Goal: Information Seeking & Learning: Learn about a topic

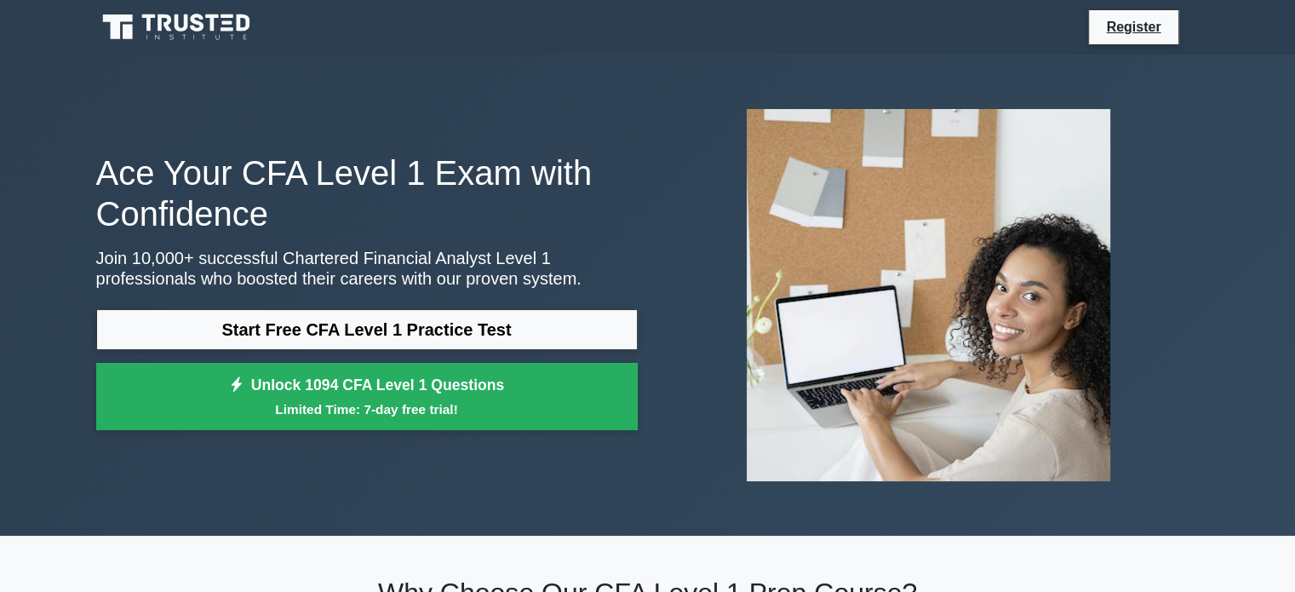
click at [1234, 416] on div "Ace Your CFA Level 1 Exam with Confidence Join 10,000+ successful Chartered Fin…" at bounding box center [647, 295] width 1295 height 481
click at [1126, 29] on link "Register" at bounding box center [1133, 26] width 75 height 21
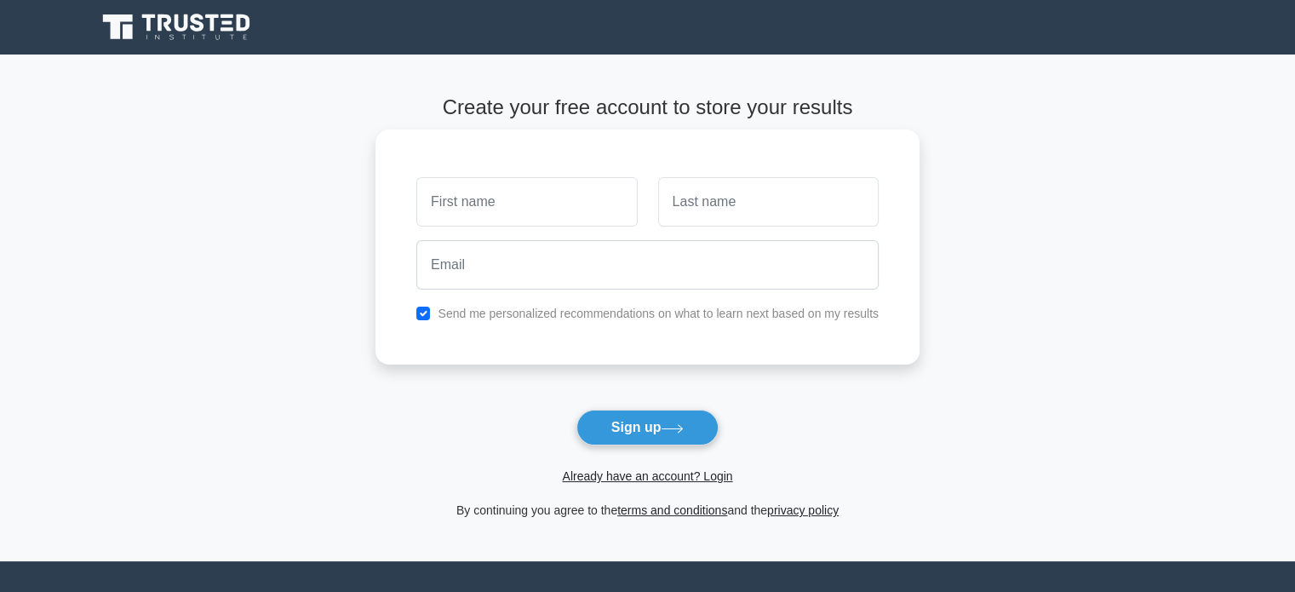
click at [515, 195] on input "text" at bounding box center [526, 201] width 221 height 49
drag, startPoint x: 590, startPoint y: 200, endPoint x: 491, endPoint y: 198, distance: 99.7
click at [491, 198] on input "Nishant Parganiha" at bounding box center [526, 201] width 221 height 49
type input "Nishant"
click at [697, 476] on link "Already have an account? Login" at bounding box center [647, 476] width 170 height 14
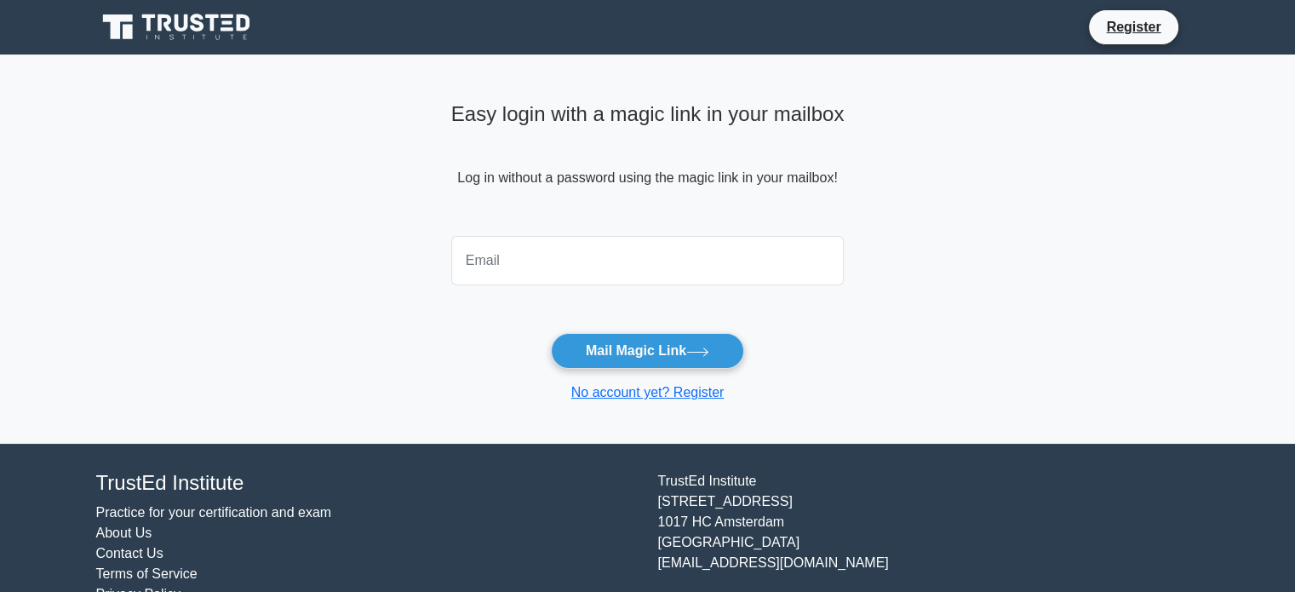
click at [583, 255] on input "email" at bounding box center [647, 260] width 393 height 49
drag, startPoint x: 634, startPoint y: 256, endPoint x: 368, endPoint y: 244, distance: 266.0
click at [368, 244] on main "Easy login with a magic link in your mailbox Log in without a password using th…" at bounding box center [647, 249] width 1295 height 389
type input "iamnotnishant@gmail.com"
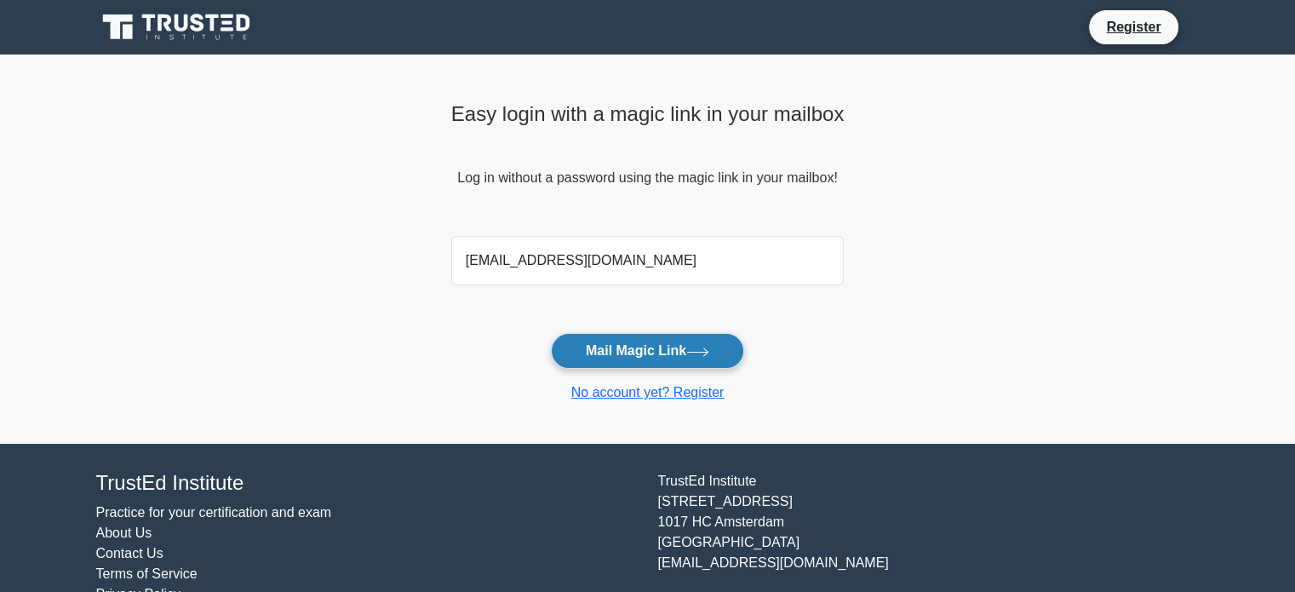
click at [646, 347] on button "Mail Magic Link" at bounding box center [647, 351] width 193 height 36
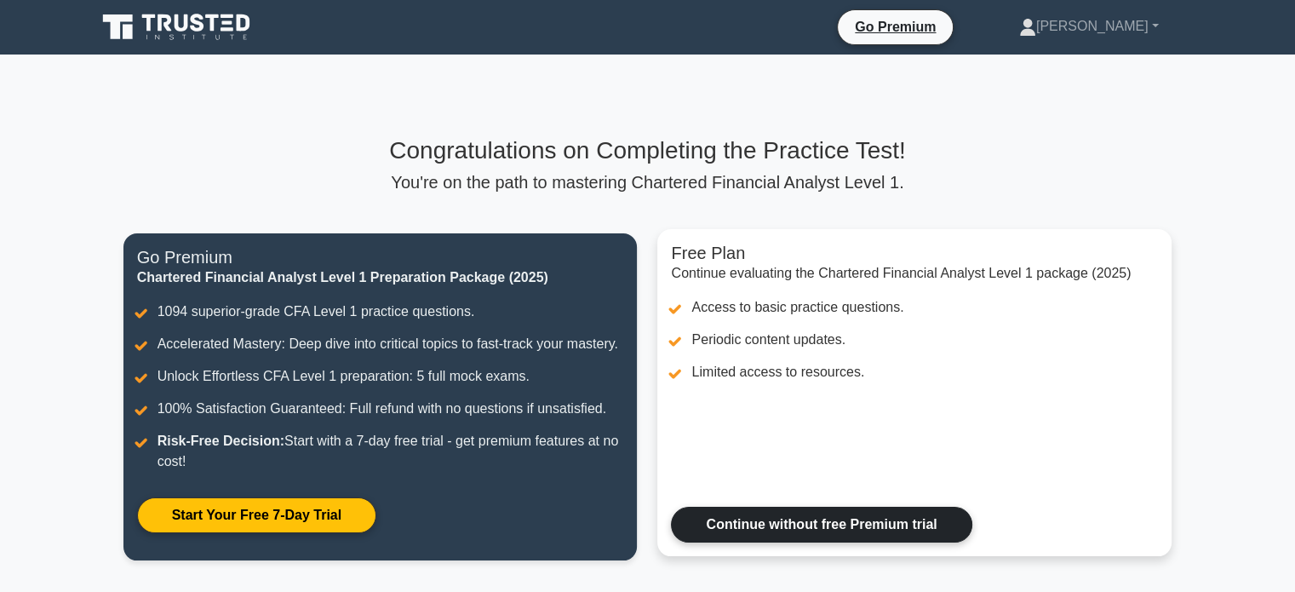
click at [855, 516] on link "Continue without free Premium trial" at bounding box center [821, 525] width 301 height 36
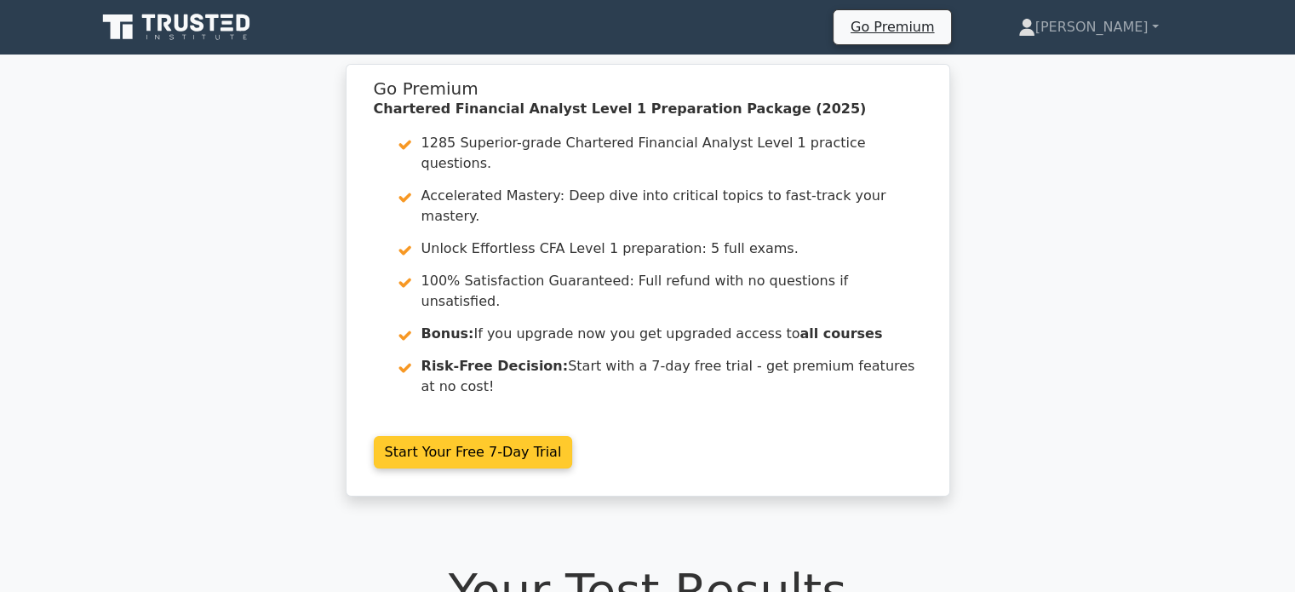
click at [502, 436] on link "Start Your Free 7-Day Trial" at bounding box center [473, 452] width 199 height 32
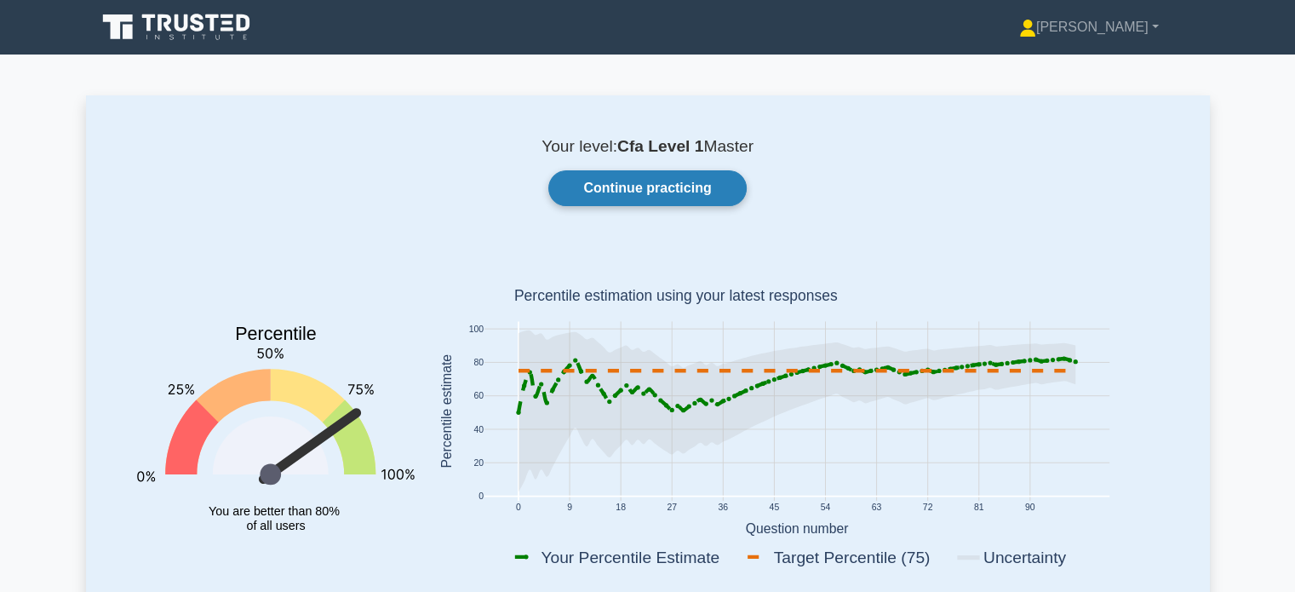
click at [694, 181] on link "Continue practicing" at bounding box center [647, 188] width 198 height 36
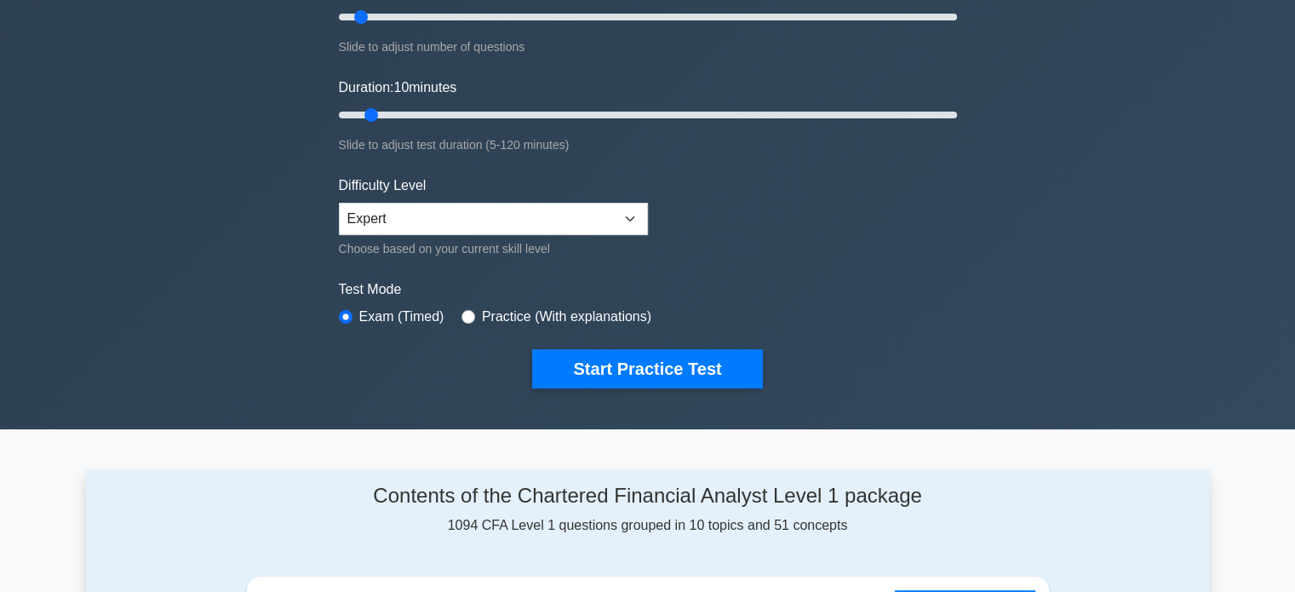
scroll to position [256, 0]
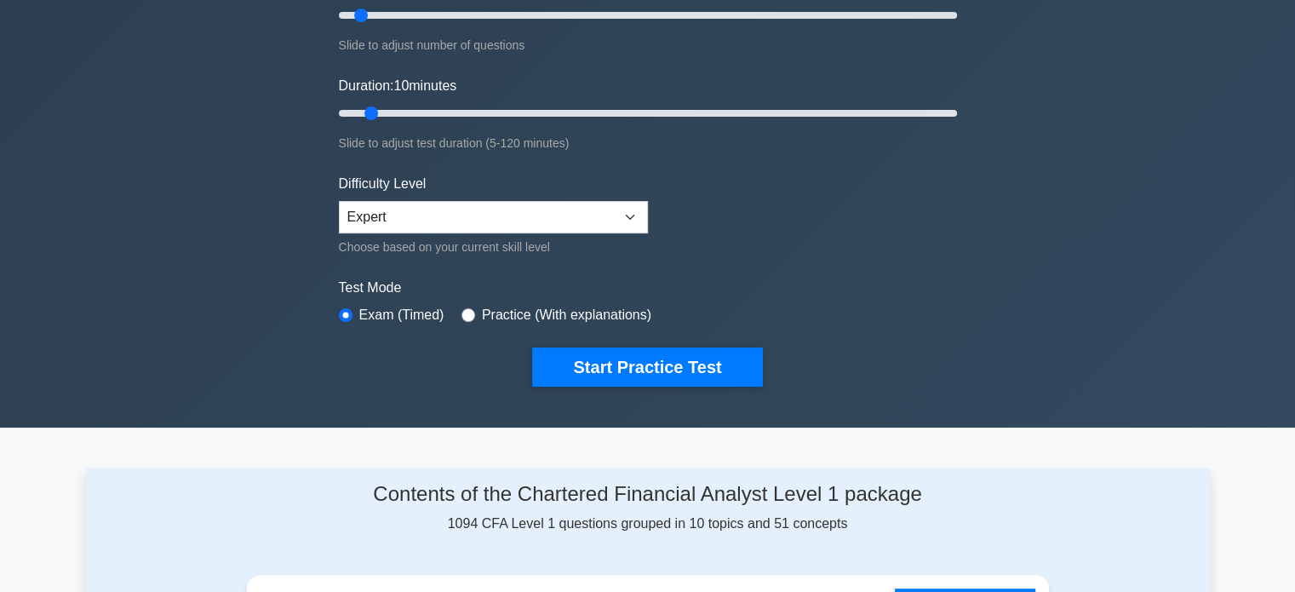
click at [560, 231] on div "Difficulty Level Beginner Intermediate Expert Choose based on your current skil…" at bounding box center [493, 215] width 309 height 83
click at [561, 222] on select "Beginner Intermediate Expert" at bounding box center [493, 217] width 309 height 32
click at [743, 261] on form "Topics Quantitative Methods Economics Financial Reporting and Analysis Corporat…" at bounding box center [648, 123] width 618 height 526
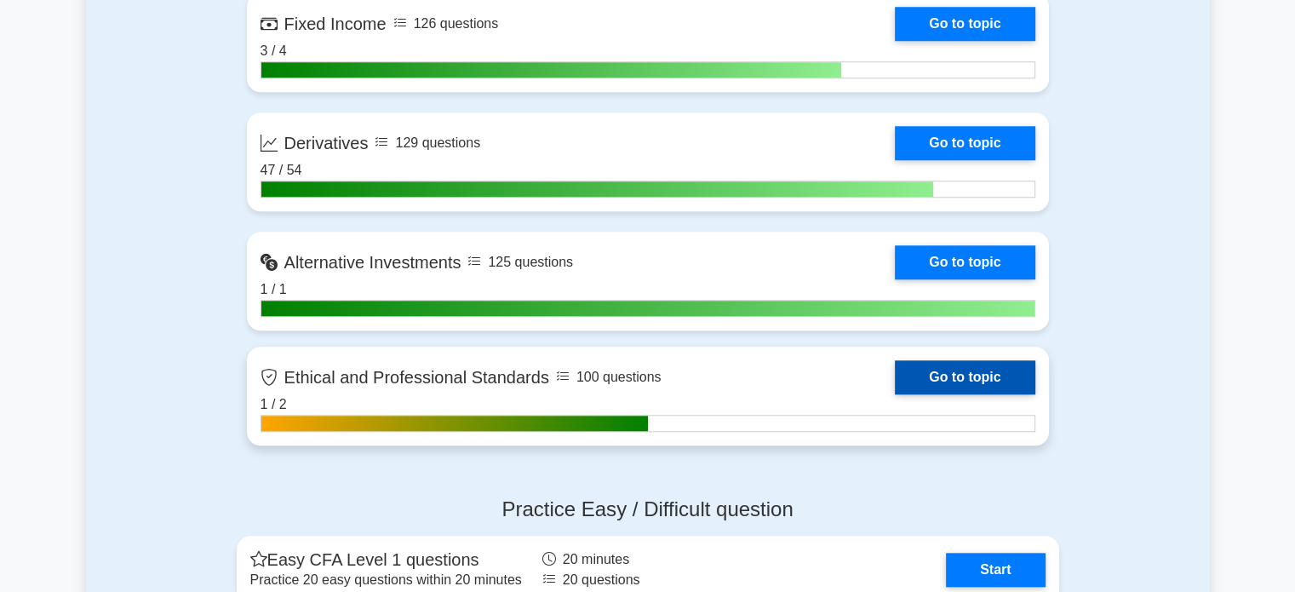
scroll to position [1533, 0]
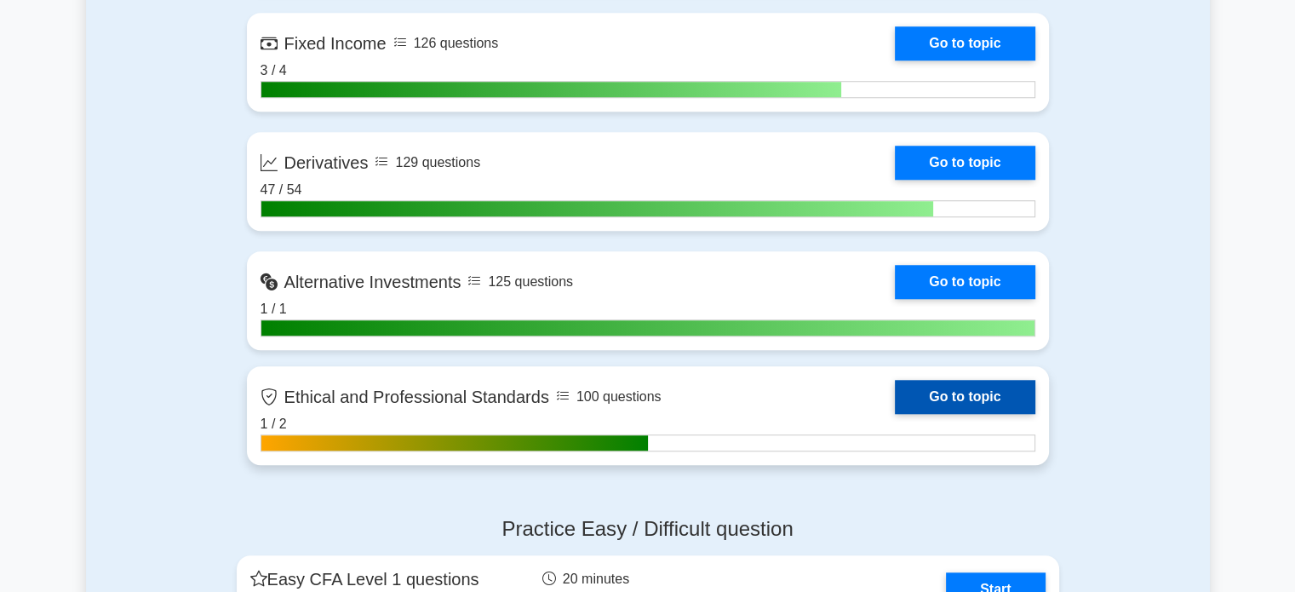
click at [922, 394] on link "Go to topic" at bounding box center [965, 397] width 140 height 34
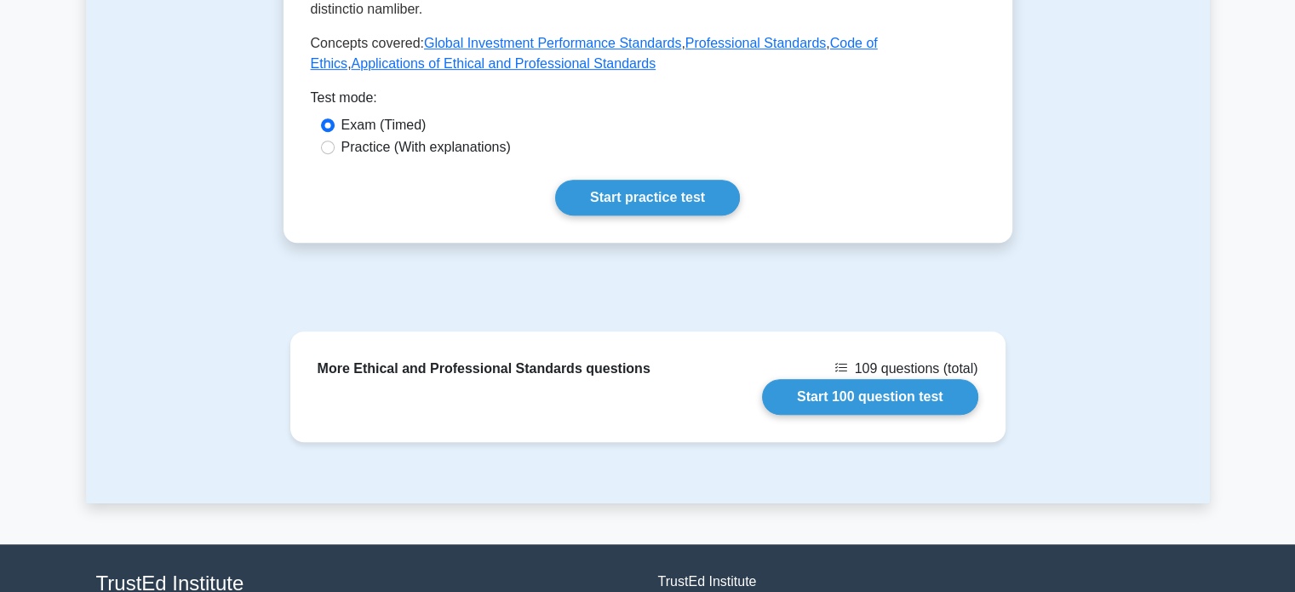
scroll to position [998, 0]
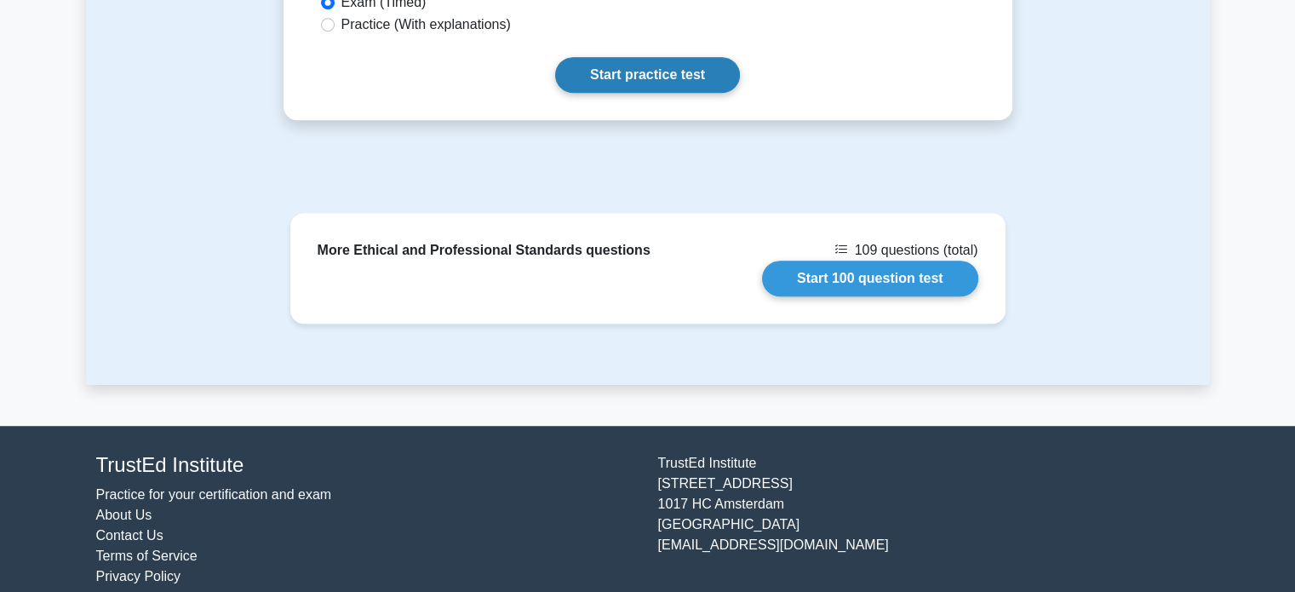
click at [673, 57] on link "Start practice test" at bounding box center [647, 75] width 185 height 36
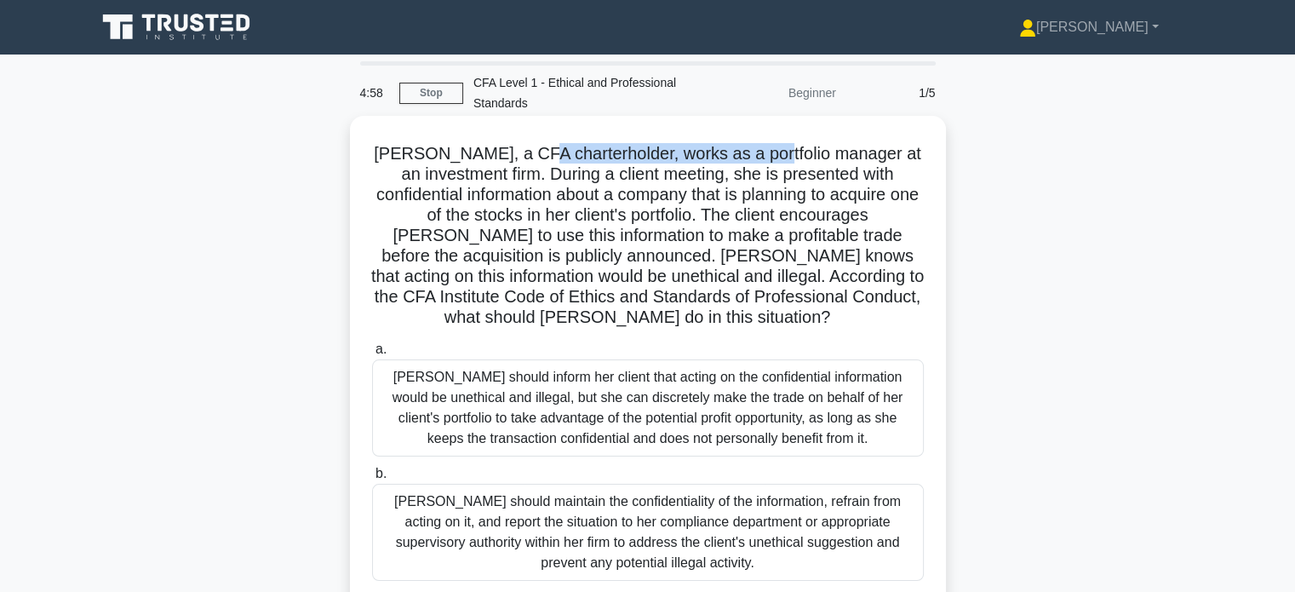
drag, startPoint x: 569, startPoint y: 156, endPoint x: 785, endPoint y: 163, distance: 216.4
click at [785, 163] on h5 "[PERSON_NAME], a CFA charterholder, works as a portfolio manager at an investme…" at bounding box center [647, 236] width 555 height 186
click at [864, 174] on h5 "Julia, a CFA charterholder, works as a portfolio manager at an investment firm.…" at bounding box center [647, 236] width 555 height 186
drag, startPoint x: 680, startPoint y: 152, endPoint x: 772, endPoint y: 154, distance: 92.8
click at [772, 154] on h5 "Julia, a CFA charterholder, works as a portfolio manager at an investment firm.…" at bounding box center [647, 236] width 555 height 186
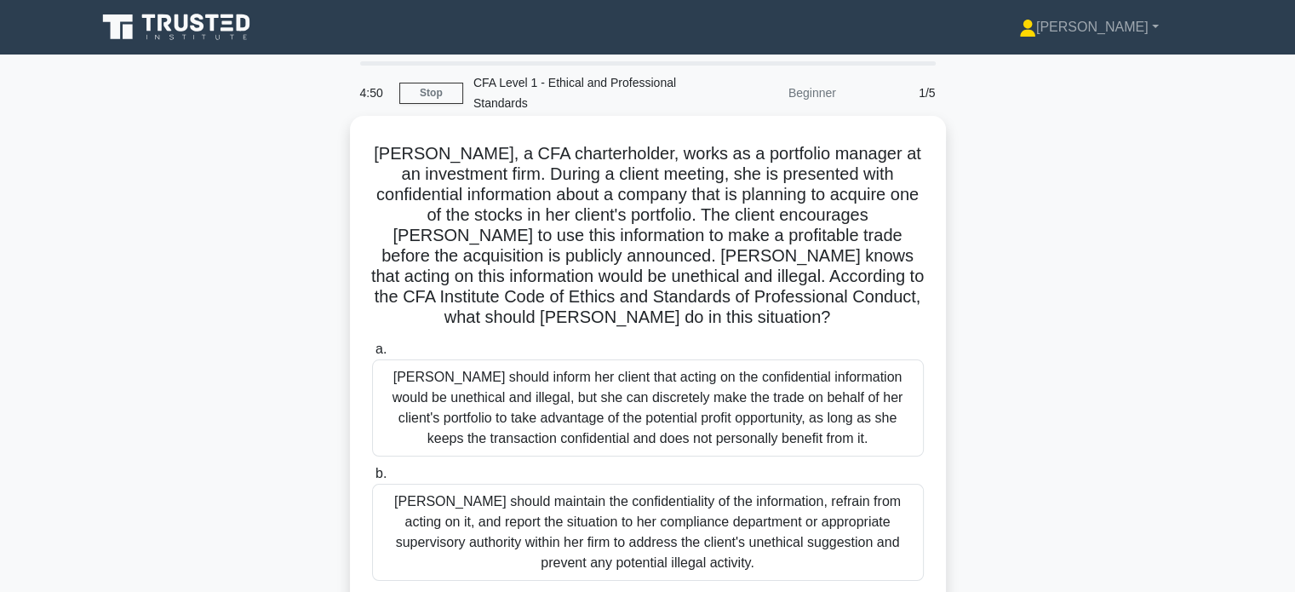
click at [792, 167] on h5 "Julia, a CFA charterholder, works as a portfolio manager at an investment firm.…" at bounding box center [647, 236] width 555 height 186
drag, startPoint x: 821, startPoint y: 179, endPoint x: 918, endPoint y: 174, distance: 97.2
click at [918, 174] on h5 "Julia, a CFA charterholder, works as a portfolio manager at an investment firm.…" at bounding box center [647, 236] width 555 height 186
click at [835, 214] on h5 "Julia, a CFA charterholder, works as a portfolio manager at an investment firm.…" at bounding box center [647, 236] width 555 height 186
drag, startPoint x: 603, startPoint y: 200, endPoint x: 830, endPoint y: 205, distance: 227.5
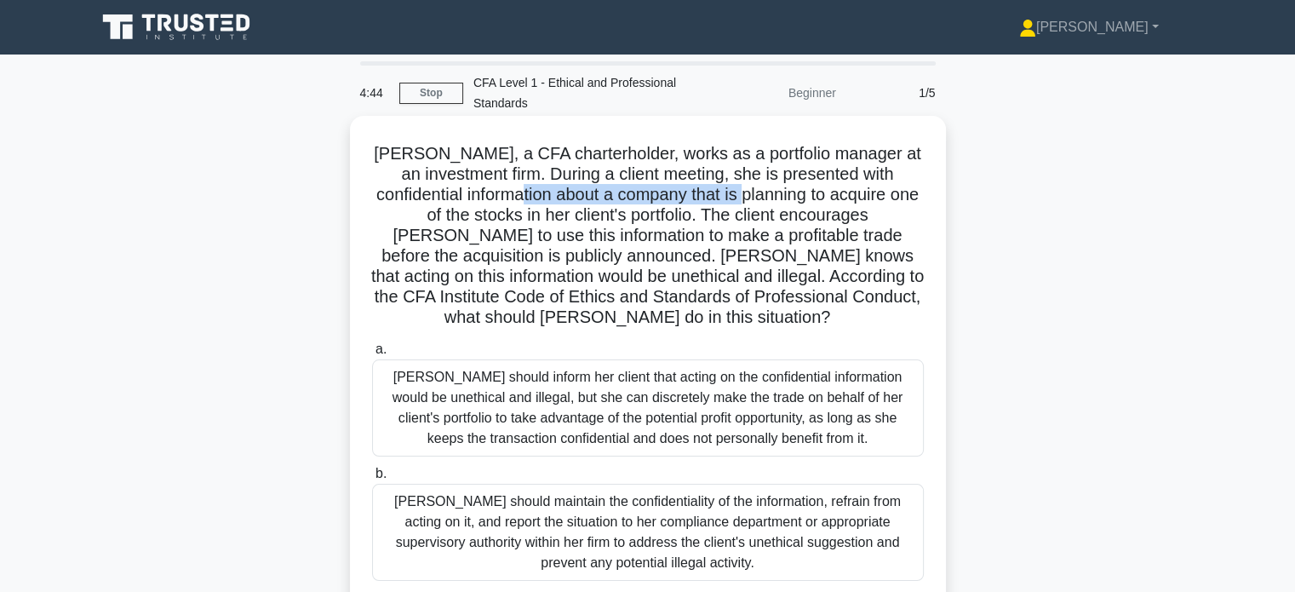
click at [830, 205] on h5 "Julia, a CFA charterholder, works as a portfolio manager at an investment firm.…" at bounding box center [647, 236] width 555 height 186
click at [847, 218] on h5 "Julia, a CFA charterholder, works as a portfolio manager at an investment firm.…" at bounding box center [647, 236] width 555 height 186
drag, startPoint x: 868, startPoint y: 200, endPoint x: 909, endPoint y: 199, distance: 40.9
click at [909, 199] on h5 "[PERSON_NAME], a CFA charterholder, works as a portfolio manager at an investme…" at bounding box center [647, 236] width 555 height 186
click at [903, 224] on h5 "[PERSON_NAME], a CFA charterholder, works as a portfolio manager at an investme…" at bounding box center [647, 236] width 555 height 186
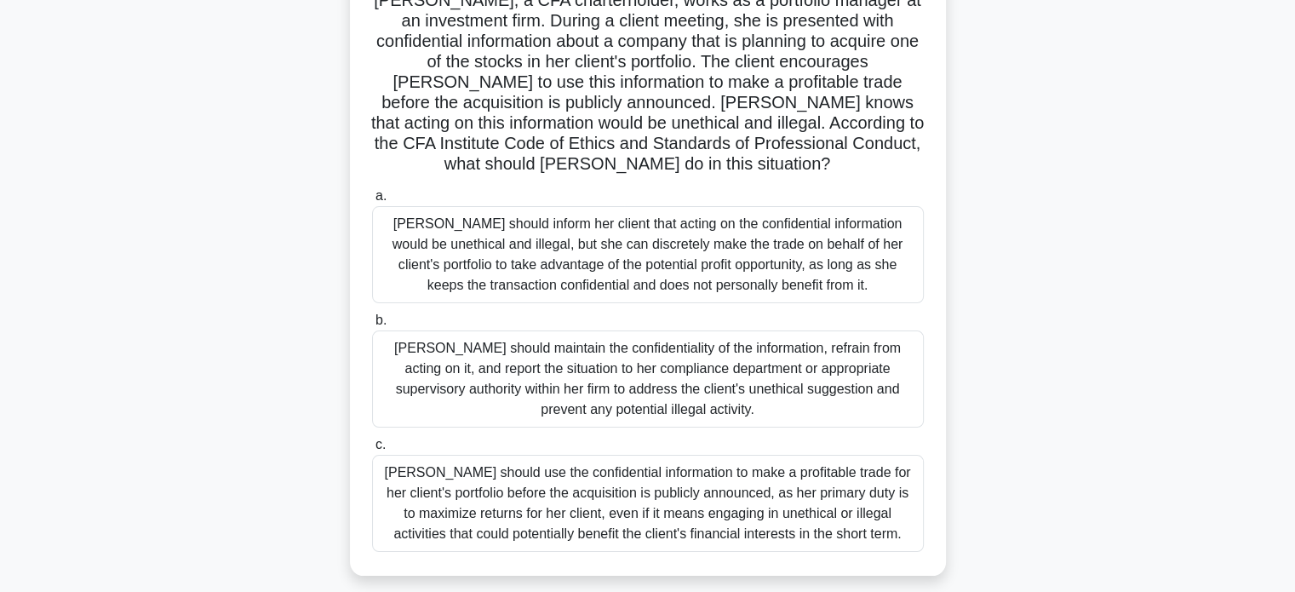
scroll to position [170, 0]
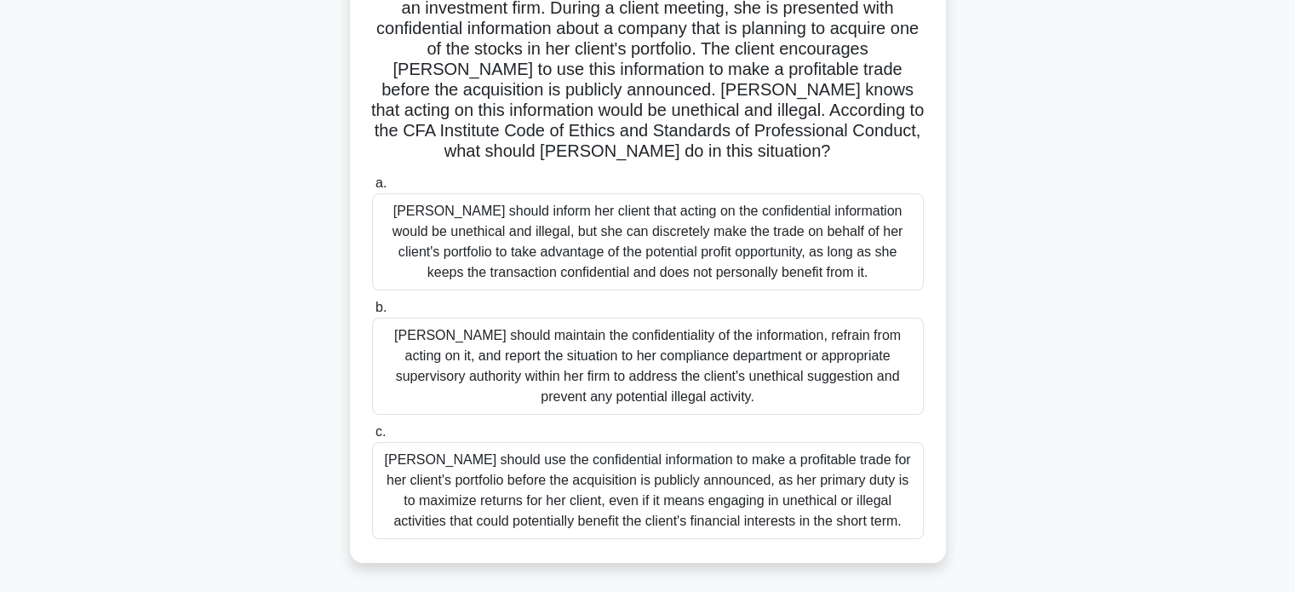
click at [801, 349] on div "[PERSON_NAME] should maintain the confidentiality of the information, refrain f…" at bounding box center [648, 366] width 552 height 97
click at [372, 313] on input "b. [PERSON_NAME] should maintain the confidentiality of the information, refrai…" at bounding box center [372, 307] width 0 height 11
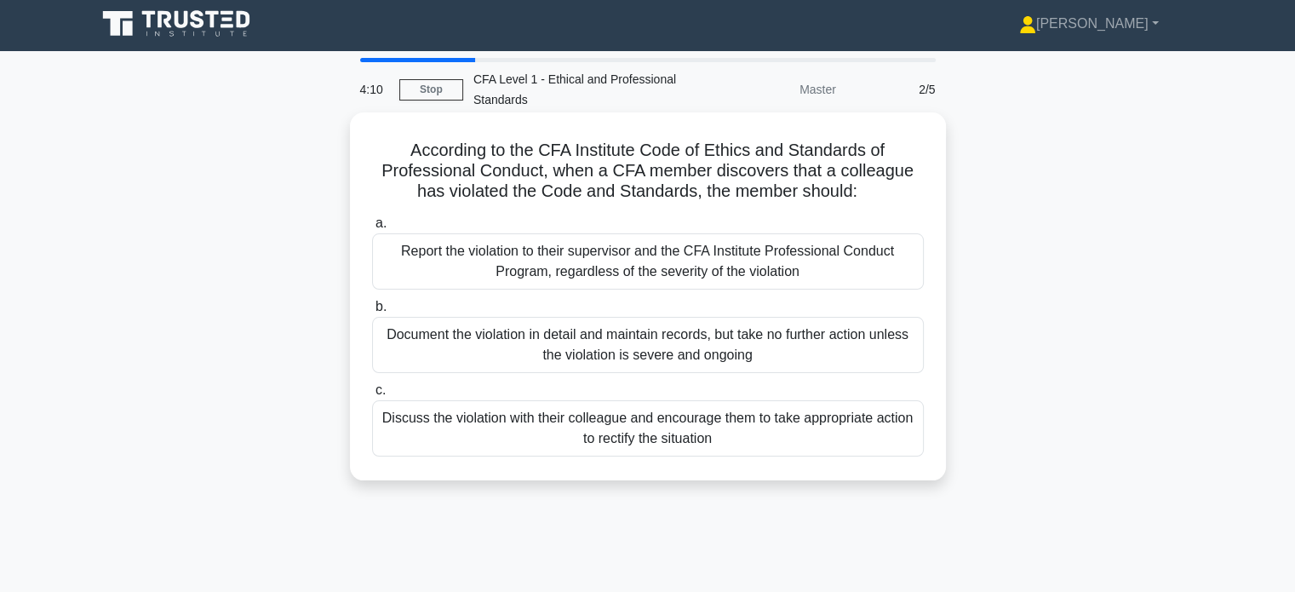
scroll to position [0, 0]
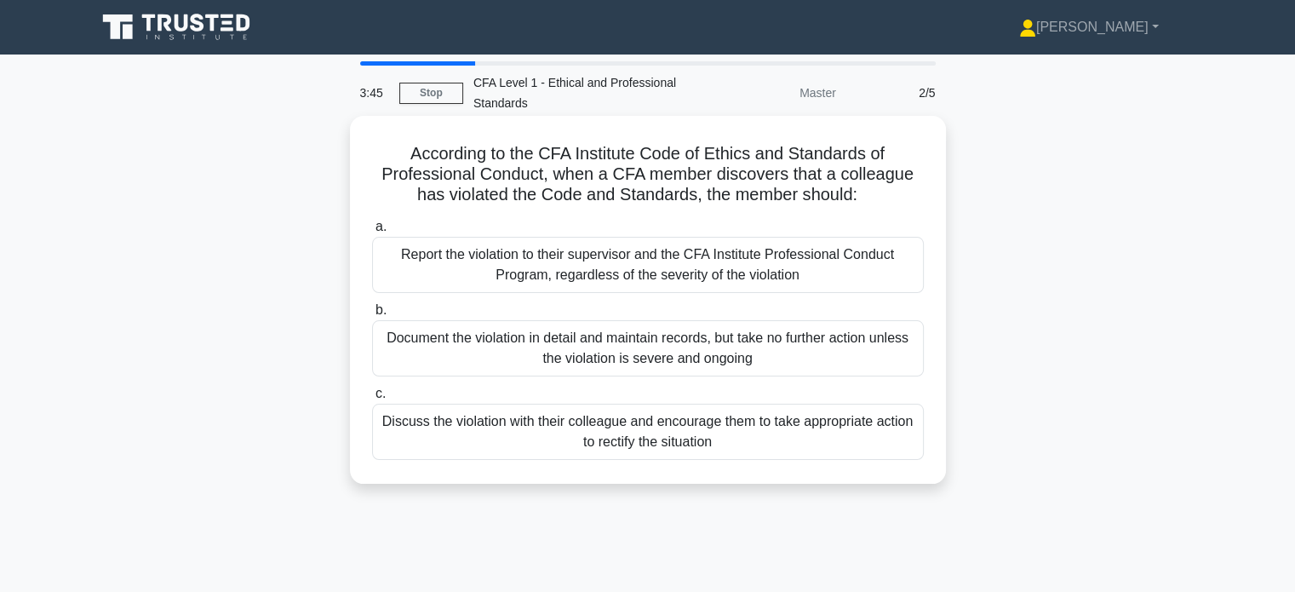
click at [797, 264] on div "Report the violation to their supervisor and the CFA Institute Professional Con…" at bounding box center [648, 265] width 552 height 56
click at [372, 233] on input "a. Report the violation to their supervisor and the CFA Institute Professional …" at bounding box center [372, 226] width 0 height 11
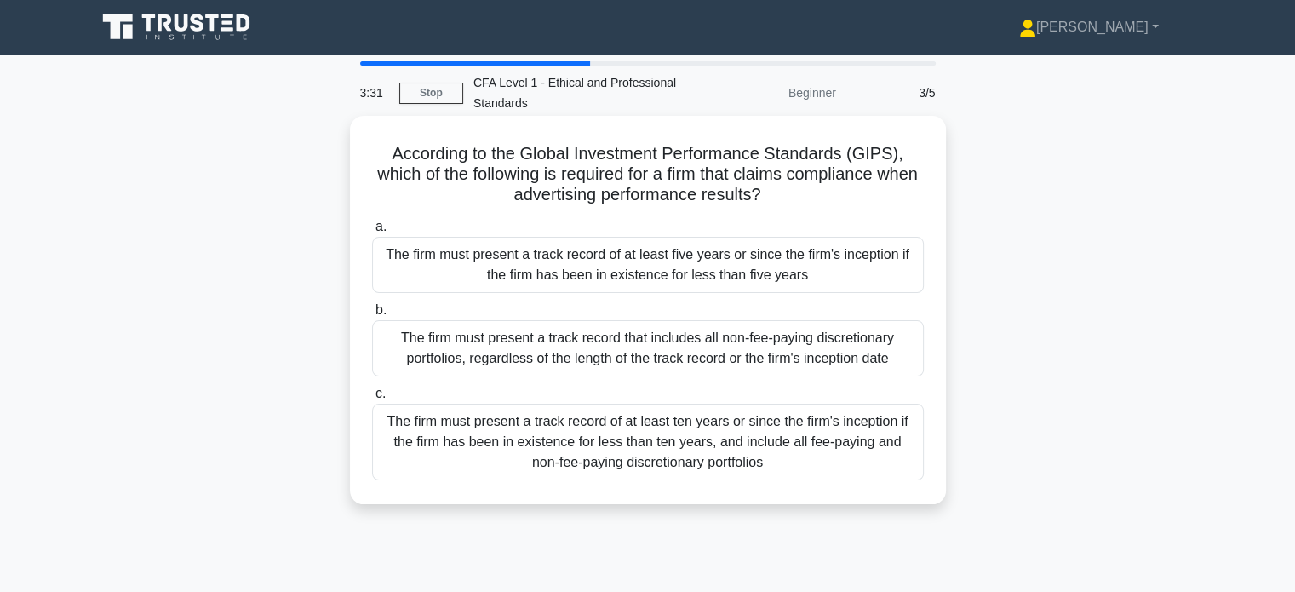
drag, startPoint x: 702, startPoint y: 154, endPoint x: 827, endPoint y: 200, distance: 133.4
click at [827, 200] on h5 "According to the Global Investment Performance Standards (GIPS), which of the f…" at bounding box center [647, 174] width 555 height 63
click at [835, 200] on h5 "According to the Global Investment Performance Standards (GIPS), which of the f…" at bounding box center [647, 174] width 555 height 63
drag, startPoint x: 729, startPoint y: 187, endPoint x: 807, endPoint y: 194, distance: 78.7
click at [807, 194] on h5 "According to the Global Investment Performance Standards (GIPS), which of the f…" at bounding box center [647, 174] width 555 height 63
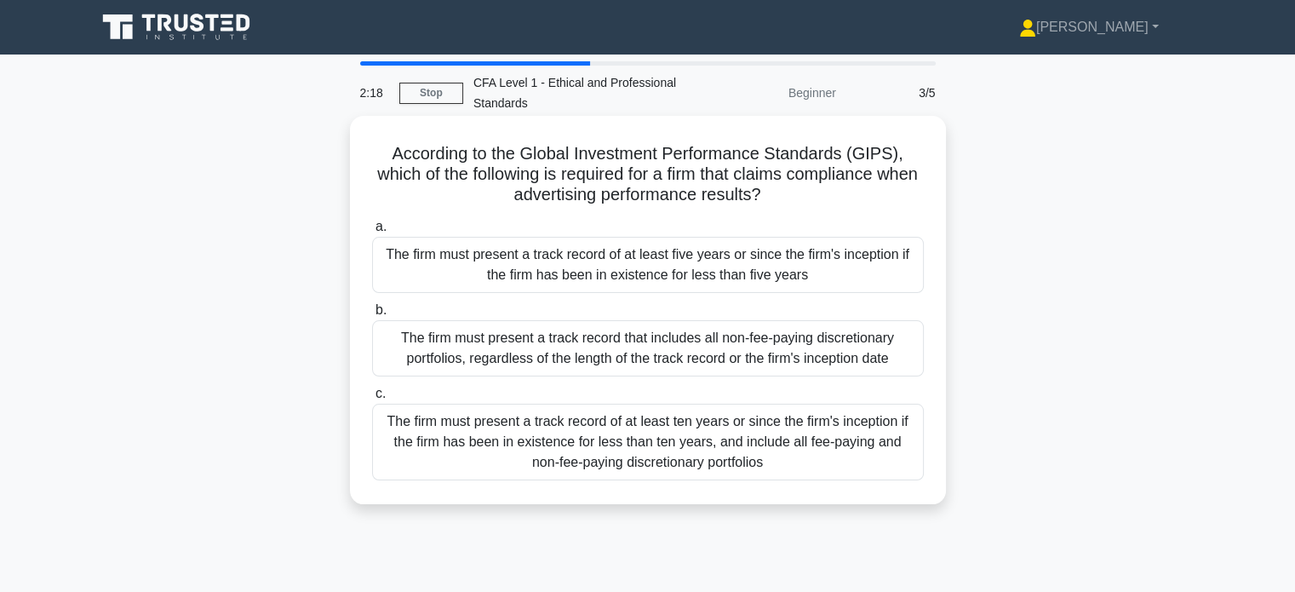
click at [838, 202] on h5 "According to the Global Investment Performance Standards (GIPS), which of the f…" at bounding box center [647, 174] width 555 height 63
drag, startPoint x: 825, startPoint y: 171, endPoint x: 898, endPoint y: 173, distance: 72.4
click at [898, 173] on h5 "According to the Global Investment Performance Standards (GIPS), which of the f…" at bounding box center [647, 174] width 555 height 63
click at [892, 193] on h5 "According to the Global Investment Performance Standards (GIPS), which of the f…" at bounding box center [647, 174] width 555 height 63
drag, startPoint x: 753, startPoint y: 186, endPoint x: 838, endPoint y: 204, distance: 87.2
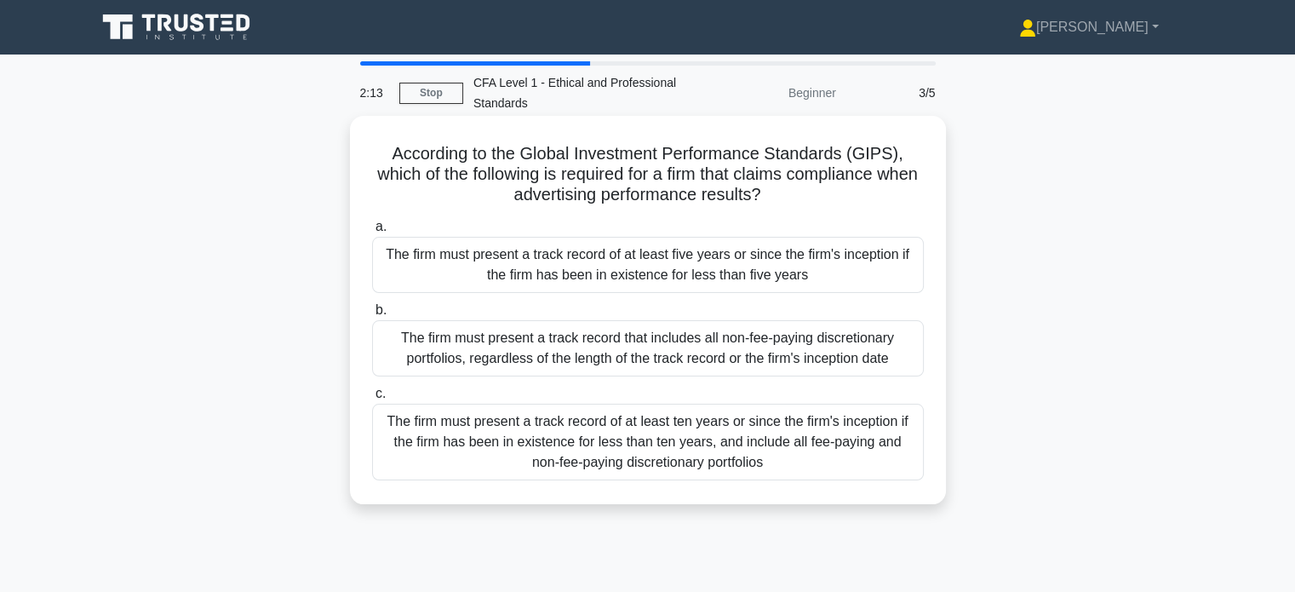
click at [838, 204] on h5 "According to the Global Investment Performance Standards (GIPS), which of the f…" at bounding box center [647, 174] width 555 height 63
click at [848, 210] on div "According to the Global Investment Performance Standards (GIPS), which of the f…" at bounding box center [648, 310] width 583 height 375
click at [757, 434] on div "The firm must present a track record of at least ten years or since the firm's …" at bounding box center [648, 442] width 552 height 77
click at [372, 399] on input "c. The firm must present a track record of at least ten years or since the firm…" at bounding box center [372, 393] width 0 height 11
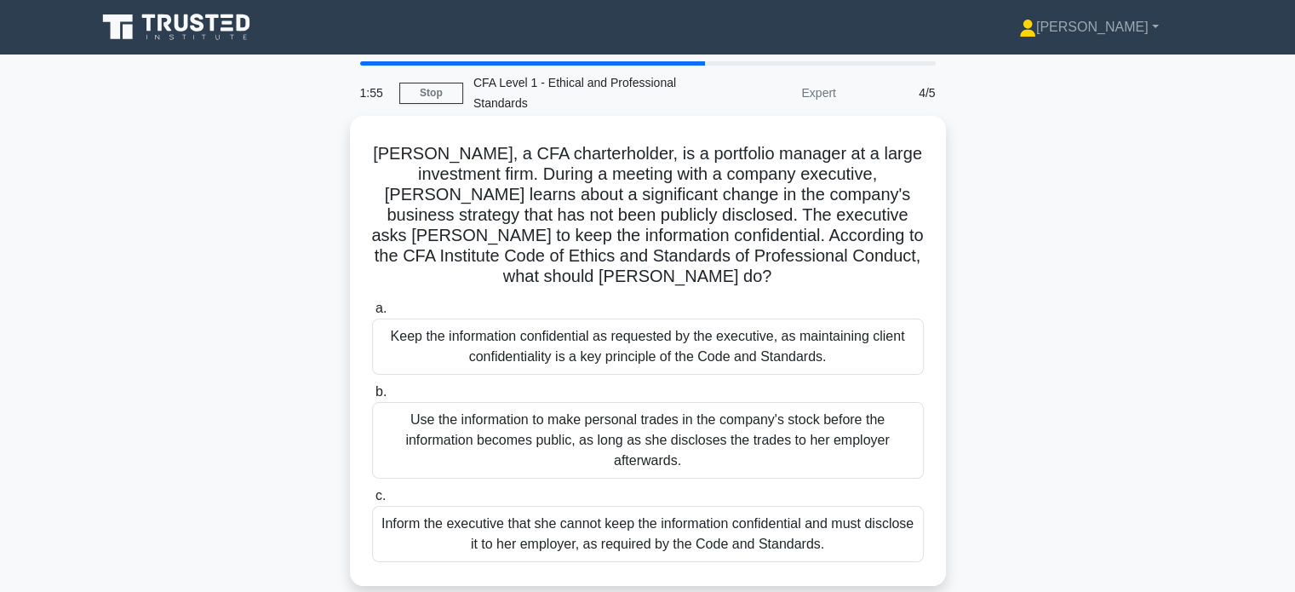
drag, startPoint x: 566, startPoint y: 164, endPoint x: 847, endPoint y: 260, distance: 296.0
click at [847, 260] on h5 "Emily, a CFA charterholder, is a portfolio manager at a large investment firm. …" at bounding box center [647, 215] width 555 height 145
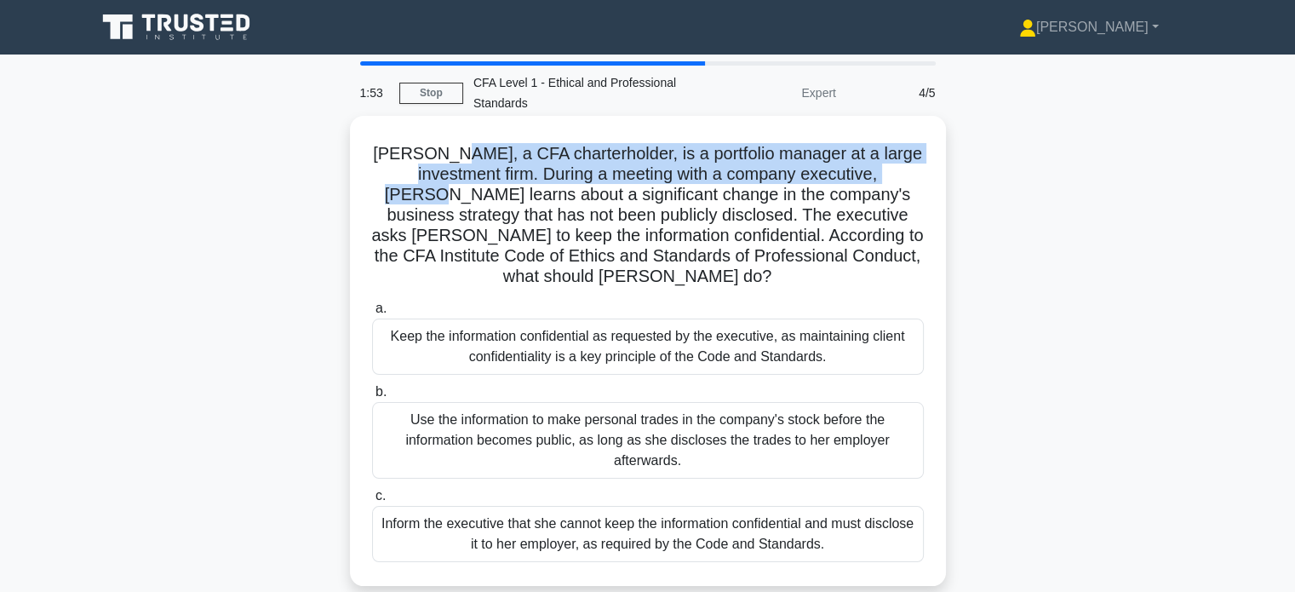
drag, startPoint x: 440, startPoint y: 149, endPoint x: 870, endPoint y: 169, distance: 430.5
click at [870, 169] on h5 "Emily, a CFA charterholder, is a portfolio manager at a large investment firm. …" at bounding box center [647, 215] width 555 height 145
click at [875, 170] on h5 "Emily, a CFA charterholder, is a portfolio manager at a large investment firm. …" at bounding box center [647, 215] width 555 height 145
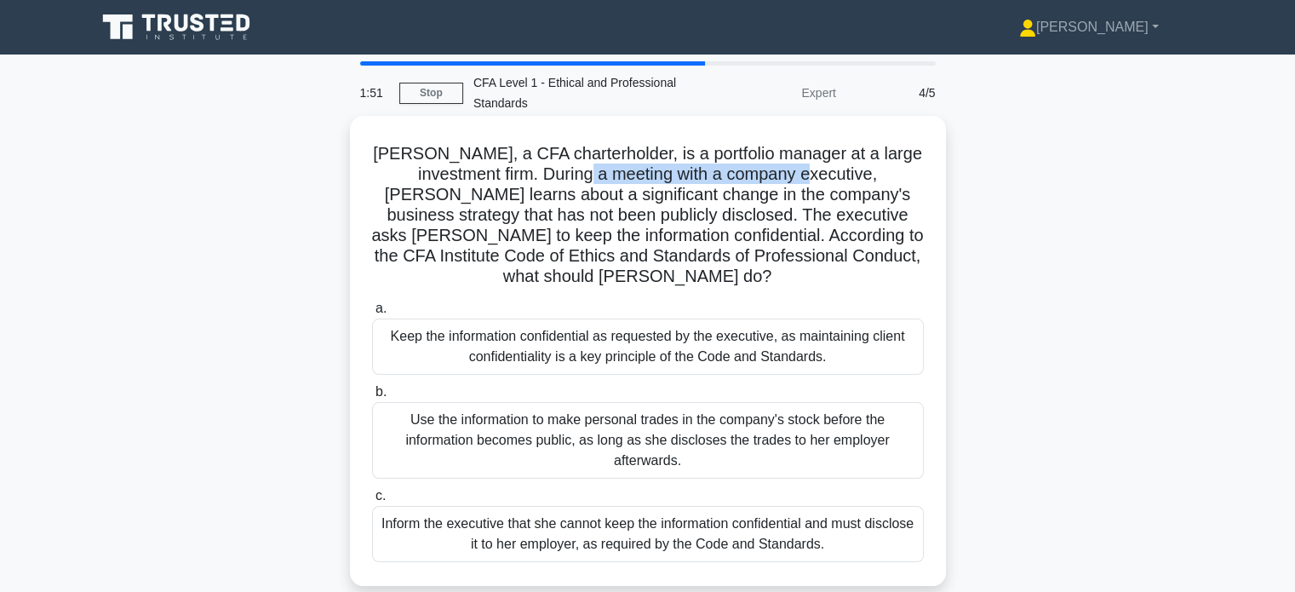
drag, startPoint x: 530, startPoint y: 173, endPoint x: 753, endPoint y: 173, distance: 223.1
click at [753, 173] on h5 "Emily, a CFA charterholder, is a portfolio manager at a large investment firm. …" at bounding box center [647, 215] width 555 height 145
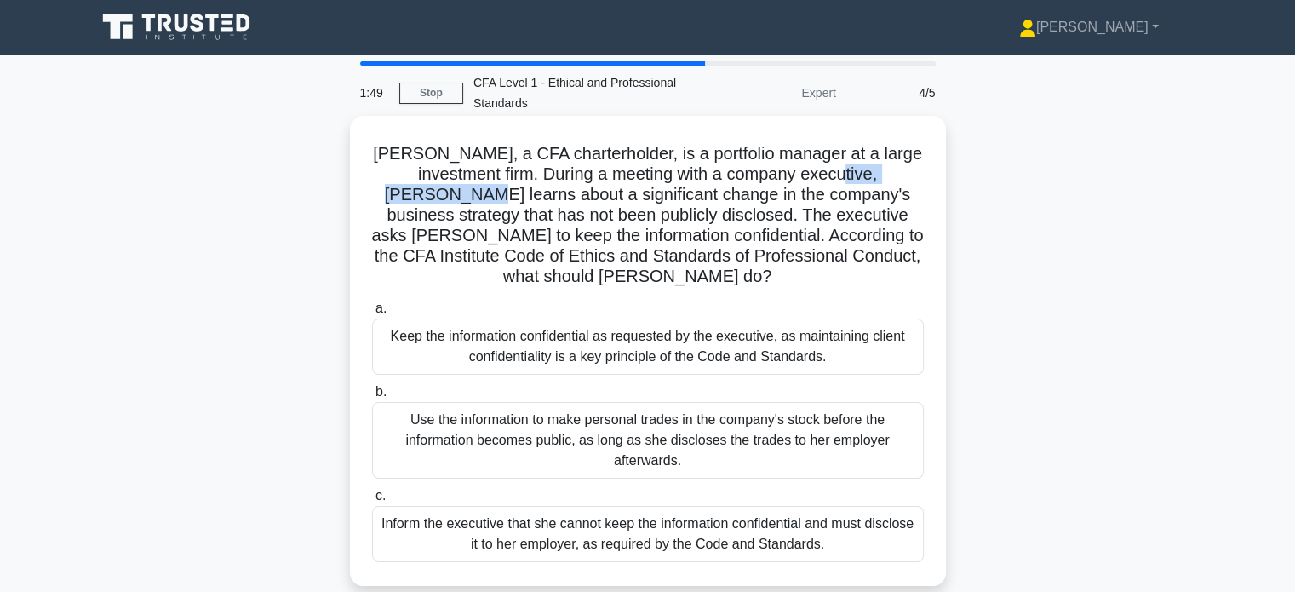
drag, startPoint x: 785, startPoint y: 175, endPoint x: 911, endPoint y: 176, distance: 126.1
click at [911, 176] on h5 "Emily, a CFA charterholder, is a portfolio manager at a large investment firm. …" at bounding box center [647, 215] width 555 height 145
click at [643, 176] on h5 "Emily, a CFA charterholder, is a portfolio manager at a large investment firm. …" at bounding box center [647, 215] width 555 height 145
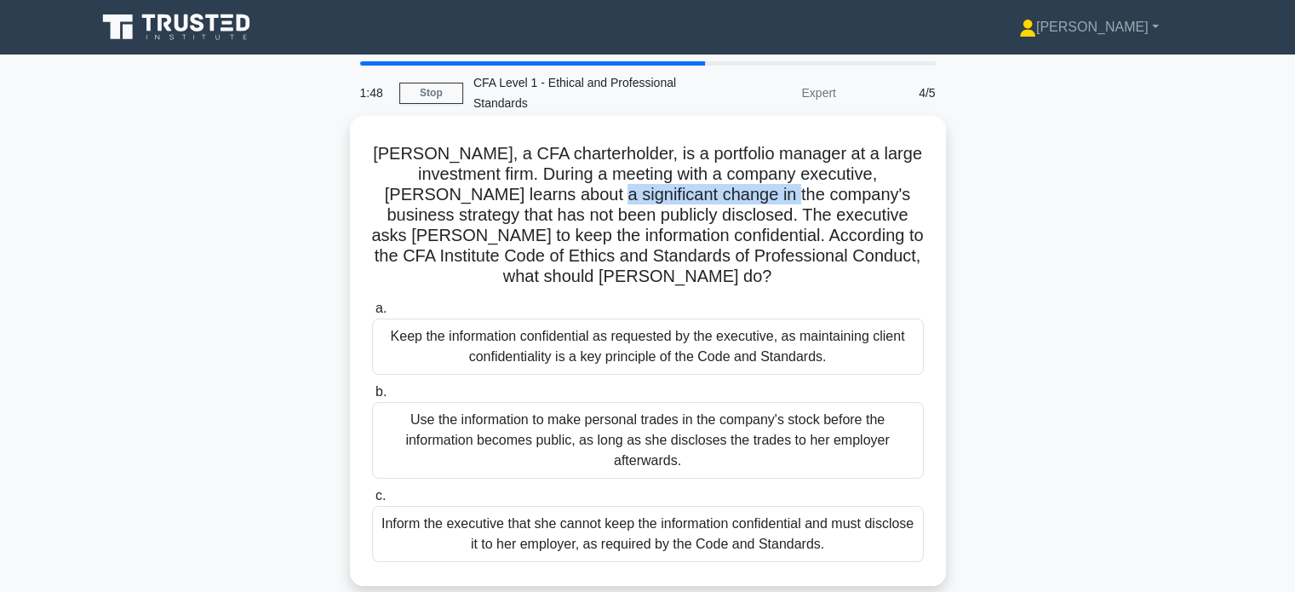
drag, startPoint x: 475, startPoint y: 193, endPoint x: 672, endPoint y: 195, distance: 196.7
click at [672, 195] on h5 "Emily, a CFA charterholder, is a portfolio manager at a large investment firm. …" at bounding box center [647, 215] width 555 height 145
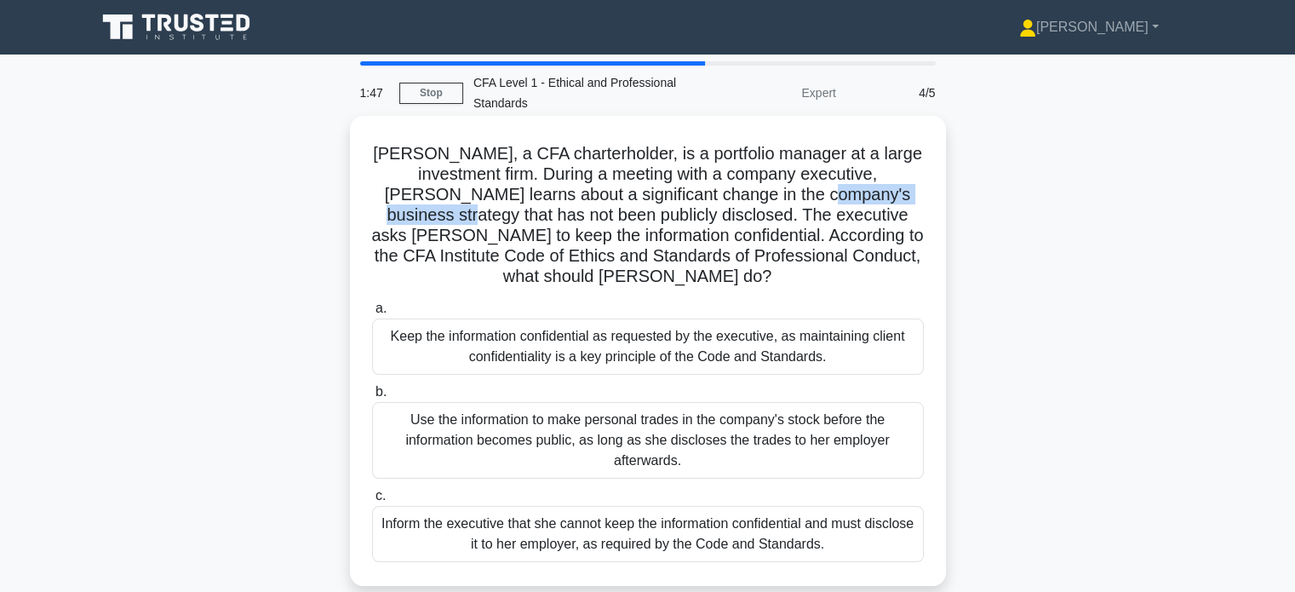
drag, startPoint x: 709, startPoint y: 194, endPoint x: 864, endPoint y: 199, distance: 155.1
click at [864, 199] on h5 "Emily, a CFA charterholder, is a portfolio manager at a large investment firm. …" at bounding box center [647, 215] width 555 height 145
drag, startPoint x: 886, startPoint y: 199, endPoint x: 926, endPoint y: 199, distance: 40.0
click at [926, 199] on div "Emily, a CFA charterholder, is a portfolio manager at a large investment firm. …" at bounding box center [648, 351] width 583 height 457
click at [893, 211] on h5 "Emily, a CFA charterholder, is a portfolio manager at a large investment firm. …" at bounding box center [647, 215] width 555 height 145
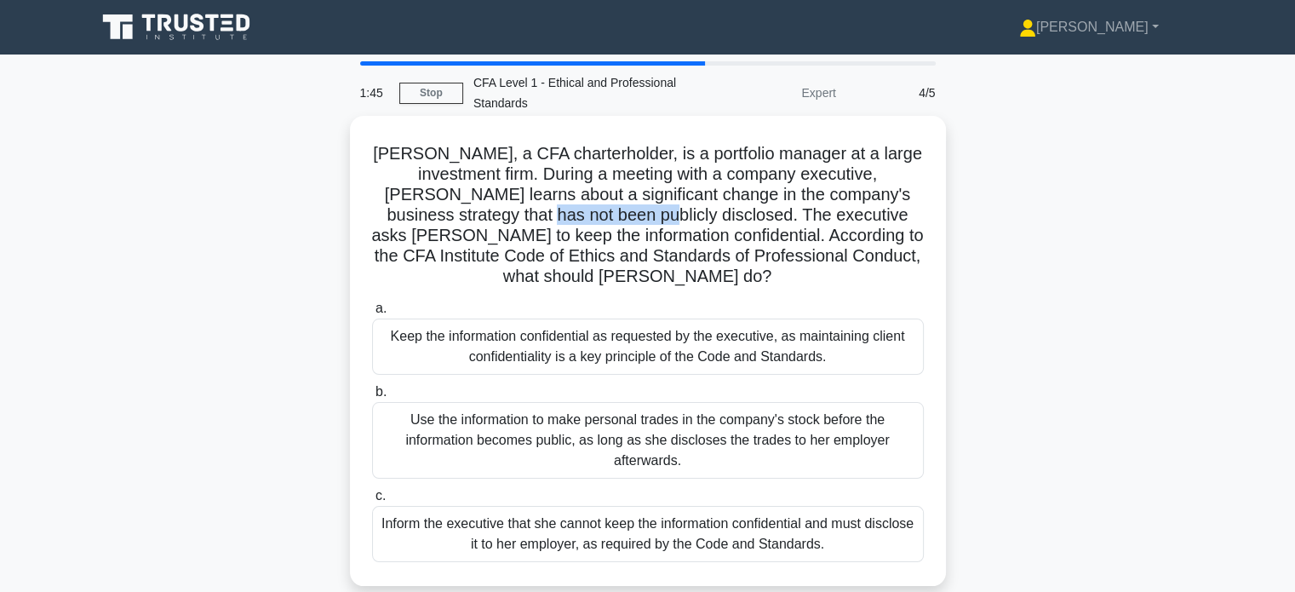
drag, startPoint x: 418, startPoint y: 218, endPoint x: 525, endPoint y: 219, distance: 106.5
click at [525, 219] on h5 "Emily, a CFA charterholder, is a portfolio manager at a large investment firm. …" at bounding box center [647, 215] width 555 height 145
drag, startPoint x: 576, startPoint y: 218, endPoint x: 743, endPoint y: 217, distance: 166.9
click at [743, 217] on h5 "Emily, a CFA charterholder, is a portfolio manager at a large investment firm. …" at bounding box center [647, 215] width 555 height 145
click at [802, 223] on h5 "Emily, a CFA charterholder, is a portfolio manager at a large investment firm. …" at bounding box center [647, 215] width 555 height 145
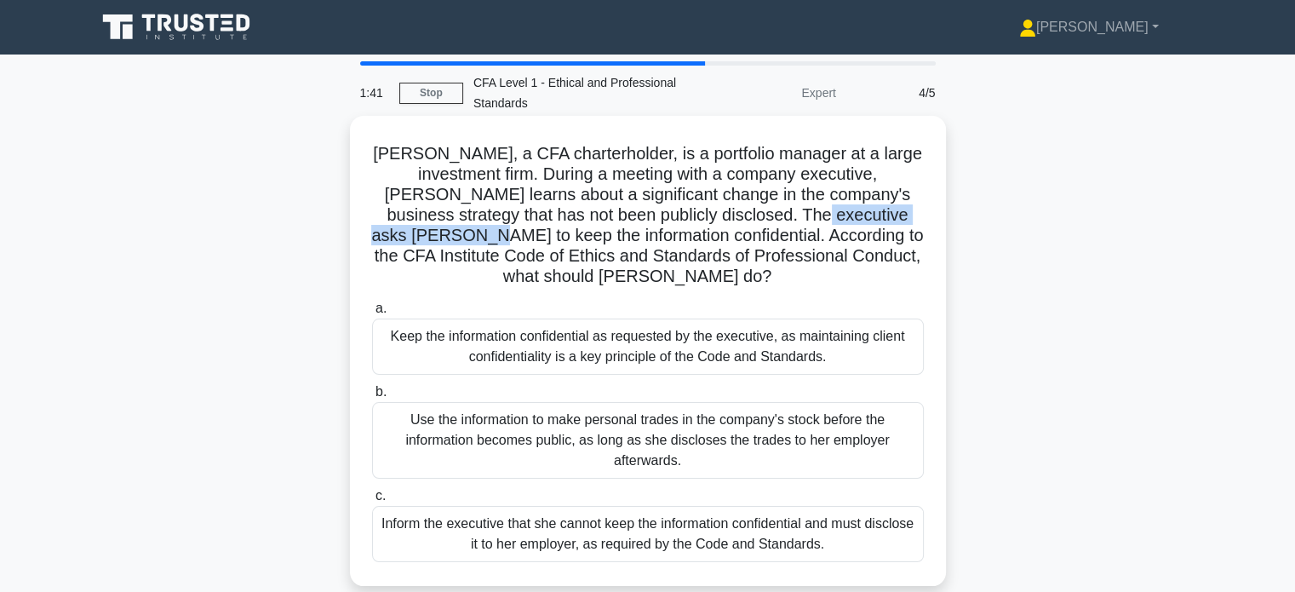
drag, startPoint x: 678, startPoint y: 216, endPoint x: 878, endPoint y: 214, distance: 200.2
click at [878, 214] on h5 "Emily, a CFA charterholder, is a portfolio manager at a large investment firm. …" at bounding box center [647, 215] width 555 height 145
click at [888, 217] on h5 "Emily, a CFA charterholder, is a portfolio manager at a large investment firm. …" at bounding box center [647, 215] width 555 height 145
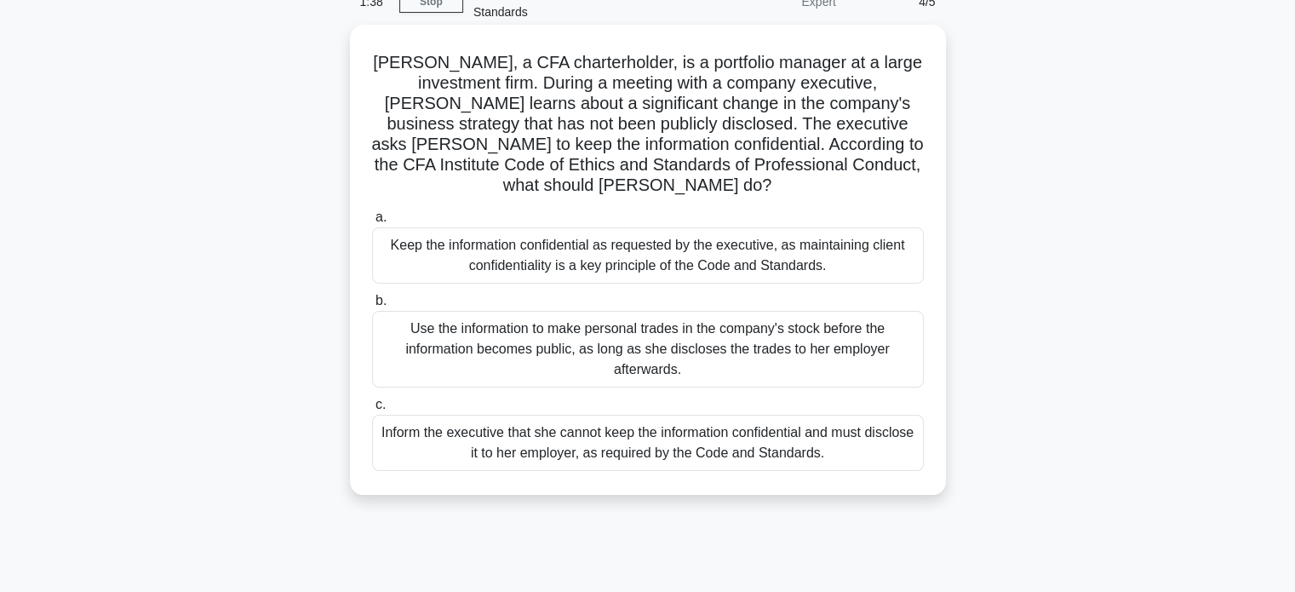
scroll to position [85, 0]
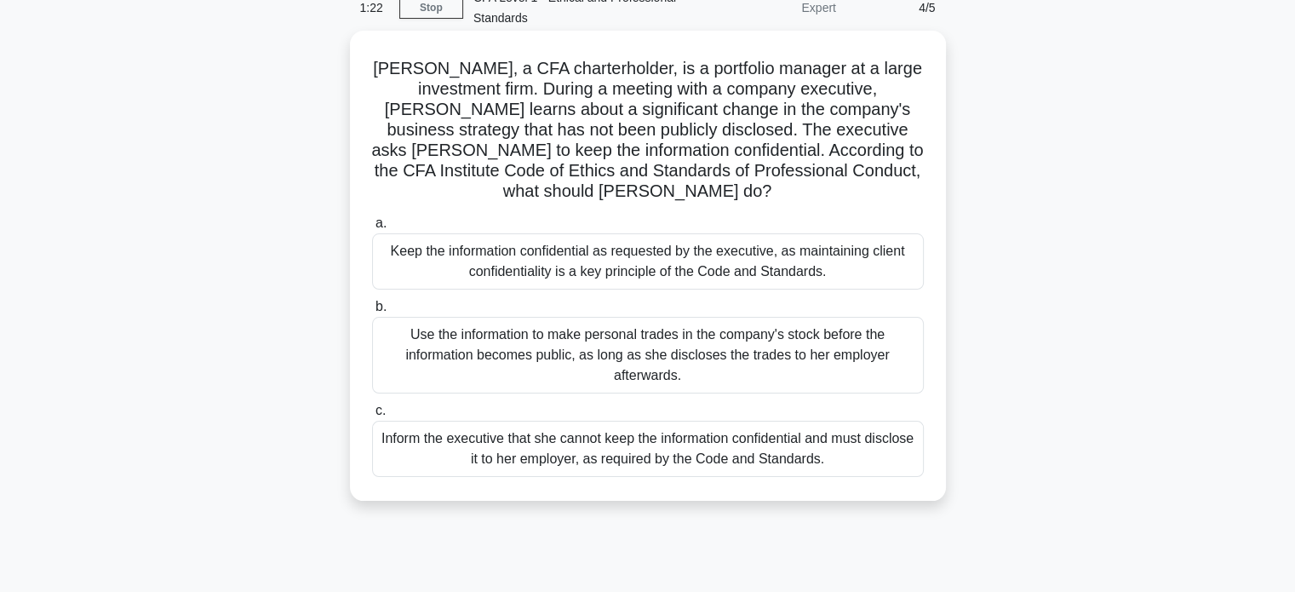
click at [770, 239] on div "Keep the information confidential as requested by the executive, as maintaining…" at bounding box center [648, 261] width 552 height 56
click at [372, 229] on input "a. Keep the information confidential as requested by the executive, as maintain…" at bounding box center [372, 223] width 0 height 11
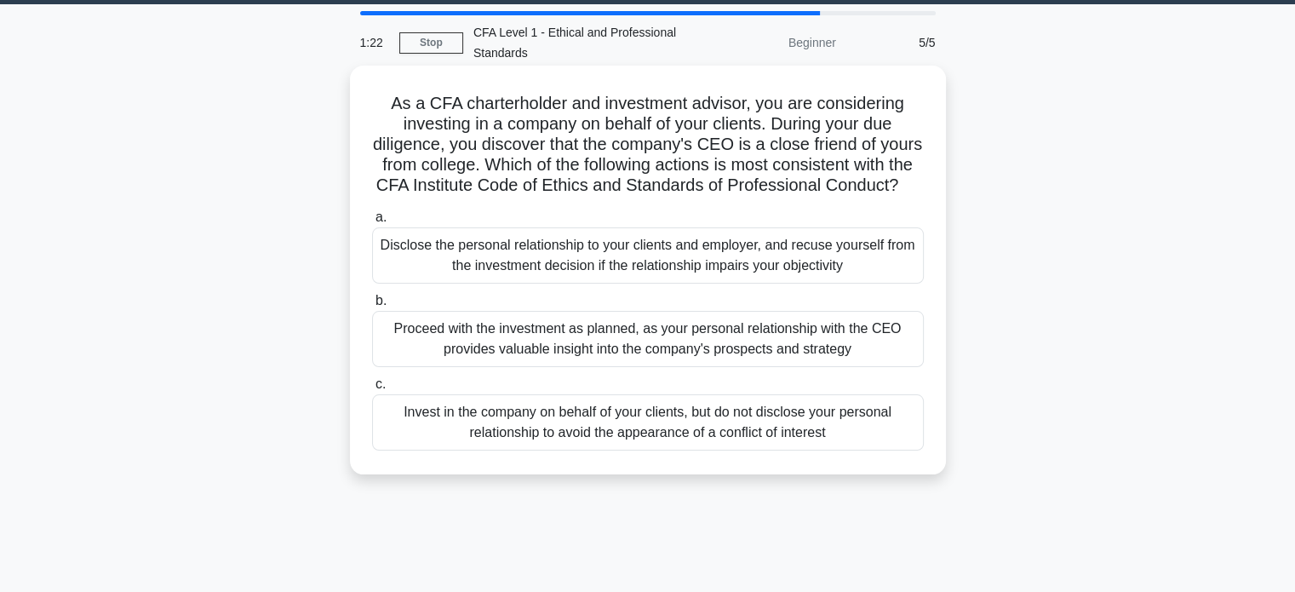
scroll to position [0, 0]
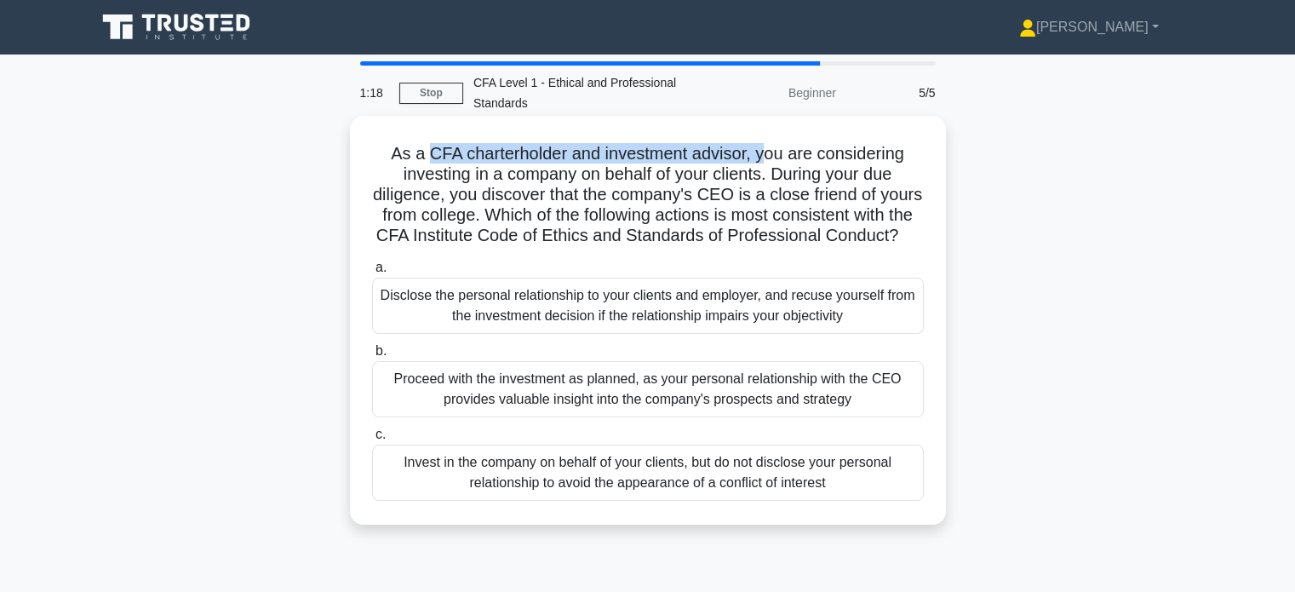
drag, startPoint x: 428, startPoint y: 155, endPoint x: 767, endPoint y: 149, distance: 339.0
click at [767, 149] on h5 "As a CFA charterholder and investment advisor, you are considering investing in…" at bounding box center [647, 195] width 555 height 104
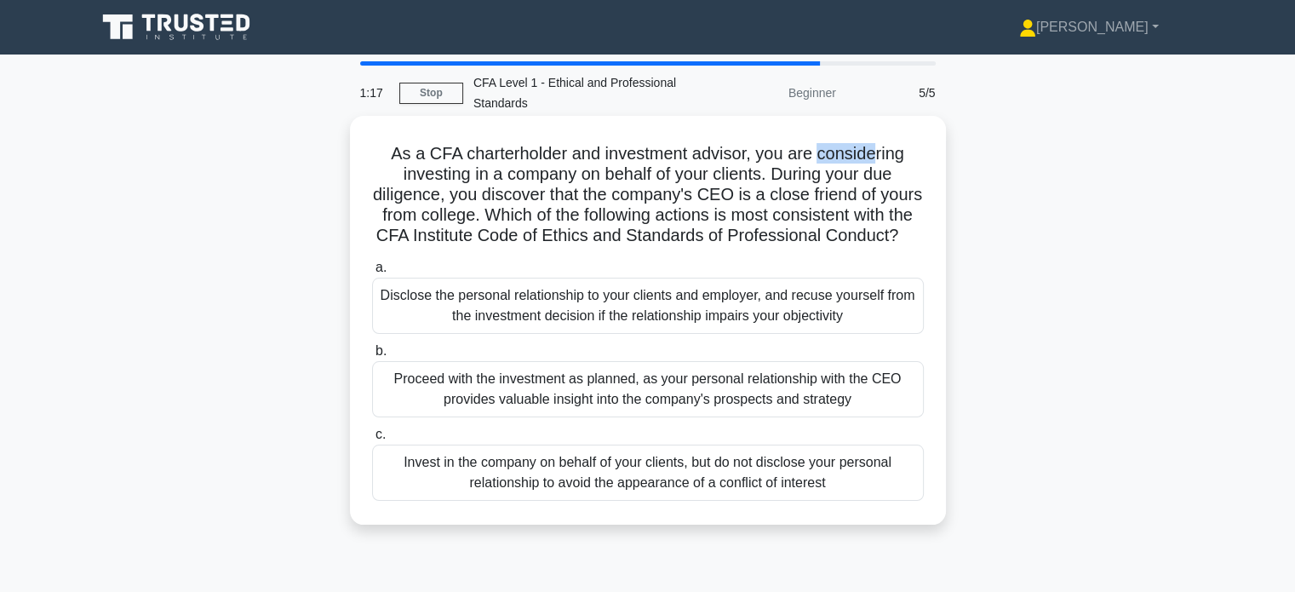
drag, startPoint x: 821, startPoint y: 150, endPoint x: 807, endPoint y: 156, distance: 14.9
click at [879, 149] on h5 "As a CFA charterholder and investment advisor, you are considering investing in…" at bounding box center [647, 195] width 555 height 104
drag, startPoint x: 514, startPoint y: 169, endPoint x: 603, endPoint y: 168, distance: 88.6
click at [603, 168] on h5 "As a CFA charterholder and investment advisor, you are considering investing in…" at bounding box center [647, 195] width 555 height 104
drag, startPoint x: 651, startPoint y: 173, endPoint x: 763, endPoint y: 173, distance: 112.4
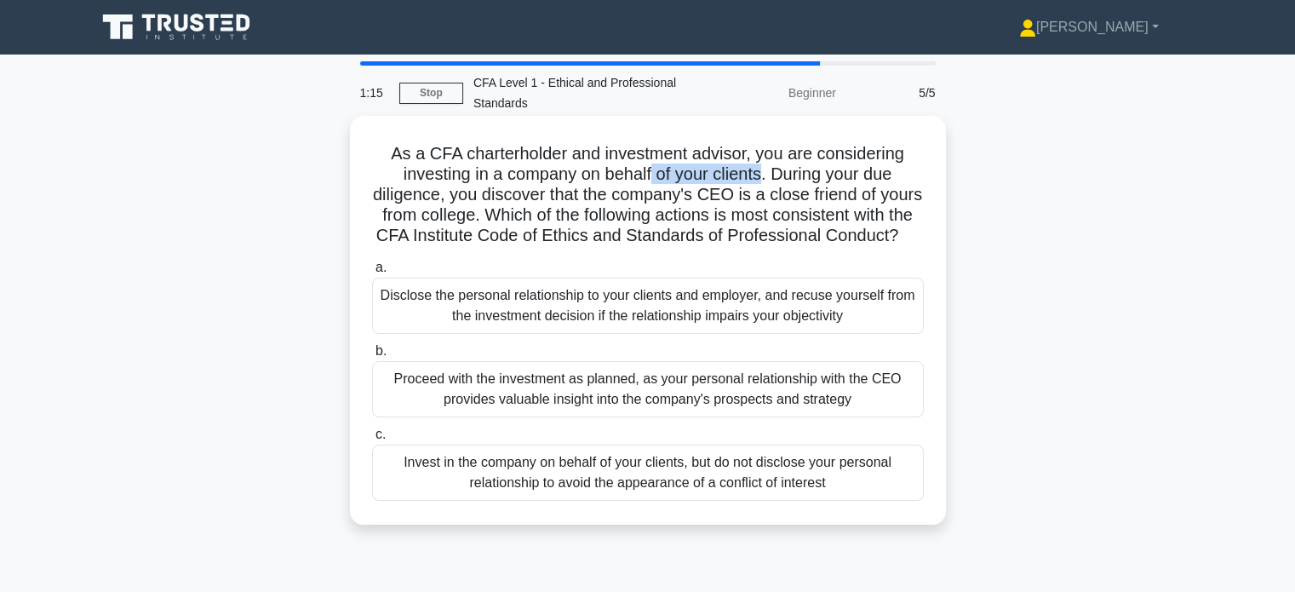
click at [763, 173] on h5 "As a CFA charterholder and investment advisor, you are considering investing in…" at bounding box center [647, 195] width 555 height 104
drag, startPoint x: 786, startPoint y: 169, endPoint x: 899, endPoint y: 173, distance: 113.3
click at [899, 173] on h5 "As a CFA charterholder and investment advisor, you are considering investing in…" at bounding box center [647, 195] width 555 height 104
click at [901, 177] on h5 "As a CFA charterholder and investment advisor, you are considering investing in…" at bounding box center [647, 195] width 555 height 104
drag, startPoint x: 534, startPoint y: 194, endPoint x: 723, endPoint y: 197, distance: 189.1
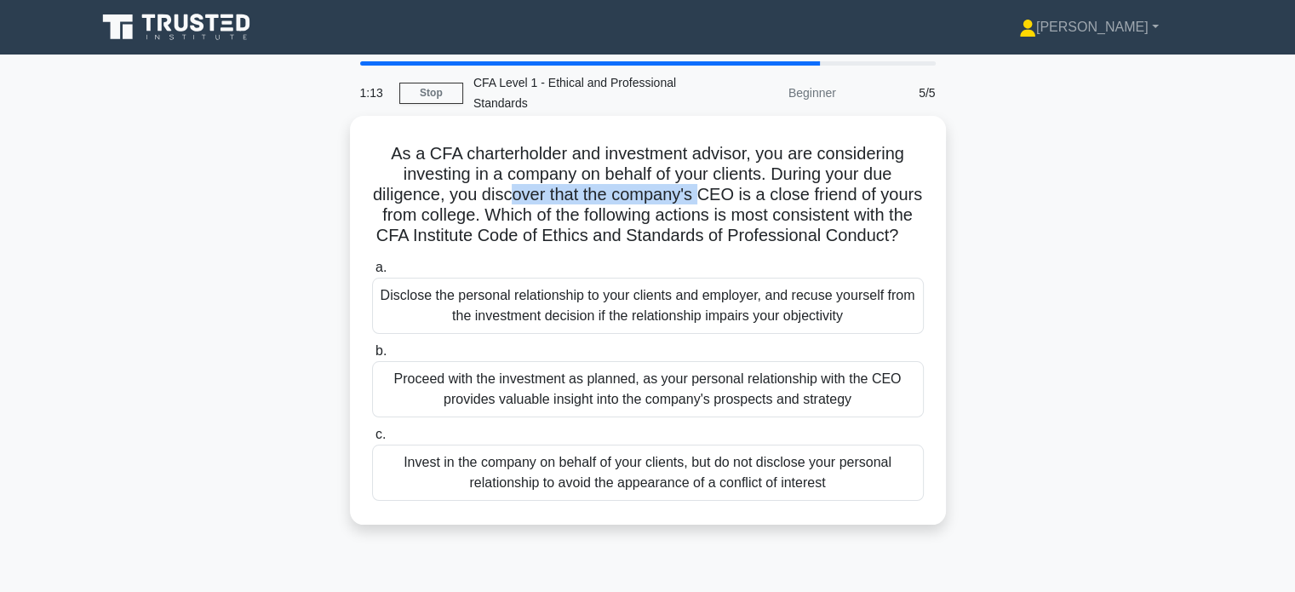
click at [723, 197] on h5 "As a CFA charterholder and investment advisor, you are considering investing in…" at bounding box center [647, 195] width 555 height 104
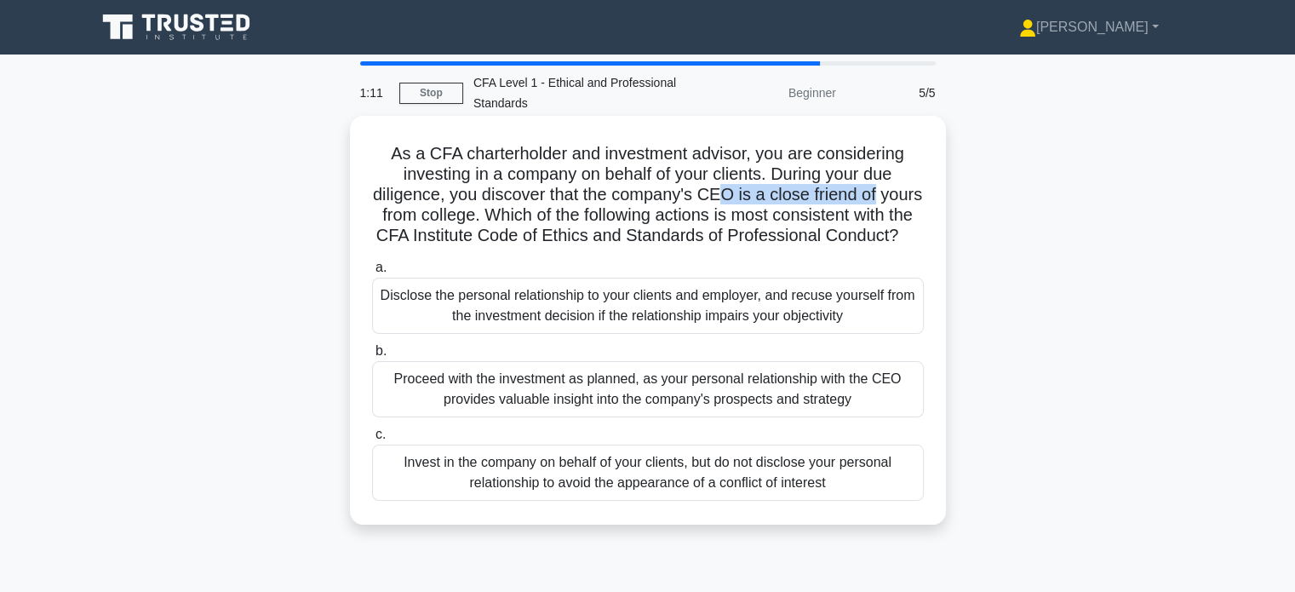
drag, startPoint x: 751, startPoint y: 195, endPoint x: 913, endPoint y: 200, distance: 161.9
click at [913, 200] on h5 "As a CFA charterholder and investment advisor, you are considering investing in…" at bounding box center [647, 195] width 555 height 104
click at [904, 209] on h5 "As a CFA charterholder and investment advisor, you are considering investing in…" at bounding box center [647, 195] width 555 height 104
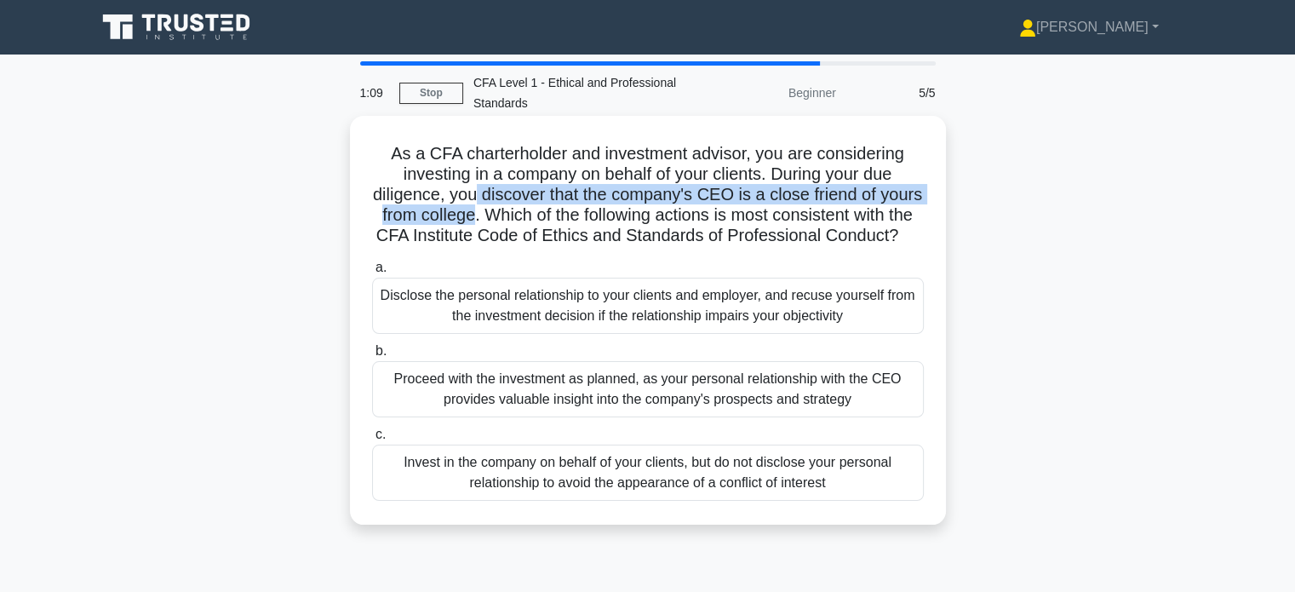
drag, startPoint x: 498, startPoint y: 197, endPoint x: 525, endPoint y: 212, distance: 30.5
click at [525, 211] on h5 "As a CFA charterholder and investment advisor, you are considering investing in…" at bounding box center [647, 195] width 555 height 104
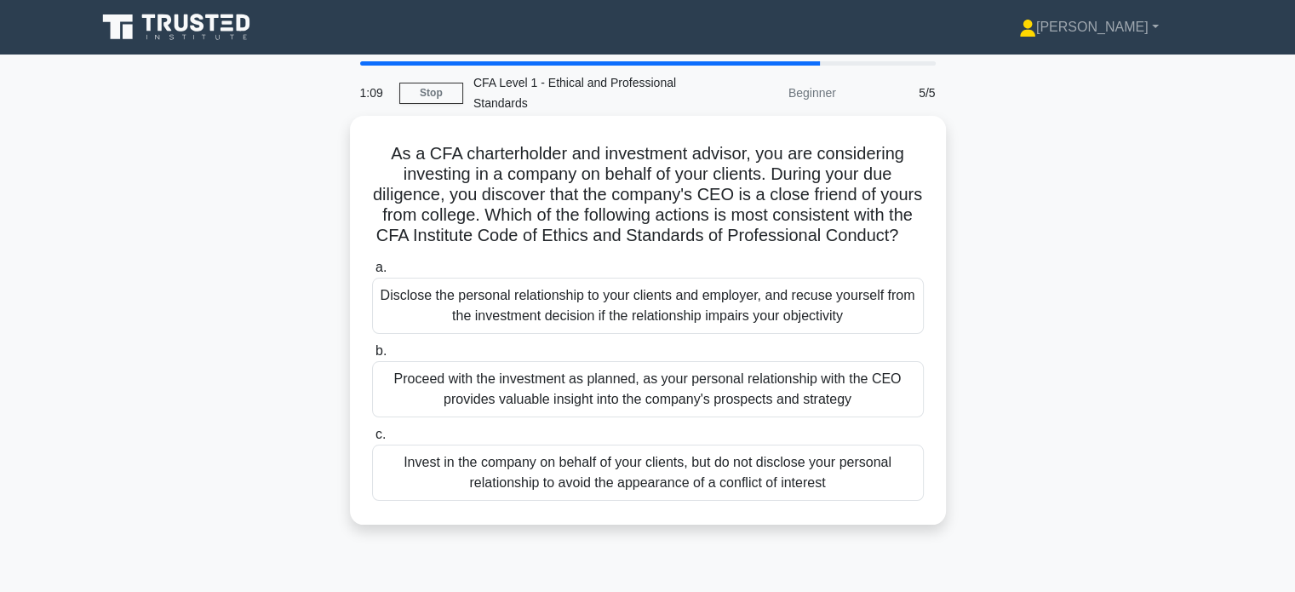
click at [599, 214] on h5 "As a CFA charterholder and investment advisor, you are considering investing in…" at bounding box center [647, 195] width 555 height 104
drag, startPoint x: 719, startPoint y: 190, endPoint x: 835, endPoint y: 194, distance: 115.9
click at [835, 193] on h5 "As a CFA charterholder and investment advisor, you are considering investing in…" at bounding box center [647, 195] width 555 height 104
click at [871, 213] on h5 "As a CFA charterholder and investment advisor, you are considering investing in…" at bounding box center [647, 195] width 555 height 104
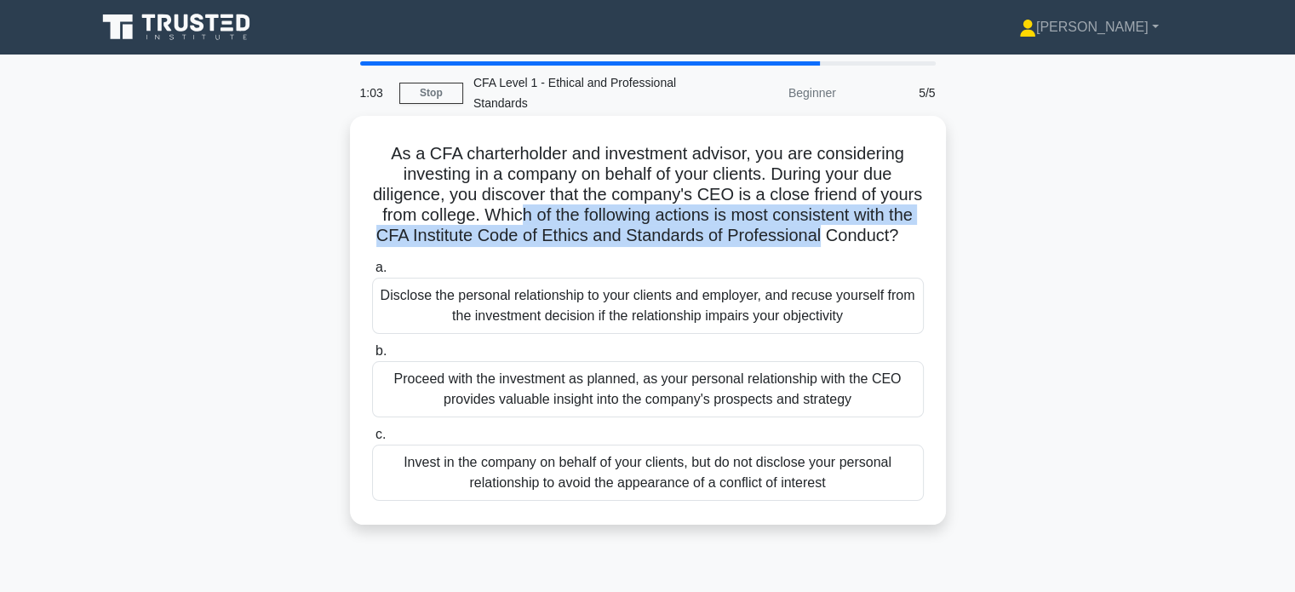
drag, startPoint x: 571, startPoint y: 213, endPoint x: 913, endPoint y: 238, distance: 343.3
click at [913, 238] on h5 "As a CFA charterholder and investment advisor, you are considering investing in…" at bounding box center [647, 195] width 555 height 104
click at [896, 244] on h5 "As a CFA charterholder and investment advisor, you are considering investing in…" at bounding box center [647, 195] width 555 height 104
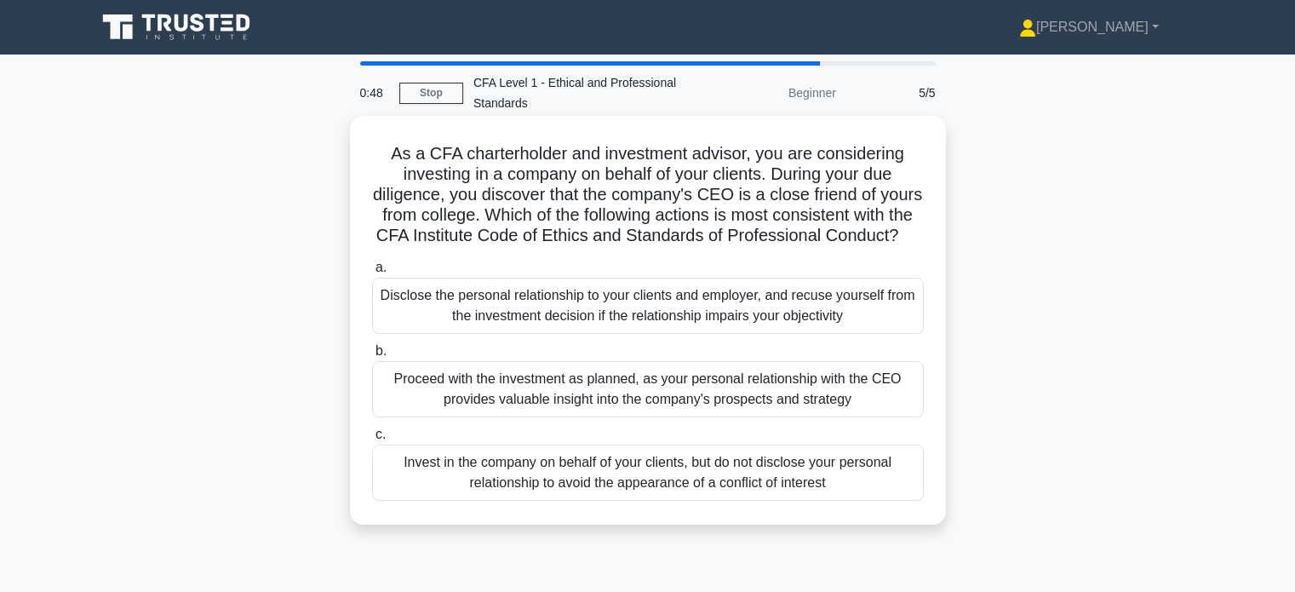
click at [777, 309] on div "Disclose the personal relationship to your clients and employer, and recuse you…" at bounding box center [648, 306] width 552 height 56
click at [372, 273] on input "a. Disclose the personal relationship to your clients and employer, and recuse …" at bounding box center [372, 267] width 0 height 11
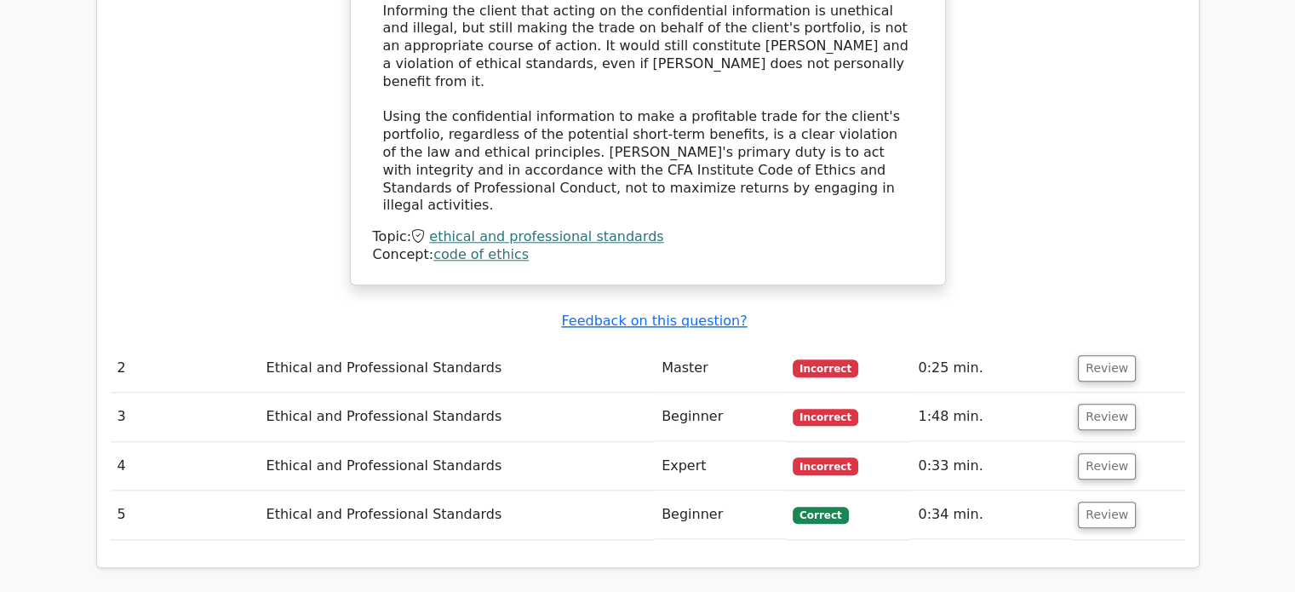
scroll to position [1789, 0]
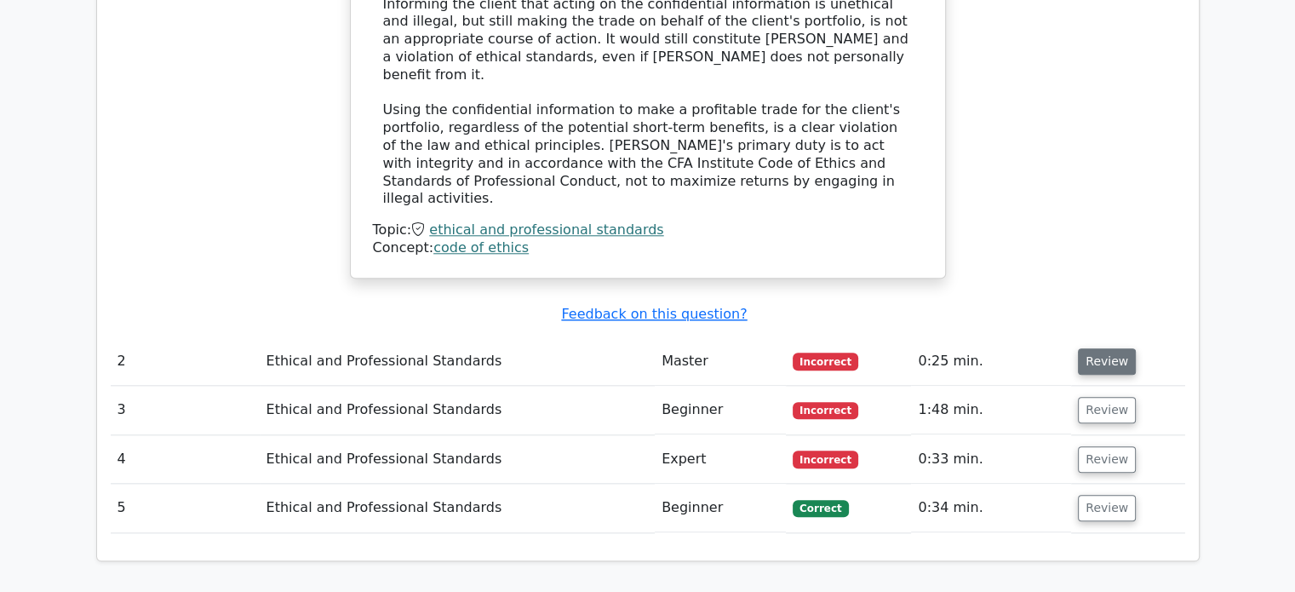
click at [1100, 348] on button "Review" at bounding box center [1107, 361] width 58 height 26
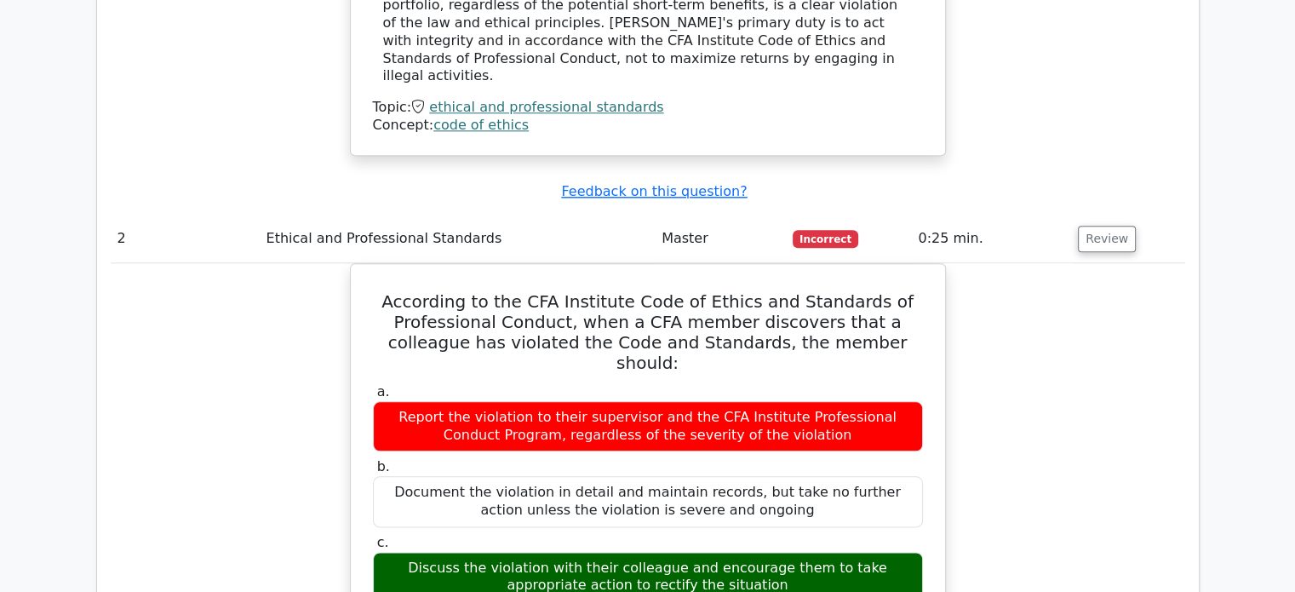
scroll to position [1959, 0]
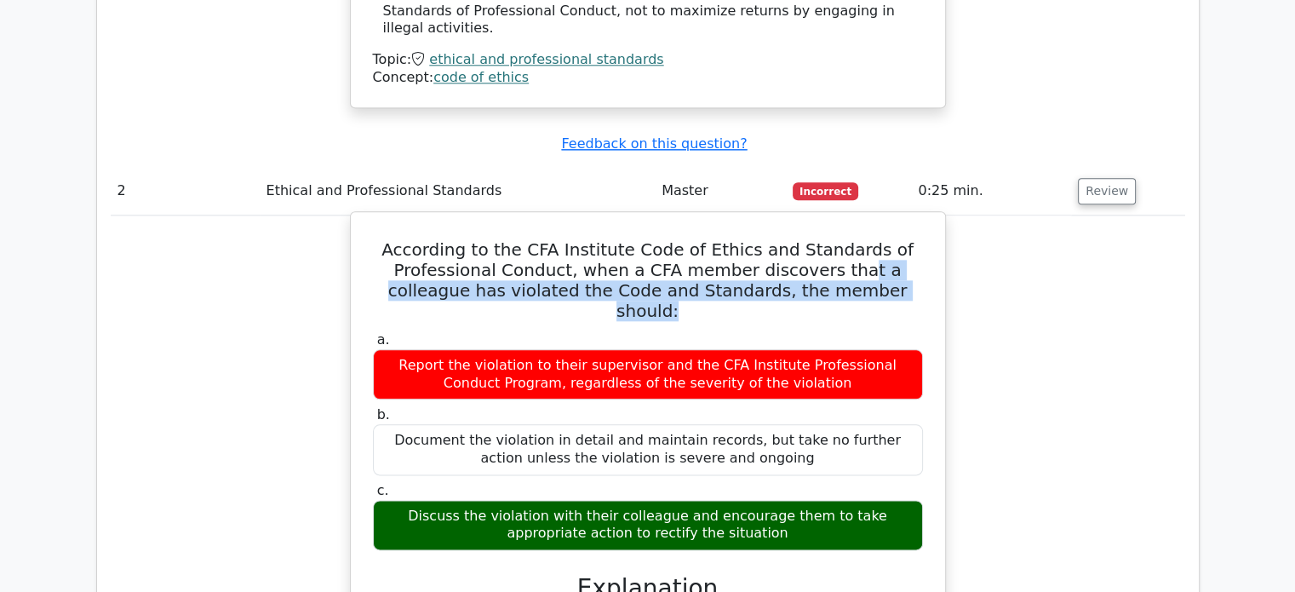
drag, startPoint x: 864, startPoint y: 162, endPoint x: 899, endPoint y: 178, distance: 38.5
click at [899, 239] on h5 "According to the CFA Institute Code of Ethics and Standards of Professional Con…" at bounding box center [648, 280] width 554 height 82
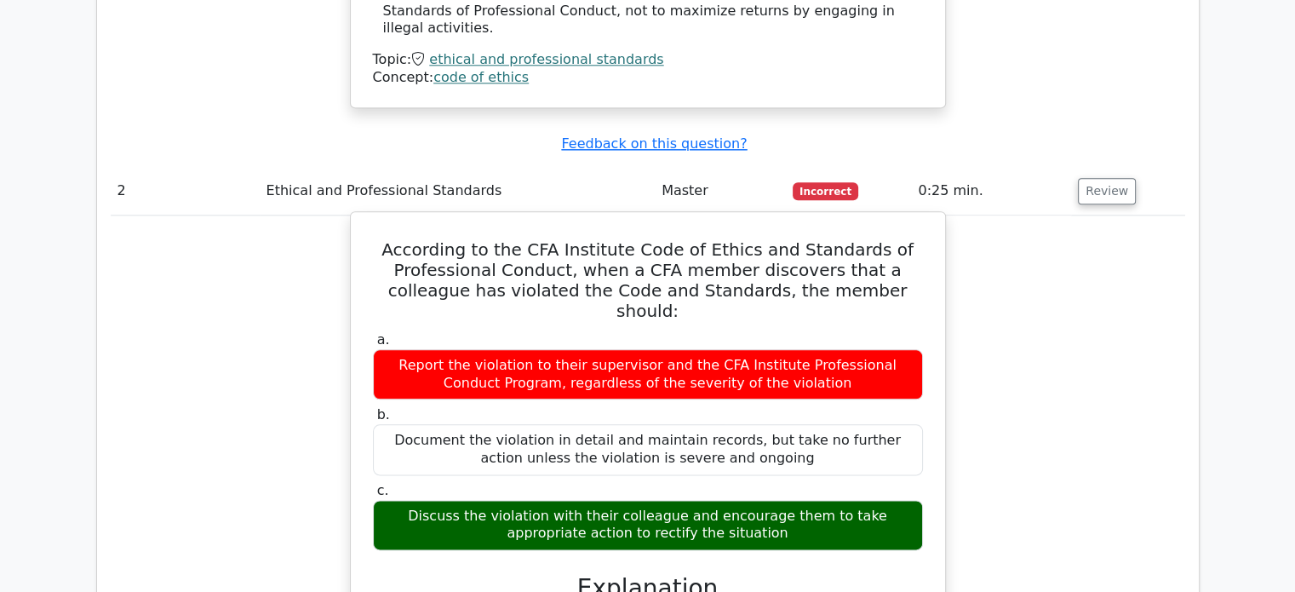
drag, startPoint x: 588, startPoint y: 387, endPoint x: 753, endPoint y: 398, distance: 165.6
click at [753, 500] on div "Discuss the violation with their colleague and encourage them to take appropria…" at bounding box center [648, 525] width 550 height 51
click at [788, 500] on div "Discuss the violation with their colleague and encourage them to take appropria…" at bounding box center [648, 525] width 550 height 51
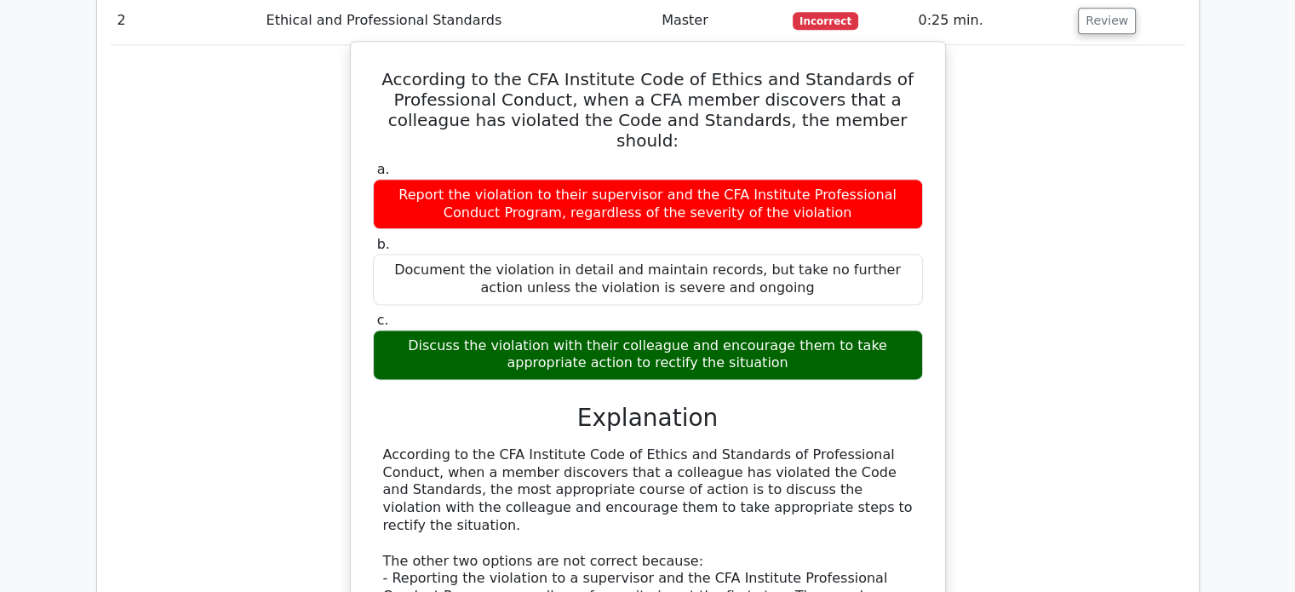
scroll to position [2044, 0]
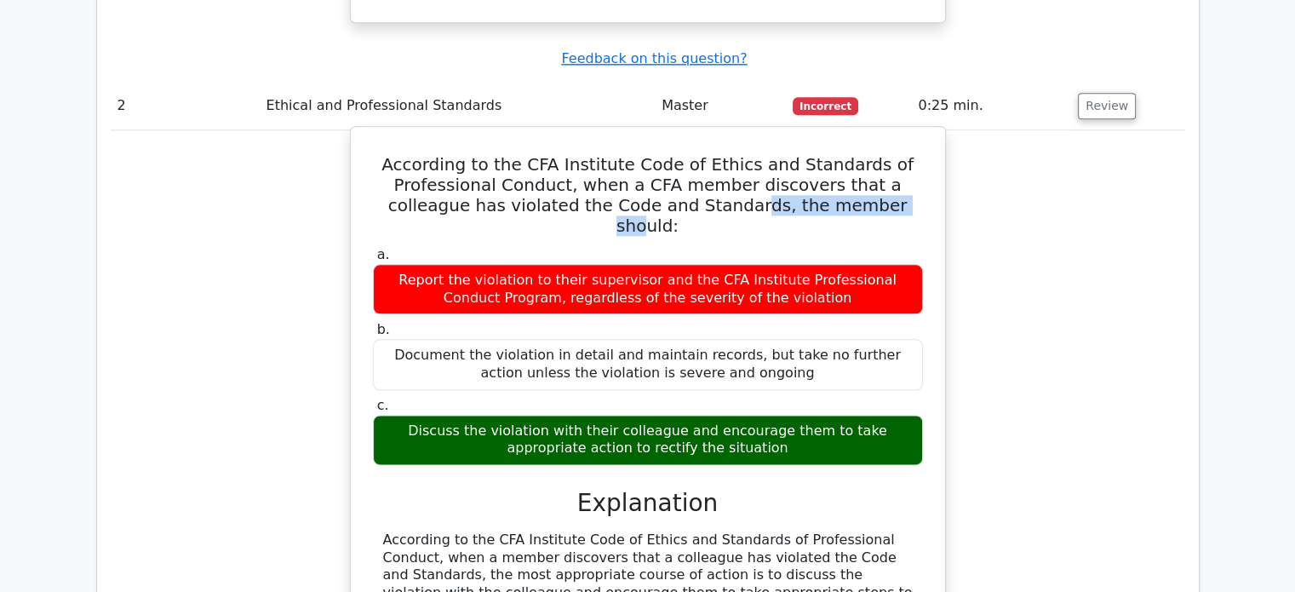
drag, startPoint x: 686, startPoint y: 87, endPoint x: 838, endPoint y: 96, distance: 151.9
click at [838, 154] on h5 "According to the CFA Institute Code of Ethics and Standards of Professional Con…" at bounding box center [648, 195] width 554 height 82
click at [879, 134] on div "According to the CFA Institute Code of Ethics and Standards of Professional Con…" at bounding box center [648, 541] width 581 height 814
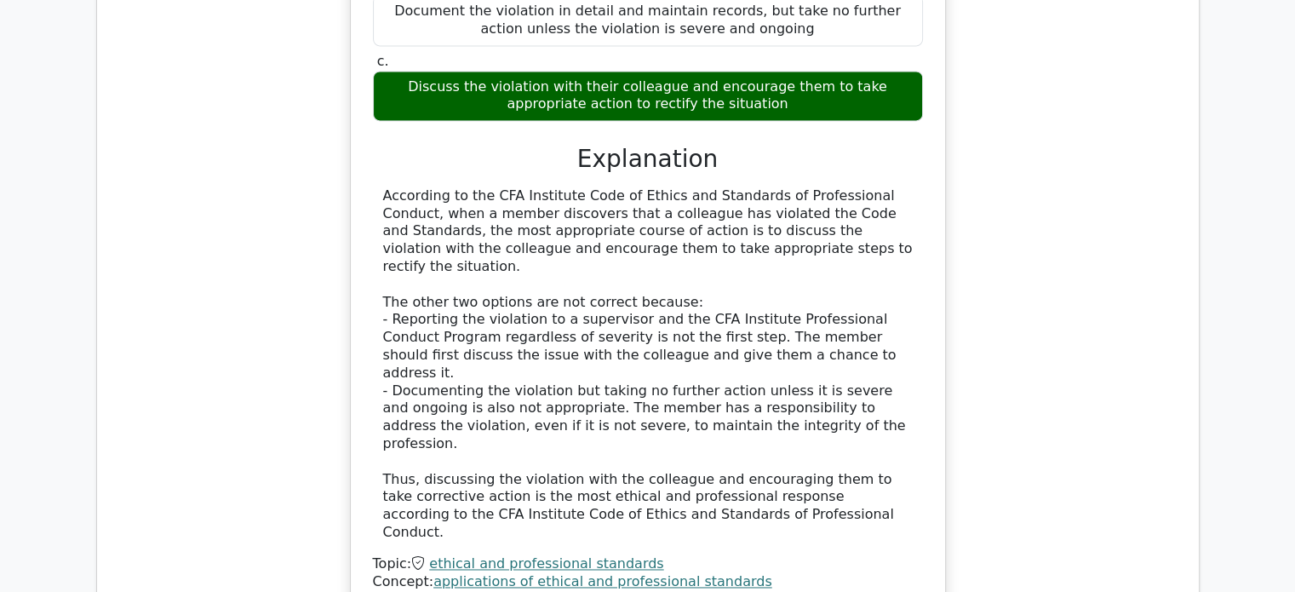
scroll to position [2470, 0]
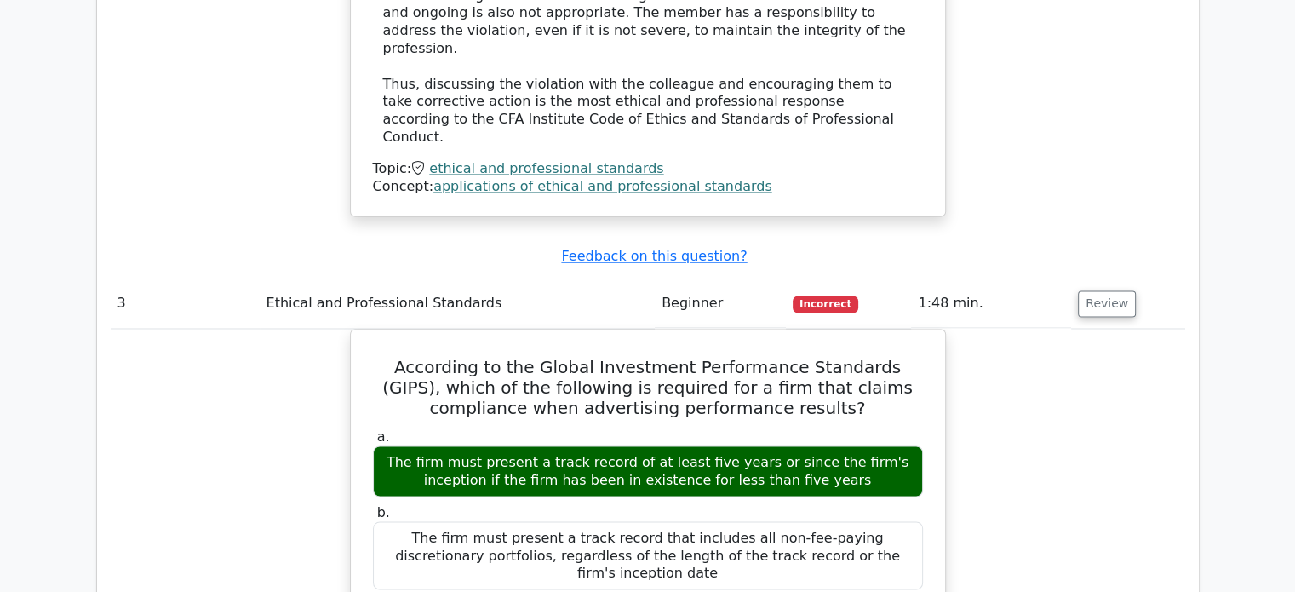
scroll to position [2896, 0]
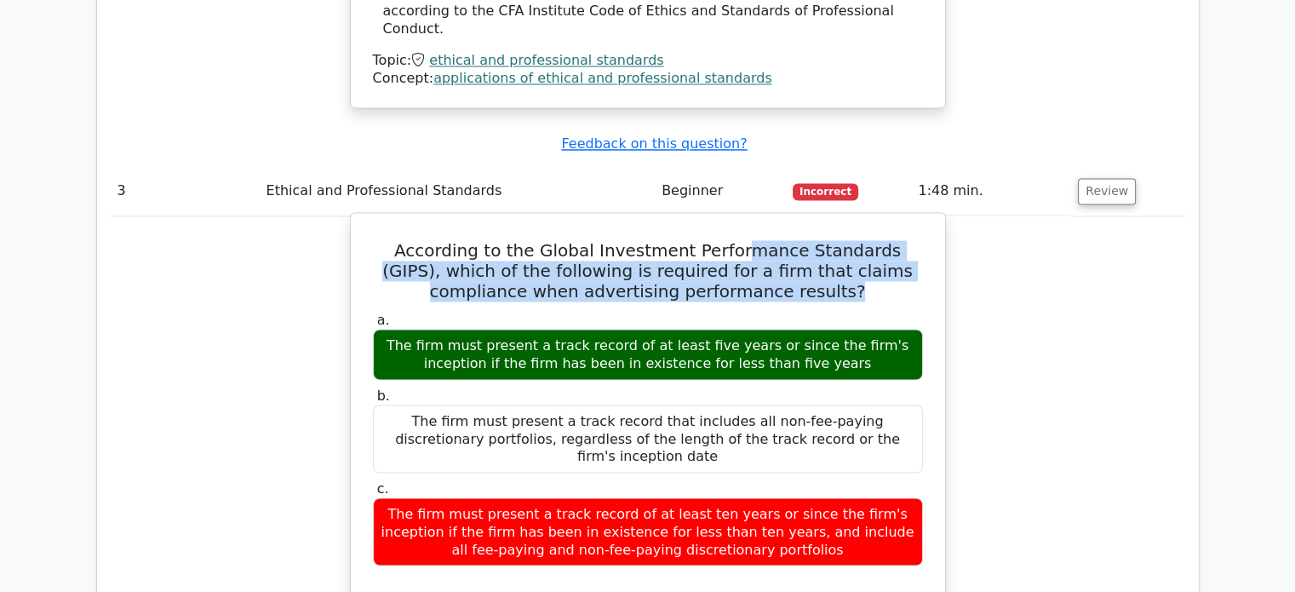
drag, startPoint x: 714, startPoint y: 41, endPoint x: 847, endPoint y: 92, distance: 143.1
click at [803, 240] on h5 "According to the Global Investment Performance Standards (GIPS), which of the f…" at bounding box center [648, 270] width 554 height 61
click at [847, 240] on h5 "According to the Global Investment Performance Standards (GIPS), which of the f…" at bounding box center [648, 270] width 554 height 61
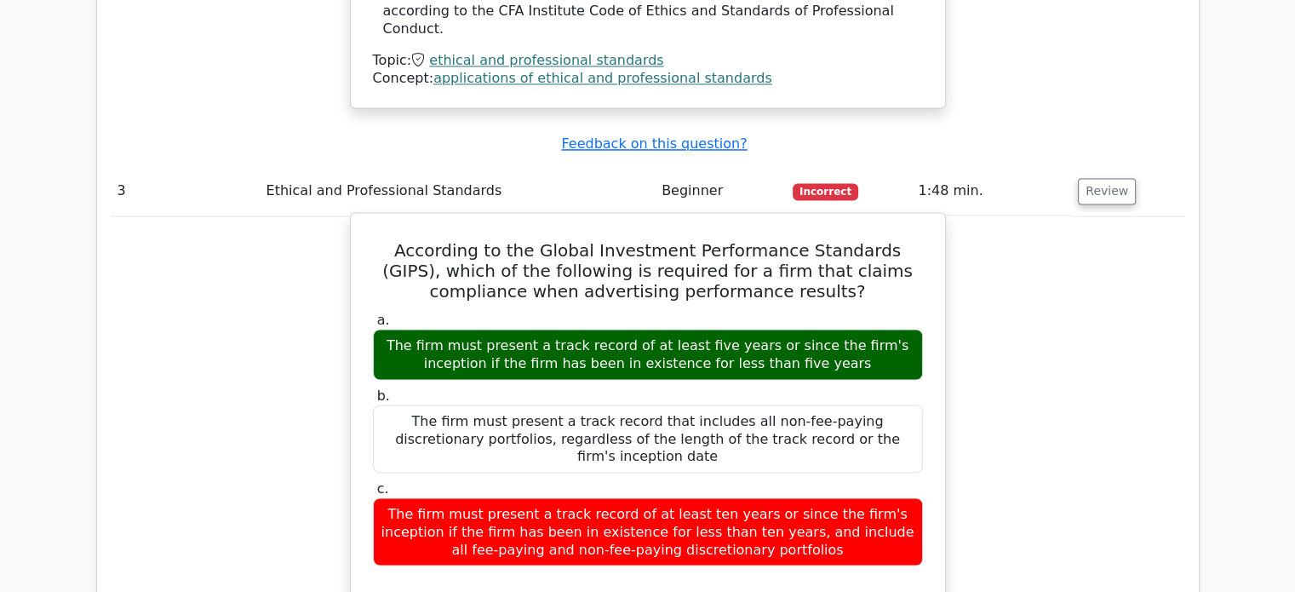
drag, startPoint x: 541, startPoint y: 136, endPoint x: 864, endPoint y: 159, distance: 323.6
click at [864, 329] on div "The firm must present a track record of at least five years or since the firm's…" at bounding box center [648, 354] width 550 height 51
drag, startPoint x: 634, startPoint y: 139, endPoint x: 845, endPoint y: 158, distance: 212.1
click at [845, 329] on div "The firm must present a track record of at least five years or since the firm's…" at bounding box center [648, 354] width 550 height 51
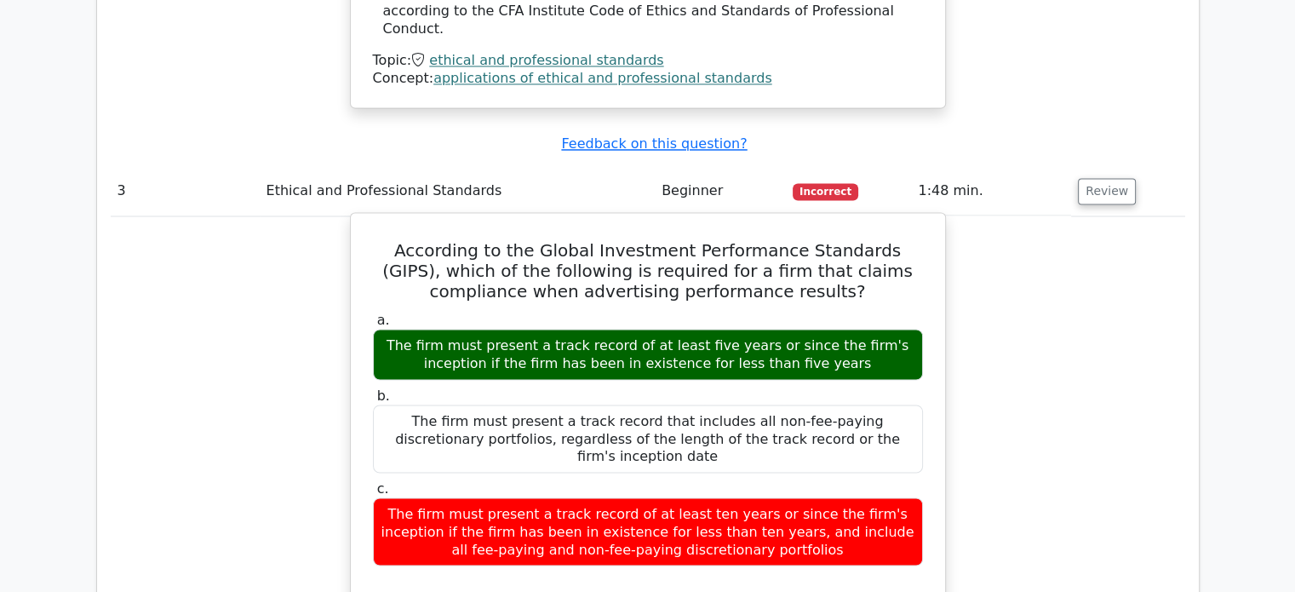
click at [865, 329] on div "The firm must present a track record of at least five years or since the firm's…" at bounding box center [648, 354] width 550 height 51
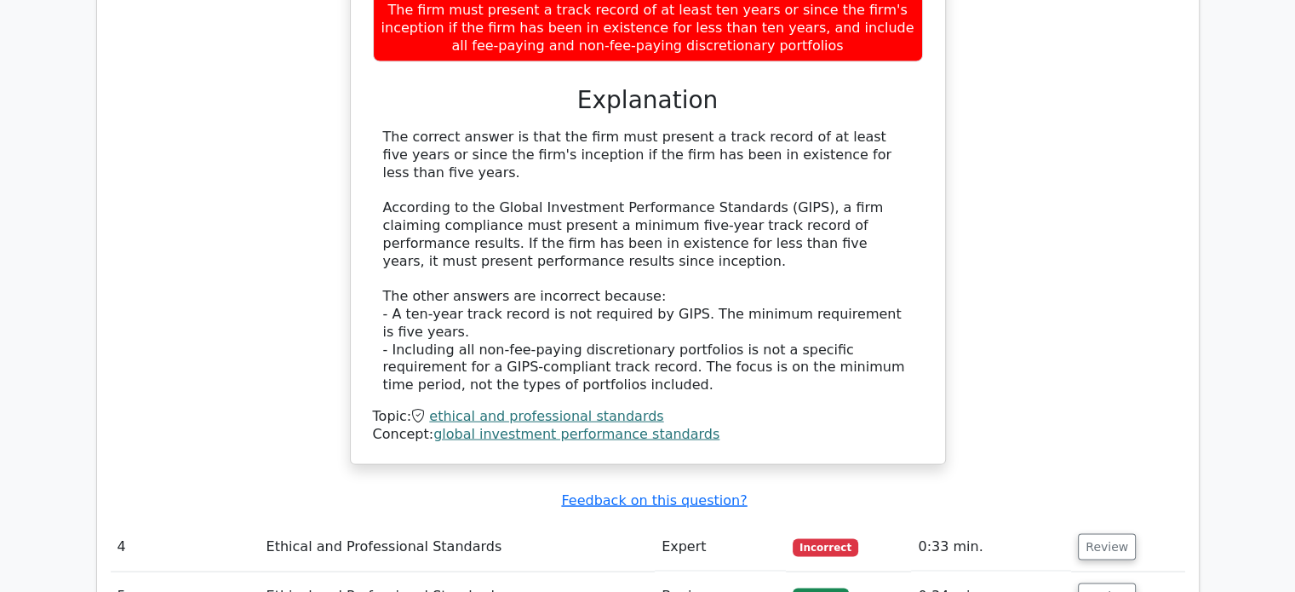
scroll to position [3407, 0]
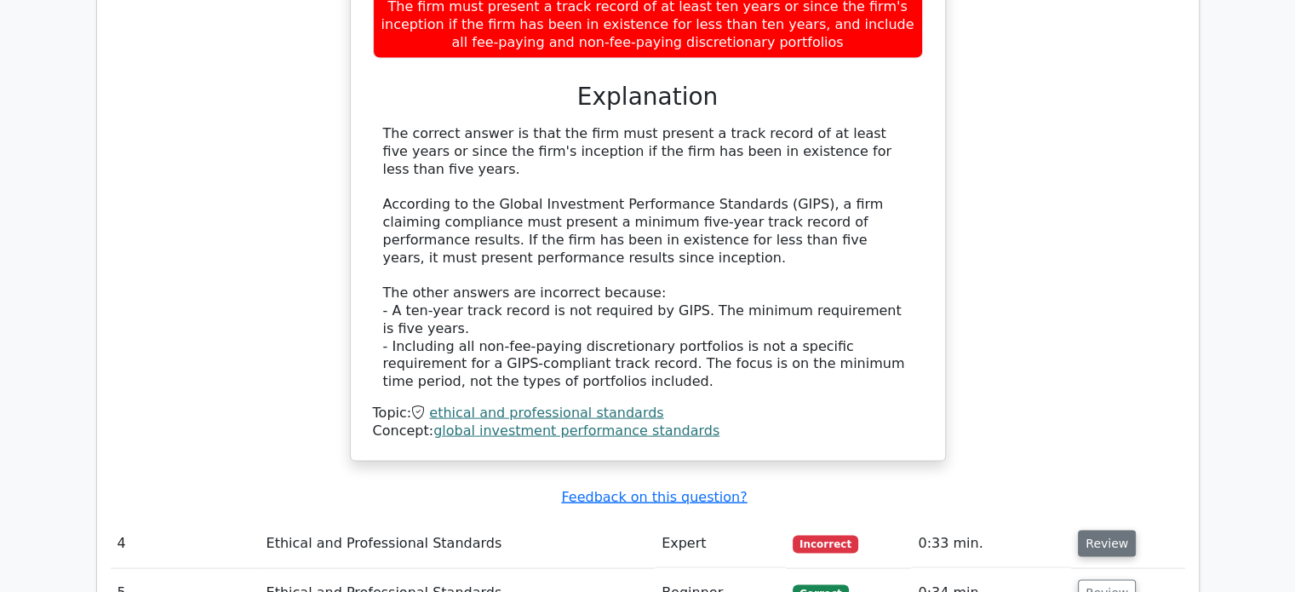
click at [1104, 531] on button "Review" at bounding box center [1107, 544] width 58 height 26
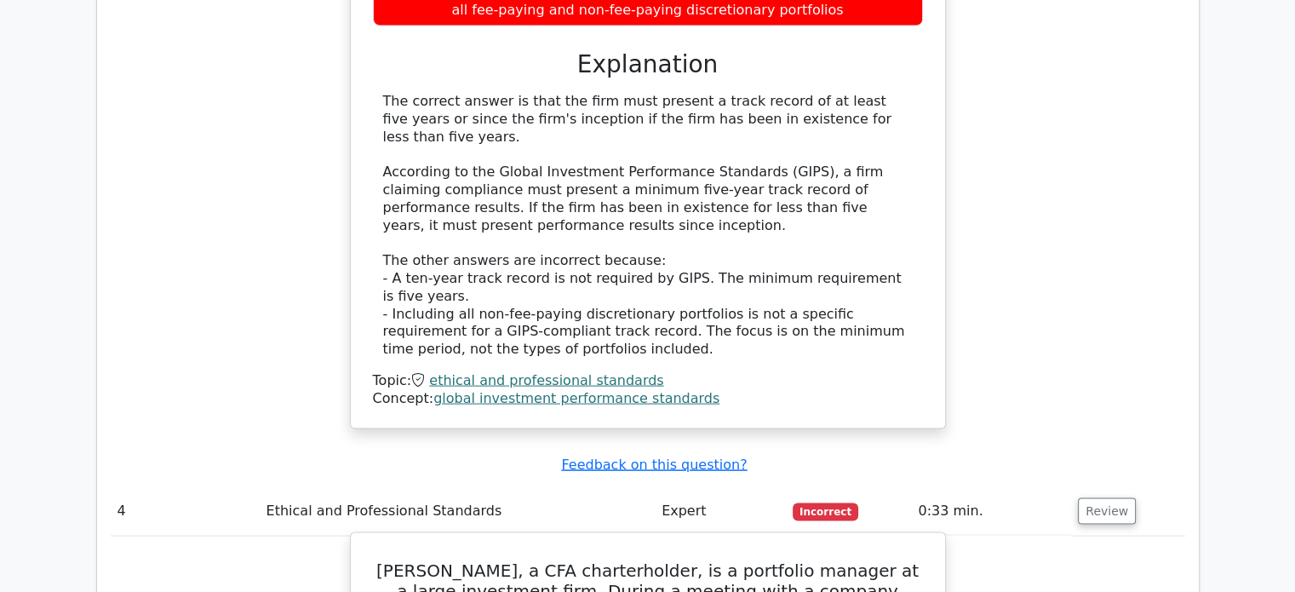
scroll to position [3492, 0]
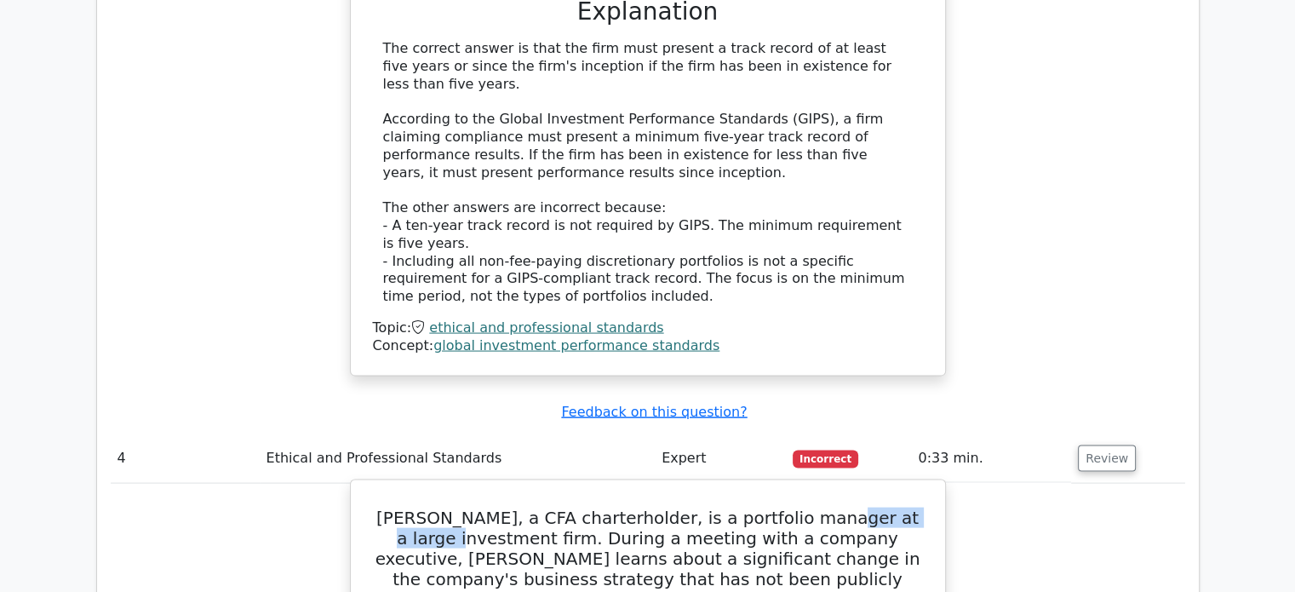
drag, startPoint x: 821, startPoint y: 279, endPoint x: 910, endPoint y: 283, distance: 89.5
click at [910, 508] on h5 "Emily, a CFA charterholder, is a portfolio manager at a large investment firm. …" at bounding box center [648, 590] width 554 height 164
click at [855, 508] on h5 "Emily, a CFA charterholder, is a portfolio manager at a large investment firm. …" at bounding box center [648, 590] width 554 height 164
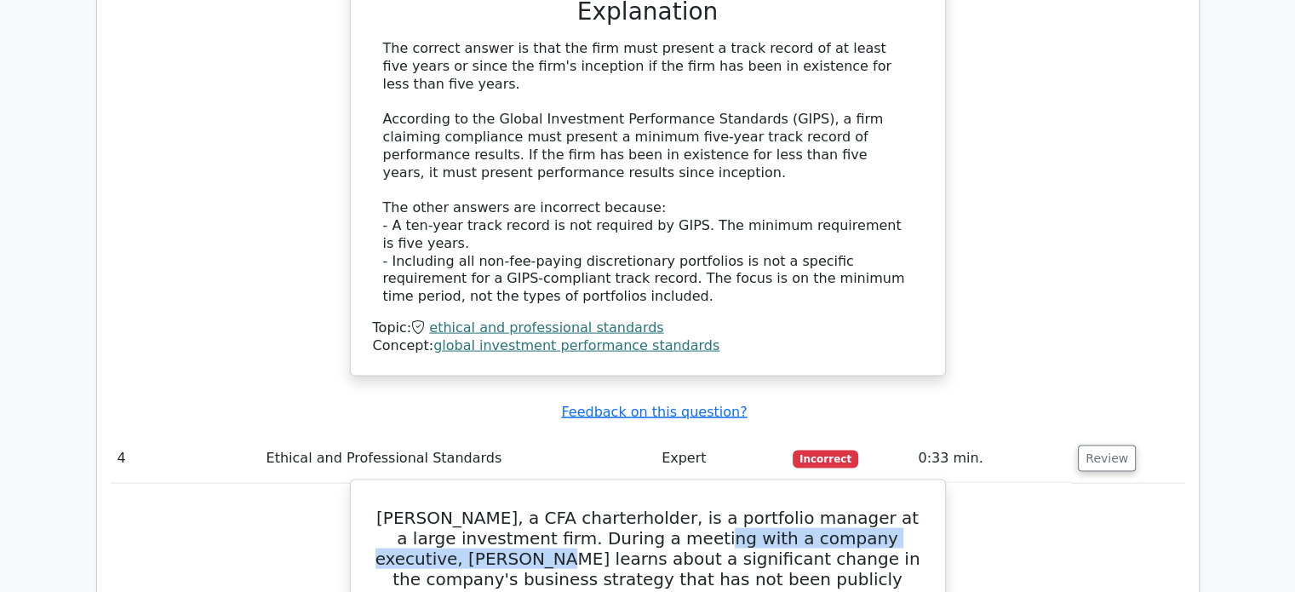
drag, startPoint x: 594, startPoint y: 296, endPoint x: 910, endPoint y: 299, distance: 316.0
click at [910, 508] on h5 "Emily, a CFA charterholder, is a portfolio manager at a large investment firm. …" at bounding box center [648, 590] width 554 height 164
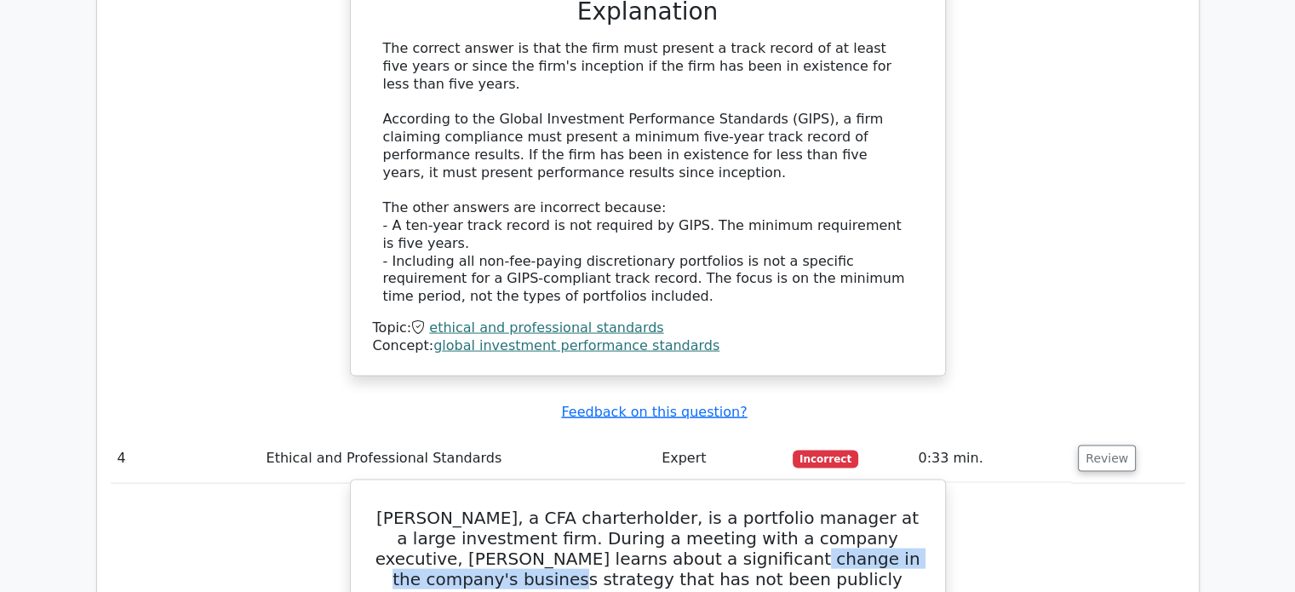
drag, startPoint x: 590, startPoint y: 313, endPoint x: 860, endPoint y: 314, distance: 270.0
click at [850, 508] on h5 "Emily, a CFA charterholder, is a portfolio manager at a large investment firm. …" at bounding box center [648, 590] width 554 height 164
drag, startPoint x: 873, startPoint y: 315, endPoint x: 890, endPoint y: 316, distance: 17.1
click at [890, 508] on h5 "Emily, a CFA charterholder, is a portfolio manager at a large investment firm. …" at bounding box center [648, 590] width 554 height 164
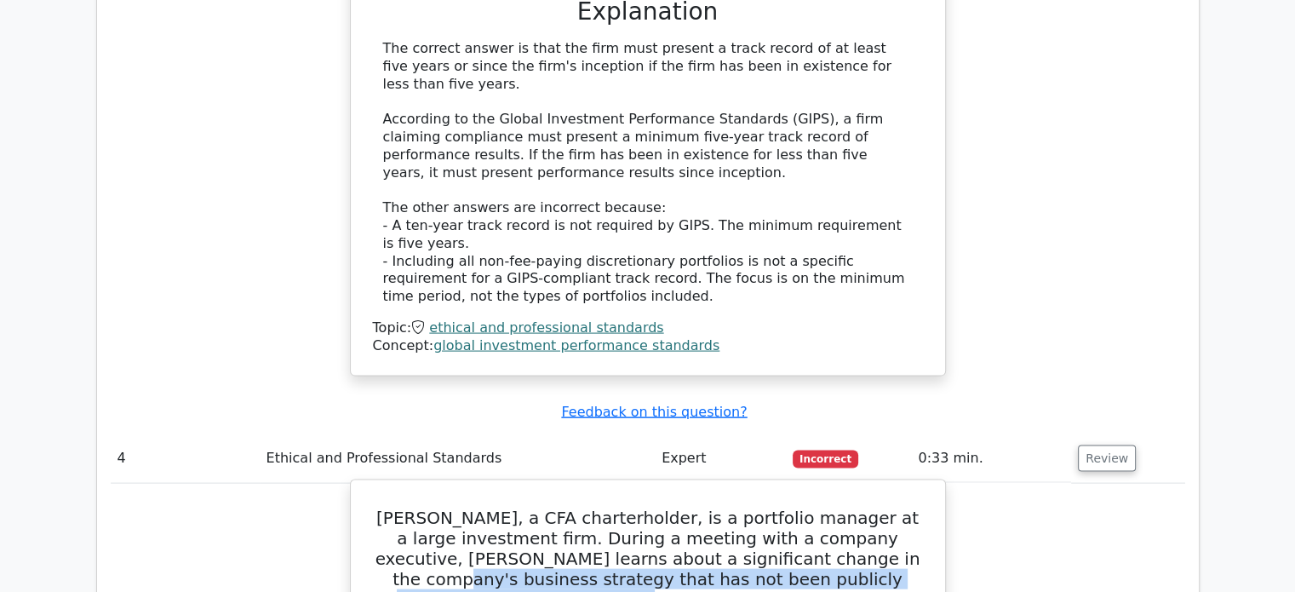
drag, startPoint x: 752, startPoint y: 325, endPoint x: 877, endPoint y: 342, distance: 126.4
click at [877, 508] on h5 "Emily, a CFA charterholder, is a portfolio manager at a large investment firm. …" at bounding box center [648, 590] width 554 height 164
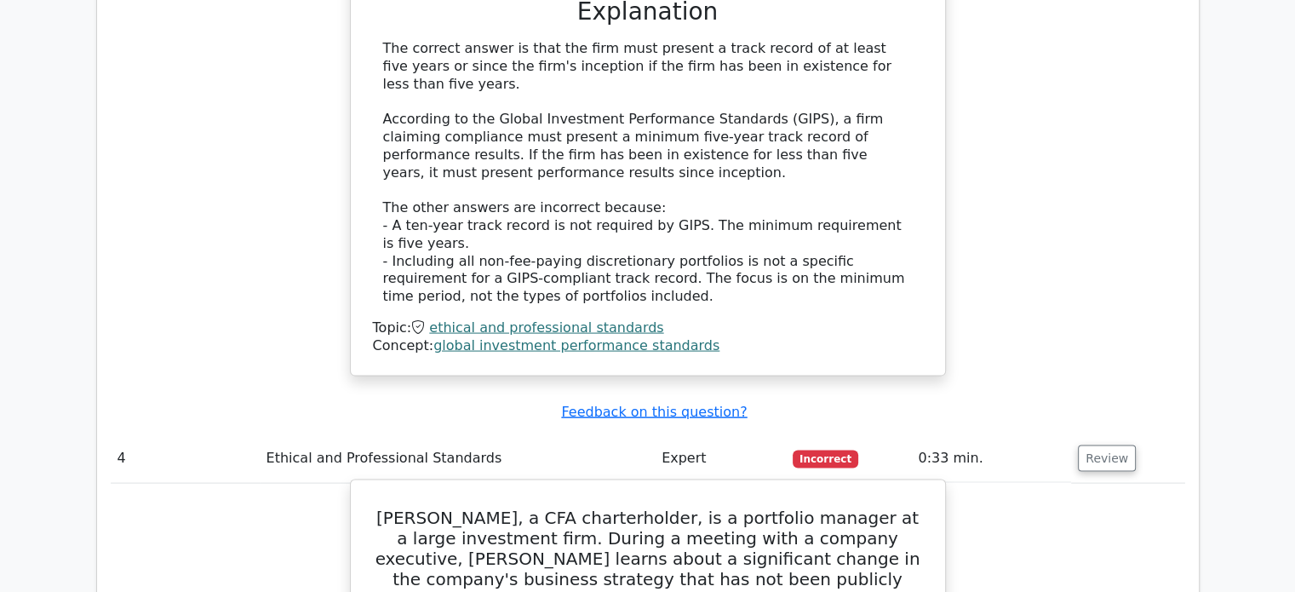
click at [883, 508] on h5 "Emily, a CFA charterholder, is a portfolio manager at a large investment firm. …" at bounding box center [648, 590] width 554 height 164
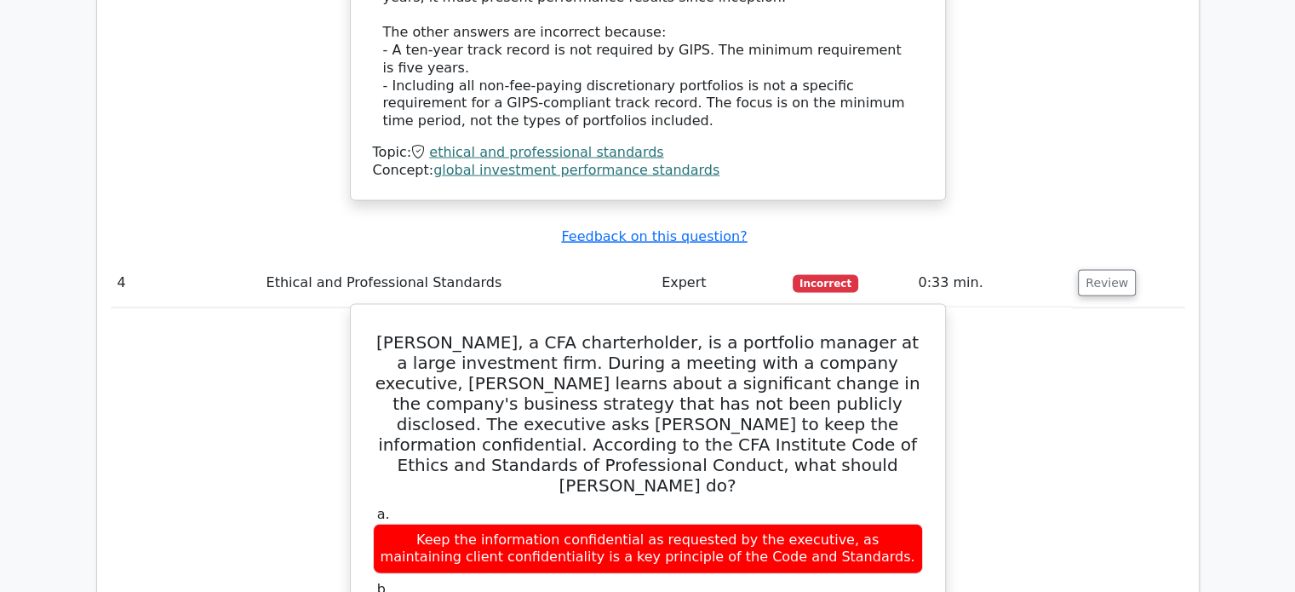
scroll to position [3662, 0]
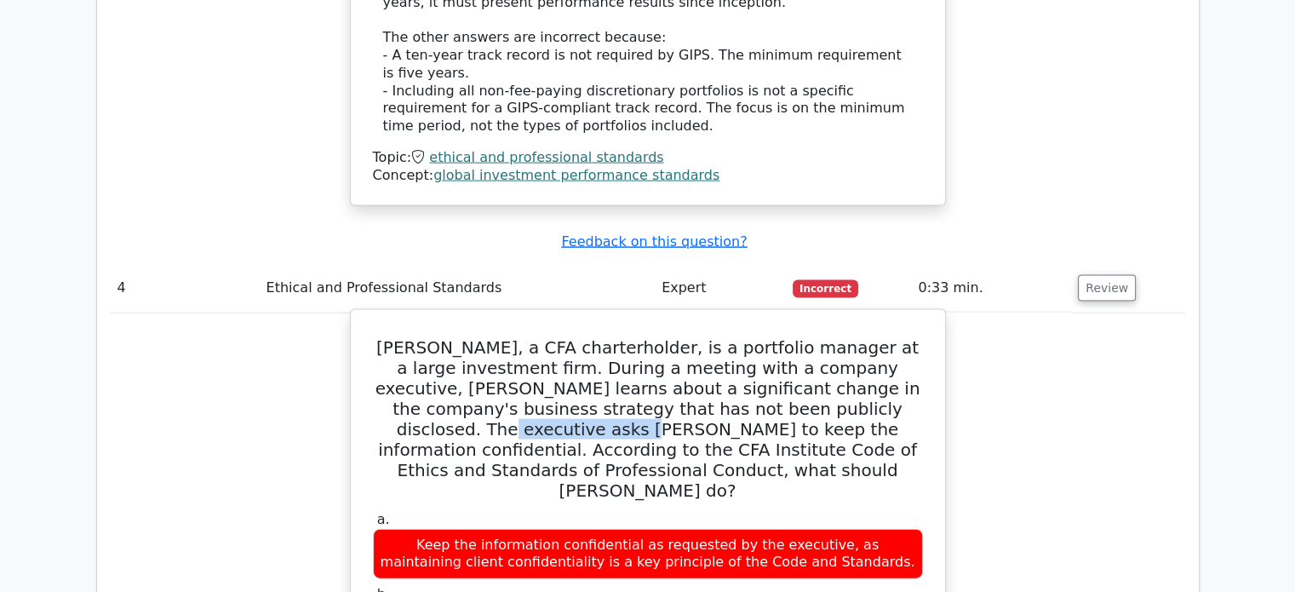
drag, startPoint x: 748, startPoint y: 161, endPoint x: 917, endPoint y: 163, distance: 169.5
click at [917, 337] on h5 "Emily, a CFA charterholder, is a portfolio manager at a large investment firm. …" at bounding box center [648, 419] width 554 height 164
click at [906, 337] on h5 "Emily, a CFA charterholder, is a portfolio manager at a large investment firm. …" at bounding box center [648, 419] width 554 height 164
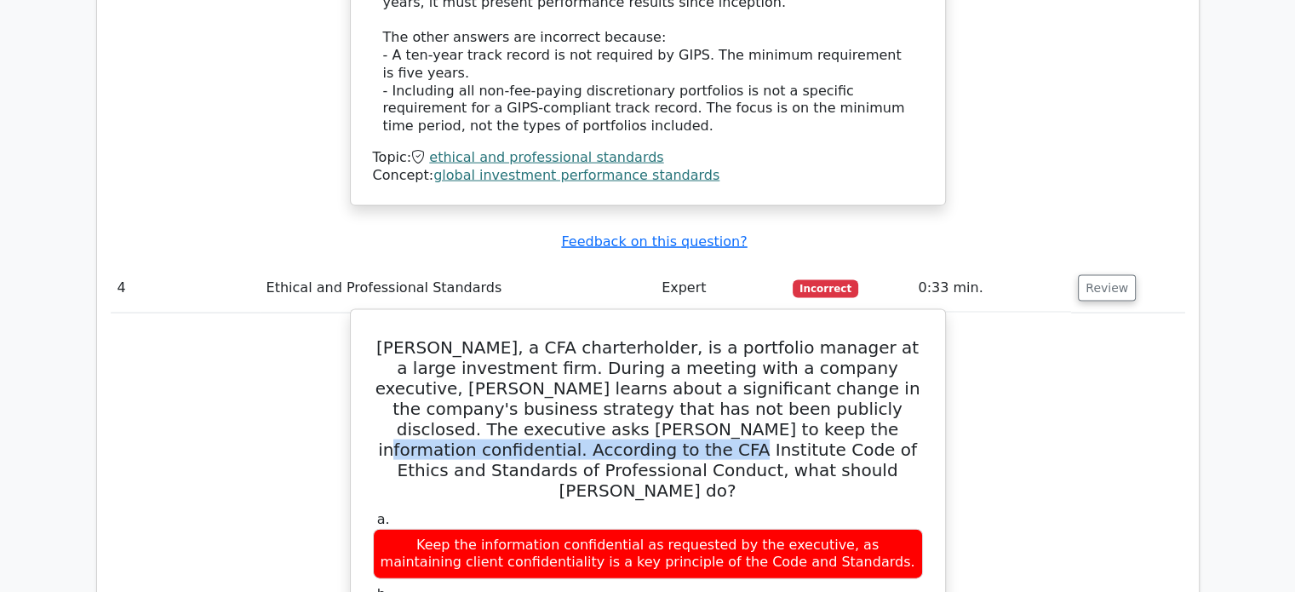
drag, startPoint x: 610, startPoint y: 193, endPoint x: 910, endPoint y: 198, distance: 299.8
click at [910, 337] on h5 "Emily, a CFA charterholder, is a portfolio manager at a large investment firm. …" at bounding box center [648, 419] width 554 height 164
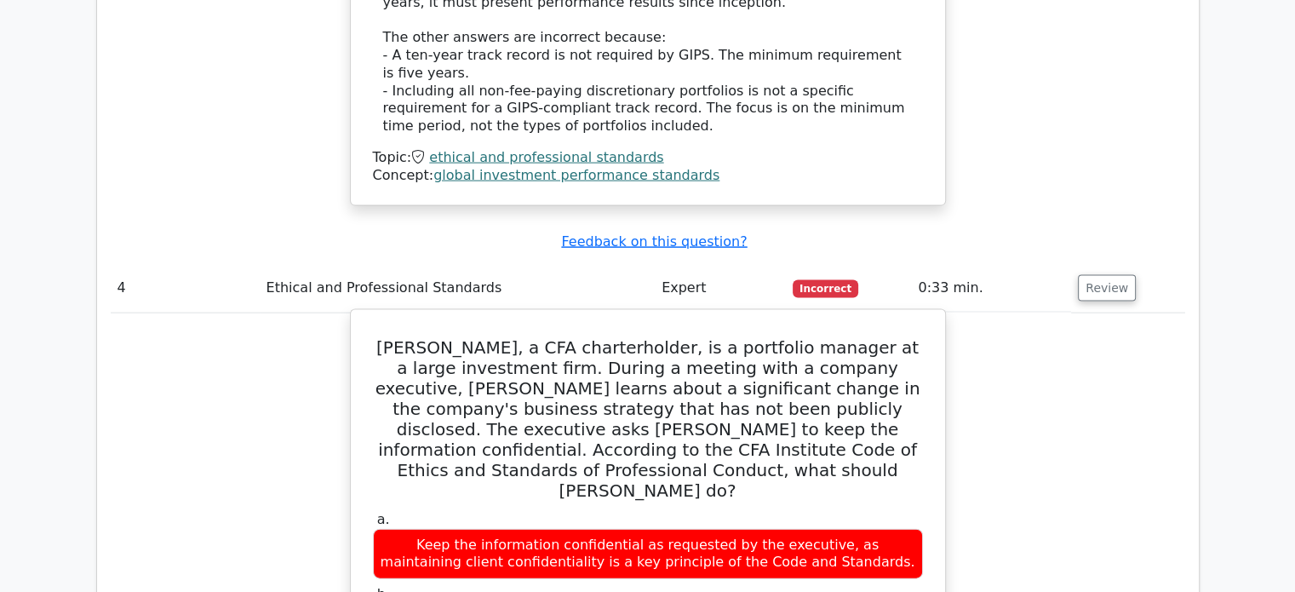
click at [902, 337] on h5 "Emily, a CFA charterholder, is a portfolio manager at a large investment firm. …" at bounding box center [648, 419] width 554 height 164
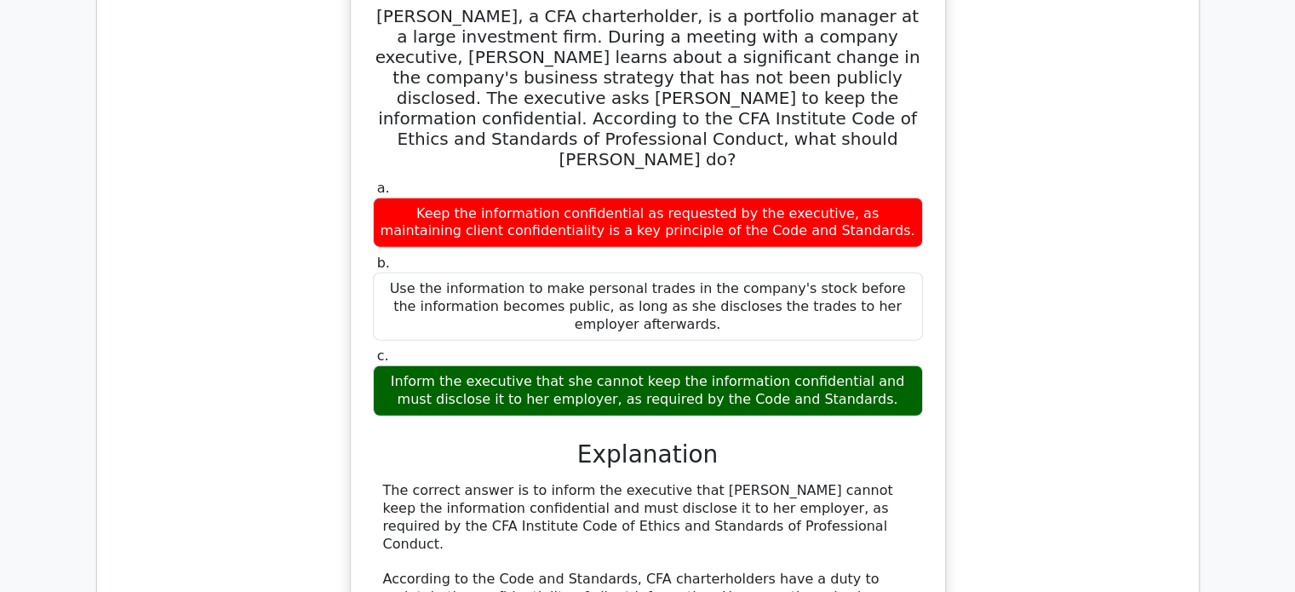
scroll to position [4003, 0]
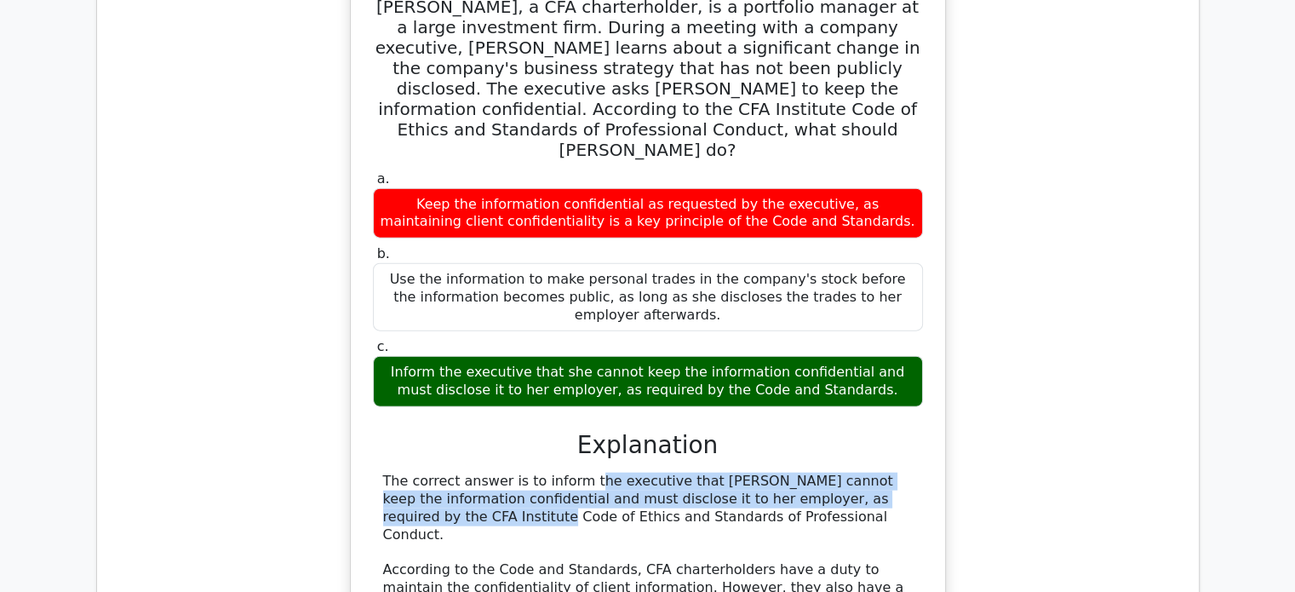
drag, startPoint x: 559, startPoint y: 204, endPoint x: 822, endPoint y: 218, distance: 263.6
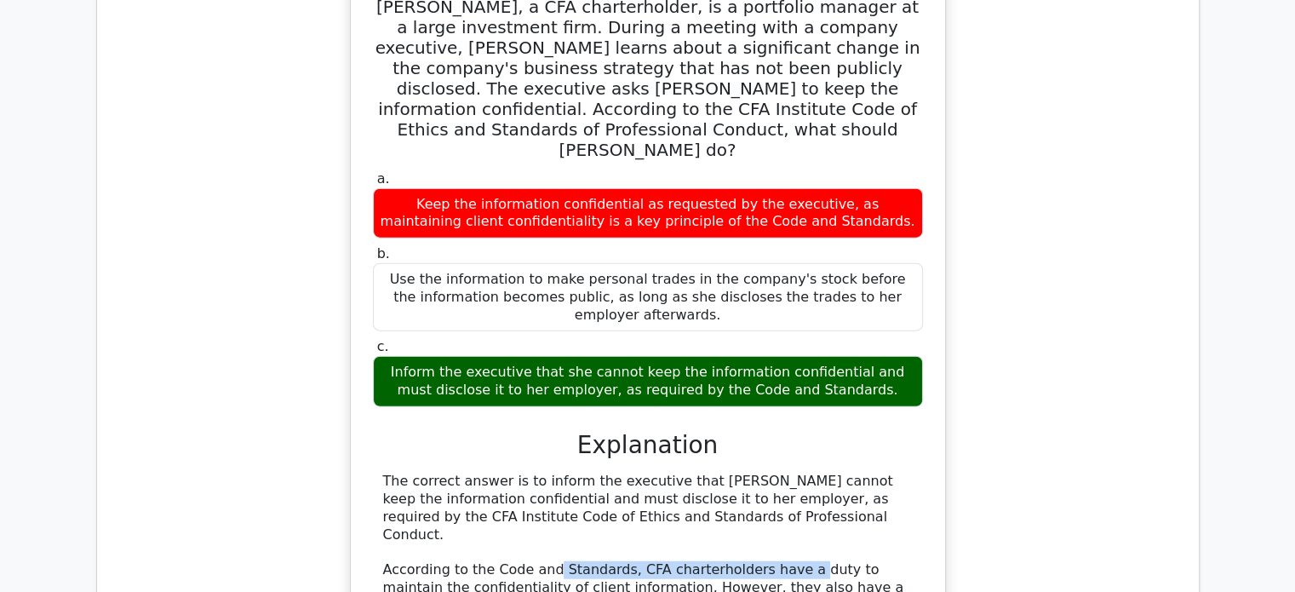
drag, startPoint x: 545, startPoint y: 268, endPoint x: 778, endPoint y: 273, distance: 232.5
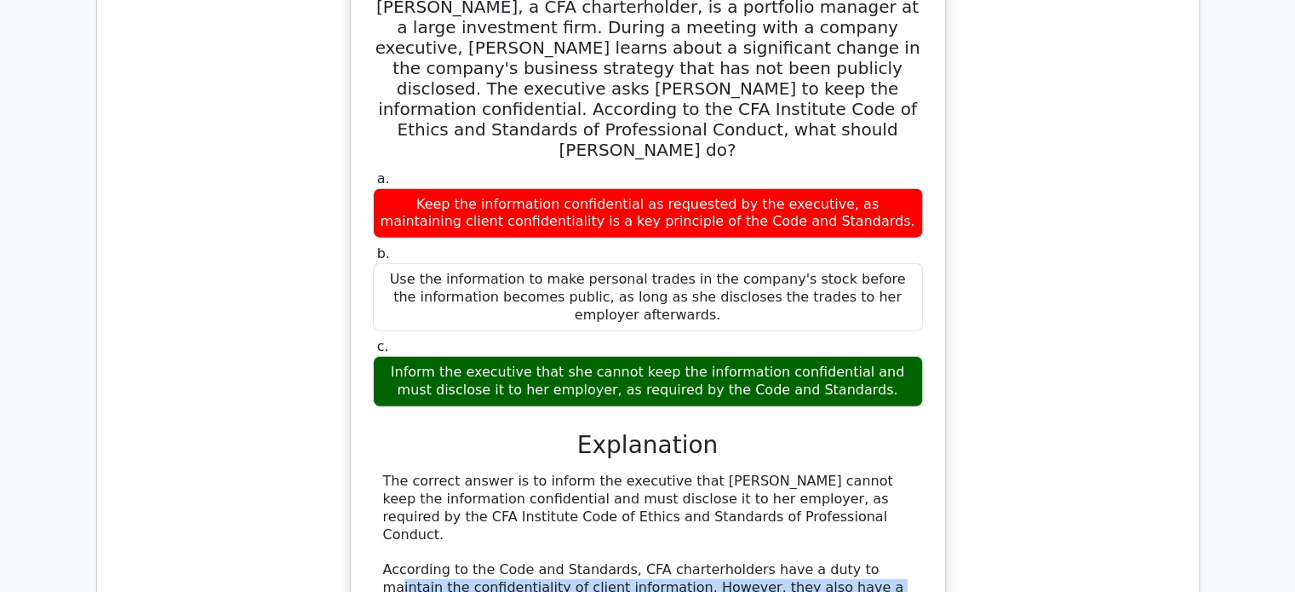
drag, startPoint x: 838, startPoint y: 275, endPoint x: 826, endPoint y: 299, distance: 26.7
drag, startPoint x: 542, startPoint y: 288, endPoint x: 624, endPoint y: 288, distance: 82.6
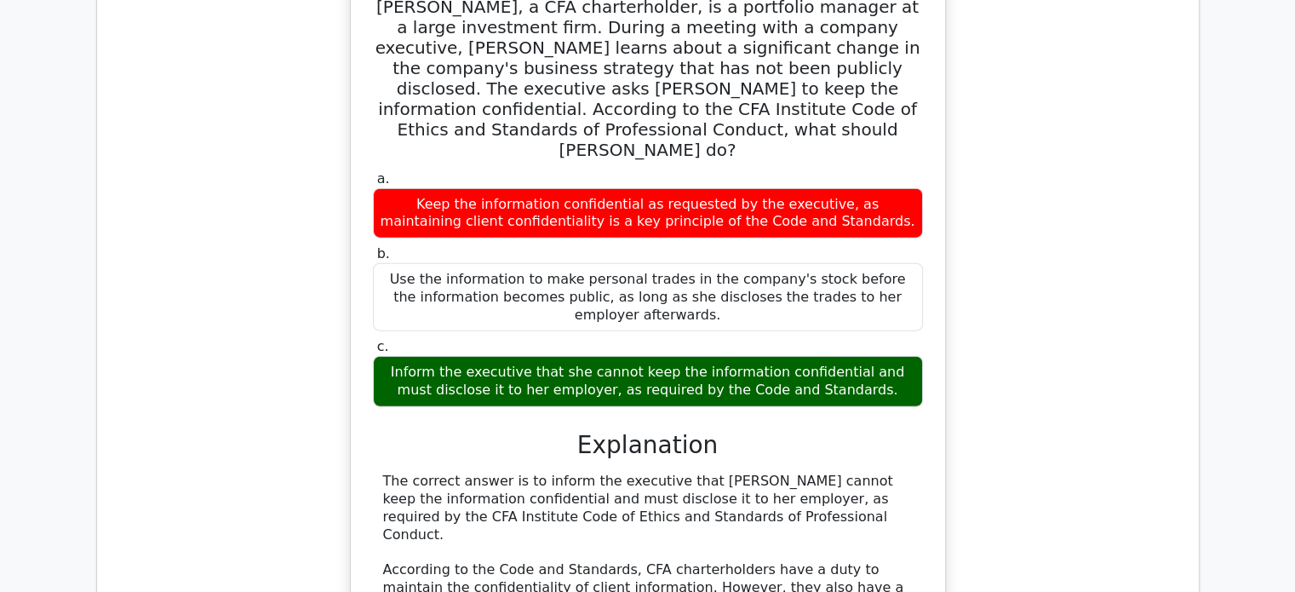
drag, startPoint x: 689, startPoint y: 296, endPoint x: 824, endPoint y: 319, distance: 137.5
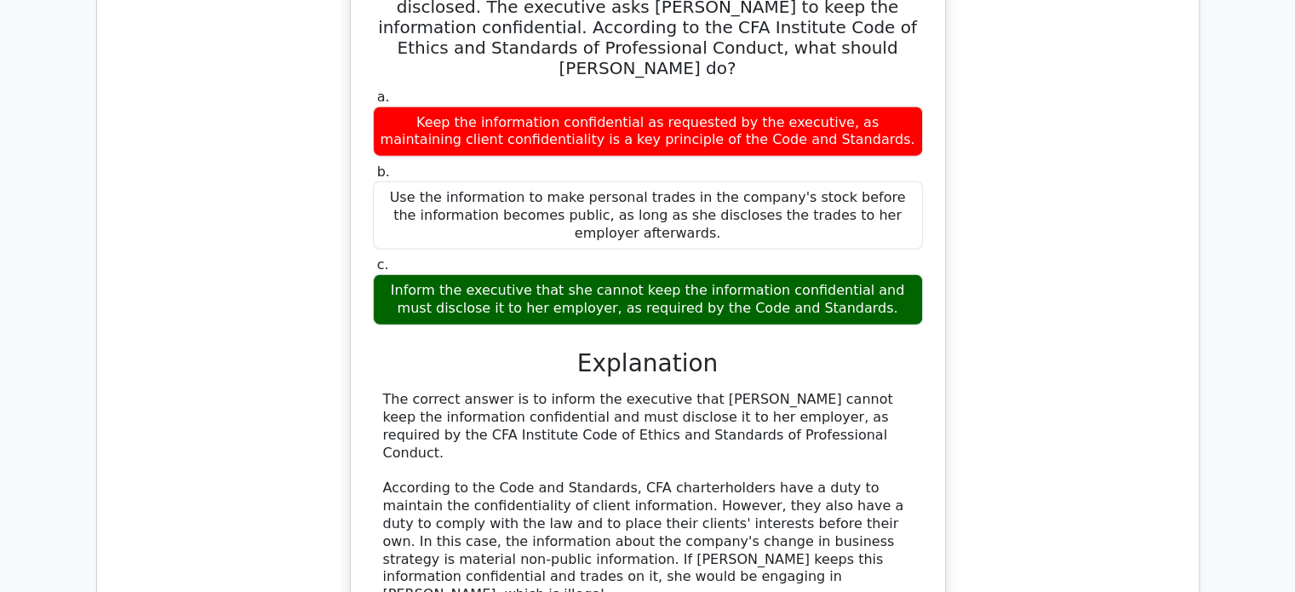
scroll to position [4088, 0]
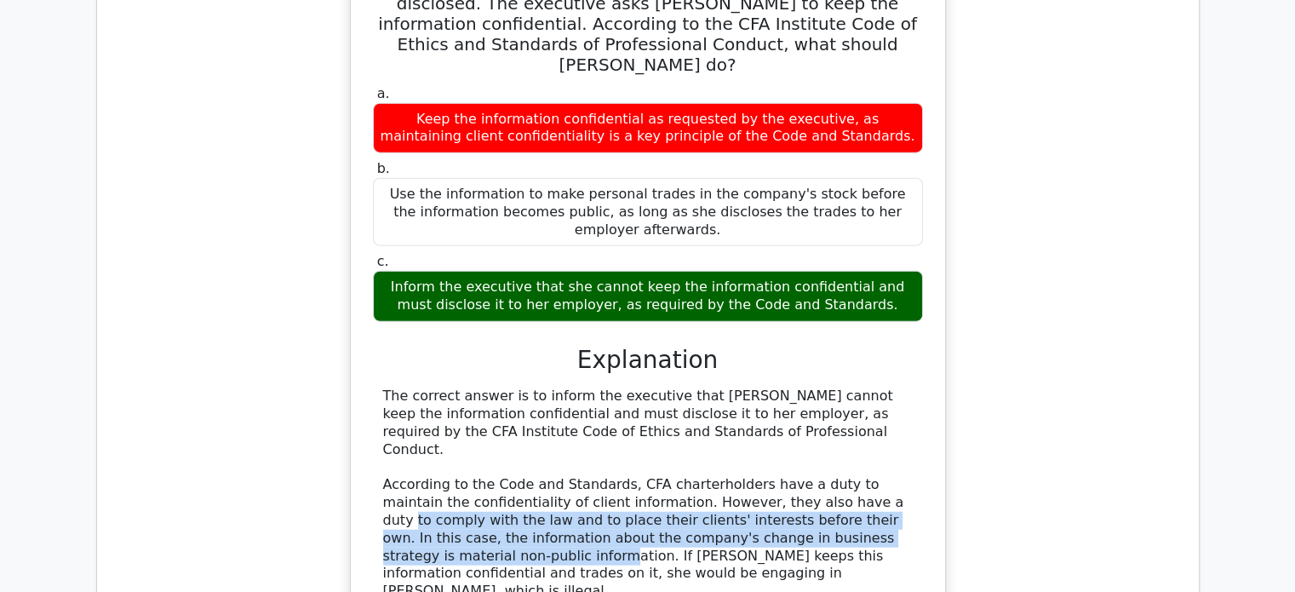
drag, startPoint x: 790, startPoint y: 204, endPoint x: 854, endPoint y: 241, distance: 74.1
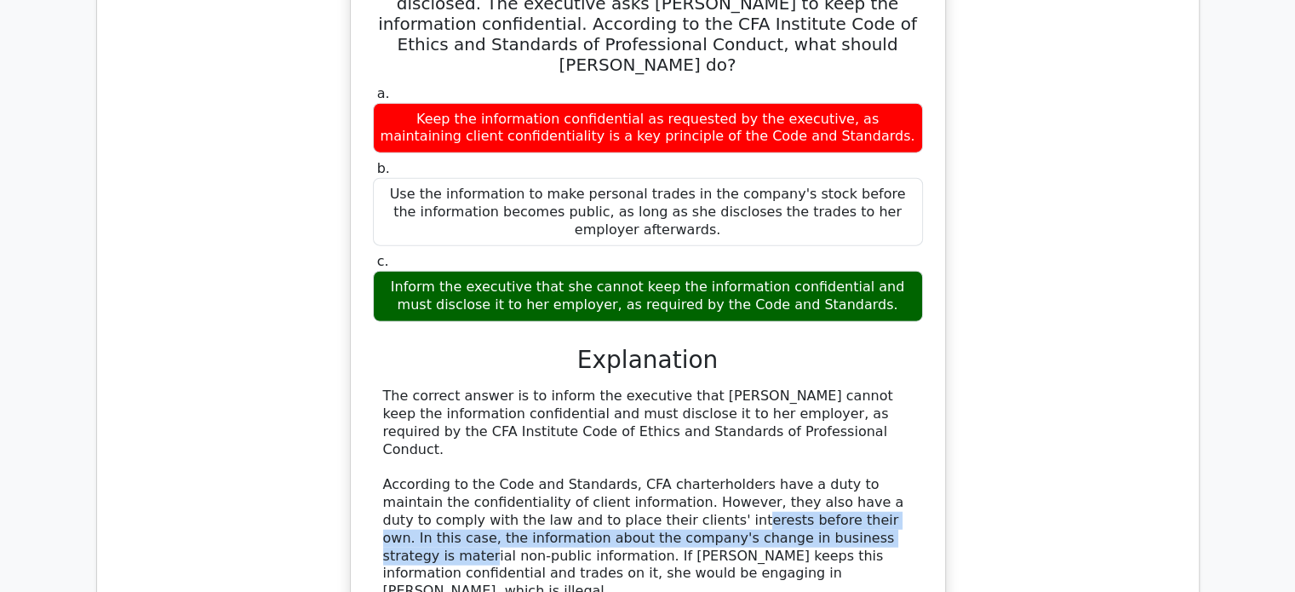
drag, startPoint x: 576, startPoint y: 227, endPoint x: 736, endPoint y: 238, distance: 160.4
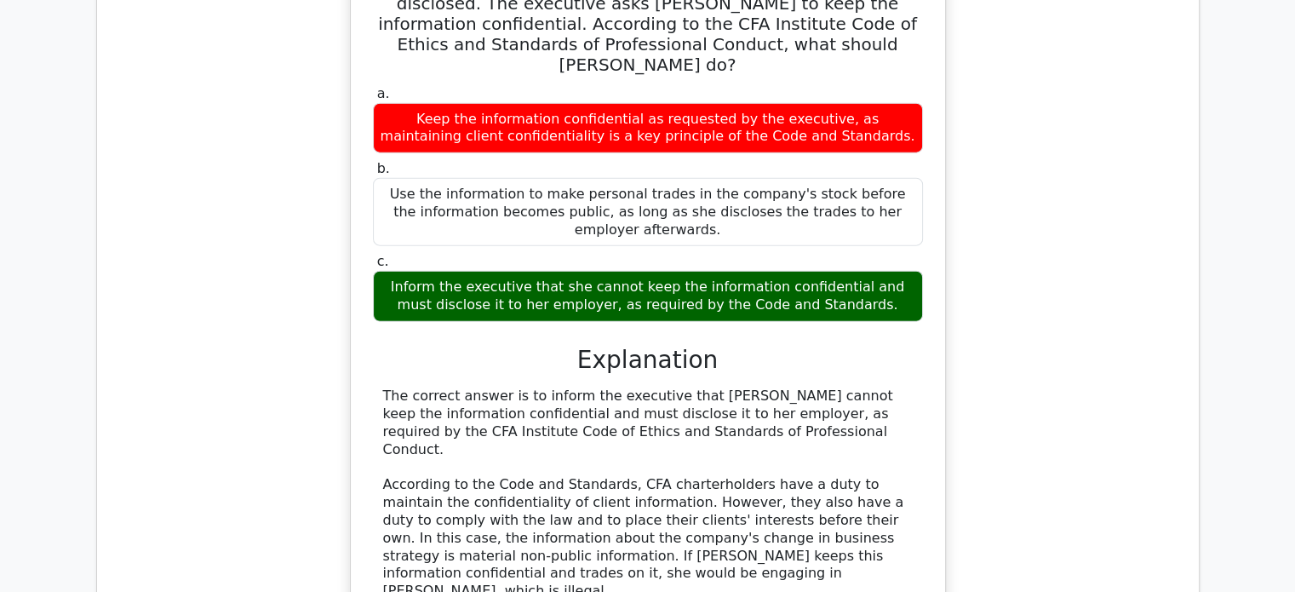
drag, startPoint x: 758, startPoint y: 230, endPoint x: 853, endPoint y: 238, distance: 95.7
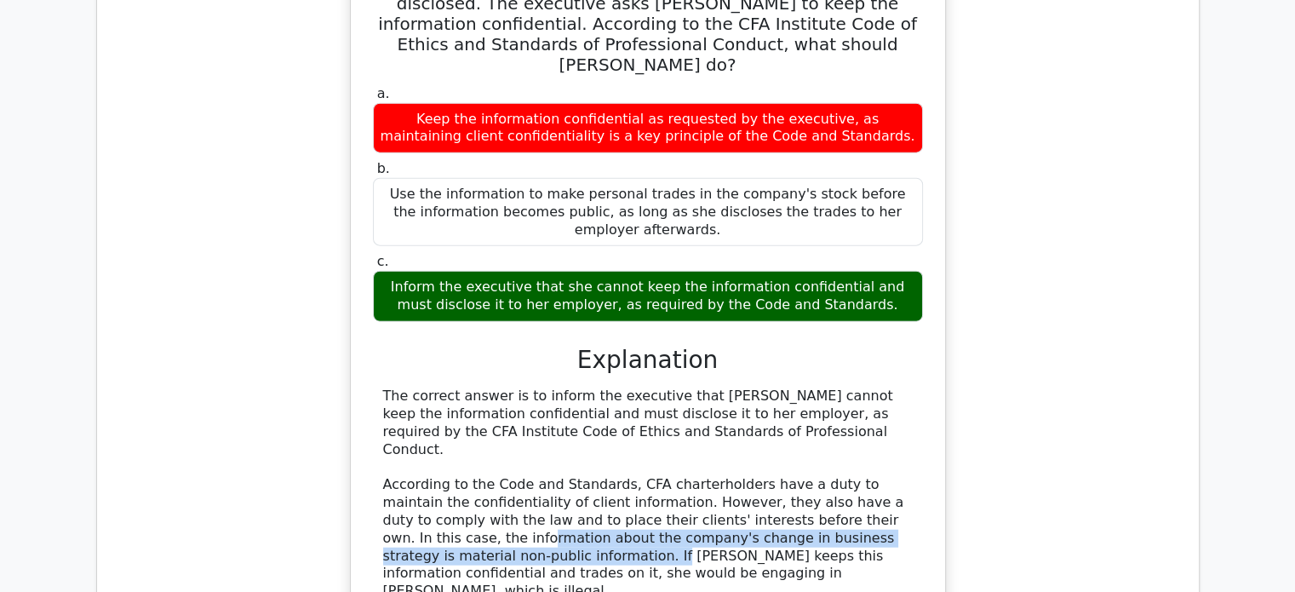
drag, startPoint x: 841, startPoint y: 214, endPoint x: 905, endPoint y: 244, distance: 70.9
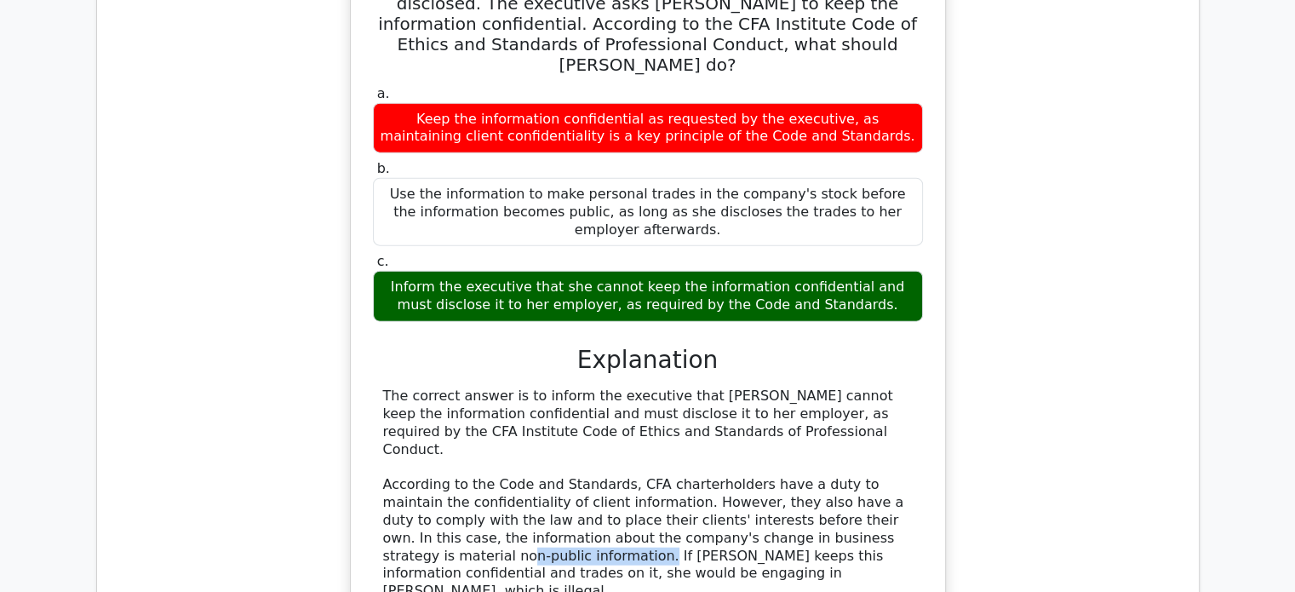
drag, startPoint x: 767, startPoint y: 237, endPoint x: 889, endPoint y: 239, distance: 122.7
drag, startPoint x: 846, startPoint y: 235, endPoint x: 900, endPoint y: 245, distance: 55.5
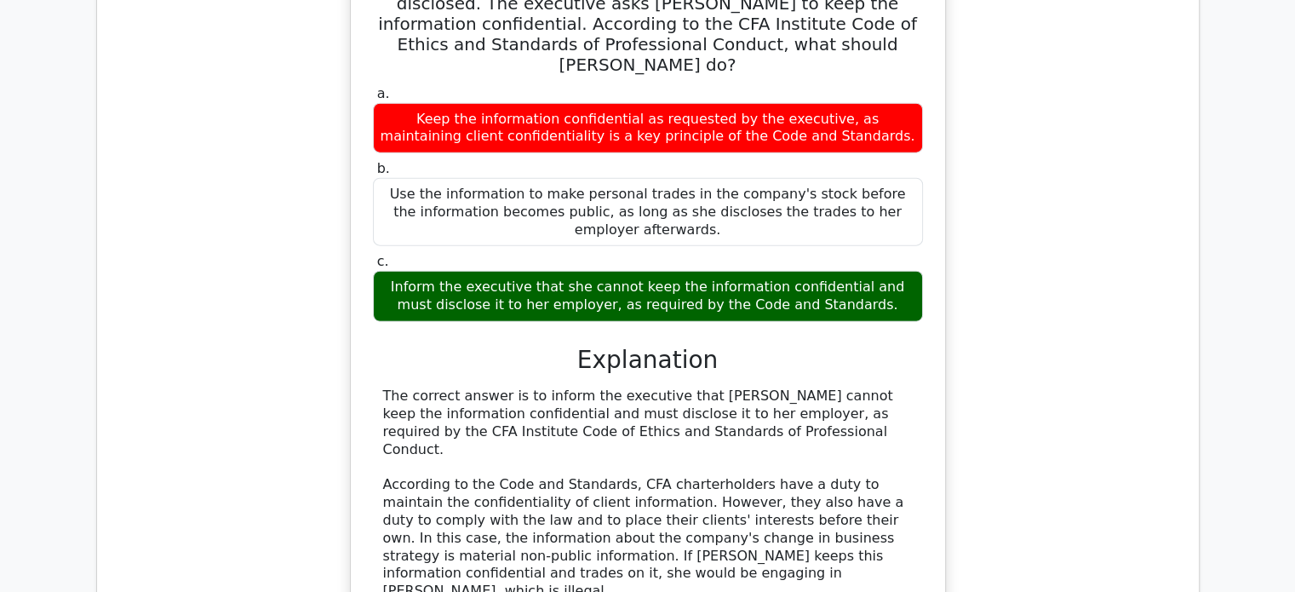
drag, startPoint x: 545, startPoint y: 254, endPoint x: 701, endPoint y: 256, distance: 155.9
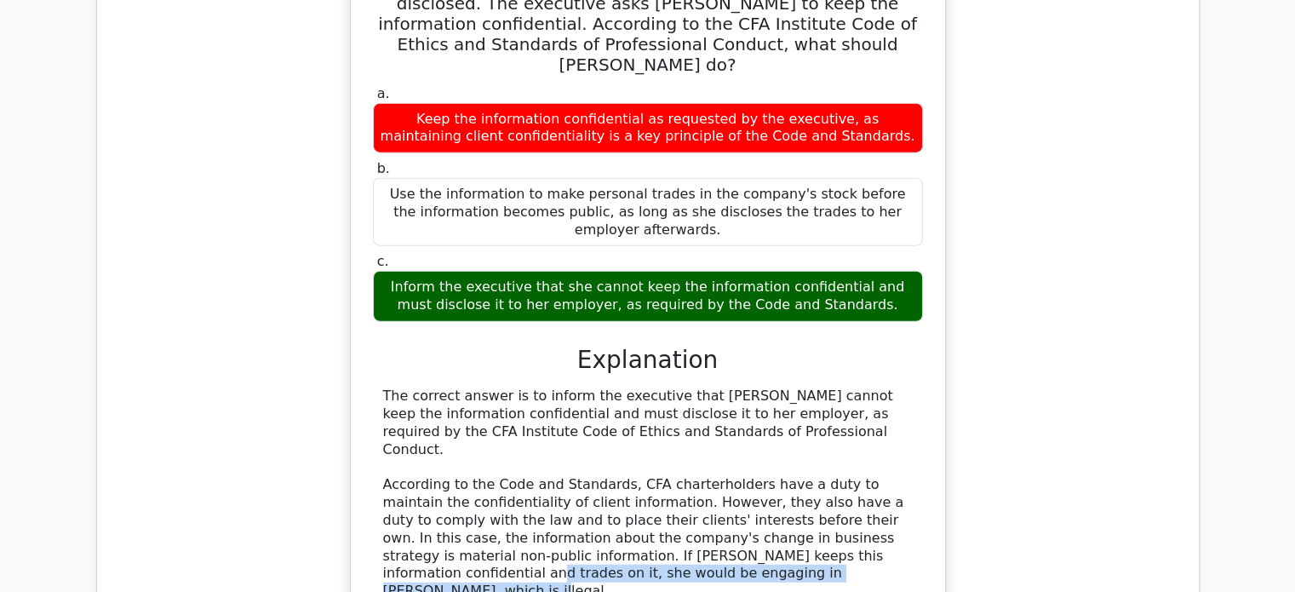
drag, startPoint x: 694, startPoint y: 256, endPoint x: 870, endPoint y: 274, distance: 177.3
drag, startPoint x: 509, startPoint y: 261, endPoint x: 604, endPoint y: 282, distance: 96.7
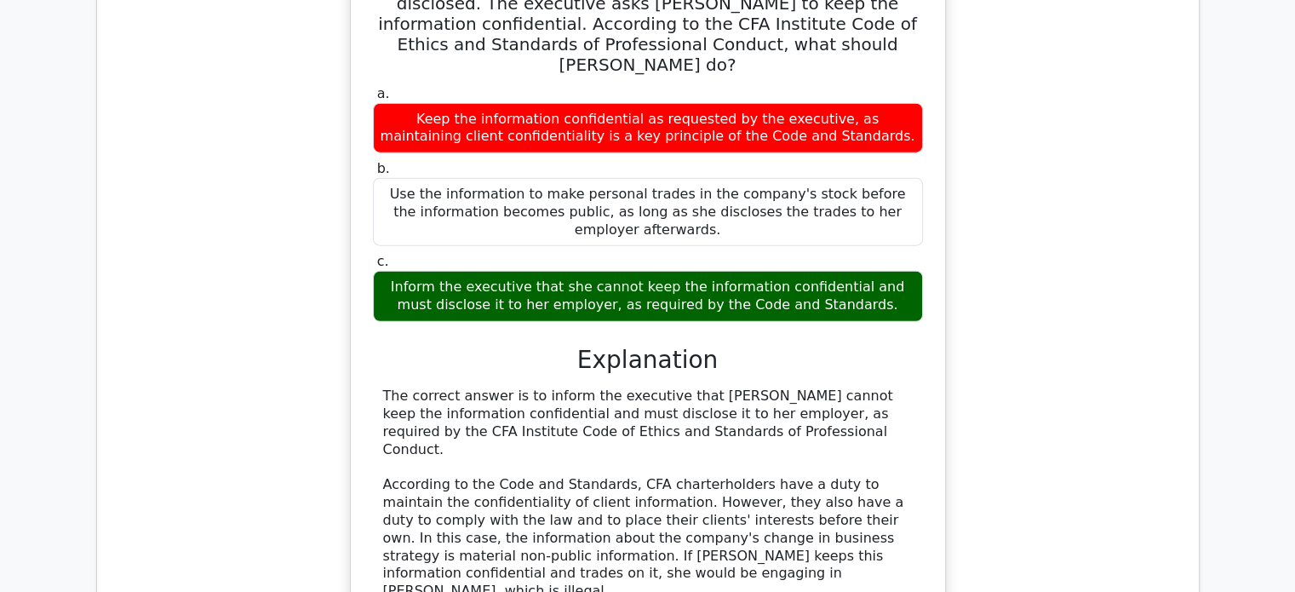
drag, startPoint x: 445, startPoint y: 301, endPoint x: 728, endPoint y: 336, distance: 285.8
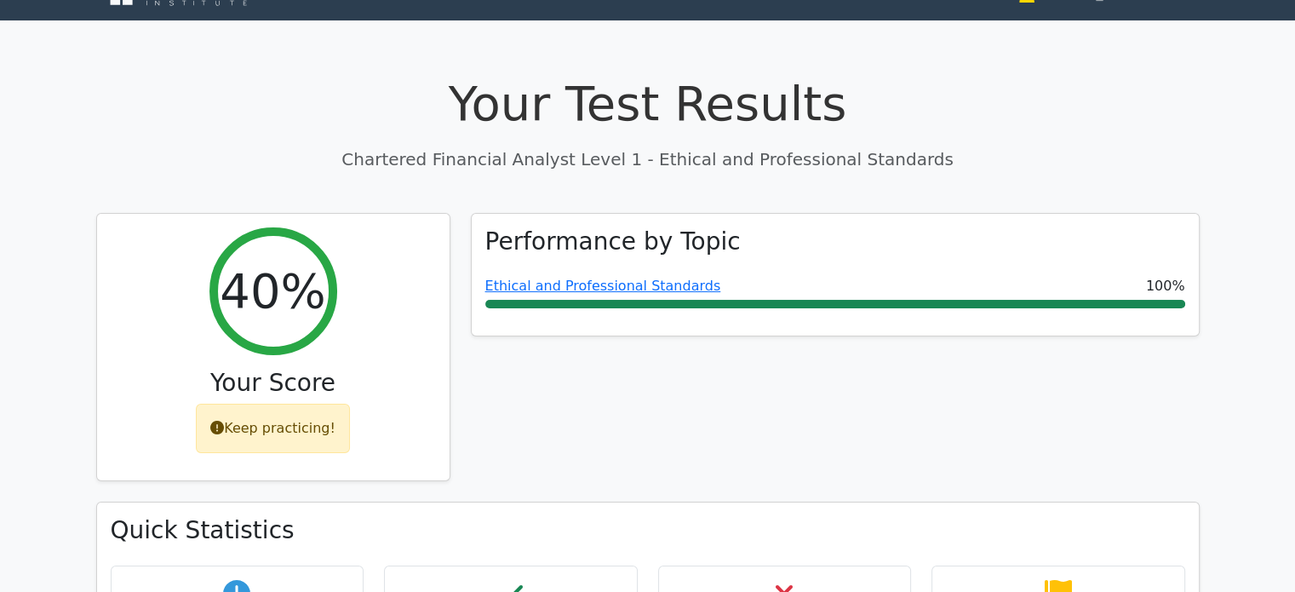
scroll to position [0, 0]
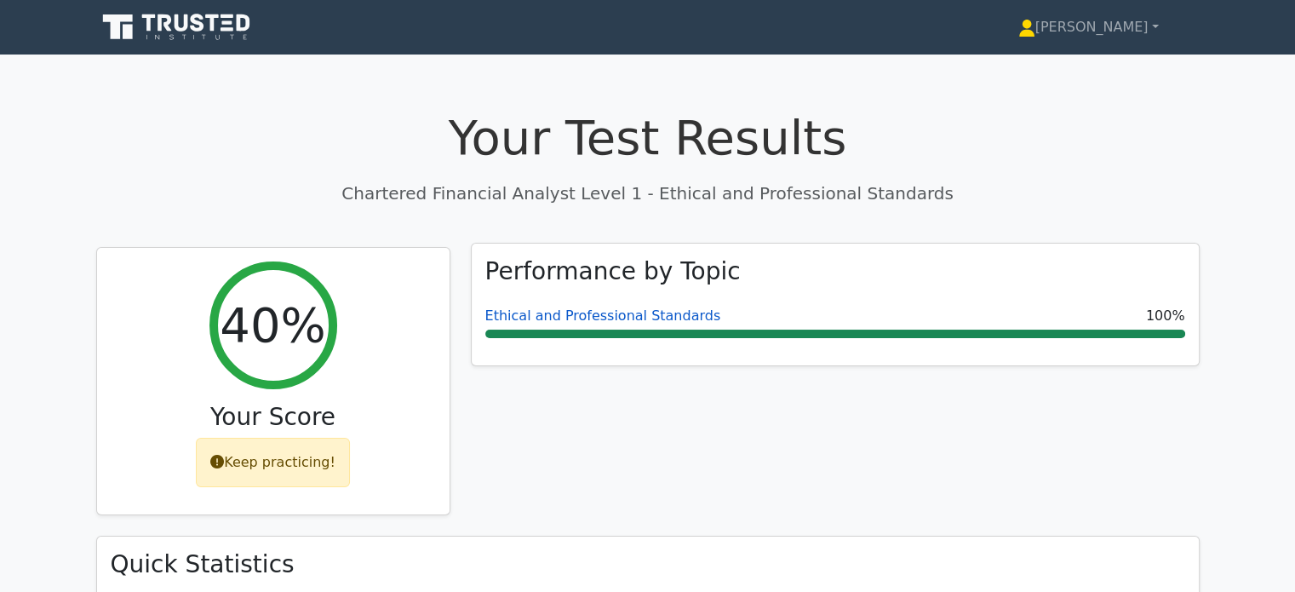
click at [638, 315] on link "Ethical and Professional Standards" at bounding box center [603, 315] width 236 height 16
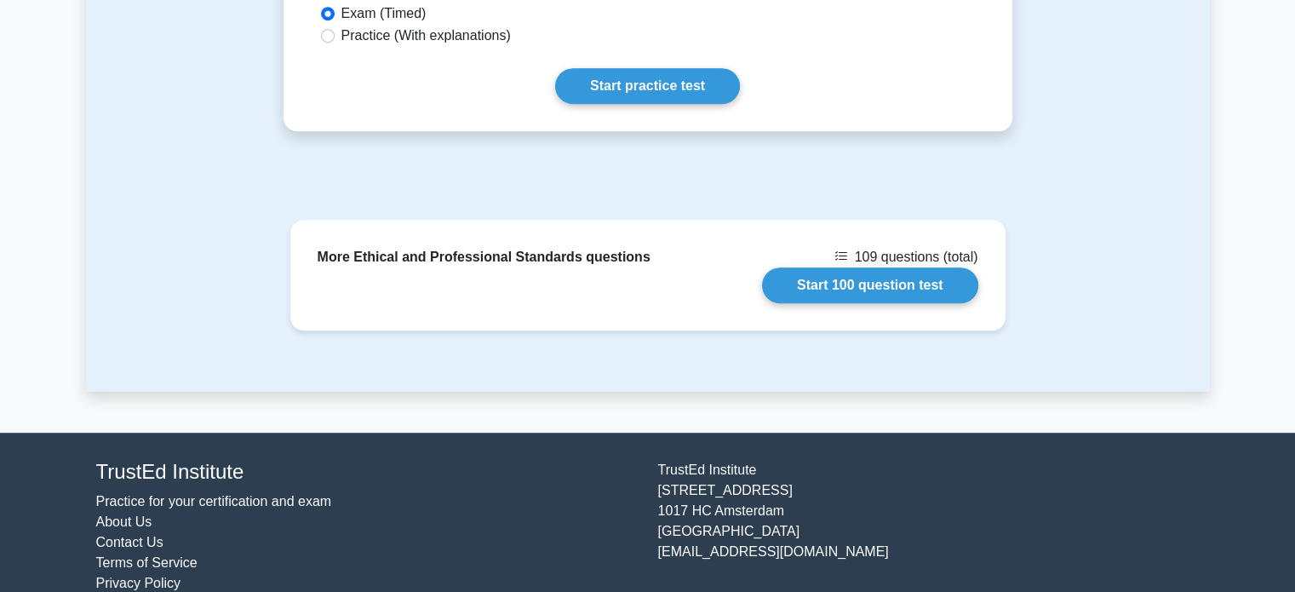
scroll to position [998, 0]
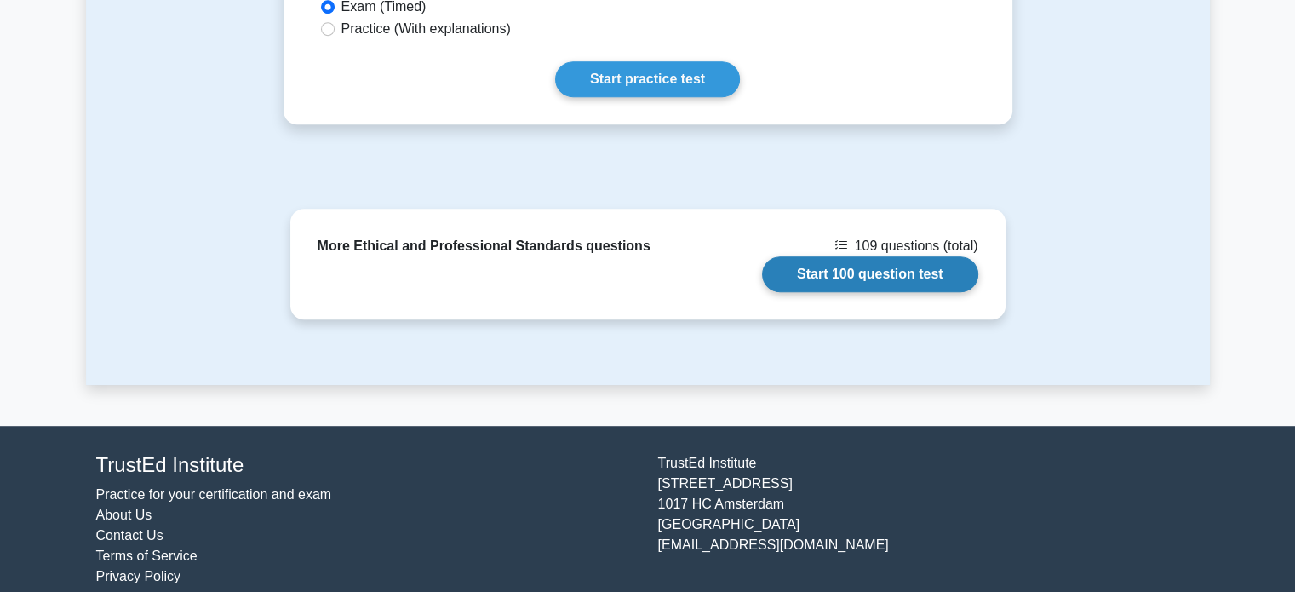
click at [861, 256] on link "Start 100 question test" at bounding box center [870, 274] width 216 height 36
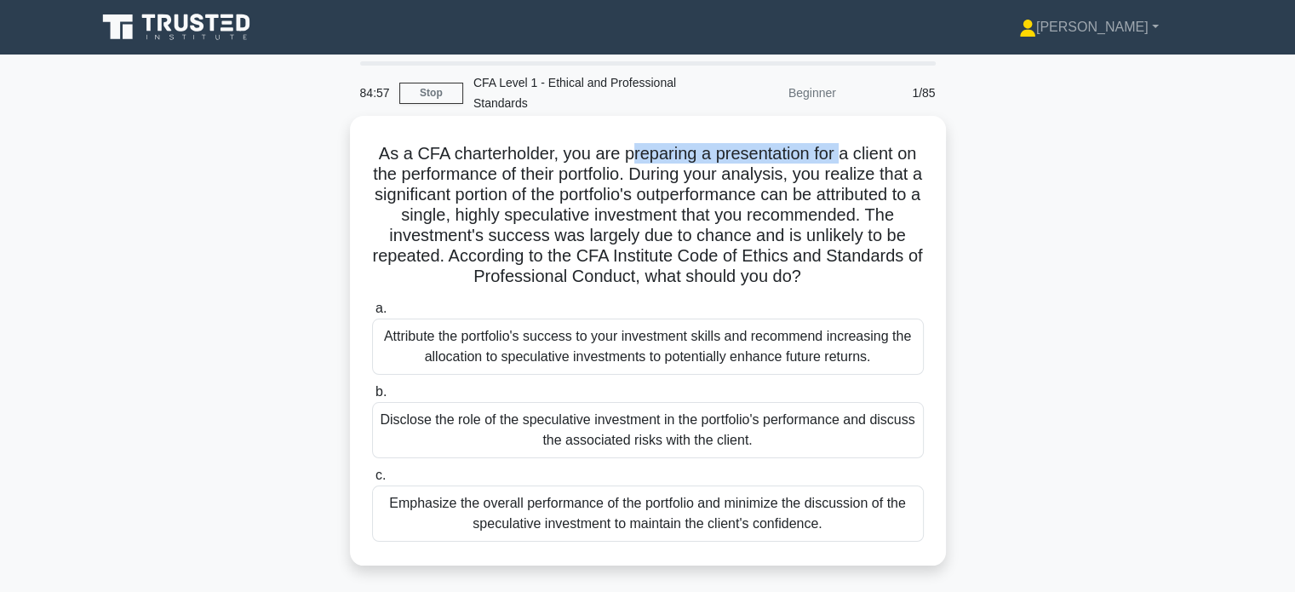
drag, startPoint x: 685, startPoint y: 152, endPoint x: 841, endPoint y: 153, distance: 155.9
click at [841, 153] on h5 "As a CFA charterholder, you are preparing a presentation for a client on the pe…" at bounding box center [647, 215] width 555 height 145
drag, startPoint x: 882, startPoint y: 155, endPoint x: 917, endPoint y: 155, distance: 34.9
click at [917, 155] on h5 "As a CFA charterholder, you are preparing a presentation for a client on the pe…" at bounding box center [647, 215] width 555 height 145
click at [881, 176] on h5 "As a CFA charterholder, you are preparing a presentation for a client on the pe…" at bounding box center [647, 215] width 555 height 145
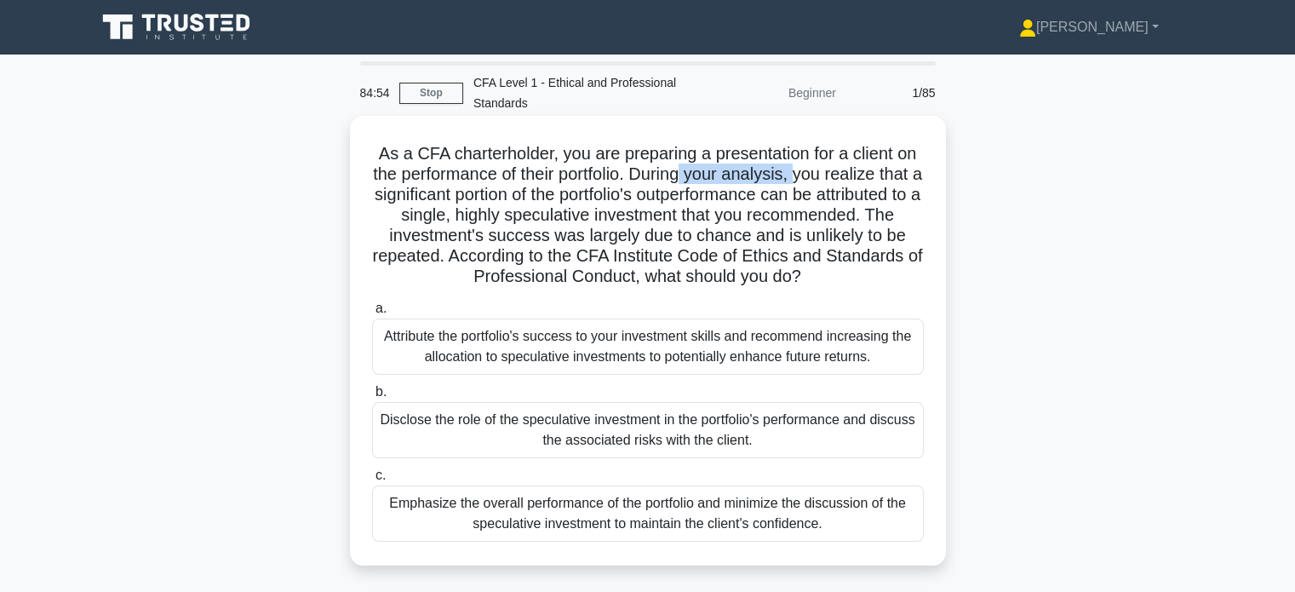
drag, startPoint x: 729, startPoint y: 177, endPoint x: 827, endPoint y: 173, distance: 98.0
click at [827, 173] on h5 "As a CFA charterholder, you are preparing a presentation for a client on the pe…" at bounding box center [647, 215] width 555 height 145
drag, startPoint x: 864, startPoint y: 180, endPoint x: 898, endPoint y: 180, distance: 34.1
click at [898, 180] on h5 "As a CFA charterholder, you are preparing a presentation for a client on the pe…" at bounding box center [647, 215] width 555 height 145
click at [893, 185] on h5 "As a CFA charterholder, you are preparing a presentation for a client on the pe…" at bounding box center [647, 215] width 555 height 145
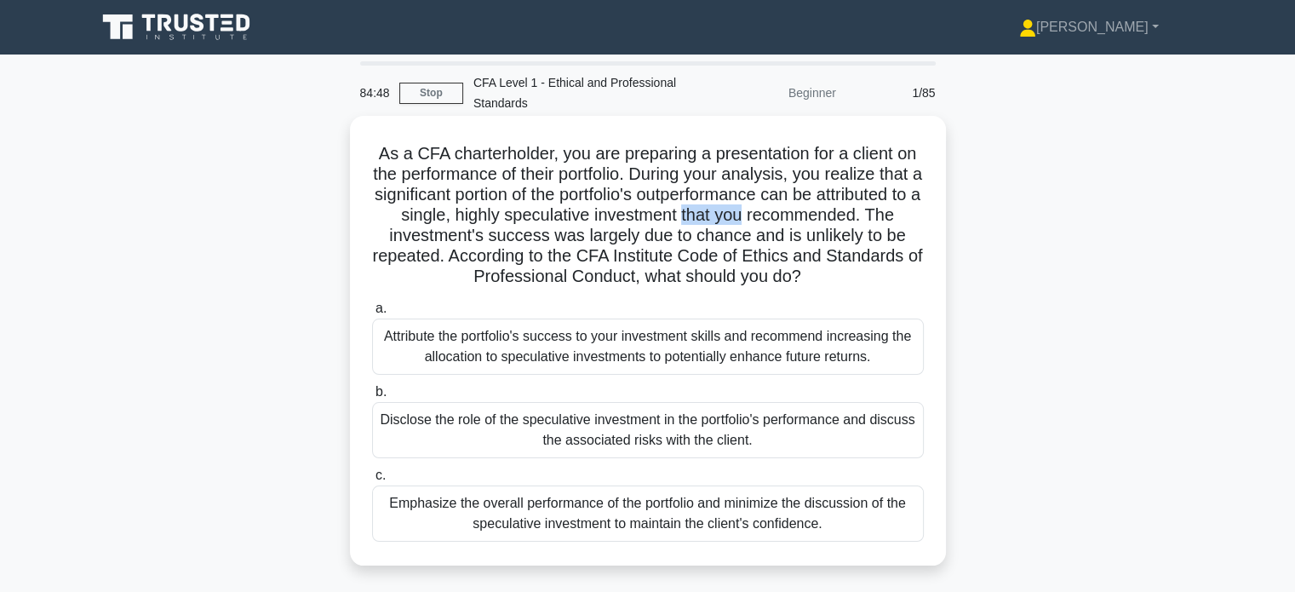
drag, startPoint x: 830, startPoint y: 220, endPoint x: 893, endPoint y: 220, distance: 62.2
click at [893, 220] on h5 "As a CFA charterholder, you are preparing a presentation for a client on the pe…" at bounding box center [647, 215] width 555 height 145
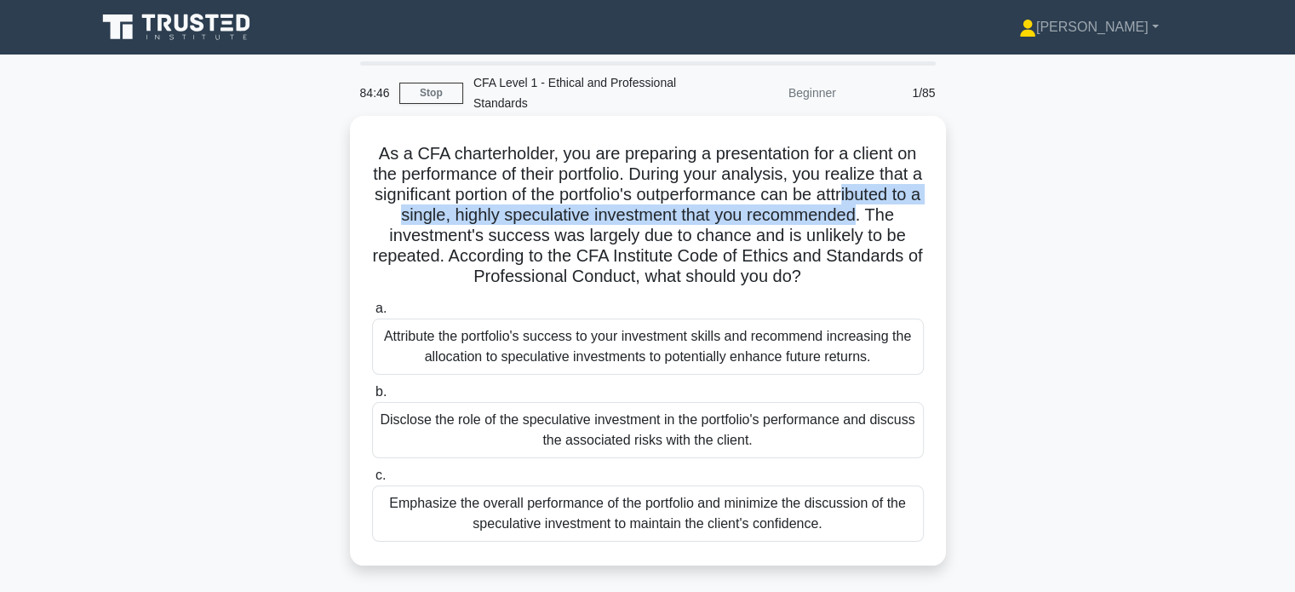
drag, startPoint x: 440, startPoint y: 213, endPoint x: 484, endPoint y: 234, distance: 48.4
click at [484, 234] on h5 "As a CFA charterholder, you are preparing a presentation for a client on the pe…" at bounding box center [647, 215] width 555 height 145
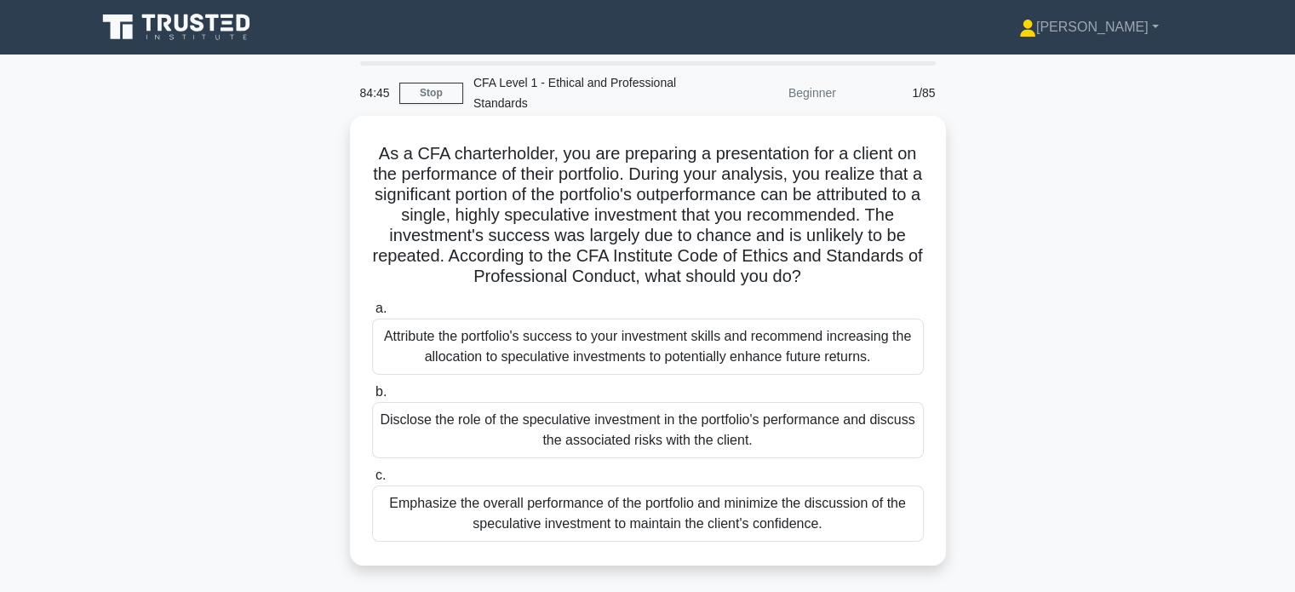
click at [659, 232] on h5 "As a CFA charterholder, you are preparing a presentation for a client on the pe…" at bounding box center [647, 215] width 555 height 145
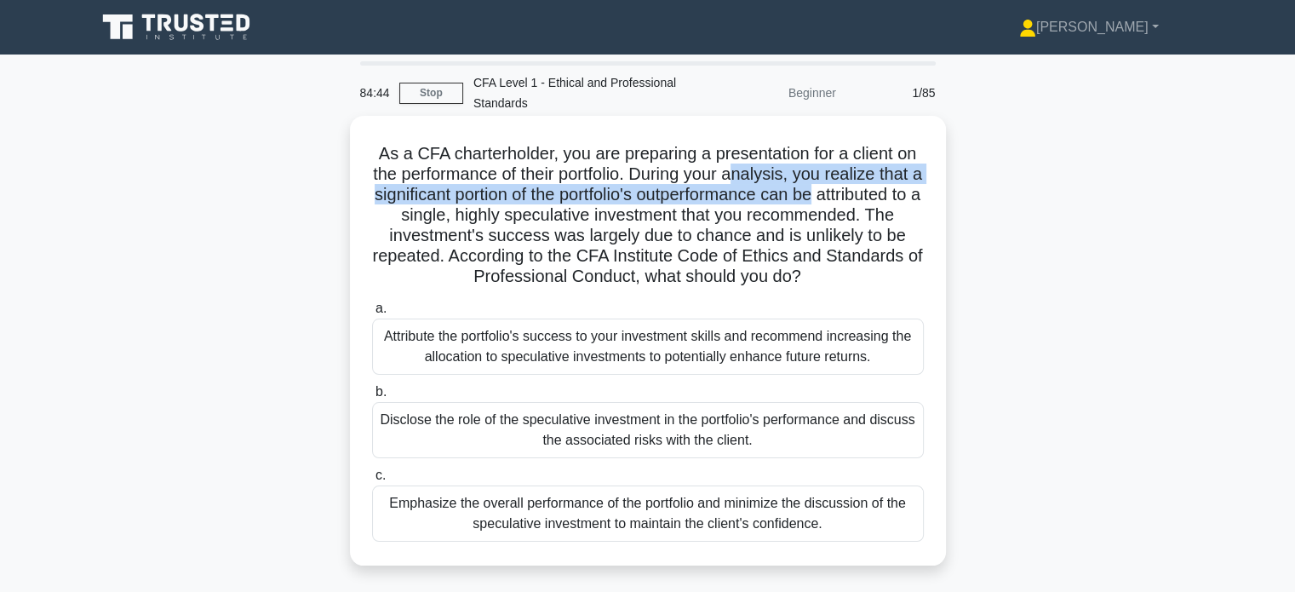
drag, startPoint x: 770, startPoint y: 175, endPoint x: 906, endPoint y: 186, distance: 136.7
click at [906, 186] on h5 "As a CFA charterholder, you are preparing a presentation for a client on the pe…" at bounding box center [647, 215] width 555 height 145
click at [907, 192] on h5 "As a CFA charterholder, you are preparing a presentation for a client on the pe…" at bounding box center [647, 215] width 555 height 145
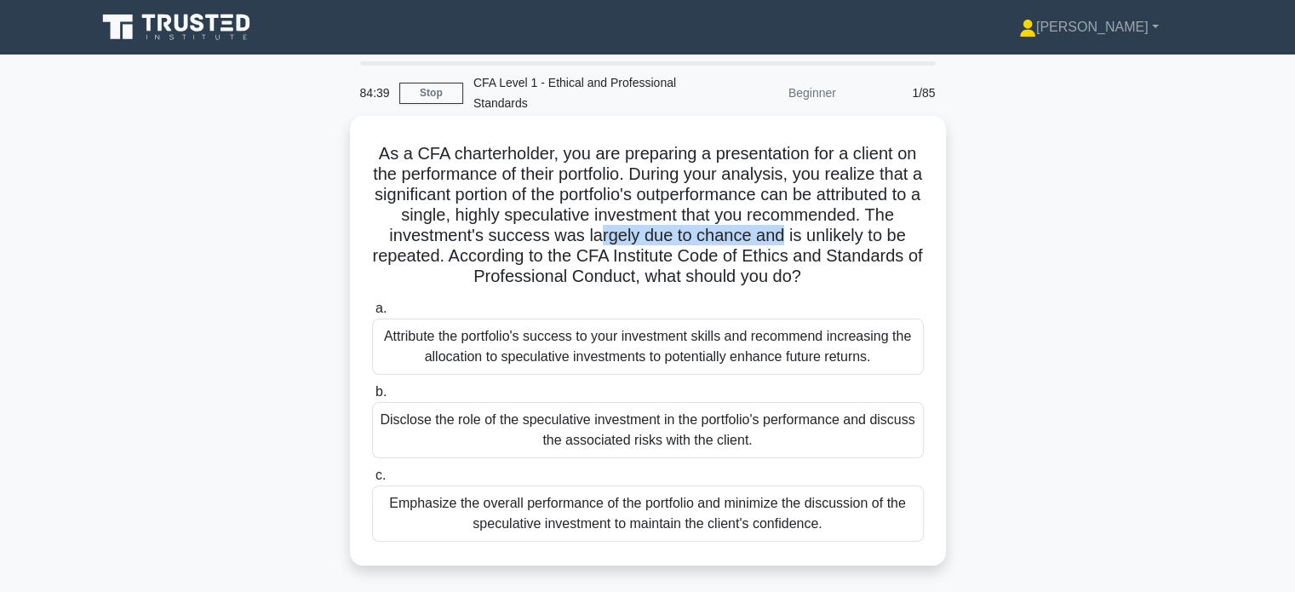
drag, startPoint x: 737, startPoint y: 230, endPoint x: 943, endPoint y: 236, distance: 206.2
click at [943, 236] on div "As a CFA charterholder, you are preparing a presentation for a client on the pe…" at bounding box center [648, 341] width 596 height 450
click at [903, 246] on h5 "As a CFA charterholder, you are preparing a presentation for a client on the pe…" at bounding box center [647, 215] width 555 height 145
click at [687, 430] on div "Disclose the role of the speculative investment in the portfolio's performance …" at bounding box center [648, 430] width 552 height 56
click at [372, 398] on input "b. Disclose the role of the speculative investment in the portfolio's performan…" at bounding box center [372, 392] width 0 height 11
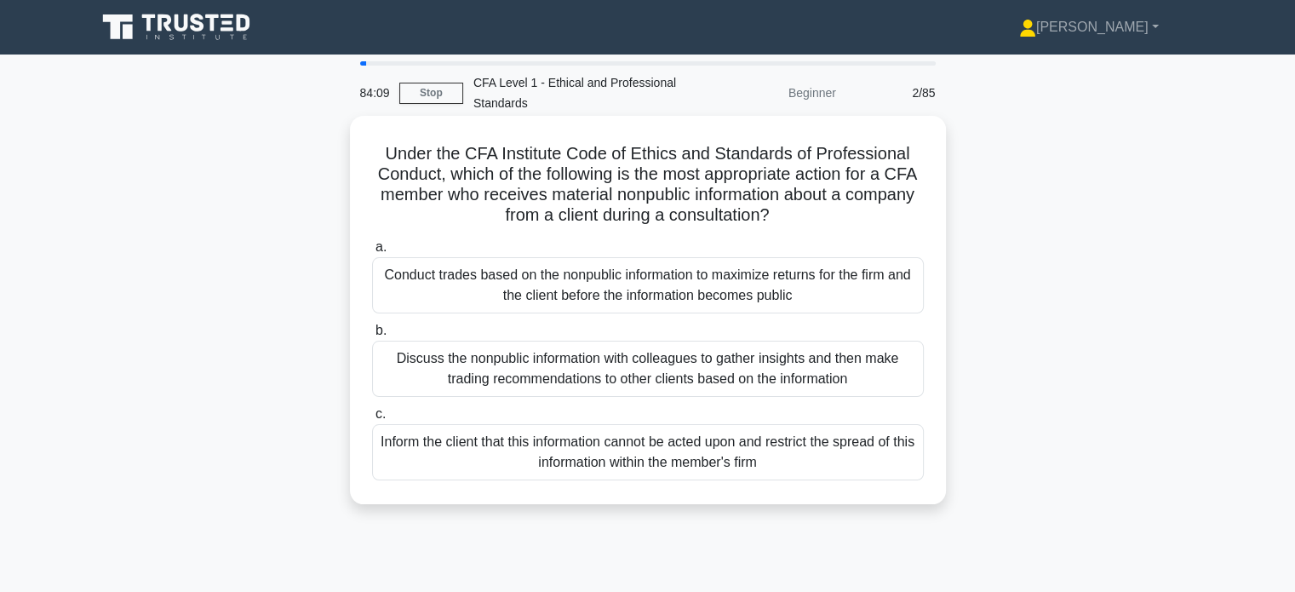
drag, startPoint x: 701, startPoint y: 192, endPoint x: 845, endPoint y: 214, distance: 145.5
click at [845, 214] on h5 "Under the CFA Institute Code of Ethics and Standards of Professional Conduct, w…" at bounding box center [647, 184] width 555 height 83
click at [857, 211] on h5 "Under the CFA Institute Code of Ethics and Standards of Professional Conduct, w…" at bounding box center [647, 184] width 555 height 83
drag, startPoint x: 798, startPoint y: 158, endPoint x: 907, endPoint y: 162, distance: 109.1
click at [907, 162] on h5 "Under the CFA Institute Code of Ethics and Standards of Professional Conduct, w…" at bounding box center [647, 184] width 555 height 83
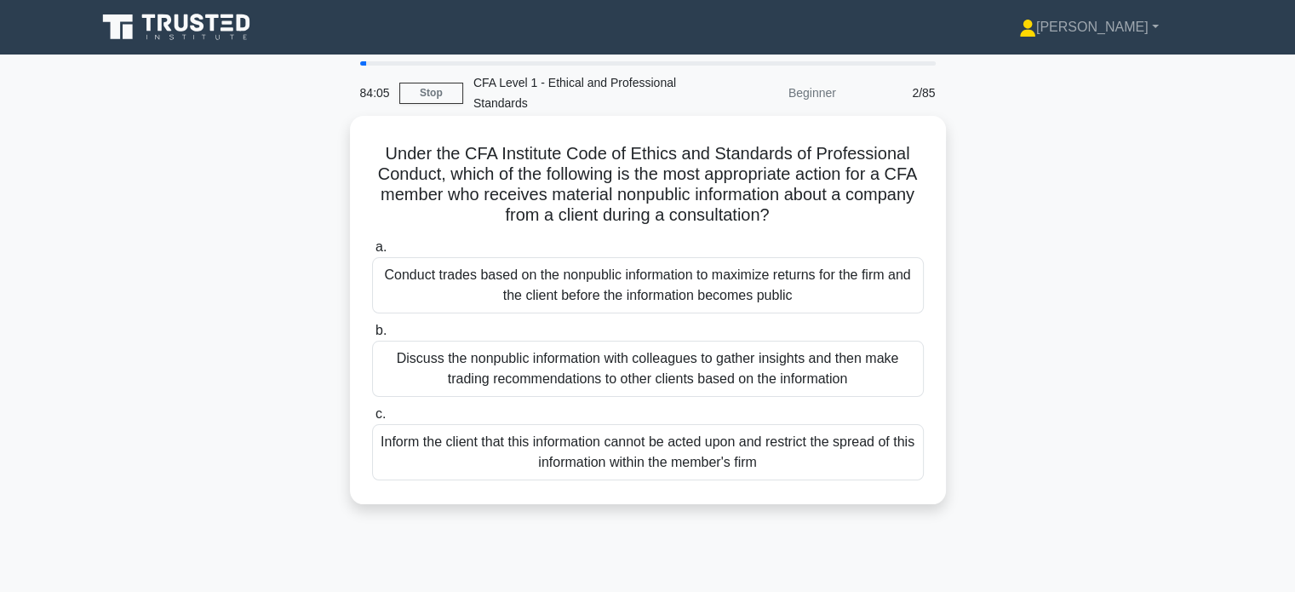
click at [904, 173] on h5 "Under the CFA Institute Code of Ethics and Standards of Professional Conduct, w…" at bounding box center [647, 184] width 555 height 83
click at [803, 445] on div "Inform the client that this information cannot be acted upon and restrict the s…" at bounding box center [648, 452] width 552 height 56
click at [372, 420] on input "c. Inform the client that this information cannot be acted upon and restrict th…" at bounding box center [372, 414] width 0 height 11
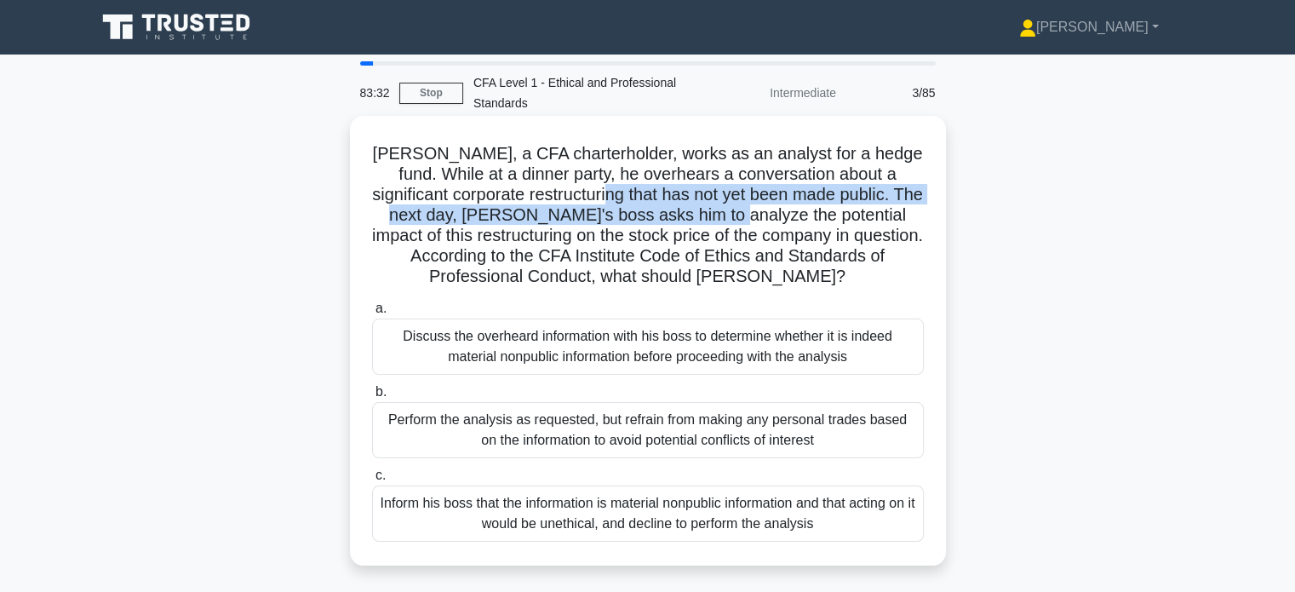
drag, startPoint x: 596, startPoint y: 204, endPoint x: 726, endPoint y: 215, distance: 129.9
click at [725, 215] on h5 "Michael, a CFA charterholder, works as an analyst for a hedge fund. While at a …" at bounding box center [647, 215] width 555 height 145
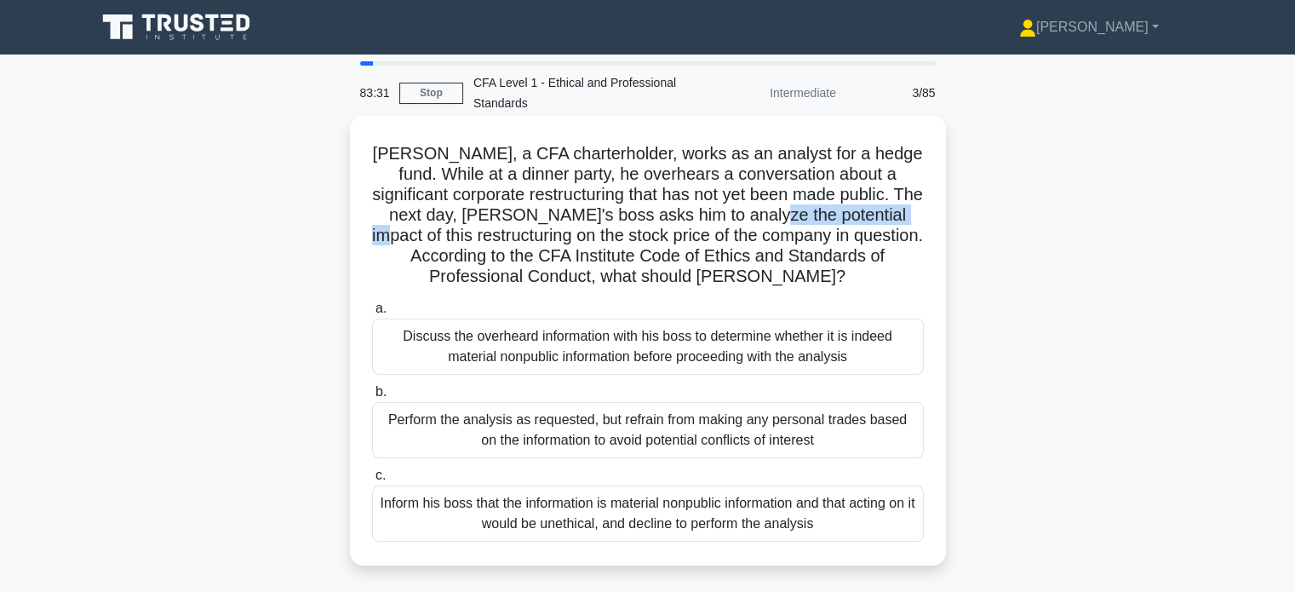
drag, startPoint x: 767, startPoint y: 215, endPoint x: 937, endPoint y: 221, distance: 170.4
click at [937, 221] on div "Michael, a CFA charterholder, works as an analyst for a hedge fund. While at a …" at bounding box center [648, 341] width 583 height 436
click at [932, 221] on div "Michael, a CFA charterholder, works as an analyst for a hedge fund. While at a …" at bounding box center [648, 341] width 583 height 436
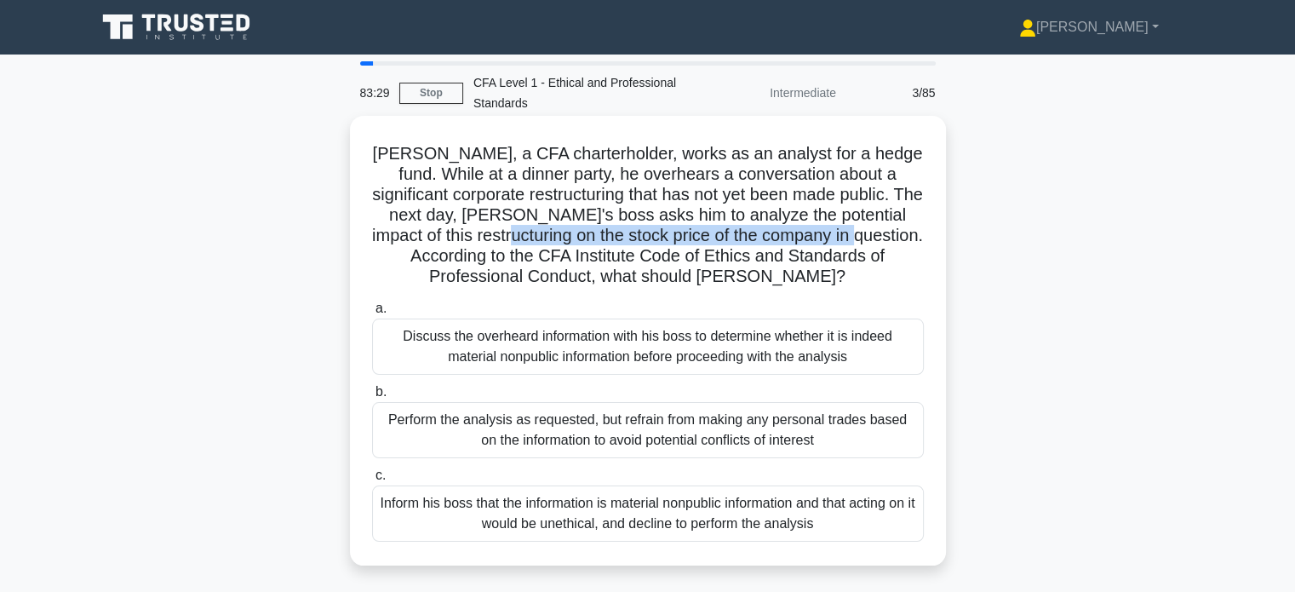
drag, startPoint x: 504, startPoint y: 231, endPoint x: 859, endPoint y: 233, distance: 354.3
click at [859, 233] on h5 "Michael, a CFA charterholder, works as an analyst for a hedge fund. While at a …" at bounding box center [647, 215] width 555 height 145
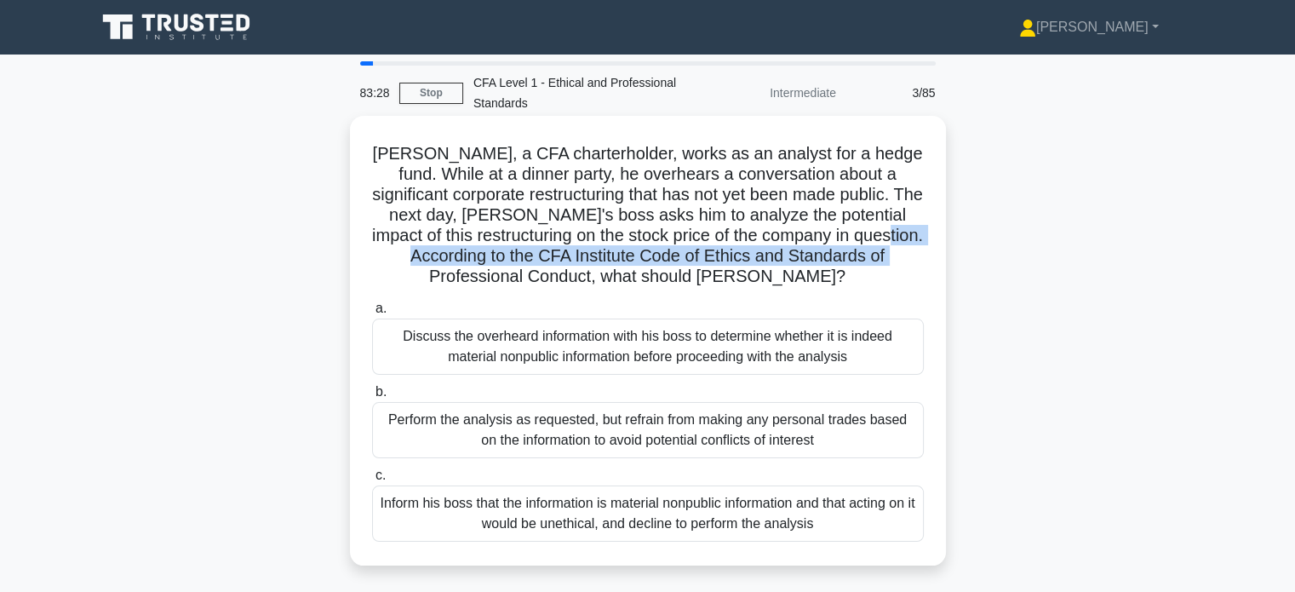
drag, startPoint x: 896, startPoint y: 236, endPoint x: 937, endPoint y: 249, distance: 42.8
click at [939, 248] on div "Michael, a CFA charterholder, works as an analyst for a hedge fund. While at a …" at bounding box center [648, 341] width 596 height 450
click at [898, 256] on h5 "Michael, a CFA charterholder, works as an analyst for a hedge fund. While at a …" at bounding box center [647, 215] width 555 height 145
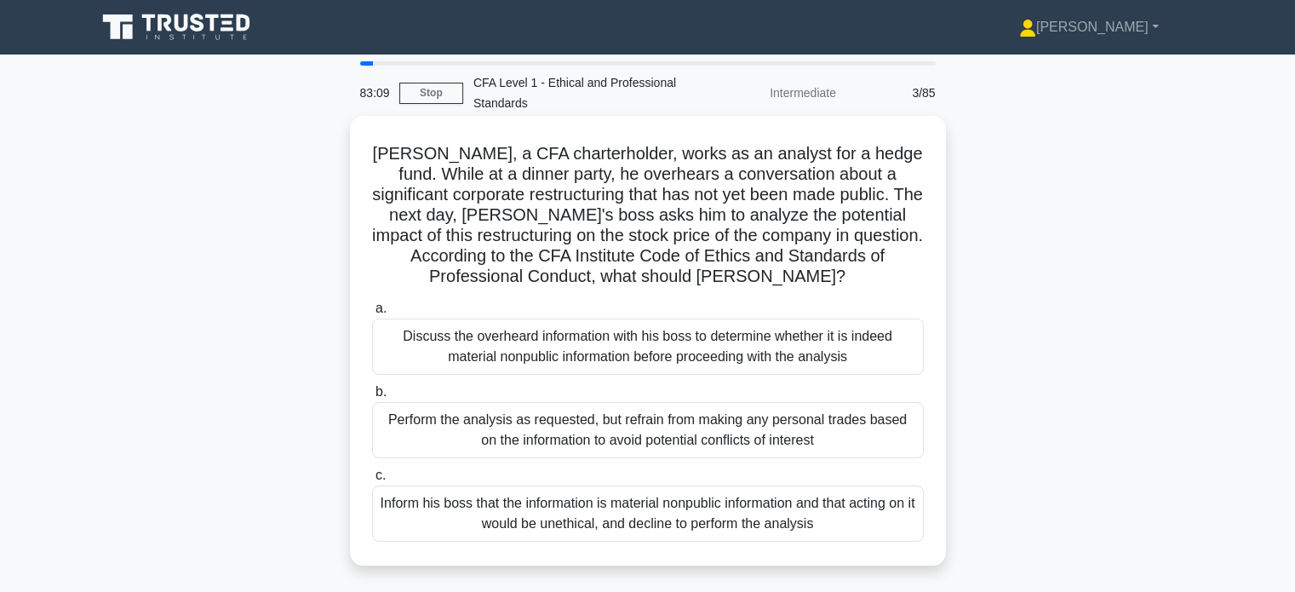
click at [694, 509] on div "Inform his boss that the information is material nonpublic information and that…" at bounding box center [648, 513] width 552 height 56
click at [372, 481] on input "c. Inform his boss that the information is material nonpublic information and t…" at bounding box center [372, 475] width 0 height 11
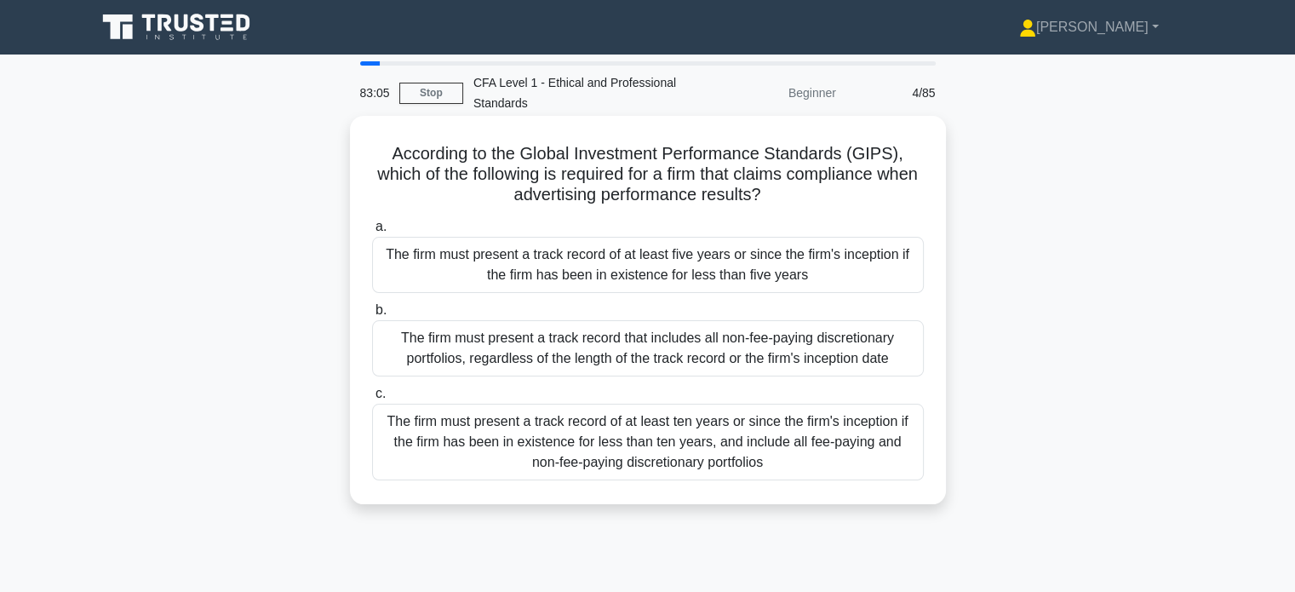
drag, startPoint x: 744, startPoint y: 169, endPoint x: 813, endPoint y: 191, distance: 73.0
click at [807, 187] on h5 "According to the Global Investment Performance Standards (GIPS), which of the f…" at bounding box center [647, 174] width 555 height 63
click at [815, 192] on h5 "According to the Global Investment Performance Standards (GIPS), which of the f…" at bounding box center [647, 174] width 555 height 63
click at [775, 256] on div "The firm must present a track record of at least five years or since the firm's…" at bounding box center [648, 265] width 552 height 56
click at [372, 233] on input "a. The firm must present a track record of at least five years or since the fir…" at bounding box center [372, 226] width 0 height 11
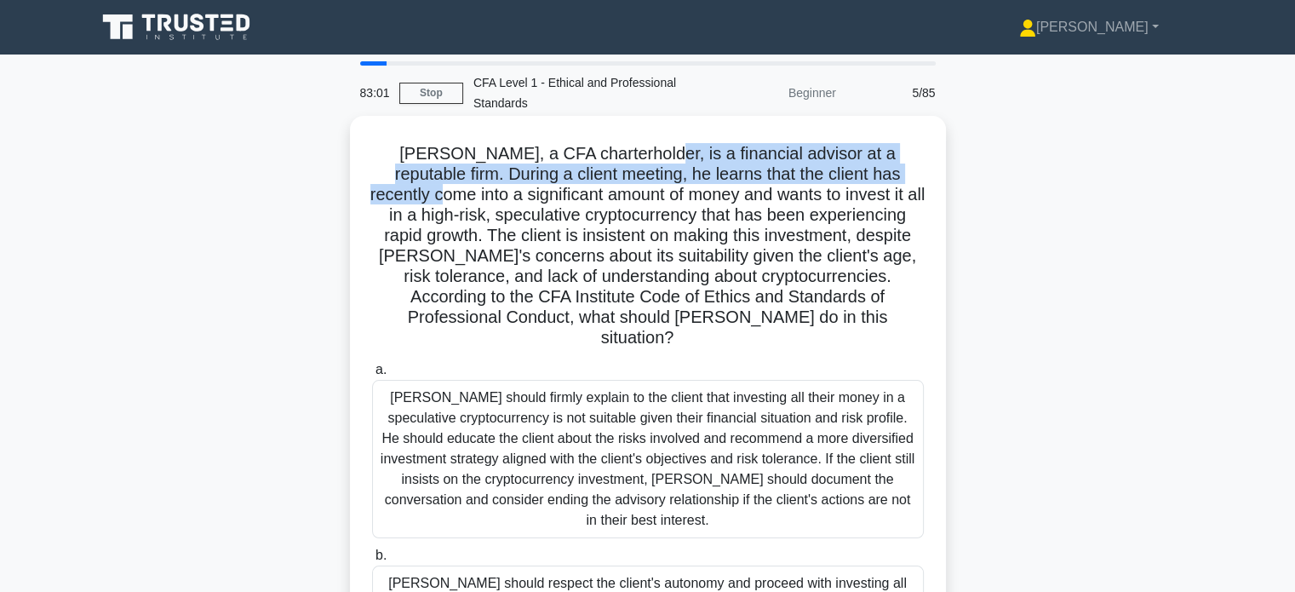
drag, startPoint x: 629, startPoint y: 150, endPoint x: 909, endPoint y: 165, distance: 280.6
click at [909, 165] on h5 "Matthew, a CFA charterholder, is a financial advisor at a reputable firm. Durin…" at bounding box center [647, 246] width 555 height 206
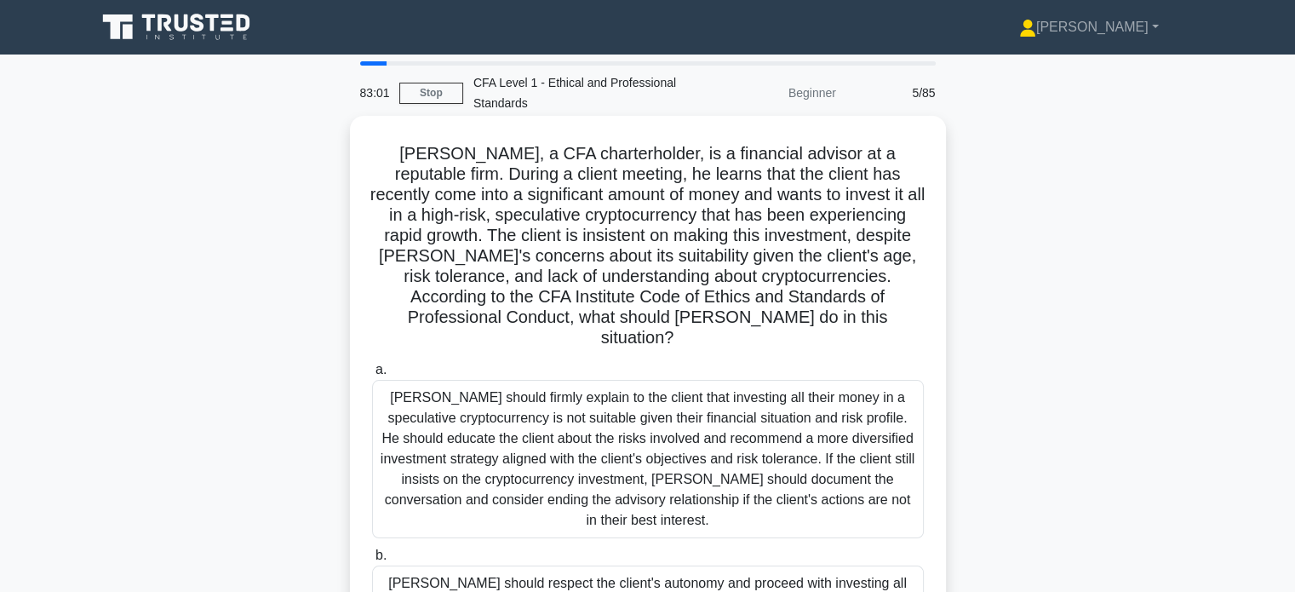
click at [763, 196] on h5 "Matthew, a CFA charterholder, is a financial advisor at a reputable firm. Durin…" at bounding box center [647, 246] width 555 height 206
drag, startPoint x: 525, startPoint y: 180, endPoint x: 687, endPoint y: 176, distance: 162.7
click at [663, 176] on h5 "Matthew, a CFA charterholder, is a financial advisor at a reputable firm. Durin…" at bounding box center [647, 246] width 555 height 206
drag, startPoint x: 753, startPoint y: 175, endPoint x: 930, endPoint y: 176, distance: 177.2
click at [930, 176] on div "Matthew, a CFA charterholder, is a financial advisor at a reputable firm. Durin…" at bounding box center [648, 494] width 583 height 743
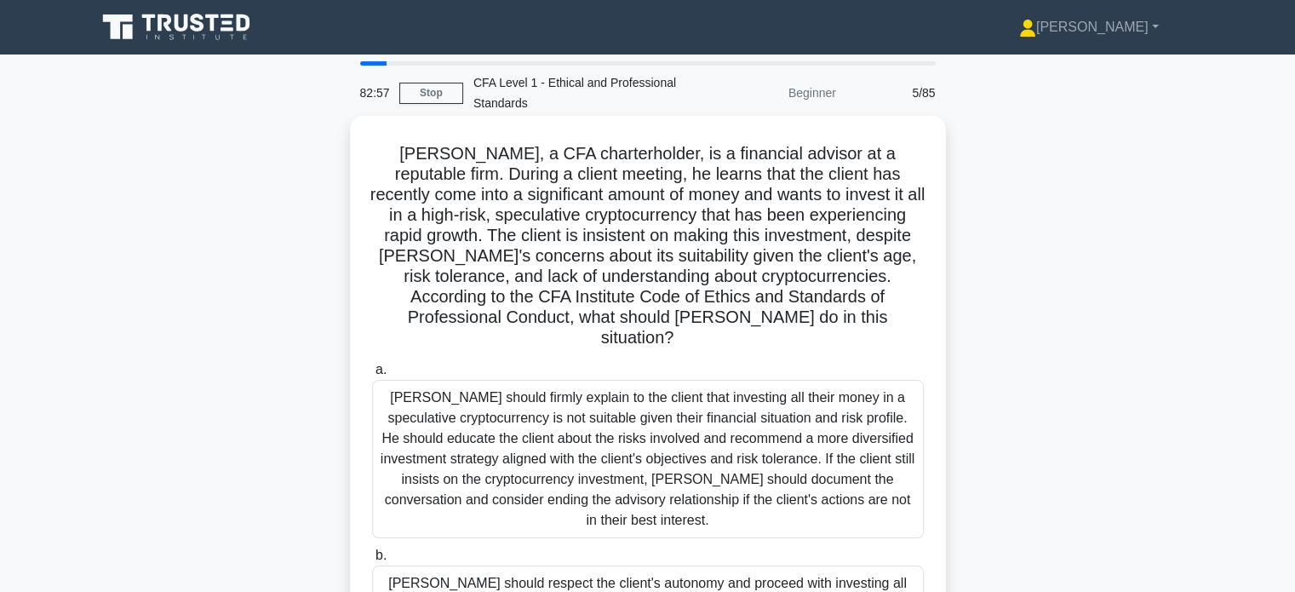
click at [920, 190] on h5 "Matthew, a CFA charterholder, is a financial advisor at a reputable firm. Durin…" at bounding box center [647, 246] width 555 height 206
drag, startPoint x: 690, startPoint y: 218, endPoint x: 901, endPoint y: 218, distance: 211.2
click at [901, 218] on h5 "Matthew, a CFA charterholder, is a financial advisor at a reputable firm. Durin…" at bounding box center [647, 246] width 555 height 206
click at [903, 221] on h5 "Matthew, a CFA charterholder, is a financial advisor at a reputable firm. Durin…" at bounding box center [647, 246] width 555 height 206
drag, startPoint x: 533, startPoint y: 238, endPoint x: 781, endPoint y: 238, distance: 247.8
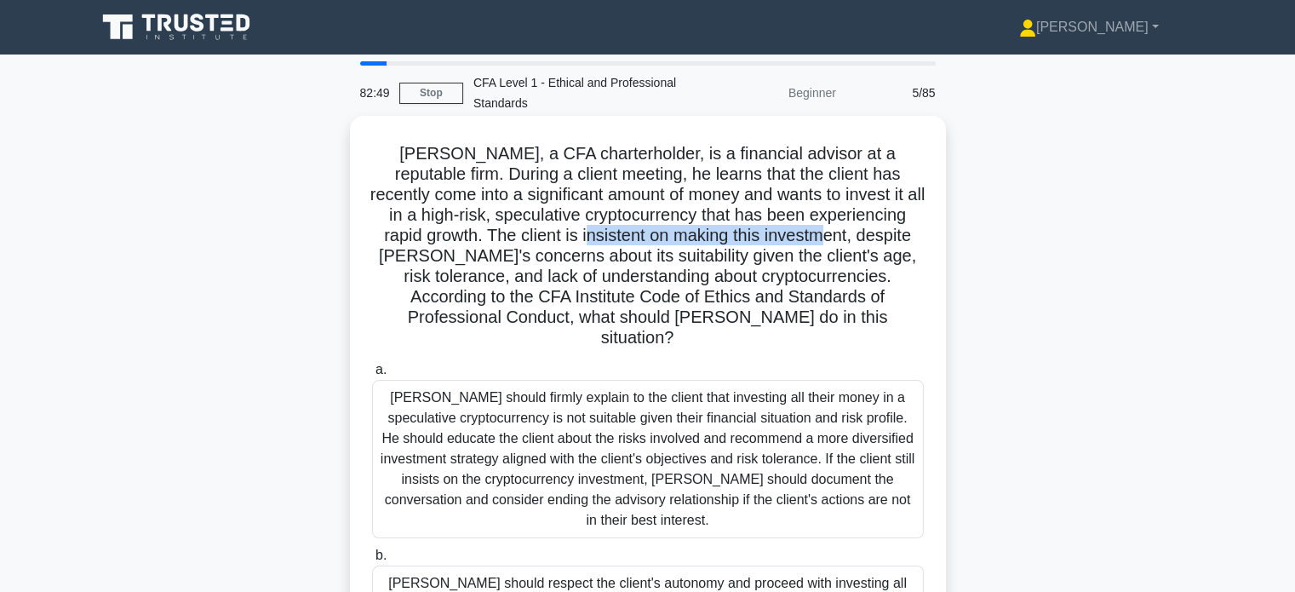
click at [781, 238] on h5 "Matthew, a CFA charterholder, is a financial advisor at a reputable firm. Durin…" at bounding box center [647, 246] width 555 height 206
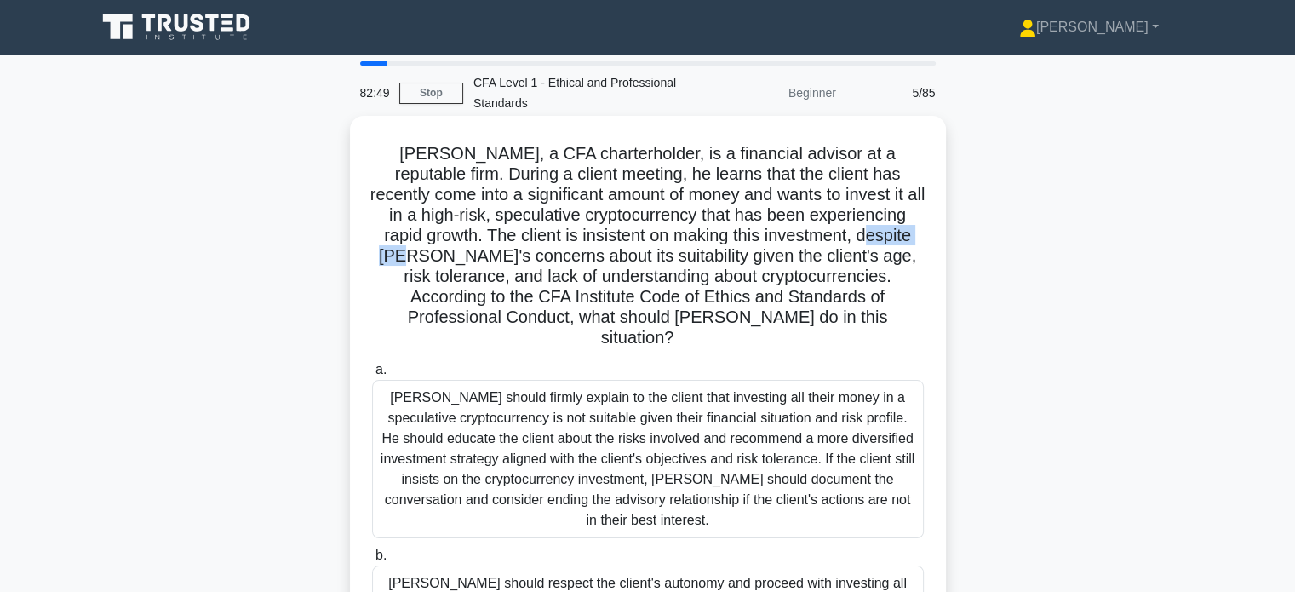
drag, startPoint x: 822, startPoint y: 238, endPoint x: 907, endPoint y: 243, distance: 85.3
click at [907, 243] on h5 "Matthew, a CFA charterholder, is a financial advisor at a reputable firm. Durin…" at bounding box center [647, 246] width 555 height 206
click at [864, 258] on h5 "Matthew, a CFA charterholder, is a financial advisor at a reputable firm. Durin…" at bounding box center [647, 246] width 555 height 206
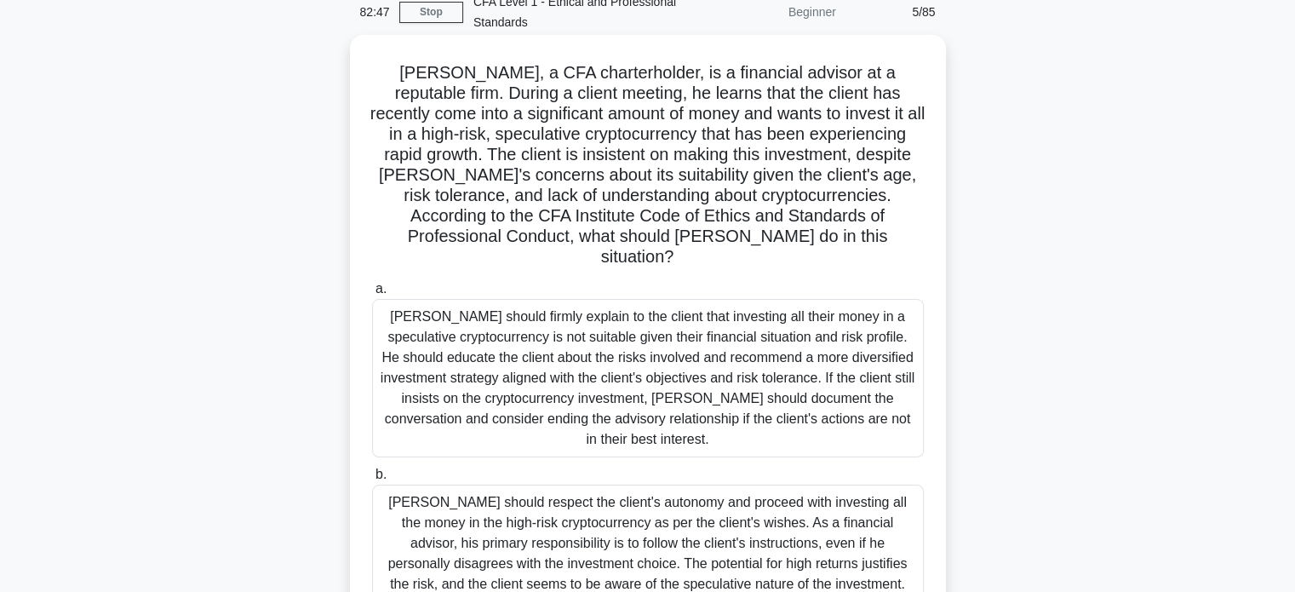
scroll to position [85, 0]
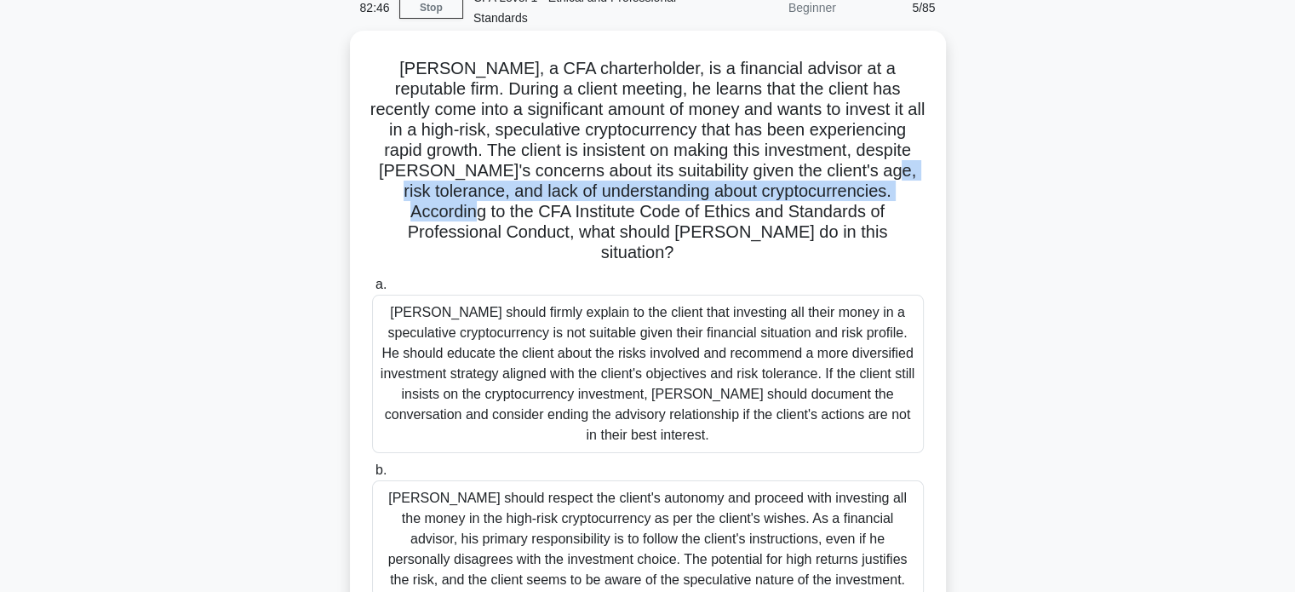
drag, startPoint x: 837, startPoint y: 173, endPoint x: 907, endPoint y: 185, distance: 70.8
click at [907, 185] on h5 "Matthew, a CFA charterholder, is a financial advisor at a reputable firm. Durin…" at bounding box center [647, 161] width 555 height 206
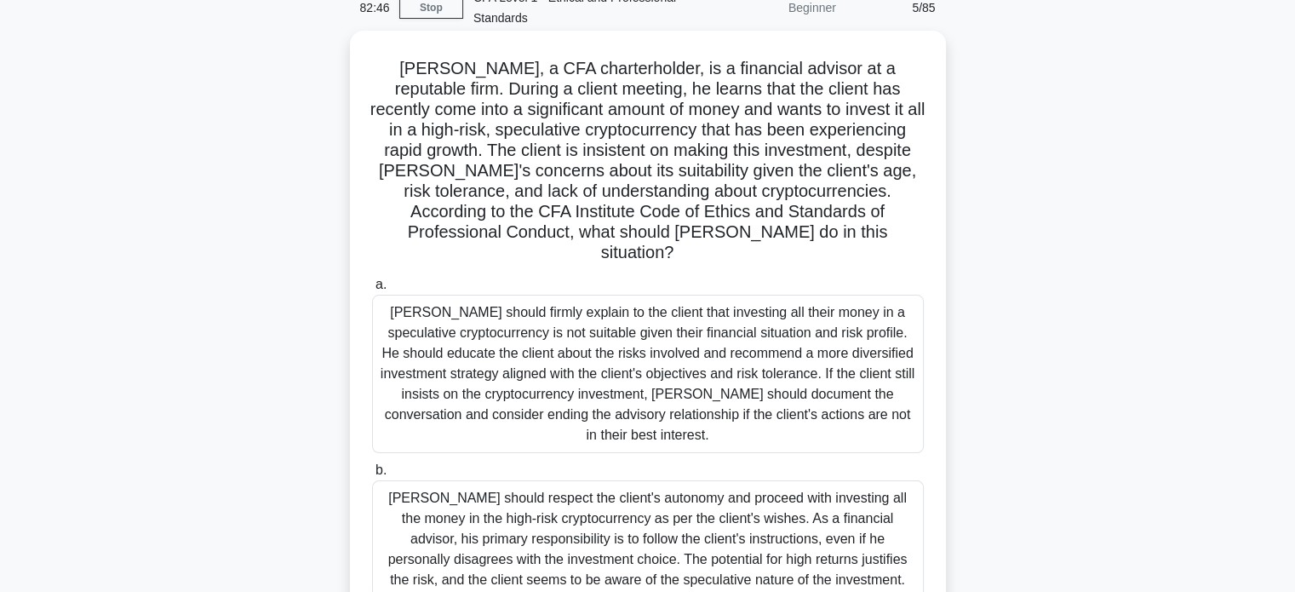
click at [899, 204] on h5 "Matthew, a CFA charterholder, is a financial advisor at a reputable firm. Durin…" at bounding box center [647, 161] width 555 height 206
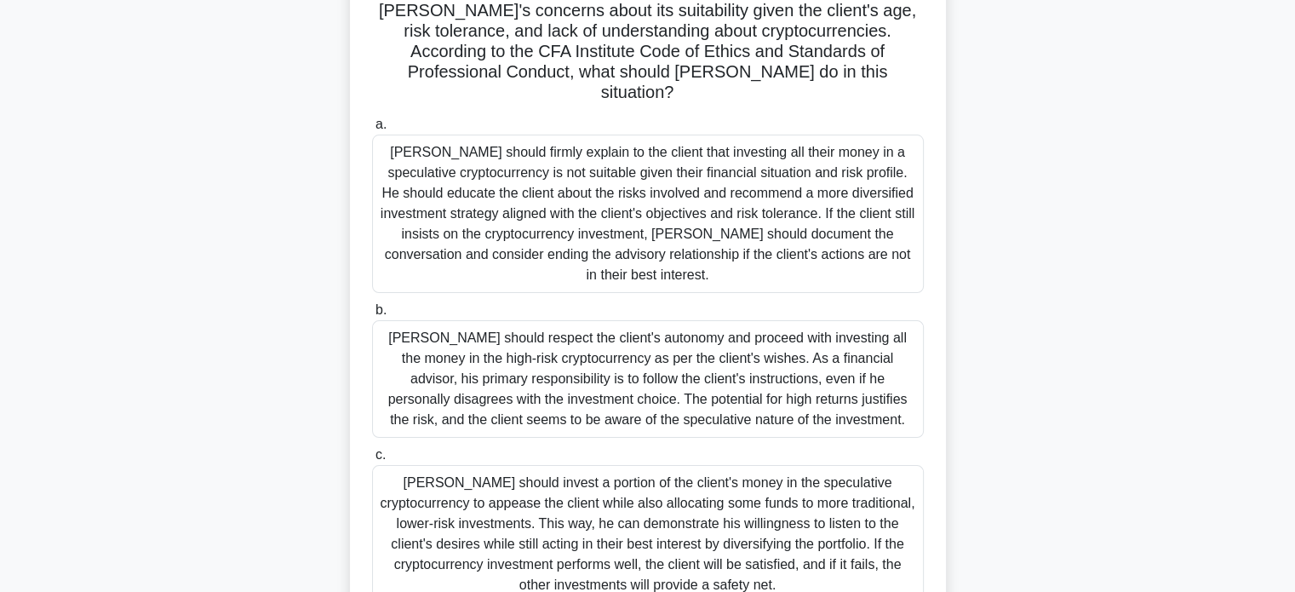
scroll to position [256, 0]
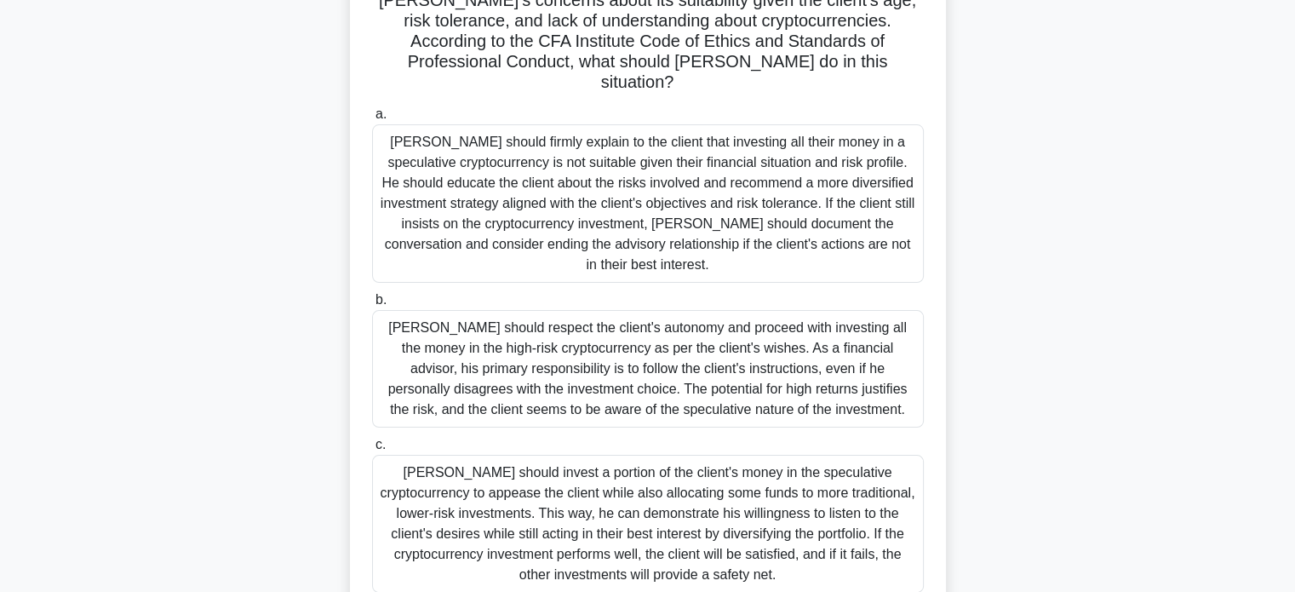
click at [663, 182] on div "Matthew should firmly explain to the client that investing all their money in a…" at bounding box center [648, 203] width 552 height 158
click at [372, 120] on input "a. Matthew should firmly explain to the client that investing all their money i…" at bounding box center [372, 114] width 0 height 11
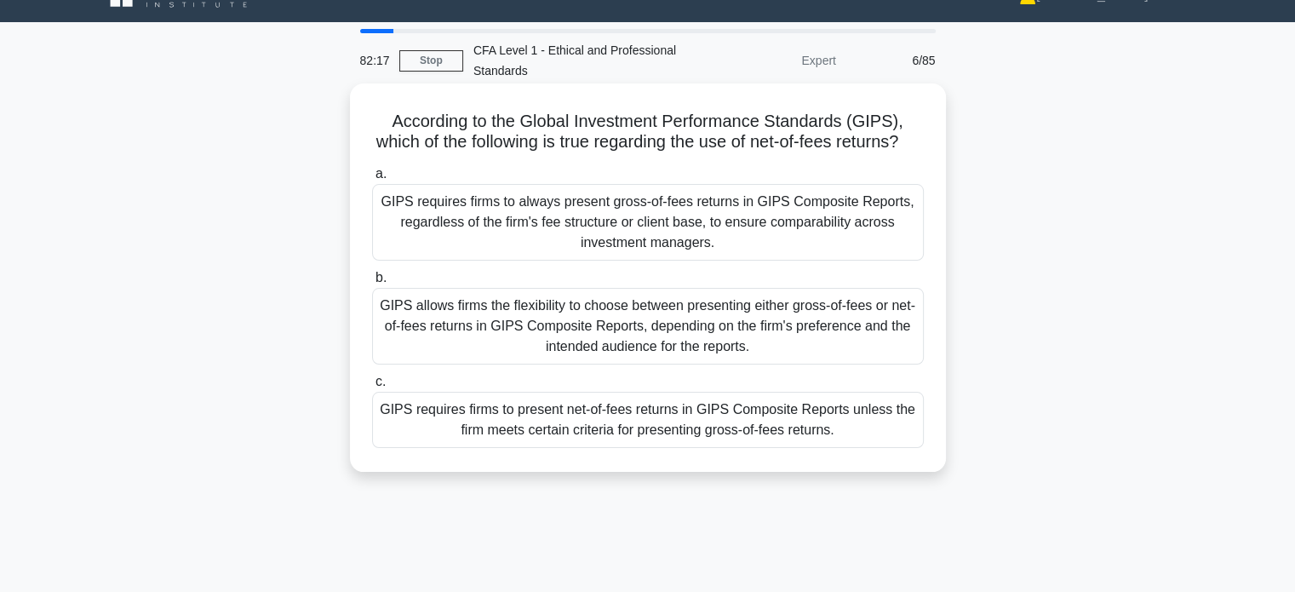
scroll to position [0, 0]
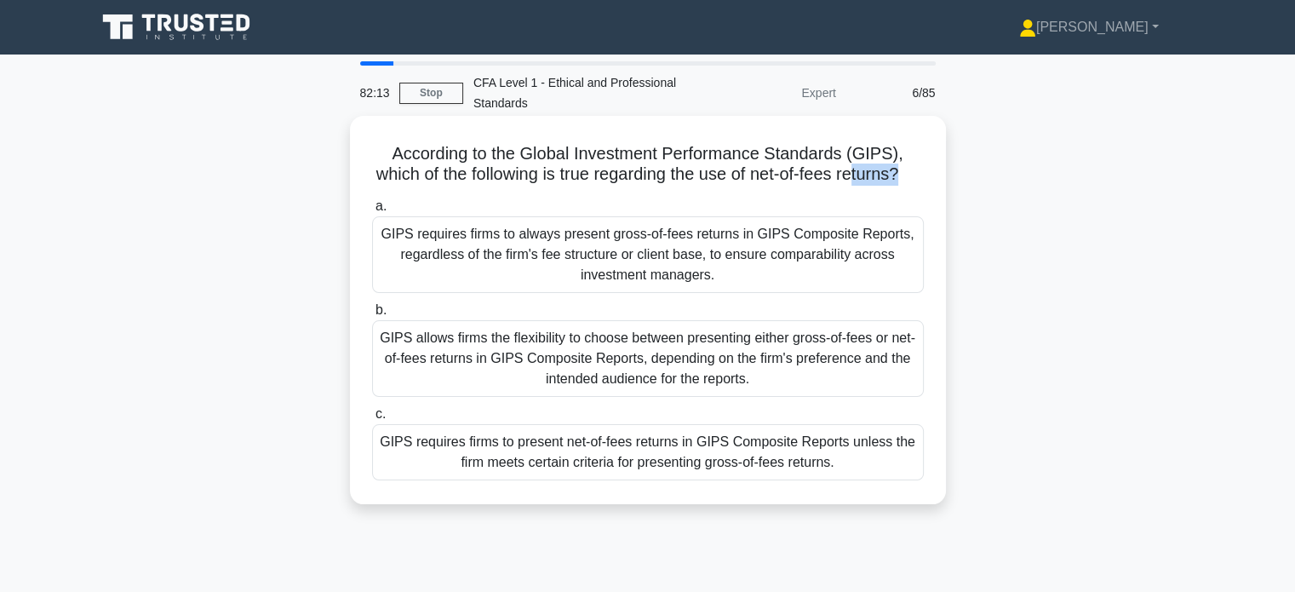
drag, startPoint x: 869, startPoint y: 179, endPoint x: 923, endPoint y: 179, distance: 54.5
click at [923, 179] on h5 "According to the Global Investment Performance Standards (GIPS), which of the f…" at bounding box center [647, 164] width 555 height 43
click at [920, 186] on h5 "According to the Global Investment Performance Standards (GIPS), which of the f…" at bounding box center [647, 164] width 555 height 43
click at [678, 469] on div "GIPS requires firms to present net-of-fees returns in GIPS Composite Reports un…" at bounding box center [648, 452] width 552 height 56
click at [372, 420] on input "c. GIPS requires firms to present net-of-fees returns in GIPS Composite Reports…" at bounding box center [372, 414] width 0 height 11
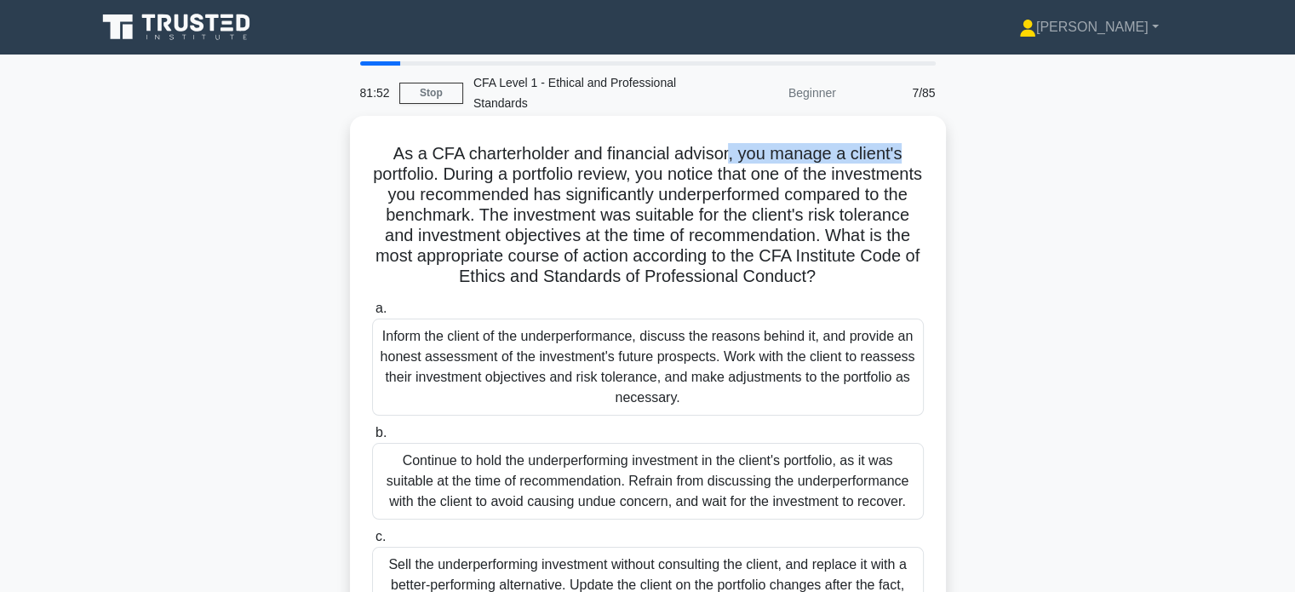
drag, startPoint x: 727, startPoint y: 156, endPoint x: 901, endPoint y: 156, distance: 173.7
click at [901, 156] on h5 "As a CFA charterholder and financial advisor, you manage a client's portfolio. …" at bounding box center [647, 215] width 555 height 145
click at [903, 166] on h5 "As a CFA charterholder and financial advisor, you manage a client's portfolio. …" at bounding box center [647, 215] width 555 height 145
drag, startPoint x: 744, startPoint y: 169, endPoint x: 882, endPoint y: 181, distance: 138.5
click at [882, 181] on h5 "As a CFA charterholder and financial advisor, you manage a client's portfolio. …" at bounding box center [647, 215] width 555 height 145
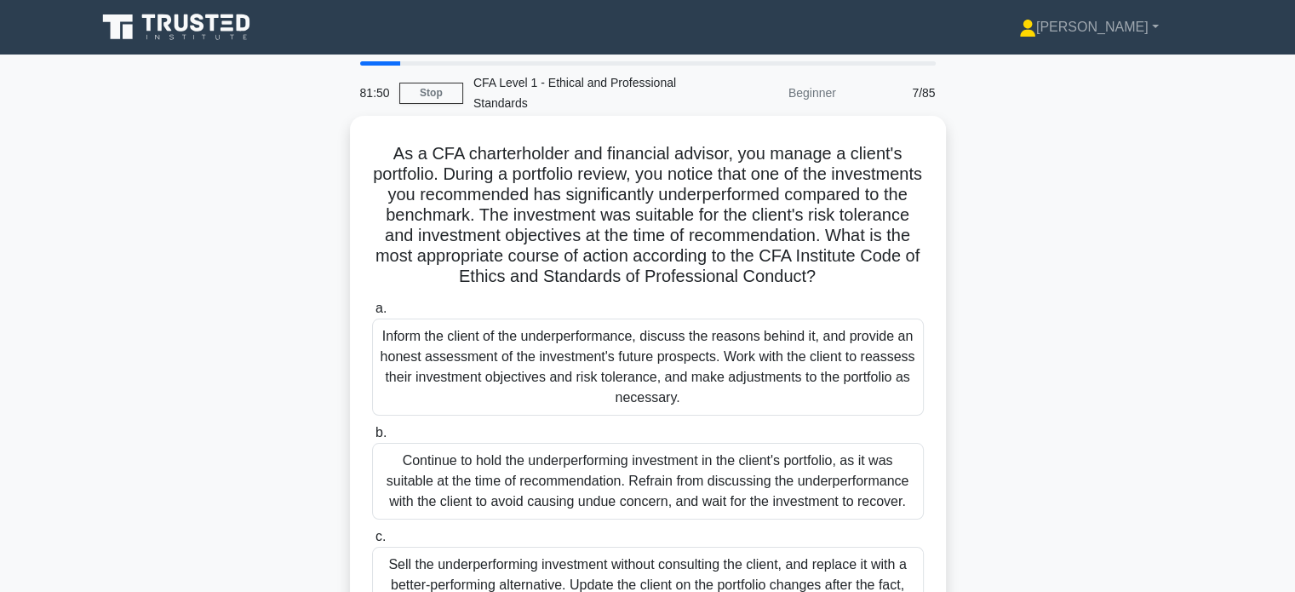
click at [886, 187] on h5 "As a CFA charterholder and financial advisor, you manage a client's portfolio. …" at bounding box center [647, 215] width 555 height 145
drag, startPoint x: 764, startPoint y: 193, endPoint x: 879, endPoint y: 201, distance: 115.2
click at [879, 201] on h5 "As a CFA charterholder and financial advisor, you manage a client's portfolio. …" at bounding box center [647, 215] width 555 height 145
click at [876, 210] on h5 "As a CFA charterholder and financial advisor, you manage a client's portfolio. …" at bounding box center [647, 215] width 555 height 145
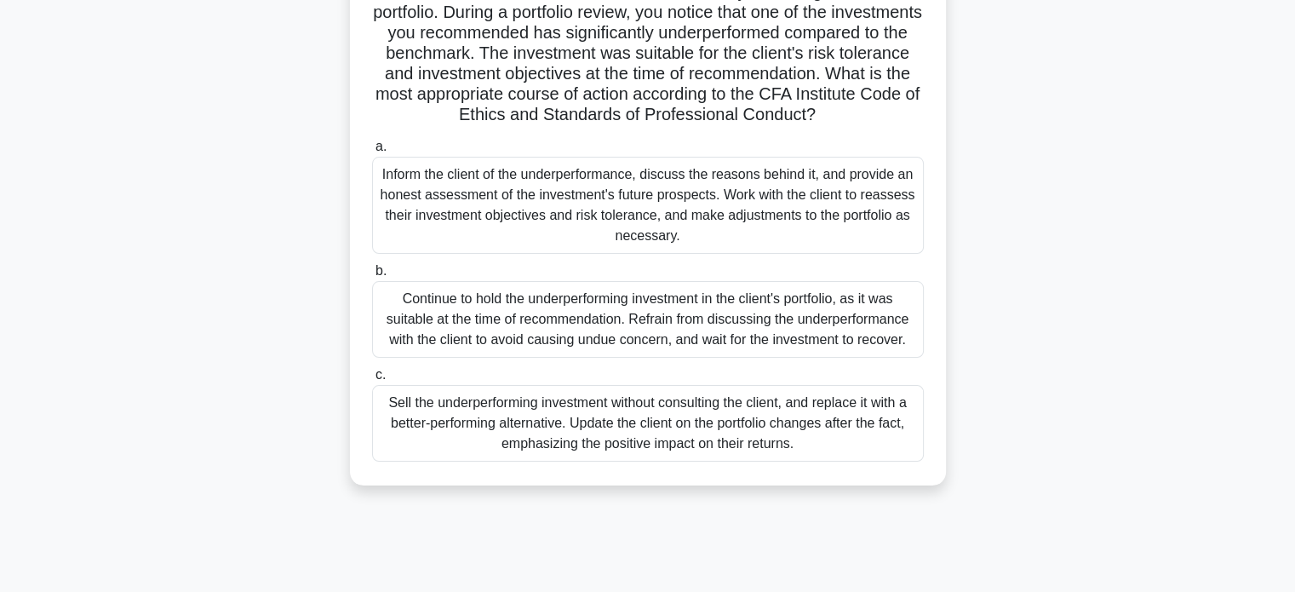
scroll to position [170, 0]
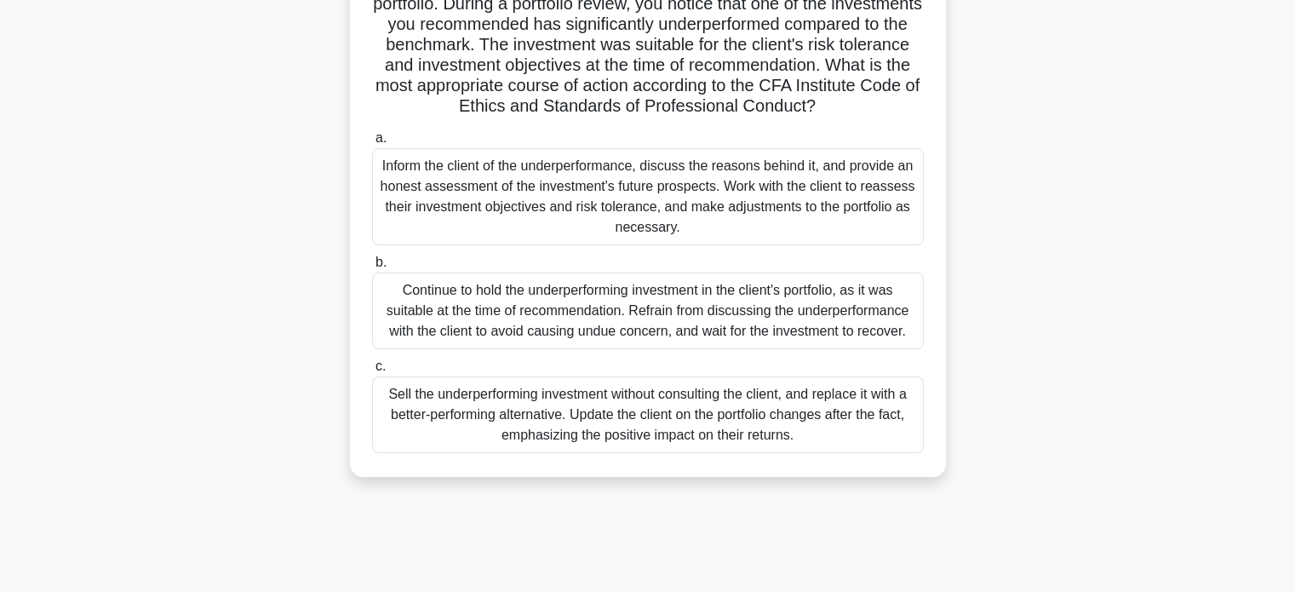
click at [736, 194] on div "Inform the client of the underperformance, discuss the reasons behind it, and p…" at bounding box center [648, 196] width 552 height 97
click at [372, 144] on input "a. Inform the client of the underperformance, discuss the reasons behind it, an…" at bounding box center [372, 138] width 0 height 11
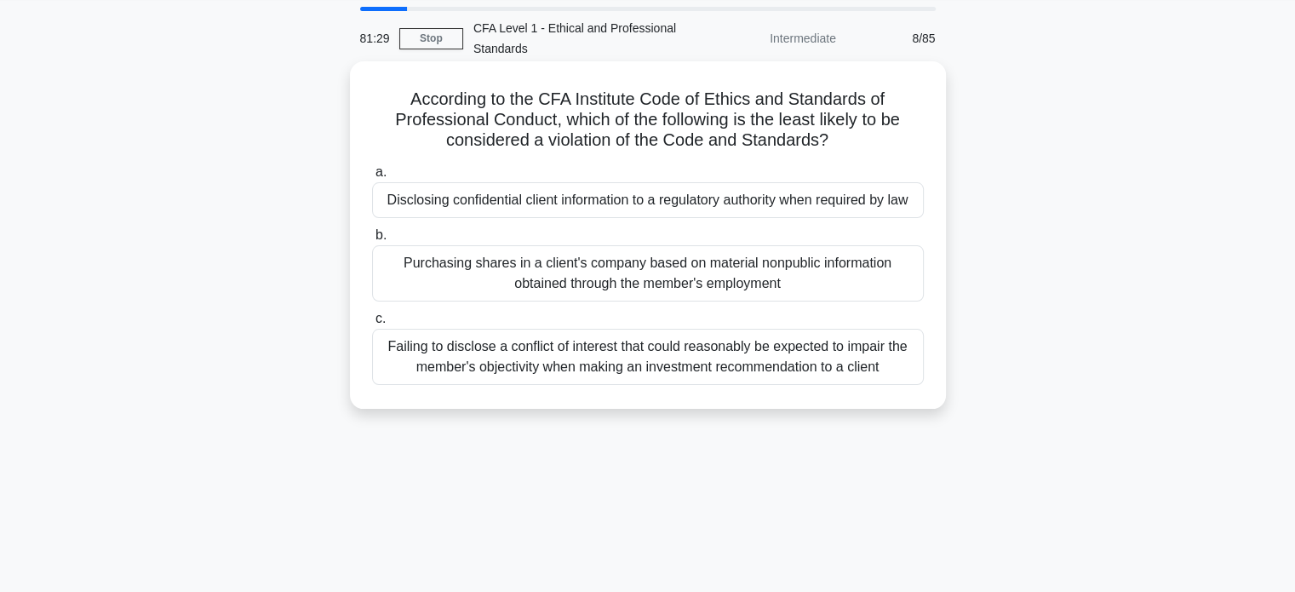
scroll to position [0, 0]
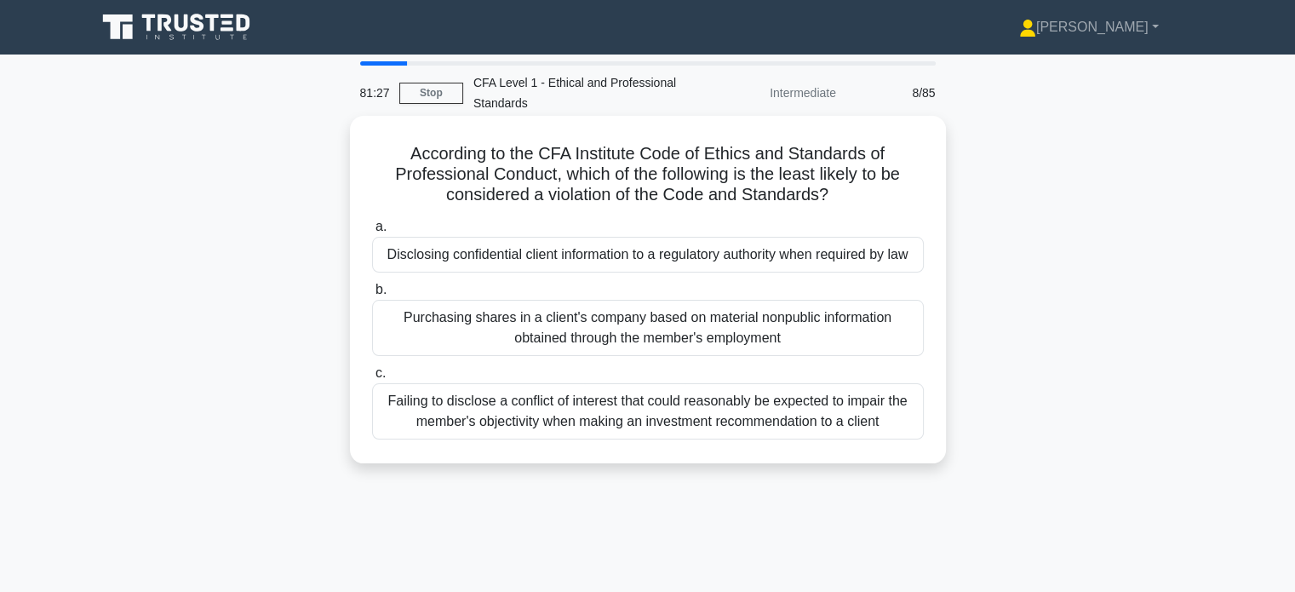
drag, startPoint x: 632, startPoint y: 152, endPoint x: 852, endPoint y: 187, distance: 222.5
click at [852, 187] on h5 "According to the CFA Institute Code of Ethics and Standards of Professional Con…" at bounding box center [647, 174] width 555 height 63
click at [893, 192] on h5 "According to the CFA Institute Code of Ethics and Standards of Professional Con…" at bounding box center [647, 174] width 555 height 63
click at [694, 404] on div "Failing to disclose a conflict of interest that could reasonably be expected to…" at bounding box center [648, 411] width 552 height 56
click at [372, 379] on input "c. Failing to disclose a conflict of interest that could reasonably be expected…" at bounding box center [372, 373] width 0 height 11
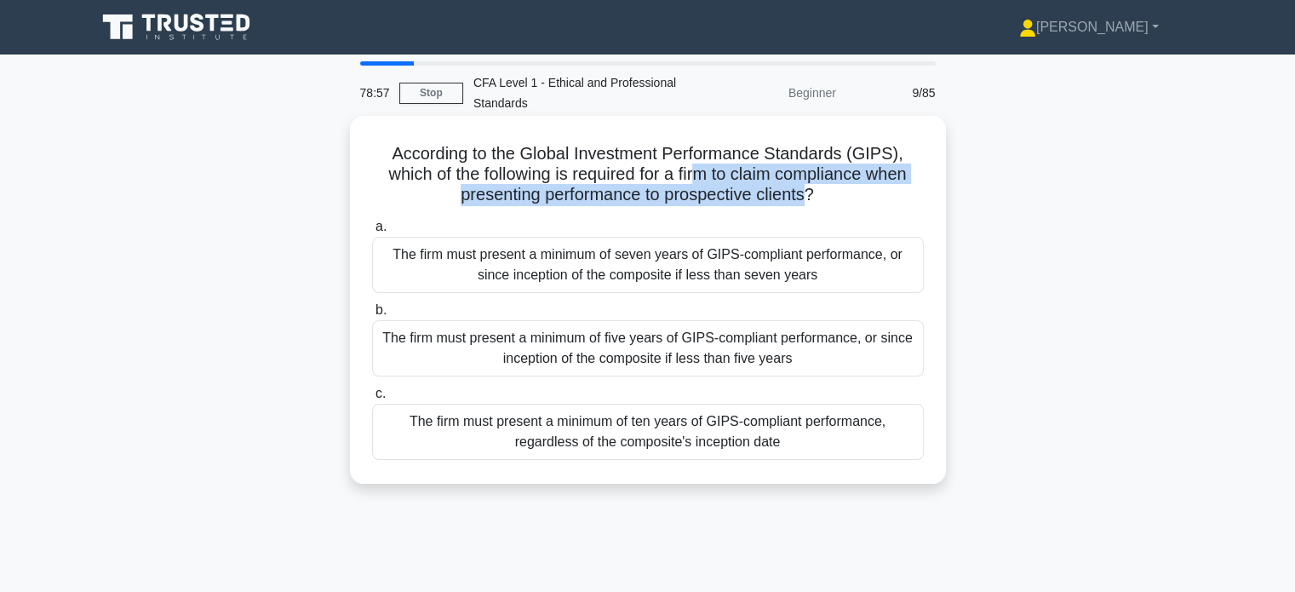
drag, startPoint x: 792, startPoint y: 187, endPoint x: 810, endPoint y: 189, distance: 18.1
click at [810, 189] on h5 "According to the Global Investment Performance Standards (GIPS), which of the f…" at bounding box center [647, 174] width 555 height 63
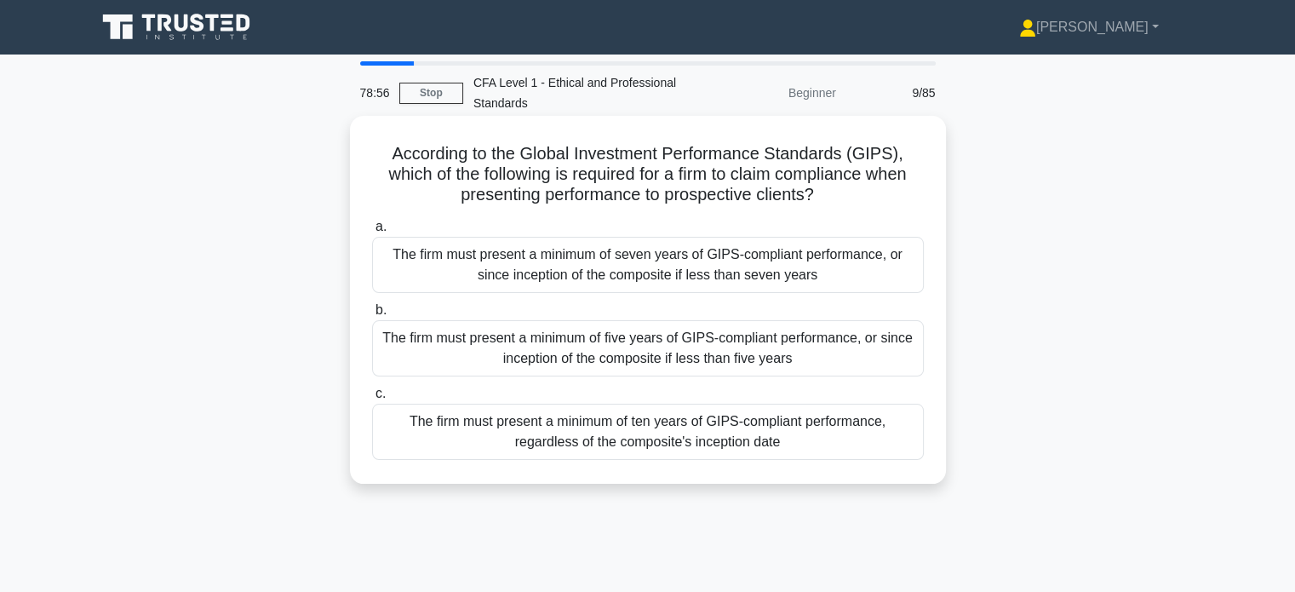
click at [868, 204] on h5 "According to the Global Investment Performance Standards (GIPS), which of the f…" at bounding box center [647, 174] width 555 height 63
click at [781, 346] on div "The firm must present a minimum of five years of GIPS-compliant performance, or…" at bounding box center [648, 348] width 552 height 56
click at [372, 316] on input "b. The firm must present a minimum of five years of GIPS-compliant performance,…" at bounding box center [372, 310] width 0 height 11
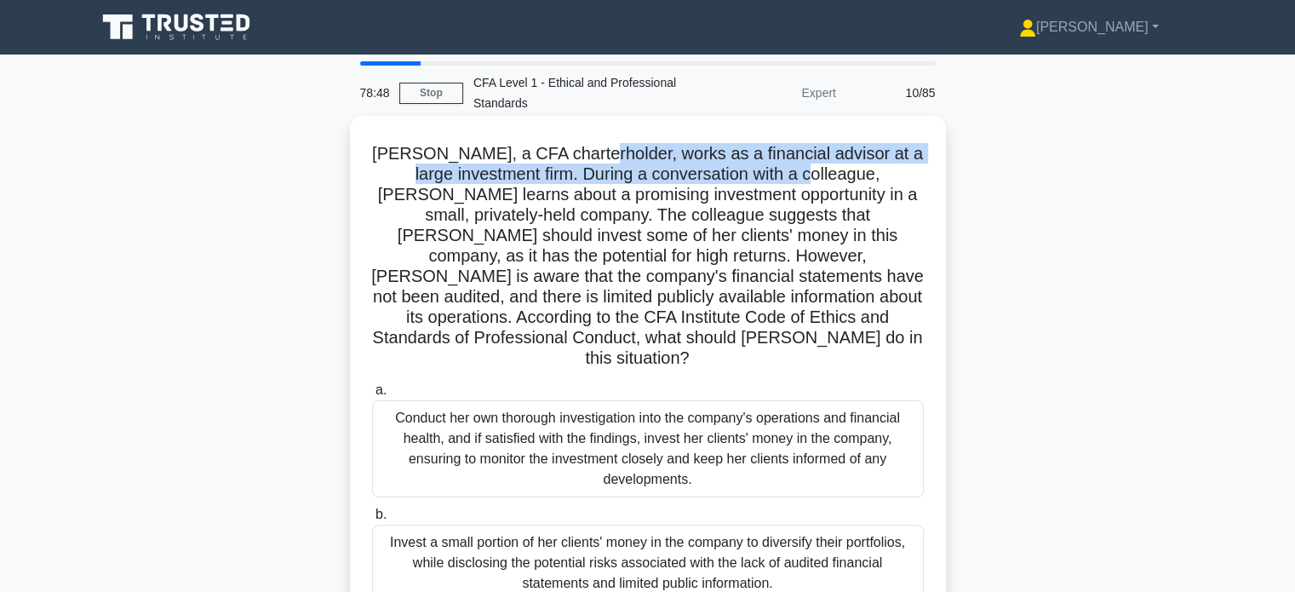
drag, startPoint x: 652, startPoint y: 162, endPoint x: 794, endPoint y: 169, distance: 142.4
click at [794, 169] on h5 "Samantha, a CFA charterholder, works as a financial advisor at a large investme…" at bounding box center [647, 256] width 555 height 227
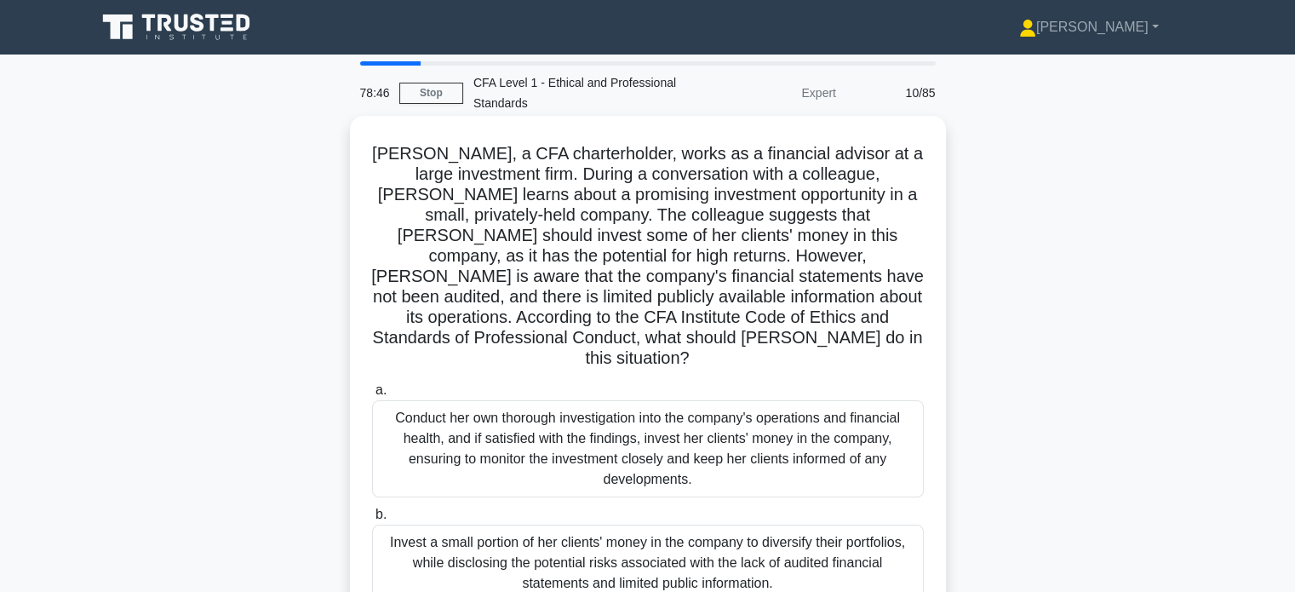
click at [830, 171] on h5 "Samantha, a CFA charterholder, works as a financial advisor at a large investme…" at bounding box center [647, 256] width 555 height 227
drag, startPoint x: 633, startPoint y: 173, endPoint x: 869, endPoint y: 185, distance: 236.2
click at [869, 185] on h5 "Samantha, a CFA charterholder, works as a financial advisor at a large investme…" at bounding box center [647, 256] width 555 height 227
click at [872, 186] on h5 "Samantha, a CFA charterholder, works as a financial advisor at a large investme…" at bounding box center [647, 256] width 555 height 227
drag, startPoint x: 632, startPoint y: 196, endPoint x: 909, endPoint y: 204, distance: 276.9
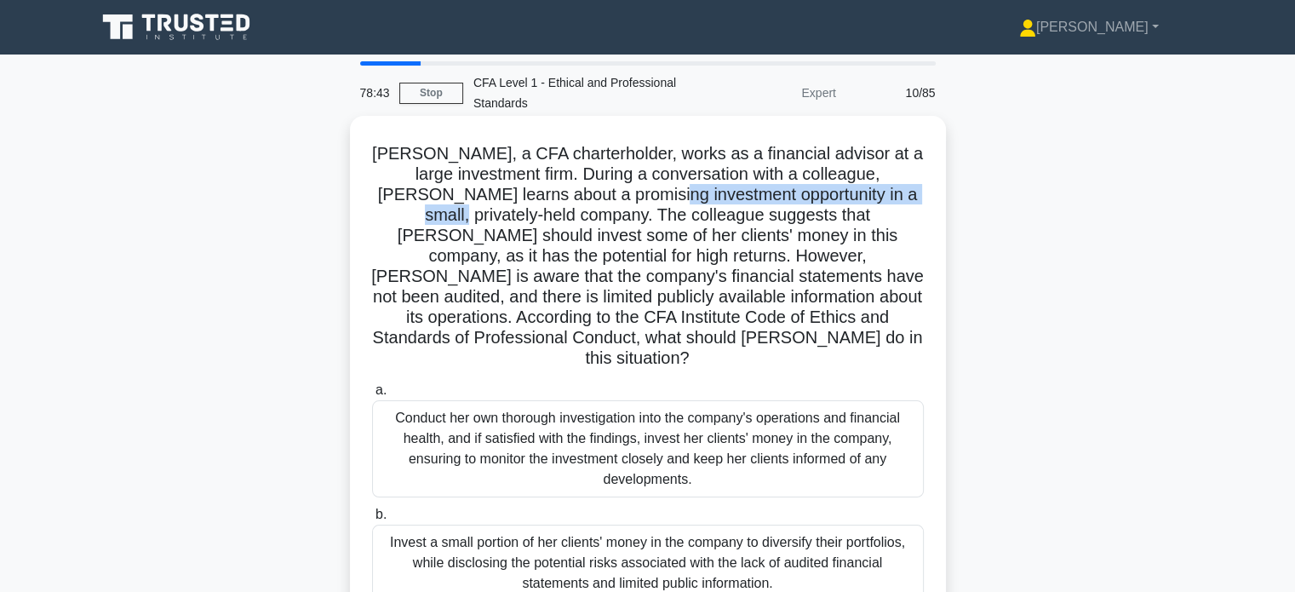
click at [909, 204] on h5 "Samantha, a CFA charterholder, works as a financial advisor at a large investme…" at bounding box center [647, 256] width 555 height 227
click at [916, 214] on h5 "Samantha, a CFA charterholder, works as a financial advisor at a large investme…" at bounding box center [647, 256] width 555 height 227
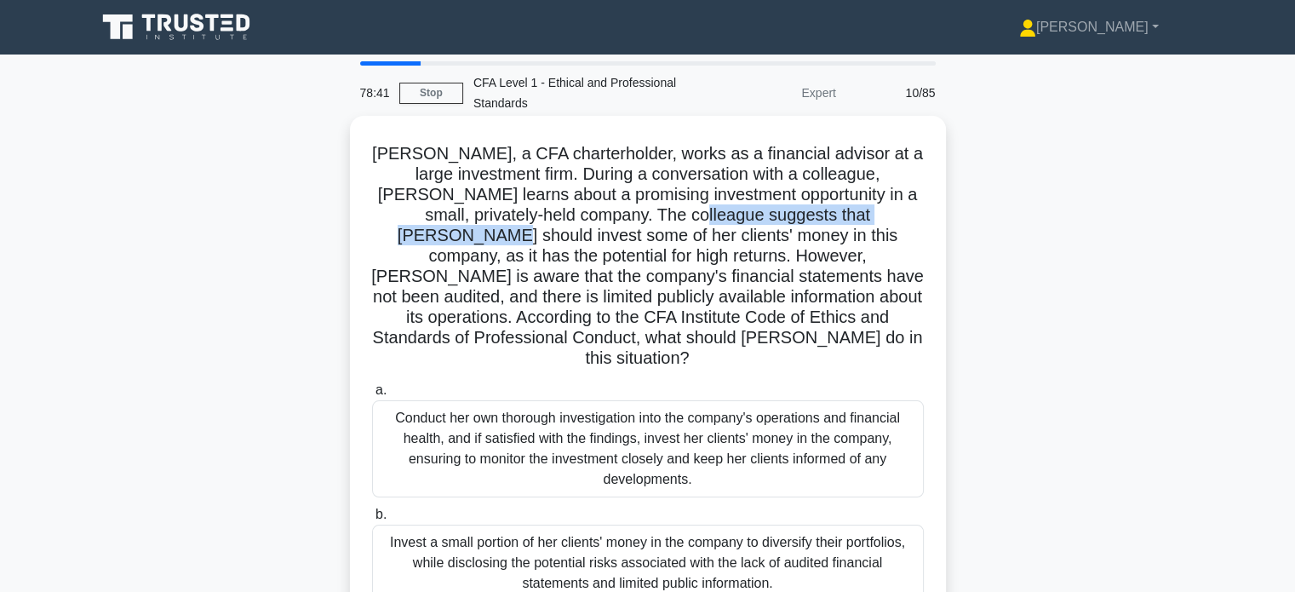
drag, startPoint x: 636, startPoint y: 214, endPoint x: 906, endPoint y: 224, distance: 270.2
click at [906, 224] on h5 "Samantha, a CFA charterholder, works as a financial advisor at a large investme…" at bounding box center [647, 256] width 555 height 227
click at [910, 225] on h5 "Samantha, a CFA charterholder, works as a financial advisor at a large investme…" at bounding box center [647, 256] width 555 height 227
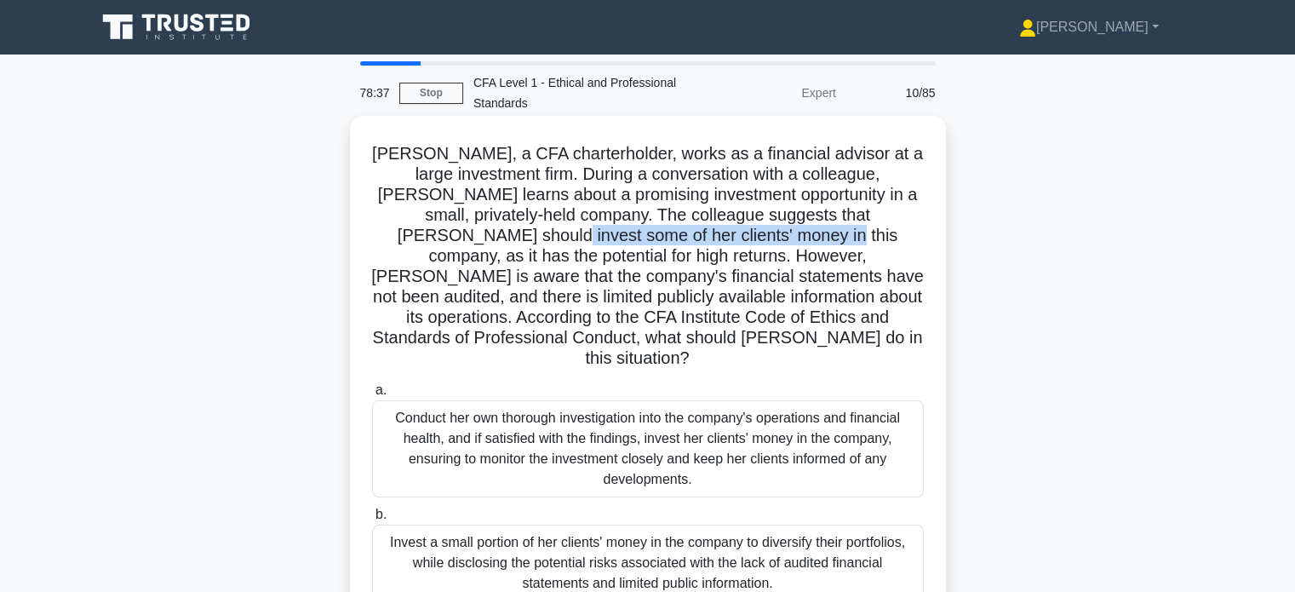
drag, startPoint x: 441, startPoint y: 234, endPoint x: 721, endPoint y: 241, distance: 280.3
click at [721, 241] on h5 "Samantha, a CFA charterholder, works as a financial advisor at a large investme…" at bounding box center [647, 256] width 555 height 227
click at [780, 226] on h5 "Samantha, a CFA charterholder, works as a financial advisor at a large investme…" at bounding box center [647, 256] width 555 height 227
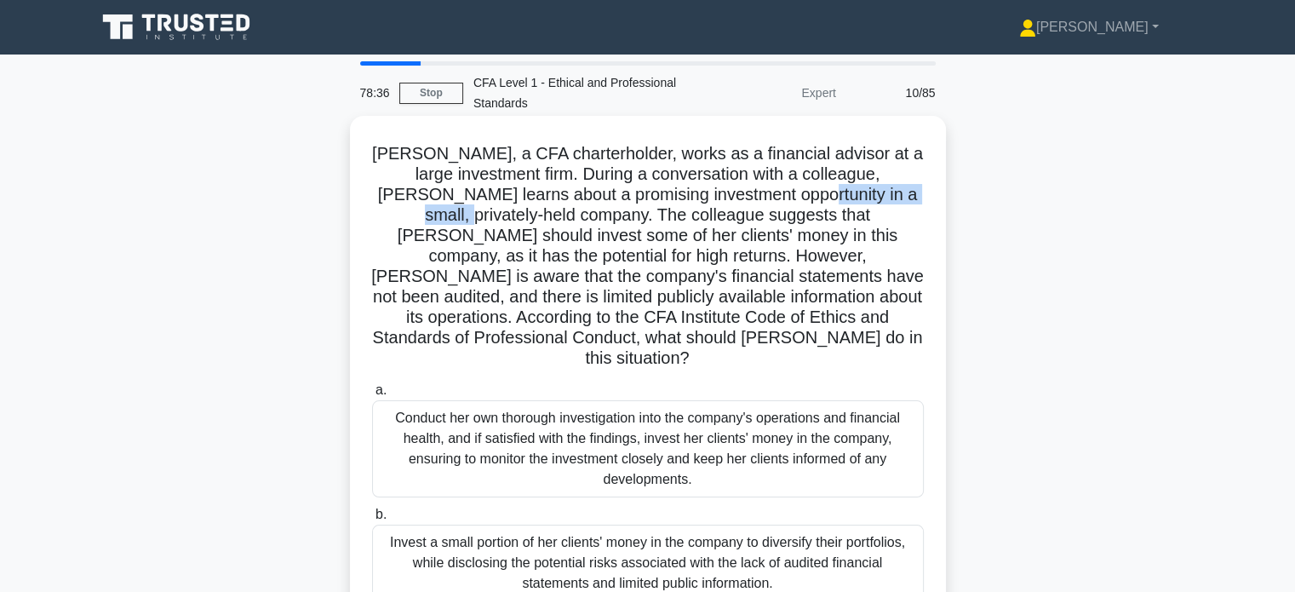
drag, startPoint x: 866, startPoint y: 206, endPoint x: 922, endPoint y: 204, distance: 55.4
click at [921, 204] on h5 "Samantha, a CFA charterholder, works as a financial advisor at a large investme…" at bounding box center [647, 256] width 555 height 227
click at [919, 204] on h5 "Samantha, a CFA charterholder, works as a financial advisor at a large investme…" at bounding box center [647, 256] width 555 height 227
click at [797, 205] on h5 "Samantha, a CFA charterholder, works as a financial advisor at a large investme…" at bounding box center [647, 256] width 555 height 227
drag, startPoint x: 803, startPoint y: 214, endPoint x: 910, endPoint y: 217, distance: 107.4
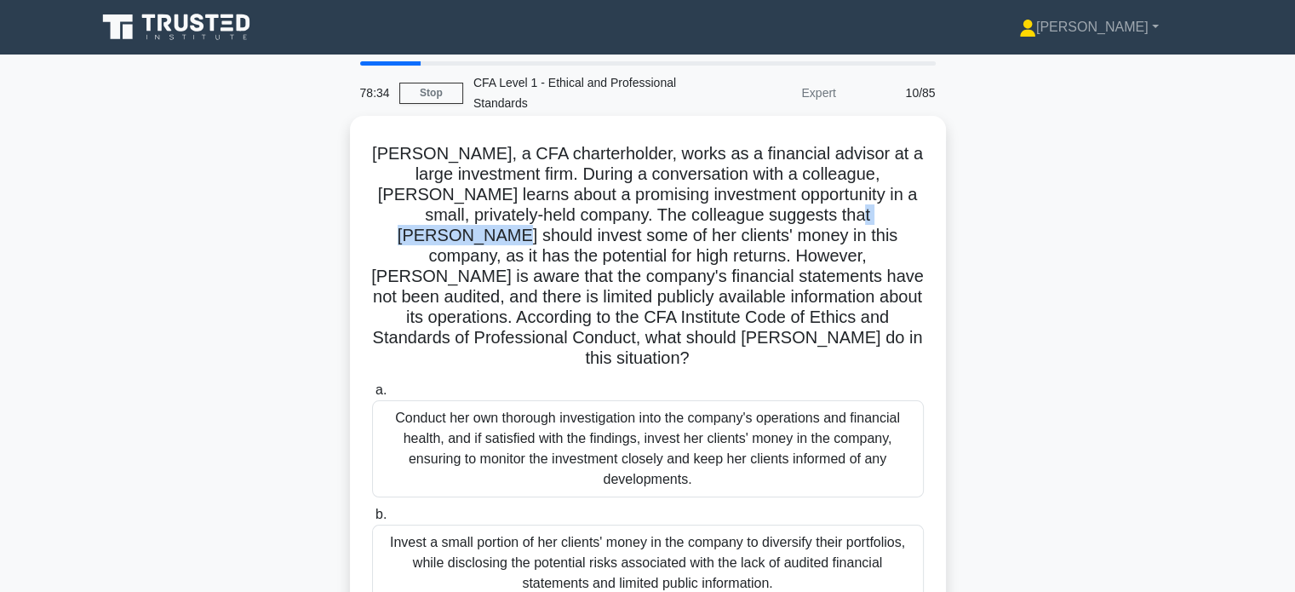
click at [910, 217] on h5 "Samantha, a CFA charterholder, works as a financial advisor at a large investme…" at bounding box center [647, 256] width 555 height 227
click at [903, 224] on h5 "Samantha, a CFA charterholder, works as a financial advisor at a large investme…" at bounding box center [647, 256] width 555 height 227
drag, startPoint x: 746, startPoint y: 236, endPoint x: 801, endPoint y: 241, distance: 54.7
click at [801, 241] on h5 "Samantha, a CFA charterholder, works as a financial advisor at a large investme…" at bounding box center [647, 256] width 555 height 227
click at [818, 243] on h5 "Samantha, a CFA charterholder, works as a financial advisor at a large investme…" at bounding box center [647, 256] width 555 height 227
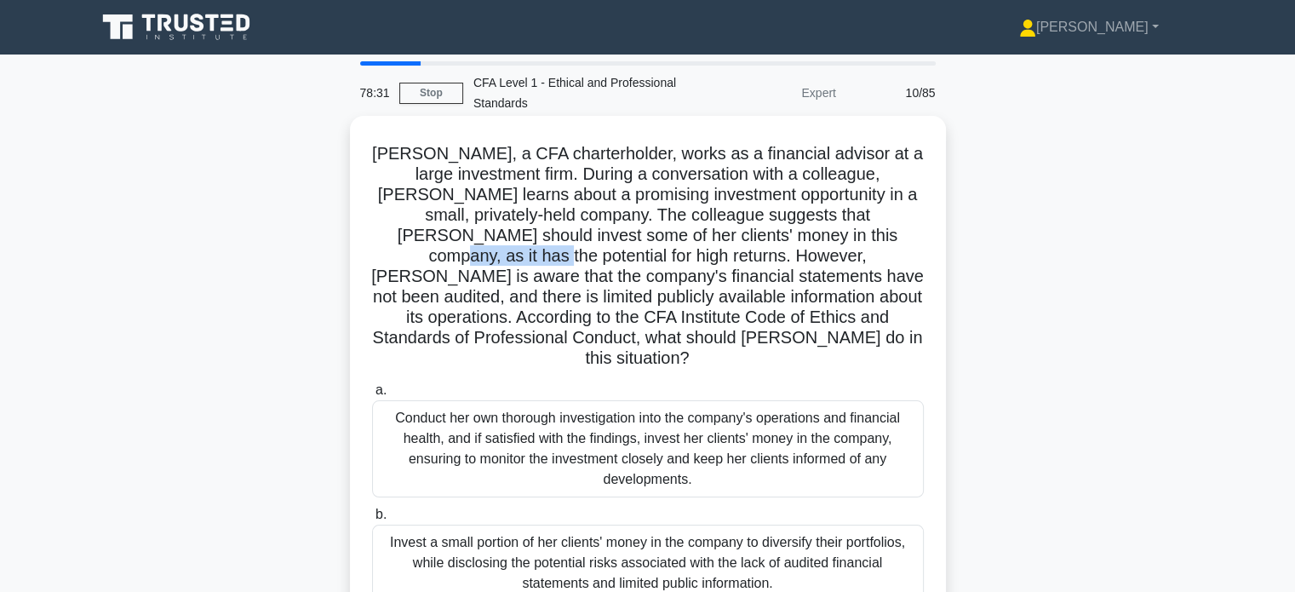
drag, startPoint x: 789, startPoint y: 236, endPoint x: 902, endPoint y: 243, distance: 113.5
click at [902, 243] on h5 "Samantha, a CFA charterholder, works as a financial advisor at a large investme…" at bounding box center [647, 256] width 555 height 227
click at [917, 250] on h5 "Samantha, a CFA charterholder, works as a financial advisor at a large investme…" at bounding box center [647, 256] width 555 height 227
click at [869, 238] on h5 "Samantha, a CFA charterholder, works as a financial advisor at a large investme…" at bounding box center [647, 256] width 555 height 227
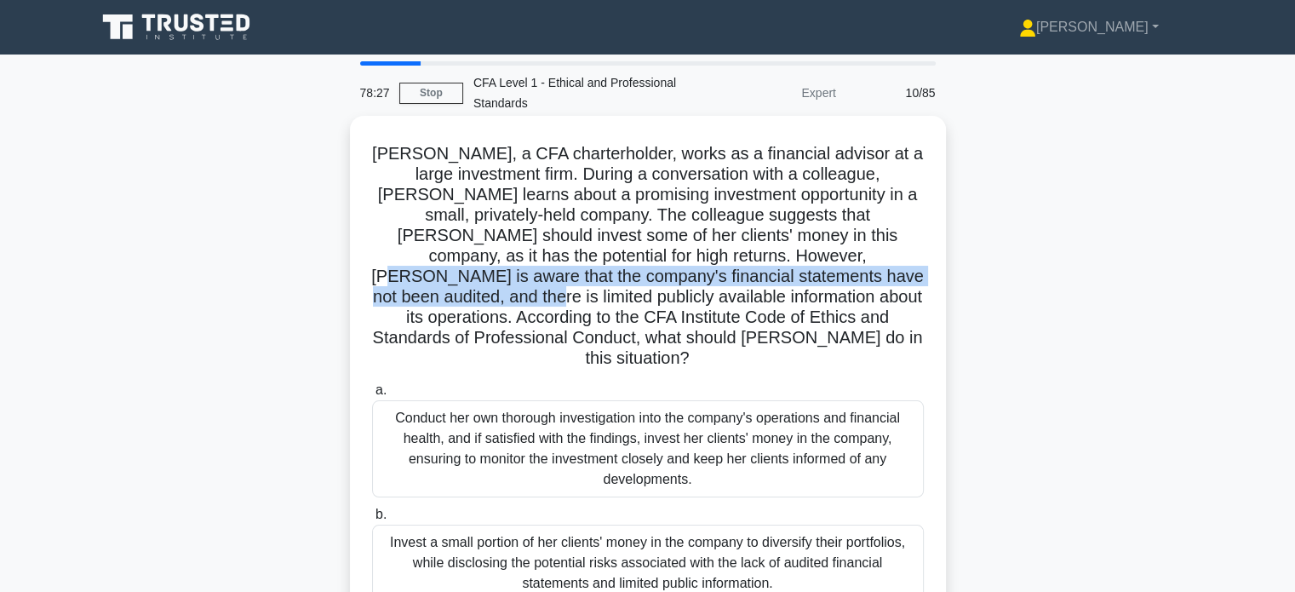
drag, startPoint x: 757, startPoint y: 258, endPoint x: 876, endPoint y: 268, distance: 118.8
click at [876, 268] on h5 "Samantha, a CFA charterholder, works as a financial advisor at a large investme…" at bounding box center [647, 256] width 555 height 227
click at [873, 273] on h5 "Samantha, a CFA charterholder, works as a financial advisor at a large investme…" at bounding box center [647, 256] width 555 height 227
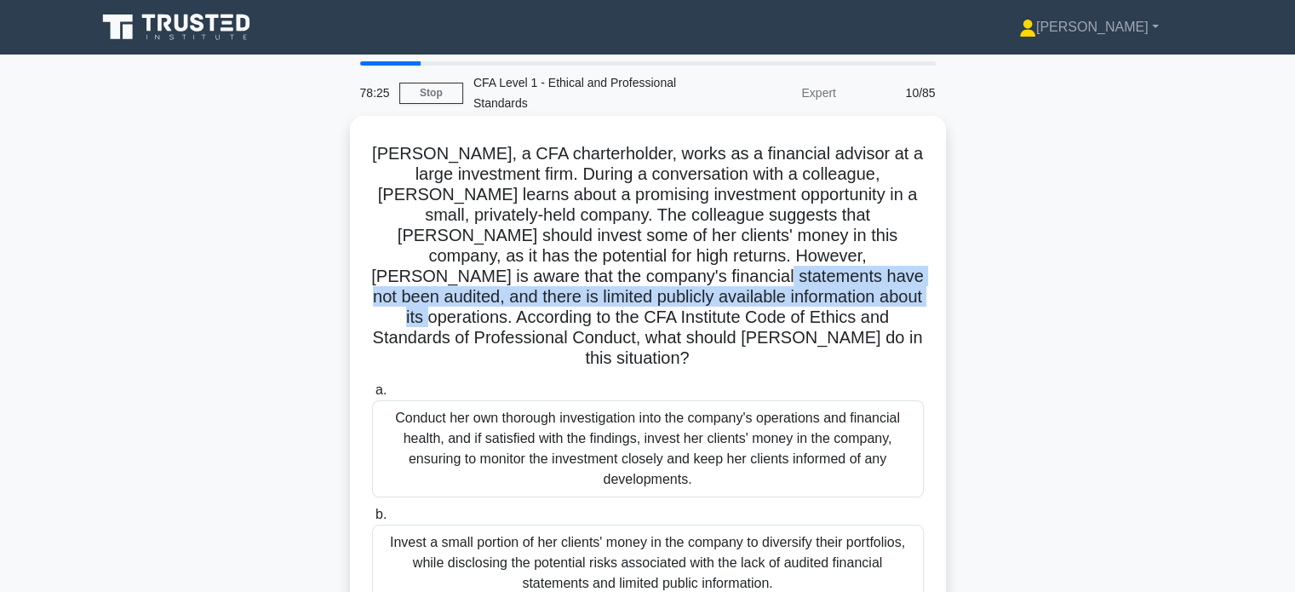
drag, startPoint x: 577, startPoint y: 279, endPoint x: 807, endPoint y: 301, distance: 231.9
click at [805, 301] on h5 "Samantha, a CFA charterholder, works as a financial advisor at a large investme…" at bounding box center [647, 256] width 555 height 227
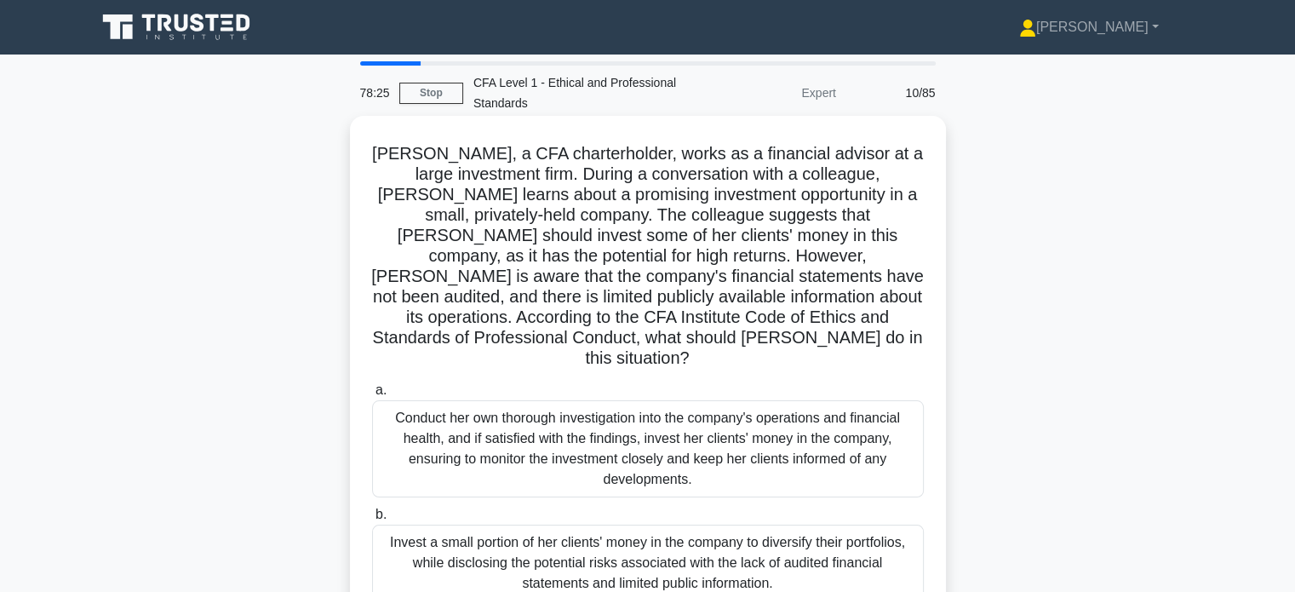
click at [855, 309] on h5 "Samantha, a CFA charterholder, works as a financial advisor at a large investme…" at bounding box center [647, 256] width 555 height 227
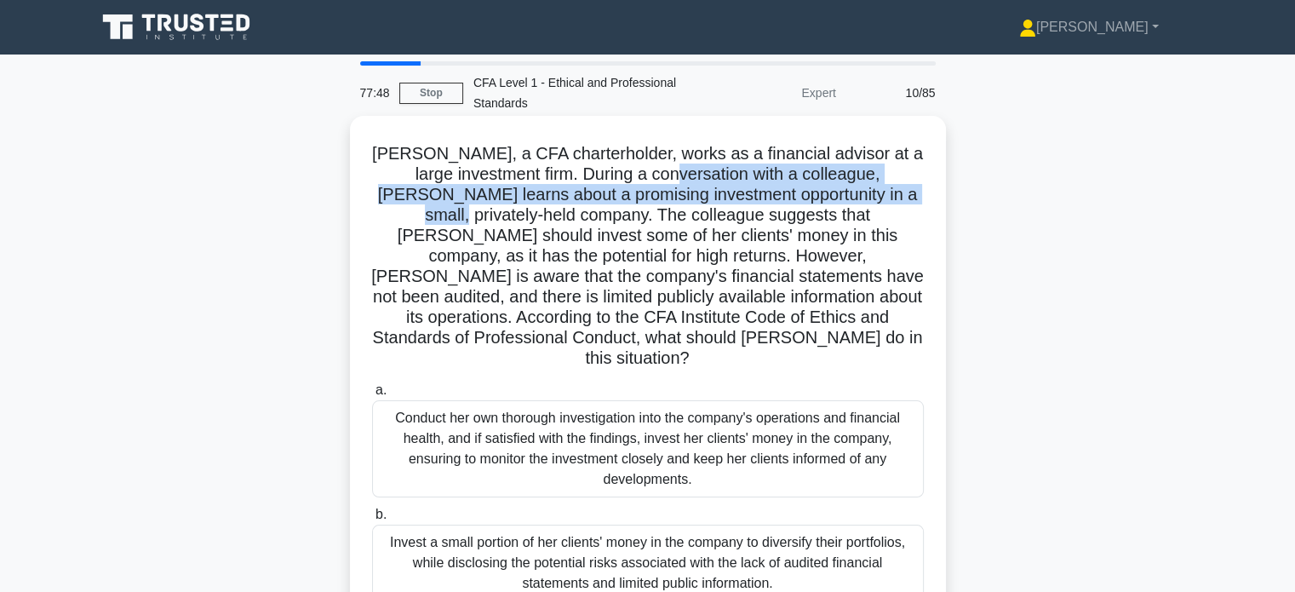
drag, startPoint x: 772, startPoint y: 183, endPoint x: 910, endPoint y: 199, distance: 138.9
click at [910, 199] on h5 "Samantha, a CFA charterholder, works as a financial advisor at a large investme…" at bounding box center [647, 256] width 555 height 227
click at [910, 204] on h5 "Samantha, a CFA charterholder, works as a financial advisor at a large investme…" at bounding box center [647, 256] width 555 height 227
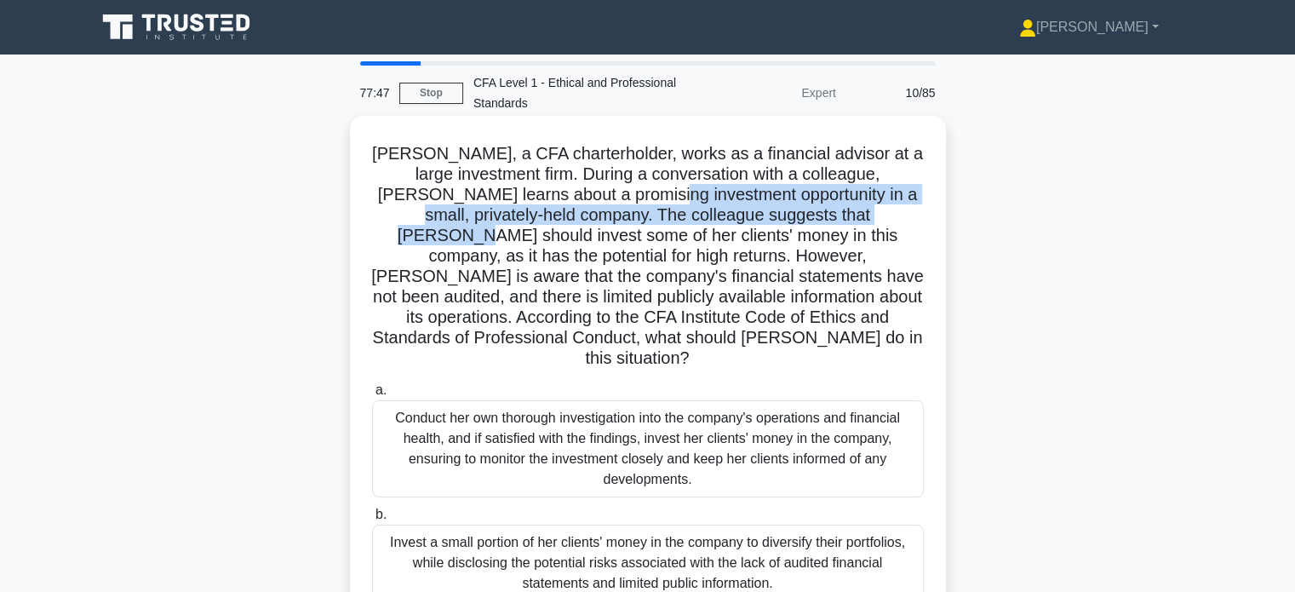
drag, startPoint x: 632, startPoint y: 198, endPoint x: 884, endPoint y: 215, distance: 252.7
click at [884, 214] on h5 "Samantha, a CFA charterholder, works as a financial advisor at a large investme…" at bounding box center [647, 256] width 555 height 227
click at [887, 221] on h5 "Samantha, a CFA charterholder, works as a financial advisor at a large investme…" at bounding box center [647, 256] width 555 height 227
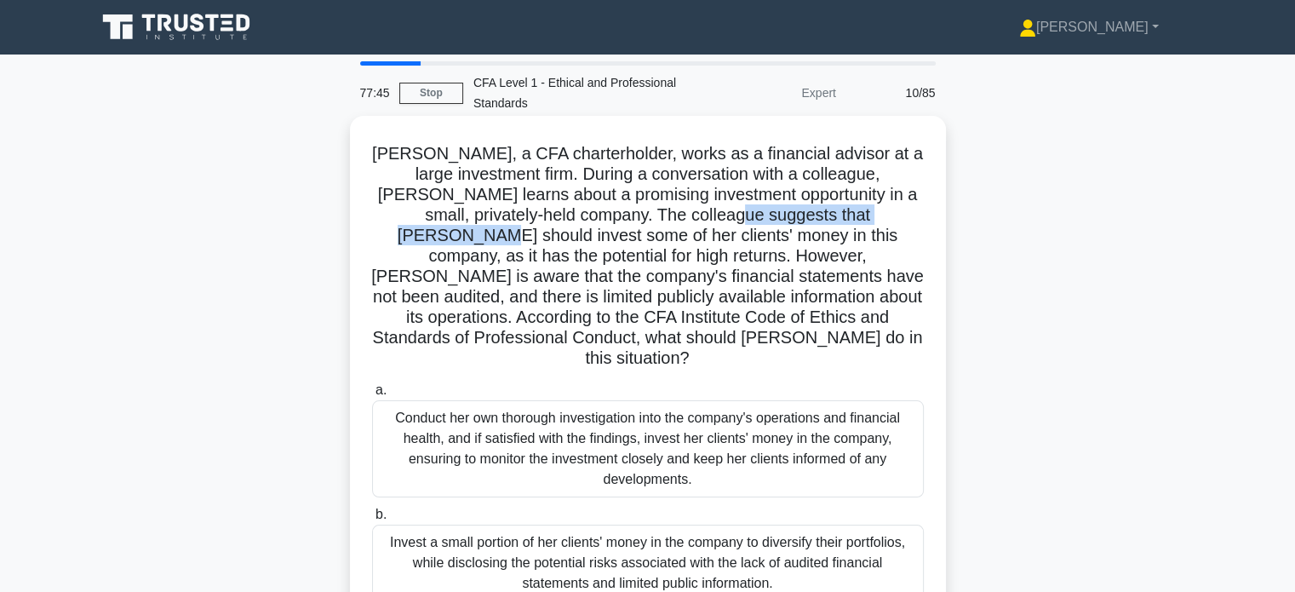
drag, startPoint x: 674, startPoint y: 218, endPoint x: 899, endPoint y: 217, distance: 225.7
click at [899, 217] on h5 "Samantha, a CFA charterholder, works as a financial advisor at a large investme…" at bounding box center [647, 256] width 555 height 227
click at [897, 224] on h5 "Samantha, a CFA charterholder, works as a financial advisor at a large investme…" at bounding box center [647, 256] width 555 height 227
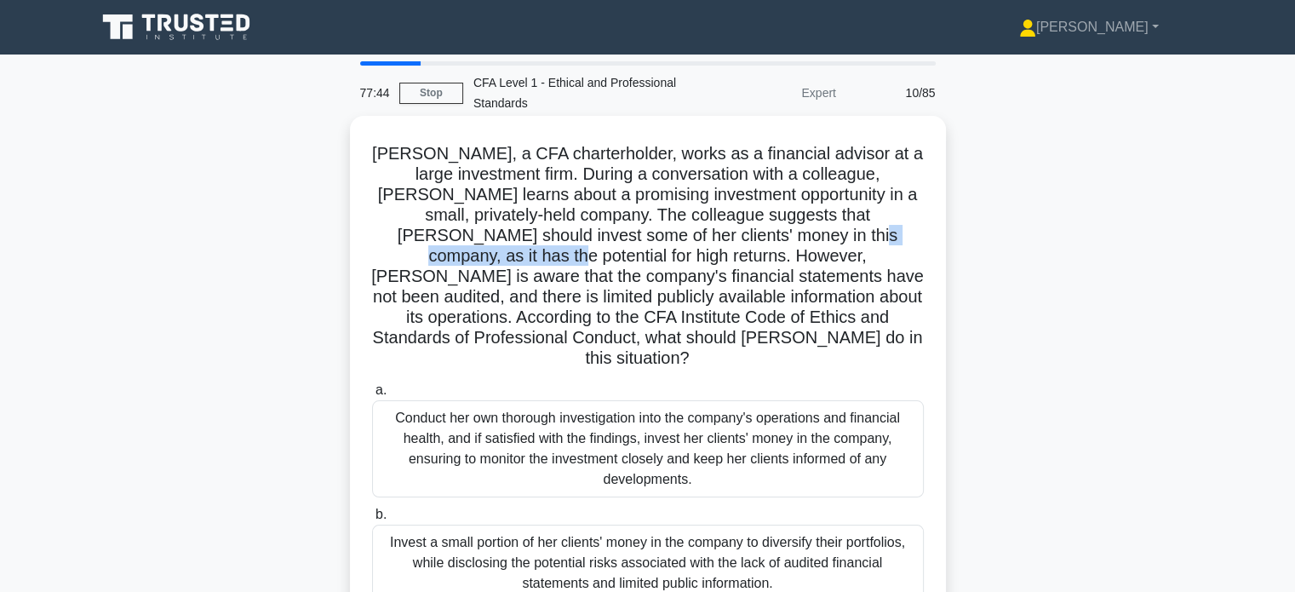
drag, startPoint x: 749, startPoint y: 231, endPoint x: 915, endPoint y: 238, distance: 165.4
click at [915, 238] on h5 "Samantha, a CFA charterholder, works as a financial advisor at a large investme…" at bounding box center [647, 256] width 555 height 227
click at [915, 244] on h5 "Samantha, a CFA charterholder, works as a financial advisor at a large investme…" at bounding box center [647, 256] width 555 height 227
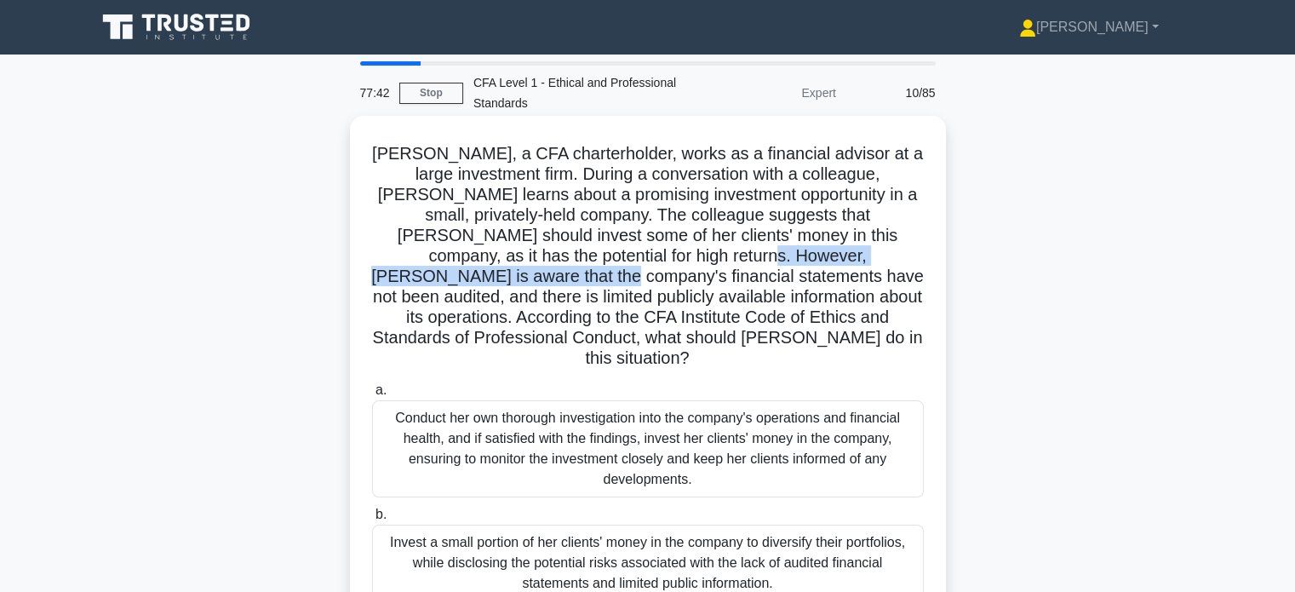
drag, startPoint x: 579, startPoint y: 249, endPoint x: 924, endPoint y: 265, distance: 345.3
click at [924, 265] on h5 "Samantha, a CFA charterholder, works as a financial advisor at a large investme…" at bounding box center [647, 256] width 555 height 227
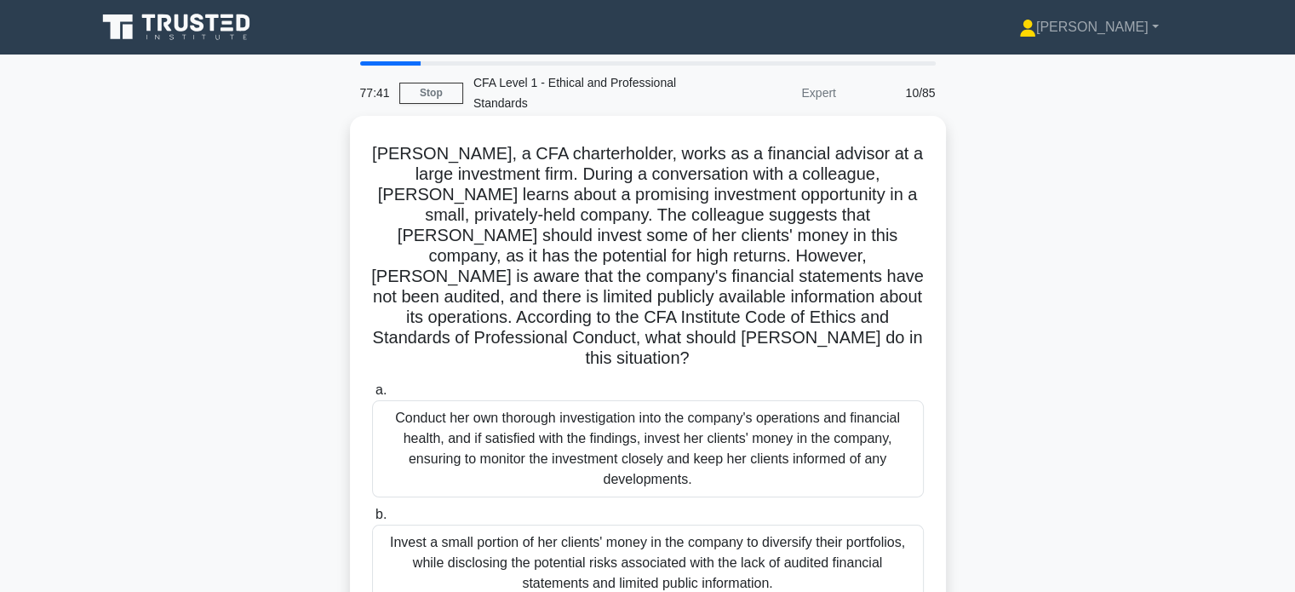
click at [913, 274] on h5 "Samantha, a CFA charterholder, works as a financial advisor at a large investme…" at bounding box center [647, 256] width 555 height 227
drag, startPoint x: 706, startPoint y: 254, endPoint x: 893, endPoint y: 259, distance: 186.6
click at [893, 259] on h5 "Samantha, a CFA charterholder, works as a financial advisor at a large investme…" at bounding box center [647, 256] width 555 height 227
click at [895, 261] on h5 "Samantha, a CFA charterholder, works as a financial advisor at a large investme…" at bounding box center [647, 256] width 555 height 227
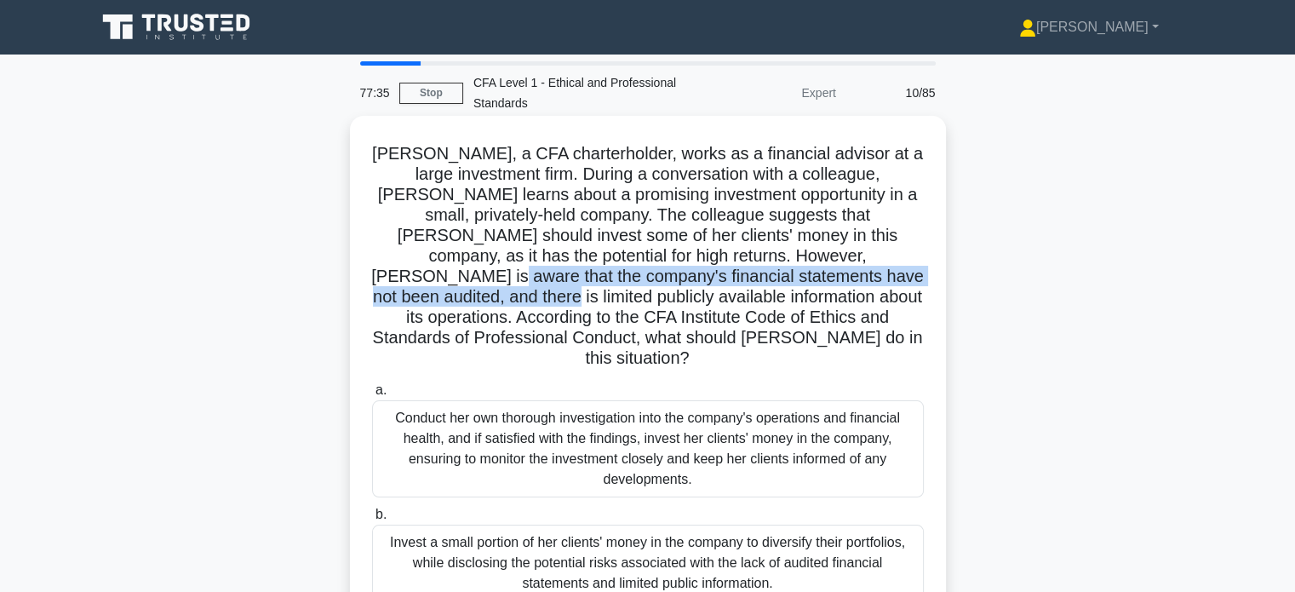
drag, startPoint x: 816, startPoint y: 250, endPoint x: 915, endPoint y: 268, distance: 100.4
click at [915, 268] on h5 "Samantha, a CFA charterholder, works as a financial advisor at a large investme…" at bounding box center [647, 256] width 555 height 227
click at [908, 275] on h5 "Samantha, a CFA charterholder, works as a financial advisor at a large investme…" at bounding box center [647, 256] width 555 height 227
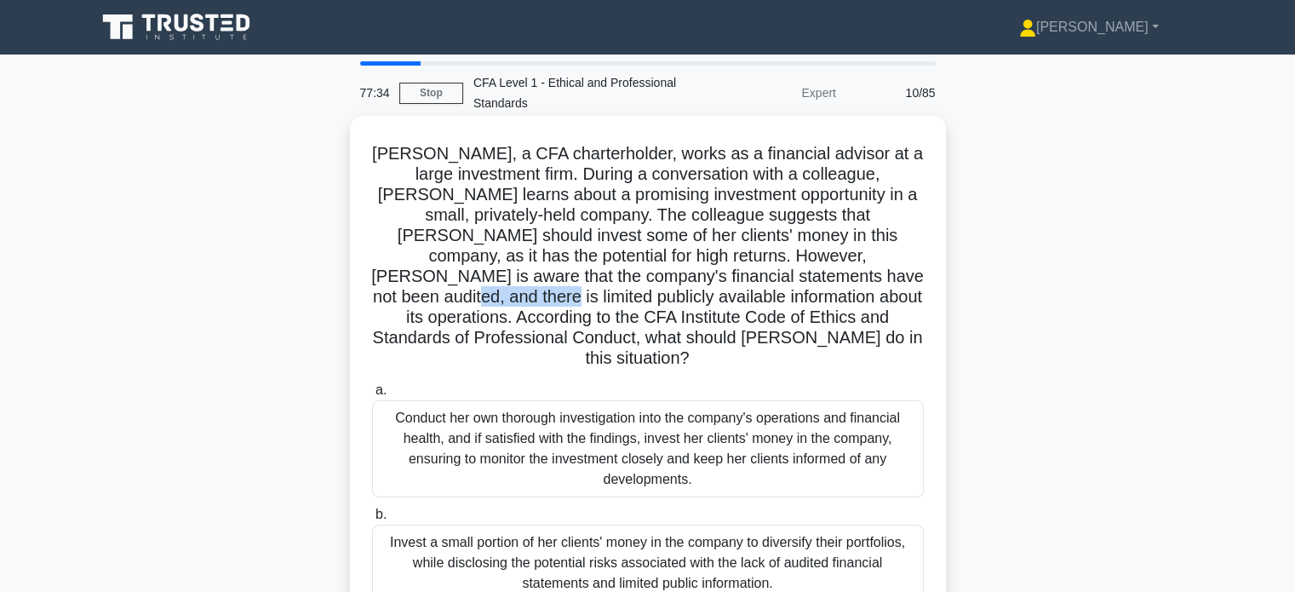
drag, startPoint x: 792, startPoint y: 272, endPoint x: 893, endPoint y: 281, distance: 101.8
click at [893, 281] on h5 "Samantha, a CFA charterholder, works as a financial advisor at a large investme…" at bounding box center [647, 256] width 555 height 227
click at [896, 282] on h5 "Samantha, a CFA charterholder, works as a financial advisor at a large investme…" at bounding box center [647, 256] width 555 height 227
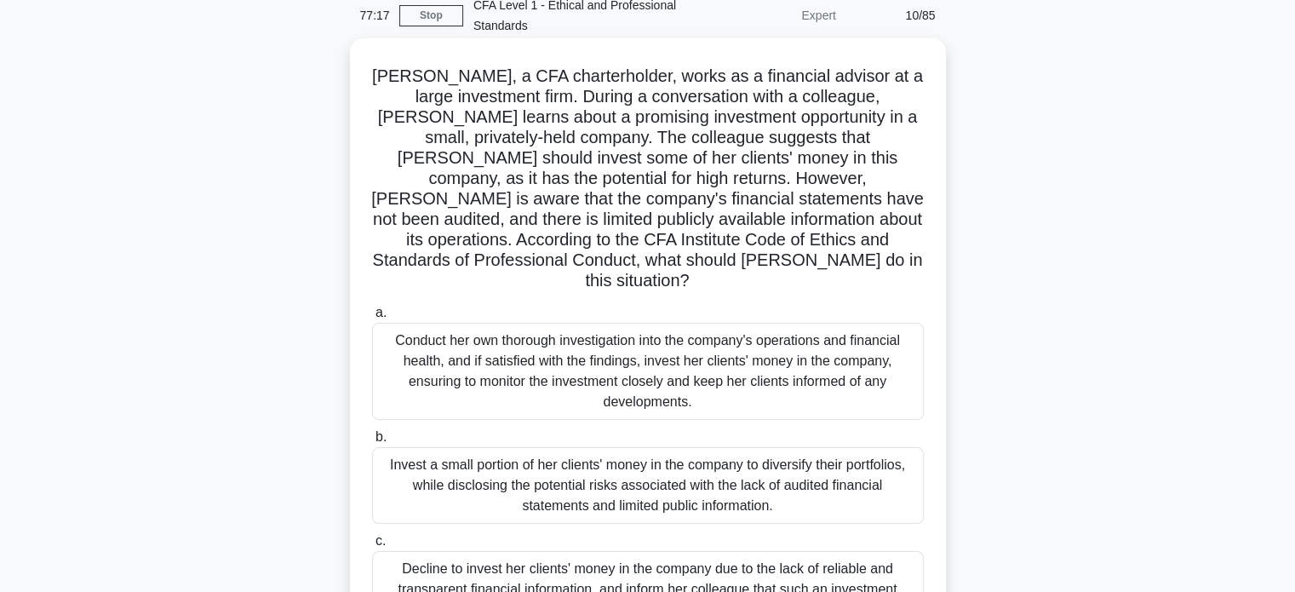
scroll to position [170, 0]
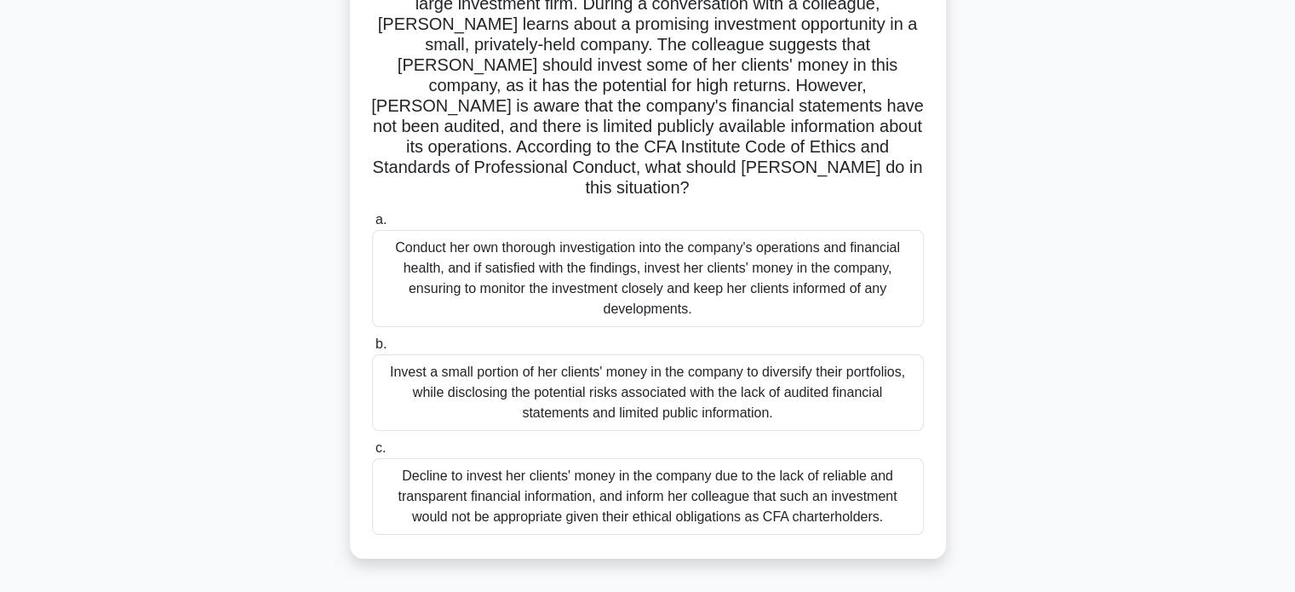
click at [676, 251] on div "Conduct her own thorough investigation into the company's operations and financ…" at bounding box center [648, 278] width 552 height 97
click at [372, 226] on input "a. Conduct her own thorough investigation into the company's operations and fin…" at bounding box center [372, 220] width 0 height 11
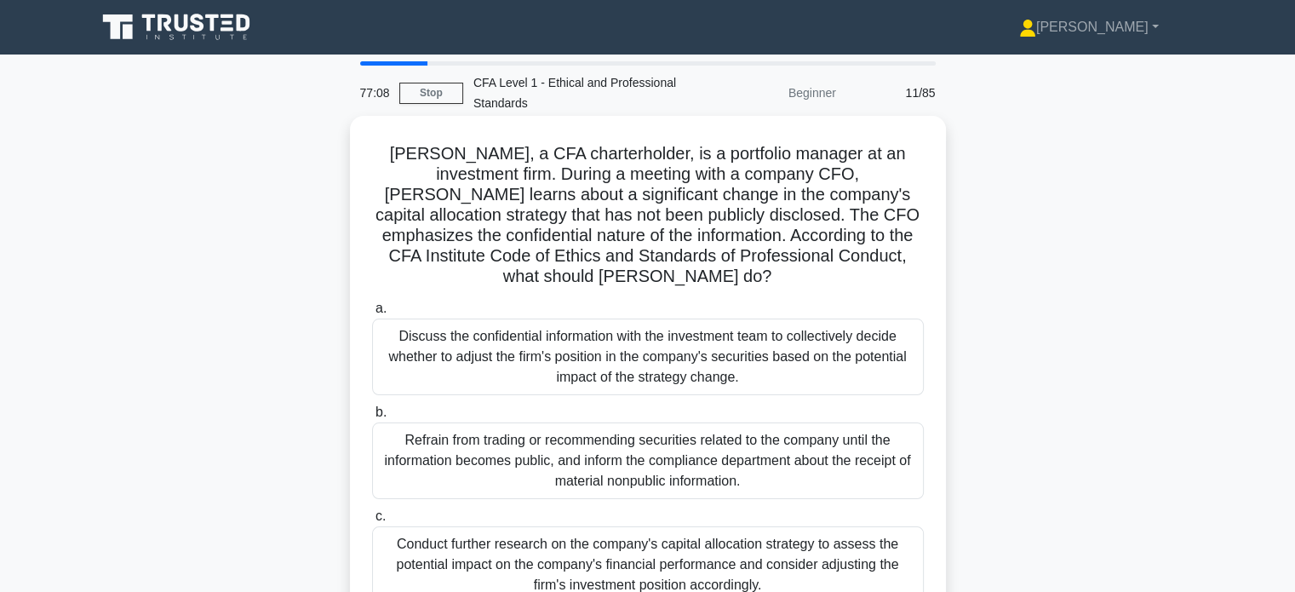
scroll to position [0, 0]
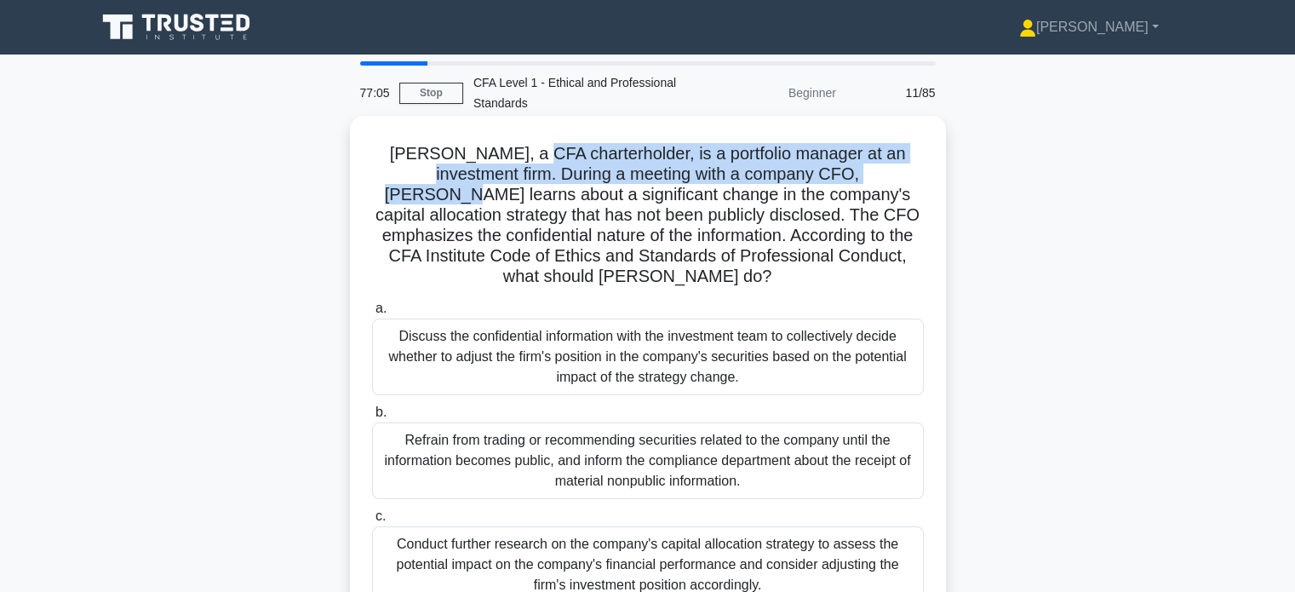
drag, startPoint x: 522, startPoint y: 156, endPoint x: 883, endPoint y: 169, distance: 361.3
click at [883, 169] on h5 "David, a CFA charterholder, is a portfolio manager at an investment firm. Durin…" at bounding box center [647, 215] width 555 height 145
click at [882, 173] on h5 "David, a CFA charterholder, is a portfolio manager at an investment firm. Durin…" at bounding box center [647, 215] width 555 height 145
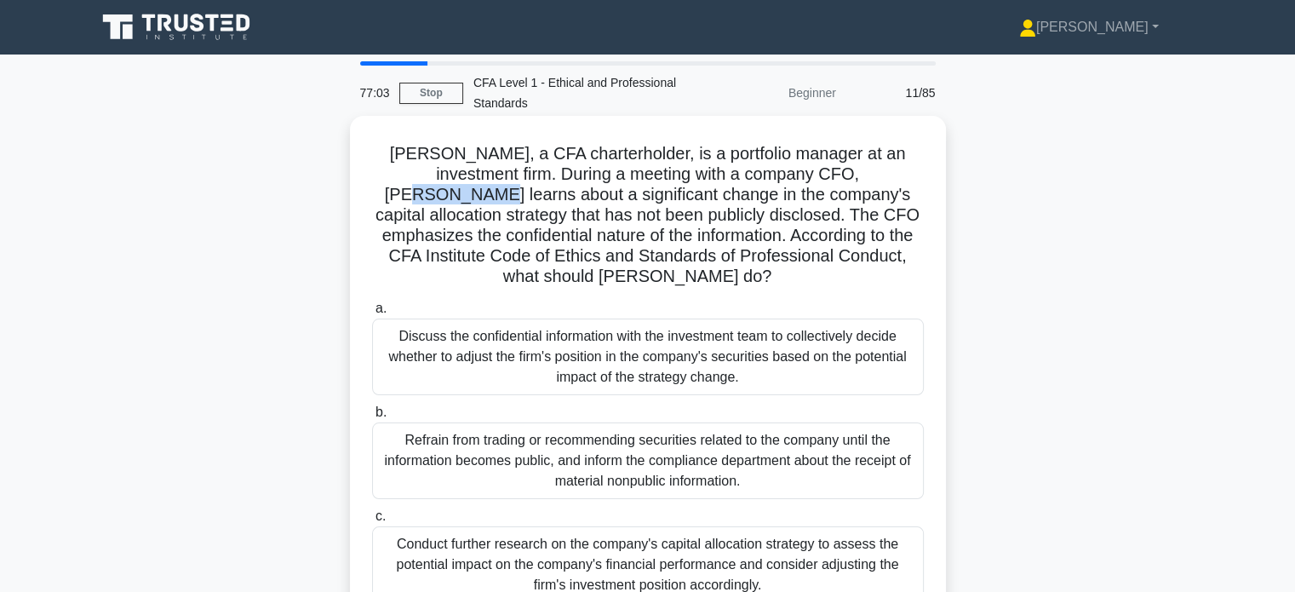
drag, startPoint x: 825, startPoint y: 177, endPoint x: 930, endPoint y: 179, distance: 104.8
click at [930, 179] on div "David, a CFA charterholder, is a portfolio manager at an investment firm. Durin…" at bounding box center [648, 371] width 583 height 497
click at [870, 187] on h5 "David, a CFA charterholder, is a portfolio manager at an investment firm. Durin…" at bounding box center [647, 215] width 555 height 145
drag, startPoint x: 825, startPoint y: 173, endPoint x: 904, endPoint y: 173, distance: 79.2
click at [904, 173] on h5 "David, a CFA charterholder, is a portfolio manager at an investment firm. Durin…" at bounding box center [647, 215] width 555 height 145
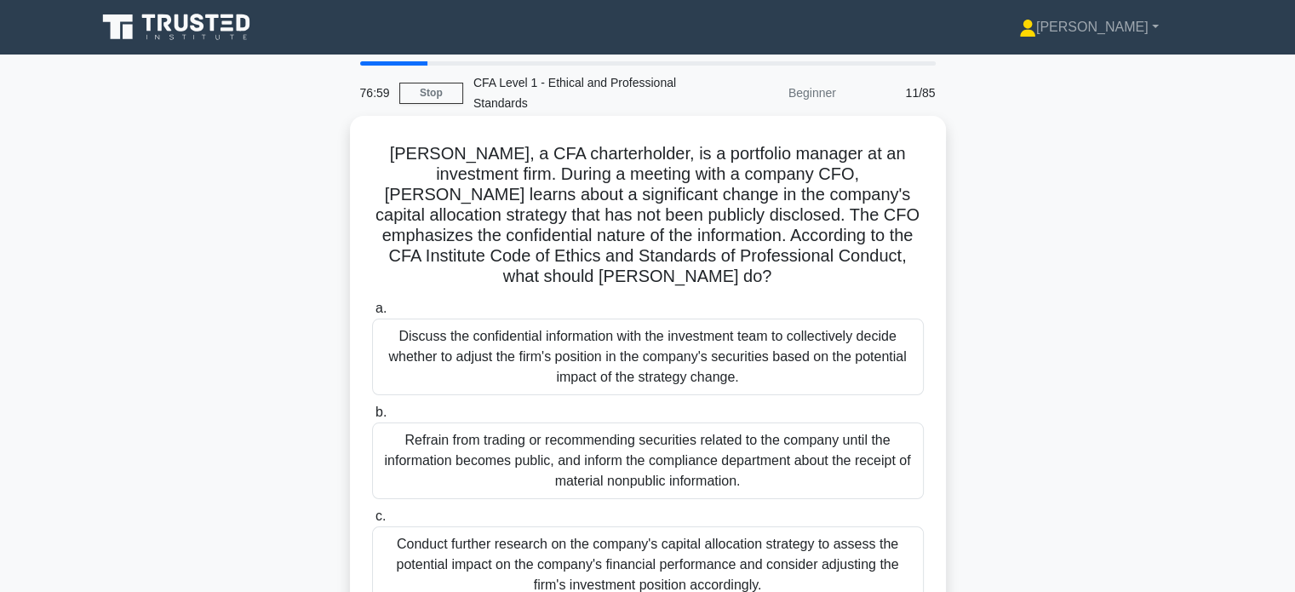
click at [841, 202] on h5 "David, a CFA charterholder, is a portfolio manager at an investment firm. Durin…" at bounding box center [647, 215] width 555 height 145
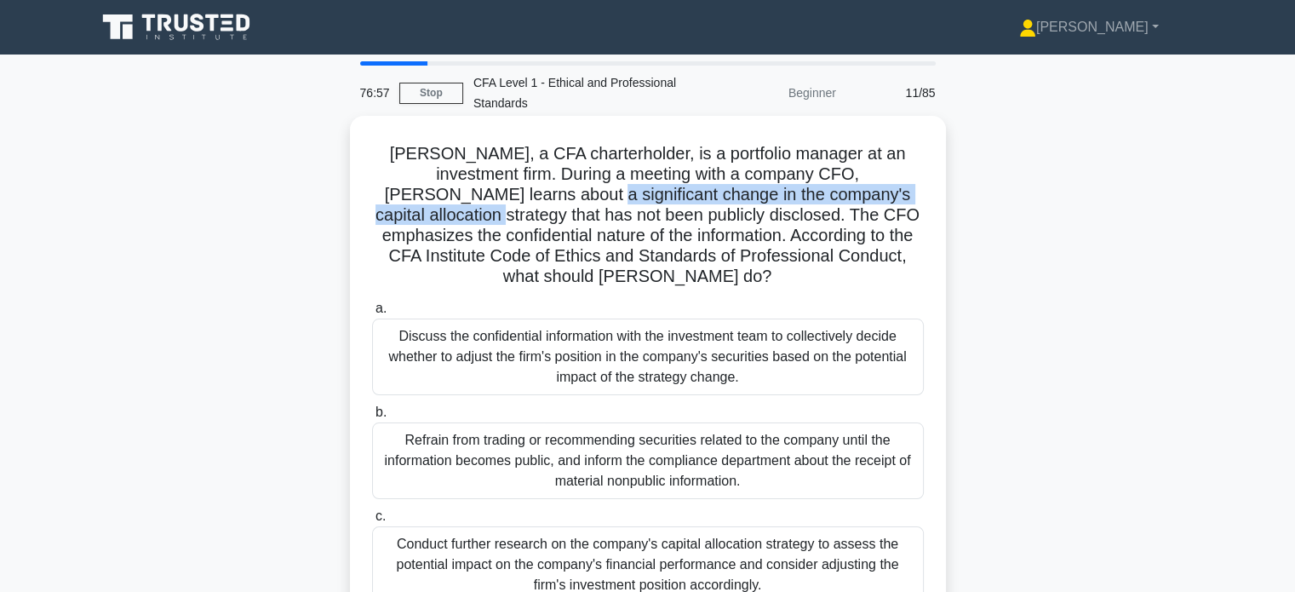
drag, startPoint x: 477, startPoint y: 201, endPoint x: 914, endPoint y: 196, distance: 436.9
click at [914, 196] on h5 "David, a CFA charterholder, is a portfolio manager at an investment firm. Durin…" at bounding box center [647, 215] width 555 height 145
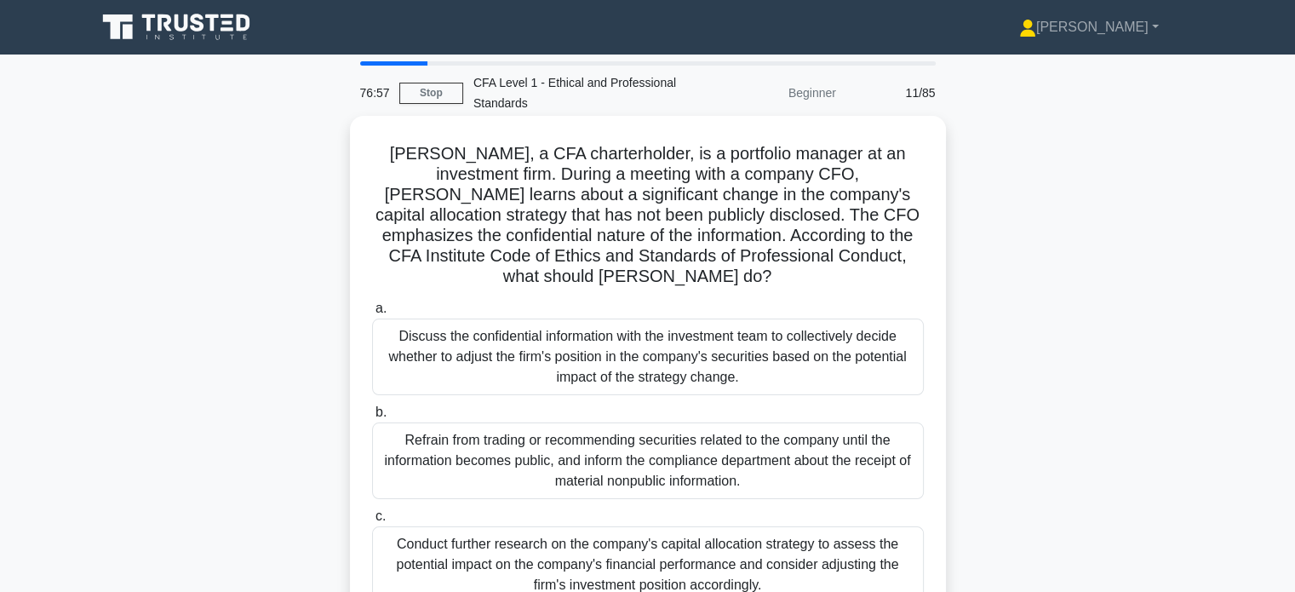
click at [872, 210] on h5 "David, a CFA charterholder, is a portfolio manager at an investment firm. Durin…" at bounding box center [647, 215] width 555 height 145
drag, startPoint x: 640, startPoint y: 218, endPoint x: 896, endPoint y: 213, distance: 255.6
click at [896, 213] on h5 "David, a CFA charterholder, is a portfolio manager at an investment firm. Durin…" at bounding box center [647, 215] width 555 height 145
click at [877, 227] on h5 "David, a CFA charterholder, is a portfolio manager at an investment firm. Durin…" at bounding box center [647, 215] width 555 height 145
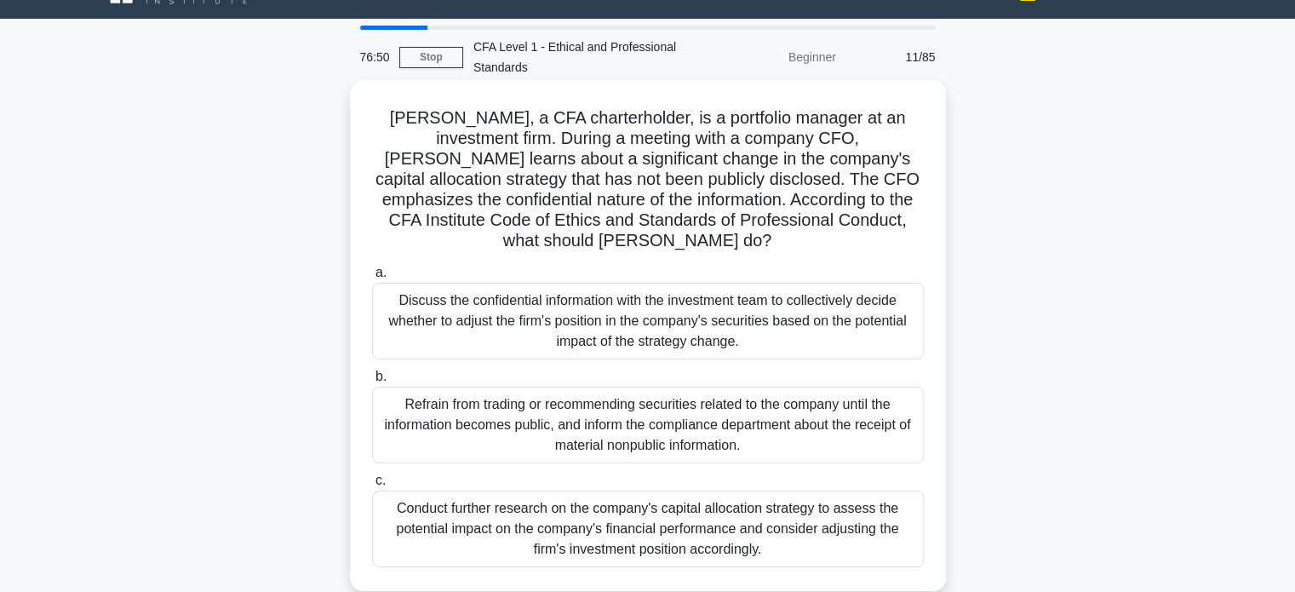
scroll to position [85, 0]
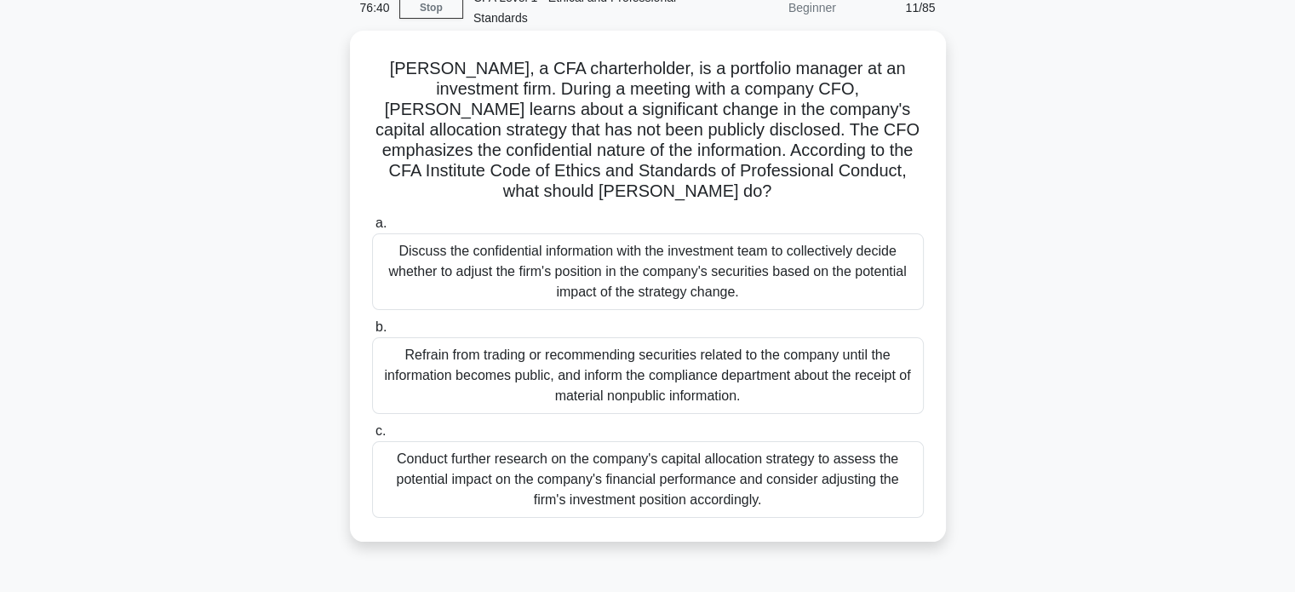
click at [755, 353] on div "Refrain from trading or recommending securities related to the company until th…" at bounding box center [648, 375] width 552 height 77
click at [372, 333] on input "b. Refrain from trading or recommending securities related to the company until…" at bounding box center [372, 327] width 0 height 11
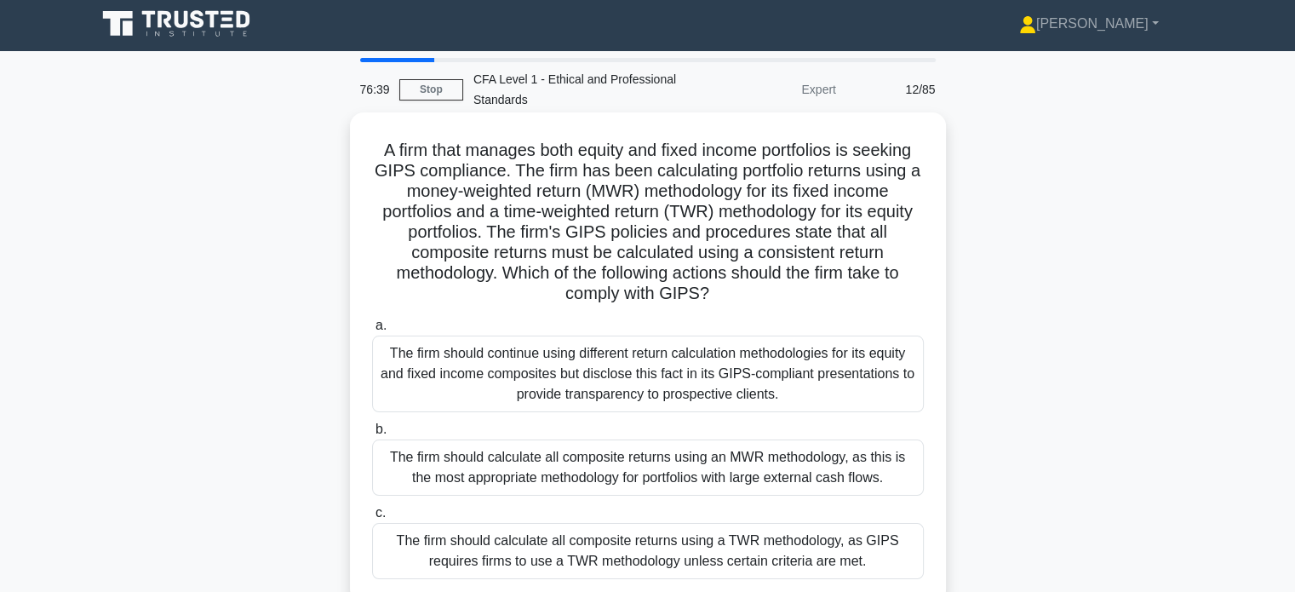
scroll to position [0, 0]
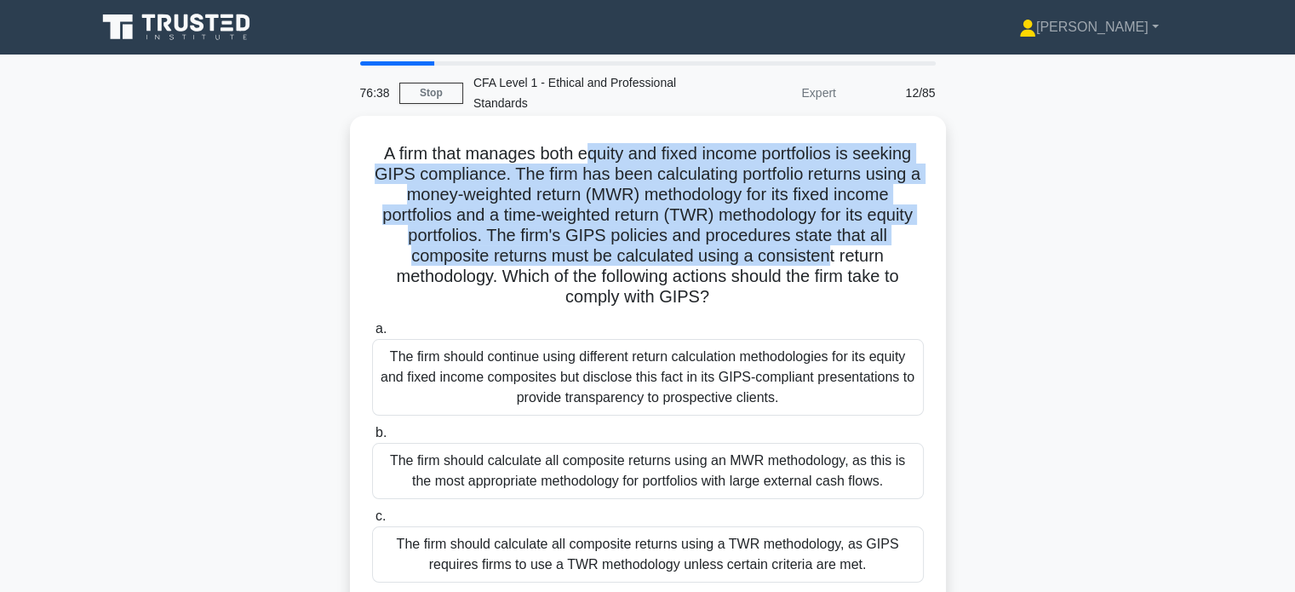
drag, startPoint x: 590, startPoint y: 159, endPoint x: 828, endPoint y: 248, distance: 253.6
click at [828, 248] on h5 "A firm that manages both equity and fixed income portfolios is seeking GIPS com…" at bounding box center [647, 225] width 555 height 165
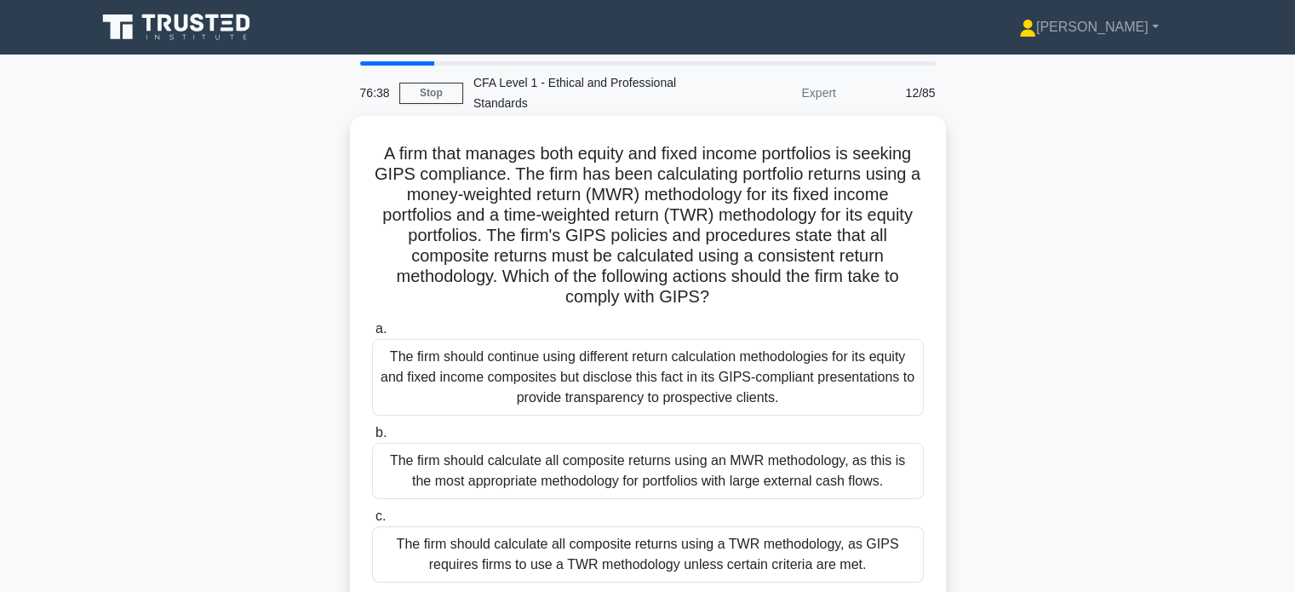
click at [893, 256] on h5 "A firm that manages both equity and fixed income portfolios is seeking GIPS com…" at bounding box center [647, 225] width 555 height 165
drag, startPoint x: 454, startPoint y: 150, endPoint x: 566, endPoint y: 154, distance: 111.7
click at [566, 154] on h5 "A firm that manages both equity and fixed income portfolios is seeking GIPS com…" at bounding box center [647, 225] width 555 height 165
click at [639, 173] on h5 "A firm that manages both equity and fixed income portfolios is seeking GIPS com…" at bounding box center [647, 225] width 555 height 165
drag, startPoint x: 855, startPoint y: 151, endPoint x: 933, endPoint y: 150, distance: 78.4
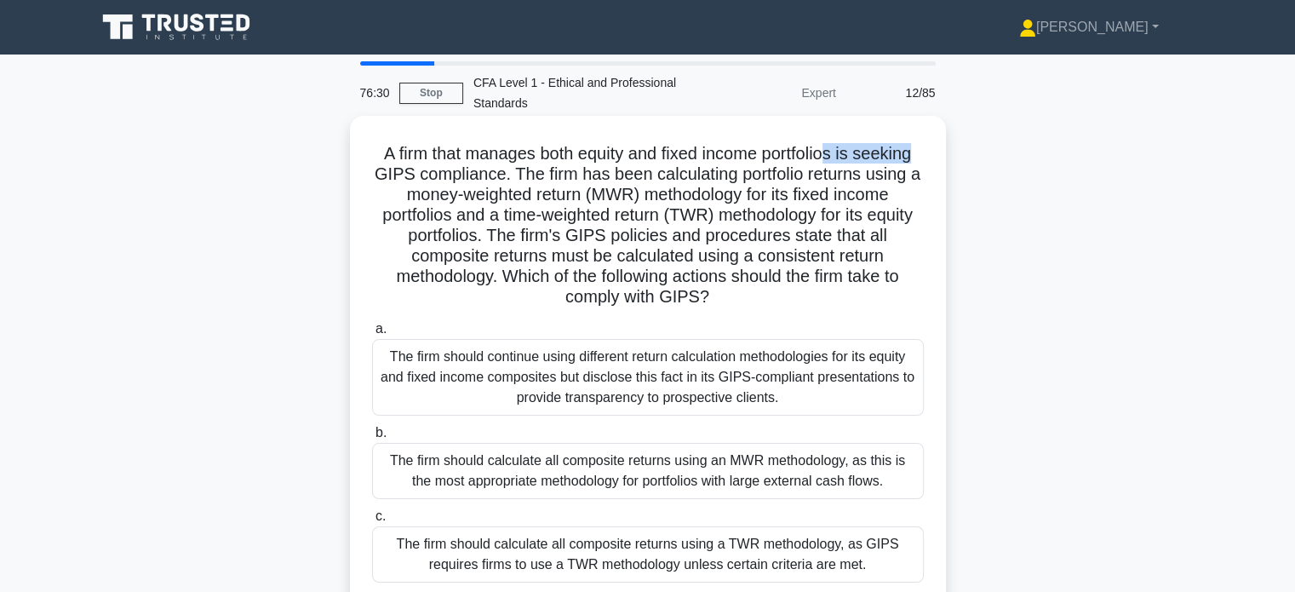
click at [933, 149] on div "A firm that manages both equity and fixed income portfolios is seeking GIPS com…" at bounding box center [648, 361] width 583 height 477
click at [901, 169] on h5 "A firm that manages both equity and fixed income portfolios is seeking GIPS com…" at bounding box center [647, 225] width 555 height 165
drag, startPoint x: 630, startPoint y: 173, endPoint x: 916, endPoint y: 178, distance: 285.4
click at [916, 177] on h5 "A firm that manages both equity and fixed income portfolios is seeking GIPS com…" at bounding box center [647, 225] width 555 height 165
click at [914, 183] on h5 "A firm that manages both equity and fixed income portfolios is seeking GIPS com…" at bounding box center [647, 225] width 555 height 165
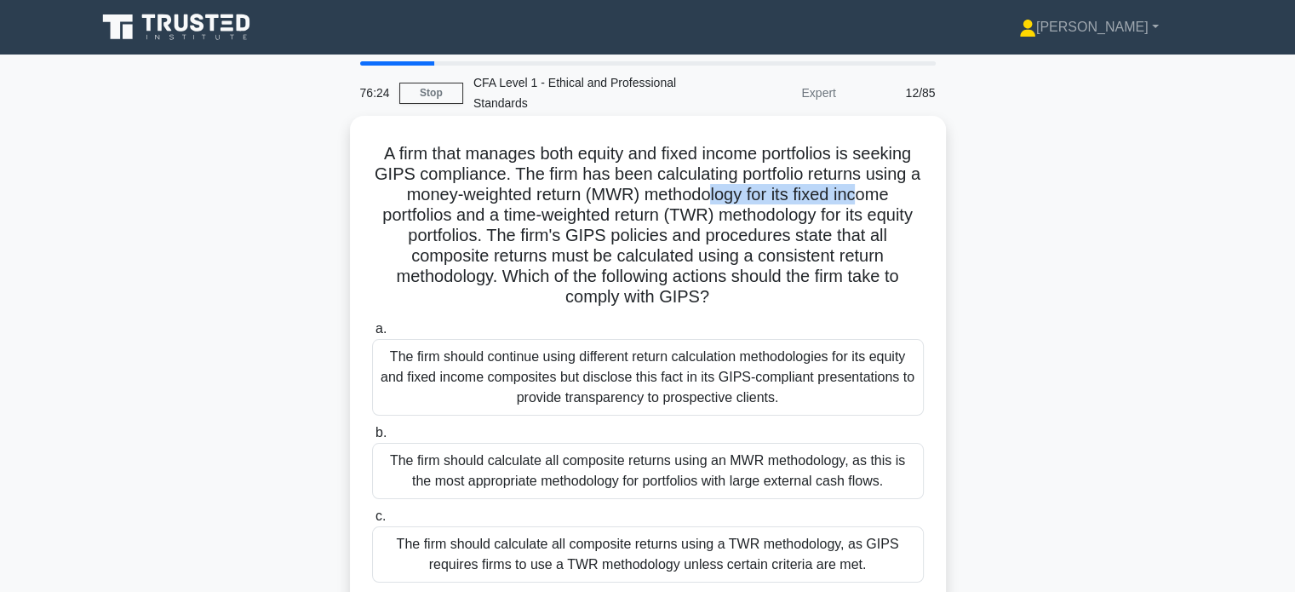
drag, startPoint x: 721, startPoint y: 200, endPoint x: 878, endPoint y: 198, distance: 156.7
click at [878, 198] on h5 "A firm that manages both equity and fixed income portfolios is seeking GIPS com…" at bounding box center [647, 225] width 555 height 165
click at [881, 203] on h5 "A firm that manages both equity and fixed income portfolios is seeking GIPS com…" at bounding box center [647, 225] width 555 height 165
drag, startPoint x: 746, startPoint y: 217, endPoint x: 887, endPoint y: 210, distance: 141.5
click at [887, 210] on h5 "A firm that manages both equity and fixed income portfolios is seeking GIPS com…" at bounding box center [647, 225] width 555 height 165
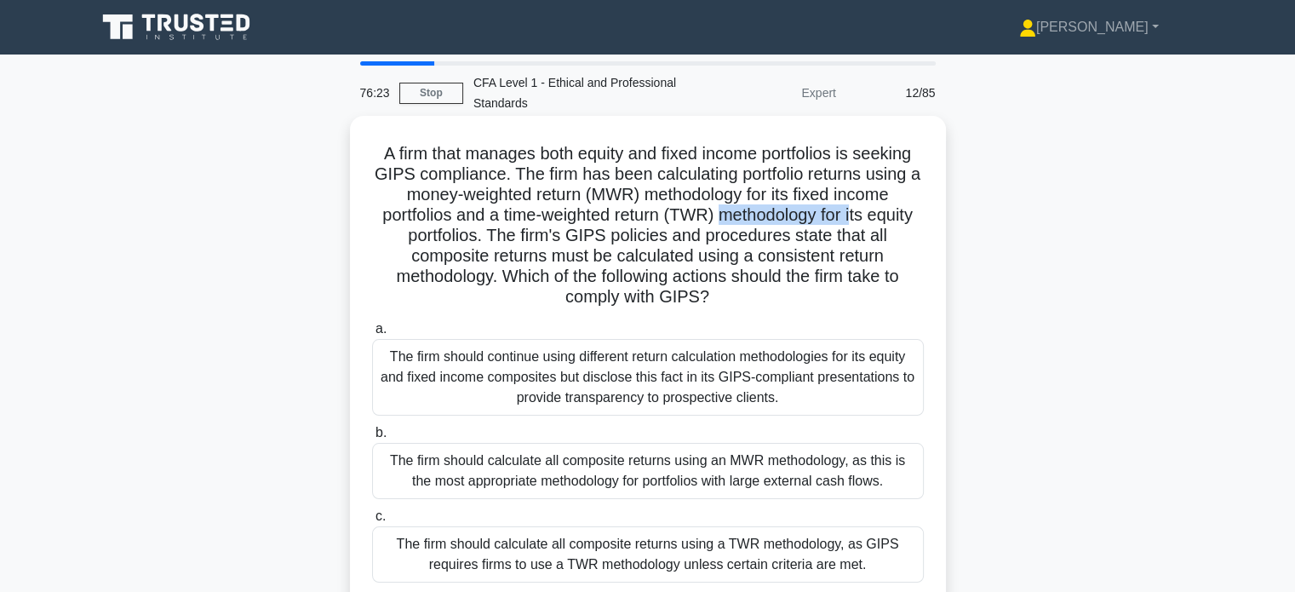
click at [883, 221] on h5 "A firm that manages both equity and fixed income portfolios is seeking GIPS com…" at bounding box center [647, 225] width 555 height 165
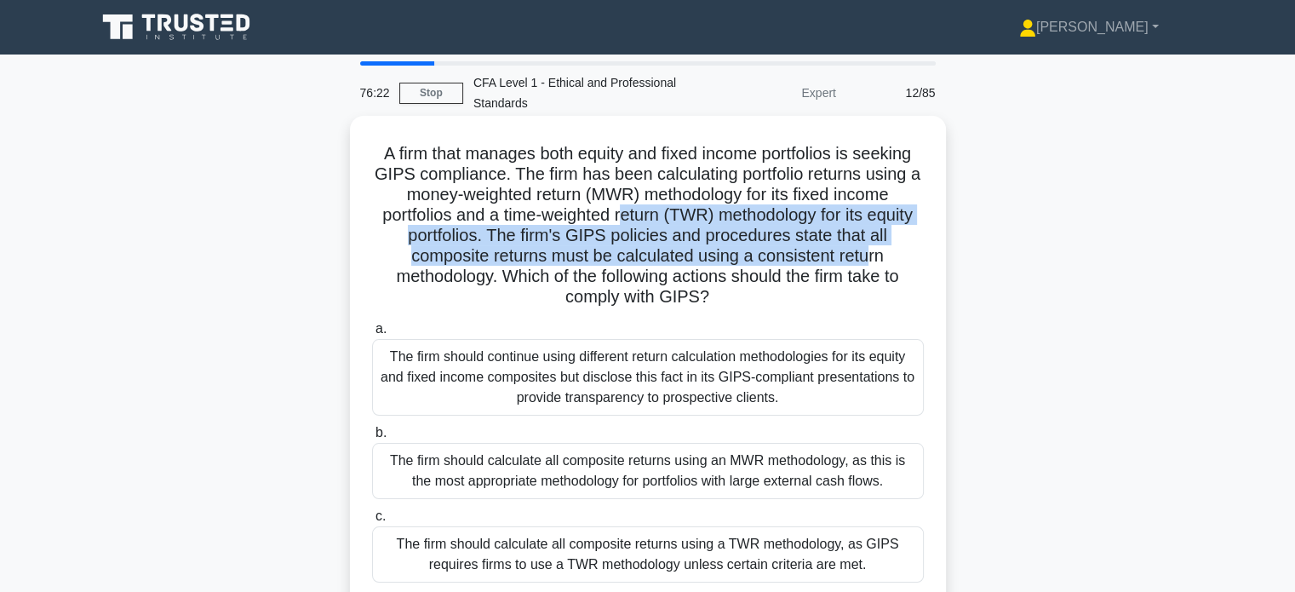
drag, startPoint x: 650, startPoint y: 222, endPoint x: 880, endPoint y: 252, distance: 231.9
click at [870, 251] on h5 "A firm that manages both equity and fixed income portfolios is seeking GIPS com…" at bounding box center [647, 225] width 555 height 165
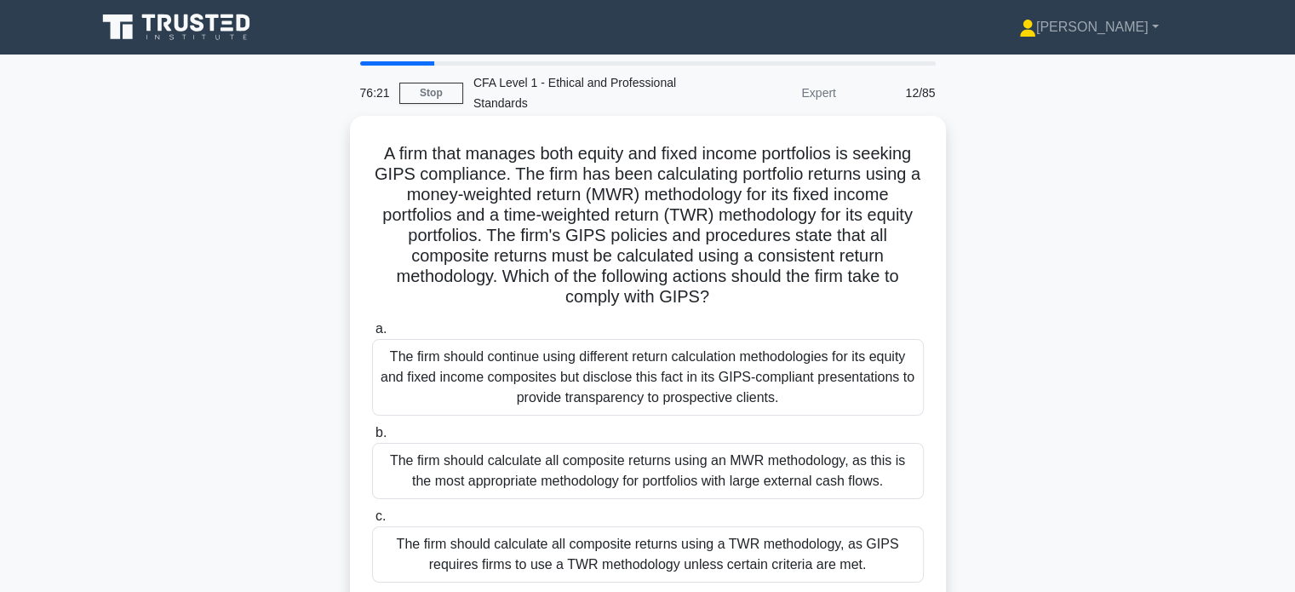
click at [887, 251] on h5 "A firm that manages both equity and fixed income portfolios is seeking GIPS com…" at bounding box center [647, 225] width 555 height 165
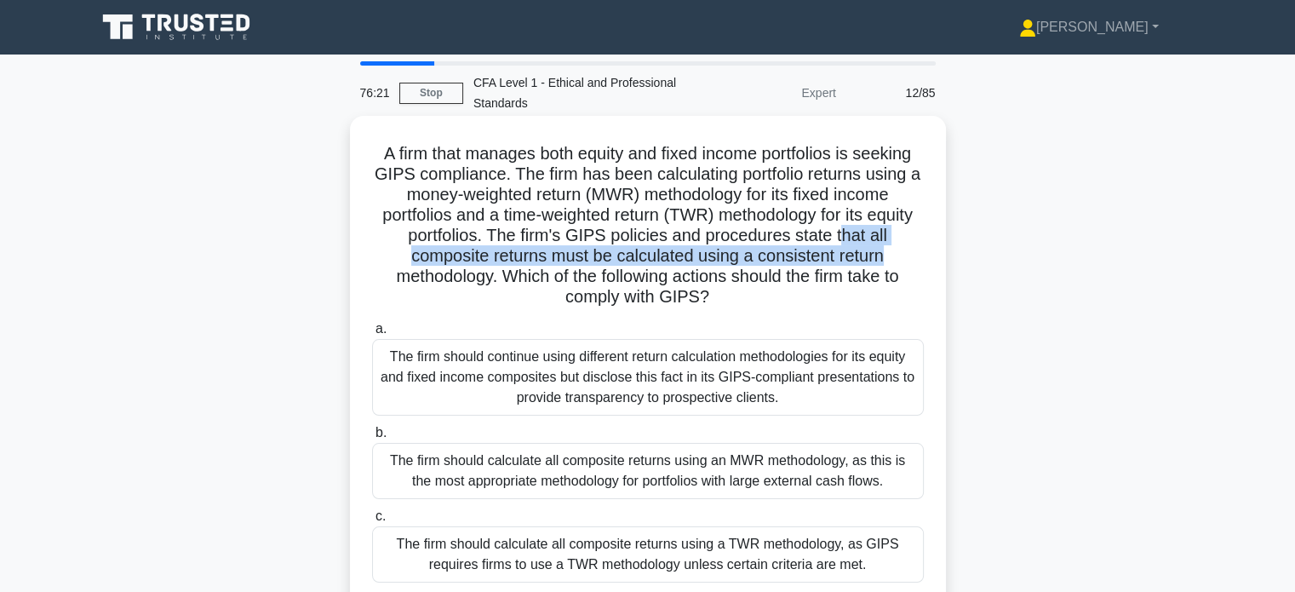
drag, startPoint x: 872, startPoint y: 241, endPoint x: 910, endPoint y: 250, distance: 38.6
click at [909, 248] on h5 "A firm that manages both equity and fixed income portfolios is seeking GIPS com…" at bounding box center [647, 225] width 555 height 165
click at [915, 263] on h5 "A firm that manages both equity and fixed income portfolios is seeking GIPS com…" at bounding box center [647, 225] width 555 height 165
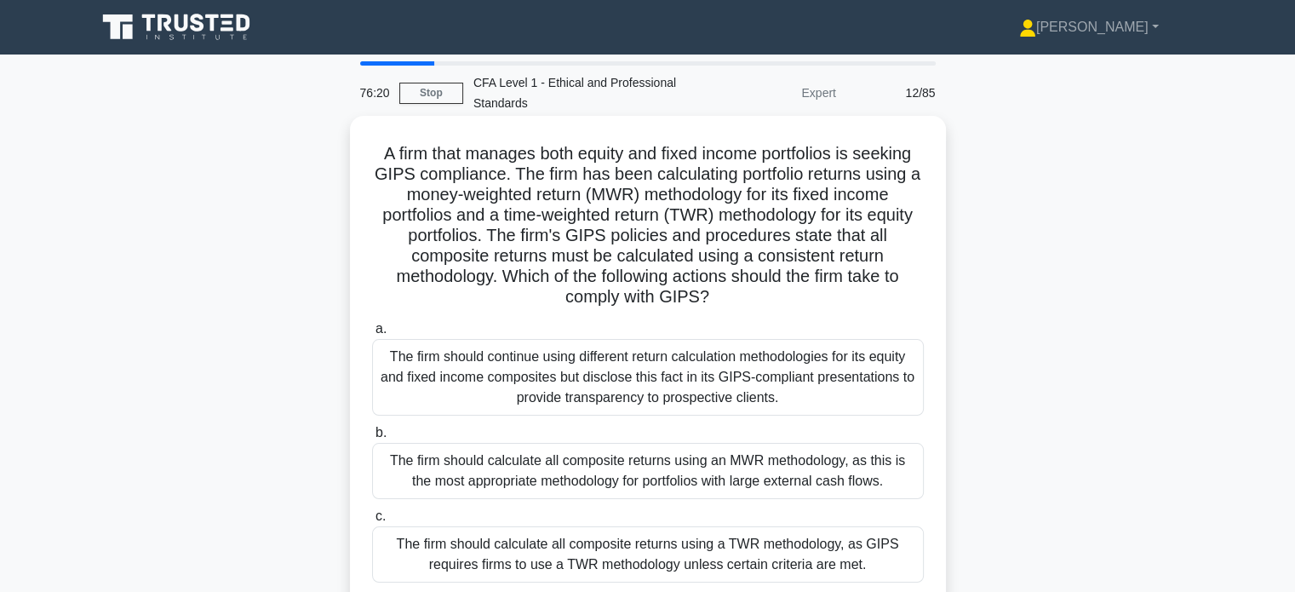
click at [816, 246] on h5 "A firm that manages both equity and fixed income portfolios is seeking GIPS com…" at bounding box center [647, 225] width 555 height 165
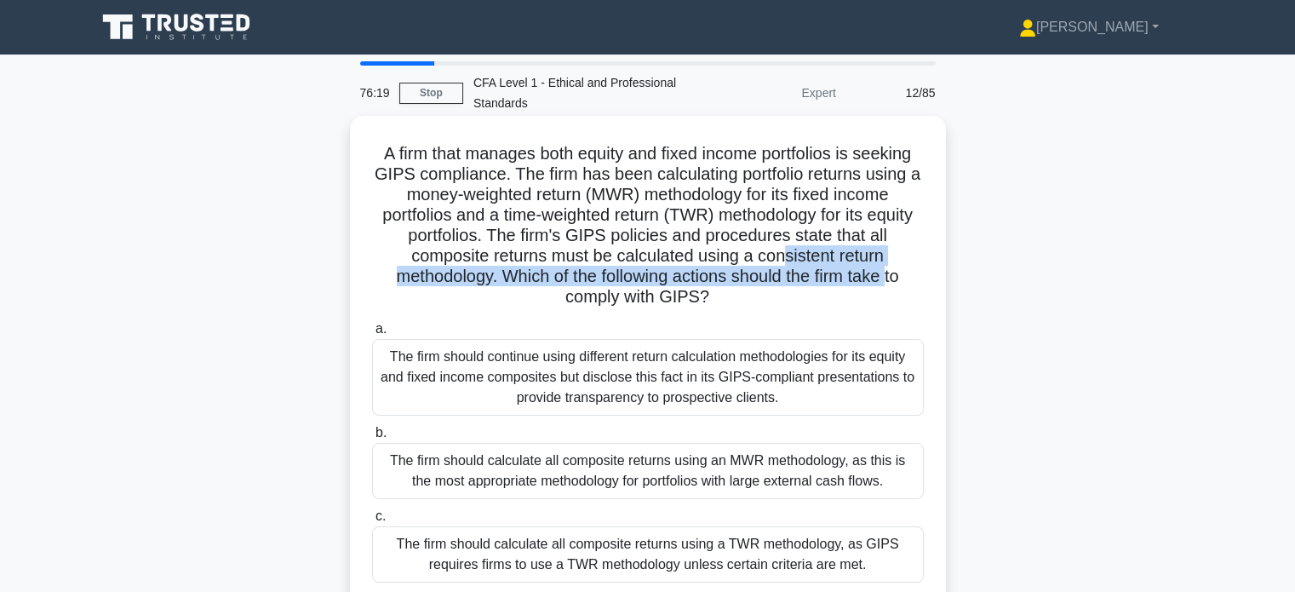
drag, startPoint x: 788, startPoint y: 256, endPoint x: 901, endPoint y: 270, distance: 114.1
click at [896, 268] on h5 "A firm that manages both equity and fixed income portfolios is seeking GIPS com…" at bounding box center [647, 225] width 555 height 165
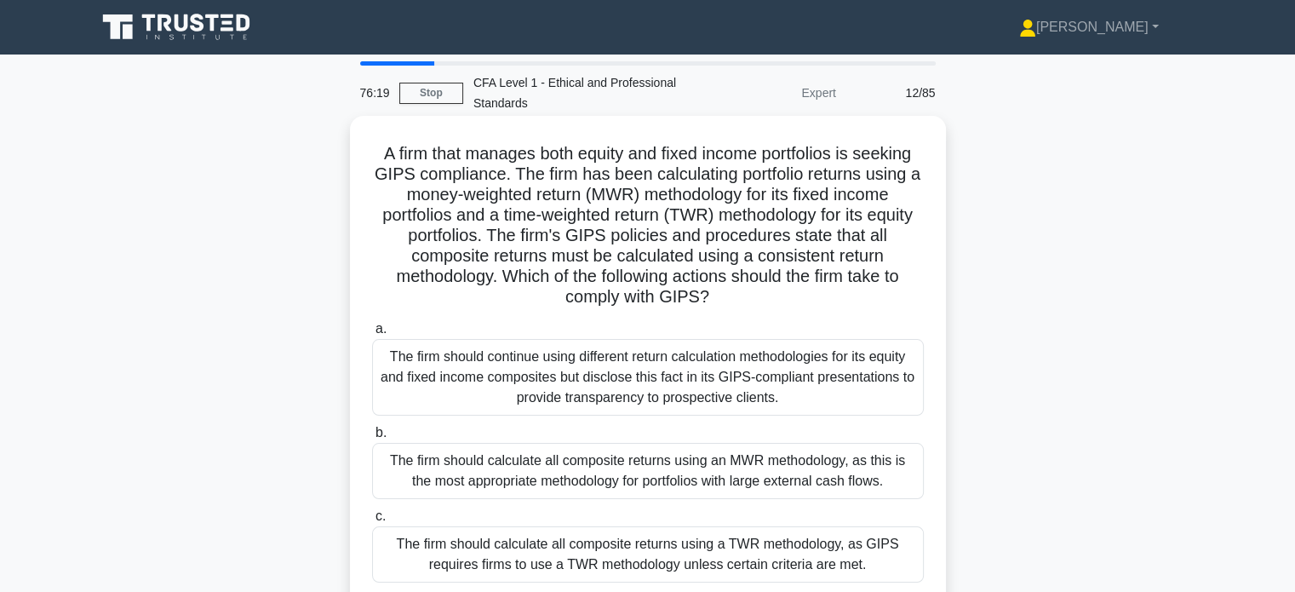
click at [901, 270] on h5 "A firm that manages both equity and fixed income portfolios is seeking GIPS com…" at bounding box center [647, 225] width 555 height 165
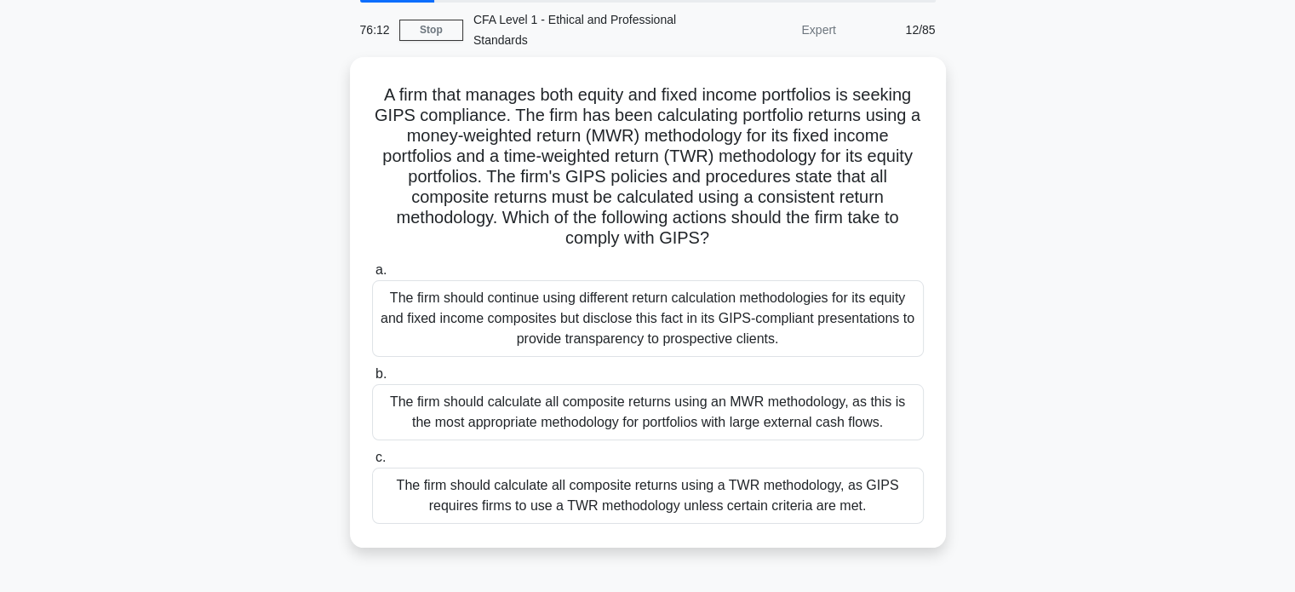
scroll to position [61, 0]
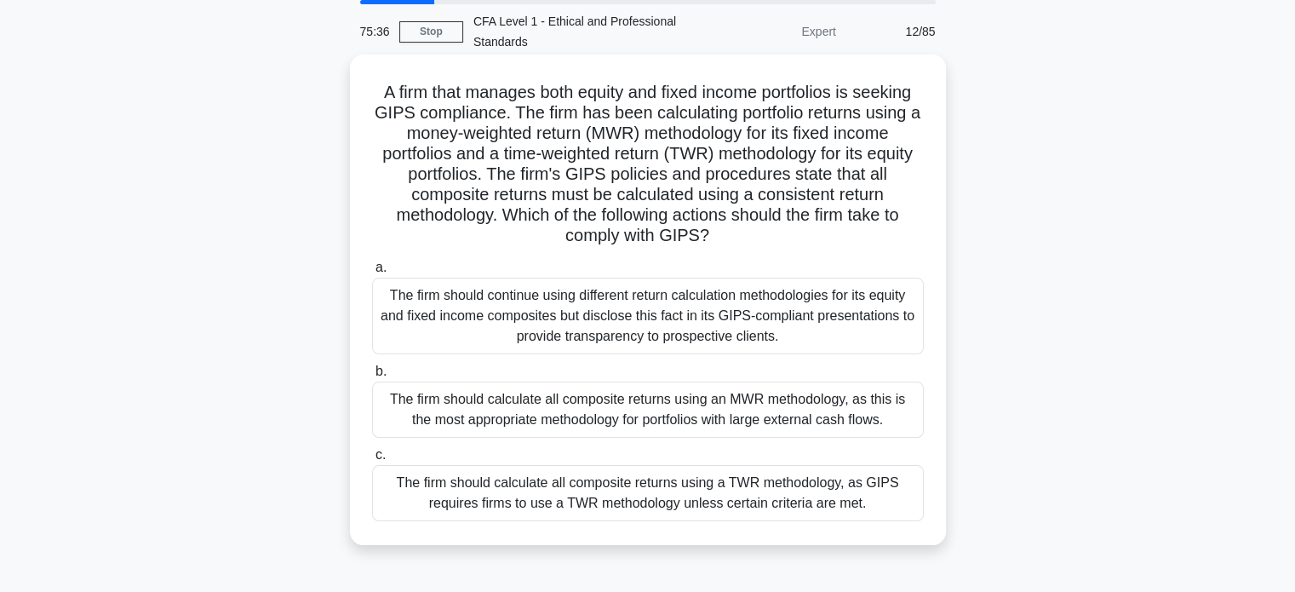
click at [709, 321] on div "The firm should continue using different return calculation methodologies for i…" at bounding box center [648, 316] width 552 height 77
click at [372, 273] on input "a. The firm should continue using different return calculation methodologies fo…" at bounding box center [372, 267] width 0 height 11
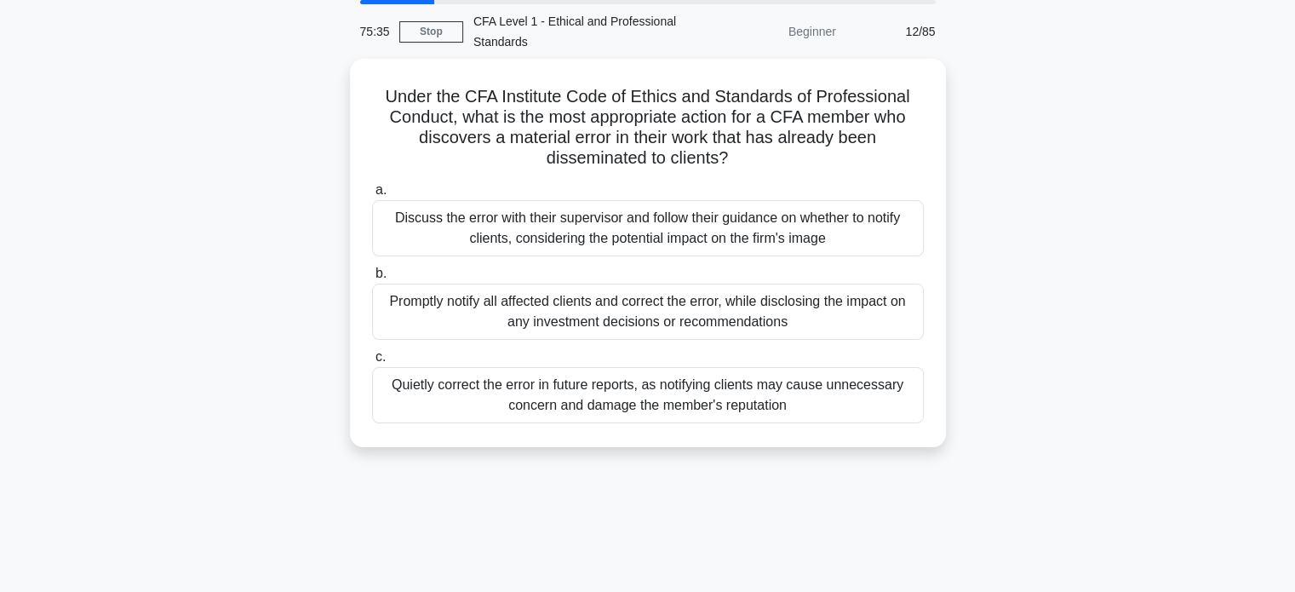
scroll to position [0, 0]
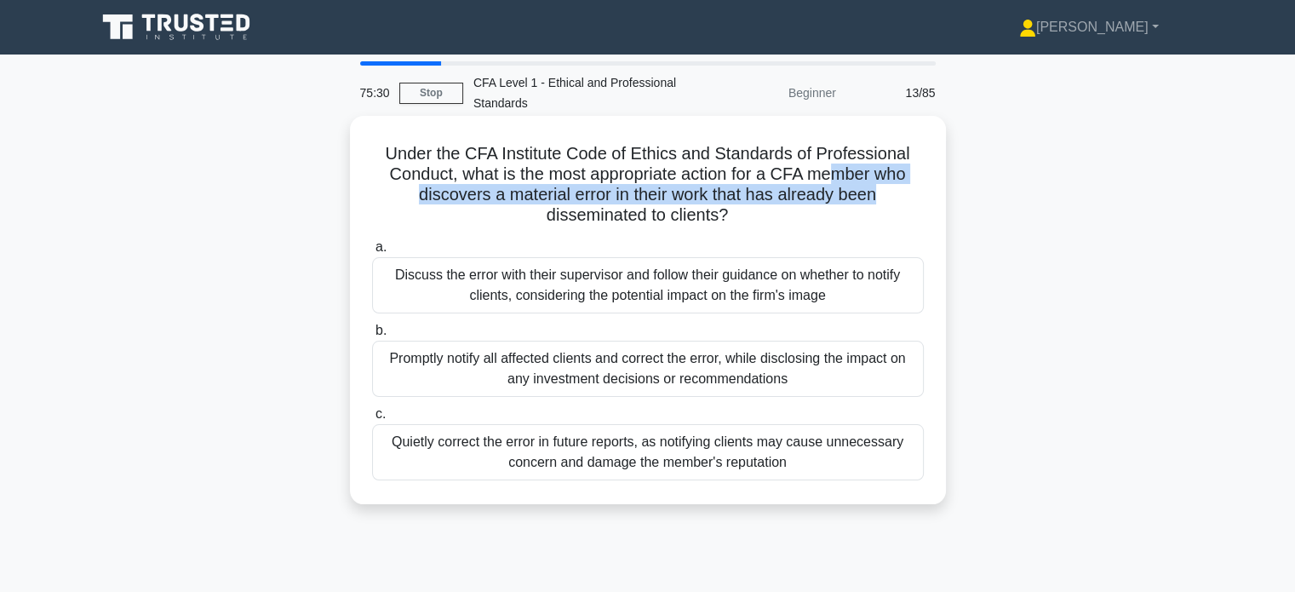
drag, startPoint x: 836, startPoint y: 176, endPoint x: 910, endPoint y: 200, distance: 77.0
click at [910, 199] on h5 "Under the CFA Institute Code of Ethics and Standards of Professional Conduct, w…" at bounding box center [647, 184] width 555 height 83
click at [905, 200] on h5 "Under the CFA Institute Code of Ethics and Standards of Professional Conduct, w…" at bounding box center [647, 184] width 555 height 83
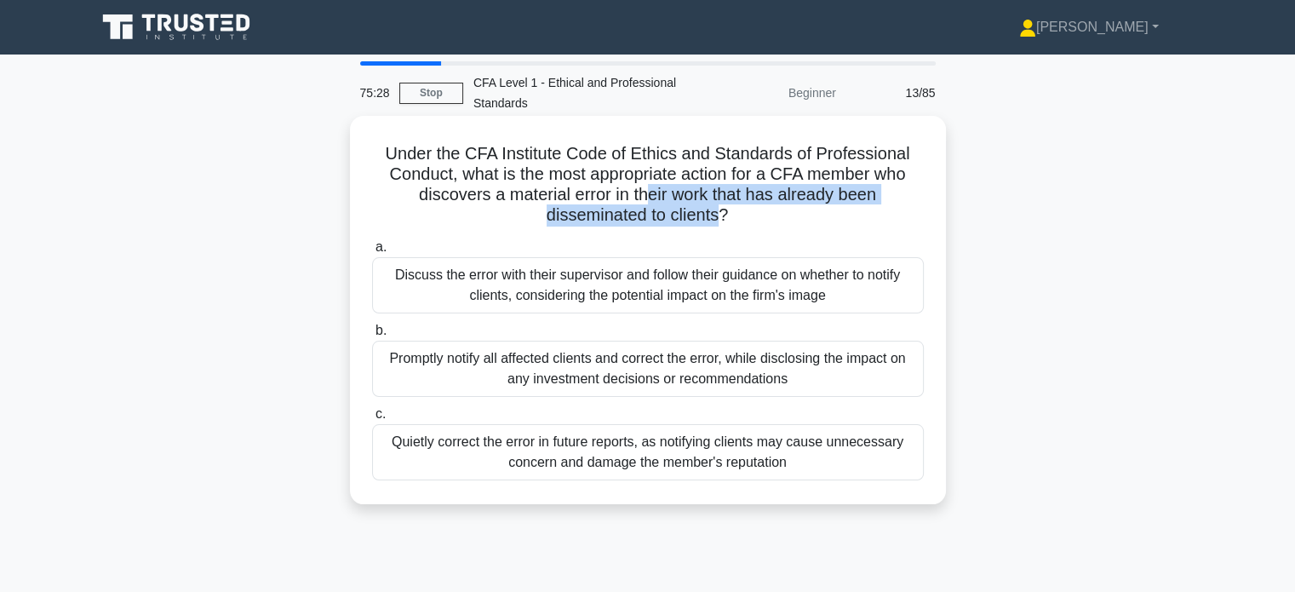
drag, startPoint x: 647, startPoint y: 193, endPoint x: 723, endPoint y: 216, distance: 79.2
click at [723, 216] on h5 "Under the CFA Institute Code of Ethics and Standards of Professional Conduct, w…" at bounding box center [647, 184] width 555 height 83
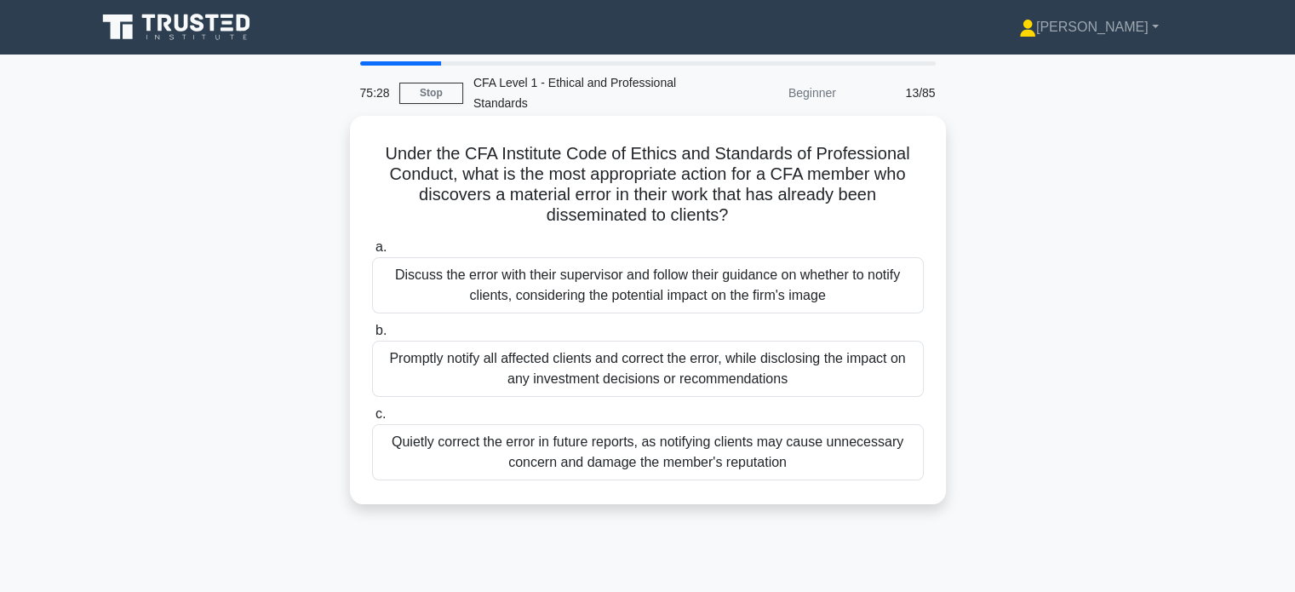
click at [730, 216] on h5 "Under the CFA Institute Code of Ethics and Standards of Professional Conduct, w…" at bounding box center [647, 184] width 555 height 83
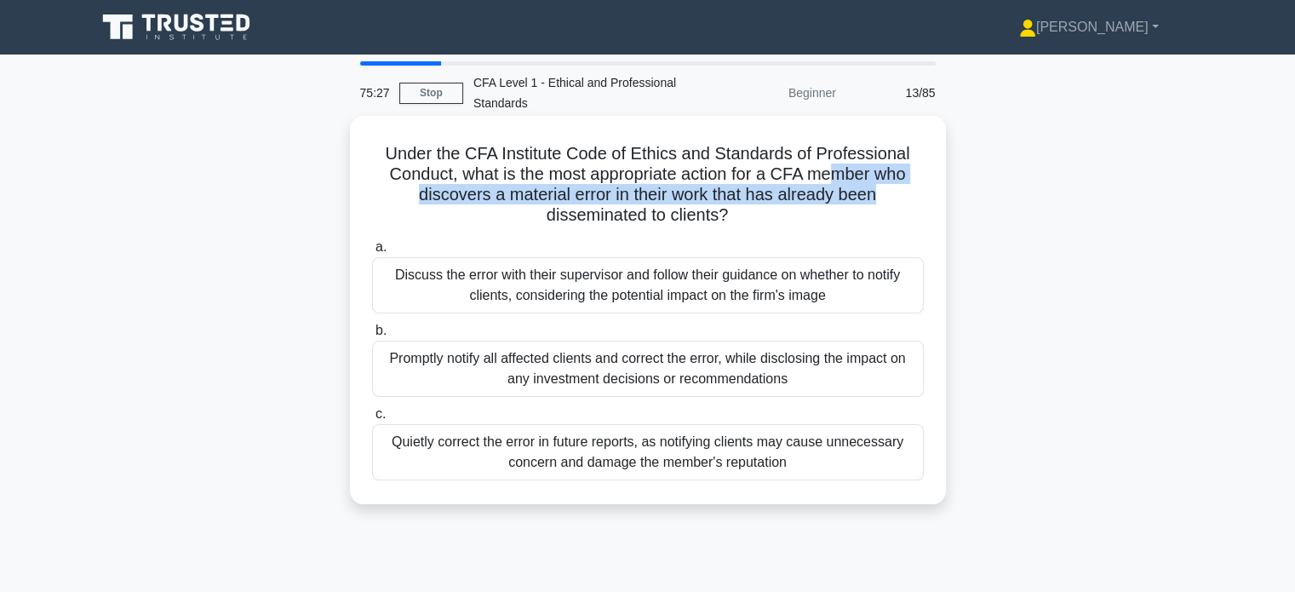
drag, startPoint x: 836, startPoint y: 171, endPoint x: 912, endPoint y: 193, distance: 79.0
click at [912, 193] on h5 "Under the CFA Institute Code of Ethics and Standards of Professional Conduct, w…" at bounding box center [647, 184] width 555 height 83
click at [912, 197] on h5 "Under the CFA Institute Code of Ethics and Standards of Professional Conduct, w…" at bounding box center [647, 184] width 555 height 83
drag, startPoint x: 692, startPoint y: 176, endPoint x: 764, endPoint y: 217, distance: 83.1
click at [764, 217] on h5 "Under the CFA Institute Code of Ethics and Standards of Professional Conduct, w…" at bounding box center [647, 184] width 555 height 83
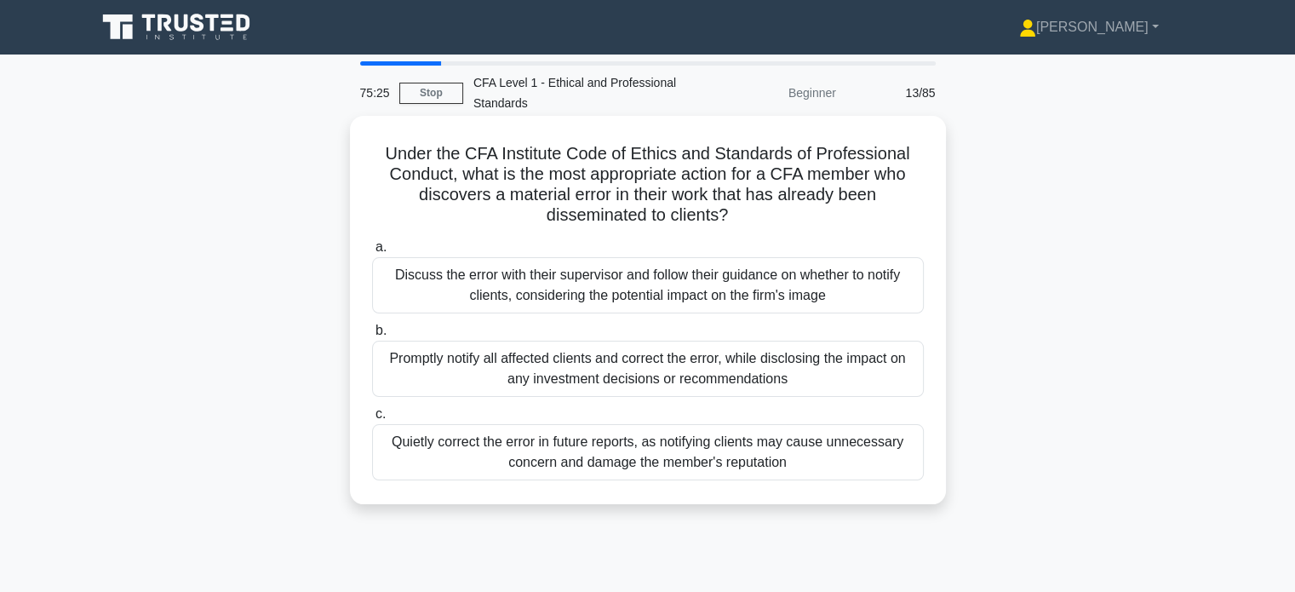
click at [781, 218] on h5 "Under the CFA Institute Code of Ethics and Standards of Professional Conduct, w…" at bounding box center [647, 184] width 555 height 83
click at [755, 365] on div "Promptly notify all affected clients and correct the error, while disclosing th…" at bounding box center [648, 369] width 552 height 56
click at [372, 336] on input "b. Promptly notify all affected clients and correct the error, while disclosing…" at bounding box center [372, 330] width 0 height 11
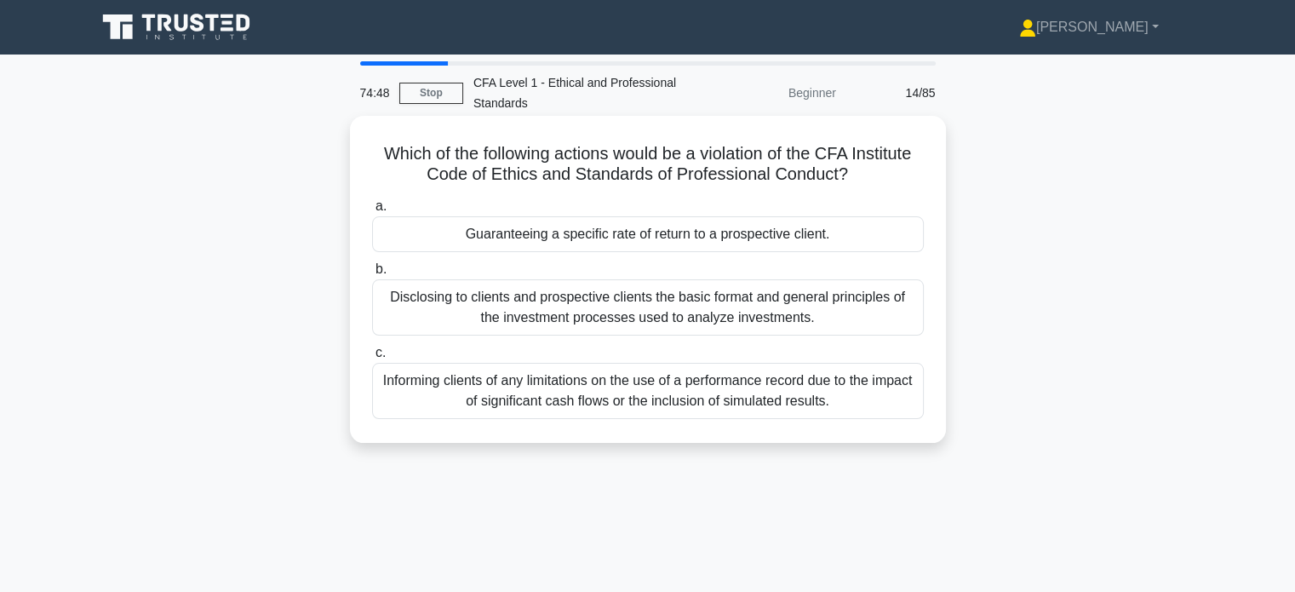
drag, startPoint x: 731, startPoint y: 163, endPoint x: 851, endPoint y: 172, distance: 120.5
click at [851, 172] on h5 "Which of the following actions would be a violation of the CFA Institute Code o…" at bounding box center [647, 164] width 555 height 43
click at [856, 185] on icon at bounding box center [853, 175] width 9 height 19
click at [761, 238] on div "Guaranteeing a specific rate of return to a prospective client." at bounding box center [648, 234] width 552 height 36
click at [372, 212] on input "a. Guaranteeing a specific rate of return to a prospective client." at bounding box center [372, 206] width 0 height 11
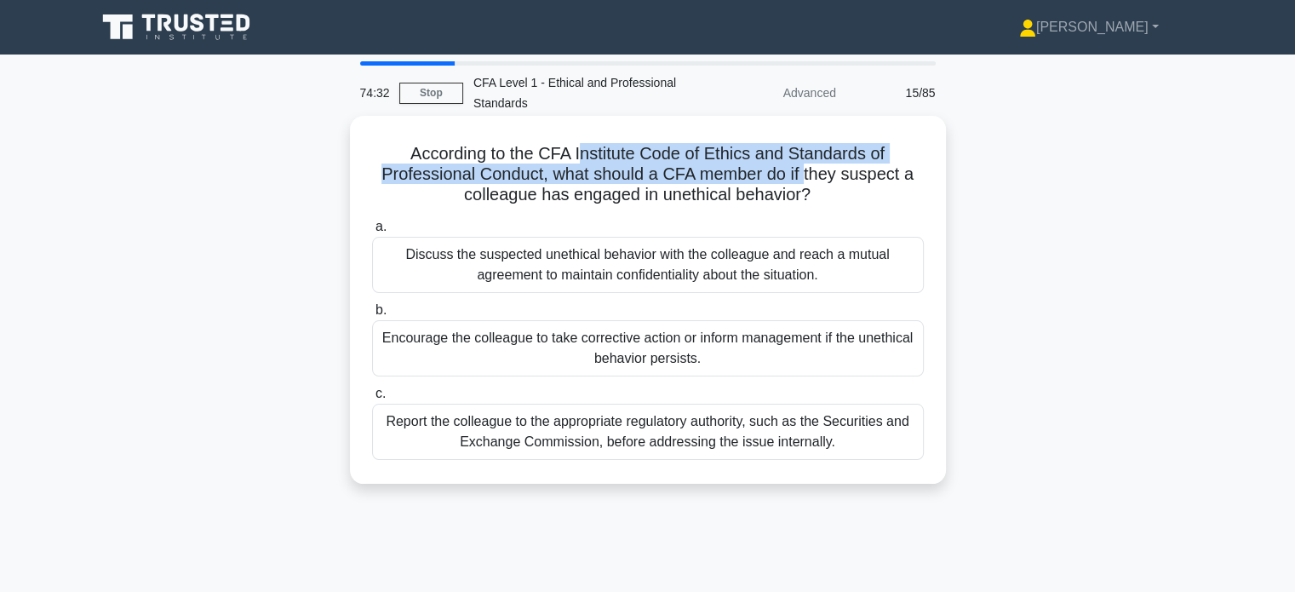
drag, startPoint x: 592, startPoint y: 161, endPoint x: 804, endPoint y: 180, distance: 212.9
click at [804, 179] on h5 "According to the CFA Institute Code of Ethics and Standards of Professional Con…" at bounding box center [647, 174] width 555 height 63
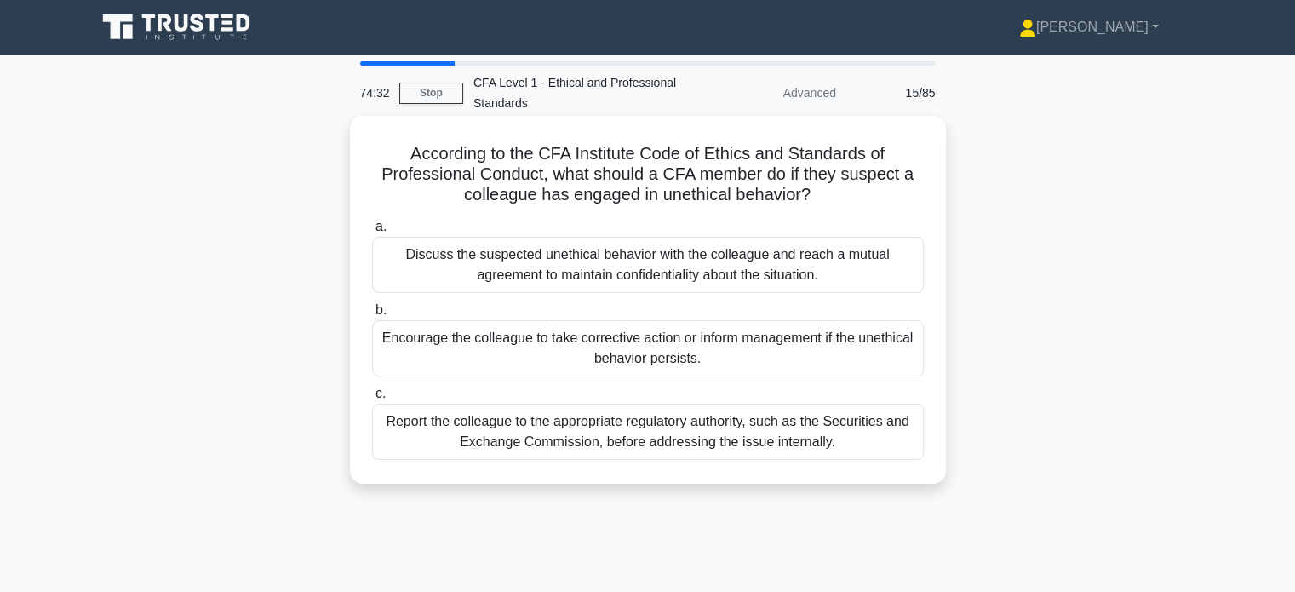
click at [808, 187] on h5 "According to the CFA Institute Code of Ethics and Standards of Professional Con…" at bounding box center [647, 174] width 555 height 63
drag, startPoint x: 629, startPoint y: 179, endPoint x: 773, endPoint y: 182, distance: 144.8
click at [773, 182] on h5 "According to the CFA Institute Code of Ethics and Standards of Professional Con…" at bounding box center [647, 174] width 555 height 63
click at [812, 190] on h5 "According to the CFA Institute Code of Ethics and Standards of Professional Con…" at bounding box center [647, 174] width 555 height 63
drag, startPoint x: 770, startPoint y: 176, endPoint x: 890, endPoint y: 195, distance: 121.5
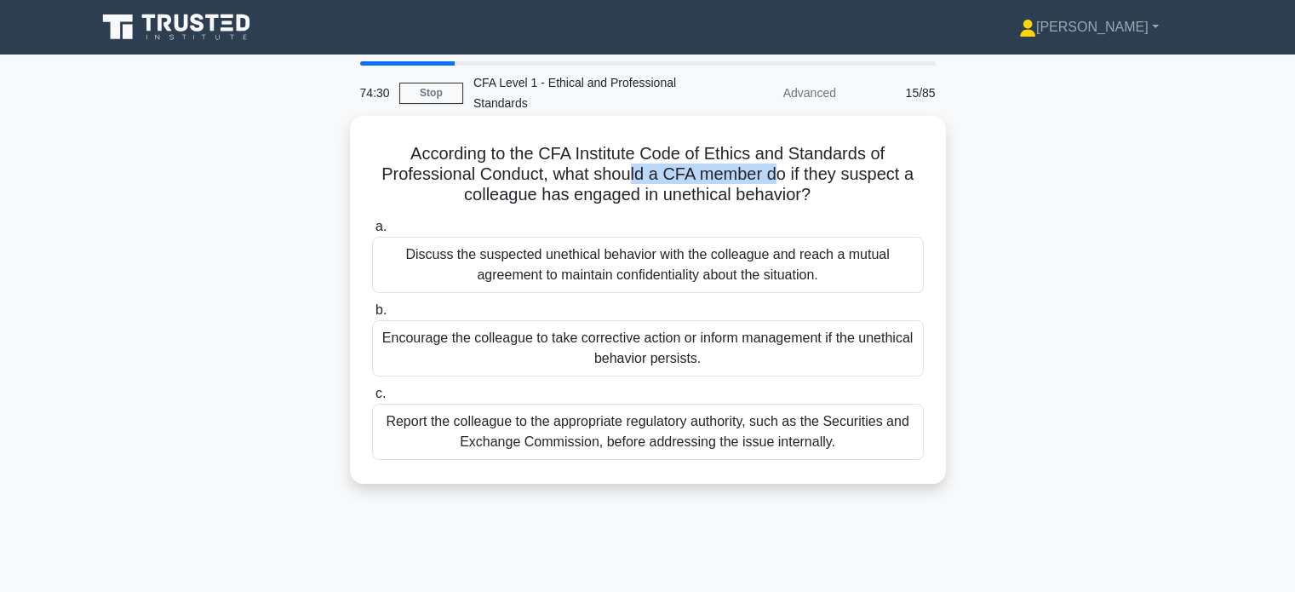
click at [890, 195] on h5 "According to the CFA Institute Code of Ethics and Standards of Professional Con…" at bounding box center [647, 174] width 555 height 63
click at [889, 195] on h5 "According to the CFA Institute Code of Ethics and Standards of Professional Con…" at bounding box center [647, 174] width 555 height 63
click at [732, 347] on div "Encourage the colleague to take corrective action or inform management if the u…" at bounding box center [648, 348] width 552 height 56
click at [372, 316] on input "b. Encourage the colleague to take corrective action or inform management if th…" at bounding box center [372, 310] width 0 height 11
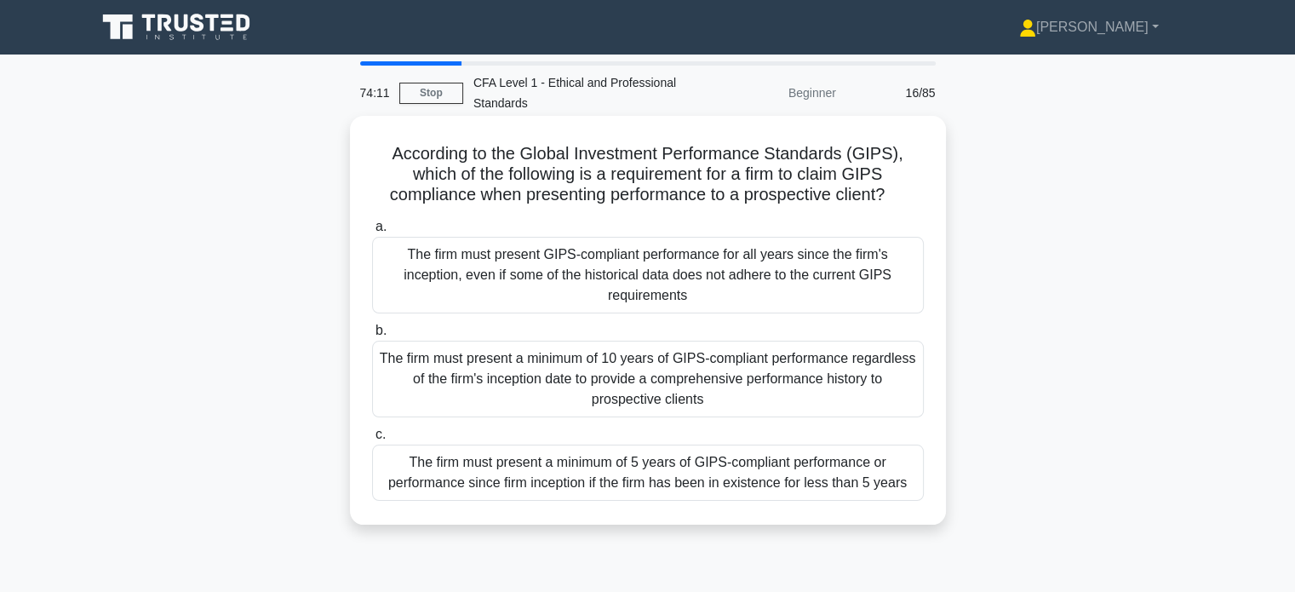
drag, startPoint x: 841, startPoint y: 162, endPoint x: 899, endPoint y: 205, distance: 72.4
click at [899, 205] on h5 "According to the Global Investment Performance Standards (GIPS), which of the f…" at bounding box center [647, 174] width 555 height 63
click at [905, 199] on icon ".spinner_0XTQ{transform-origin:center;animation:spinner_y6GP .75s linear infini…" at bounding box center [895, 196] width 20 height 20
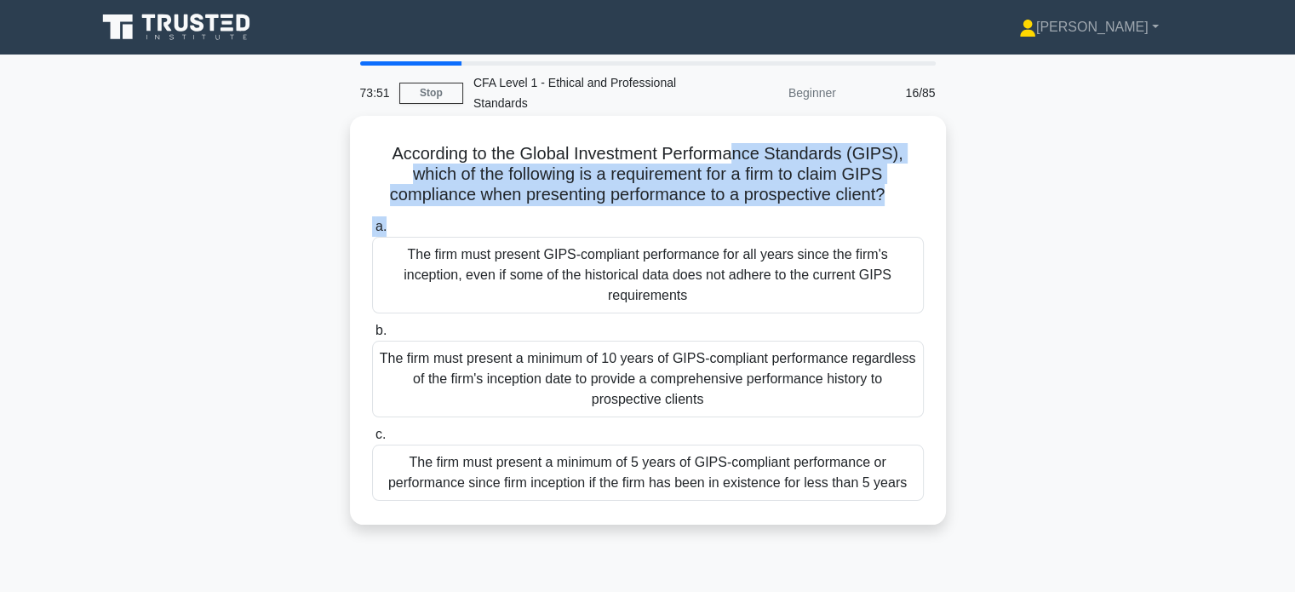
drag, startPoint x: 779, startPoint y: 204, endPoint x: 907, endPoint y: 211, distance: 128.0
click at [907, 211] on div "According to the Global Investment Performance Standards (GIPS), which of the f…" at bounding box center [648, 320] width 583 height 395
click at [904, 206] on icon ".spinner_0XTQ{transform-origin:center;animation:spinner_y6GP .75s linear infini…" at bounding box center [895, 196] width 20 height 20
drag, startPoint x: 757, startPoint y: 163, endPoint x: 880, endPoint y: 198, distance: 127.8
click at [880, 198] on h5 "According to the Global Investment Performance Standards (GIPS), which of the f…" at bounding box center [647, 174] width 555 height 63
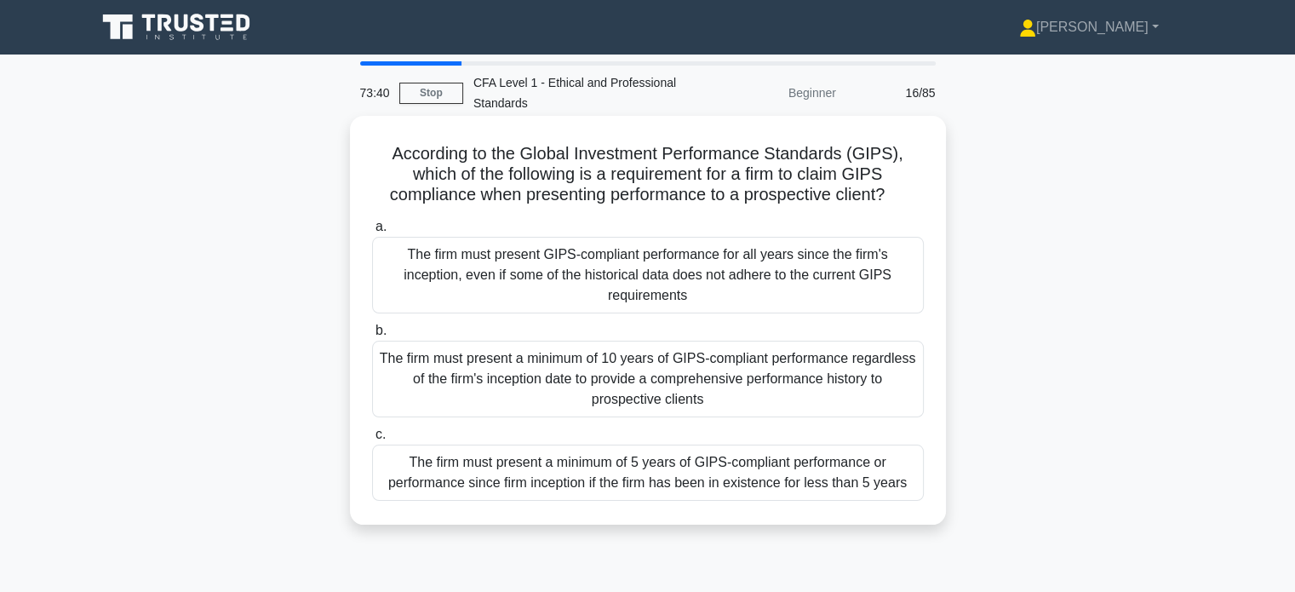
click at [900, 203] on icon ".spinner_0XTQ{transform-origin:center;animation:spinner_y6GP .75s linear infini…" at bounding box center [895, 196] width 20 height 20
drag, startPoint x: 470, startPoint y: 177, endPoint x: 608, endPoint y: 176, distance: 138.0
click at [608, 176] on h5 "According to the Global Investment Performance Standards (GIPS), which of the f…" at bounding box center [647, 174] width 555 height 63
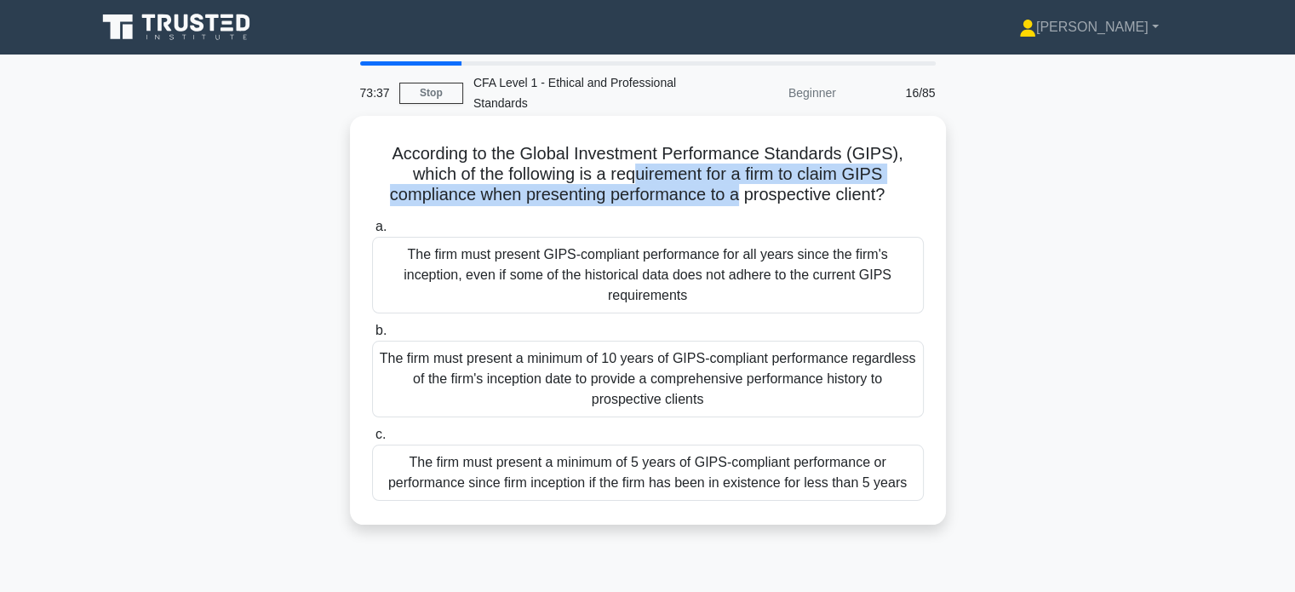
drag, startPoint x: 636, startPoint y: 177, endPoint x: 765, endPoint y: 194, distance: 129.7
click at [743, 187] on h5 "According to the Global Investment Performance Standards (GIPS), which of the f…" at bounding box center [647, 174] width 555 height 63
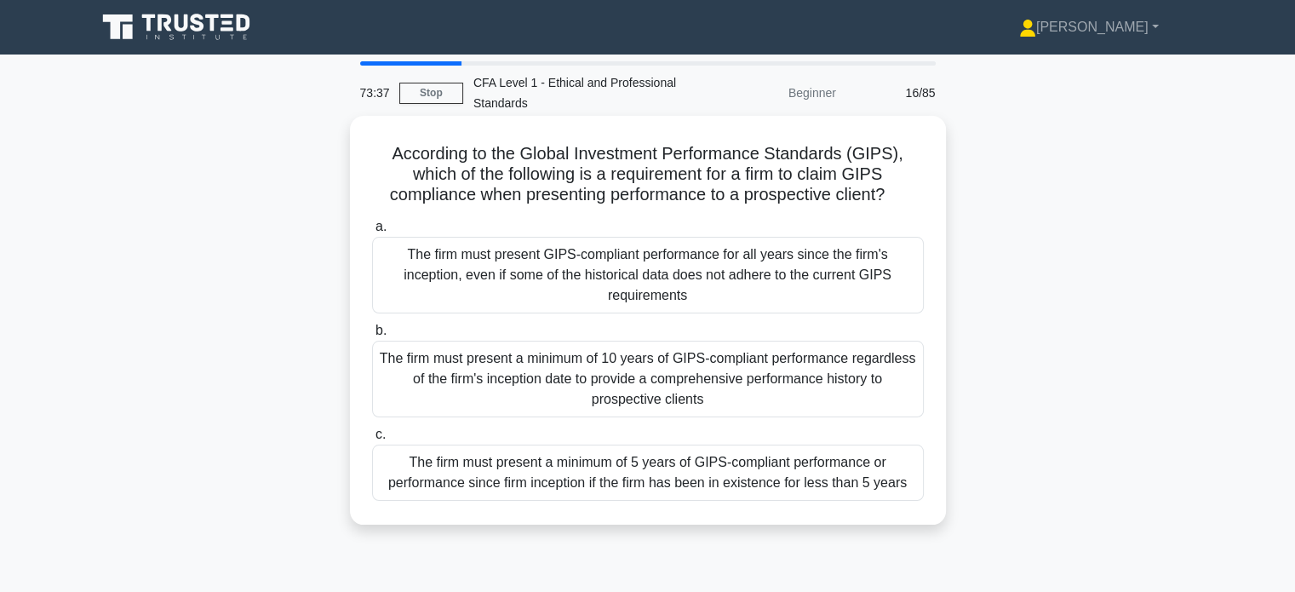
click at [790, 198] on h5 "According to the Global Investment Performance Standards (GIPS), which of the f…" at bounding box center [647, 174] width 555 height 63
drag, startPoint x: 716, startPoint y: 171, endPoint x: 772, endPoint y: 178, distance: 55.8
click at [772, 178] on h5 "According to the Global Investment Performance Standards (GIPS), which of the f…" at bounding box center [647, 174] width 555 height 63
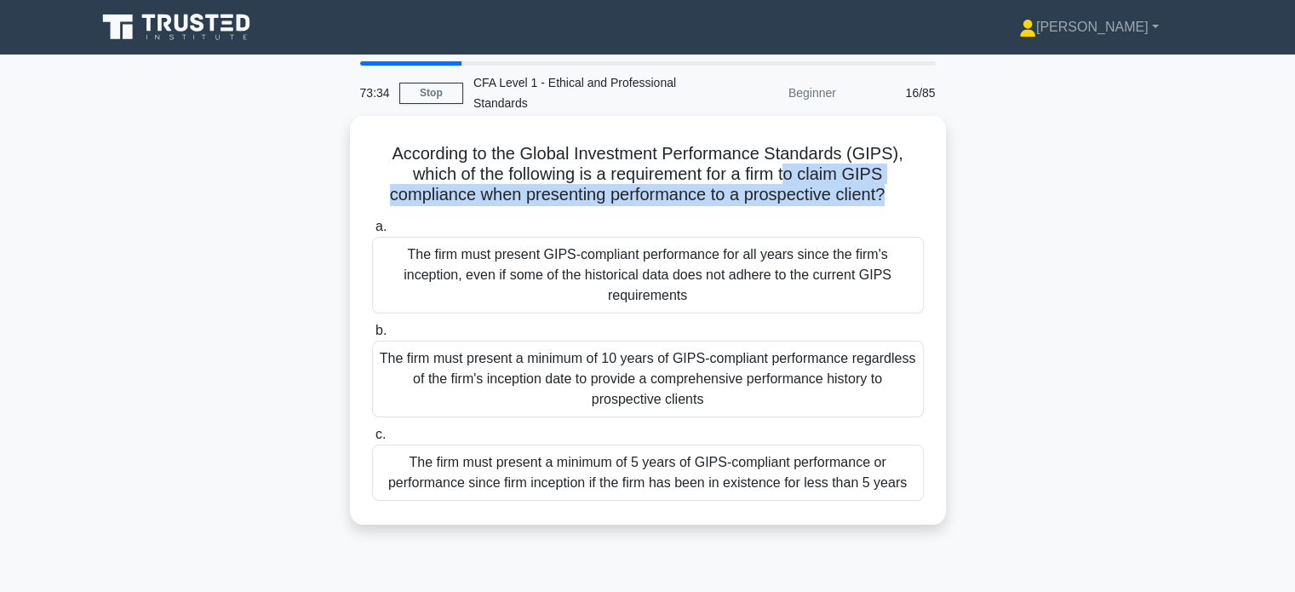
drag, startPoint x: 795, startPoint y: 179, endPoint x: 890, endPoint y: 204, distance: 97.9
click at [890, 204] on h5 "According to the Global Investment Performance Standards (GIPS), which of the f…" at bounding box center [647, 174] width 555 height 63
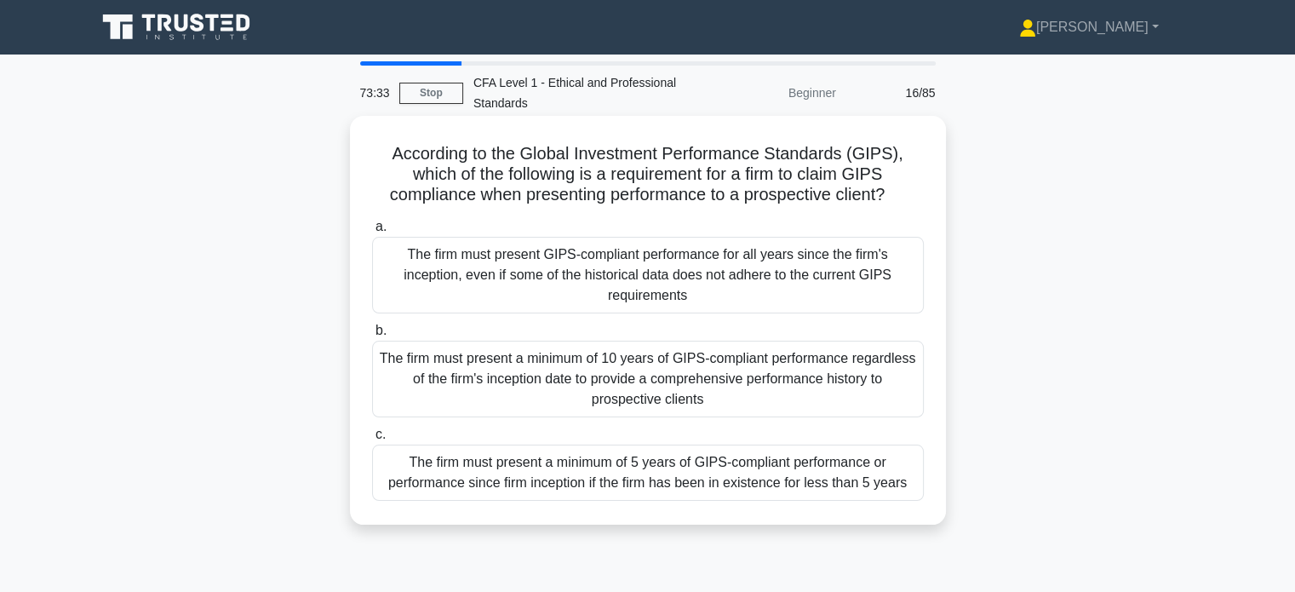
click at [918, 205] on h5 "According to the Global Investment Performance Standards (GIPS), which of the f…" at bounding box center [647, 174] width 555 height 63
click at [848, 473] on div "The firm must present a minimum of 5 years of GIPS-compliant performance or per…" at bounding box center [648, 473] width 552 height 56
click at [372, 440] on input "c. The firm must present a minimum of 5 years of GIPS-compliant performance or …" at bounding box center [372, 434] width 0 height 11
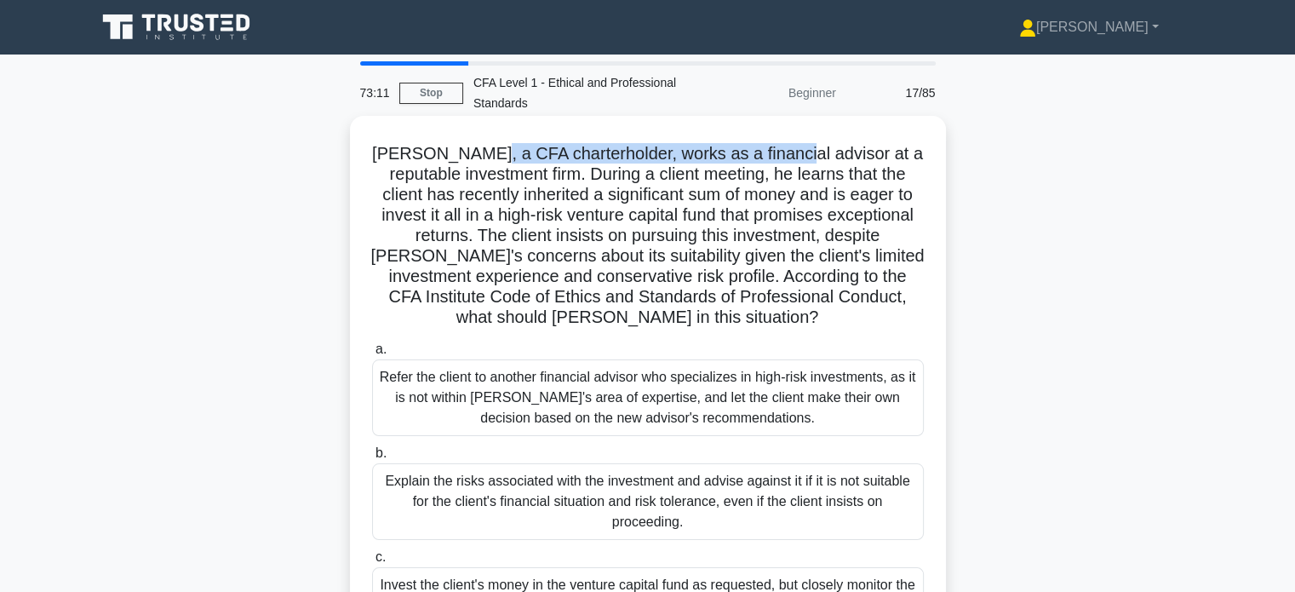
drag, startPoint x: 525, startPoint y: 152, endPoint x: 782, endPoint y: 148, distance: 257.2
click at [782, 148] on h5 "Michael, a CFA charterholder, works as a financial advisor at a reputable inves…" at bounding box center [647, 236] width 555 height 186
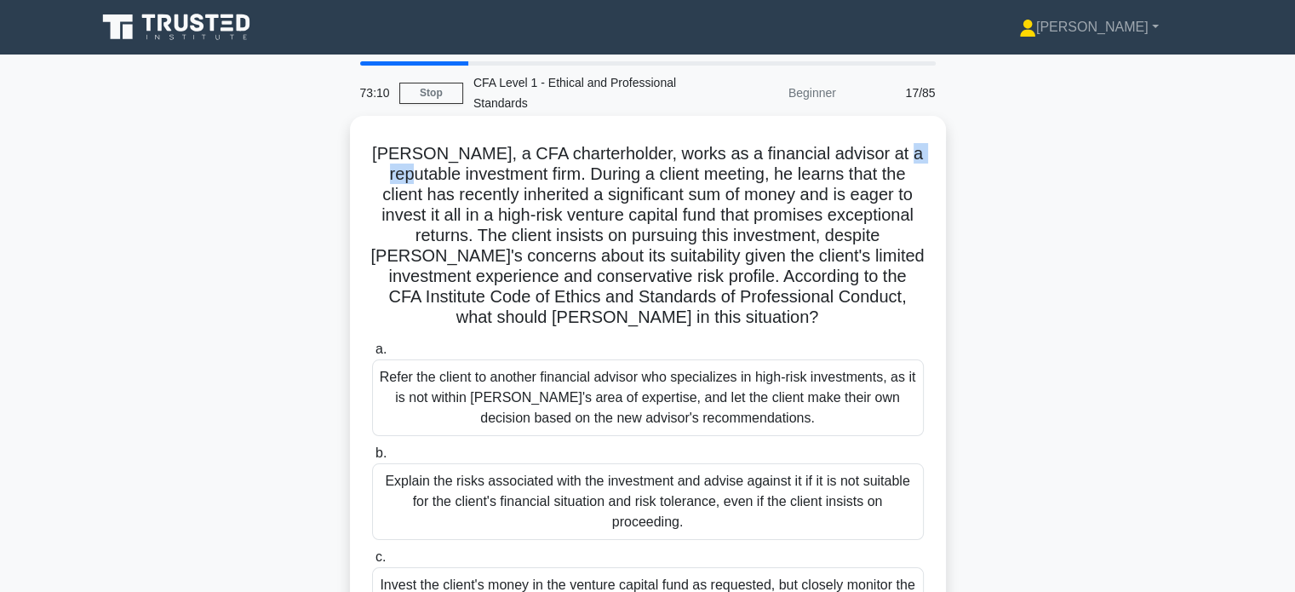
drag, startPoint x: 886, startPoint y: 152, endPoint x: 933, endPoint y: 167, distance: 50.1
click at [928, 161] on div "Michael, a CFA charterholder, works as a financial advisor at a reputable inves…" at bounding box center [648, 392] width 583 height 538
click at [933, 169] on div "Michael, a CFA charterholder, works as a financial advisor at a reputable inves…" at bounding box center [648, 392] width 583 height 538
drag, startPoint x: 585, startPoint y: 179, endPoint x: 747, endPoint y: 179, distance: 161.8
click at [747, 179] on h5 "Michael, a CFA charterholder, works as a financial advisor at a reputable inves…" at bounding box center [647, 236] width 555 height 186
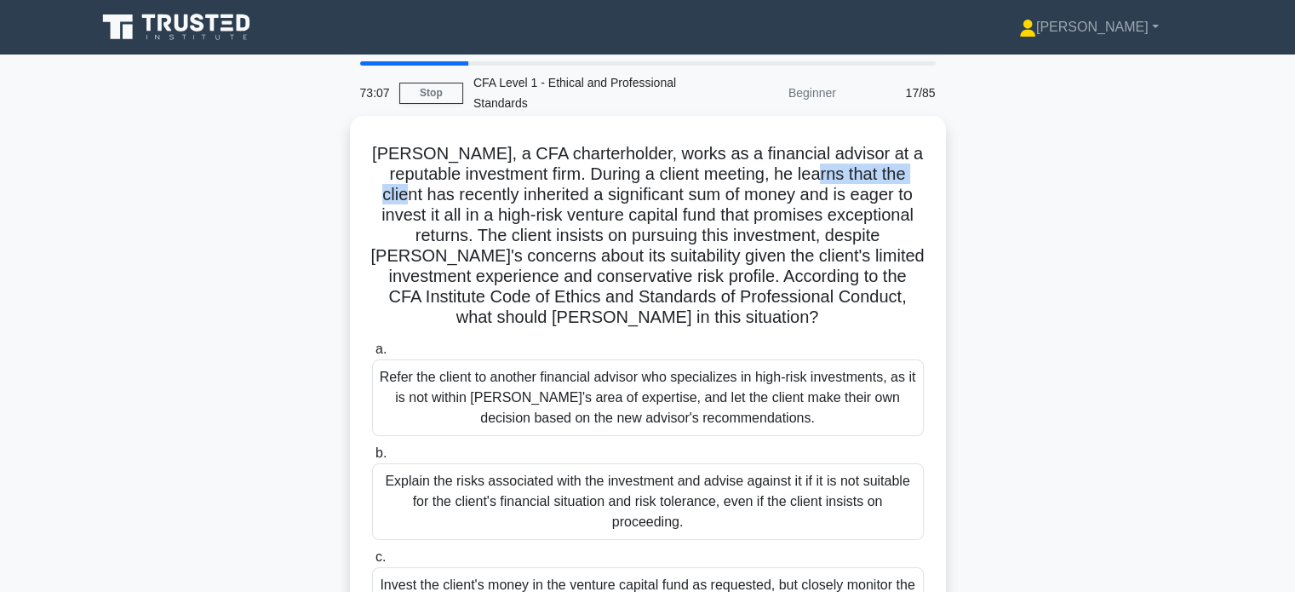
drag, startPoint x: 796, startPoint y: 179, endPoint x: 916, endPoint y: 183, distance: 119.3
click at [916, 183] on h5 "Michael, a CFA charterholder, works as a financial advisor at a reputable inves…" at bounding box center [647, 236] width 555 height 186
click at [910, 187] on h5 "Michael, a CFA charterholder, works as a financial advisor at a reputable inves…" at bounding box center [647, 236] width 555 height 186
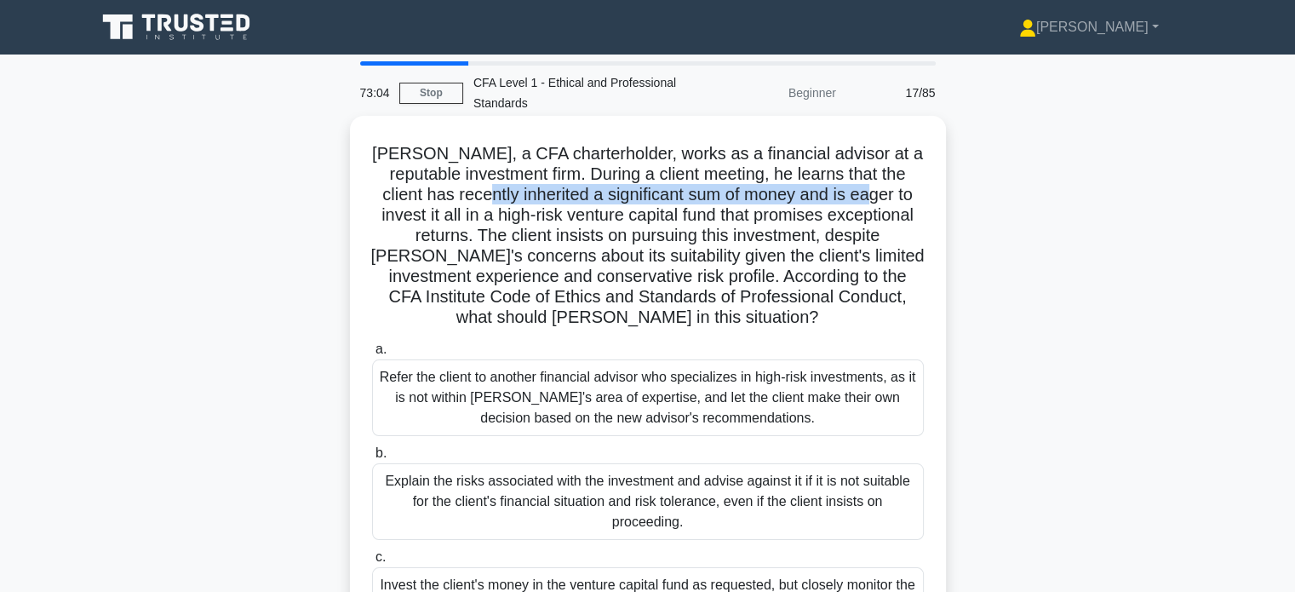
drag, startPoint x: 454, startPoint y: 195, endPoint x: 847, endPoint y: 205, distance: 393.6
click at [847, 205] on h5 "Michael, a CFA charterholder, works as a financial advisor at a reputable inves…" at bounding box center [647, 236] width 555 height 186
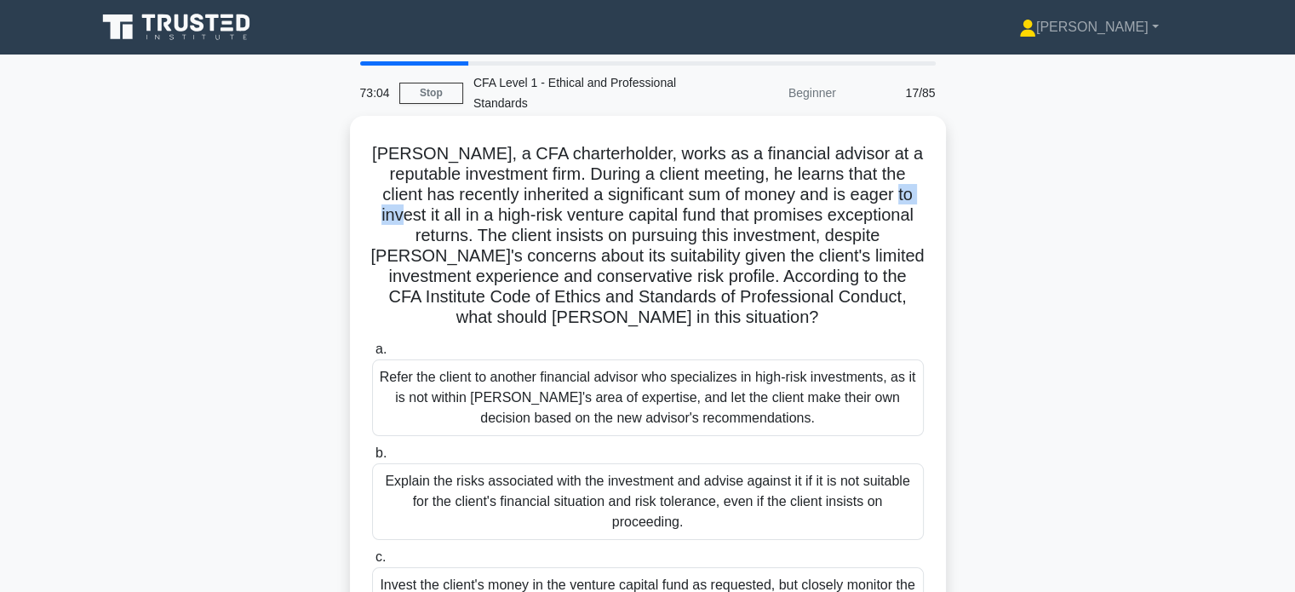
drag, startPoint x: 878, startPoint y: 204, endPoint x: 936, endPoint y: 203, distance: 57.9
click at [936, 203] on div "Michael, a CFA charterholder, works as a financial advisor at a reputable inves…" at bounding box center [648, 392] width 583 height 538
click at [875, 221] on h5 "Michael, a CFA charterholder, works as a financial advisor at a reputable inves…" at bounding box center [647, 236] width 555 height 186
drag, startPoint x: 547, startPoint y: 217, endPoint x: 913, endPoint y: 215, distance: 366.2
click at [913, 215] on h5 "Michael, a CFA charterholder, works as a financial advisor at a reputable inves…" at bounding box center [647, 236] width 555 height 186
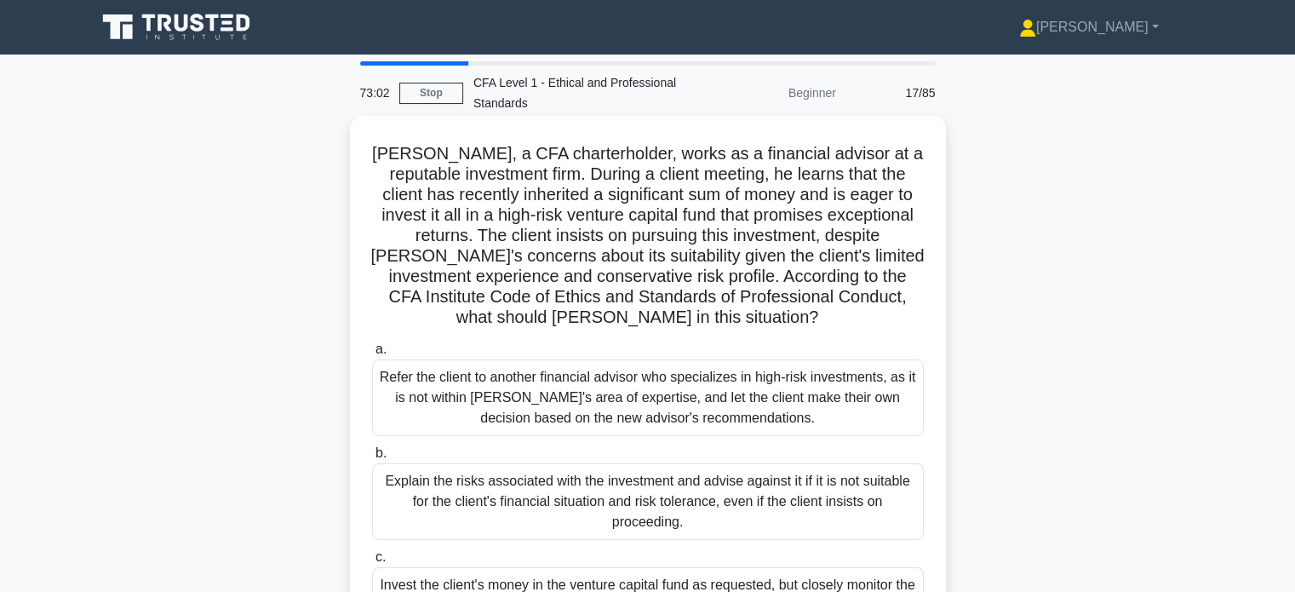
click at [887, 229] on h5 "Michael, a CFA charterholder, works as a financial advisor at a reputable inves…" at bounding box center [647, 236] width 555 height 186
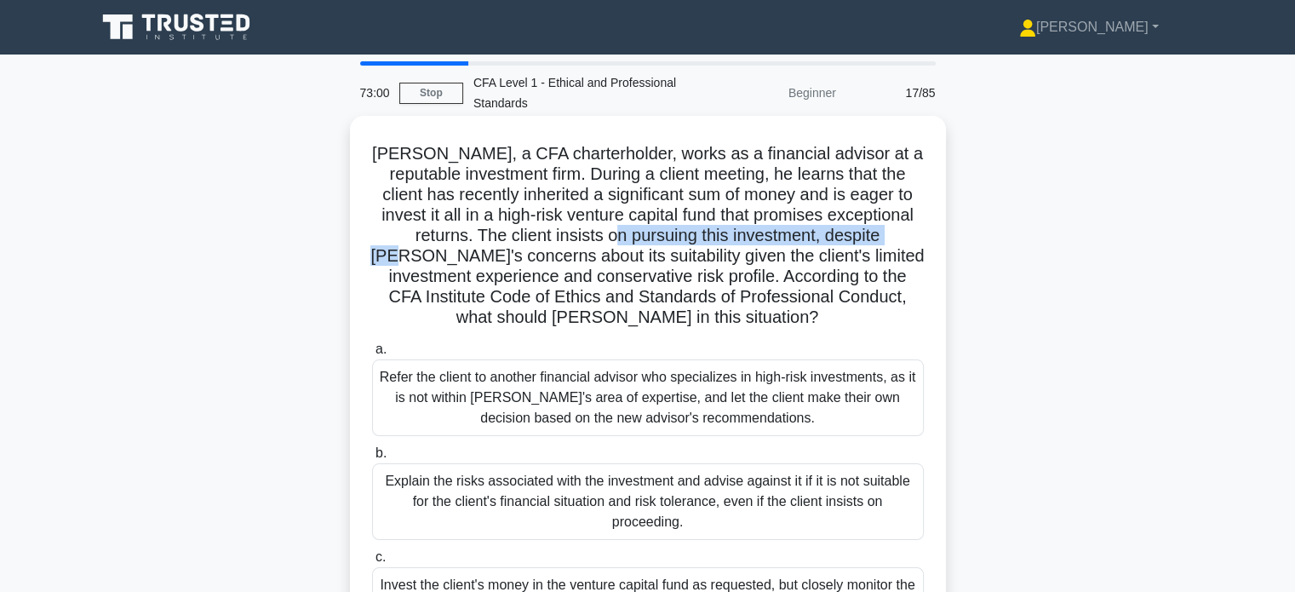
drag, startPoint x: 594, startPoint y: 227, endPoint x: 904, endPoint y: 241, distance: 310.3
click at [904, 241] on h5 "Michael, a CFA charterholder, works as a financial advisor at a reputable inves…" at bounding box center [647, 236] width 555 height 186
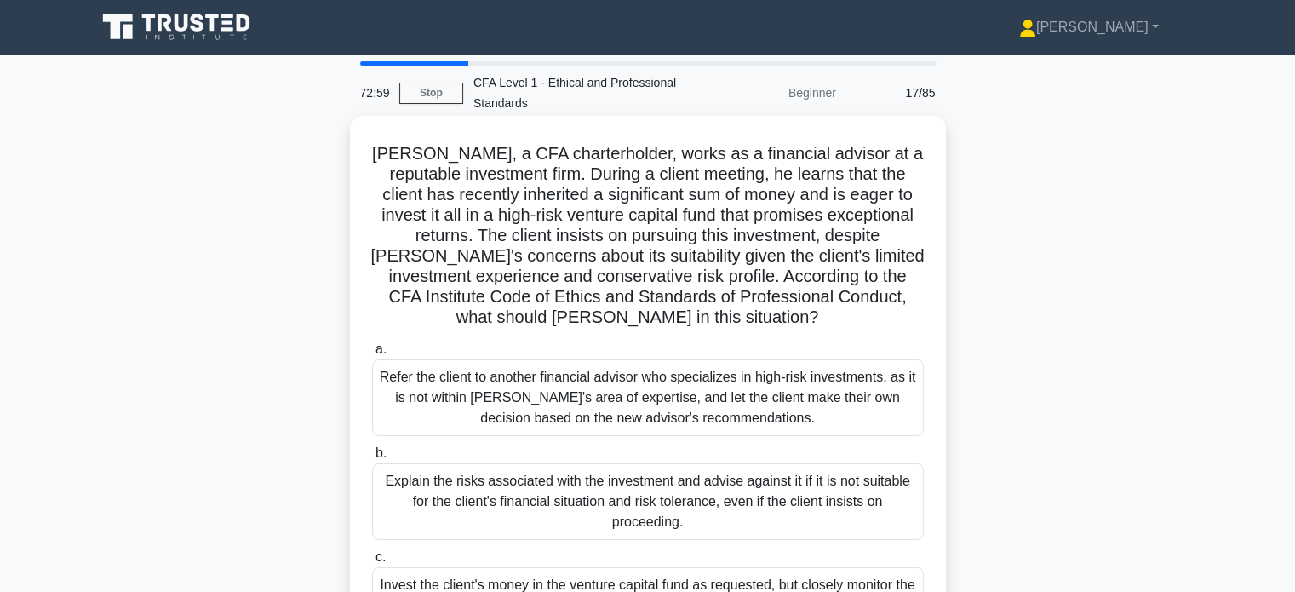
click at [879, 248] on h5 "Michael, a CFA charterholder, works as a financial advisor at a reputable inves…" at bounding box center [647, 236] width 555 height 186
drag, startPoint x: 558, startPoint y: 249, endPoint x: 899, endPoint y: 253, distance: 341.6
click at [899, 253] on h5 "Michael, a CFA charterholder, works as a financial advisor at a reputable inves…" at bounding box center [647, 236] width 555 height 186
click at [885, 258] on h5 "Michael, a CFA charterholder, works as a financial advisor at a reputable inves…" at bounding box center [647, 236] width 555 height 186
drag, startPoint x: 534, startPoint y: 273, endPoint x: 695, endPoint y: 284, distance: 161.3
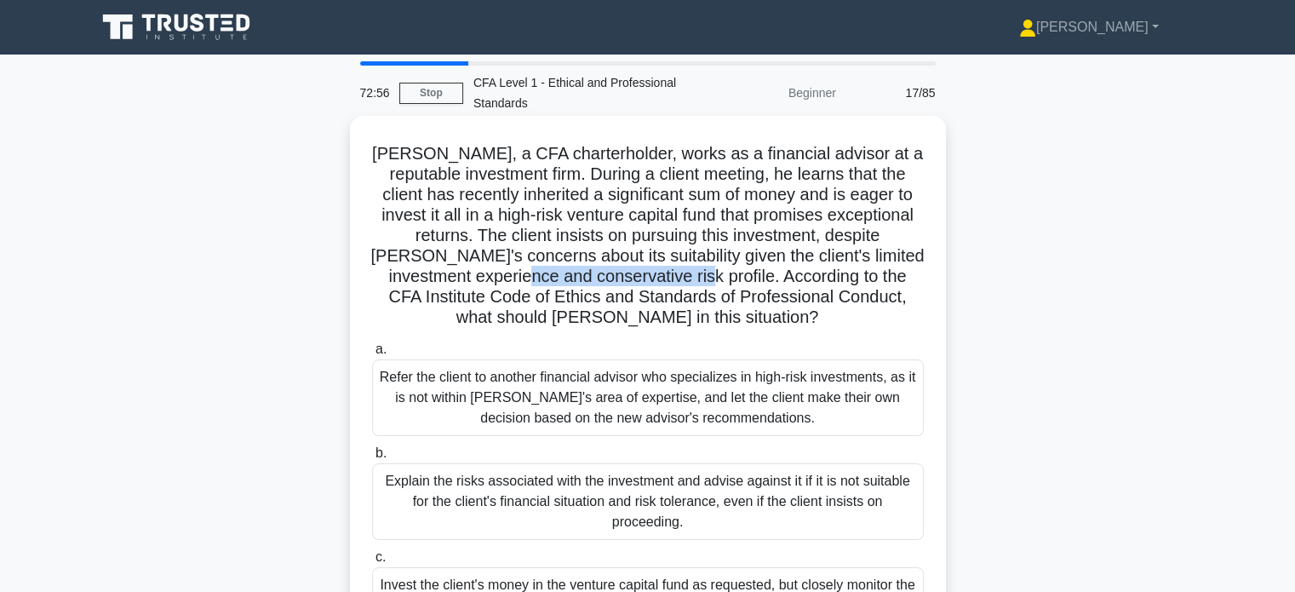
click at [695, 284] on h5 "Michael, a CFA charterholder, works as a financial advisor at a reputable inves…" at bounding box center [647, 236] width 555 height 186
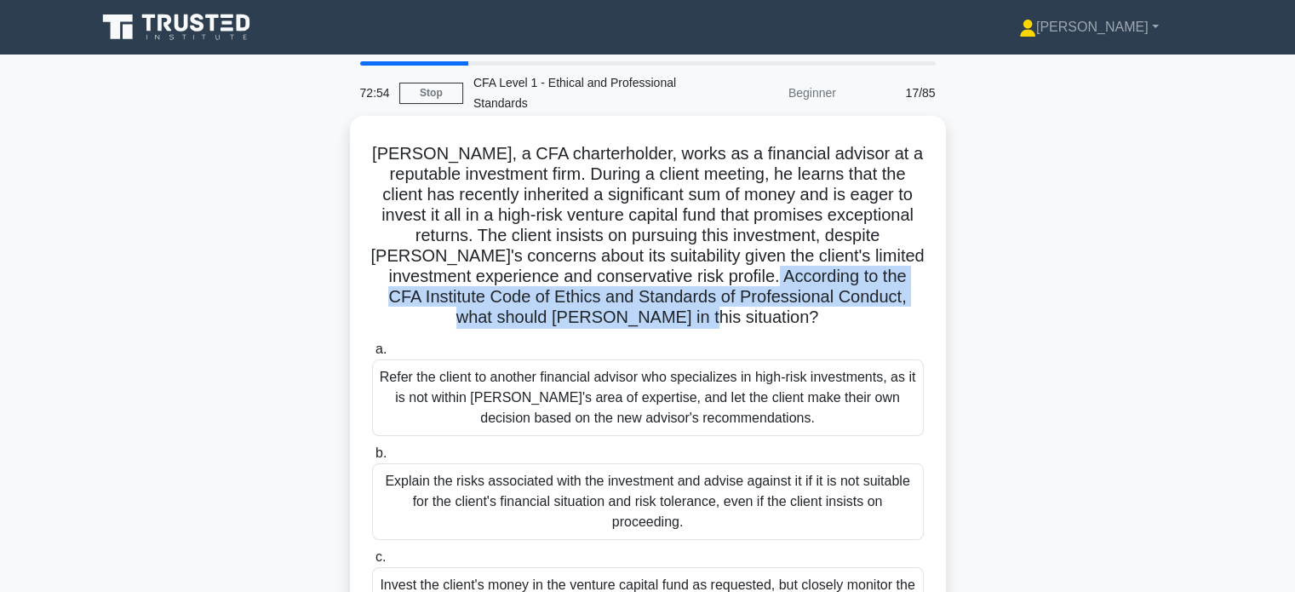
drag, startPoint x: 777, startPoint y: 282, endPoint x: 855, endPoint y: 315, distance: 85.1
click at [856, 315] on h5 "Michael, a CFA charterholder, works as a financial advisor at a reputable inves…" at bounding box center [647, 236] width 555 height 186
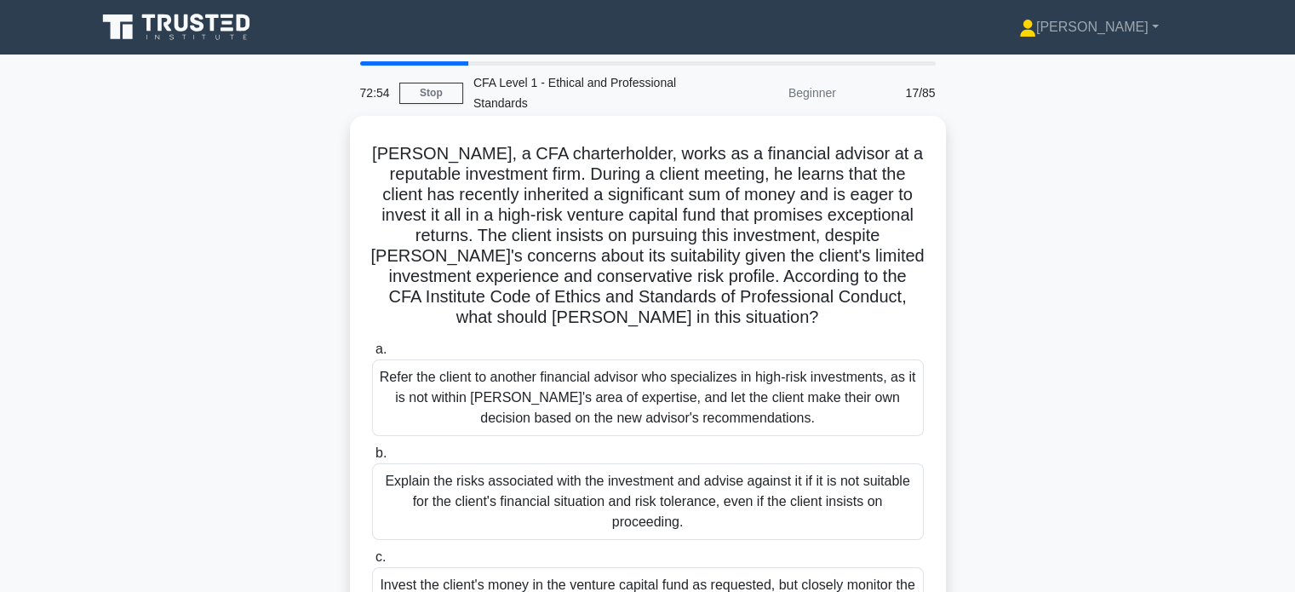
click at [849, 315] on h5 "Michael, a CFA charterholder, works as a financial advisor at a reputable inves…" at bounding box center [647, 236] width 555 height 186
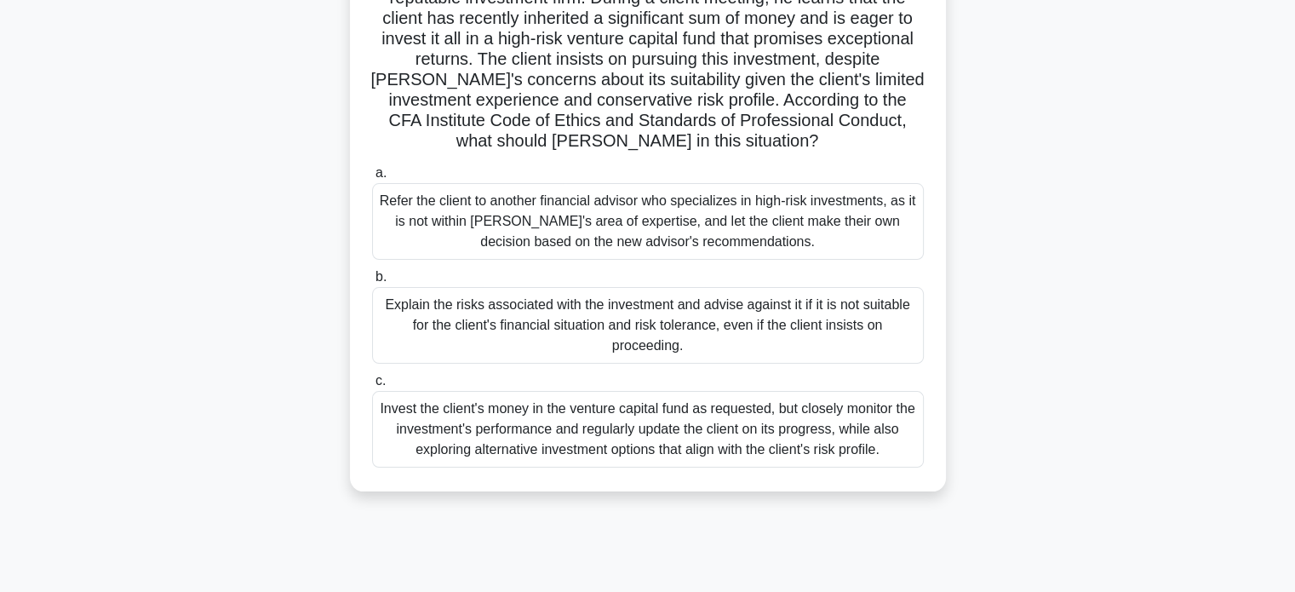
scroll to position [170, 0]
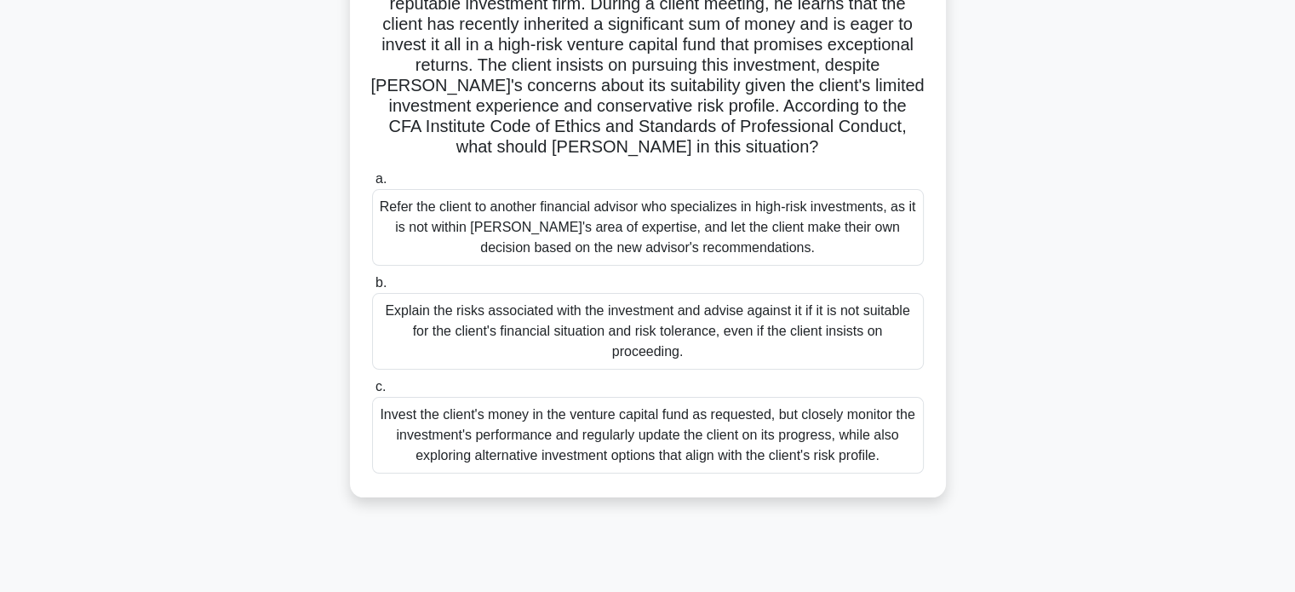
click at [675, 330] on div "Explain the risks associated with the investment and advise against it if it is…" at bounding box center [648, 331] width 552 height 77
click at [372, 289] on input "b. Explain the risks associated with the investment and advise against it if it…" at bounding box center [372, 283] width 0 height 11
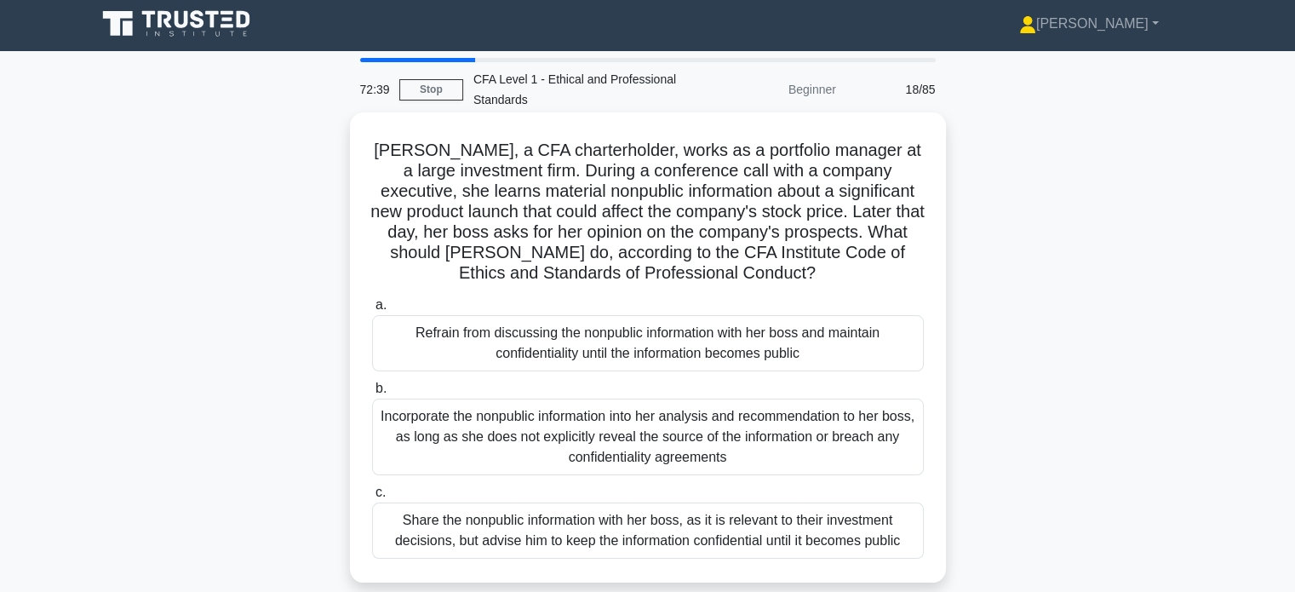
scroll to position [0, 0]
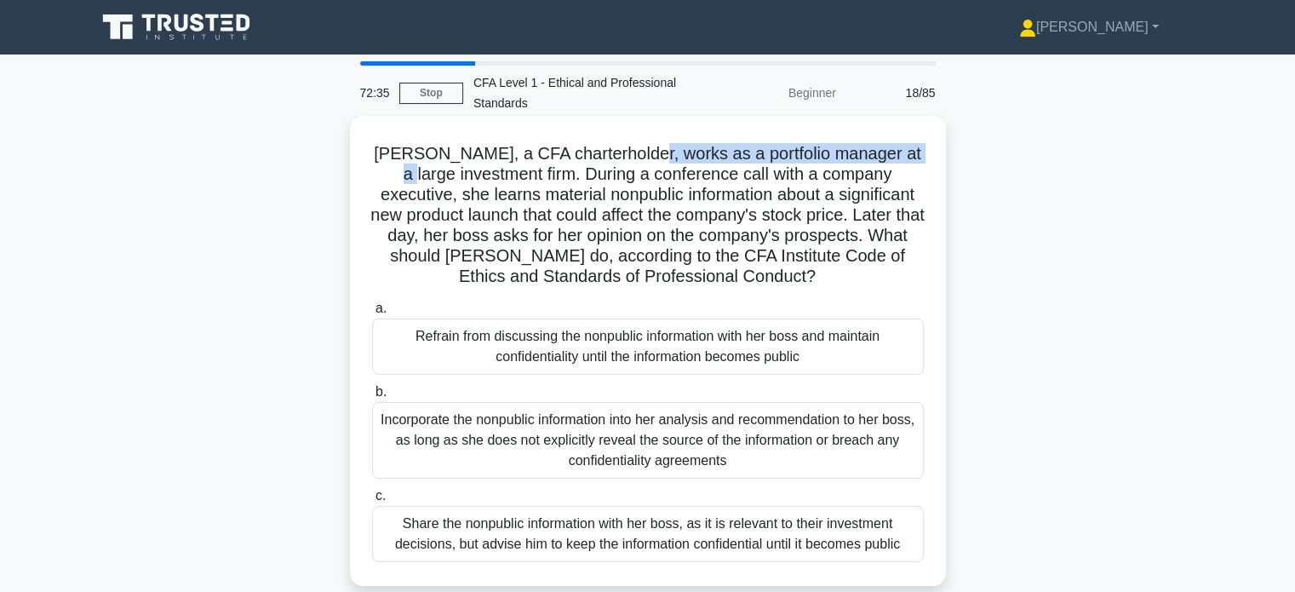
drag, startPoint x: 630, startPoint y: 152, endPoint x: 910, endPoint y: 155, distance: 279.4
click at [910, 155] on h5 "Jennifer, a CFA charterholder, works as a portfolio manager at a large investme…" at bounding box center [647, 215] width 555 height 145
click at [842, 176] on h5 "Jennifer, a CFA charterholder, works as a portfolio manager at a large investme…" at bounding box center [647, 215] width 555 height 145
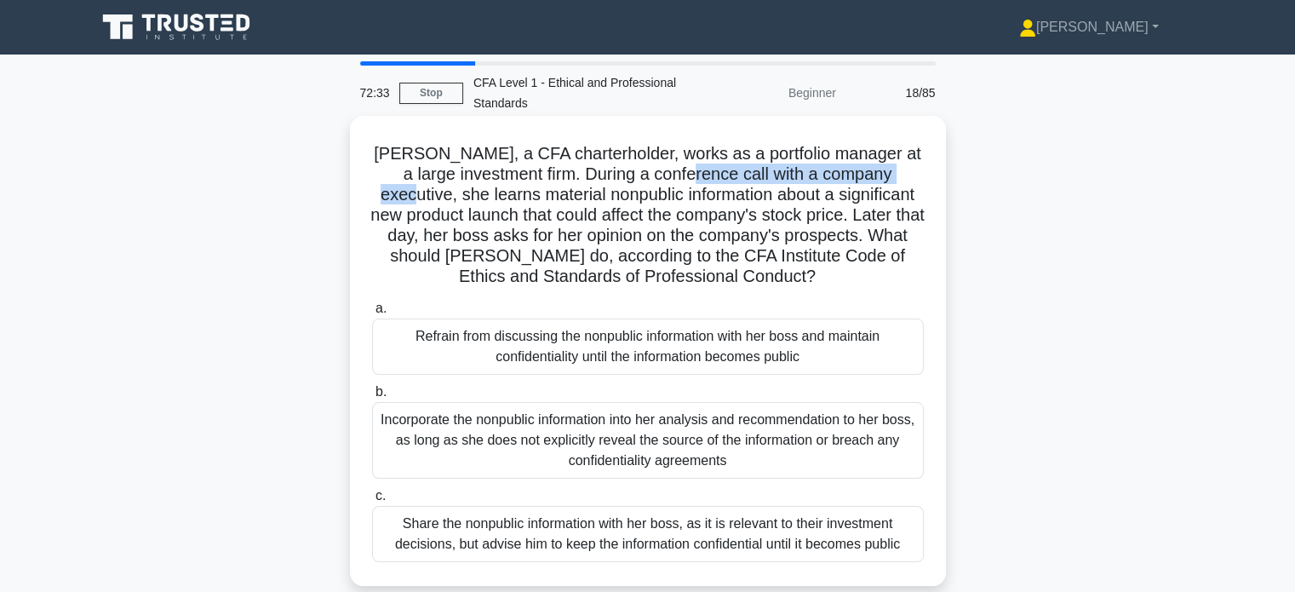
drag, startPoint x: 674, startPoint y: 176, endPoint x: 903, endPoint y: 174, distance: 229.1
click at [903, 174] on h5 "Jennifer, a CFA charterholder, works as a portfolio manager at a large investme…" at bounding box center [647, 215] width 555 height 145
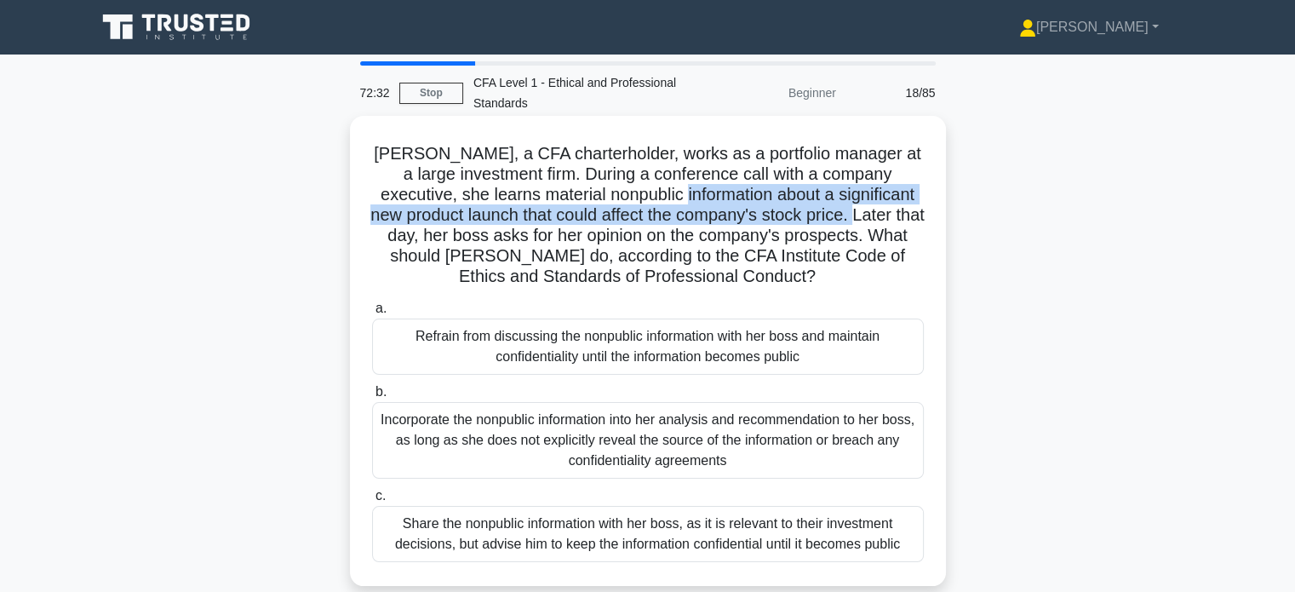
drag, startPoint x: 678, startPoint y: 199, endPoint x: 877, endPoint y: 210, distance: 199.6
click at [877, 210] on h5 "Jennifer, a CFA charterholder, works as a portfolio manager at a large investme…" at bounding box center [647, 215] width 555 height 145
click at [881, 216] on h5 "Jennifer, a CFA charterholder, works as a portfolio manager at a large investme…" at bounding box center [647, 215] width 555 height 145
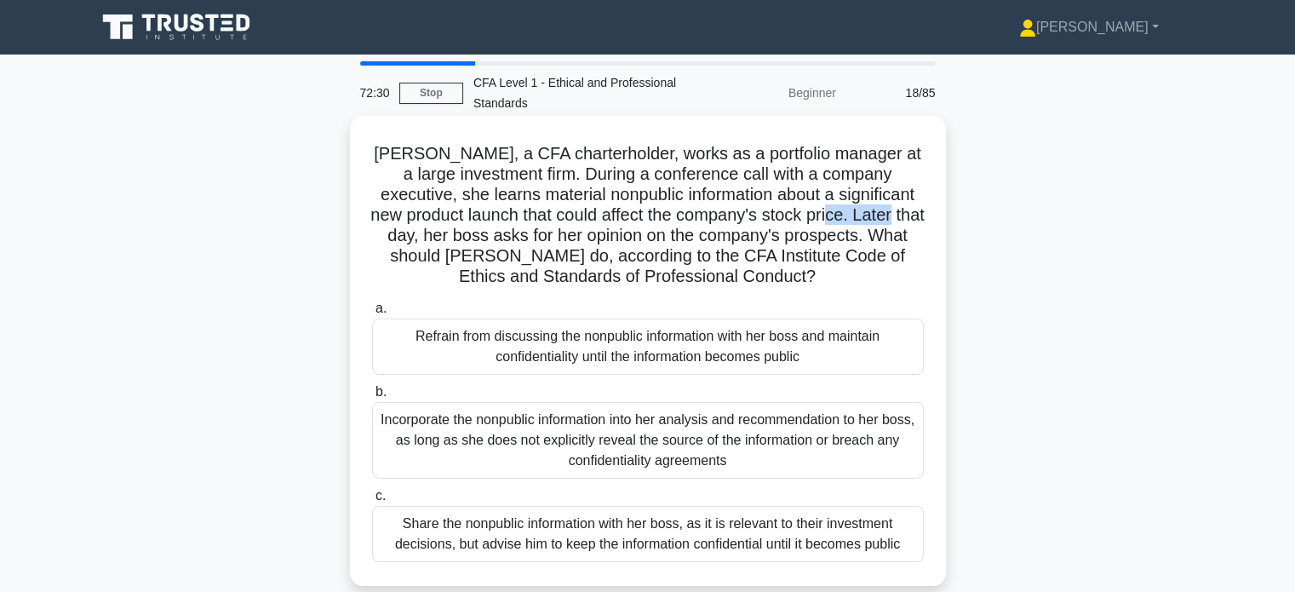
drag, startPoint x: 853, startPoint y: 215, endPoint x: 915, endPoint y: 216, distance: 62.2
click at [915, 216] on h5 "Jennifer, a CFA charterholder, works as a portfolio manager at a large investme…" at bounding box center [647, 215] width 555 height 145
click at [903, 223] on h5 "Jennifer, a CFA charterholder, works as a portfolio manager at a large investme…" at bounding box center [647, 215] width 555 height 145
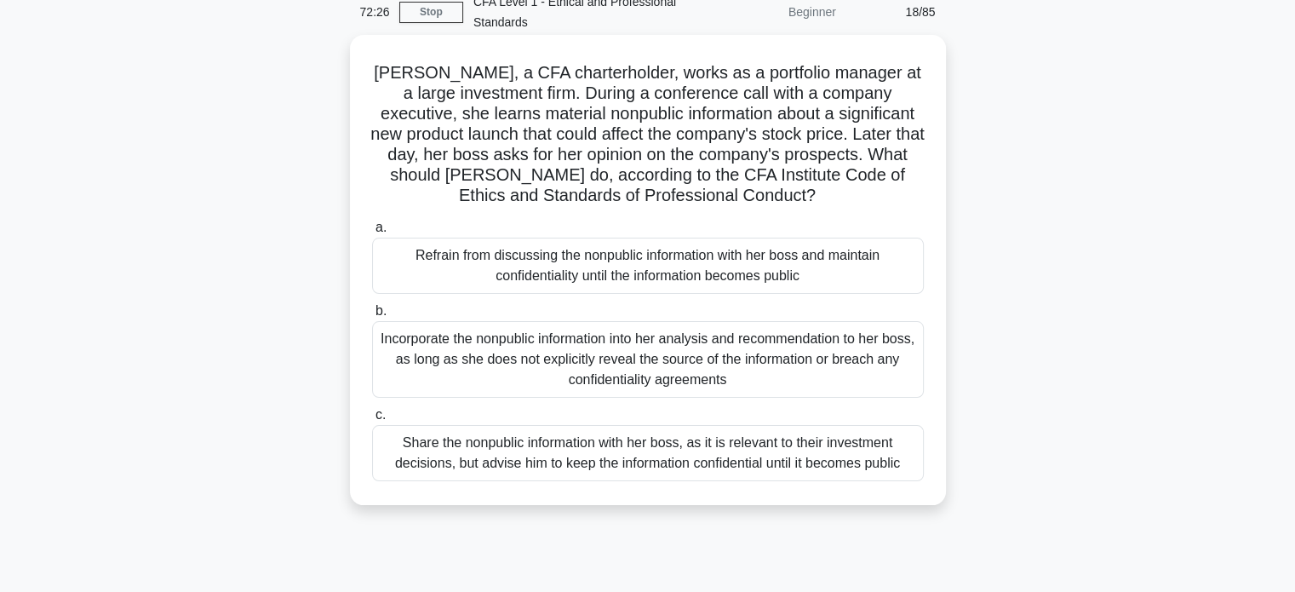
scroll to position [85, 0]
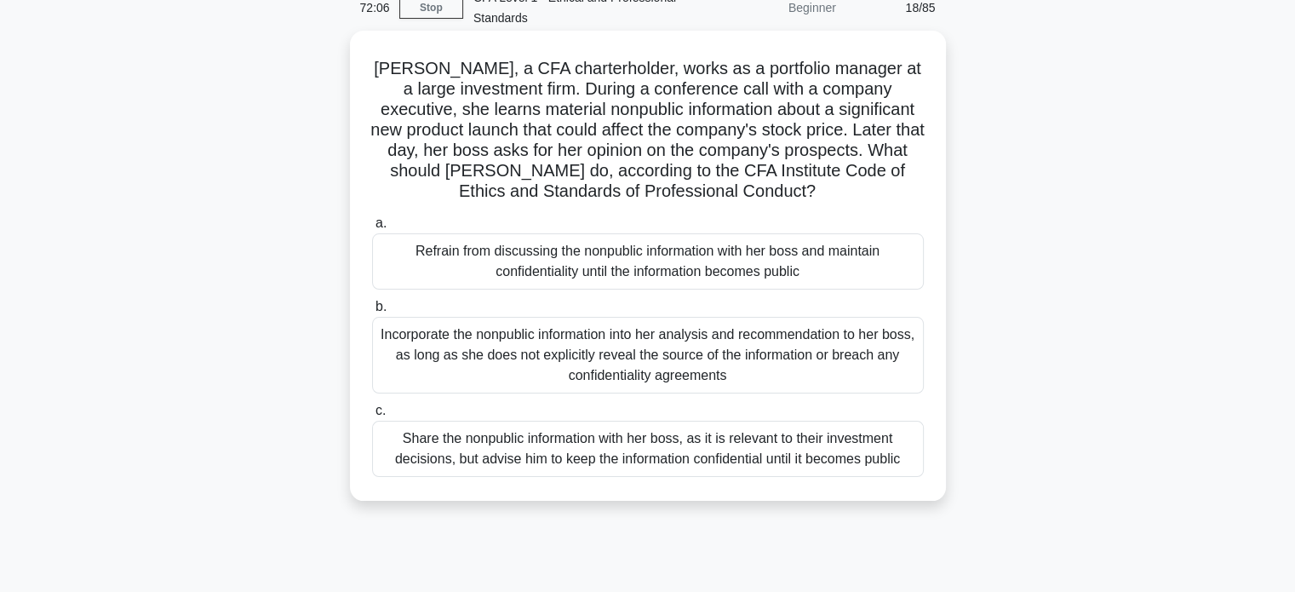
click at [787, 272] on div "Refrain from discussing the nonpublic information with her boss and maintain co…" at bounding box center [648, 261] width 552 height 56
click at [372, 229] on input "a. Refrain from discussing the nonpublic information with her boss and maintain…" at bounding box center [372, 223] width 0 height 11
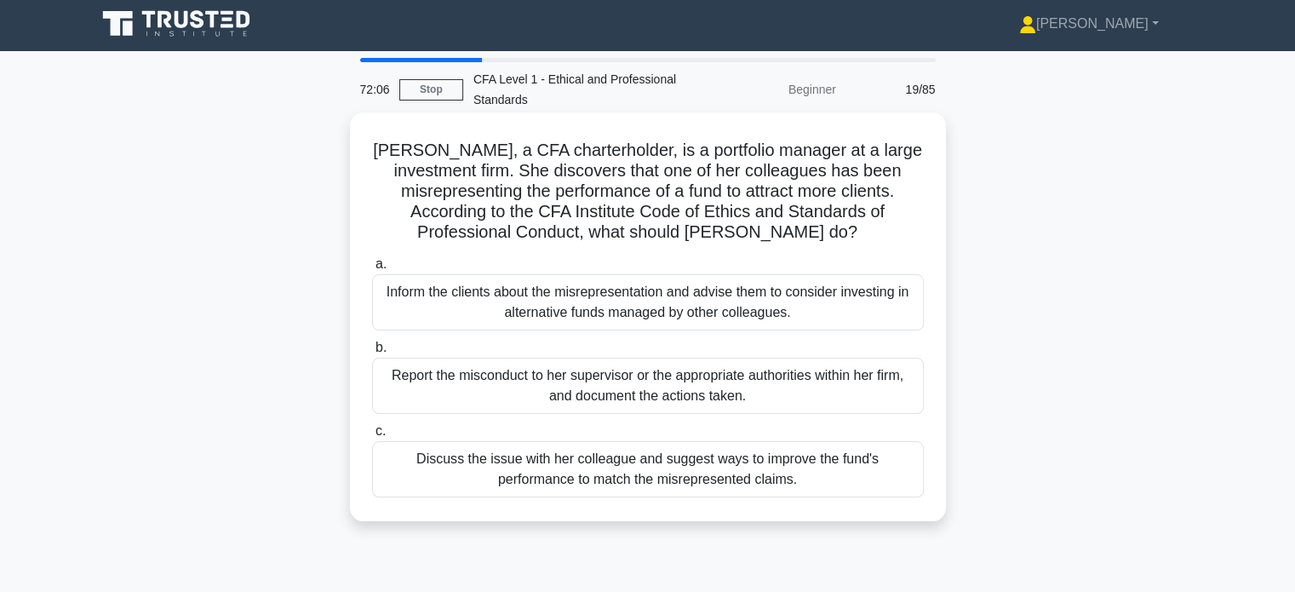
scroll to position [0, 0]
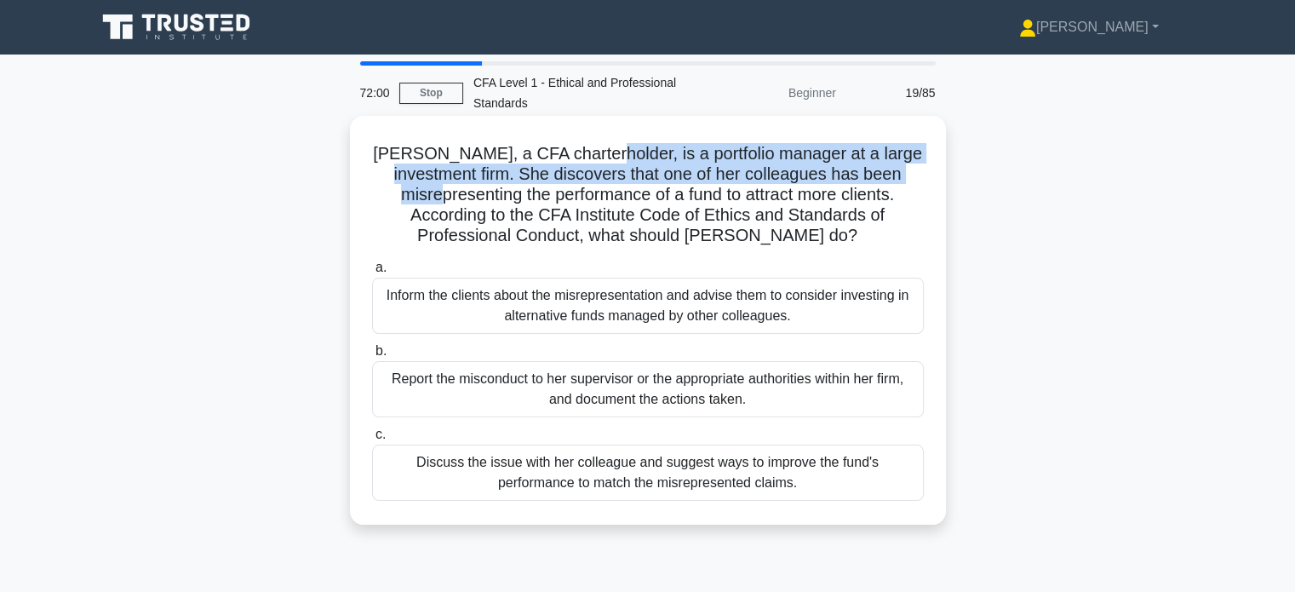
drag, startPoint x: 583, startPoint y: 149, endPoint x: 906, endPoint y: 167, distance: 323.3
click at [904, 165] on h5 "Karen, a CFA charterholder, is a portfolio manager at a large investment firm. …" at bounding box center [647, 195] width 555 height 104
click at [898, 175] on h5 "Karen, a CFA charterholder, is a portfolio manager at a large investment firm. …" at bounding box center [647, 195] width 555 height 104
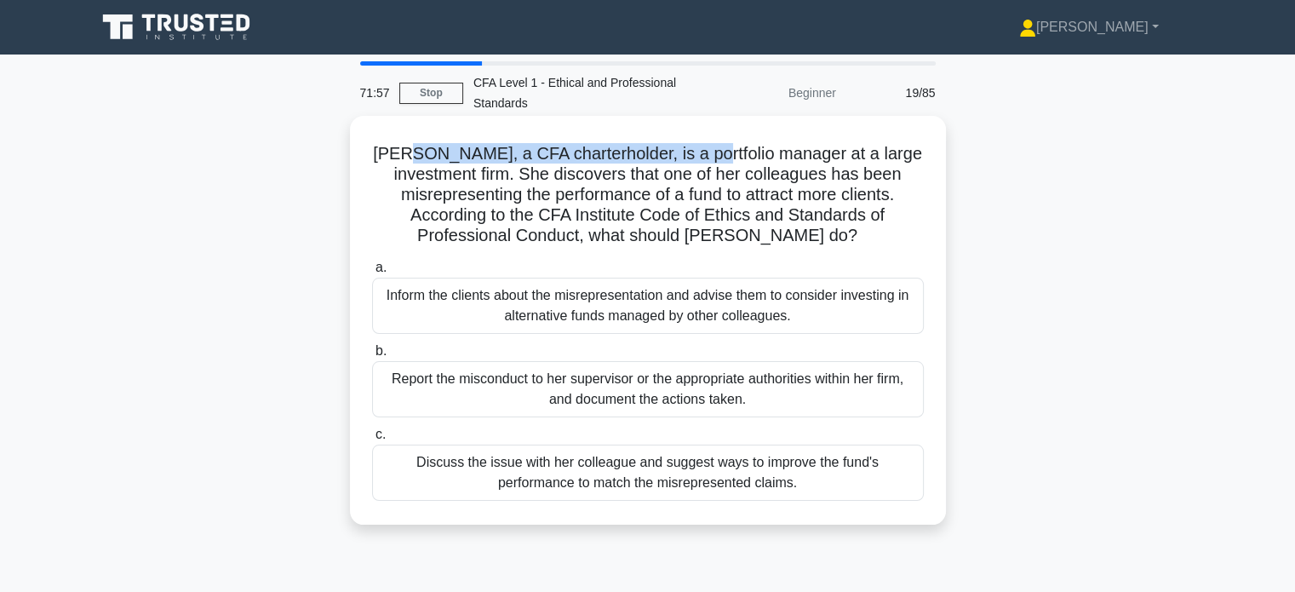
drag, startPoint x: 409, startPoint y: 151, endPoint x: 695, endPoint y: 155, distance: 286.2
click at [695, 155] on h5 "Karen, a CFA charterholder, is a portfolio manager at a large investment firm. …" at bounding box center [647, 195] width 555 height 104
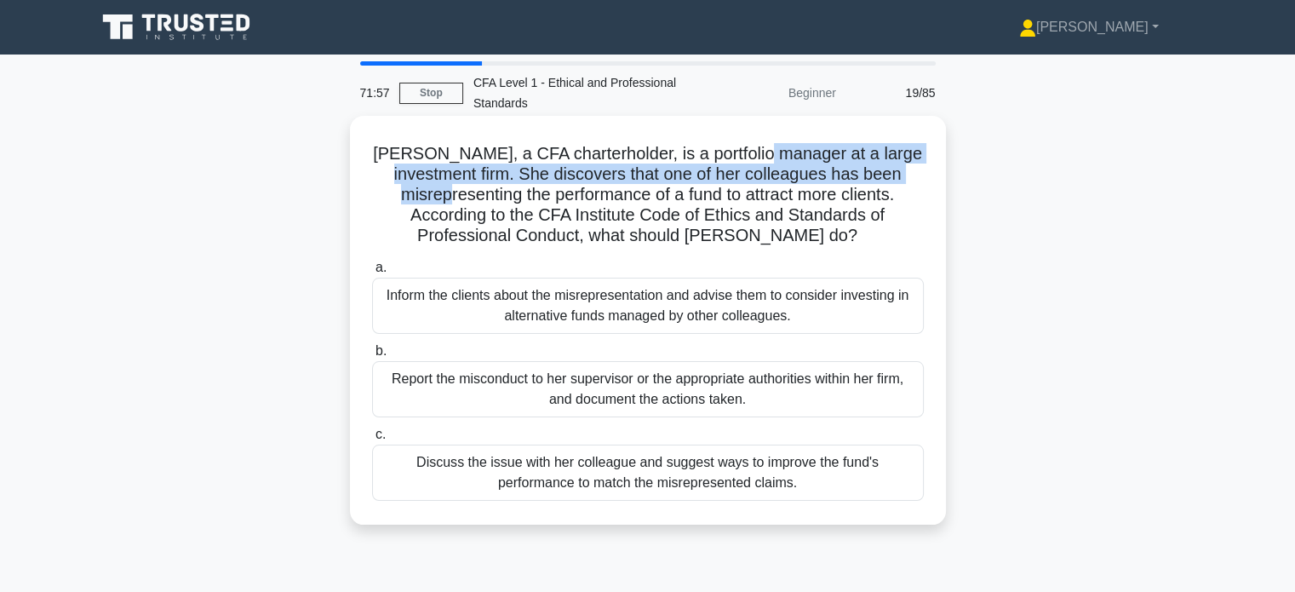
drag, startPoint x: 755, startPoint y: 159, endPoint x: 916, endPoint y: 173, distance: 161.5
click at [920, 169] on h5 "Karen, a CFA charterholder, is a portfolio manager at a large investment firm. …" at bounding box center [647, 195] width 555 height 104
click at [911, 177] on h5 "Karen, a CFA charterholder, is a portfolio manager at a large investment firm. …" at bounding box center [647, 195] width 555 height 104
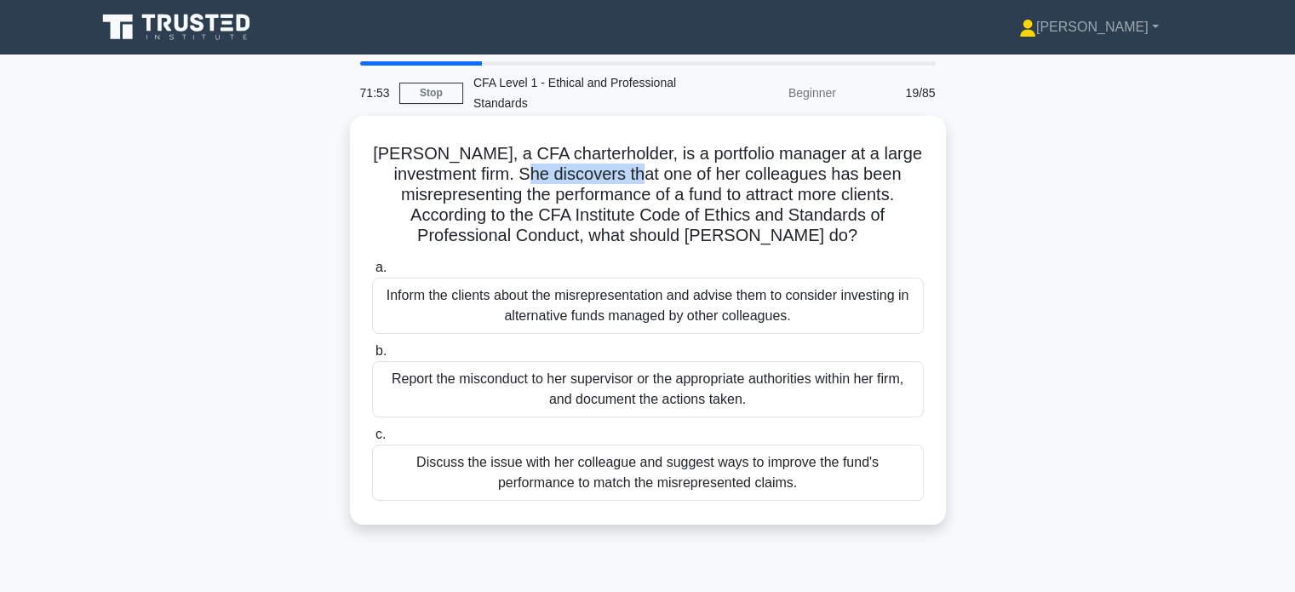
drag, startPoint x: 480, startPoint y: 171, endPoint x: 597, endPoint y: 172, distance: 116.7
click at [597, 172] on h5 "Karen, a CFA charterholder, is a portfolio manager at a large investment firm. …" at bounding box center [647, 195] width 555 height 104
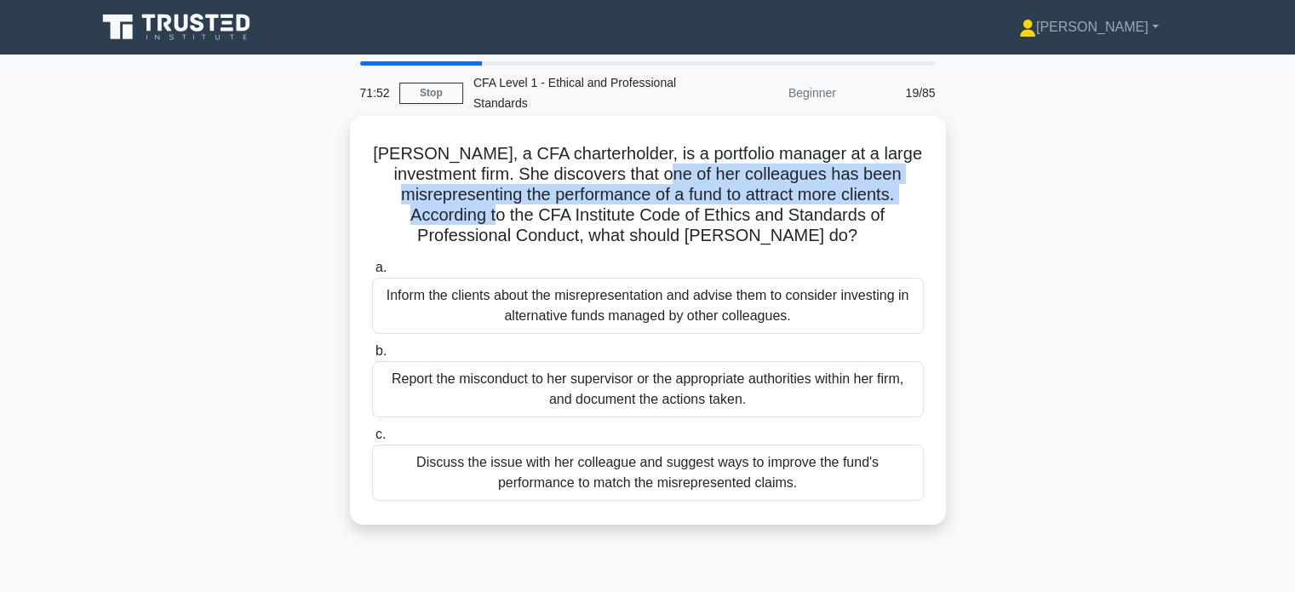
drag, startPoint x: 630, startPoint y: 173, endPoint x: 911, endPoint y: 187, distance: 281.4
click at [911, 187] on h5 "Karen, a CFA charterholder, is a portfolio manager at a large investment firm. …" at bounding box center [647, 195] width 555 height 104
click at [881, 197] on h5 "Karen, a CFA charterholder, is a portfolio manager at a large investment firm. …" at bounding box center [647, 195] width 555 height 104
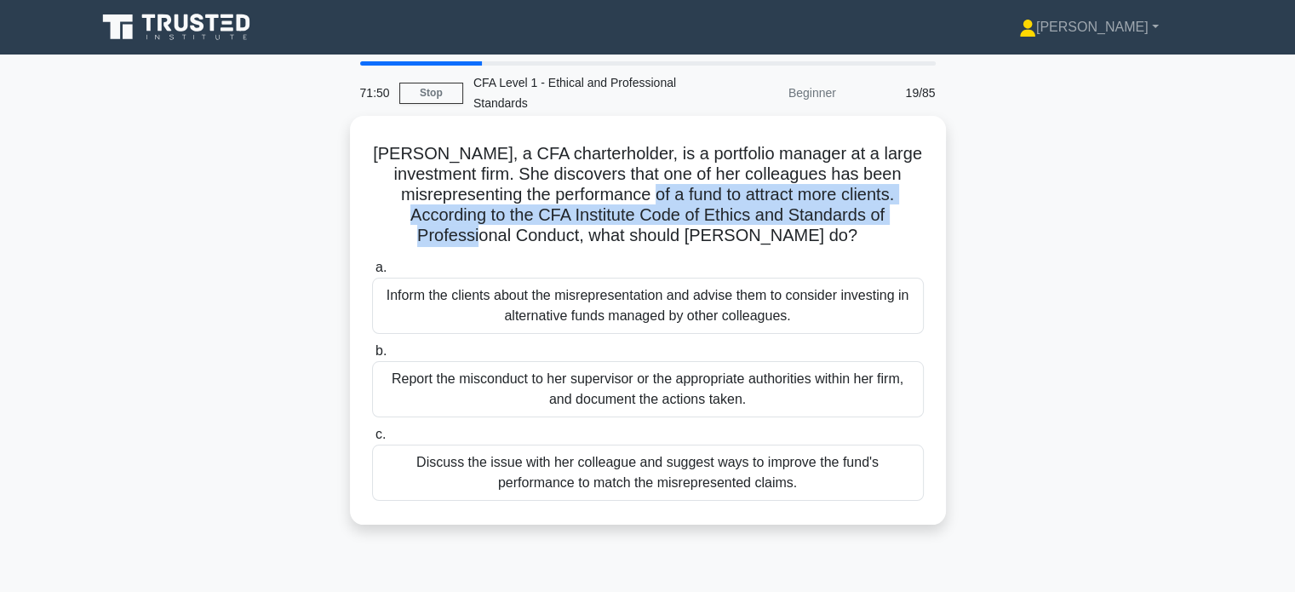
drag, startPoint x: 570, startPoint y: 187, endPoint x: 831, endPoint y: 207, distance: 262.3
click at [830, 206] on h5 "Karen, a CFA charterholder, is a portfolio manager at a large investment firm. …" at bounding box center [647, 195] width 555 height 104
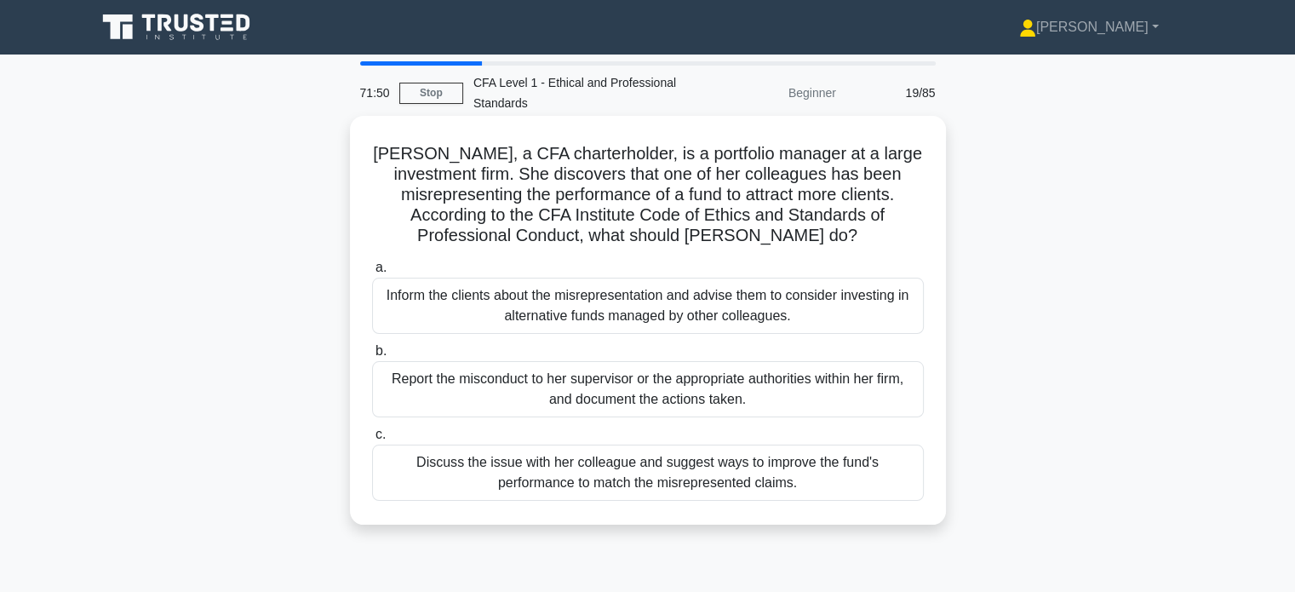
click at [853, 211] on h5 "Karen, a CFA charterholder, is a portfolio manager at a large investment firm. …" at bounding box center [647, 195] width 555 height 104
click at [703, 387] on div "Report the misconduct to her supervisor or the appropriate authorities within h…" at bounding box center [648, 389] width 552 height 56
click at [372, 357] on input "b. Report the misconduct to her supervisor or the appropriate authorities withi…" at bounding box center [372, 351] width 0 height 11
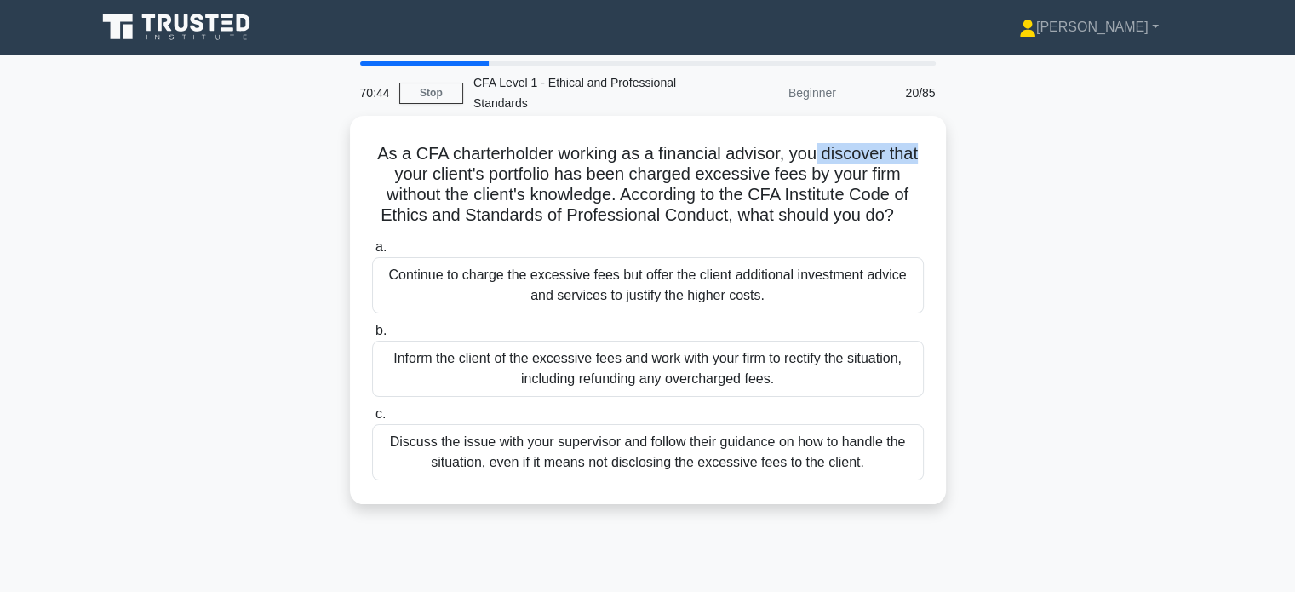
drag, startPoint x: 881, startPoint y: 159, endPoint x: 929, endPoint y: 163, distance: 47.8
click at [929, 163] on div "As a CFA charterholder working as a financial advisor, you discover that your c…" at bounding box center [648, 310] width 583 height 375
click at [912, 175] on h5 "As a CFA charterholder working as a financial advisor, you discover that your c…" at bounding box center [647, 184] width 555 height 83
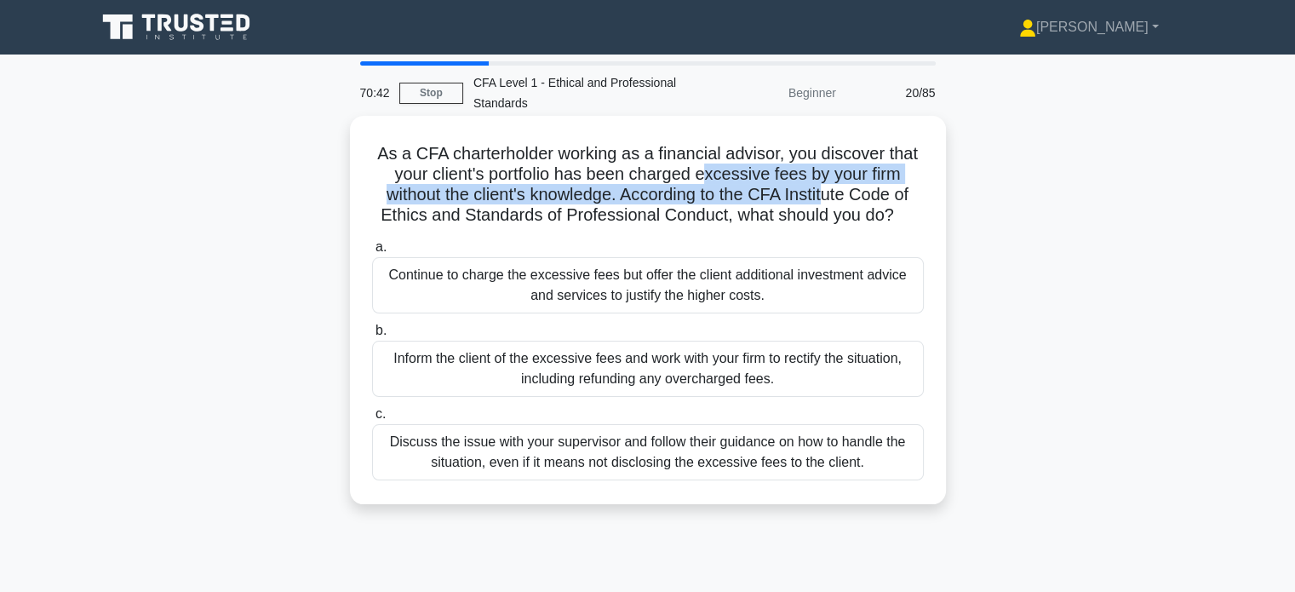
drag, startPoint x: 712, startPoint y: 173, endPoint x: 831, endPoint y: 186, distance: 119.9
click at [831, 186] on h5 "As a CFA charterholder working as a financial advisor, you discover that your c…" at bounding box center [647, 184] width 555 height 83
click at [856, 184] on h5 "As a CFA charterholder working as a financial advisor, you discover that your c…" at bounding box center [647, 184] width 555 height 83
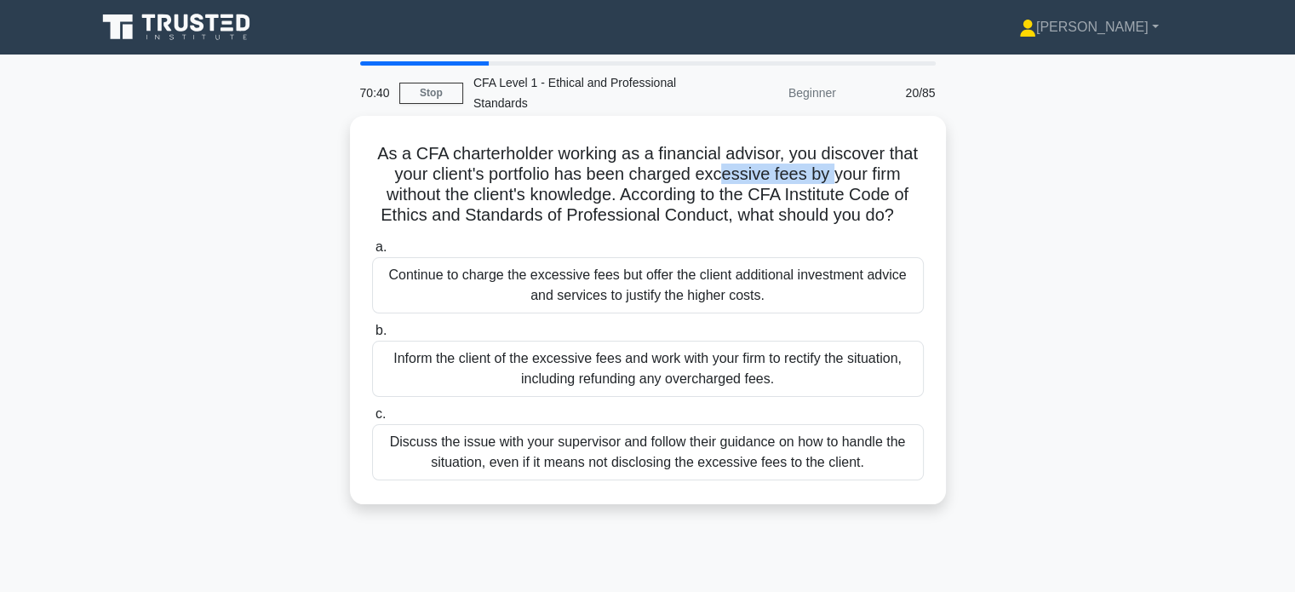
drag, startPoint x: 727, startPoint y: 175, endPoint x: 833, endPoint y: 173, distance: 105.6
click at [833, 173] on h5 "As a CFA charterholder working as a financial advisor, you discover that your c…" at bounding box center [647, 184] width 555 height 83
drag, startPoint x: 856, startPoint y: 176, endPoint x: 906, endPoint y: 175, distance: 50.3
click at [906, 175] on h5 "As a CFA charterholder working as a financial advisor, you discover that your c…" at bounding box center [647, 184] width 555 height 83
drag, startPoint x: 880, startPoint y: 190, endPoint x: 859, endPoint y: 189, distance: 21.3
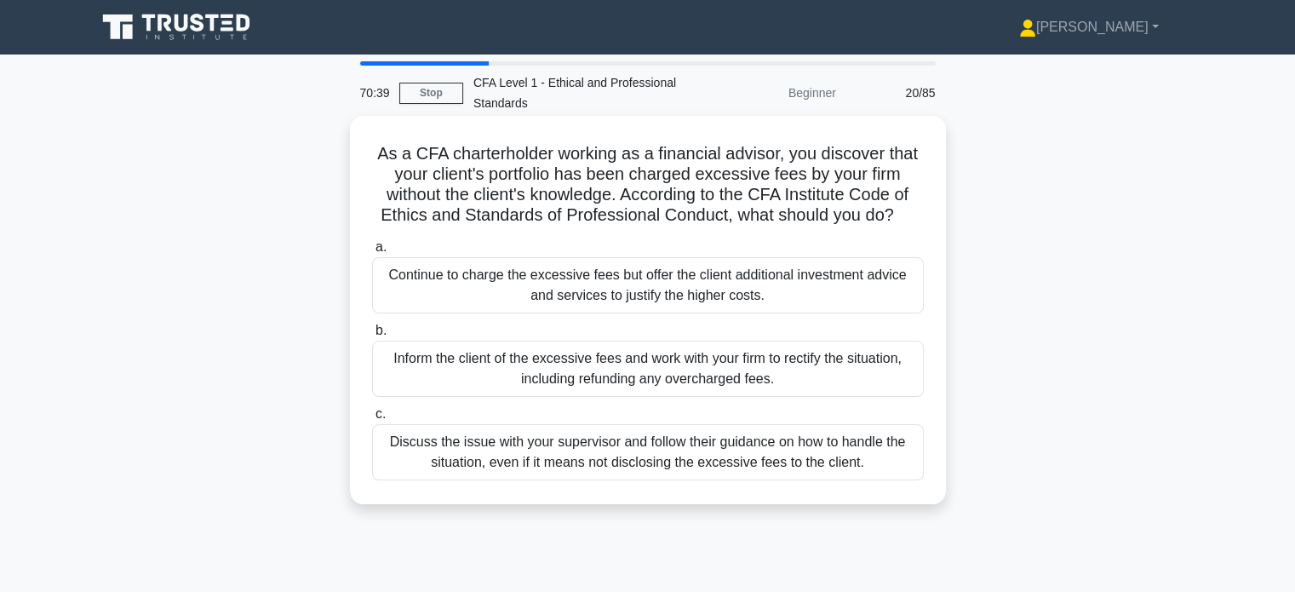
click at [880, 189] on h5 "As a CFA charterholder working as a financial advisor, you discover that your c…" at bounding box center [647, 184] width 555 height 83
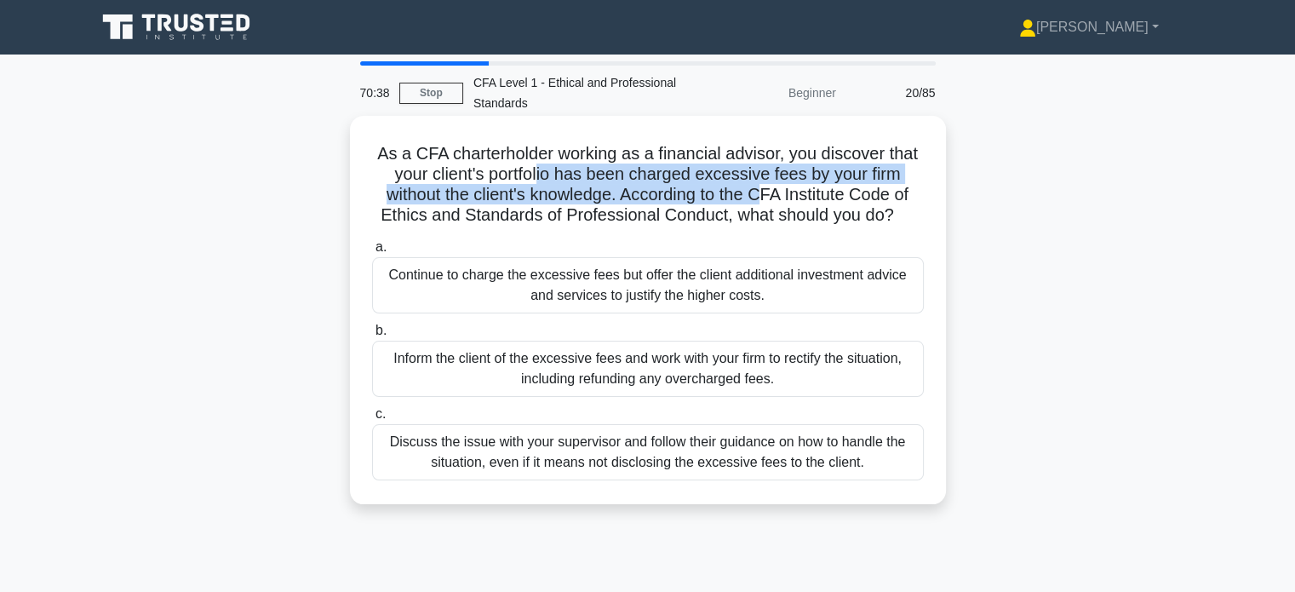
drag, startPoint x: 539, startPoint y: 182, endPoint x: 773, endPoint y: 193, distance: 234.5
click at [770, 194] on h5 "As a CFA charterholder working as a financial advisor, you discover that your c…" at bounding box center [647, 184] width 555 height 83
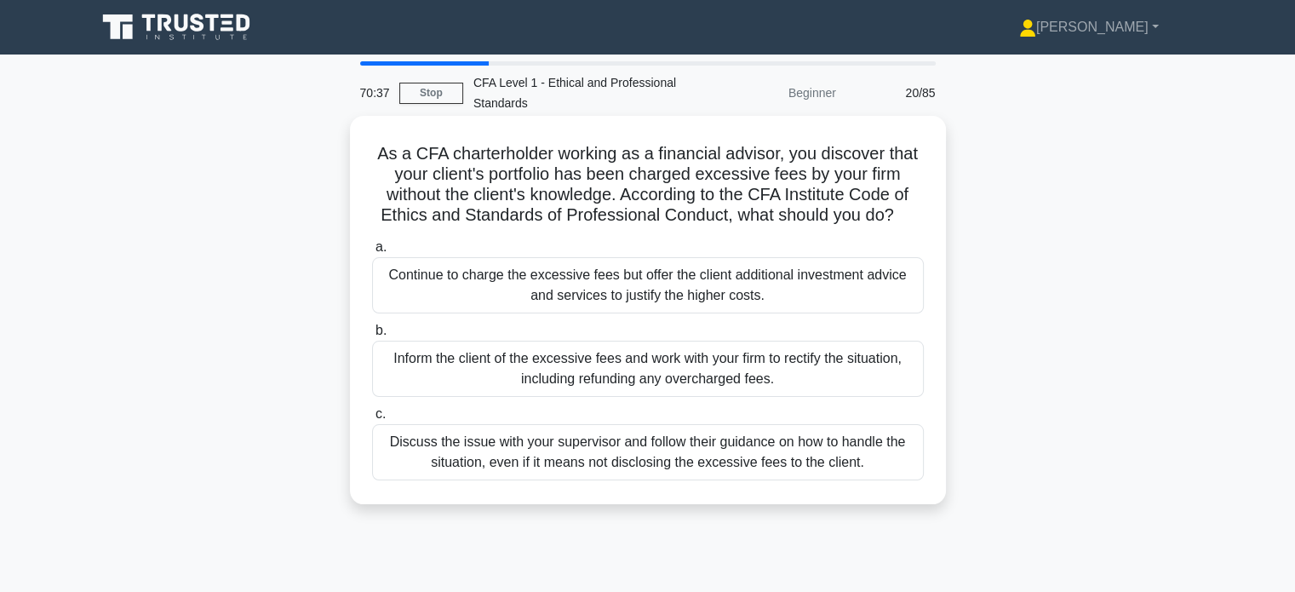
click at [790, 195] on h5 "As a CFA charterholder working as a financial advisor, you discover that your c…" at bounding box center [647, 184] width 555 height 83
click at [723, 366] on div "Inform the client of the excessive fees and work with your firm to rectify the …" at bounding box center [648, 369] width 552 height 56
click at [372, 336] on input "b. Inform the client of the excessive fees and work with your firm to rectify t…" at bounding box center [372, 330] width 0 height 11
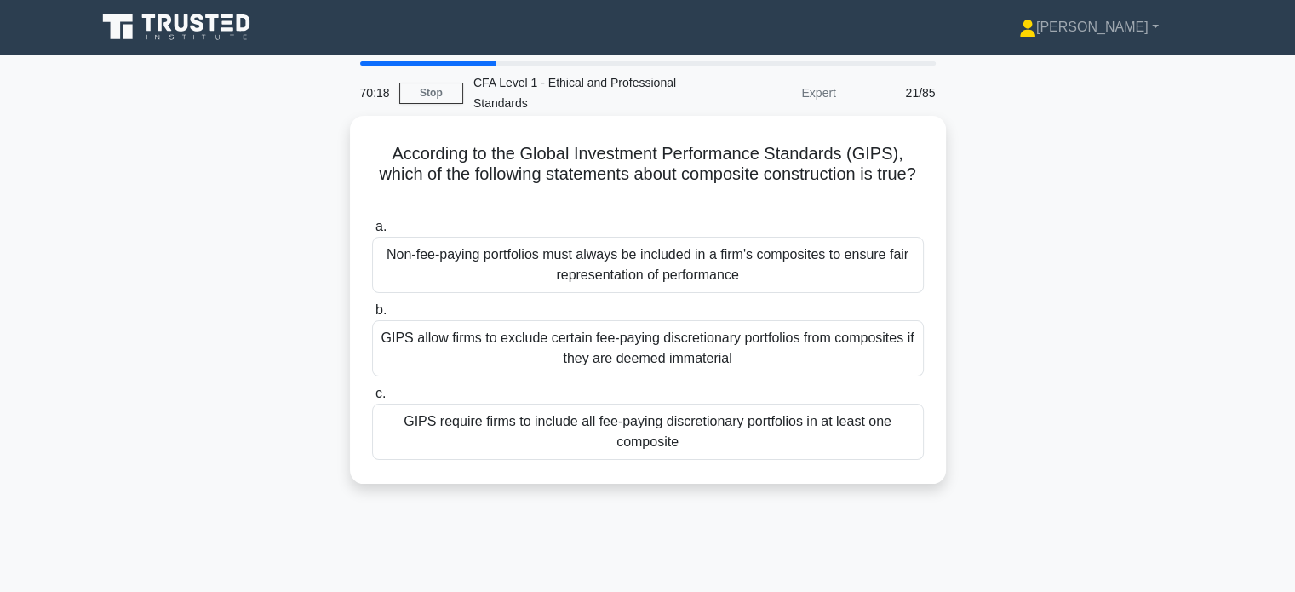
drag, startPoint x: 707, startPoint y: 149, endPoint x: 805, endPoint y: 193, distance: 107.5
click at [804, 193] on h5 "According to the Global Investment Performance Standards (GIPS), which of the f…" at bounding box center [647, 174] width 555 height 63
click at [809, 197] on h5 "According to the Global Investment Performance Standards (GIPS), which of the f…" at bounding box center [647, 174] width 555 height 63
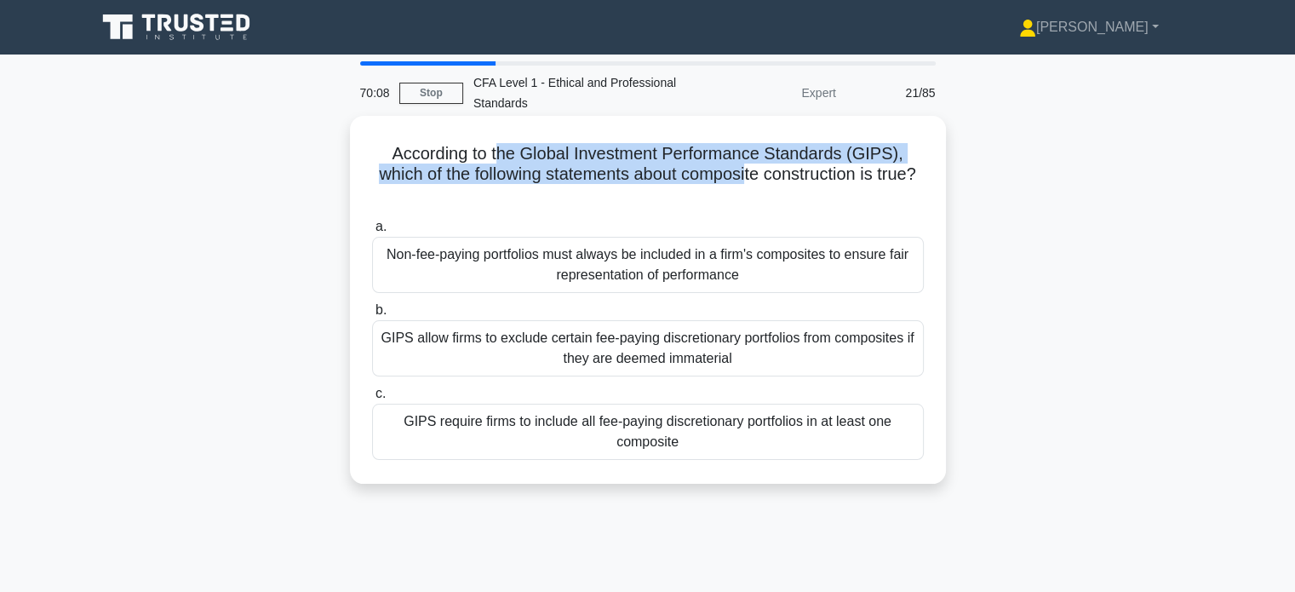
drag, startPoint x: 498, startPoint y: 152, endPoint x: 784, endPoint y: 176, distance: 286.3
click at [777, 175] on h5 "According to the Global Investment Performance Standards (GIPS), which of the f…" at bounding box center [647, 174] width 555 height 63
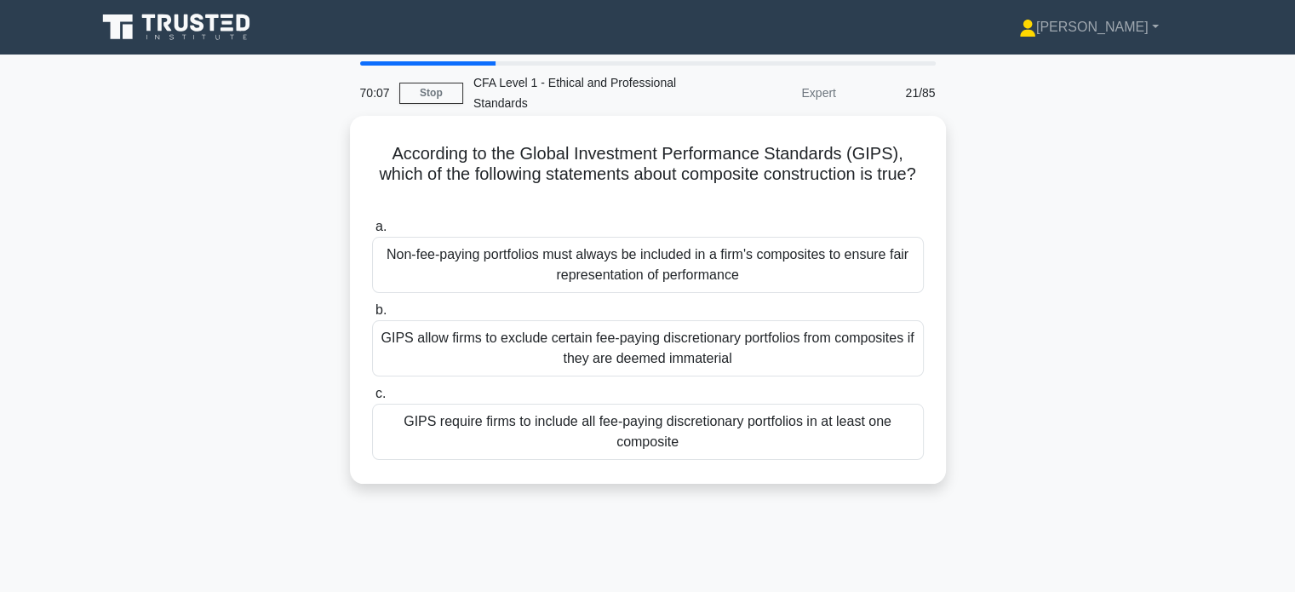
click at [790, 179] on h5 "According to the Global Investment Performance Standards (GIPS), which of the f…" at bounding box center [647, 174] width 555 height 63
drag, startPoint x: 795, startPoint y: 180, endPoint x: 875, endPoint y: 187, distance: 80.3
click at [875, 187] on h5 "According to the Global Investment Performance Standards (GIPS), which of the f…" at bounding box center [647, 174] width 555 height 63
click at [840, 199] on h5 "According to the Global Investment Performance Standards (GIPS), which of the f…" at bounding box center [647, 174] width 555 height 63
click at [790, 275] on div "Non-fee-paying portfolios must always be included in a firm's composites to ens…" at bounding box center [648, 265] width 552 height 56
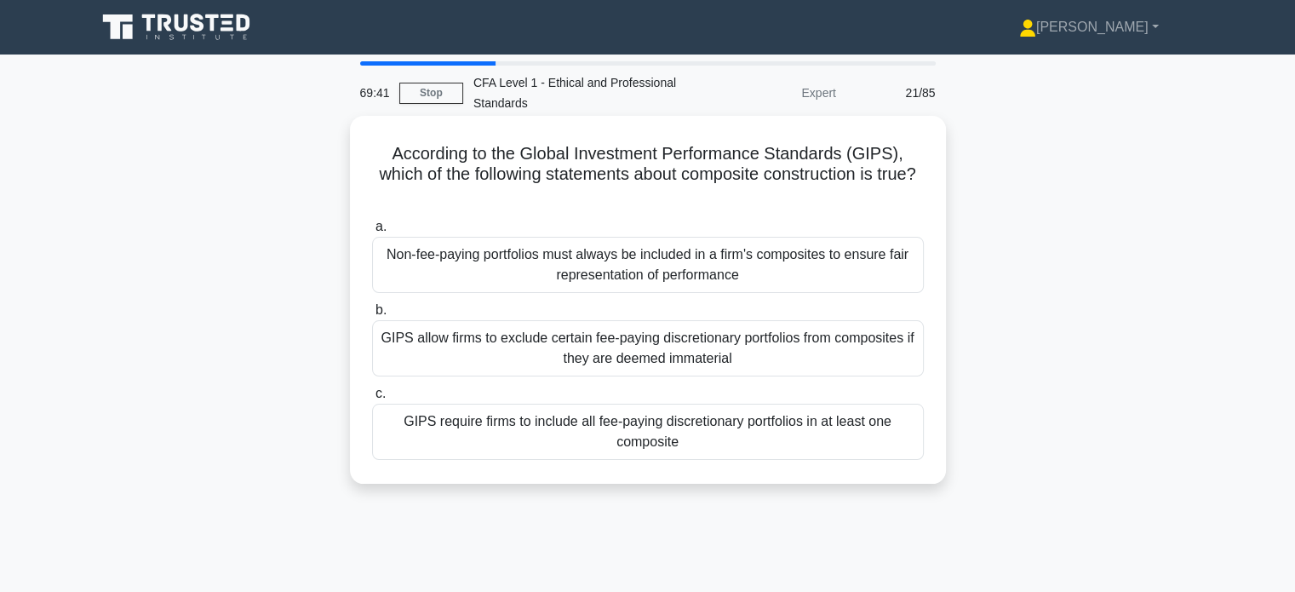
click at [372, 233] on input "a. Non-fee-paying portfolios must always be included in a firm's composites to …" at bounding box center [372, 226] width 0 height 11
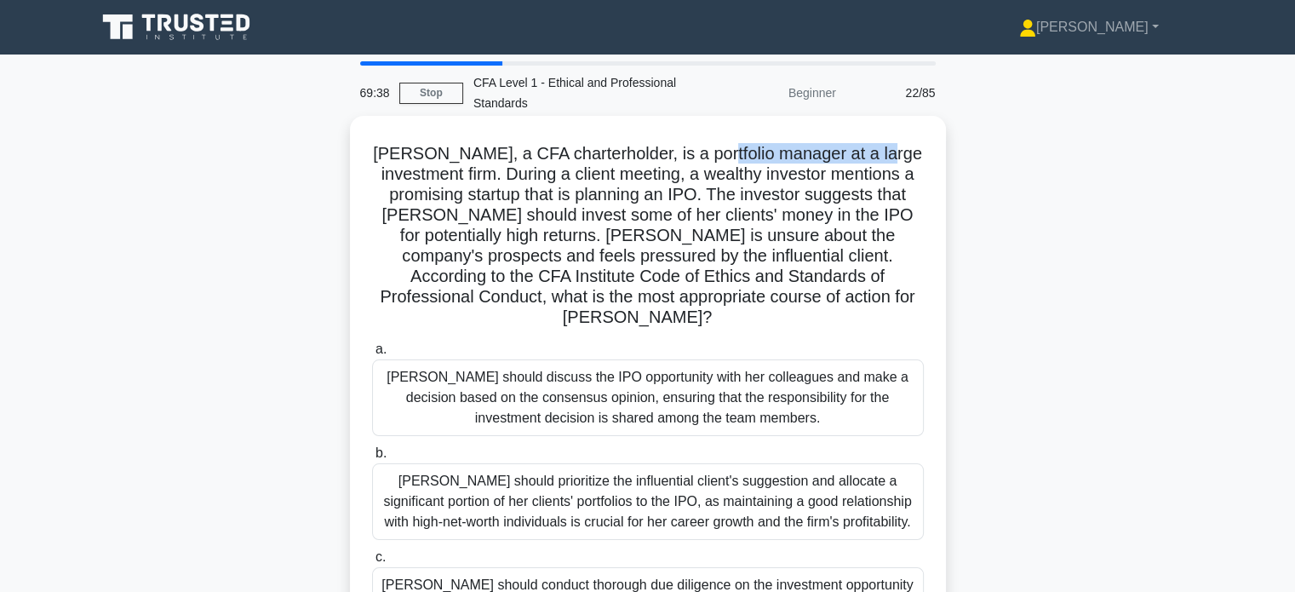
drag, startPoint x: 704, startPoint y: 158, endPoint x: 869, endPoint y: 166, distance: 164.6
click at [869, 164] on h5 "Susan, a CFA charterholder, is a portfolio manager at a large investment firm. …" at bounding box center [647, 236] width 555 height 186
click at [823, 198] on h5 "Susan, a CFA charterholder, is a portfolio manager at a large investment firm. …" at bounding box center [647, 236] width 555 height 186
drag, startPoint x: 738, startPoint y: 181, endPoint x: 802, endPoint y: 181, distance: 64.7
click at [802, 181] on h5 "Susan, a CFA charterholder, is a portfolio manager at a large investment firm. …" at bounding box center [647, 236] width 555 height 186
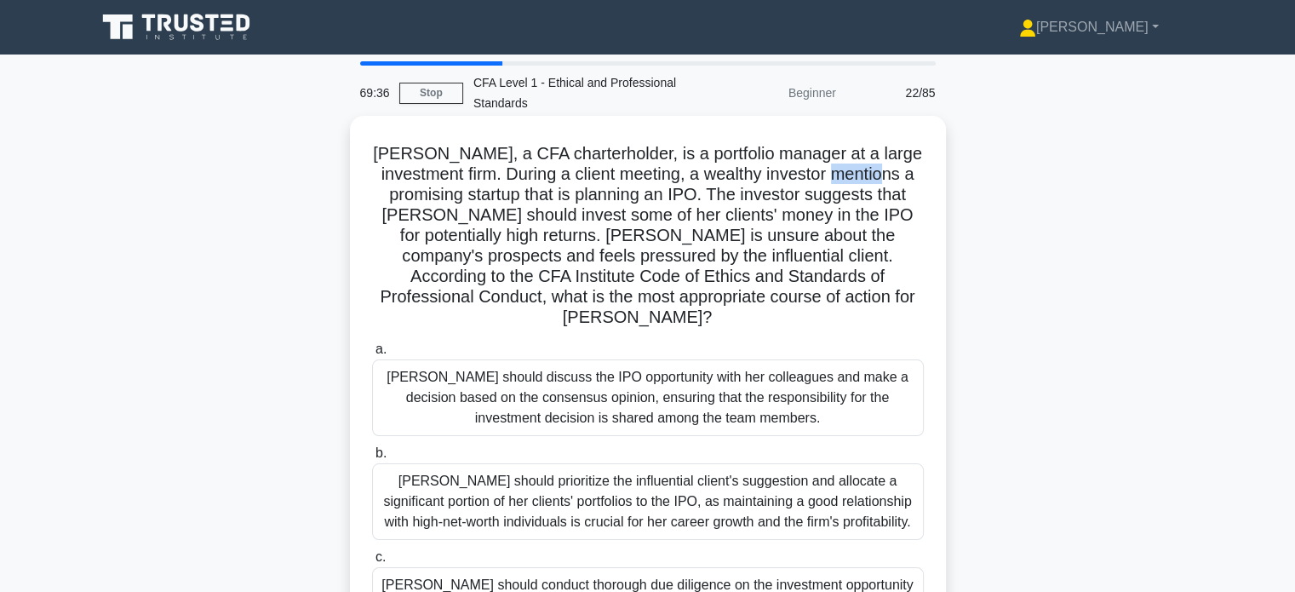
drag, startPoint x: 822, startPoint y: 184, endPoint x: 875, endPoint y: 186, distance: 52.8
click at [873, 185] on h5 "Susan, a CFA charterholder, is a portfolio manager at a large investment firm. …" at bounding box center [647, 236] width 555 height 186
click at [880, 194] on h5 "Susan, a CFA charterholder, is a portfolio manager at a large investment firm. …" at bounding box center [647, 236] width 555 height 186
drag, startPoint x: 548, startPoint y: 196, endPoint x: 640, endPoint y: 196, distance: 92.0
click at [640, 196] on h5 "Susan, a CFA charterholder, is a portfolio manager at a large investment firm. …" at bounding box center [647, 236] width 555 height 186
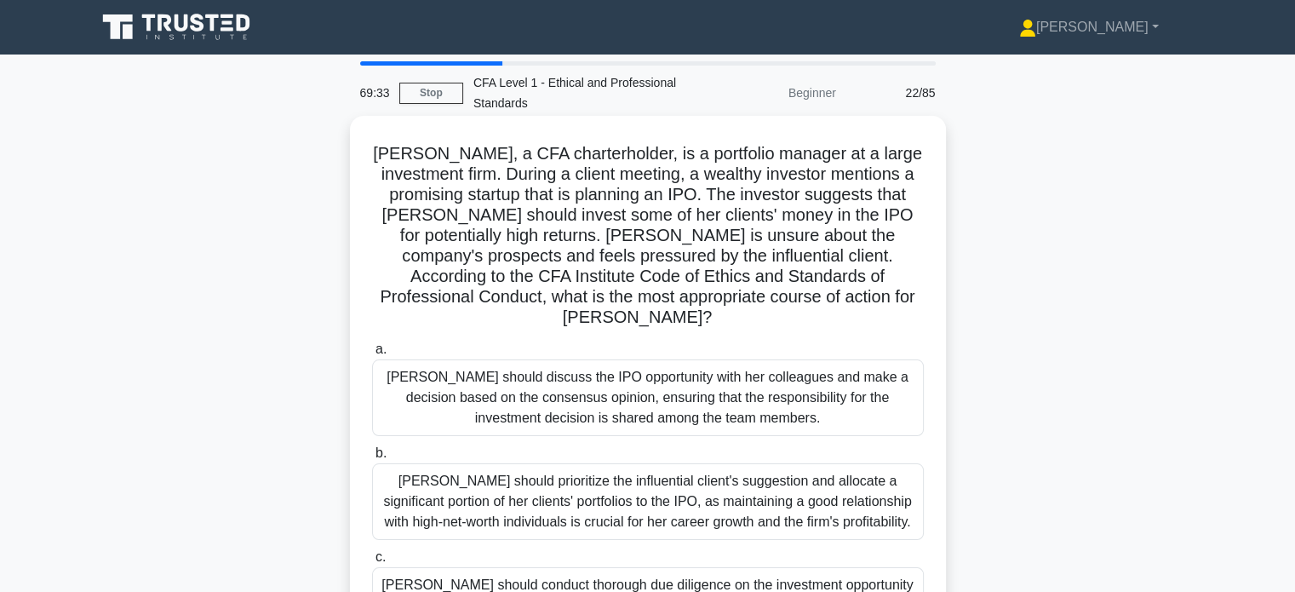
click at [691, 197] on h5 "Susan, a CFA charterholder, is a portfolio manager at a large investment firm. …" at bounding box center [647, 236] width 555 height 186
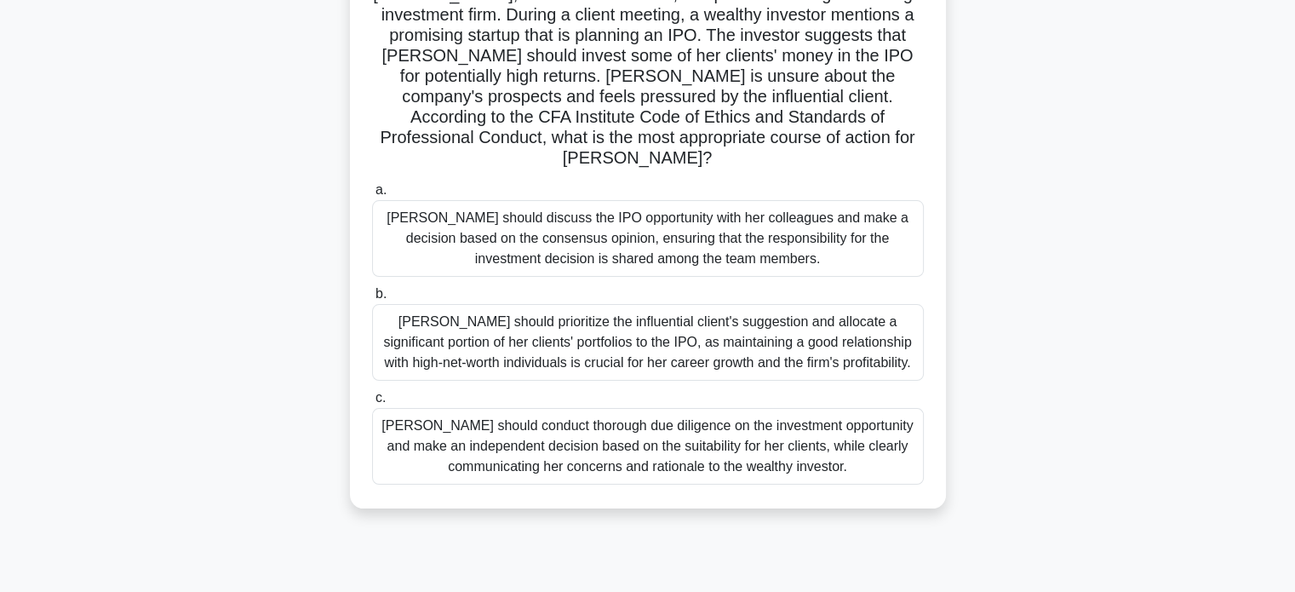
scroll to position [170, 0]
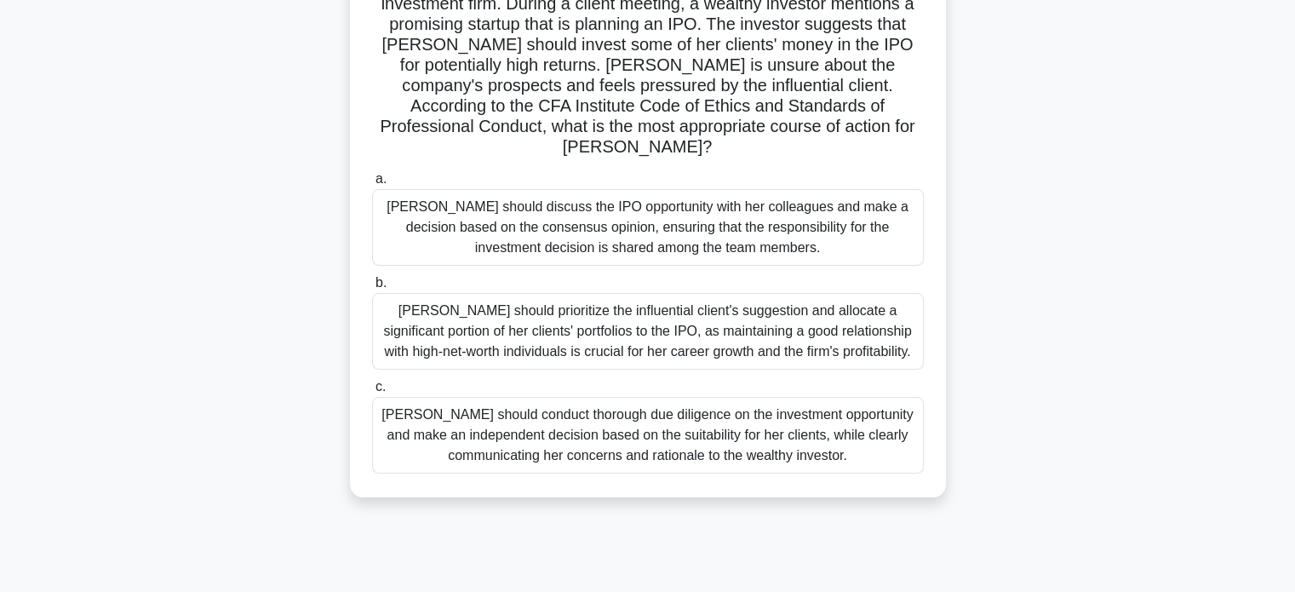
click at [750, 411] on div "Susan should conduct thorough due diligence on the investment opportunity and m…" at bounding box center [648, 435] width 552 height 77
click at [372, 393] on input "c. Susan should conduct thorough due diligence on the investment opportunity an…" at bounding box center [372, 387] width 0 height 11
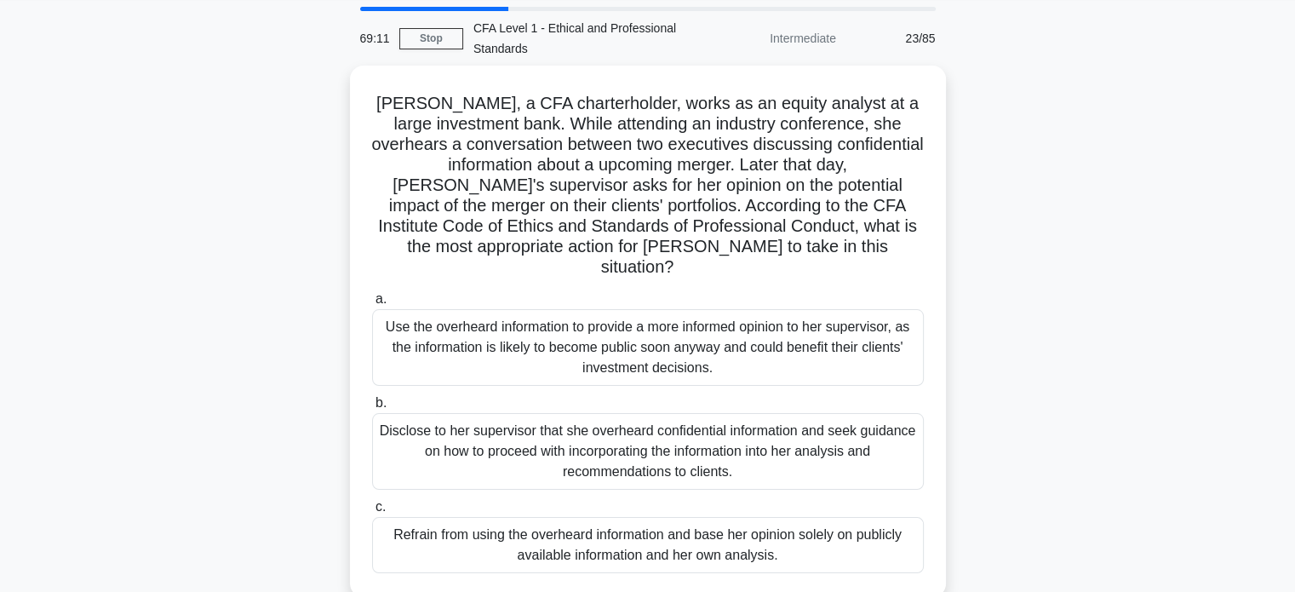
scroll to position [0, 0]
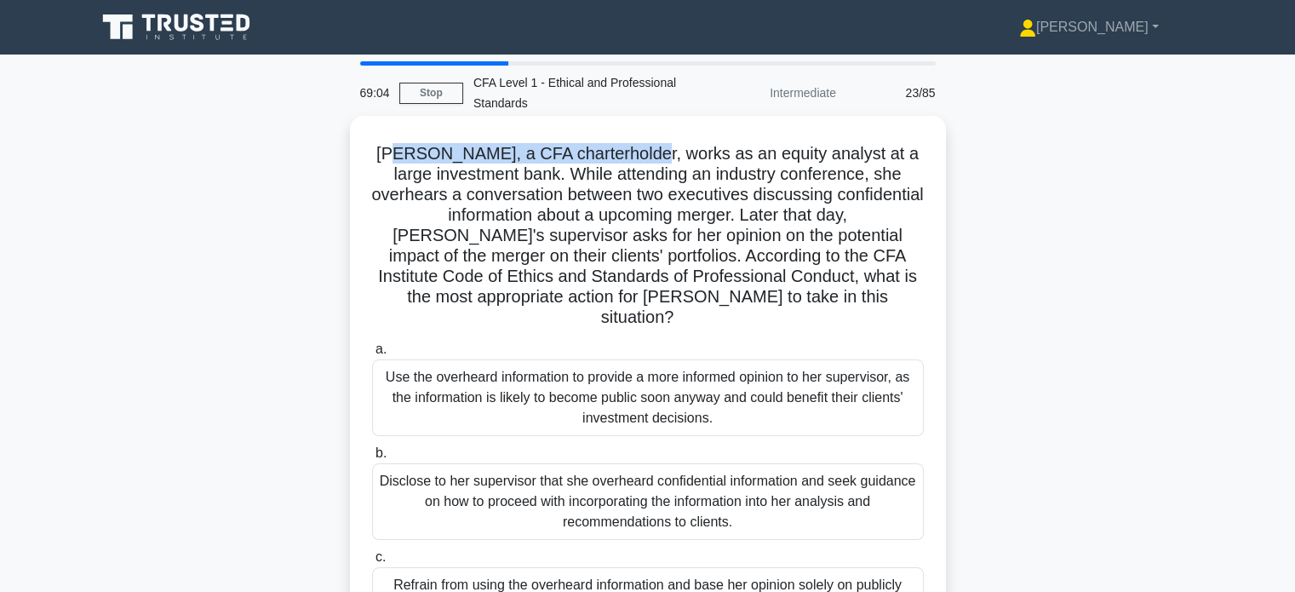
drag, startPoint x: 428, startPoint y: 149, endPoint x: 661, endPoint y: 153, distance: 233.4
click at [661, 153] on h5 "Emily, a CFA charterholder, works as an equity analyst at a large investment ba…" at bounding box center [647, 236] width 555 height 186
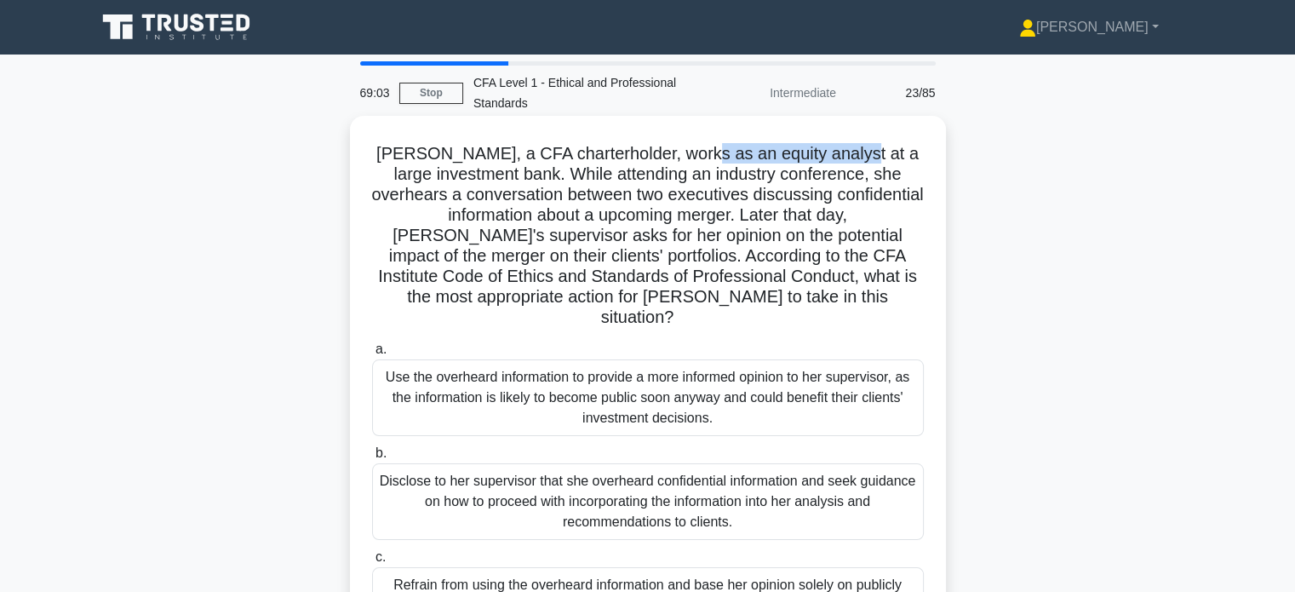
drag, startPoint x: 783, startPoint y: 156, endPoint x: 894, endPoint y: 162, distance: 111.7
click at [859, 158] on h5 "Emily, a CFA charterholder, works as an equity analyst at a large investment ba…" at bounding box center [647, 236] width 555 height 186
click at [895, 162] on h5 "Emily, a CFA charterholder, works as an equity analyst at a large investment ba…" at bounding box center [647, 236] width 555 height 186
drag, startPoint x: 870, startPoint y: 158, endPoint x: 906, endPoint y: 159, distance: 35.8
click at [906, 159] on h5 "Emily, a CFA charterholder, works as an equity analyst at a large investment ba…" at bounding box center [647, 236] width 555 height 186
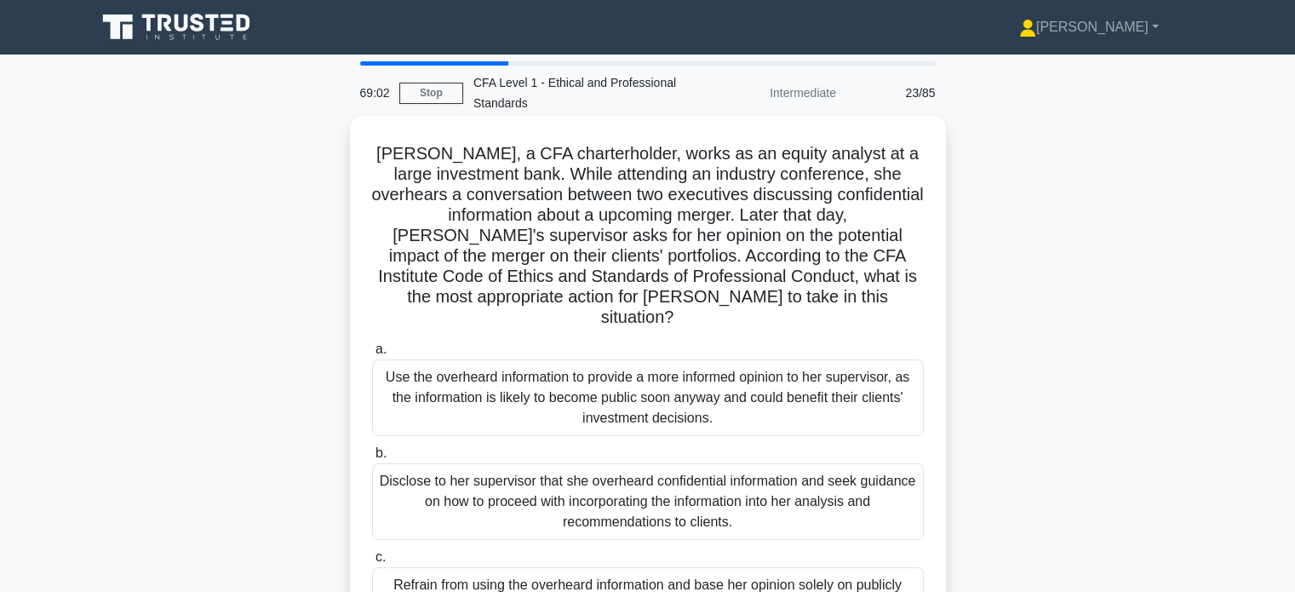
click at [886, 190] on h5 "Emily, a CFA charterholder, works as an equity analyst at a large investment ba…" at bounding box center [647, 236] width 555 height 186
drag, startPoint x: 594, startPoint y: 173, endPoint x: 647, endPoint y: 173, distance: 52.8
click at [647, 173] on h5 "Emily, a CFA charterholder, works as an equity analyst at a large investment ba…" at bounding box center [647, 236] width 555 height 186
drag, startPoint x: 658, startPoint y: 172, endPoint x: 715, endPoint y: 171, distance: 57.1
click at [715, 171] on h5 "Emily, a CFA charterholder, works as an equity analyst at a large investment ba…" at bounding box center [647, 236] width 555 height 186
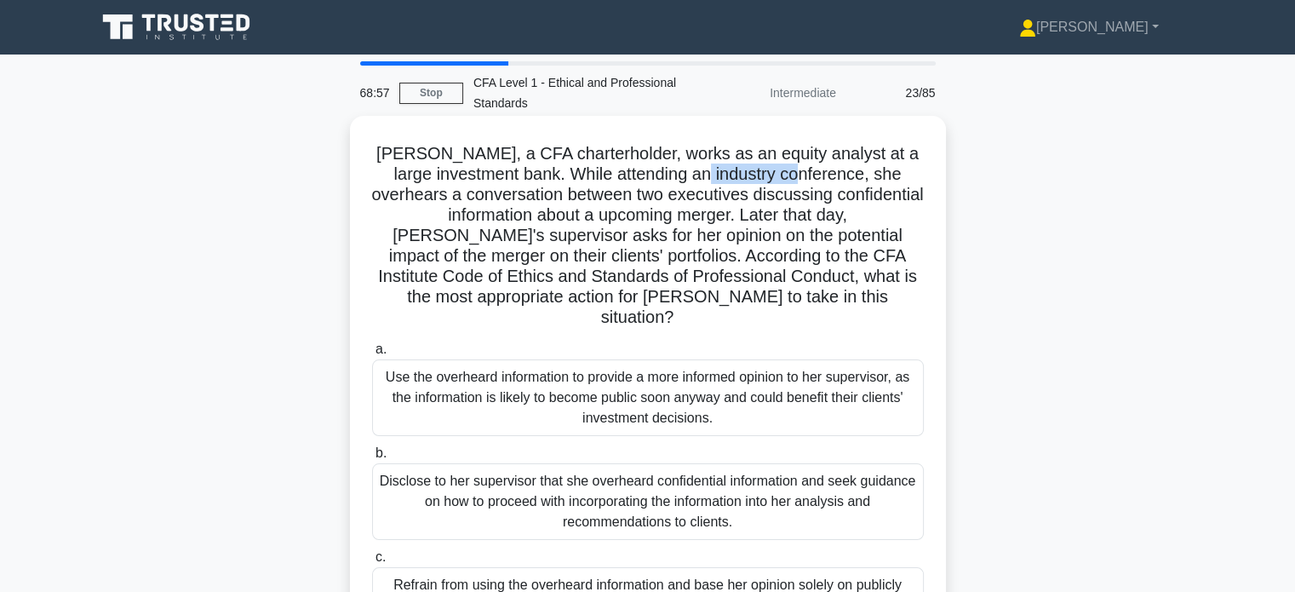
drag, startPoint x: 757, startPoint y: 176, endPoint x: 848, endPoint y: 177, distance: 91.1
click at [848, 177] on h5 "Emily, a CFA charterholder, works as an equity analyst at a large investment ba…" at bounding box center [647, 236] width 555 height 186
drag, startPoint x: 859, startPoint y: 177, endPoint x: 886, endPoint y: 177, distance: 27.3
click at [886, 177] on h5 "Emily, a CFA charterholder, works as an equity analyst at a large investment ba…" at bounding box center [647, 236] width 555 height 186
click at [880, 187] on h5 "Emily, a CFA charterholder, works as an equity analyst at a large investment ba…" at bounding box center [647, 236] width 555 height 186
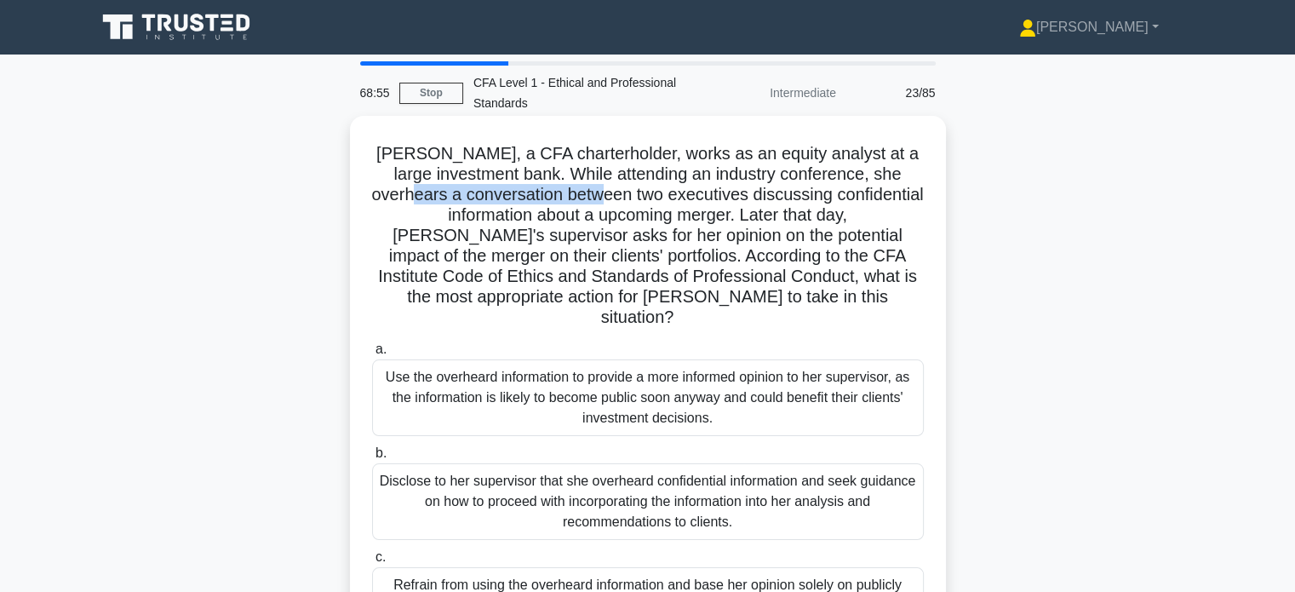
drag, startPoint x: 518, startPoint y: 200, endPoint x: 719, endPoint y: 205, distance: 201.1
click at [715, 204] on h5 "Emily, a CFA charterholder, works as an equity analyst at a large investment ba…" at bounding box center [647, 236] width 555 height 186
drag, startPoint x: 759, startPoint y: 205, endPoint x: 839, endPoint y: 208, distance: 80.1
click at [839, 208] on h5 "Emily, a CFA charterholder, works as an equity analyst at a large investment ba…" at bounding box center [647, 236] width 555 height 186
click at [767, 227] on h5 "Emily, a CFA charterholder, works as an equity analyst at a large investment ba…" at bounding box center [647, 236] width 555 height 186
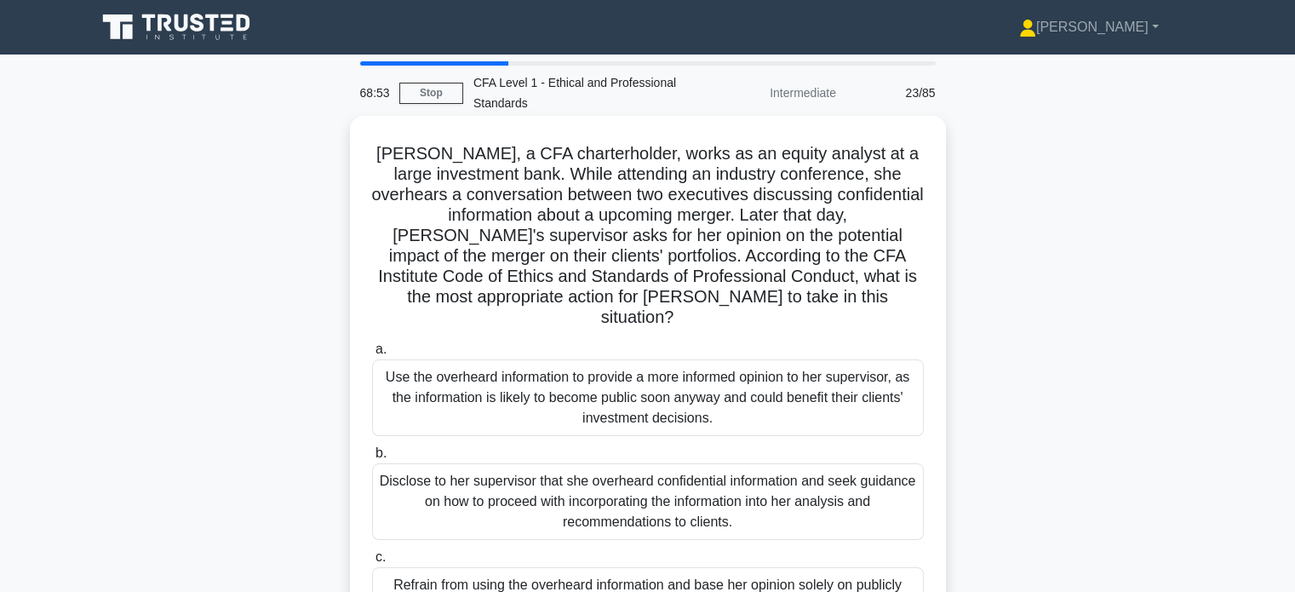
click at [742, 219] on h5 "Emily, a CFA charterholder, works as an equity analyst at a large investment ba…" at bounding box center [647, 236] width 555 height 186
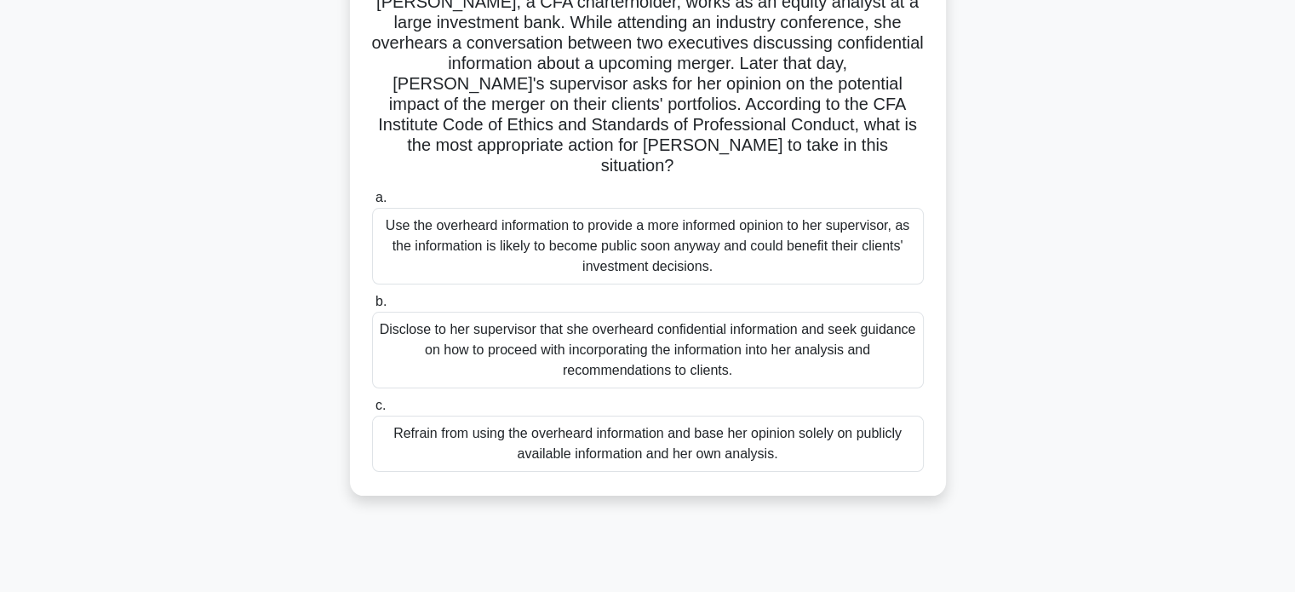
scroll to position [170, 0]
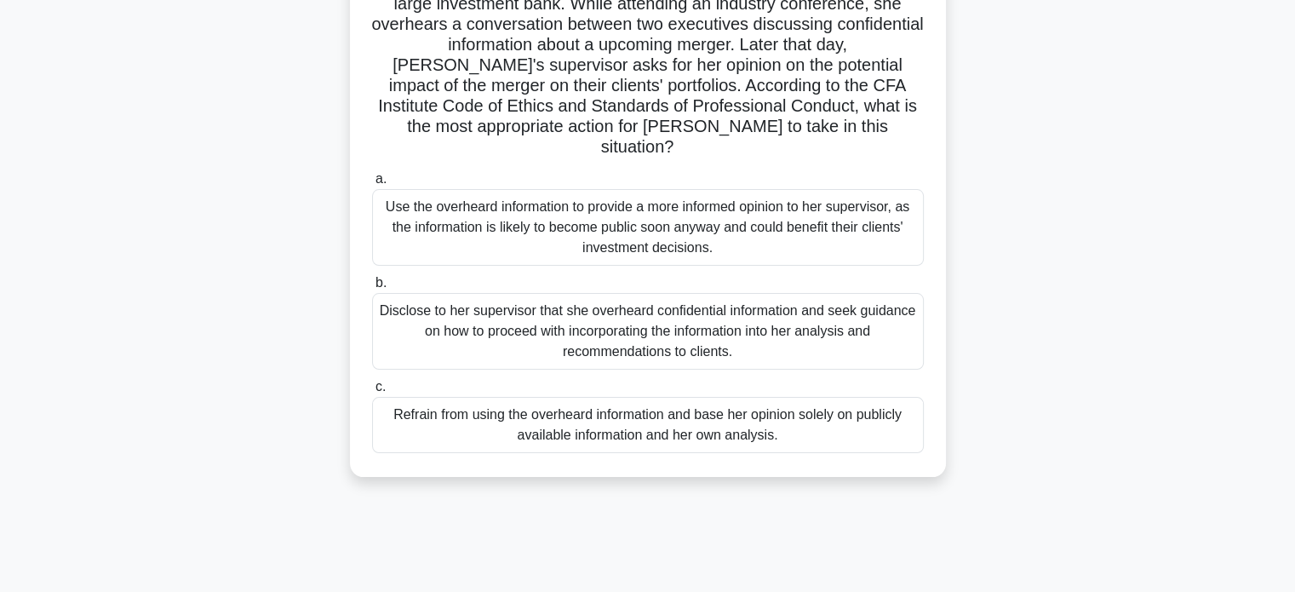
click at [771, 401] on div "Refrain from using the overheard information and base her opinion solely on pub…" at bounding box center [648, 425] width 552 height 56
click at [372, 393] on input "c. Refrain from using the overheard information and base her opinion solely on …" at bounding box center [372, 387] width 0 height 11
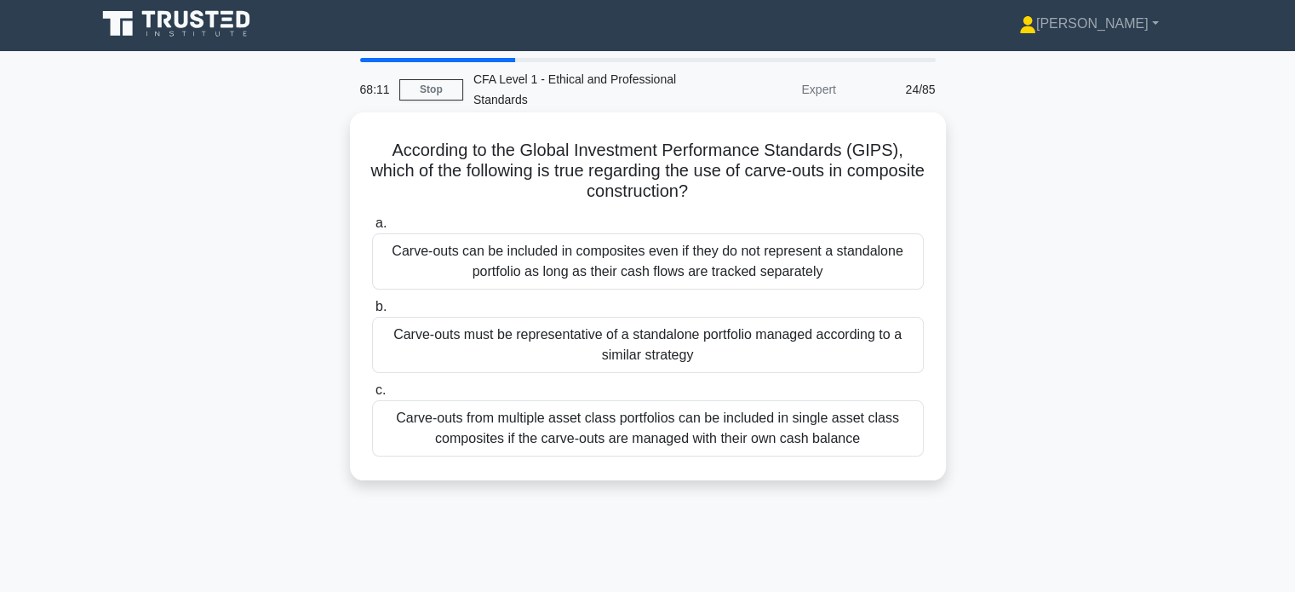
scroll to position [0, 0]
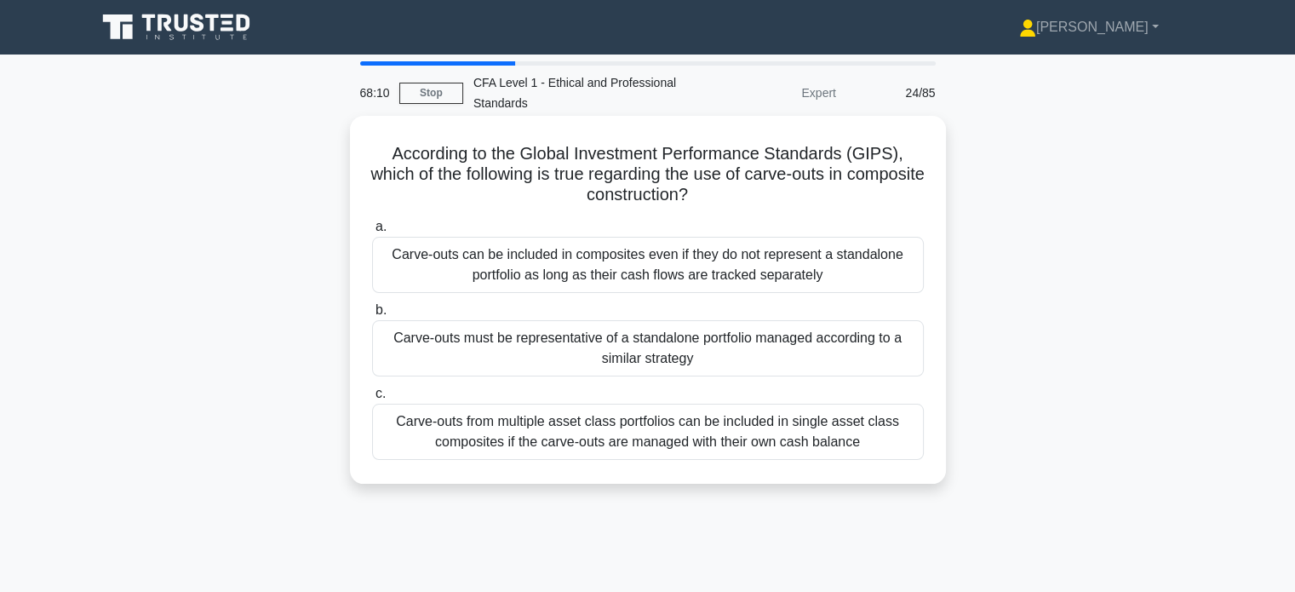
drag, startPoint x: 714, startPoint y: 164, endPoint x: 832, endPoint y: 208, distance: 126.1
click at [832, 208] on div "According to the Global Investment Performance Standards (GIPS), which of the f…" at bounding box center [648, 300] width 583 height 354
click at [872, 205] on h5 "According to the Global Investment Performance Standards (GIPS), which of the f…" at bounding box center [647, 174] width 555 height 63
drag, startPoint x: 528, startPoint y: 157, endPoint x: 765, endPoint y: 156, distance: 236.8
click at [765, 156] on h5 "According to the Global Investment Performance Standards (GIPS), which of the f…" at bounding box center [647, 174] width 555 height 63
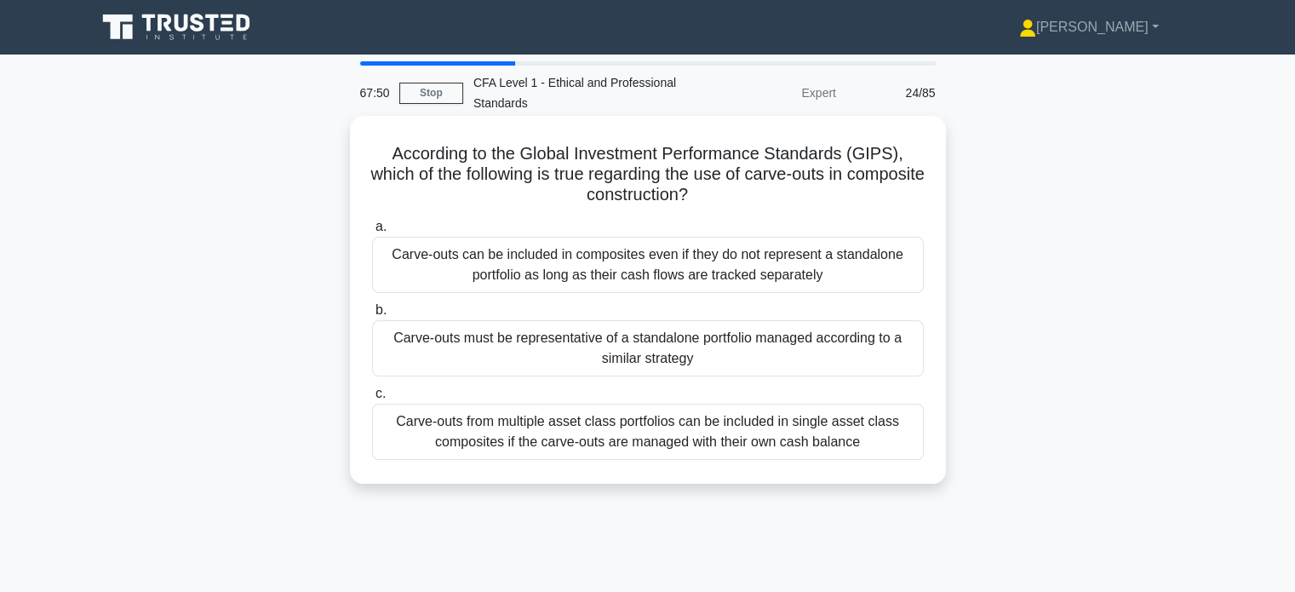
click at [778, 162] on h5 "According to the Global Investment Performance Standards (GIPS), which of the f…" at bounding box center [647, 174] width 555 height 63
drag, startPoint x: 694, startPoint y: 169, endPoint x: 825, endPoint y: 186, distance: 132.3
click at [825, 186] on h5 "According to the Global Investment Performance Standards (GIPS), which of the f…" at bounding box center [647, 174] width 555 height 63
click at [862, 189] on h5 "According to the Global Investment Performance Standards (GIPS), which of the f…" at bounding box center [647, 174] width 555 height 63
click at [776, 422] on div "Carve-outs from multiple asset class portfolios can be included in single asset…" at bounding box center [648, 432] width 552 height 56
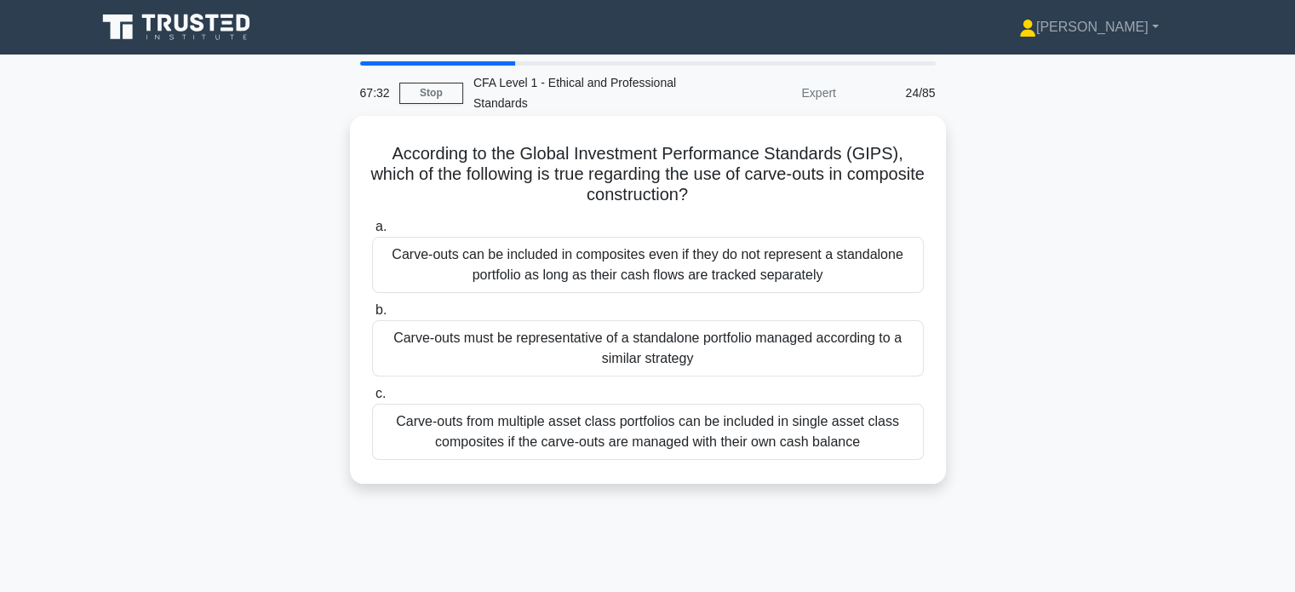
click at [372, 399] on input "c. Carve-outs from multiple asset class portfolios can be included in single as…" at bounding box center [372, 393] width 0 height 11
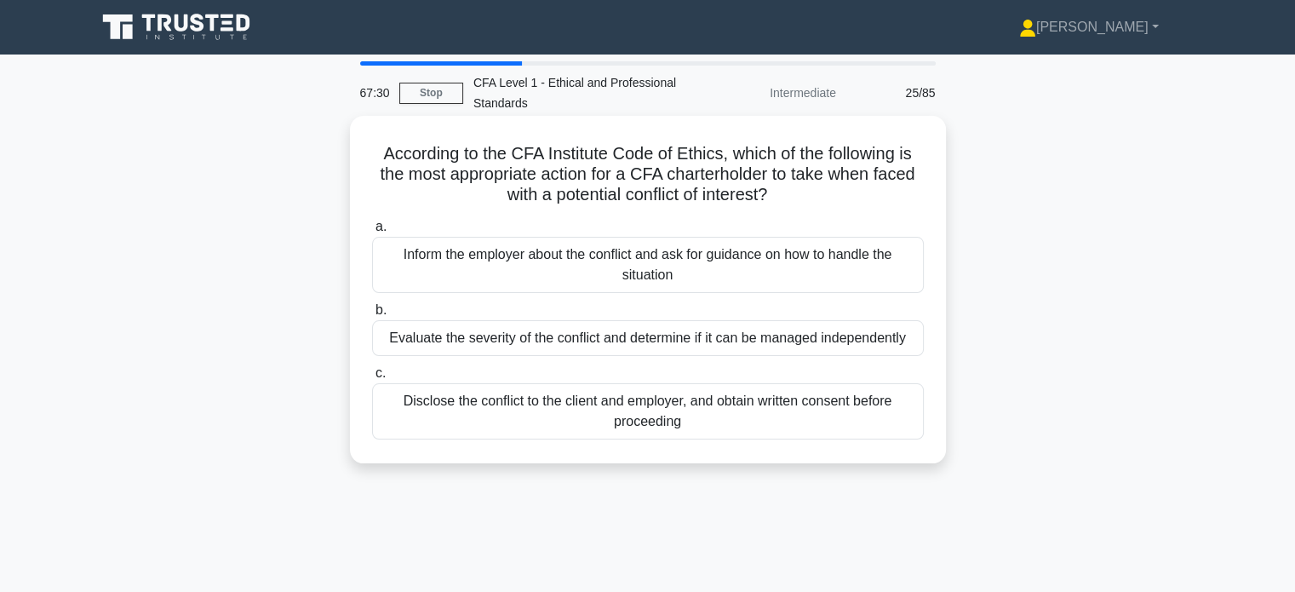
drag, startPoint x: 540, startPoint y: 141, endPoint x: 835, endPoint y: 200, distance: 300.5
click at [835, 200] on div "According to the CFA Institute Code of Ethics, which of the following is the mo…" at bounding box center [648, 290] width 583 height 334
click at [865, 210] on div "According to the CFA Institute Code of Ethics, which of the following is the mo…" at bounding box center [648, 290] width 583 height 334
drag, startPoint x: 596, startPoint y: 151, endPoint x: 866, endPoint y: 164, distance: 270.3
click at [866, 164] on h5 "According to the CFA Institute Code of Ethics, which of the following is the mo…" at bounding box center [647, 174] width 555 height 63
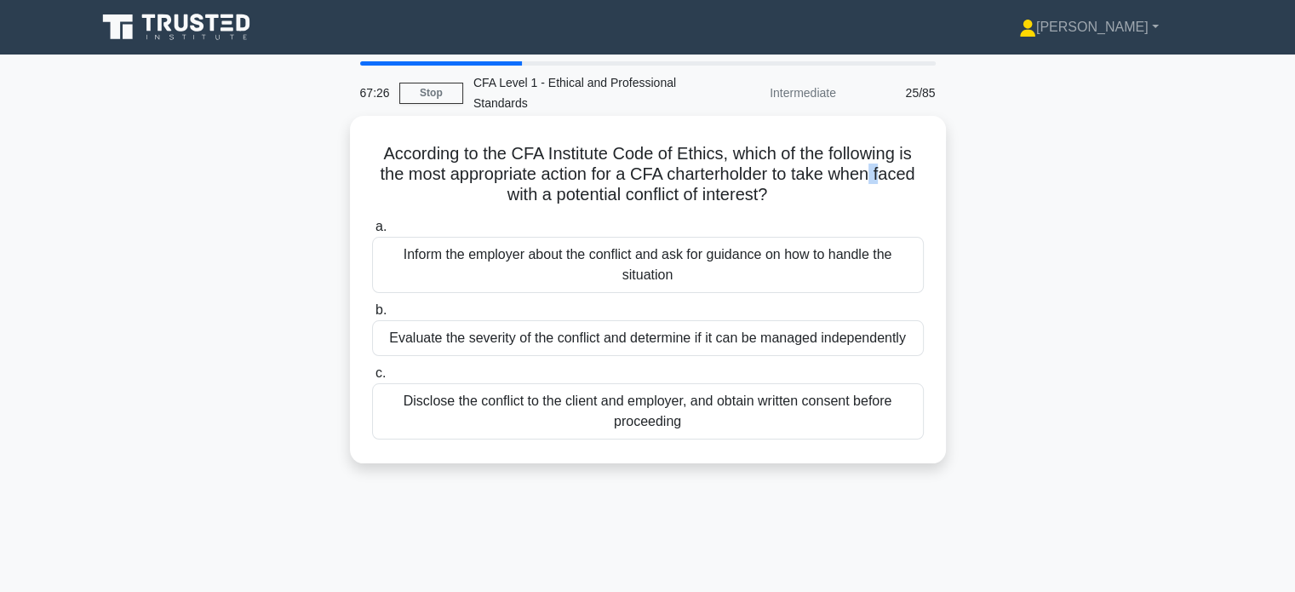
drag, startPoint x: 876, startPoint y: 165, endPoint x: 889, endPoint y: 169, distance: 14.3
click at [889, 169] on h5 "According to the CFA Institute Code of Ethics, which of the following is the mo…" at bounding box center [647, 174] width 555 height 63
click at [876, 173] on h5 "According to the CFA Institute Code of Ethics, which of the following is the mo…" at bounding box center [647, 174] width 555 height 63
click at [739, 170] on h5 "According to the CFA Institute Code of Ethics, which of the following is the mo…" at bounding box center [647, 174] width 555 height 63
drag, startPoint x: 691, startPoint y: 185, endPoint x: 773, endPoint y: 200, distance: 84.0
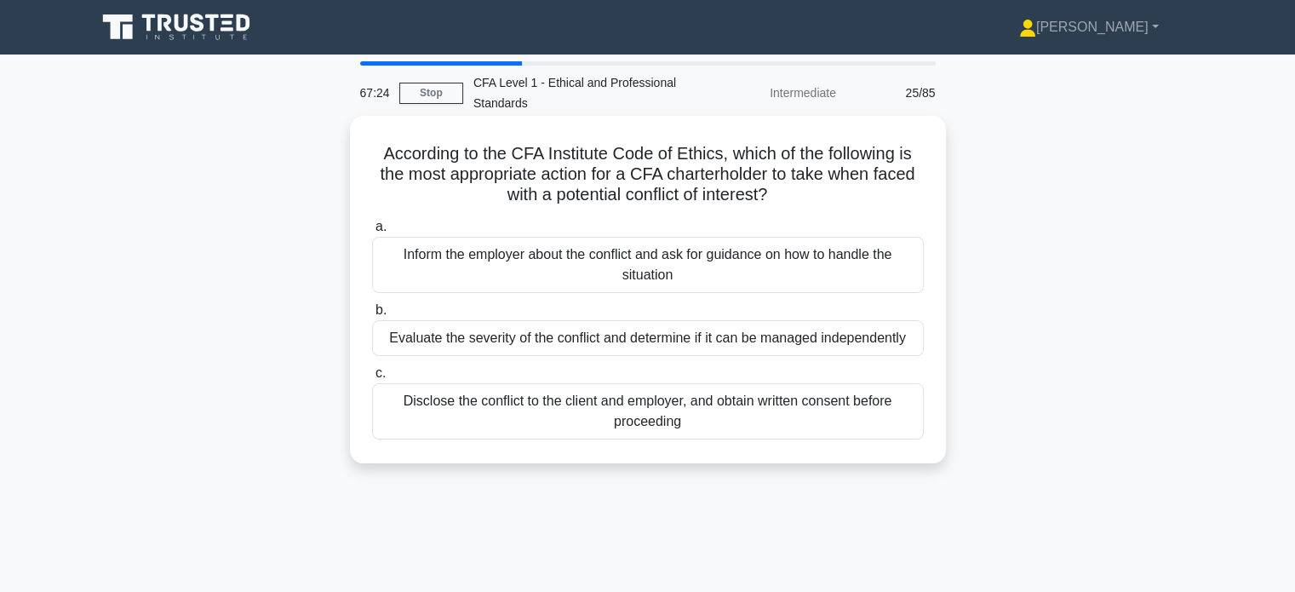
click at [773, 200] on h5 "According to the CFA Institute Code of Ethics, which of the following is the mo…" at bounding box center [647, 174] width 555 height 63
click at [838, 206] on h5 "According to the CFA Institute Code of Ethics, which of the following is the mo…" at bounding box center [647, 174] width 555 height 63
drag, startPoint x: 875, startPoint y: 178, endPoint x: 904, endPoint y: 180, distance: 29.9
click at [904, 180] on h5 "According to the CFA Institute Code of Ethics, which of the following is the mo…" at bounding box center [647, 174] width 555 height 63
click at [837, 200] on h5 "According to the CFA Institute Code of Ethics, which of the following is the mo…" at bounding box center [647, 174] width 555 height 63
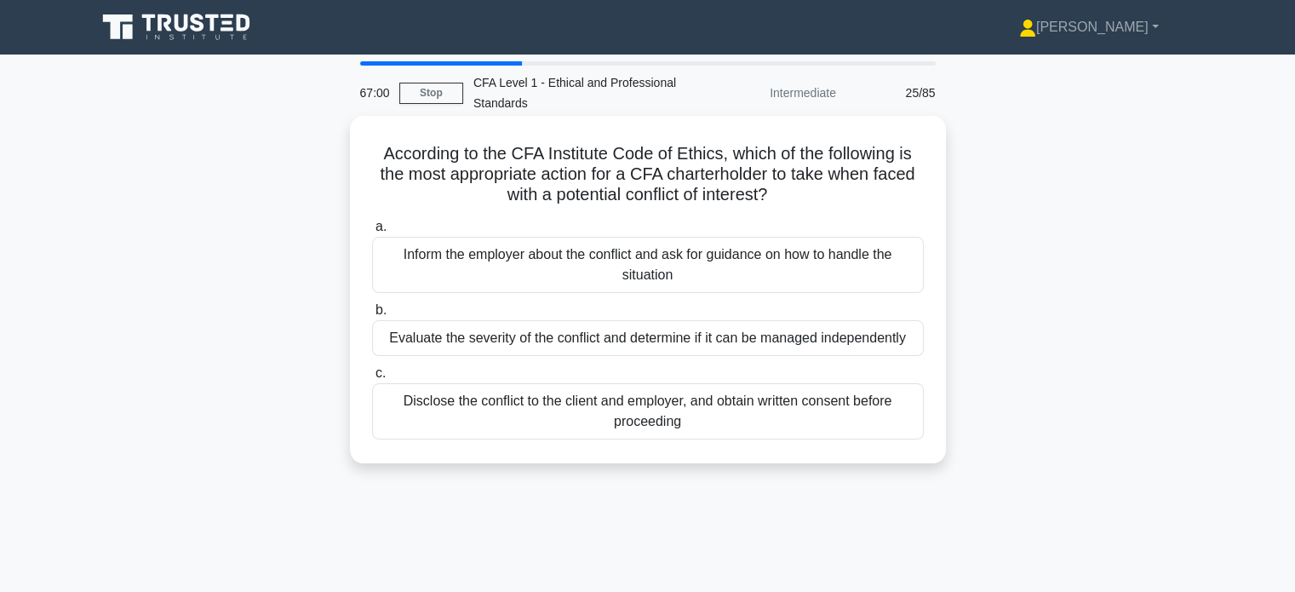
click at [660, 411] on div "Disclose the conflict to the client and employer, and obtain written consent be…" at bounding box center [648, 411] width 552 height 56
click at [372, 379] on input "c. Disclose the conflict to the client and employer, and obtain written consent…" at bounding box center [372, 373] width 0 height 11
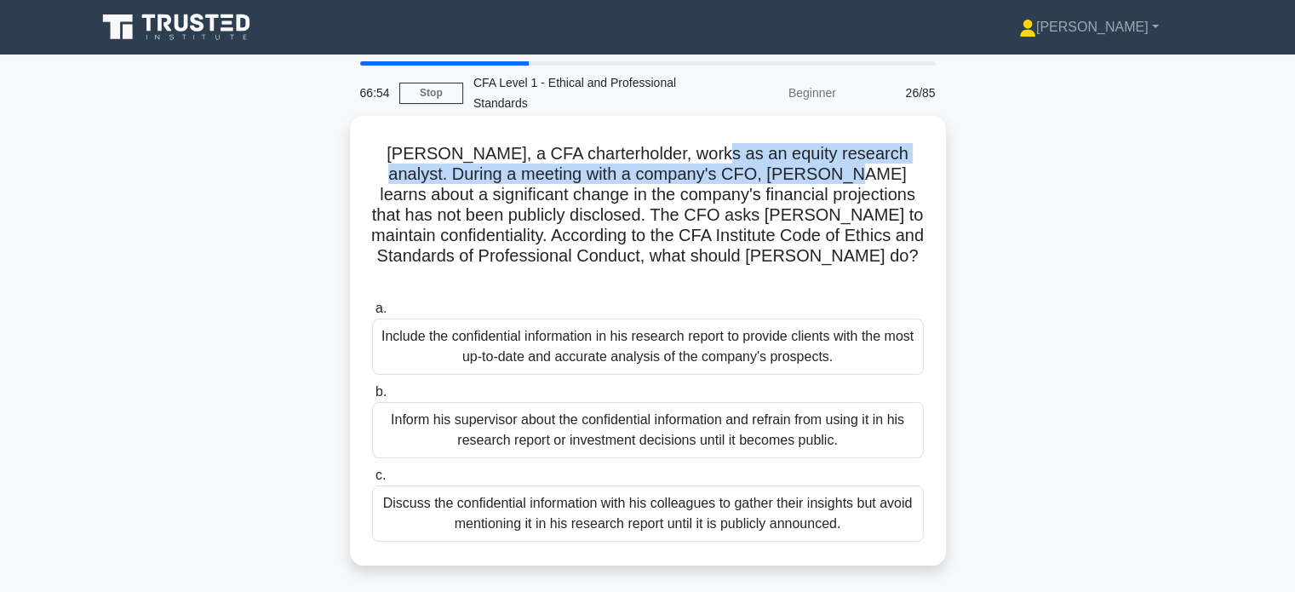
drag, startPoint x: 681, startPoint y: 152, endPoint x: 763, endPoint y: 166, distance: 82.9
click at [763, 166] on h5 "John, a CFA charterholder, works as an equity research analyst. During a meetin…" at bounding box center [647, 215] width 555 height 145
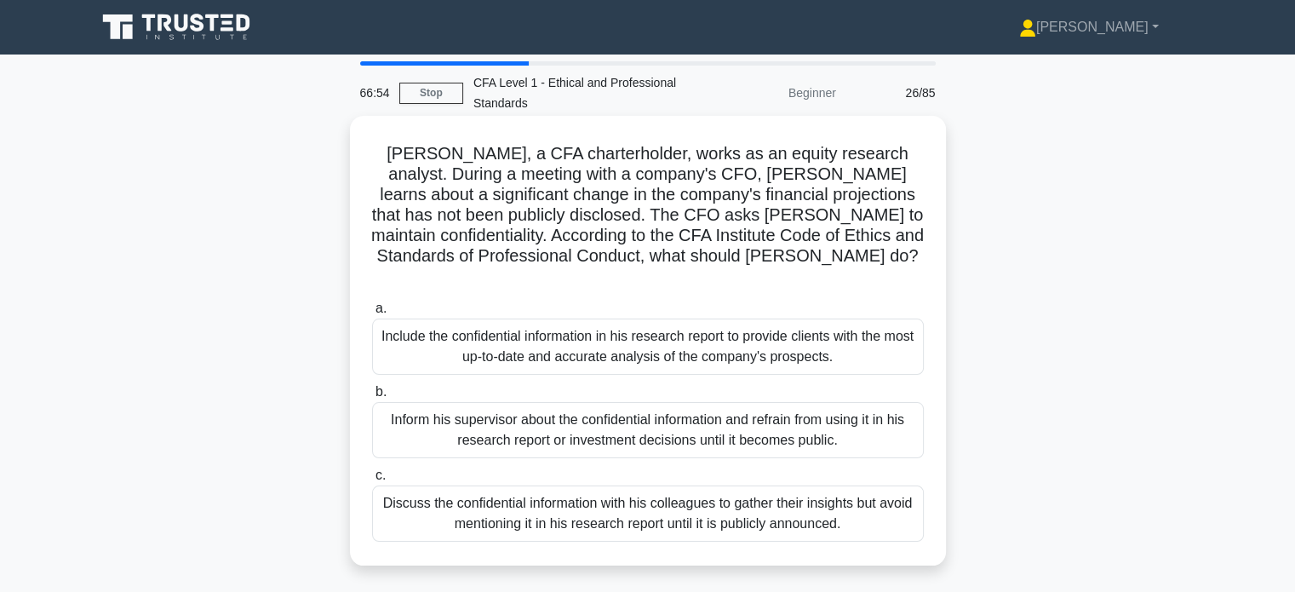
click at [777, 180] on h5 "John, a CFA charterholder, works as an equity research analyst. During a meetin…" at bounding box center [647, 215] width 555 height 145
drag, startPoint x: 680, startPoint y: 157, endPoint x: 834, endPoint y: 159, distance: 154.2
click at [834, 159] on h5 "John, a CFA charterholder, works as an equity research analyst. During a meetin…" at bounding box center [647, 215] width 555 height 145
drag, startPoint x: 862, startPoint y: 154, endPoint x: 929, endPoint y: 156, distance: 67.3
click at [929, 156] on div "John, a CFA charterholder, works as an equity research analyst. During a meetin…" at bounding box center [648, 341] width 583 height 436
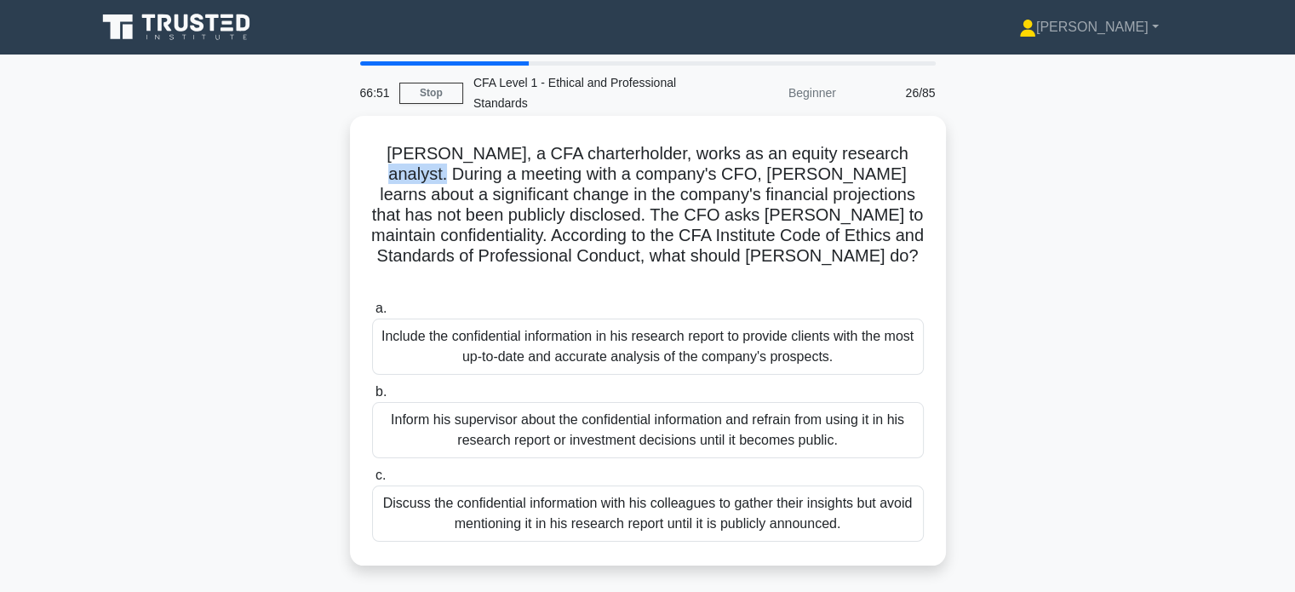
click at [907, 161] on h5 "John, a CFA charterholder, works as an equity research analyst. During a meetin…" at bounding box center [647, 215] width 555 height 145
drag, startPoint x: 582, startPoint y: 173, endPoint x: 704, endPoint y: 169, distance: 122.7
click at [703, 169] on h5 "John, a CFA charterholder, works as an equity research analyst. During a meetin…" at bounding box center [647, 215] width 555 height 145
drag, startPoint x: 741, startPoint y: 170, endPoint x: 934, endPoint y: 169, distance: 193.3
click at [934, 169] on div "John, a CFA charterholder, works as an equity research analyst. During a meetin…" at bounding box center [648, 341] width 583 height 436
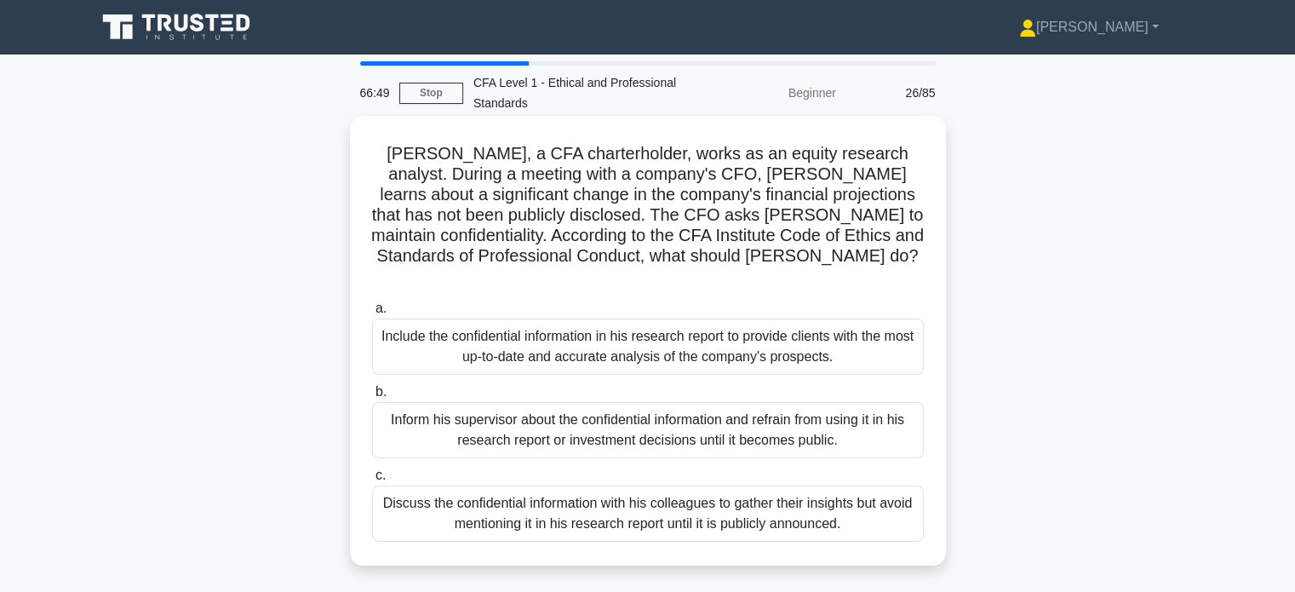
click at [797, 196] on h5 "John, a CFA charterholder, works as an equity research analyst. During a meetin…" at bounding box center [647, 215] width 555 height 145
drag, startPoint x: 692, startPoint y: 205, endPoint x: 851, endPoint y: 200, distance: 159.3
click at [851, 200] on h5 "John, a CFA charterholder, works as an equity research analyst. During a meetin…" at bounding box center [647, 215] width 555 height 145
click at [850, 198] on h5 "John, a CFA charterholder, works as an equity research analyst. During a meetin…" at bounding box center [647, 215] width 555 height 145
drag, startPoint x: 649, startPoint y: 221, endPoint x: 818, endPoint y: 223, distance: 169.5
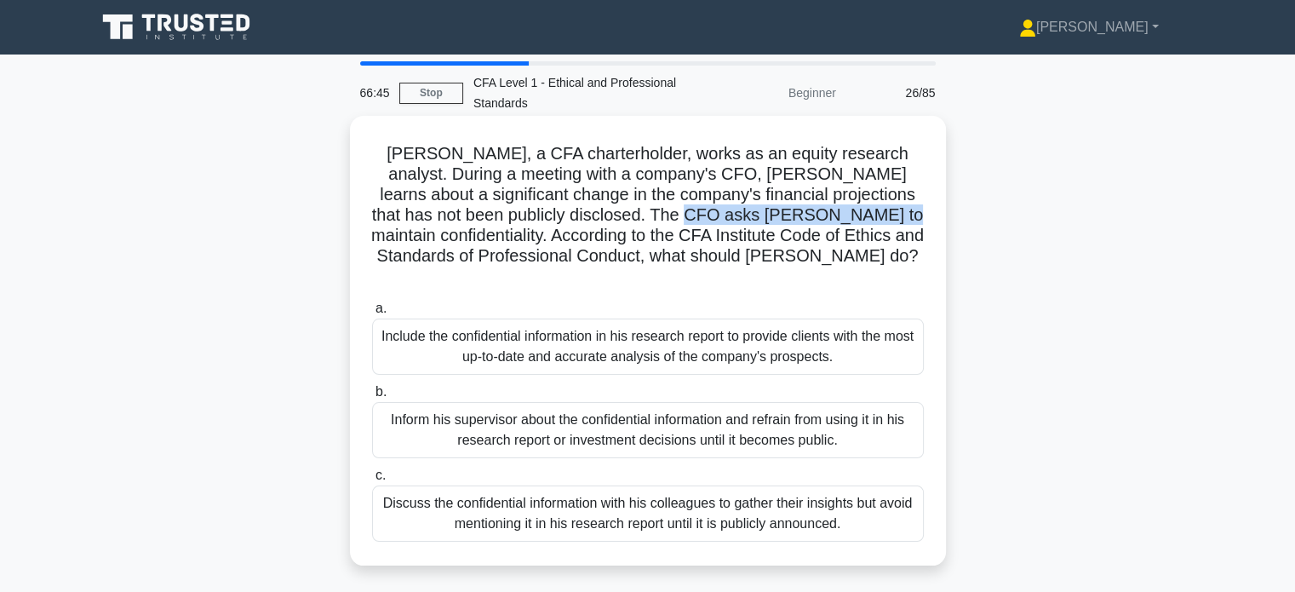
click at [818, 223] on h5 "John, a CFA charterholder, works as an equity research analyst. During a meetin…" at bounding box center [647, 215] width 555 height 145
click at [814, 232] on h5 "John, a CFA charterholder, works as an equity research analyst. During a meetin…" at bounding box center [647, 215] width 555 height 145
drag, startPoint x: 865, startPoint y: 227, endPoint x: 920, endPoint y: 235, distance: 55.2
click at [920, 235] on h5 "John, a CFA charterholder, works as an equity research analyst. During a meetin…" at bounding box center [647, 215] width 555 height 145
click at [846, 265] on h5 "John, a CFA charterholder, works as an equity research analyst. During a meetin…" at bounding box center [647, 215] width 555 height 145
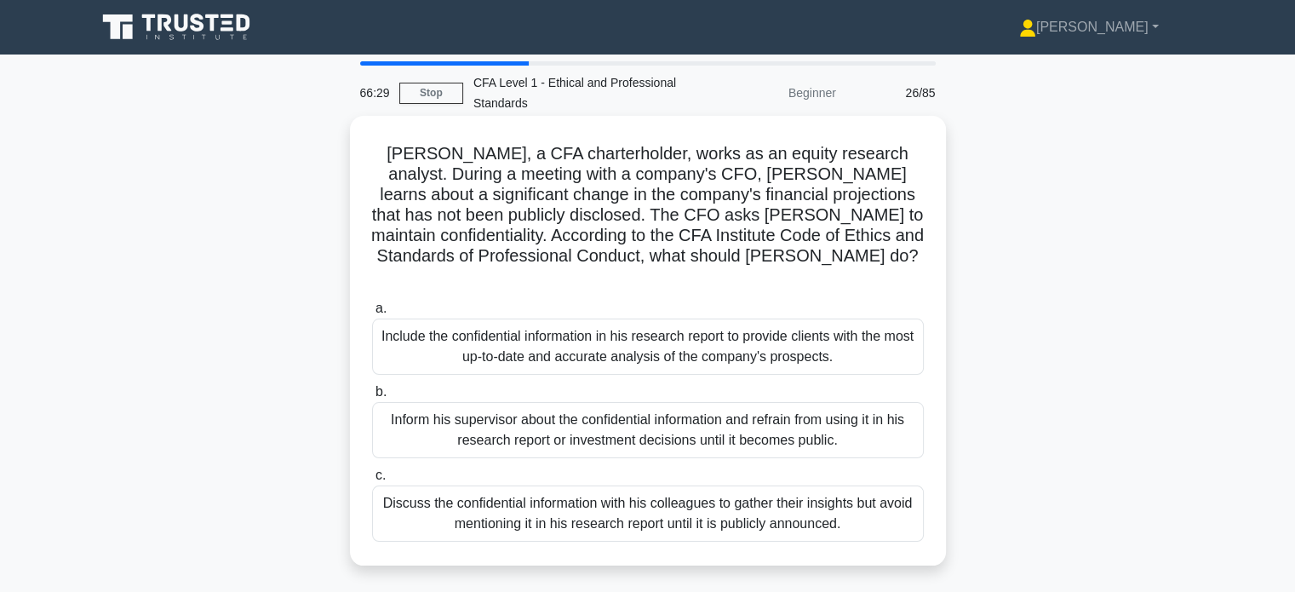
click at [705, 406] on div "Inform his supervisor about the confidential information and refrain from using…" at bounding box center [648, 430] width 552 height 56
click at [372, 398] on input "b. Inform his supervisor about the confidential information and refrain from us…" at bounding box center [372, 392] width 0 height 11
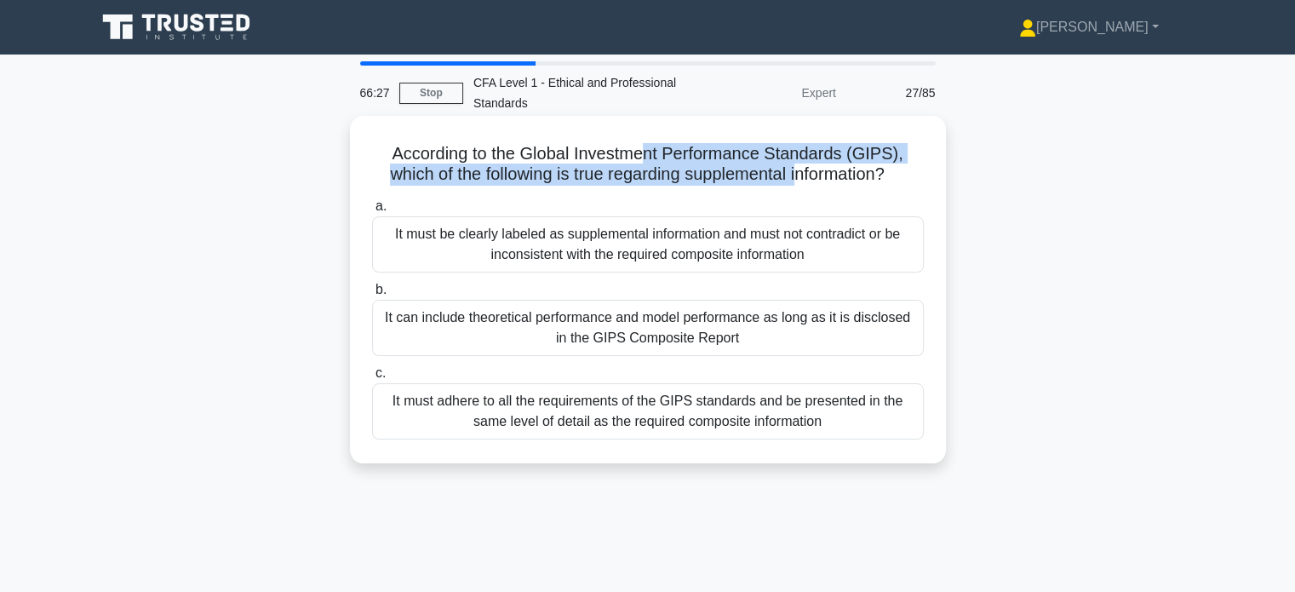
drag, startPoint x: 655, startPoint y: 160, endPoint x: 838, endPoint y: 178, distance: 184.0
click at [806, 174] on h5 "According to the Global Investment Performance Standards (GIPS), which of the f…" at bounding box center [647, 164] width 555 height 43
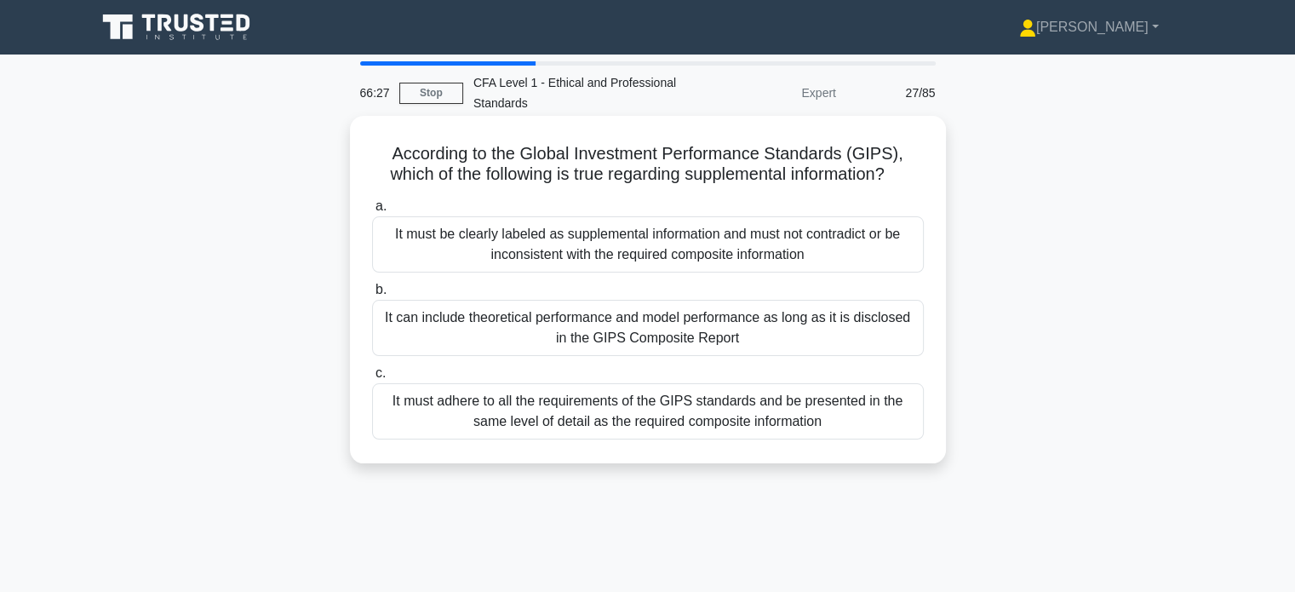
click at [845, 179] on h5 "According to the Global Investment Performance Standards (GIPS), which of the f…" at bounding box center [647, 164] width 555 height 43
click at [711, 421] on div "It must adhere to all the requirements of the GIPS standards and be presented i…" at bounding box center [648, 411] width 552 height 56
click at [372, 379] on input "c. It must adhere to all the requirements of the GIPS standards and be presente…" at bounding box center [372, 373] width 0 height 11
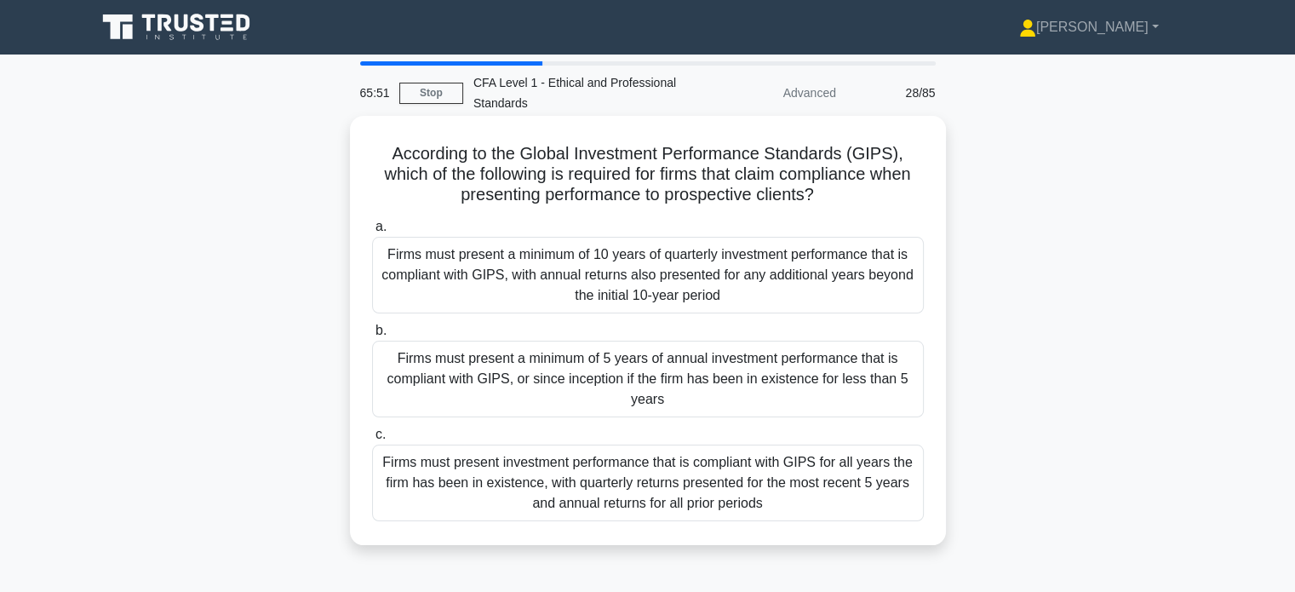
drag, startPoint x: 738, startPoint y: 173, endPoint x: 836, endPoint y: 186, distance: 98.8
click at [836, 186] on h5 "According to the Global Investment Performance Standards (GIPS), which of the f…" at bounding box center [647, 174] width 555 height 63
click at [853, 192] on h5 "According to the Global Investment Performance Standards (GIPS), which of the f…" at bounding box center [647, 174] width 555 height 63
click at [697, 367] on div "Firms must present a minimum of 5 years of annual investment performance that i…" at bounding box center [648, 379] width 552 height 77
click at [372, 336] on input "b. Firms must present a minimum of 5 years of annual investment performance tha…" at bounding box center [372, 330] width 0 height 11
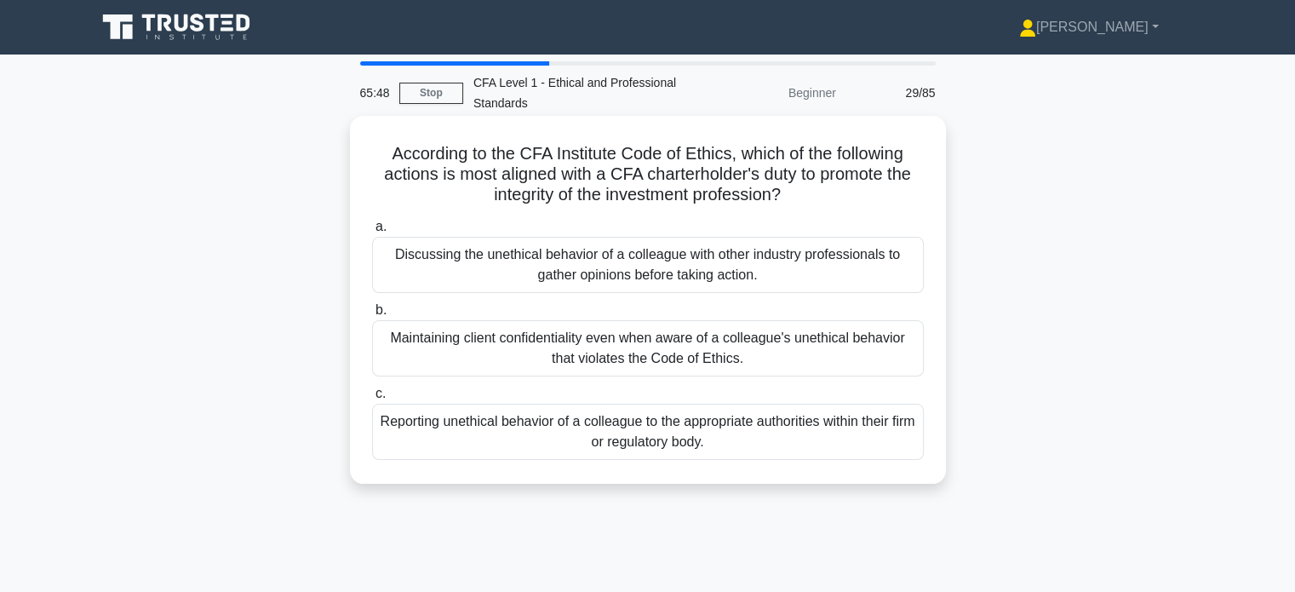
drag, startPoint x: 671, startPoint y: 160, endPoint x: 848, endPoint y: 187, distance: 179.1
click at [848, 187] on h5 "According to the CFA Institute Code of Ethics, which of the following actions i…" at bounding box center [647, 174] width 555 height 63
click at [864, 192] on h5 "According to the CFA Institute Code of Ethics, which of the following actions i…" at bounding box center [647, 174] width 555 height 63
click at [677, 427] on div "Reporting unethical behavior of a colleague to the appropriate authorities with…" at bounding box center [648, 432] width 552 height 56
click at [372, 399] on input "c. Reporting unethical behavior of a colleague to the appropriate authorities w…" at bounding box center [372, 393] width 0 height 11
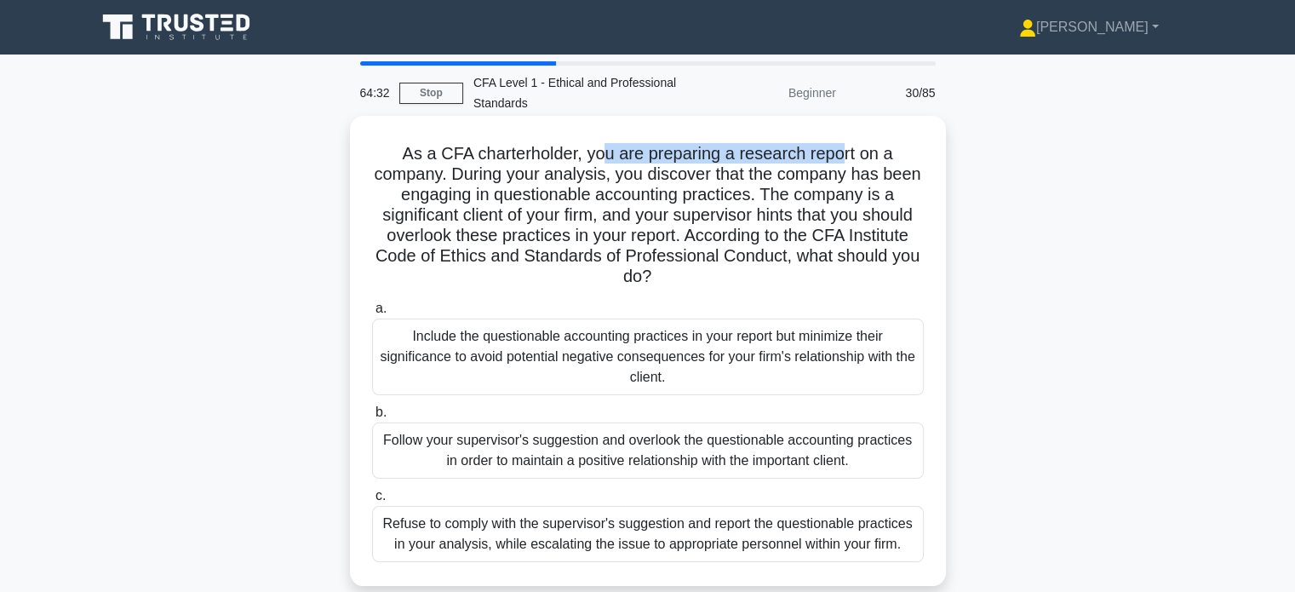
drag, startPoint x: 602, startPoint y: 152, endPoint x: 846, endPoint y: 164, distance: 243.9
click at [846, 164] on h5 "As a CFA charterholder, you are preparing a research report on a company. Durin…" at bounding box center [647, 215] width 555 height 145
click at [848, 164] on h5 "As a CFA charterholder, you are preparing a research report on a company. Durin…" at bounding box center [647, 215] width 555 height 145
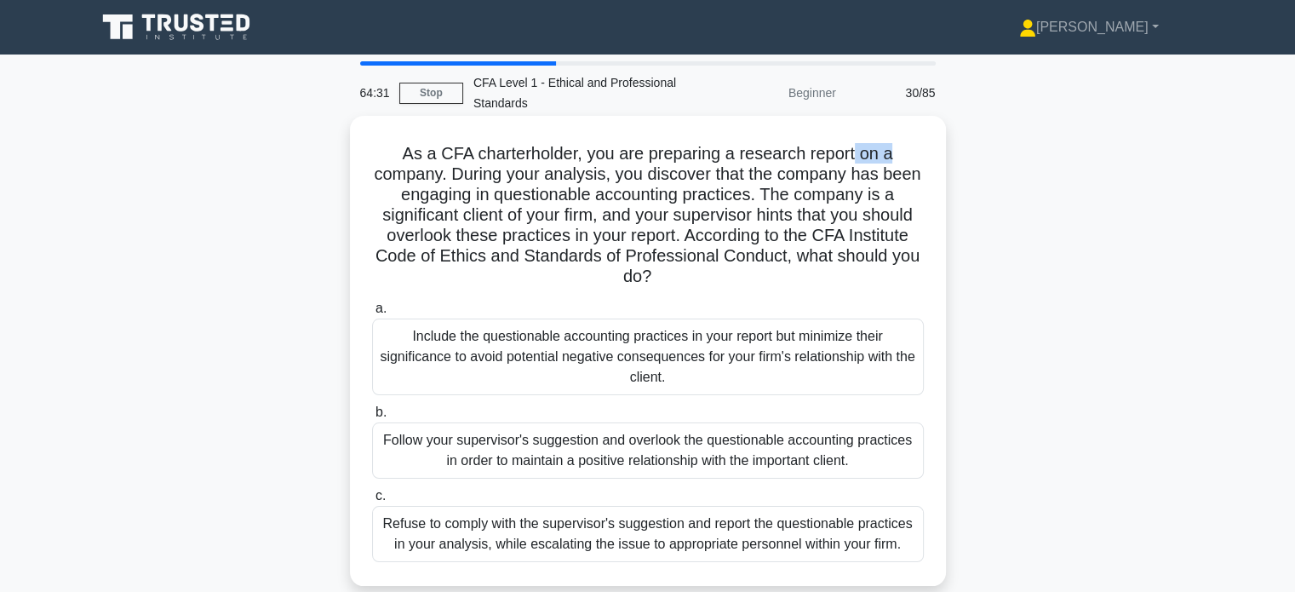
drag, startPoint x: 859, startPoint y: 153, endPoint x: 937, endPoint y: 155, distance: 78.4
click at [952, 149] on div "As a CFA charterholder, you are preparing a research report on a company. Durin…" at bounding box center [648, 365] width 1124 height 491
click at [896, 169] on h5 "As a CFA charterholder, you are preparing a research report on a company. Durin…" at bounding box center [647, 215] width 555 height 145
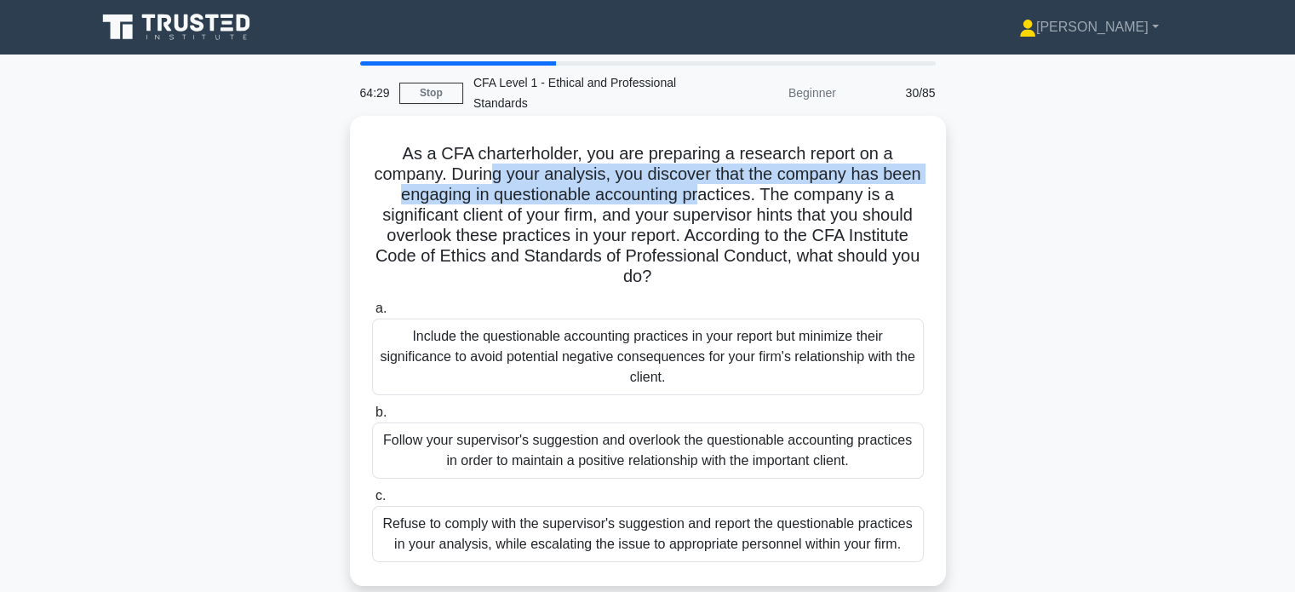
drag, startPoint x: 509, startPoint y: 176, endPoint x: 737, endPoint y: 182, distance: 227.5
click at [732, 187] on h5 "As a CFA charterholder, you are preparing a research report on a company. Durin…" at bounding box center [647, 215] width 555 height 145
click at [826, 185] on h5 "As a CFA charterholder, you are preparing a research report on a company. Durin…" at bounding box center [647, 215] width 555 height 145
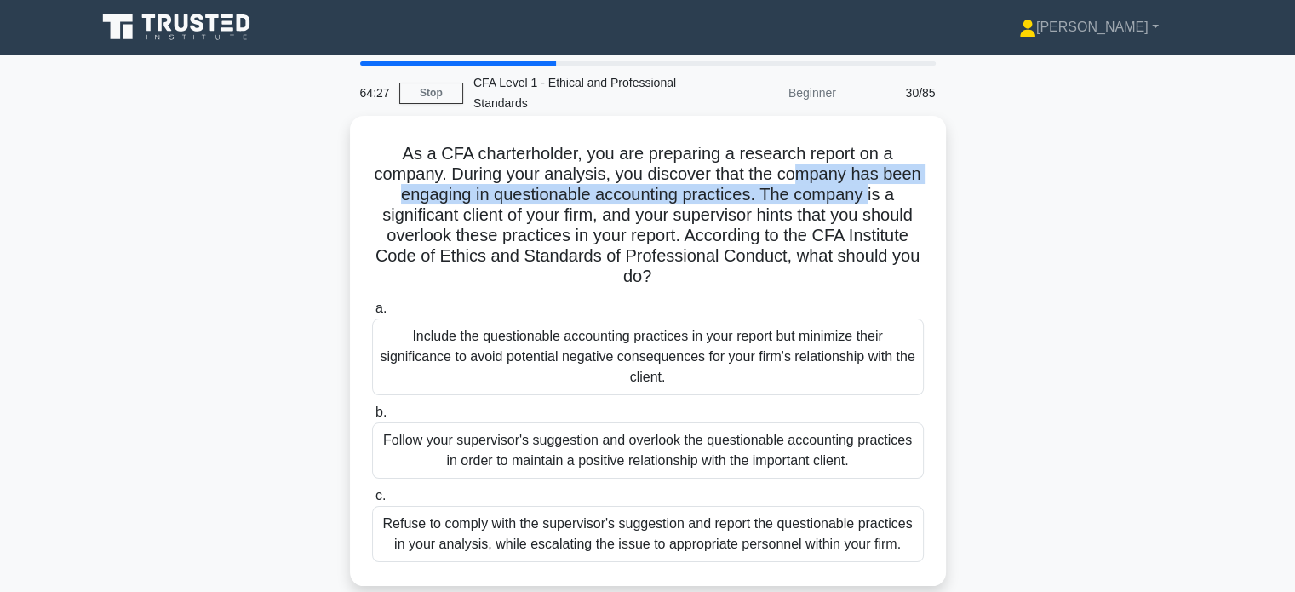
drag, startPoint x: 818, startPoint y: 175, endPoint x: 896, endPoint y: 187, distance: 79.3
click at [896, 187] on h5 "As a CFA charterholder, you are preparing a research report on a company. Durin…" at bounding box center [647, 215] width 555 height 145
click at [896, 190] on h5 "As a CFA charterholder, you are preparing a research report on a company. Durin…" at bounding box center [647, 215] width 555 height 145
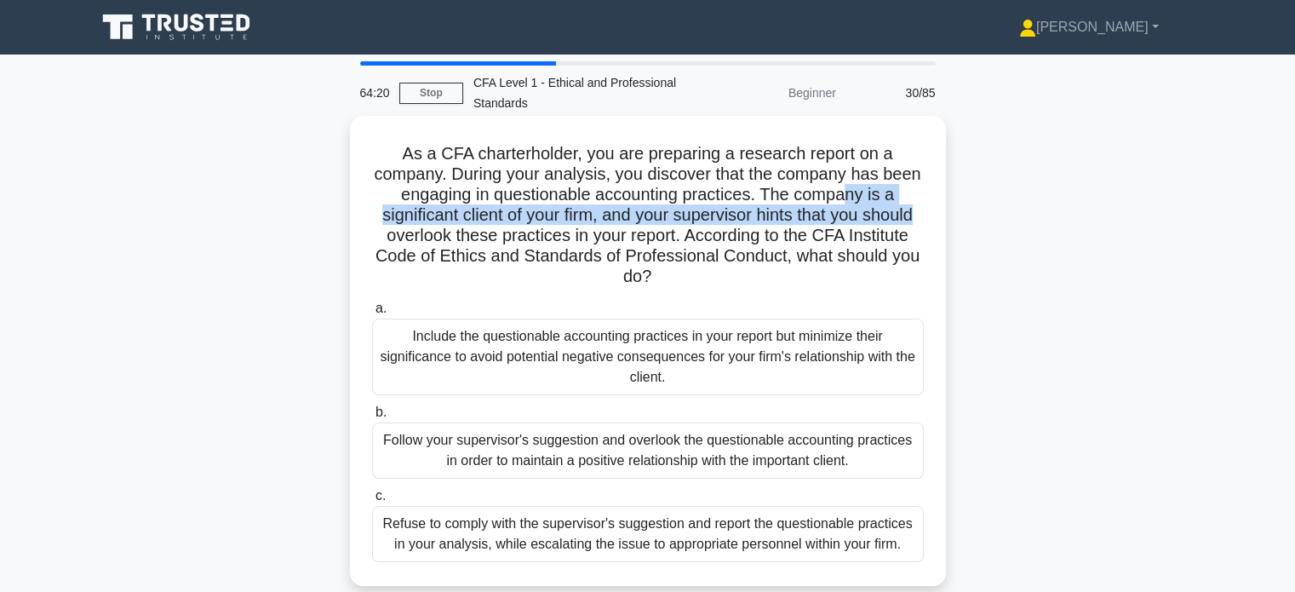
drag, startPoint x: 874, startPoint y: 204, endPoint x: 927, endPoint y: 215, distance: 54.8
click at [931, 208] on div "As a CFA charterholder, you are preparing a research report on a company. Durin…" at bounding box center [648, 351] width 583 height 457
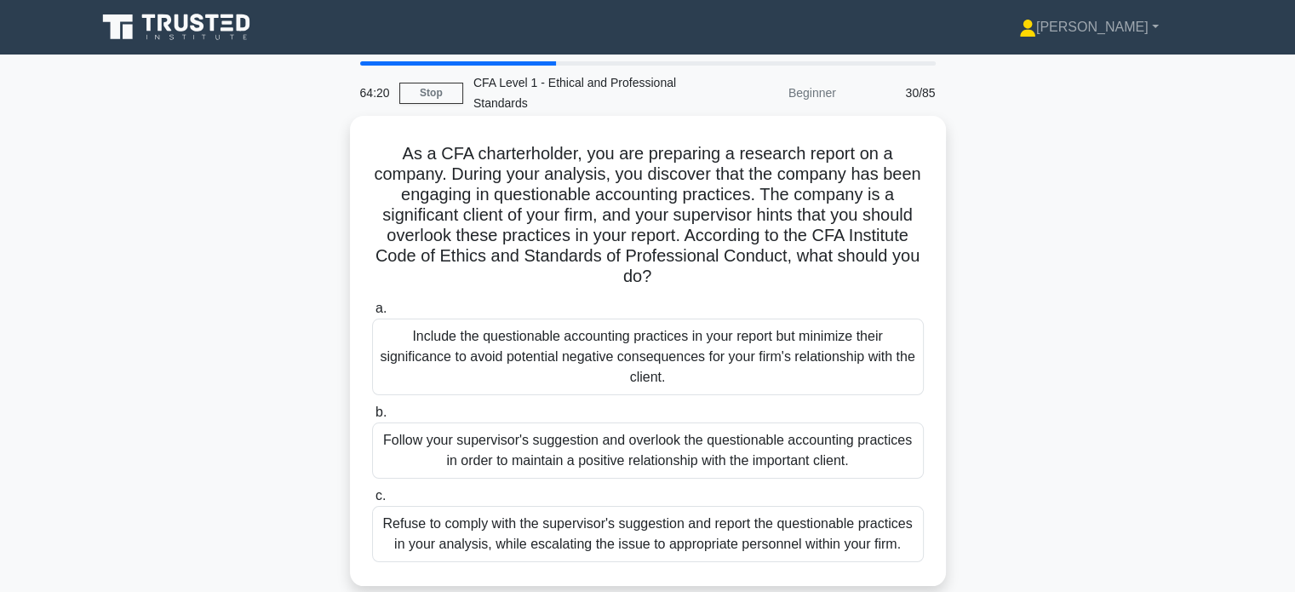
click at [889, 232] on h5 "As a CFA charterholder, you are preparing a research report on a company. Durin…" at bounding box center [647, 215] width 555 height 145
drag, startPoint x: 767, startPoint y: 220, endPoint x: 851, endPoint y: 221, distance: 83.5
click at [851, 221] on h5 "As a CFA charterholder, you are preparing a research report on a company. Durin…" at bounding box center [647, 215] width 555 height 145
click at [859, 227] on h5 "As a CFA charterholder, you are preparing a research report on a company. Durin…" at bounding box center [647, 215] width 555 height 145
drag, startPoint x: 858, startPoint y: 225, endPoint x: 910, endPoint y: 220, distance: 53.1
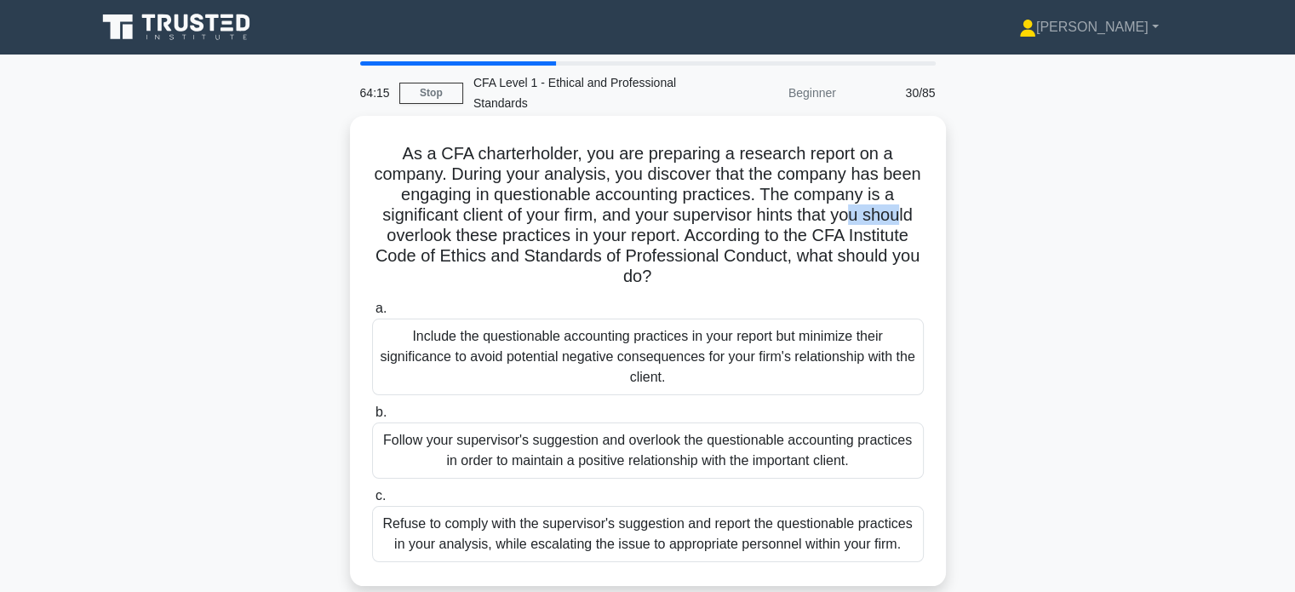
click at [910, 220] on h5 "As a CFA charterholder, you are preparing a research report on a company. Durin…" at bounding box center [647, 215] width 555 height 145
click at [911, 228] on h5 "As a CFA charterholder, you are preparing a research report on a company. Durin…" at bounding box center [647, 215] width 555 height 145
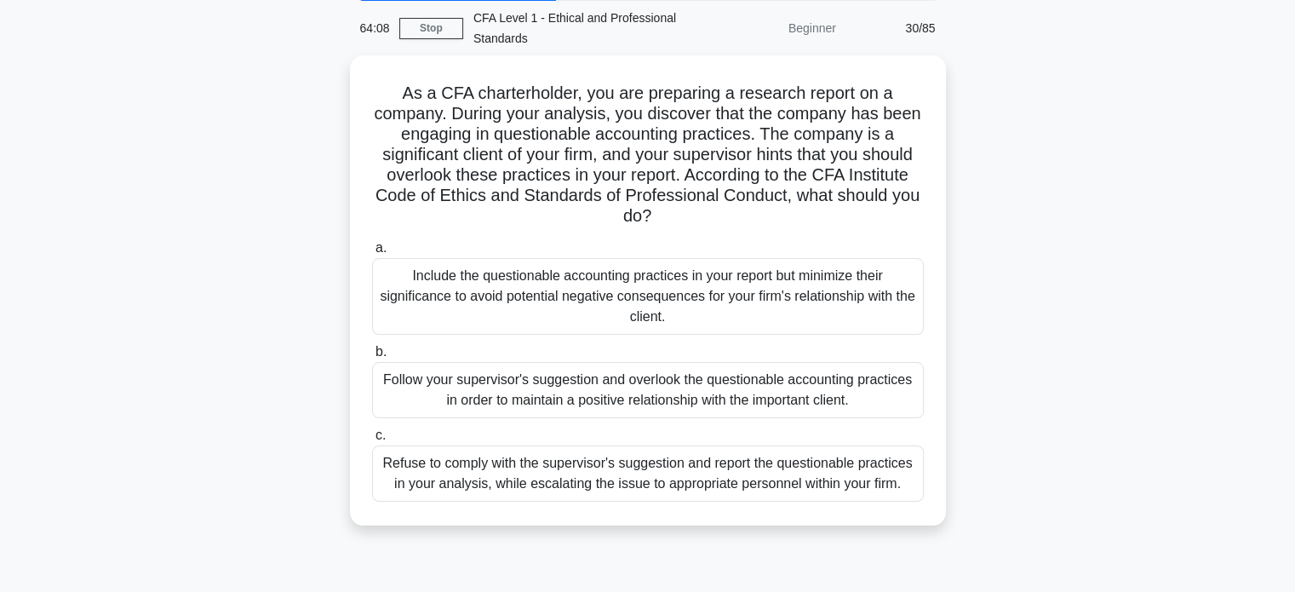
scroll to position [58, 0]
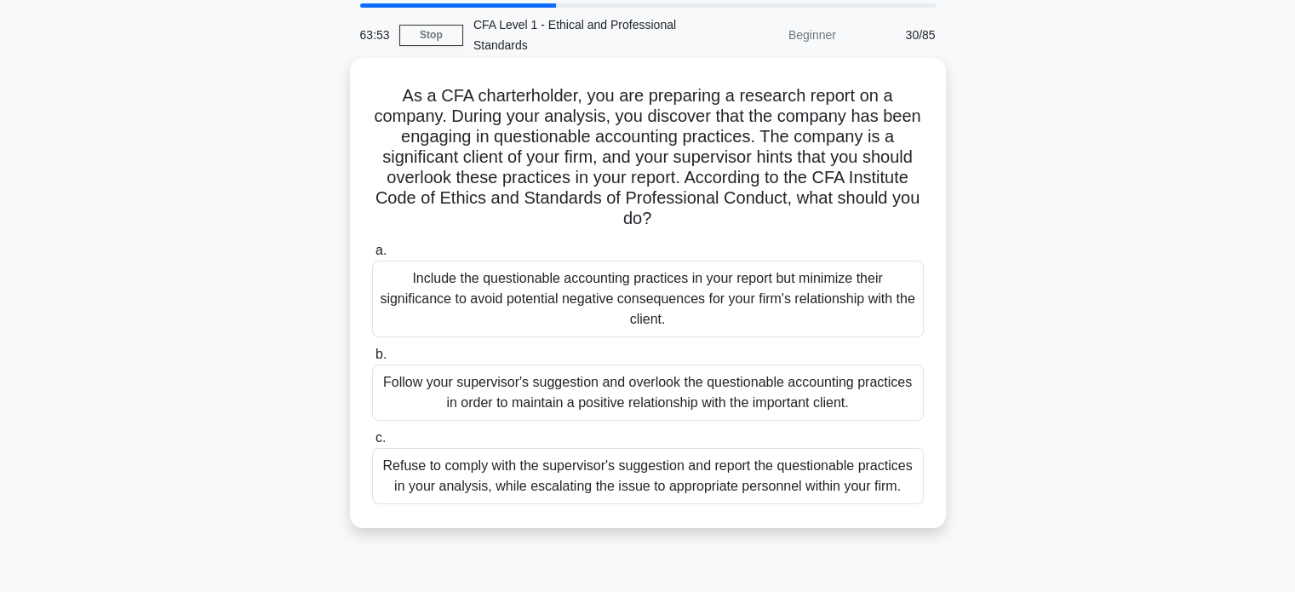
click at [692, 471] on div "Refuse to comply with the supervisor's suggestion and report the questionable p…" at bounding box center [648, 476] width 552 height 56
click at [372, 444] on input "c. Refuse to comply with the supervisor's suggestion and report the questionabl…" at bounding box center [372, 438] width 0 height 11
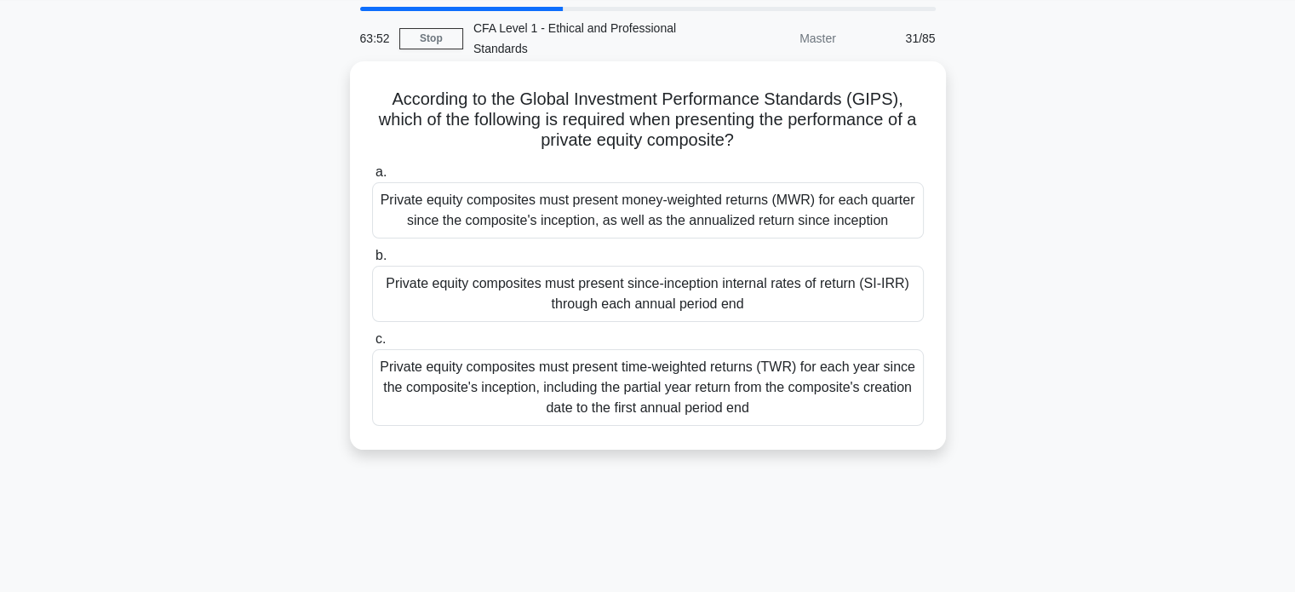
scroll to position [0, 0]
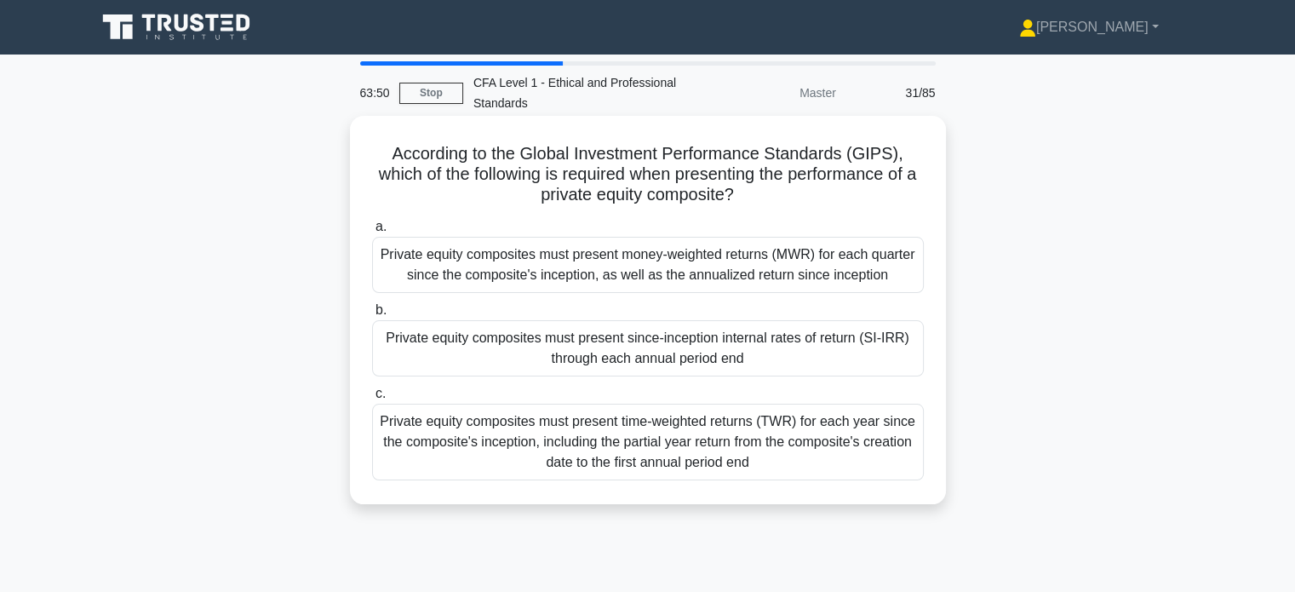
drag, startPoint x: 602, startPoint y: 161, endPoint x: 747, endPoint y: 191, distance: 147.8
click at [746, 191] on h5 "According to the Global Investment Performance Standards (GIPS), which of the f…" at bounding box center [647, 174] width 555 height 63
click at [755, 198] on icon ".spinner_0XTQ{transform-origin:center;animation:spinner_y6GP .75s linear infini…" at bounding box center [744, 196] width 20 height 20
drag, startPoint x: 715, startPoint y: 191, endPoint x: 804, endPoint y: 218, distance: 93.5
click at [804, 218] on div "According to the Global Investment Performance Standards (GIPS), which of the f…" at bounding box center [648, 310] width 583 height 375
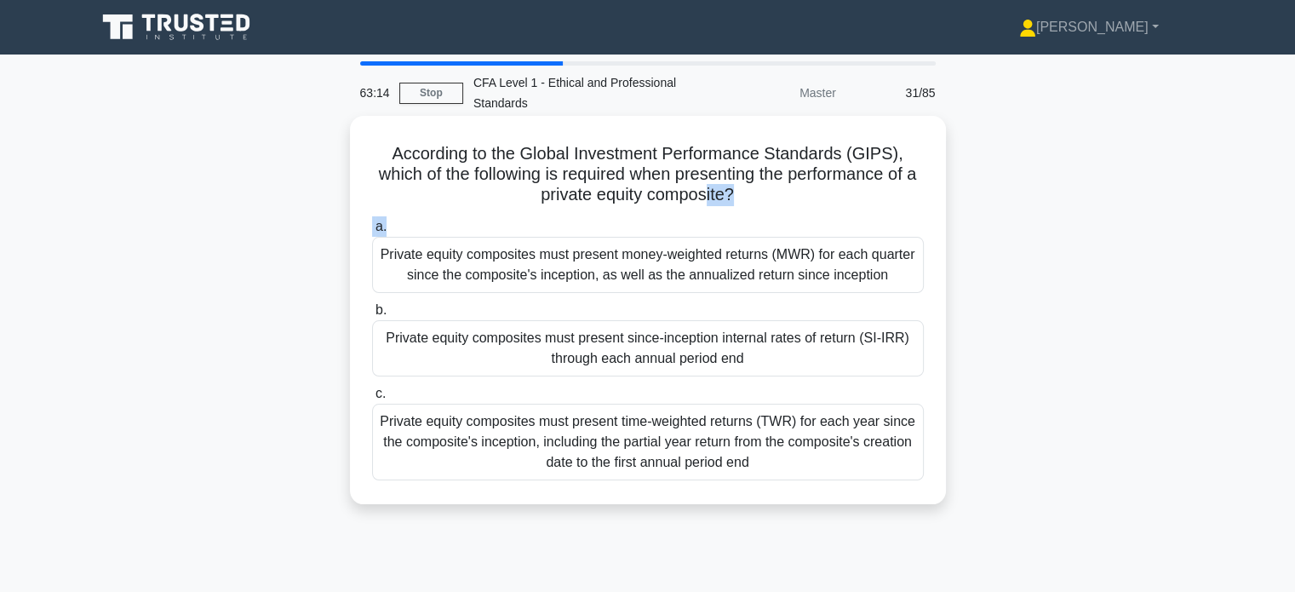
click at [832, 214] on div "a. Private equity composites must present money-weighted returns (MWR) for each…" at bounding box center [648, 348] width 572 height 271
drag, startPoint x: 692, startPoint y: 191, endPoint x: 765, endPoint y: 199, distance: 73.7
click at [764, 199] on h5 "According to the Global Investment Performance Standards (GIPS), which of the f…" at bounding box center [647, 174] width 555 height 63
click at [802, 210] on div "According to the Global Investment Performance Standards (GIPS), which of the f…" at bounding box center [648, 310] width 583 height 375
drag, startPoint x: 635, startPoint y: 194, endPoint x: 726, endPoint y: 204, distance: 90.8
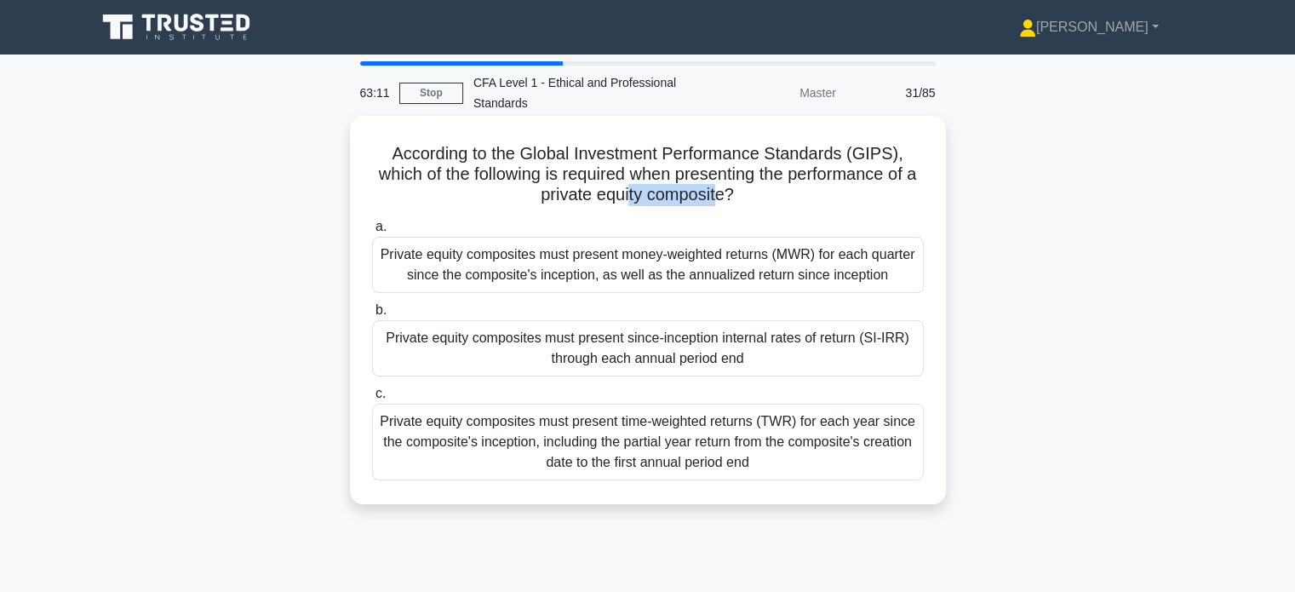
click at [726, 204] on h5 "According to the Global Investment Performance Standards (GIPS), which of the f…" at bounding box center [647, 174] width 555 height 63
click at [736, 202] on h5 "According to the Global Investment Performance Standards (GIPS), which of the f…" at bounding box center [647, 174] width 555 height 63
drag, startPoint x: 658, startPoint y: 196, endPoint x: 767, endPoint y: 195, distance: 109.0
click at [767, 195] on h5 "According to the Global Investment Performance Standards (GIPS), which of the f…" at bounding box center [647, 174] width 555 height 63
click at [775, 204] on h5 "According to the Global Investment Performance Standards (GIPS), which of the f…" at bounding box center [647, 174] width 555 height 63
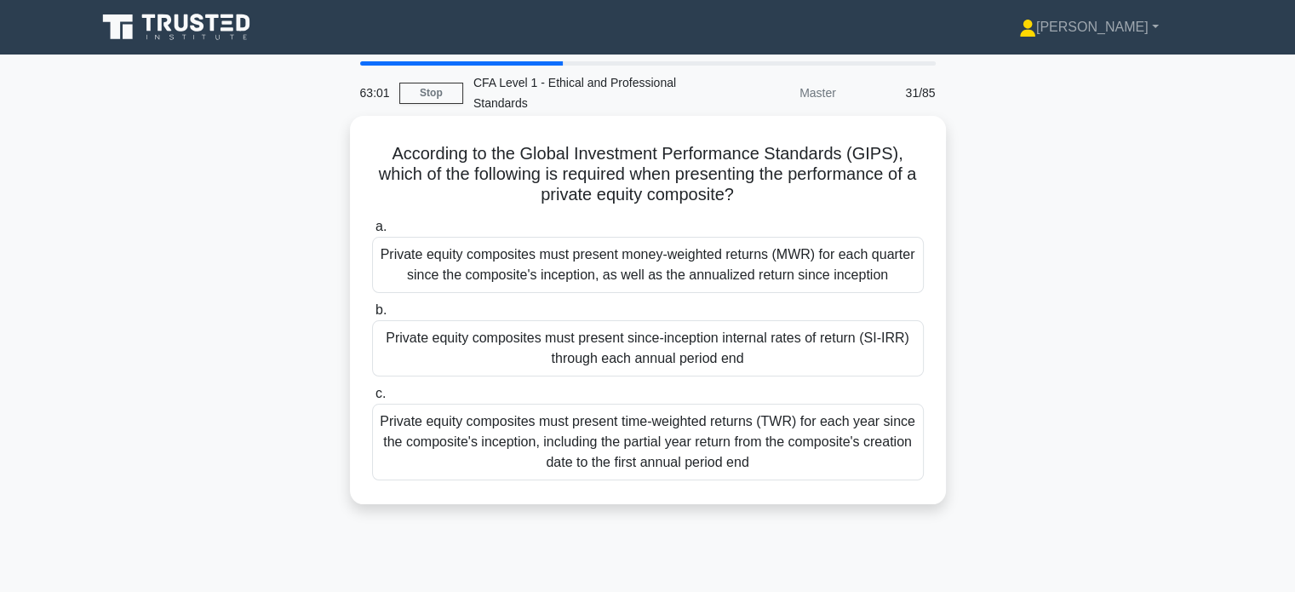
click at [767, 430] on div "Private equity composites must present time-weighted returns (TWR) for each yea…" at bounding box center [648, 442] width 552 height 77
click at [372, 399] on input "c. Private equity composites must present time-weighted returns (TWR) for each …" at bounding box center [372, 393] width 0 height 11
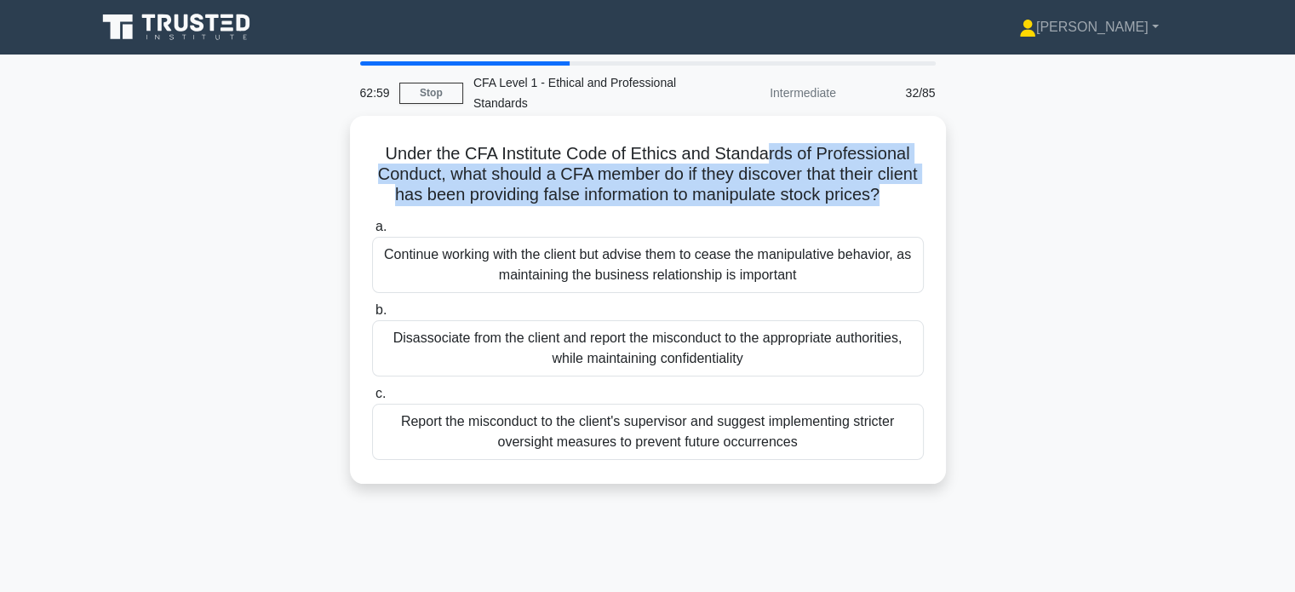
drag, startPoint x: 770, startPoint y: 159, endPoint x: 929, endPoint y: 185, distance: 161.3
click at [929, 185] on div "Under the CFA Institute Code of Ethics and Standards of Professional Conduct, w…" at bounding box center [648, 300] width 583 height 354
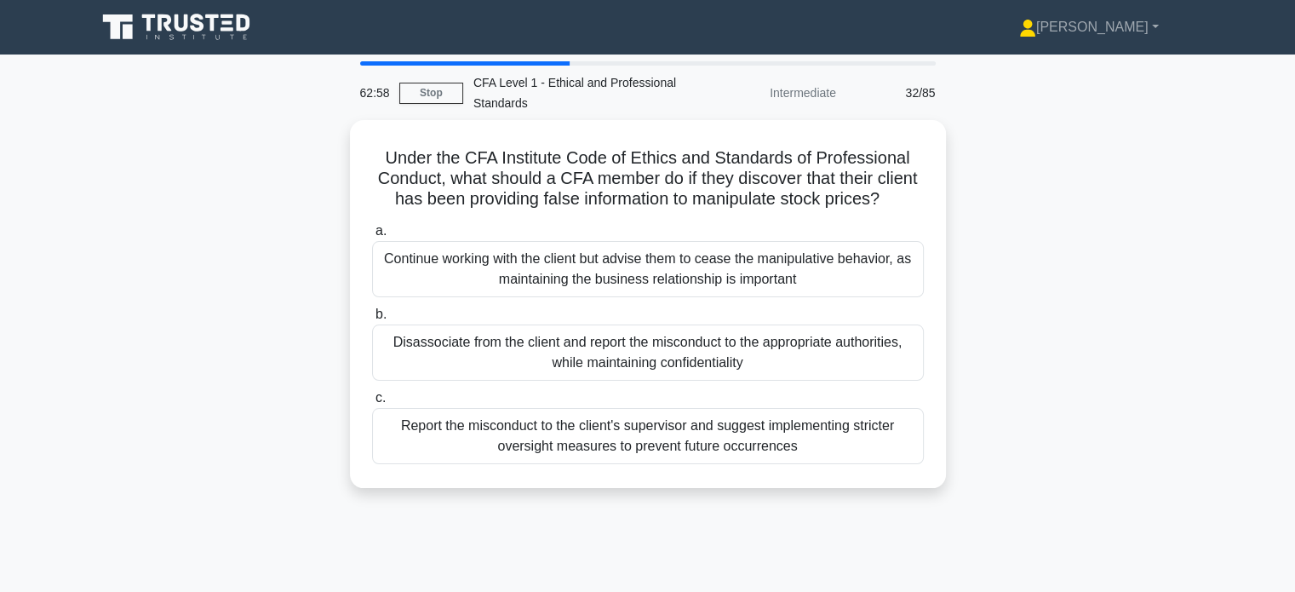
drag, startPoint x: 784, startPoint y: 164, endPoint x: 956, endPoint y: 224, distance: 181.3
click at [956, 224] on div "Under the CFA Institute Code of Ethics and Standards of Professional Conduct, w…" at bounding box center [648, 314] width 1124 height 388
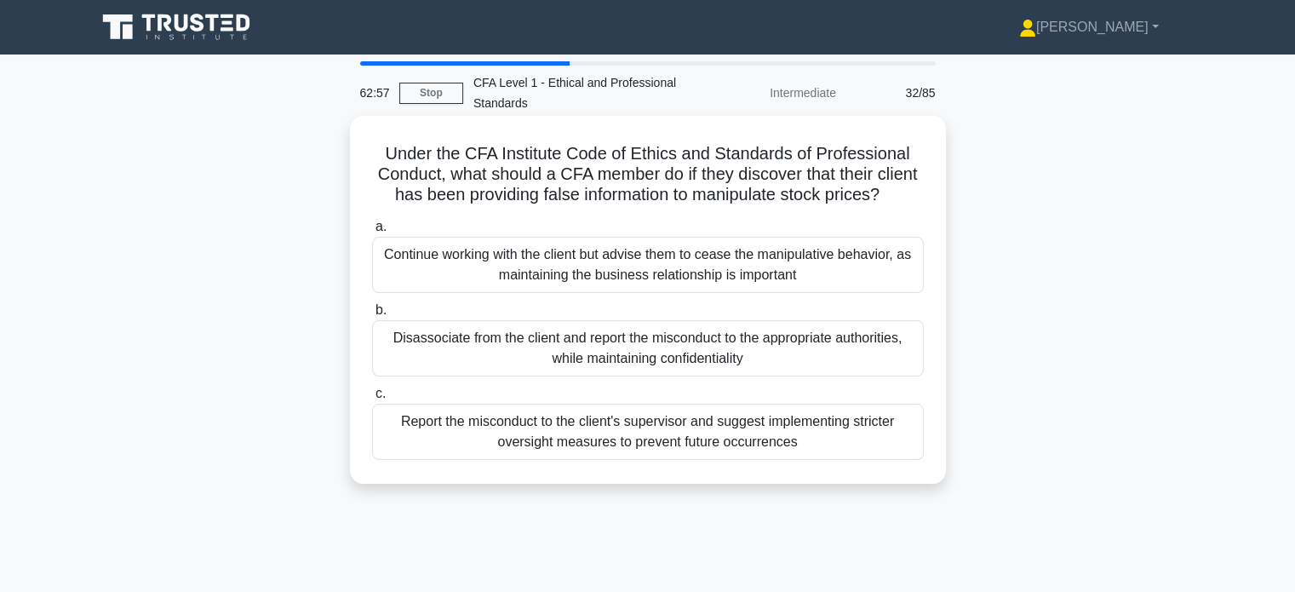
drag, startPoint x: 847, startPoint y: 188, endPoint x: 929, endPoint y: 208, distance: 84.9
click at [929, 208] on div "Under the CFA Institute Code of Ethics and Standards of Professional Conduct, w…" at bounding box center [648, 300] width 583 height 354
click at [932, 210] on div "Under the CFA Institute Code of Ethics and Standards of Professional Conduct, w…" at bounding box center [648, 300] width 583 height 354
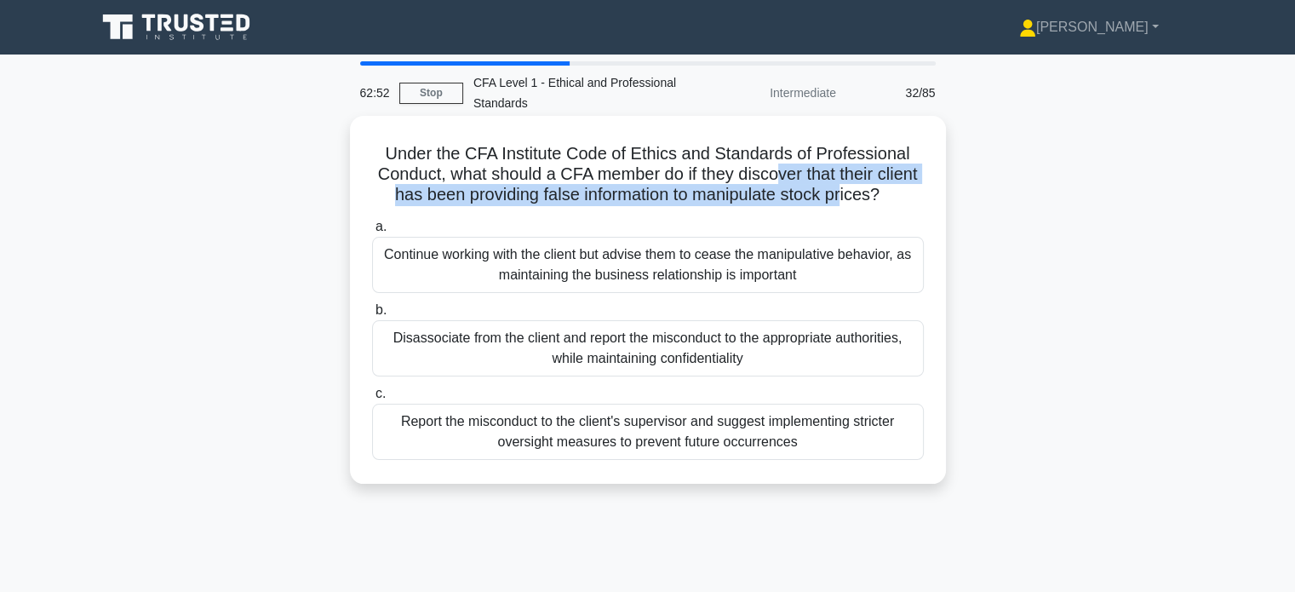
drag, startPoint x: 799, startPoint y: 183, endPoint x: 885, endPoint y: 197, distance: 87.1
click at [885, 197] on h5 "Under the CFA Institute Code of Ethics and Standards of Professional Conduct, w…" at bounding box center [647, 174] width 555 height 63
click at [886, 200] on h5 "Under the CFA Institute Code of Ethics and Standards of Professional Conduct, w…" at bounding box center [647, 174] width 555 height 63
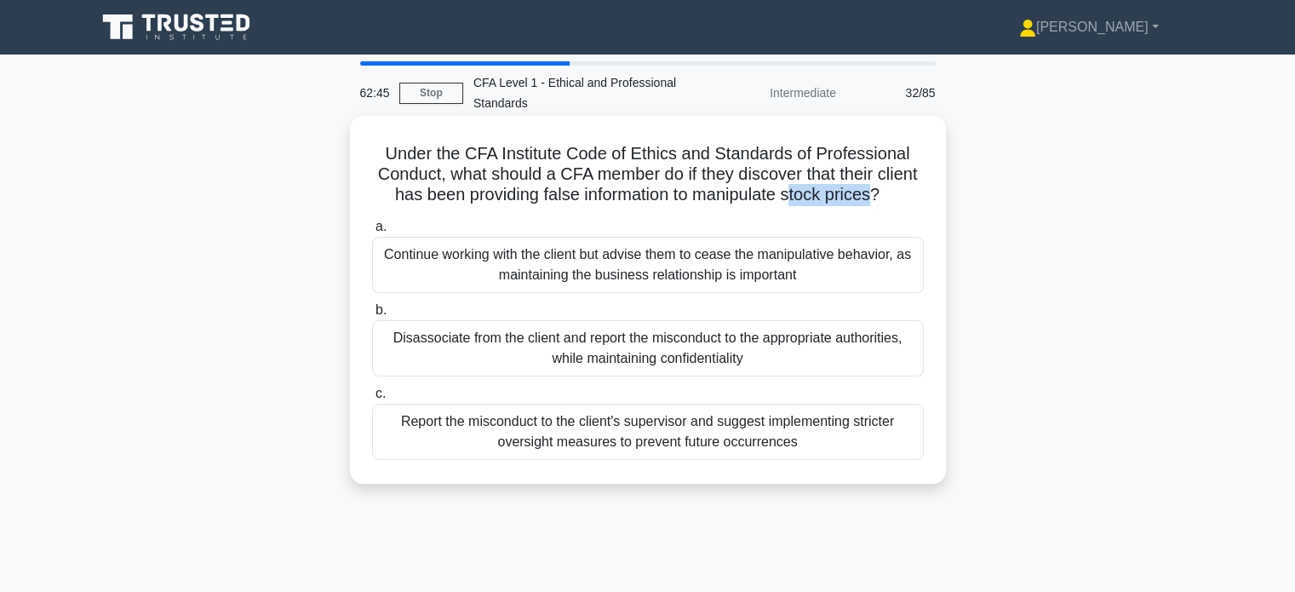
drag, startPoint x: 828, startPoint y: 193, endPoint x: 915, endPoint y: 204, distance: 87.5
click at [915, 204] on h5 "Under the CFA Institute Code of Ethics and Standards of Professional Conduct, w…" at bounding box center [647, 174] width 555 height 63
click at [907, 206] on h5 "Under the CFA Institute Code of Ethics and Standards of Professional Conduct, w…" at bounding box center [647, 174] width 555 height 63
click at [569, 445] on div "Report the misconduct to the client's supervisor and suggest implementing stric…" at bounding box center [648, 432] width 552 height 56
click at [372, 399] on input "c. Report the misconduct to the client's supervisor and suggest implementing st…" at bounding box center [372, 393] width 0 height 11
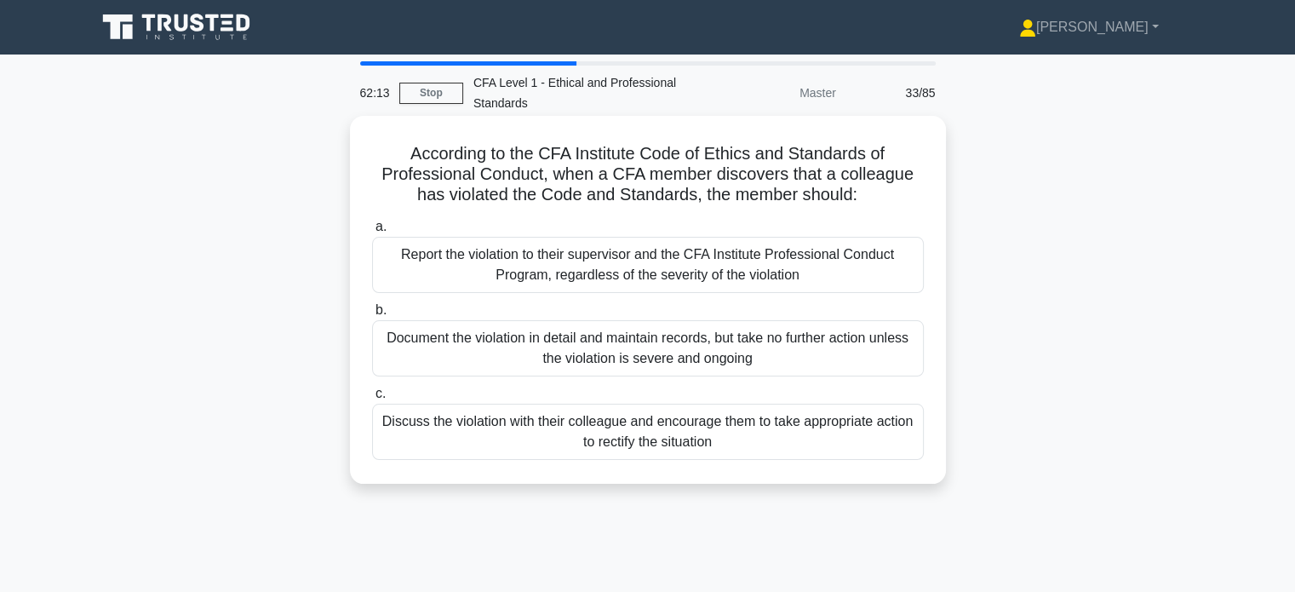
drag, startPoint x: 786, startPoint y: 168, endPoint x: 865, endPoint y: 196, distance: 84.0
click at [865, 196] on h5 "According to the CFA Institute Code of Ethics and Standards of Professional Con…" at bounding box center [647, 174] width 555 height 63
click at [907, 197] on h5 "According to the CFA Institute Code of Ethics and Standards of Professional Con…" at bounding box center [647, 174] width 555 height 63
click at [718, 415] on div "Discuss the violation with their colleague and encourage them to take appropria…" at bounding box center [648, 432] width 552 height 56
click at [372, 399] on input "c. Discuss the violation with their colleague and encourage them to take approp…" at bounding box center [372, 393] width 0 height 11
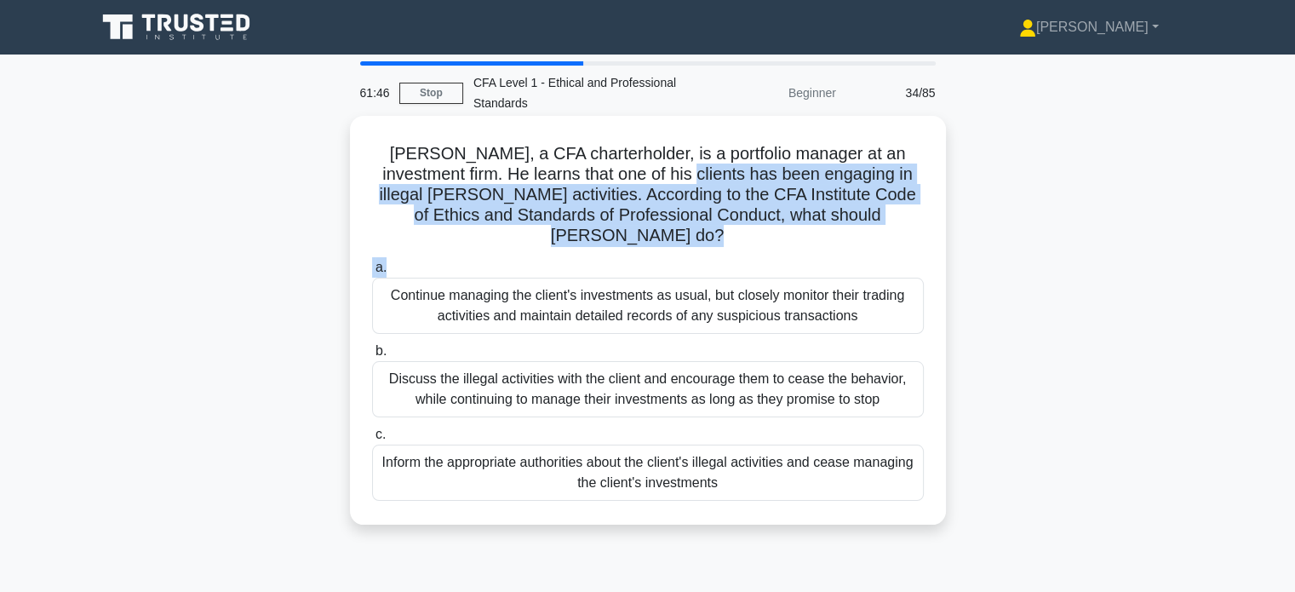
drag, startPoint x: 648, startPoint y: 169, endPoint x: 875, endPoint y: 236, distance: 236.3
click at [875, 236] on div "John, a CFA charterholder, is a portfolio manager at an investment firm. He lea…" at bounding box center [648, 320] width 583 height 395
click at [885, 224] on h5 "John, a CFA charterholder, is a portfolio manager at an investment firm. He lea…" at bounding box center [647, 195] width 555 height 104
drag, startPoint x: 721, startPoint y: 166, endPoint x: 911, endPoint y: 210, distance: 195.9
click at [911, 210] on h5 "John, a CFA charterholder, is a portfolio manager at an investment firm. He lea…" at bounding box center [647, 195] width 555 height 104
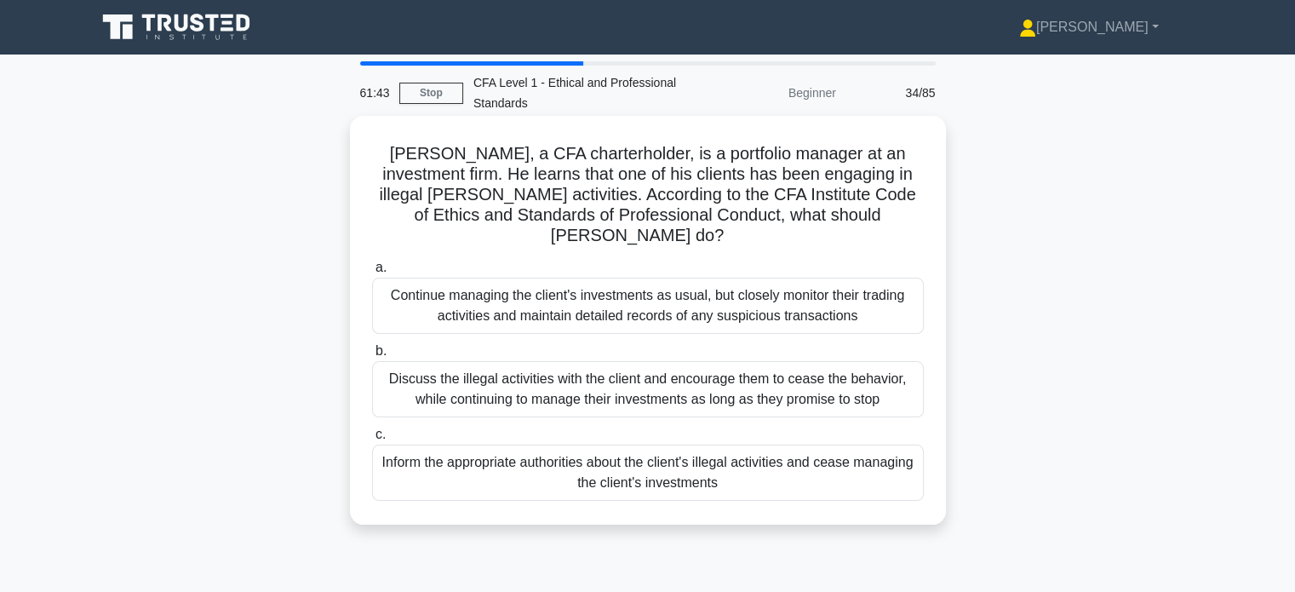
click at [909, 210] on h5 "John, a CFA charterholder, is a portfolio manager at an investment firm. He lea…" at bounding box center [647, 195] width 555 height 104
drag, startPoint x: 787, startPoint y: 164, endPoint x: 802, endPoint y: 164, distance: 15.4
click at [802, 164] on h5 "John, a CFA charterholder, is a portfolio manager at an investment firm. He lea…" at bounding box center [647, 195] width 555 height 104
click at [808, 165] on h5 "John, a CFA charterholder, is a portfolio manager at an investment firm. He lea…" at bounding box center [647, 195] width 555 height 104
drag, startPoint x: 587, startPoint y: 176, endPoint x: 722, endPoint y: 169, distance: 135.6
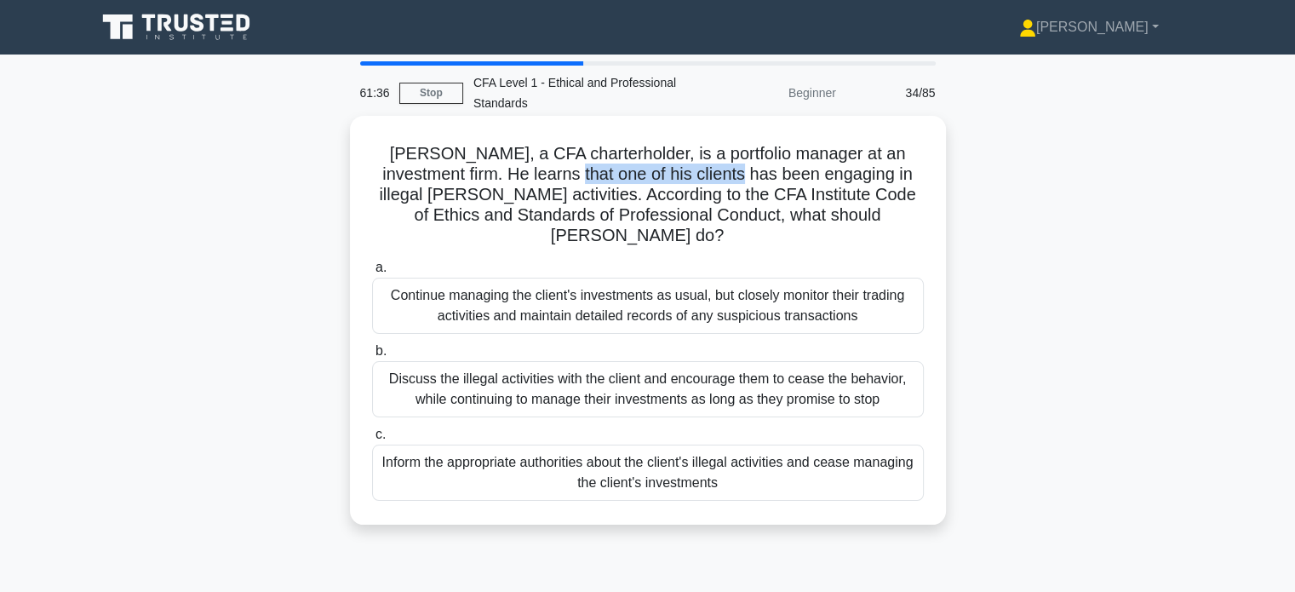
click at [702, 170] on h5 "John, a CFA charterholder, is a portfolio manager at an investment firm. He lea…" at bounding box center [647, 195] width 555 height 104
click at [751, 173] on h5 "John, a CFA charterholder, is a portfolio manager at an investment firm. He lea…" at bounding box center [647, 195] width 555 height 104
drag, startPoint x: 750, startPoint y: 165, endPoint x: 859, endPoint y: 183, distance: 109.6
click at [859, 183] on h5 "John, a CFA charterholder, is a portfolio manager at an investment firm. He lea…" at bounding box center [647, 195] width 555 height 104
click at [875, 204] on h5 "John, a CFA charterholder, is a portfolio manager at an investment firm. He lea…" at bounding box center [647, 195] width 555 height 104
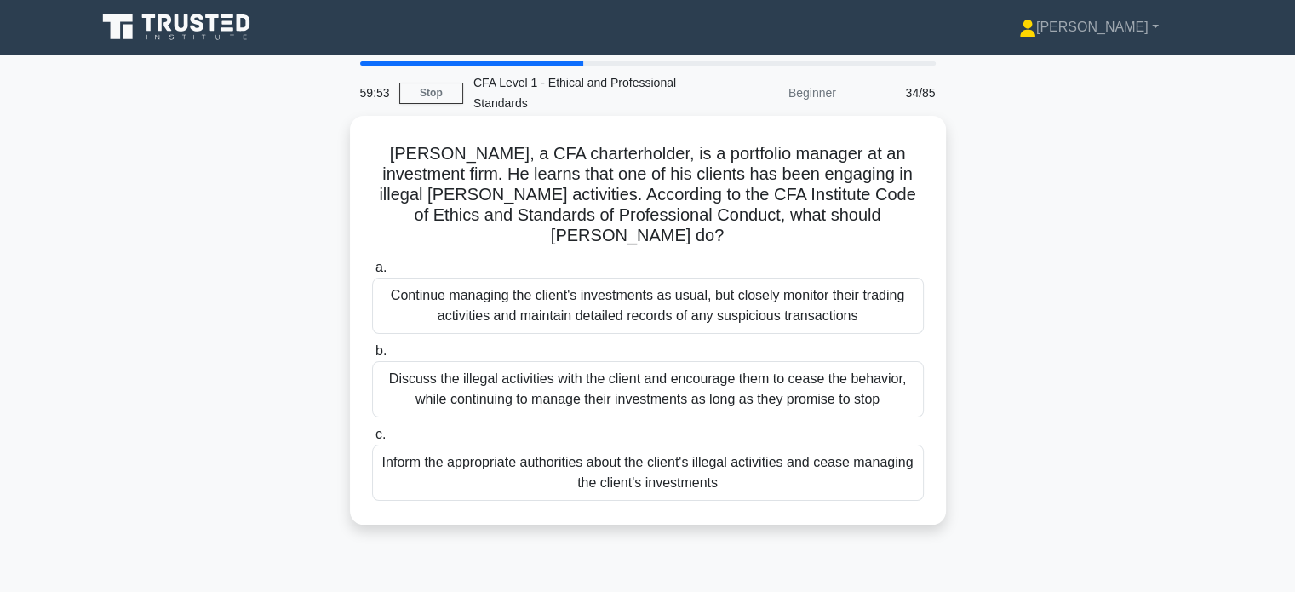
click at [778, 445] on div "Inform the appropriate authorities about the client's illegal activities and ce…" at bounding box center [648, 473] width 552 height 56
click at [372, 440] on input "c. Inform the appropriate authorities about the client's illegal activities and…" at bounding box center [372, 434] width 0 height 11
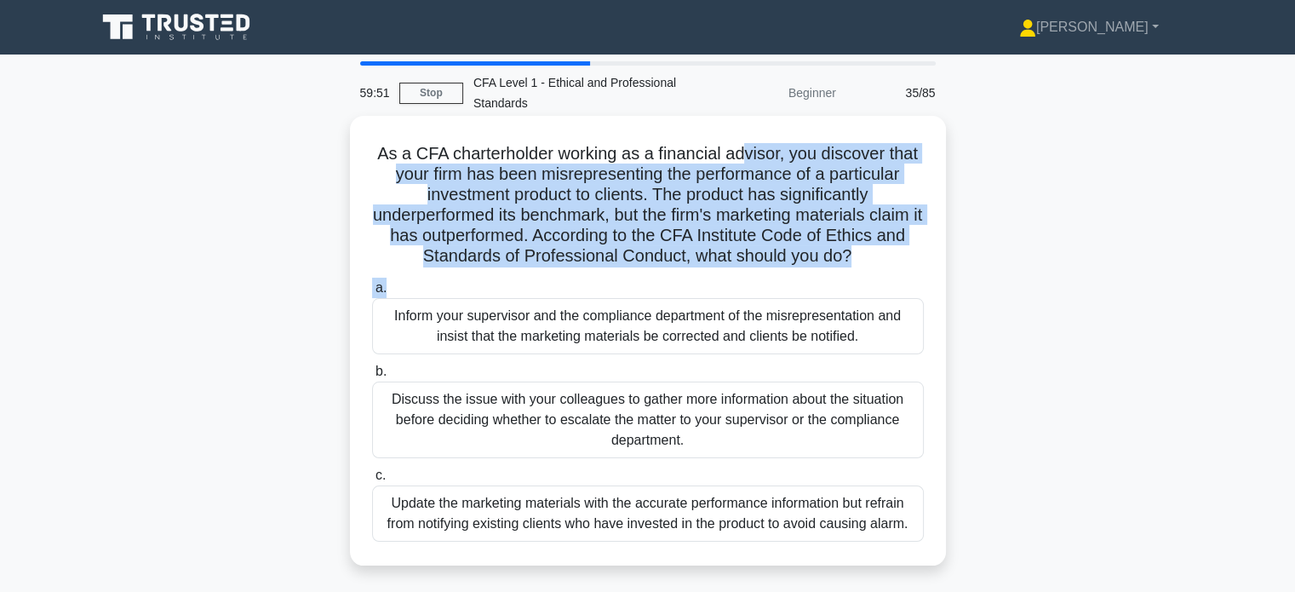
drag, startPoint x: 741, startPoint y: 160, endPoint x: 896, endPoint y: 273, distance: 192.0
click at [896, 273] on div "As a CFA charterholder working as a financial advisor, you discover that your f…" at bounding box center [648, 341] width 583 height 436
click at [908, 270] on div "As a CFA charterholder working as a financial advisor, you discover that your f…" at bounding box center [648, 341] width 583 height 436
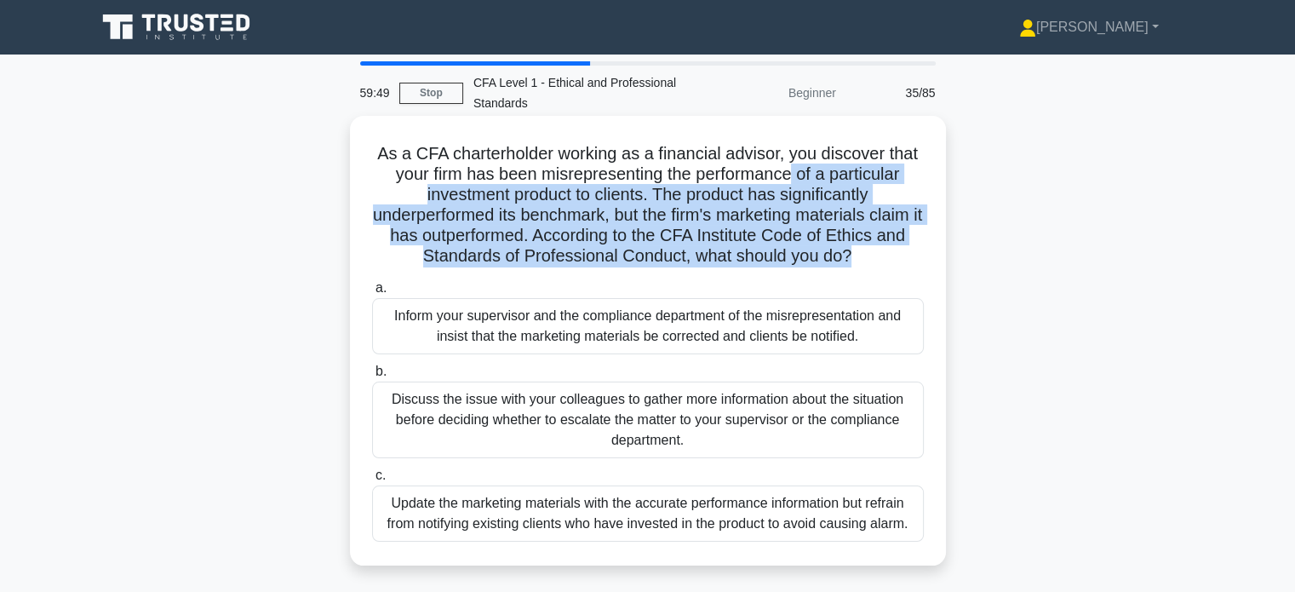
drag, startPoint x: 797, startPoint y: 169, endPoint x: 893, endPoint y: 252, distance: 126.2
click at [893, 252] on h5 "As a CFA charterholder working as a financial advisor, you discover that your f…" at bounding box center [647, 205] width 555 height 124
click at [896, 252] on h5 "As a CFA charterholder working as a financial advisor, you discover that your f…" at bounding box center [647, 205] width 555 height 124
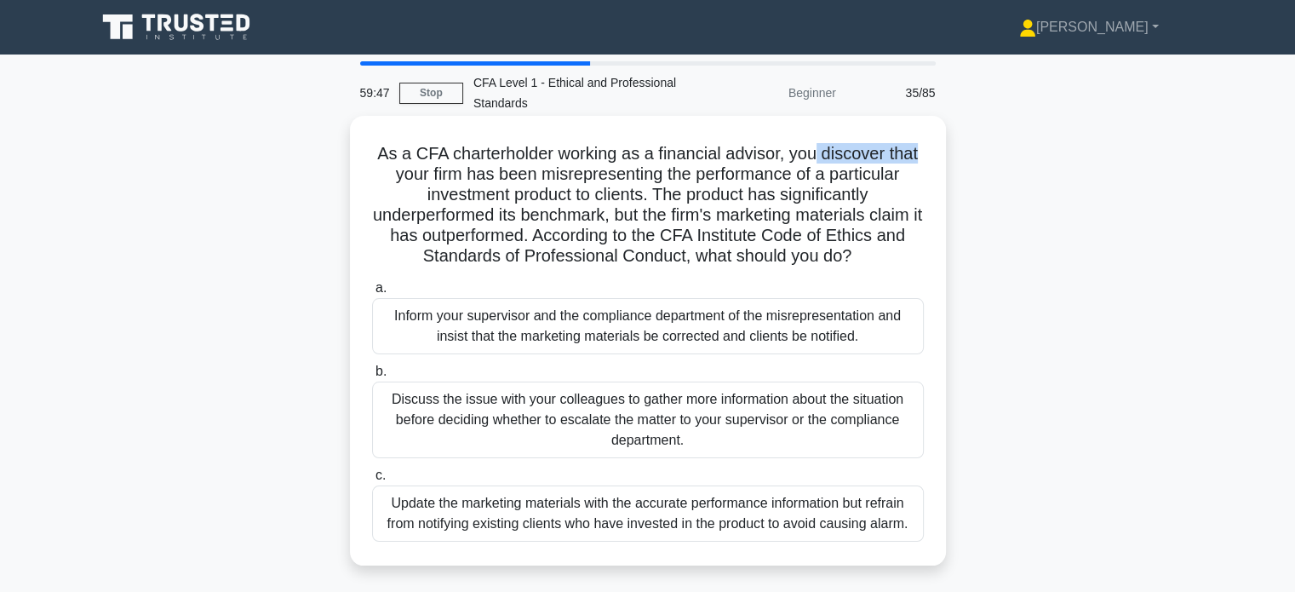
drag, startPoint x: 814, startPoint y: 152, endPoint x: 920, endPoint y: 153, distance: 105.6
click at [920, 153] on h5 "As a CFA charterholder working as a financial advisor, you discover that your f…" at bounding box center [647, 205] width 555 height 124
click at [924, 154] on h5 "As a CFA charterholder working as a financial advisor, you discover that your f…" at bounding box center [647, 205] width 555 height 124
drag, startPoint x: 555, startPoint y: 173, endPoint x: 740, endPoint y: 175, distance: 184.8
click at [740, 175] on h5 "As a CFA charterholder working as a financial advisor, you discover that your f…" at bounding box center [647, 205] width 555 height 124
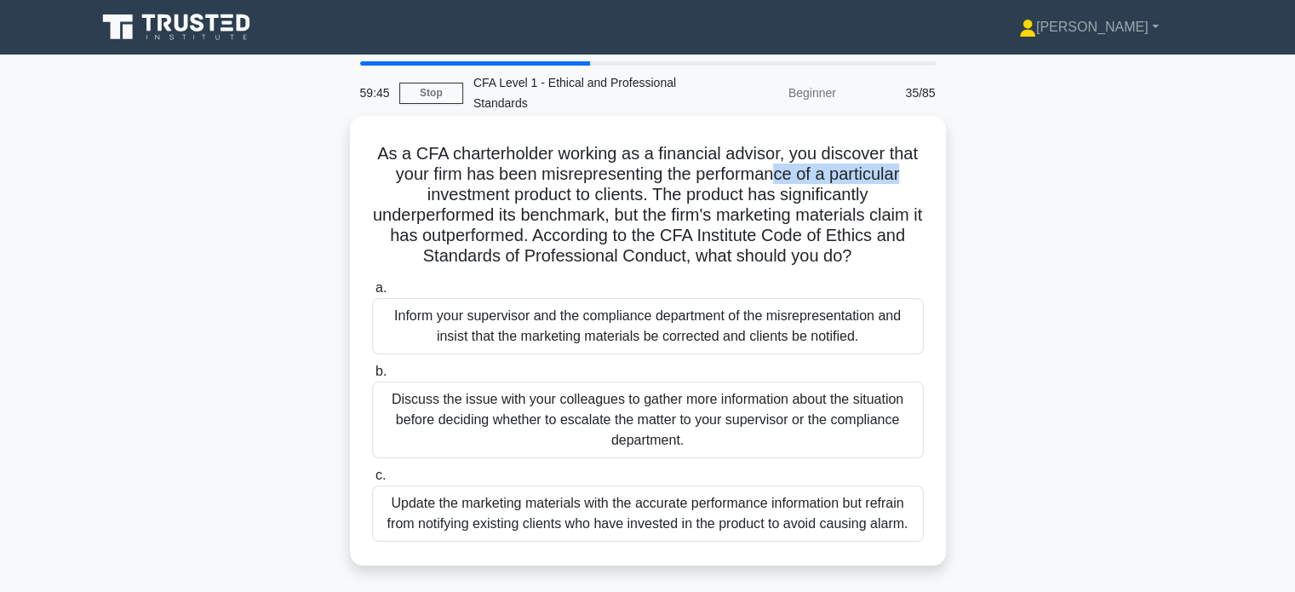
drag, startPoint x: 775, startPoint y: 173, endPoint x: 913, endPoint y: 176, distance: 138.0
click at [913, 176] on h5 "As a CFA charterholder working as a financial advisor, you discover that your f…" at bounding box center [647, 205] width 555 height 124
click at [879, 198] on h5 "As a CFA charterholder working as a financial advisor, you discover that your f…" at bounding box center [647, 205] width 555 height 124
drag, startPoint x: 525, startPoint y: 192, endPoint x: 648, endPoint y: 202, distance: 123.8
click at [648, 202] on h5 "As a CFA charterholder working as a financial advisor, you discover that your f…" at bounding box center [647, 205] width 555 height 124
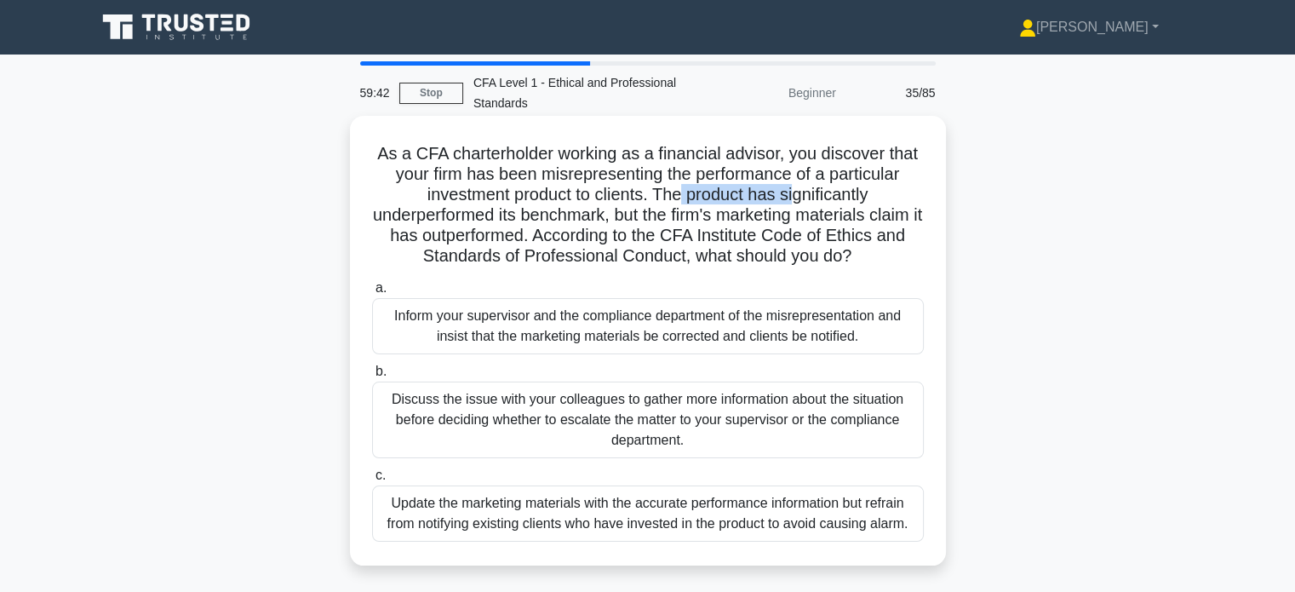
drag, startPoint x: 683, startPoint y: 200, endPoint x: 800, endPoint y: 197, distance: 116.7
click at [800, 197] on h5 "As a CFA charterholder working as a financial advisor, you discover that your f…" at bounding box center [647, 205] width 555 height 124
click at [853, 209] on h5 "As a CFA charterholder working as a financial advisor, you discover that your f…" at bounding box center [647, 205] width 555 height 124
drag, startPoint x: 801, startPoint y: 198, endPoint x: 870, endPoint y: 202, distance: 69.9
click at [870, 202] on h5 "As a CFA charterholder working as a financial advisor, you discover that your f…" at bounding box center [647, 205] width 555 height 124
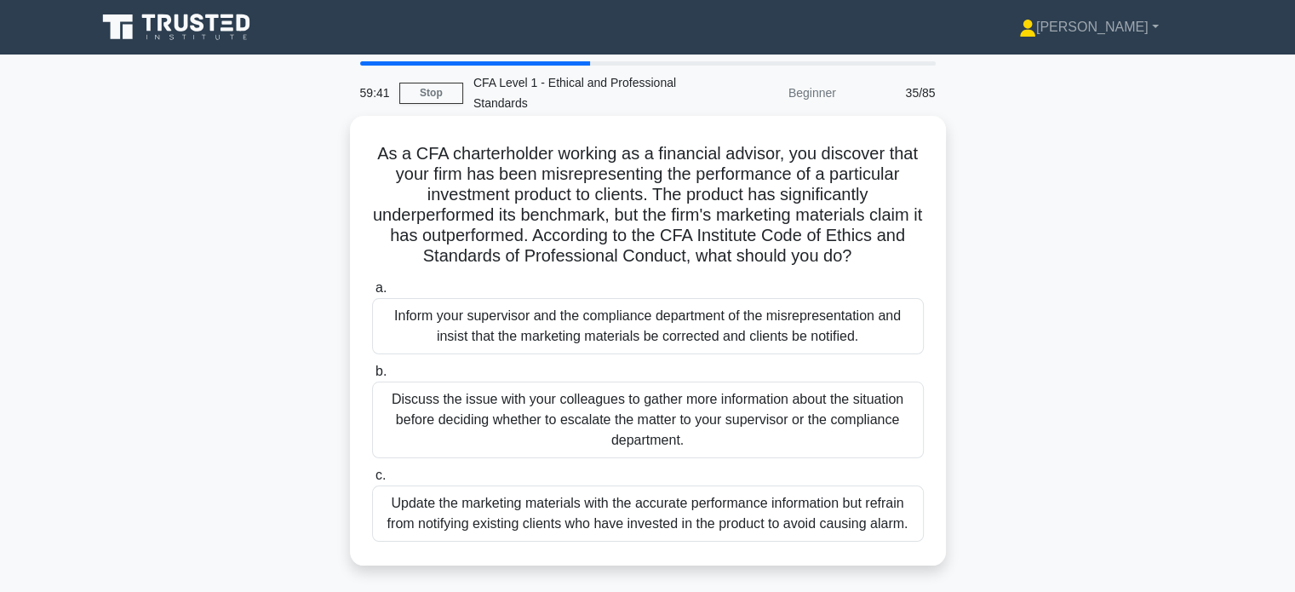
click at [871, 221] on h5 "As a CFA charterholder working as a financial advisor, you discover that your f…" at bounding box center [647, 205] width 555 height 124
drag, startPoint x: 759, startPoint y: 213, endPoint x: 848, endPoint y: 242, distance: 94.0
click at [882, 217] on h5 "As a CFA charterholder working as a financial advisor, you discover that your f…" at bounding box center [647, 205] width 555 height 124
click at [822, 253] on h5 "As a CFA charterholder working as a financial advisor, you discover that your f…" at bounding box center [647, 205] width 555 height 124
drag, startPoint x: 630, startPoint y: 231, endPoint x: 800, endPoint y: 234, distance: 169.5
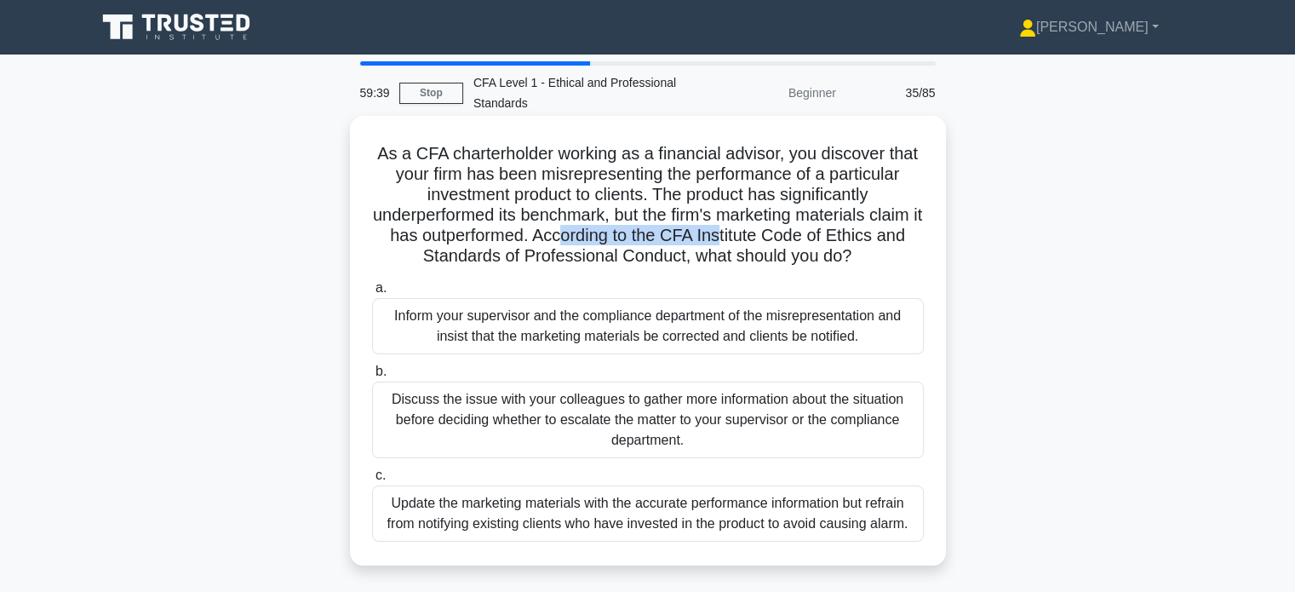
click at [798, 234] on h5 "As a CFA charterholder working as a financial advisor, you discover that your f…" at bounding box center [647, 205] width 555 height 124
click at [808, 235] on h5 "As a CFA charterholder working as a financial advisor, you discover that your f…" at bounding box center [647, 205] width 555 height 124
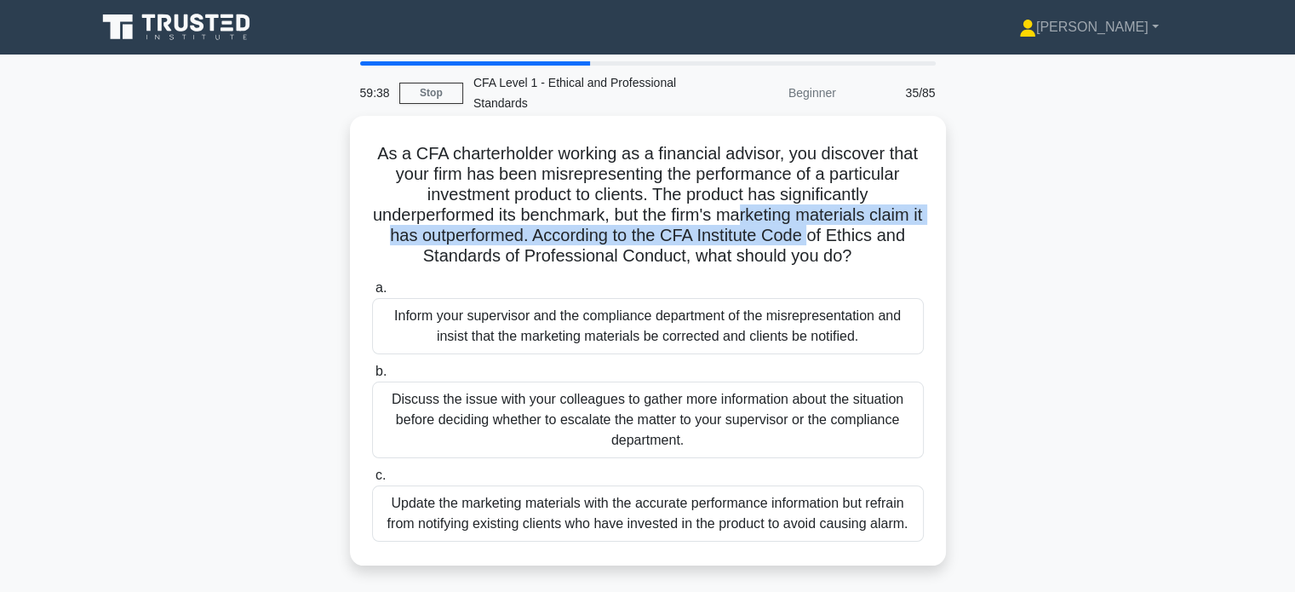
drag, startPoint x: 773, startPoint y: 210, endPoint x: 885, endPoint y: 244, distance: 116.4
click at [885, 244] on h5 "As a CFA charterholder working as a financial advisor, you discover that your f…" at bounding box center [647, 205] width 555 height 124
click at [889, 246] on h5 "As a CFA charterholder working as a financial advisor, you discover that your f…" at bounding box center [647, 205] width 555 height 124
click at [629, 238] on h5 "As a CFA charterholder working as a financial advisor, you discover that your f…" at bounding box center [647, 205] width 555 height 124
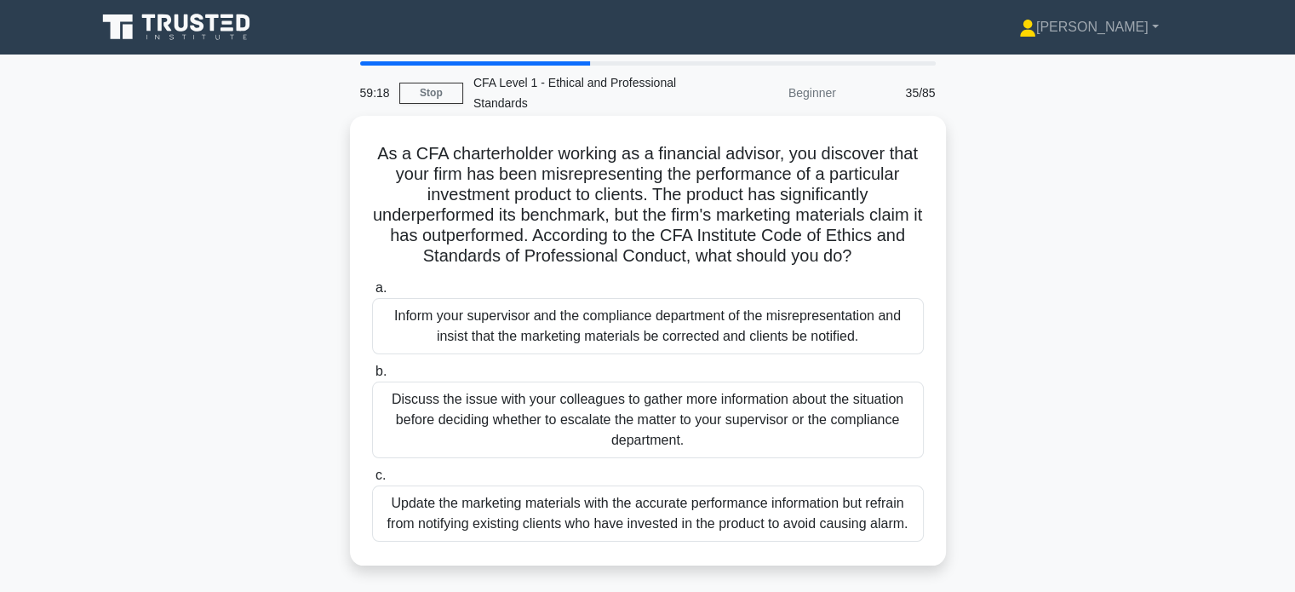
click at [797, 334] on div "Inform your supervisor and the compliance department of the misrepresentation a…" at bounding box center [648, 326] width 552 height 56
click at [372, 294] on input "a. Inform your supervisor and the compliance department of the misrepresentatio…" at bounding box center [372, 288] width 0 height 11
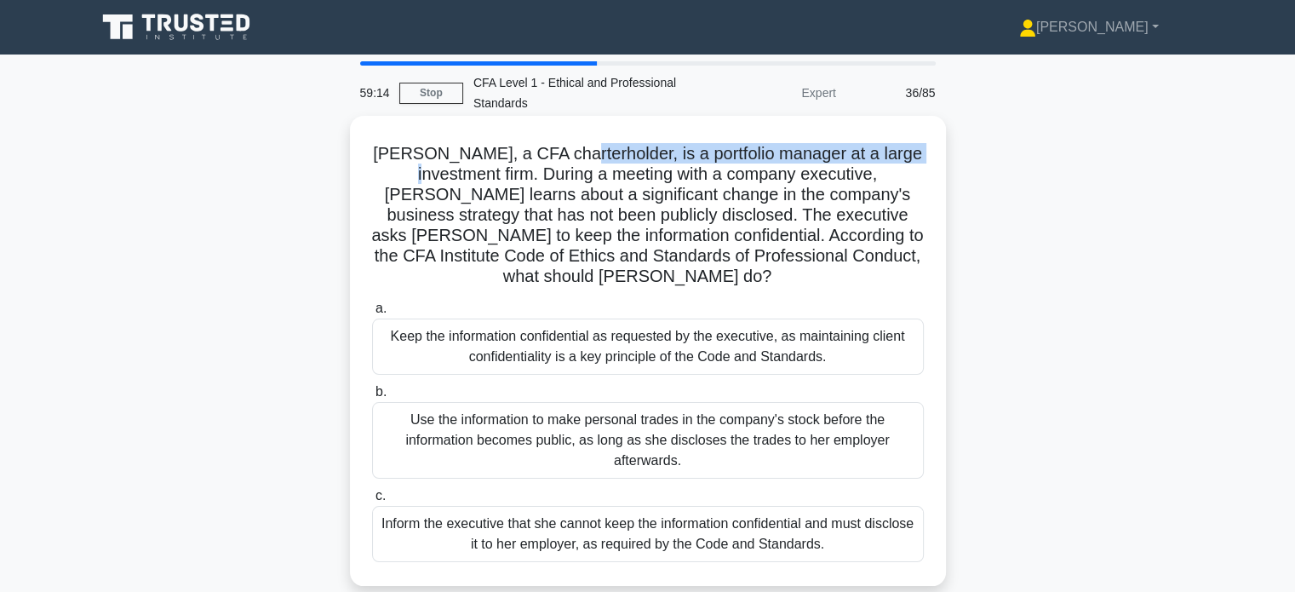
drag, startPoint x: 555, startPoint y: 146, endPoint x: 915, endPoint y: 164, distance: 359.9
click at [915, 164] on h5 "Emily, a CFA charterholder, is a portfolio manager at a large investment firm. …" at bounding box center [647, 215] width 555 height 145
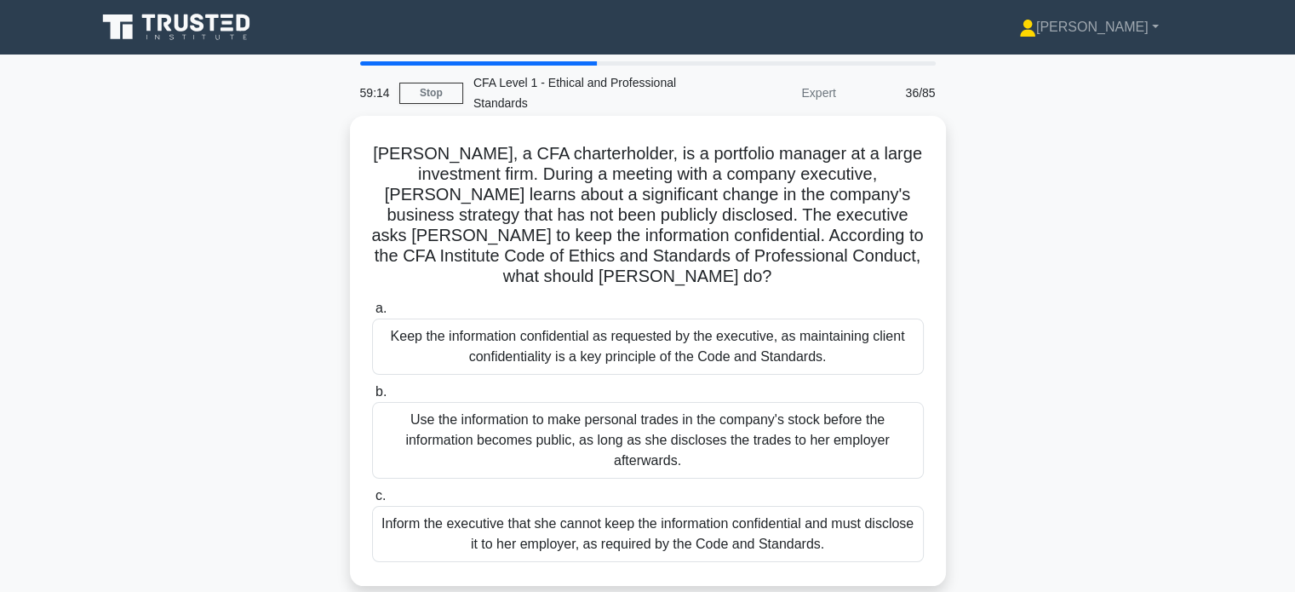
click at [904, 171] on h5 "Emily, a CFA charterholder, is a portfolio manager at a large investment firm. …" at bounding box center [647, 215] width 555 height 145
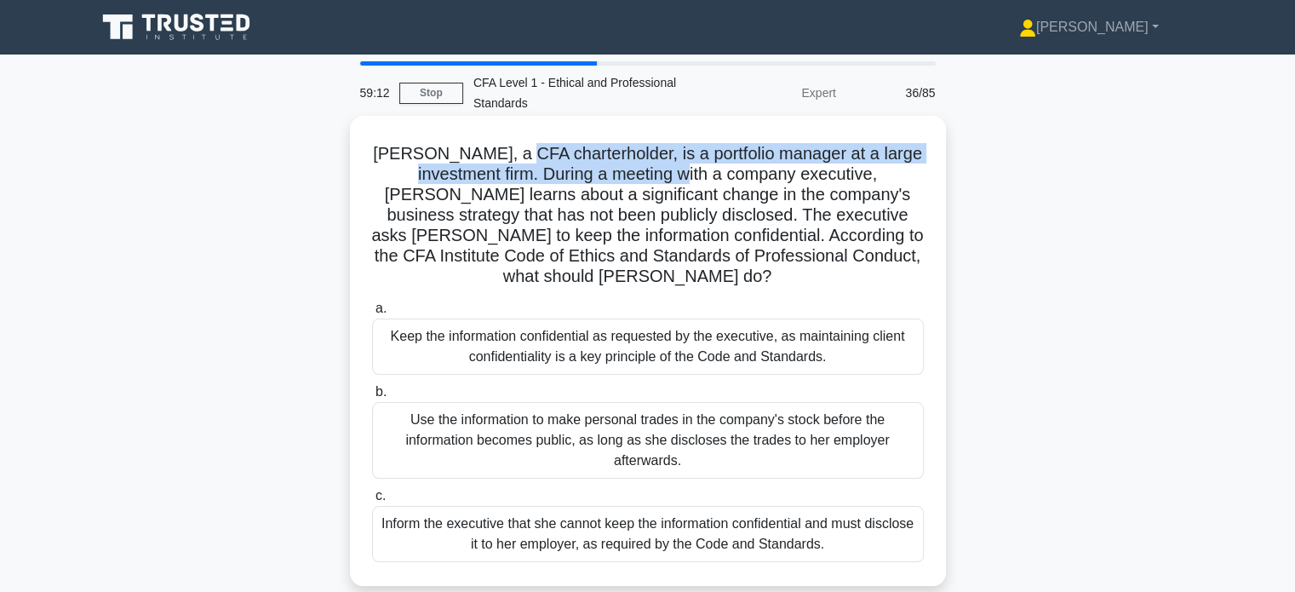
drag, startPoint x: 505, startPoint y: 164, endPoint x: 627, endPoint y: 168, distance: 121.9
click at [627, 168] on h5 "Emily, a CFA charterholder, is a portfolio manager at a large investment firm. …" at bounding box center [647, 215] width 555 height 145
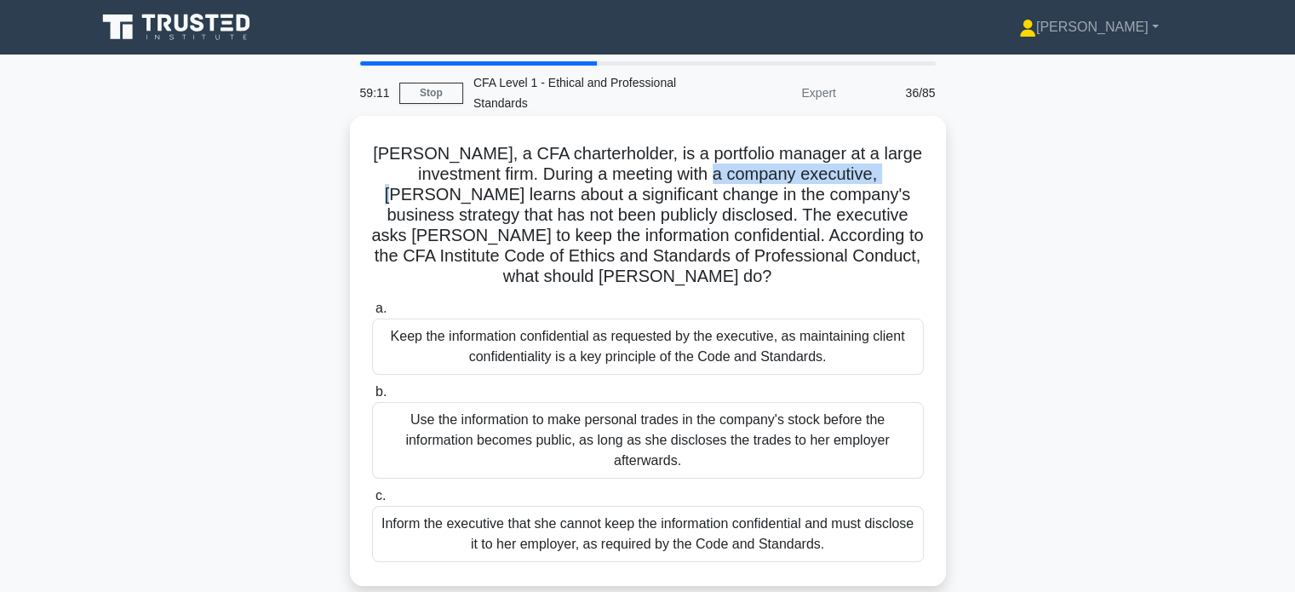
drag, startPoint x: 669, startPoint y: 174, endPoint x: 833, endPoint y: 179, distance: 163.6
click at [832, 179] on h5 "Emily, a CFA charterholder, is a portfolio manager at a large investment firm. …" at bounding box center [647, 215] width 555 height 145
drag, startPoint x: 858, startPoint y: 178, endPoint x: 933, endPoint y: 180, distance: 75.8
click at [933, 180] on div "Emily, a CFA charterholder, is a portfolio manager at a large investment firm. …" at bounding box center [648, 351] width 583 height 457
click at [899, 192] on h5 "Emily, a CFA charterholder, is a portfolio manager at a large investment firm. …" at bounding box center [647, 215] width 555 height 145
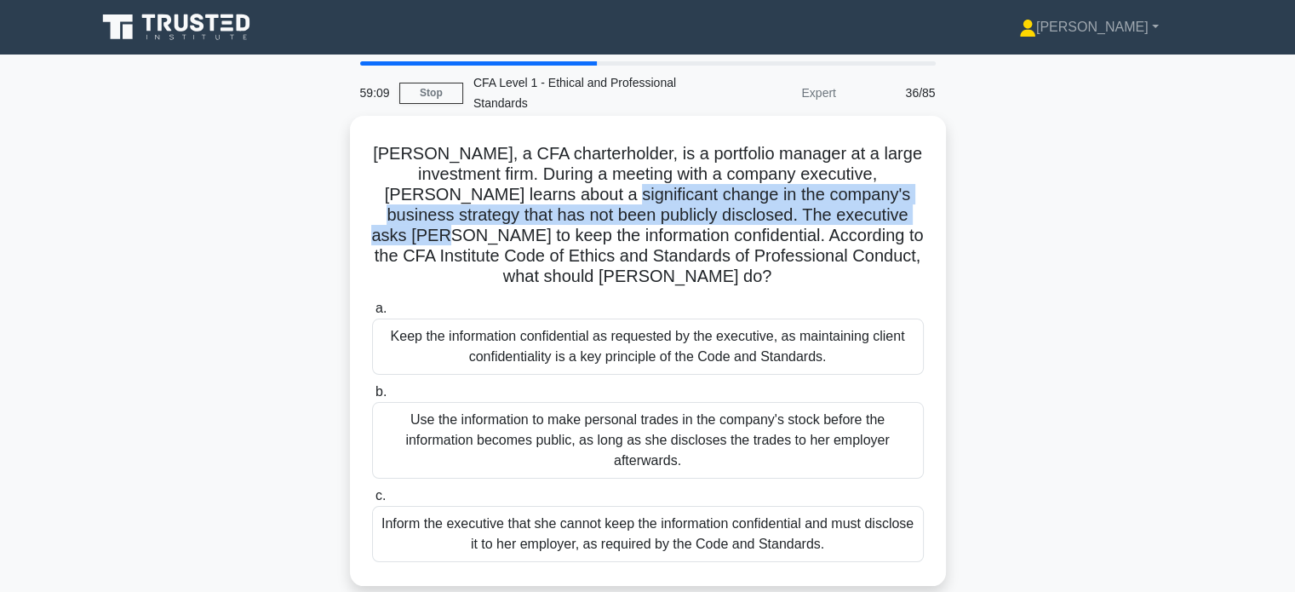
drag, startPoint x: 494, startPoint y: 192, endPoint x: 834, endPoint y: 207, distance: 340.2
click at [834, 207] on h5 "Emily, a CFA charterholder, is a portfolio manager at a large investment firm. …" at bounding box center [647, 215] width 555 height 145
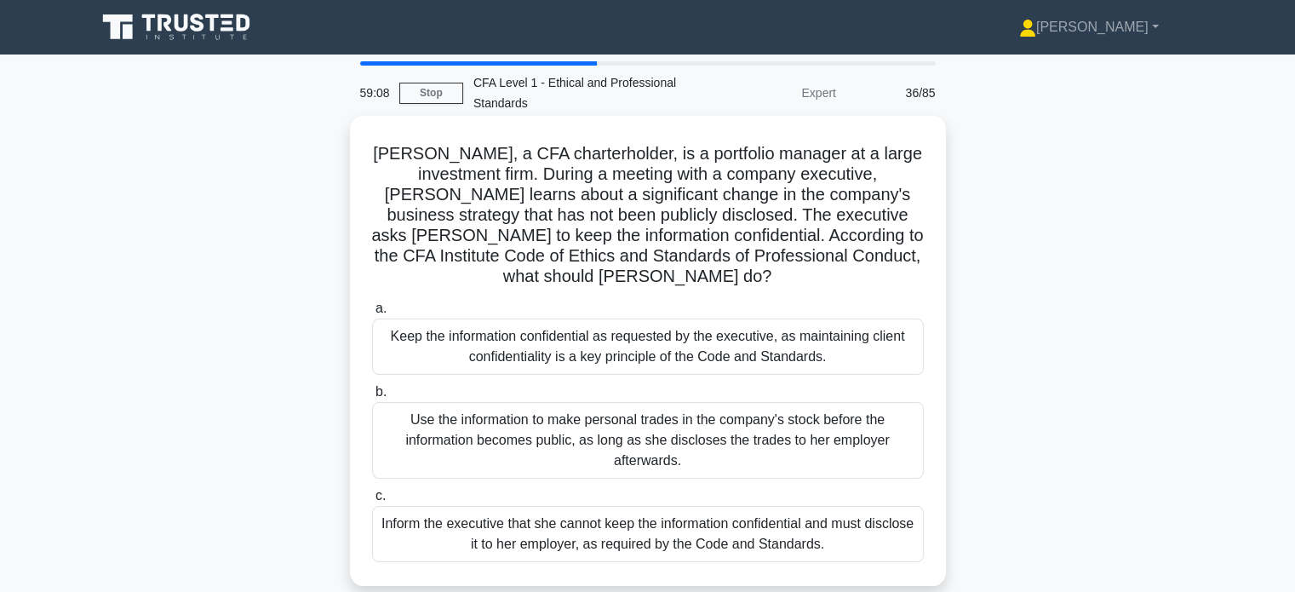
click at [798, 228] on h5 "Emily, a CFA charterholder, is a portfolio manager at a large investment firm. …" at bounding box center [647, 215] width 555 height 145
drag, startPoint x: 643, startPoint y: 218, endPoint x: 906, endPoint y: 221, distance: 263.2
click at [906, 221] on h5 "Emily, a CFA charterholder, is a portfolio manager at a large investment firm. …" at bounding box center [647, 215] width 555 height 145
click at [882, 237] on h5 "Emily, a CFA charterholder, is a portfolio manager at a large investment firm. …" at bounding box center [647, 215] width 555 height 145
drag, startPoint x: 612, startPoint y: 226, endPoint x: 837, endPoint y: 255, distance: 227.5
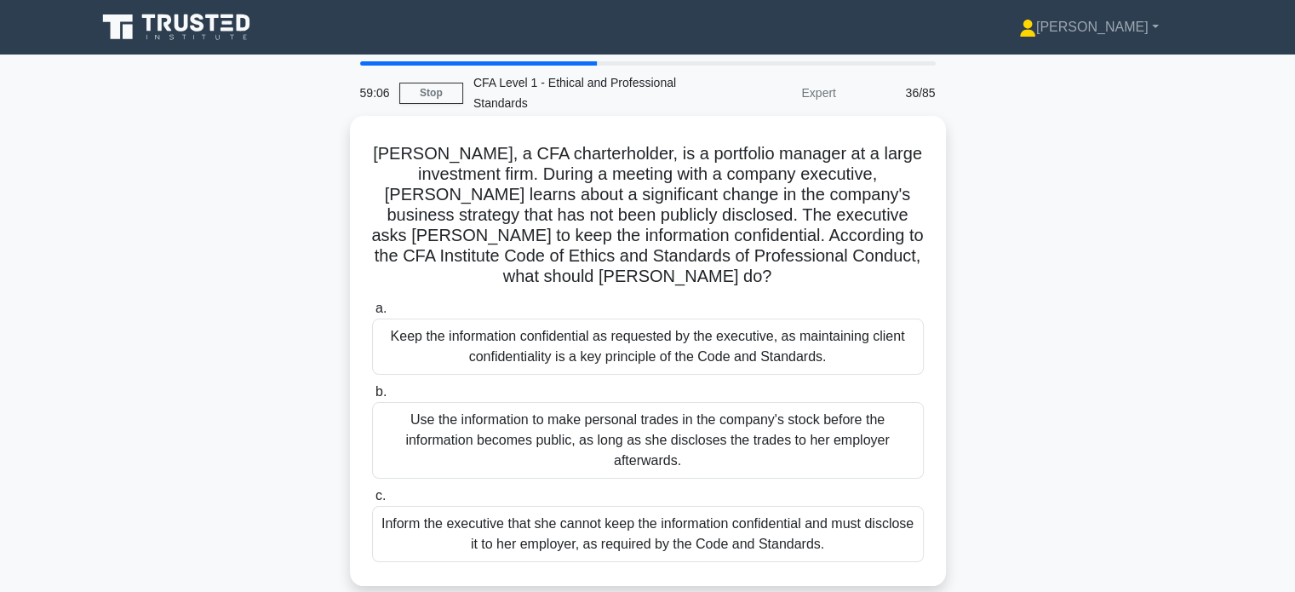
click at [837, 255] on h5 "Emily, a CFA charterholder, is a portfolio manager at a large investment firm. …" at bounding box center [647, 215] width 555 height 145
click at [838, 255] on h5 "Emily, a CFA charterholder, is a portfolio manager at a large investment firm. …" at bounding box center [647, 215] width 555 height 145
click at [566, 517] on div "Inform the executive that she cannot keep the information confidential and must…" at bounding box center [648, 534] width 552 height 56
click at [372, 502] on input "c. Inform the executive that she cannot keep the information confidential and m…" at bounding box center [372, 496] width 0 height 11
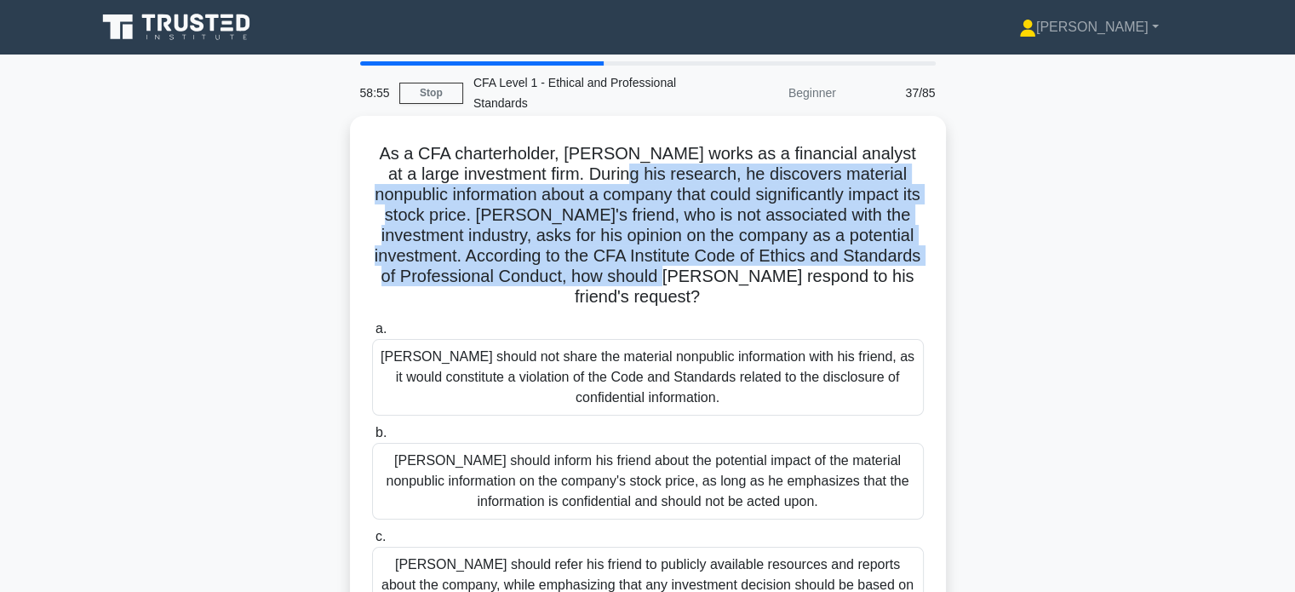
drag, startPoint x: 749, startPoint y: 272, endPoint x: 763, endPoint y: 285, distance: 19.3
click at [763, 285] on h5 "As a CFA charterholder, Michael works as a financial analyst at a large investm…" at bounding box center [647, 225] width 555 height 165
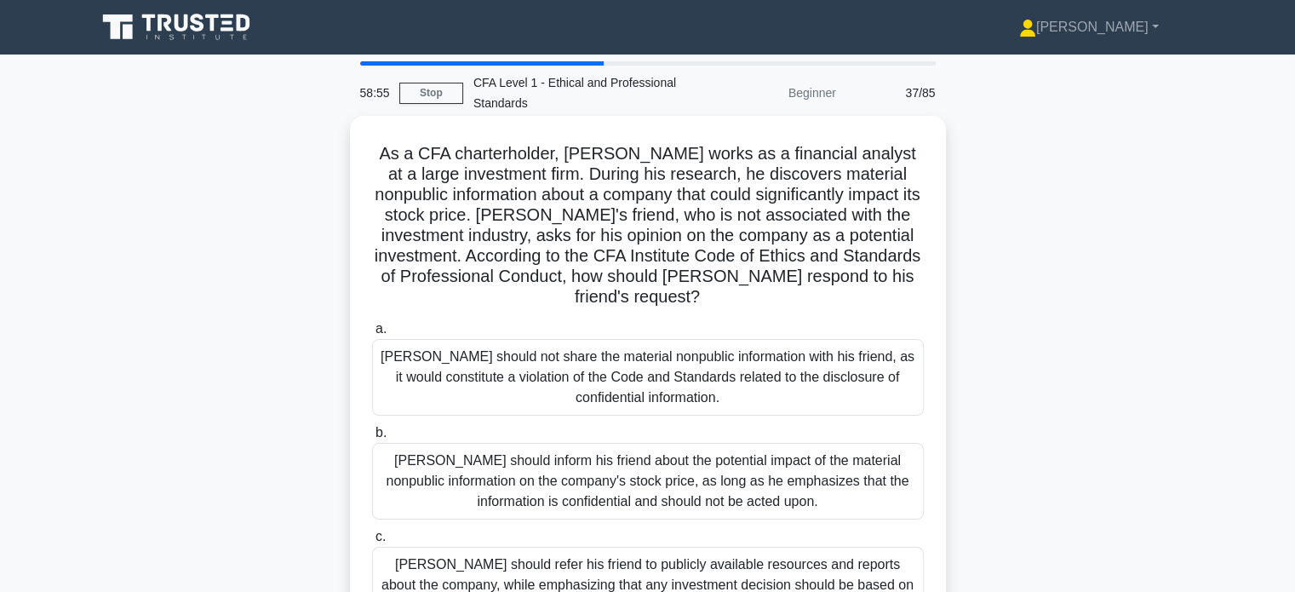
click at [772, 293] on h5 "As a CFA charterholder, Michael works as a financial analyst at a large investm…" at bounding box center [647, 225] width 555 height 165
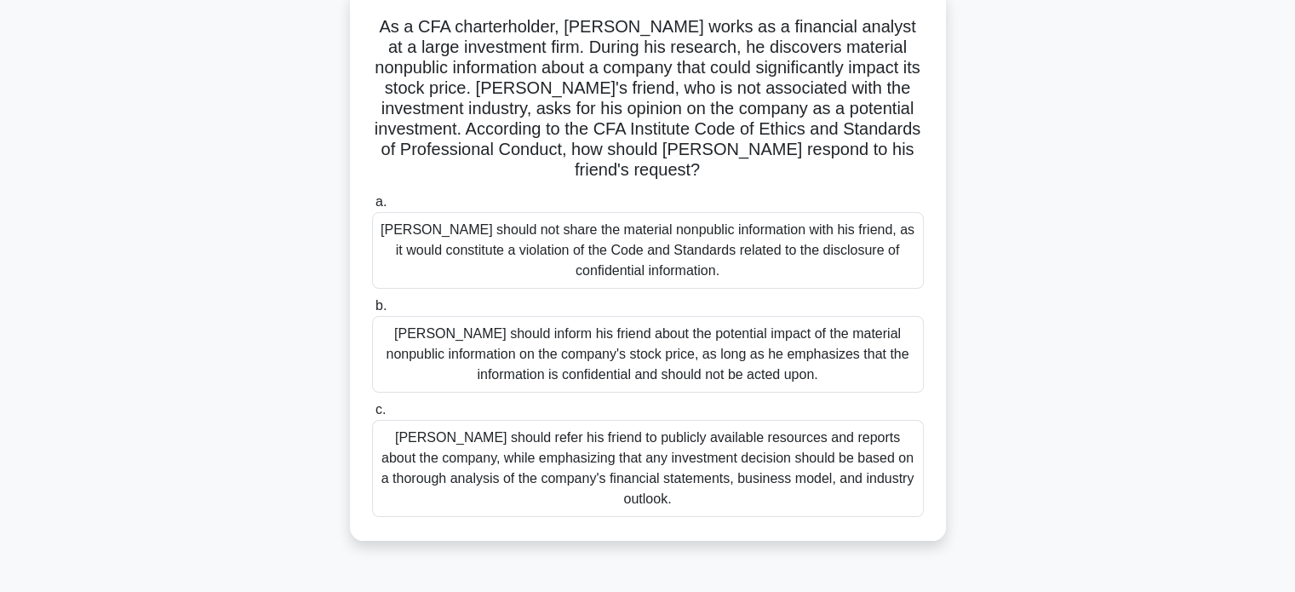
scroll to position [129, 0]
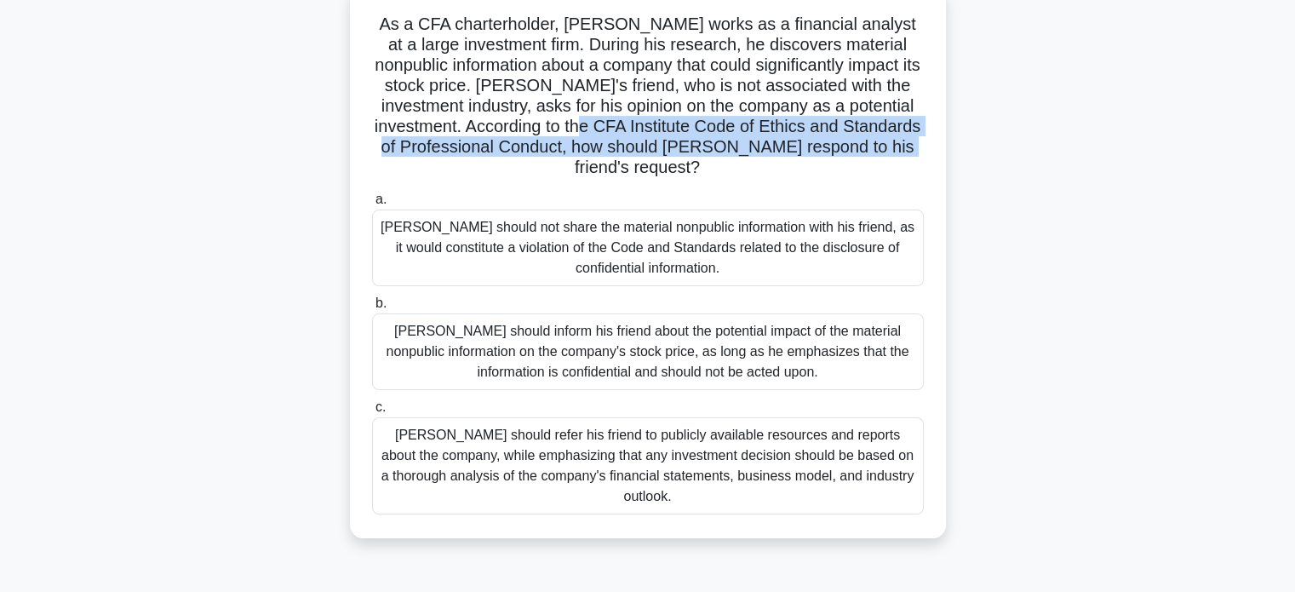
drag, startPoint x: 617, startPoint y: 117, endPoint x: 692, endPoint y: 169, distance: 91.7
click at [692, 169] on h5 "As a CFA charterholder, Michael works as a financial analyst at a large investm…" at bounding box center [647, 96] width 555 height 165
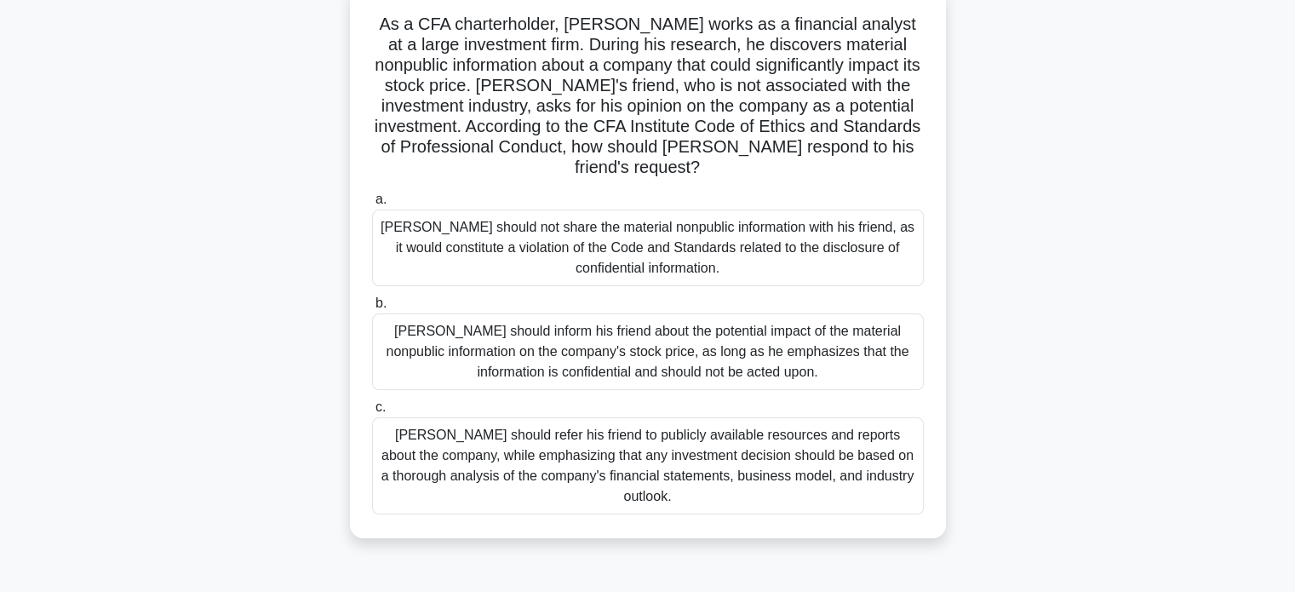
click at [710, 173] on h5 "As a CFA charterholder, Michael works as a financial analyst at a large investm…" at bounding box center [647, 96] width 555 height 165
click at [780, 474] on div "Michael should refer his friend to publicly available resources and reports abo…" at bounding box center [648, 465] width 552 height 97
click at [372, 413] on input "c. Michael should refer his friend to publicly available resources and reports …" at bounding box center [372, 407] width 0 height 11
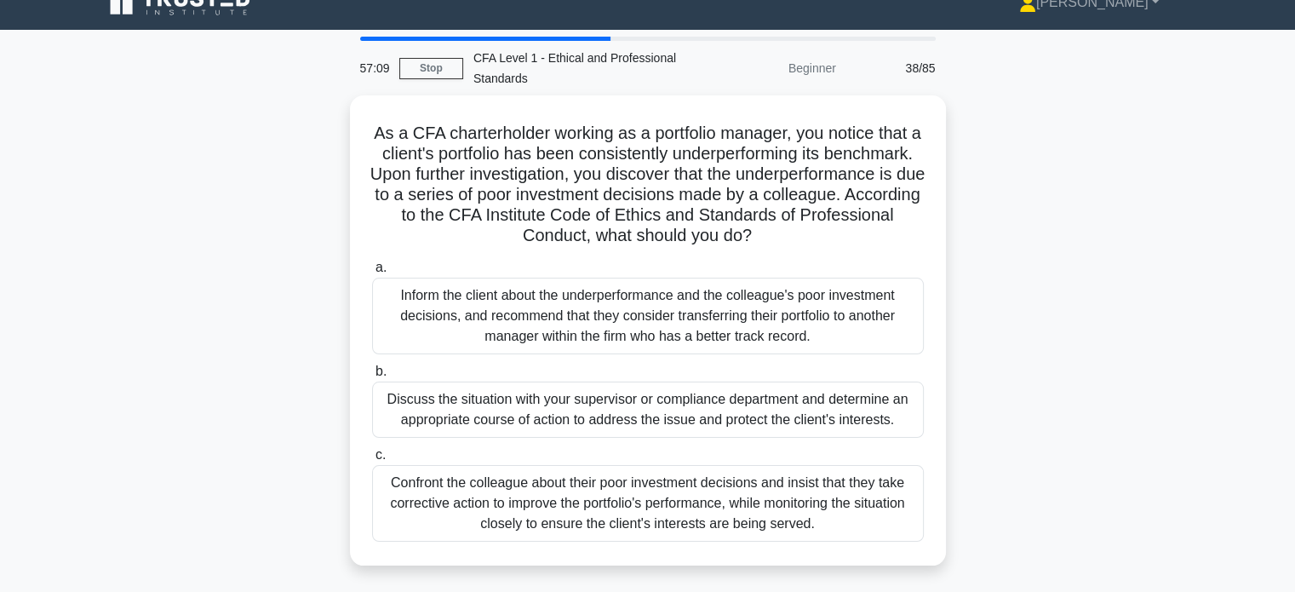
scroll to position [0, 0]
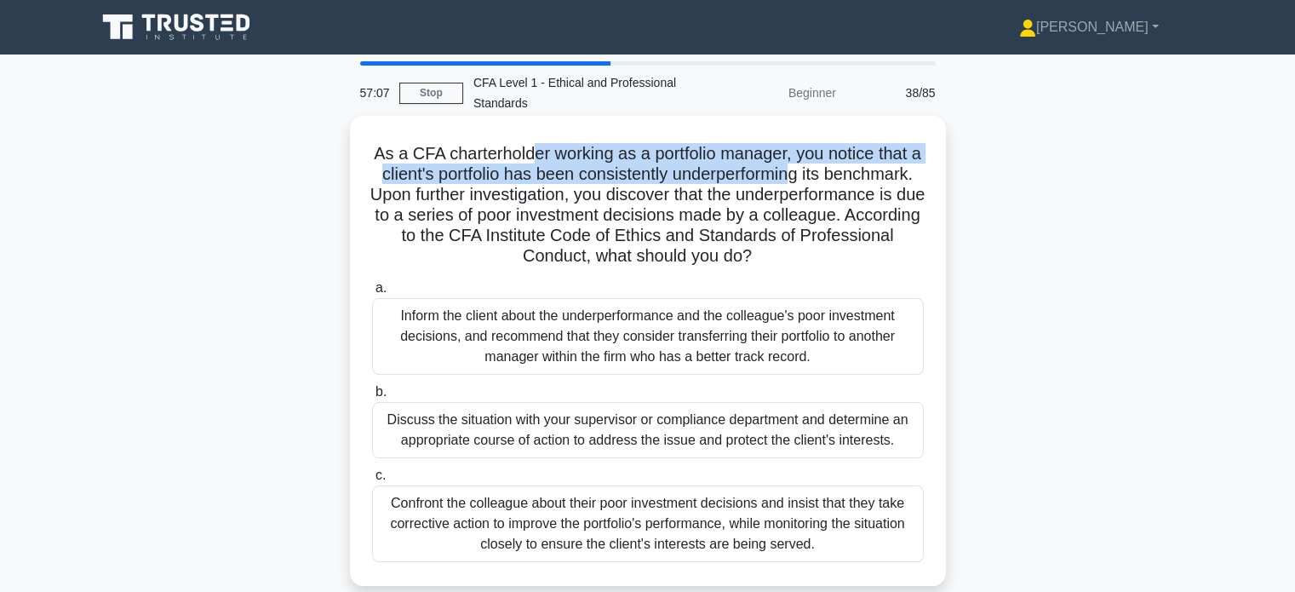
drag, startPoint x: 532, startPoint y: 163, endPoint x: 845, endPoint y: 176, distance: 312.9
click at [845, 176] on h5 "As a CFA charterholder working as a portfolio manager, you notice that a client…" at bounding box center [647, 205] width 555 height 124
click at [848, 178] on h5 "As a CFA charterholder working as a portfolio manager, you notice that a client…" at bounding box center [647, 205] width 555 height 124
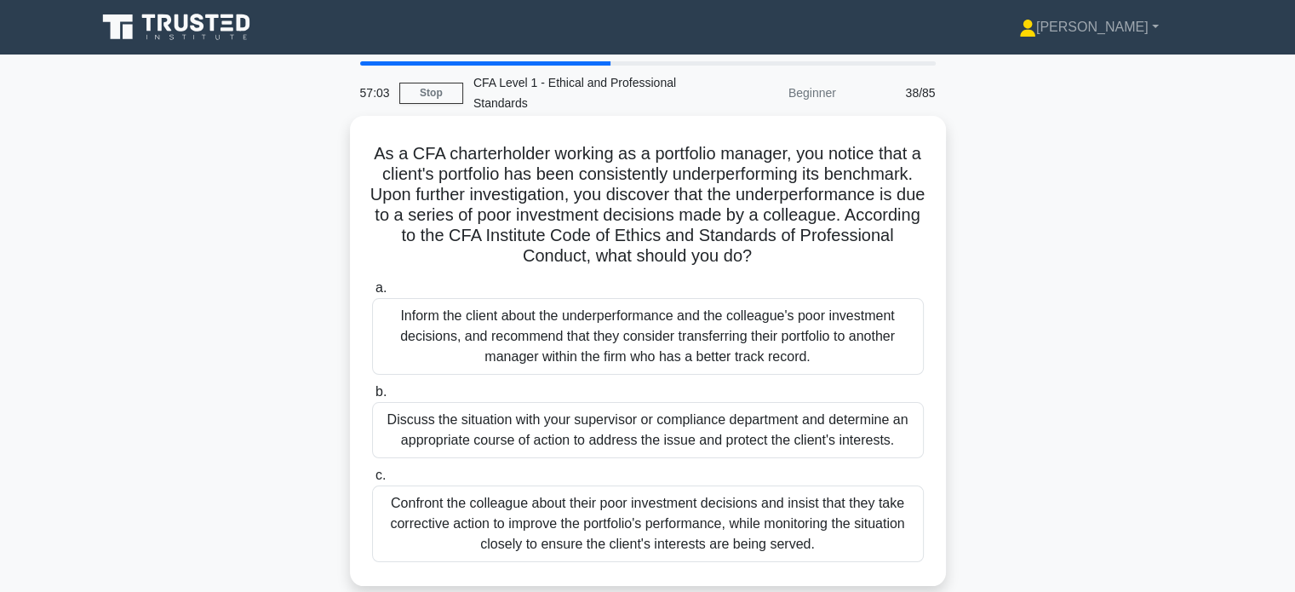
drag, startPoint x: 820, startPoint y: 231, endPoint x: 900, endPoint y: 251, distance: 82.6
click at [900, 251] on h5 "As a CFA charterholder working as a portfolio manager, you notice that a client…" at bounding box center [647, 205] width 555 height 124
click at [855, 262] on h5 "As a CFA charterholder working as a portfolio manager, you notice that a client…" at bounding box center [647, 205] width 555 height 124
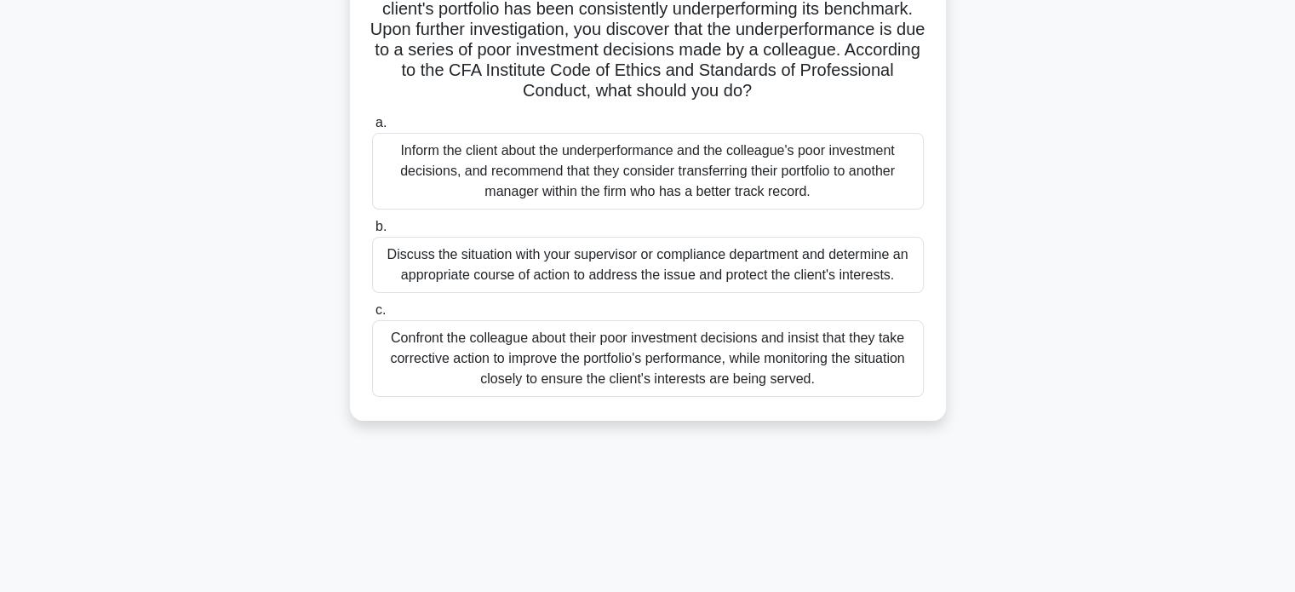
scroll to position [170, 0]
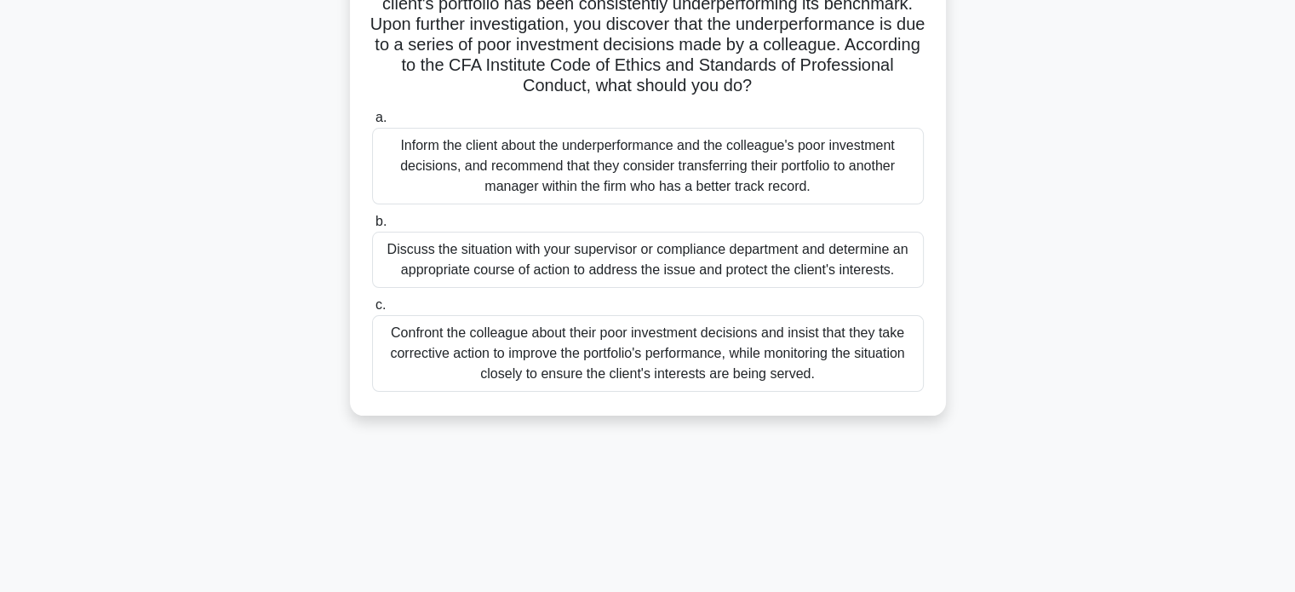
click at [708, 254] on div "Discuss the situation with your supervisor or compliance department and determi…" at bounding box center [648, 260] width 552 height 56
click at [372, 227] on input "b. Discuss the situation with your supervisor or compliance department and dete…" at bounding box center [372, 221] width 0 height 11
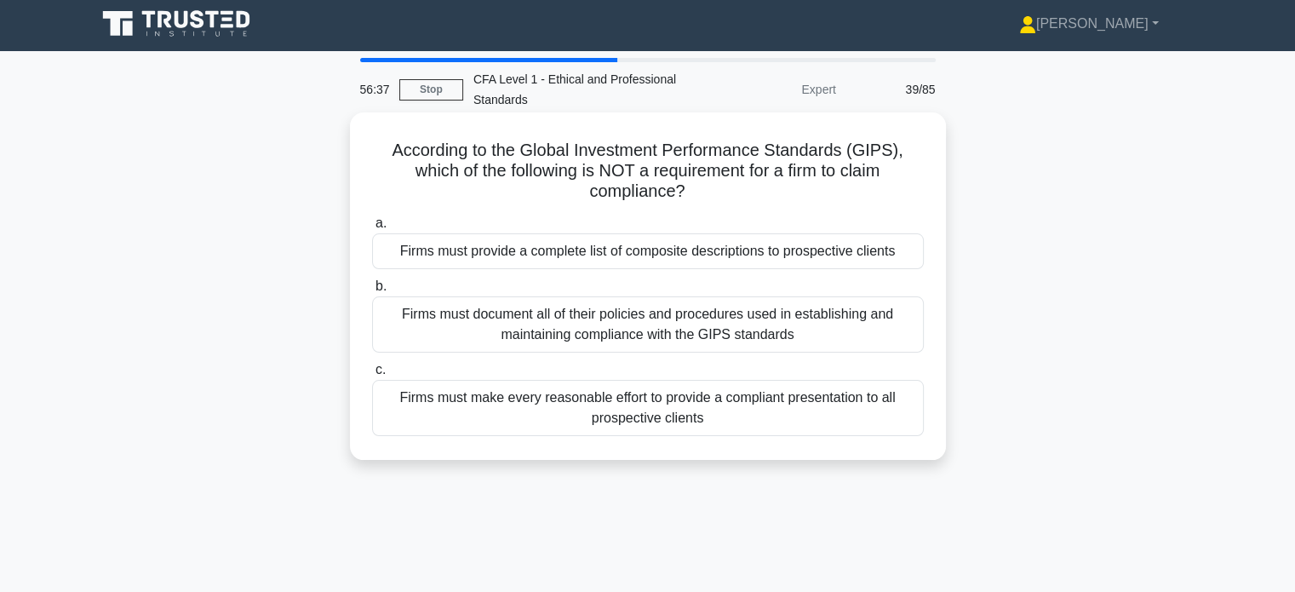
scroll to position [0, 0]
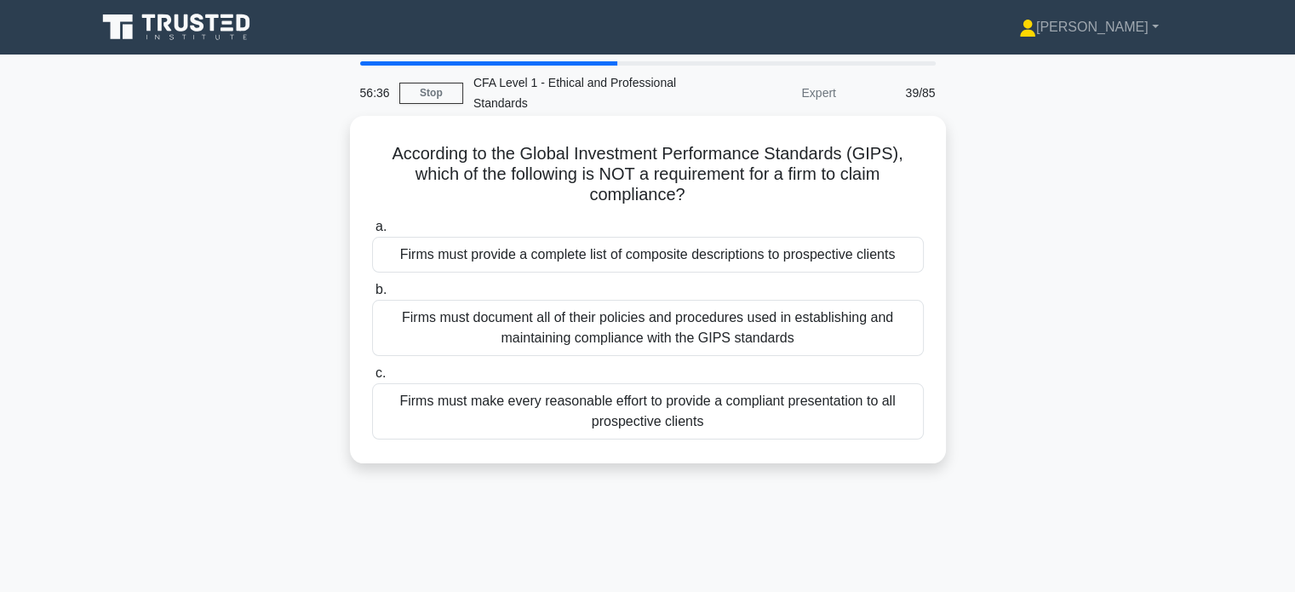
drag, startPoint x: 719, startPoint y: 172, endPoint x: 806, endPoint y: 200, distance: 91.3
click at [806, 200] on h5 "According to the Global Investment Performance Standards (GIPS), which of the f…" at bounding box center [647, 174] width 555 height 63
click at [840, 205] on h5 "According to the Global Investment Performance Standards (GIPS), which of the f…" at bounding box center [647, 174] width 555 height 63
click at [777, 325] on div "Firms must document all of their policies and procedures used in establishing a…" at bounding box center [648, 328] width 552 height 56
click at [372, 296] on input "b. Firms must document all of their policies and procedures used in establishin…" at bounding box center [372, 289] width 0 height 11
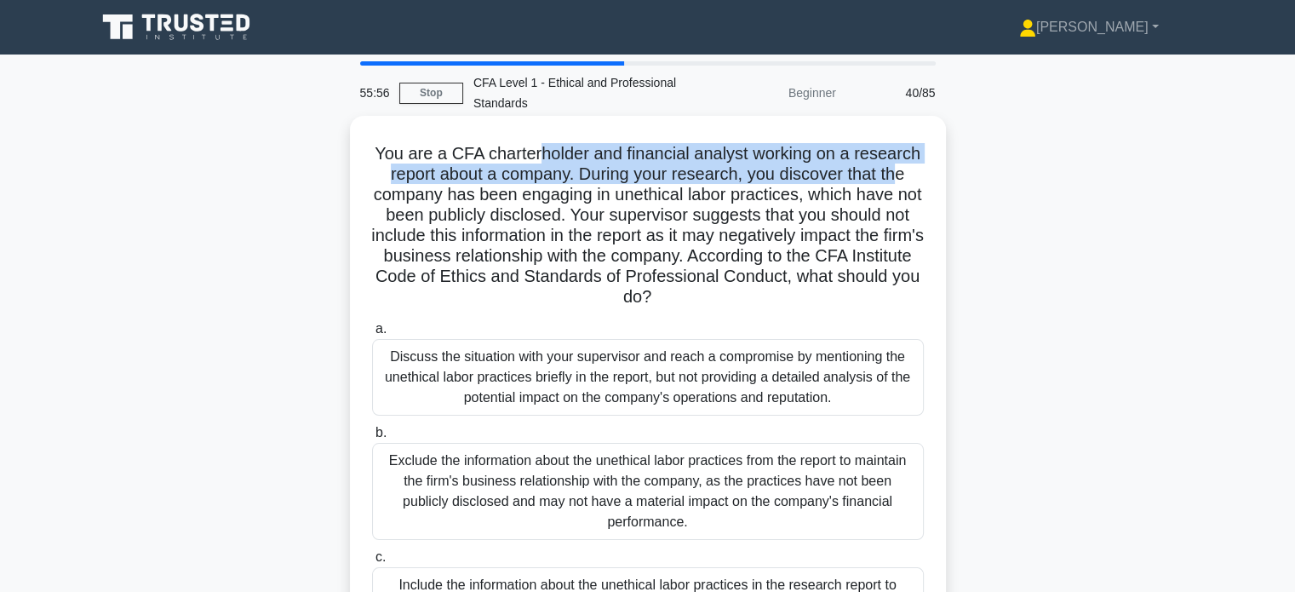
drag, startPoint x: 551, startPoint y: 152, endPoint x: 906, endPoint y: 169, distance: 355.6
click at [906, 169] on h5 "You are a CFA charterholder and financial analyst working on a research report …" at bounding box center [647, 225] width 555 height 165
click at [906, 171] on h5 "You are a CFA charterholder and financial analyst working on a research report …" at bounding box center [647, 225] width 555 height 165
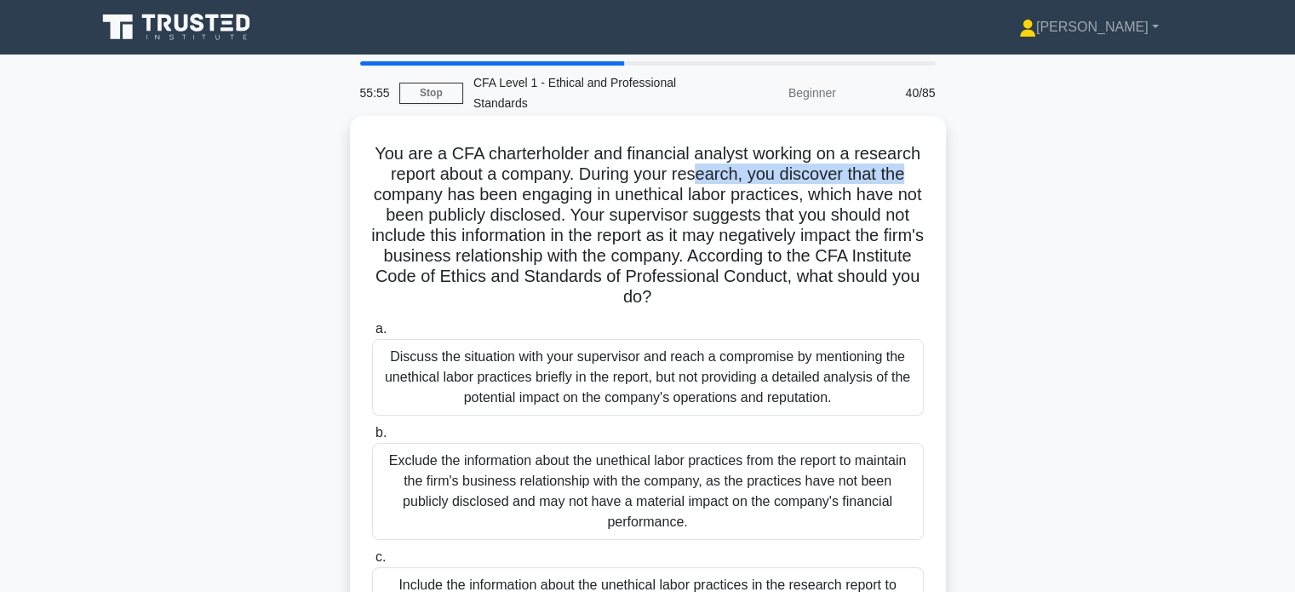
drag, startPoint x: 698, startPoint y: 169, endPoint x: 924, endPoint y: 183, distance: 226.2
click at [924, 183] on h5 "You are a CFA charterholder and financial analyst working on a research report …" at bounding box center [647, 225] width 555 height 165
click at [889, 196] on h5 "You are a CFA charterholder and financial analyst working on a research report …" at bounding box center [647, 225] width 555 height 165
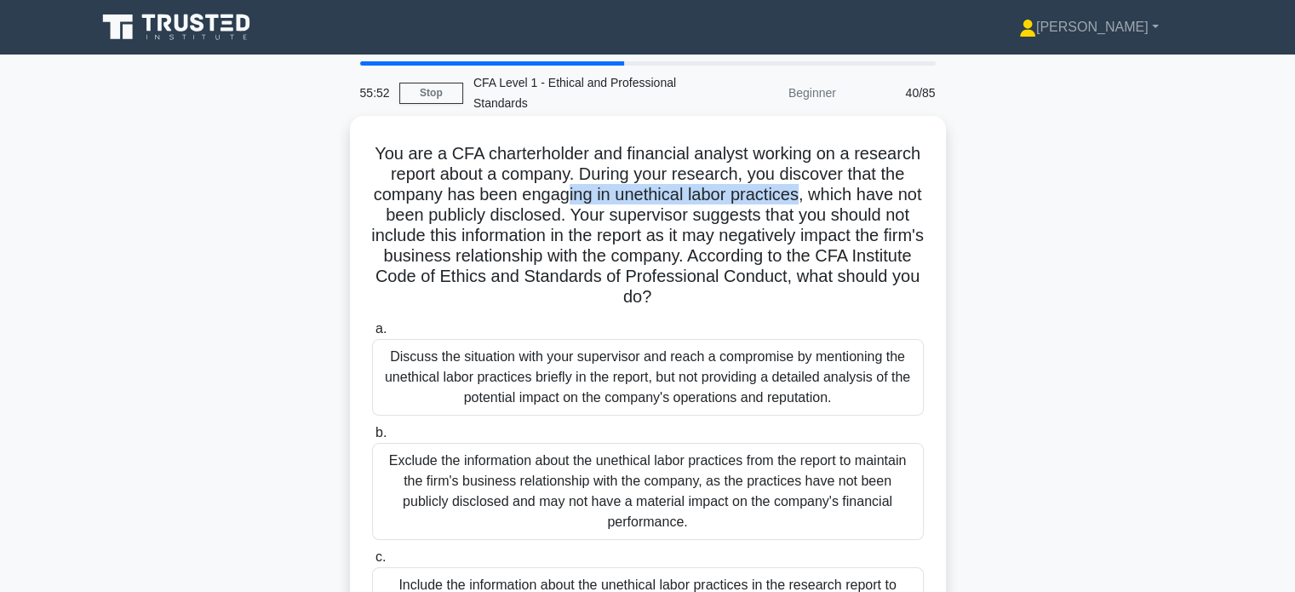
drag, startPoint x: 582, startPoint y: 190, endPoint x: 816, endPoint y: 204, distance: 234.6
click at [816, 204] on h5 "You are a CFA charterholder and financial analyst working on a research report …" at bounding box center [647, 225] width 555 height 165
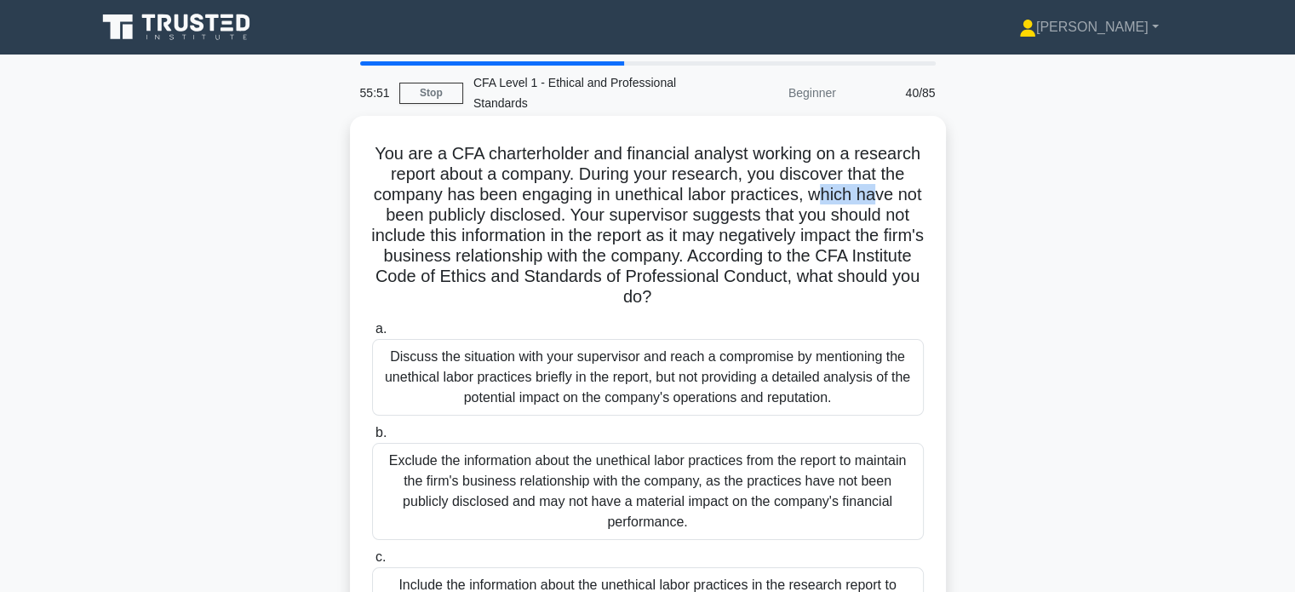
drag, startPoint x: 838, startPoint y: 201, endPoint x: 896, endPoint y: 200, distance: 57.9
click at [896, 200] on h5 "You are a CFA charterholder and financial analyst working on a research report …" at bounding box center [647, 225] width 555 height 165
drag, startPoint x: 640, startPoint y: 211, endPoint x: 876, endPoint y: 221, distance: 235.3
click at [876, 221] on h5 "You are a CFA charterholder and financial analyst working on a research report …" at bounding box center [647, 225] width 555 height 165
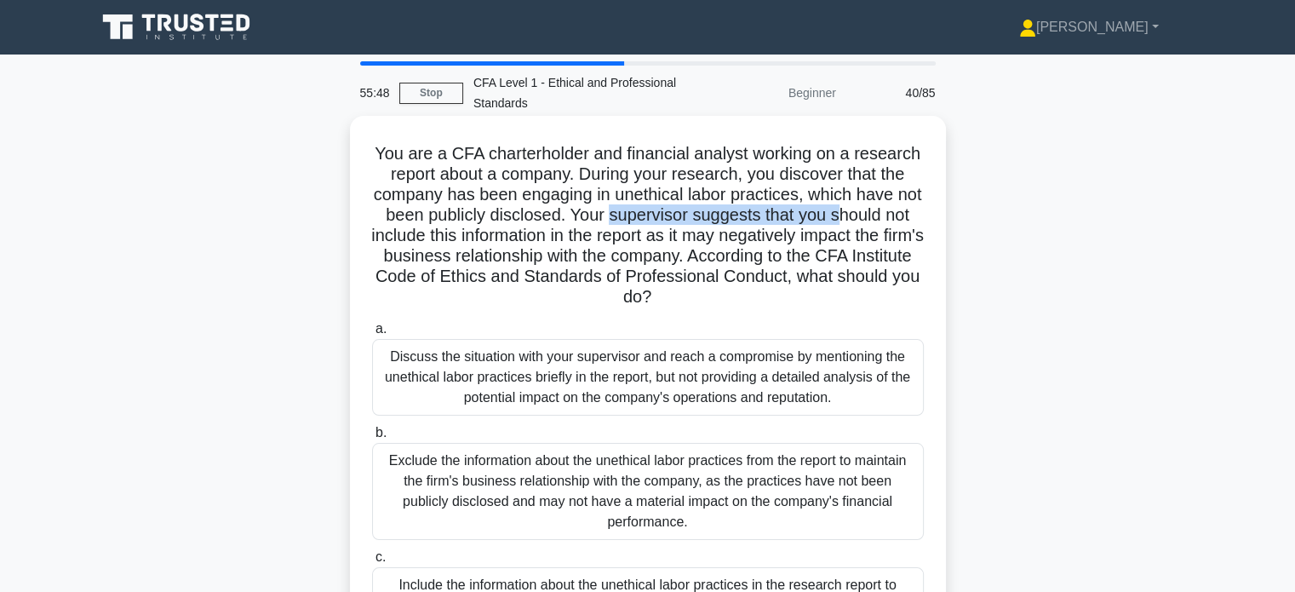
click at [801, 221] on h5 "You are a CFA charterholder and financial analyst working on a research report …" at bounding box center [647, 225] width 555 height 165
drag, startPoint x: 843, startPoint y: 233, endPoint x: 880, endPoint y: 282, distance: 61.5
click at [882, 243] on h5 "You are a CFA charterholder and financial analyst working on a research report …" at bounding box center [647, 225] width 555 height 165
click at [878, 287] on h5 "You are a CFA charterholder and financial analyst working on a research report …" at bounding box center [647, 225] width 555 height 165
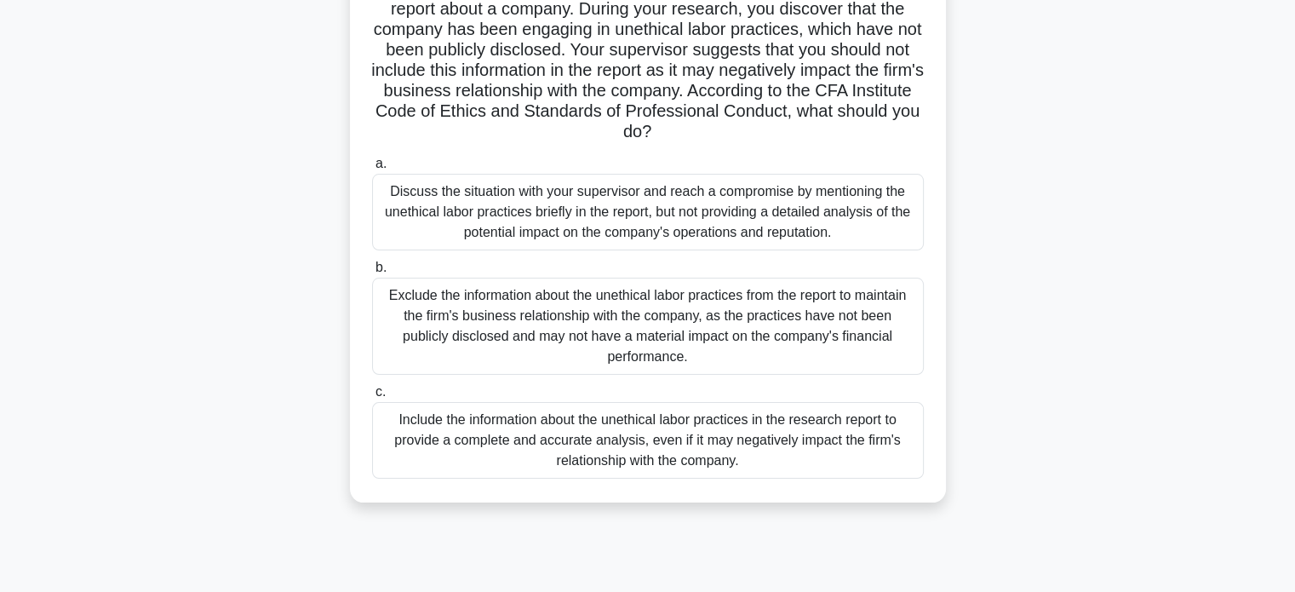
scroll to position [170, 0]
click at [698, 428] on div "Include the information about the unethical labor practices in the research rep…" at bounding box center [648, 439] width 552 height 77
click at [372, 397] on input "c. Include the information about the unethical labor practices in the research …" at bounding box center [372, 391] width 0 height 11
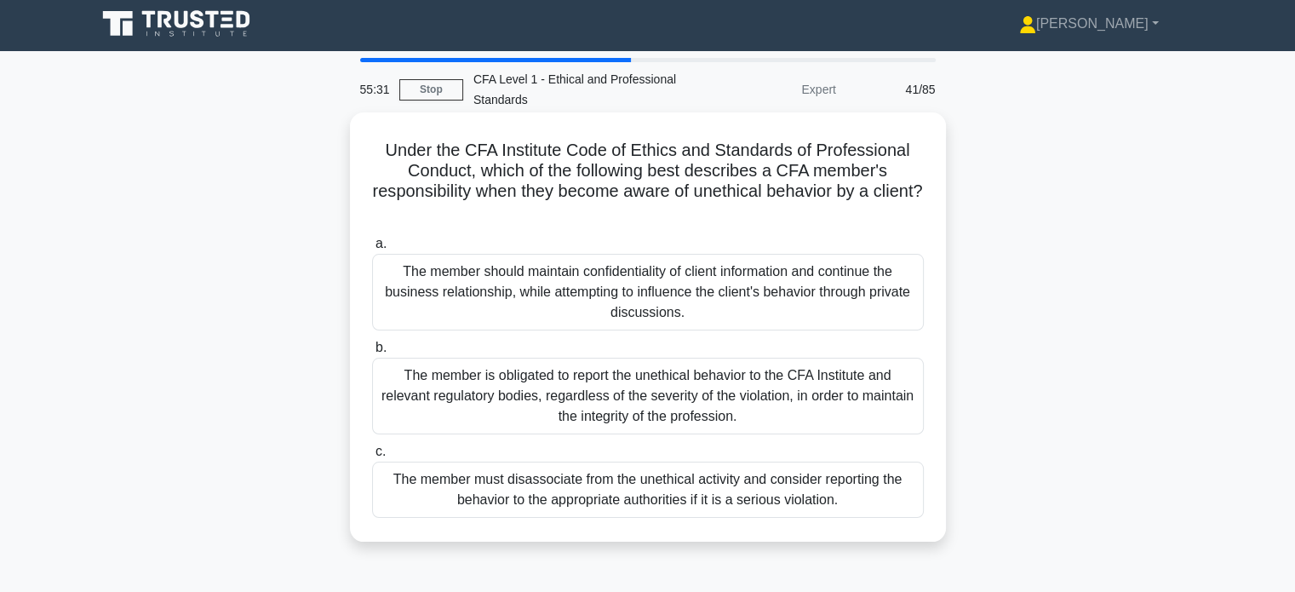
scroll to position [0, 0]
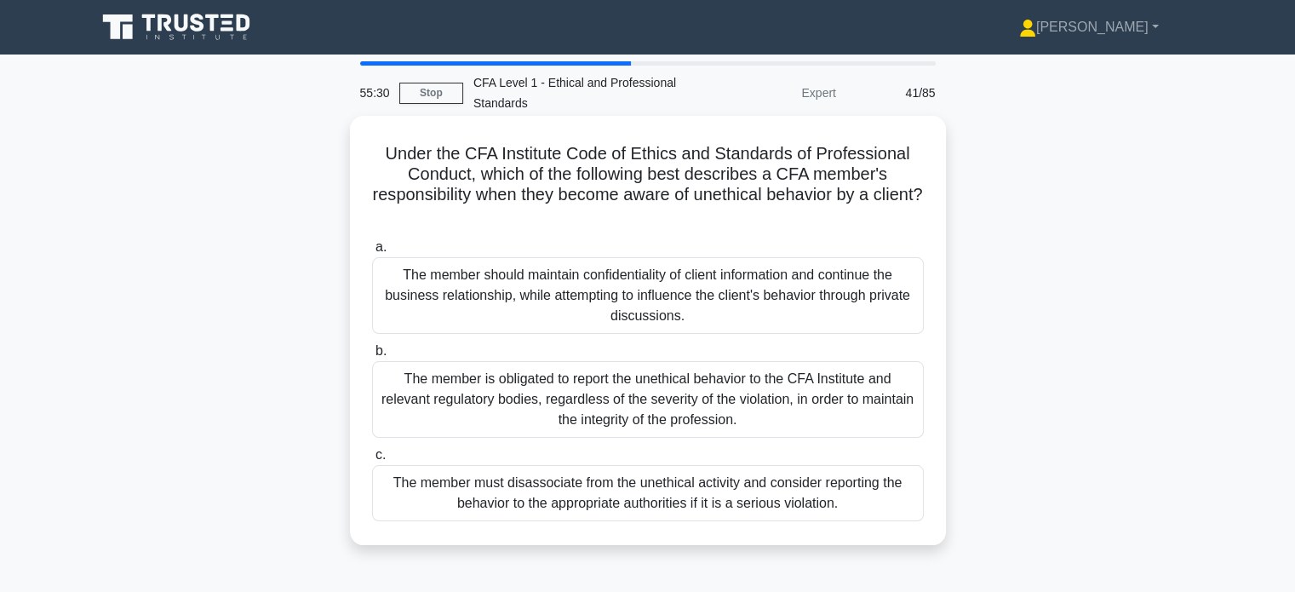
drag, startPoint x: 596, startPoint y: 170, endPoint x: 675, endPoint y: 210, distance: 88.0
click at [675, 210] on h5 "Under the CFA Institute Code of Ethics and Standards of Professional Conduct, w…" at bounding box center [647, 184] width 555 height 83
click at [719, 224] on h5 "Under the CFA Institute Code of Ethics and Standards of Professional Conduct, w…" at bounding box center [647, 184] width 555 height 83
drag, startPoint x: 484, startPoint y: 146, endPoint x: 609, endPoint y: 145, distance: 125.2
click at [609, 145] on h5 "Under the CFA Institute Code of Ethics and Standards of Professional Conduct, w…" at bounding box center [647, 184] width 555 height 83
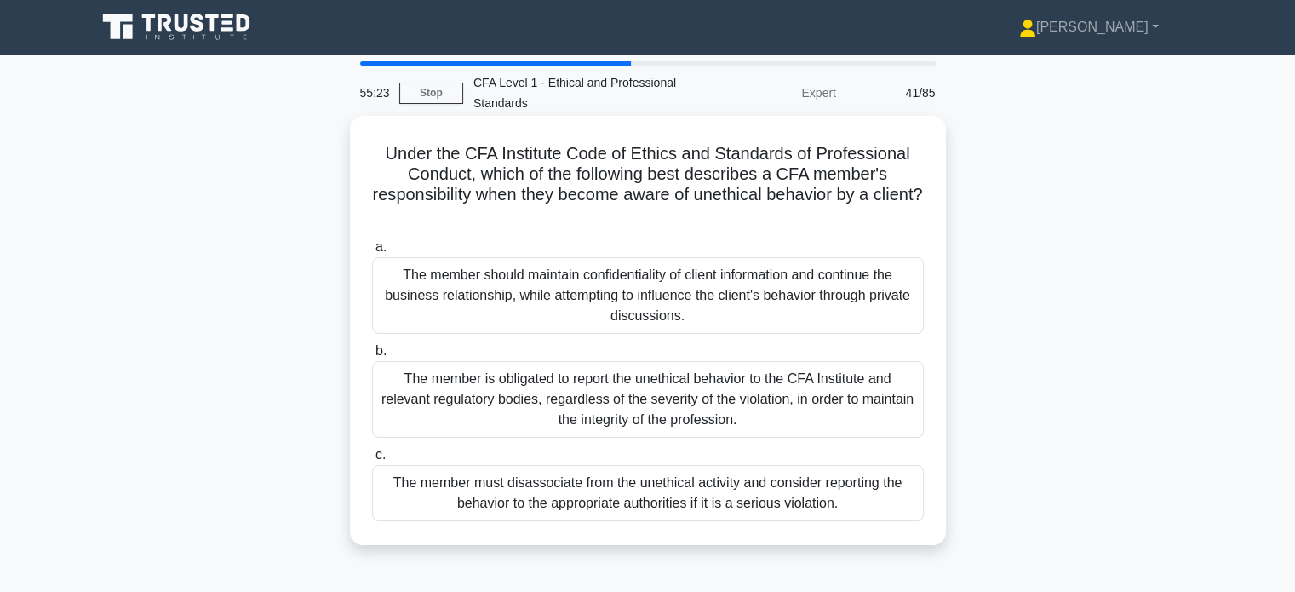
click at [700, 147] on h5 "Under the CFA Institute Code of Ethics and Standards of Professional Conduct, w…" at bounding box center [647, 184] width 555 height 83
drag, startPoint x: 572, startPoint y: 192, endPoint x: 843, endPoint y: 197, distance: 270.9
click at [820, 196] on h5 "Under the CFA Institute Code of Ethics and Standards of Professional Conduct, w…" at bounding box center [647, 184] width 555 height 83
drag, startPoint x: 840, startPoint y: 188, endPoint x: 893, endPoint y: 192, distance: 52.9
click at [892, 193] on h5 "Under the CFA Institute Code of Ethics and Standards of Professional Conduct, w…" at bounding box center [647, 184] width 555 height 83
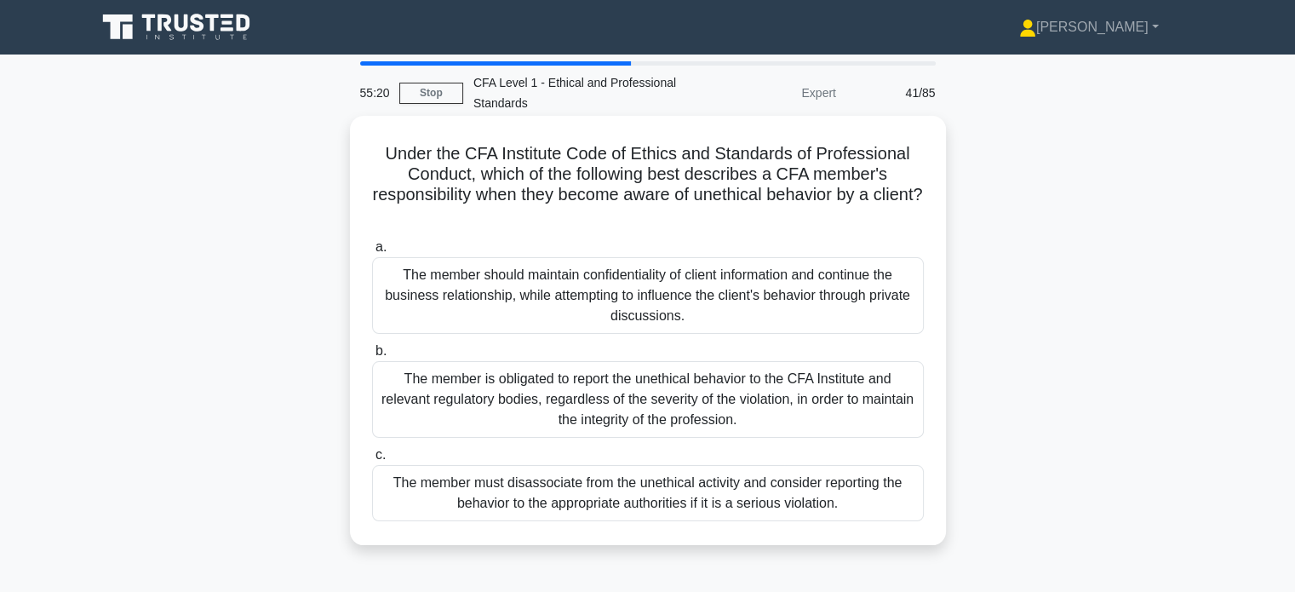
click at [820, 182] on h5 "Under the CFA Institute Code of Ethics and Standards of Professional Conduct, w…" at bounding box center [647, 184] width 555 height 83
drag, startPoint x: 625, startPoint y: 196, endPoint x: 797, endPoint y: 215, distance: 173.2
click at [797, 215] on h5 "Under the CFA Institute Code of Ethics and Standards of Professional Conduct, w…" at bounding box center [647, 184] width 555 height 83
click at [830, 217] on h5 "Under the CFA Institute Code of Ethics and Standards of Professional Conduct, w…" at bounding box center [647, 184] width 555 height 83
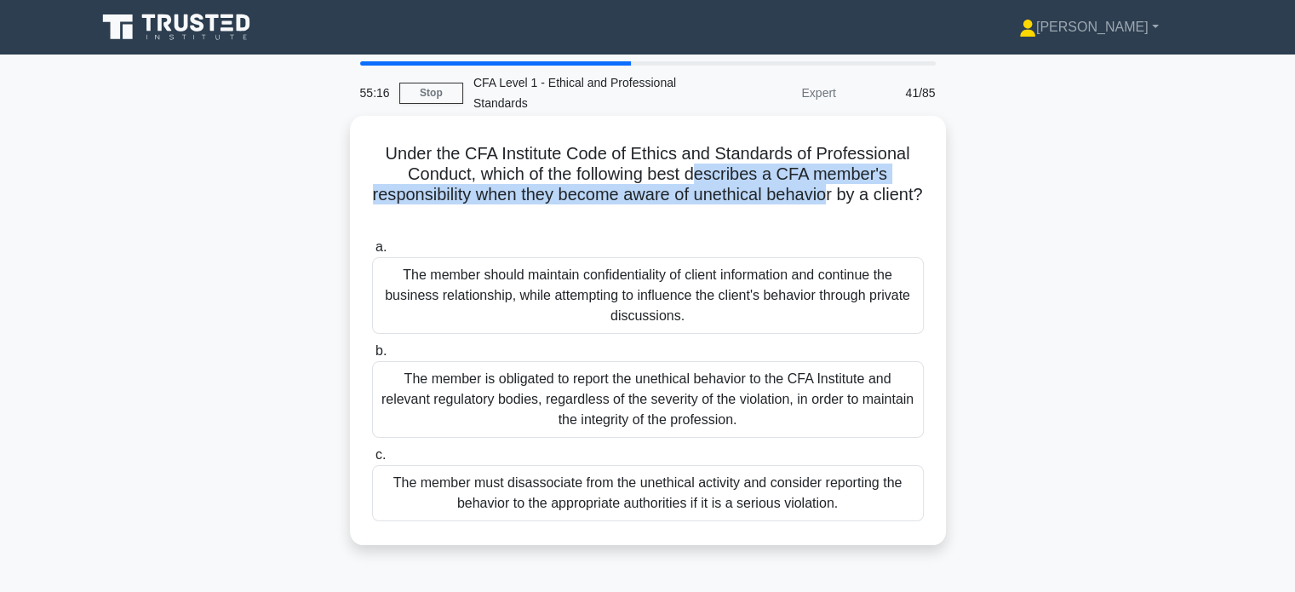
drag, startPoint x: 698, startPoint y: 168, endPoint x: 862, endPoint y: 198, distance: 167.1
click at [862, 197] on h5 "Under the CFA Institute Code of Ethics and Standards of Professional Conduct, w…" at bounding box center [647, 184] width 555 height 83
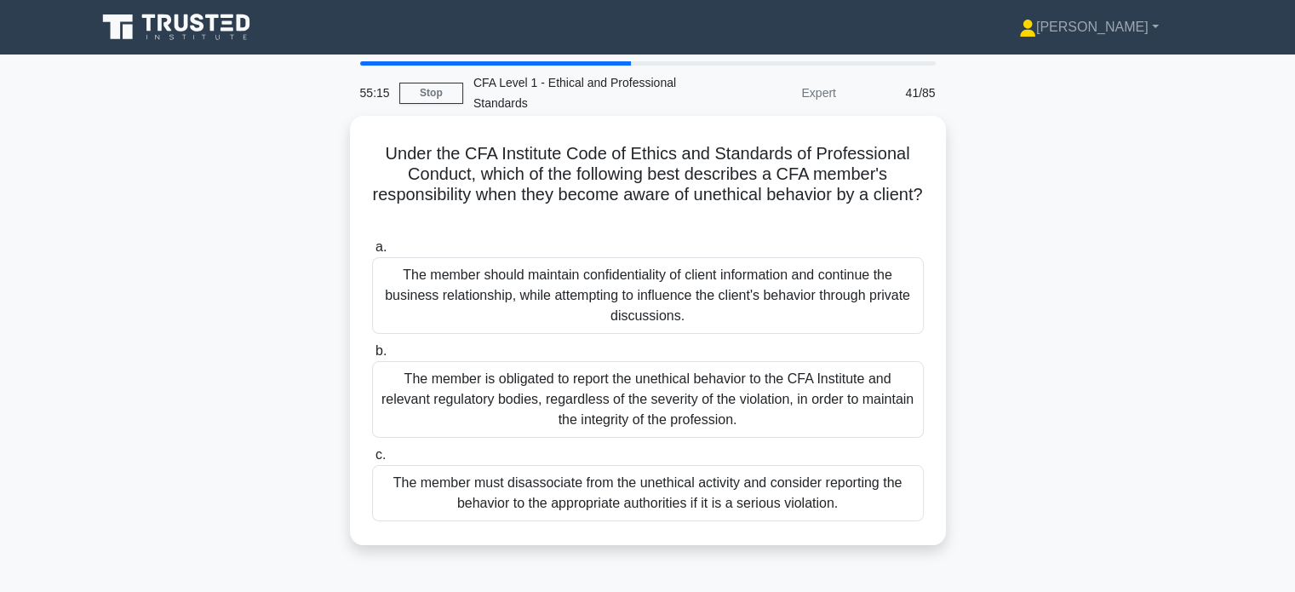
click at [867, 204] on h5 "Under the CFA Institute Code of Ethics and Standards of Professional Conduct, w…" at bounding box center [647, 184] width 555 height 83
drag, startPoint x: 535, startPoint y: 197, endPoint x: 693, endPoint y: 213, distance: 159.2
click at [693, 213] on h5 "Under the CFA Institute Code of Ethics and Standards of Professional Conduct, w…" at bounding box center [647, 184] width 555 height 83
click at [694, 219] on h5 "Under the CFA Institute Code of Ethics and Standards of Professional Conduct, w…" at bounding box center [647, 184] width 555 height 83
drag, startPoint x: 569, startPoint y: 198, endPoint x: 675, endPoint y: 208, distance: 106.1
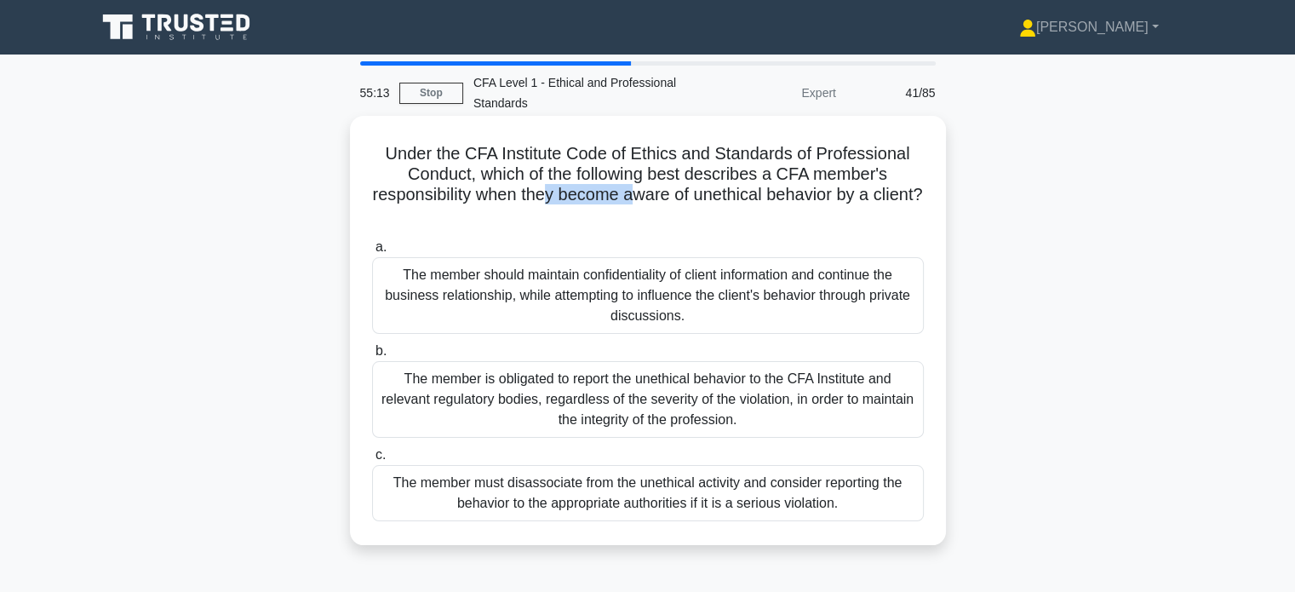
click at [668, 205] on h5 "Under the CFA Institute Code of Ethics and Standards of Professional Conduct, w…" at bounding box center [647, 184] width 555 height 83
click at [658, 221] on icon ".spinner_0XTQ{transform-origin:center;animation:spinner_y6GP .75s linear infini…" at bounding box center [648, 216] width 20 height 20
click at [747, 483] on div "The member must disassociate from the unethical activity and consider reporting…" at bounding box center [648, 493] width 552 height 56
click at [372, 461] on input "c. The member must disassociate from the unethical activity and consider report…" at bounding box center [372, 455] width 0 height 11
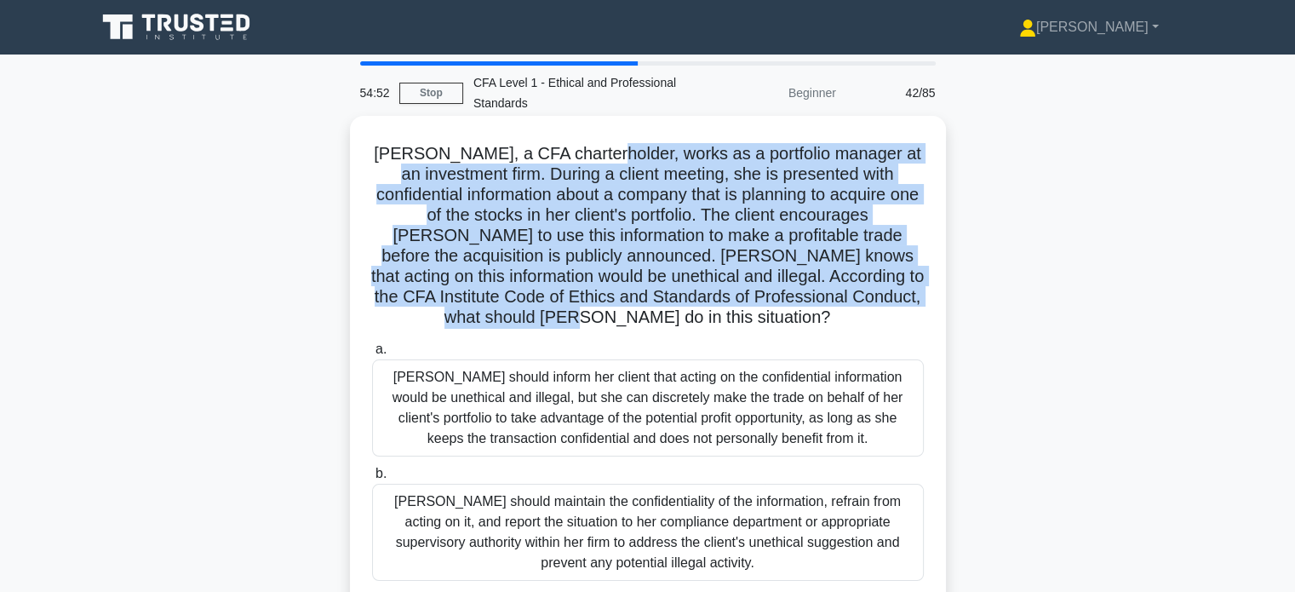
drag, startPoint x: 618, startPoint y: 164, endPoint x: 777, endPoint y: 318, distance: 221.0
click at [729, 329] on h5 "Julia, a CFA charterholder, works as a portfolio manager at an investment firm.…" at bounding box center [647, 236] width 555 height 186
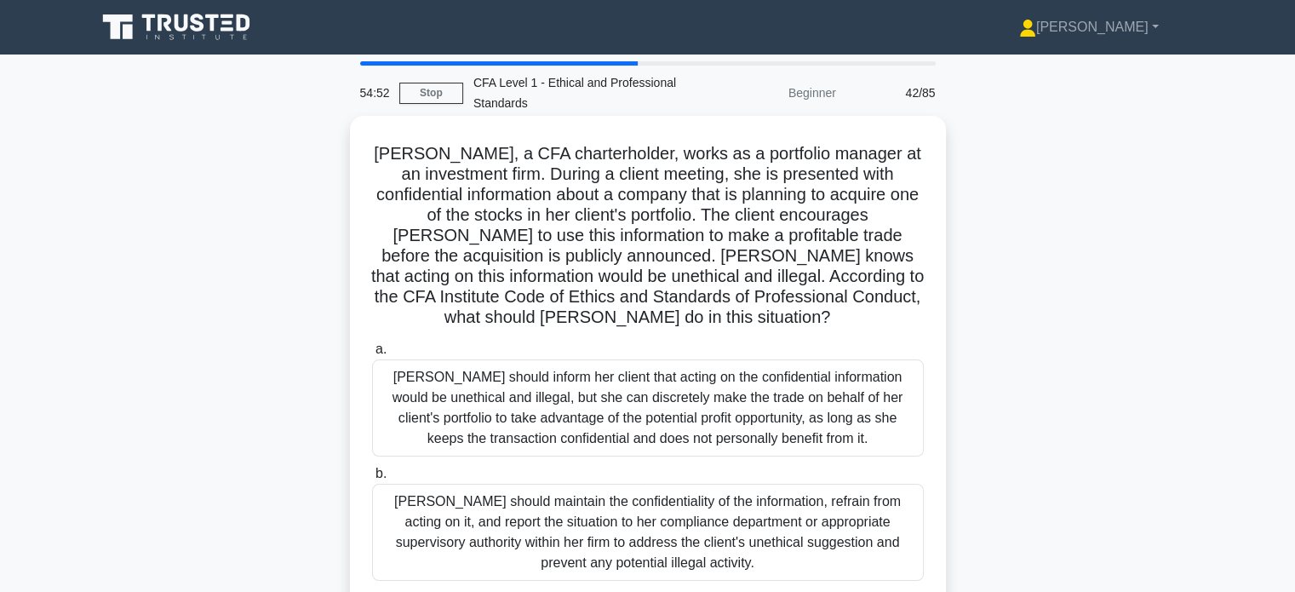
click at [778, 316] on h5 "Julia, a CFA charterholder, works as a portfolio manager at an investment firm.…" at bounding box center [647, 236] width 555 height 186
drag, startPoint x: 640, startPoint y: 143, endPoint x: 893, endPoint y: 152, distance: 253.1
click at [893, 152] on h5 "Julia, a CFA charterholder, works as a portfolio manager at an investment firm.…" at bounding box center [647, 236] width 555 height 186
click at [873, 164] on h5 "Julia, a CFA charterholder, works as a portfolio manager at an investment firm.…" at bounding box center [647, 236] width 555 height 186
drag, startPoint x: 632, startPoint y: 164, endPoint x: 763, endPoint y: 171, distance: 131.3
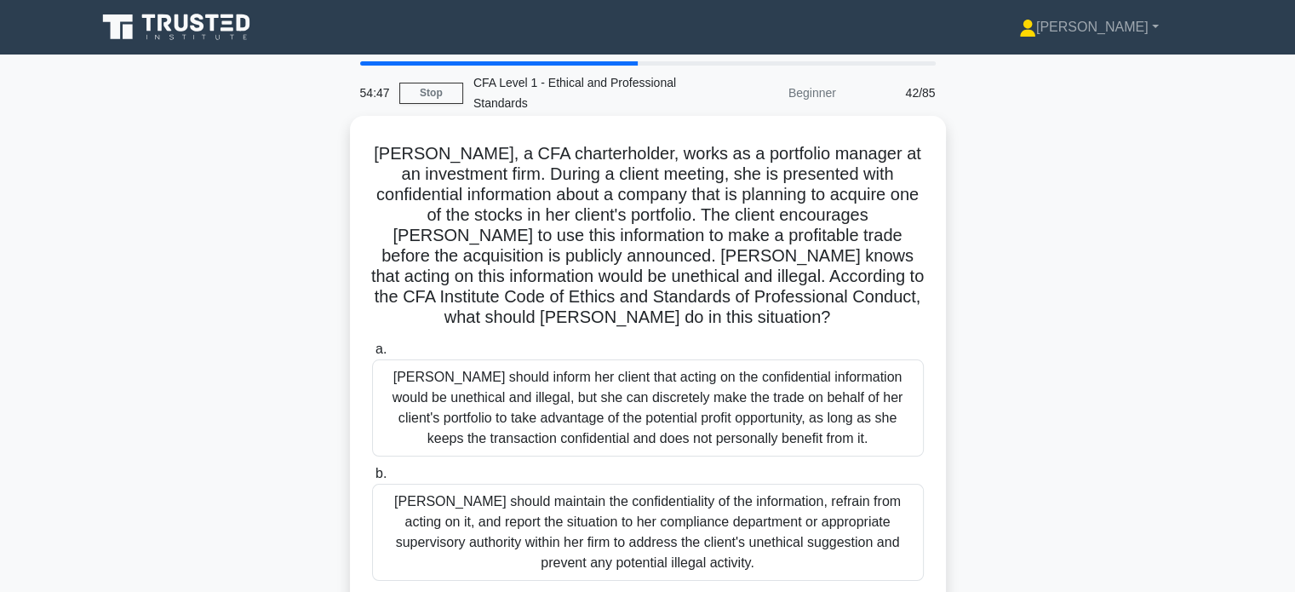
click at [763, 170] on h5 "Julia, a CFA charterholder, works as a portfolio manager at an investment firm.…" at bounding box center [647, 236] width 555 height 186
drag, startPoint x: 685, startPoint y: 170, endPoint x: 892, endPoint y: 185, distance: 207.5
click at [889, 181] on h5 "Julia, a CFA charterholder, works as a portfolio manager at an investment firm.…" at bounding box center [647, 236] width 555 height 186
click at [897, 192] on h5 "Julia, a CFA charterholder, works as a portfolio manager at an investment firm.…" at bounding box center [647, 236] width 555 height 186
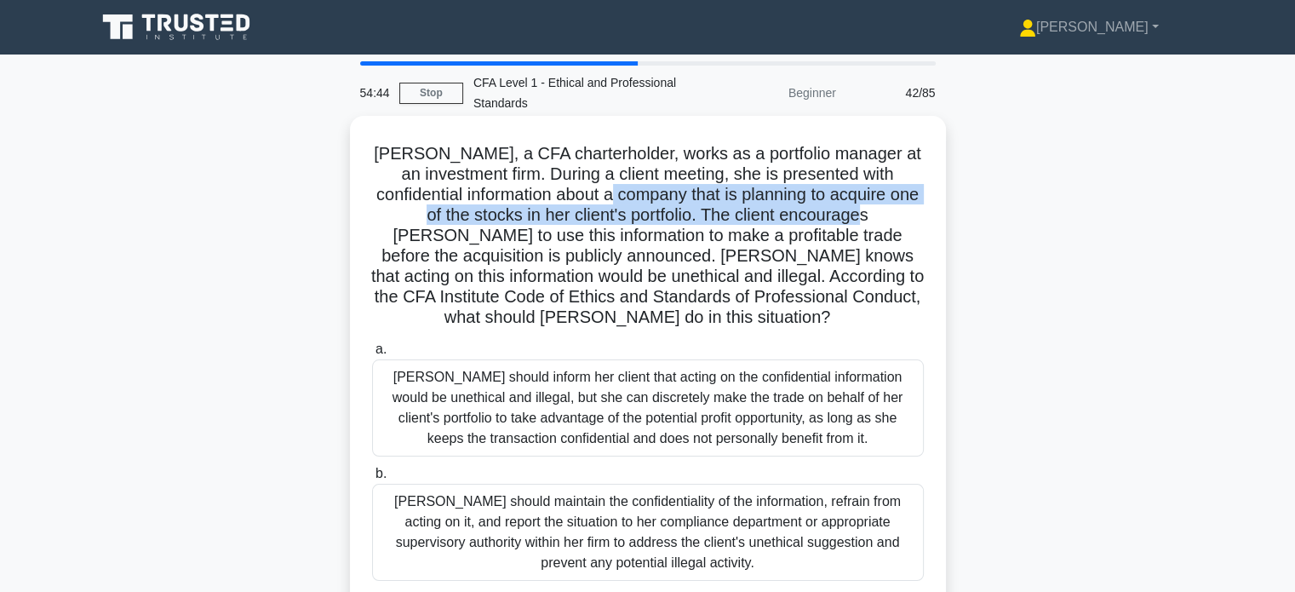
drag, startPoint x: 729, startPoint y: 205, endPoint x: 907, endPoint y: 210, distance: 178.1
click at [907, 210] on h5 "Julia, a CFA charterholder, works as a portfolio manager at an investment firm.…" at bounding box center [647, 236] width 555 height 186
click at [784, 215] on h5 "Julia, a CFA charterholder, works as a portfolio manager at an investment firm.…" at bounding box center [647, 236] width 555 height 186
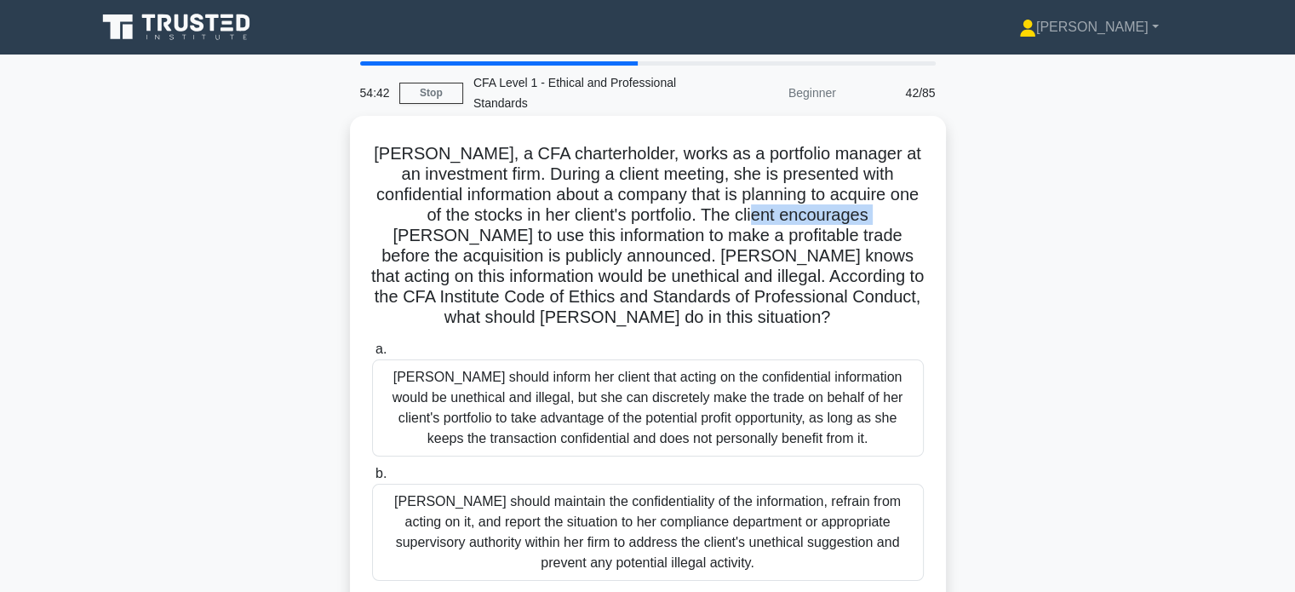
drag, startPoint x: 818, startPoint y: 212, endPoint x: 937, endPoint y: 219, distance: 119.4
click at [937, 219] on div "Julia, a CFA charterholder, works as a portfolio manager at an investment firm.…" at bounding box center [648, 423] width 583 height 600
click at [852, 238] on h5 "Julia, a CFA charterholder, works as a portfolio manager at an investment firm.…" at bounding box center [647, 236] width 555 height 186
drag, startPoint x: 606, startPoint y: 226, endPoint x: 906, endPoint y: 239, distance: 301.0
click at [906, 239] on h5 "Julia, a CFA charterholder, works as a portfolio manager at an investment firm.…" at bounding box center [647, 236] width 555 height 186
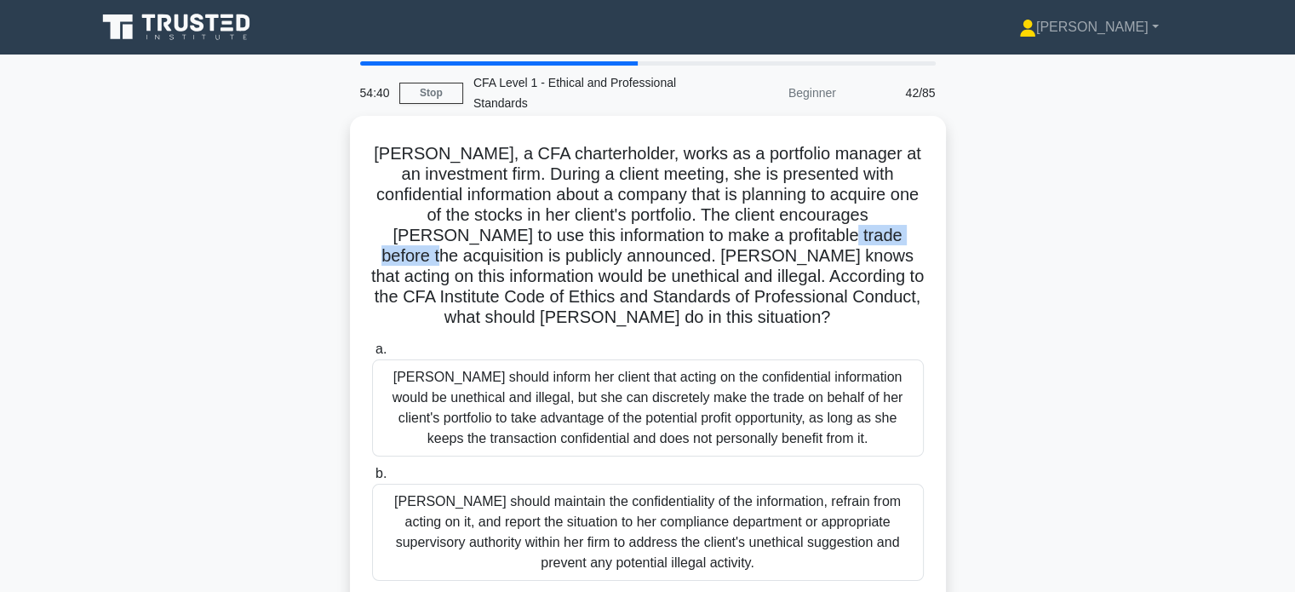
drag, startPoint x: 811, startPoint y: 233, endPoint x: 899, endPoint y: 256, distance: 90.7
click at [916, 232] on h5 "Julia, a CFA charterholder, works as a portfolio manager at an investment firm.…" at bounding box center [647, 236] width 555 height 186
click at [860, 258] on h5 "Julia, a CFA charterholder, works as a portfolio manager at an investment firm.…" at bounding box center [647, 236] width 555 height 186
drag, startPoint x: 631, startPoint y: 261, endPoint x: 881, endPoint y: 256, distance: 249.6
click at [881, 256] on h5 "Julia, a CFA charterholder, works as a portfolio manager at an investment firm.…" at bounding box center [647, 236] width 555 height 186
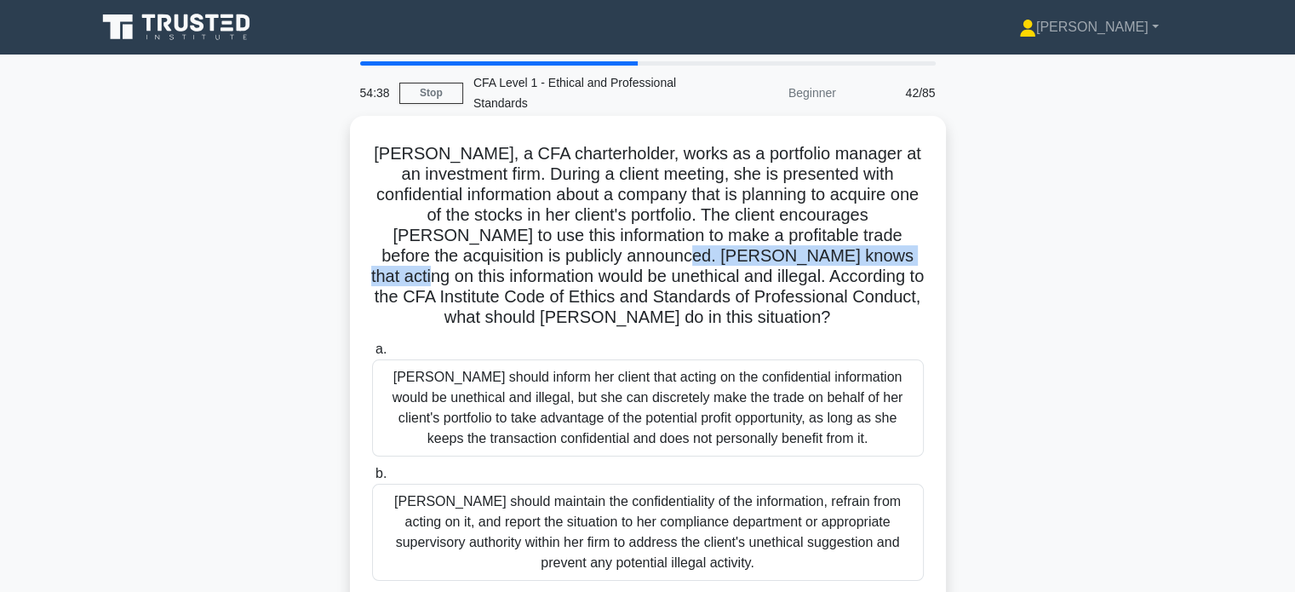
click at [882, 263] on h5 "Julia, a CFA charterholder, works as a portfolio manager at an investment firm.…" at bounding box center [647, 236] width 555 height 186
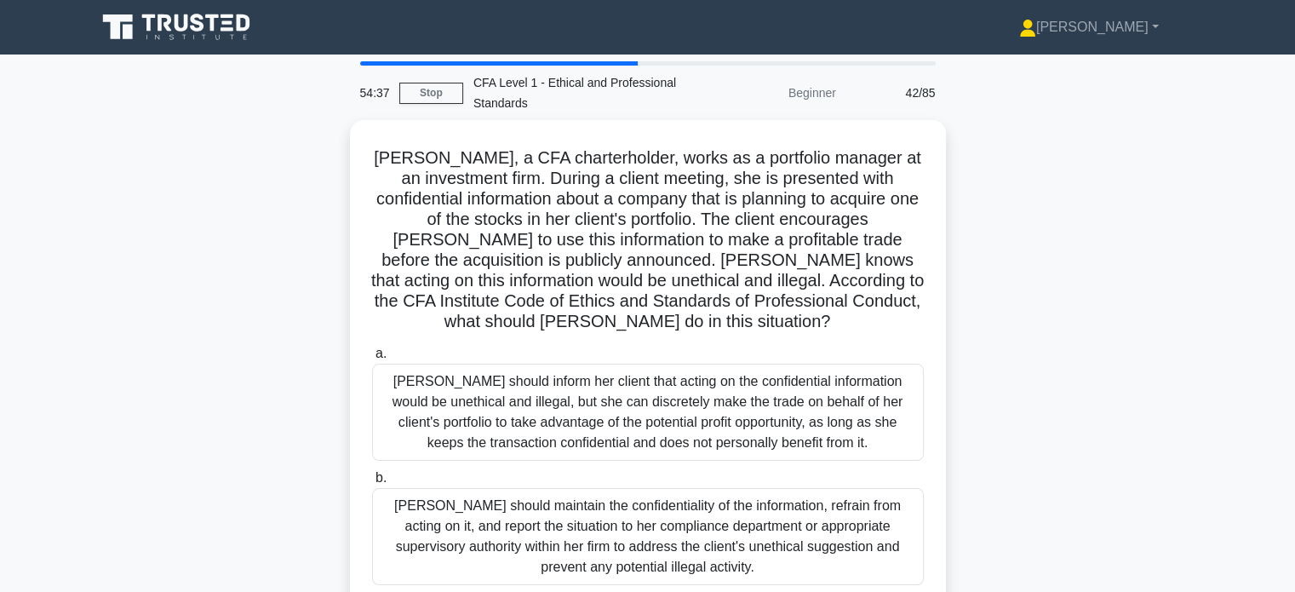
click at [957, 251] on div "Julia, a CFA charterholder, works as a portfolio manager at an investment firm.…" at bounding box center [648, 437] width 1124 height 634
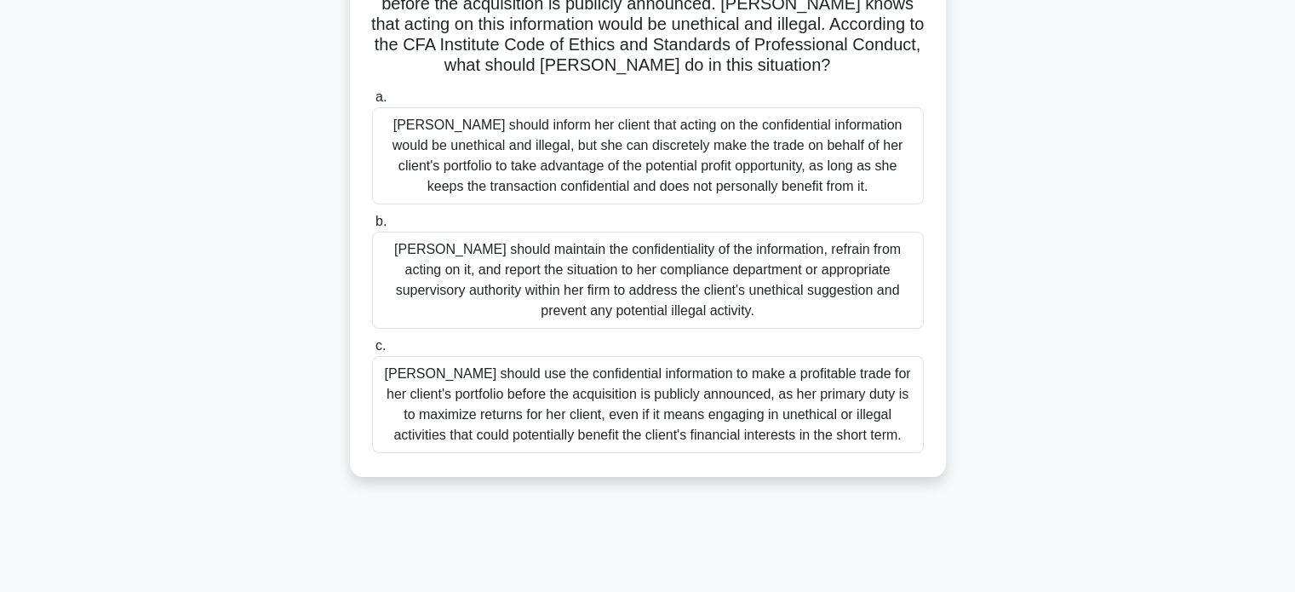
scroll to position [243, 0]
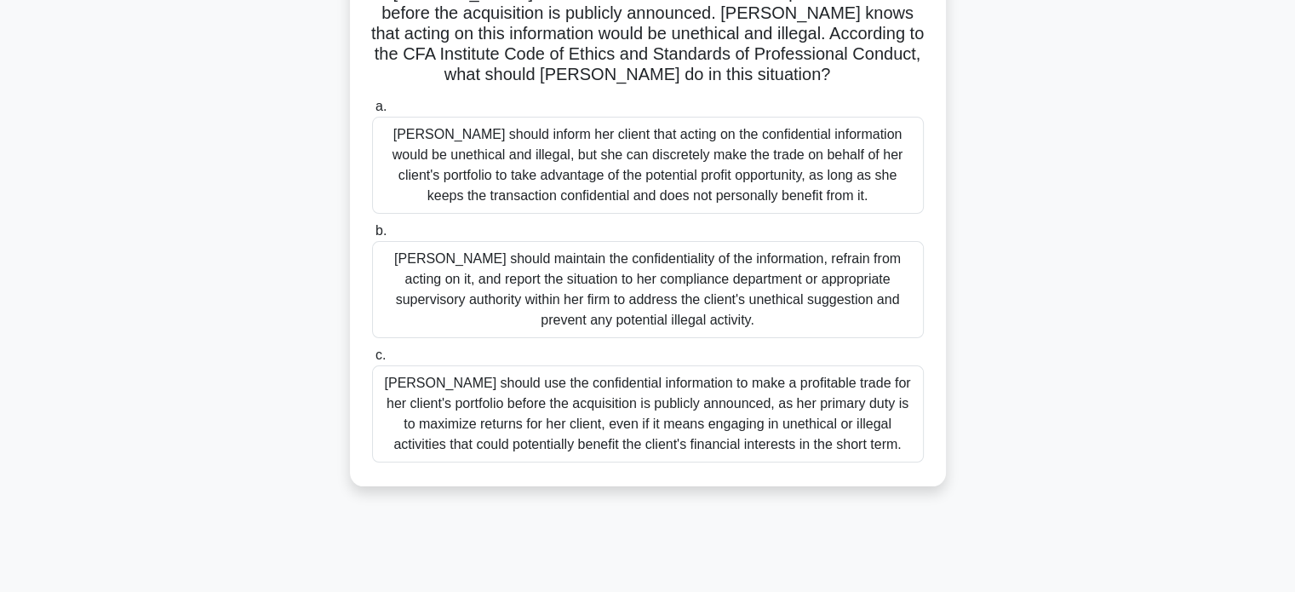
click at [656, 284] on div "Julia should maintain the confidentiality of the information, refrain from acti…" at bounding box center [648, 289] width 552 height 97
click at [372, 237] on input "b. Julia should maintain the confidentiality of the information, refrain from a…" at bounding box center [372, 231] width 0 height 11
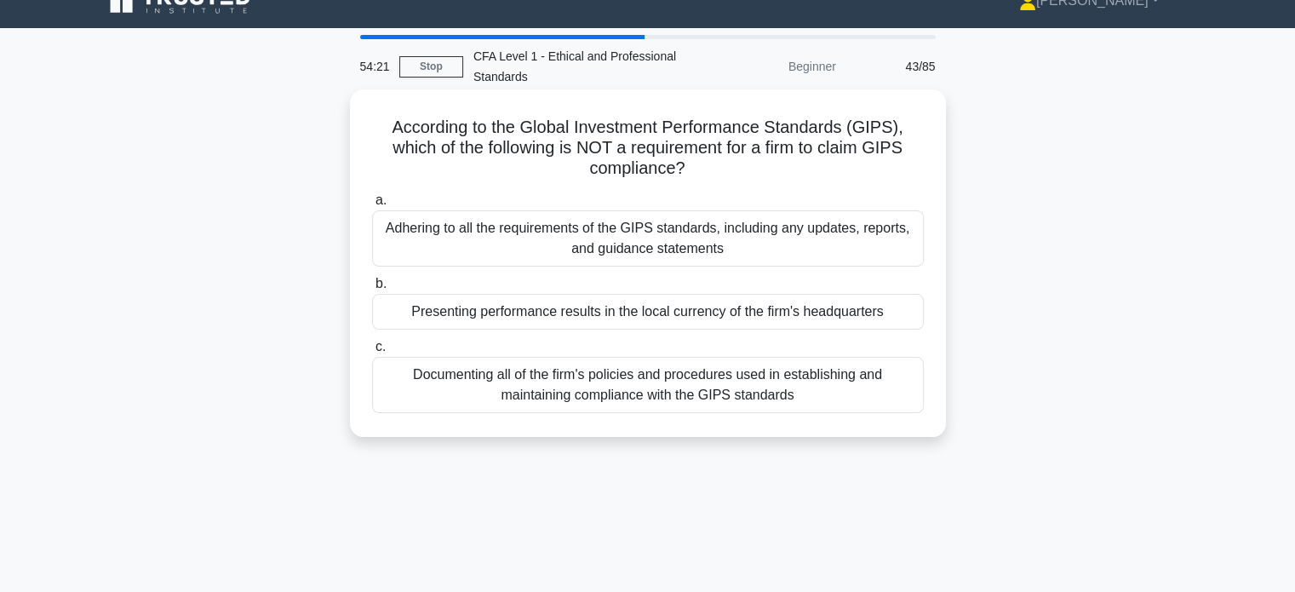
scroll to position [0, 0]
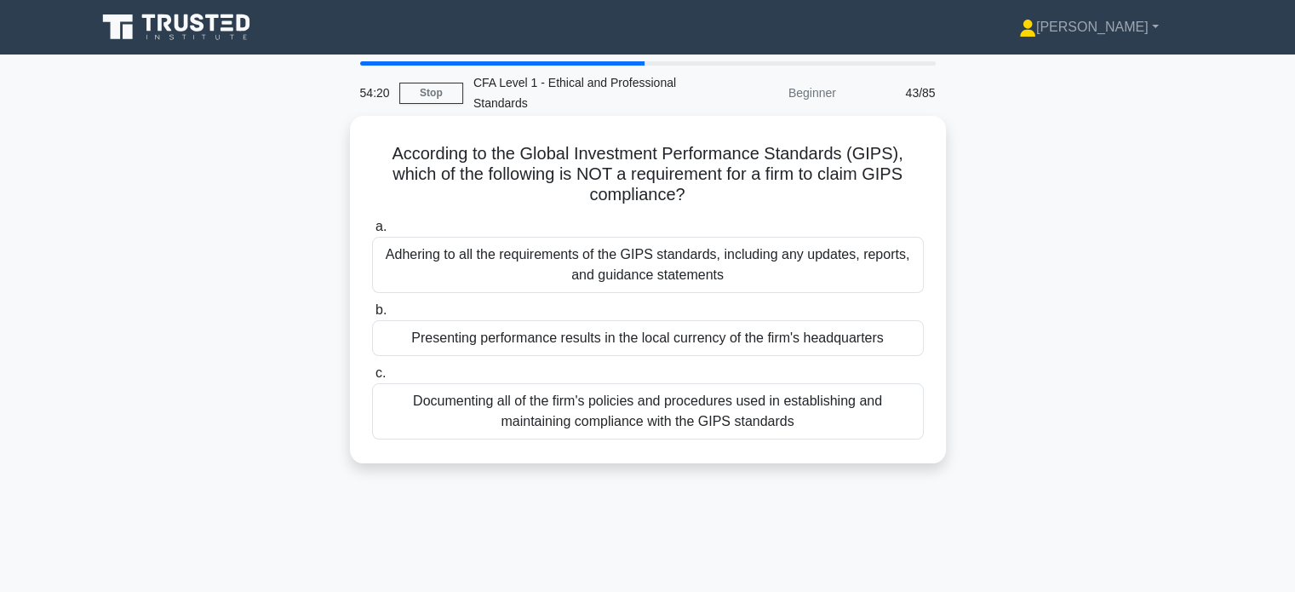
drag, startPoint x: 641, startPoint y: 156, endPoint x: 747, endPoint y: 203, distance: 115.5
click at [743, 202] on h5 "According to the Global Investment Performance Standards (GIPS), which of the f…" at bounding box center [647, 174] width 555 height 63
click at [785, 212] on div "According to the Global Investment Performance Standards (GIPS), which of the f…" at bounding box center [648, 290] width 583 height 334
drag, startPoint x: 671, startPoint y: 165, endPoint x: 773, endPoint y: 180, distance: 103.2
click at [773, 180] on h5 "According to the Global Investment Performance Standards (GIPS), which of the f…" at bounding box center [647, 174] width 555 height 63
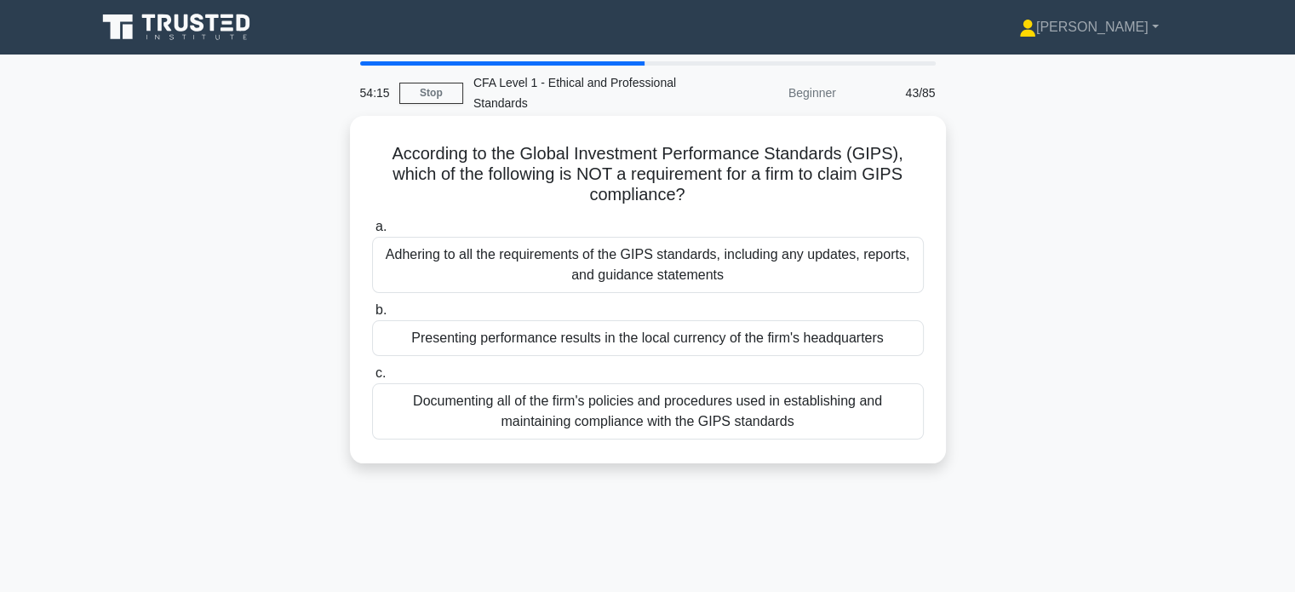
click at [805, 183] on h5 "According to the Global Investment Performance Standards (GIPS), which of the f…" at bounding box center [647, 174] width 555 height 63
click at [611, 336] on div "Presenting performance results in the local currency of the firm's headquarters" at bounding box center [648, 338] width 552 height 36
click at [372, 316] on input "b. Presenting performance results in the local currency of the firm's headquart…" at bounding box center [372, 310] width 0 height 11
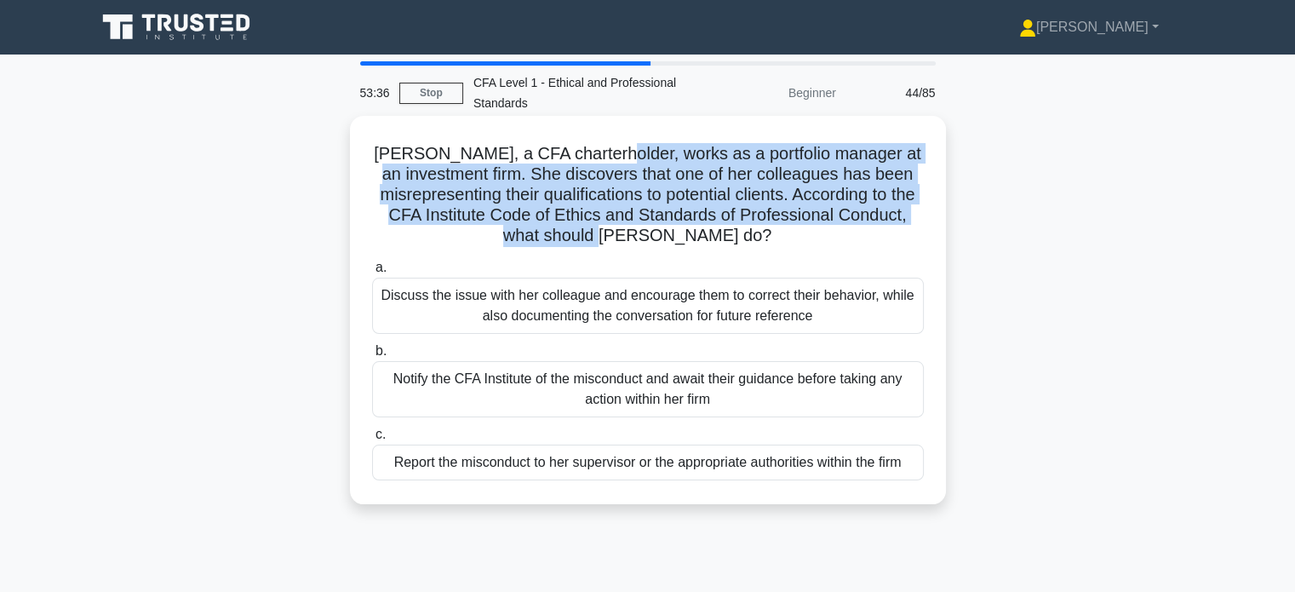
drag, startPoint x: 635, startPoint y: 156, endPoint x: 735, endPoint y: 244, distance: 133.3
click at [735, 244] on h5 "Mary, a CFA charterholder, works as a portfolio manager at an investment firm. …" at bounding box center [647, 195] width 555 height 104
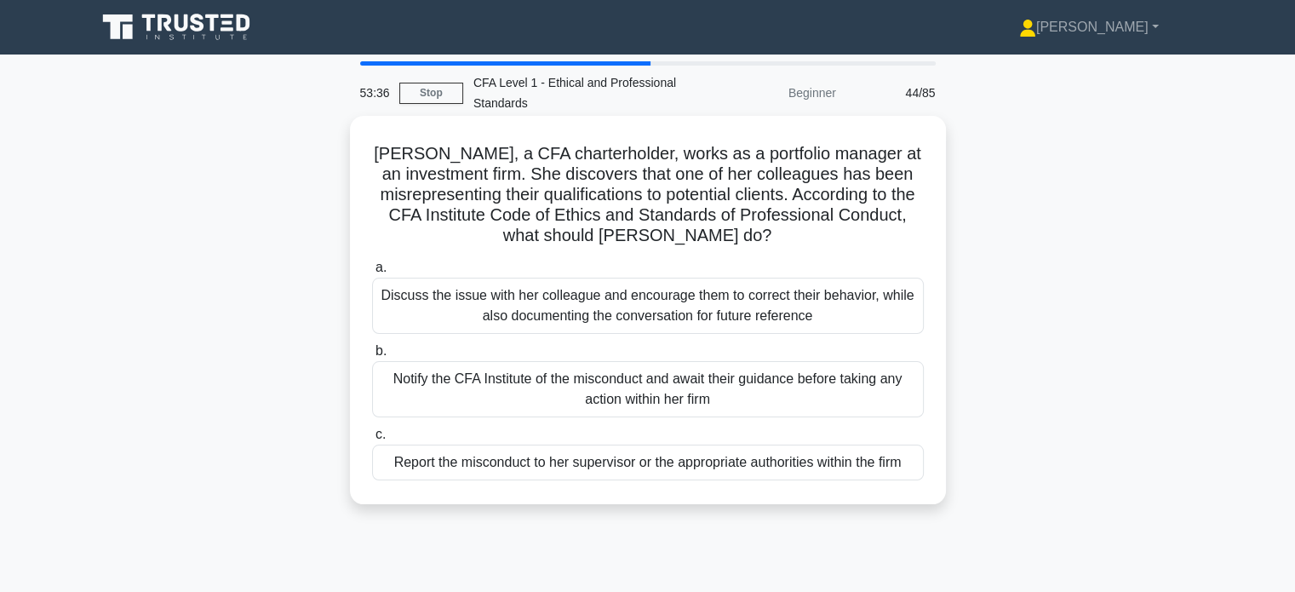
click at [780, 256] on div "a. Discuss the issue with her colleague and encourage them to correct their beh…" at bounding box center [648, 369] width 572 height 230
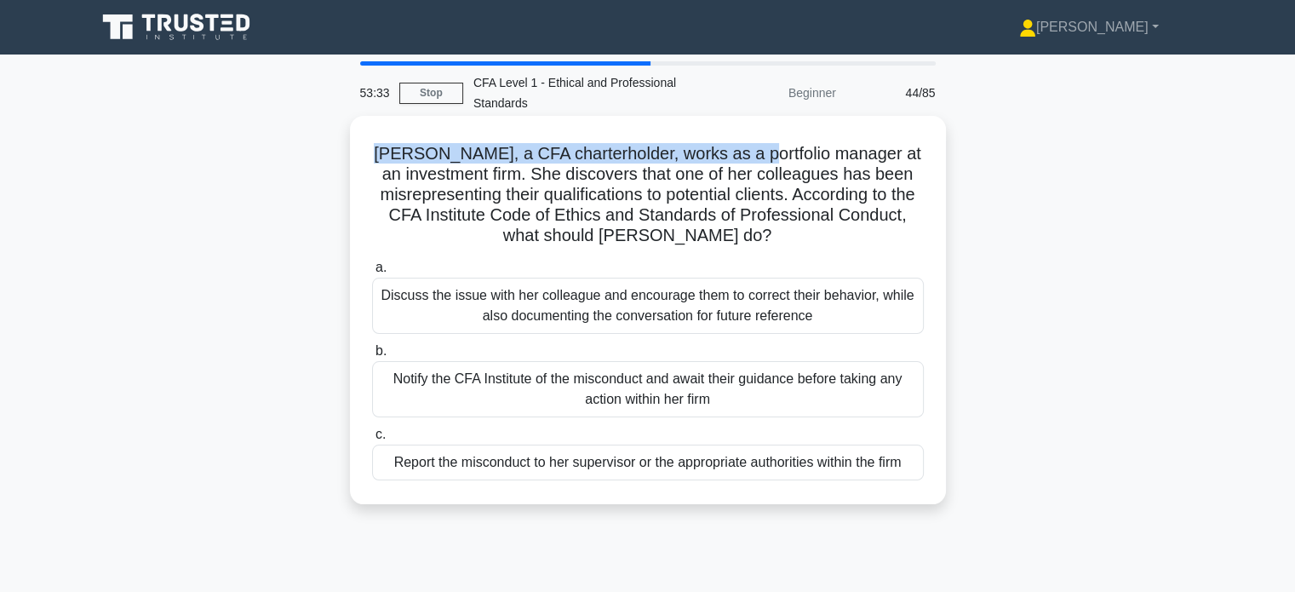
drag, startPoint x: 410, startPoint y: 153, endPoint x: 783, endPoint y: 164, distance: 373.2
click at [778, 161] on h5 "Mary, a CFA charterholder, works as a portfolio manager at an investment firm. …" at bounding box center [647, 195] width 555 height 104
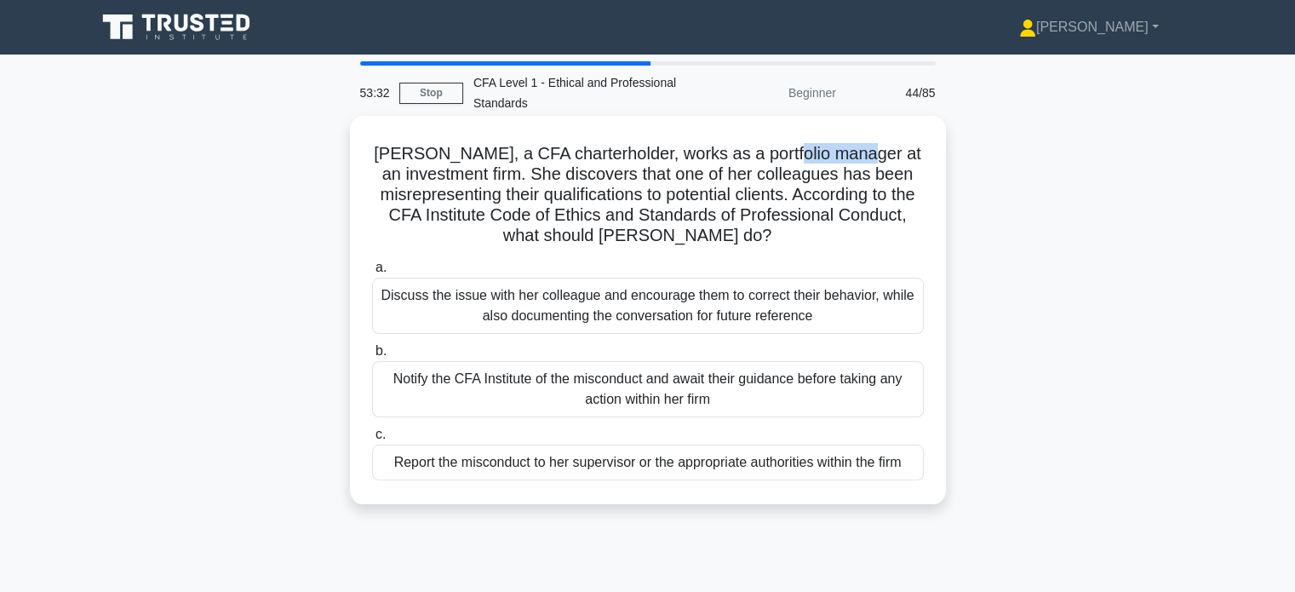
drag, startPoint x: 818, startPoint y: 158, endPoint x: 893, endPoint y: 173, distance: 76.3
click at [921, 160] on h5 "Mary, a CFA charterholder, works as a portfolio manager at an investment firm. …" at bounding box center [647, 195] width 555 height 104
click at [893, 173] on h5 "Mary, a CFA charterholder, works as a portfolio manager at an investment firm. …" at bounding box center [647, 195] width 555 height 104
drag, startPoint x: 552, startPoint y: 178, endPoint x: 734, endPoint y: 185, distance: 182.4
click at [734, 185] on h5 "Mary, a CFA charterholder, works as a portfolio manager at an investment firm. …" at bounding box center [647, 195] width 555 height 104
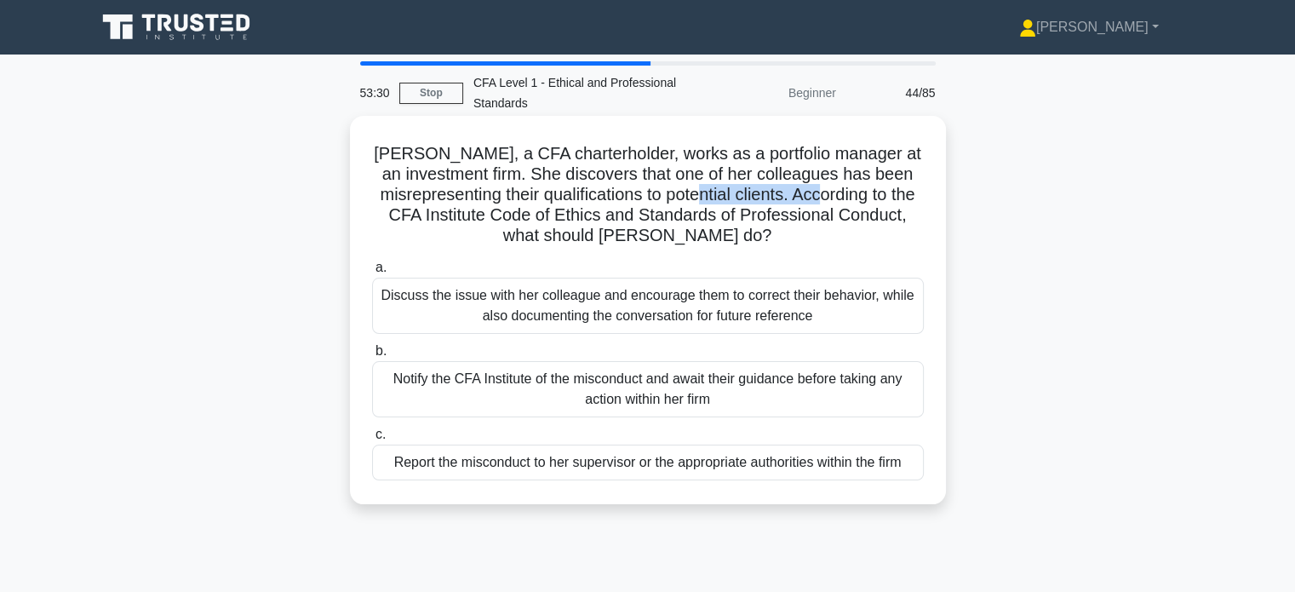
drag, startPoint x: 776, startPoint y: 187, endPoint x: 895, endPoint y: 205, distance: 120.7
click at [923, 194] on h5 "Mary, a CFA charterholder, works as a portfolio manager at an investment firm. …" at bounding box center [647, 195] width 555 height 104
click at [834, 198] on h5 "Mary, a CFA charterholder, works as a portfolio manager at an investment firm. …" at bounding box center [647, 195] width 555 height 104
click at [644, 192] on h5 "Mary, a CFA charterholder, works as a portfolio manager at an investment firm. …" at bounding box center [647, 195] width 555 height 104
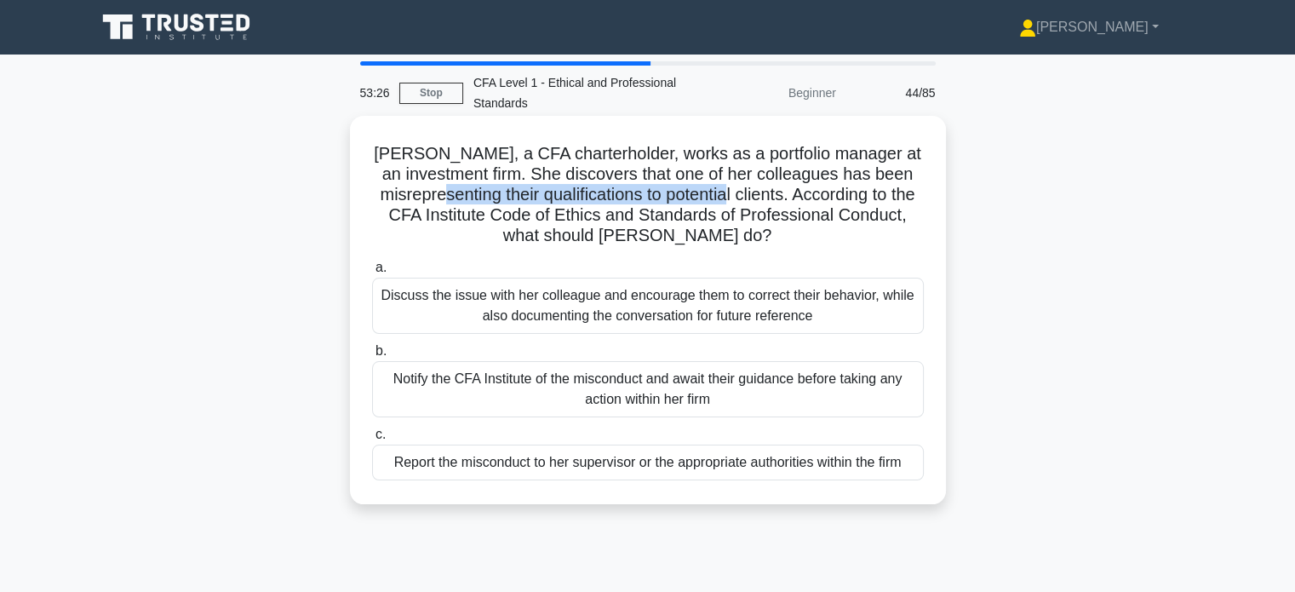
drag, startPoint x: 520, startPoint y: 194, endPoint x: 804, endPoint y: 195, distance: 283.6
click at [804, 195] on h5 "Mary, a CFA charterholder, works as a portfolio manager at an investment firm. …" at bounding box center [647, 195] width 555 height 104
click at [841, 204] on h5 "Mary, a CFA charterholder, works as a portfolio manager at an investment firm. …" at bounding box center [647, 195] width 555 height 104
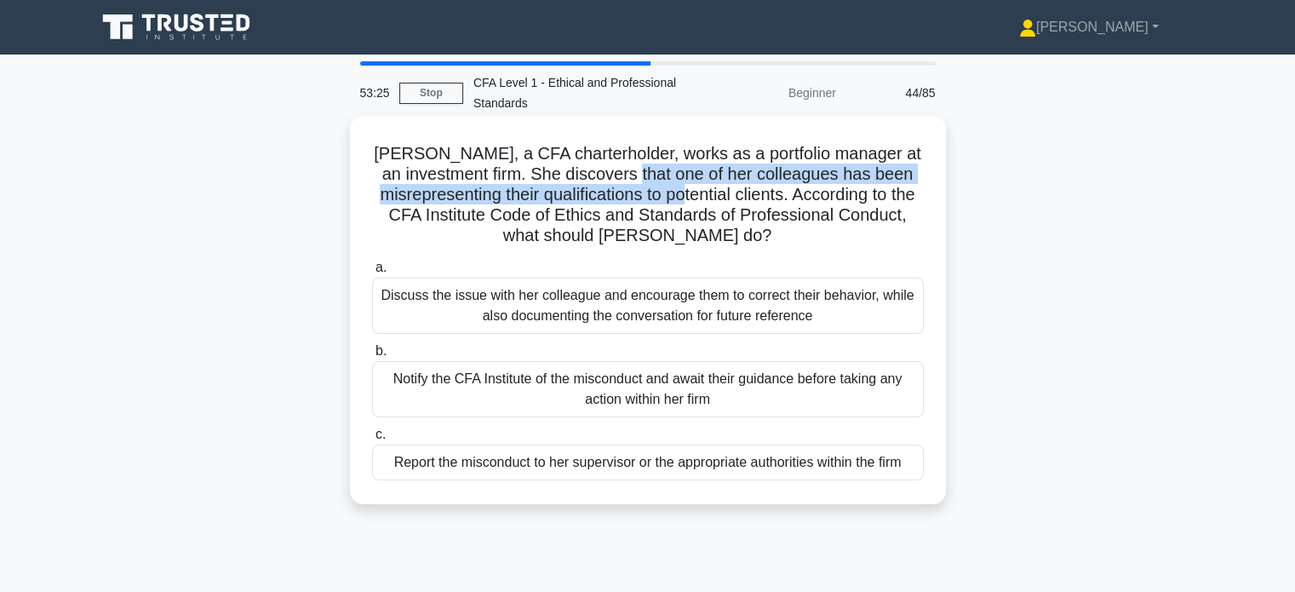
drag, startPoint x: 703, startPoint y: 181, endPoint x: 764, endPoint y: 195, distance: 62.2
click at [764, 195] on h5 "Mary, a CFA charterholder, works as a portfolio manager at an investment firm. …" at bounding box center [647, 195] width 555 height 104
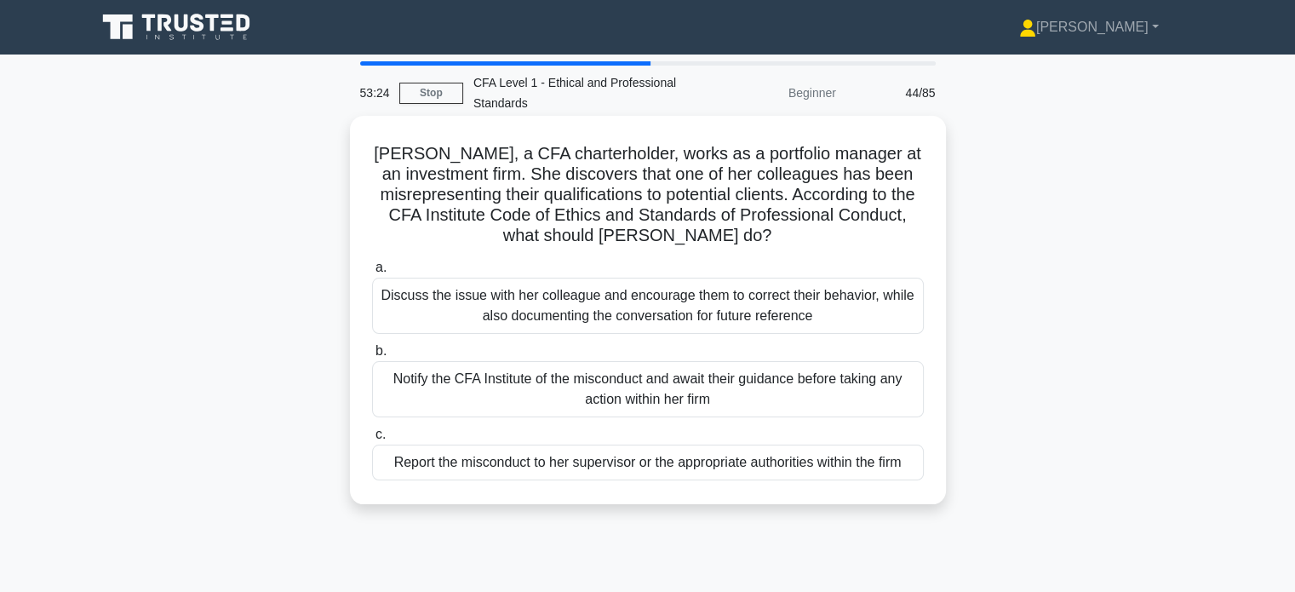
click at [784, 194] on h5 "Mary, a CFA charterholder, works as a portfolio manager at an investment firm. …" at bounding box center [647, 195] width 555 height 104
drag, startPoint x: 675, startPoint y: 205, endPoint x: 757, endPoint y: 213, distance: 83.0
click at [757, 213] on h5 "Mary, a CFA charterholder, works as a portfolio manager at an investment firm. …" at bounding box center [647, 195] width 555 height 104
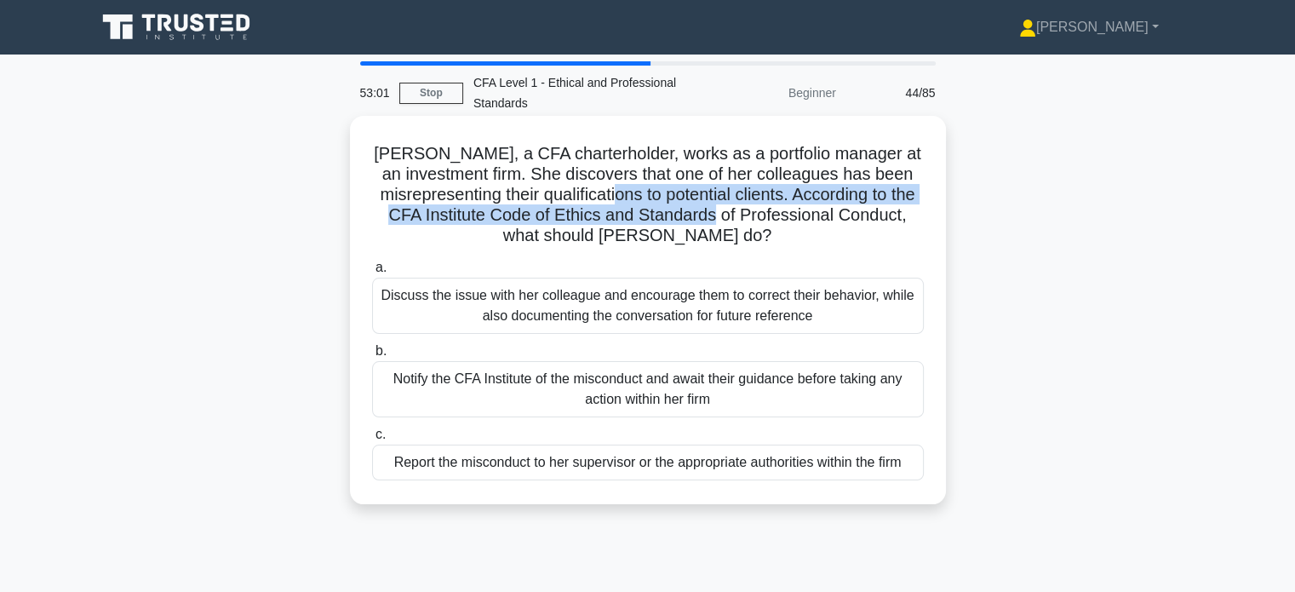
drag, startPoint x: 700, startPoint y: 204, endPoint x: 800, endPoint y: 215, distance: 100.3
click at [800, 215] on h5 "Mary, a CFA charterholder, works as a portfolio manager at an investment firm. …" at bounding box center [647, 195] width 555 height 104
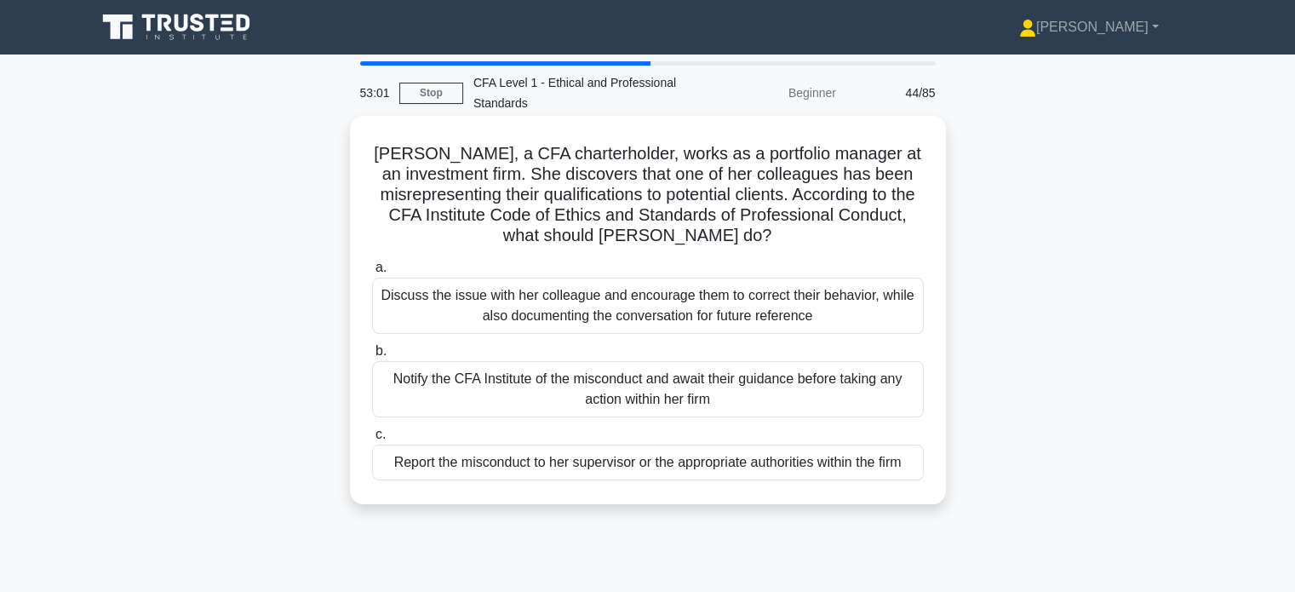
click at [790, 238] on h5 "Mary, a CFA charterholder, works as a portfolio manager at an investment firm. …" at bounding box center [647, 195] width 555 height 104
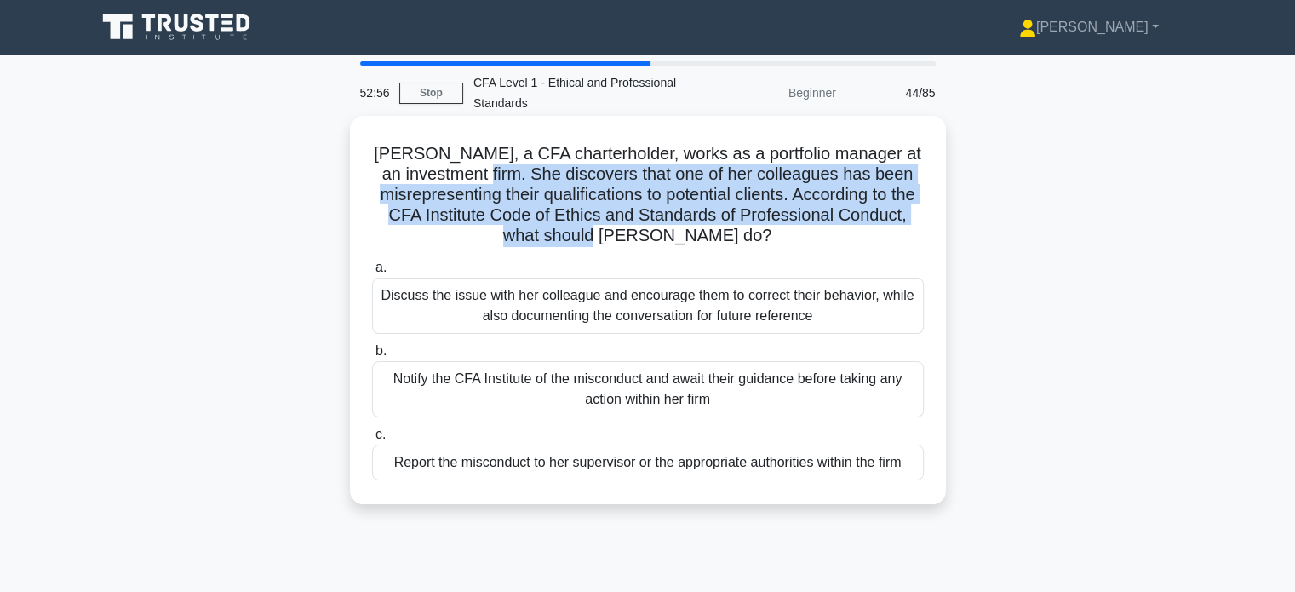
drag, startPoint x: 577, startPoint y: 197, endPoint x: 723, endPoint y: 238, distance: 151.3
click at [723, 238] on h5 "Mary, a CFA charterholder, works as a portfolio manager at an investment firm. …" at bounding box center [647, 195] width 555 height 104
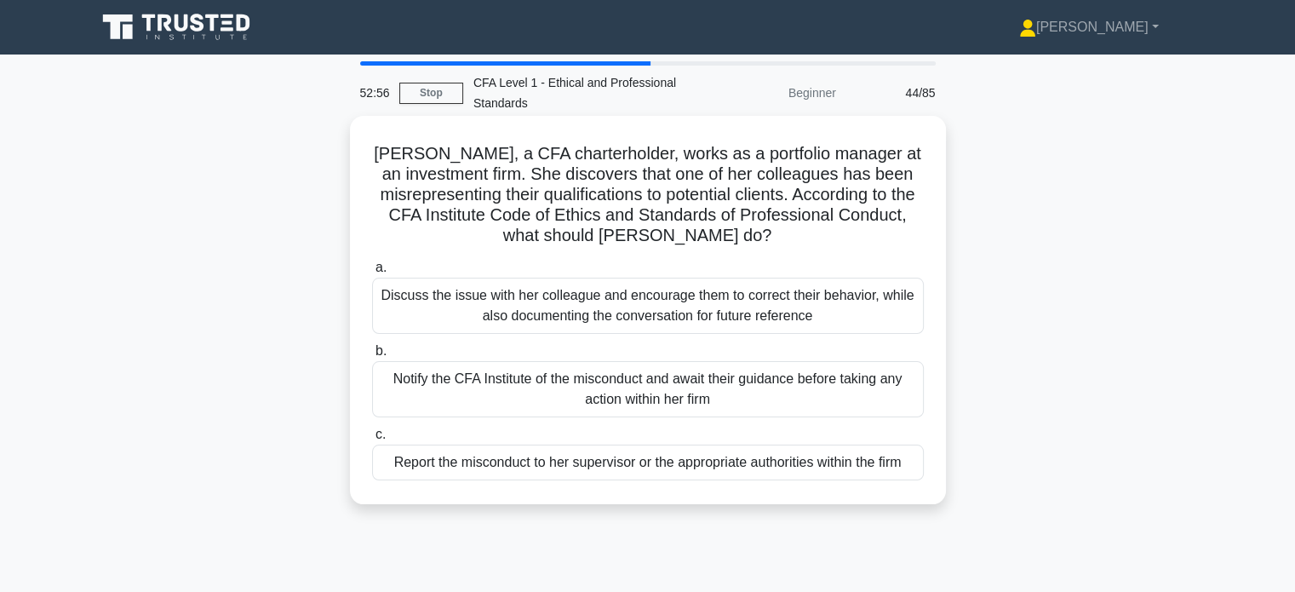
click at [758, 240] on h5 "Mary, a CFA charterholder, works as a portfolio manager at an investment firm. …" at bounding box center [647, 195] width 555 height 104
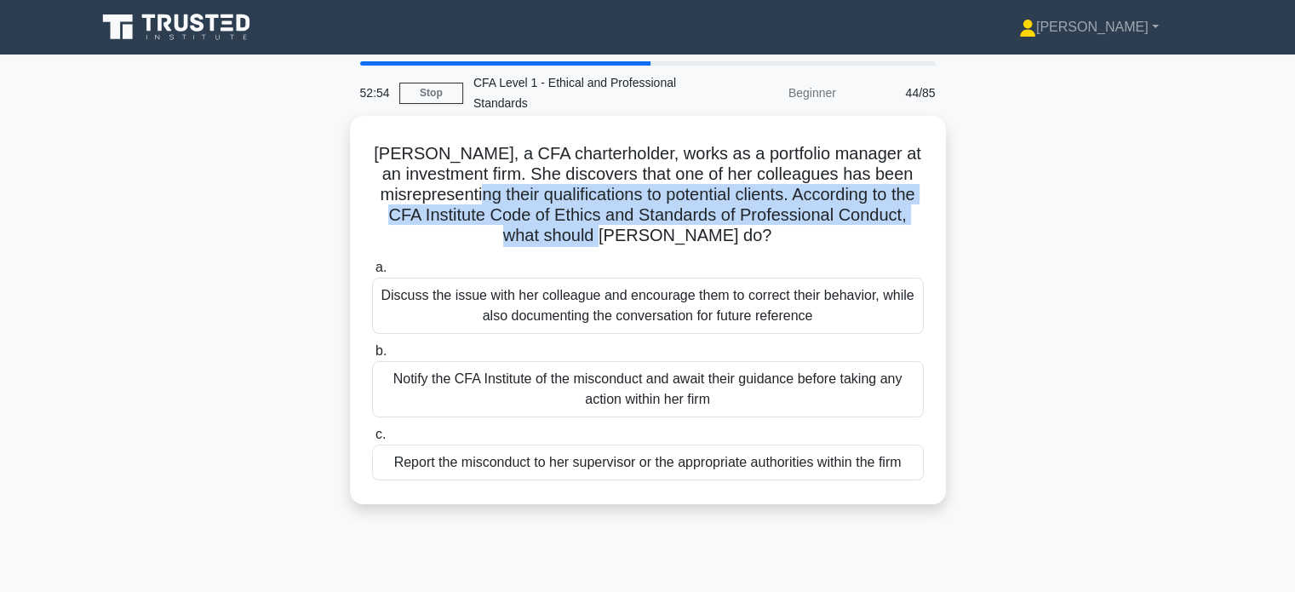
drag, startPoint x: 553, startPoint y: 197, endPoint x: 749, endPoint y: 244, distance: 201.6
click at [749, 244] on h5 "Mary, a CFA charterholder, works as a portfolio manager at an investment firm. …" at bounding box center [647, 195] width 555 height 104
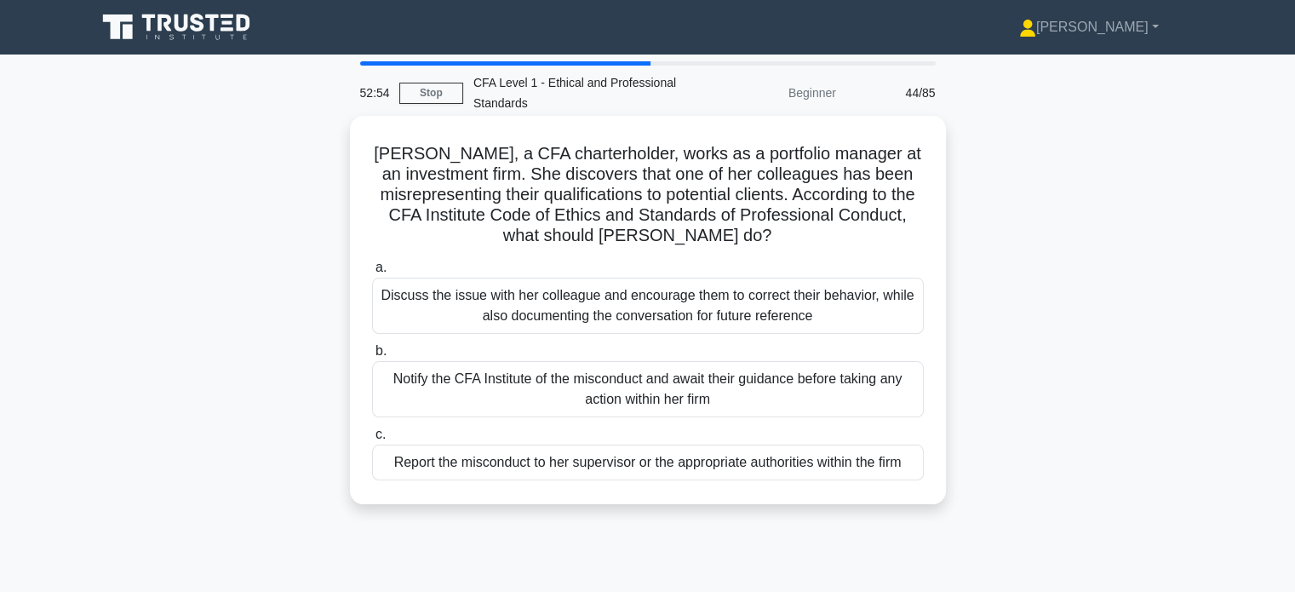
click at [790, 241] on h5 "Mary, a CFA charterholder, works as a portfolio manager at an investment firm. …" at bounding box center [647, 195] width 555 height 104
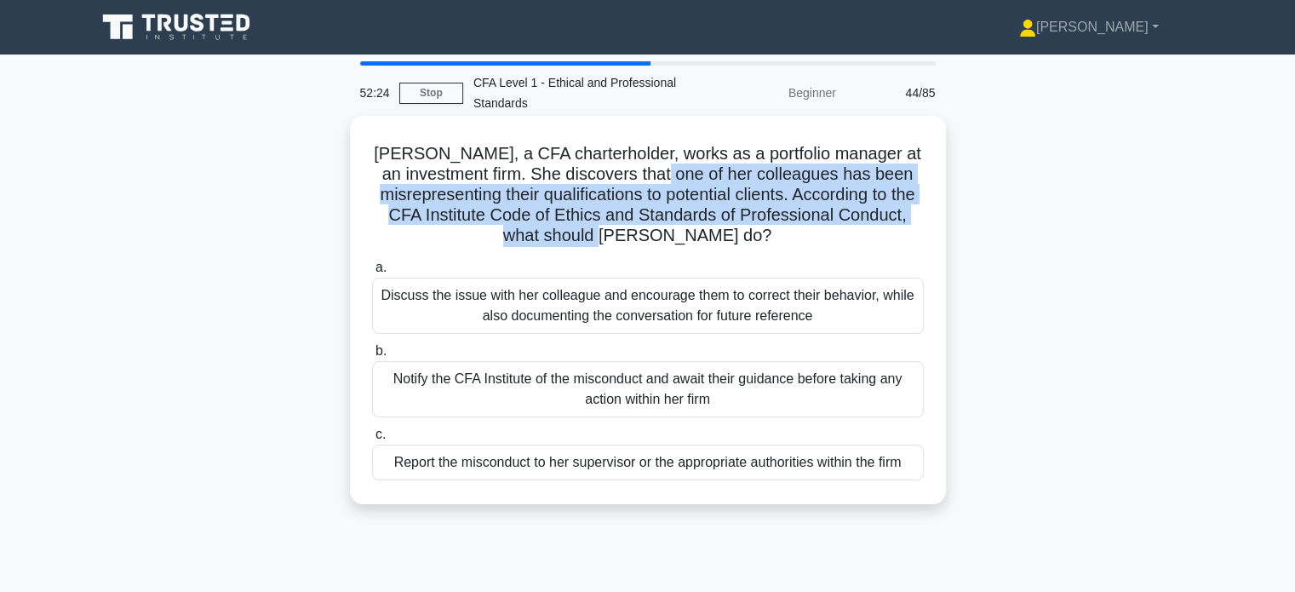
drag, startPoint x: 726, startPoint y: 180, endPoint x: 792, endPoint y: 250, distance: 96.4
click at [792, 250] on div "Mary, a CFA charterholder, works as a portfolio manager at an investment firm. …" at bounding box center [648, 310] width 583 height 375
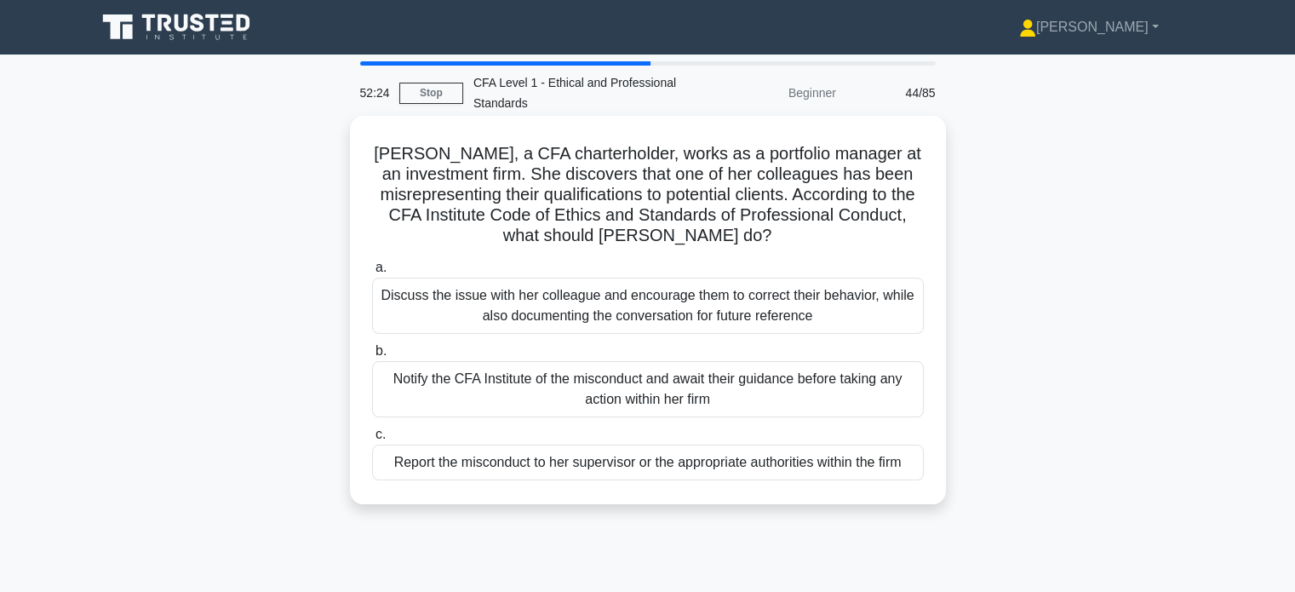
click at [812, 242] on h5 "Mary, a CFA charterholder, works as a portfolio manager at an investment firm. …" at bounding box center [647, 195] width 555 height 104
click at [765, 463] on div "Report the misconduct to her supervisor or the appropriate authorities within t…" at bounding box center [648, 463] width 552 height 36
click at [372, 440] on input "c. Report the misconduct to her supervisor or the appropriate authorities withi…" at bounding box center [372, 434] width 0 height 11
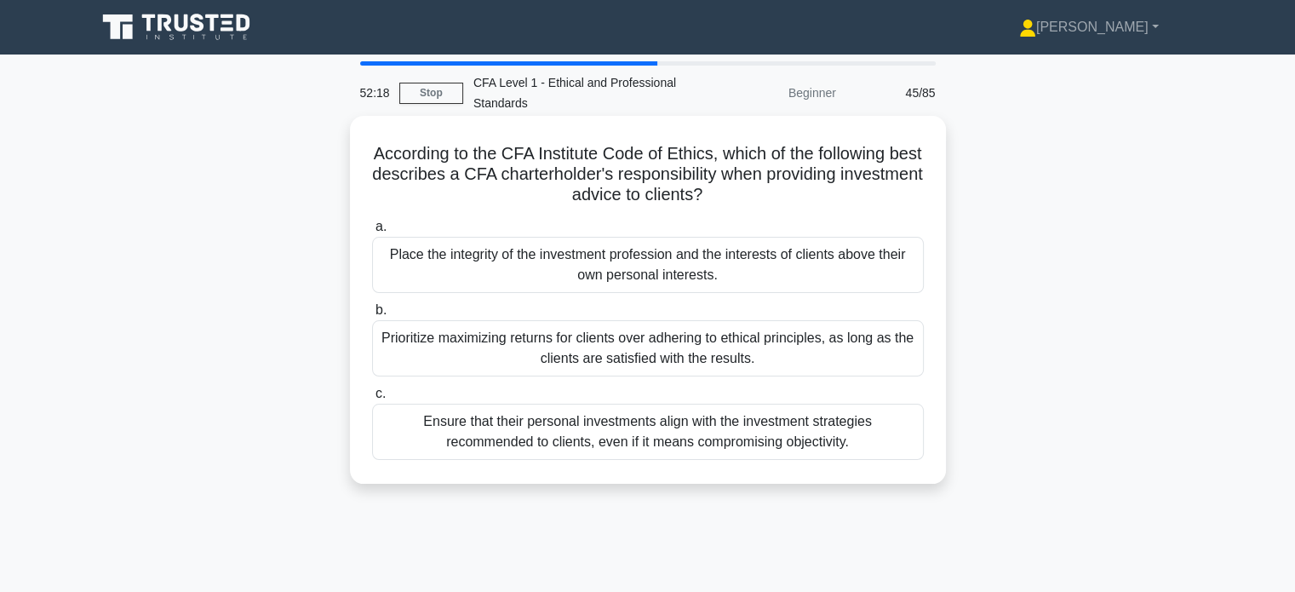
drag, startPoint x: 652, startPoint y: 146, endPoint x: 768, endPoint y: 206, distance: 131.0
click at [768, 206] on h5 "According to the CFA Institute Code of Ethics, which of the following best desc…" at bounding box center [647, 174] width 555 height 63
click at [817, 206] on h5 "According to the CFA Institute Code of Ethics, which of the following best desc…" at bounding box center [647, 174] width 555 height 63
drag, startPoint x: 724, startPoint y: 181, endPoint x: 792, endPoint y: 198, distance: 70.2
click at [792, 198] on h5 "According to the CFA Institute Code of Ethics, which of the following best desc…" at bounding box center [647, 174] width 555 height 63
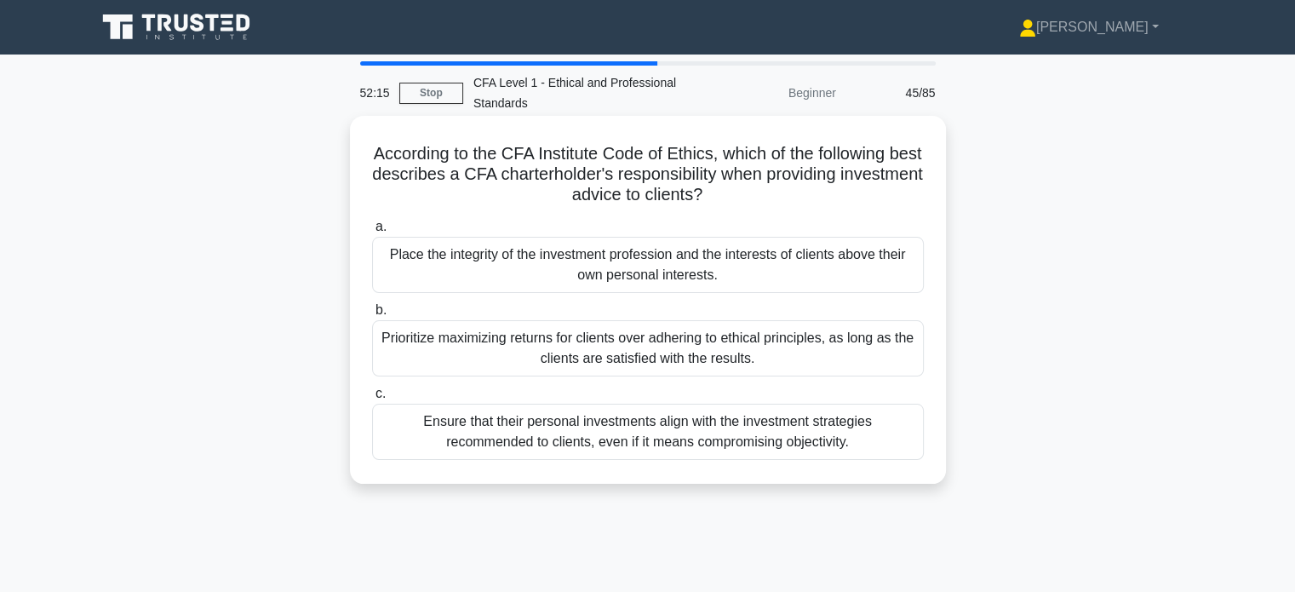
click at [821, 202] on h5 "According to the CFA Institute Code of Ethics, which of the following best desc…" at bounding box center [647, 174] width 555 height 63
click at [836, 274] on div "Place the integrity of the investment profession and the interests of clients a…" at bounding box center [648, 265] width 552 height 56
click at [372, 233] on input "a. Place the integrity of the investment profession and the interests of client…" at bounding box center [372, 226] width 0 height 11
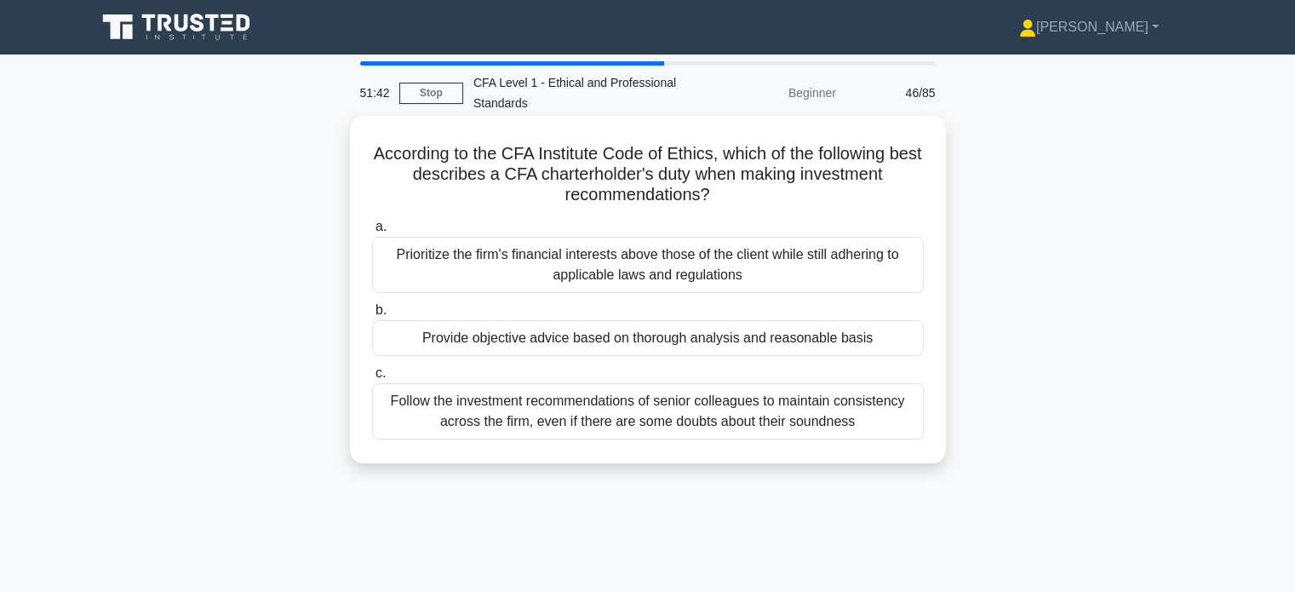
drag, startPoint x: 675, startPoint y: 158, endPoint x: 743, endPoint y: 195, distance: 77.4
click at [743, 195] on h5 "According to the CFA Institute Code of Ethics, which of the following best desc…" at bounding box center [647, 174] width 555 height 63
click at [780, 198] on h5 "According to the CFA Institute Code of Ethics, which of the following best desc…" at bounding box center [647, 174] width 555 height 63
click at [799, 340] on div "Provide objective advice based on thorough analysis and reasonable basis" at bounding box center [648, 338] width 552 height 36
click at [372, 316] on input "b. Provide objective advice based on thorough analysis and reasonable basis" at bounding box center [372, 310] width 0 height 11
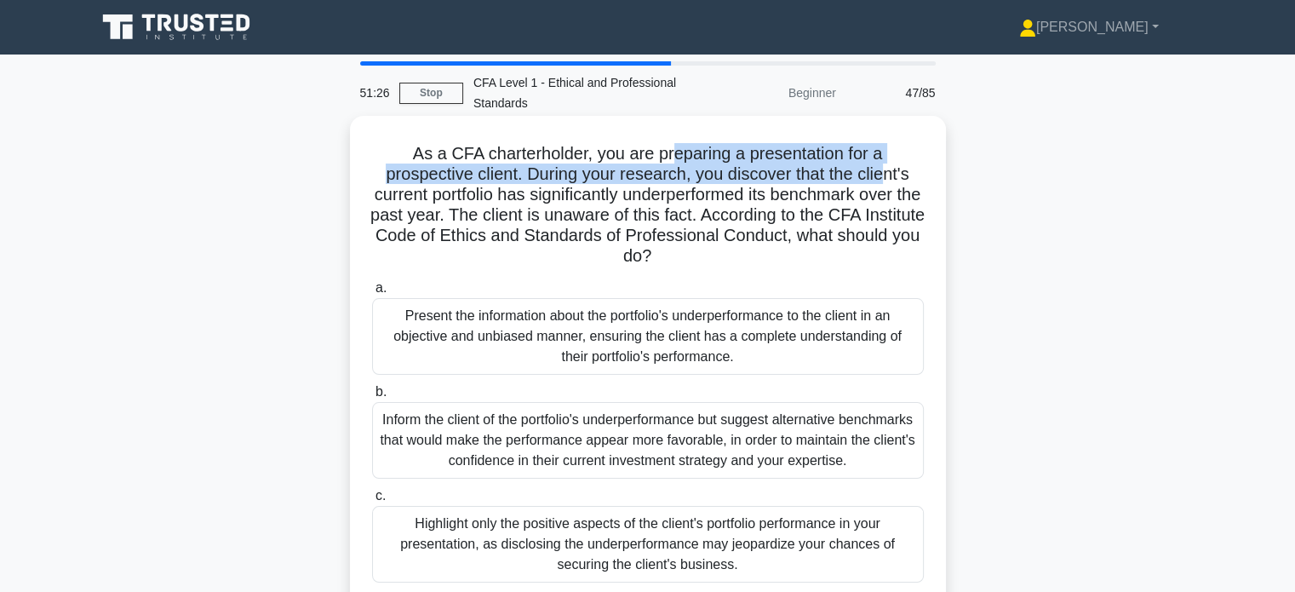
drag, startPoint x: 668, startPoint y: 159, endPoint x: 886, endPoint y: 172, distance: 218.4
click at [886, 172] on h5 "As a CFA charterholder, you are preparing a presentation for a prospective clie…" at bounding box center [647, 205] width 555 height 124
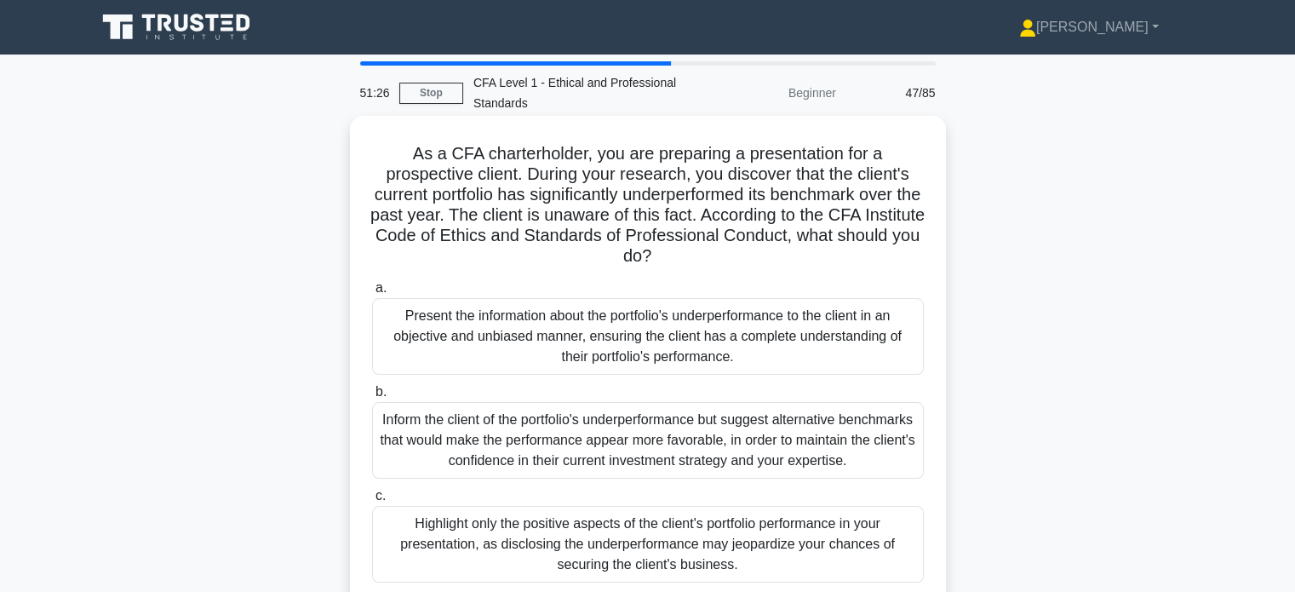
click at [916, 175] on h5 "As a CFA charterholder, you are preparing a presentation for a prospective clie…" at bounding box center [647, 205] width 555 height 124
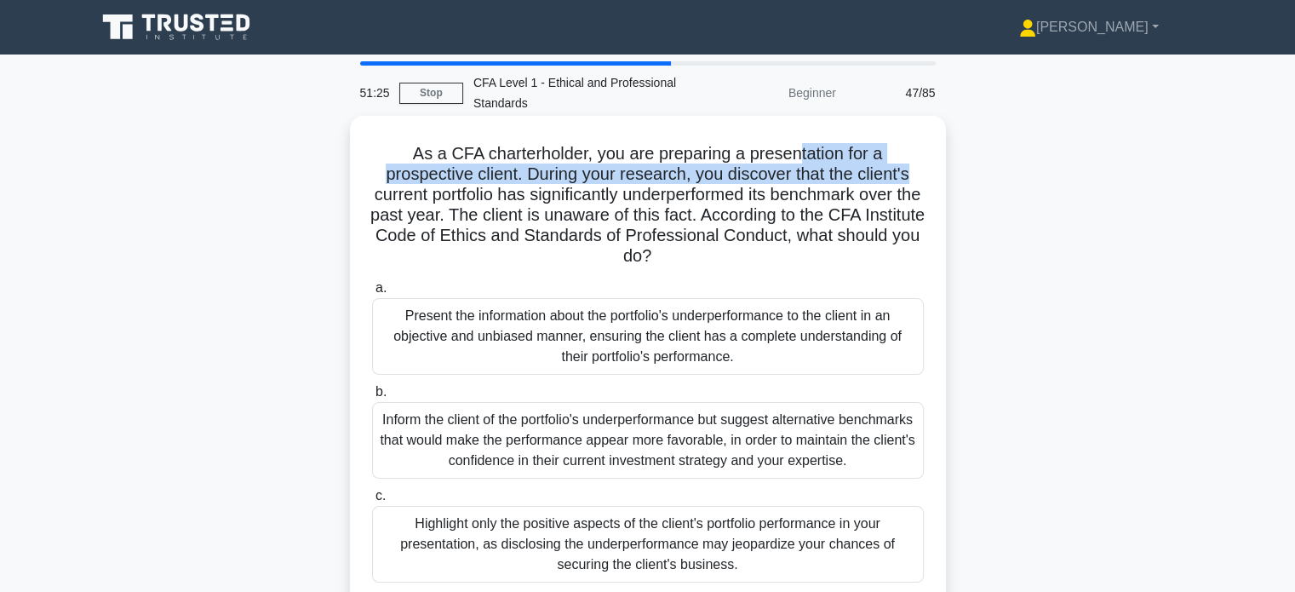
drag, startPoint x: 795, startPoint y: 152, endPoint x: 913, endPoint y: 166, distance: 118.4
click at [913, 166] on h5 "As a CFA charterholder, you are preparing a presentation for a prospective clie…" at bounding box center [647, 205] width 555 height 124
click at [916, 176] on h5 "As a CFA charterholder, you are preparing a presentation for a prospective clie…" at bounding box center [647, 205] width 555 height 124
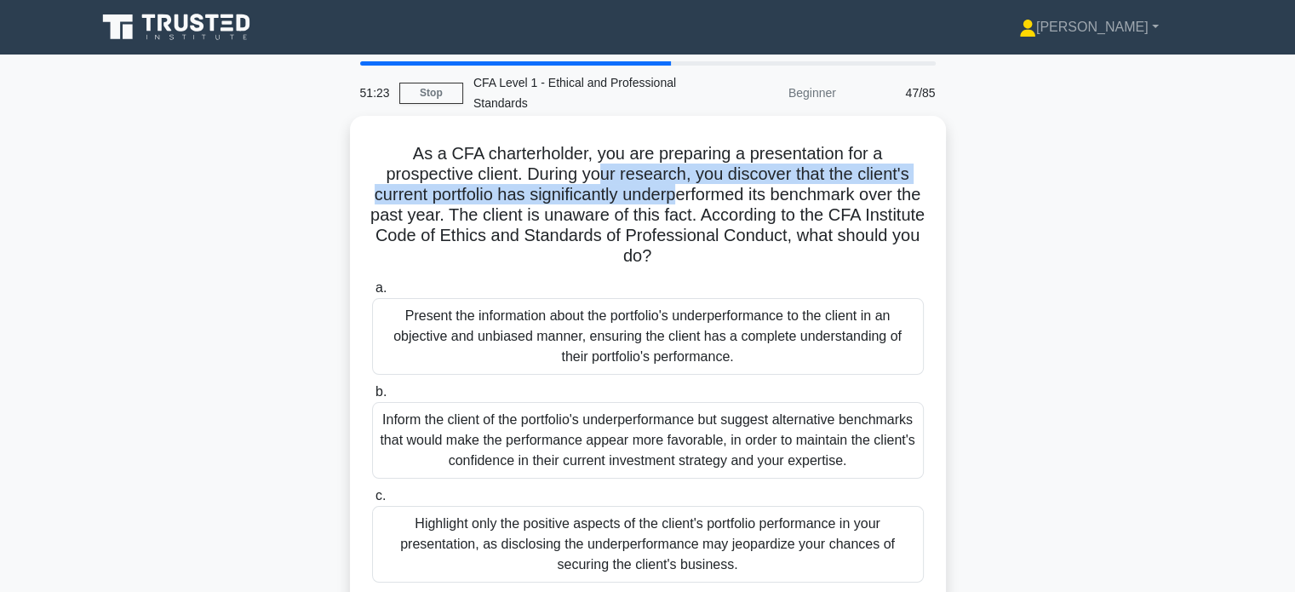
drag, startPoint x: 617, startPoint y: 180, endPoint x: 698, endPoint y: 188, distance: 81.4
click at [698, 188] on h5 "As a CFA charterholder, you are preparing a presentation for a prospective clie…" at bounding box center [647, 205] width 555 height 124
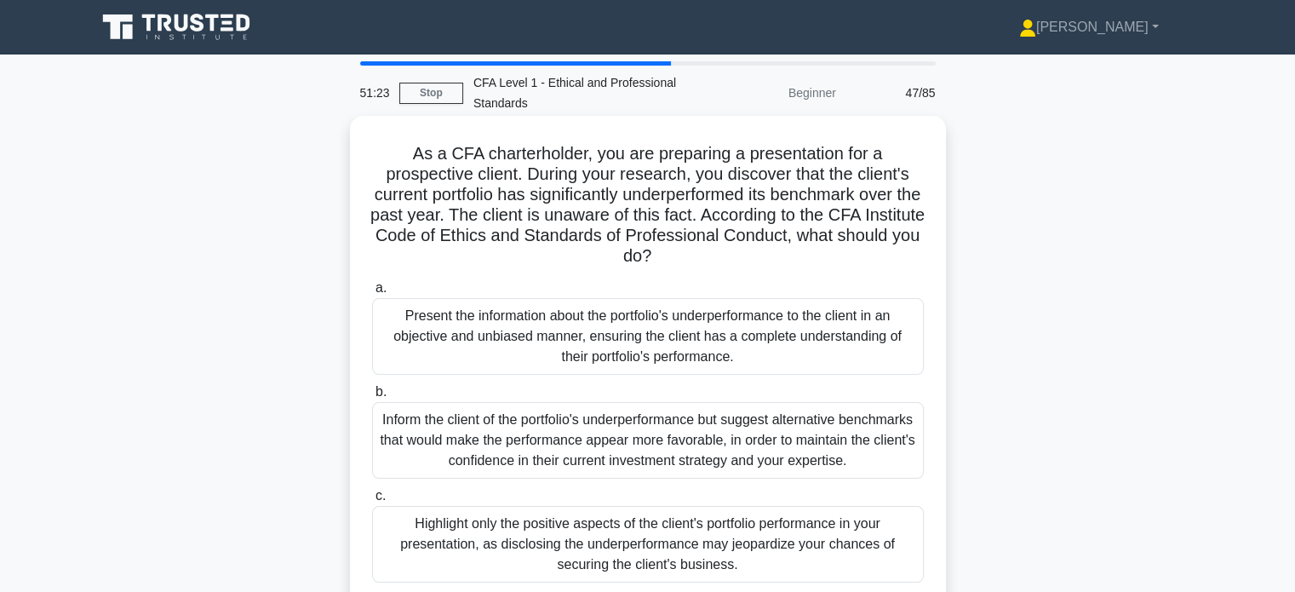
click at [742, 193] on h5 "As a CFA charterholder, you are preparing a presentation for a prospective clie…" at bounding box center [647, 205] width 555 height 124
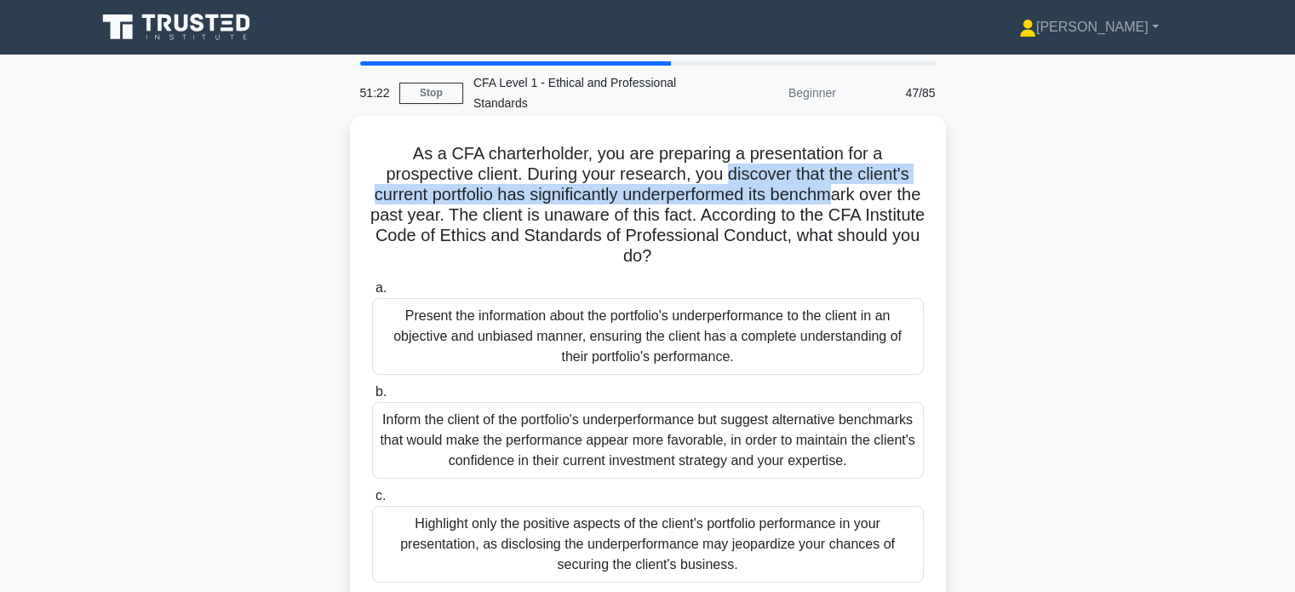
drag, startPoint x: 726, startPoint y: 176, endPoint x: 849, endPoint y: 190, distance: 124.2
click at [849, 190] on h5 "As a CFA charterholder, you are preparing a presentation for a prospective clie…" at bounding box center [647, 205] width 555 height 124
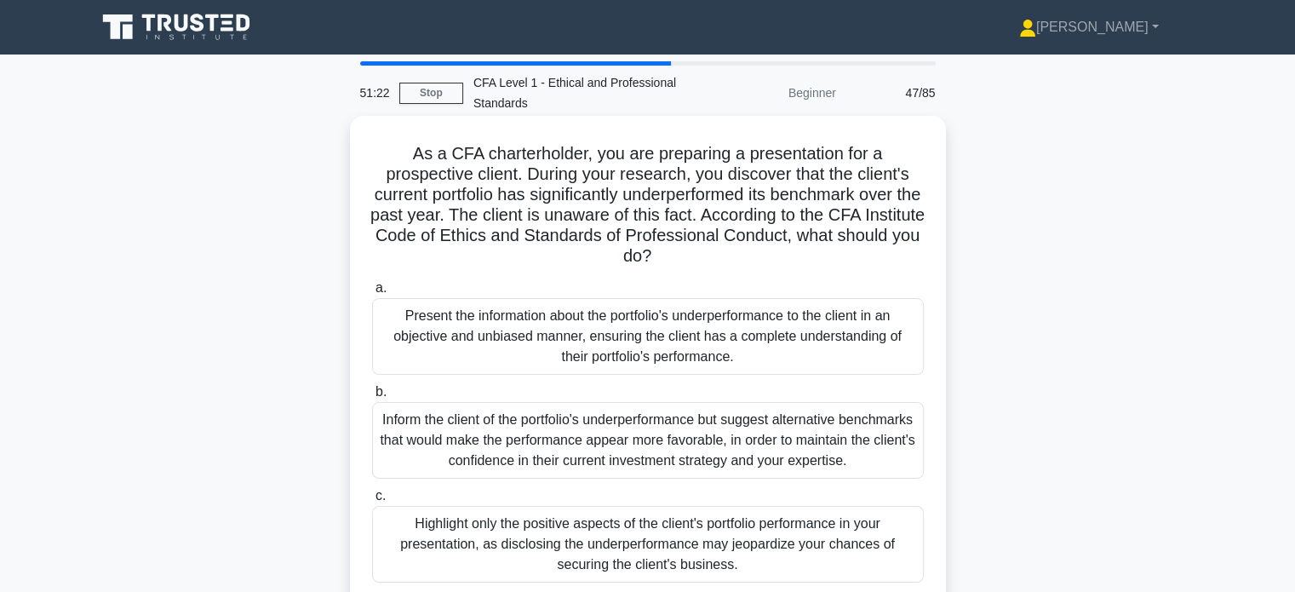
click at [876, 208] on h5 "As a CFA charterholder, you are preparing a presentation for a prospective clie…" at bounding box center [647, 205] width 555 height 124
drag, startPoint x: 889, startPoint y: 197, endPoint x: 903, endPoint y: 200, distance: 14.0
click at [903, 200] on h5 "As a CFA charterholder, you are preparing a presentation for a prospective clie…" at bounding box center [647, 205] width 555 height 124
click at [910, 210] on h5 "As a CFA charterholder, you are preparing a presentation for a prospective clie…" at bounding box center [647, 205] width 555 height 124
drag, startPoint x: 642, startPoint y: 221, endPoint x: 737, endPoint y: 224, distance: 94.6
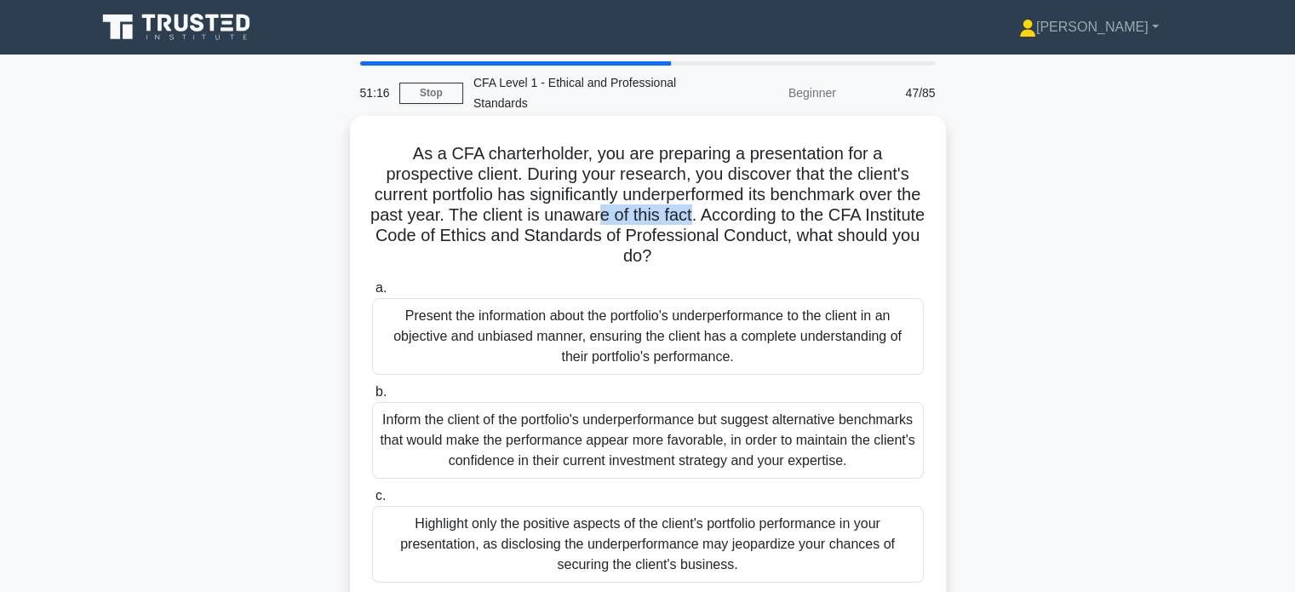
click at [737, 224] on h5 "As a CFA charterholder, you are preparing a presentation for a prospective clie…" at bounding box center [647, 205] width 555 height 124
click at [761, 231] on h5 "As a CFA charterholder, you are preparing a presentation for a prospective clie…" at bounding box center [647, 205] width 555 height 124
drag, startPoint x: 784, startPoint y: 221, endPoint x: 887, endPoint y: 224, distance: 103.1
click at [862, 222] on h5 "As a CFA charterholder, you are preparing a presentation for a prospective clie…" at bounding box center [647, 205] width 555 height 124
click at [901, 228] on h5 "As a CFA charterholder, you are preparing a presentation for a prospective clie…" at bounding box center [647, 205] width 555 height 124
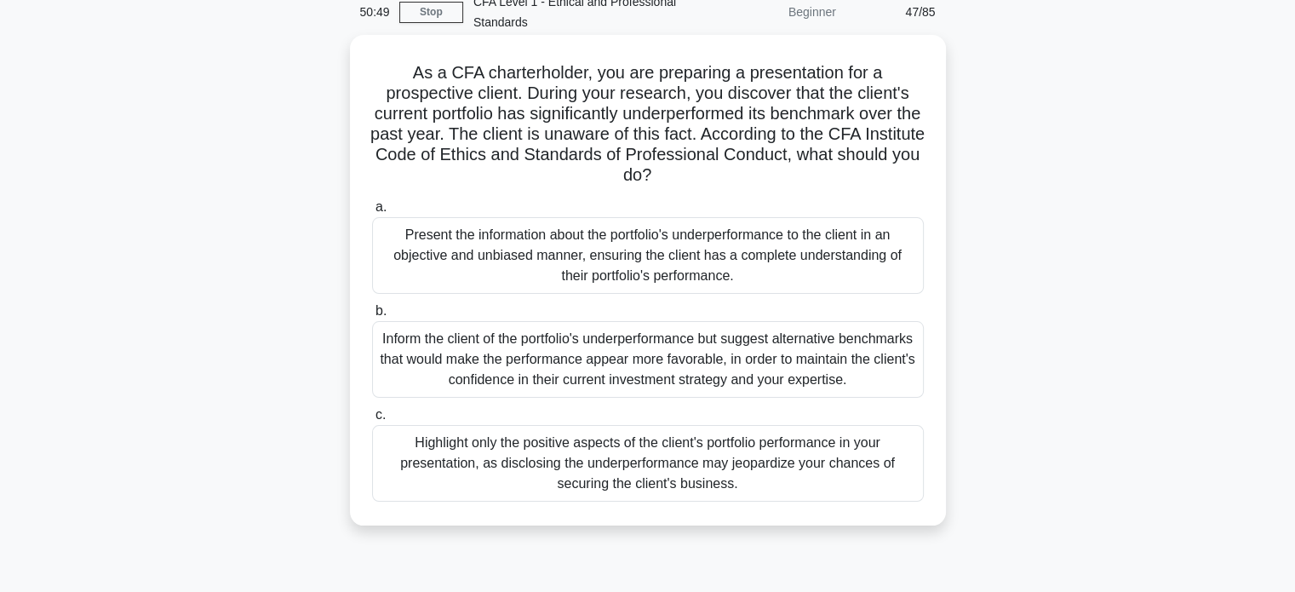
scroll to position [85, 0]
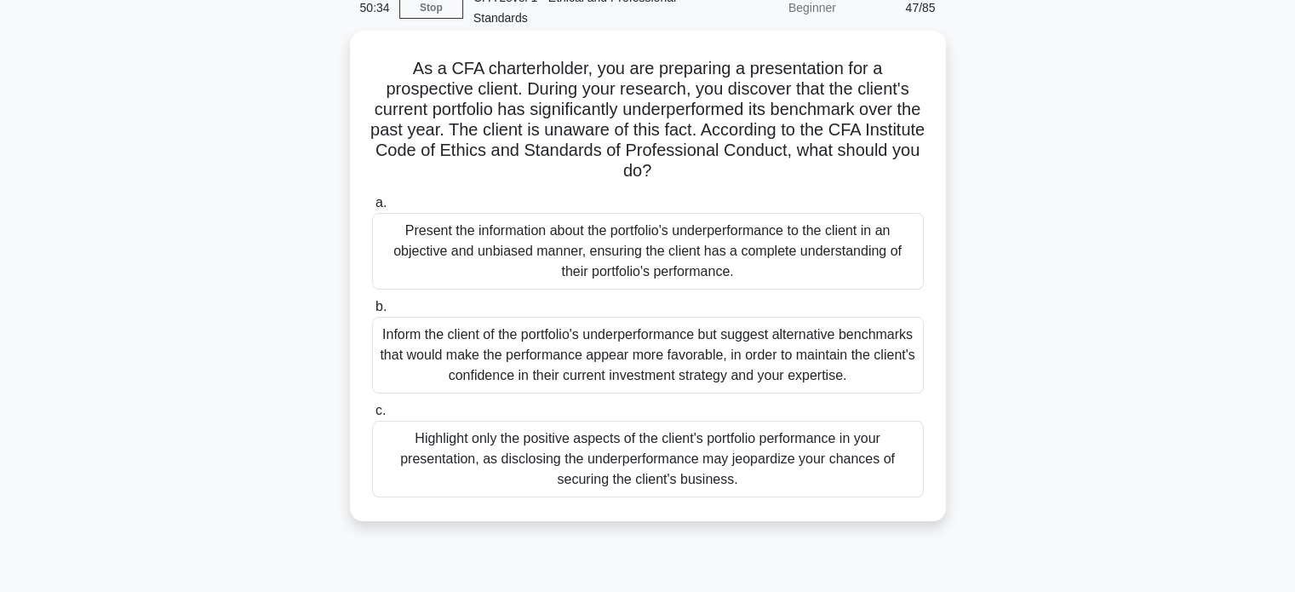
click at [812, 261] on div "Present the information about the portfolio's underperformance to the client in…" at bounding box center [648, 251] width 552 height 77
click at [372, 209] on input "a. Present the information about the portfolio's underperformance to the client…" at bounding box center [372, 203] width 0 height 11
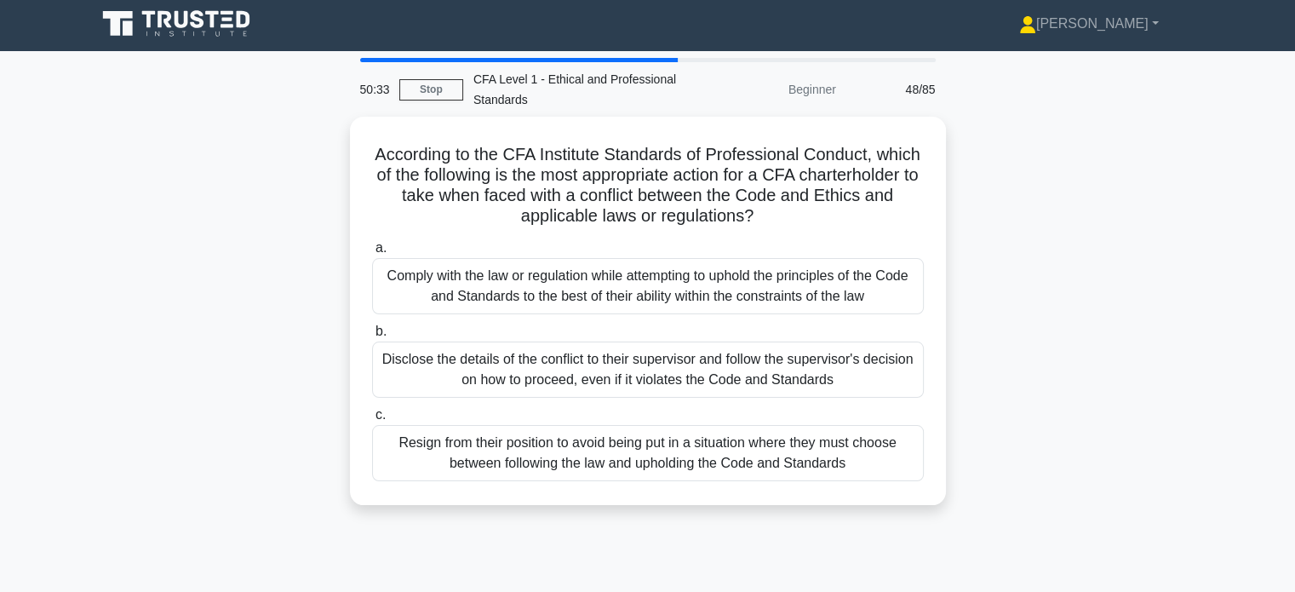
scroll to position [0, 0]
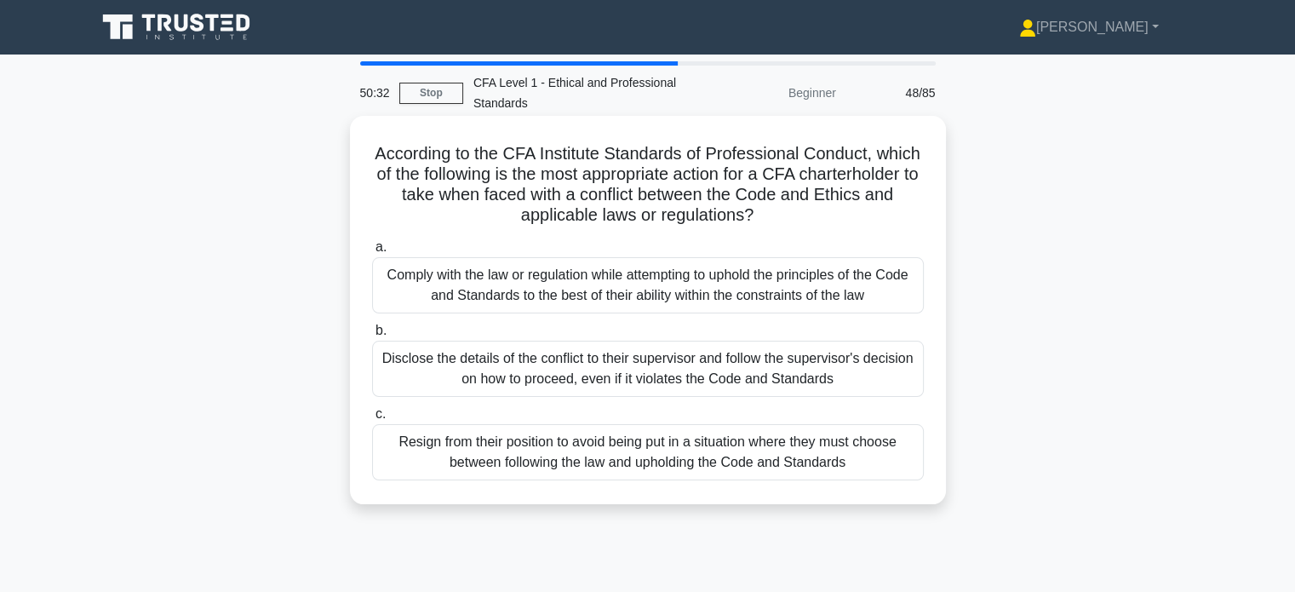
drag, startPoint x: 813, startPoint y: 198, endPoint x: 835, endPoint y: 214, distance: 26.2
click at [832, 214] on h5 "According to the CFA Institute Standards of Professional Conduct, which of the …" at bounding box center [647, 184] width 555 height 83
click at [872, 213] on h5 "According to the CFA Institute Standards of Professional Conduct, which of the …" at bounding box center [647, 184] width 555 height 83
click at [795, 285] on div "Comply with the law or regulation while attempting to uphold the principles of …" at bounding box center [648, 285] width 552 height 56
click at [372, 253] on input "a. Comply with the law or regulation while attempting to uphold the principles …" at bounding box center [372, 247] width 0 height 11
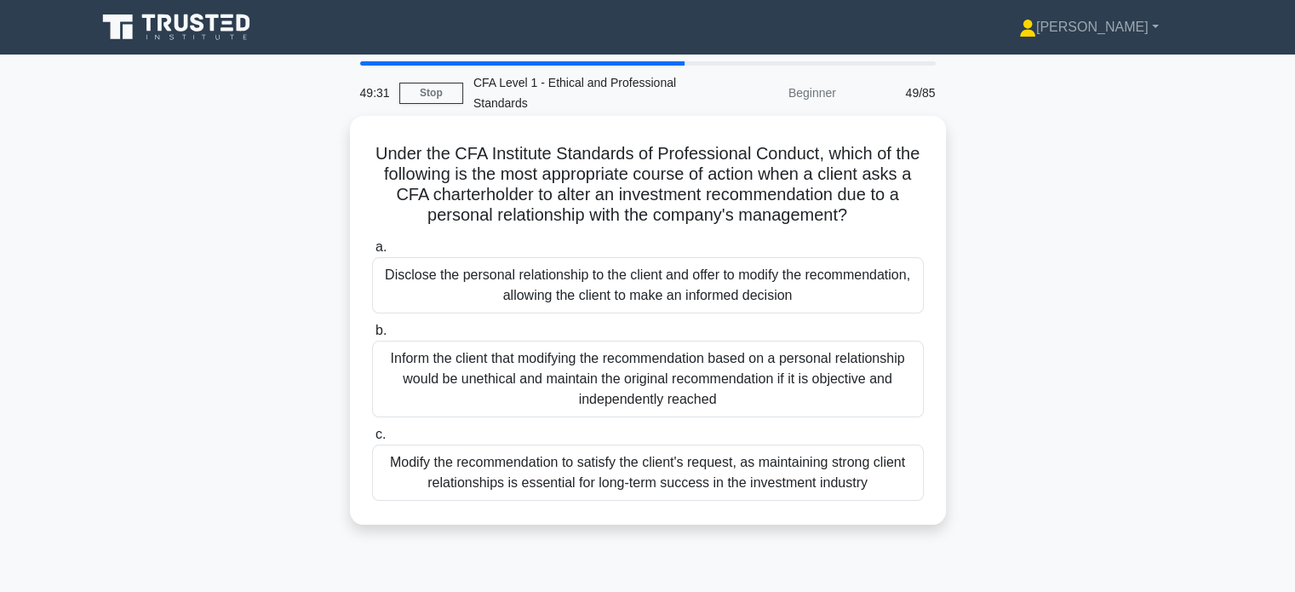
drag, startPoint x: 719, startPoint y: 157, endPoint x: 895, endPoint y: 221, distance: 187.5
click at [872, 224] on h5 "Under the CFA Institute Standards of Professional Conduct, which of the followi…" at bounding box center [647, 184] width 555 height 83
click at [898, 220] on h5 "Under the CFA Institute Standards of Professional Conduct, which of the followi…" at bounding box center [647, 184] width 555 height 83
click at [719, 282] on div "Disclose the personal relationship to the client and offer to modify the recomm…" at bounding box center [648, 285] width 552 height 56
click at [372, 253] on input "a. Disclose the personal relationship to the client and offer to modify the rec…" at bounding box center [372, 247] width 0 height 11
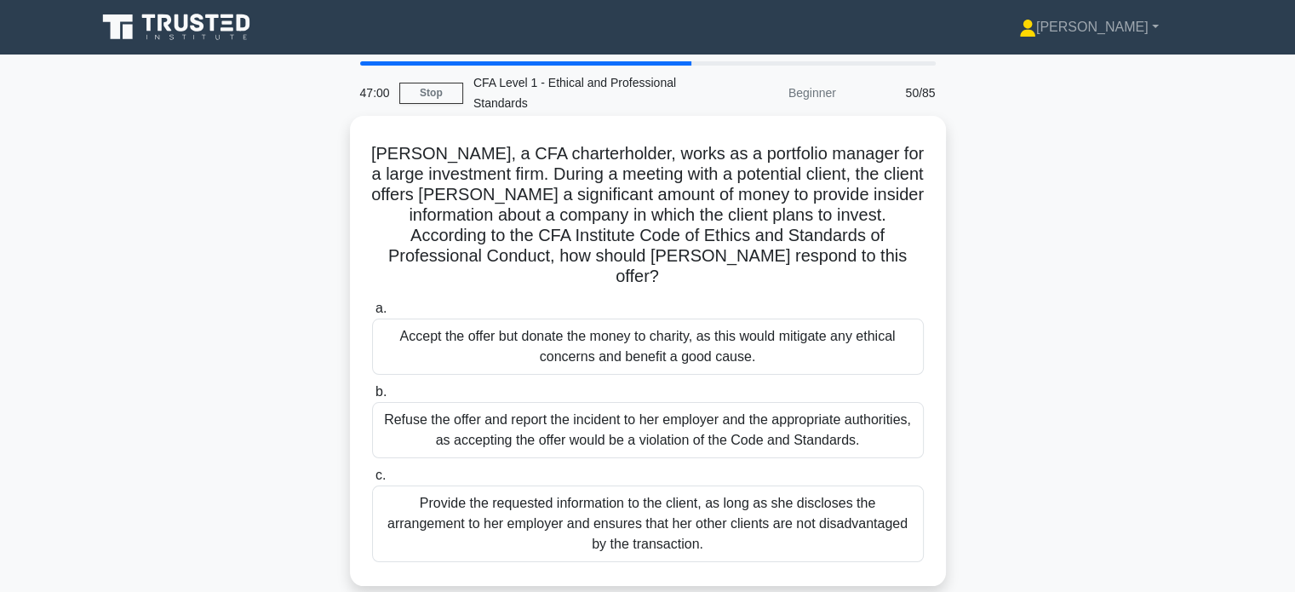
click at [639, 403] on div "Refuse the offer and report the incident to her employer and the appropriate au…" at bounding box center [648, 430] width 552 height 56
click at [372, 398] on input "b. Refuse the offer and report the incident to her employer and the appropriate…" at bounding box center [372, 392] width 0 height 11
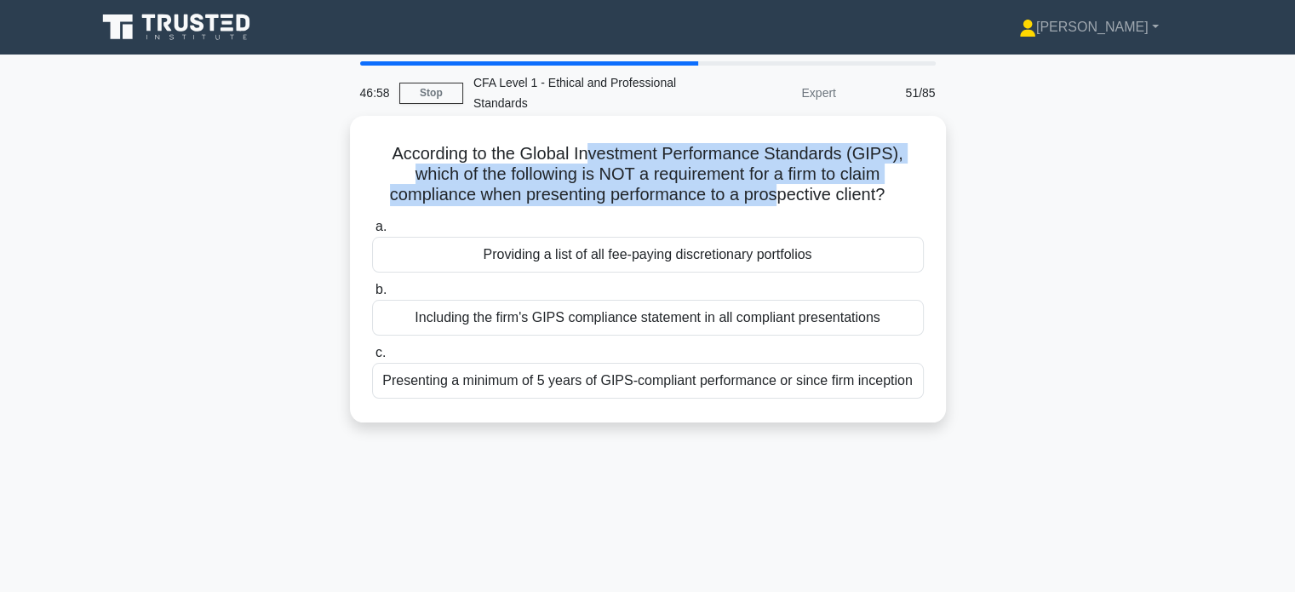
drag, startPoint x: 593, startPoint y: 164, endPoint x: 778, endPoint y: 196, distance: 187.6
click at [778, 196] on h5 "According to the Global Investment Performance Standards (GIPS), which of the f…" at bounding box center [647, 174] width 555 height 63
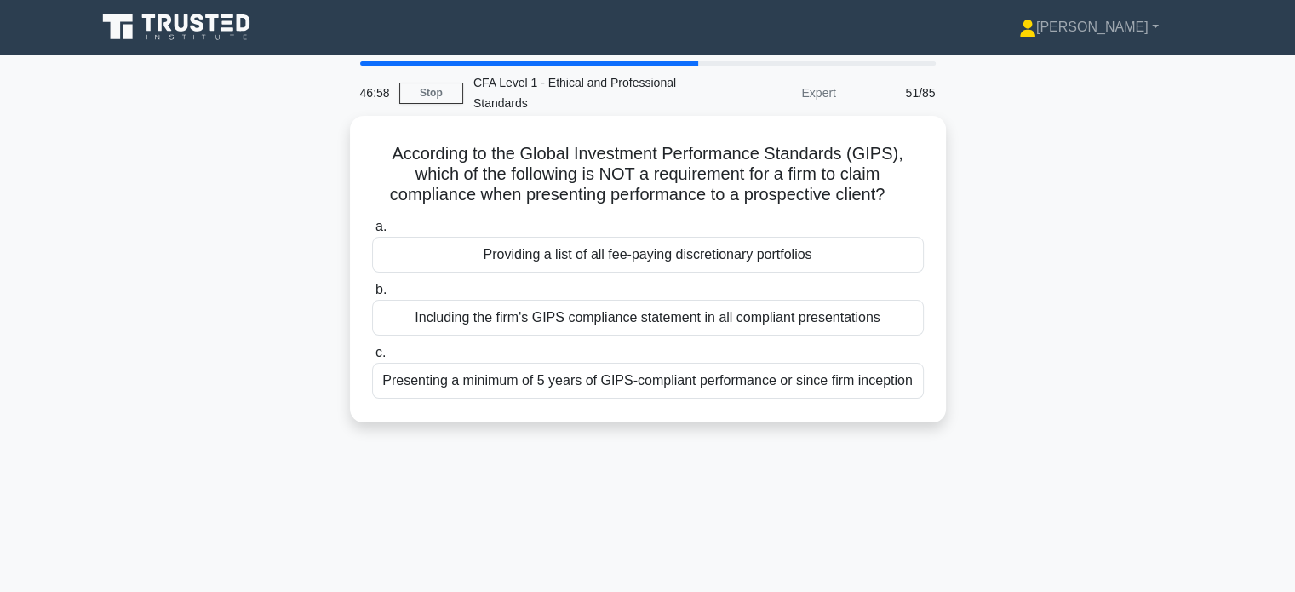
click at [800, 190] on h5 "According to the Global Investment Performance Standards (GIPS), which of the f…" at bounding box center [647, 174] width 555 height 63
drag, startPoint x: 637, startPoint y: 178, endPoint x: 907, endPoint y: 176, distance: 270.0
click at [907, 176] on h5 "According to the Global Investment Performance Standards (GIPS), which of the f…" at bounding box center [647, 174] width 555 height 63
click at [895, 180] on h5 "According to the Global Investment Performance Standards (GIPS), which of the f…" at bounding box center [647, 174] width 555 height 63
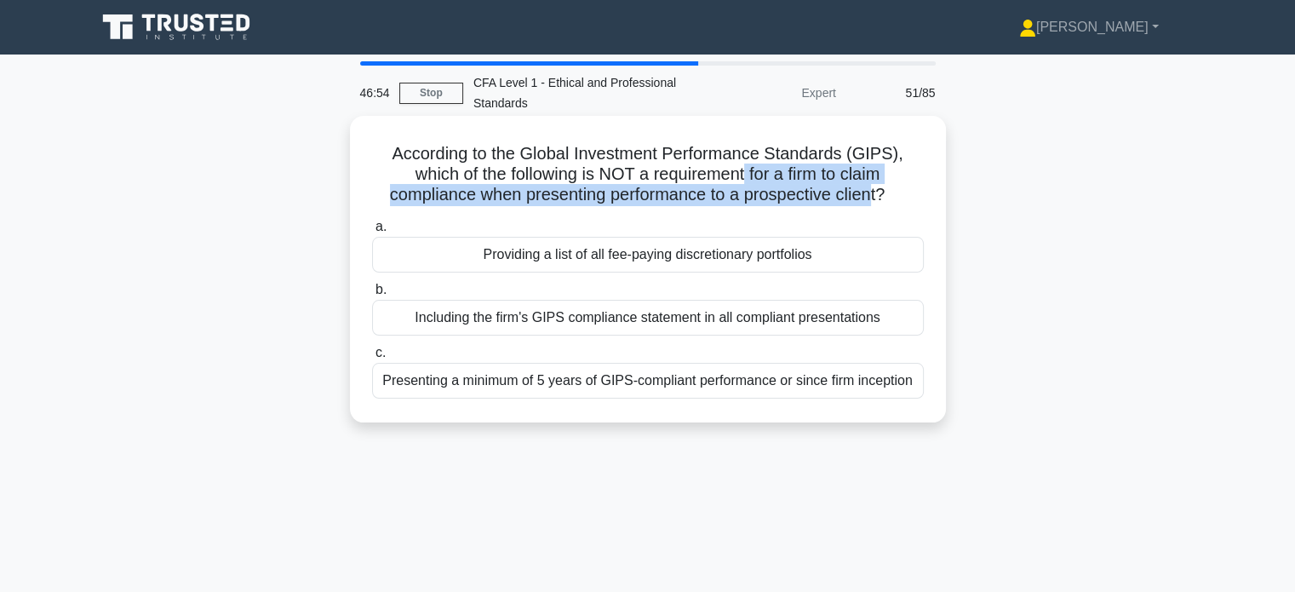
drag, startPoint x: 747, startPoint y: 178, endPoint x: 879, endPoint y: 200, distance: 133.9
click at [876, 200] on h5 "According to the Global Investment Performance Standards (GIPS), which of the f…" at bounding box center [647, 174] width 555 height 63
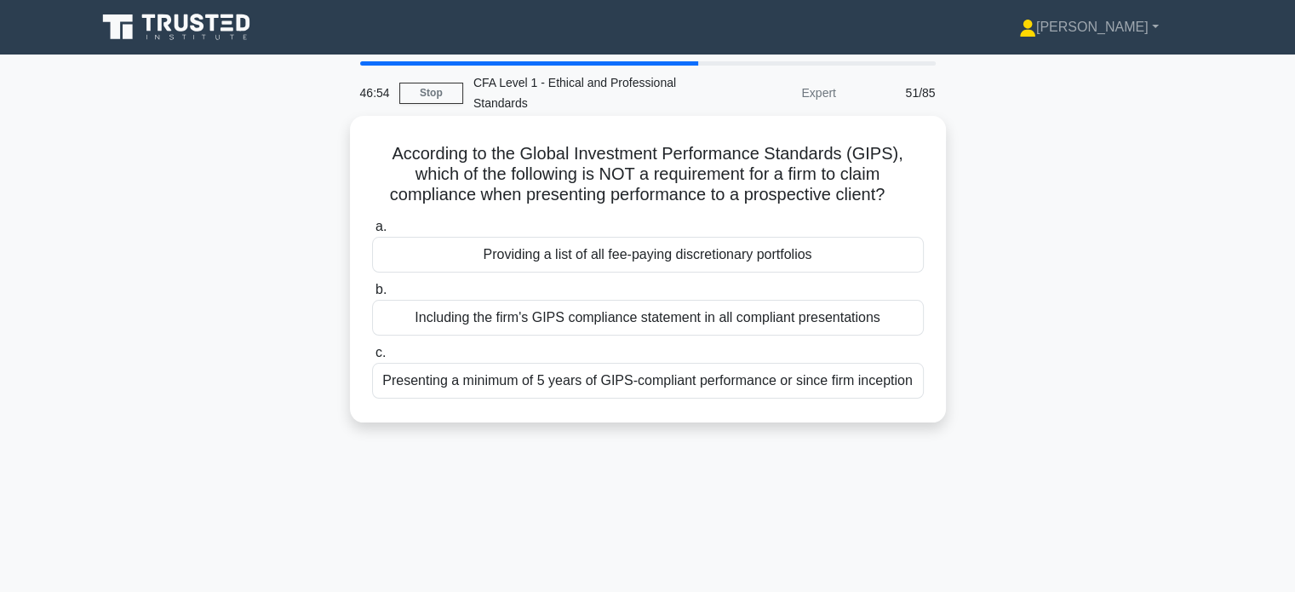
click at [894, 196] on icon ".spinner_0XTQ{transform-origin:center;animation:spinner_y6GP .75s linear infini…" at bounding box center [895, 196] width 20 height 20
drag, startPoint x: 765, startPoint y: 187, endPoint x: 858, endPoint y: 204, distance: 94.5
click at [858, 204] on h5 "According to the Global Investment Performance Standards (GIPS), which of the f…" at bounding box center [647, 174] width 555 height 63
click at [888, 196] on h5 "According to the Global Investment Performance Standards (GIPS), which of the f…" at bounding box center [647, 174] width 555 height 63
drag, startPoint x: 692, startPoint y: 187, endPoint x: 867, endPoint y: 198, distance: 175.8
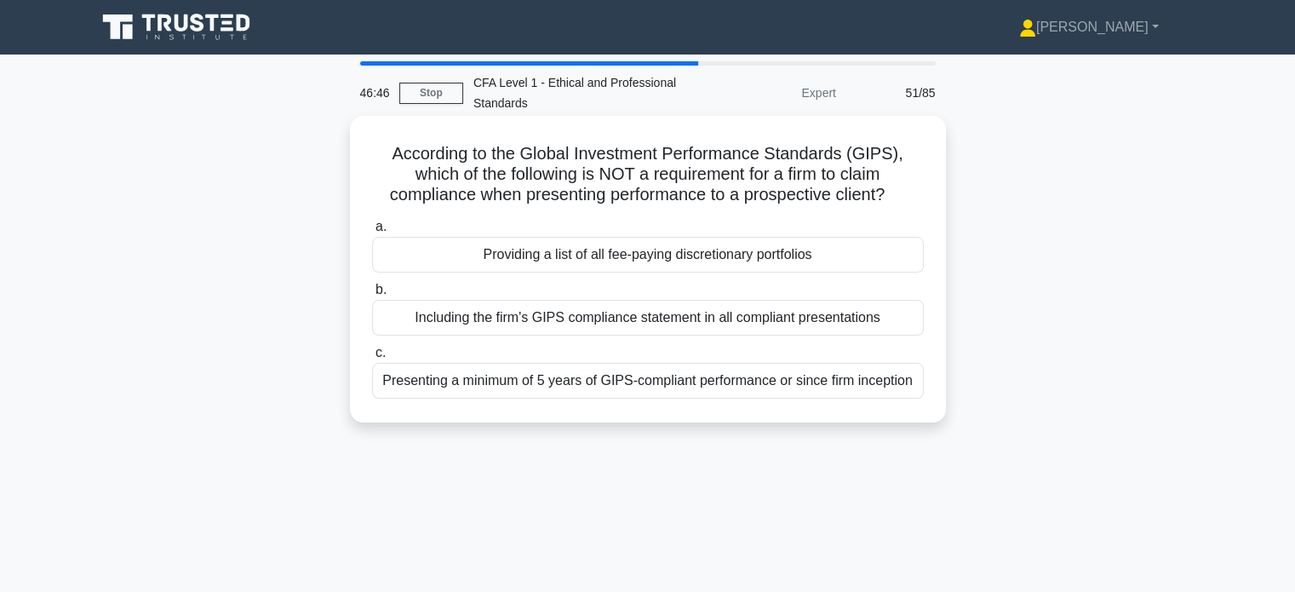
click at [864, 198] on h5 "According to the Global Investment Performance Standards (GIPS), which of the f…" at bounding box center [647, 174] width 555 height 63
click at [869, 197] on h5 "According to the Global Investment Performance Standards (GIPS), which of the f…" at bounding box center [647, 174] width 555 height 63
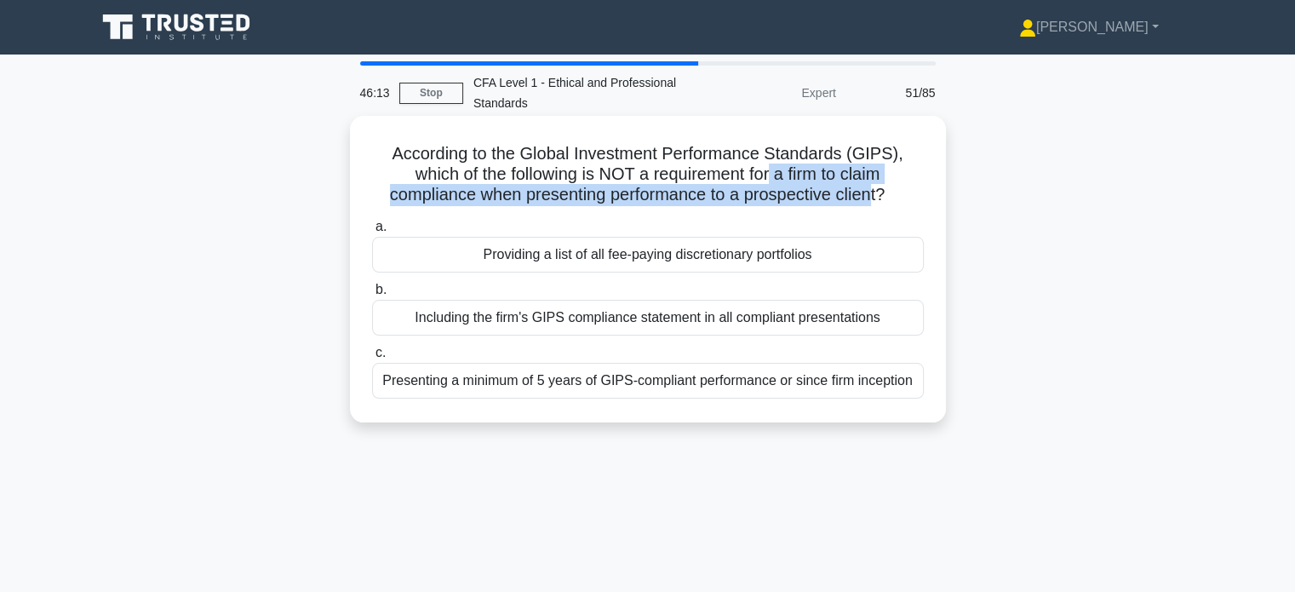
drag, startPoint x: 771, startPoint y: 166, endPoint x: 874, endPoint y: 190, distance: 105.8
click at [874, 190] on h5 "According to the Global Investment Performance Standards (GIPS), which of the f…" at bounding box center [647, 174] width 555 height 63
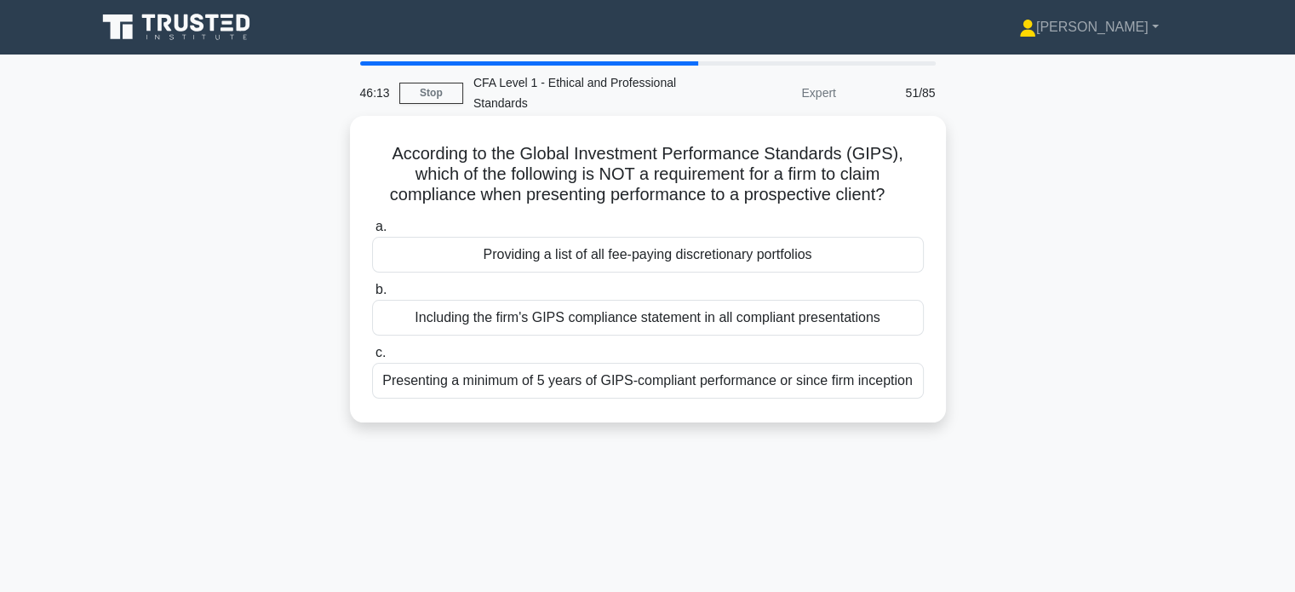
click at [888, 192] on h5 "According to the Global Investment Performance Standards (GIPS), which of the f…" at bounding box center [647, 174] width 555 height 63
drag, startPoint x: 855, startPoint y: 189, endPoint x: 905, endPoint y: 193, distance: 50.4
click at [905, 193] on h5 "According to the Global Investment Performance Standards (GIPS), which of the f…" at bounding box center [647, 174] width 555 height 63
click at [905, 192] on icon ".spinner_0XTQ{transform-origin:center;animation:spinner_y6GP .75s linear infini…" at bounding box center [895, 196] width 20 height 20
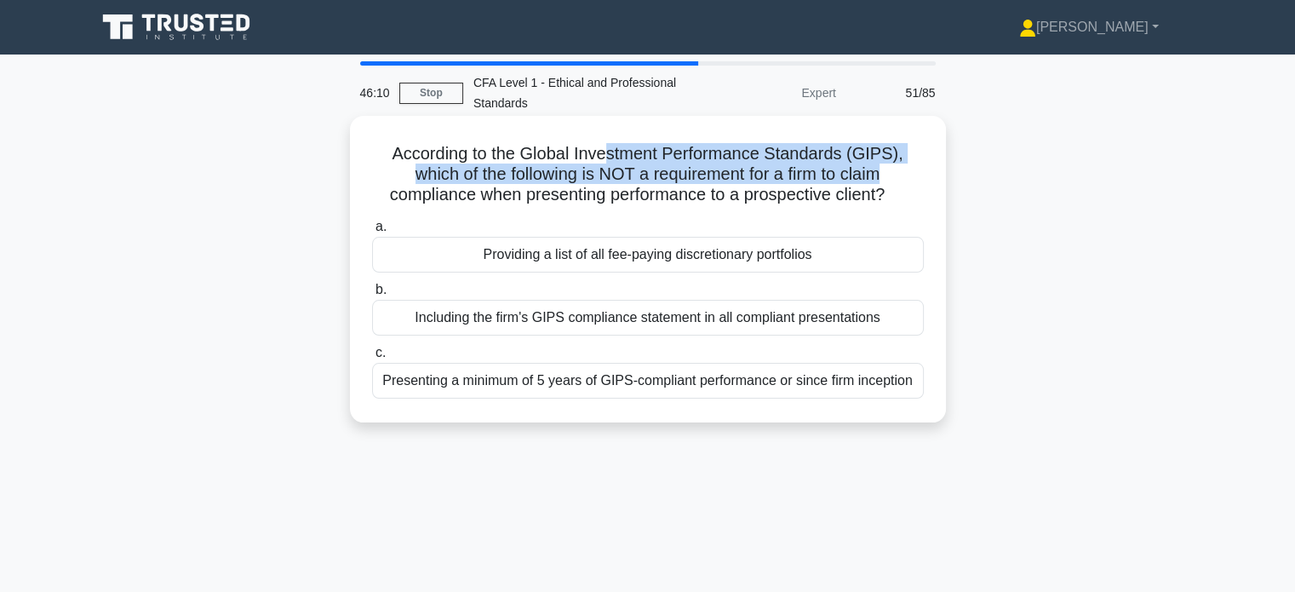
drag, startPoint x: 614, startPoint y: 164, endPoint x: 923, endPoint y: 183, distance: 309.8
click at [923, 183] on h5 "According to the Global Investment Performance Standards (GIPS), which of the f…" at bounding box center [647, 174] width 555 height 63
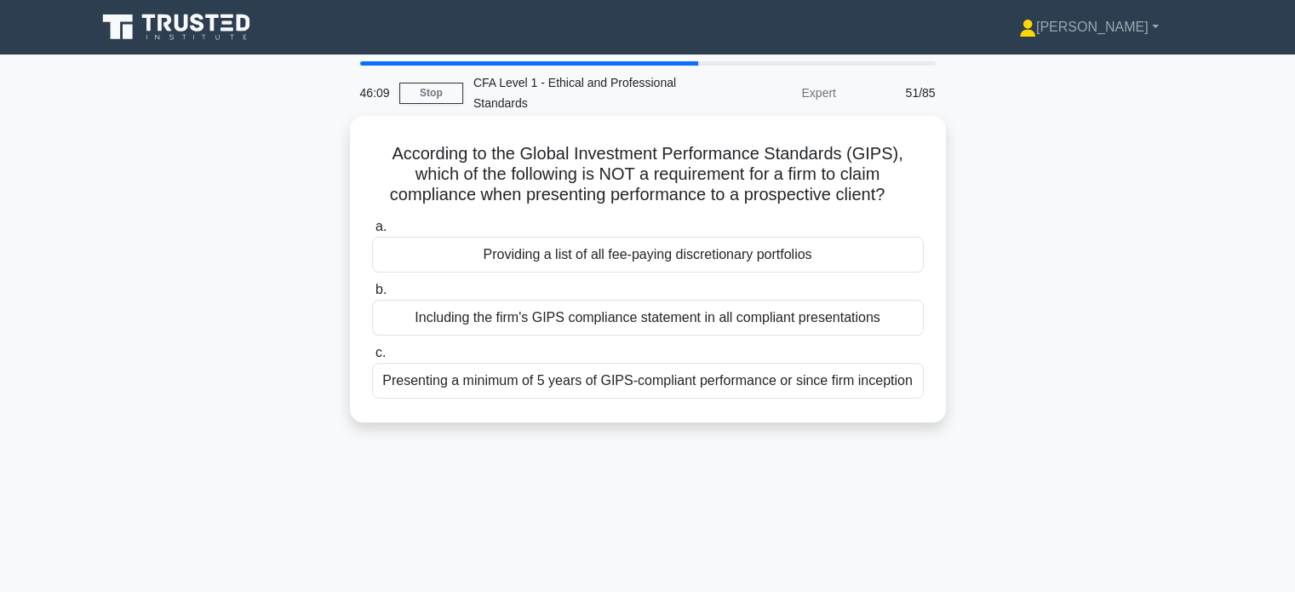
click at [921, 189] on h5 "According to the Global Investment Performance Standards (GIPS), which of the f…" at bounding box center [647, 174] width 555 height 63
drag, startPoint x: 690, startPoint y: 183, endPoint x: 925, endPoint y: 200, distance: 235.7
click at [925, 200] on div "According to the Global Investment Performance Standards (GIPS), which of the f…" at bounding box center [648, 269] width 583 height 293
click at [921, 200] on h5 "According to the Global Investment Performance Standards (GIPS), which of the f…" at bounding box center [647, 174] width 555 height 63
drag, startPoint x: 801, startPoint y: 168, endPoint x: 887, endPoint y: 204, distance: 93.5
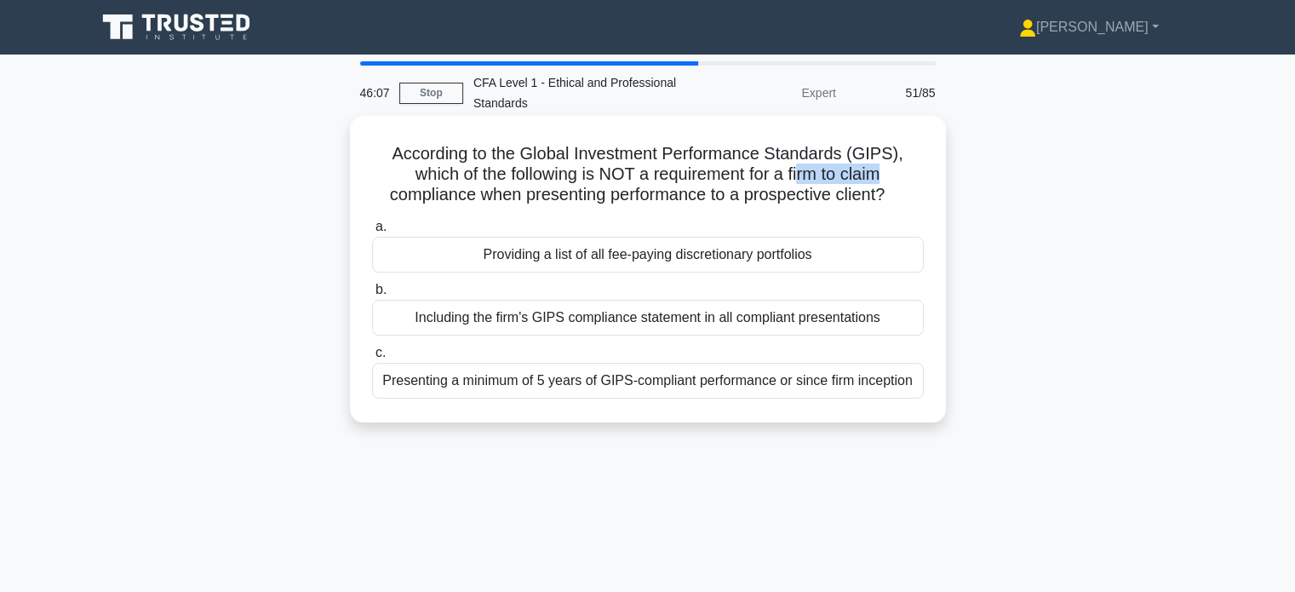
click at [913, 175] on h5 "According to the Global Investment Performance Standards (GIPS), which of the f…" at bounding box center [647, 174] width 555 height 63
click at [887, 204] on h5 "According to the Global Investment Performance Standards (GIPS), which of the f…" at bounding box center [647, 174] width 555 height 63
drag, startPoint x: 460, startPoint y: 195, endPoint x: 524, endPoint y: 198, distance: 63.9
click at [524, 198] on h5 "According to the Global Investment Performance Standards (GIPS), which of the f…" at bounding box center [647, 174] width 555 height 63
click at [630, 197] on h5 "According to the Global Investment Performance Standards (GIPS), which of the f…" at bounding box center [647, 174] width 555 height 63
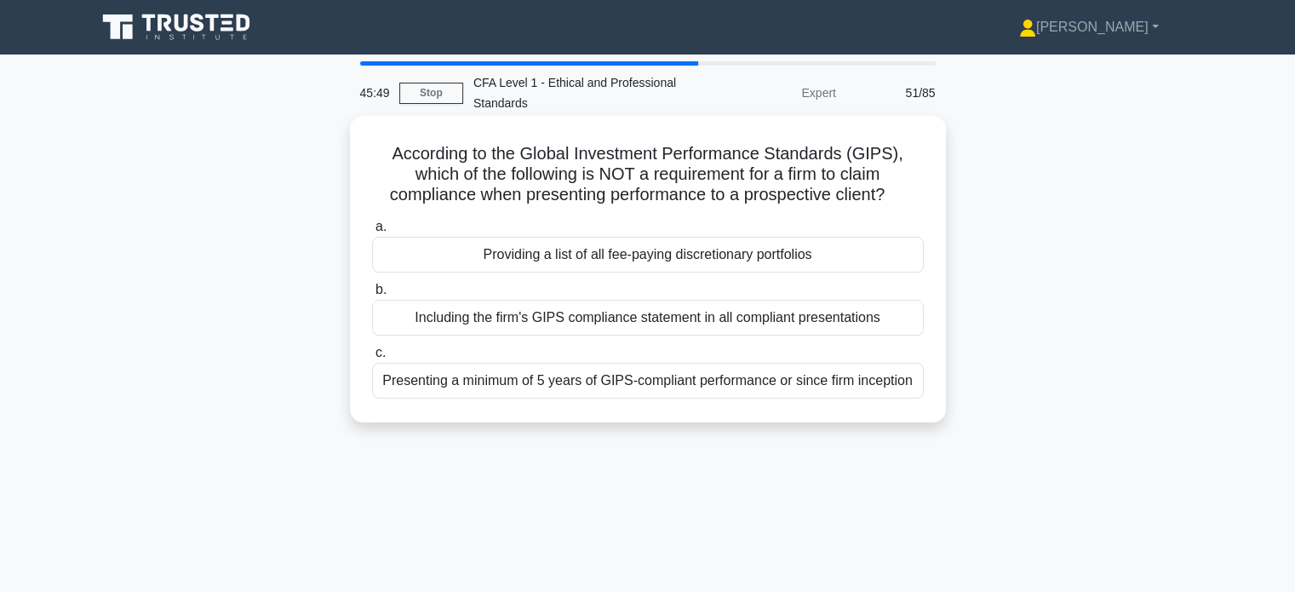
click at [678, 307] on div "Including the firm's GIPS compliance statement in all compliant presentations" at bounding box center [648, 318] width 552 height 36
click at [372, 296] on input "b. Including the firm's GIPS compliance statement in all compliant presentations" at bounding box center [372, 289] width 0 height 11
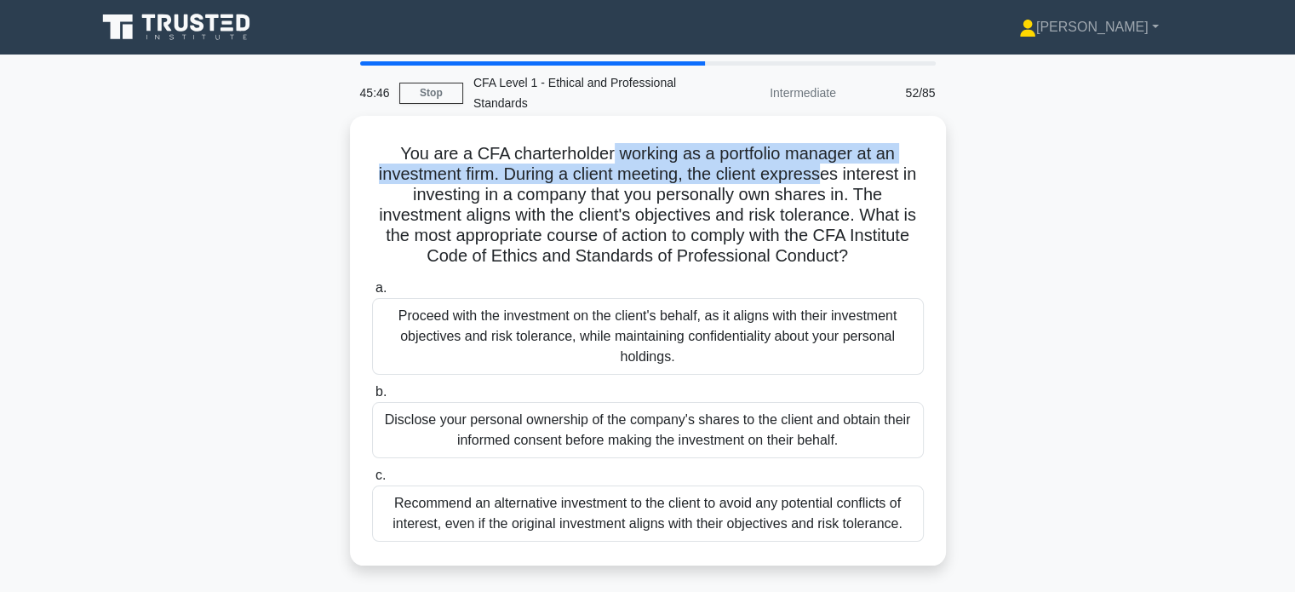
drag, startPoint x: 609, startPoint y: 162, endPoint x: 829, endPoint y: 175, distance: 220.1
click at [829, 175] on h5 "You are a CFA charterholder working as a portfolio manager at an investment fir…" at bounding box center [647, 205] width 555 height 124
click at [828, 177] on h5 "You are a CFA charterholder working as a portfolio manager at an investment fir…" at bounding box center [647, 205] width 555 height 124
click at [659, 178] on h5 "You are a CFA charterholder working as a portfolio manager at an investment fir…" at bounding box center [647, 205] width 555 height 124
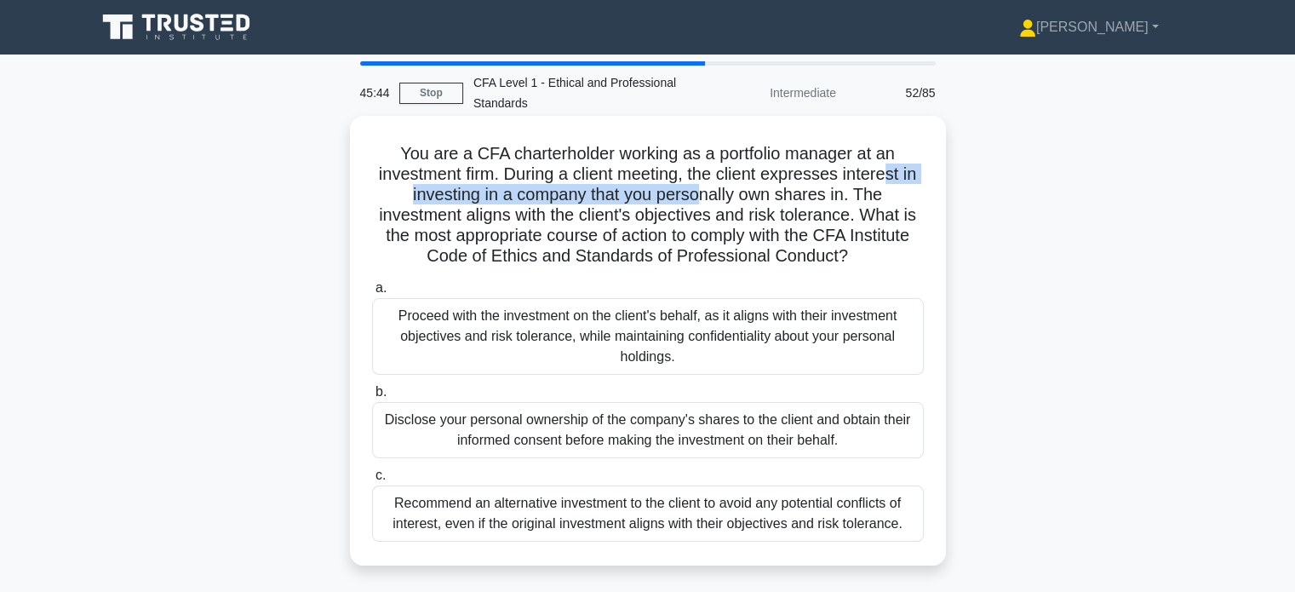
drag, startPoint x: 705, startPoint y: 187, endPoint x: 893, endPoint y: 171, distance: 188.0
click at [893, 167] on h5 "You are a CFA charterholder working as a portfolio manager at an investment fir…" at bounding box center [647, 205] width 555 height 124
click at [889, 177] on h5 "You are a CFA charterholder working as a portfolio manager at an investment fir…" at bounding box center [647, 205] width 555 height 124
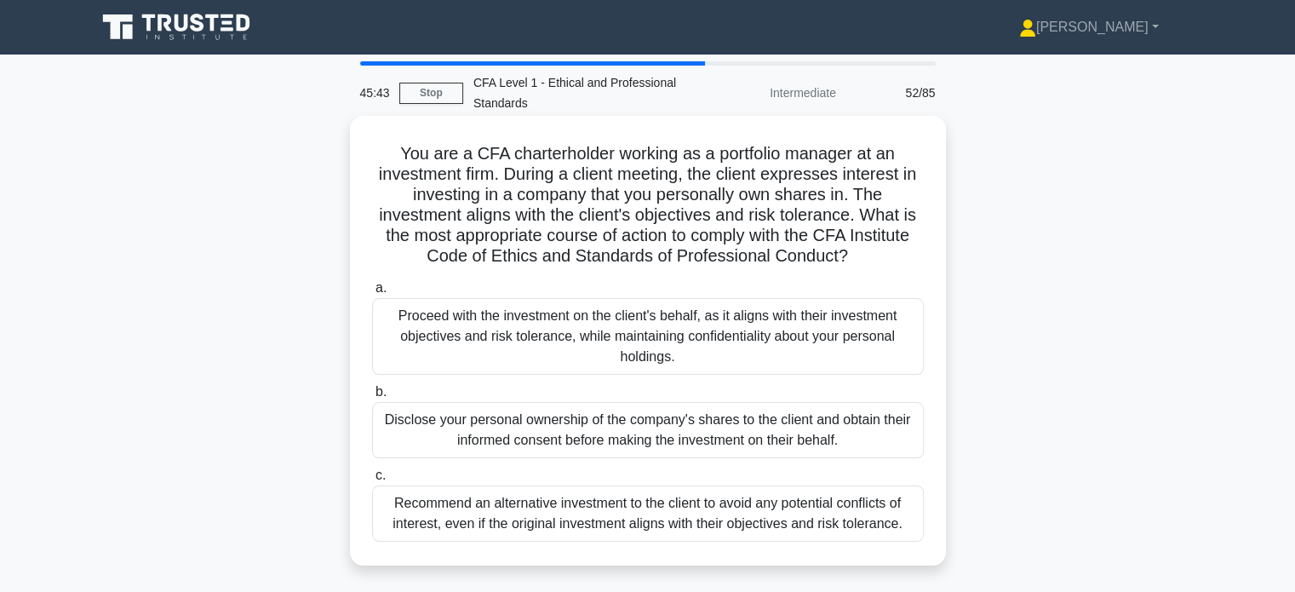
click at [743, 187] on h5 "You are a CFA charterholder working as a portfolio manager at an investment fir…" at bounding box center [647, 205] width 555 height 124
drag, startPoint x: 682, startPoint y: 192, endPoint x: 828, endPoint y: 187, distance: 145.8
click at [828, 187] on h5 "You are a CFA charterholder working as a portfolio manager at an investment fir…" at bounding box center [647, 205] width 555 height 124
click at [836, 199] on h5 "You are a CFA charterholder working as a portfolio manager at an investment fir…" at bounding box center [647, 205] width 555 height 124
drag, startPoint x: 838, startPoint y: 197, endPoint x: 853, endPoint y: 193, distance: 15.7
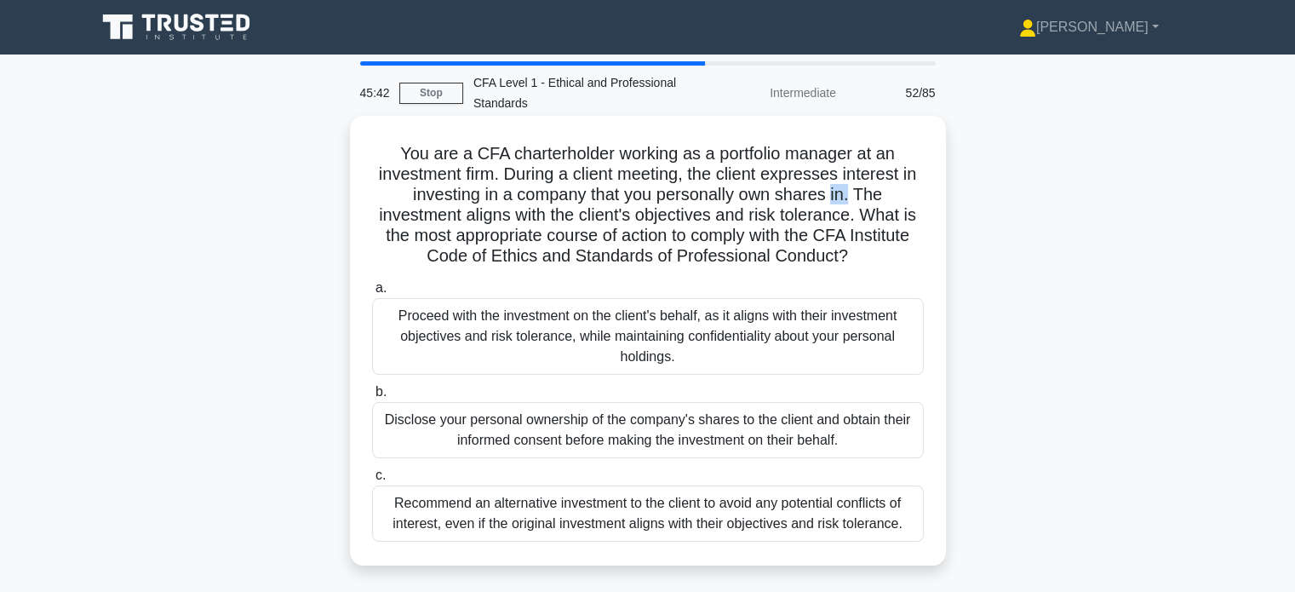
click at [853, 193] on h5 "You are a CFA charterholder working as a portfolio manager at an investment fir…" at bounding box center [647, 205] width 555 height 124
click at [859, 199] on h5 "You are a CFA charterholder working as a portfolio manager at an investment fir…" at bounding box center [647, 205] width 555 height 124
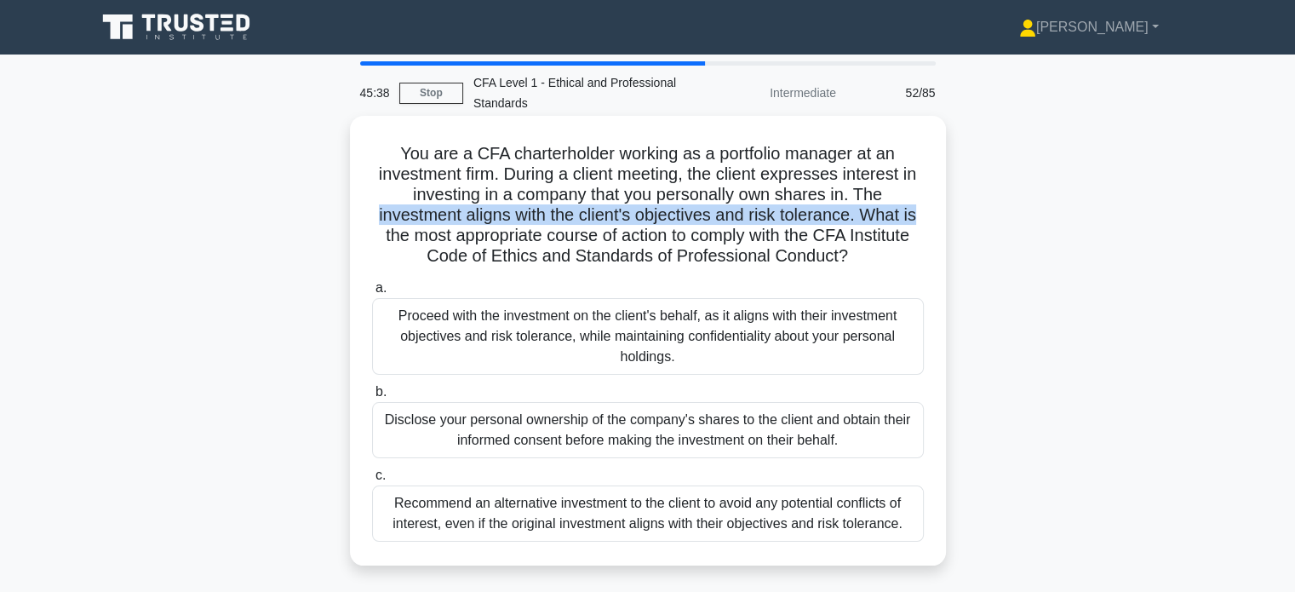
click at [944, 218] on div "You are a CFA charterholder working as a portfolio manager at an investment fir…" at bounding box center [648, 341] width 596 height 450
click at [905, 224] on h5 "You are a CFA charterholder working as a portfolio manager at an investment fir…" at bounding box center [647, 205] width 555 height 124
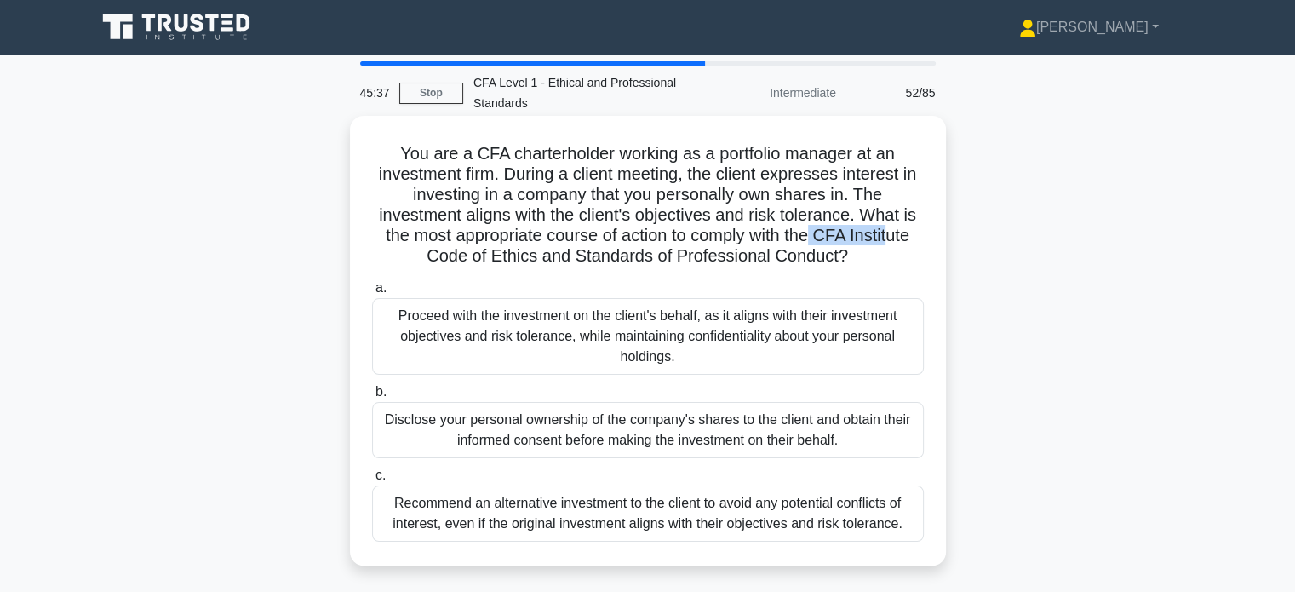
drag, startPoint x: 817, startPoint y: 228, endPoint x: 899, endPoint y: 236, distance: 82.1
click at [893, 235] on h5 "You are a CFA charterholder working as a portfolio manager at an investment fir…" at bounding box center [647, 205] width 555 height 124
click at [908, 234] on h5 "You are a CFA charterholder working as a portfolio manager at an investment fir…" at bounding box center [647, 205] width 555 height 124
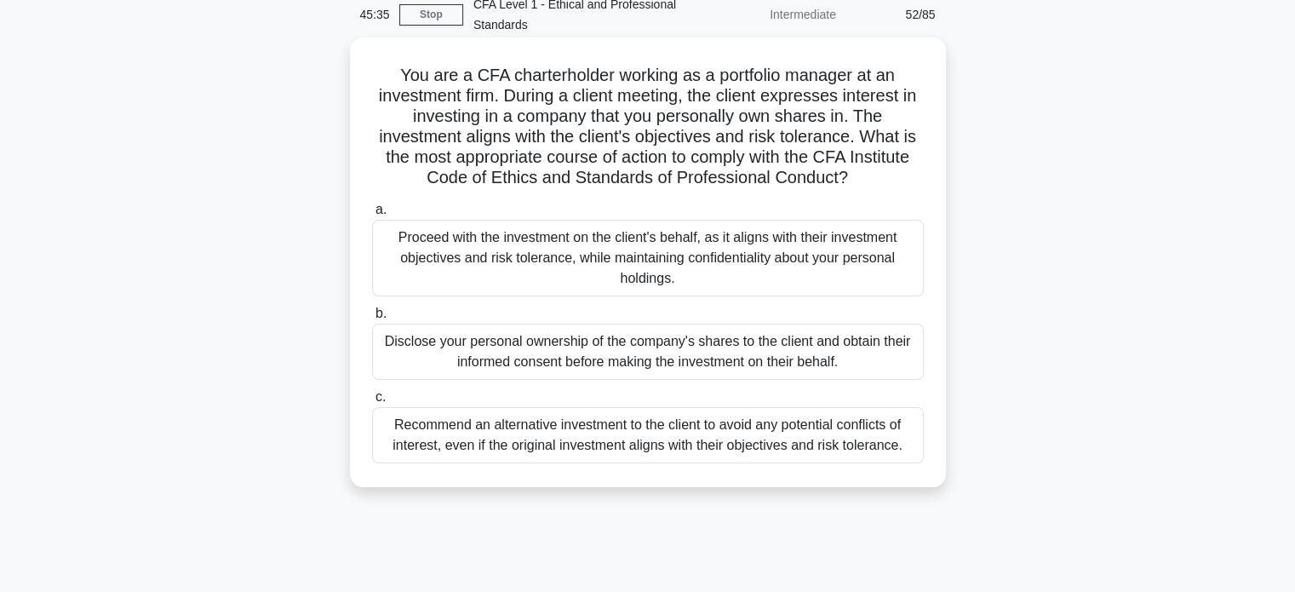
scroll to position [85, 0]
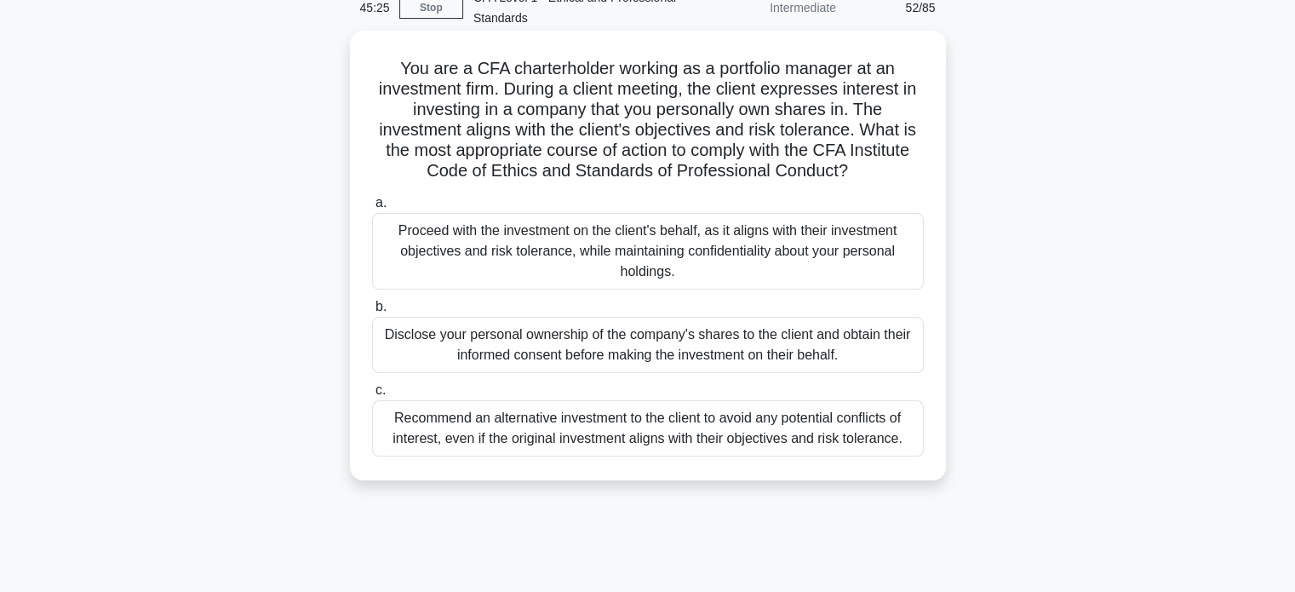
click at [713, 353] on div "Disclose your personal ownership of the company's shares to the client and obta…" at bounding box center [648, 345] width 552 height 56
click at [372, 313] on input "b. Disclose your personal ownership of the company's shares to the client and o…" at bounding box center [372, 306] width 0 height 11
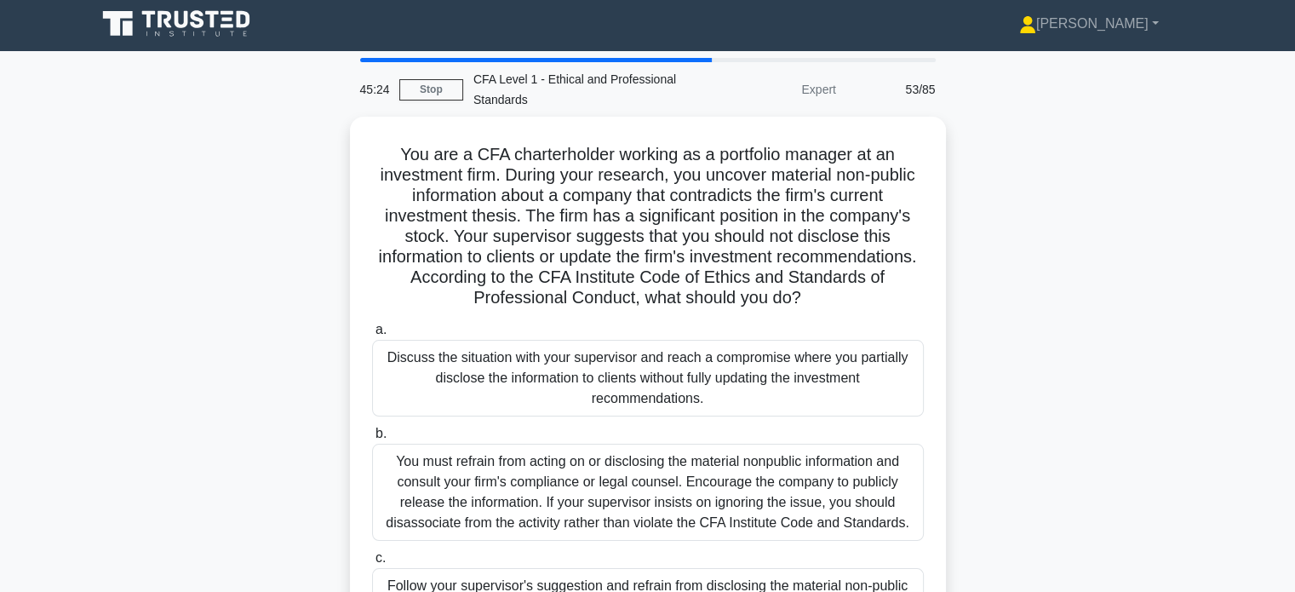
scroll to position [0, 0]
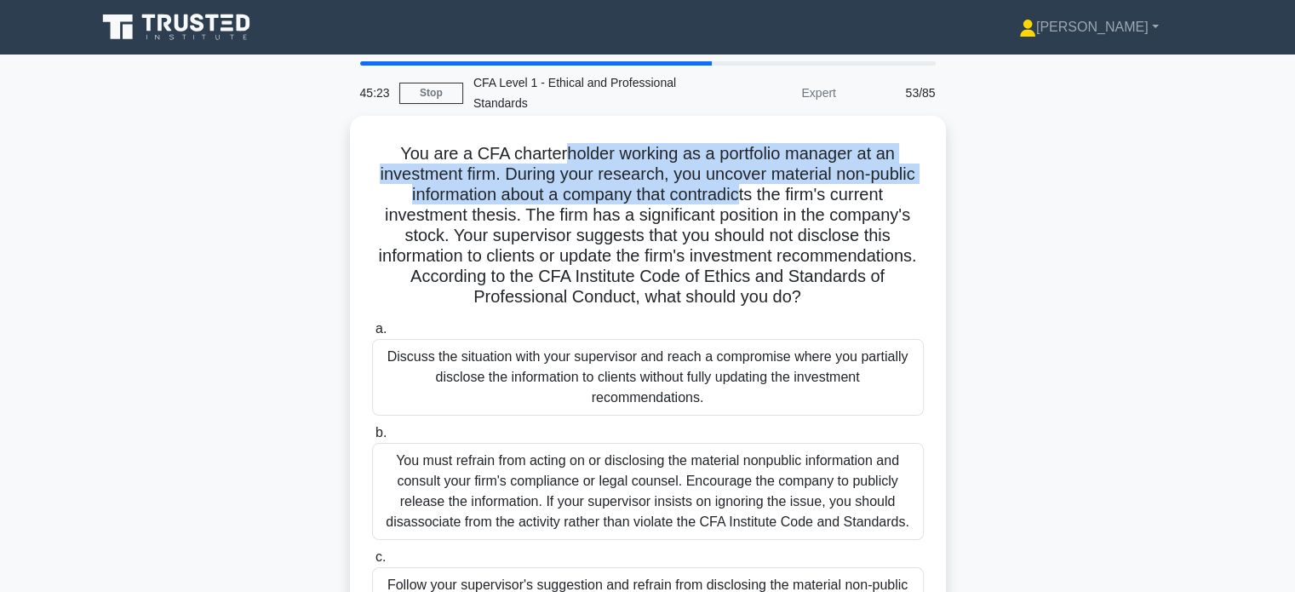
drag, startPoint x: 558, startPoint y: 161, endPoint x: 739, endPoint y: 191, distance: 183.8
click at [739, 191] on h5 "You are a CFA charterholder working as a portfolio manager at an investment fir…" at bounding box center [647, 225] width 555 height 165
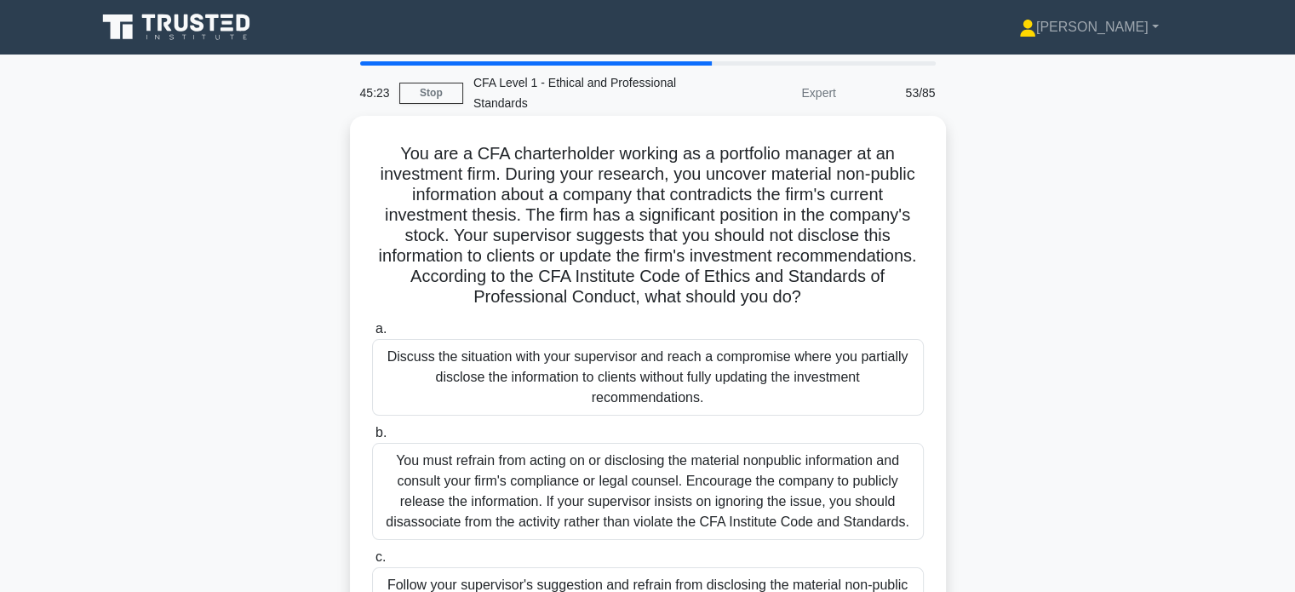
click at [792, 198] on h5 "You are a CFA charterholder working as a portfolio manager at an investment fir…" at bounding box center [647, 225] width 555 height 165
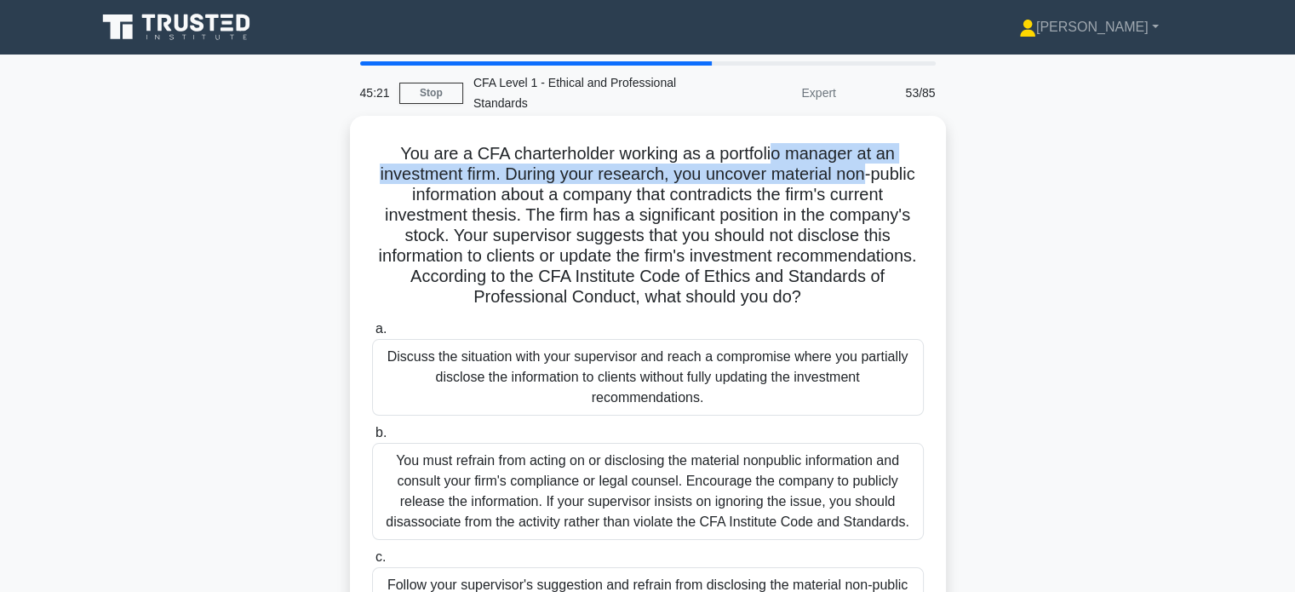
click at [870, 169] on h5 "You are a CFA charterholder working as a portfolio manager at an investment fir…" at bounding box center [647, 225] width 555 height 165
click at [870, 179] on h5 "You are a CFA charterholder working as a portfolio manager at an investment fir…" at bounding box center [647, 225] width 555 height 165
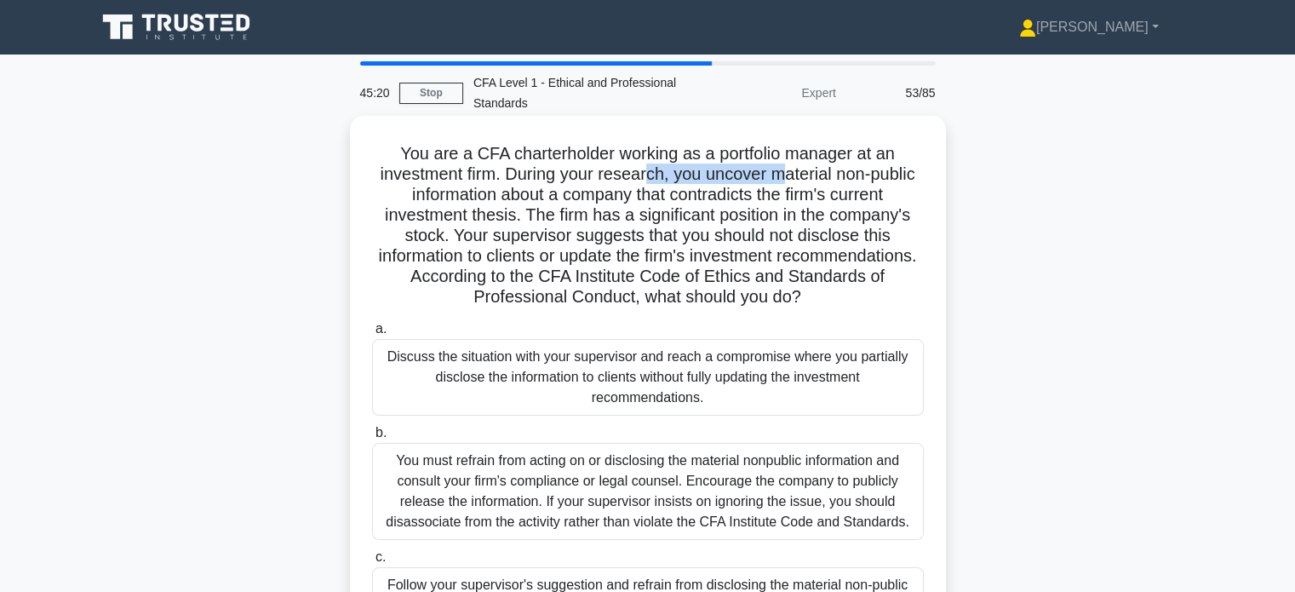
drag, startPoint x: 645, startPoint y: 168, endPoint x: 784, endPoint y: 183, distance: 139.7
click at [784, 183] on h5 "You are a CFA charterholder working as a portfolio manager at an investment fir…" at bounding box center [647, 225] width 555 height 165
drag, startPoint x: 872, startPoint y: 186, endPoint x: 910, endPoint y: 190, distance: 37.7
click at [910, 190] on h5 "You are a CFA charterholder working as a portfolio manager at an investment fir…" at bounding box center [647, 225] width 555 height 165
click at [807, 187] on h5 "You are a CFA charterholder working as a portfolio manager at an investment fir…" at bounding box center [647, 225] width 555 height 165
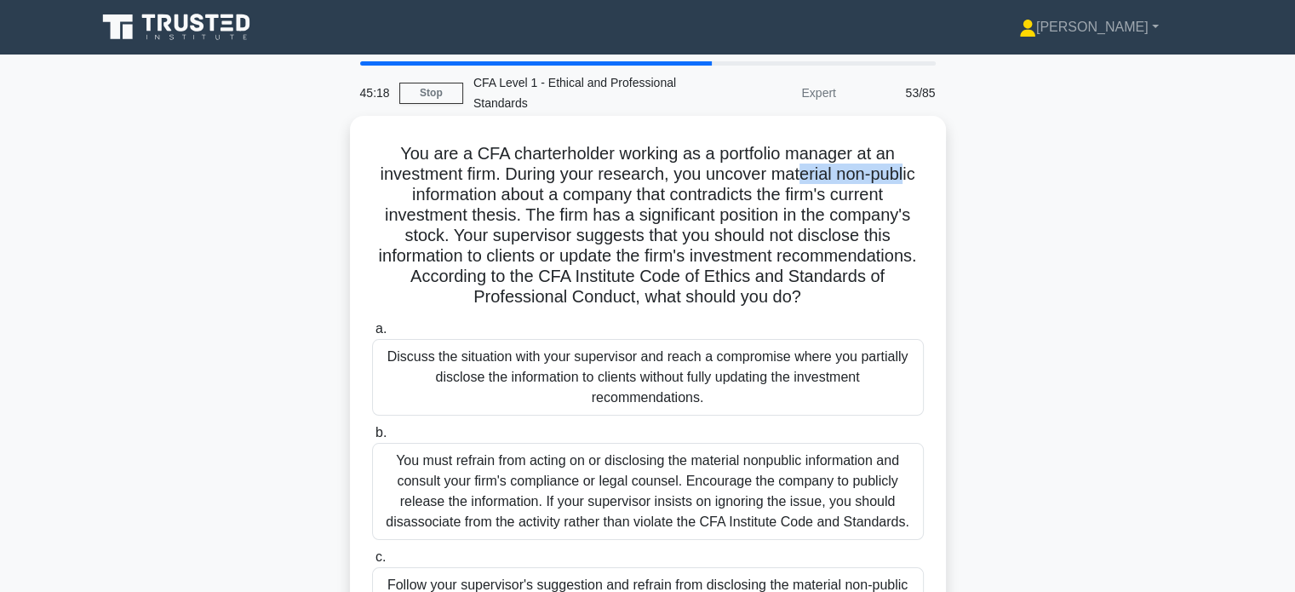
drag, startPoint x: 812, startPoint y: 182, endPoint x: 913, endPoint y: 177, distance: 101.5
click at [913, 177] on h5 "You are a CFA charterholder working as a portfolio manager at an investment fir…" at bounding box center [647, 225] width 555 height 165
click at [911, 187] on h5 "You are a CFA charterholder working as a portfolio manager at an investment fir…" at bounding box center [647, 225] width 555 height 165
drag, startPoint x: 554, startPoint y: 200, endPoint x: 642, endPoint y: 202, distance: 88.6
click at [642, 202] on h5 "You are a CFA charterholder working as a portfolio manager at an investment fir…" at bounding box center [647, 225] width 555 height 165
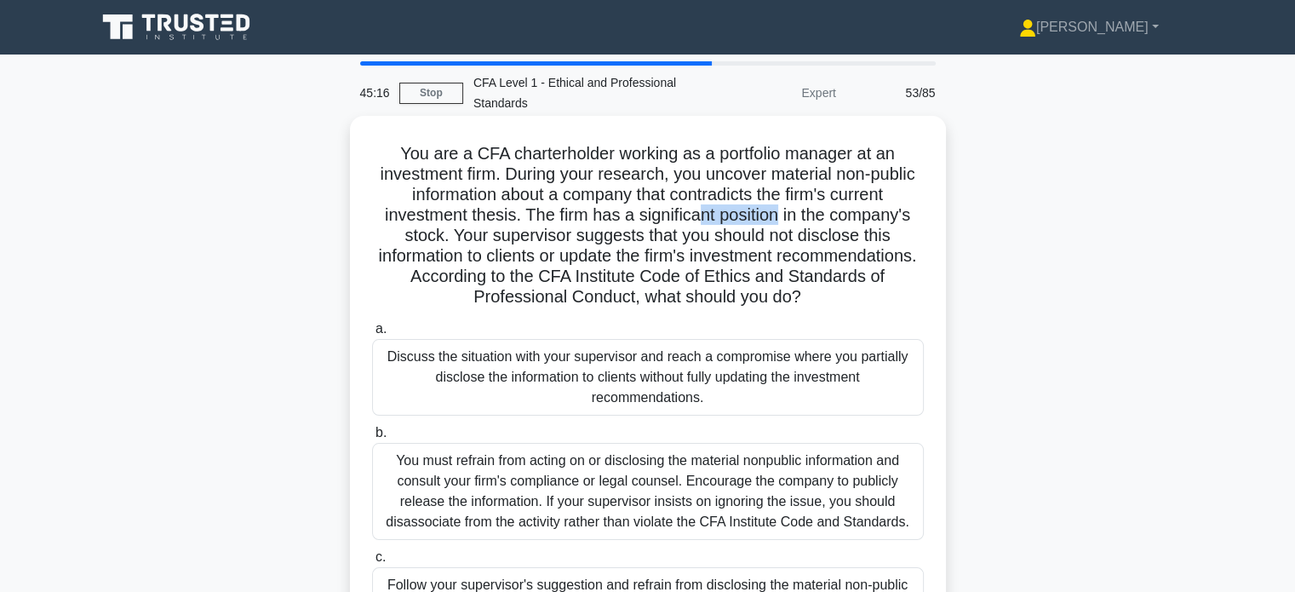
drag, startPoint x: 698, startPoint y: 210, endPoint x: 778, endPoint y: 209, distance: 80.1
click at [778, 209] on h5 "You are a CFA charterholder working as a portfolio manager at an investment fir…" at bounding box center [647, 225] width 555 height 165
drag, startPoint x: 804, startPoint y: 197, endPoint x: 895, endPoint y: 199, distance: 91.2
click at [895, 198] on h5 "You are a CFA charterholder working as a portfolio manager at an investment fir…" at bounding box center [647, 225] width 555 height 165
click at [896, 209] on h5 "You are a CFA charterholder working as a portfolio manager at an investment fir…" at bounding box center [647, 225] width 555 height 165
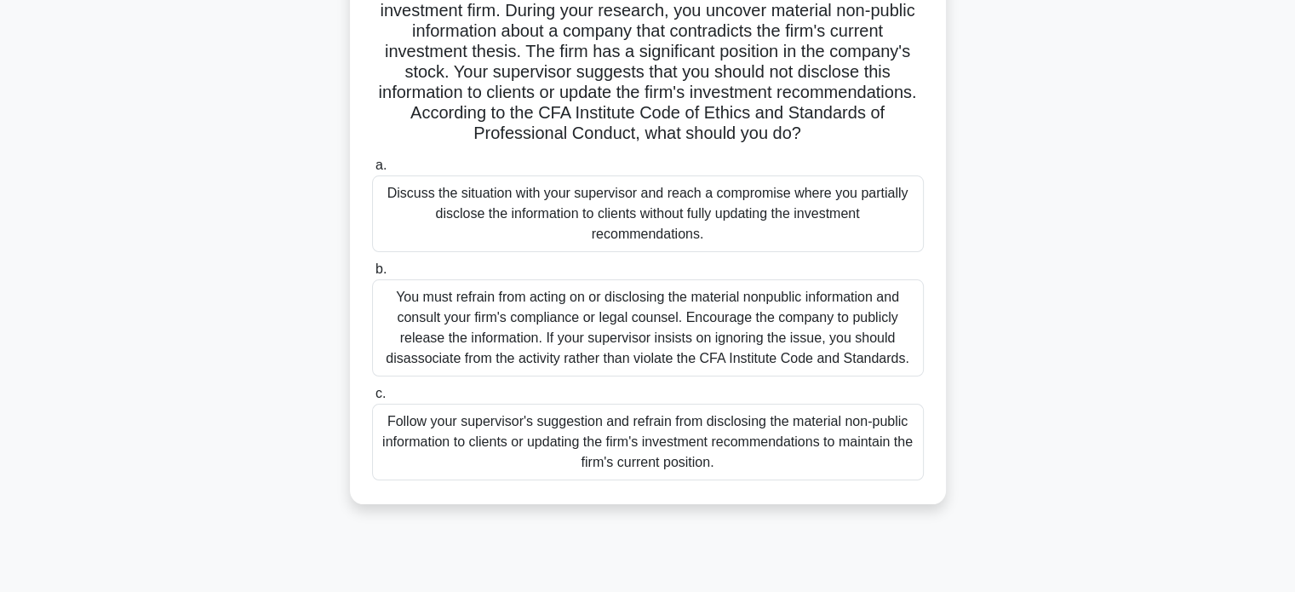
scroll to position [170, 0]
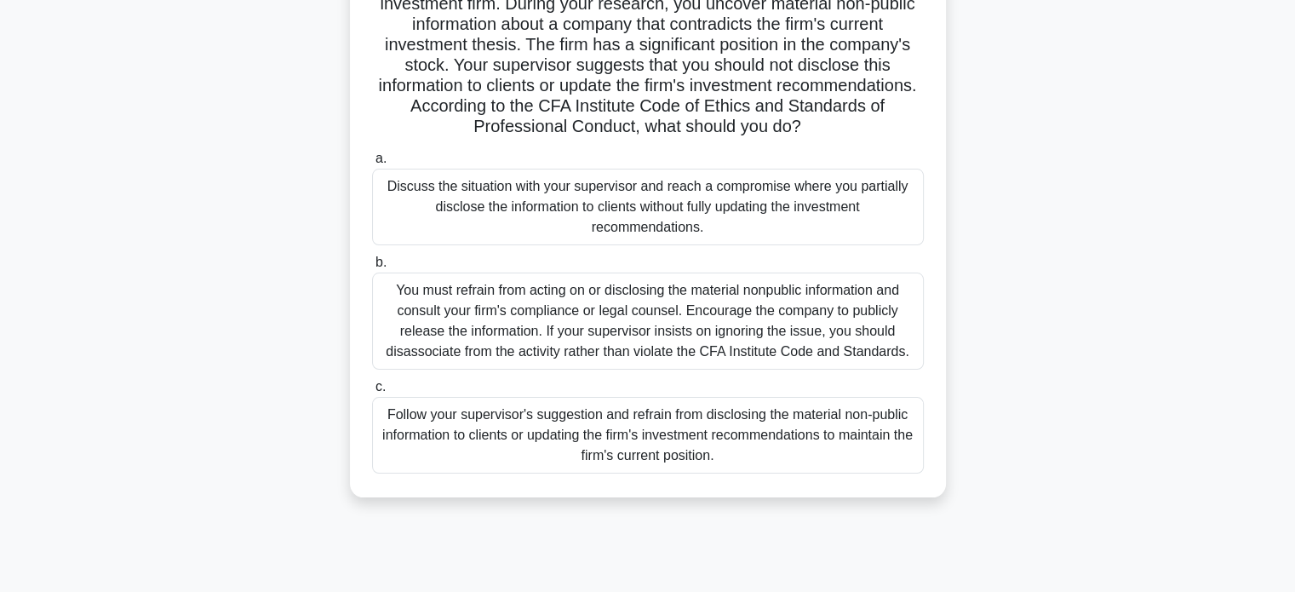
click at [689, 336] on div "You must refrain from acting on or disclosing the material nonpublic informatio…" at bounding box center [648, 321] width 552 height 97
click at [372, 268] on input "b. You must refrain from acting on or disclosing the material nonpublic informa…" at bounding box center [372, 262] width 0 height 11
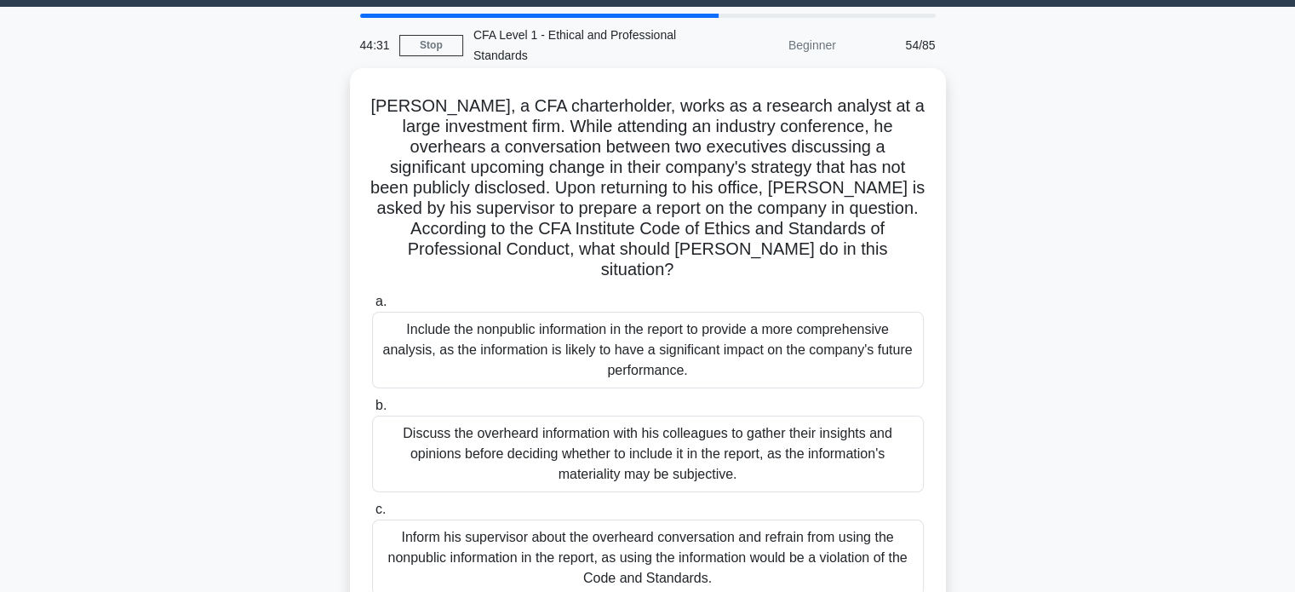
scroll to position [0, 0]
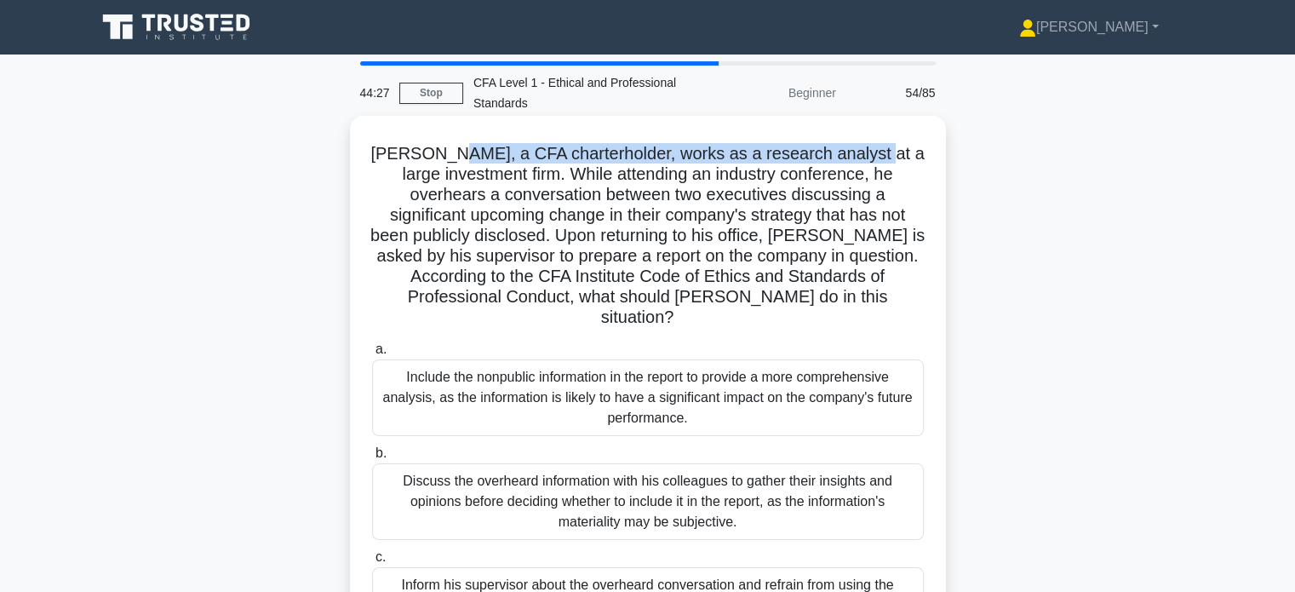
drag, startPoint x: 468, startPoint y: 155, endPoint x: 881, endPoint y: 153, distance: 413.9
click at [881, 153] on h5 "James, a CFA charterholder, works as a research analyst at a large investment f…" at bounding box center [647, 236] width 555 height 186
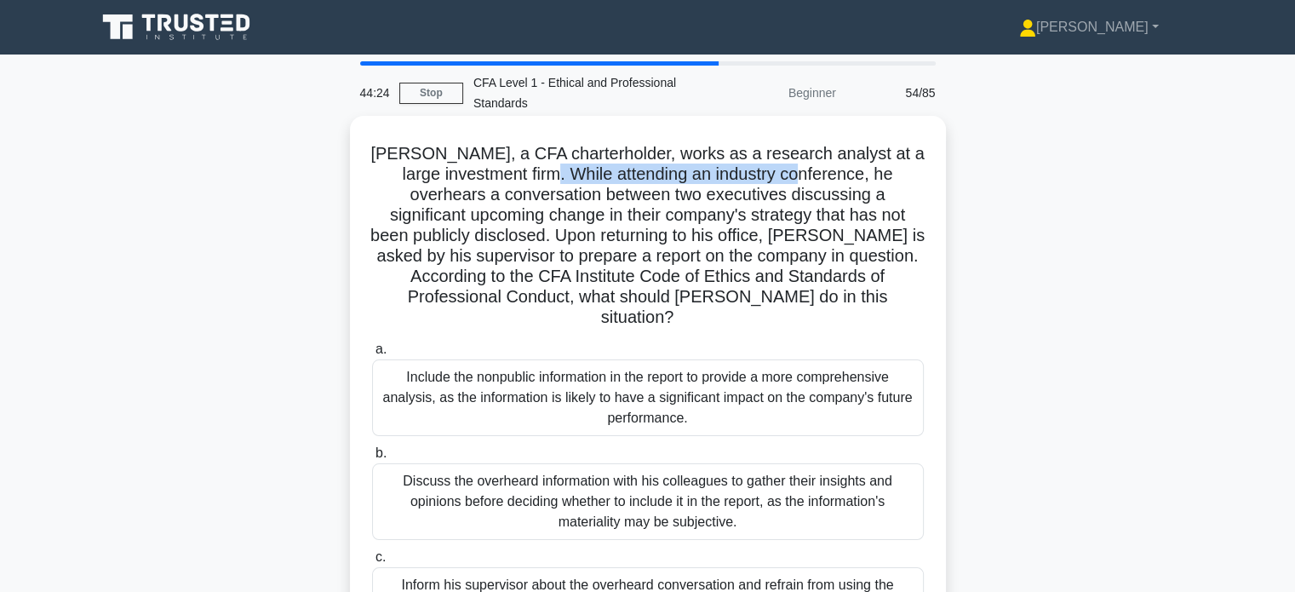
drag, startPoint x: 554, startPoint y: 177, endPoint x: 808, endPoint y: 183, distance: 254.7
click at [808, 183] on h5 "James, a CFA charterholder, works as a research analyst at a large investment f…" at bounding box center [647, 236] width 555 height 186
drag, startPoint x: 838, startPoint y: 181, endPoint x: 912, endPoint y: 192, distance: 74.9
click at [925, 180] on div "James, a CFA charterholder, works as a research analyst at a large investment f…" at bounding box center [648, 392] width 583 height 538
click at [911, 193] on h5 "James, a CFA charterholder, works as a research analyst at a large investment f…" at bounding box center [647, 236] width 555 height 186
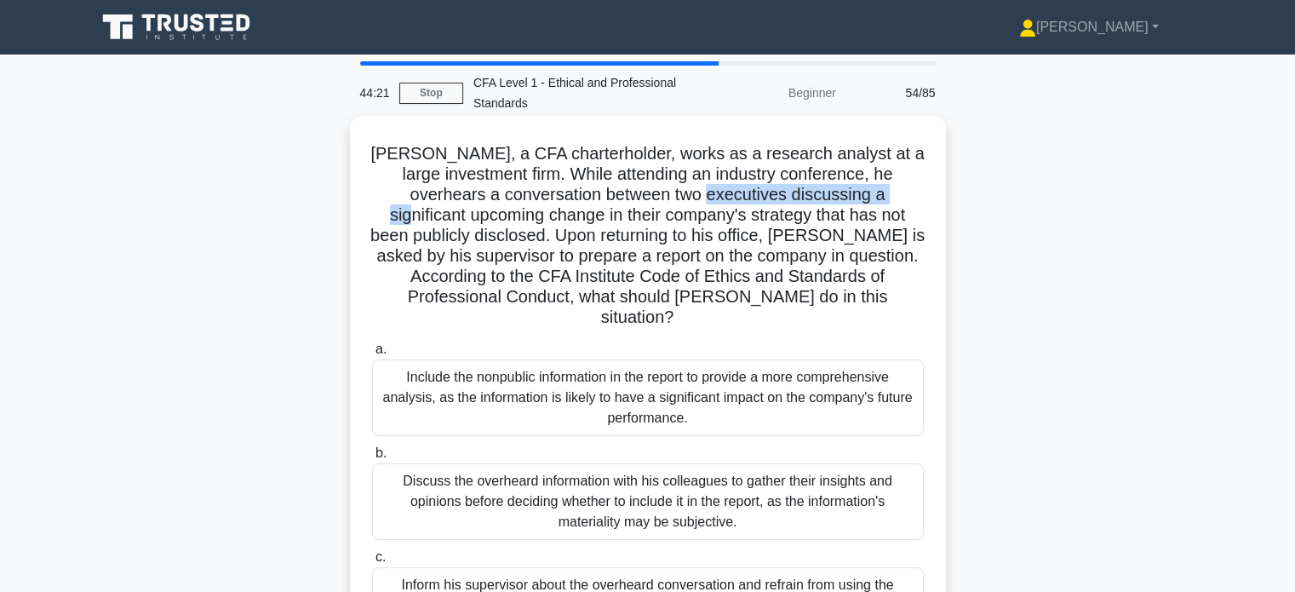
drag, startPoint x: 692, startPoint y: 202, endPoint x: 890, endPoint y: 204, distance: 197.6
click at [890, 204] on h5 "James, a CFA charterholder, works as a research analyst at a large investment f…" at bounding box center [647, 236] width 555 height 186
click at [887, 220] on h5 "James, a CFA charterholder, works as a research analyst at a large investment f…" at bounding box center [647, 236] width 555 height 186
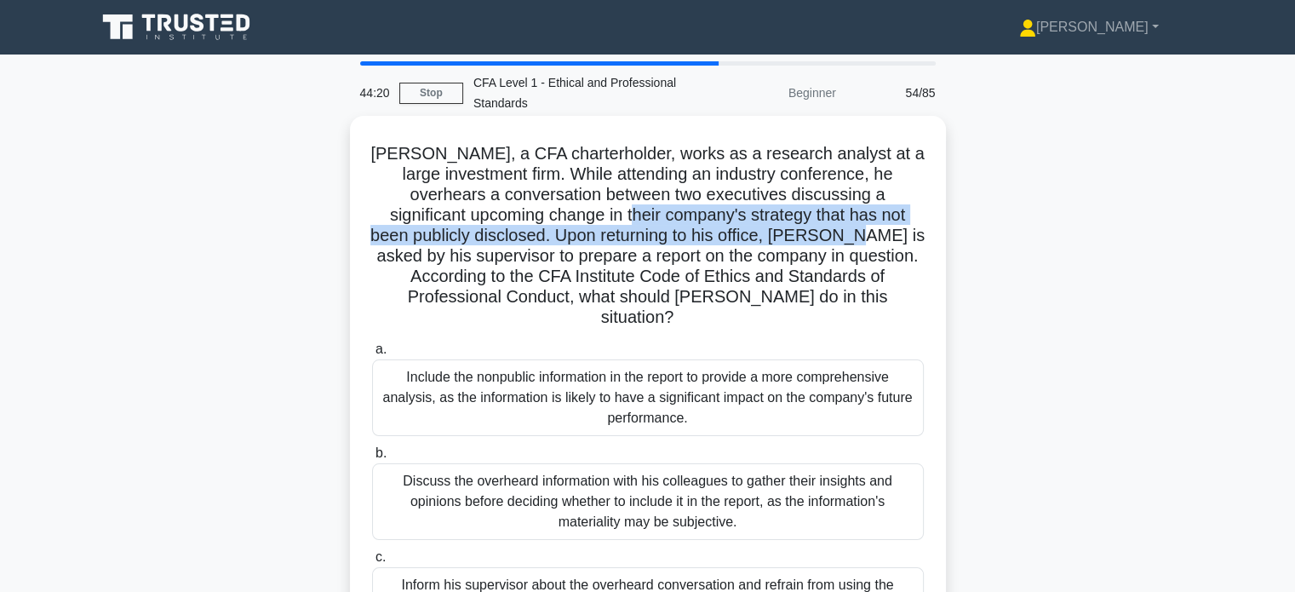
drag, startPoint x: 648, startPoint y: 216, endPoint x: 884, endPoint y: 232, distance: 236.4
click at [884, 232] on h5 "James, a CFA charterholder, works as a research analyst at a large investment f…" at bounding box center [647, 236] width 555 height 186
click at [879, 239] on h5 "James, a CFA charterholder, works as a research analyst at a large investment f…" at bounding box center [647, 236] width 555 height 186
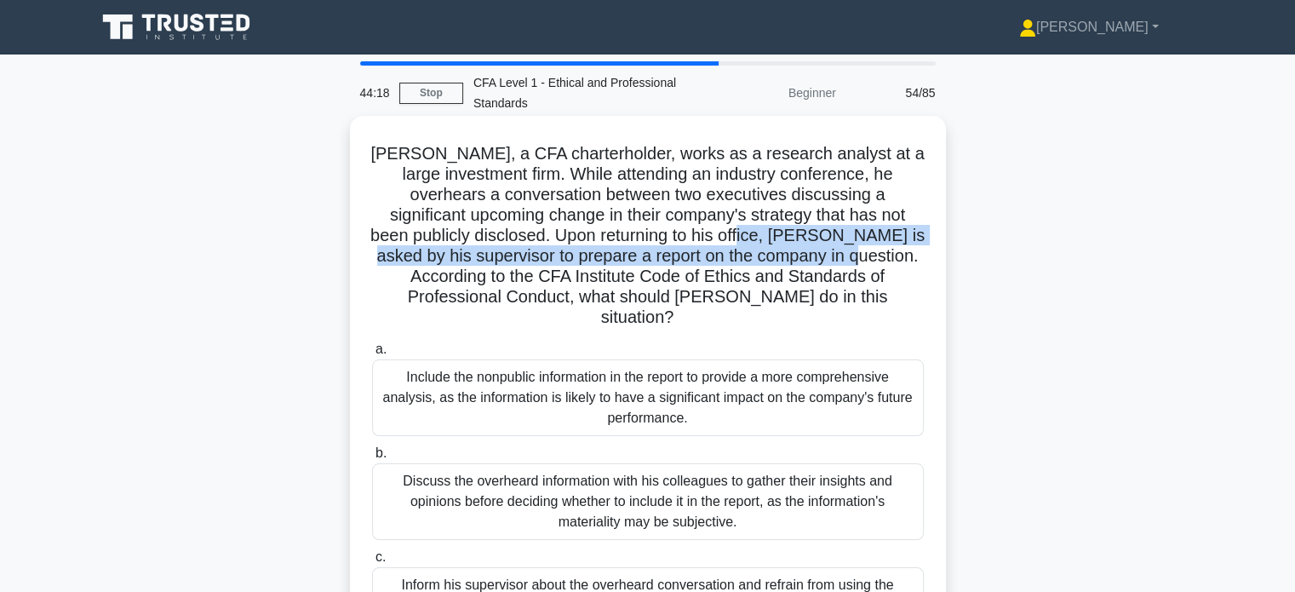
drag, startPoint x: 797, startPoint y: 243, endPoint x: 873, endPoint y: 261, distance: 78.1
click at [899, 248] on h5 "James, a CFA charterholder, works as a research analyst at a large investment f…" at bounding box center [647, 236] width 555 height 186
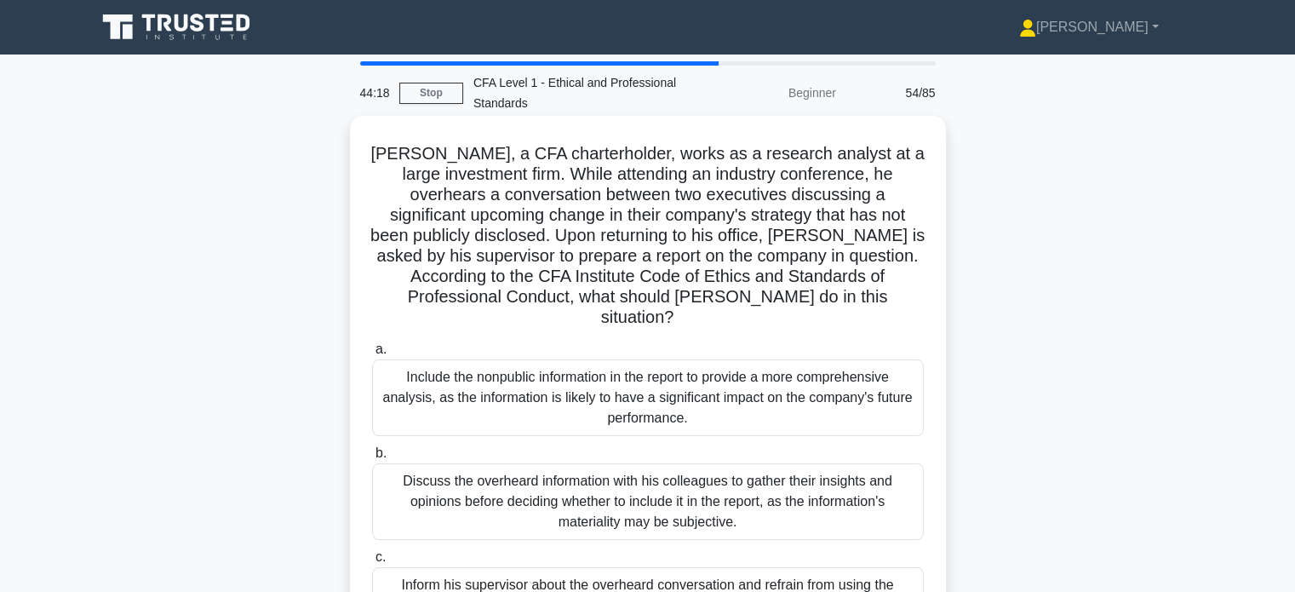
click at [859, 271] on h5 "James, a CFA charterholder, works as a research analyst at a large investment f…" at bounding box center [647, 236] width 555 height 186
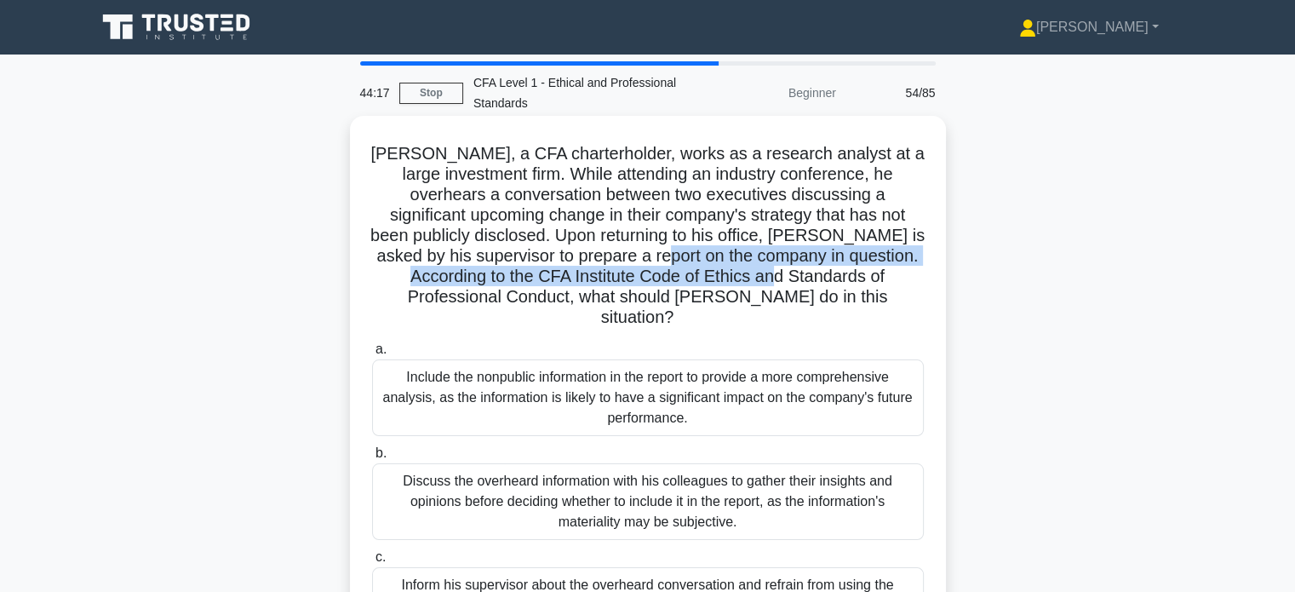
drag, startPoint x: 714, startPoint y: 260, endPoint x: 815, endPoint y: 273, distance: 102.3
click at [815, 273] on h5 "James, a CFA charterholder, works as a research analyst at a large investment f…" at bounding box center [647, 236] width 555 height 186
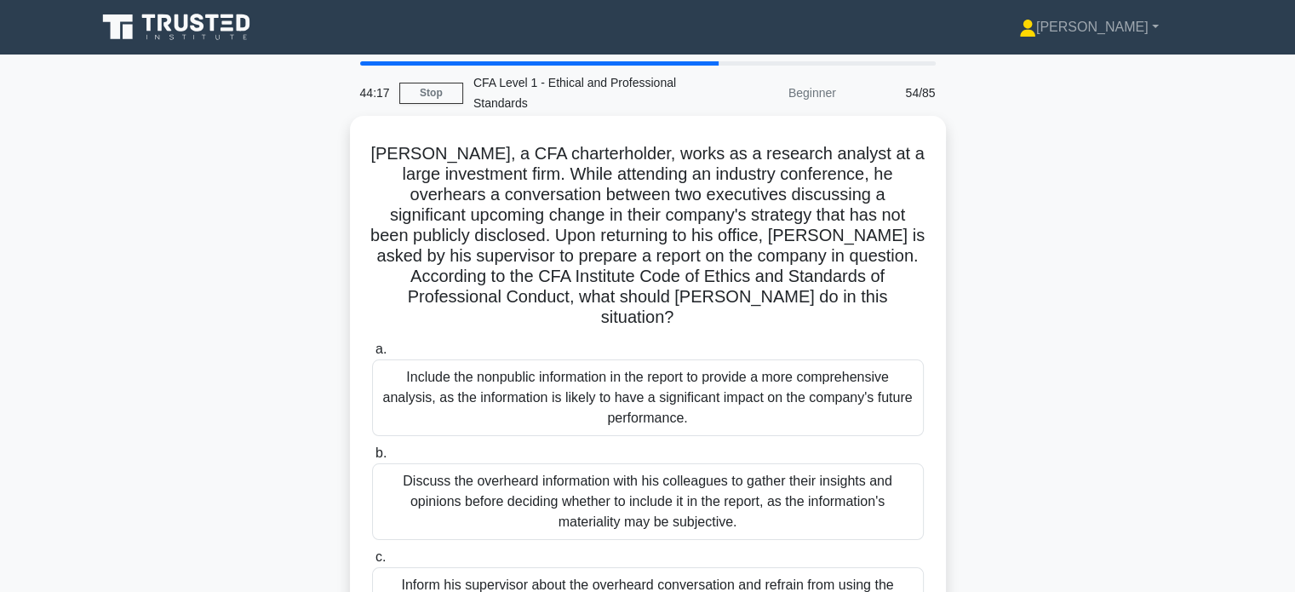
click at [845, 283] on h5 "James, a CFA charterholder, works as a research analyst at a large investment f…" at bounding box center [647, 236] width 555 height 186
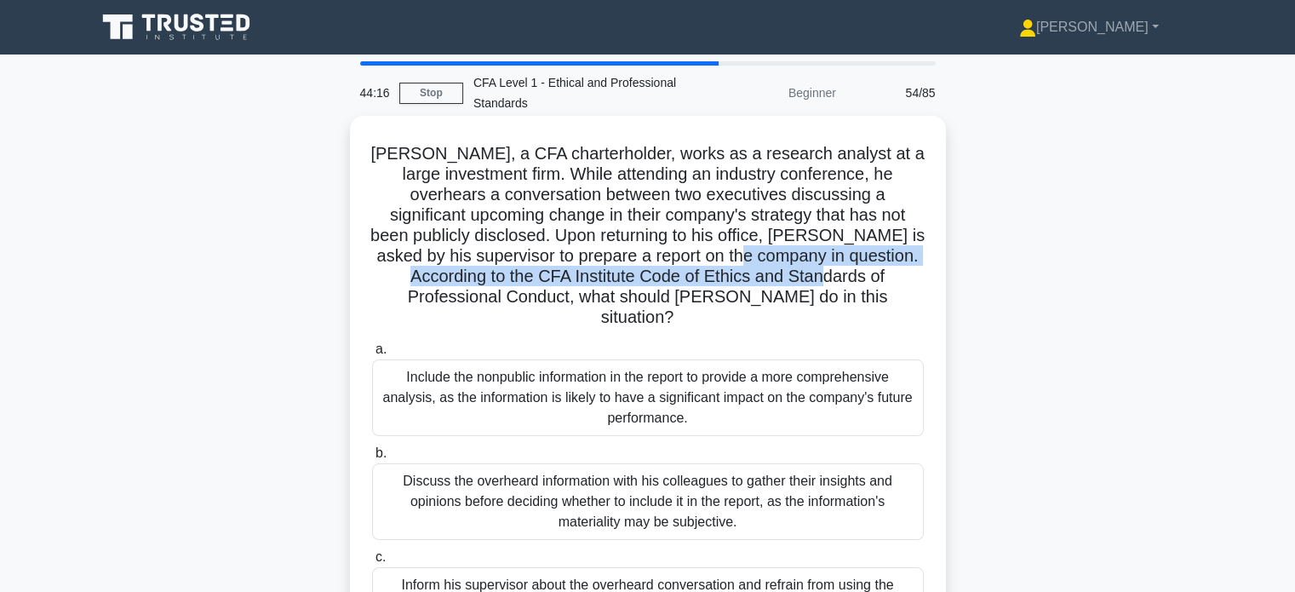
drag, startPoint x: 789, startPoint y: 256, endPoint x: 866, endPoint y: 279, distance: 81.1
click at [862, 279] on h5 "James, a CFA charterholder, works as a research analyst at a large investment f…" at bounding box center [647, 236] width 555 height 186
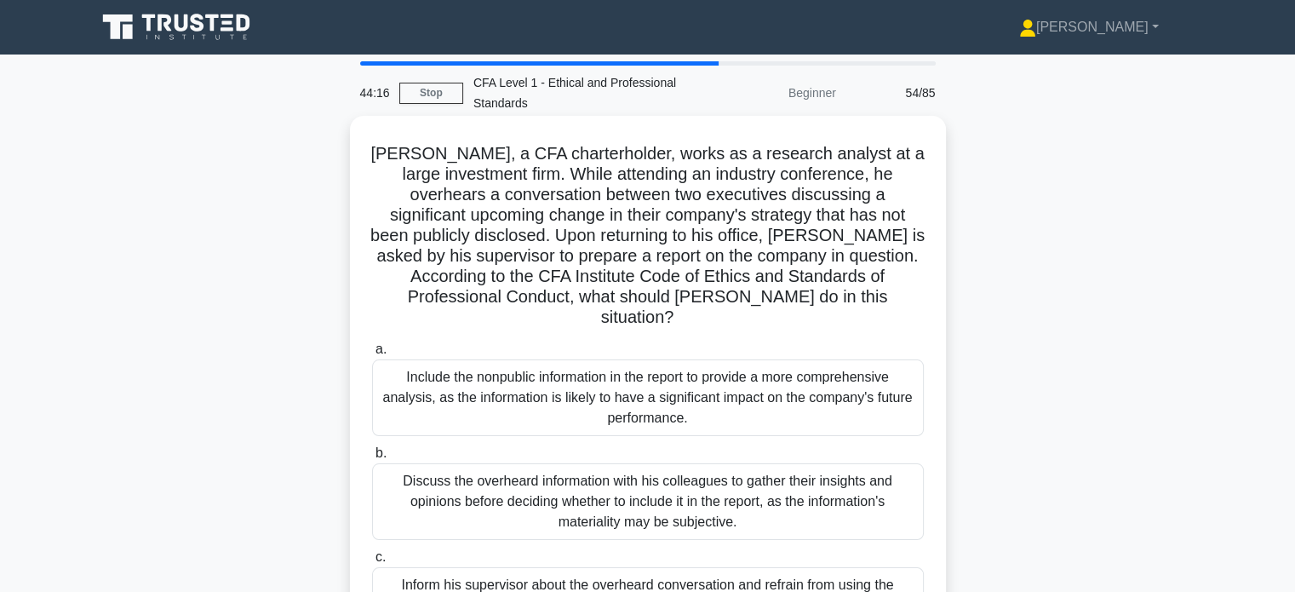
click at [890, 279] on h5 "James, a CFA charterholder, works as a research analyst at a large investment f…" at bounding box center [647, 236] width 555 height 186
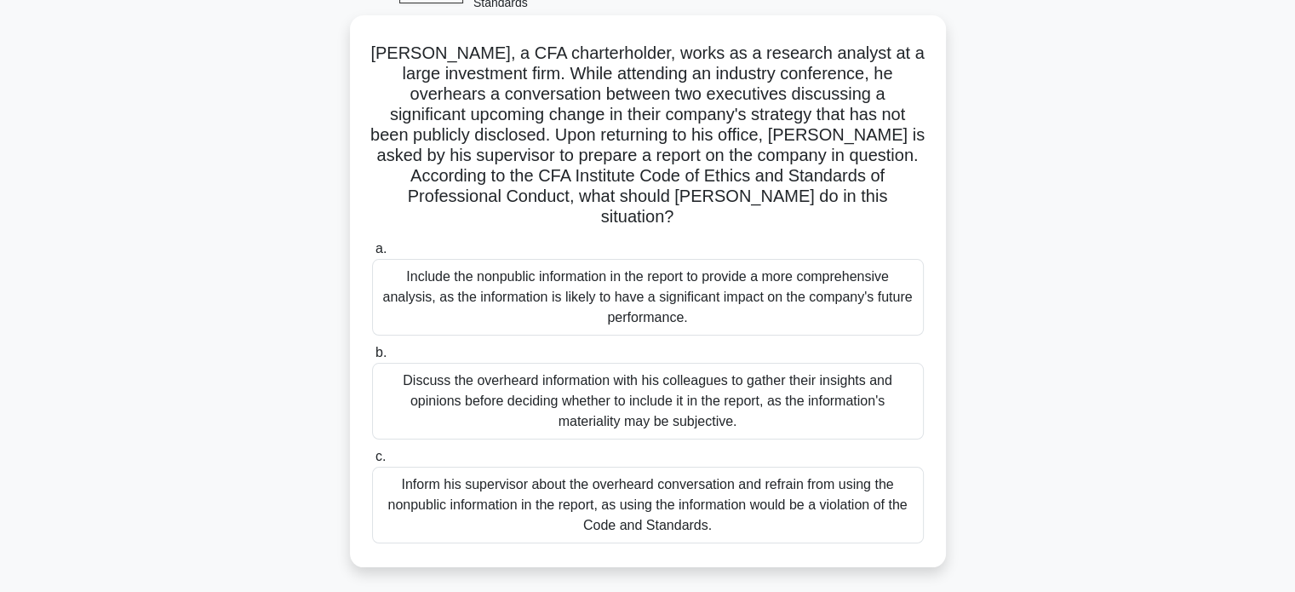
scroll to position [170, 0]
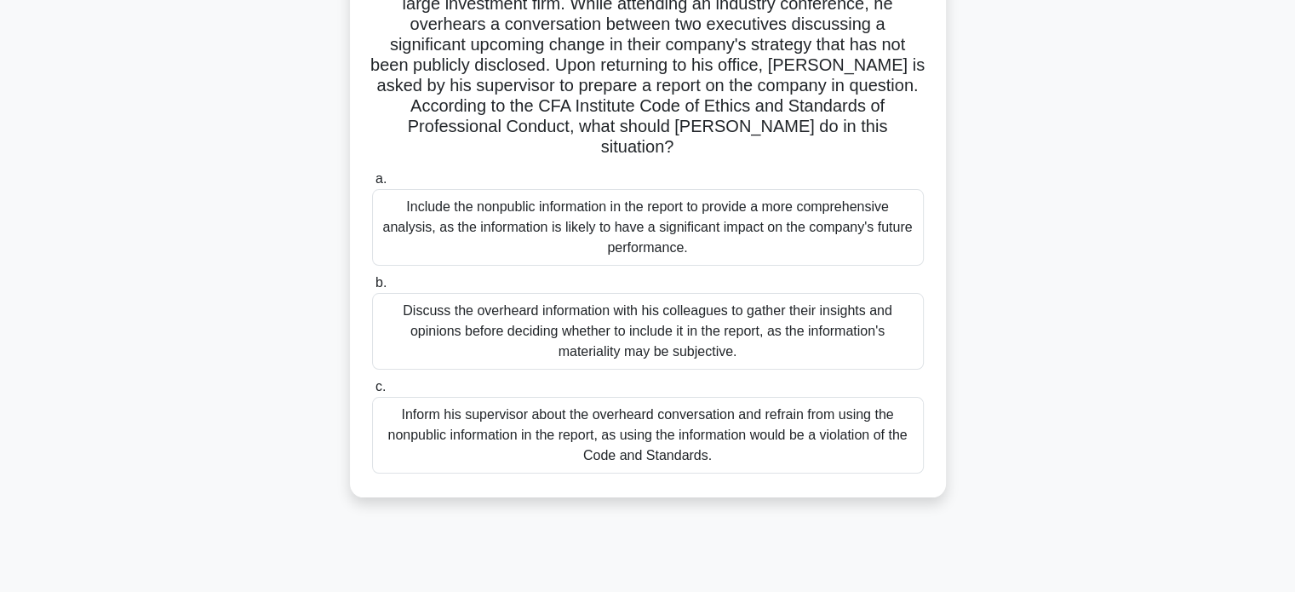
click at [776, 422] on div "Inform his supervisor about the overheard conversation and refrain from using t…" at bounding box center [648, 435] width 552 height 77
click at [372, 393] on input "c. Inform his supervisor about the overheard conversation and refrain from usin…" at bounding box center [372, 387] width 0 height 11
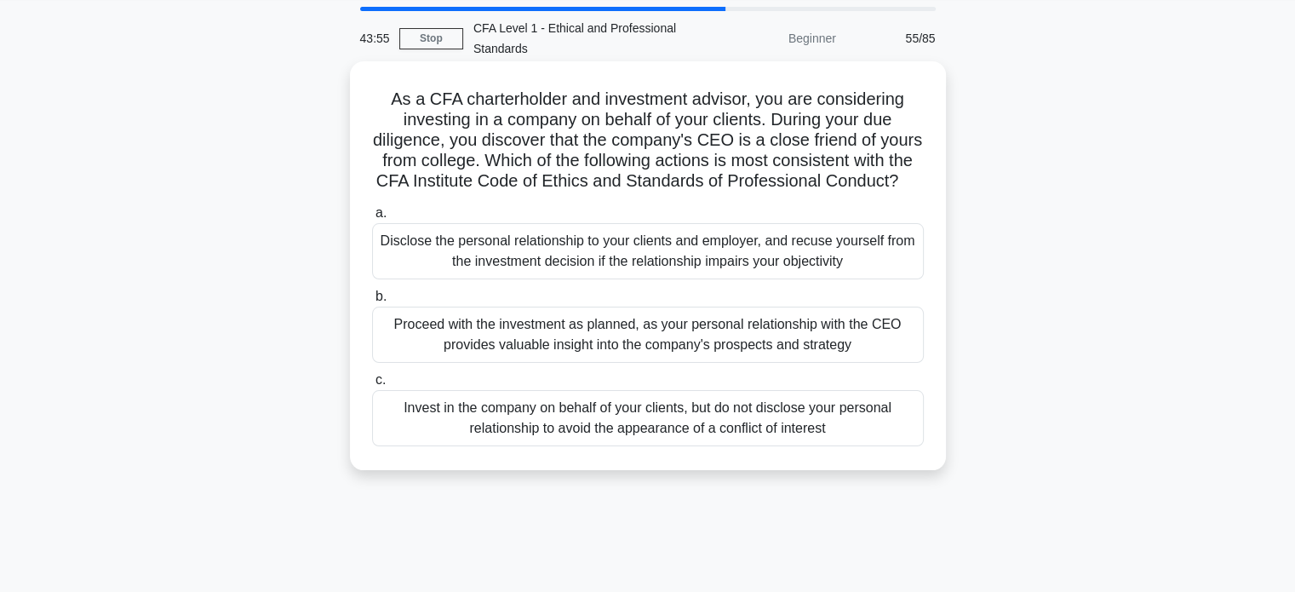
scroll to position [0, 0]
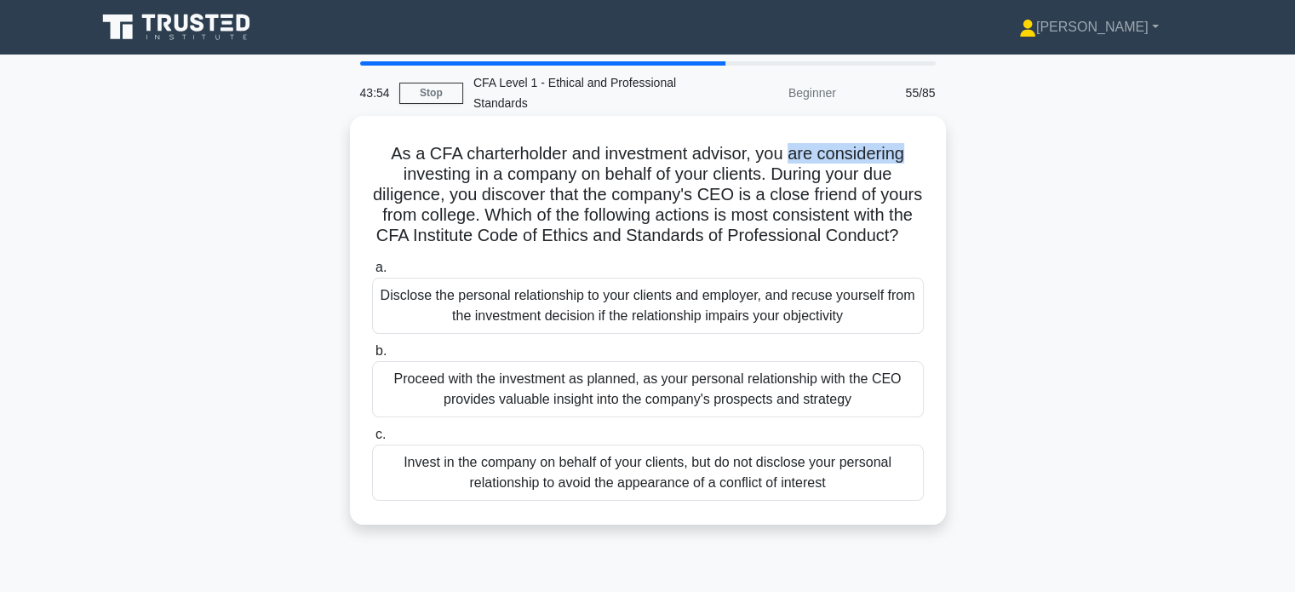
drag, startPoint x: 791, startPoint y: 148, endPoint x: 933, endPoint y: 164, distance: 143.1
click at [933, 164] on div "As a CFA charterholder and investment advisor, you are considering investing in…" at bounding box center [648, 320] width 583 height 395
click at [876, 193] on h5 "As a CFA charterholder and investment advisor, you are considering investing in…" at bounding box center [647, 195] width 555 height 104
drag, startPoint x: 634, startPoint y: 176, endPoint x: 732, endPoint y: 183, distance: 99.0
click at [731, 181] on h5 "As a CFA charterholder and investment advisor, you are considering investing in…" at bounding box center [647, 195] width 555 height 104
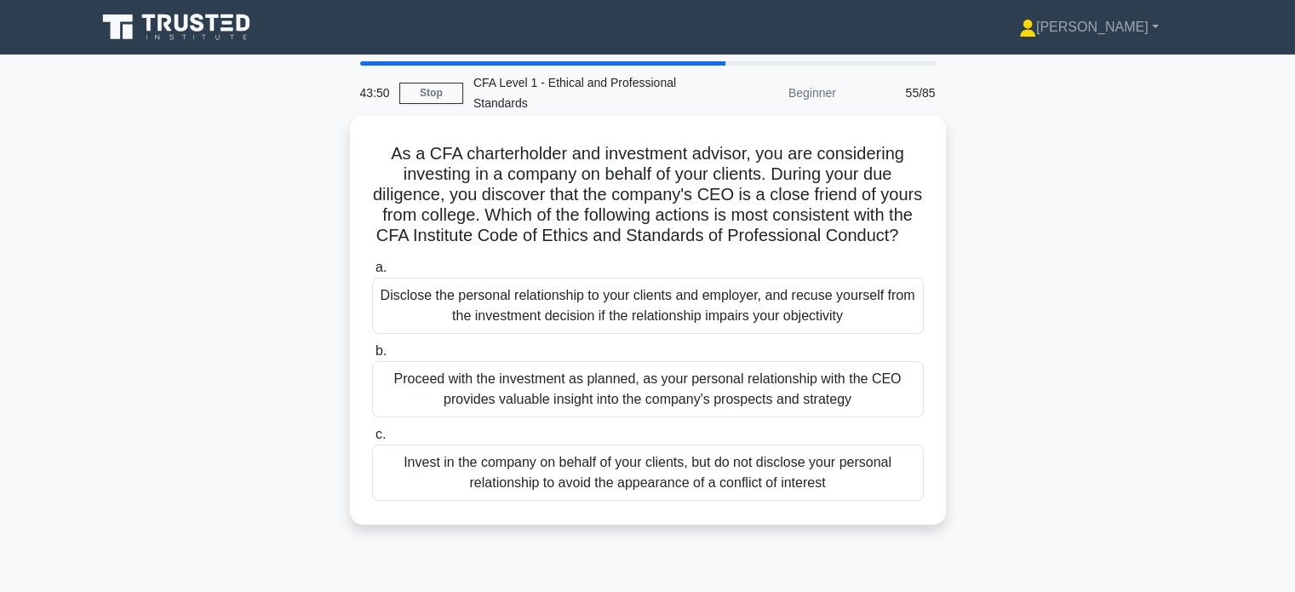
click at [787, 204] on h5 "As a CFA charterholder and investment advisor, you are considering investing in…" at bounding box center [647, 195] width 555 height 104
drag, startPoint x: 586, startPoint y: 159, endPoint x: 705, endPoint y: 159, distance: 119.2
click at [705, 159] on h5 "As a CFA charterholder and investment advisor, you are considering investing in…" at bounding box center [647, 195] width 555 height 104
drag, startPoint x: 848, startPoint y: 179, endPoint x: 882, endPoint y: 183, distance: 34.3
click at [882, 183] on h5 "As a CFA charterholder and investment advisor, you are considering investing in…" at bounding box center [647, 195] width 555 height 104
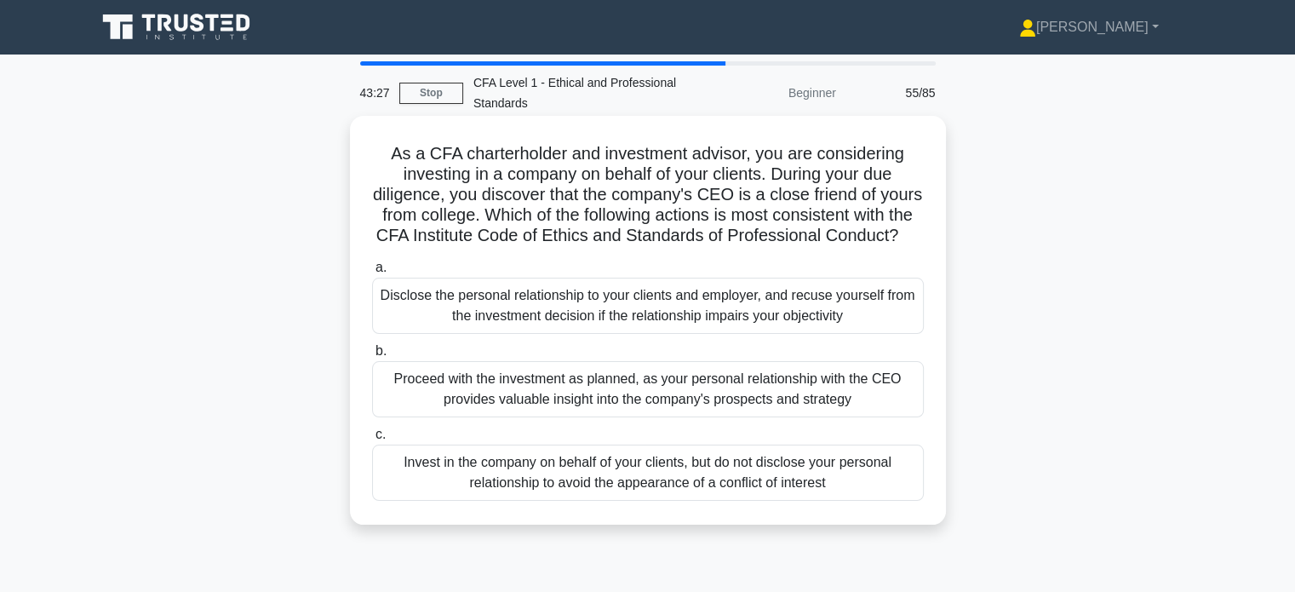
click at [910, 194] on h5 "As a CFA charterholder and investment advisor, you are considering investing in…" at bounding box center [647, 195] width 555 height 104
drag, startPoint x: 658, startPoint y: 192, endPoint x: 806, endPoint y: 198, distance: 148.3
click at [806, 198] on h5 "As a CFA charterholder and investment advisor, you are considering investing in…" at bounding box center [647, 195] width 555 height 104
click at [836, 200] on h5 "As a CFA charterholder and investment advisor, you are considering investing in…" at bounding box center [647, 195] width 555 height 104
drag, startPoint x: 852, startPoint y: 198, endPoint x: 888, endPoint y: 197, distance: 36.7
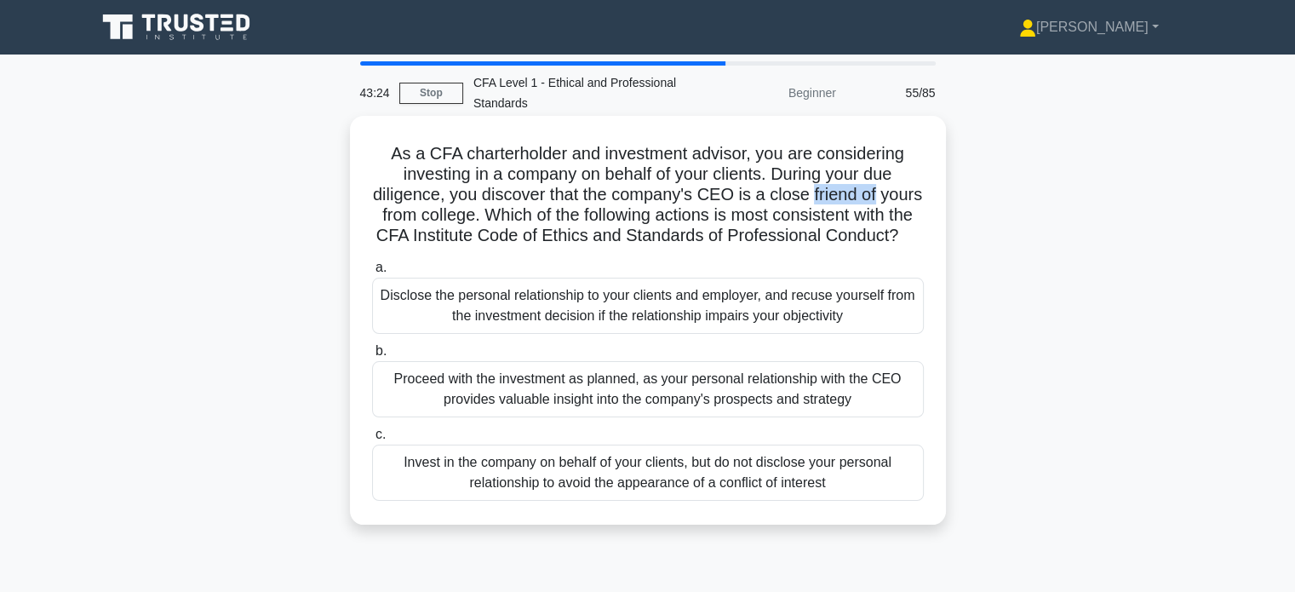
click at [888, 195] on h5 "As a CFA charterholder and investment advisor, you are considering investing in…" at bounding box center [647, 195] width 555 height 104
click at [890, 204] on h5 "As a CFA charterholder and investment advisor, you are considering investing in…" at bounding box center [647, 195] width 555 height 104
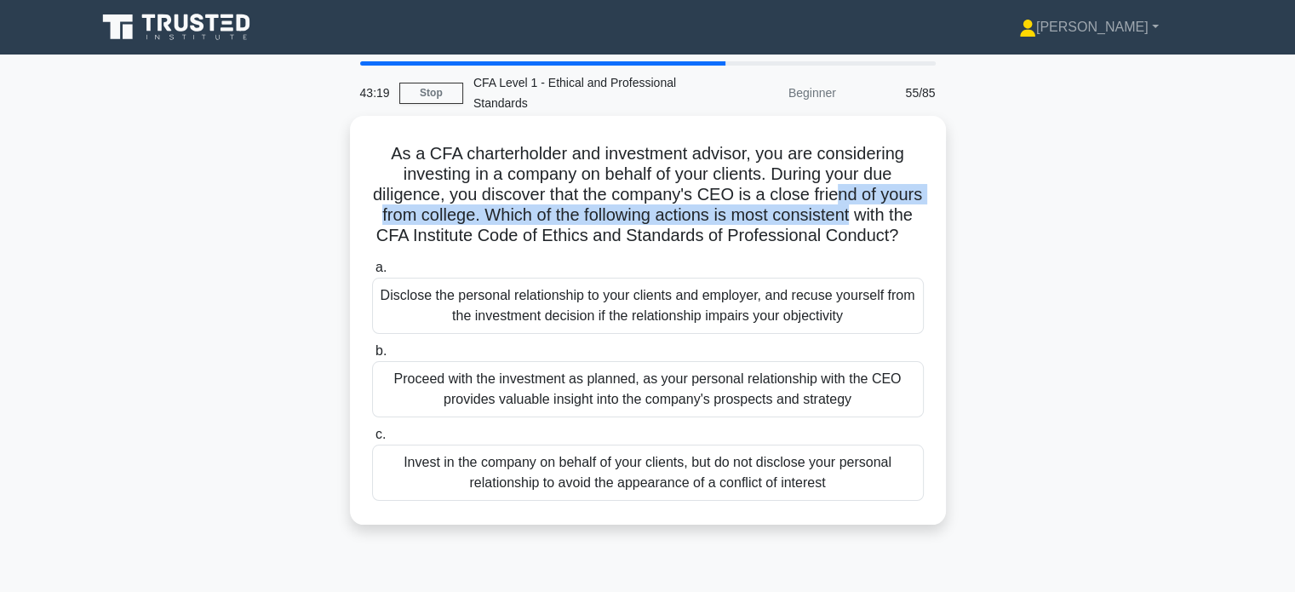
drag, startPoint x: 863, startPoint y: 192, endPoint x: 922, endPoint y: 226, distance: 67.9
click at [923, 213] on h5 "As a CFA charterholder and investment advisor, you are considering investing in…" at bounding box center [647, 195] width 555 height 104
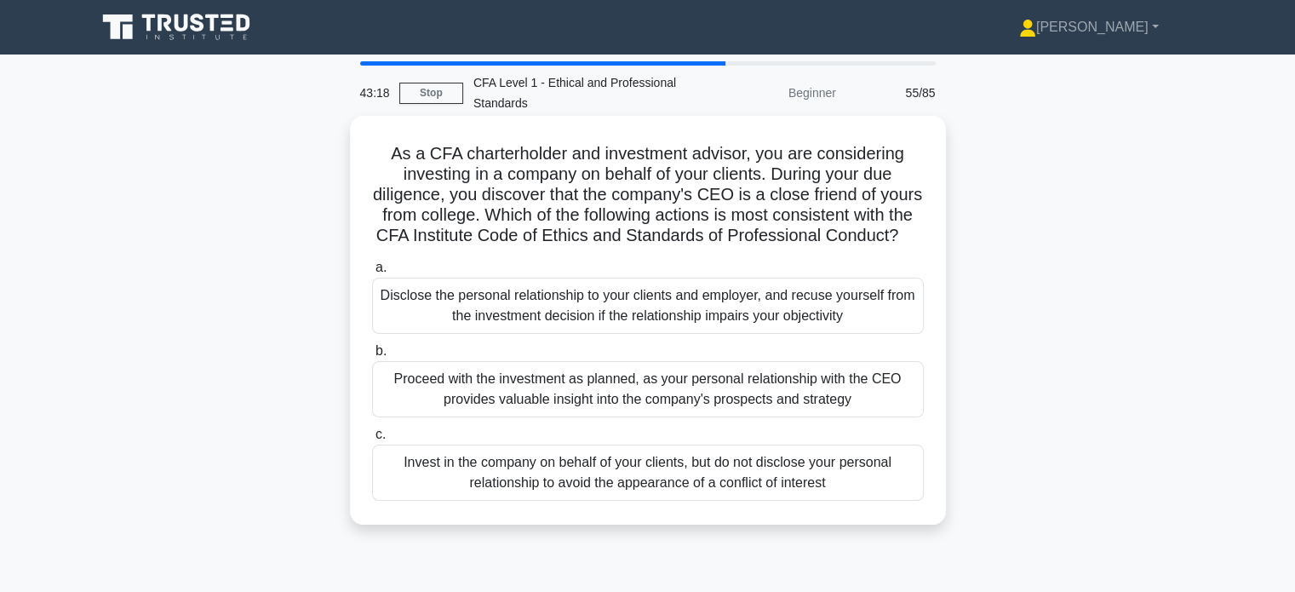
click at [922, 226] on h5 "As a CFA charterholder and investment advisor, you are considering investing in…" at bounding box center [647, 195] width 555 height 104
drag, startPoint x: 615, startPoint y: 163, endPoint x: 761, endPoint y: 250, distance: 170.3
click at [761, 247] on h5 "As a CFA charterholder and investment advisor, you are considering investing in…" at bounding box center [647, 195] width 555 height 104
click at [780, 247] on h5 "As a CFA charterholder and investment advisor, you are considering investing in…" at bounding box center [647, 195] width 555 height 104
drag, startPoint x: 439, startPoint y: 156, endPoint x: 549, endPoint y: 164, distance: 110.2
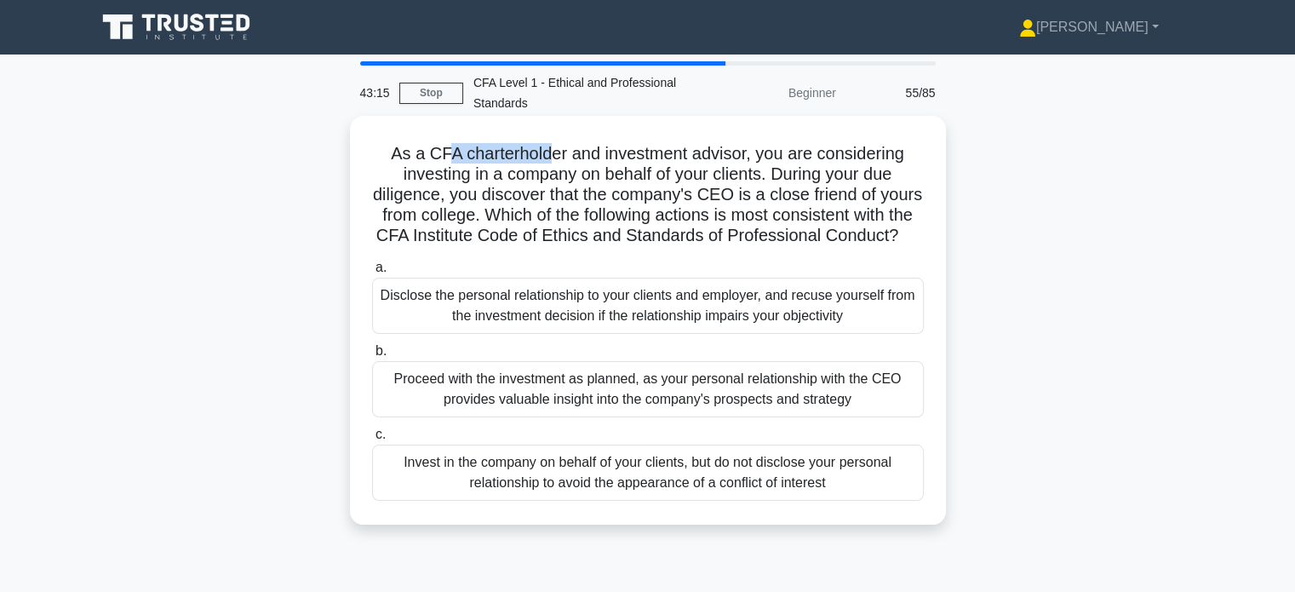
click at [548, 164] on h5 "As a CFA charterholder and investment advisor, you are considering investing in…" at bounding box center [647, 195] width 555 height 104
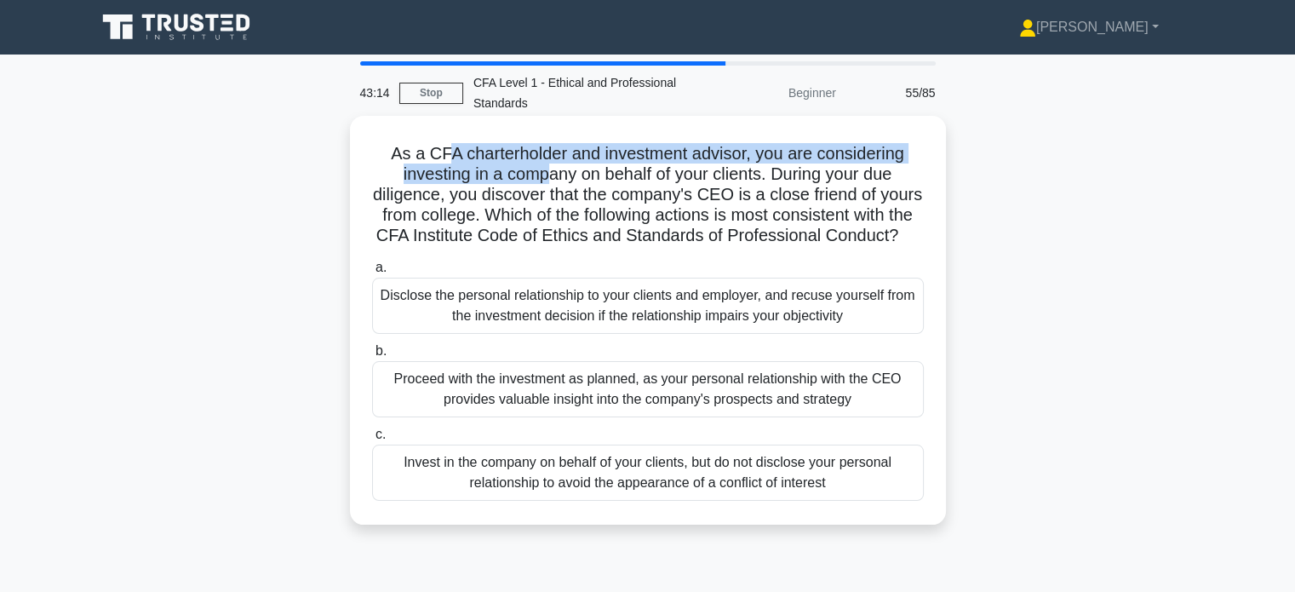
click at [651, 157] on h5 "As a CFA charterholder and investment advisor, you are considering investing in…" at bounding box center [647, 195] width 555 height 104
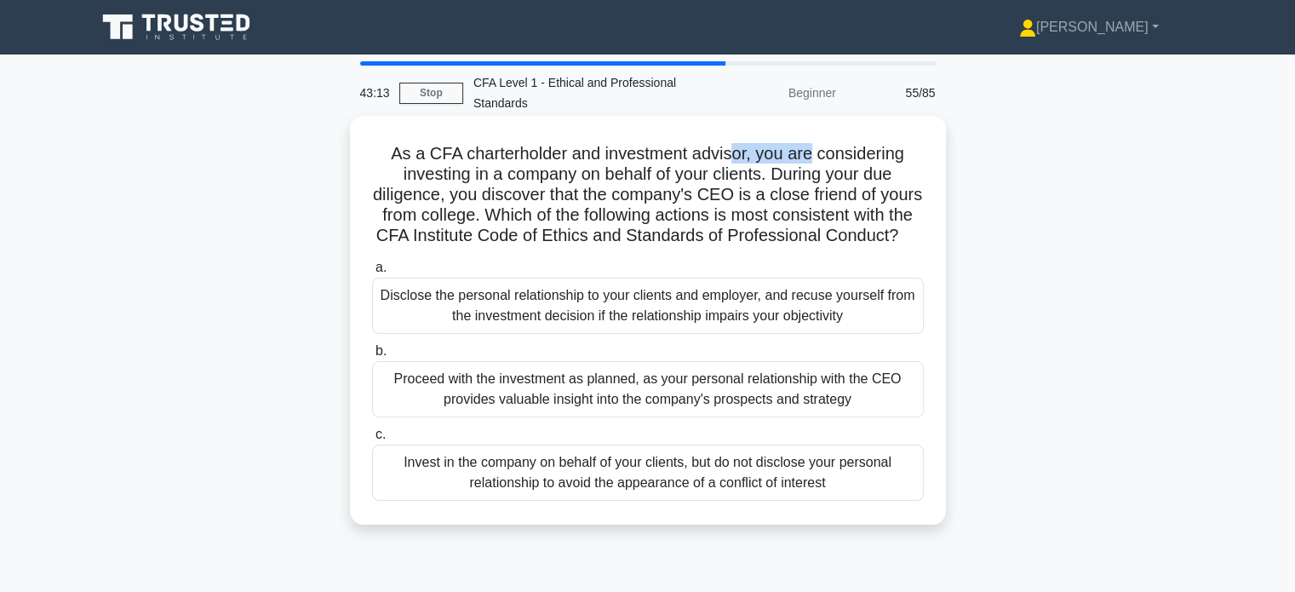
drag, startPoint x: 733, startPoint y: 158, endPoint x: 810, endPoint y: 156, distance: 76.7
click at [810, 156] on h5 "As a CFA charterholder and investment advisor, you are considering investing in…" at bounding box center [647, 195] width 555 height 104
click at [829, 161] on h5 "As a CFA charterholder and investment advisor, you are considering investing in…" at bounding box center [647, 195] width 555 height 104
drag, startPoint x: 824, startPoint y: 153, endPoint x: 896, endPoint y: 164, distance: 73.2
click at [896, 164] on h5 "As a CFA charterholder and investment advisor, you are considering investing in…" at bounding box center [647, 195] width 555 height 104
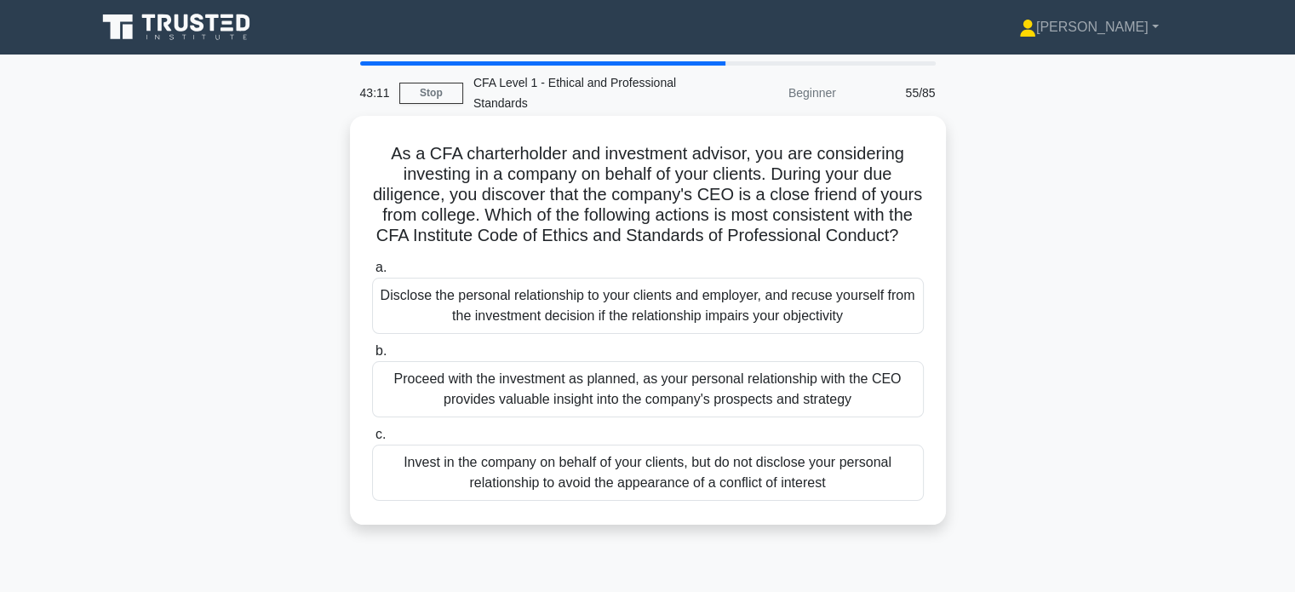
click at [896, 176] on h5 "As a CFA charterholder and investment advisor, you are considering investing in…" at bounding box center [647, 195] width 555 height 104
drag, startPoint x: 661, startPoint y: 173, endPoint x: 760, endPoint y: 190, distance: 100.3
click at [746, 181] on h5 "As a CFA charterholder and investment advisor, you are considering investing in…" at bounding box center [647, 195] width 555 height 104
click at [767, 199] on h5 "As a CFA charterholder and investment advisor, you are considering investing in…" at bounding box center [647, 195] width 555 height 104
drag, startPoint x: 807, startPoint y: 187, endPoint x: 909, endPoint y: 193, distance: 102.4
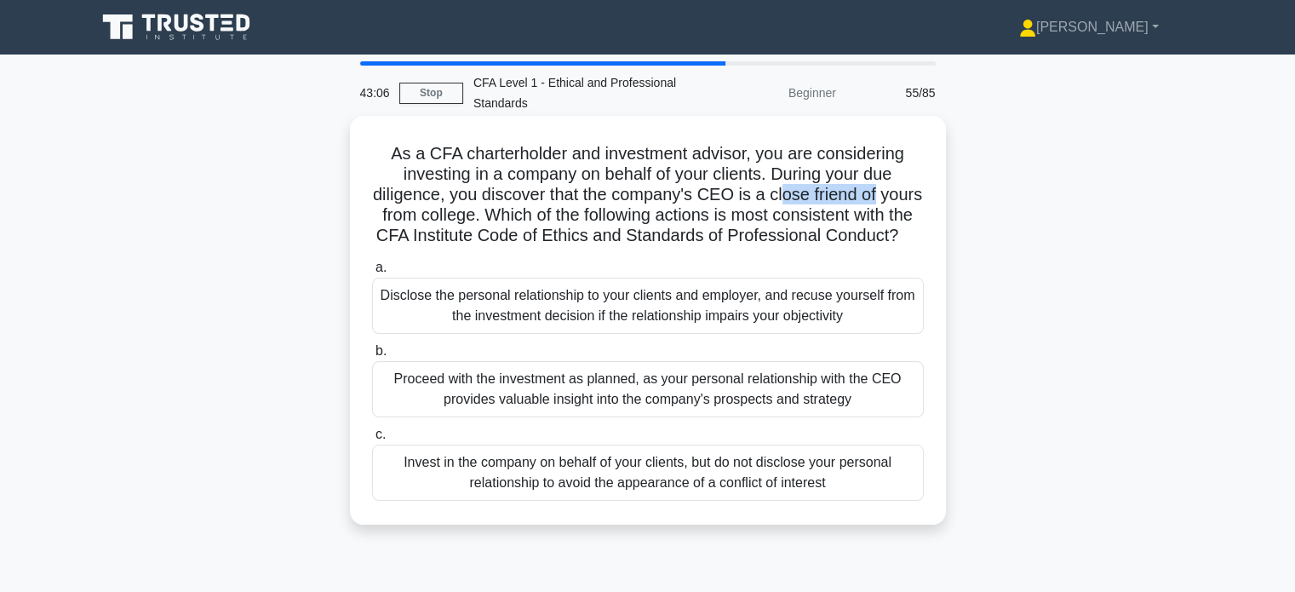
click at [909, 193] on h5 "As a CFA charterholder and investment advisor, you are considering investing in…" at bounding box center [647, 195] width 555 height 104
click at [910, 208] on h5 "As a CFA charterholder and investment advisor, you are considering investing in…" at bounding box center [647, 195] width 555 height 104
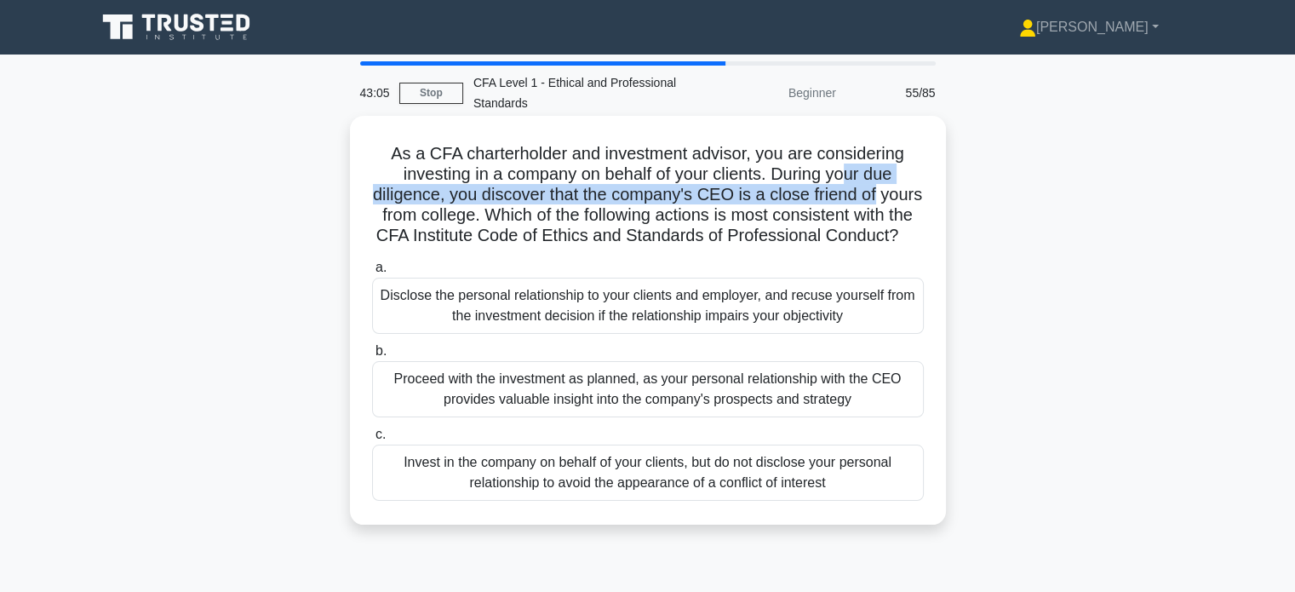
drag, startPoint x: 849, startPoint y: 180, endPoint x: 916, endPoint y: 192, distance: 67.5
click at [916, 192] on h5 "As a CFA charterholder and investment advisor, you are considering investing in…" at bounding box center [647, 195] width 555 height 104
click at [914, 197] on h5 "As a CFA charterholder and investment advisor, you are considering investing in…" at bounding box center [647, 195] width 555 height 104
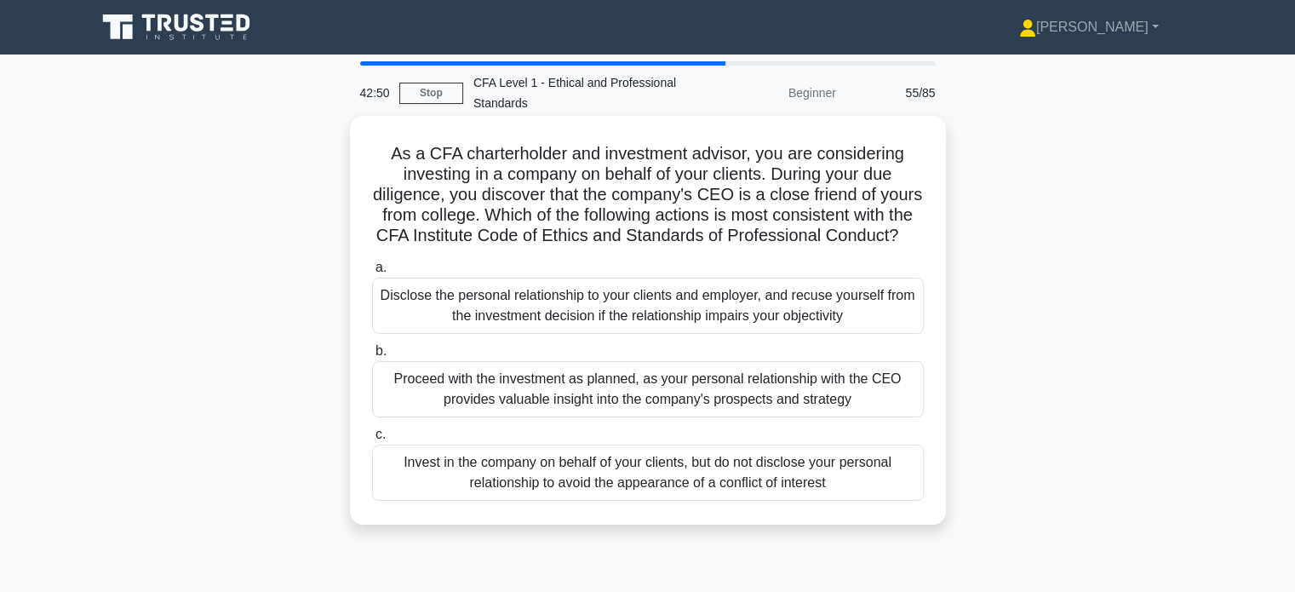
click at [723, 319] on div "Disclose the personal relationship to your clients and employer, and recuse you…" at bounding box center [648, 306] width 552 height 56
click at [372, 273] on input "a. Disclose the personal relationship to your clients and employer, and recuse …" at bounding box center [372, 267] width 0 height 11
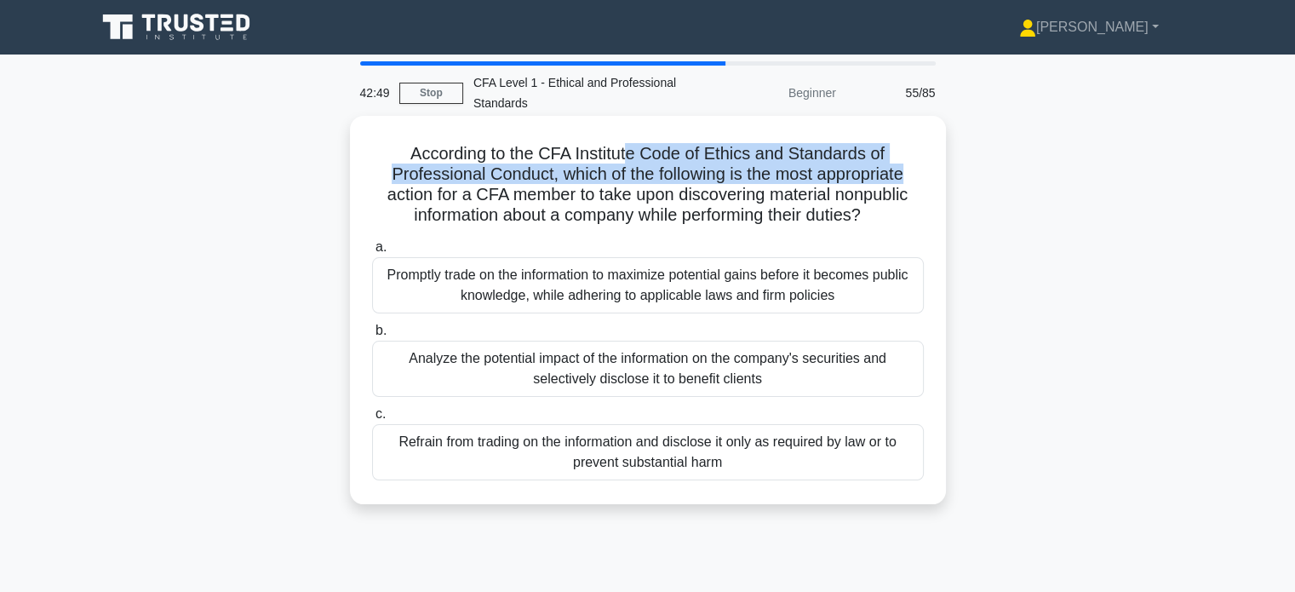
drag, startPoint x: 658, startPoint y: 147, endPoint x: 910, endPoint y: 173, distance: 253.4
click at [910, 173] on h5 "According to the CFA Institute Code of Ethics and Standards of Professional Con…" at bounding box center [647, 184] width 555 height 83
click at [909, 177] on h5 "According to the CFA Institute Code of Ethics and Standards of Professional Con…" at bounding box center [647, 184] width 555 height 83
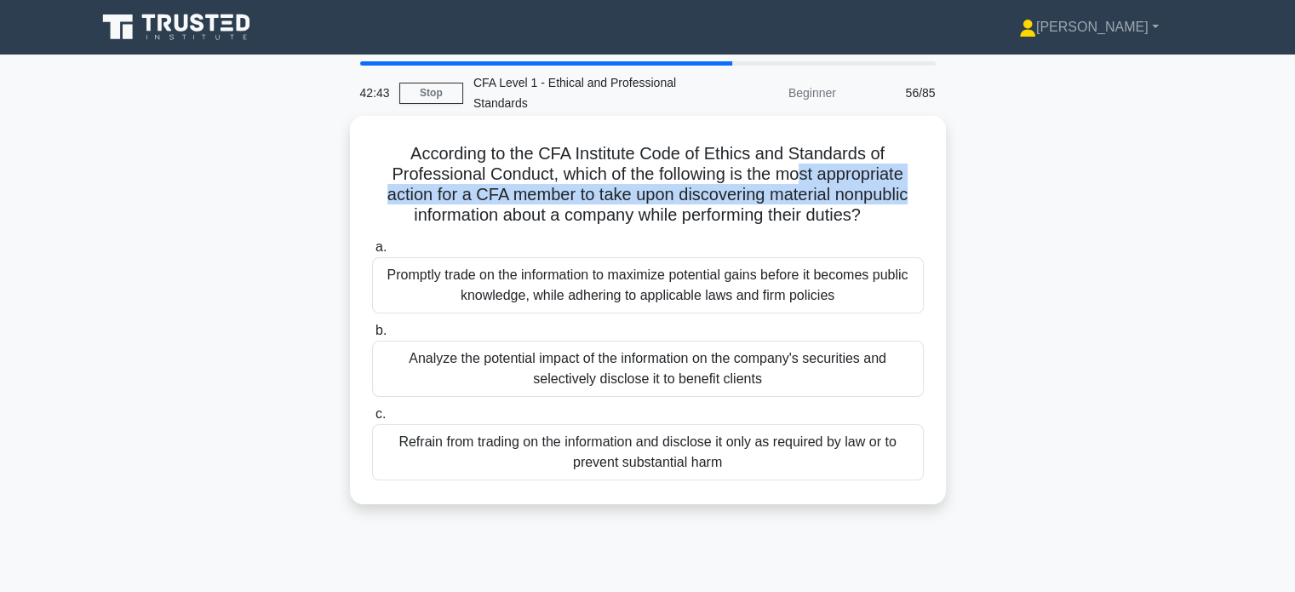
drag, startPoint x: 805, startPoint y: 176, endPoint x: 925, endPoint y: 195, distance: 121.5
click at [925, 195] on div "According to the CFA Institute Code of Ethics and Standards of Professional Con…" at bounding box center [648, 310] width 583 height 375
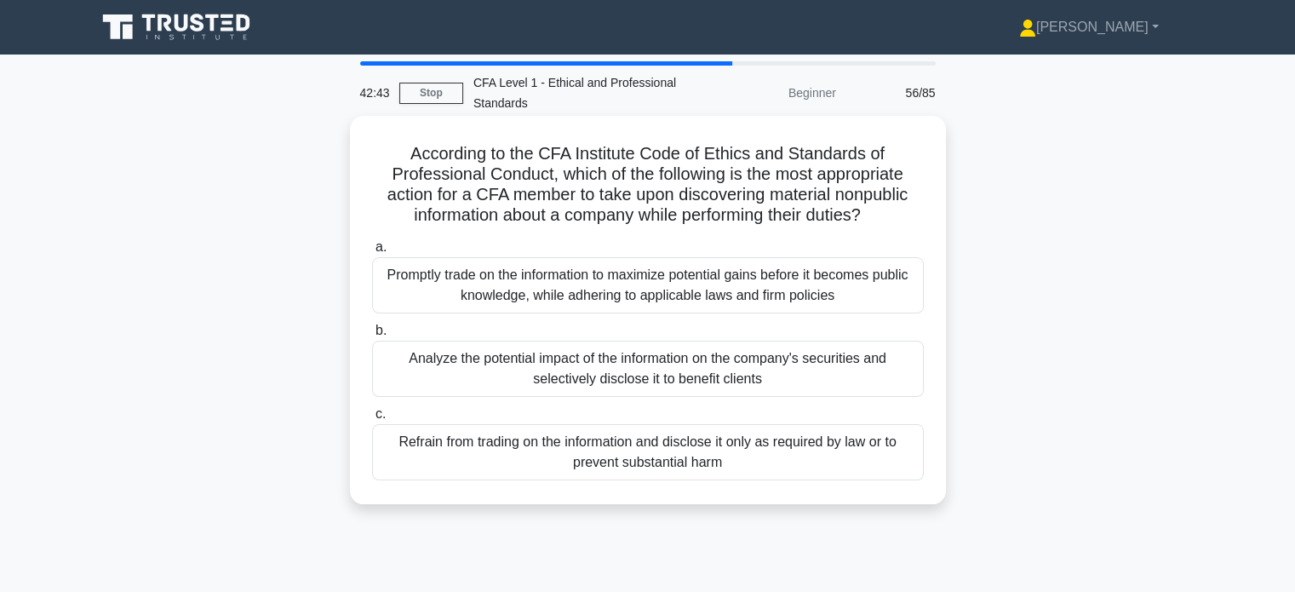
click at [878, 210] on icon ".spinner_0XTQ{transform-origin:center;animation:spinner_y6GP .75s linear infini…" at bounding box center [871, 216] width 20 height 20
click at [742, 457] on div "Refrain from trading on the information and disclose it only as required by law…" at bounding box center [648, 452] width 552 height 56
click at [372, 420] on input "c. Refrain from trading on the information and disclose it only as required by …" at bounding box center [372, 414] width 0 height 11
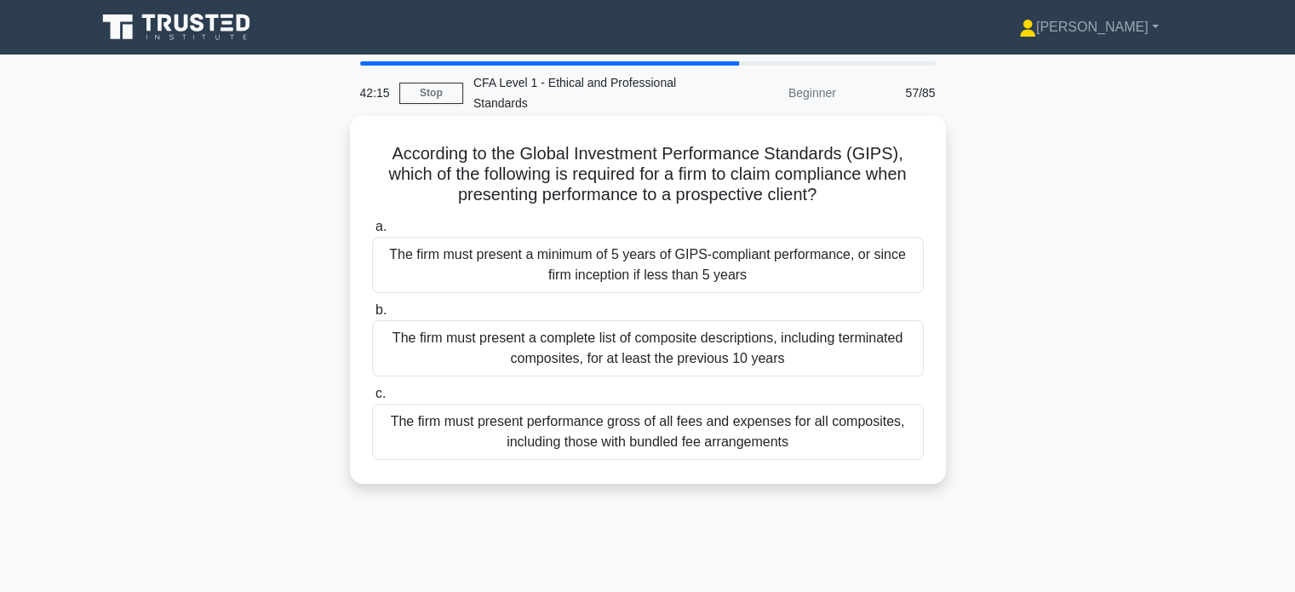
drag, startPoint x: 659, startPoint y: 163, endPoint x: 841, endPoint y: 198, distance: 184.9
click at [841, 198] on h5 "According to the Global Investment Performance Standards (GIPS), which of the f…" at bounding box center [647, 174] width 555 height 63
click at [848, 204] on h5 "According to the Global Investment Performance Standards (GIPS), which of the f…" at bounding box center [647, 174] width 555 height 63
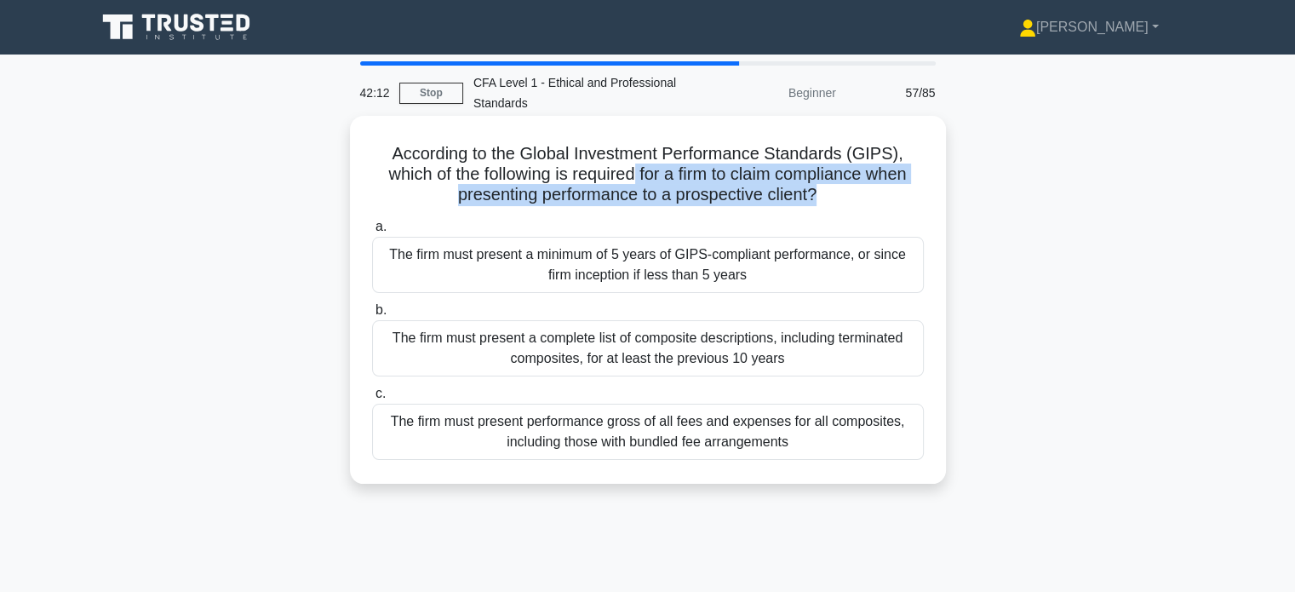
drag, startPoint x: 680, startPoint y: 188, endPoint x: 859, endPoint y: 200, distance: 178.4
click at [819, 204] on h5 "According to the Global Investment Performance Standards (GIPS), which of the f…" at bounding box center [647, 174] width 555 height 63
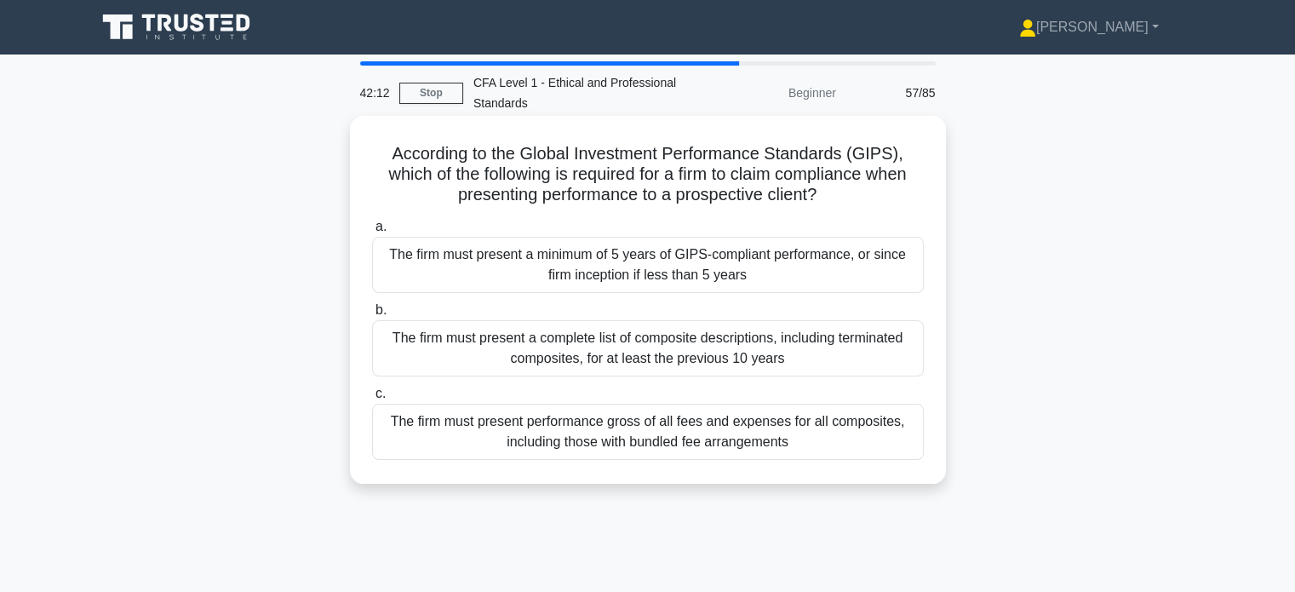
click at [861, 200] on h5 "According to the Global Investment Performance Standards (GIPS), which of the f…" at bounding box center [647, 174] width 555 height 63
click at [772, 271] on div "The firm must present a minimum of 5 years of GIPS-compliant performance, or si…" at bounding box center [648, 265] width 552 height 56
click at [372, 233] on input "a. The firm must present a minimum of 5 years of GIPS-compliant performance, or…" at bounding box center [372, 226] width 0 height 11
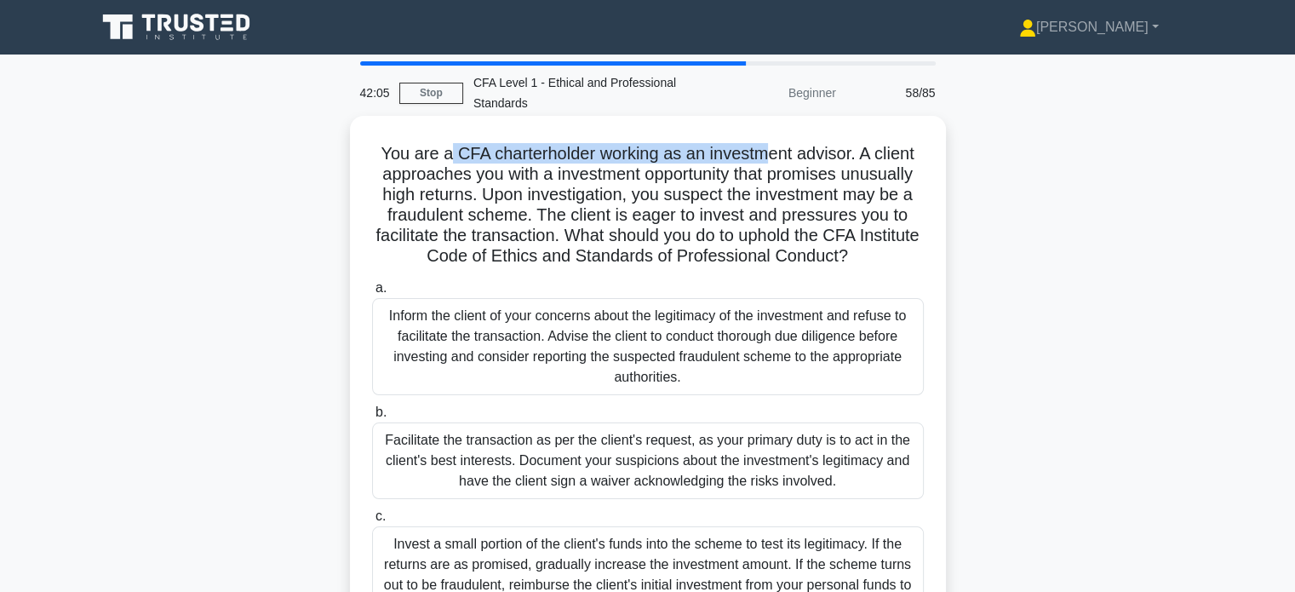
drag, startPoint x: 445, startPoint y: 150, endPoint x: 763, endPoint y: 163, distance: 318.8
click at [763, 163] on h5 "You are a CFA charterholder working as an investment advisor. A client approach…" at bounding box center [647, 205] width 555 height 124
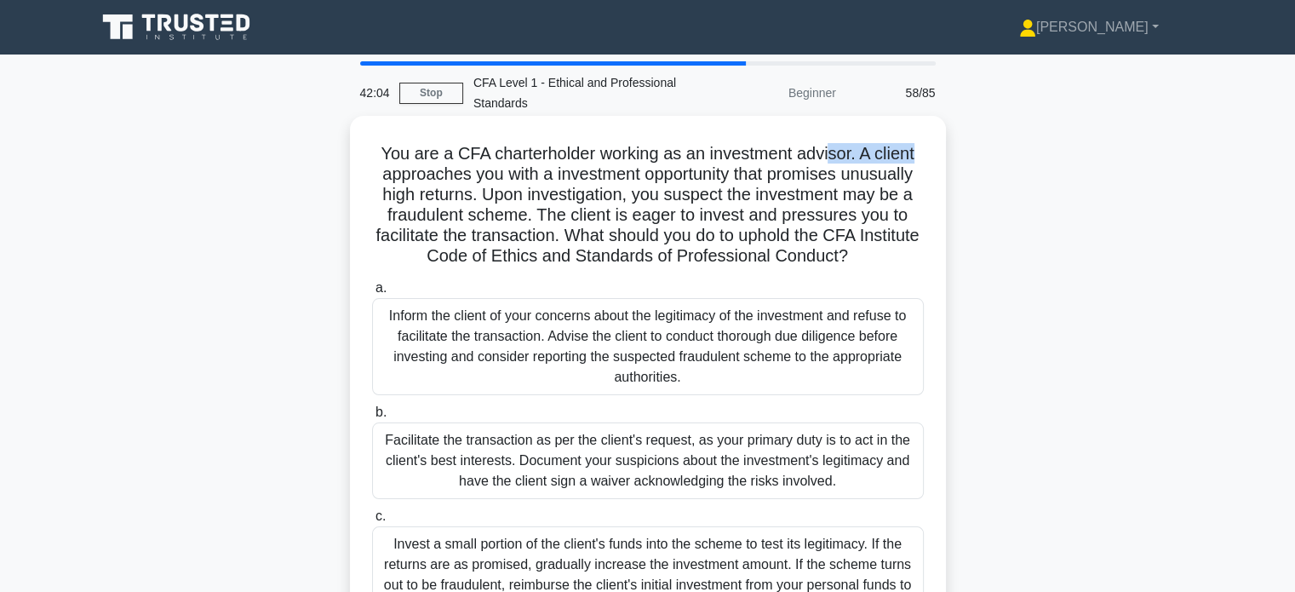
drag, startPoint x: 828, startPoint y: 162, endPoint x: 919, endPoint y: 158, distance: 91.2
click at [919, 158] on h5 "You are a CFA charterholder working as an investment advisor. A client approach…" at bounding box center [647, 205] width 555 height 124
click at [921, 170] on h5 "You are a CFA charterholder working as an investment advisor. A client approach…" at bounding box center [647, 205] width 555 height 124
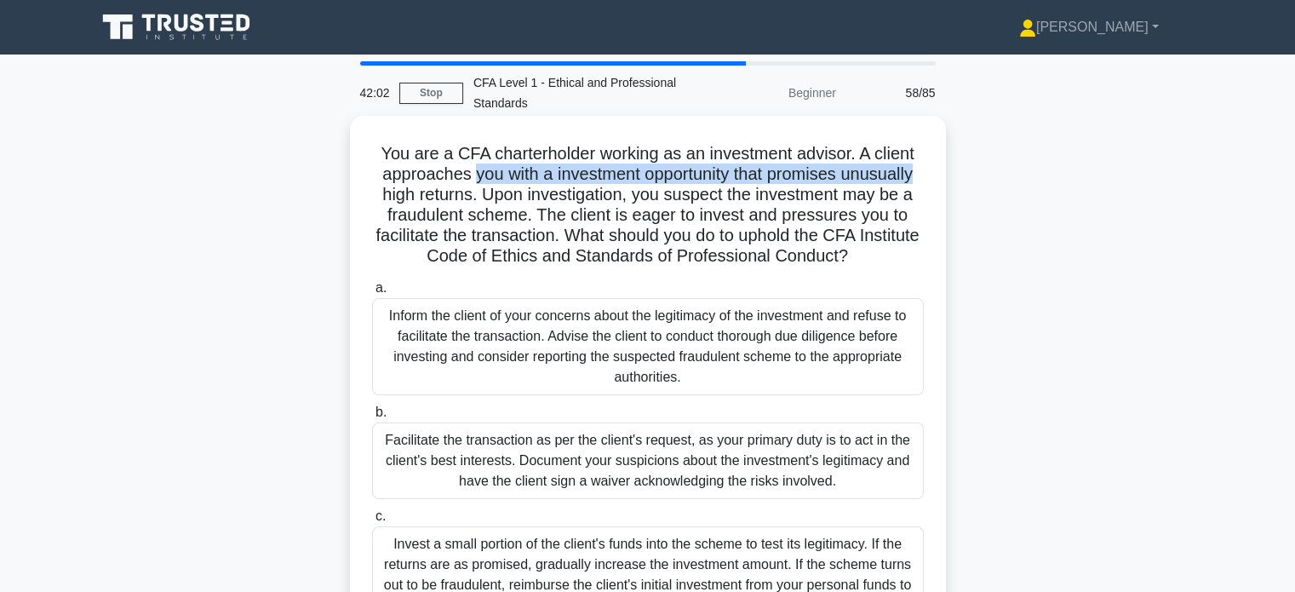
drag, startPoint x: 463, startPoint y: 174, endPoint x: 920, endPoint y: 172, distance: 456.5
click at [920, 172] on h5 "You are a CFA charterholder working as an investment advisor. A client approach…" at bounding box center [647, 205] width 555 height 124
click at [847, 180] on h5 "You are a CFA charterholder working as an investment advisor. A client approach…" at bounding box center [647, 205] width 555 height 124
drag, startPoint x: 482, startPoint y: 193, endPoint x: 658, endPoint y: 185, distance: 175.7
click at [658, 185] on h5 "You are a CFA charterholder working as an investment advisor. A client approach…" at bounding box center [647, 205] width 555 height 124
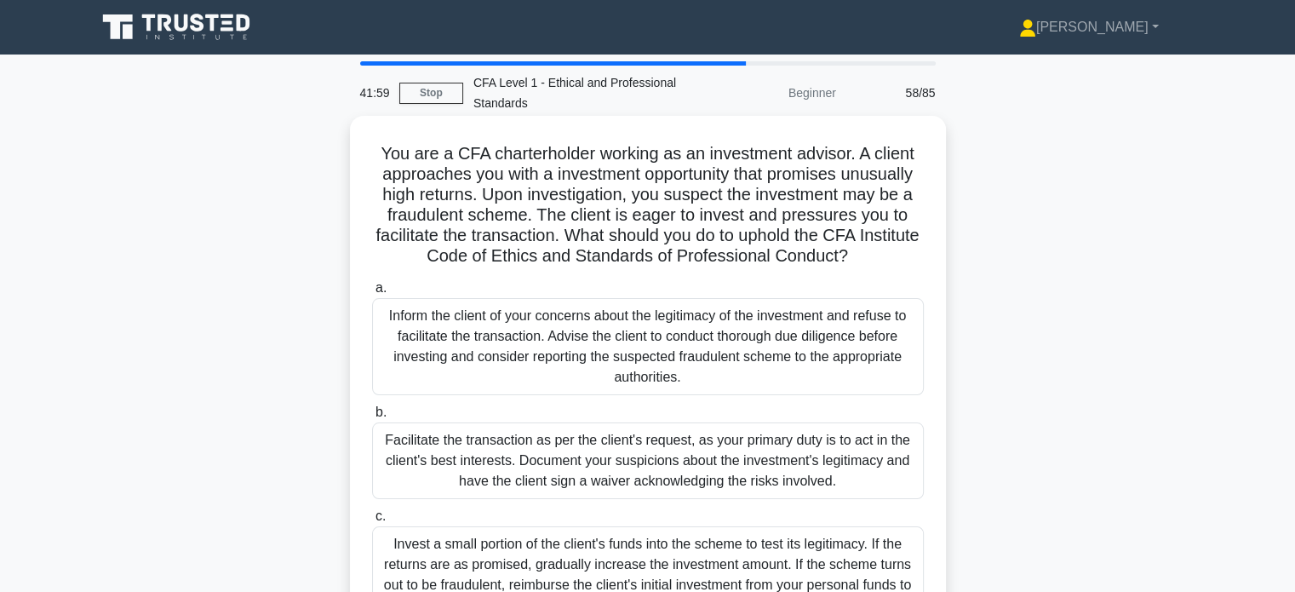
click at [679, 193] on h5 "You are a CFA charterholder working as an investment advisor. A client approach…" at bounding box center [647, 205] width 555 height 124
drag, startPoint x: 677, startPoint y: 193, endPoint x: 763, endPoint y: 199, distance: 86.2
click at [761, 198] on h5 "You are a CFA charterholder working as an investment advisor. A client approach…" at bounding box center [647, 205] width 555 height 124
drag, startPoint x: 811, startPoint y: 198, endPoint x: 910, endPoint y: 201, distance: 98.8
click at [910, 201] on h5 "You are a CFA charterholder working as an investment advisor. A client approach…" at bounding box center [647, 205] width 555 height 124
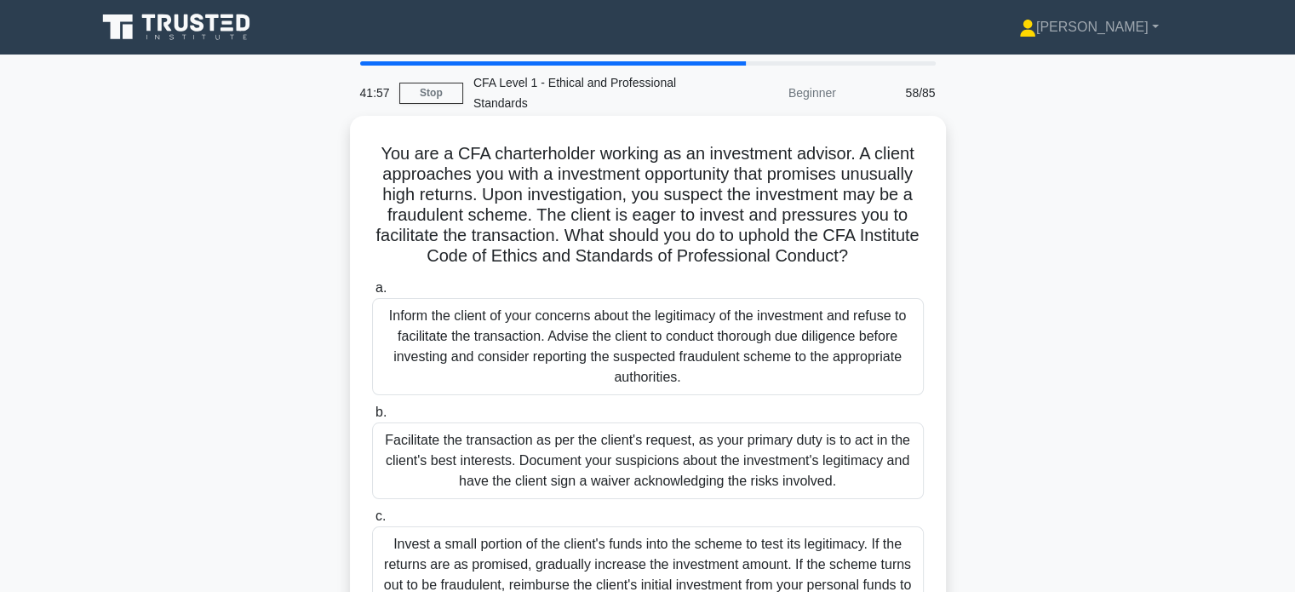
click at [896, 220] on h5 "You are a CFA charterholder working as an investment advisor. A client approach…" at bounding box center [647, 205] width 555 height 124
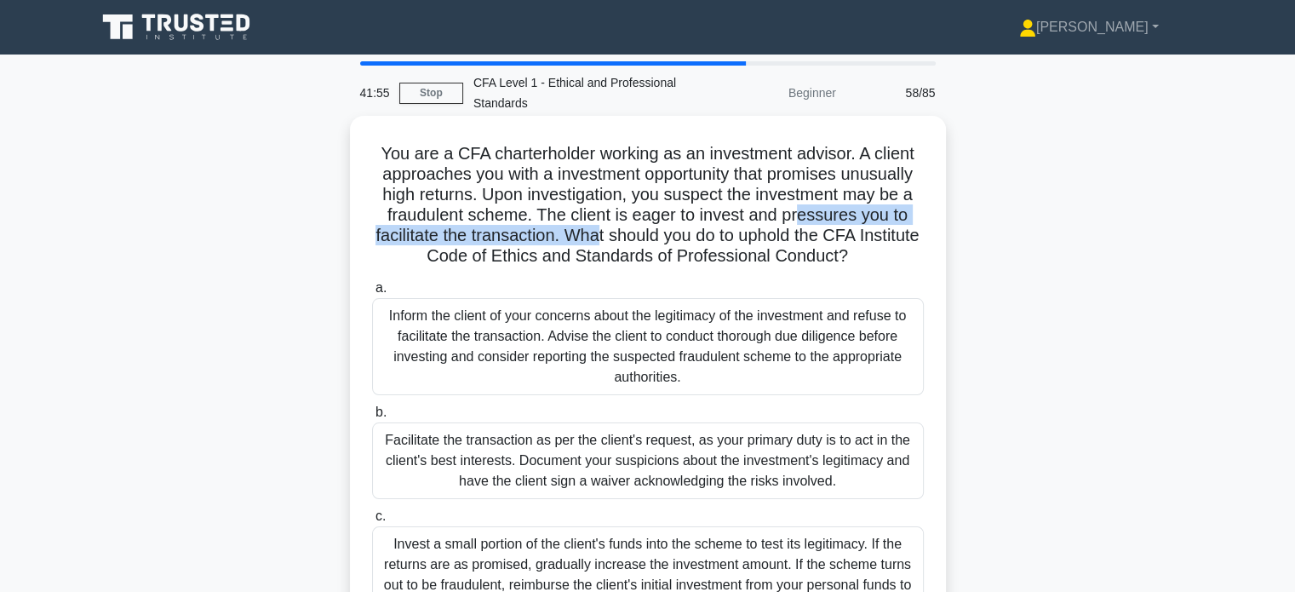
drag, startPoint x: 734, startPoint y: 221, endPoint x: 801, endPoint y: 224, distance: 66.5
click at [801, 224] on h5 "You are a CFA charterholder working as an investment advisor. A client approach…" at bounding box center [647, 205] width 555 height 124
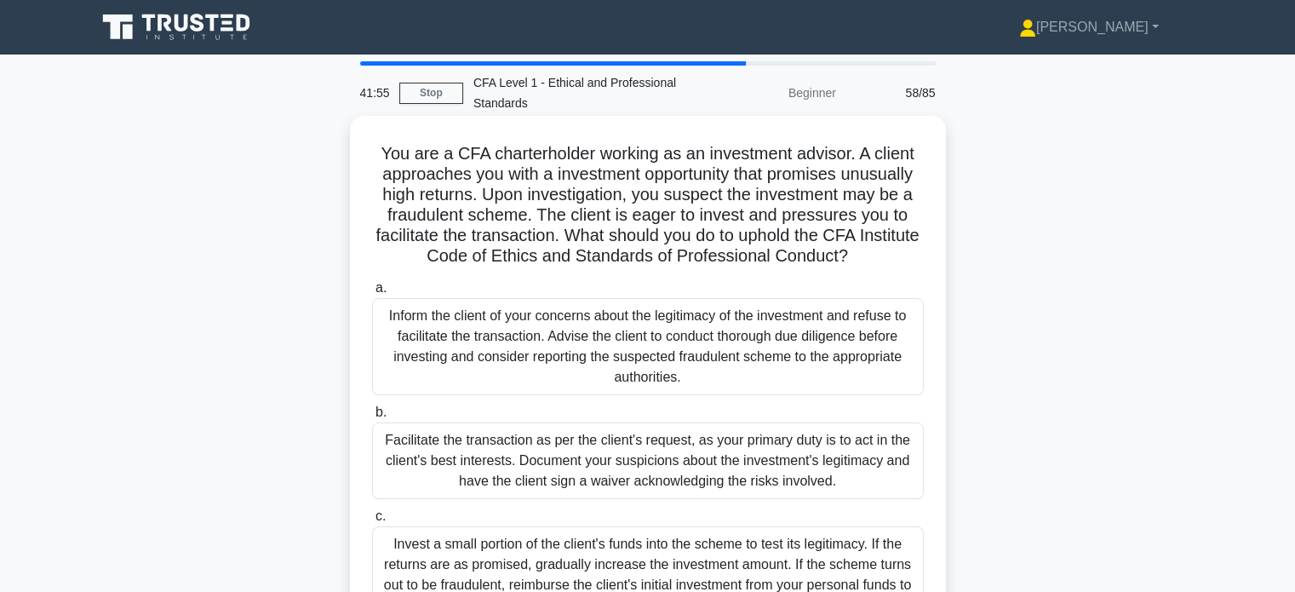
click at [813, 239] on h5 "You are a CFA charterholder working as an investment advisor. A client approach…" at bounding box center [647, 205] width 555 height 124
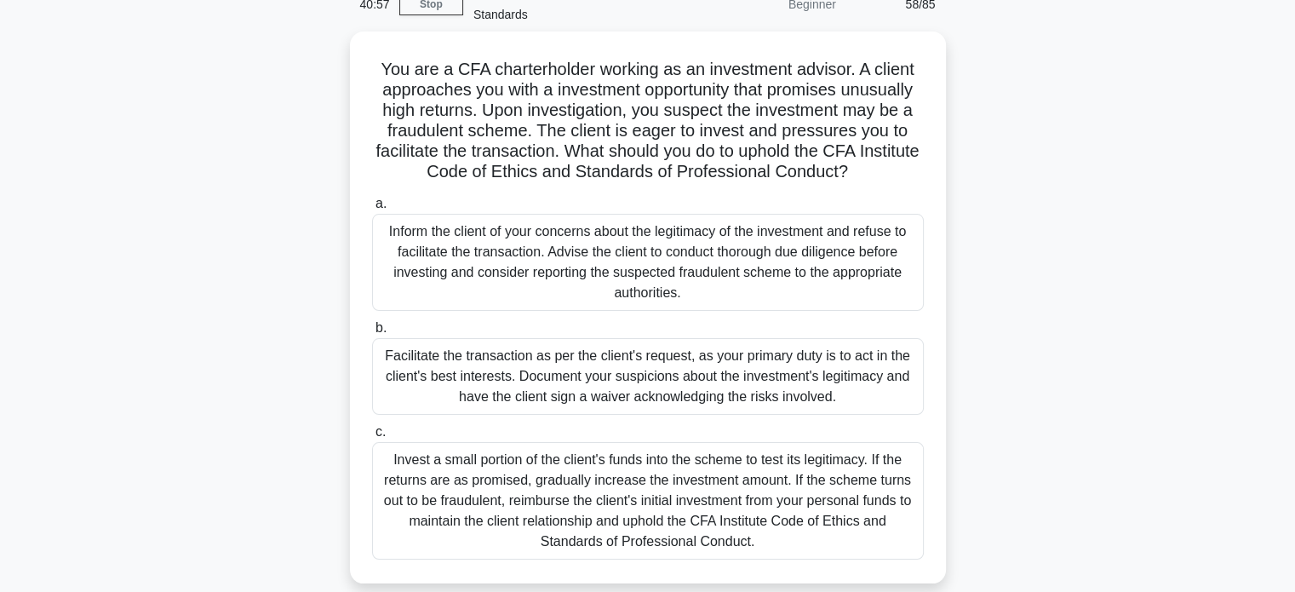
scroll to position [85, 0]
click at [789, 360] on div "Facilitate the transaction as per the client's request, as your primary duty is…" at bounding box center [648, 375] width 552 height 77
click at [372, 333] on input "b. Facilitate the transaction as per the client's request, as your primary duty…" at bounding box center [372, 327] width 0 height 11
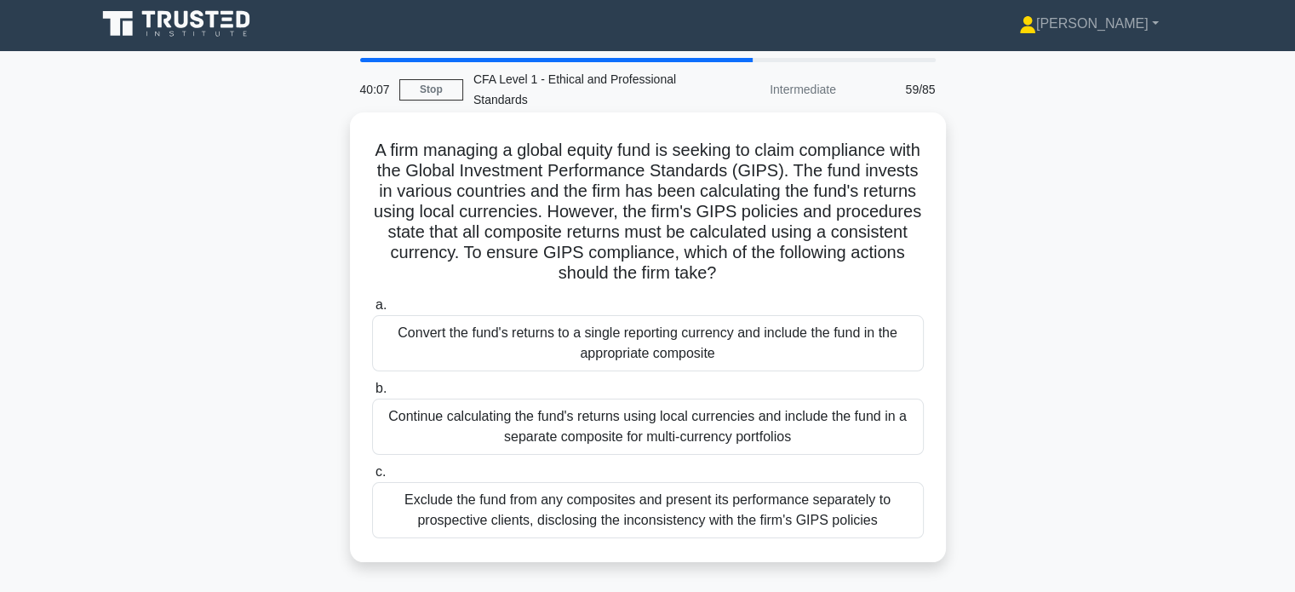
scroll to position [0, 0]
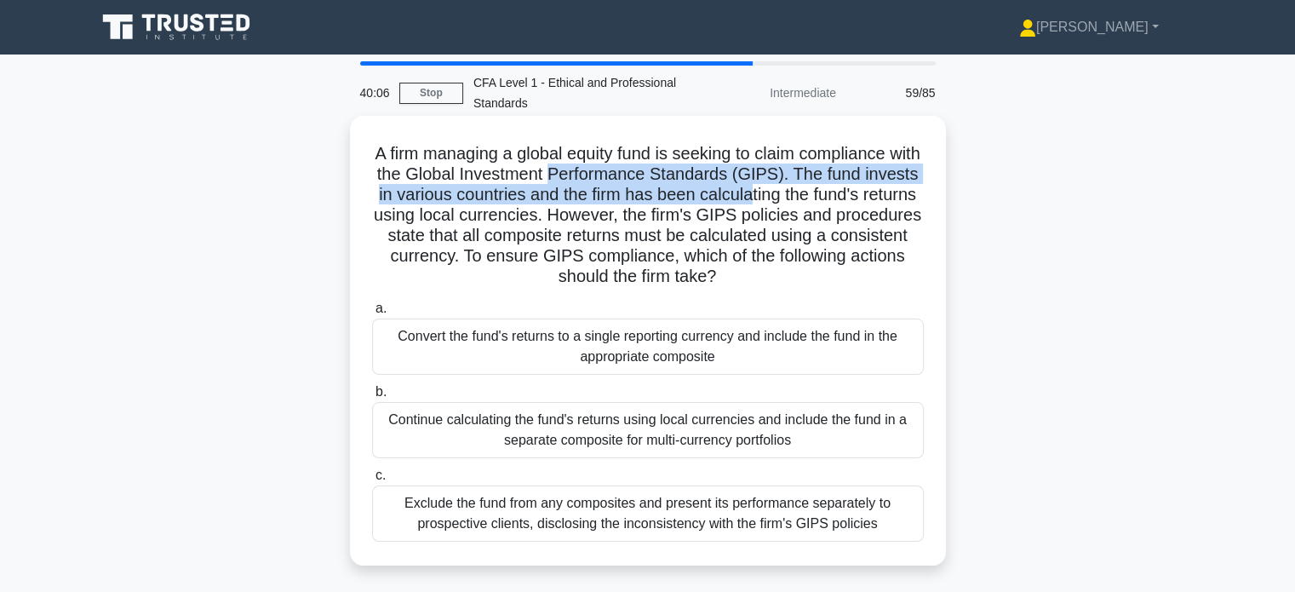
drag, startPoint x: 652, startPoint y: 184, endPoint x: 820, endPoint y: 198, distance: 169.2
click at [811, 198] on h5 "A firm managing a global equity fund is seeking to claim compliance with the Gl…" at bounding box center [647, 215] width 555 height 145
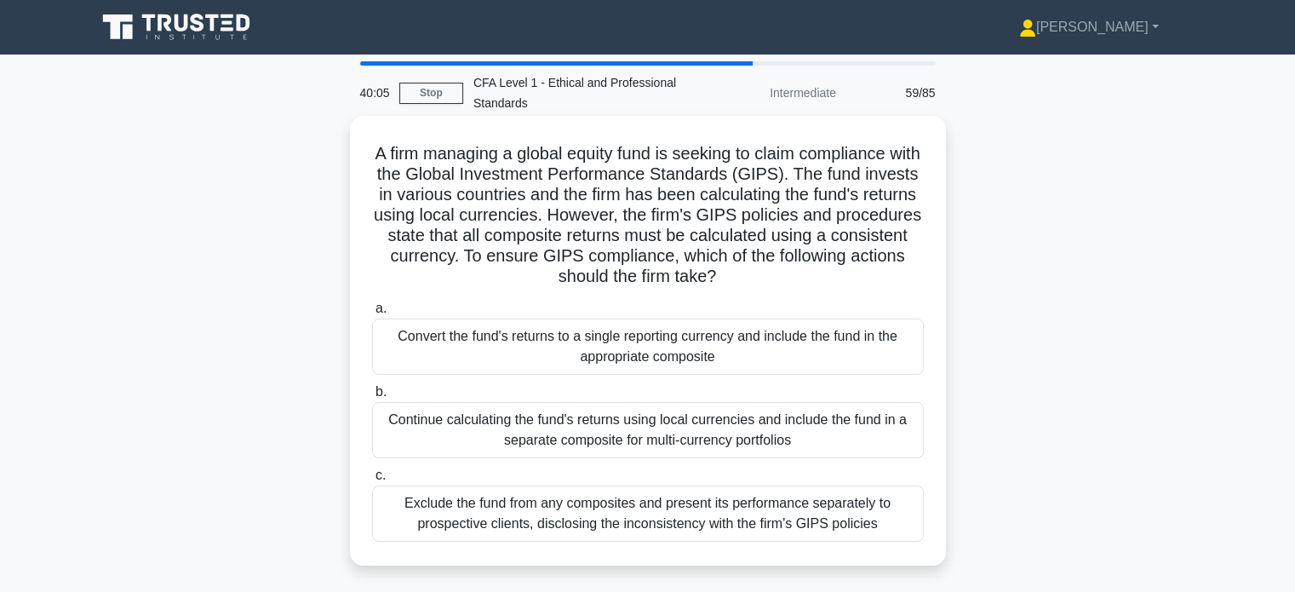
click at [855, 193] on h5 "A firm managing a global equity fund is seeking to claim compliance with the Gl…" at bounding box center [647, 215] width 555 height 145
drag, startPoint x: 470, startPoint y: 198, endPoint x: 675, endPoint y: 197, distance: 205.3
click at [675, 197] on h5 "A firm managing a global equity fund is seeking to claim compliance with the Gl…" at bounding box center [647, 215] width 555 height 145
drag, startPoint x: 887, startPoint y: 186, endPoint x: 913, endPoint y: 187, distance: 26.5
click at [913, 187] on h5 "A firm managing a global equity fund is seeking to claim compliance with the Gl…" at bounding box center [647, 215] width 555 height 145
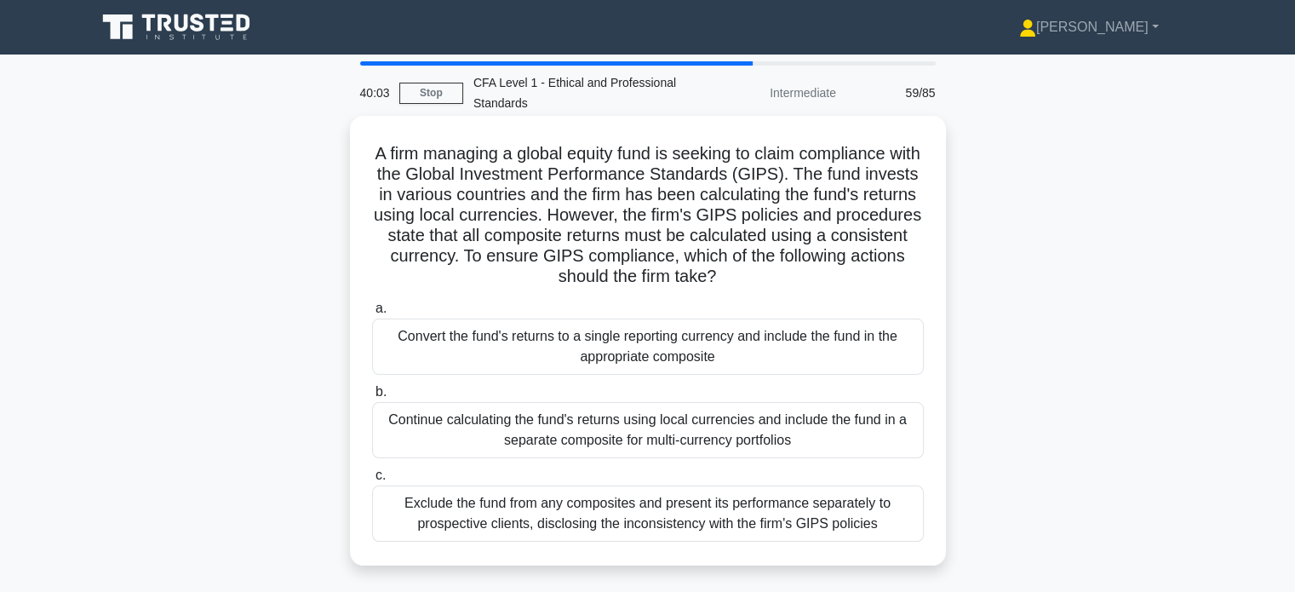
click at [836, 196] on h5 "A firm managing a global equity fund is seeking to claim compliance with the Gl…" at bounding box center [647, 215] width 555 height 145
drag, startPoint x: 794, startPoint y: 193, endPoint x: 910, endPoint y: 204, distance: 116.4
click at [910, 204] on h5 "A firm managing a global equity fund is seeking to claim compliance with the Gl…" at bounding box center [647, 215] width 555 height 145
click at [893, 214] on h5 "A firm managing a global equity fund is seeking to claim compliance with the Gl…" at bounding box center [647, 215] width 555 height 145
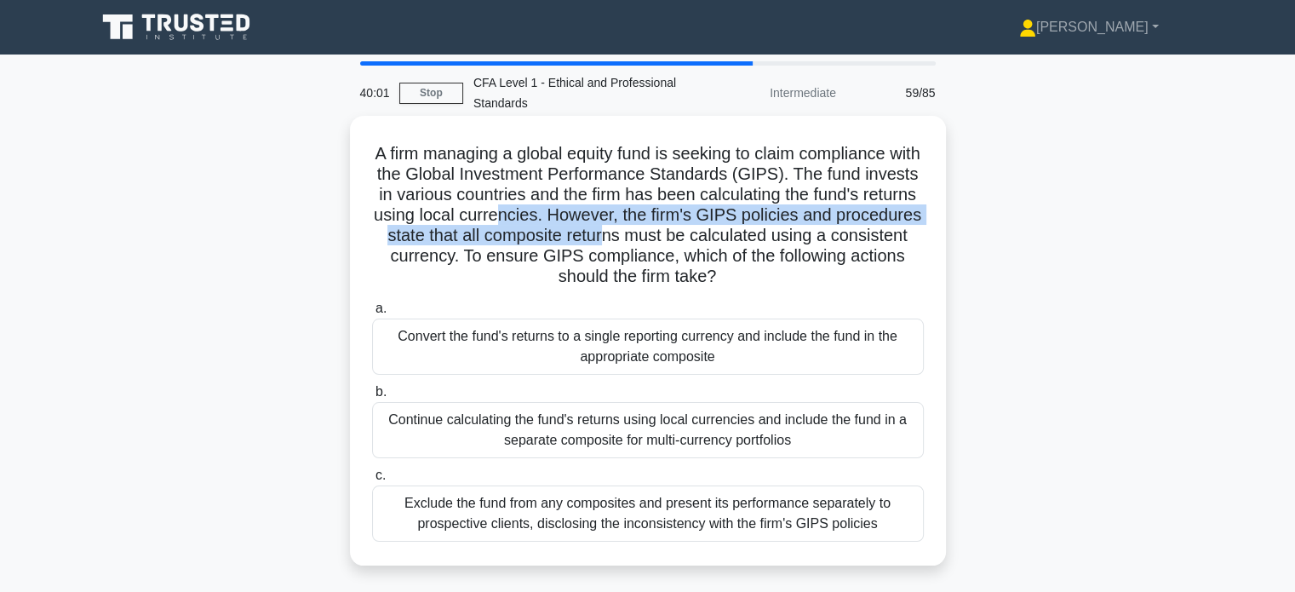
drag, startPoint x: 576, startPoint y: 221, endPoint x: 736, endPoint y: 231, distance: 160.4
click at [697, 227] on h5 "A firm managing a global equity fund is seeking to claim compliance with the Gl…" at bounding box center [647, 215] width 555 height 145
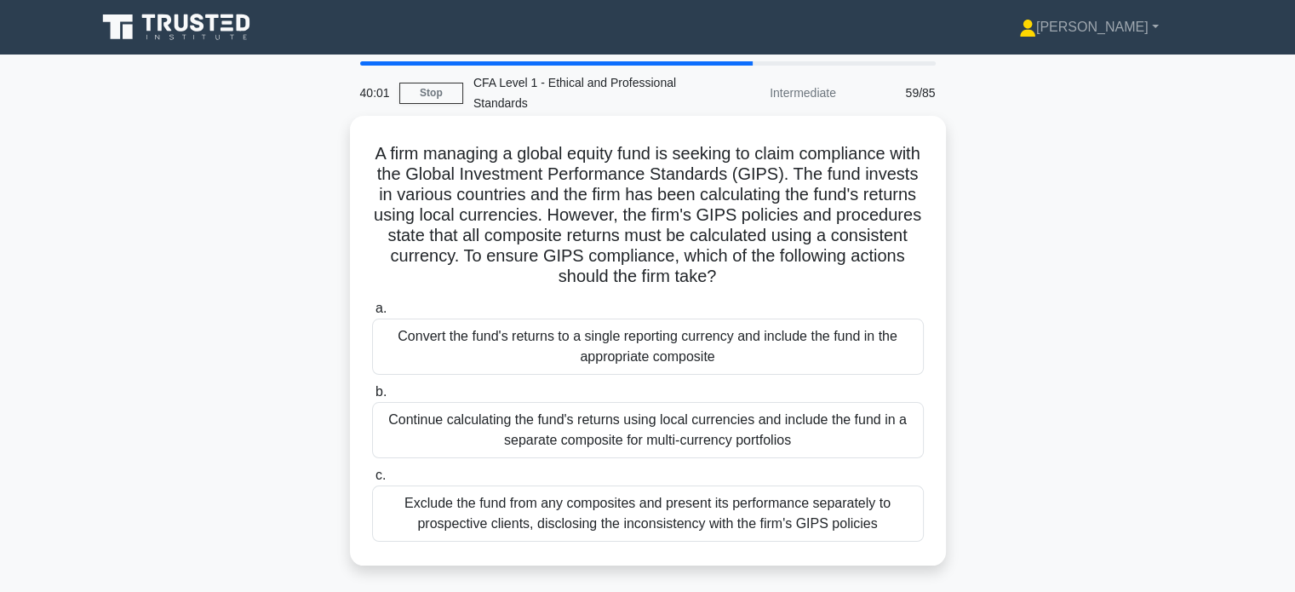
click at [783, 234] on h5 "A firm managing a global equity fund is seeking to claim compliance with the Gl…" at bounding box center [647, 215] width 555 height 145
drag, startPoint x: 778, startPoint y: 226, endPoint x: 882, endPoint y: 234, distance: 105.1
click at [893, 233] on h5 "A firm managing a global equity fund is seeking to claim compliance with the Gl…" at bounding box center [647, 215] width 555 height 145
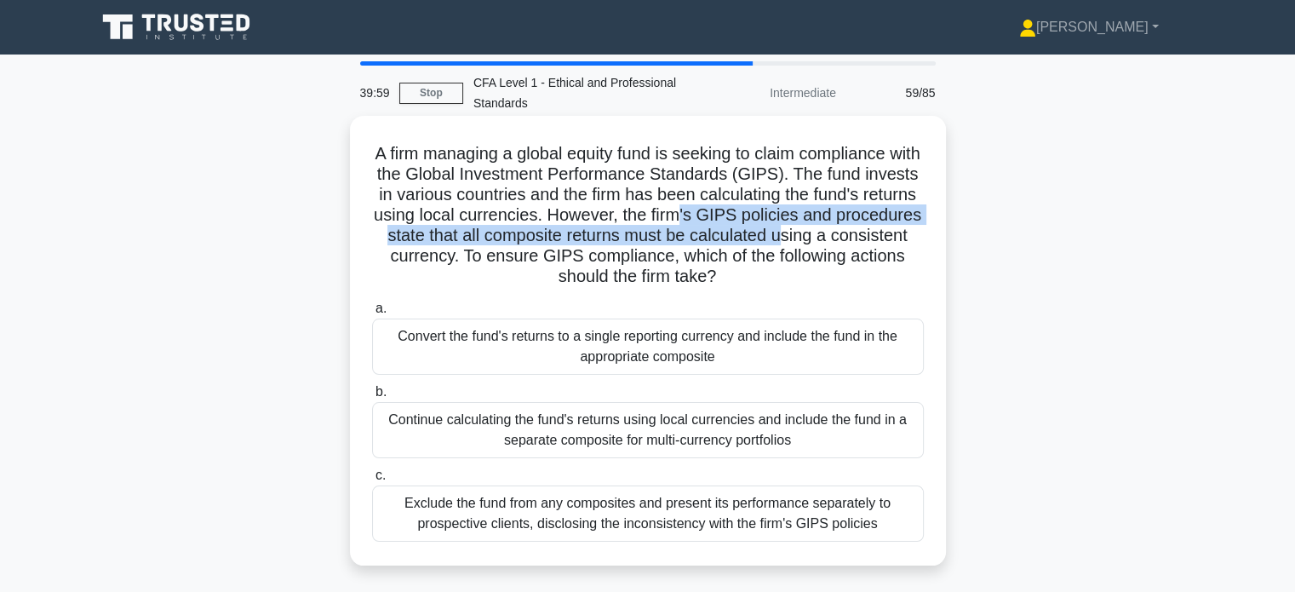
drag, startPoint x: 756, startPoint y: 215, endPoint x: 870, endPoint y: 239, distance: 116.8
click at [870, 239] on h5 "A firm managing a global equity fund is seeking to claim compliance with the Gl…" at bounding box center [647, 215] width 555 height 145
click at [865, 242] on h5 "A firm managing a global equity fund is seeking to claim compliance with the Gl…" at bounding box center [647, 215] width 555 height 145
click at [824, 241] on h5 "A firm managing a global equity fund is seeking to claim compliance with the Gl…" at bounding box center [647, 215] width 555 height 145
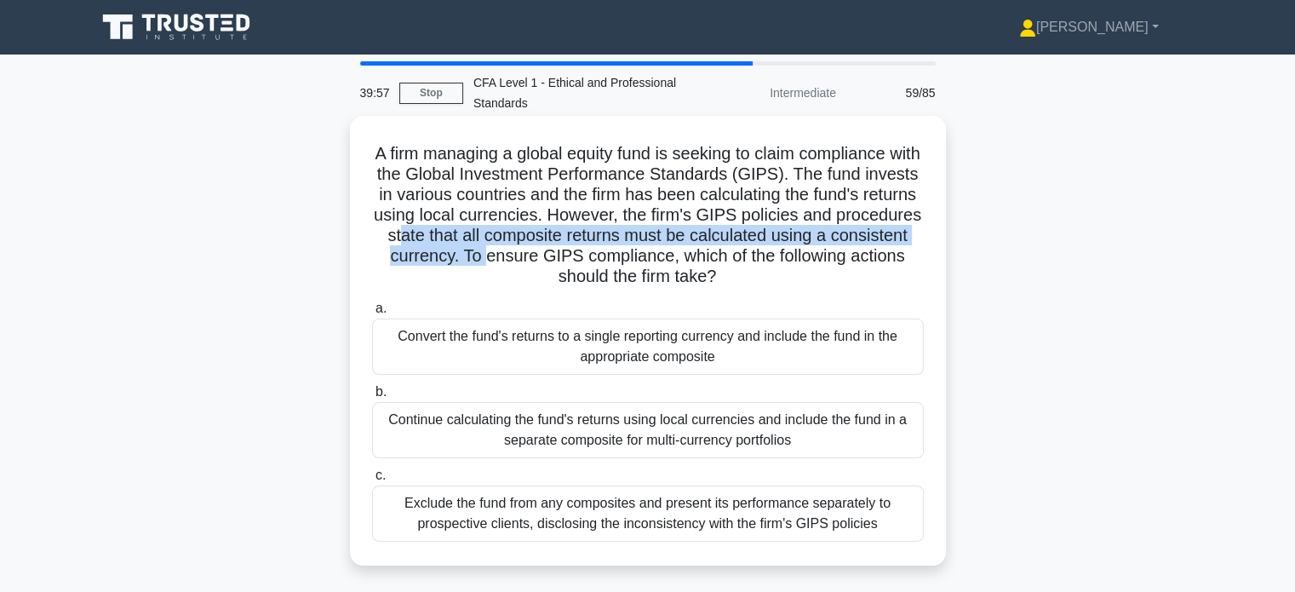
drag, startPoint x: 484, startPoint y: 243, endPoint x: 559, endPoint y: 255, distance: 75.9
click at [554, 255] on h5 "A firm managing a global equity fund is seeking to claim compliance with the Gl…" at bounding box center [647, 215] width 555 height 145
drag, startPoint x: 606, startPoint y: 255, endPoint x: 813, endPoint y: 280, distance: 208.5
click at [813, 280] on h5 "A firm managing a global equity fund is seeking to claim compliance with the Gl…" at bounding box center [647, 215] width 555 height 145
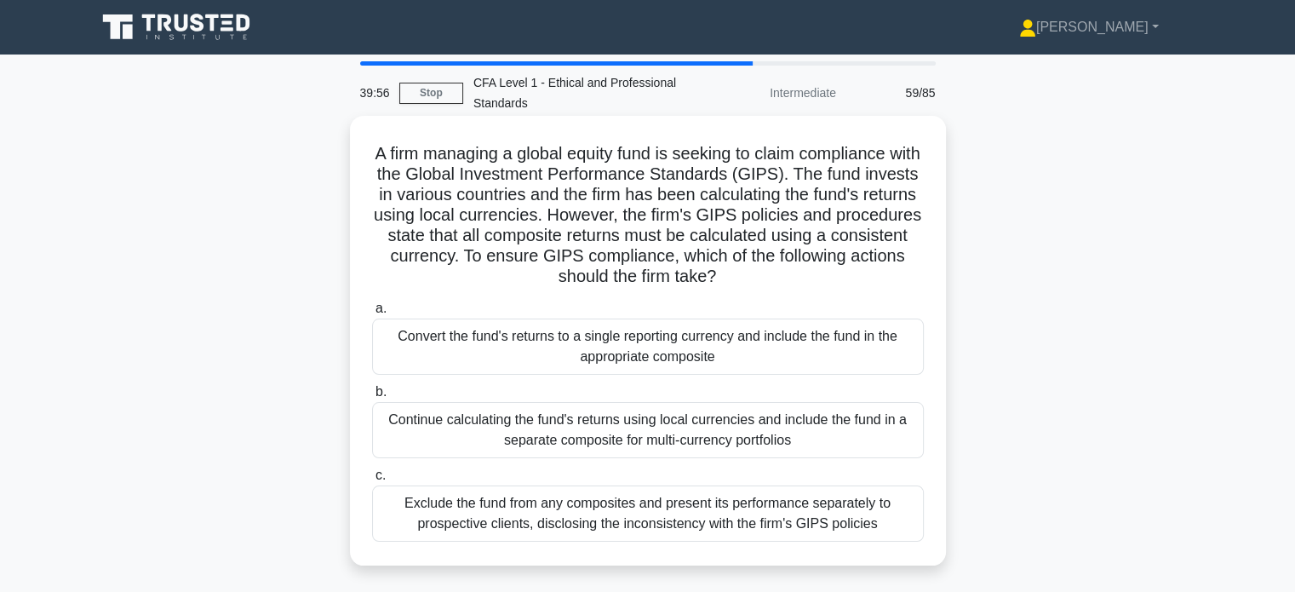
click at [831, 280] on h5 "A firm managing a global equity fund is seeking to claim compliance with the Gl…" at bounding box center [647, 215] width 555 height 145
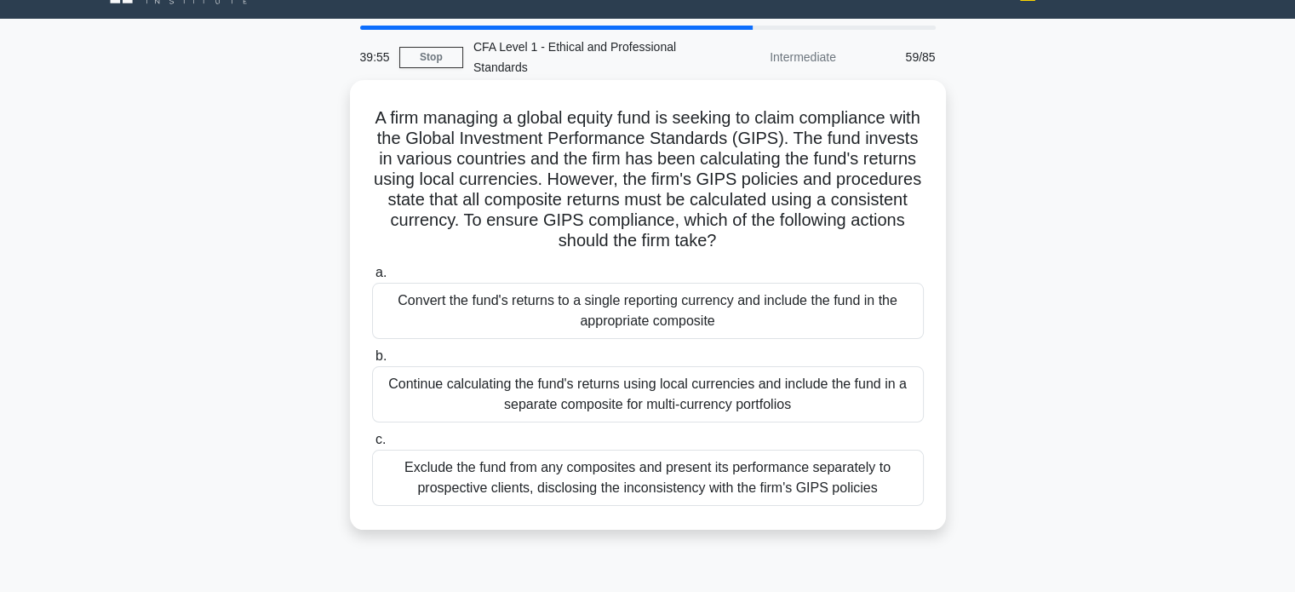
scroll to position [85, 0]
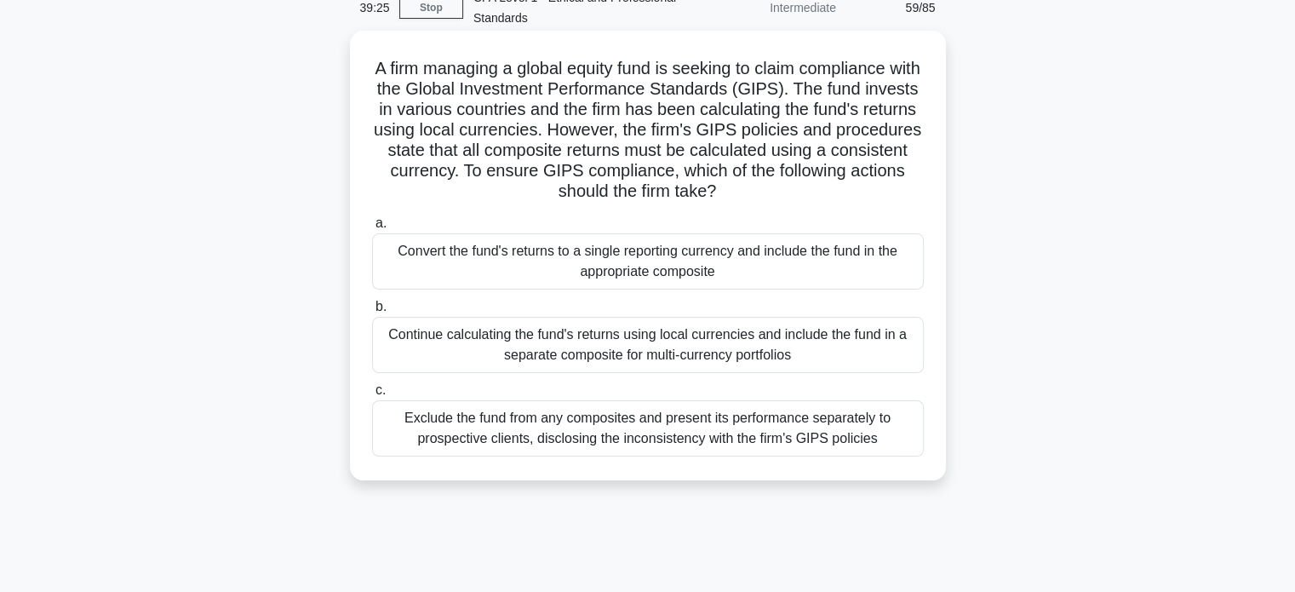
click at [743, 248] on div "Convert the fund's returns to a single reporting currency and include the fund …" at bounding box center [648, 261] width 552 height 56
click at [372, 229] on input "a. Convert the fund's returns to a single reporting currency and include the fu…" at bounding box center [372, 223] width 0 height 11
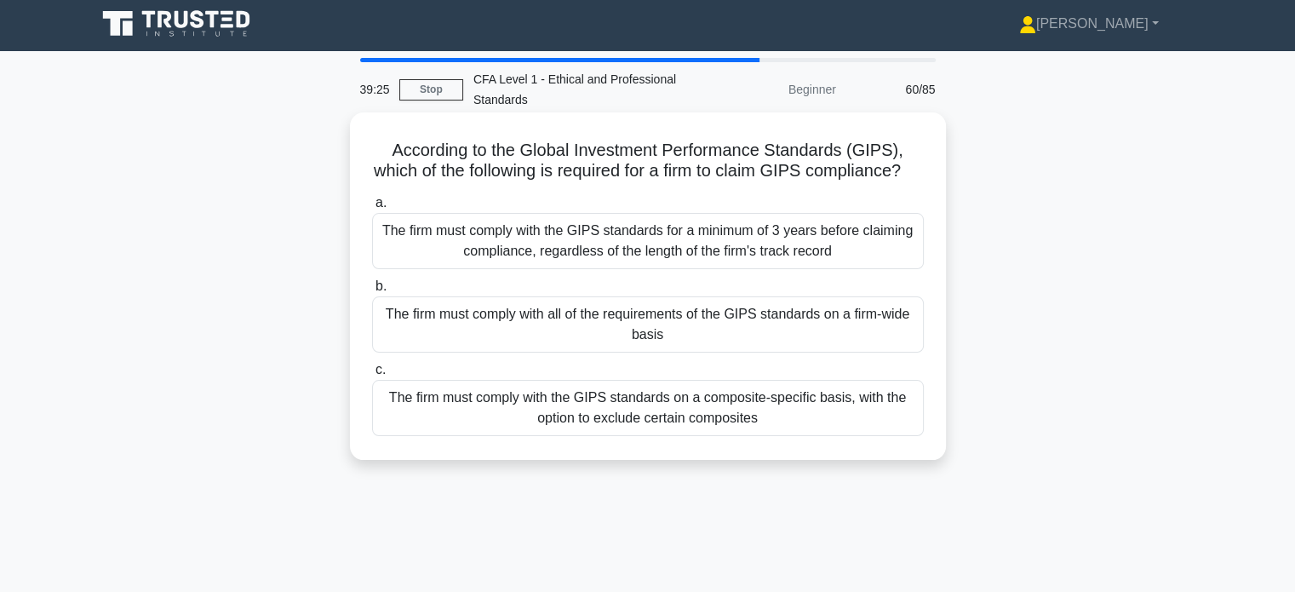
scroll to position [0, 0]
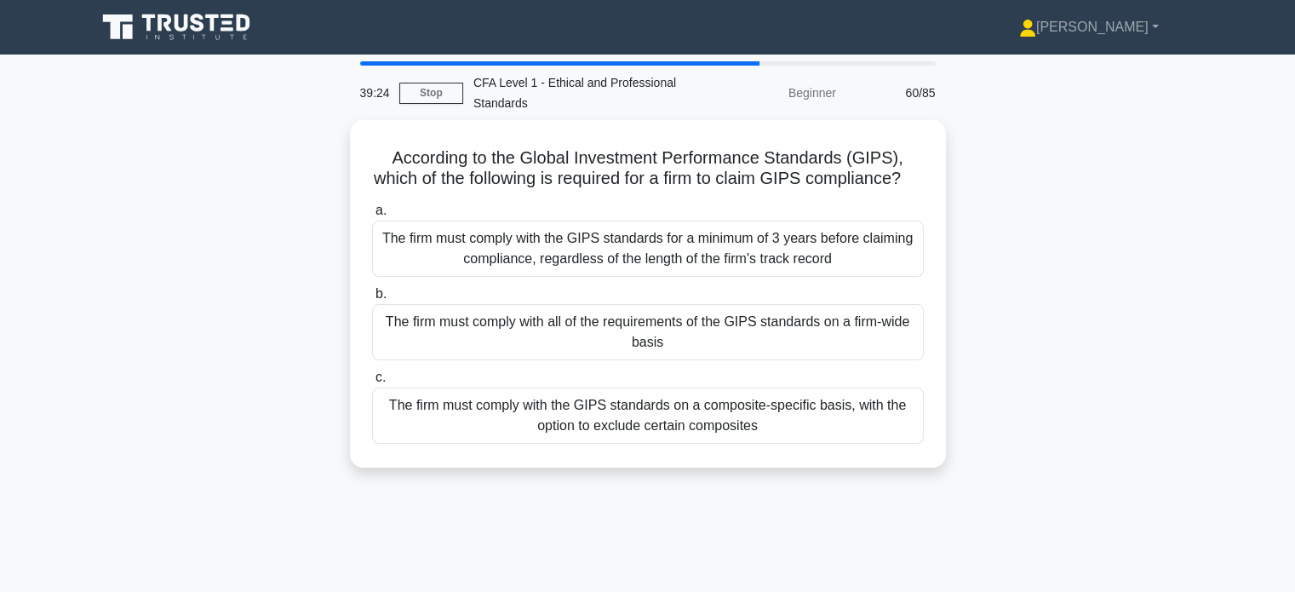
drag, startPoint x: 774, startPoint y: 159, endPoint x: 975, endPoint y: 201, distance: 205.3
click at [975, 201] on div "According to the Global Investment Performance Standards (GIPS), which of the f…" at bounding box center [648, 304] width 1124 height 368
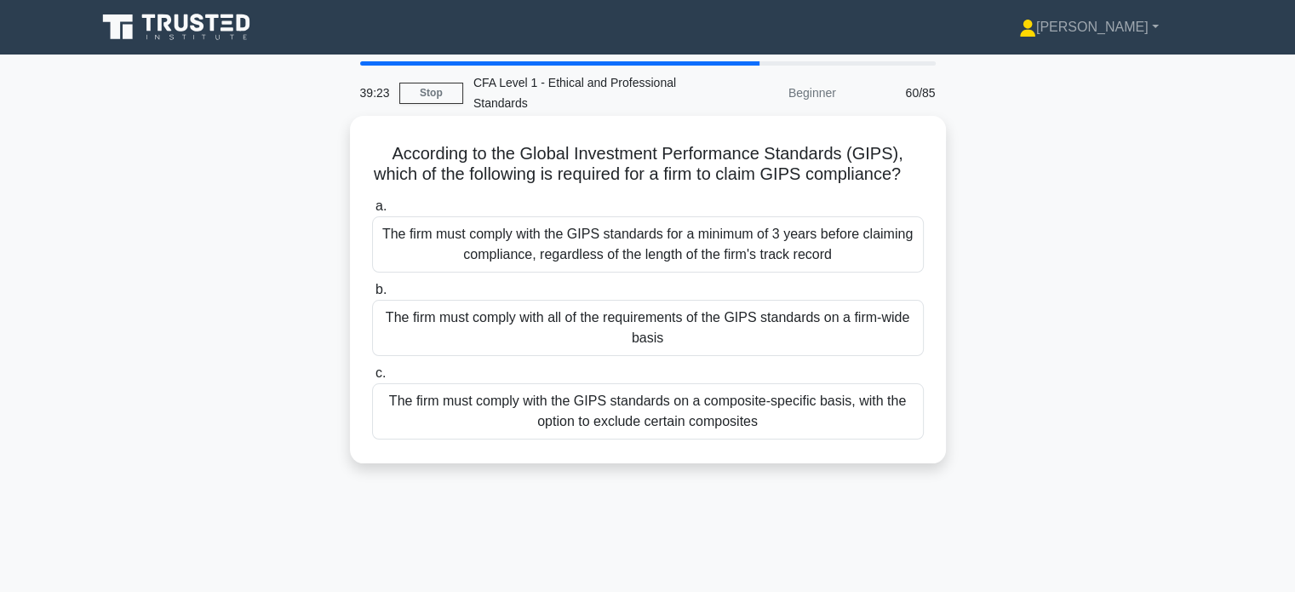
click at [895, 186] on h5 "According to the Global Investment Performance Standards (GIPS), which of the f…" at bounding box center [647, 164] width 555 height 43
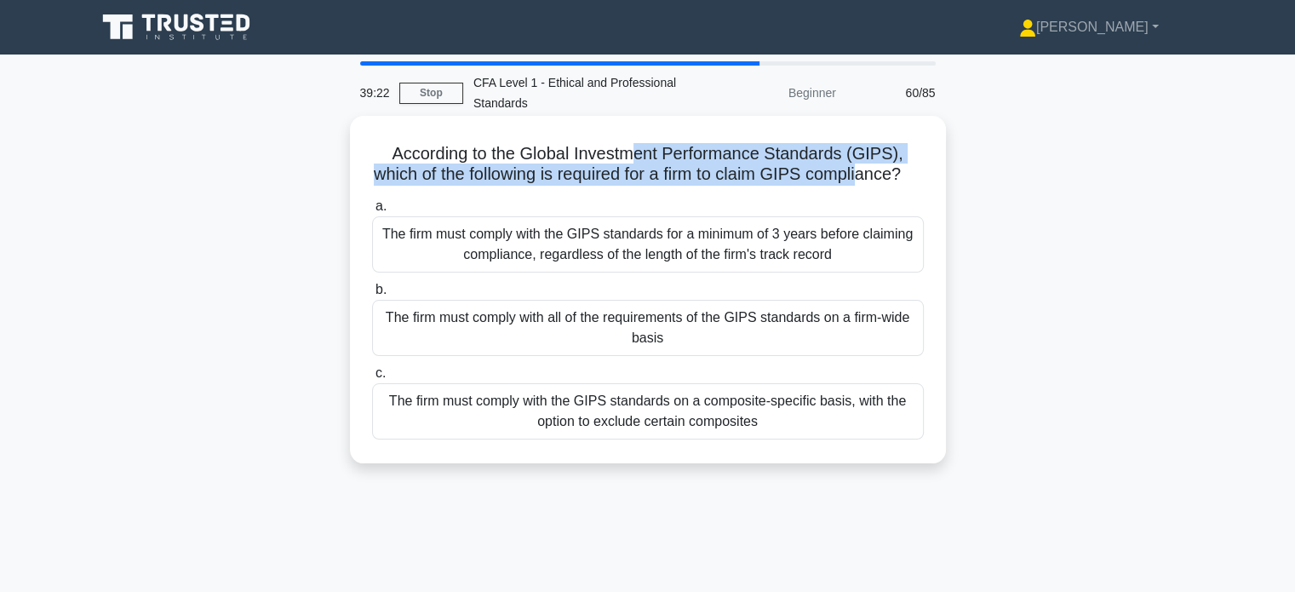
drag, startPoint x: 635, startPoint y: 155, endPoint x: 876, endPoint y: 171, distance: 241.6
click at [876, 171] on h5 "According to the Global Investment Performance Standards (GIPS), which of the f…" at bounding box center [647, 164] width 555 height 43
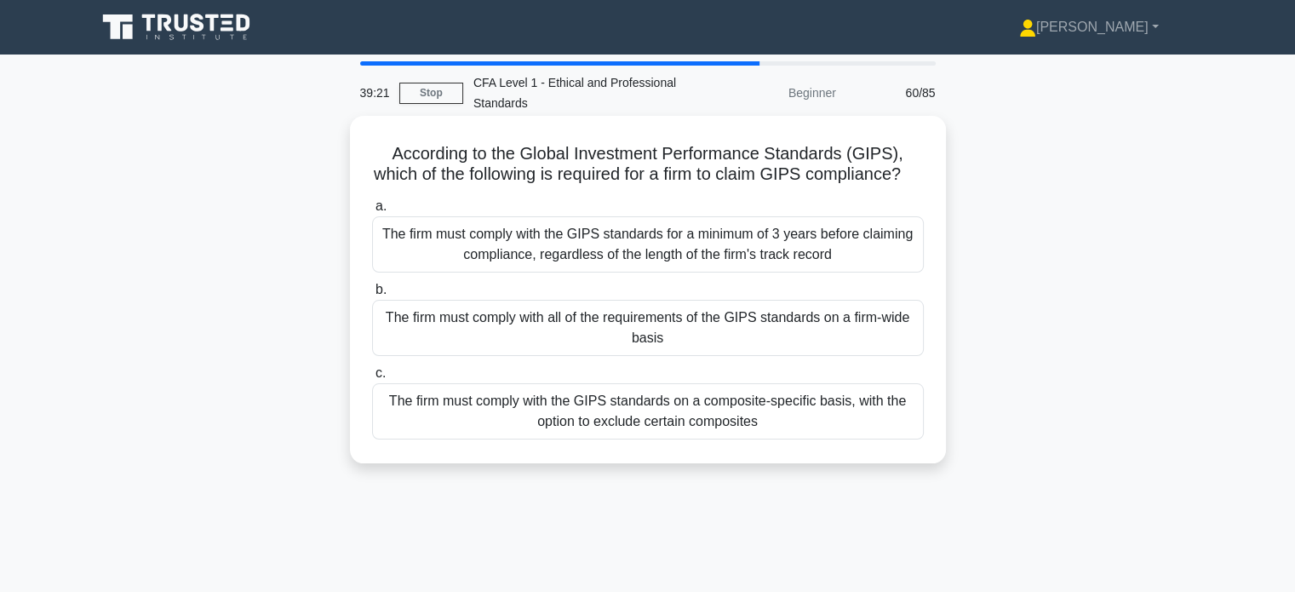
click at [826, 185] on h5 "According to the Global Investment Performance Standards (GIPS), which of the f…" at bounding box center [647, 164] width 555 height 43
drag, startPoint x: 484, startPoint y: 172, endPoint x: 715, endPoint y: 190, distance: 232.3
click at [701, 186] on h5 "According to the Global Investment Performance Standards (GIPS), which of the f…" at bounding box center [647, 164] width 555 height 43
click at [722, 186] on h5 "According to the Global Investment Performance Standards (GIPS), which of the f…" at bounding box center [647, 164] width 555 height 43
drag, startPoint x: 640, startPoint y: 182, endPoint x: 831, endPoint y: 188, distance: 190.9
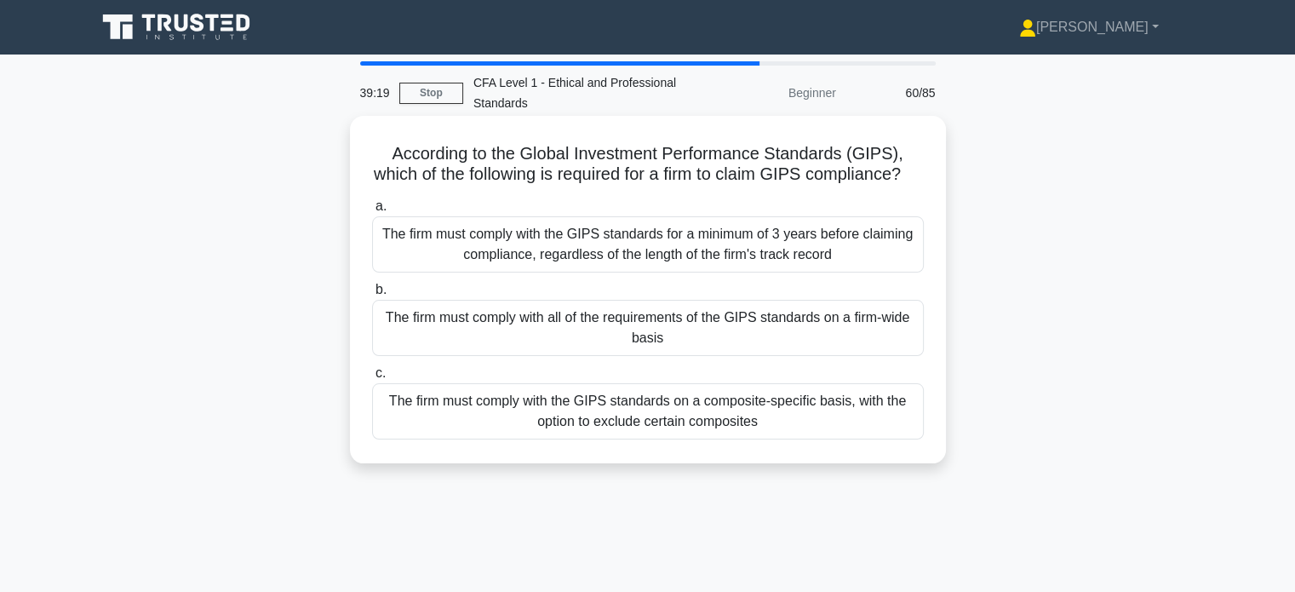
click at [831, 186] on h5 "According to the Global Investment Performance Standards (GIPS), which of the f…" at bounding box center [647, 164] width 555 height 43
drag, startPoint x: 739, startPoint y: 169, endPoint x: 922, endPoint y: 178, distance: 182.5
click at [922, 178] on h5 "According to the Global Investment Performance Standards (GIPS), which of the f…" at bounding box center [647, 164] width 555 height 43
click at [916, 186] on h5 "According to the Global Investment Performance Standards (GIPS), which of the f…" at bounding box center [647, 164] width 555 height 43
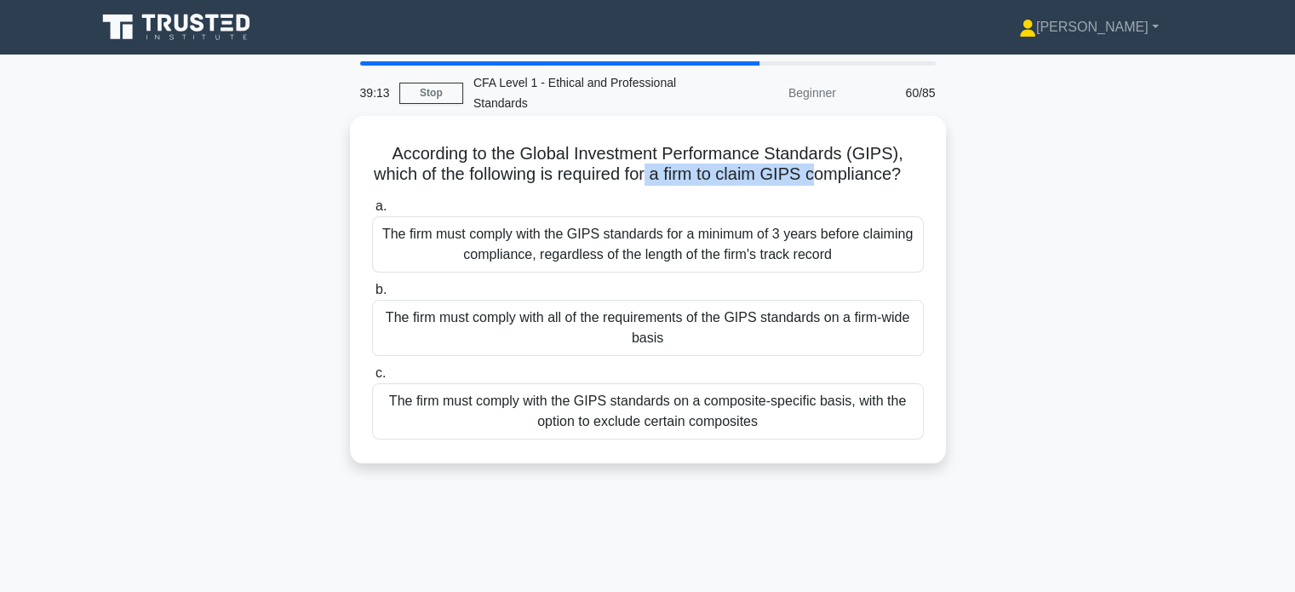
drag, startPoint x: 678, startPoint y: 169, endPoint x: 831, endPoint y: 179, distance: 153.6
click at [831, 179] on h5 "According to the Global Investment Performance Standards (GIPS), which of the f…" at bounding box center [647, 164] width 555 height 43
click at [830, 186] on h5 "According to the Global Investment Performance Standards (GIPS), which of the f…" at bounding box center [647, 164] width 555 height 43
click at [682, 352] on div "The firm must comply with all of the requirements of the GIPS standards on a fi…" at bounding box center [648, 328] width 552 height 56
click at [372, 296] on input "b. The firm must comply with all of the requirements of the GIPS standards on a…" at bounding box center [372, 289] width 0 height 11
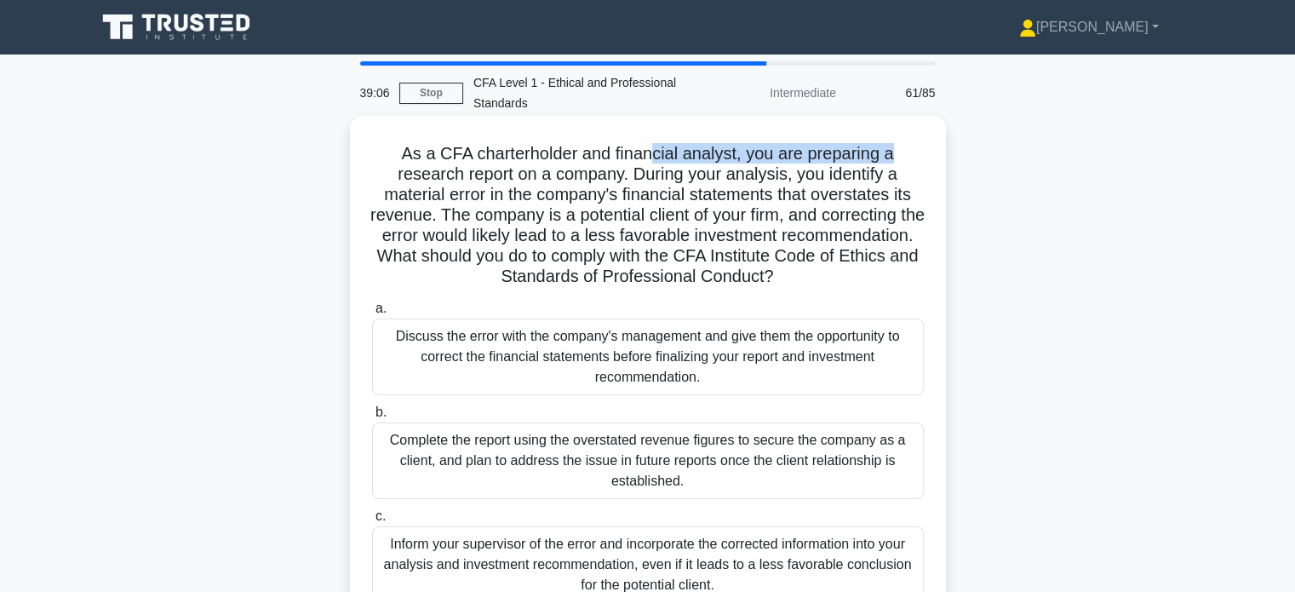
drag, startPoint x: 698, startPoint y: 152, endPoint x: 913, endPoint y: 157, distance: 215.5
click at [913, 157] on h5 "As a CFA charterholder and financial analyst, you are preparing a research repo…" at bounding box center [647, 215] width 555 height 145
click at [871, 175] on h5 "As a CFA charterholder and financial analyst, you are preparing a research repo…" at bounding box center [647, 215] width 555 height 145
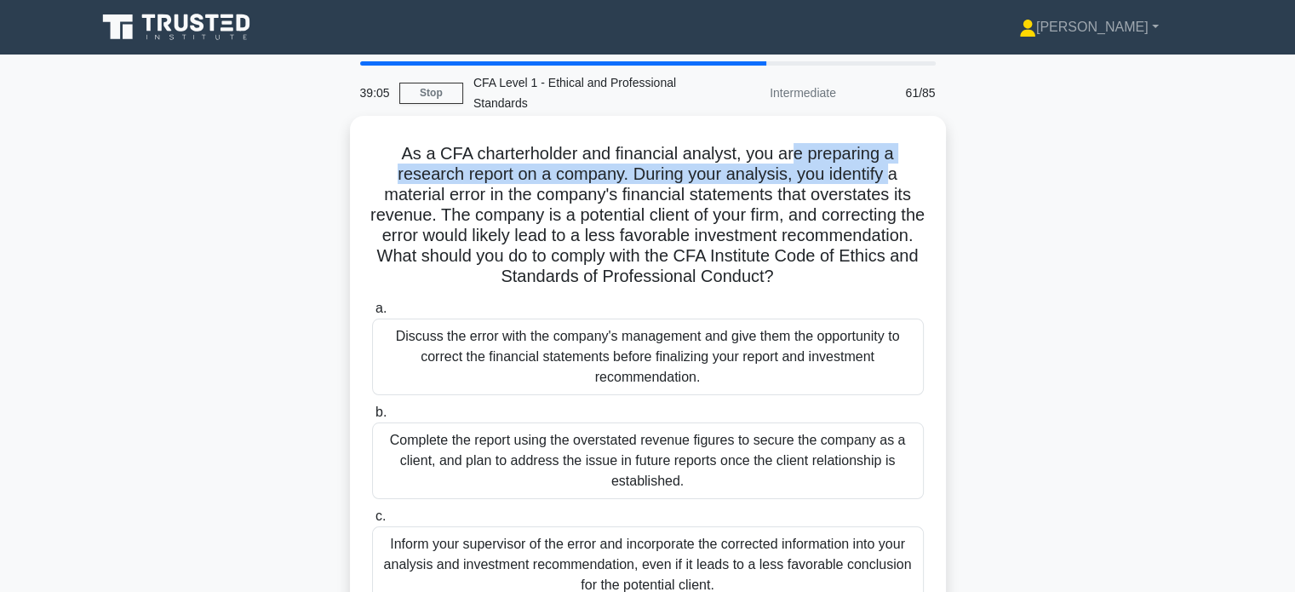
drag, startPoint x: 880, startPoint y: 166, endPoint x: 889, endPoint y: 183, distance: 19.4
click at [894, 168] on h5 "As a CFA charterholder and financial analyst, you are preparing a research repo…" at bounding box center [647, 215] width 555 height 145
click at [887, 183] on h5 "As a CFA charterholder and financial analyst, you are preparing a research repo…" at bounding box center [647, 215] width 555 height 145
click at [888, 180] on h5 "As a CFA charterholder and financial analyst, you are preparing a research repo…" at bounding box center [647, 215] width 555 height 145
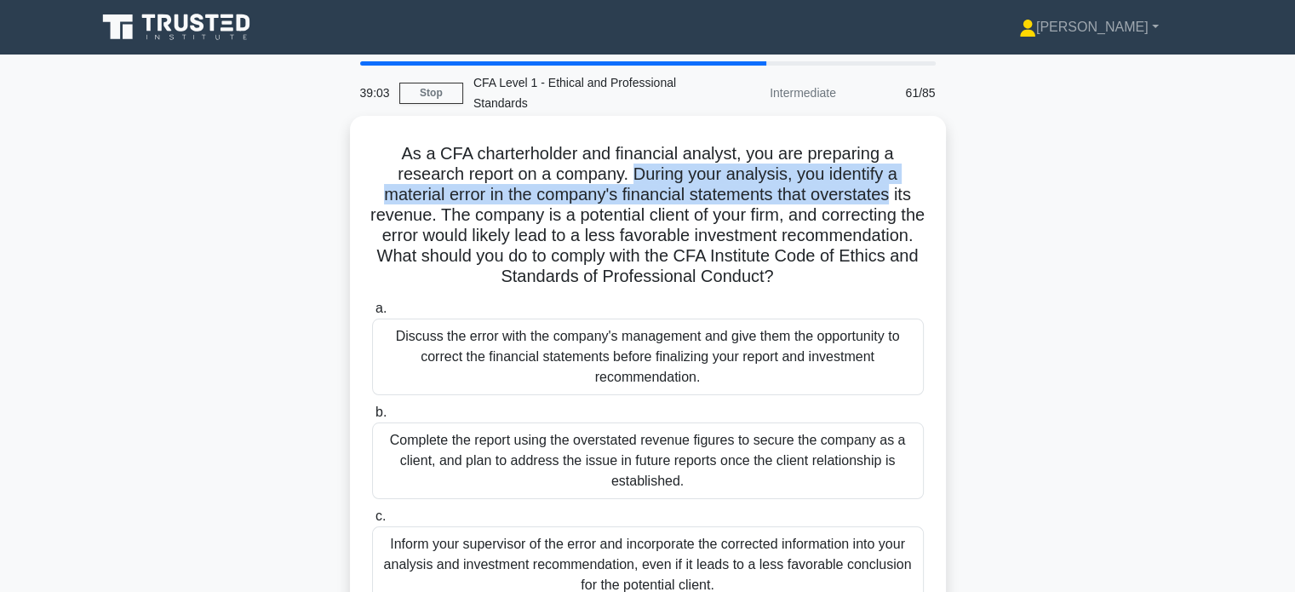
drag, startPoint x: 637, startPoint y: 175, endPoint x: 894, endPoint y: 186, distance: 257.4
click at [894, 186] on h5 "As a CFA charterholder and financial analyst, you are preparing a research repo…" at bounding box center [647, 215] width 555 height 145
click at [891, 177] on h5 "As a CFA charterholder and financial analyst, you are preparing a research repo…" at bounding box center [647, 215] width 555 height 145
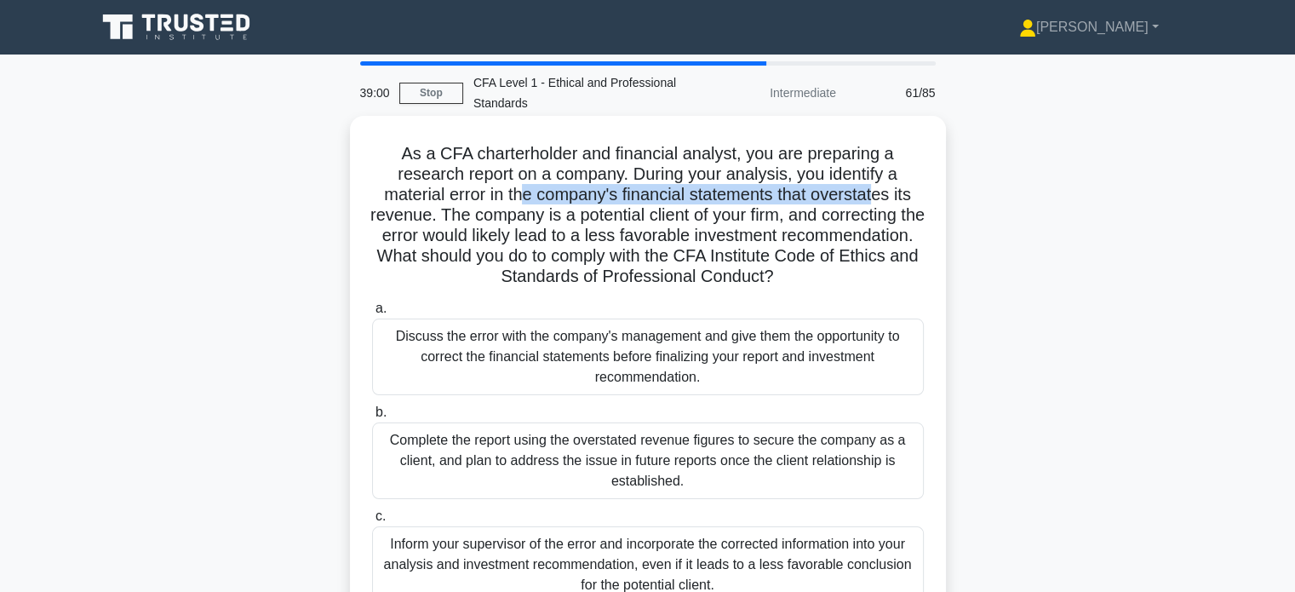
drag, startPoint x: 521, startPoint y: 197, endPoint x: 882, endPoint y: 193, distance: 361.1
click at [882, 193] on h5 "As a CFA charterholder and financial analyst, you are preparing a research repo…" at bounding box center [647, 215] width 555 height 145
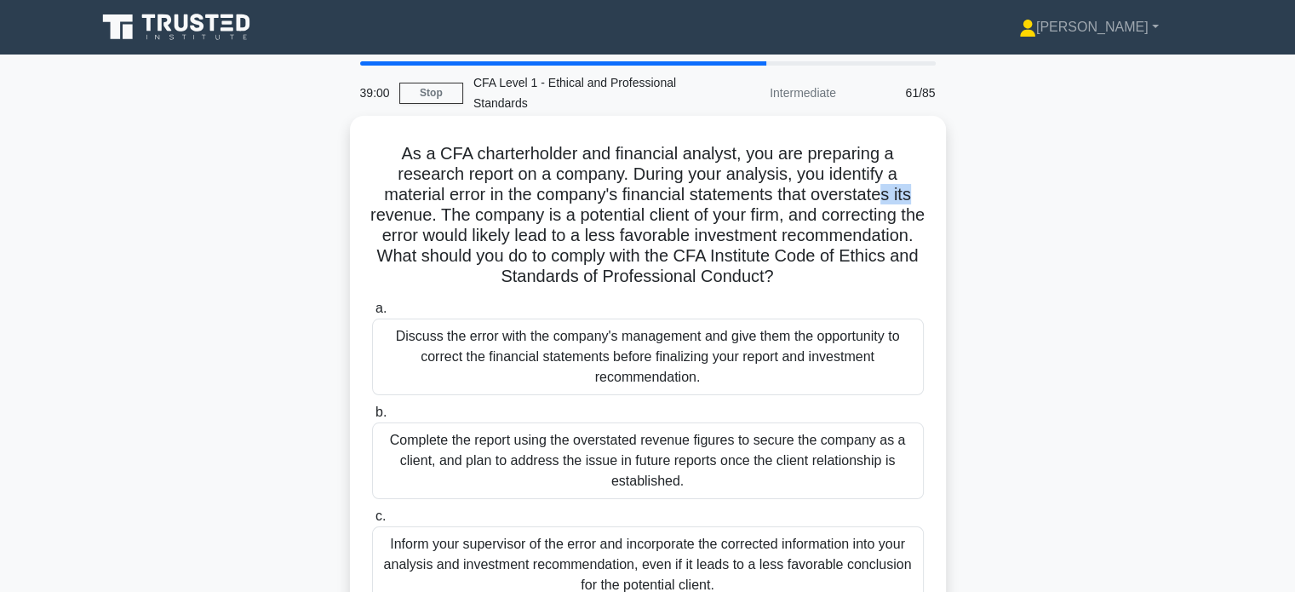
drag, startPoint x: 889, startPoint y: 195, endPoint x: 920, endPoint y: 196, distance: 30.7
click at [920, 196] on h5 "As a CFA charterholder and financial analyst, you are preparing a research repo…" at bounding box center [647, 215] width 555 height 145
click at [918, 207] on h5 "As a CFA charterholder and financial analyst, you are preparing a research repo…" at bounding box center [647, 215] width 555 height 145
drag, startPoint x: 515, startPoint y: 217, endPoint x: 686, endPoint y: 210, distance: 171.3
click at [686, 210] on h5 "As a CFA charterholder and financial analyst, you are preparing a research repo…" at bounding box center [647, 215] width 555 height 145
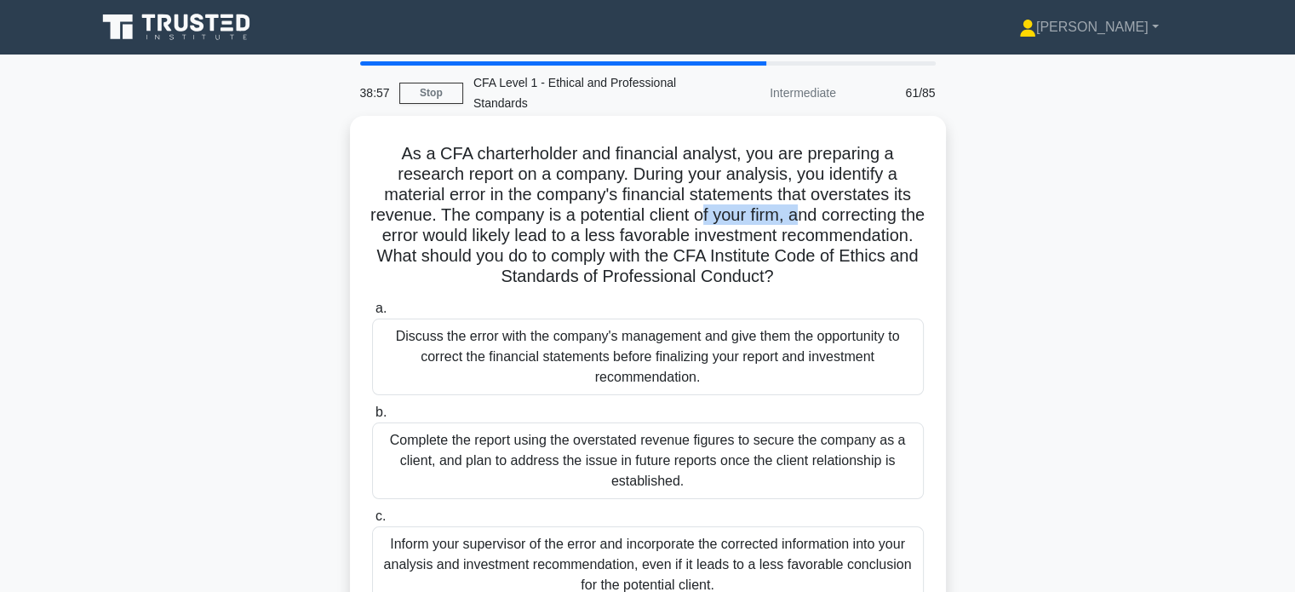
drag, startPoint x: 718, startPoint y: 218, endPoint x: 814, endPoint y: 217, distance: 96.2
click at [811, 217] on h5 "As a CFA charterholder and financial analyst, you are preparing a research repo…" at bounding box center [647, 215] width 555 height 145
drag, startPoint x: 831, startPoint y: 215, endPoint x: 919, endPoint y: 218, distance: 87.8
click at [919, 218] on h5 "As a CFA charterholder and financial analyst, you are preparing a research repo…" at bounding box center [647, 215] width 555 height 145
click at [881, 235] on h5 "As a CFA charterholder and financial analyst, you are preparing a research repo…" at bounding box center [647, 215] width 555 height 145
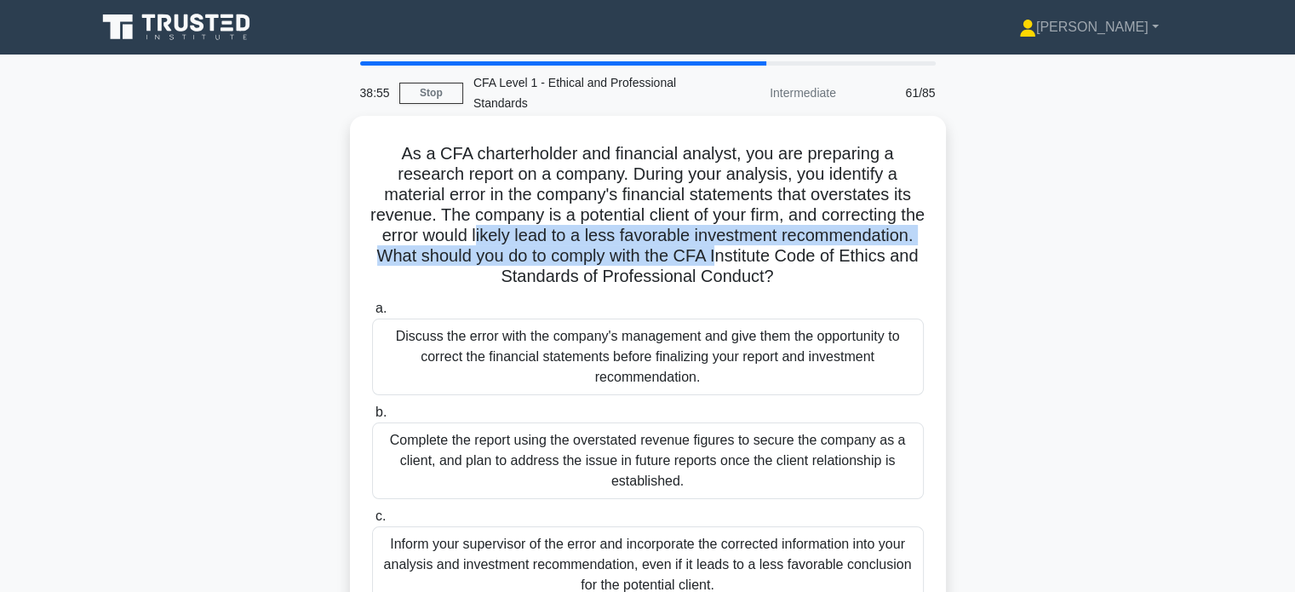
drag, startPoint x: 566, startPoint y: 238, endPoint x: 865, endPoint y: 248, distance: 299.9
click at [865, 248] on h5 "As a CFA charterholder and financial analyst, you are preparing a research repo…" at bounding box center [647, 215] width 555 height 145
click at [852, 253] on h5 "As a CFA charterholder and financial analyst, you are preparing a research repo…" at bounding box center [647, 215] width 555 height 145
click at [770, 261] on h5 "As a CFA charterholder and financial analyst, you are preparing a research repo…" at bounding box center [647, 215] width 555 height 145
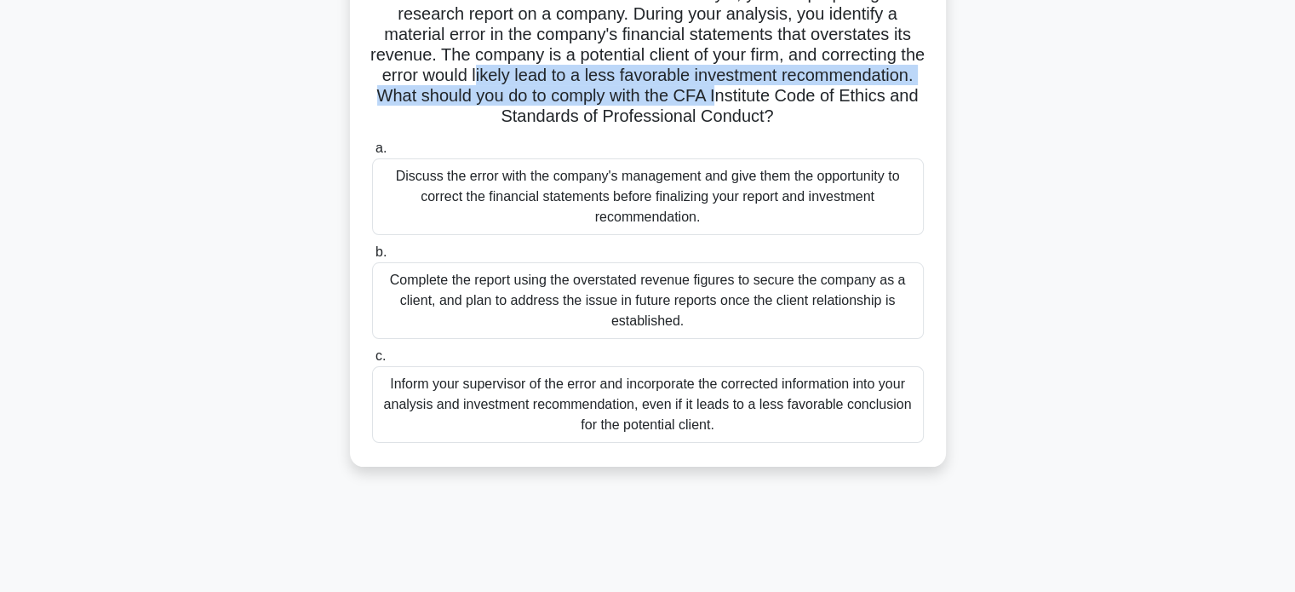
scroll to position [170, 0]
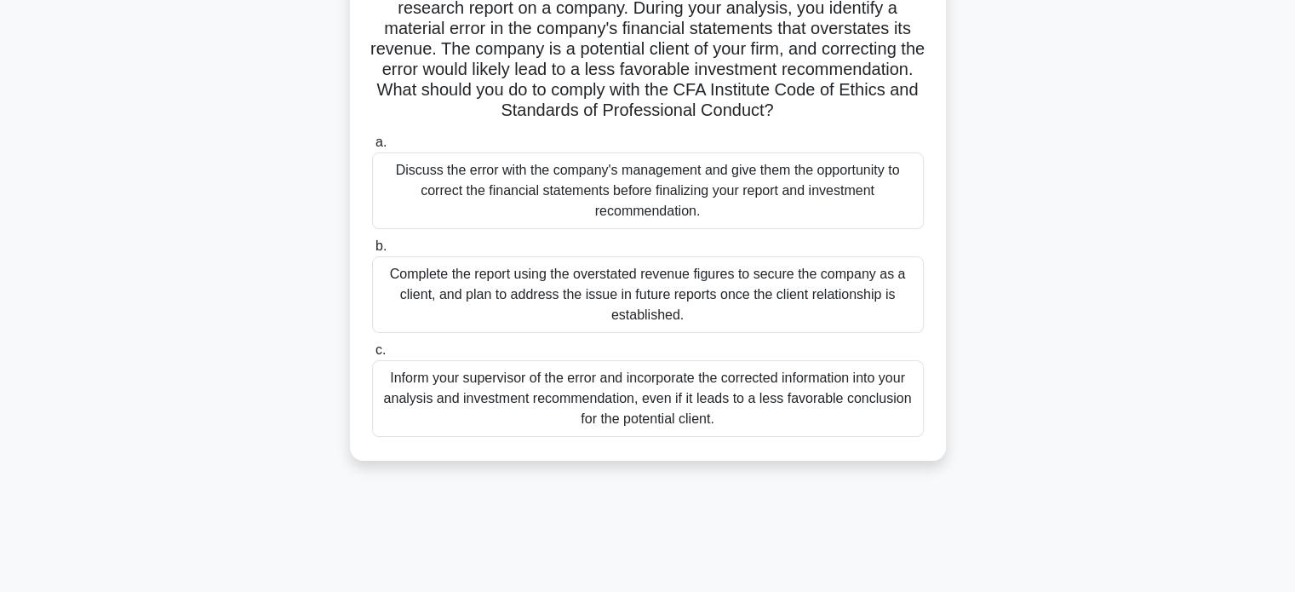
click at [1070, 175] on div "As a CFA charterholder and financial analyst, you are preparing a research repo…" at bounding box center [648, 215] width 1124 height 531
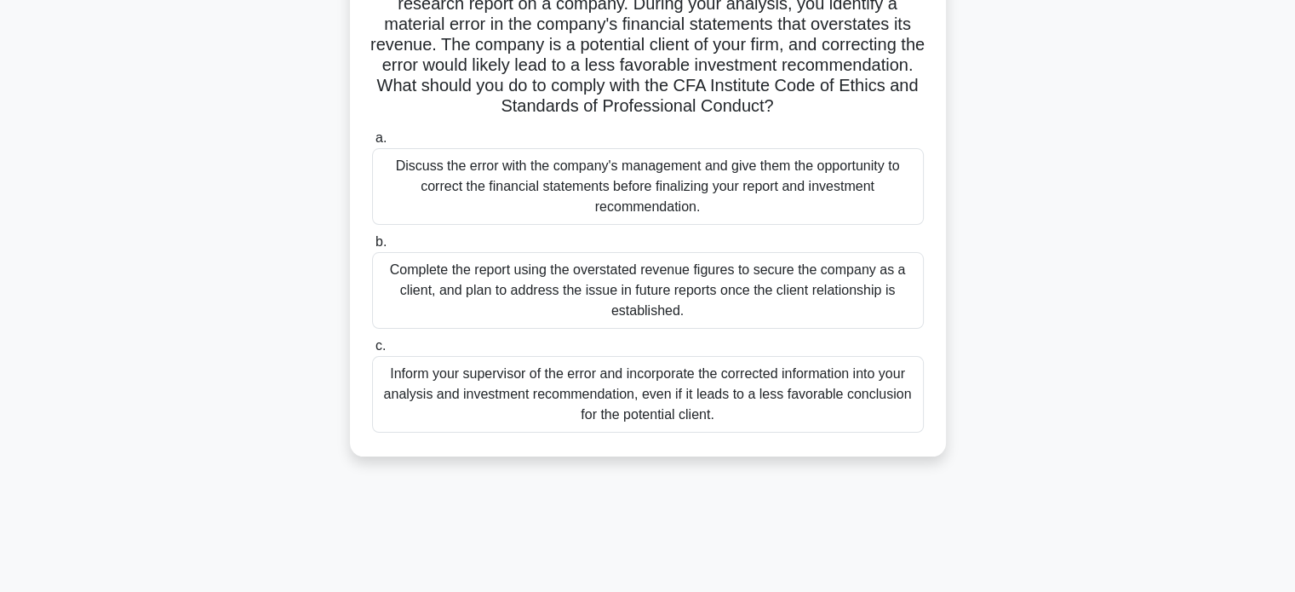
click at [679, 186] on div "Discuss the error with the company's management and give them the opportunity t…" at bounding box center [648, 186] width 552 height 77
click at [372, 144] on input "a. Discuss the error with the company's management and give them the opportunit…" at bounding box center [372, 138] width 0 height 11
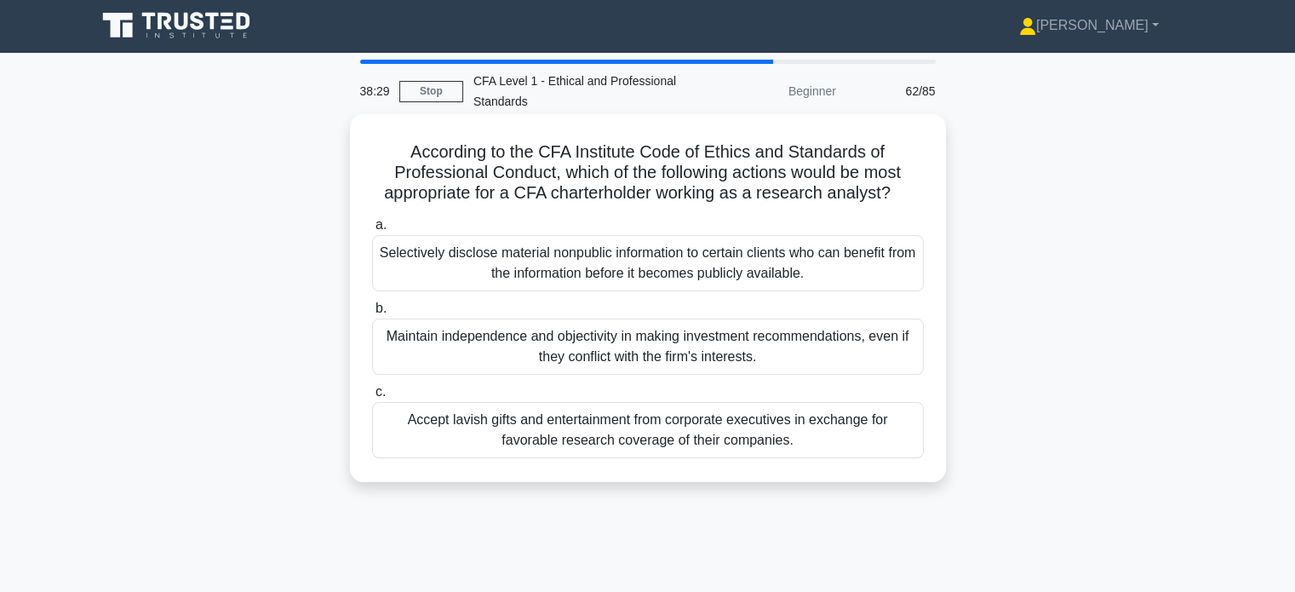
scroll to position [0, 0]
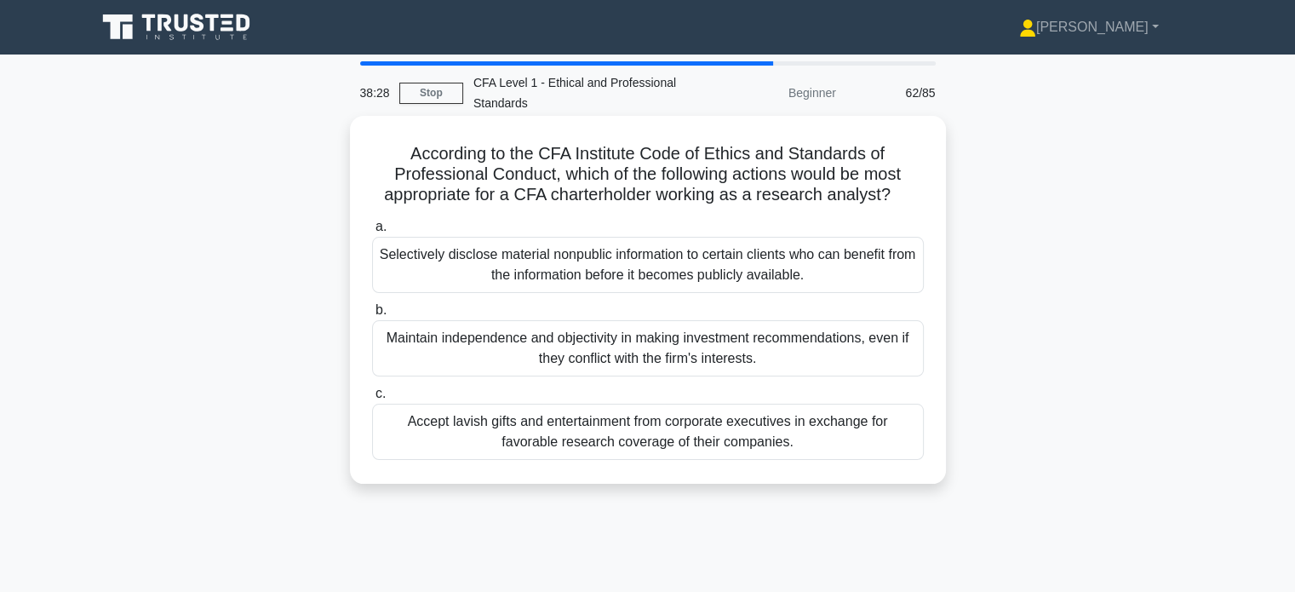
drag, startPoint x: 702, startPoint y: 146, endPoint x: 900, endPoint y: 192, distance: 203.9
click at [899, 192] on div "According to the CFA Institute Code of Ethics and Standards of Professional Con…" at bounding box center [648, 300] width 583 height 354
click at [905, 198] on icon ".spinner_0XTQ{transform-origin:center;animation:spinner_y6GP .75s linear infini…" at bounding box center [901, 196] width 20 height 20
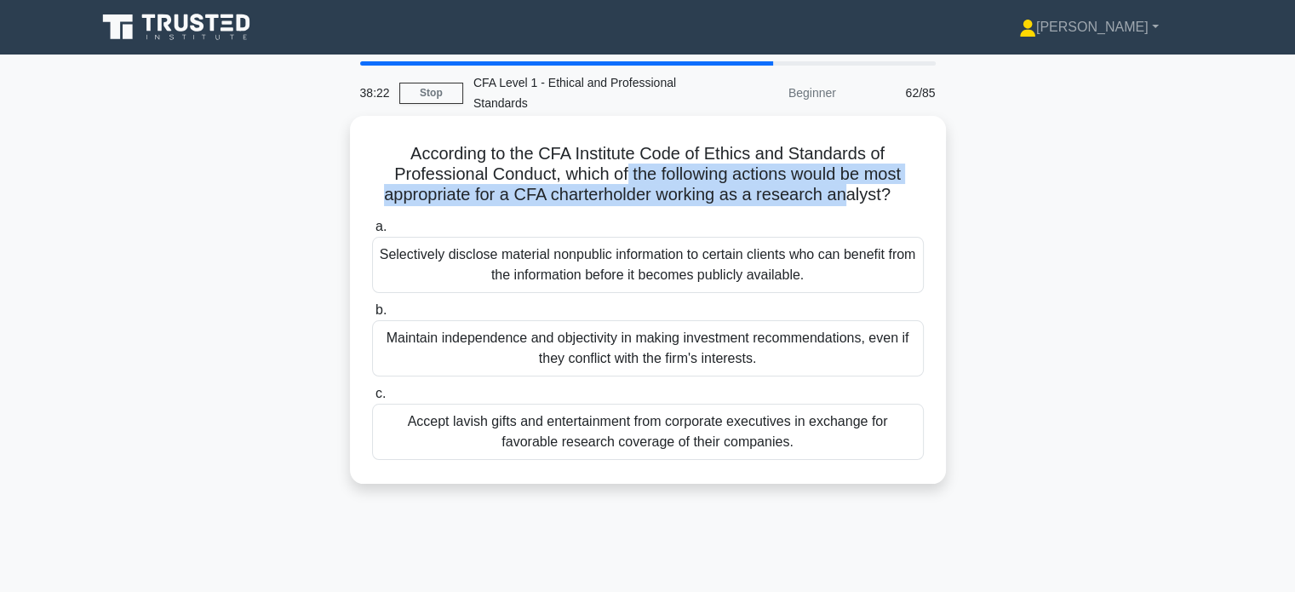
drag, startPoint x: 630, startPoint y: 181, endPoint x: 851, endPoint y: 190, distance: 220.8
click at [851, 190] on h5 "According to the CFA Institute Code of Ethics and Standards of Professional Con…" at bounding box center [647, 174] width 555 height 63
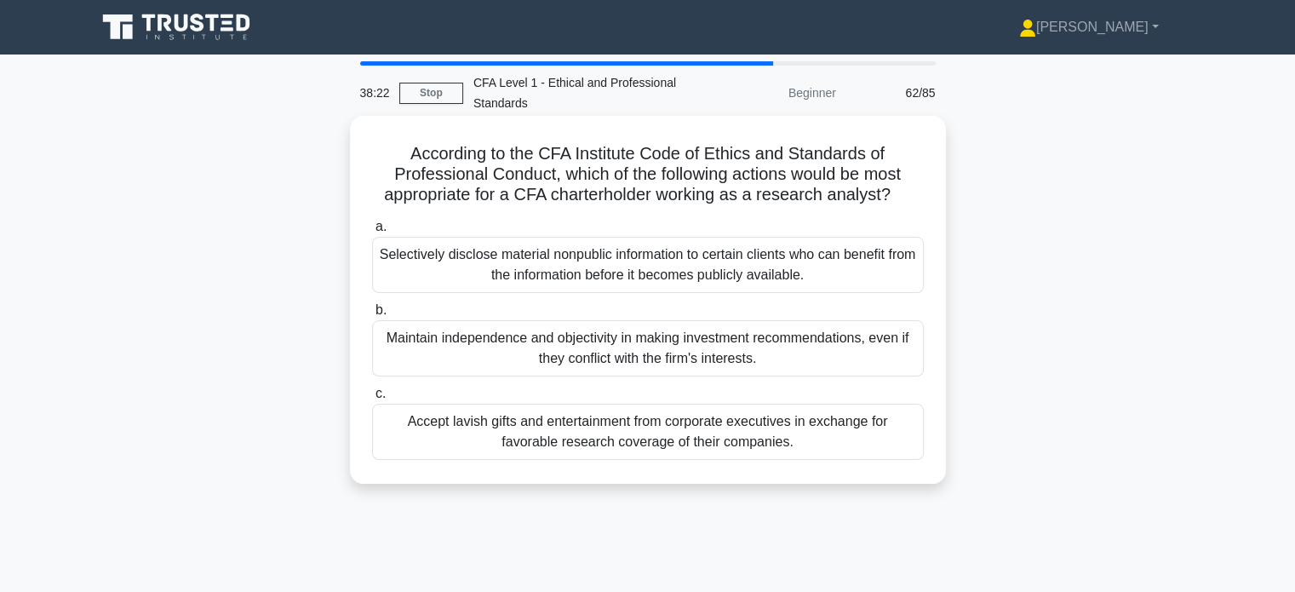
click at [870, 190] on h5 "According to the CFA Institute Code of Ethics and Standards of Professional Con…" at bounding box center [647, 174] width 555 height 63
click at [811, 352] on div "Maintain independence and objectivity in making investment recommendations, eve…" at bounding box center [648, 348] width 552 height 56
click at [372, 316] on input "b. Maintain independence and objectivity in making investment recommendations, …" at bounding box center [372, 310] width 0 height 11
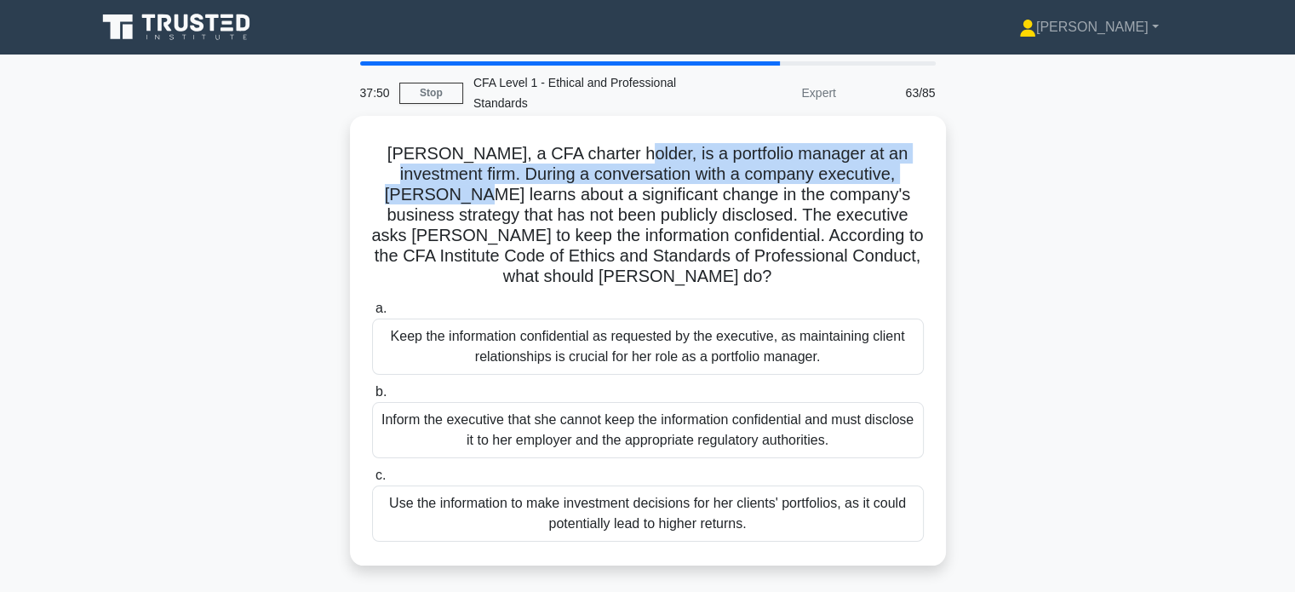
drag, startPoint x: 589, startPoint y: 154, endPoint x: 924, endPoint y: 165, distance: 335.7
click at [924, 165] on h5 "Lucy, a CFA charter holder, is a portfolio manager at an investment firm. Durin…" at bounding box center [647, 215] width 555 height 145
click at [926, 165] on div "Lucy, a CFA charter holder, is a portfolio manager at an investment firm. Durin…" at bounding box center [648, 341] width 583 height 436
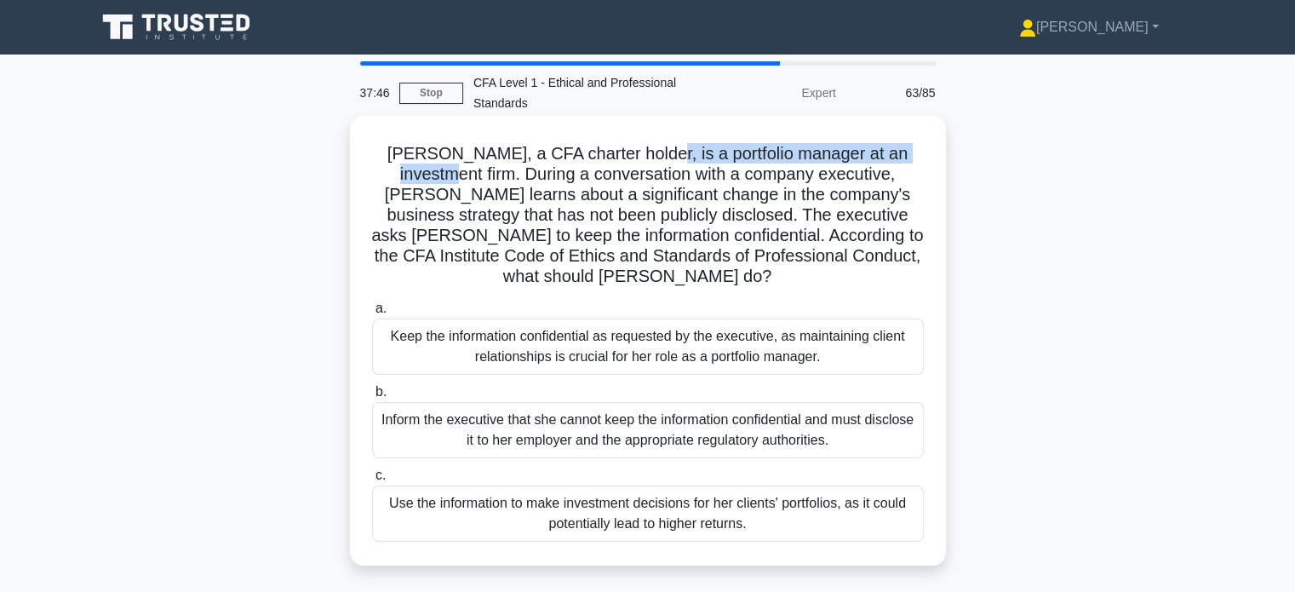
drag, startPoint x: 652, startPoint y: 159, endPoint x: 927, endPoint y: 161, distance: 274.2
click at [927, 161] on div "Lucy, a CFA charter holder, is a portfolio manager at an investment firm. Durin…" at bounding box center [648, 341] width 583 height 436
click at [922, 162] on h5 "Lucy, a CFA charter holder, is a portfolio manager at an investment firm. Durin…" at bounding box center [647, 215] width 555 height 145
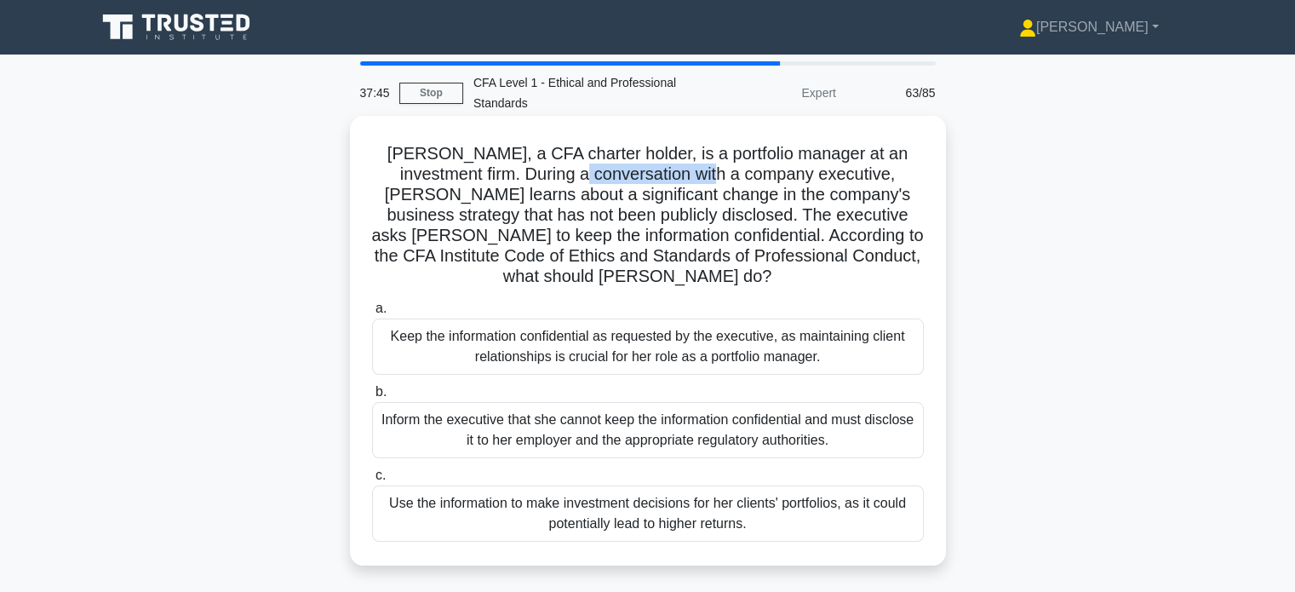
drag, startPoint x: 521, startPoint y: 179, endPoint x: 679, endPoint y: 179, distance: 157.6
click at [668, 174] on h5 "Lucy, a CFA charter holder, is a portfolio manager at an investment firm. Durin…" at bounding box center [647, 215] width 555 height 145
drag, startPoint x: 732, startPoint y: 169, endPoint x: 911, endPoint y: 181, distance: 179.3
click at [911, 181] on h5 "Lucy, a CFA charter holder, is a portfolio manager at an investment firm. Durin…" at bounding box center [647, 215] width 555 height 145
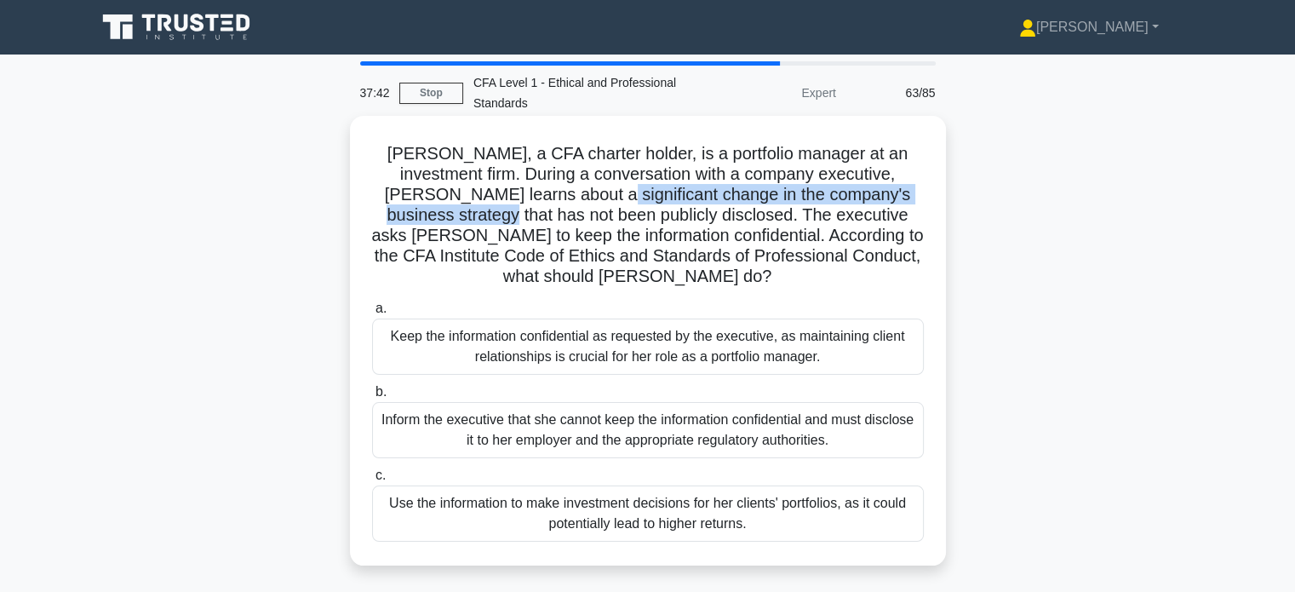
drag, startPoint x: 511, startPoint y: 197, endPoint x: 920, endPoint y: 203, distance: 408.9
click at [920, 203] on h5 "Lucy, a CFA charter holder, is a portfolio manager at an investment firm. Durin…" at bounding box center [647, 215] width 555 height 145
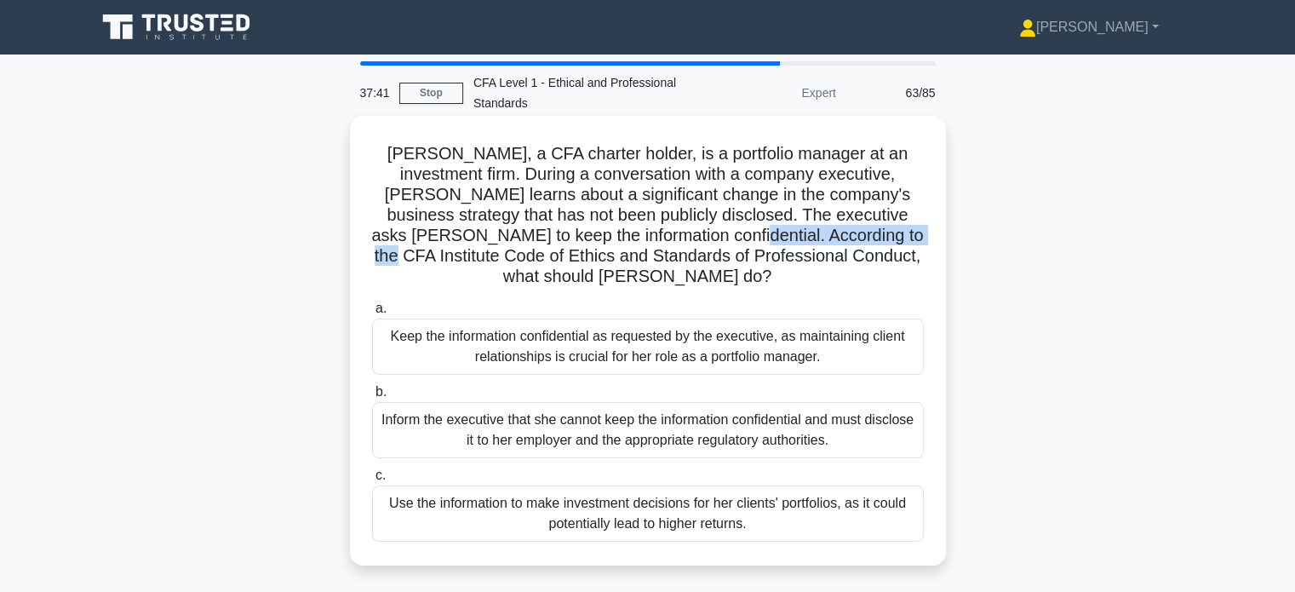
drag, startPoint x: 649, startPoint y: 227, endPoint x: 840, endPoint y: 233, distance: 190.9
click at [840, 233] on h5 "Lucy, a CFA charter holder, is a portfolio manager at an investment firm. Durin…" at bounding box center [647, 215] width 555 height 145
click at [838, 257] on h5 "Lucy, a CFA charter holder, is a portfolio manager at an investment firm. Durin…" at bounding box center [647, 215] width 555 height 145
click at [747, 405] on div "Inform the executive that she cannot keep the information confidential and must…" at bounding box center [648, 430] width 552 height 56
click at [372, 398] on input "b. Inform the executive that she cannot keep the information confidential and m…" at bounding box center [372, 392] width 0 height 11
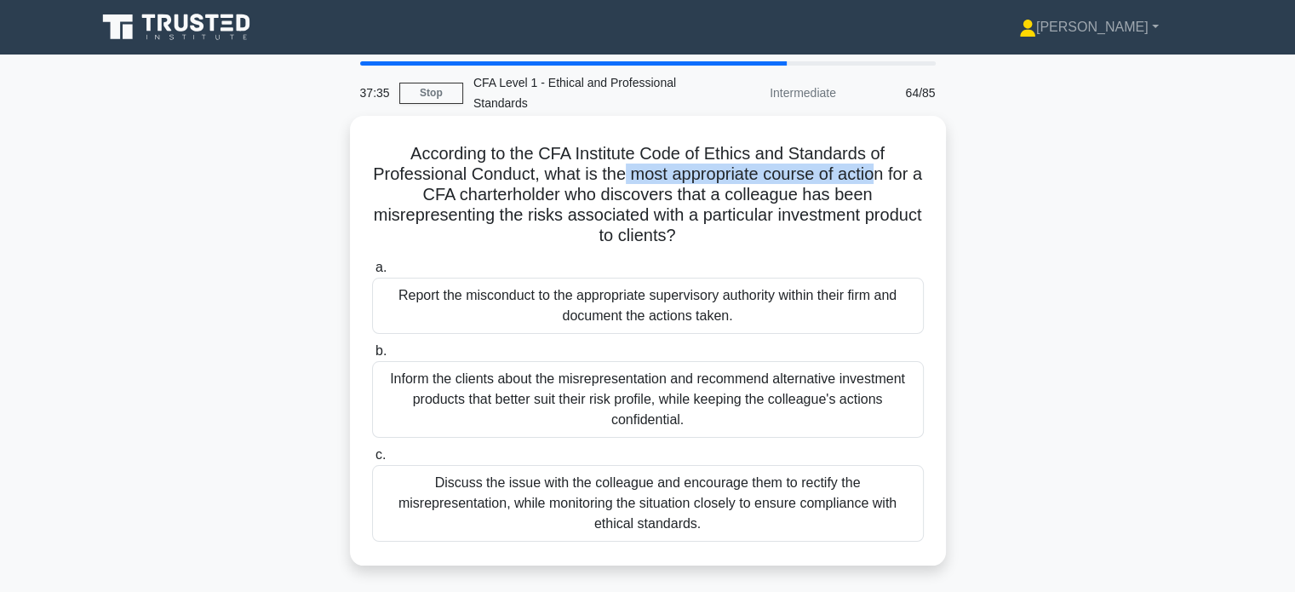
drag, startPoint x: 626, startPoint y: 179, endPoint x: 883, endPoint y: 182, distance: 257.2
click at [882, 182] on h5 "According to the CFA Institute Code of Ethics and Standards of Professional Con…" at bounding box center [647, 195] width 555 height 104
click at [893, 200] on h5 "According to the CFA Institute Code of Ethics and Standards of Professional Con…" at bounding box center [647, 195] width 555 height 104
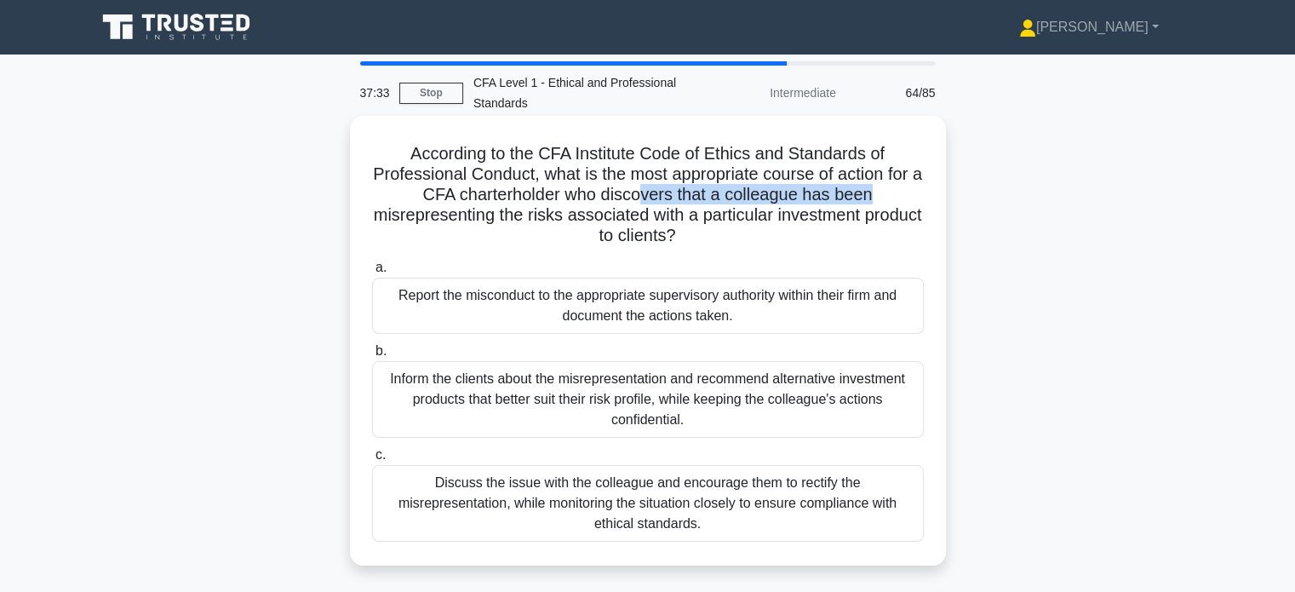
drag, startPoint x: 646, startPoint y: 197, endPoint x: 906, endPoint y: 203, distance: 260.7
click at [906, 203] on h5 "According to the CFA Institute Code of Ethics and Standards of Professional Con…" at bounding box center [647, 195] width 555 height 104
click at [832, 225] on h5 "According to the CFA Institute Code of Ethics and Standards of Professional Con…" at bounding box center [647, 195] width 555 height 104
drag, startPoint x: 600, startPoint y: 224, endPoint x: 732, endPoint y: 241, distance: 134.0
click at [732, 241] on h5 "According to the CFA Institute Code of Ethics and Standards of Professional Con…" at bounding box center [647, 195] width 555 height 104
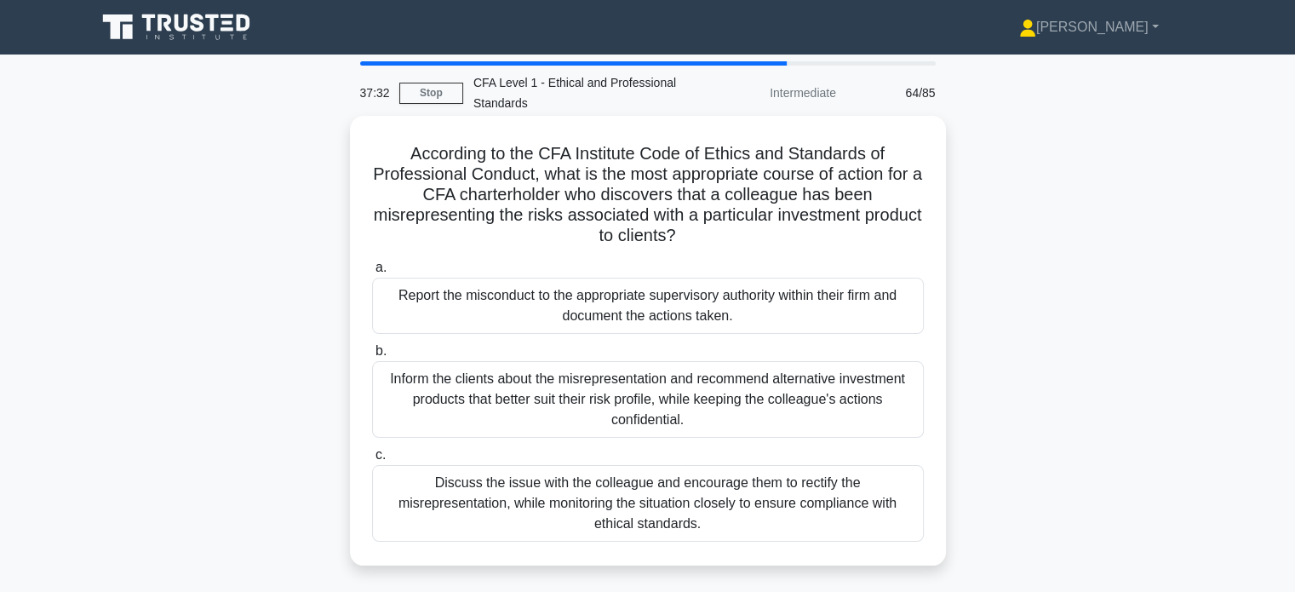
click at [809, 247] on h5 "According to the CFA Institute Code of Ethics and Standards of Professional Con…" at bounding box center [647, 195] width 555 height 104
drag, startPoint x: 725, startPoint y: 213, endPoint x: 881, endPoint y: 221, distance: 156.9
click at [881, 221] on h5 "According to the CFA Institute Code of Ethics and Standards of Professional Con…" at bounding box center [647, 195] width 555 height 104
click at [907, 227] on h5 "According to the CFA Institute Code of Ethics and Standards of Professional Con…" at bounding box center [647, 195] width 555 height 104
drag, startPoint x: 836, startPoint y: 195, endPoint x: 891, endPoint y: 244, distance: 73.6
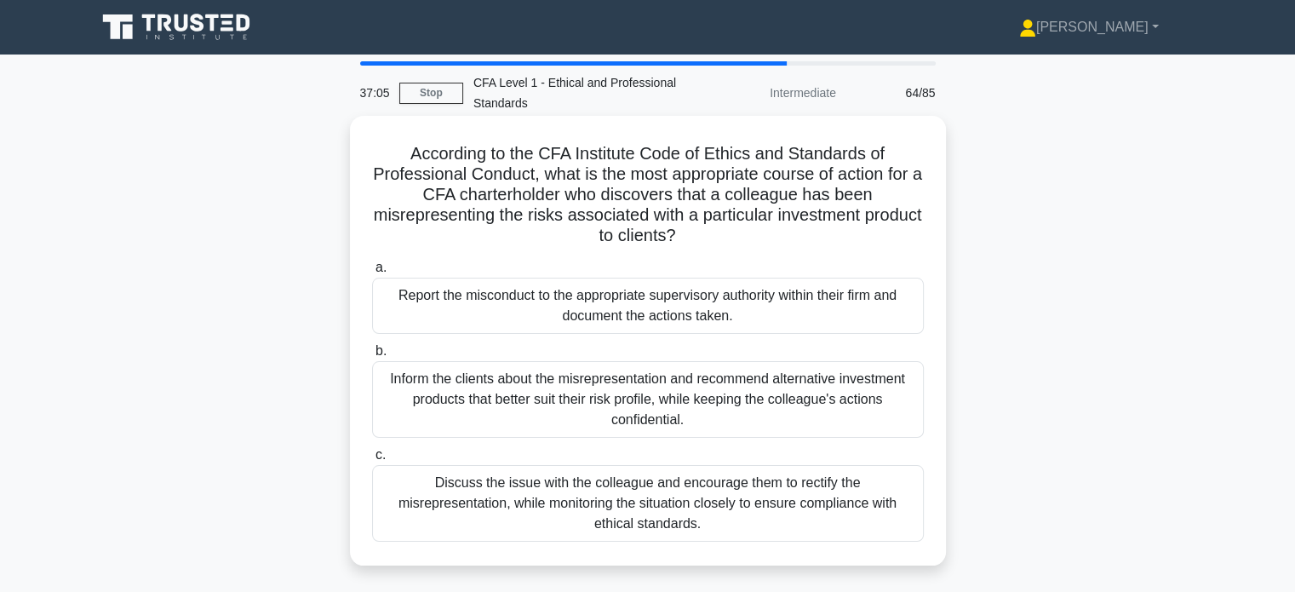
click at [891, 244] on h5 "According to the CFA Institute Code of Ethics and Standards of Professional Con…" at bounding box center [647, 195] width 555 height 104
click at [896, 240] on h5 "According to the CFA Institute Code of Ethics and Standards of Professional Con…" at bounding box center [647, 195] width 555 height 104
click at [830, 497] on div "Discuss the issue with the colleague and encourage them to rectify the misrepre…" at bounding box center [648, 503] width 552 height 77
click at [372, 461] on input "c. Discuss the issue with the colleague and encourage them to rectify the misre…" at bounding box center [372, 455] width 0 height 11
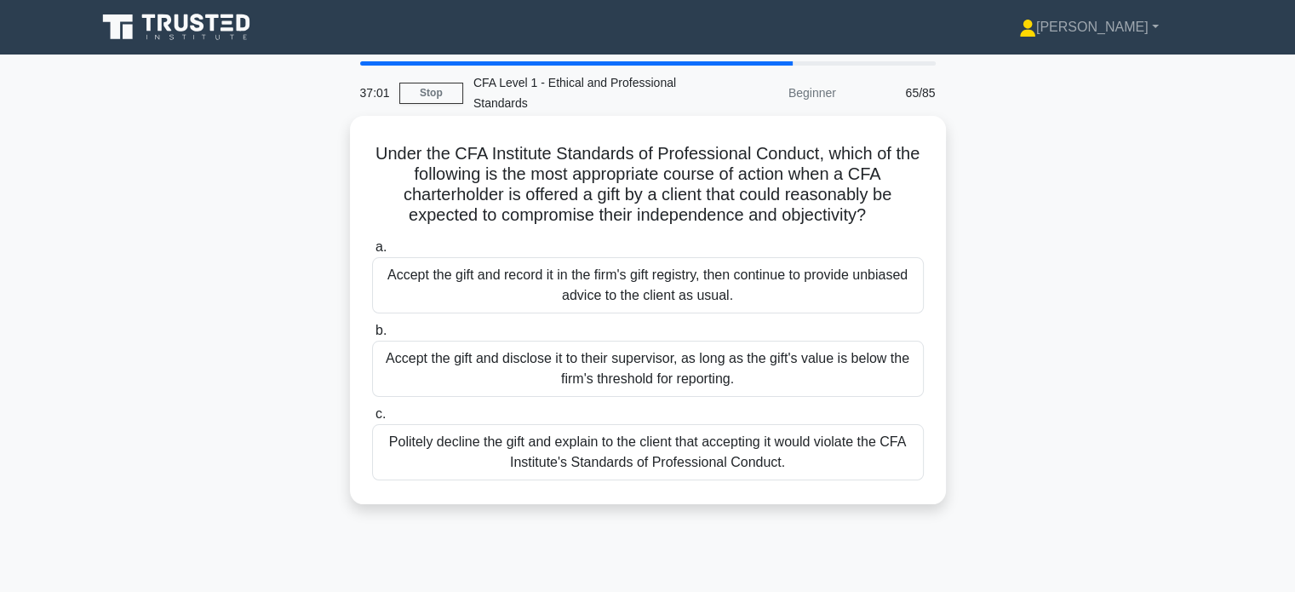
drag, startPoint x: 781, startPoint y: 197, endPoint x: 936, endPoint y: 229, distance: 158.3
click at [936, 229] on div "Under the CFA Institute Standards of Professional Conduct, which of the followi…" at bounding box center [648, 310] width 583 height 375
click at [887, 218] on icon ".spinner_0XTQ{transform-origin:center;animation:spinner_y6GP .75s linear infini…" at bounding box center [876, 216] width 20 height 20
drag, startPoint x: 862, startPoint y: 196, endPoint x: 907, endPoint y: 213, distance: 48.2
click at [907, 213] on h5 "Under the CFA Institute Standards of Professional Conduct, which of the followi…" at bounding box center [647, 184] width 555 height 83
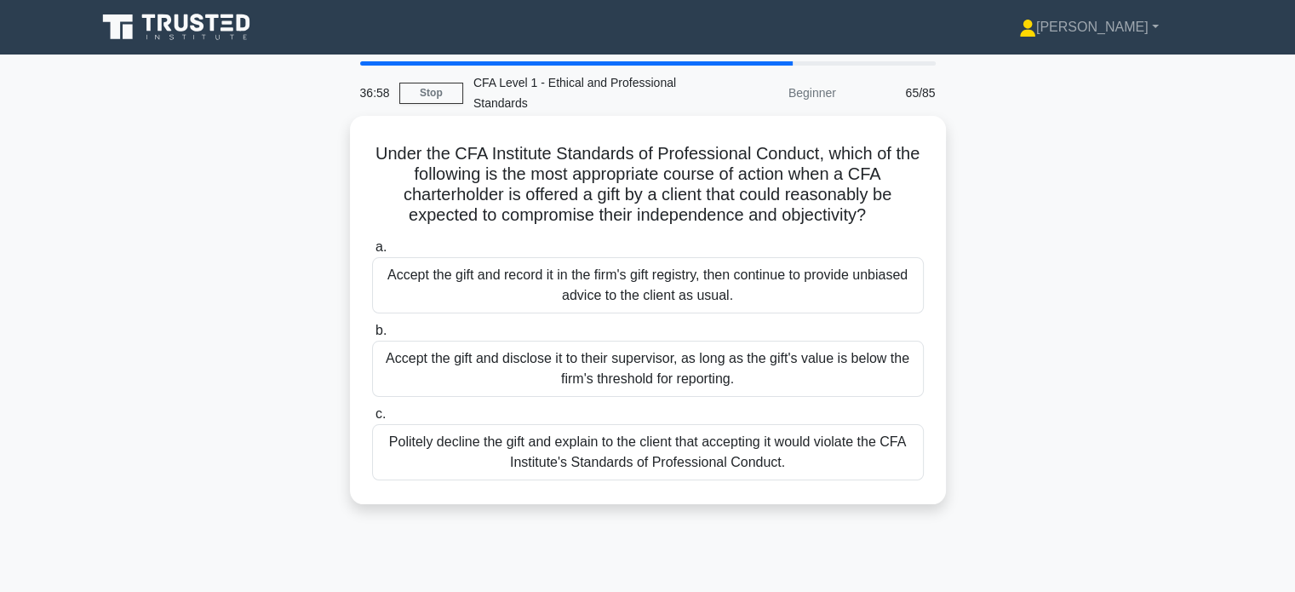
click at [910, 213] on h5 "Under the CFA Institute Standards of Professional Conduct, which of the followi…" at bounding box center [647, 184] width 555 height 83
drag, startPoint x: 804, startPoint y: 193, endPoint x: 893, endPoint y: 213, distance: 90.7
click at [893, 213] on h5 "Under the CFA Institute Standards of Professional Conduct, which of the followi…" at bounding box center [647, 184] width 555 height 83
click at [887, 219] on icon ".spinner_0XTQ{transform-origin:center;animation:spinner_y6GP .75s linear infini…" at bounding box center [876, 216] width 20 height 20
click at [721, 452] on div "Politely decline the gift and explain to the client that accepting it would vio…" at bounding box center [648, 452] width 552 height 56
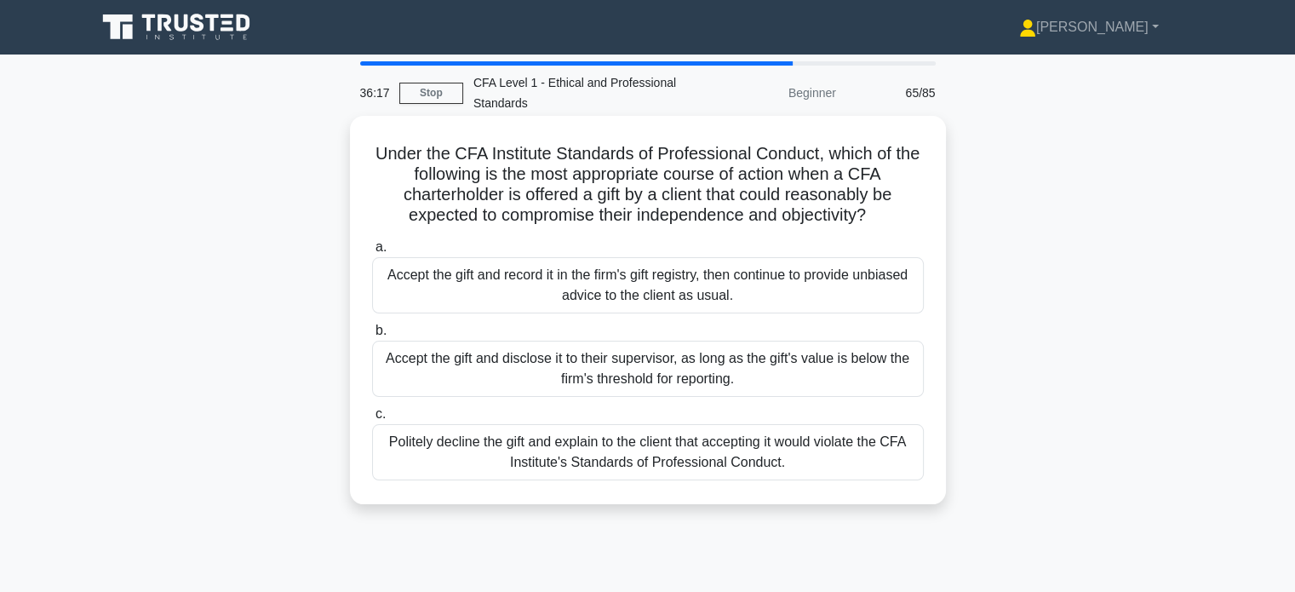
click at [372, 420] on input "c. Politely decline the gift and explain to the client that accepting it would …" at bounding box center [372, 414] width 0 height 11
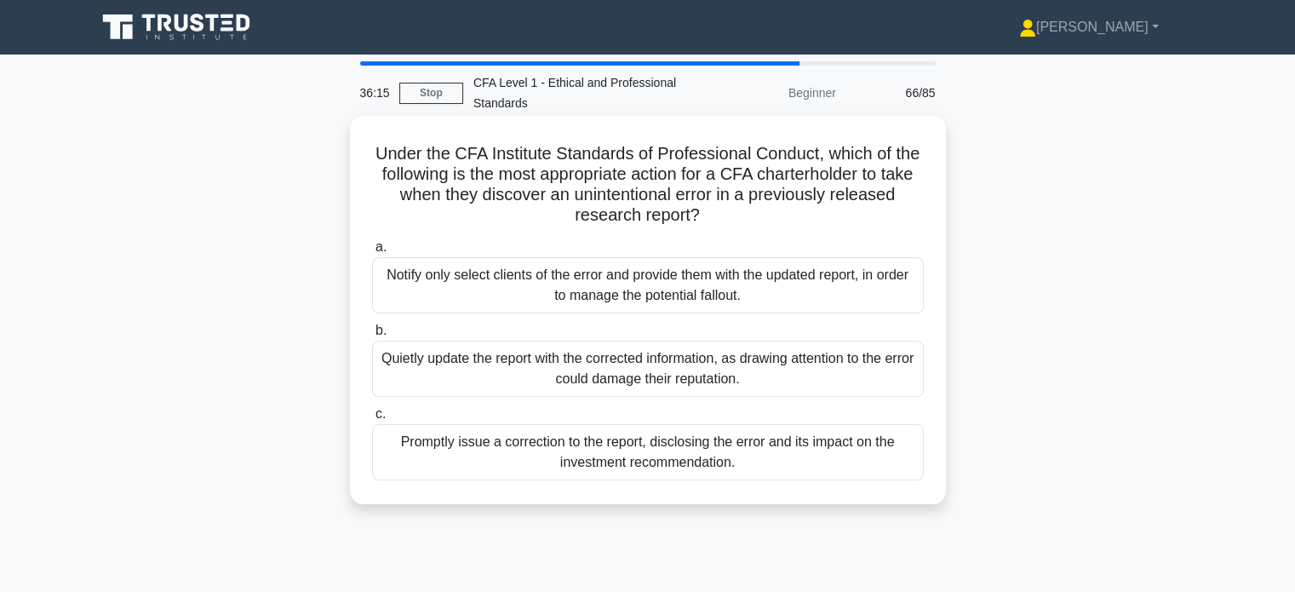
drag, startPoint x: 709, startPoint y: 156, endPoint x: 834, endPoint y: 210, distance: 136.5
click at [834, 210] on h5 "Under the CFA Institute Standards of Professional Conduct, which of the followi…" at bounding box center [647, 184] width 555 height 83
click at [913, 199] on h5 "Under the CFA Institute Standards of Professional Conduct, which of the followi…" at bounding box center [647, 184] width 555 height 83
drag, startPoint x: 853, startPoint y: 157, endPoint x: 939, endPoint y: 163, distance: 86.2
click at [939, 163] on div "Under the CFA Institute Standards of Professional Conduct, which of the followi…" at bounding box center [648, 310] width 596 height 388
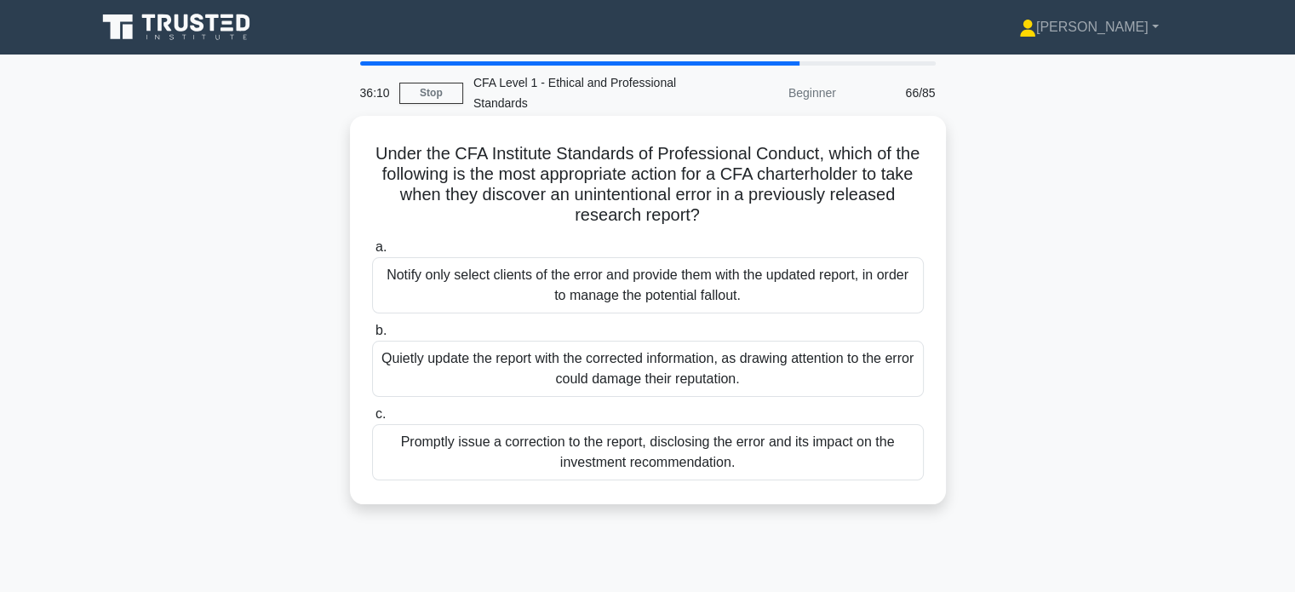
click at [921, 181] on h5 "Under the CFA Institute Standards of Professional Conduct, which of the followi…" at bounding box center [647, 184] width 555 height 83
drag, startPoint x: 758, startPoint y: 180, endPoint x: 874, endPoint y: 206, distance: 118.8
click at [874, 206] on h5 "Under the CFA Institute Standards of Professional Conduct, which of the followi…" at bounding box center [647, 184] width 555 height 83
click at [900, 223] on h5 "Under the CFA Institute Standards of Professional Conduct, which of the followi…" at bounding box center [647, 184] width 555 height 83
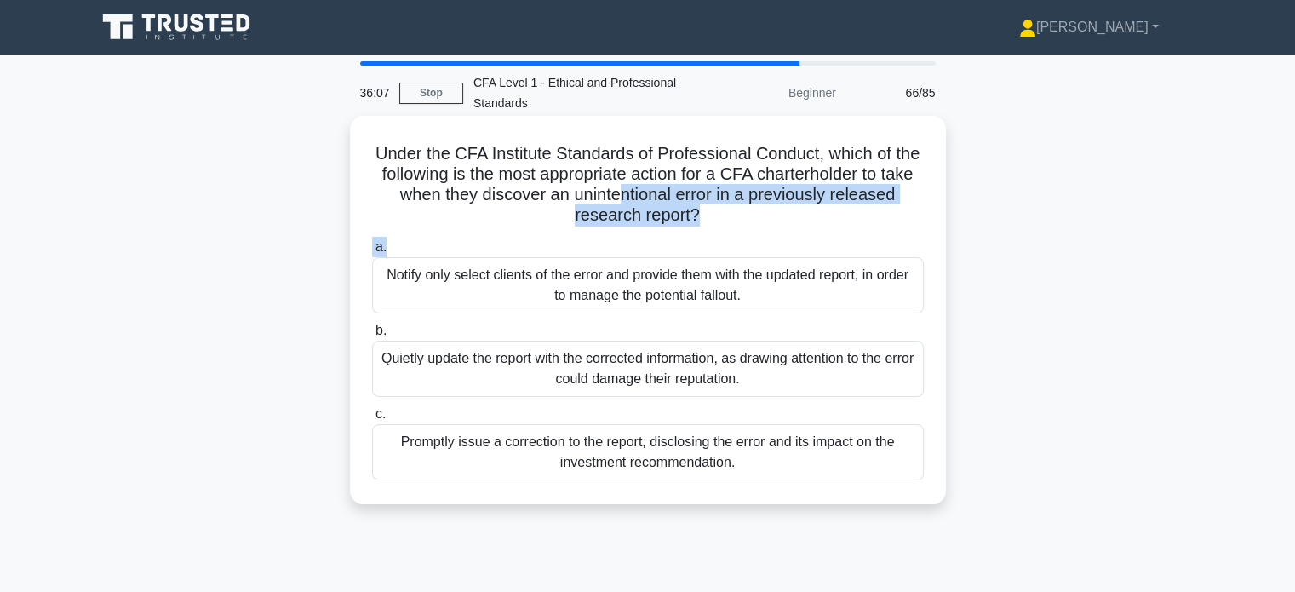
drag, startPoint x: 623, startPoint y: 199, endPoint x: 745, endPoint y: 244, distance: 129.6
click at [745, 244] on div "Under the CFA Institute Standards of Professional Conduct, which of the followi…" at bounding box center [648, 310] width 583 height 375
click at [810, 225] on h5 "Under the CFA Institute Standards of Professional Conduct, which of the followi…" at bounding box center [647, 184] width 555 height 83
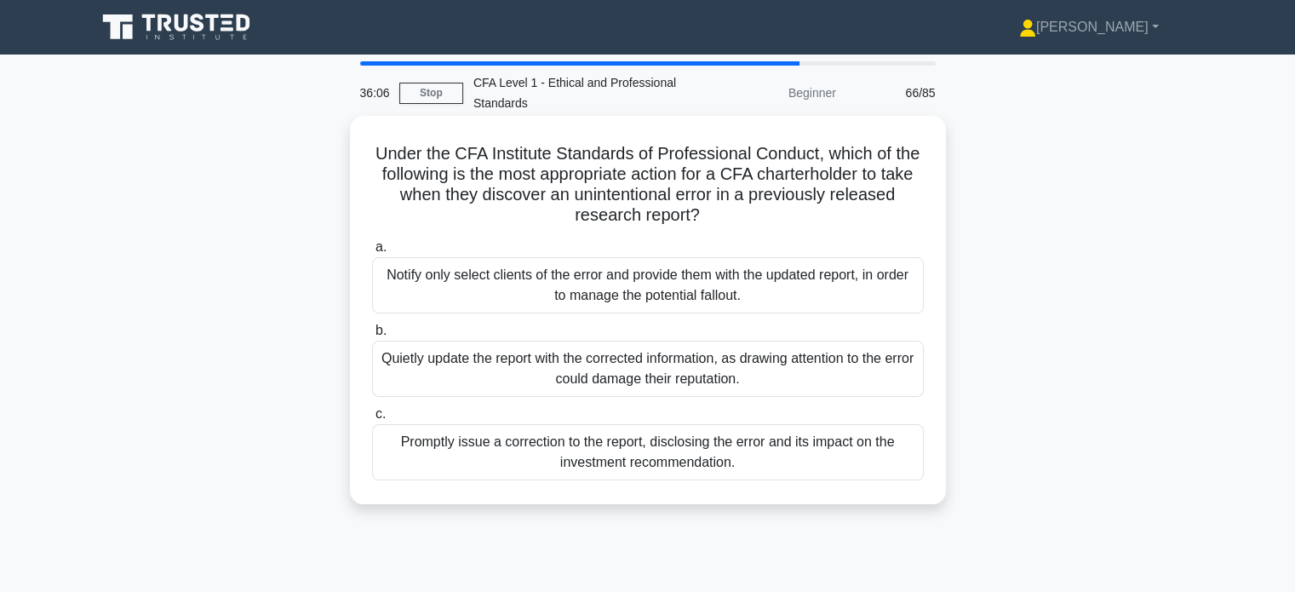
drag, startPoint x: 797, startPoint y: 207, endPoint x: 875, endPoint y: 227, distance: 80.2
click at [875, 227] on div "Under the CFA Institute Standards of Professional Conduct, which of the followi…" at bounding box center [648, 310] width 583 height 375
drag, startPoint x: 742, startPoint y: 204, endPoint x: 759, endPoint y: 220, distance: 23.5
click at [749, 210] on h5 "Under the CFA Institute Standards of Professional Conduct, which of the followi…" at bounding box center [647, 184] width 555 height 83
click at [763, 222] on h5 "Under the CFA Institute Standards of Professional Conduct, which of the followi…" at bounding box center [647, 184] width 555 height 83
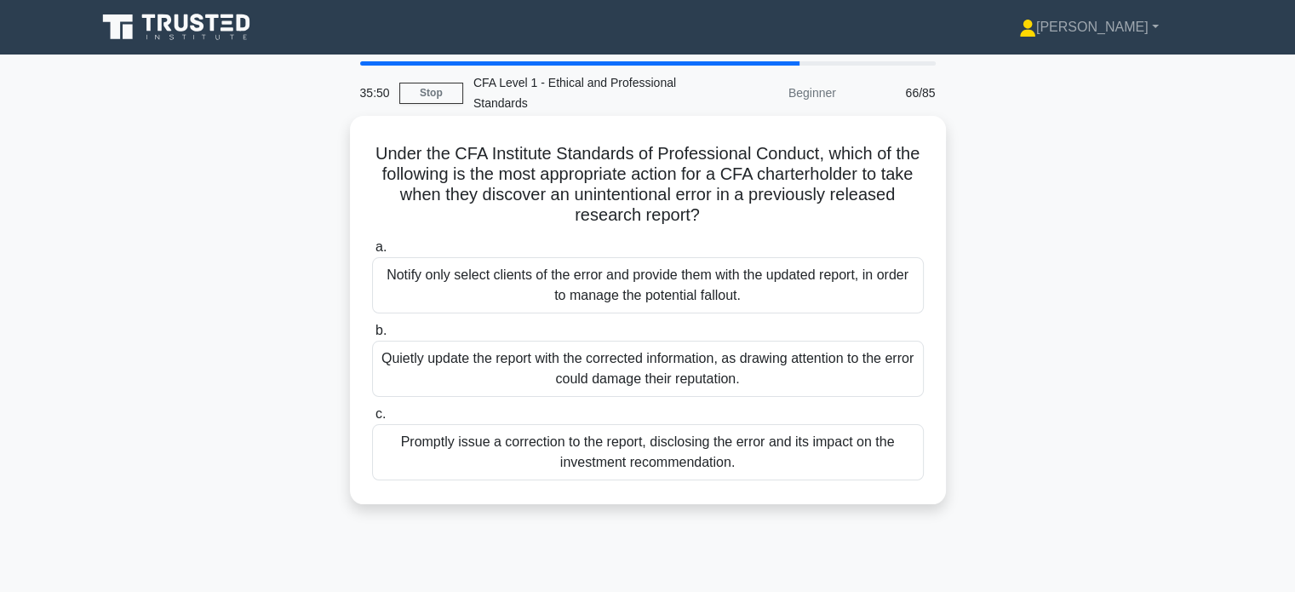
click at [711, 452] on div "Promptly issue a correction to the report, disclosing the error and its impact …" at bounding box center [648, 452] width 552 height 56
click at [372, 420] on input "c. Promptly issue a correction to the report, disclosing the error and its impa…" at bounding box center [372, 414] width 0 height 11
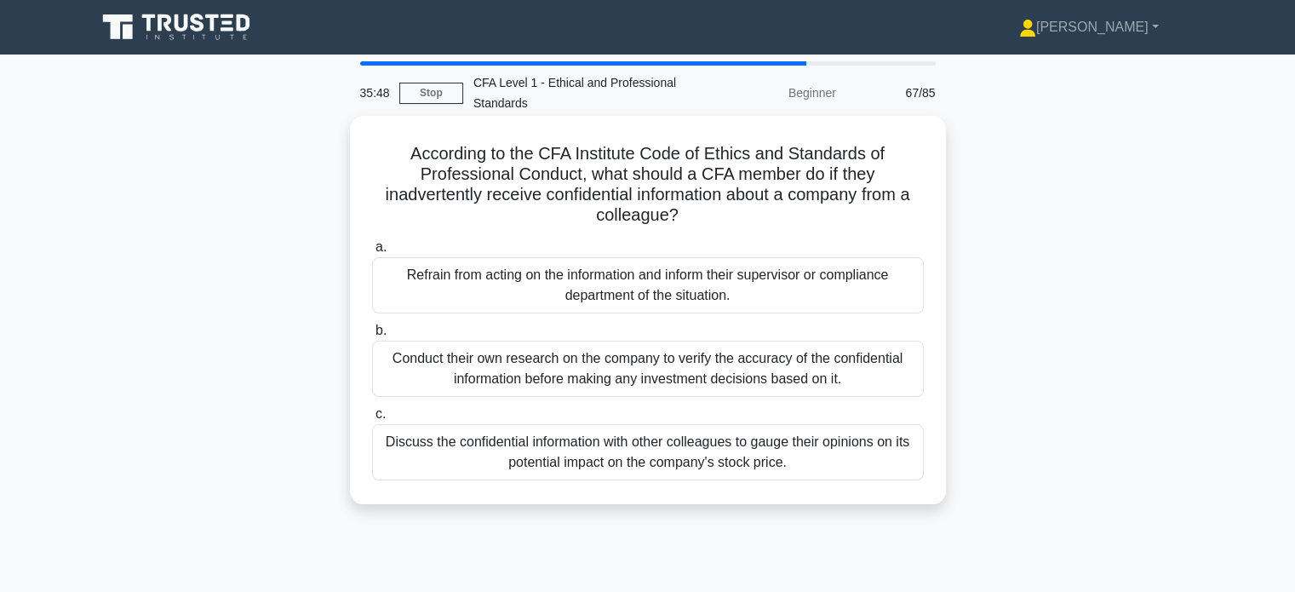
drag, startPoint x: 667, startPoint y: 152, endPoint x: 864, endPoint y: 219, distance: 208.5
click at [864, 218] on h5 "According to the CFA Institute Code of Ethics and Standards of Professional Con…" at bounding box center [647, 184] width 555 height 83
click at [906, 211] on h5 "According to the CFA Institute Code of Ethics and Standards of Professional Con…" at bounding box center [647, 184] width 555 height 83
drag, startPoint x: 656, startPoint y: 175, endPoint x: 891, endPoint y: 175, distance: 235.1
click at [891, 175] on h5 "According to the CFA Institute Code of Ethics and Standards of Professional Con…" at bounding box center [647, 184] width 555 height 83
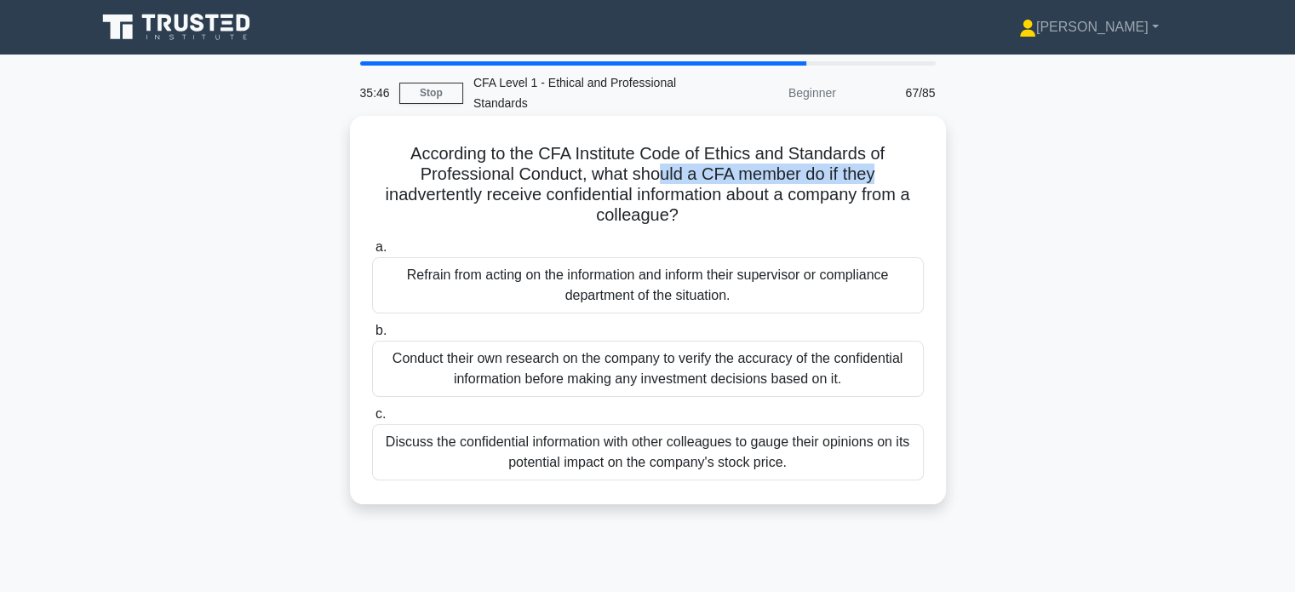
click at [891, 178] on h5 "According to the CFA Institute Code of Ethics and Standards of Professional Con…" at bounding box center [647, 184] width 555 height 83
drag, startPoint x: 698, startPoint y: 175, endPoint x: 899, endPoint y: 182, distance: 201.1
click at [897, 180] on h5 "According to the CFA Institute Code of Ethics and Standards of Professional Con…" at bounding box center [647, 184] width 555 height 83
click at [899, 182] on h5 "According to the CFA Institute Code of Ethics and Standards of Professional Con…" at bounding box center [647, 184] width 555 height 83
drag, startPoint x: 457, startPoint y: 197, endPoint x: 562, endPoint y: 192, distance: 105.7
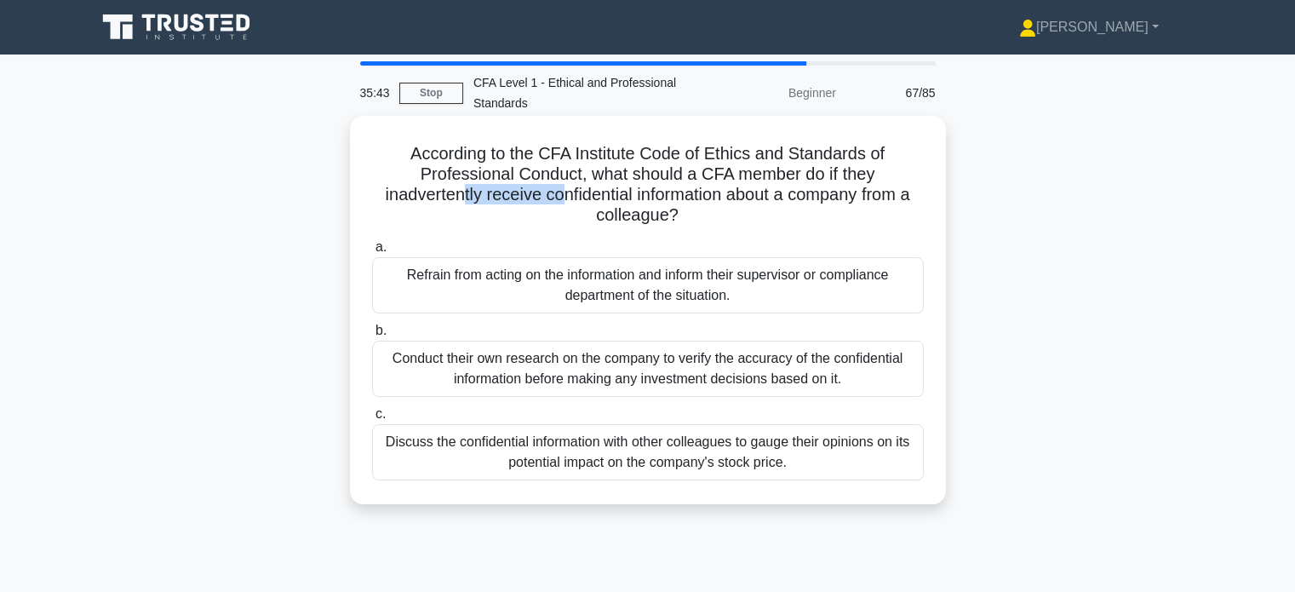
click at [556, 192] on h5 "According to the CFA Institute Code of Ethics and Standards of Professional Con…" at bounding box center [647, 184] width 555 height 83
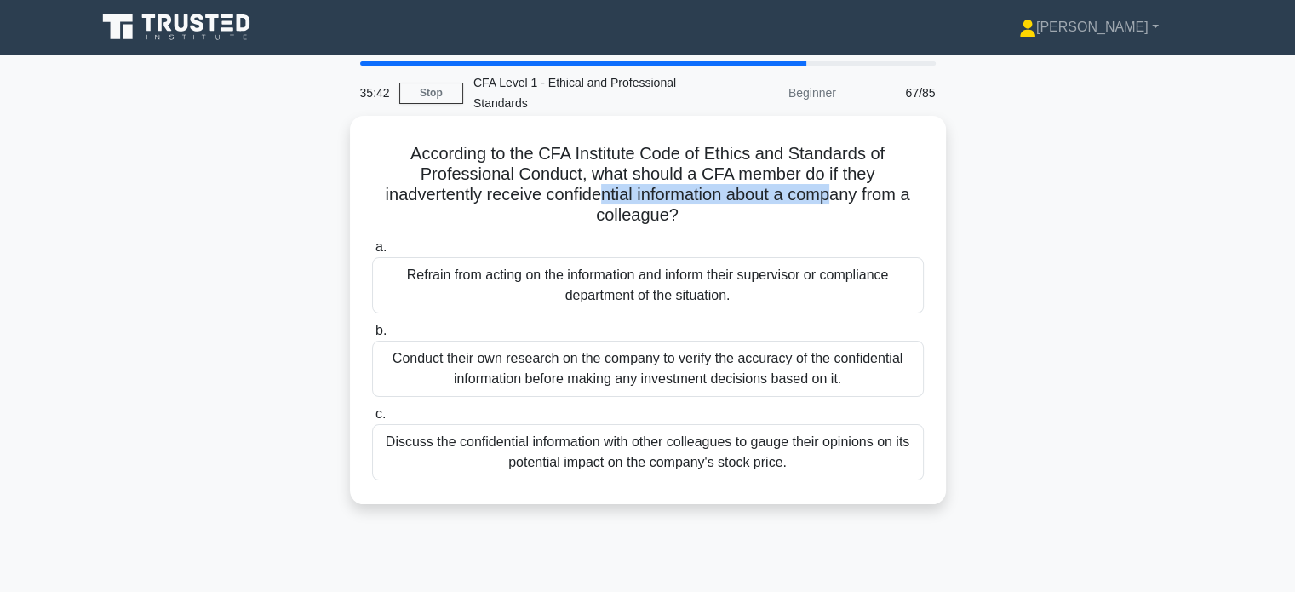
drag, startPoint x: 594, startPoint y: 190, endPoint x: 835, endPoint y: 204, distance: 240.6
click at [834, 204] on h5 "According to the CFA Institute Code of Ethics and Standards of Professional Con…" at bounding box center [647, 184] width 555 height 83
click at [845, 207] on h5 "According to the CFA Institute Code of Ethics and Standards of Professional Con…" at bounding box center [647, 184] width 555 height 83
drag, startPoint x: 856, startPoint y: 200, endPoint x: 914, endPoint y: 201, distance: 57.9
click at [914, 201] on h5 "According to the CFA Institute Code of Ethics and Standards of Professional Con…" at bounding box center [647, 184] width 555 height 83
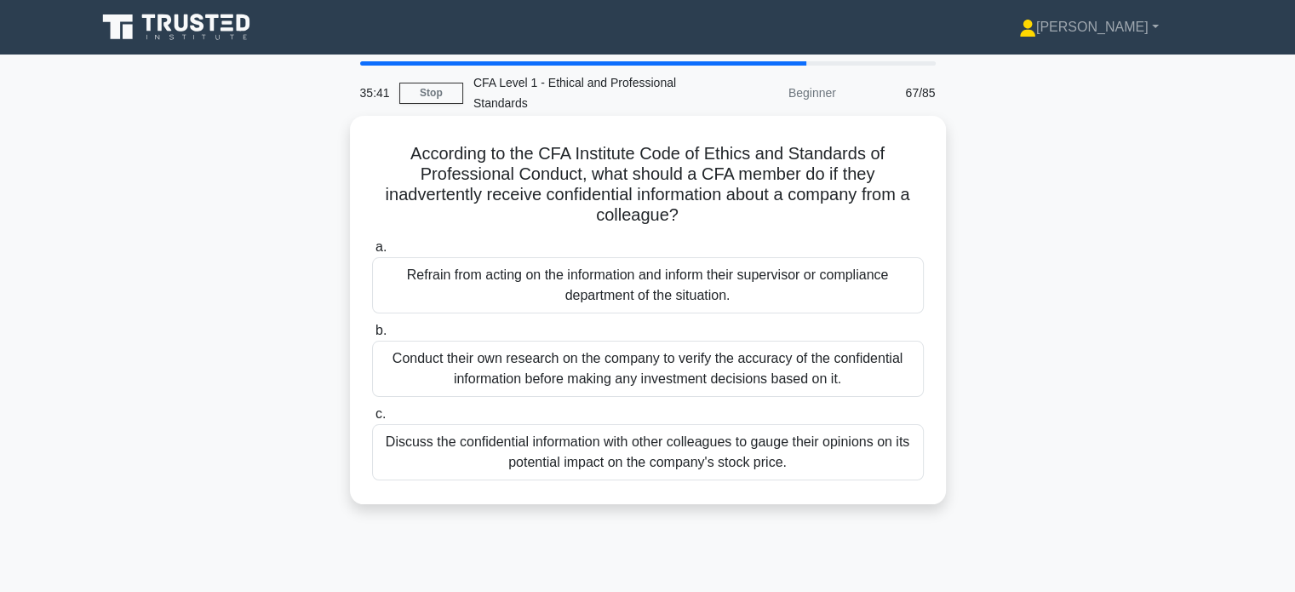
click at [899, 215] on h5 "According to the CFA Institute Code of Ethics and Standards of Professional Con…" at bounding box center [647, 184] width 555 height 83
click at [711, 289] on div "Refrain from acting on the information and inform their supervisor or complianc…" at bounding box center [648, 285] width 552 height 56
click at [372, 253] on input "a. Refrain from acting on the information and inform their supervisor or compli…" at bounding box center [372, 247] width 0 height 11
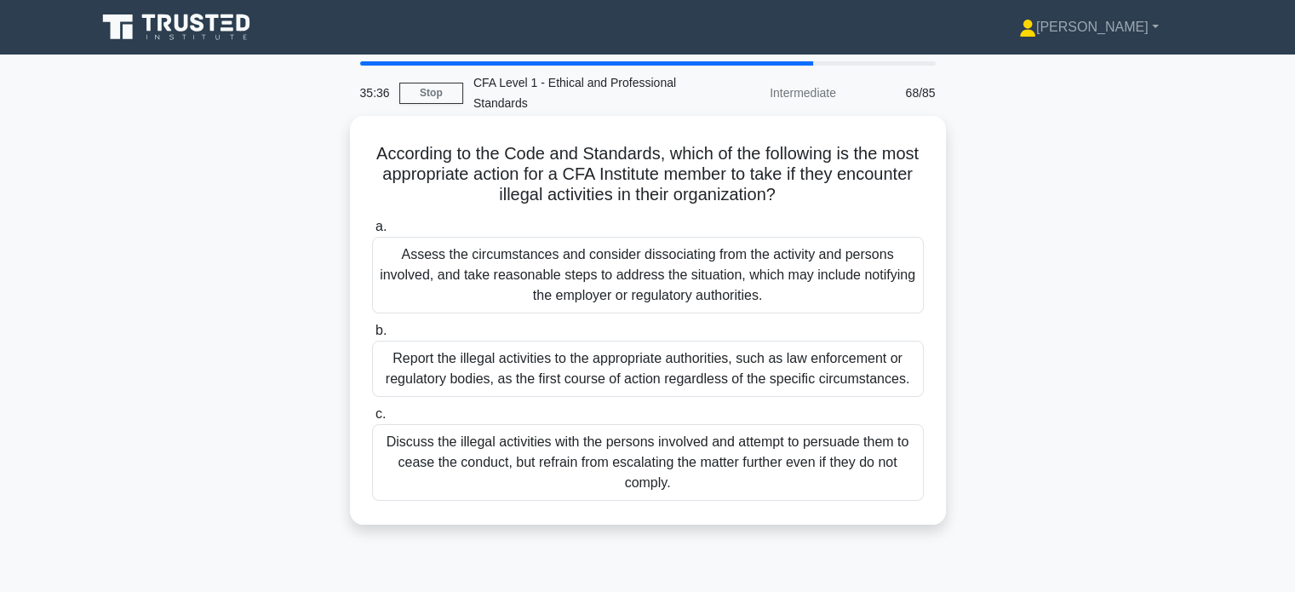
drag, startPoint x: 589, startPoint y: 153, endPoint x: 858, endPoint y: 205, distance: 273.3
click at [858, 205] on h5 "According to the Code and Standards, which of the following is the most appropr…" at bounding box center [647, 174] width 555 height 63
click at [886, 208] on div "According to the Code and Standards, which of the following is the most appropr…" at bounding box center [648, 320] width 583 height 395
drag, startPoint x: 646, startPoint y: 177, endPoint x: 843, endPoint y: 201, distance: 198.2
click at [843, 201] on h5 "According to the Code and Standards, which of the following is the most appropr…" at bounding box center [647, 174] width 555 height 63
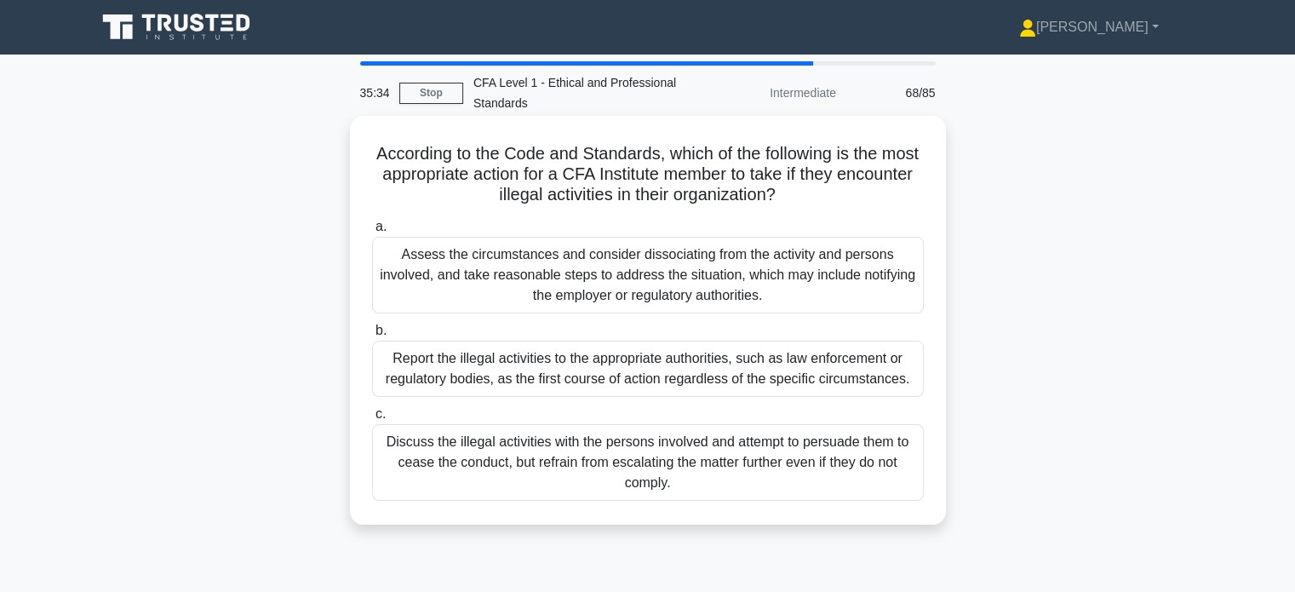
click at [866, 200] on h5 "According to the Code and Standards, which of the following is the most appropr…" at bounding box center [647, 174] width 555 height 63
drag, startPoint x: 826, startPoint y: 169, endPoint x: 927, endPoint y: 182, distance: 101.3
click at [927, 182] on div "According to the Code and Standards, which of the following is the most appropr…" at bounding box center [648, 320] width 583 height 395
click at [899, 203] on h5 "According to the Code and Standards, which of the following is the most appropr…" at bounding box center [647, 174] width 555 height 63
drag, startPoint x: 613, startPoint y: 187, endPoint x: 840, endPoint y: 203, distance: 227.1
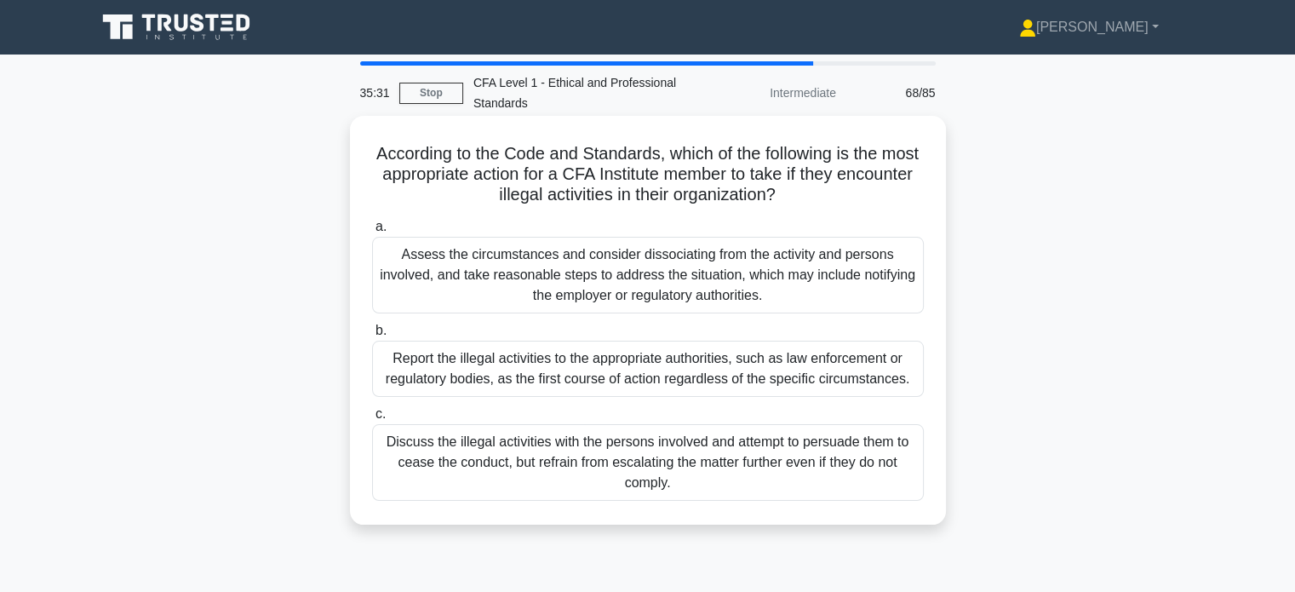
click at [840, 203] on h5 "According to the Code and Standards, which of the following is the most appropr…" at bounding box center [647, 174] width 555 height 63
click at [850, 210] on div "According to the Code and Standards, which of the following is the most appropr…" at bounding box center [648, 320] width 583 height 395
click at [802, 290] on div "Assess the circumstances and consider dissociating from the activity and person…" at bounding box center [648, 275] width 552 height 77
click at [372, 233] on input "a. Assess the circumstances and consider dissociating from the activity and per…" at bounding box center [372, 226] width 0 height 11
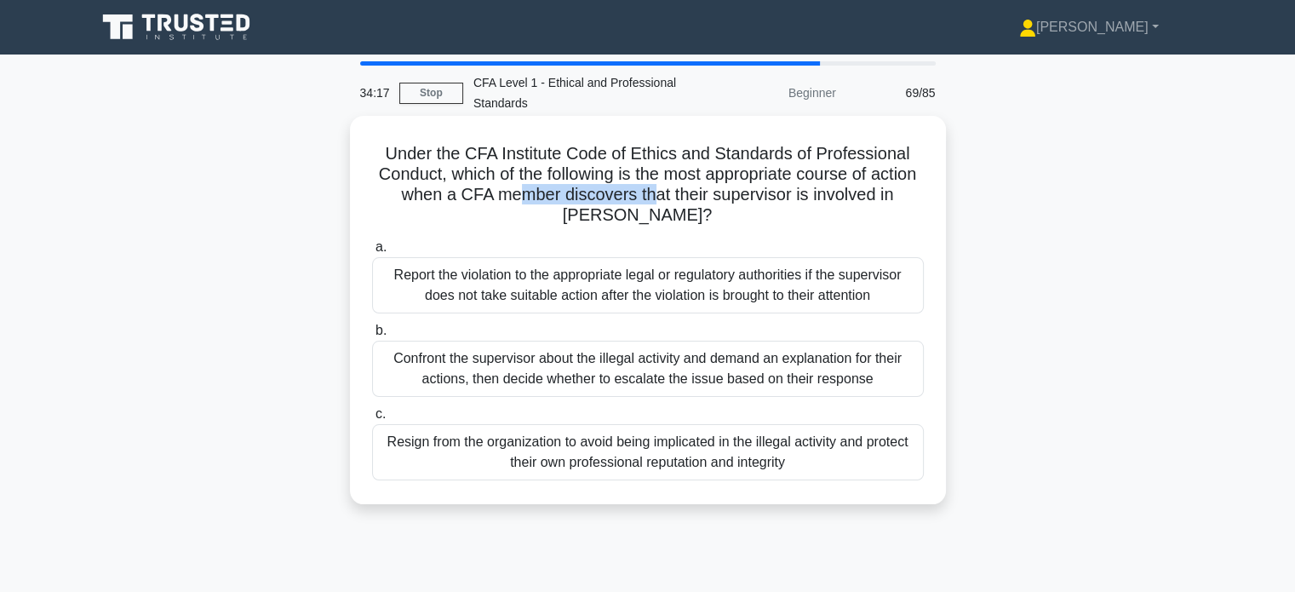
drag, startPoint x: 547, startPoint y: 186, endPoint x: 675, endPoint y: 196, distance: 128.2
click at [675, 196] on h5 "Under the CFA Institute Code of Ethics and Standards of Professional Conduct, w…" at bounding box center [647, 184] width 555 height 83
click at [692, 213] on h5 "Under the CFA Institute Code of Ethics and Standards of Professional Conduct, w…" at bounding box center [647, 184] width 555 height 83
drag, startPoint x: 821, startPoint y: 200, endPoint x: 906, endPoint y: 206, distance: 85.4
click at [906, 206] on h5 "Under the CFA Institute Code of Ethics and Standards of Professional Conduct, w…" at bounding box center [647, 184] width 555 height 83
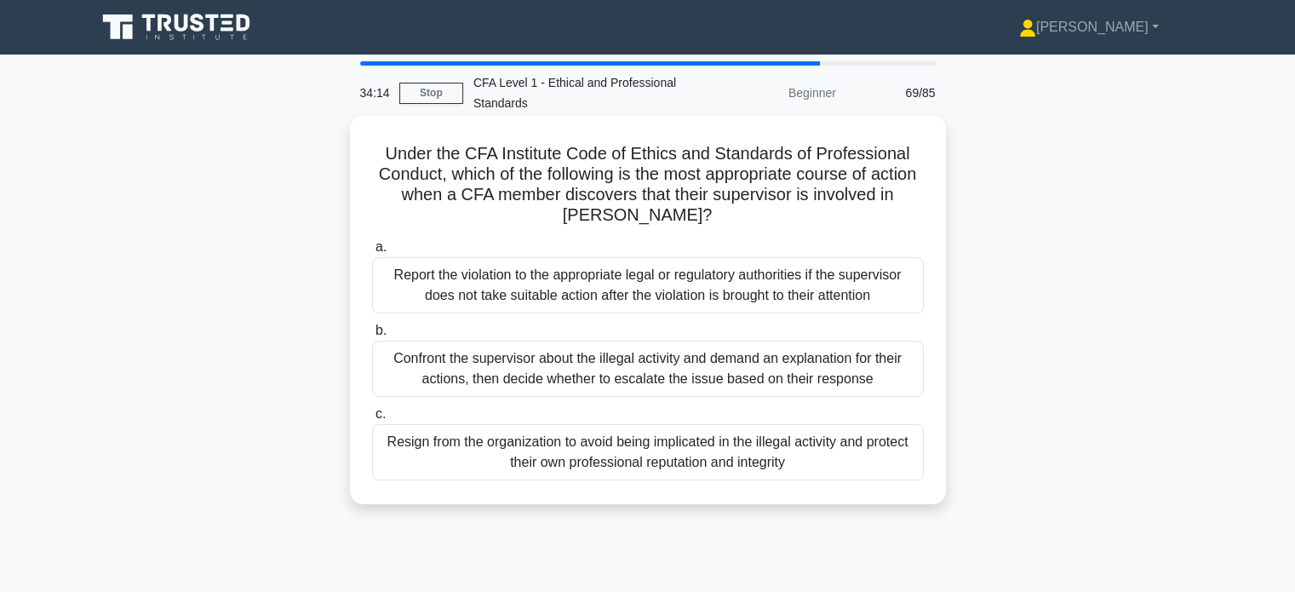
click at [923, 189] on h5 "Under the CFA Institute Code of Ethics and Standards of Professional Conduct, w…" at bounding box center [647, 184] width 555 height 83
click at [845, 193] on h5 "Under the CFA Institute Code of Ethics and Standards of Professional Conduct, w…" at bounding box center [647, 184] width 555 height 83
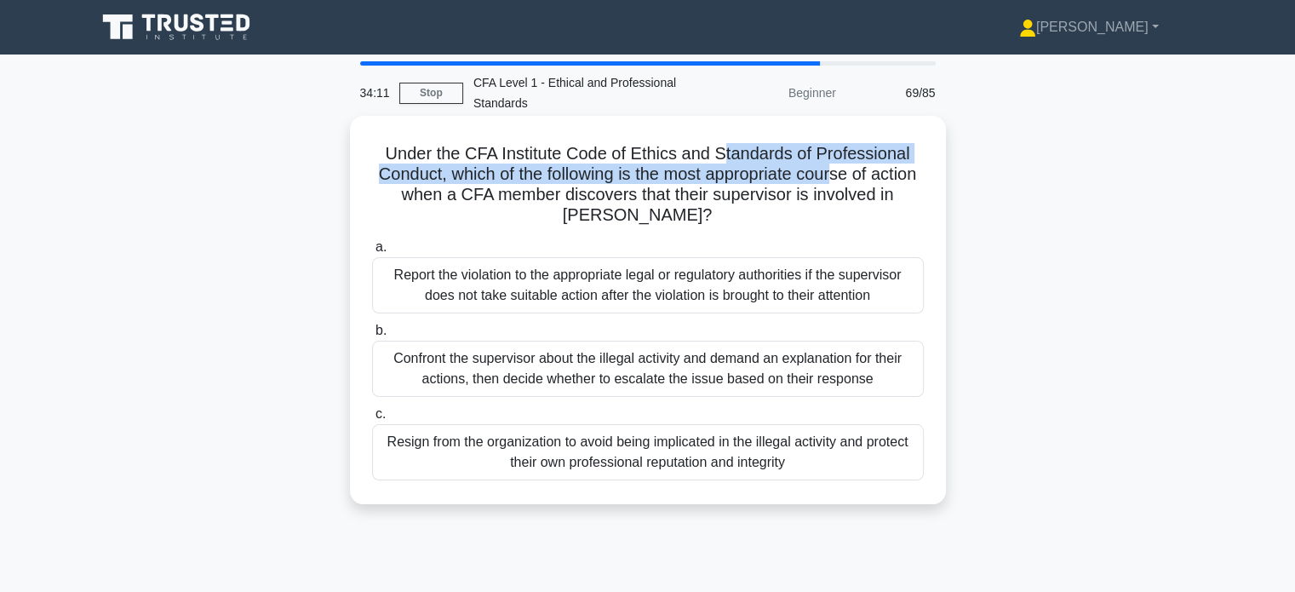
drag, startPoint x: 729, startPoint y: 152, endPoint x: 863, endPoint y: 180, distance: 136.5
click at [863, 180] on h5 "Under the CFA Institute Code of Ethics and Standards of Professional Conduct, w…" at bounding box center [647, 184] width 555 height 83
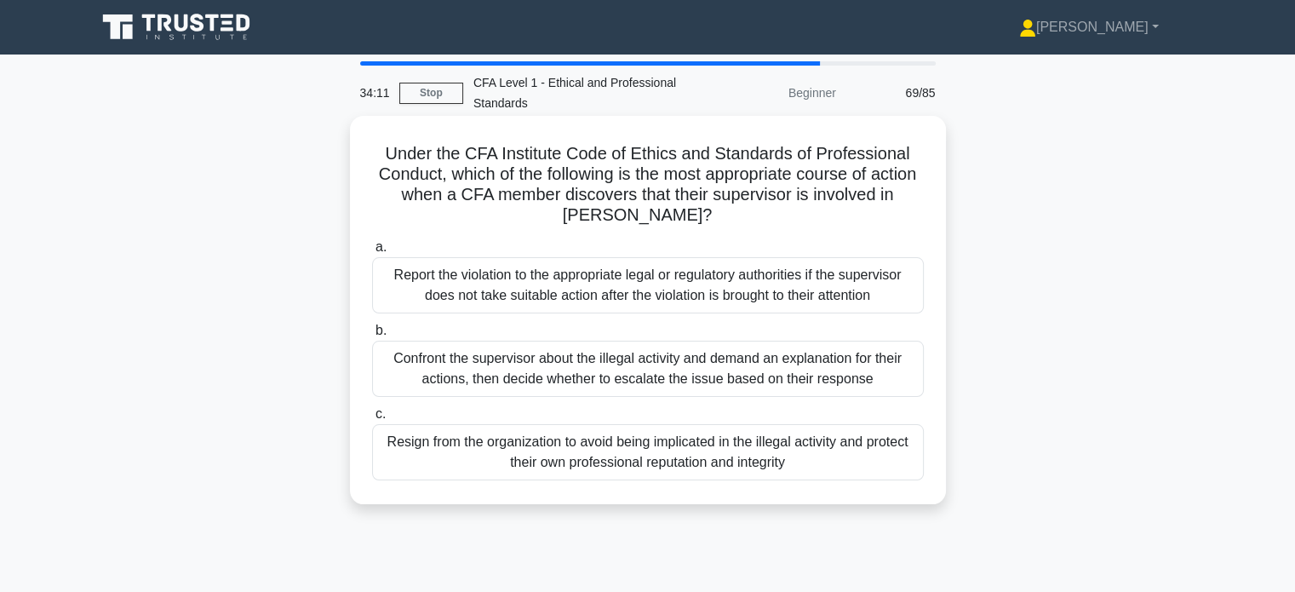
click at [874, 187] on h5 "Under the CFA Institute Code of Ethics and Standards of Professional Conduct, w…" at bounding box center [647, 184] width 555 height 83
drag, startPoint x: 821, startPoint y: 180, endPoint x: 881, endPoint y: 212, distance: 67.8
click at [881, 211] on h5 "Under the CFA Institute Code of Ethics and Standards of Professional Conduct, w…" at bounding box center [647, 184] width 555 height 83
click at [877, 220] on h5 "Under the CFA Institute Code of Ethics and Standards of Professional Conduct, w…" at bounding box center [647, 184] width 555 height 83
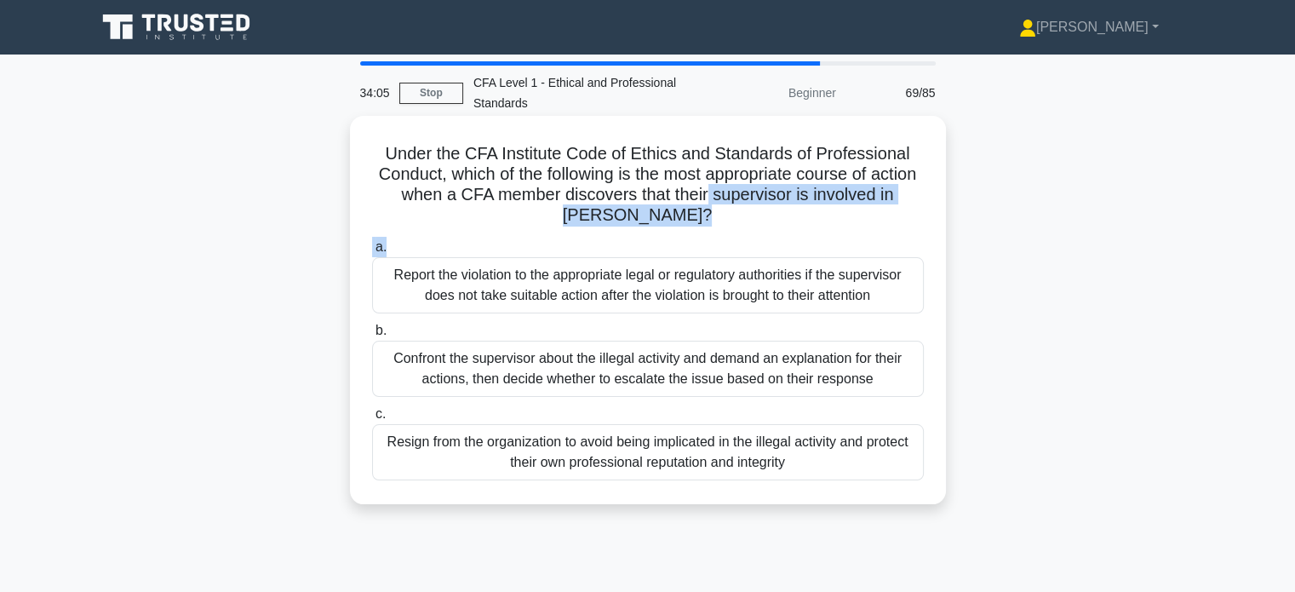
drag, startPoint x: 767, startPoint y: 210, endPoint x: 845, endPoint y: 234, distance: 82.2
click at [845, 234] on div "Under the CFA Institute Code of Ethics and Standards of Professional Conduct, w…" at bounding box center [648, 310] width 583 height 375
click at [870, 233] on div "Under the CFA Institute Code of Ethics and Standards of Professional Conduct, w…" at bounding box center [648, 310] width 583 height 375
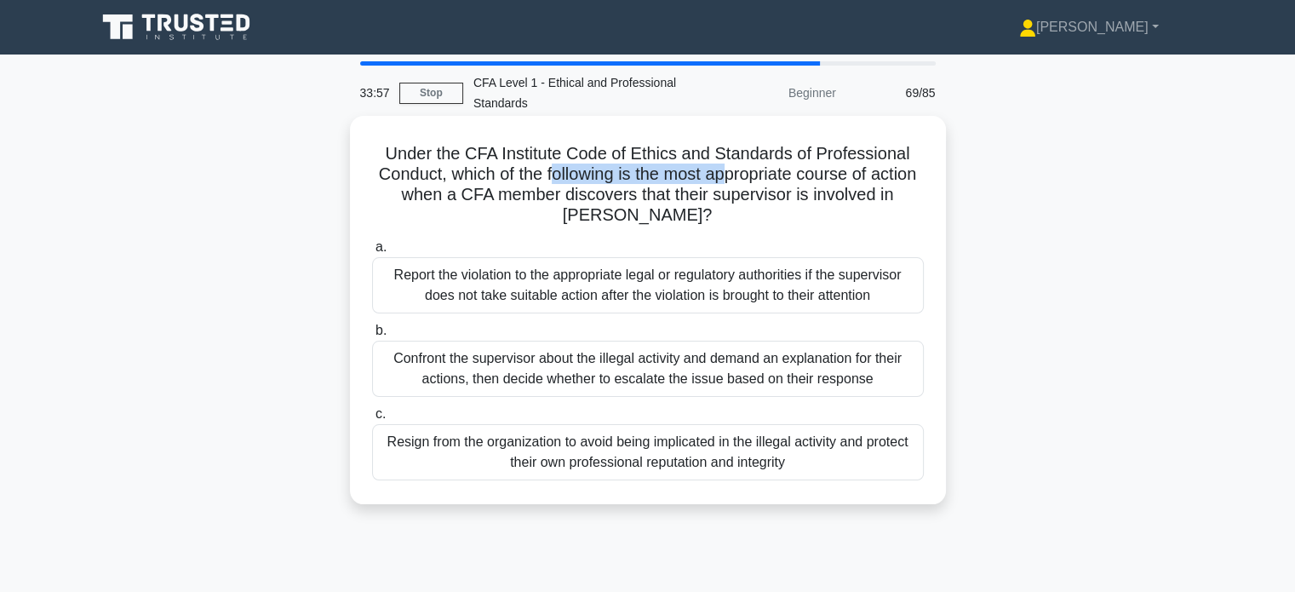
drag, startPoint x: 574, startPoint y: 176, endPoint x: 753, endPoint y: 180, distance: 178.9
click at [753, 180] on h5 "Under the CFA Institute Code of Ethics and Standards of Professional Conduct, w…" at bounding box center [647, 184] width 555 height 83
drag, startPoint x: 780, startPoint y: 179, endPoint x: 897, endPoint y: 183, distance: 116.8
click at [897, 183] on h5 "Under the CFA Institute Code of Ethics and Standards of Professional Conduct, w…" at bounding box center [647, 184] width 555 height 83
click at [903, 192] on h5 "Under the CFA Institute Code of Ethics and Standards of Professional Conduct, w…" at bounding box center [647, 184] width 555 height 83
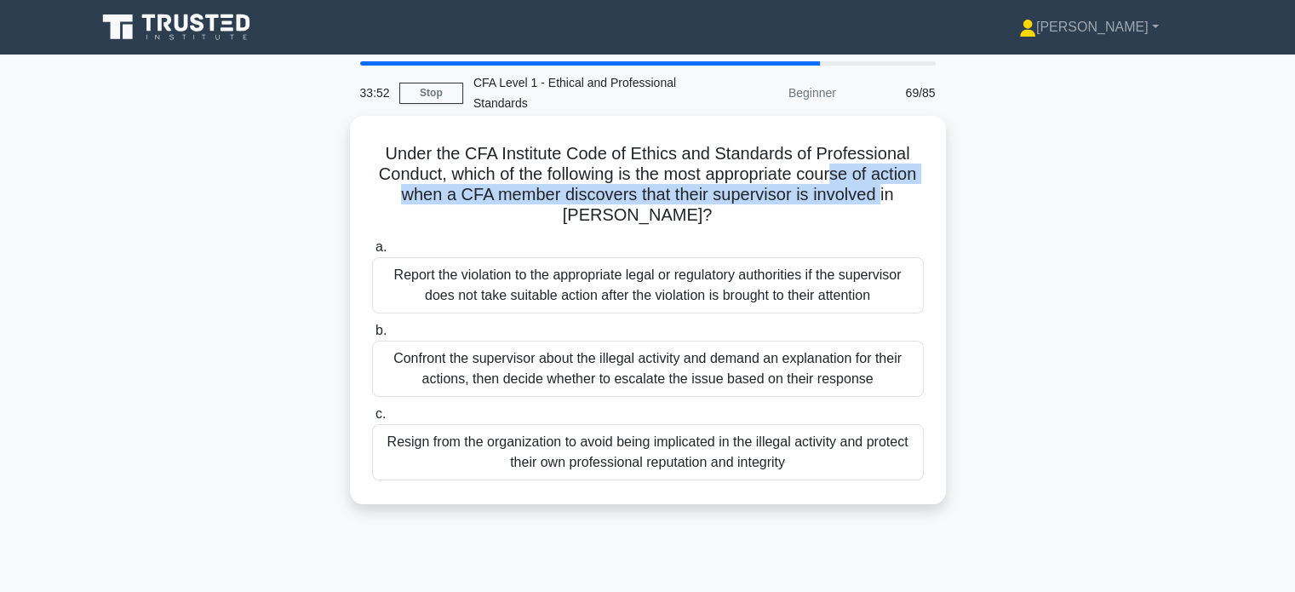
drag, startPoint x: 862, startPoint y: 184, endPoint x: 910, endPoint y: 184, distance: 48.5
click at [910, 184] on h5 "Under the CFA Institute Code of Ethics and Standards of Professional Conduct, w…" at bounding box center [647, 184] width 555 height 83
click at [910, 197] on h5 "Under the CFA Institute Code of Ethics and Standards of Professional Conduct, w…" at bounding box center [647, 184] width 555 height 83
drag, startPoint x: 695, startPoint y: 204, endPoint x: 800, endPoint y: 219, distance: 105.9
click at [786, 215] on h5 "Under the CFA Institute Code of Ethics and Standards of Professional Conduct, w…" at bounding box center [647, 184] width 555 height 83
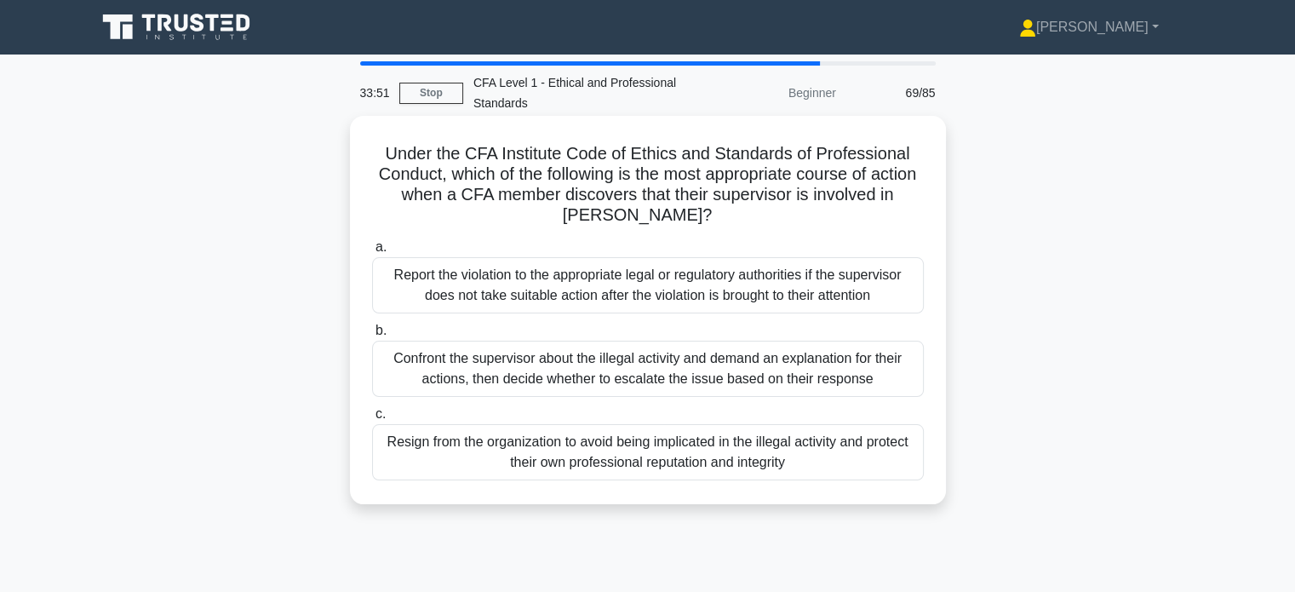
click at [814, 220] on h5 "Under the CFA Institute Code of Ethics and Standards of Professional Conduct, w…" at bounding box center [647, 184] width 555 height 83
drag, startPoint x: 664, startPoint y: 193, endPoint x: 683, endPoint y: 221, distance: 33.8
click at [683, 221] on h5 "Under the CFA Institute Code of Ethics and Standards of Professional Conduct, w…" at bounding box center [647, 184] width 555 height 83
click at [749, 225] on h5 "Under the CFA Institute Code of Ethics and Standards of Professional Conduct, w…" at bounding box center [647, 184] width 555 height 83
click at [831, 294] on div "Report the violation to the appropriate legal or regulatory authorities if the …" at bounding box center [648, 285] width 552 height 56
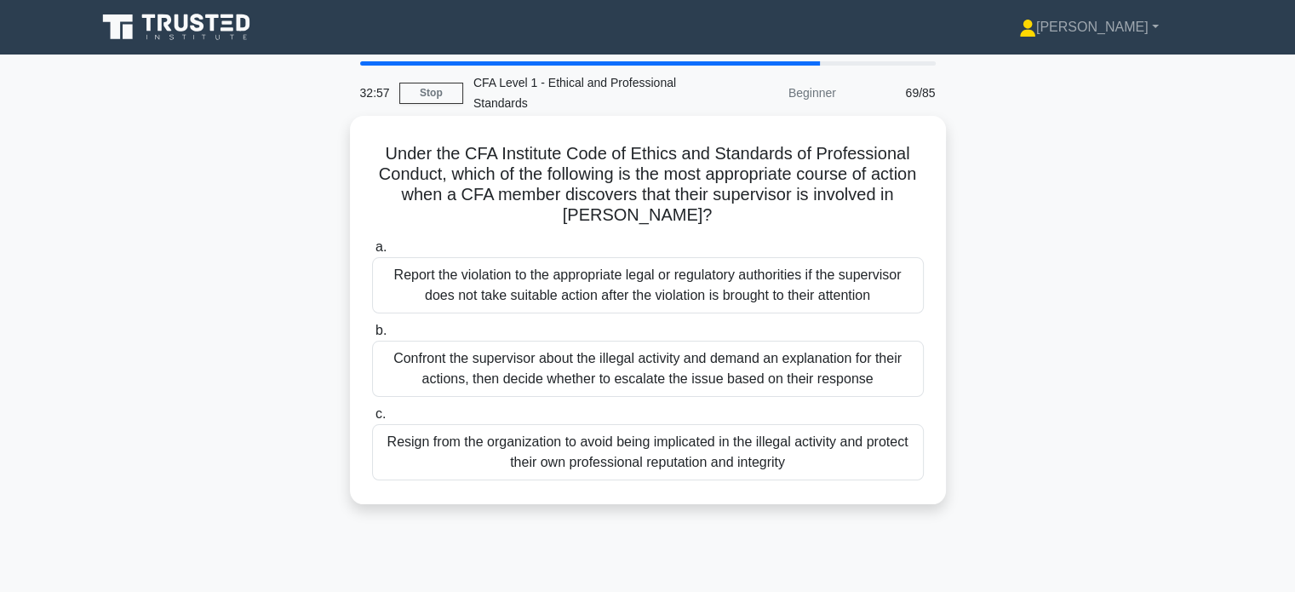
click at [372, 253] on input "a. Report the violation to the appropriate legal or regulatory authorities if t…" at bounding box center [372, 247] width 0 height 11
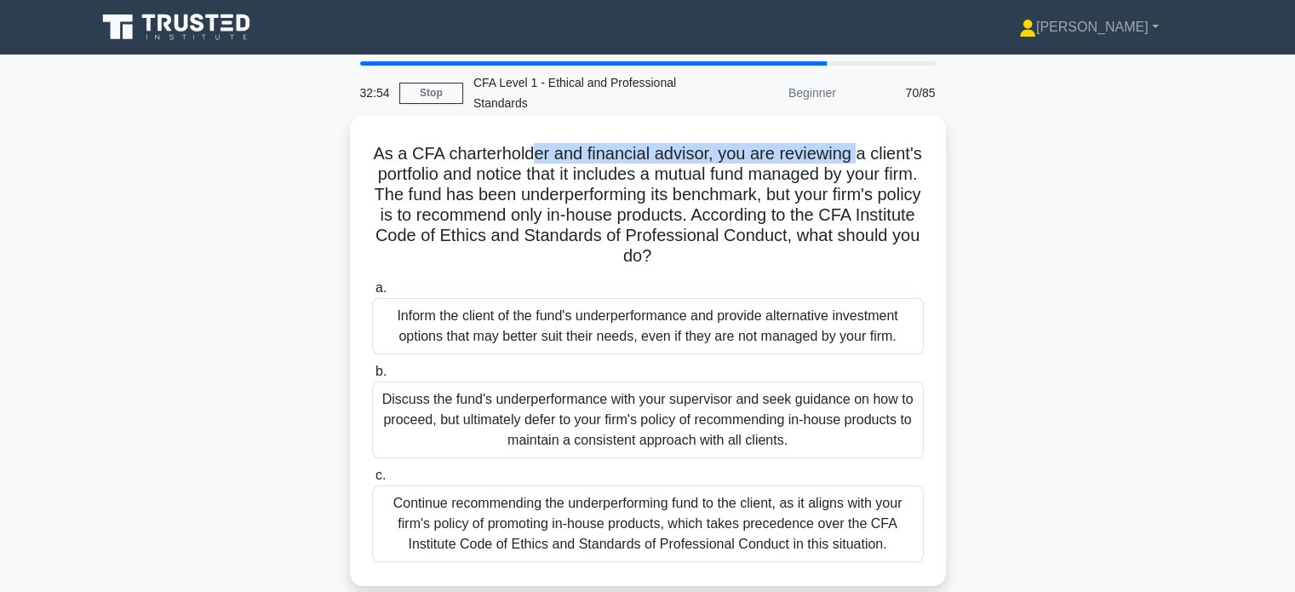
drag, startPoint x: 569, startPoint y: 157, endPoint x: 888, endPoint y: 164, distance: 319.5
click at [888, 164] on h5 "As a CFA charterholder and financial advisor, you are reviewing a client's port…" at bounding box center [647, 205] width 555 height 124
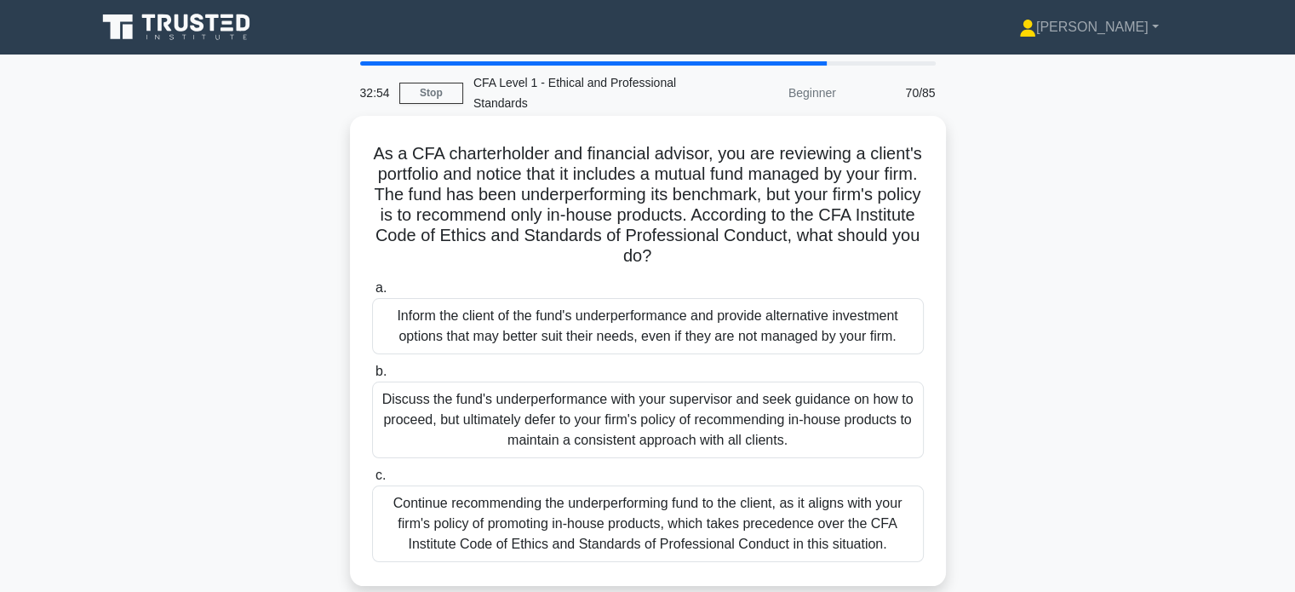
click at [896, 172] on h5 "As a CFA charterholder and financial advisor, you are reviewing a client's port…" at bounding box center [647, 205] width 555 height 124
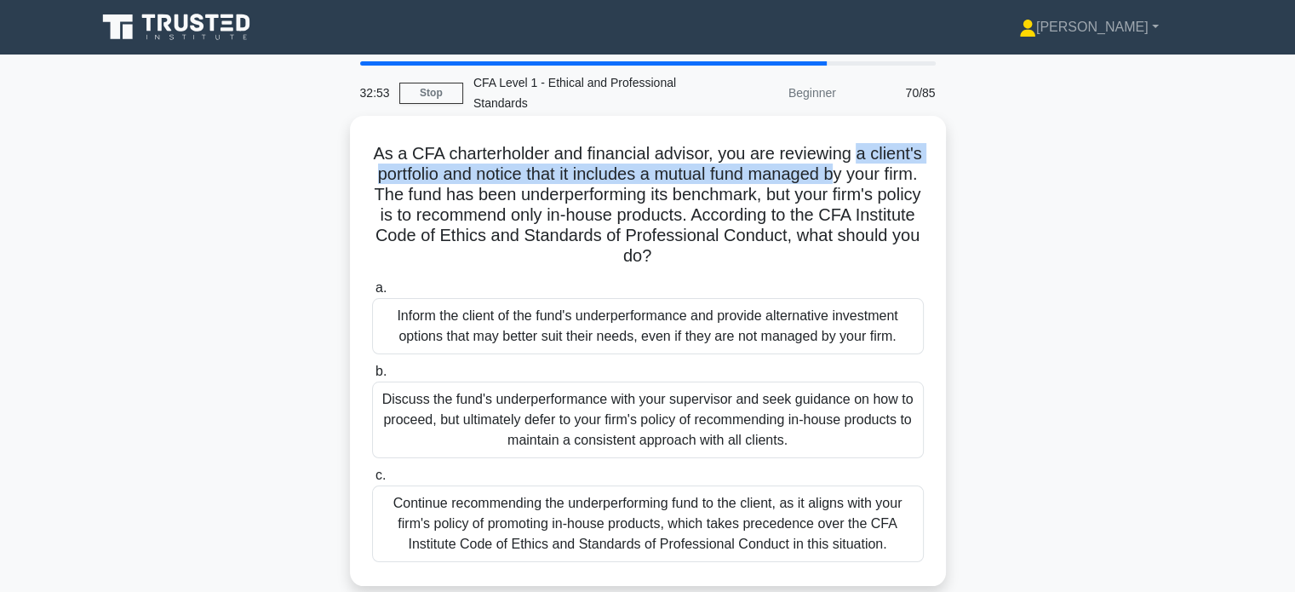
drag, startPoint x: 889, startPoint y: 162, endPoint x: 909, endPoint y: 164, distance: 19.7
click at [909, 164] on h5 "As a CFA charterholder and financial advisor, you are reviewing a client's port…" at bounding box center [647, 205] width 555 height 124
click at [910, 179] on h5 "As a CFA charterholder and financial advisor, you are reviewing a client's port…" at bounding box center [647, 205] width 555 height 124
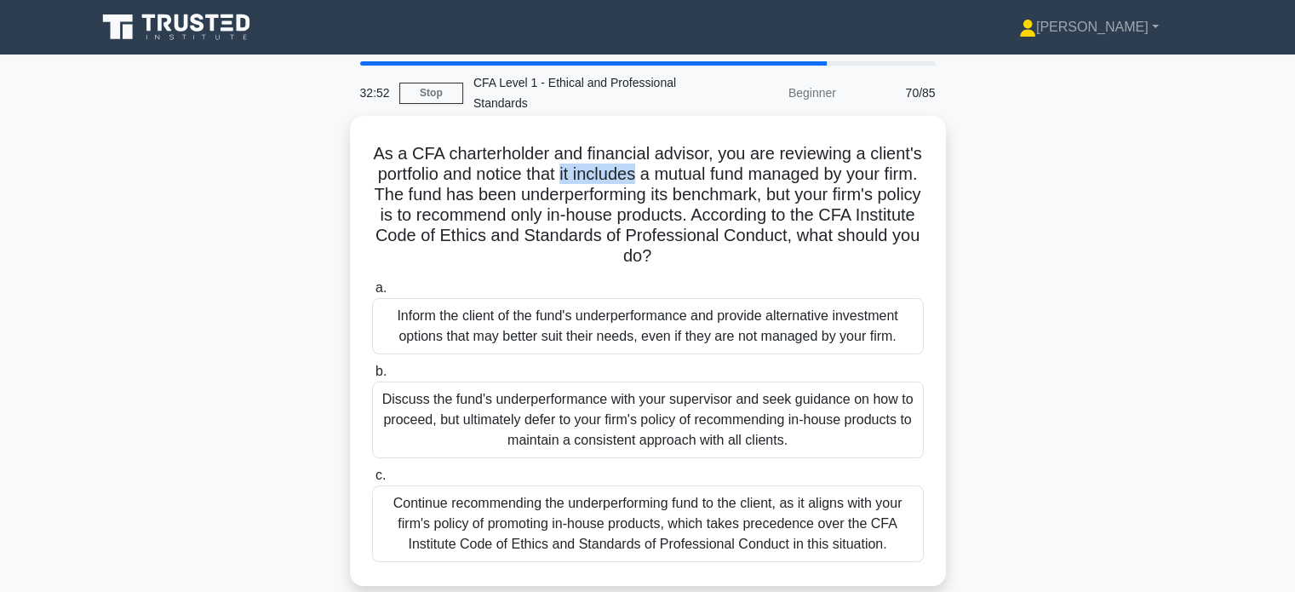
drag, startPoint x: 638, startPoint y: 176, endPoint x: 705, endPoint y: 182, distance: 67.5
click at [705, 182] on h5 "As a CFA charterholder and financial advisor, you are reviewing a client's port…" at bounding box center [647, 205] width 555 height 124
click at [716, 195] on h5 "As a CFA charterholder and financial advisor, you are reviewing a client's port…" at bounding box center [647, 205] width 555 height 124
drag, startPoint x: 586, startPoint y: 176, endPoint x: 685, endPoint y: 169, distance: 99.0
click at [685, 169] on h5 "As a CFA charterholder and financial advisor, you are reviewing a client's port…" at bounding box center [647, 205] width 555 height 124
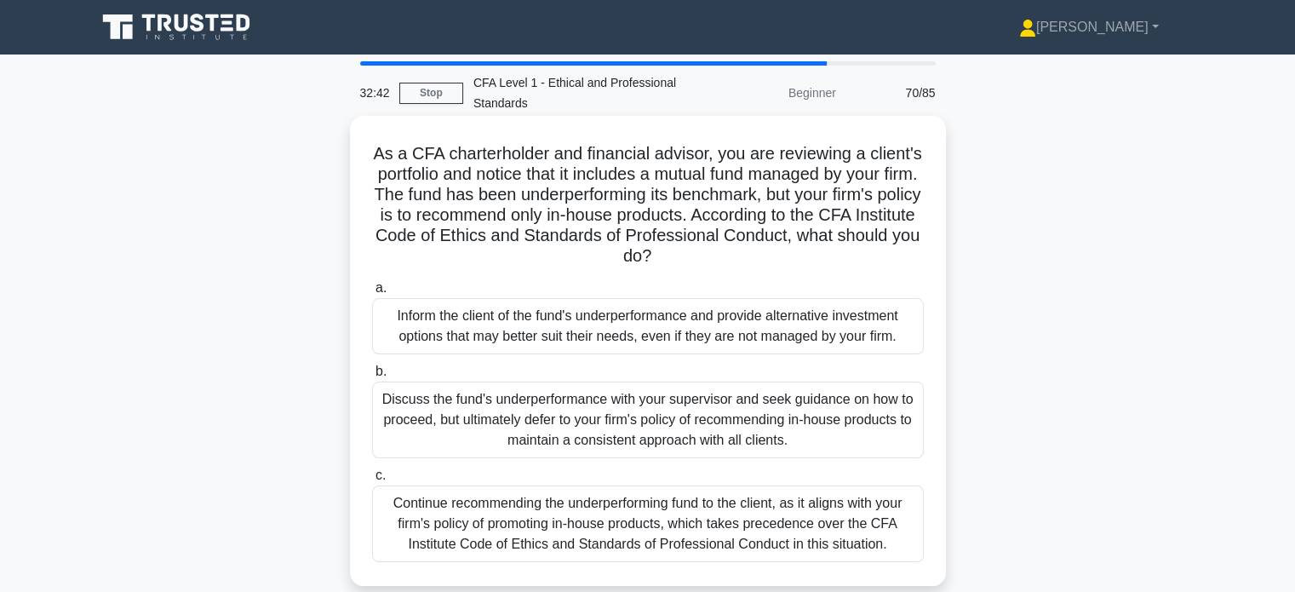
click at [698, 172] on h5 "As a CFA charterholder and financial advisor, you are reviewing a client's port…" at bounding box center [647, 205] width 555 height 124
drag, startPoint x: 637, startPoint y: 172, endPoint x: 678, endPoint y: 172, distance: 40.9
click at [678, 172] on h5 "As a CFA charterholder and financial advisor, you are reviewing a client's port…" at bounding box center [647, 205] width 555 height 124
click at [702, 173] on h5 "As a CFA charterholder and financial advisor, you are reviewing a client's port…" at bounding box center [647, 205] width 555 height 124
drag, startPoint x: 735, startPoint y: 171, endPoint x: 841, endPoint y: 168, distance: 106.5
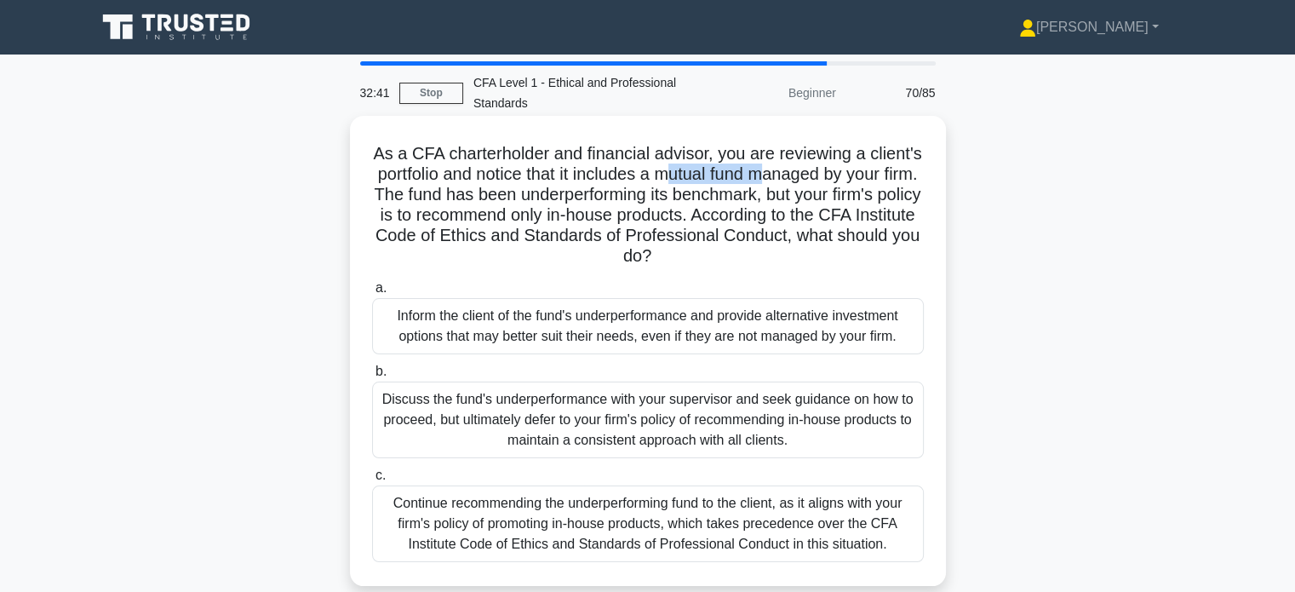
click at [841, 168] on h5 "As a CFA charterholder and financial advisor, you are reviewing a client's port…" at bounding box center [647, 205] width 555 height 124
click at [842, 167] on h5 "As a CFA charterholder and financial advisor, you are reviewing a client's port…" at bounding box center [647, 205] width 555 height 124
click at [876, 164] on h5 "As a CFA charterholder and financial advisor, you are reviewing a client's port…" at bounding box center [647, 205] width 555 height 124
drag, startPoint x: 681, startPoint y: 175, endPoint x: 776, endPoint y: 175, distance: 94.5
click at [776, 175] on h5 "As a CFA charterholder and financial advisor, you are reviewing a client's port…" at bounding box center [647, 205] width 555 height 124
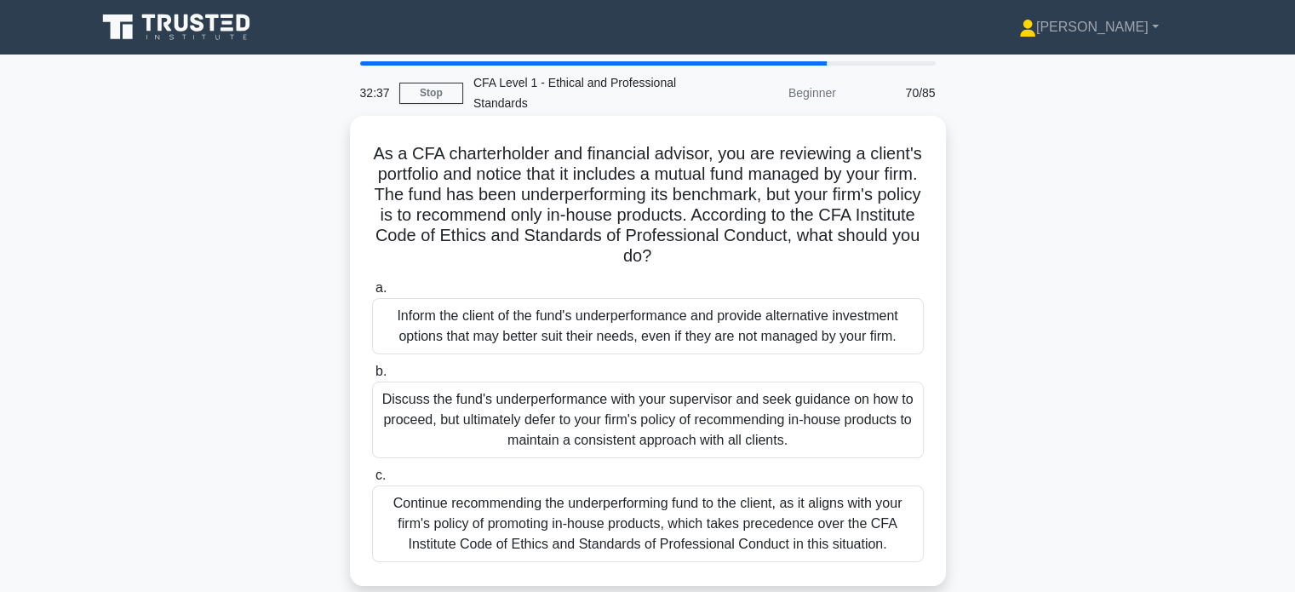
click at [872, 188] on h5 "As a CFA charterholder and financial advisor, you are reviewing a client's port…" at bounding box center [647, 205] width 555 height 124
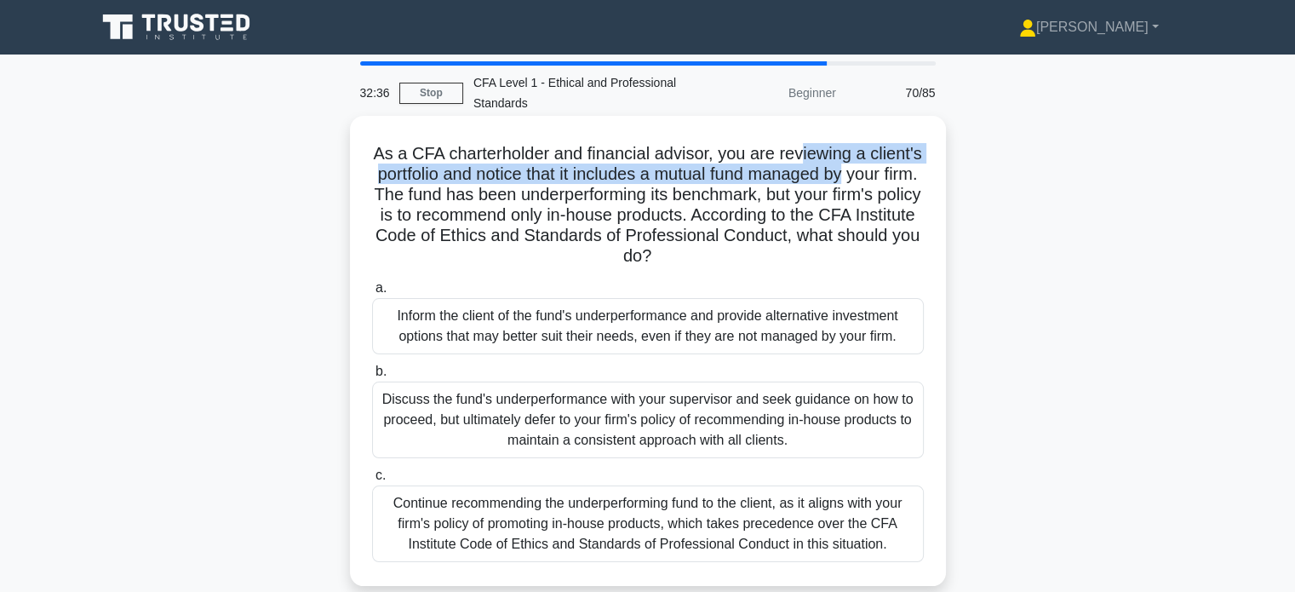
drag, startPoint x: 833, startPoint y: 160, endPoint x: 920, endPoint y: 167, distance: 87.1
click at [920, 167] on h5 "As a CFA charterholder and financial advisor, you are reviewing a client's port…" at bounding box center [647, 205] width 555 height 124
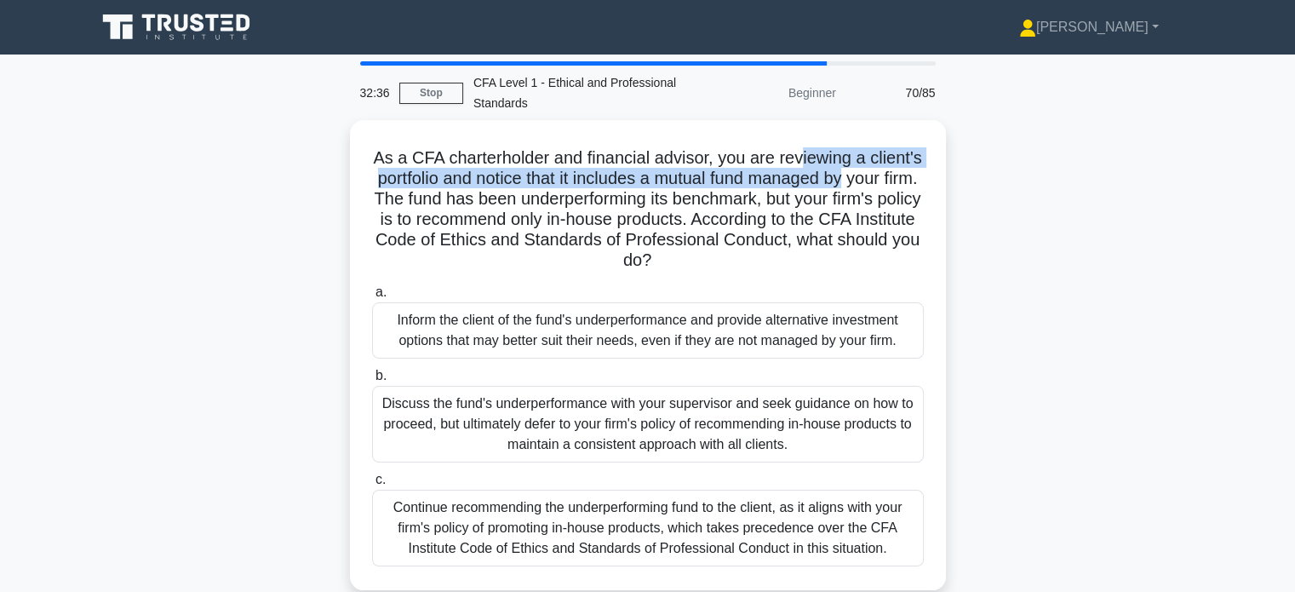
click at [947, 183] on div "As a CFA charterholder and financial advisor, you are reviewing a client's port…" at bounding box center [648, 365] width 1124 height 491
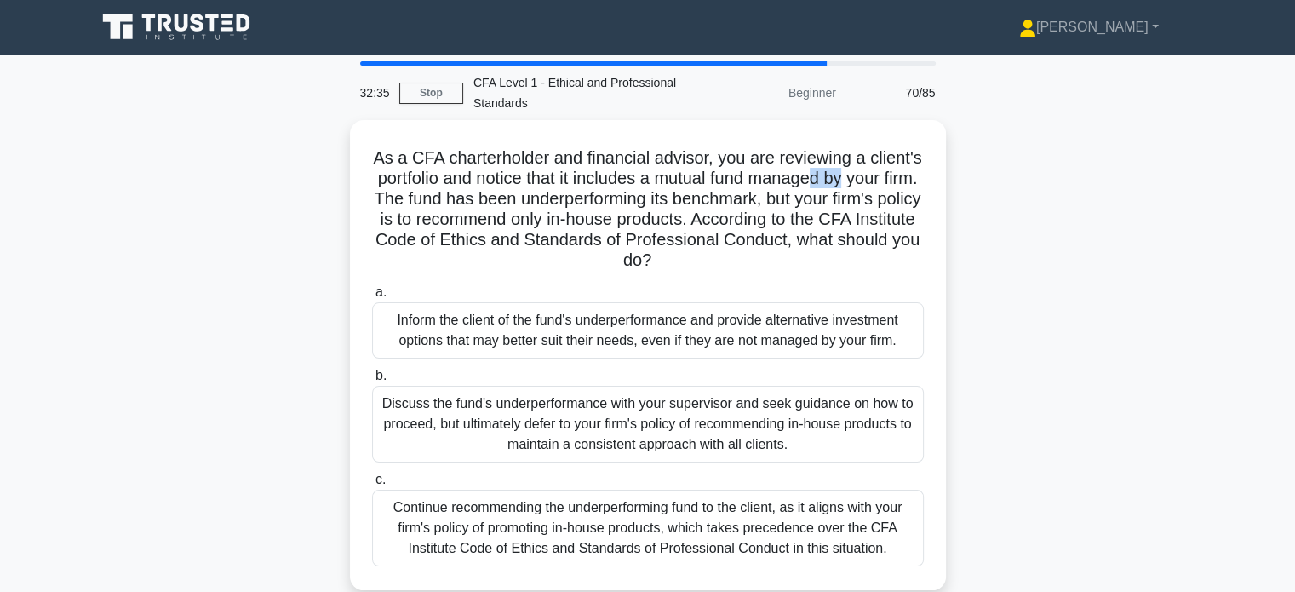
drag, startPoint x: 886, startPoint y: 180, endPoint x: 946, endPoint y: 179, distance: 60.5
click at [946, 179] on div "As a CFA charterholder and financial advisor, you are reviewing a client's port…" at bounding box center [648, 365] width 1124 height 491
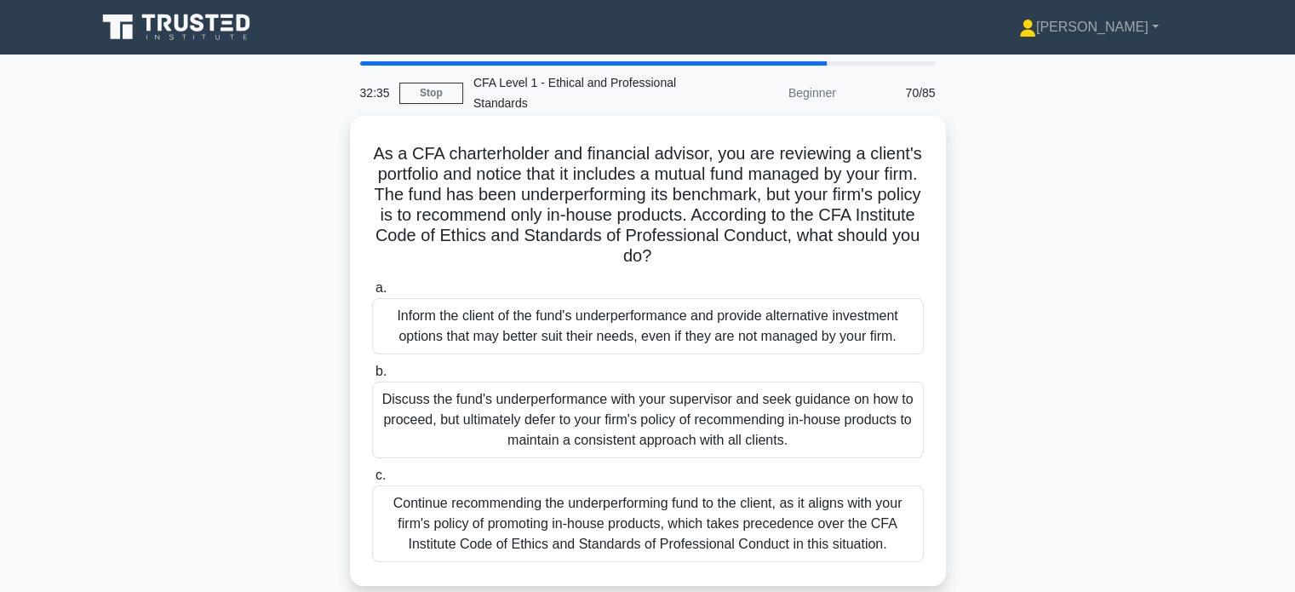
click at [911, 197] on h5 "As a CFA charterholder and financial advisor, you are reviewing a client's port…" at bounding box center [647, 205] width 555 height 124
drag, startPoint x: 706, startPoint y: 194, endPoint x: 849, endPoint y: 195, distance: 143.1
click at [849, 195] on h5 "As a CFA charterholder and financial advisor, you are reviewing a client's port…" at bounding box center [647, 205] width 555 height 124
click at [881, 201] on h5 "As a CFA charterholder and financial advisor, you are reviewing a client's port…" at bounding box center [647, 205] width 555 height 124
click at [932, 213] on div "As a CFA charterholder and financial advisor, you are reviewing a client's port…" at bounding box center [648, 351] width 583 height 457
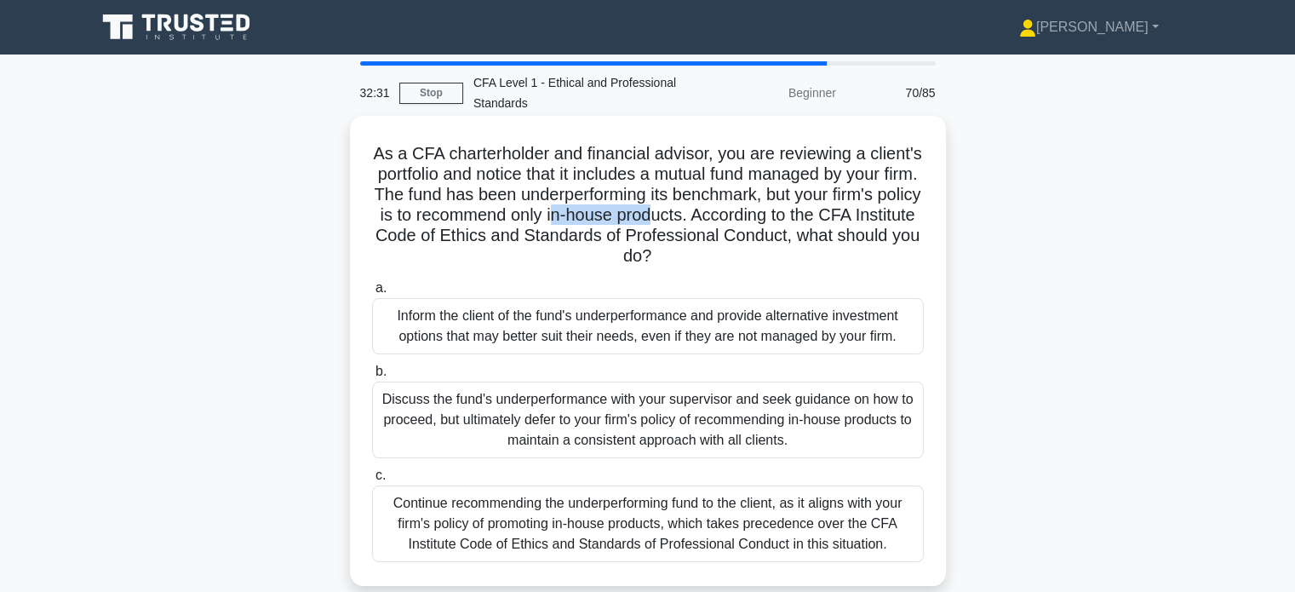
drag, startPoint x: 651, startPoint y: 220, endPoint x: 752, endPoint y: 221, distance: 101.4
click at [752, 221] on h5 "As a CFA charterholder and financial advisor, you are reviewing a client's port…" at bounding box center [647, 205] width 555 height 124
click at [790, 233] on h5 "As a CFA charterholder and financial advisor, you are reviewing a client's port…" at bounding box center [647, 205] width 555 height 124
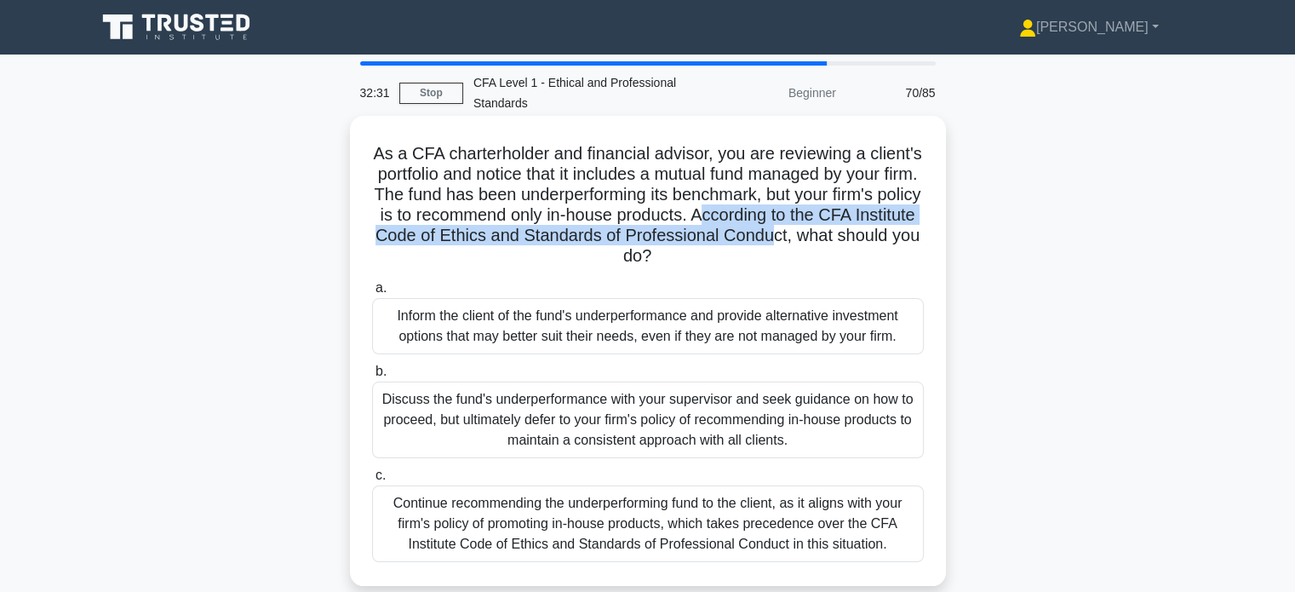
drag, startPoint x: 828, startPoint y: 222, endPoint x: 893, endPoint y: 233, distance: 65.7
click at [886, 227] on h5 "As a CFA charterholder and financial advisor, you are reviewing a client's port…" at bounding box center [647, 205] width 555 height 124
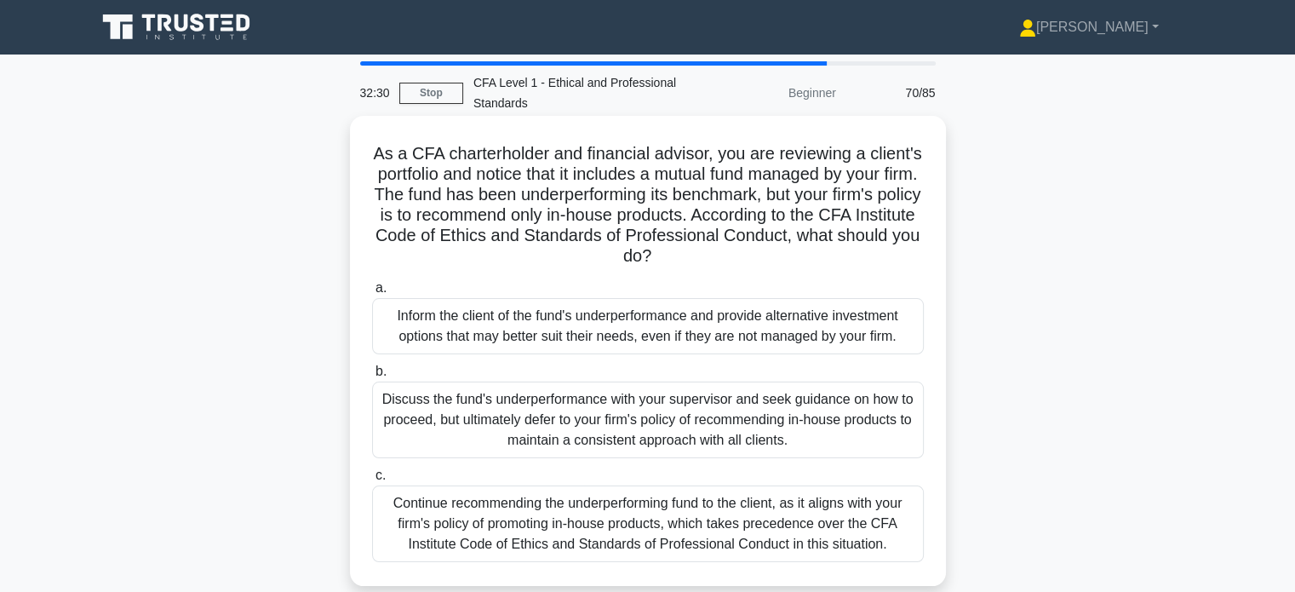
click at [894, 234] on h5 "As a CFA charterholder and financial advisor, you are reviewing a client's port…" at bounding box center [647, 205] width 555 height 124
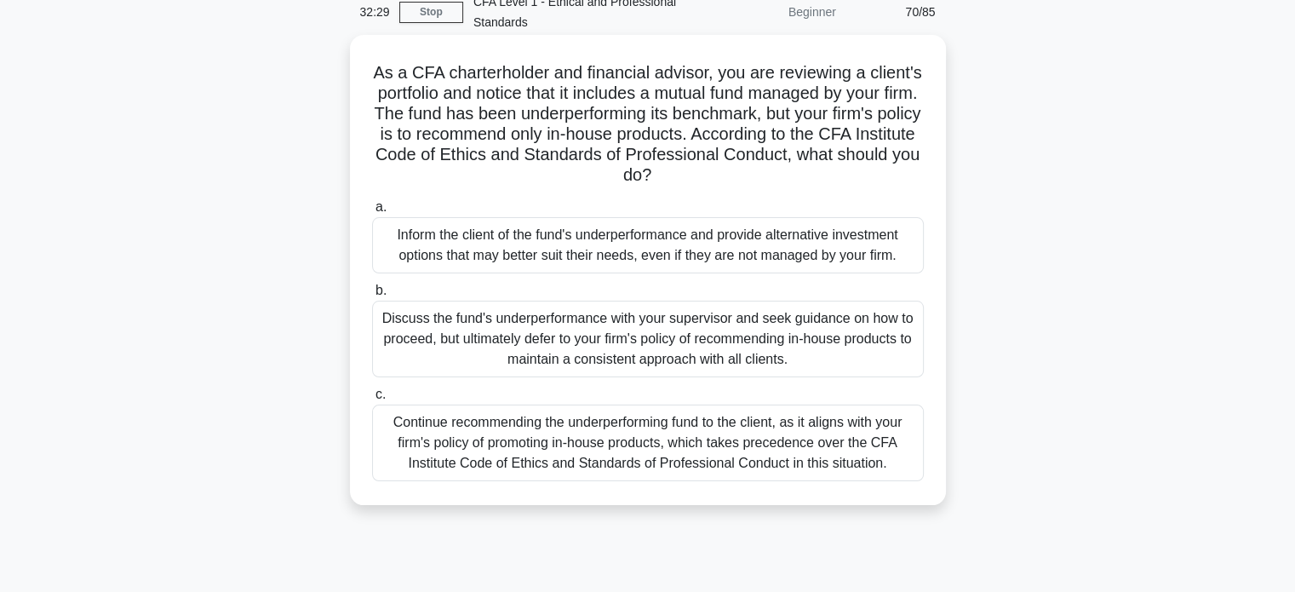
scroll to position [85, 0]
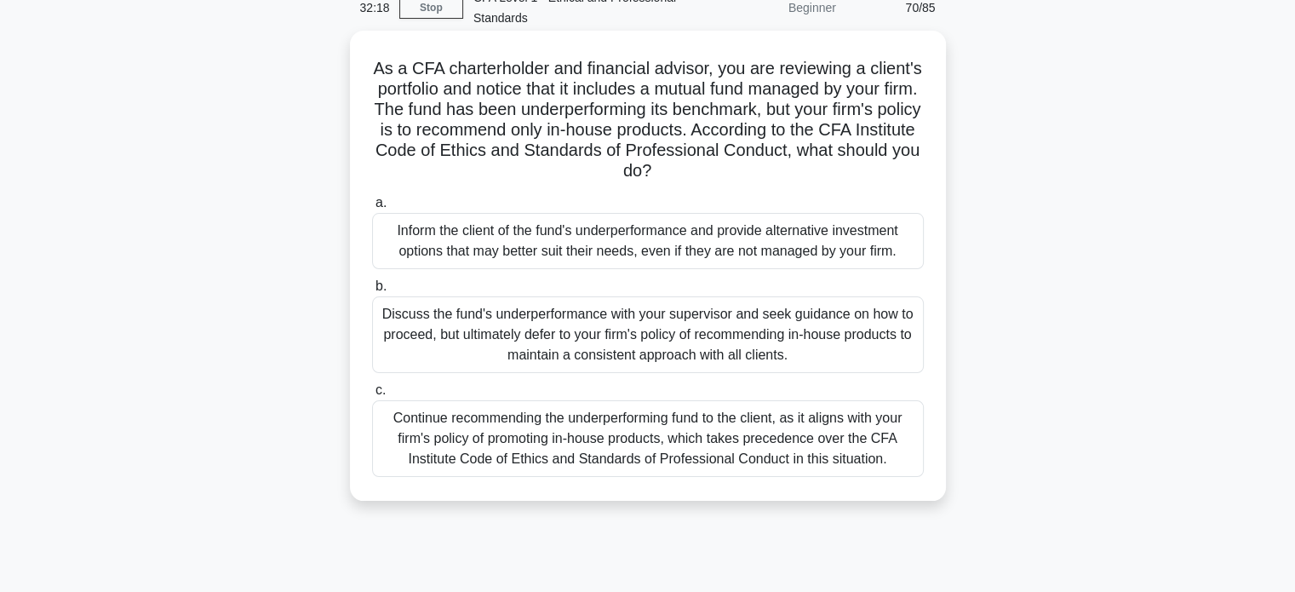
click at [701, 240] on div "Inform the client of the fund's underperformance and provide alternative invest…" at bounding box center [648, 241] width 552 height 56
click at [372, 209] on input "a. Inform the client of the fund's underperformance and provide alternative inv…" at bounding box center [372, 203] width 0 height 11
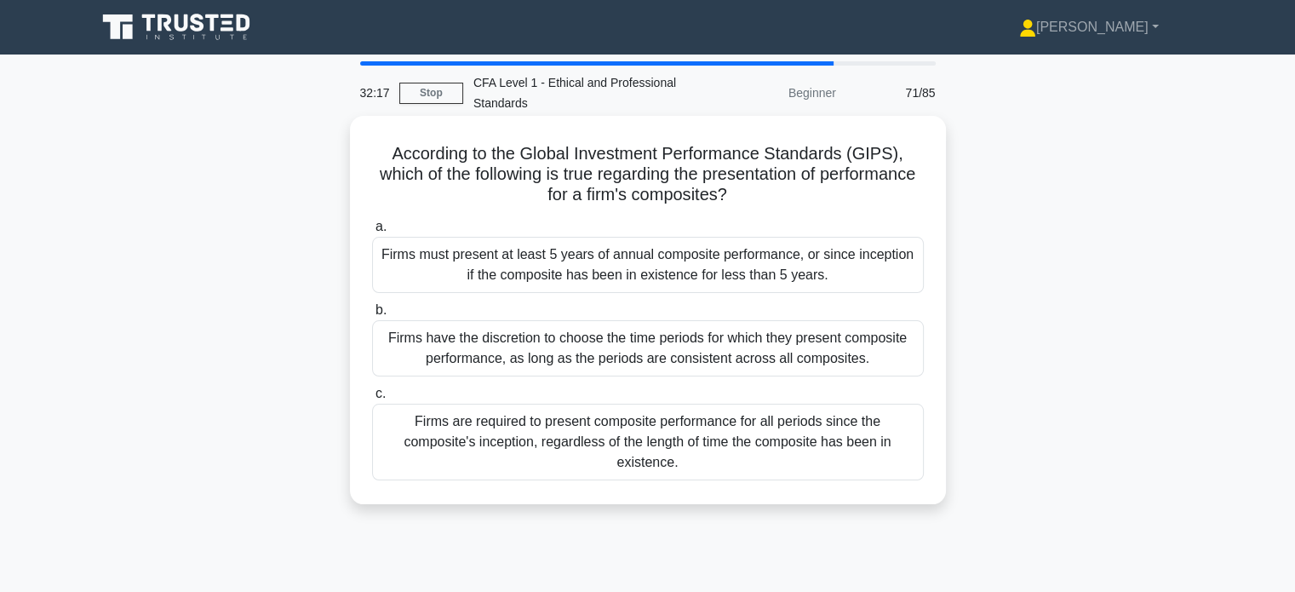
scroll to position [0, 0]
drag, startPoint x: 627, startPoint y: 157, endPoint x: 859, endPoint y: 207, distance: 237.0
click at [859, 206] on h5 "According to the Global Investment Performance Standards (GIPS), which of the f…" at bounding box center [647, 174] width 555 height 63
click at [876, 193] on h5 "According to the Global Investment Performance Standards (GIPS), which of the f…" at bounding box center [647, 174] width 555 height 63
click at [743, 266] on div "Firms must present at least 5 years of annual composite performance, or since i…" at bounding box center [648, 265] width 552 height 56
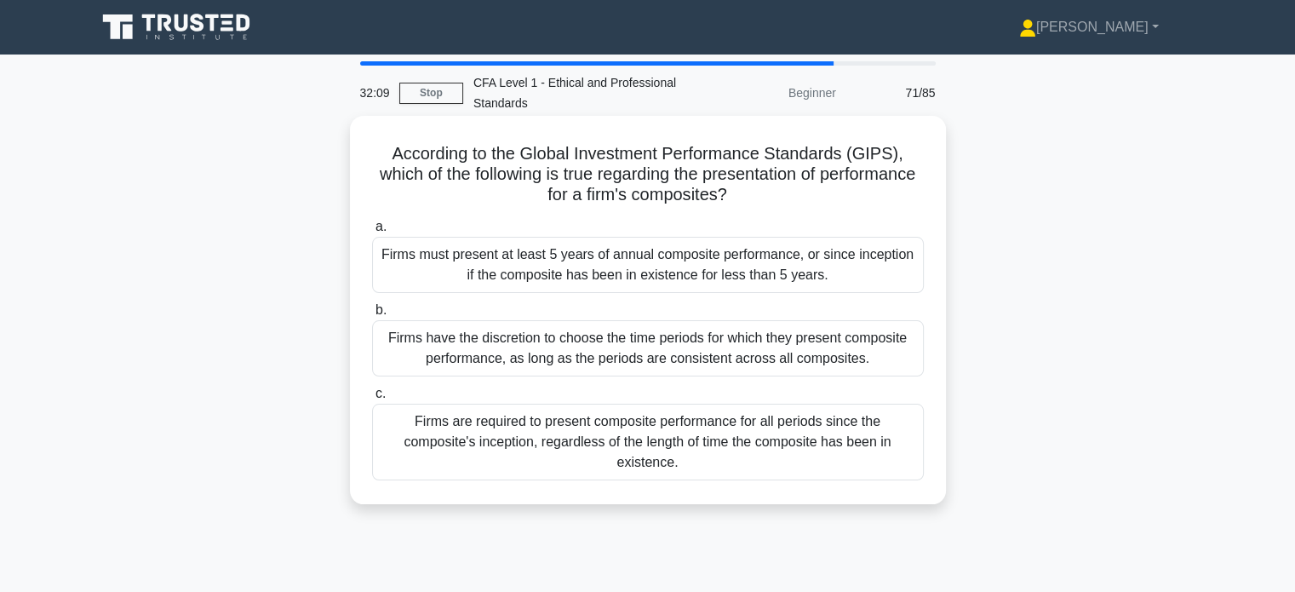
click at [372, 233] on input "a. Firms must present at least 5 years of annual composite performance, or sinc…" at bounding box center [372, 226] width 0 height 11
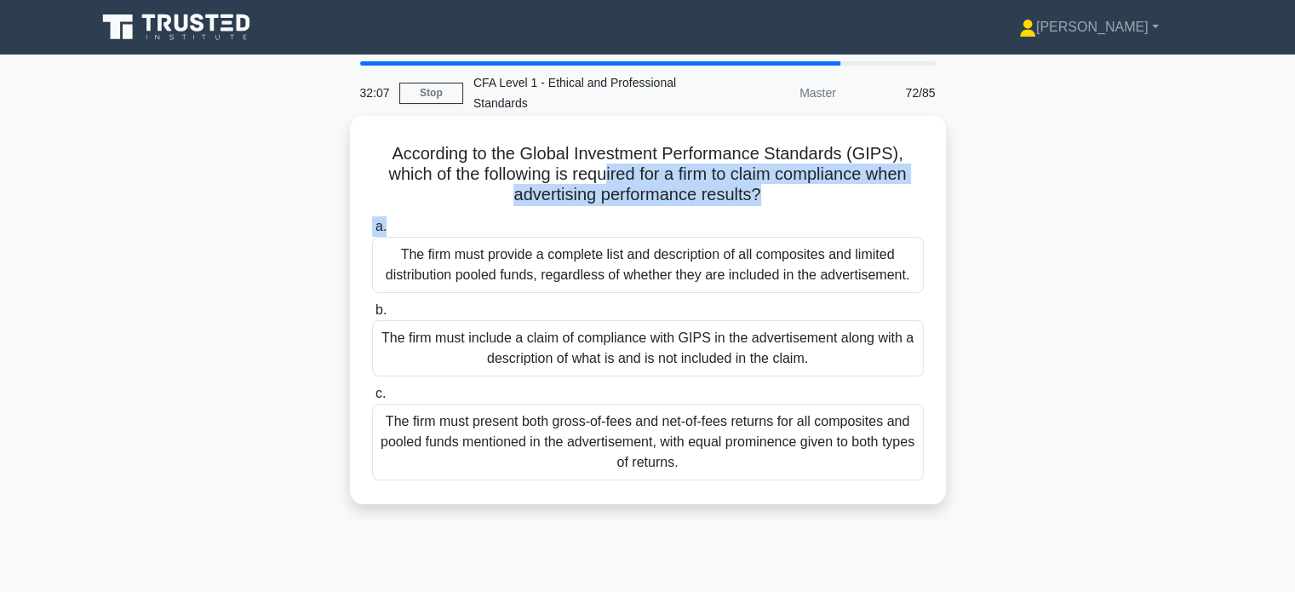
drag, startPoint x: 606, startPoint y: 167, endPoint x: 798, endPoint y: 213, distance: 197.1
click at [798, 213] on div "According to the Global Investment Performance Standards (GIPS), which of the f…" at bounding box center [648, 310] width 583 height 375
click at [825, 211] on div "According to the Global Investment Performance Standards (GIPS), which of the f…" at bounding box center [648, 310] width 583 height 375
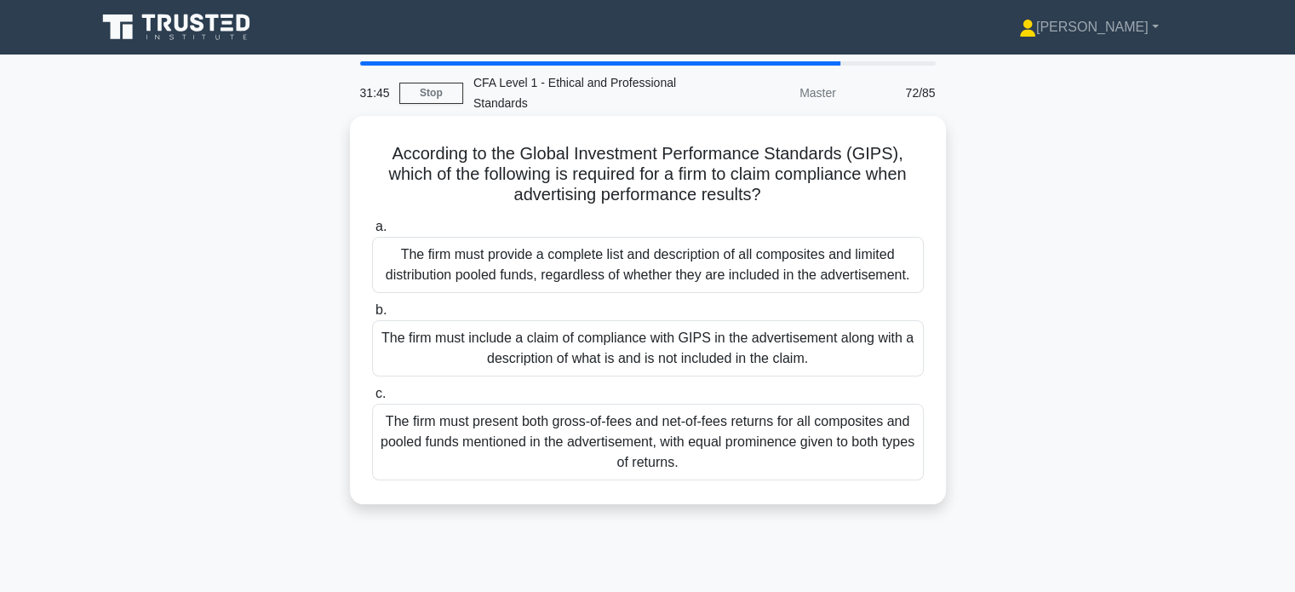
click at [860, 261] on div "The firm must provide a complete list and description of all composites and lim…" at bounding box center [648, 265] width 552 height 56
click at [372, 233] on input "a. The firm must provide a complete list and description of all composites and …" at bounding box center [372, 226] width 0 height 11
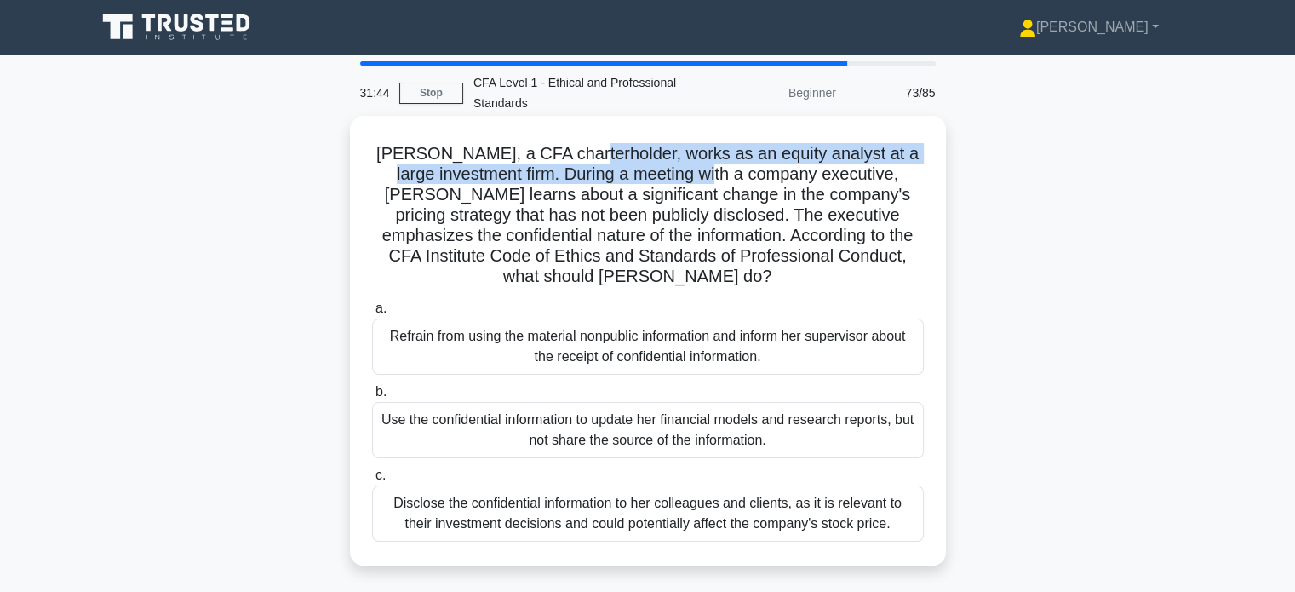
drag, startPoint x: 633, startPoint y: 152, endPoint x: 753, endPoint y: 171, distance: 121.5
click at [753, 171] on div "Emma, a CFA charterholder, works as an equity analyst at a large investment fir…" at bounding box center [648, 341] width 583 height 436
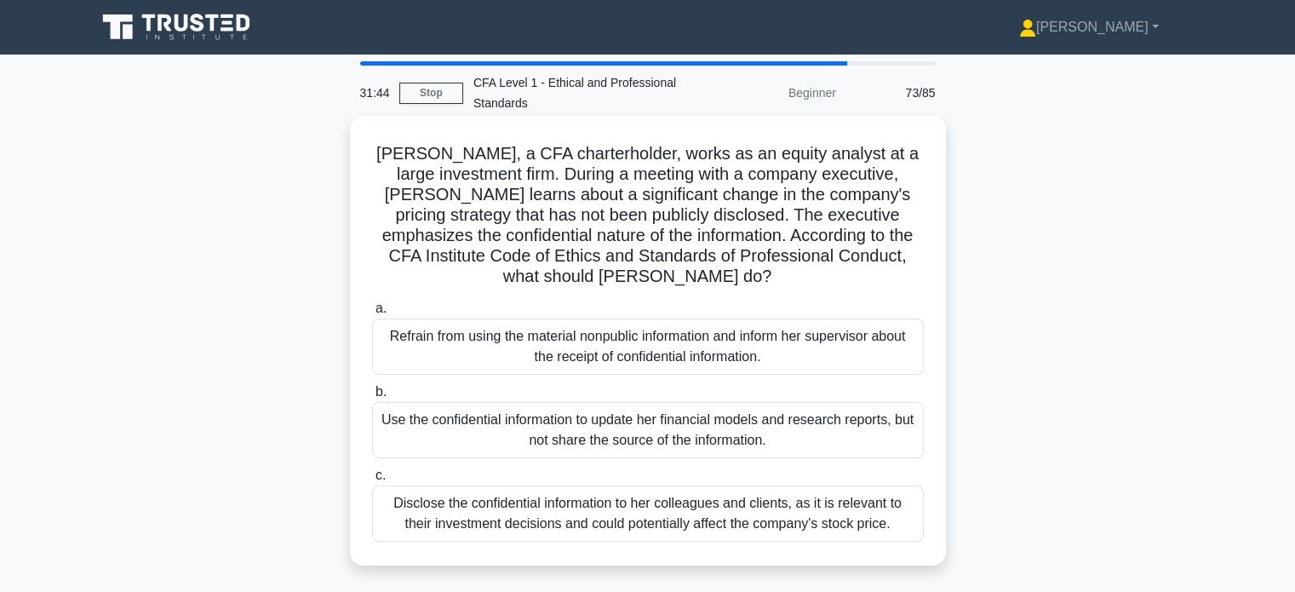
click at [763, 181] on h5 "Emma, a CFA charterholder, works as an equity analyst at a large investment fir…" at bounding box center [647, 215] width 555 height 145
click at [619, 177] on h5 "Emma, a CFA charterholder, works as an equity analyst at a large investment fir…" at bounding box center [647, 215] width 555 height 145
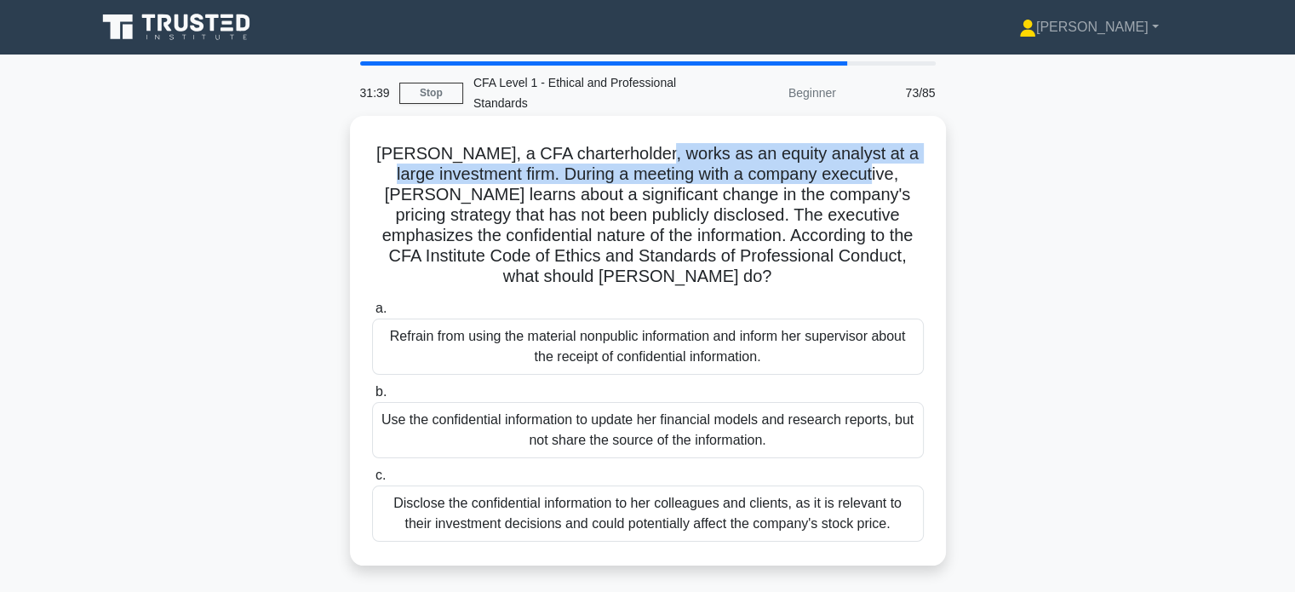
drag, startPoint x: 673, startPoint y: 153, endPoint x: 910, endPoint y: 175, distance: 238.7
click at [910, 175] on h5 "Emma, a CFA charterholder, works as an equity analyst at a large investment fir…" at bounding box center [647, 215] width 555 height 145
click at [898, 179] on h5 "Emma, a CFA charterholder, works as an equity analyst at a large investment fir…" at bounding box center [647, 215] width 555 height 145
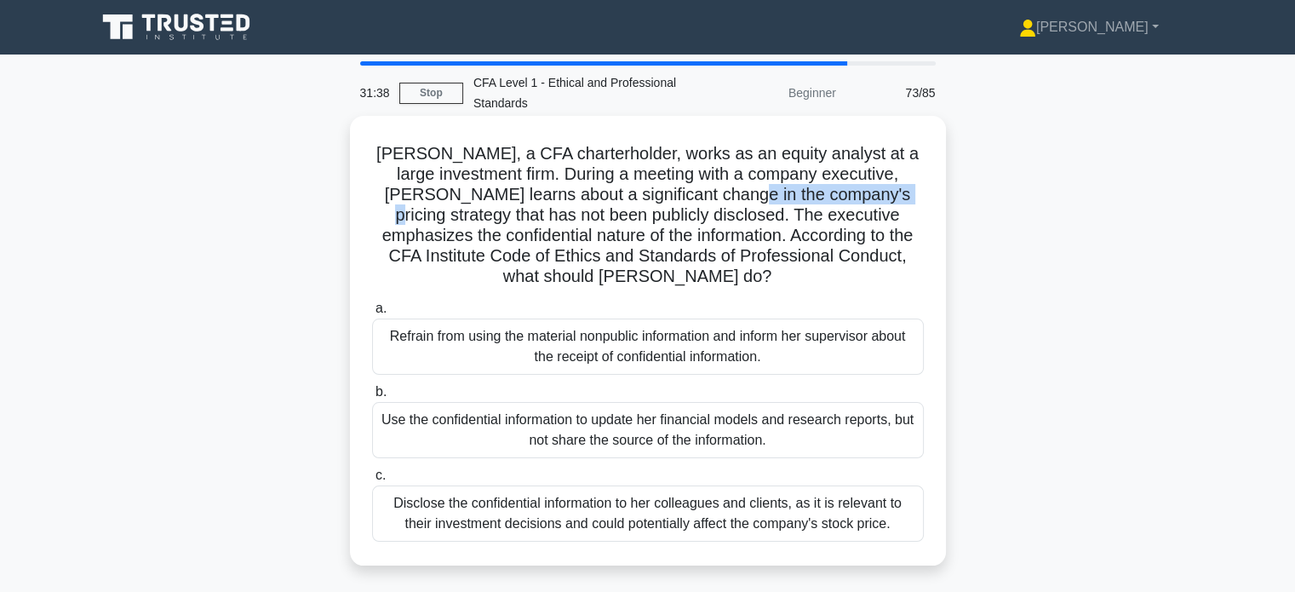
drag, startPoint x: 761, startPoint y: 187, endPoint x: 912, endPoint y: 192, distance: 150.9
click at [912, 192] on h5 "Emma, a CFA charterholder, works as an equity analyst at a large investment fir…" at bounding box center [647, 215] width 555 height 145
click at [912, 195] on h5 "Emma, a CFA charterholder, works as an equity analyst at a large investment fir…" at bounding box center [647, 215] width 555 height 145
drag, startPoint x: 476, startPoint y: 193, endPoint x: 573, endPoint y: 195, distance: 97.1
click at [573, 195] on h5 "Emma, a CFA charterholder, works as an equity analyst at a large investment fir…" at bounding box center [647, 215] width 555 height 145
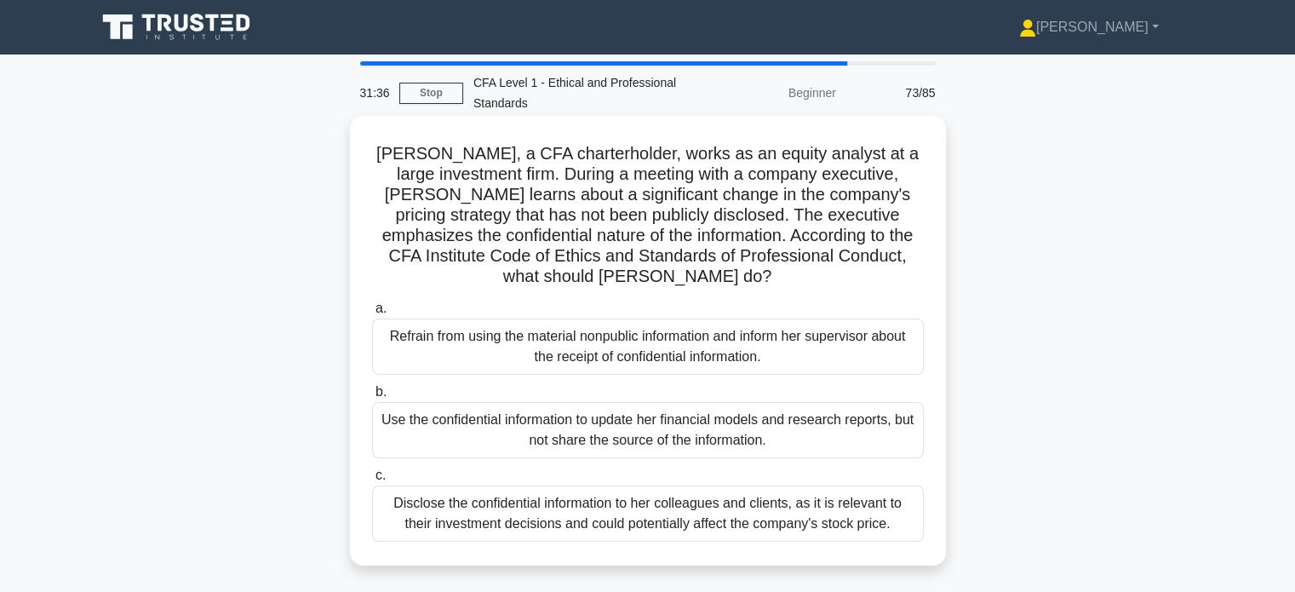
click at [608, 201] on h5 "Emma, a CFA charterholder, works as an equity analyst at a large investment fir…" at bounding box center [647, 215] width 555 height 145
drag, startPoint x: 608, startPoint y: 197, endPoint x: 792, endPoint y: 197, distance: 184.0
click at [760, 195] on h5 "Emma, a CFA charterholder, works as an equity analyst at a large investment fir…" at bounding box center [647, 215] width 555 height 145
drag, startPoint x: 814, startPoint y: 197, endPoint x: 908, endPoint y: 209, distance: 94.4
click at [927, 200] on div "Emma, a CFA charterholder, works as an equity analyst at a large investment fir…" at bounding box center [648, 341] width 583 height 436
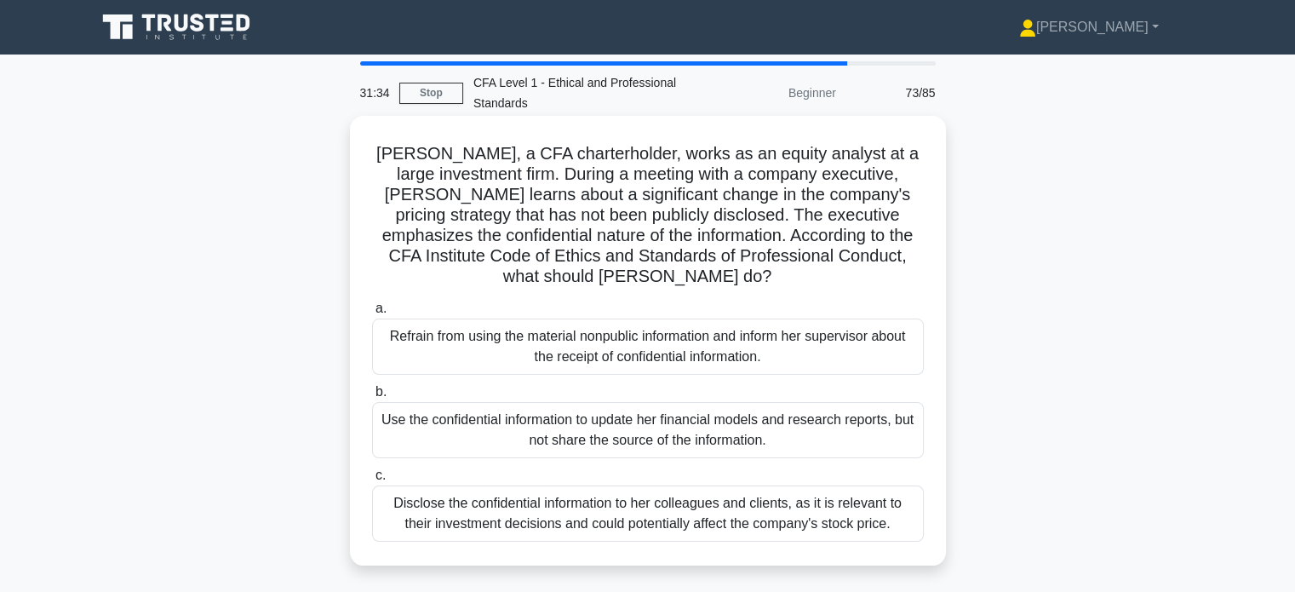
click at [900, 210] on h5 "Emma, a CFA charterholder, works as an equity analyst at a large investment fir…" at bounding box center [647, 215] width 555 height 145
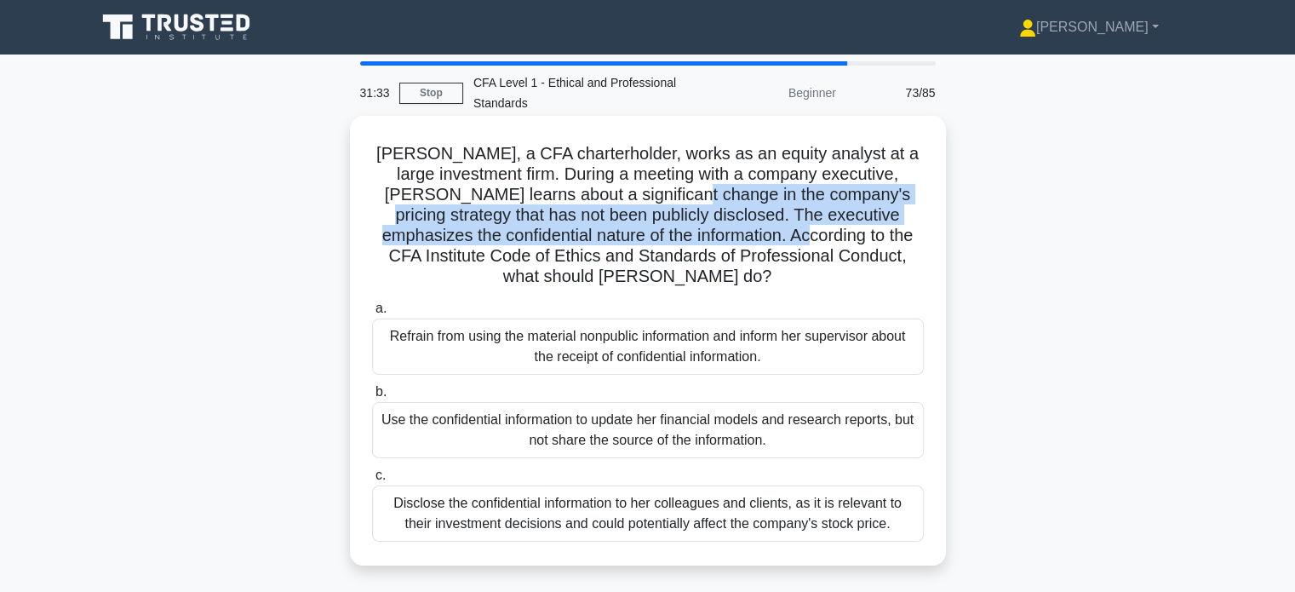
drag, startPoint x: 705, startPoint y: 204, endPoint x: 862, endPoint y: 241, distance: 161.1
click at [847, 229] on h5 "Emma, a CFA charterholder, works as an equity analyst at a large investment fir…" at bounding box center [647, 215] width 555 height 145
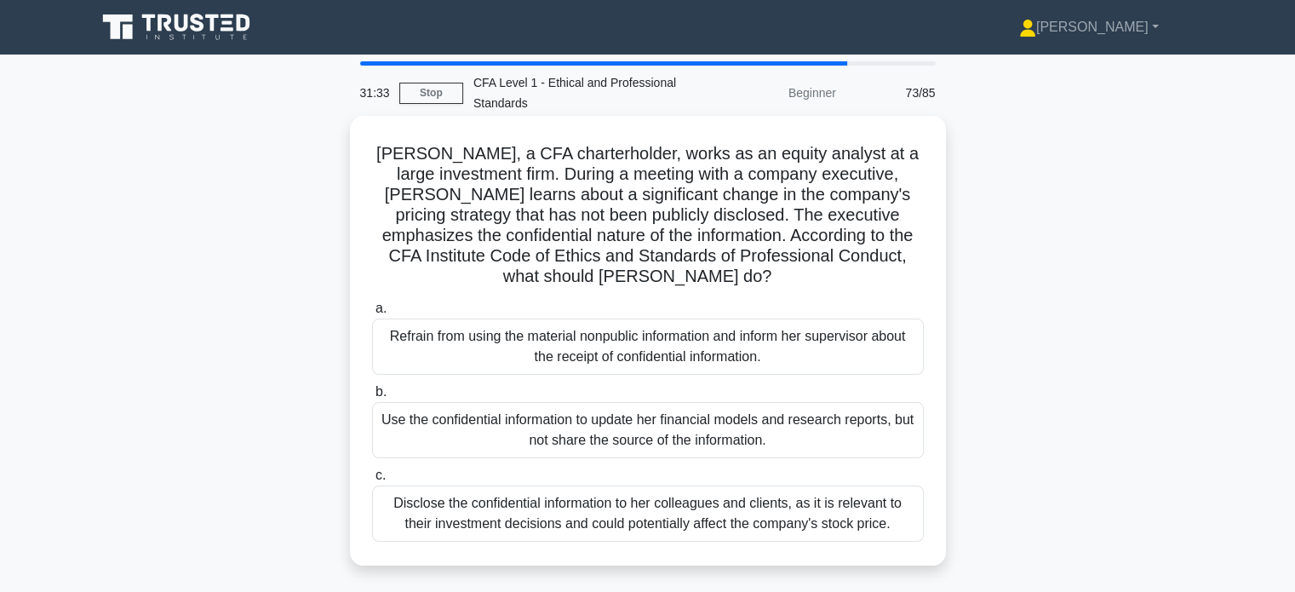
click at [863, 241] on h5 "Emma, a CFA charterholder, works as an equity analyst at a large investment fir…" at bounding box center [647, 215] width 555 height 145
click at [675, 349] on div "Refrain from using the material nonpublic information and inform her supervisor…" at bounding box center [648, 347] width 552 height 56
click at [372, 314] on input "a. Refrain from using the material nonpublic information and inform her supervi…" at bounding box center [372, 308] width 0 height 11
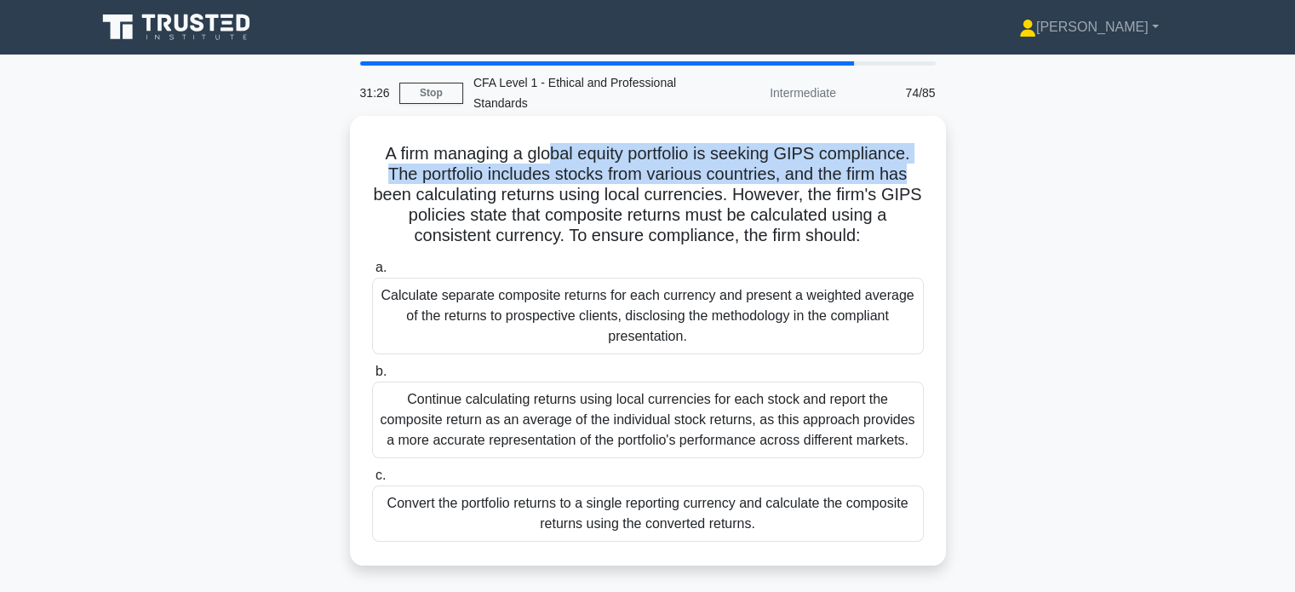
drag, startPoint x: 551, startPoint y: 149, endPoint x: 913, endPoint y: 171, distance: 362.6
click at [914, 171] on h5 "A firm managing a global equity portfolio is seeking GIPS compliance. The portf…" at bounding box center [647, 195] width 555 height 104
click at [869, 179] on h5 "A firm managing a global equity portfolio is seeking GIPS compliance. The portf…" at bounding box center [647, 195] width 555 height 104
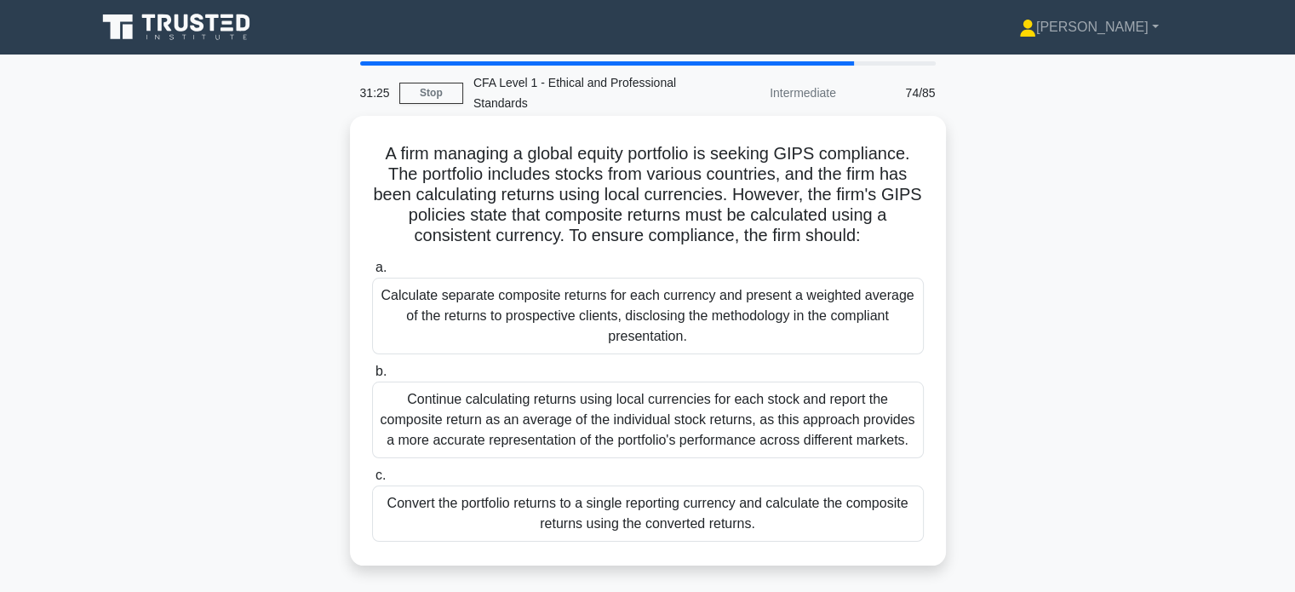
drag, startPoint x: 686, startPoint y: 187, endPoint x: 753, endPoint y: 184, distance: 67.4
click at [753, 184] on h5 "A firm managing a global equity portfolio is seeking GIPS compliance. The portf…" at bounding box center [647, 195] width 555 height 104
drag, startPoint x: 720, startPoint y: 176, endPoint x: 868, endPoint y: 181, distance: 148.3
click at [837, 181] on h5 "A firm managing a global equity portfolio is seeking GIPS compliance. The portf…" at bounding box center [647, 195] width 555 height 104
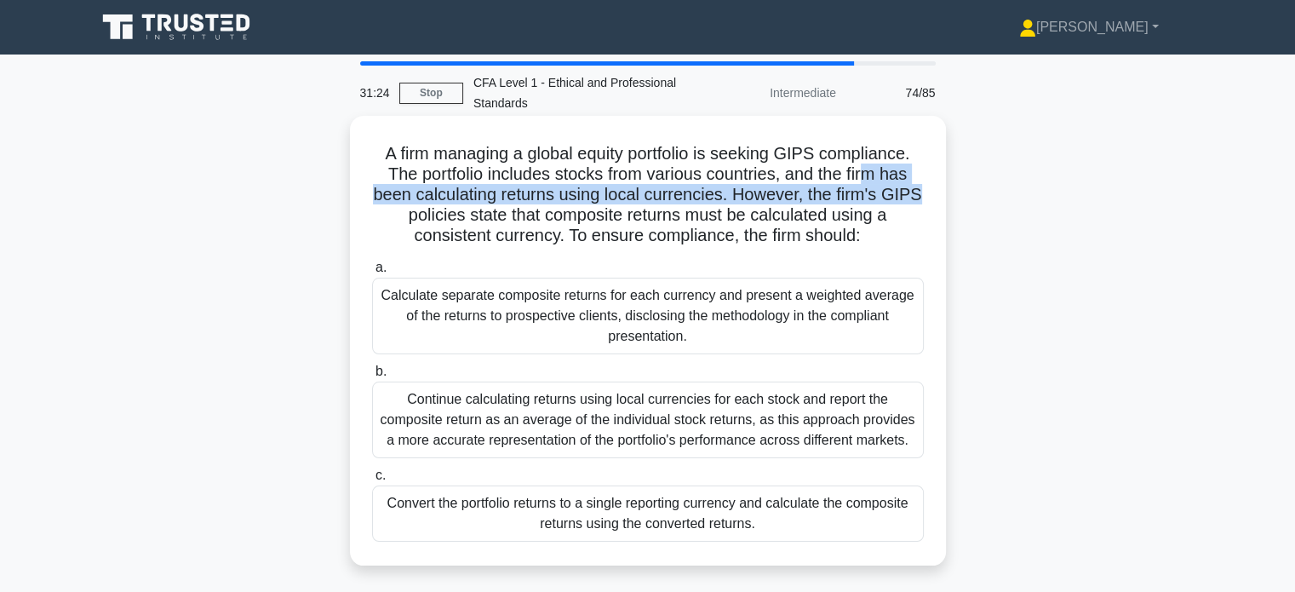
drag, startPoint x: 937, startPoint y: 187, endPoint x: 920, endPoint y: 194, distance: 18.7
click at [937, 187] on div "A firm managing a global equity portfolio is seeking GIPS compliance. The portf…" at bounding box center [648, 341] width 583 height 436
click at [813, 205] on h5 "A firm managing a global equity portfolio is seeking GIPS compliance. The portf…" at bounding box center [647, 195] width 555 height 104
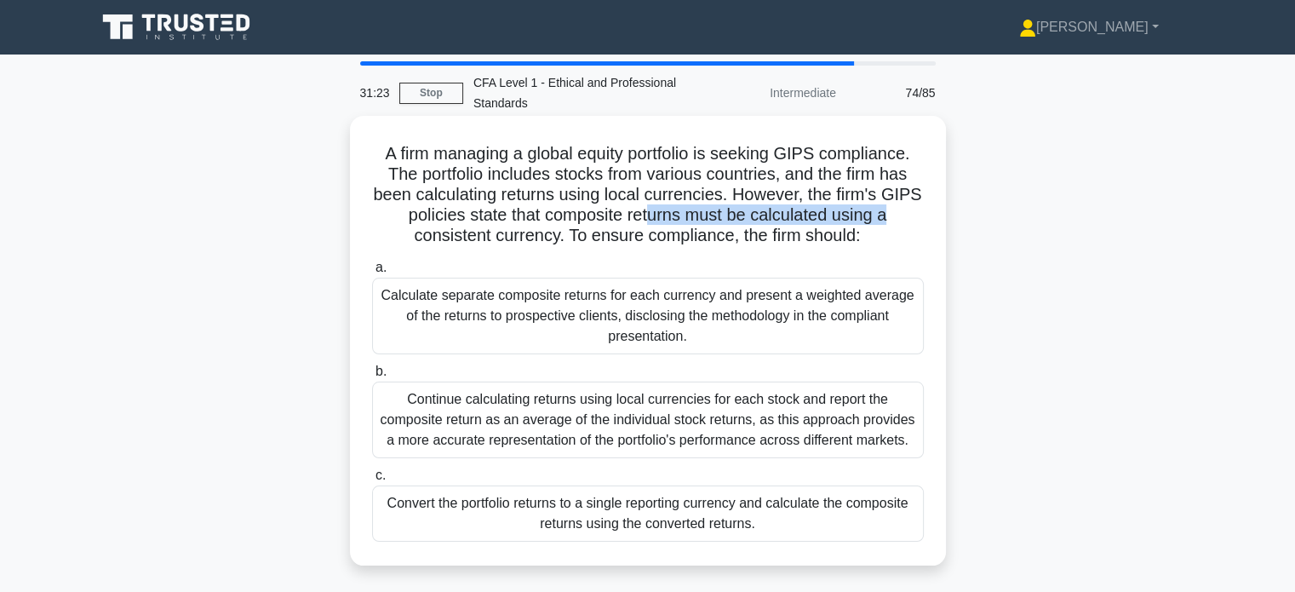
drag, startPoint x: 653, startPoint y: 207, endPoint x: 899, endPoint y: 211, distance: 245.3
click at [899, 211] on h5 "A firm managing a global equity portfolio is seeking GIPS compliance. The portf…" at bounding box center [647, 195] width 555 height 104
click at [898, 219] on h5 "A firm managing a global equity portfolio is seeking GIPS compliance. The portf…" at bounding box center [647, 195] width 555 height 104
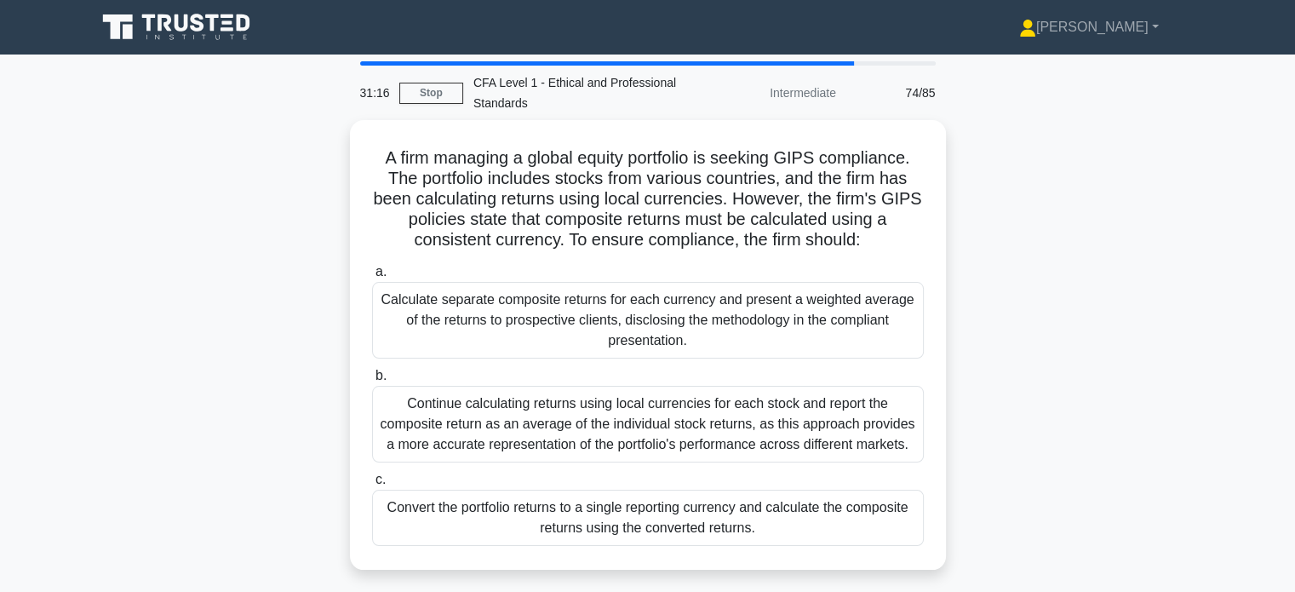
click at [704, 516] on div "Convert the portfolio returns to a single reporting currency and calculate the …" at bounding box center [648, 518] width 552 height 56
click at [372, 485] on input "c. Convert the portfolio returns to a single reporting currency and calculate t…" at bounding box center [372, 479] width 0 height 11
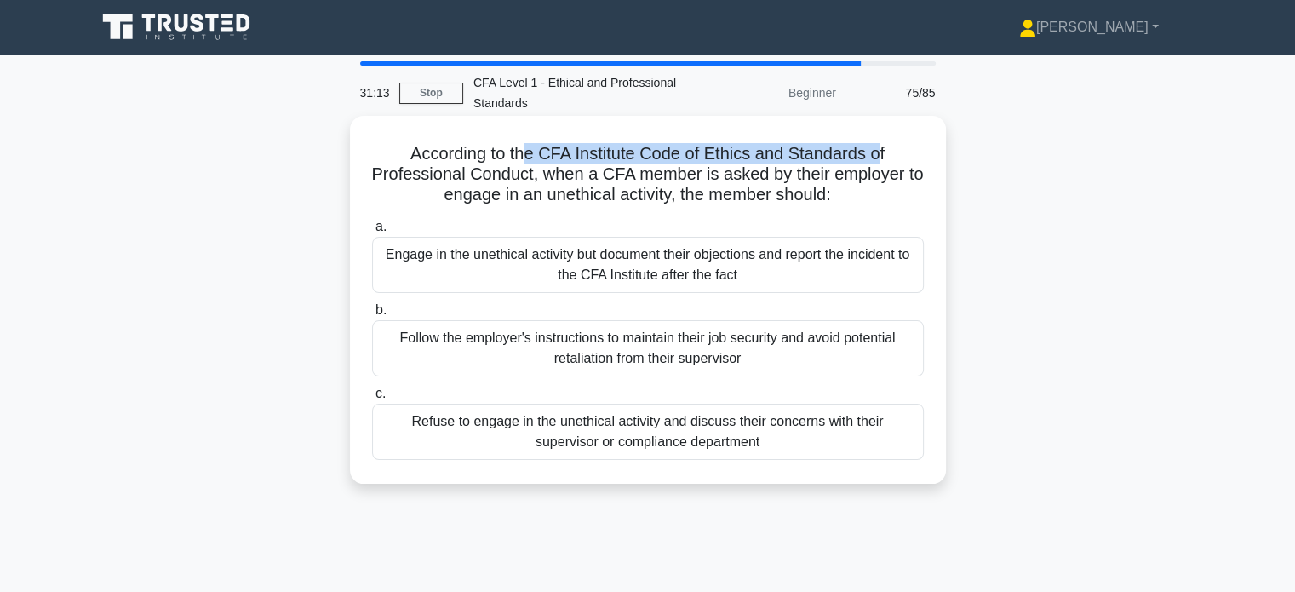
drag, startPoint x: 531, startPoint y: 152, endPoint x: 885, endPoint y: 160, distance: 354.4
click at [885, 160] on h5 "According to the CFA Institute Code of Ethics and Standards of Professional Con…" at bounding box center [647, 174] width 555 height 63
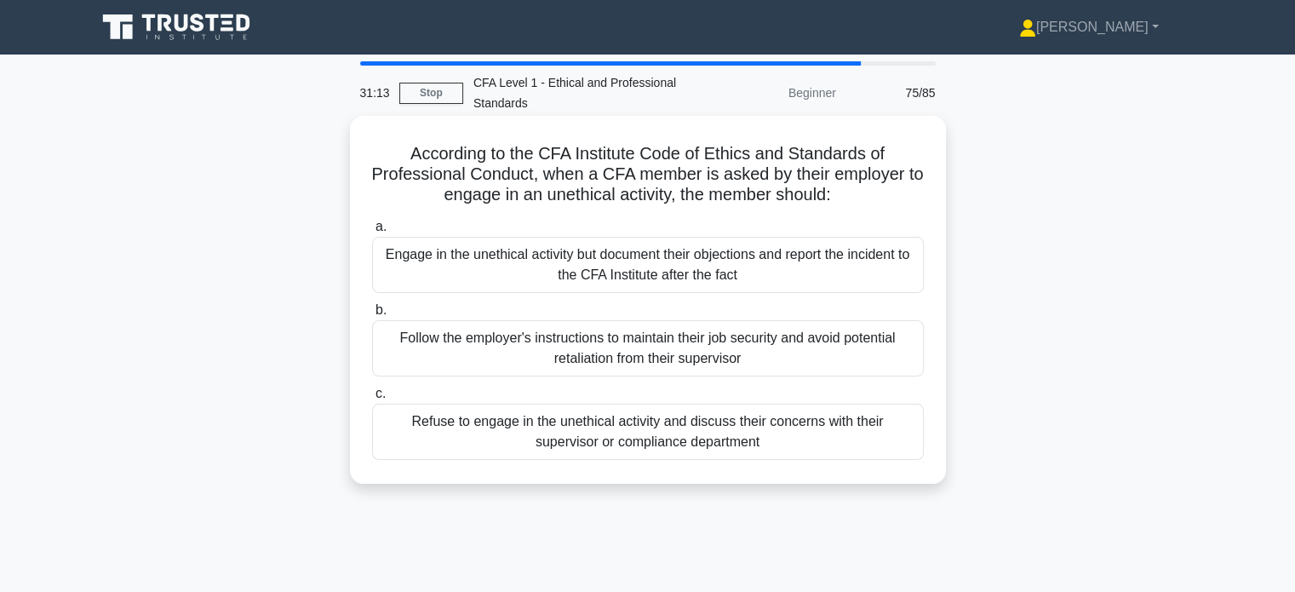
click at [748, 190] on h5 "According to the CFA Institute Code of Ethics and Standards of Professional Con…" at bounding box center [647, 174] width 555 height 63
drag, startPoint x: 705, startPoint y: 180, endPoint x: 865, endPoint y: 197, distance: 161.0
click at [864, 190] on h5 "According to the CFA Institute Code of Ethics and Standards of Professional Con…" at bounding box center [647, 174] width 555 height 63
click at [852, 198] on icon ".spinner_0XTQ{transform-origin:center;animation:spinner_y6GP .75s linear infini…" at bounding box center [841, 196] width 20 height 20
drag, startPoint x: 547, startPoint y: 198, endPoint x: 677, endPoint y: 207, distance: 130.6
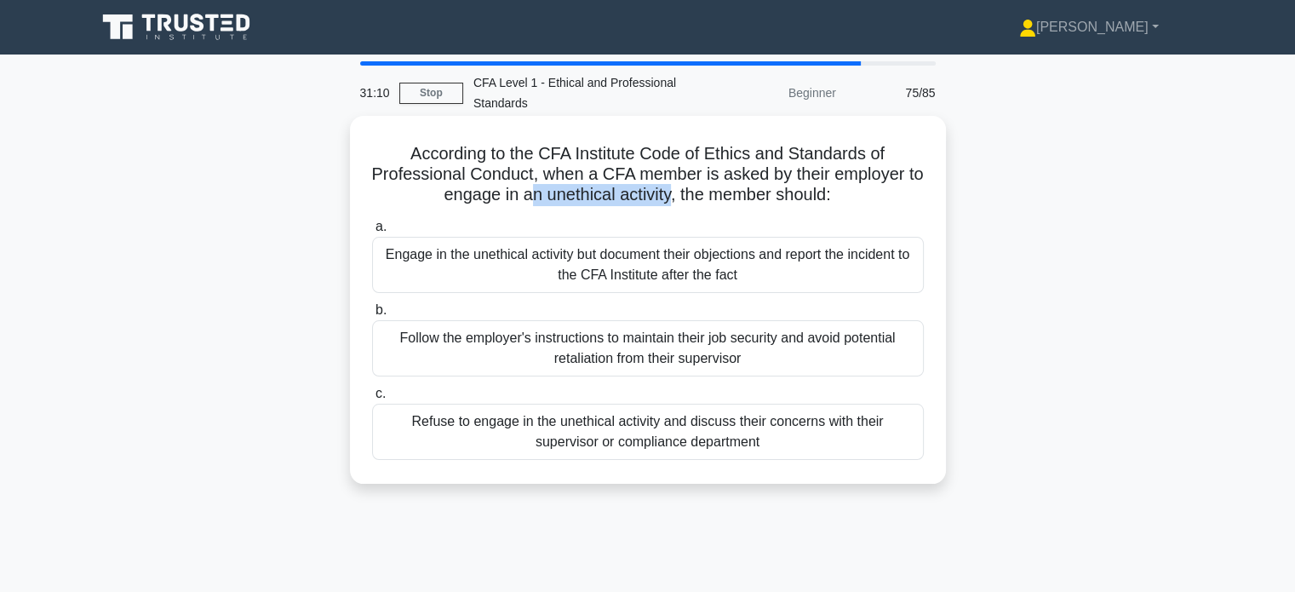
click at [677, 206] on h5 "According to the CFA Institute Code of Ethics and Standards of Professional Con…" at bounding box center [647, 174] width 555 height 63
click at [706, 218] on label "a. Engage in the unethical activity but document their objections and report th…" at bounding box center [648, 254] width 552 height 77
click at [372, 221] on input "a. Engage in the unethical activity but document their objections and report th…" at bounding box center [372, 226] width 0 height 11
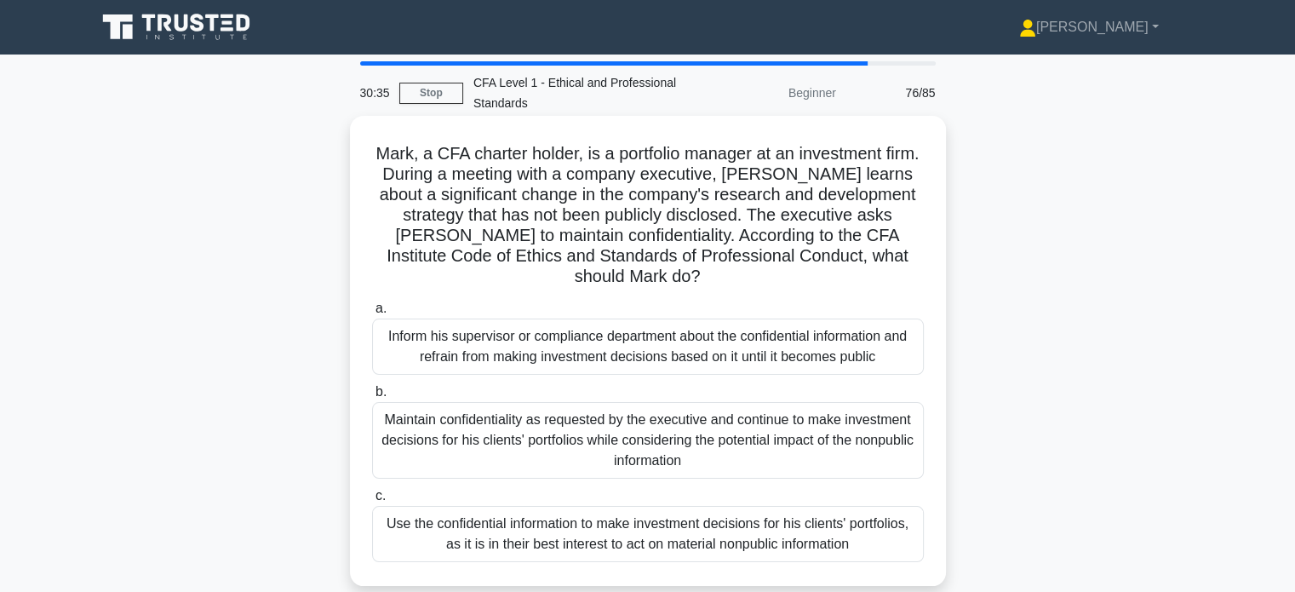
click at [738, 333] on div "Inform his supervisor or compliance department about the confidential informati…" at bounding box center [648, 347] width 552 height 56
click at [372, 314] on input "a. Inform his supervisor or compliance department about the confidential inform…" at bounding box center [372, 308] width 0 height 11
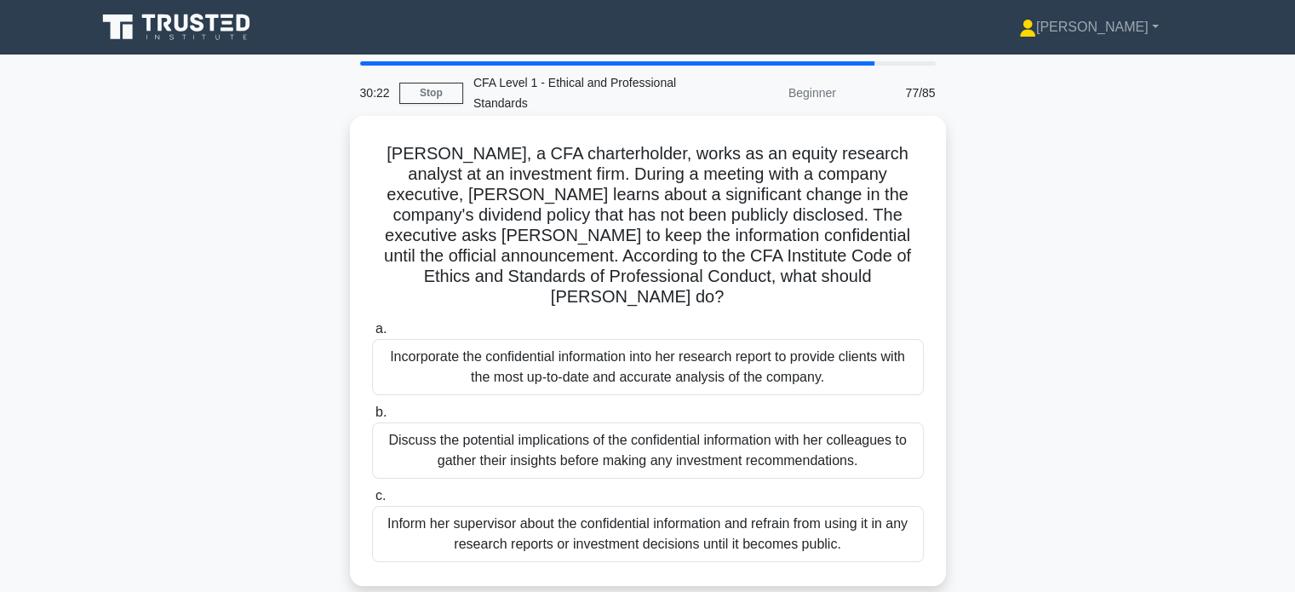
click at [701, 510] on div "Inform her supervisor about the confidential information and refrain from using…" at bounding box center [648, 534] width 552 height 56
click at [372, 502] on input "c. Inform her supervisor about the confidential information and refrain from us…" at bounding box center [372, 496] width 0 height 11
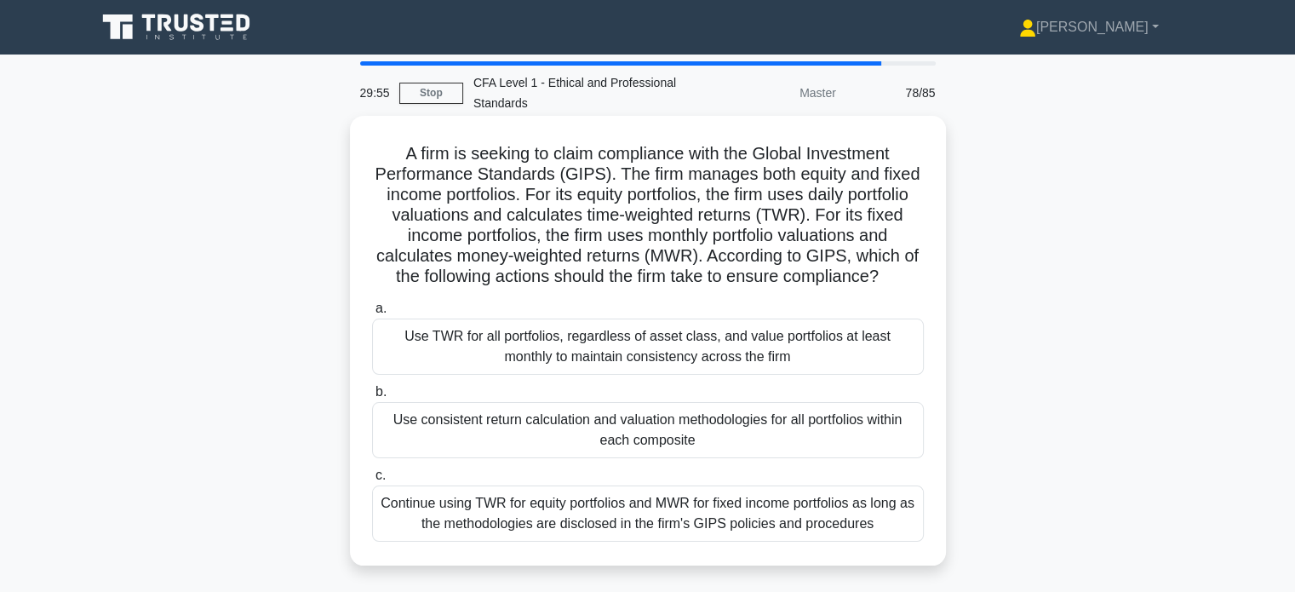
click at [782, 427] on div "Use consistent return calculation and valuation methodologies for all portfolio…" at bounding box center [648, 430] width 552 height 56
click at [372, 398] on input "b. Use consistent return calculation and valuation methodologies for all portfo…" at bounding box center [372, 392] width 0 height 11
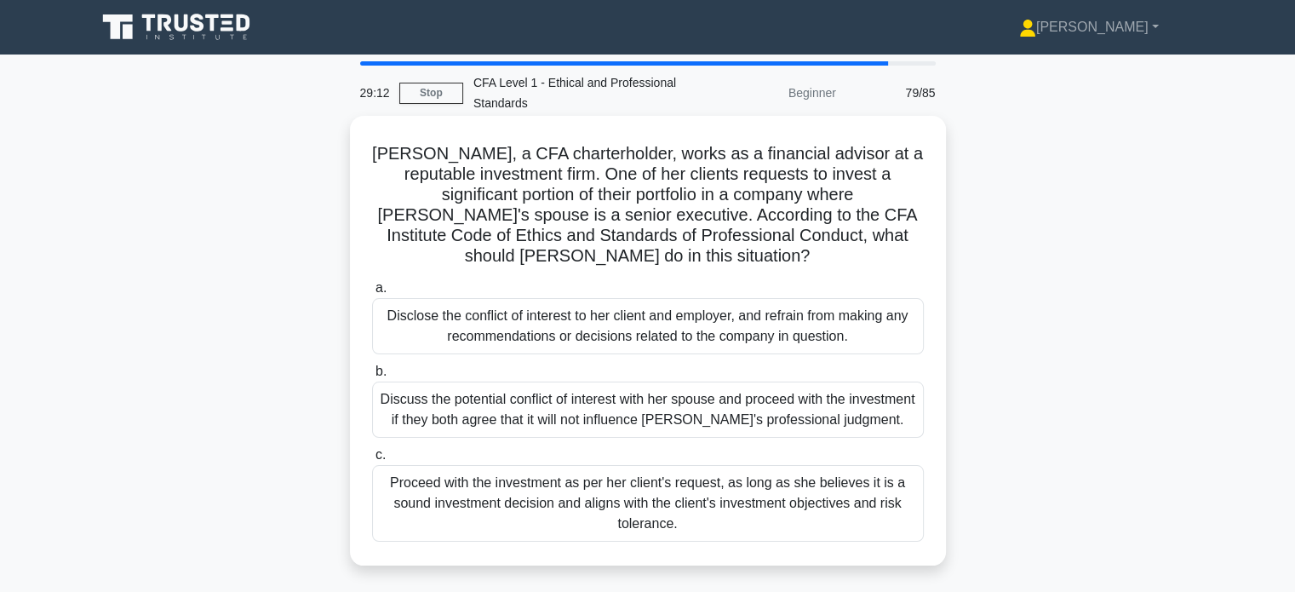
click at [613, 319] on div "Disclose the conflict of interest to her client and employer, and refrain from …" at bounding box center [648, 326] width 552 height 56
click at [372, 294] on input "a. Disclose the conflict of interest to her client and employer, and refrain fr…" at bounding box center [372, 288] width 0 height 11
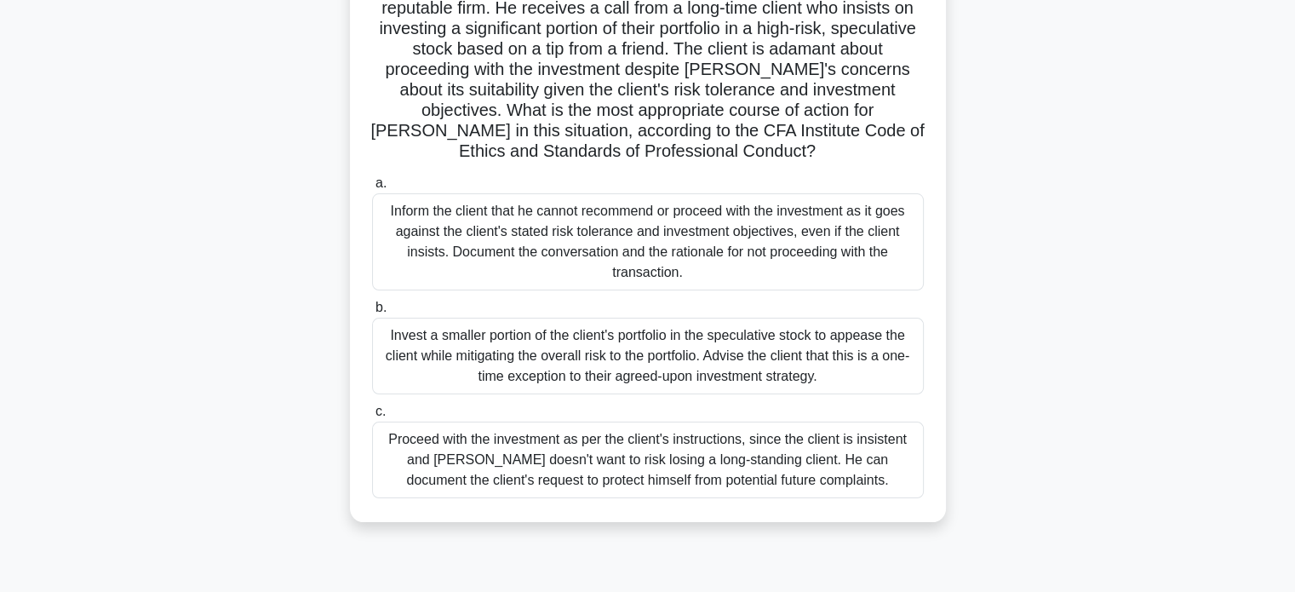
scroll to position [170, 0]
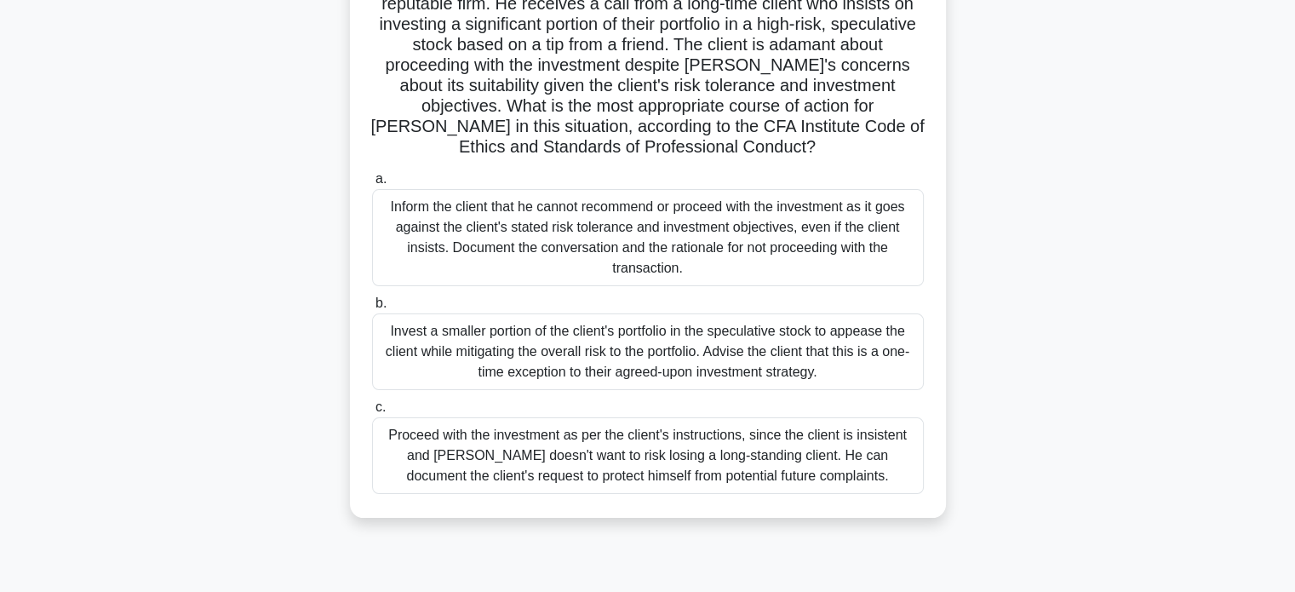
click at [726, 233] on div "Inform the client that he cannot recommend or proceed with the investment as it…" at bounding box center [648, 237] width 552 height 97
click at [372, 185] on input "a. Inform the client that he cannot recommend or proceed with the investment as…" at bounding box center [372, 179] width 0 height 11
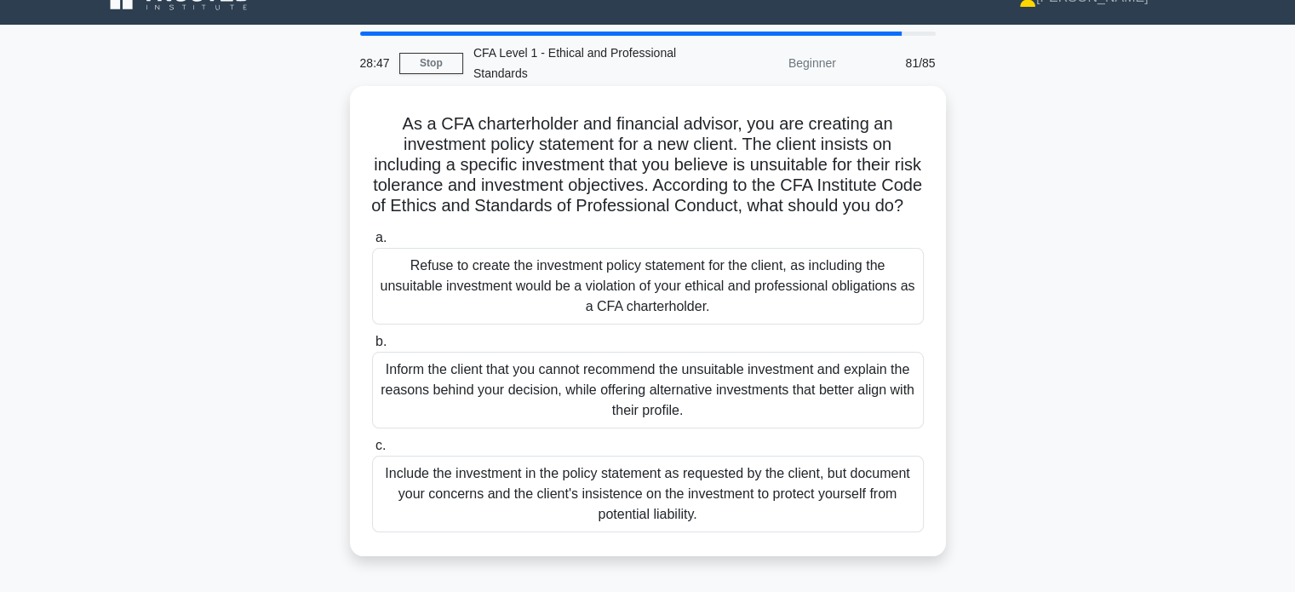
scroll to position [0, 0]
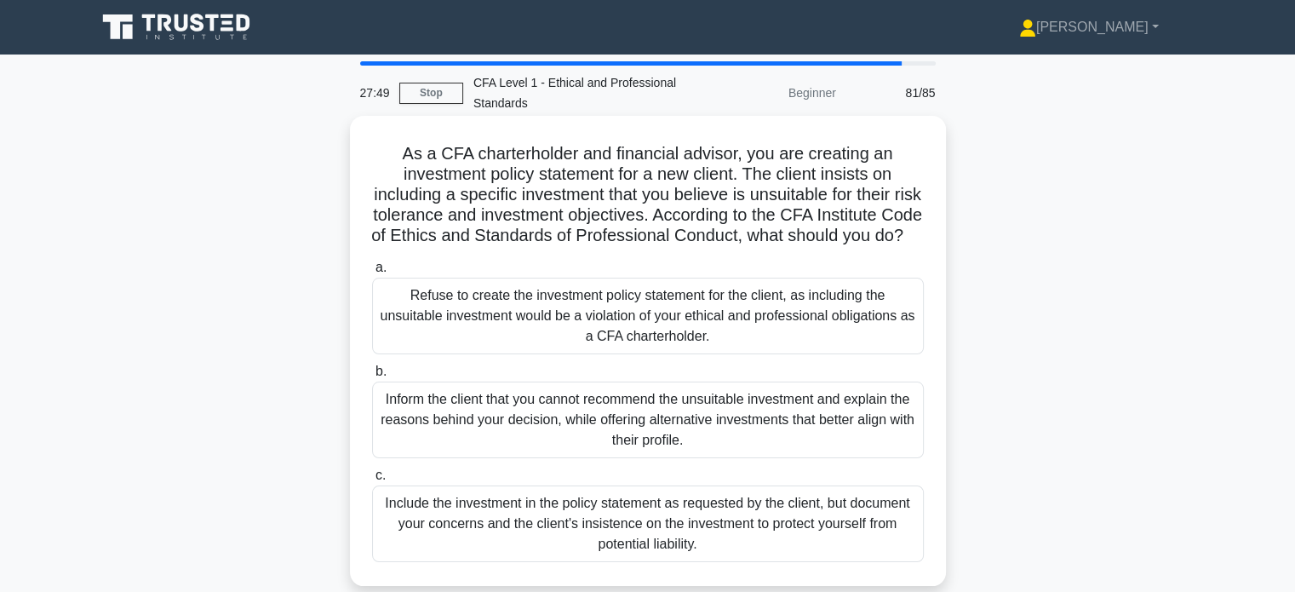
click at [749, 531] on div "Include the investment in the policy statement as requested by the client, but …" at bounding box center [648, 523] width 552 height 77
click at [372, 481] on input "c. Include the investment in the policy statement as requested by the client, b…" at bounding box center [372, 475] width 0 height 11
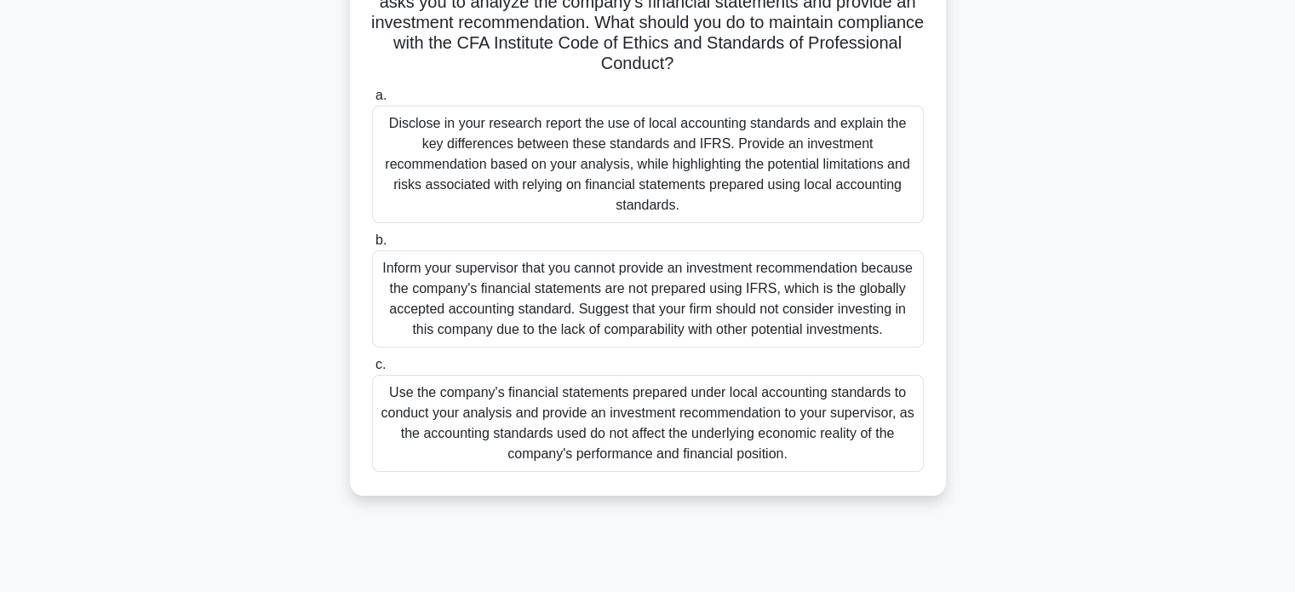
scroll to position [256, 0]
click at [719, 179] on div "Disclose in your research report the use of local accounting standards and expl…" at bounding box center [648, 163] width 552 height 118
click at [372, 100] on input "a. Disclose in your research report the use of local accounting standards and e…" at bounding box center [372, 94] width 0 height 11
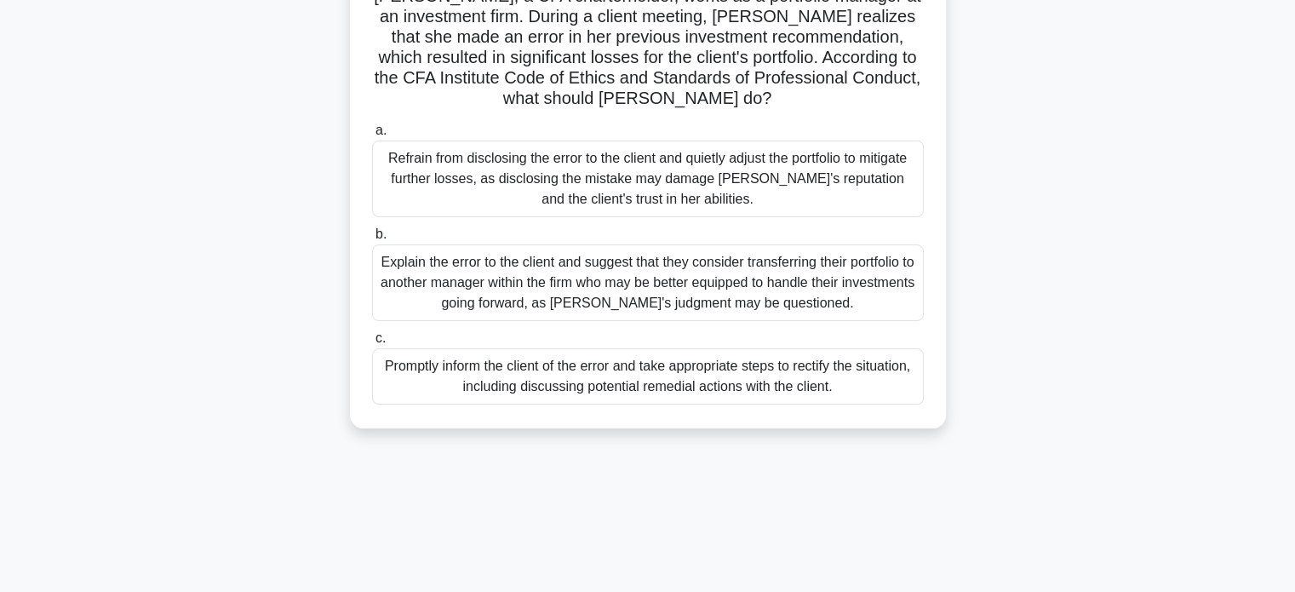
scroll to position [170, 0]
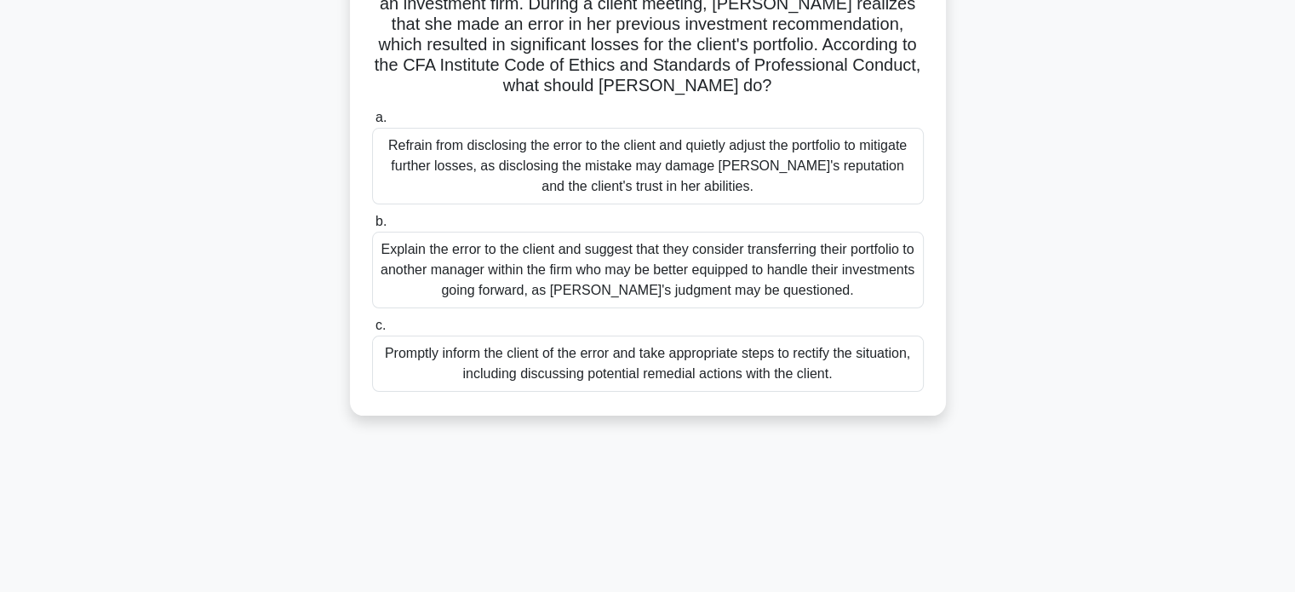
click at [785, 365] on div "Promptly inform the client of the error and take appropriate steps to rectify t…" at bounding box center [648, 364] width 552 height 56
click at [372, 331] on input "c. Promptly inform the client of the error and take appropriate steps to rectif…" at bounding box center [372, 325] width 0 height 11
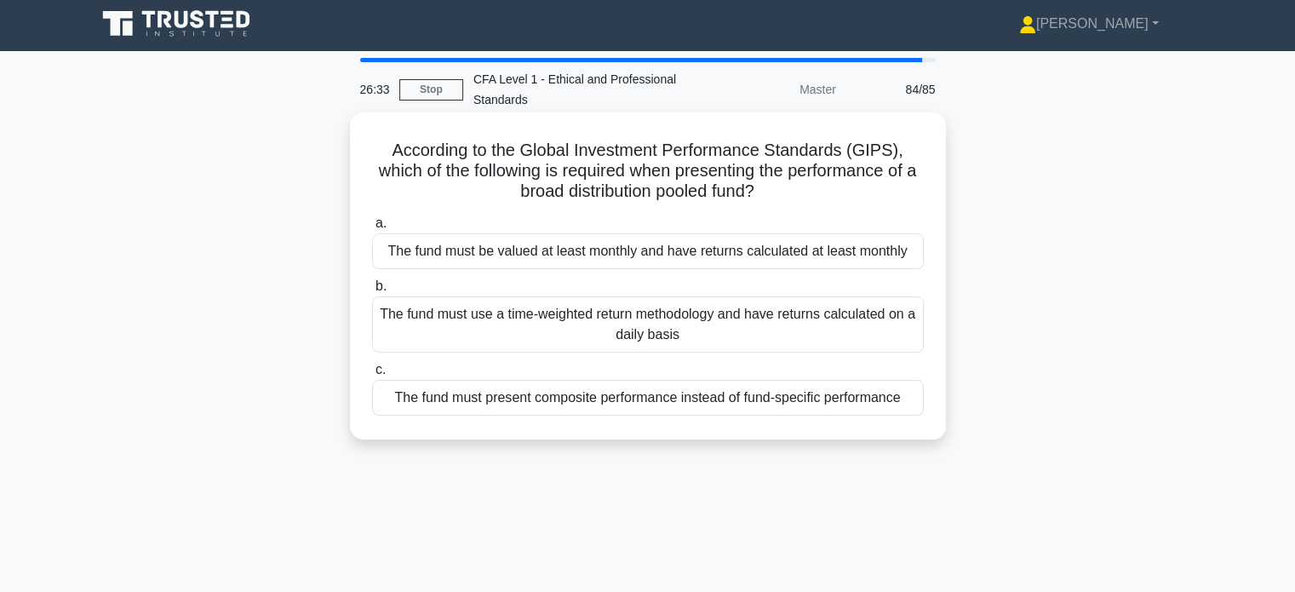
scroll to position [0, 0]
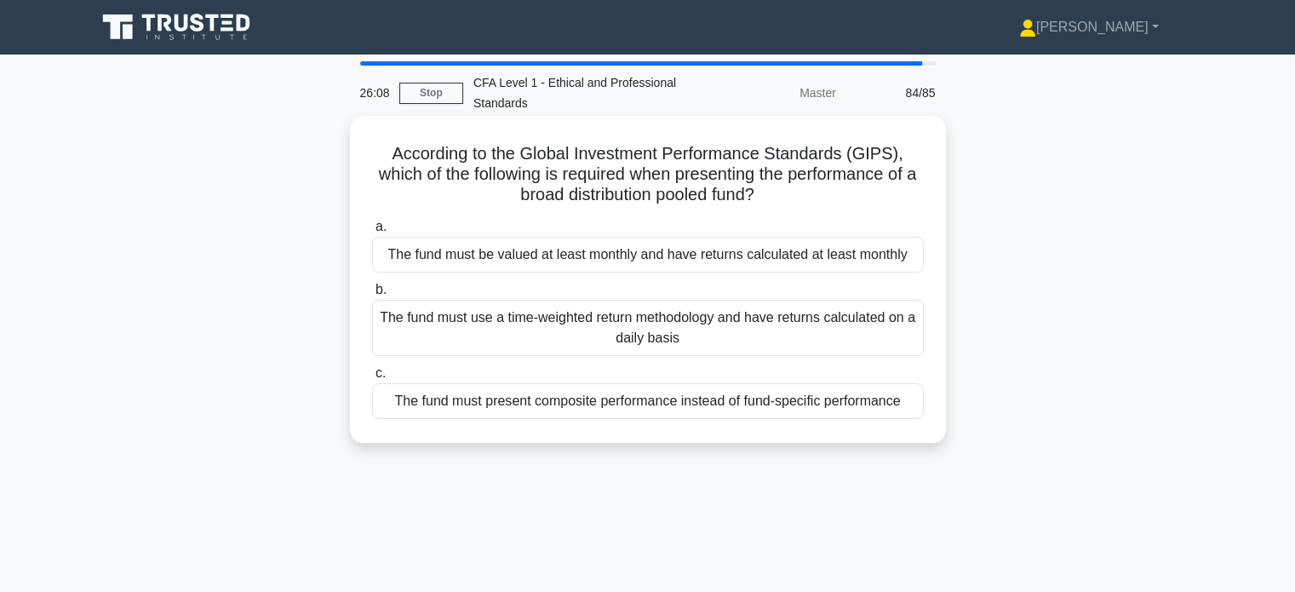
click at [726, 411] on div "The fund must present composite performance instead of fund-specific performance" at bounding box center [648, 401] width 552 height 36
click at [372, 379] on input "c. The fund must present composite performance instead of fund-specific perform…" at bounding box center [372, 373] width 0 height 11
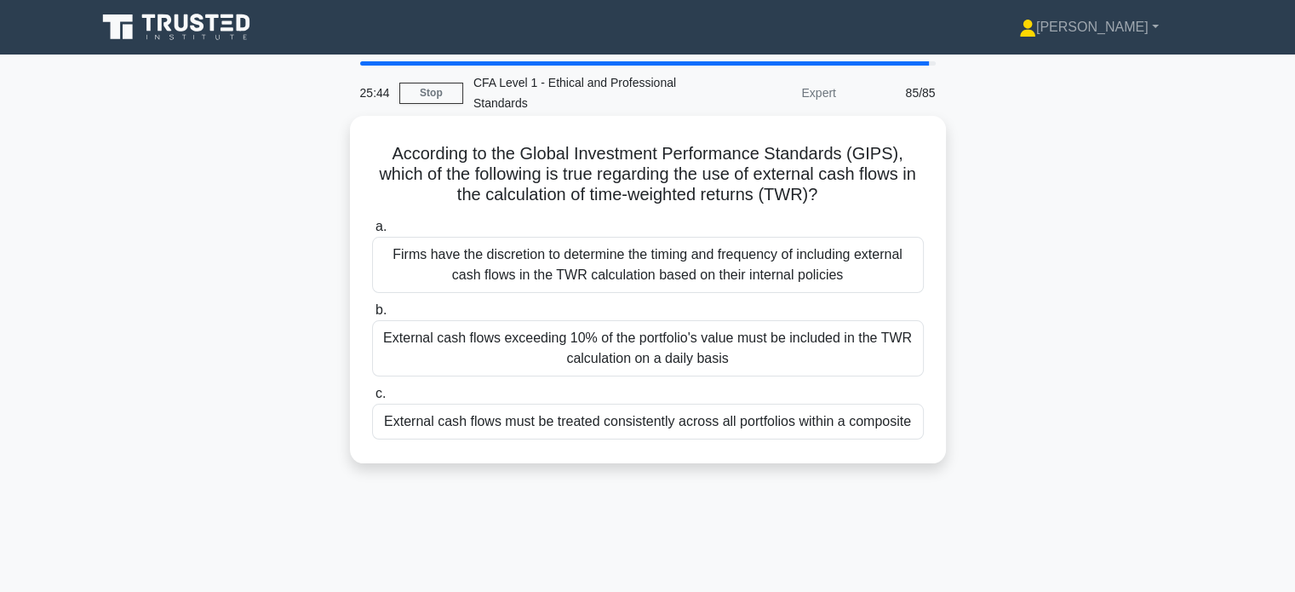
click at [749, 421] on div "External cash flows must be treated consistently across all portfolios within a…" at bounding box center [648, 422] width 552 height 36
click at [372, 399] on input "c. External cash flows must be treated consistently across all portfolios withi…" at bounding box center [372, 393] width 0 height 11
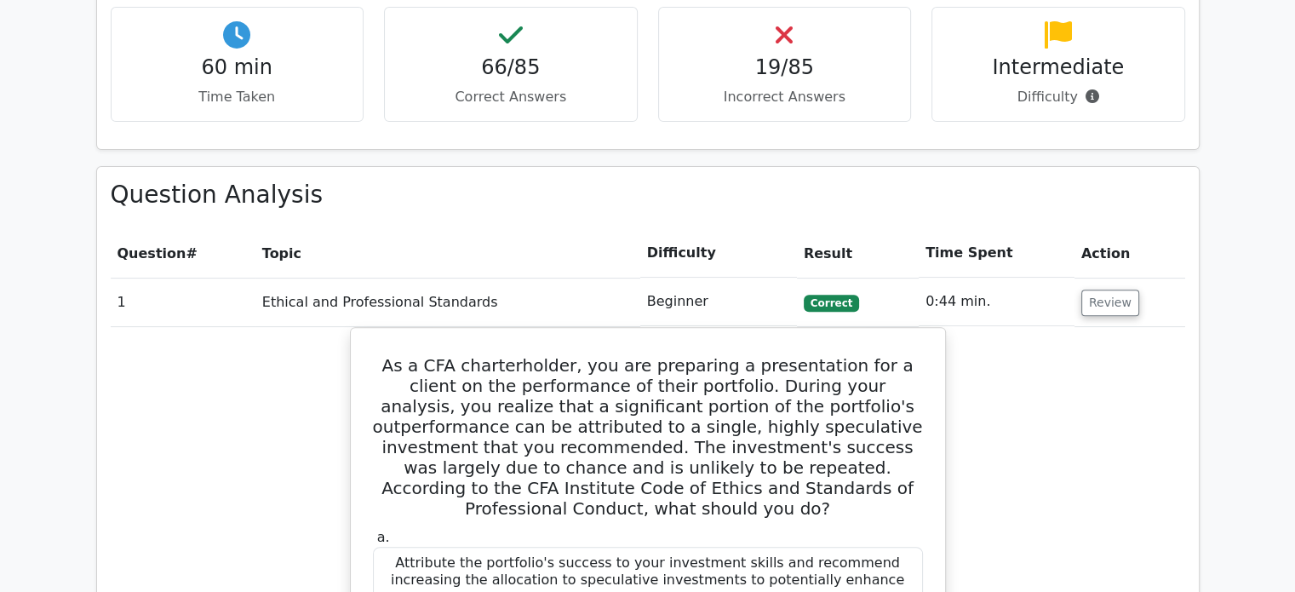
scroll to position [596, 0]
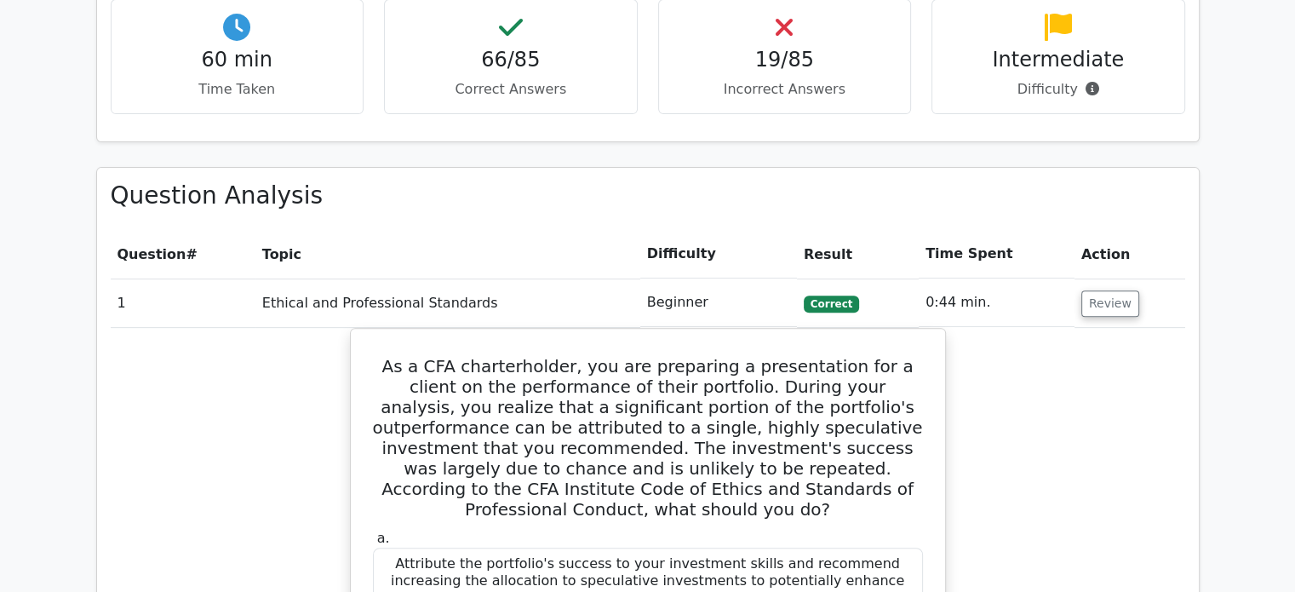
click at [789, 54] on h4 "19/85" at bounding box center [785, 60] width 225 height 25
click at [1040, 88] on p "Difficulty" at bounding box center [1058, 89] width 225 height 20
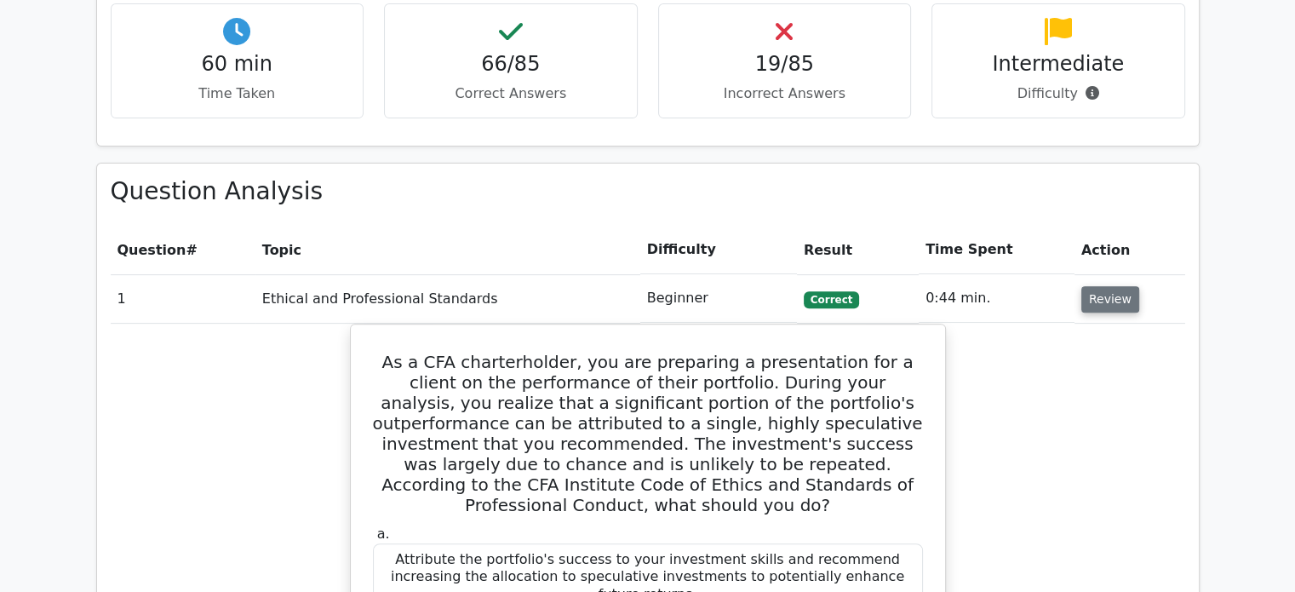
click at [1096, 289] on button "Review" at bounding box center [1111, 299] width 58 height 26
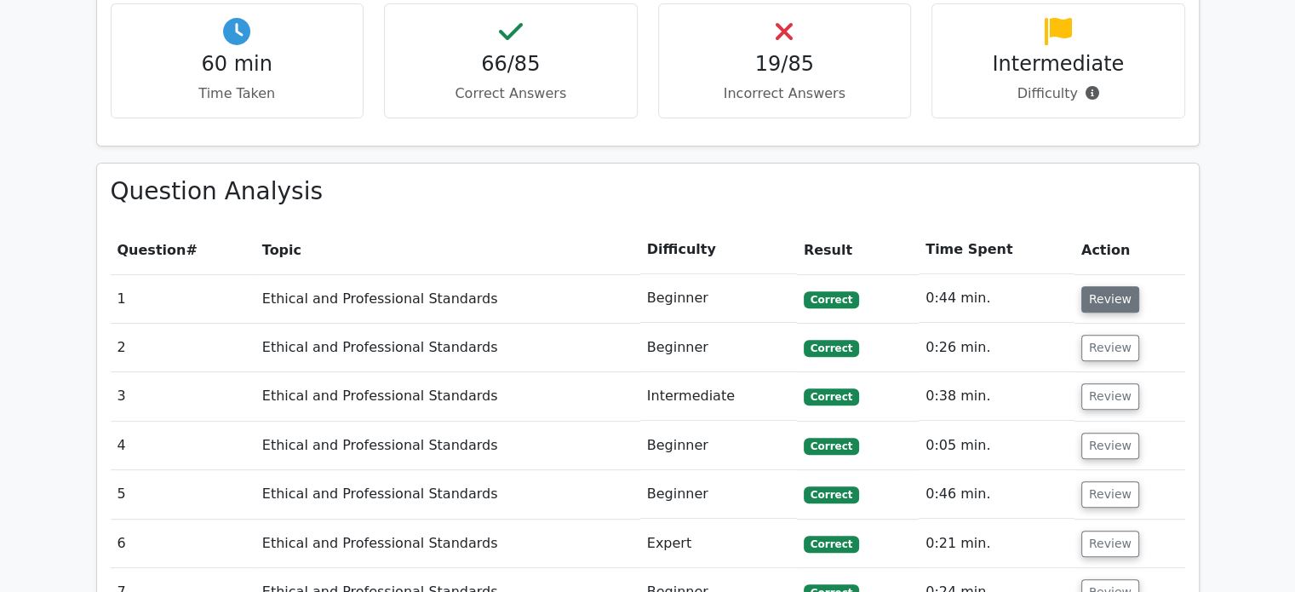
click at [1117, 298] on button "Review" at bounding box center [1111, 299] width 58 height 26
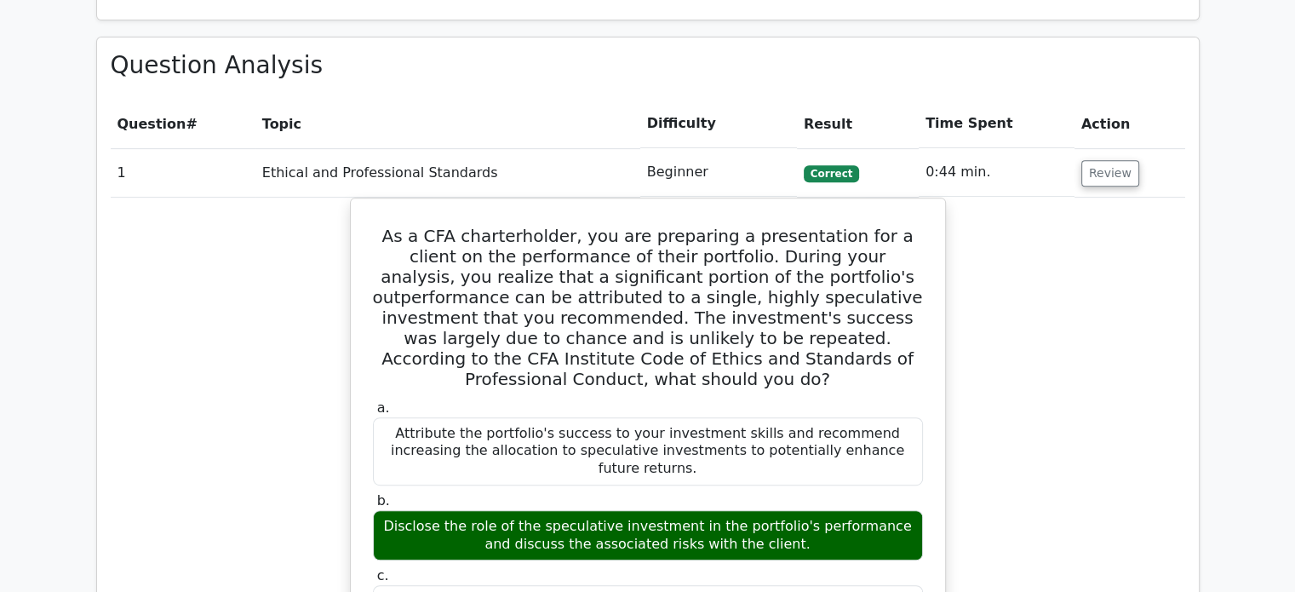
scroll to position [767, 0]
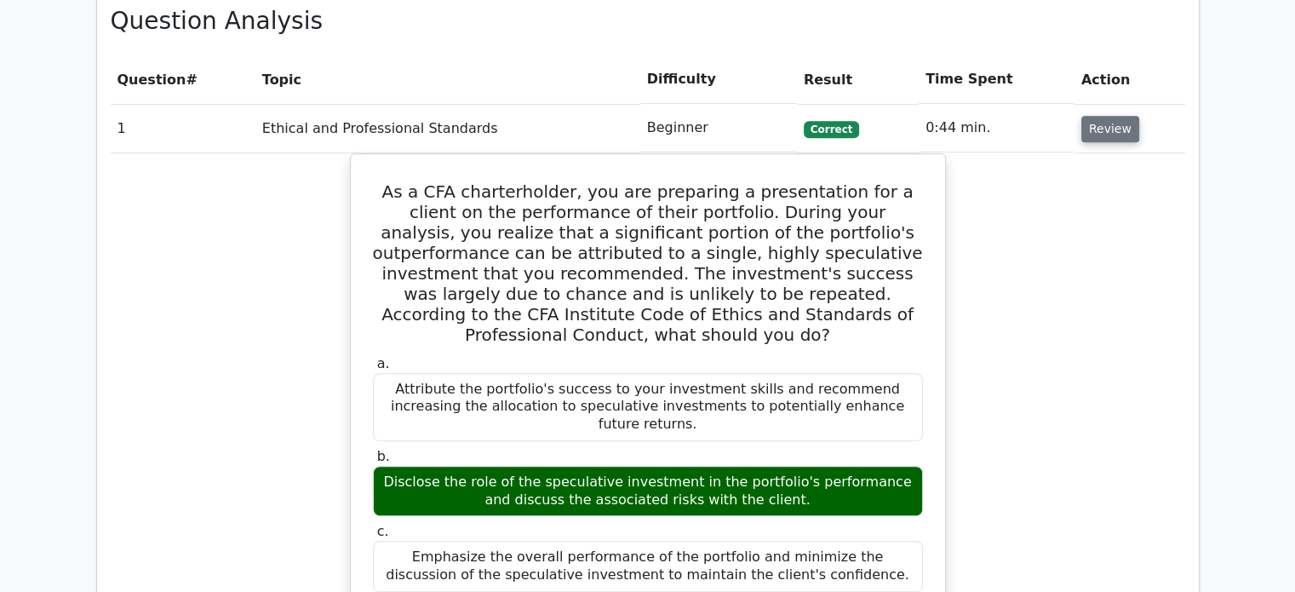
click at [1102, 128] on button "Review" at bounding box center [1111, 129] width 58 height 26
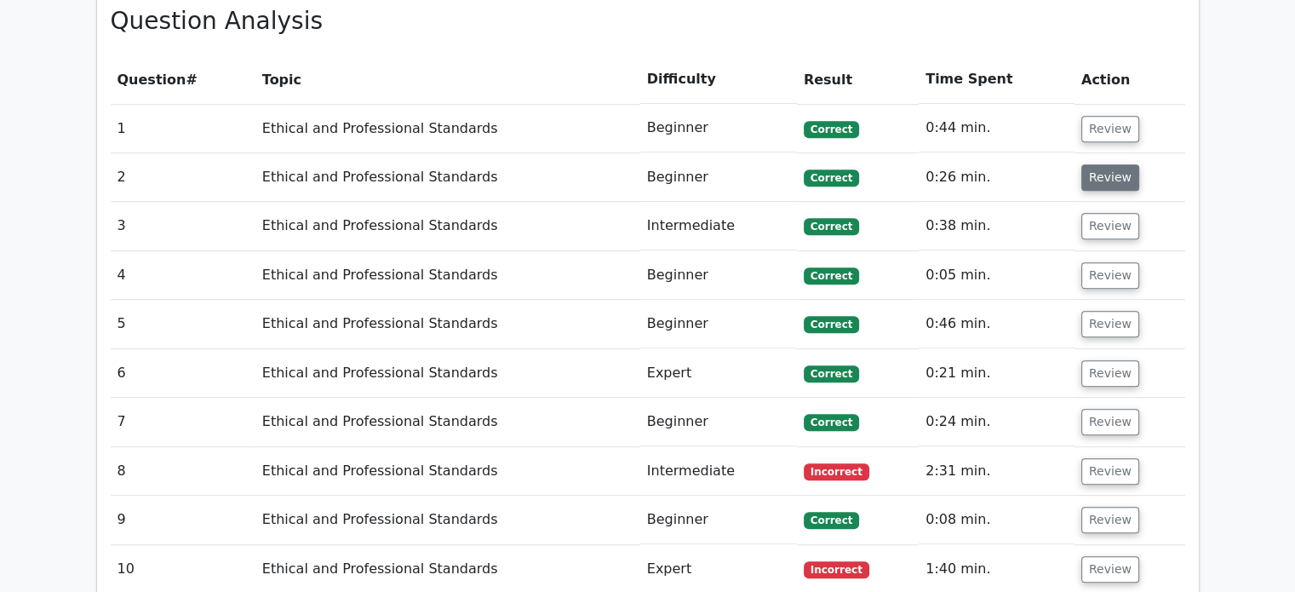
click at [1104, 166] on button "Review" at bounding box center [1111, 177] width 58 height 26
click at [1100, 176] on button "Review" at bounding box center [1111, 177] width 58 height 26
click at [1094, 181] on button "Review" at bounding box center [1111, 177] width 58 height 26
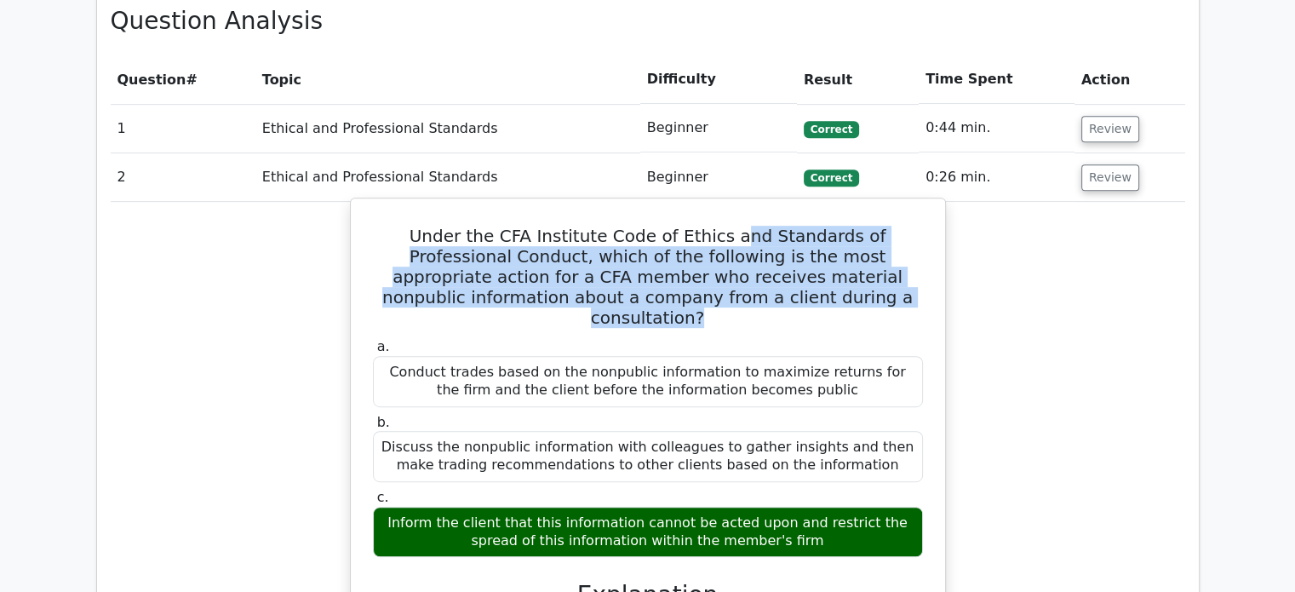
drag, startPoint x: 694, startPoint y: 237, endPoint x: 835, endPoint y: 299, distance: 153.7
click at [835, 299] on h5 "Under the CFA Institute Code of Ethics and Standards of Professional Conduct, w…" at bounding box center [648, 277] width 554 height 102
click at [920, 306] on div "Under the CFA Institute Code of Ethics and Standards of Professional Conduct, w…" at bounding box center [648, 560] width 581 height 711
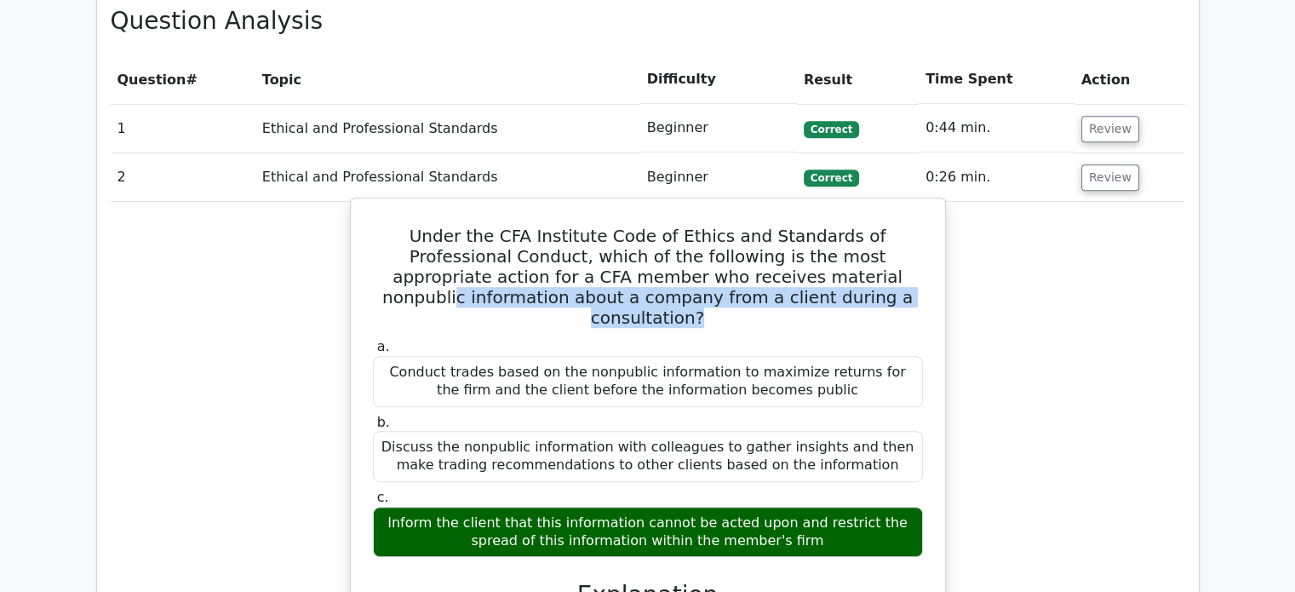
drag, startPoint x: 739, startPoint y: 281, endPoint x: 845, endPoint y: 294, distance: 106.4
click at [845, 294] on h5 "Under the CFA Institute Code of Ethics and Standards of Professional Conduct, w…" at bounding box center [648, 277] width 554 height 102
click at [859, 297] on h5 "Under the CFA Institute Code of Ethics and Standards of Professional Conduct, w…" at bounding box center [648, 277] width 554 height 102
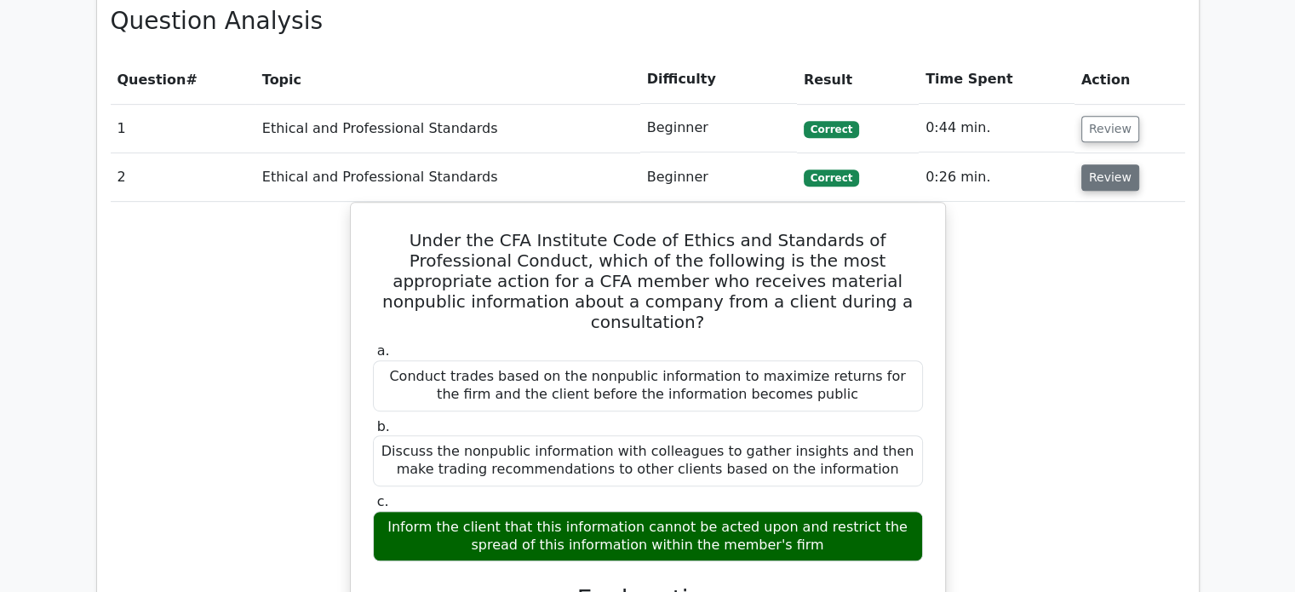
click at [1090, 177] on button "Review" at bounding box center [1111, 177] width 58 height 26
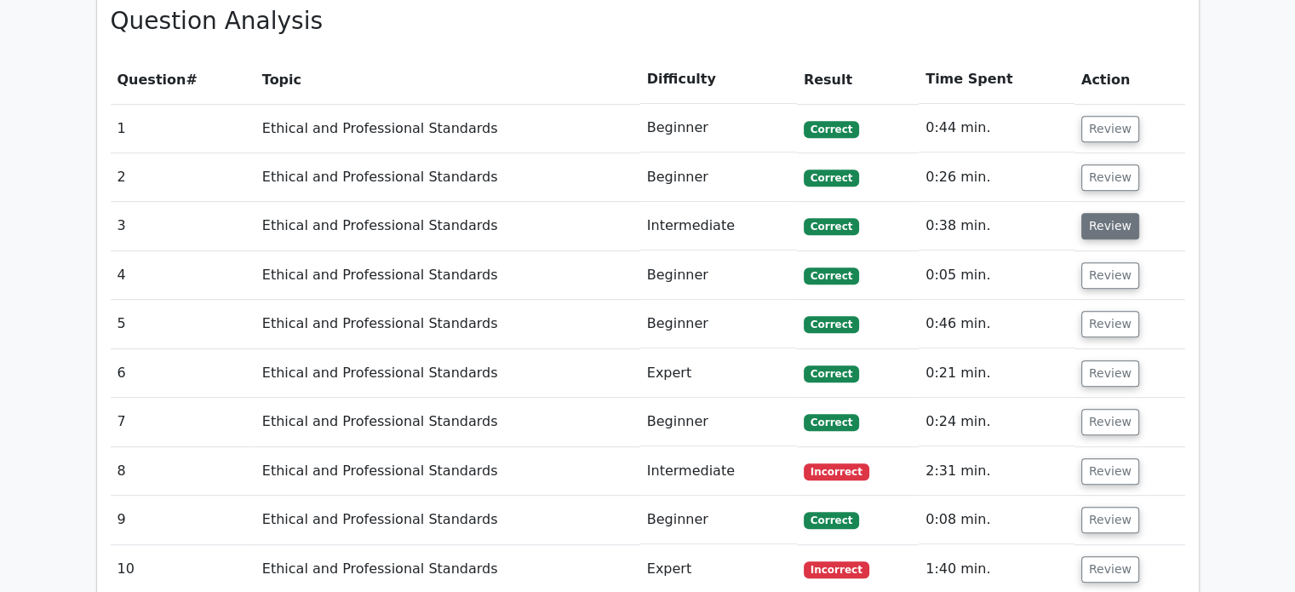
click at [1097, 216] on button "Review" at bounding box center [1111, 226] width 58 height 26
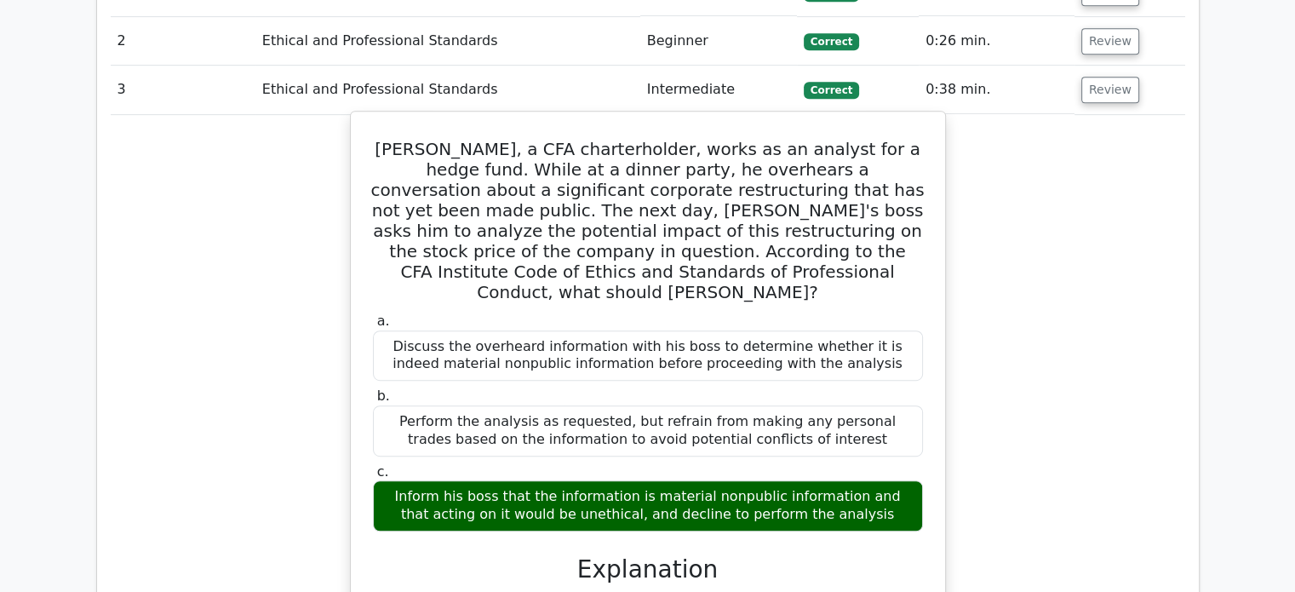
scroll to position [937, 0]
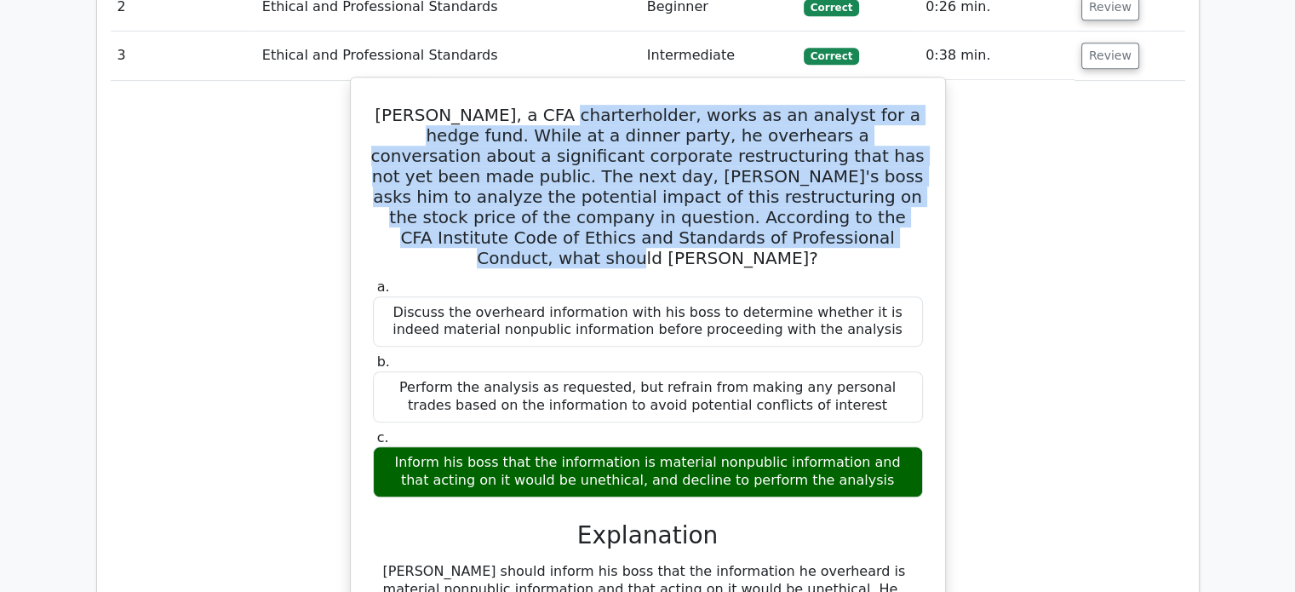
drag, startPoint x: 560, startPoint y: 114, endPoint x: 841, endPoint y: 228, distance: 304.1
click at [758, 229] on h5 "[PERSON_NAME], a CFA charterholder, works as an analyst for a hedge fund. While…" at bounding box center [648, 187] width 554 height 164
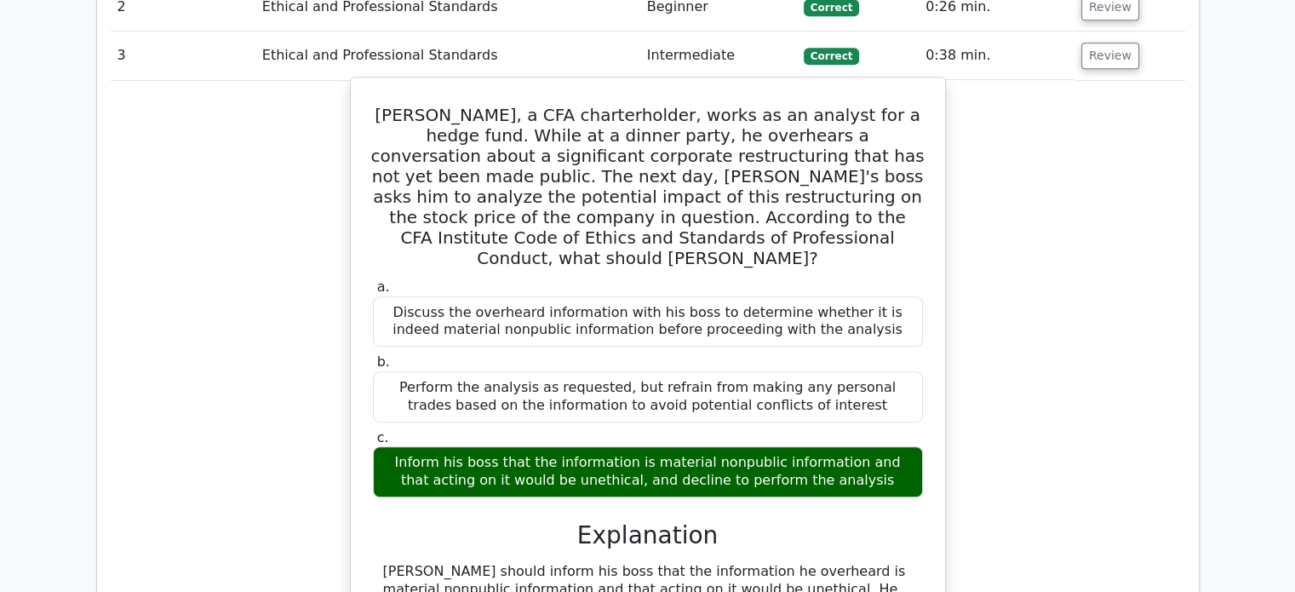
click at [852, 228] on h5 "[PERSON_NAME], a CFA charterholder, works as an analyst for a hedge fund. While…" at bounding box center [648, 187] width 554 height 164
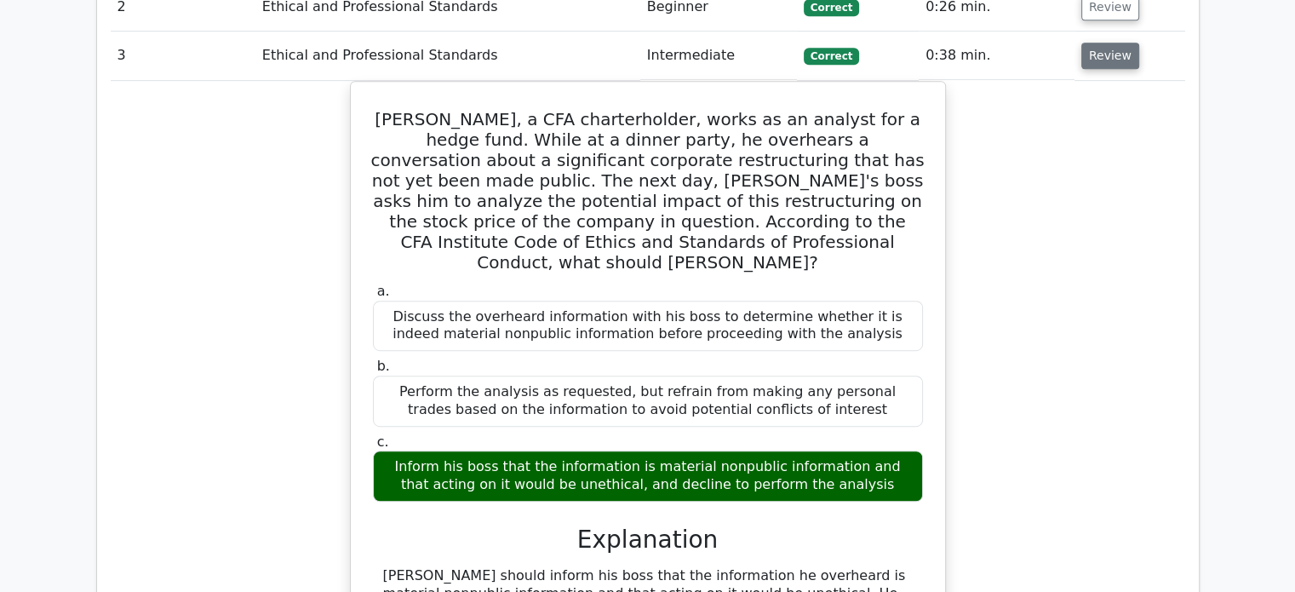
click at [1083, 63] on button "Review" at bounding box center [1111, 56] width 58 height 26
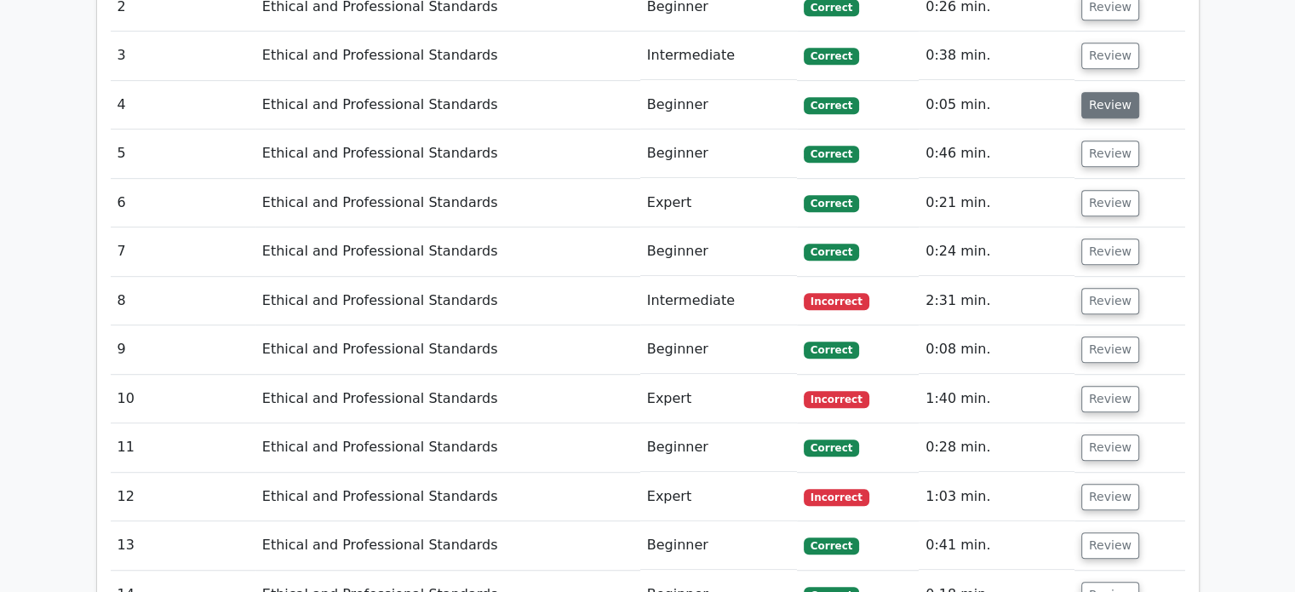
click at [1100, 99] on button "Review" at bounding box center [1111, 105] width 58 height 26
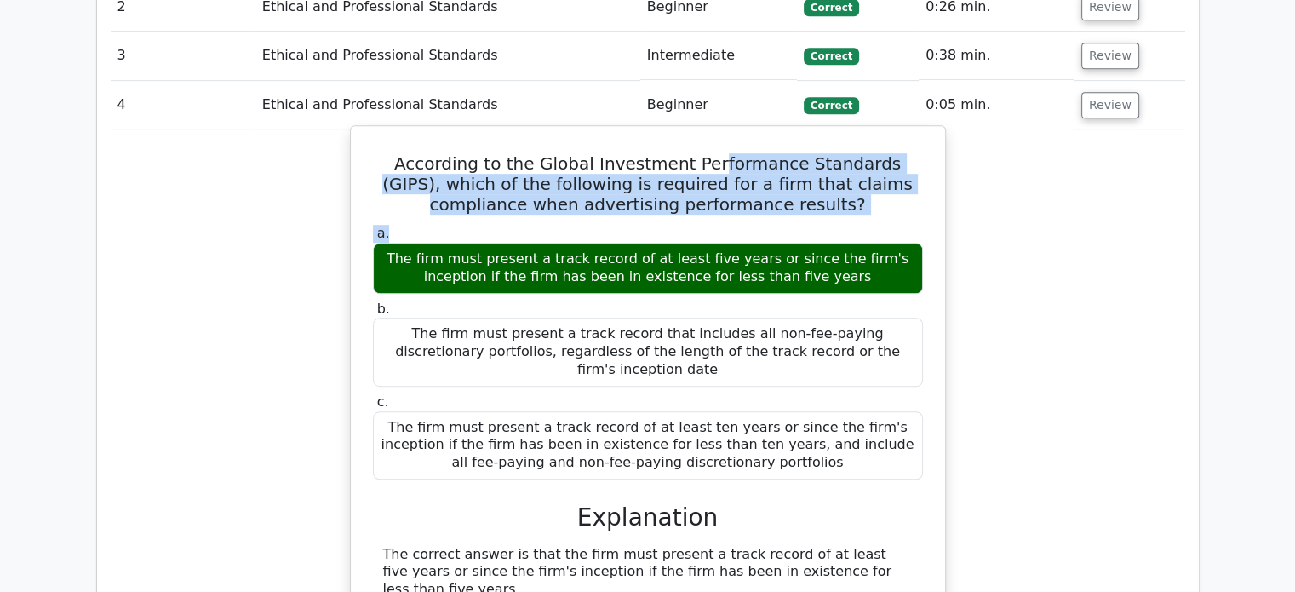
drag, startPoint x: 765, startPoint y: 183, endPoint x: 886, endPoint y: 221, distance: 126.6
click at [886, 221] on div "According to the Global Investment Performance Standards (GIPS), which of the f…" at bounding box center [648, 503] width 581 height 741
click at [889, 225] on label "a. The firm must present a track record of at least five years or since the fir…" at bounding box center [648, 259] width 550 height 68
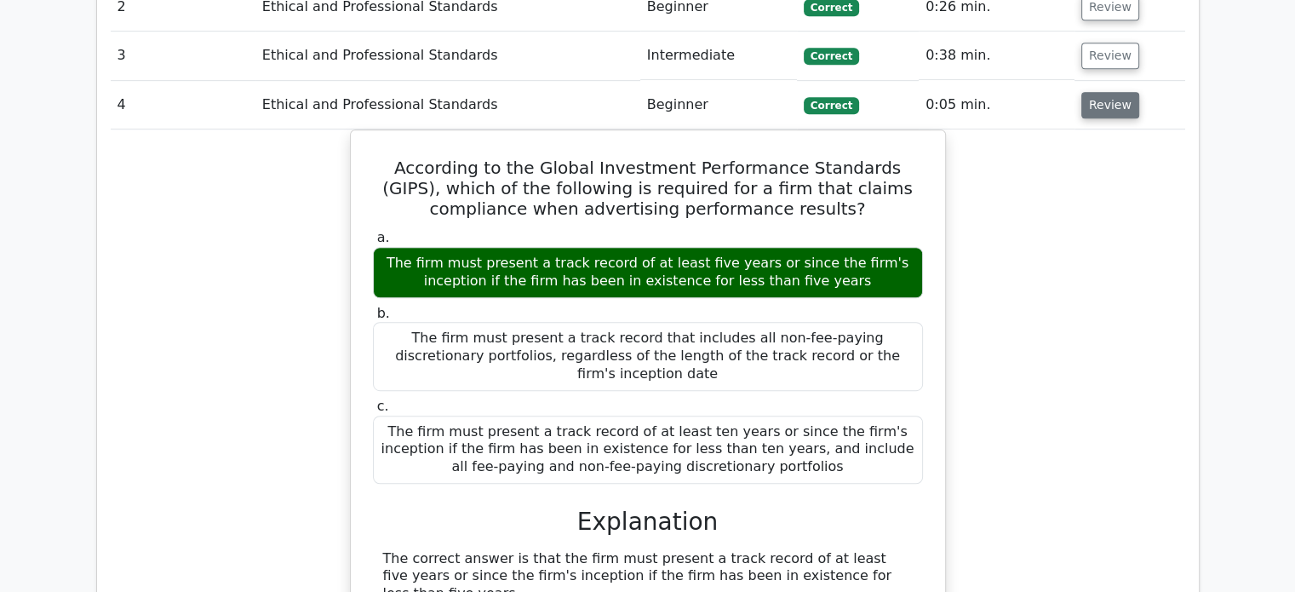
click at [1100, 109] on button "Review" at bounding box center [1111, 105] width 58 height 26
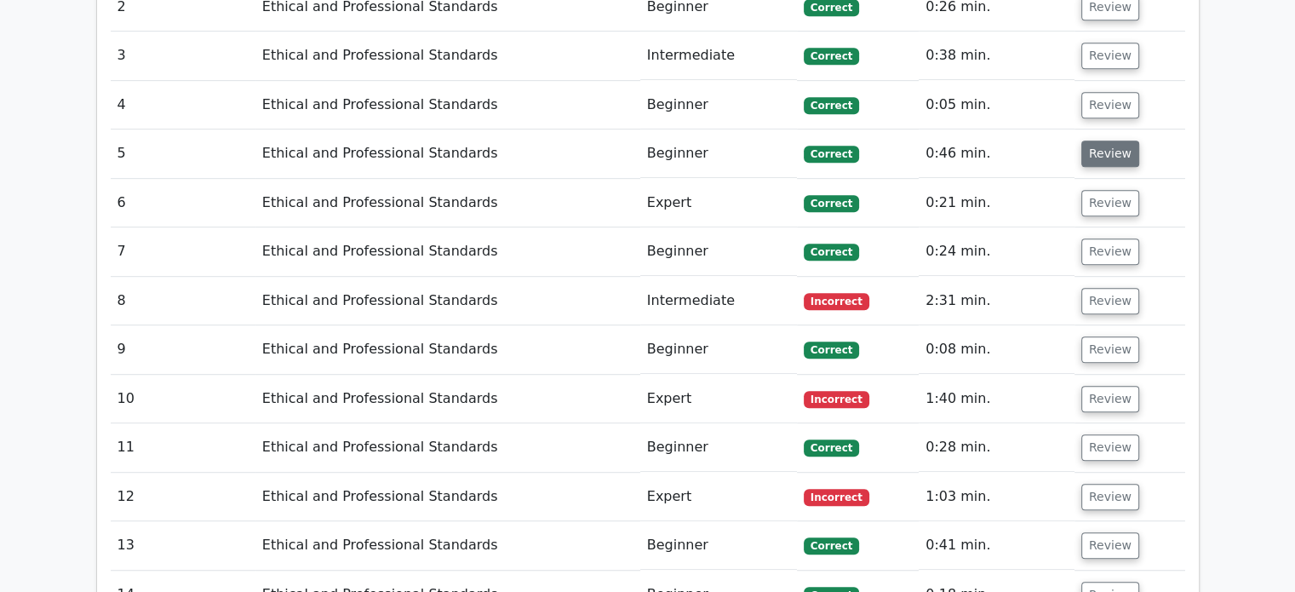
click at [1097, 154] on button "Review" at bounding box center [1111, 154] width 58 height 26
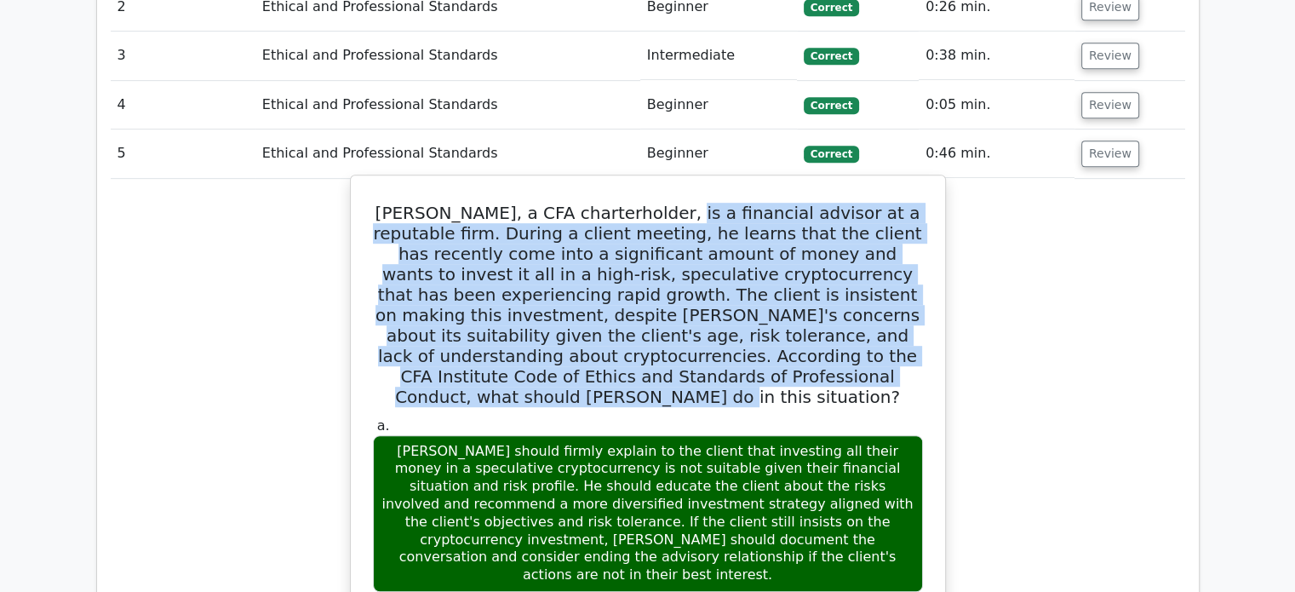
drag, startPoint x: 648, startPoint y: 213, endPoint x: 811, endPoint y: 386, distance: 237.4
click at [849, 381] on h5 "Matthew, a CFA charterholder, is a financial advisor at a reputable firm. Durin…" at bounding box center [648, 305] width 554 height 204
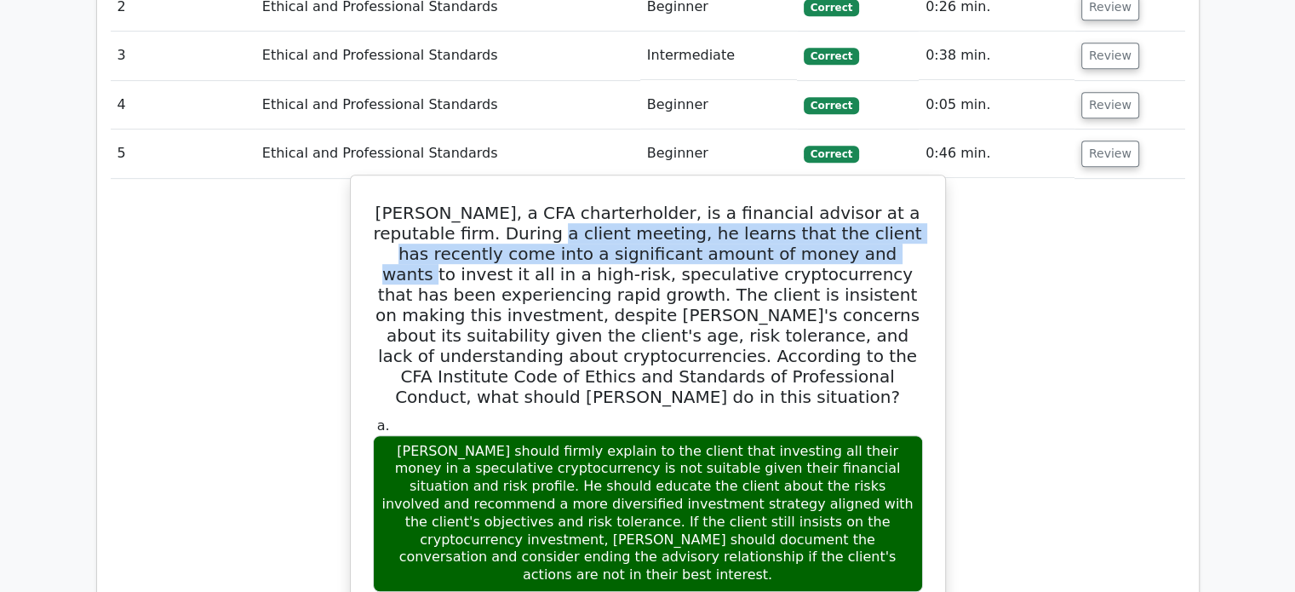
drag, startPoint x: 467, startPoint y: 233, endPoint x: 743, endPoint y: 241, distance: 276.1
click at [743, 241] on h5 "Matthew, a CFA charterholder, is a financial advisor at a reputable firm. Durin…" at bounding box center [648, 305] width 554 height 204
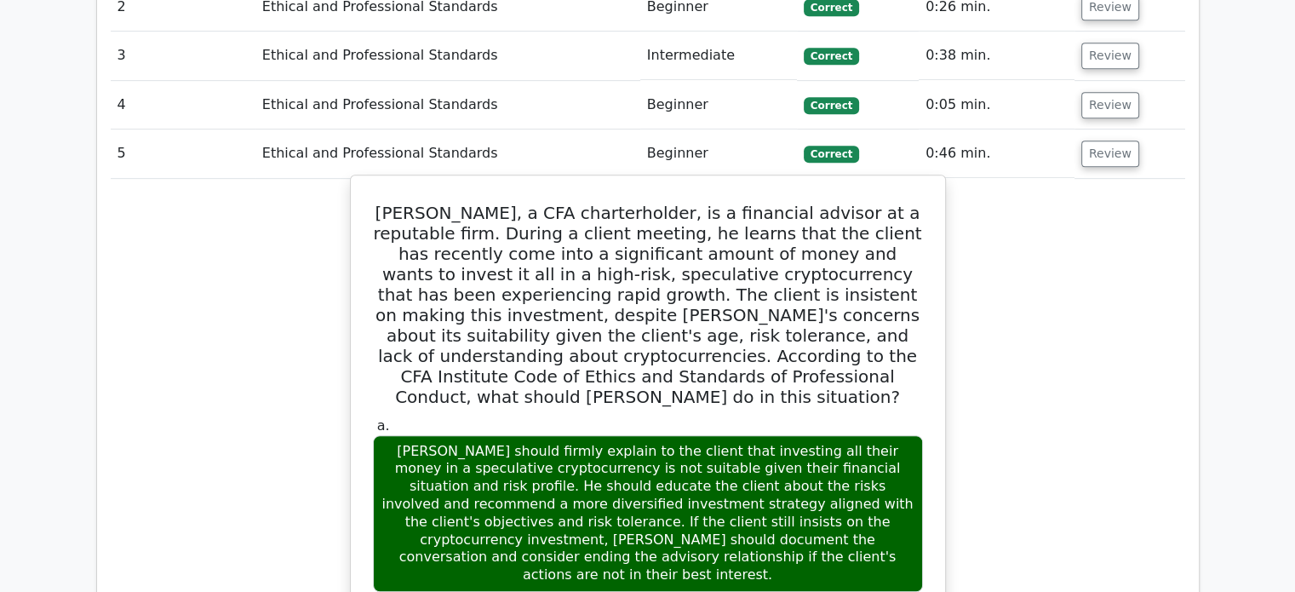
click at [788, 241] on h5 "Matthew, a CFA charterholder, is a financial advisor at a reputable firm. Durin…" at bounding box center [648, 305] width 554 height 204
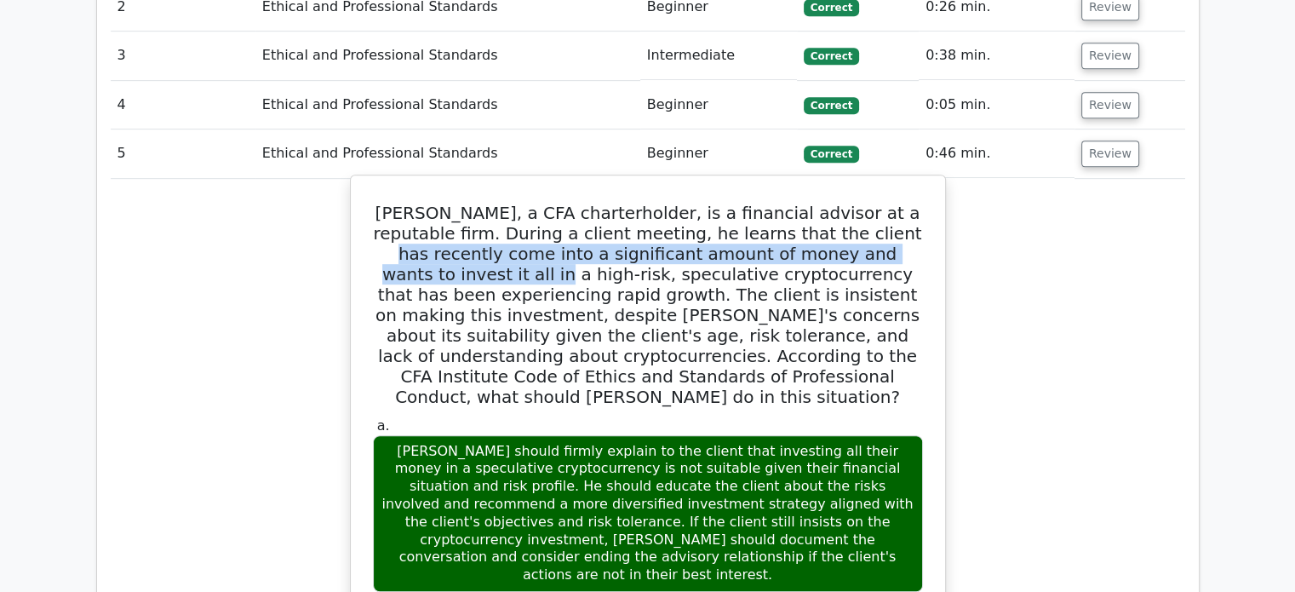
drag, startPoint x: 794, startPoint y: 229, endPoint x: 881, endPoint y: 248, distance: 88.9
click at [867, 254] on h5 "Matthew, a CFA charterholder, is a financial advisor at a reputable firm. Durin…" at bounding box center [648, 305] width 554 height 204
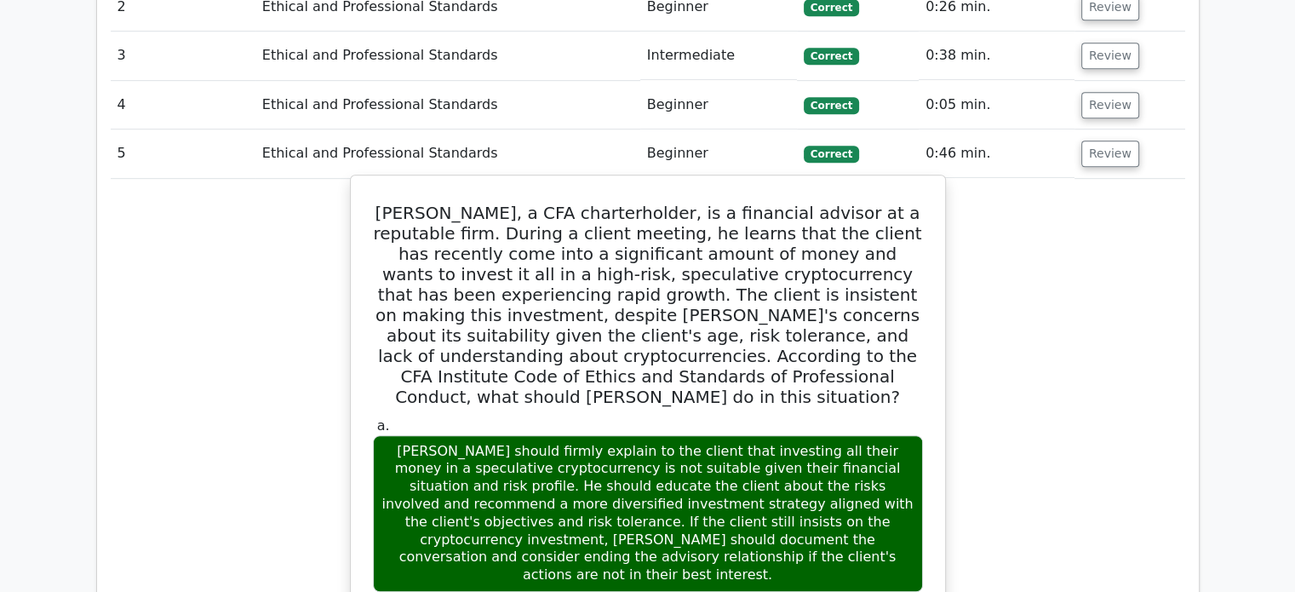
click at [904, 256] on h5 "Matthew, a CFA charterholder, is a financial advisor at a reputable firm. Durin…" at bounding box center [648, 305] width 554 height 204
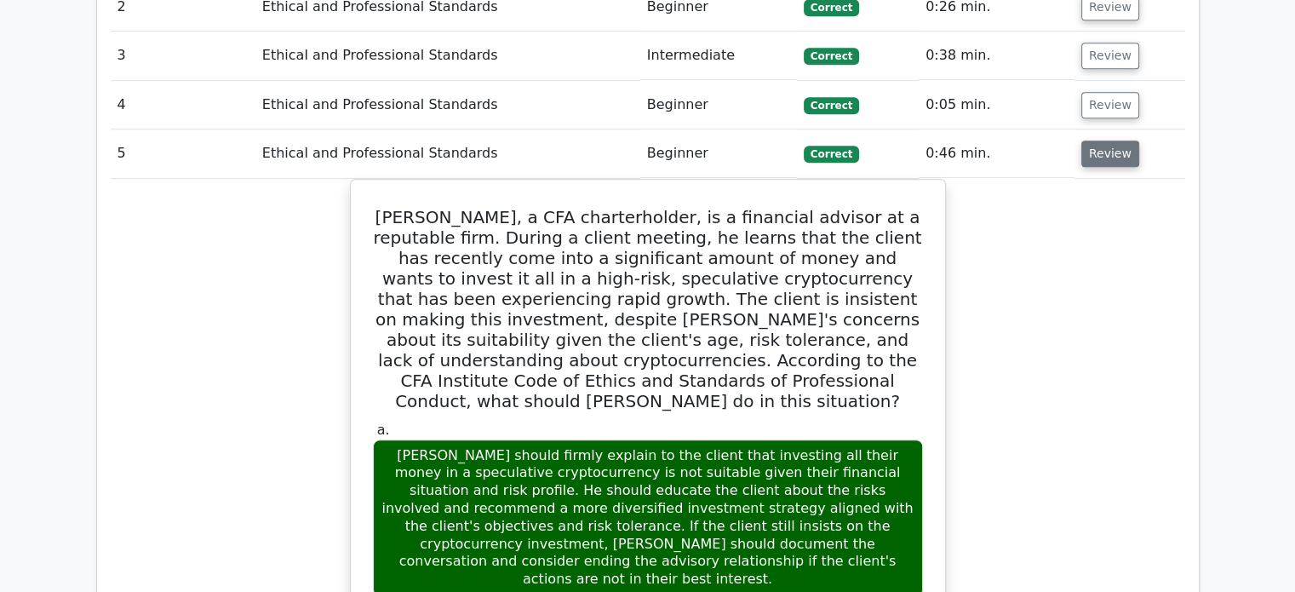
click at [1093, 159] on button "Review" at bounding box center [1111, 154] width 58 height 26
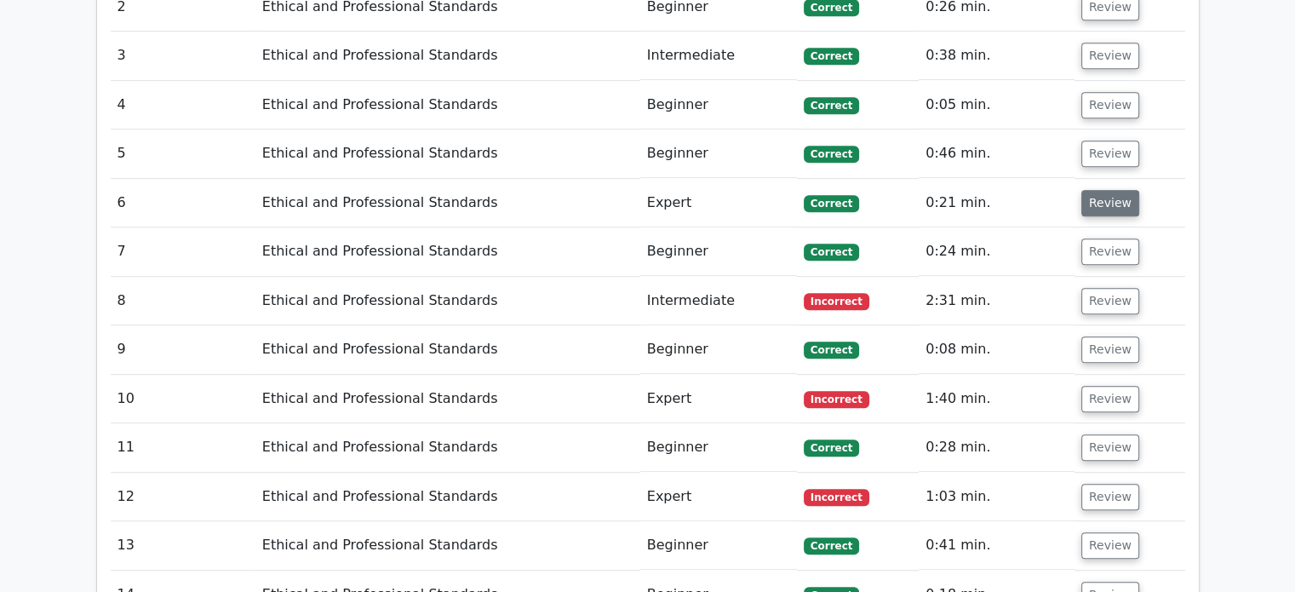
click at [1108, 204] on button "Review" at bounding box center [1111, 203] width 58 height 26
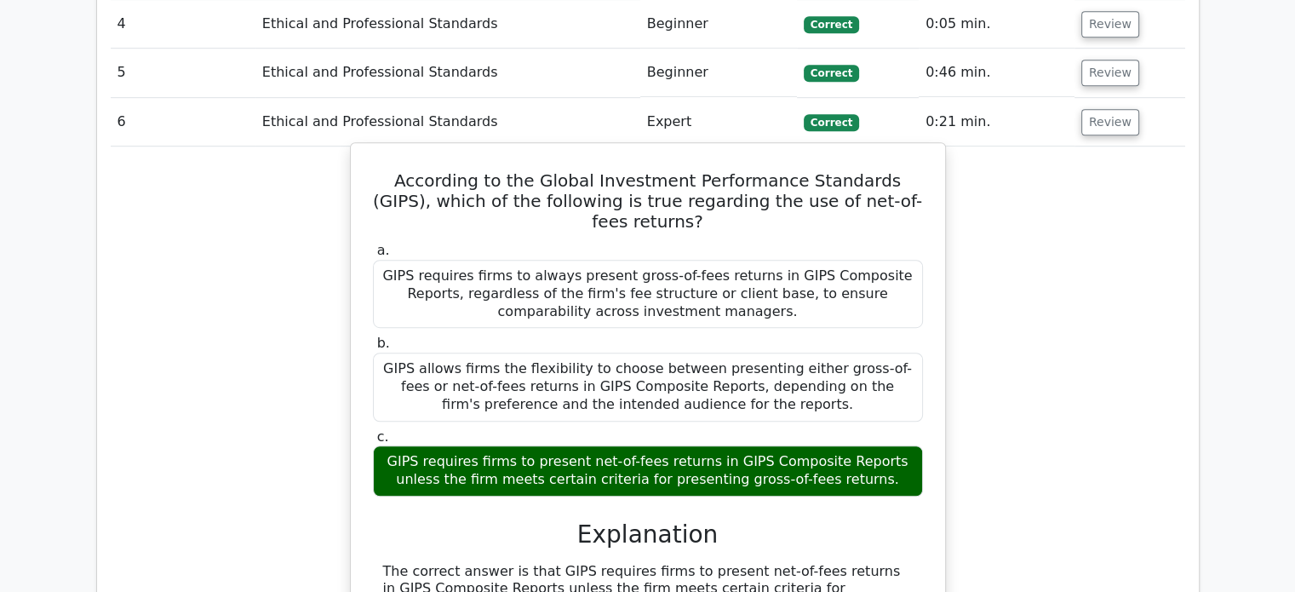
scroll to position [1022, 0]
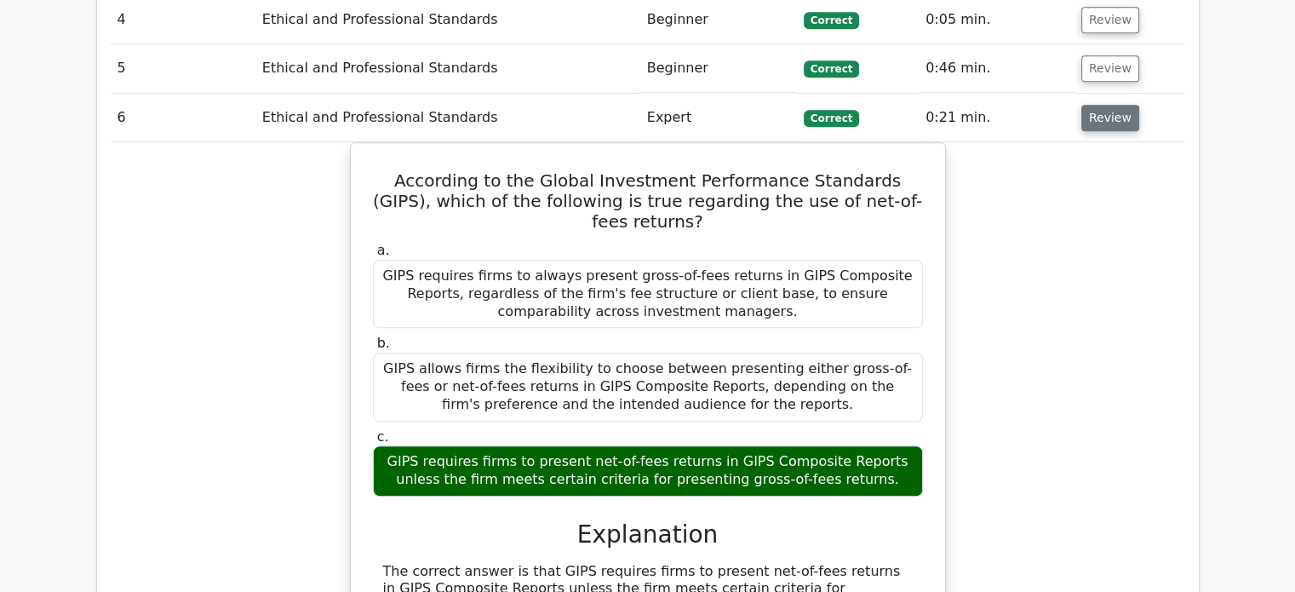
click at [1090, 115] on button "Review" at bounding box center [1111, 118] width 58 height 26
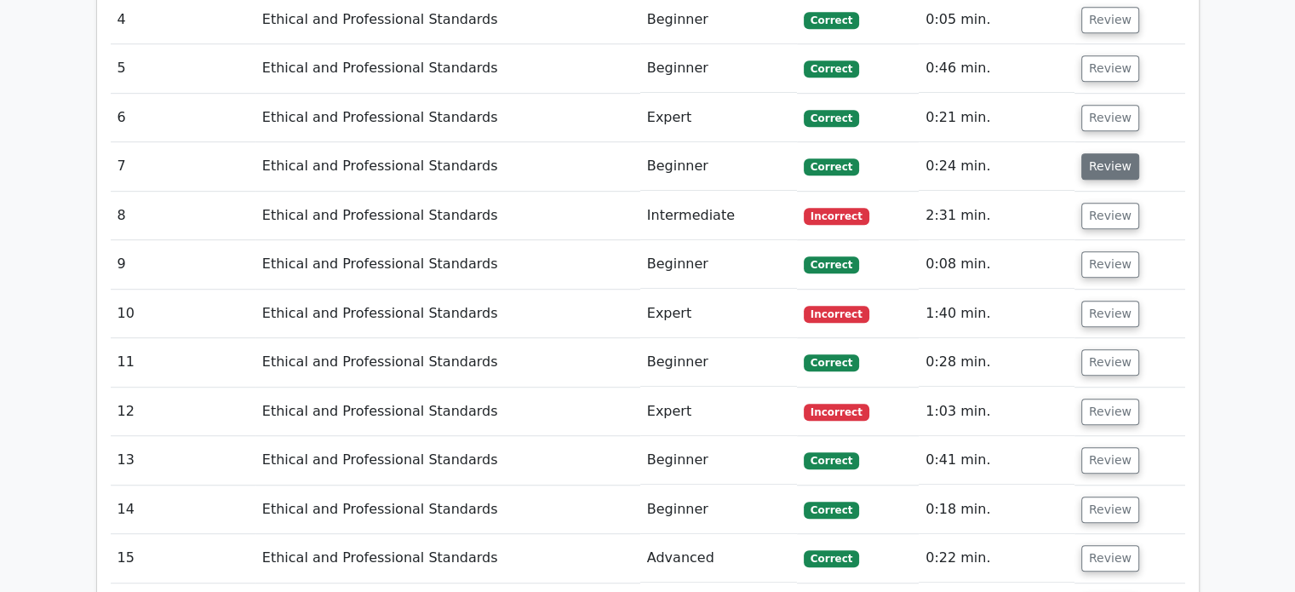
click at [1120, 156] on button "Review" at bounding box center [1111, 166] width 58 height 26
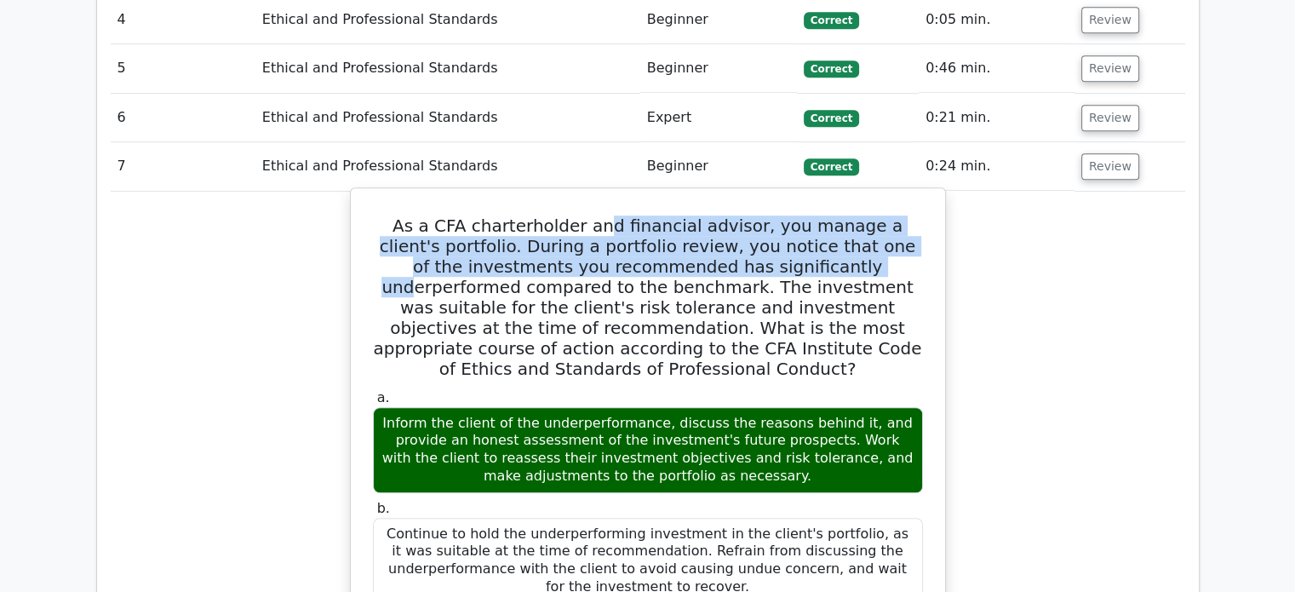
drag, startPoint x: 589, startPoint y: 217, endPoint x: 801, endPoint y: 268, distance: 218.1
click at [801, 268] on h5 "As a CFA charterholder and financial advisor, you manage a client's portfolio. …" at bounding box center [648, 297] width 554 height 164
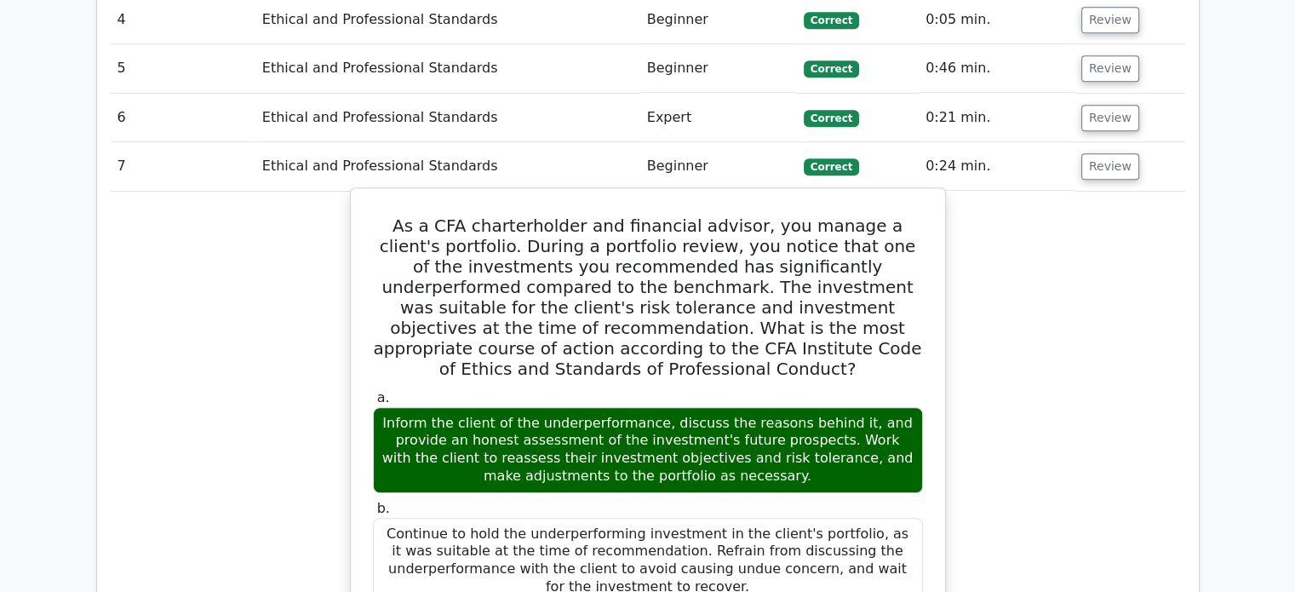
click at [812, 261] on h5 "As a CFA charterholder and financial advisor, you manage a client's portfolio. …" at bounding box center [648, 297] width 554 height 164
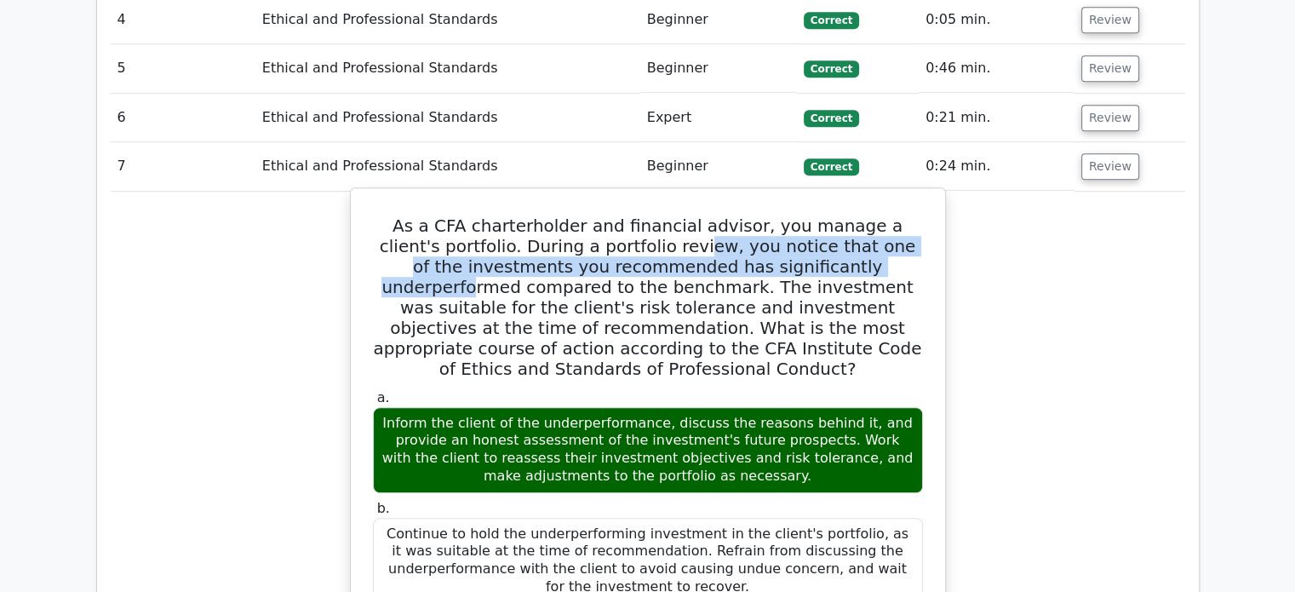
drag, startPoint x: 660, startPoint y: 241, endPoint x: 876, endPoint y: 258, distance: 216.1
click at [862, 255] on h5 "As a CFA charterholder and financial advisor, you manage a client's portfolio. …" at bounding box center [648, 297] width 554 height 164
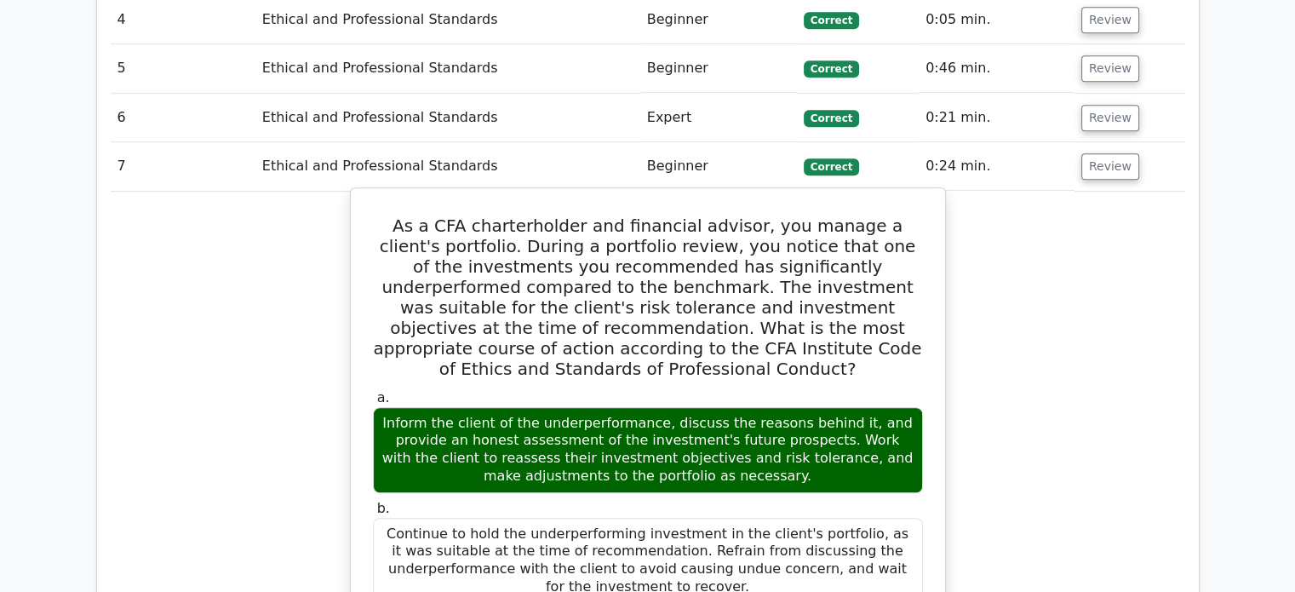
click at [885, 261] on h5 "As a CFA charterholder and financial advisor, you manage a client's portfolio. …" at bounding box center [648, 297] width 554 height 164
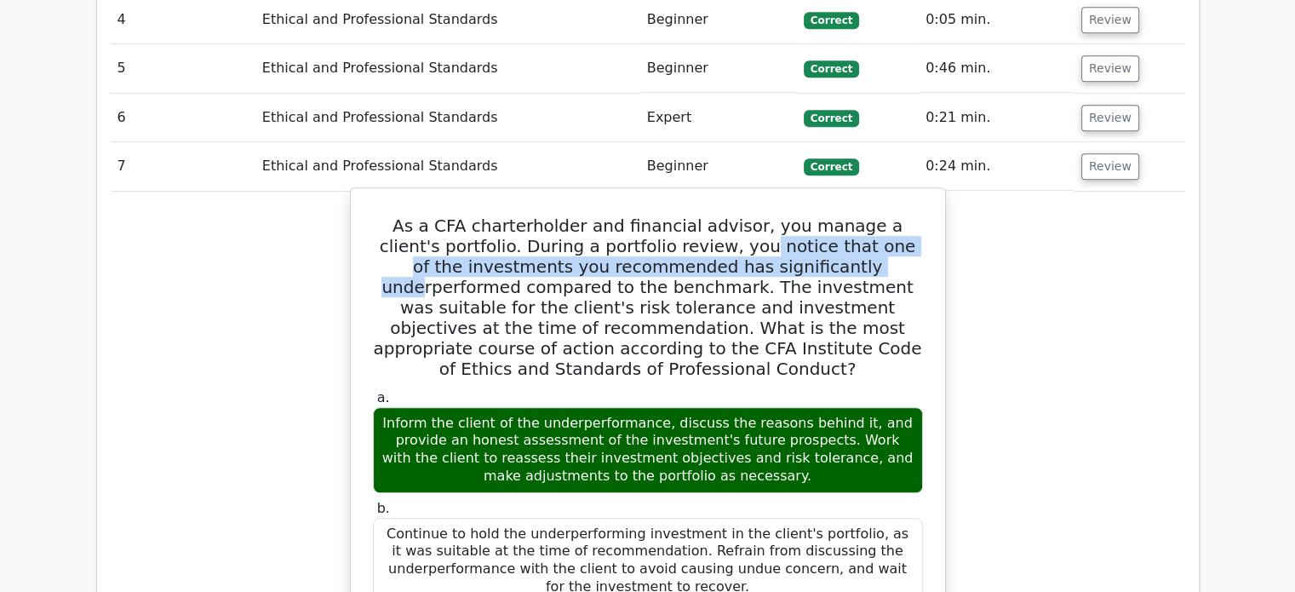
drag, startPoint x: 712, startPoint y: 247, endPoint x: 814, endPoint y: 261, distance: 103.2
click at [809, 261] on h5 "As a CFA charterholder and financial advisor, you manage a client's portfolio. …" at bounding box center [648, 297] width 554 height 164
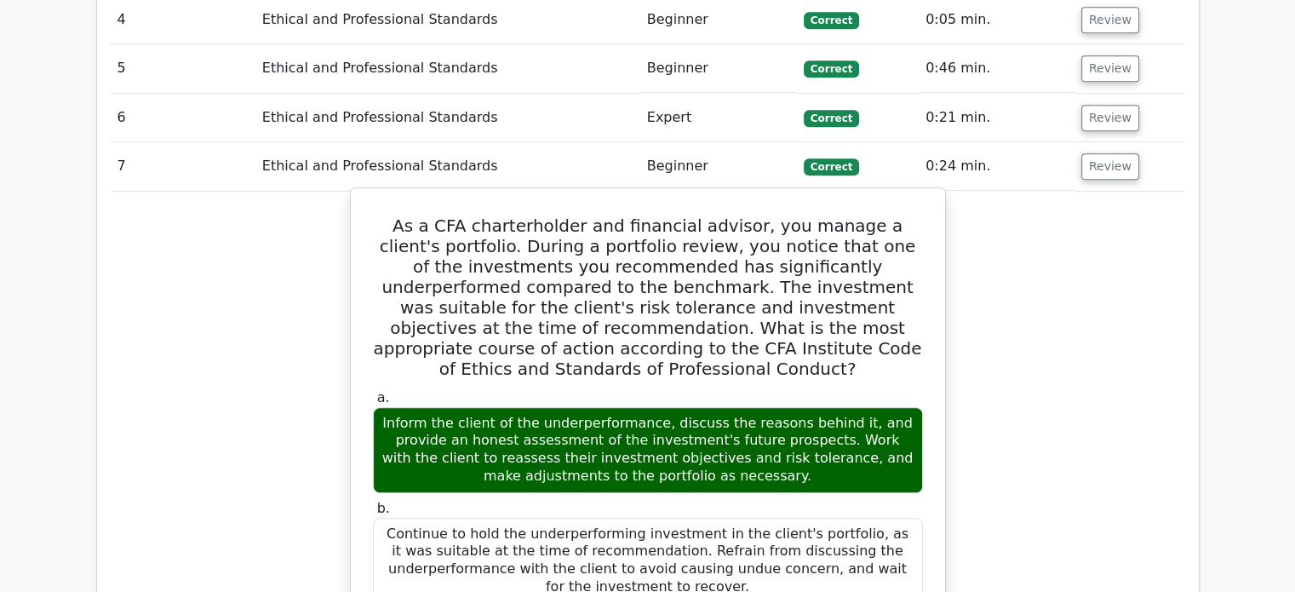
click at [878, 265] on h5 "As a CFA charterholder and financial advisor, you manage a client's portfolio. …" at bounding box center [648, 297] width 554 height 164
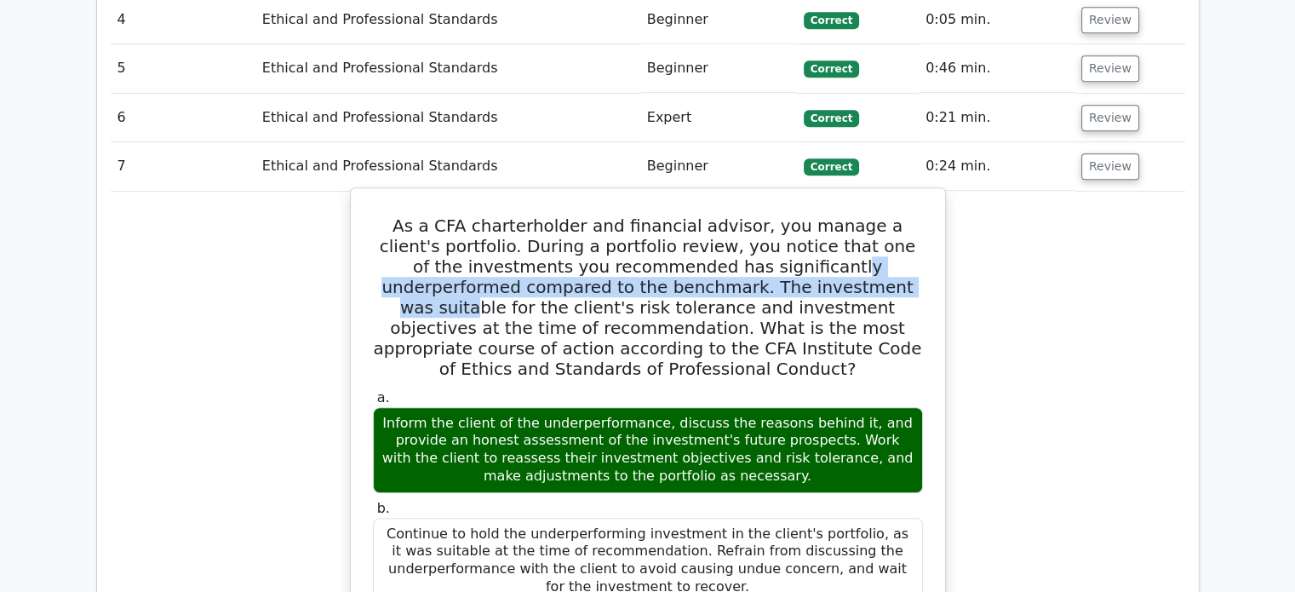
drag, startPoint x: 756, startPoint y: 258, endPoint x: 814, endPoint y: 279, distance: 61.7
click at [814, 279] on h5 "As a CFA charterholder and financial advisor, you manage a client's portfolio. …" at bounding box center [648, 297] width 554 height 164
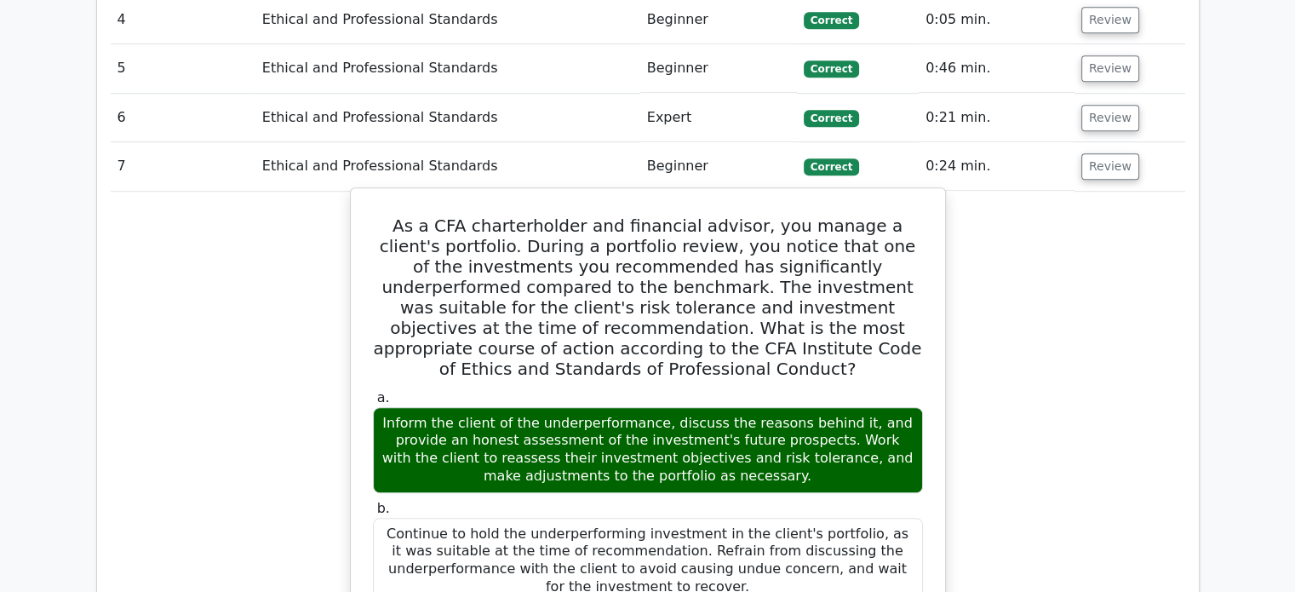
drag, startPoint x: 876, startPoint y: 292, endPoint x: 833, endPoint y: 288, distance: 43.6
click at [876, 294] on h5 "As a CFA charterholder and financial advisor, you manage a client's portfolio. …" at bounding box center [648, 297] width 554 height 164
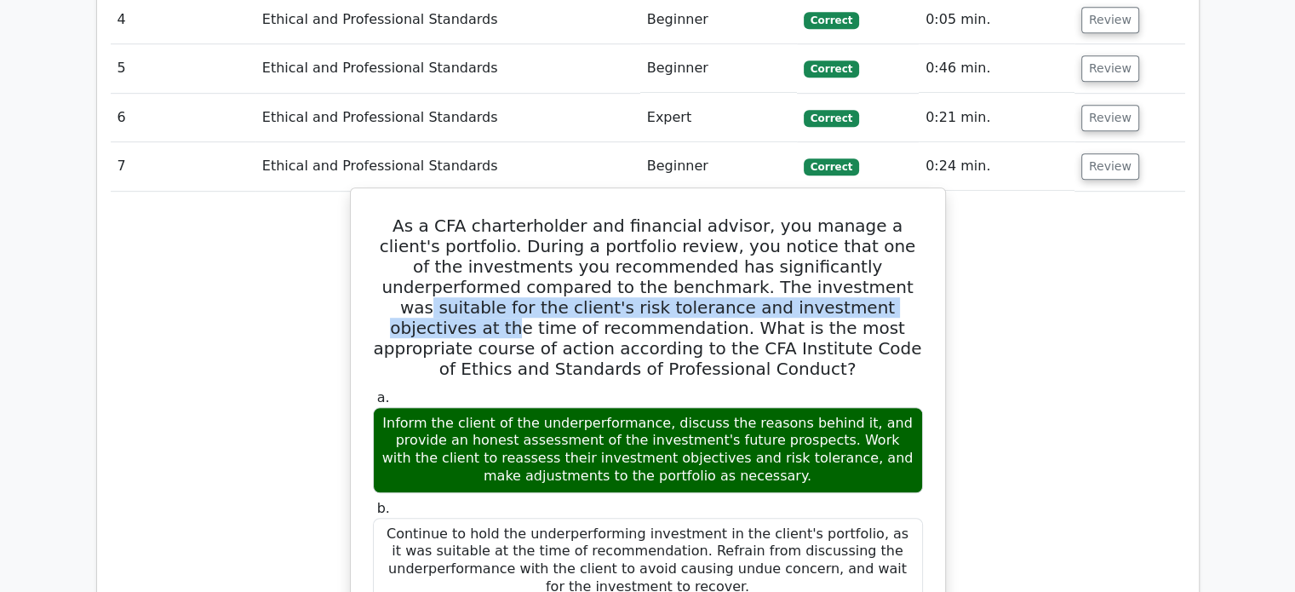
drag, startPoint x: 777, startPoint y: 284, endPoint x: 822, endPoint y: 301, distance: 48.6
click at [822, 301] on h5 "As a CFA charterholder and financial advisor, you manage a client's portfolio. …" at bounding box center [648, 297] width 554 height 164
click at [822, 309] on h5 "As a CFA charterholder and financial advisor, you manage a client's portfolio. …" at bounding box center [648, 297] width 554 height 164
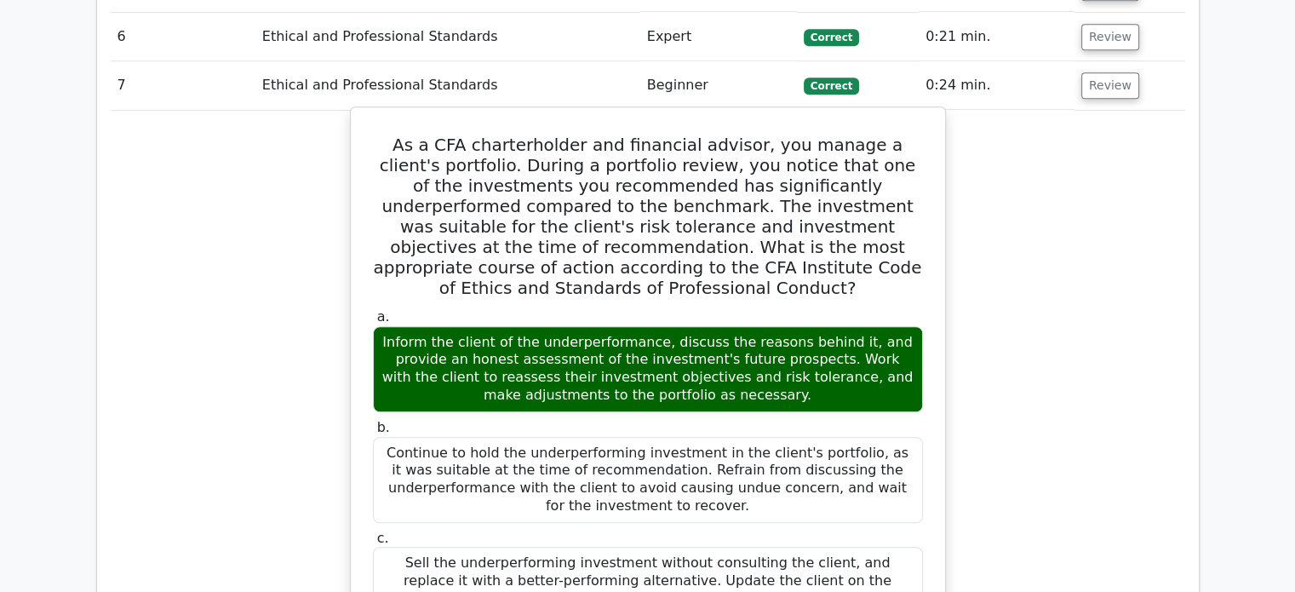
scroll to position [1107, 0]
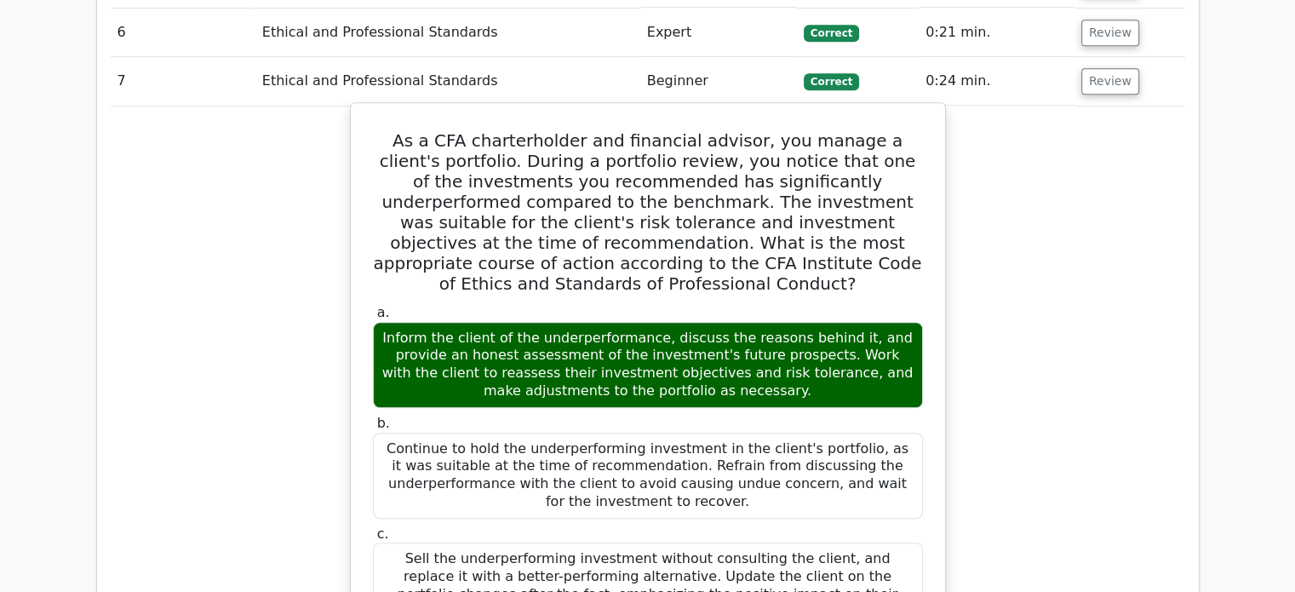
drag, startPoint x: 542, startPoint y: 331, endPoint x: 689, endPoint y: 369, distance: 152.0
click at [689, 369] on div "Inform the client of the underperformance, discuss the reasons behind it, and p…" at bounding box center [648, 365] width 550 height 86
click at [757, 374] on div "Inform the client of the underperformance, discuss the reasons behind it, and p…" at bounding box center [648, 365] width 550 height 86
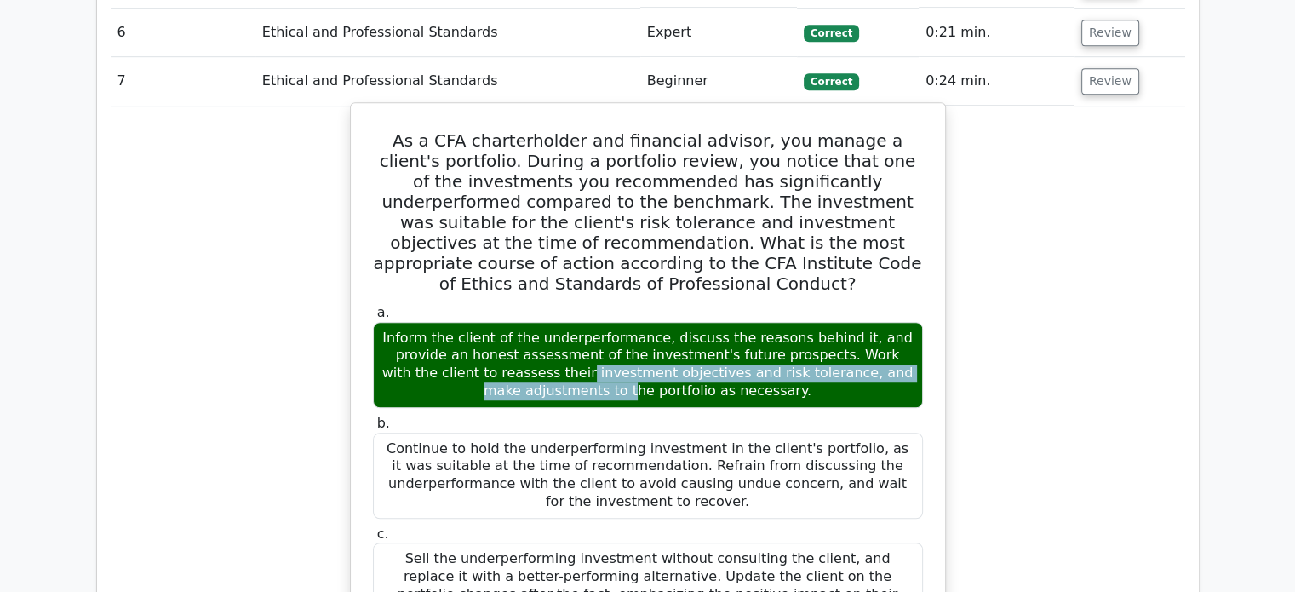
drag, startPoint x: 746, startPoint y: 345, endPoint x: 841, endPoint y: 342, distance: 95.4
click at [841, 342] on div "Inform the client of the underperformance, discuss the reasons behind it, and p…" at bounding box center [648, 365] width 550 height 86
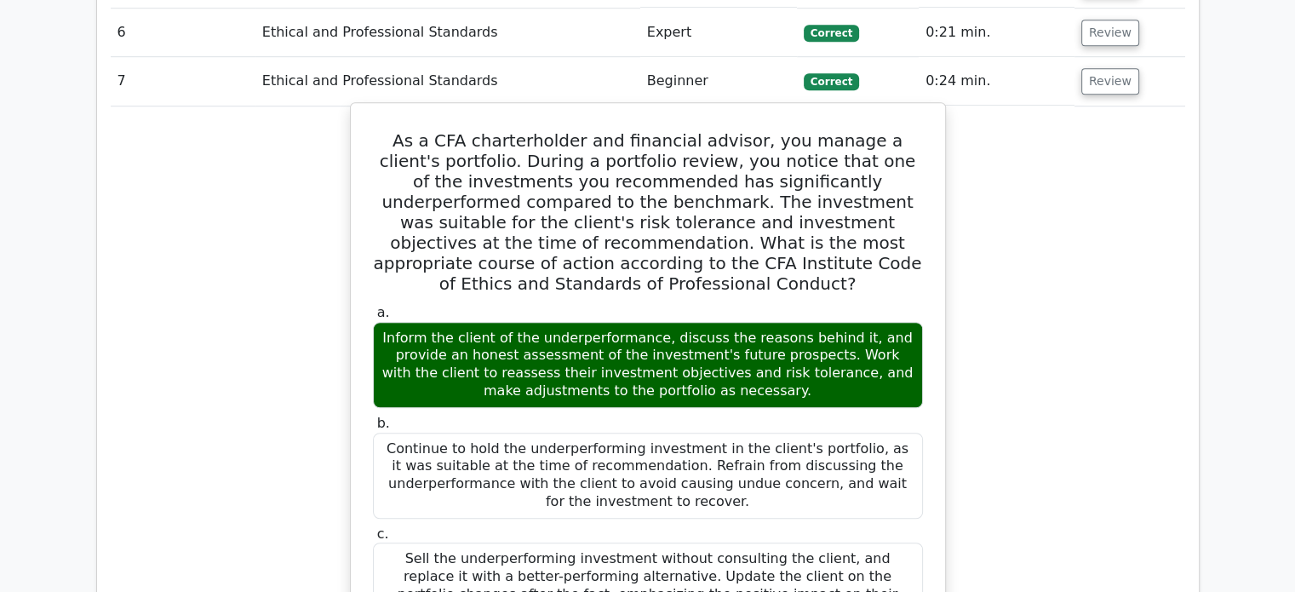
click at [847, 348] on div "Inform the client of the underperformance, discuss the reasons behind it, and p…" at bounding box center [648, 365] width 550 height 86
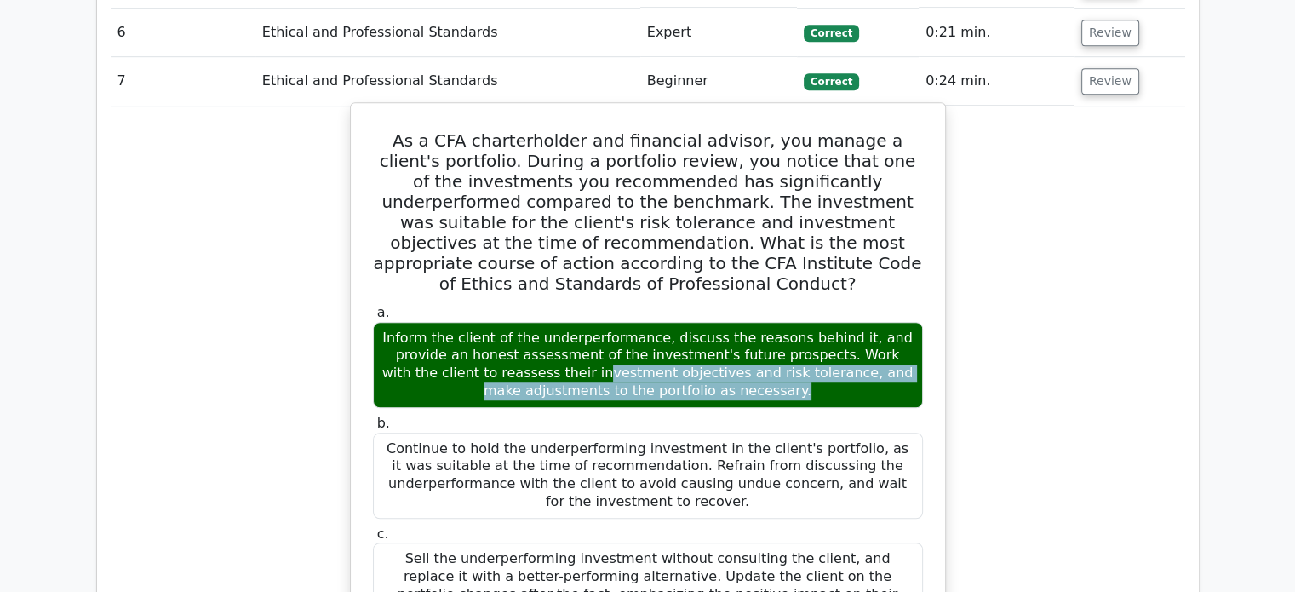
drag, startPoint x: 857, startPoint y: 338, endPoint x: 895, endPoint y: 347, distance: 39.5
click at [900, 346] on div "Inform the client of the underperformance, discuss the reasons behind it, and p…" at bounding box center [648, 365] width 550 height 86
click at [874, 359] on div "Inform the client of the underperformance, discuss the reasons behind it, and p…" at bounding box center [648, 365] width 550 height 86
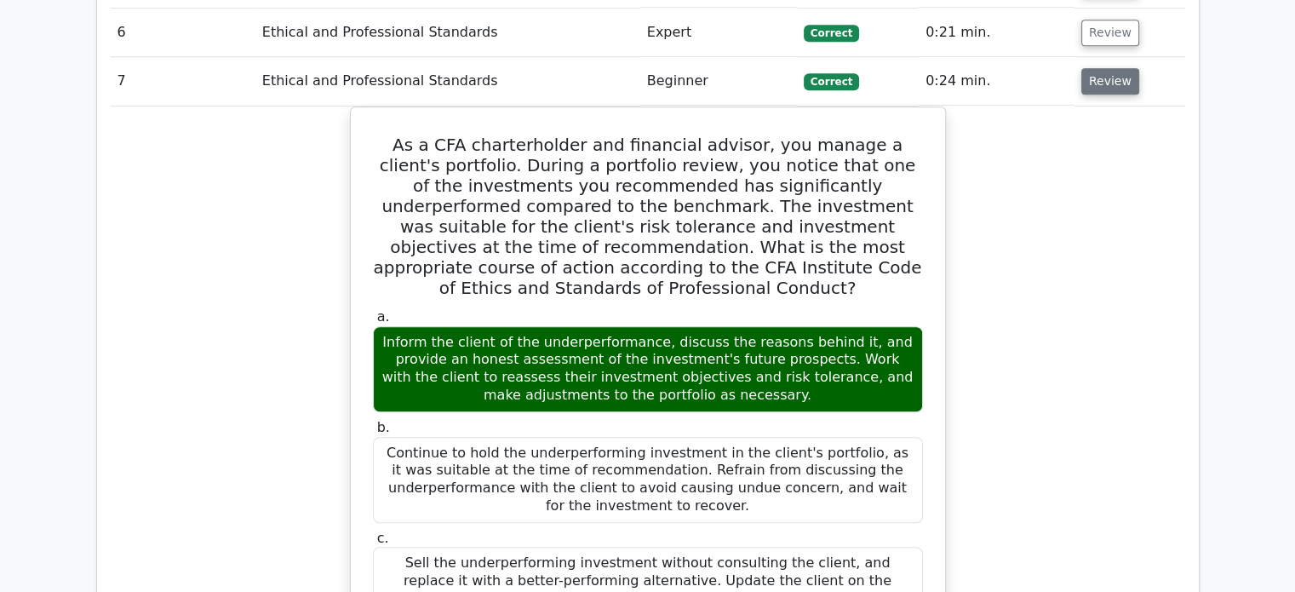
click at [1099, 84] on button "Review" at bounding box center [1111, 81] width 58 height 26
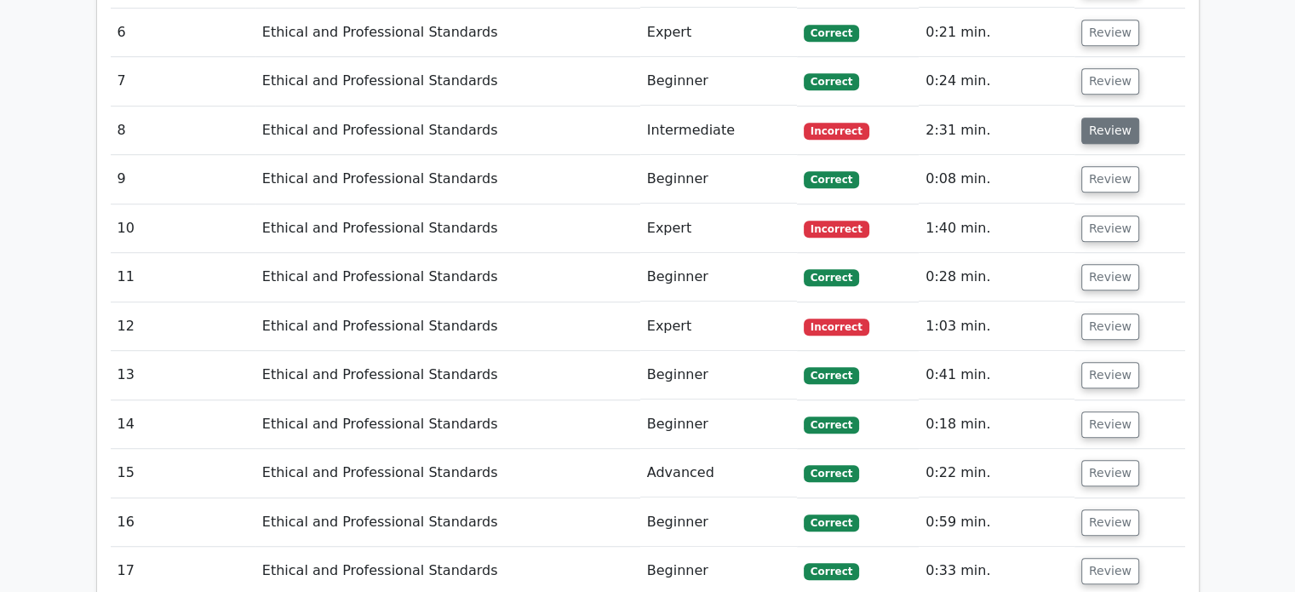
click at [1121, 127] on button "Review" at bounding box center [1111, 131] width 58 height 26
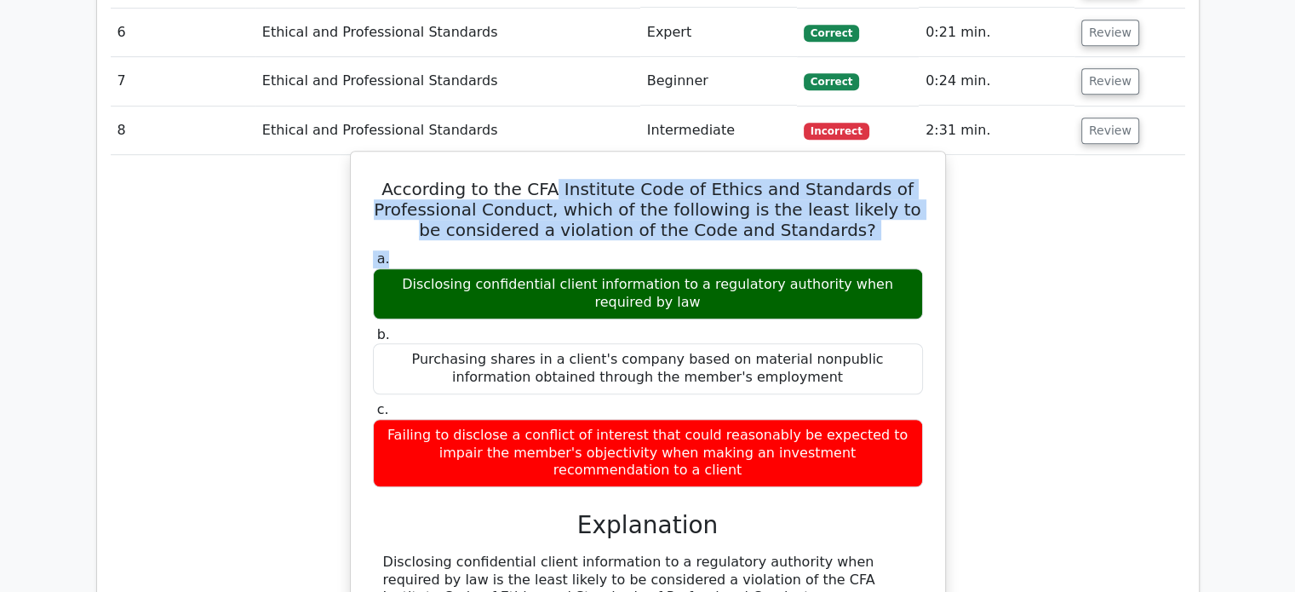
drag, startPoint x: 573, startPoint y: 185, endPoint x: 828, endPoint y: 245, distance: 261.7
click at [787, 242] on div "According to the CFA Institute Code of Ethics and Standards of Professional Con…" at bounding box center [648, 546] width 581 height 777
click at [884, 239] on div "According to the CFA Institute Code of Ethics and Standards of Professional Con…" at bounding box center [648, 546] width 581 height 777
drag, startPoint x: 884, startPoint y: 238, endPoint x: 893, endPoint y: 227, distance: 13.9
click at [884, 238] on div "According to the CFA Institute Code of Ethics and Standards of Professional Con…" at bounding box center [648, 546] width 581 height 777
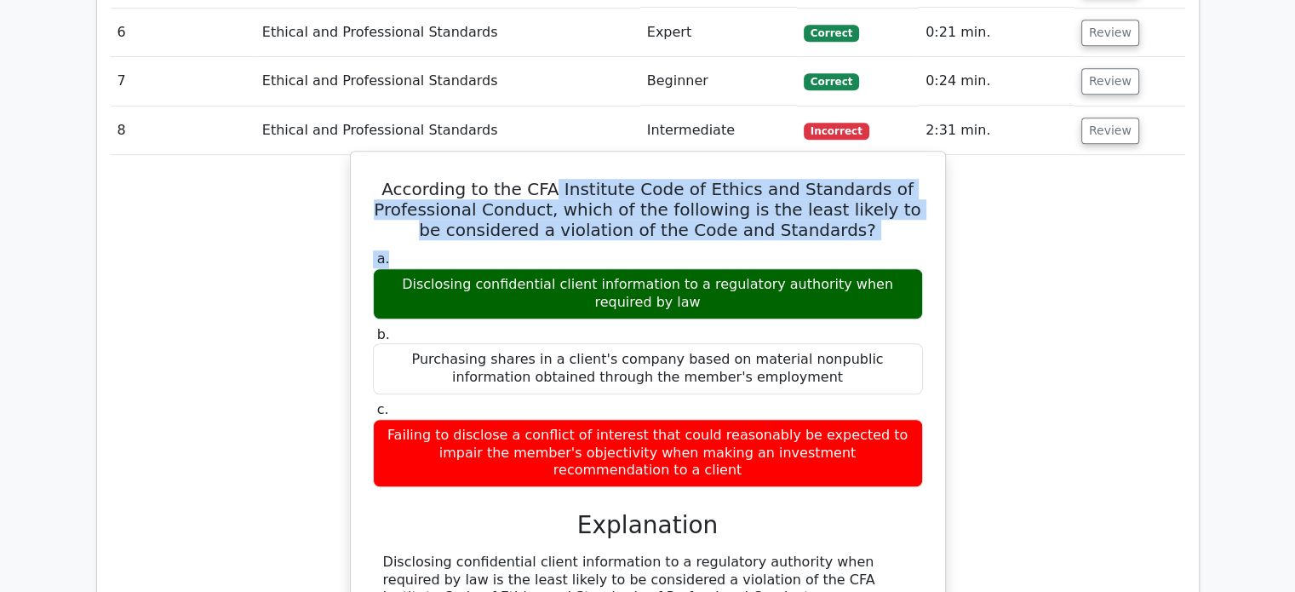
click at [838, 227] on h5 "According to the CFA Institute Code of Ethics and Standards of Professional Con…" at bounding box center [648, 209] width 554 height 61
click at [829, 228] on h5 "According to the CFA Institute Code of Ethics and Standards of Professional Con…" at bounding box center [648, 209] width 554 height 61
click at [709, 234] on h5 "According to the CFA Institute Code of Ethics and Standards of Professional Con…" at bounding box center [648, 209] width 554 height 61
click at [610, 250] on label "a. Disclosing confidential client information to a regulatory authority when re…" at bounding box center [648, 284] width 550 height 68
click at [561, 347] on div "Purchasing shares in a client's company based on material nonpublic information…" at bounding box center [648, 368] width 550 height 51
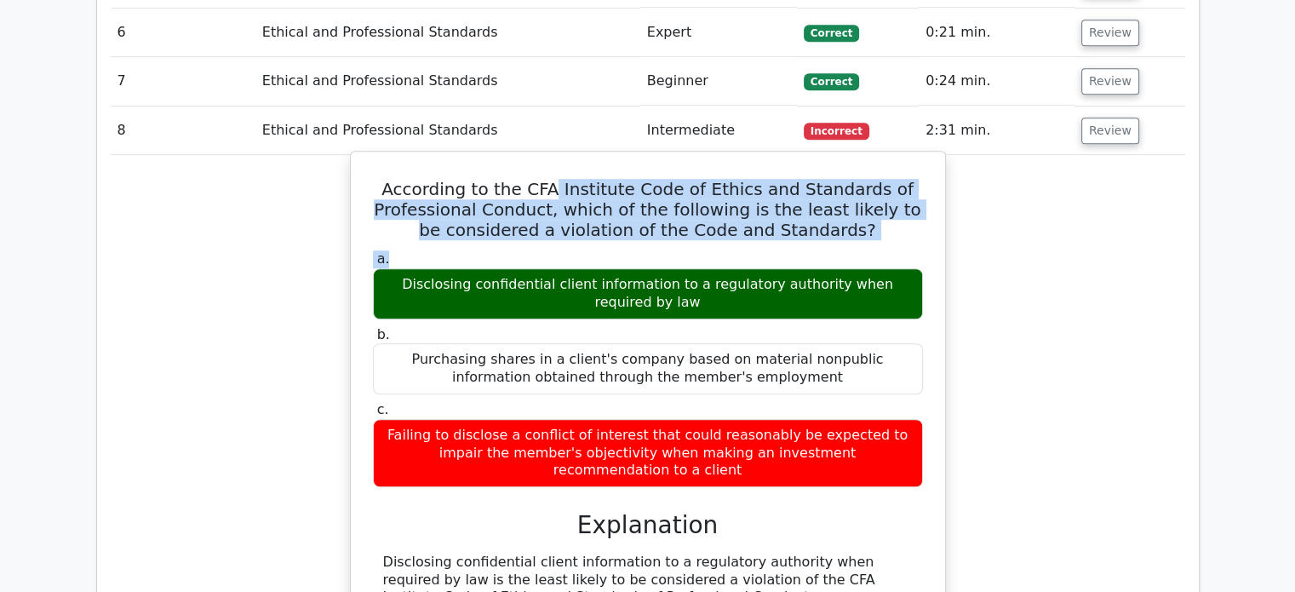
drag, startPoint x: 525, startPoint y: 428, endPoint x: 904, endPoint y: 448, distance: 379.6
click at [904, 448] on div "Failing to disclose a conflict of interest that could reasonably be expected to…" at bounding box center [648, 453] width 550 height 68
click at [905, 451] on div "Failing to disclose a conflict of interest that could reasonably be expected to…" at bounding box center [648, 453] width 550 height 68
drag, startPoint x: 635, startPoint y: 283, endPoint x: 679, endPoint y: 313, distance: 52.7
click at [679, 313] on div "Disclosing confidential client information to a regulatory authority when requi…" at bounding box center [648, 293] width 550 height 51
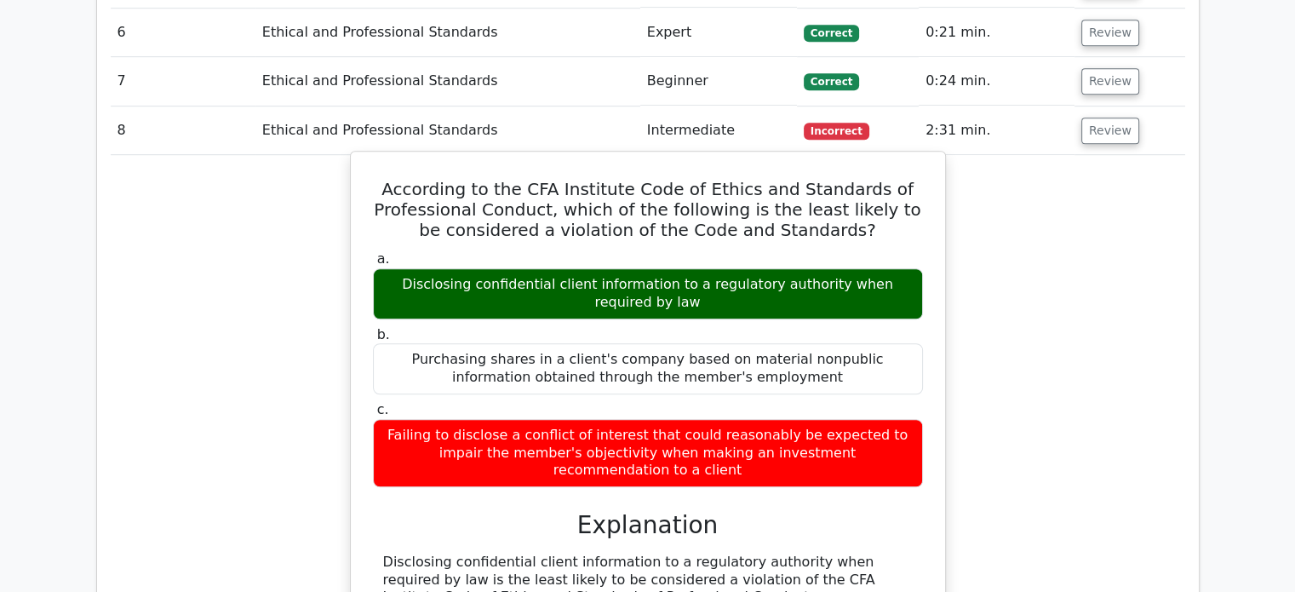
click at [819, 379] on div "Purchasing shares in a client's company based on material nonpublic information…" at bounding box center [648, 368] width 550 height 51
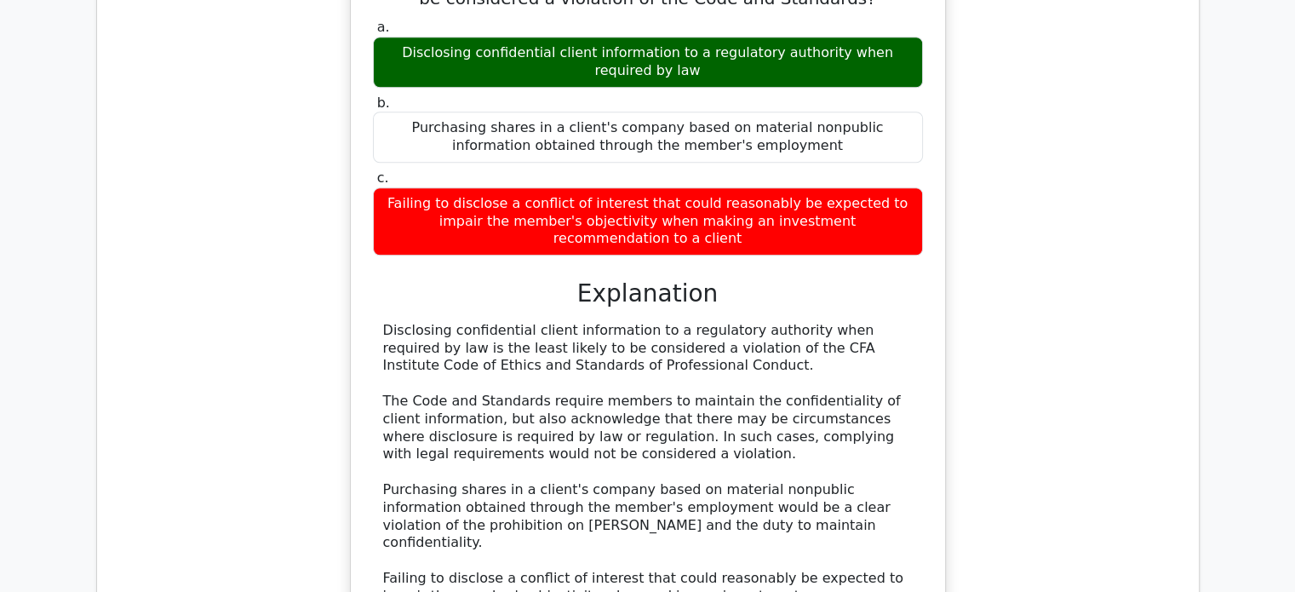
scroll to position [1363, 0]
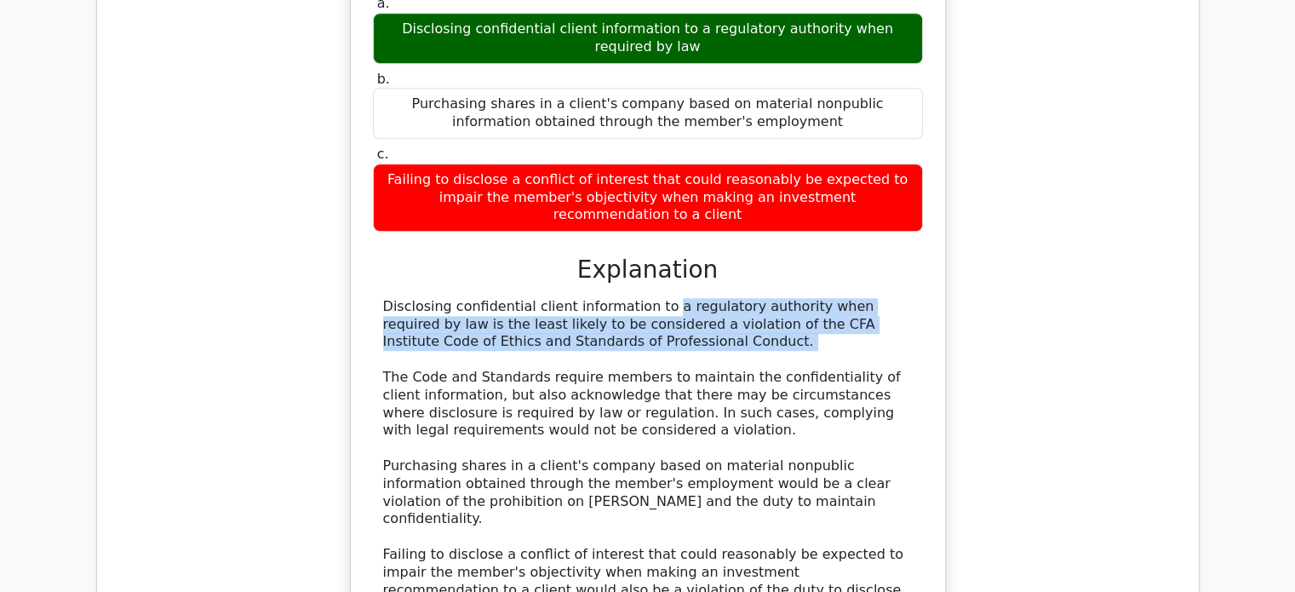
drag, startPoint x: 549, startPoint y: 292, endPoint x: 709, endPoint y: 338, distance: 165.8
click at [634, 345] on div "Disclosing confidential client information to a regulatory authority when requi…" at bounding box center [648, 457] width 530 height 319
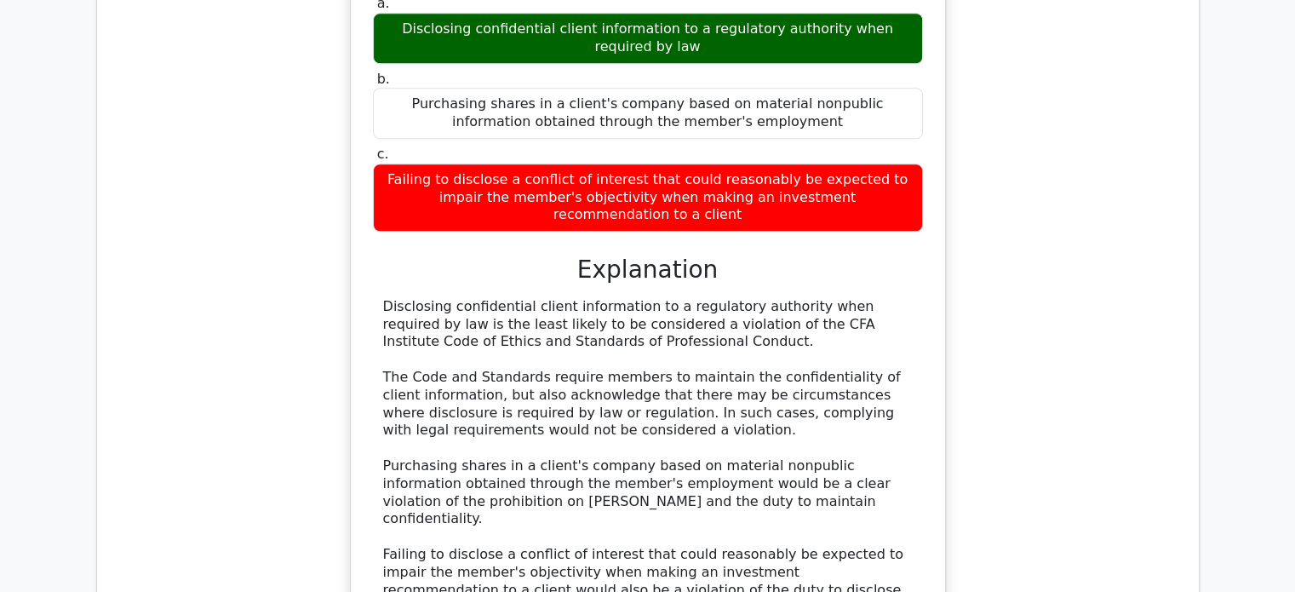
click at [743, 347] on div "Disclosing confidential client information to a regulatory authority when requi…" at bounding box center [648, 457] width 530 height 319
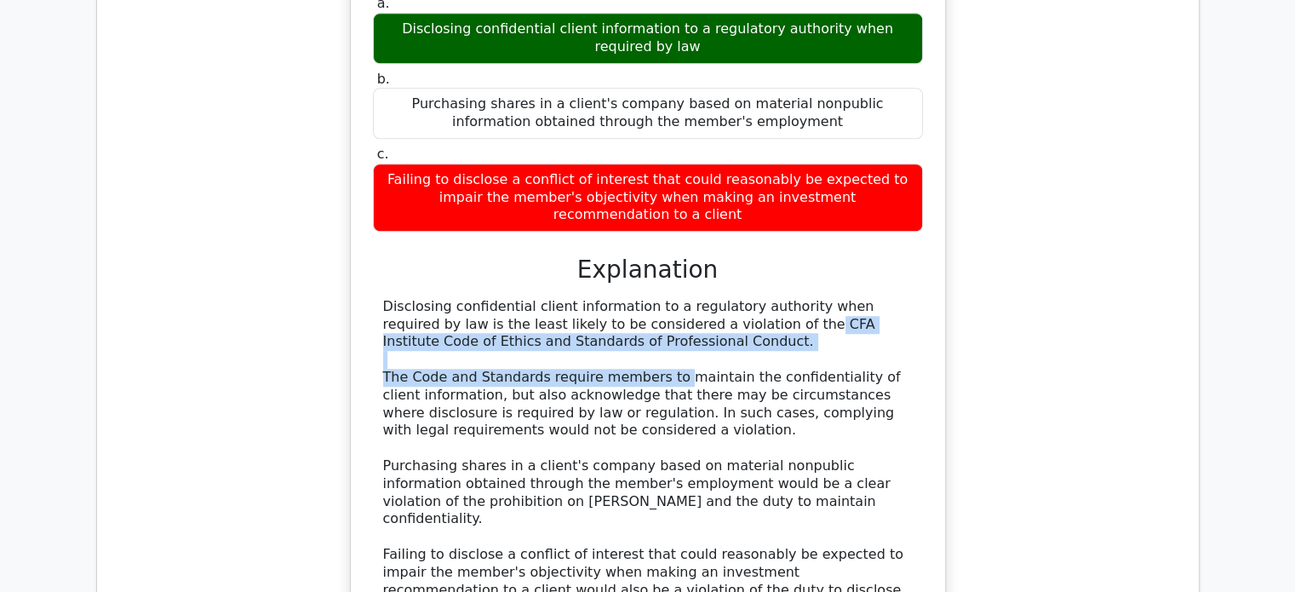
drag, startPoint x: 594, startPoint y: 301, endPoint x: 698, endPoint y: 372, distance: 126.4
click at [659, 359] on div "Disclosing confidential client information to a regulatory authority when requi…" at bounding box center [648, 457] width 530 height 319
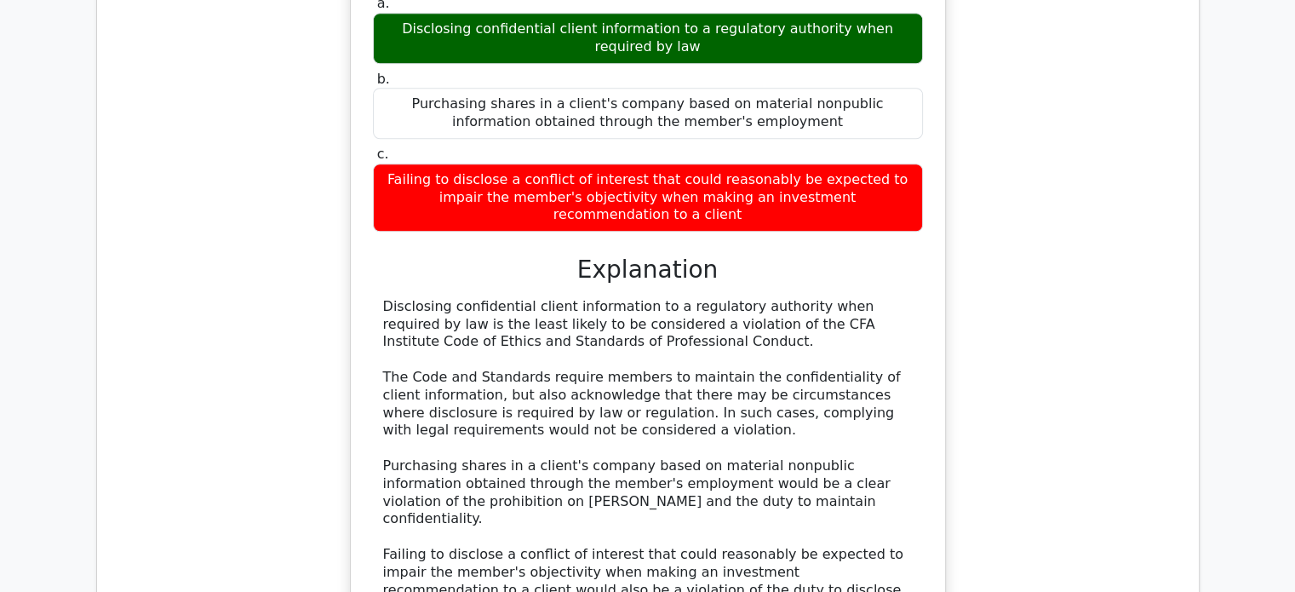
click at [752, 374] on div "Disclosing confidential client information to a regulatory authority when requi…" at bounding box center [648, 457] width 530 height 319
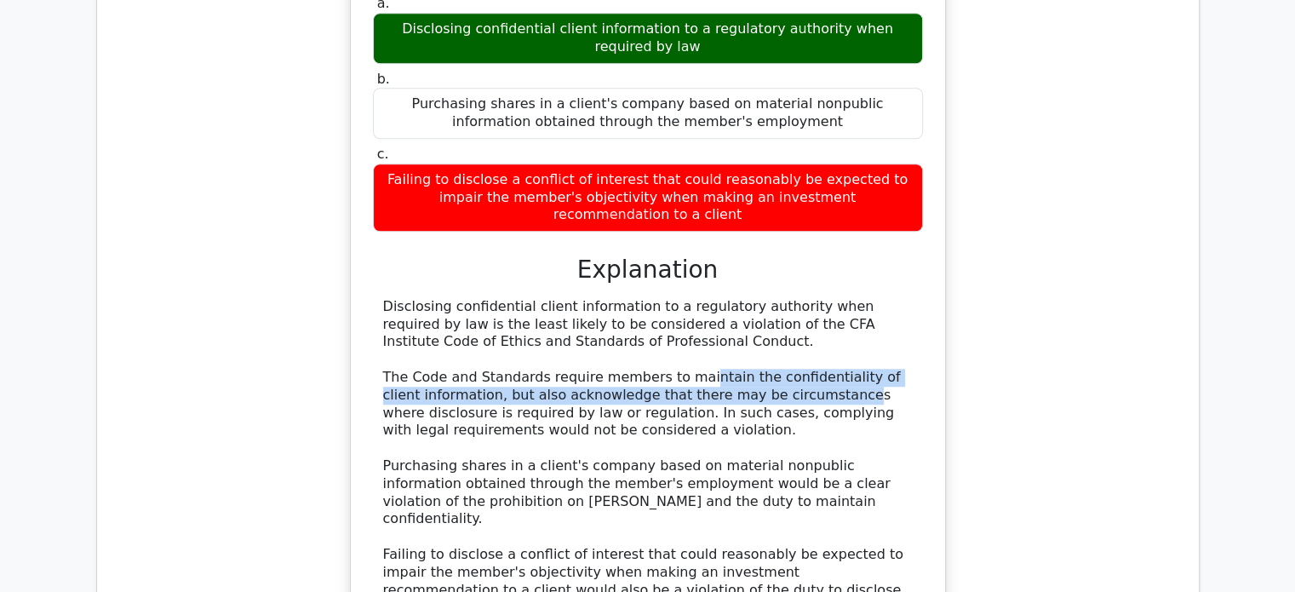
drag, startPoint x: 686, startPoint y: 359, endPoint x: 789, endPoint y: 370, distance: 102.8
click at [787, 370] on div "Disclosing confidential client information to a regulatory authority when requi…" at bounding box center [648, 457] width 530 height 319
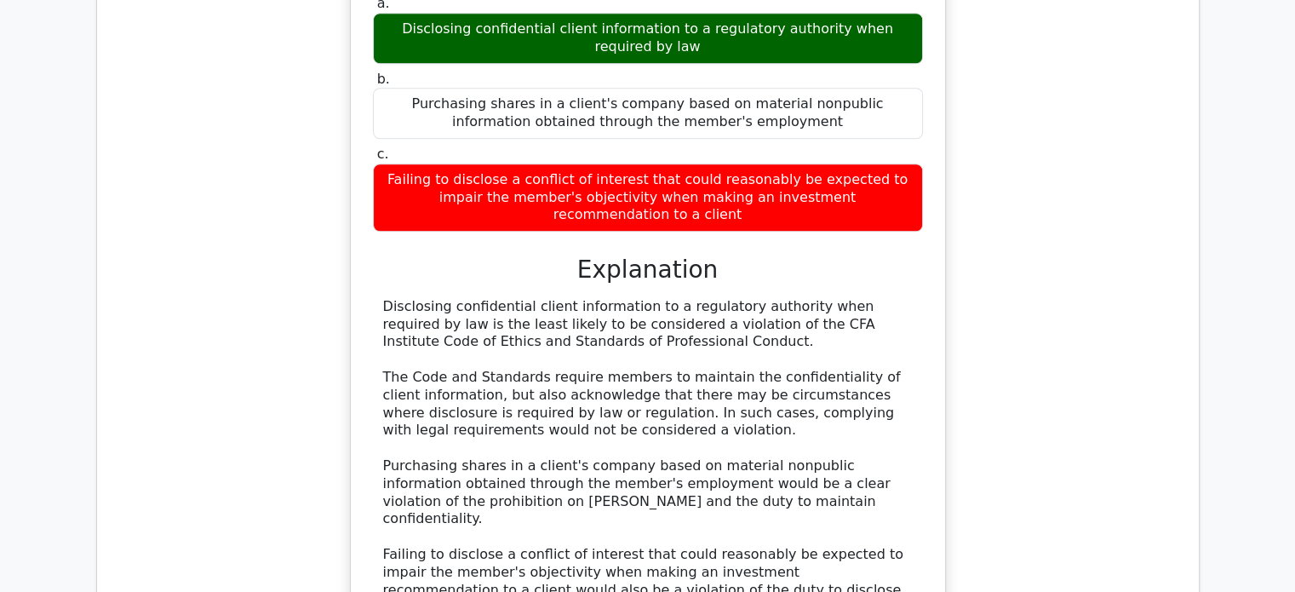
click at [836, 372] on div "Disclosing confidential client information to a regulatory authority when requi…" at bounding box center [648, 457] width 530 height 319
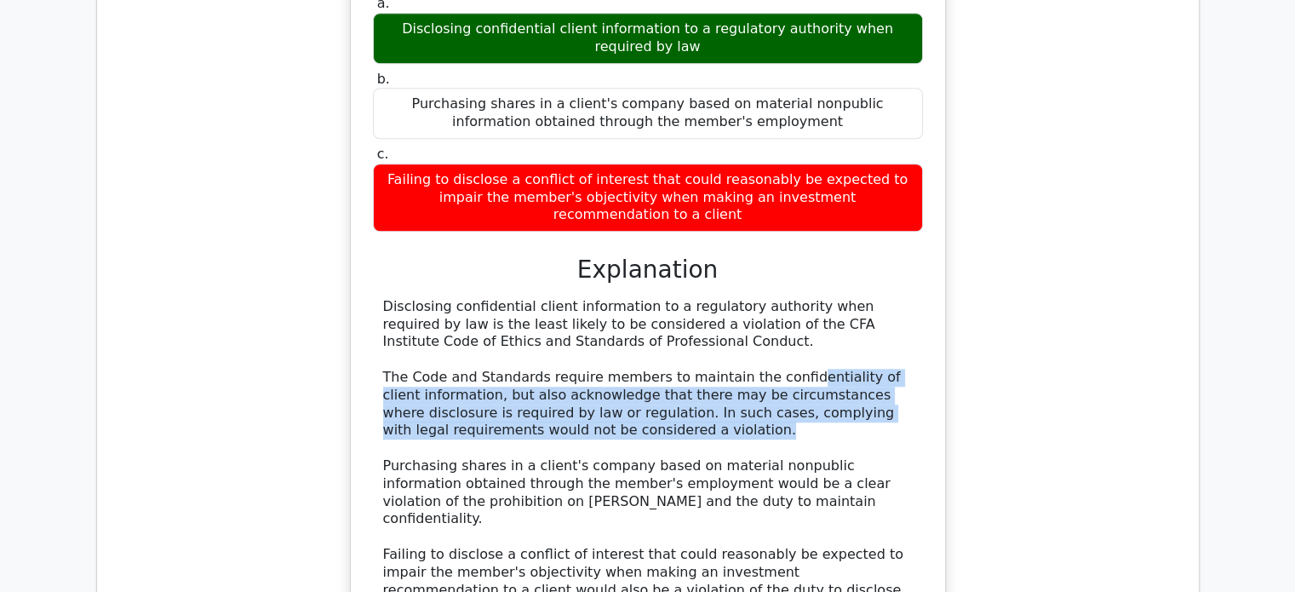
drag, startPoint x: 809, startPoint y: 381, endPoint x: 881, endPoint y: 404, distance: 76.0
click at [881, 405] on div "Disclosing confidential client information to a regulatory authority when requi…" at bounding box center [648, 457] width 530 height 319
click at [882, 398] on div "Disclosing confidential client information to a regulatory authority when requi…" at bounding box center [648, 457] width 530 height 319
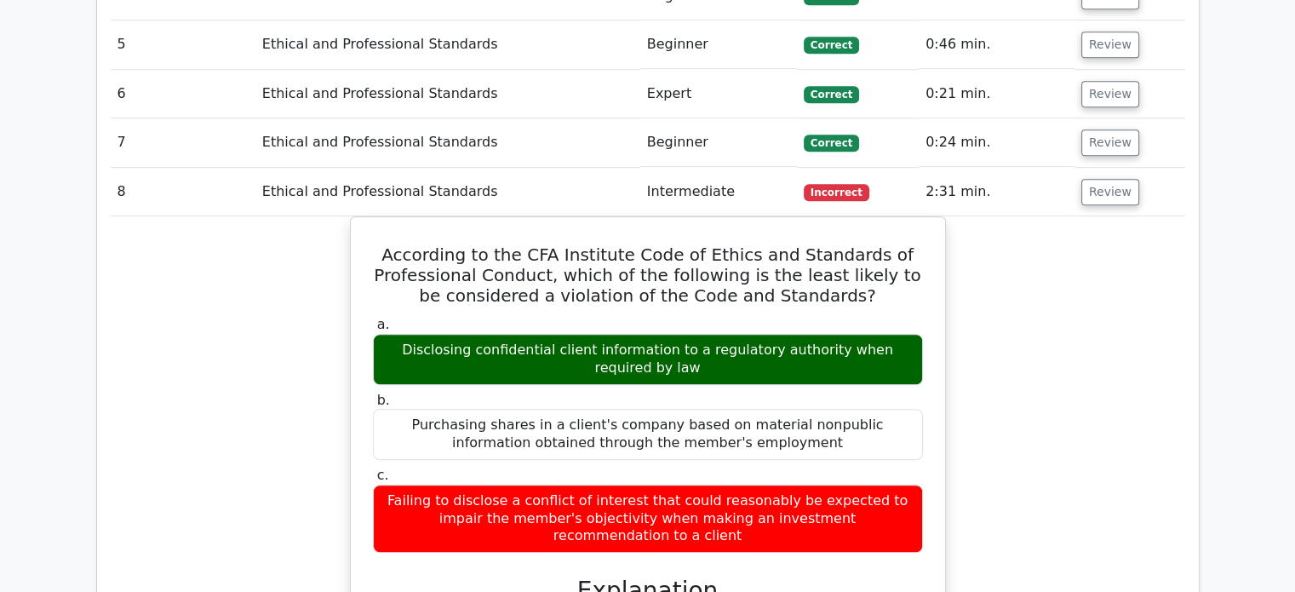
scroll to position [1022, 0]
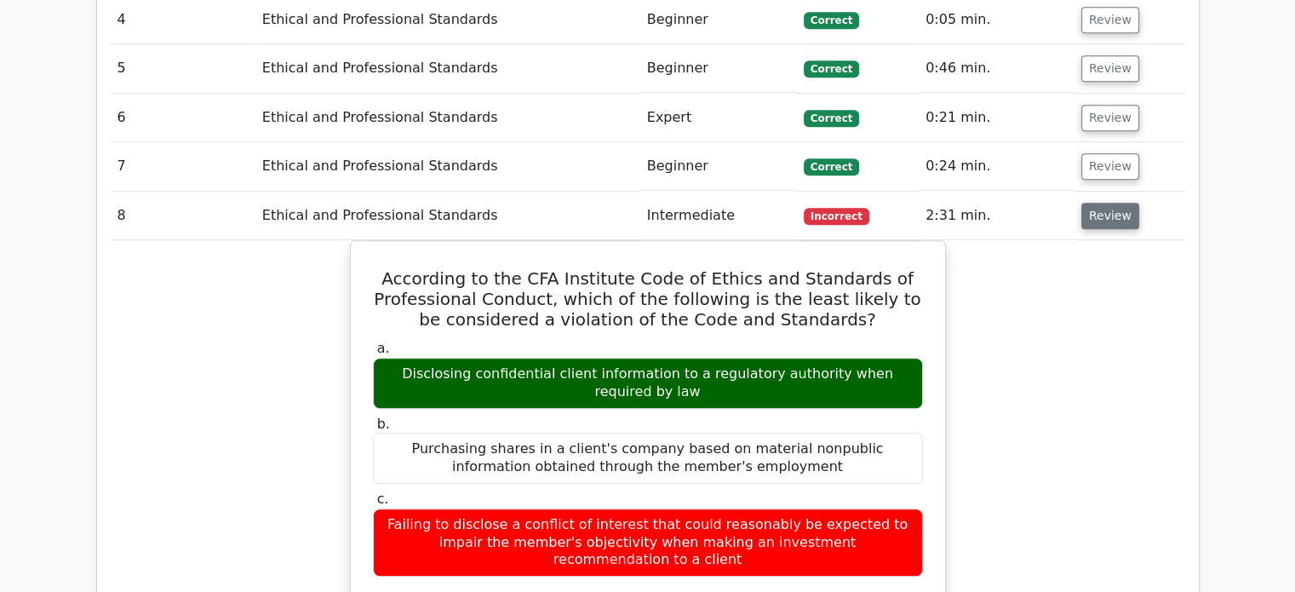
click at [1111, 213] on button "Review" at bounding box center [1111, 216] width 58 height 26
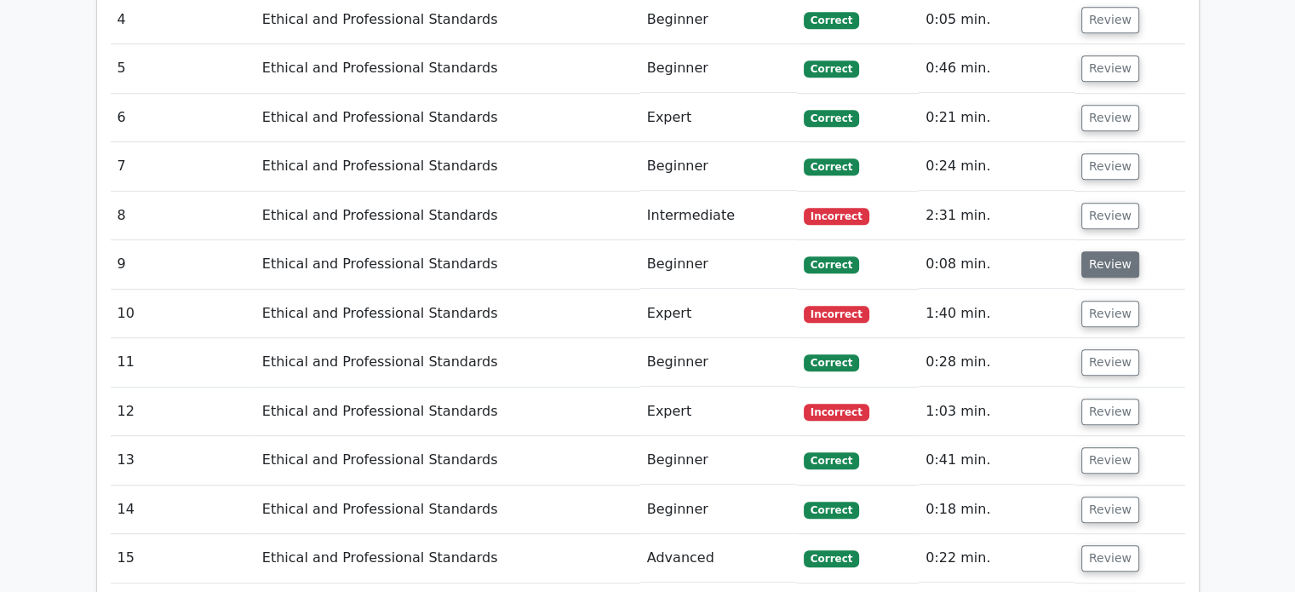
click at [1107, 259] on button "Review" at bounding box center [1111, 264] width 58 height 26
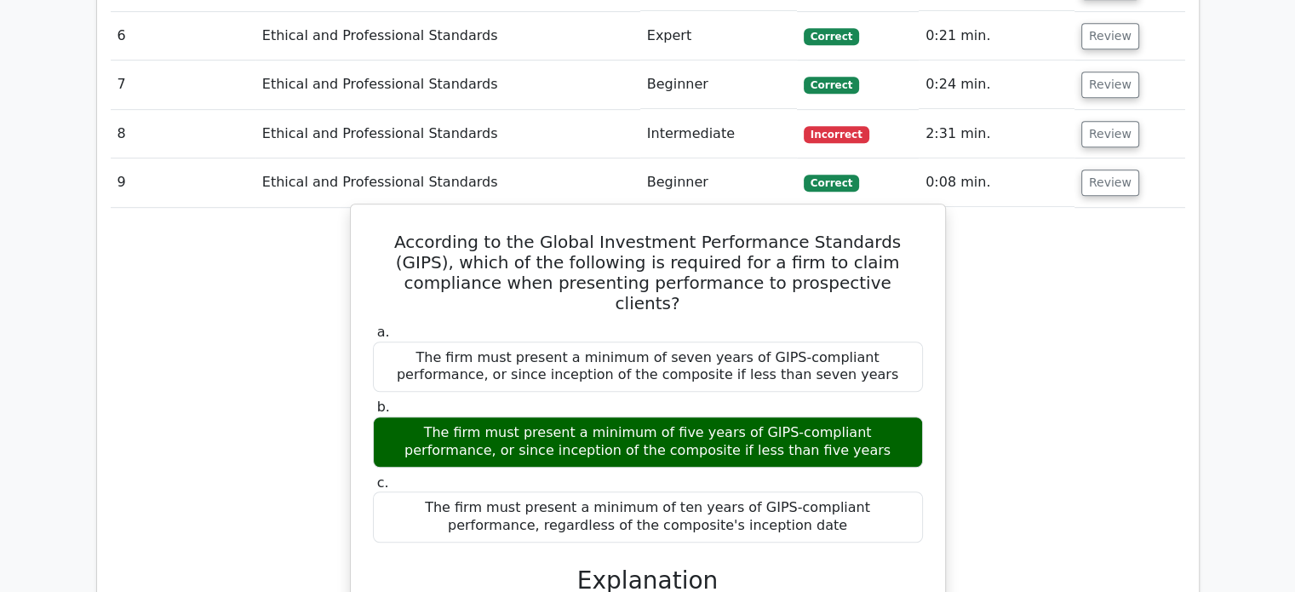
scroll to position [1107, 0]
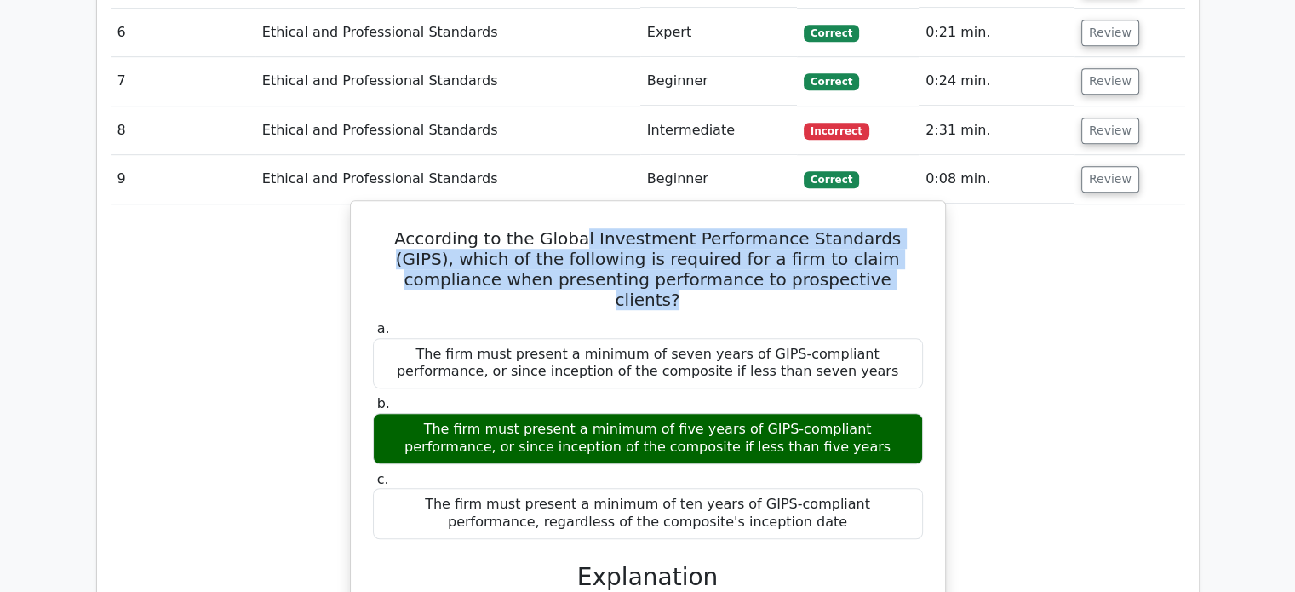
drag, startPoint x: 602, startPoint y: 247, endPoint x: 862, endPoint y: 273, distance: 261.0
click at [862, 272] on h5 "According to the Global Investment Performance Standards (GIPS), which of the f…" at bounding box center [648, 269] width 554 height 82
click at [868, 279] on h5 "According to the Global Investment Performance Standards (GIPS), which of the f…" at bounding box center [648, 269] width 554 height 82
click at [868, 278] on h5 "According to the Global Investment Performance Standards (GIPS), which of the f…" at bounding box center [648, 269] width 554 height 82
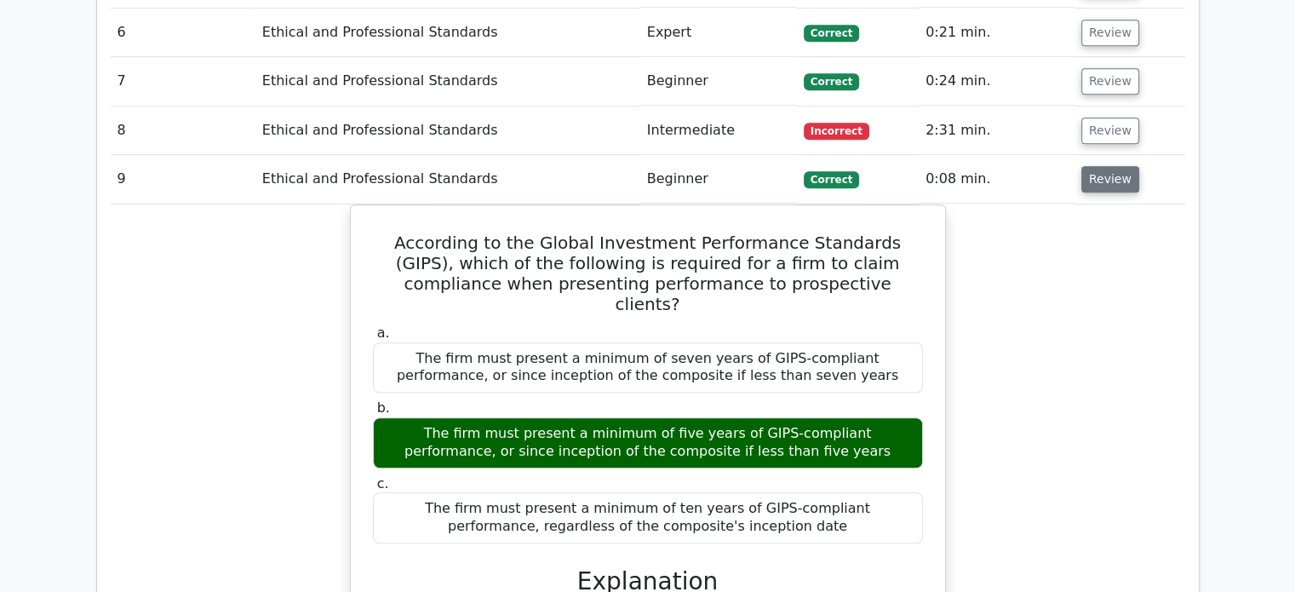
click at [1114, 189] on button "Review" at bounding box center [1111, 179] width 58 height 26
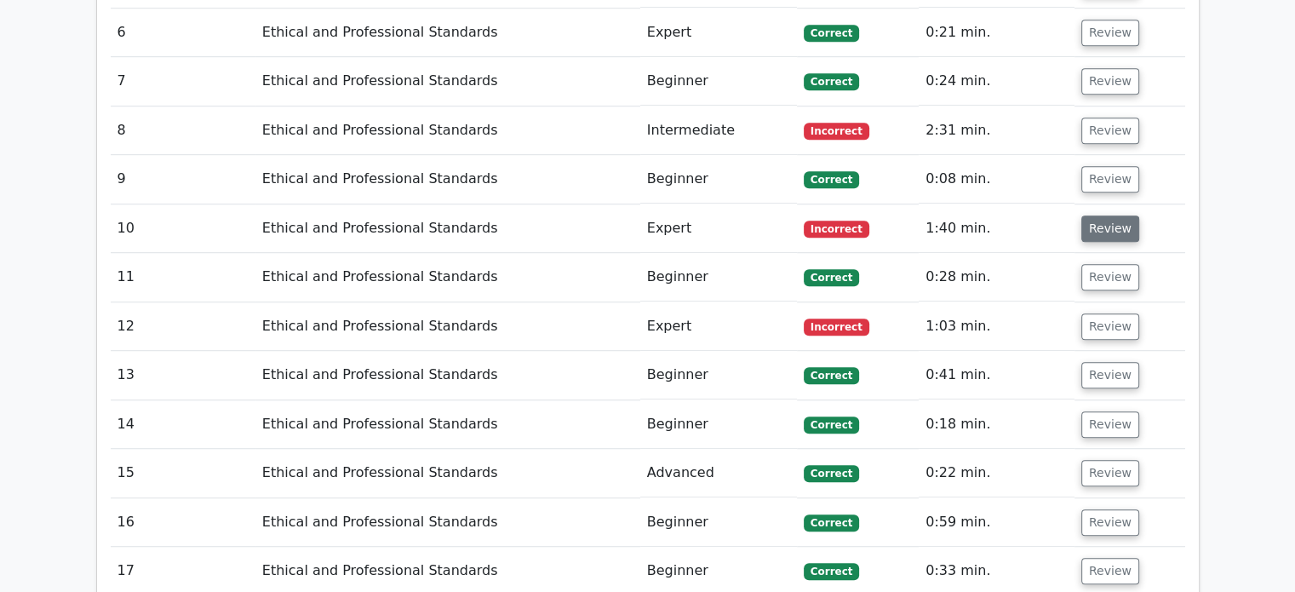
click at [1113, 233] on button "Review" at bounding box center [1111, 228] width 58 height 26
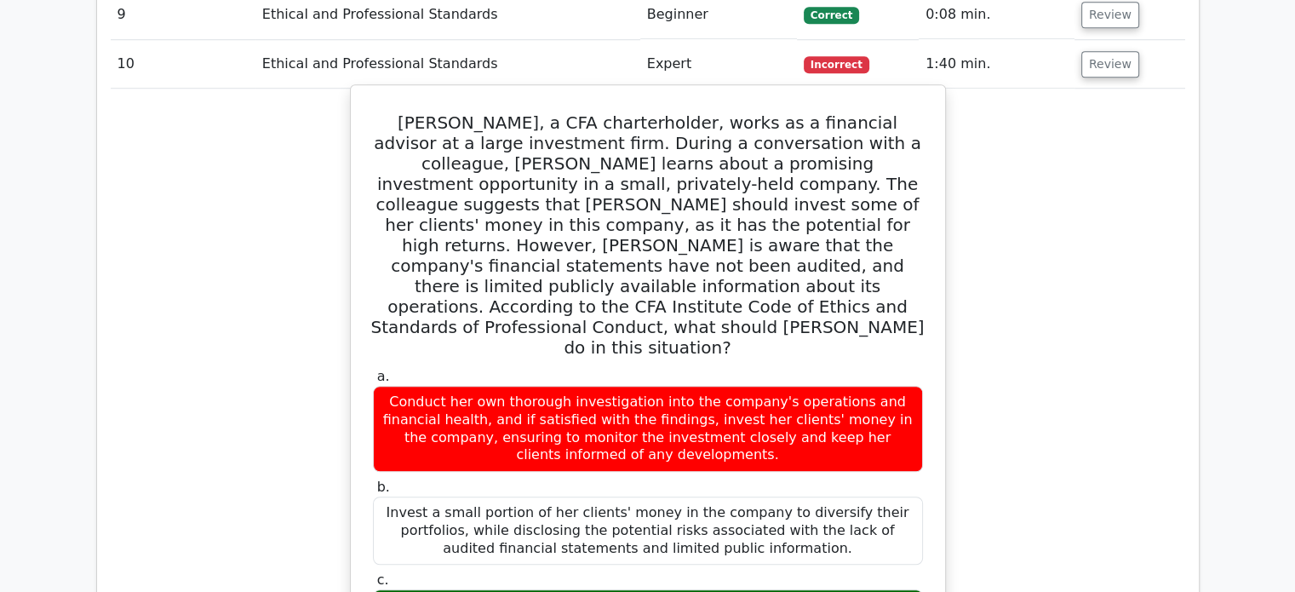
scroll to position [1278, 0]
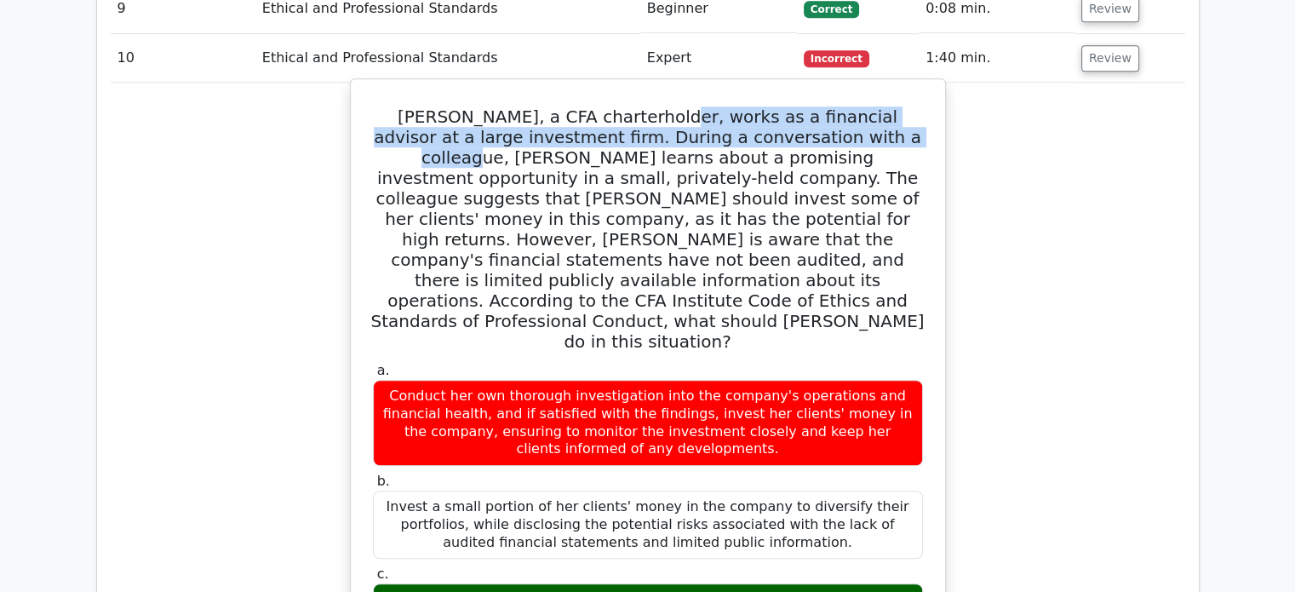
drag, startPoint x: 683, startPoint y: 133, endPoint x: 842, endPoint y: 142, distance: 159.5
click at [841, 142] on h5 "Samantha, a CFA charterholder, works as a financial advisor at a large investme…" at bounding box center [648, 228] width 554 height 245
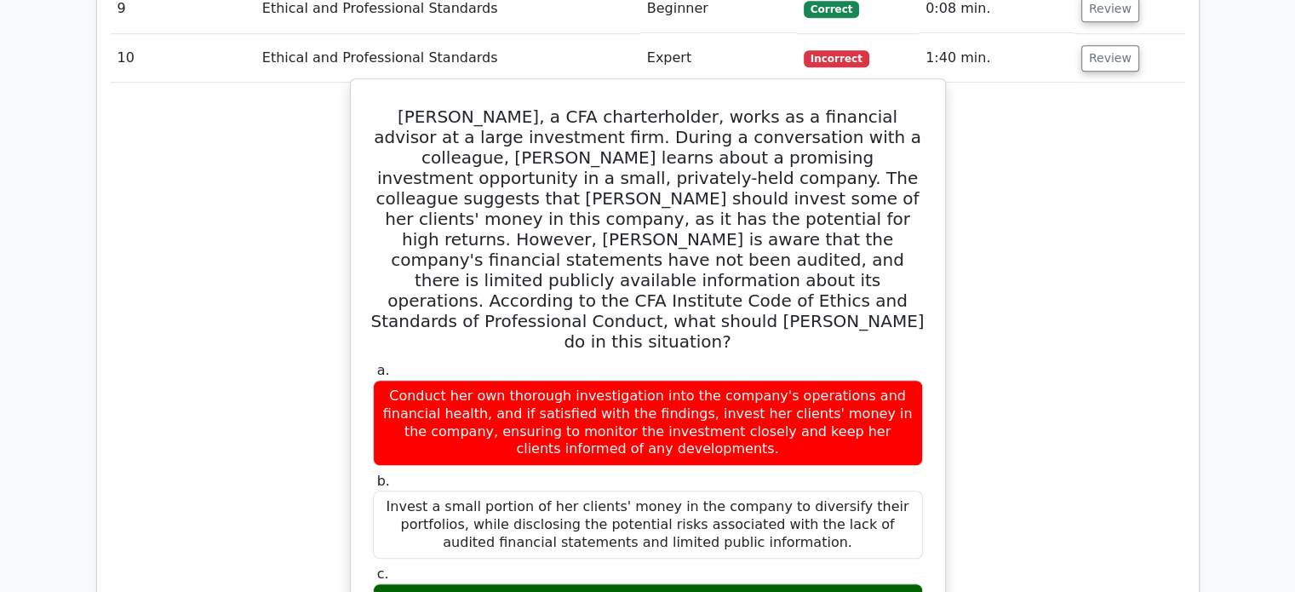
click at [880, 145] on h5 "Samantha, a CFA charterholder, works as a financial advisor at a large investme…" at bounding box center [648, 228] width 554 height 245
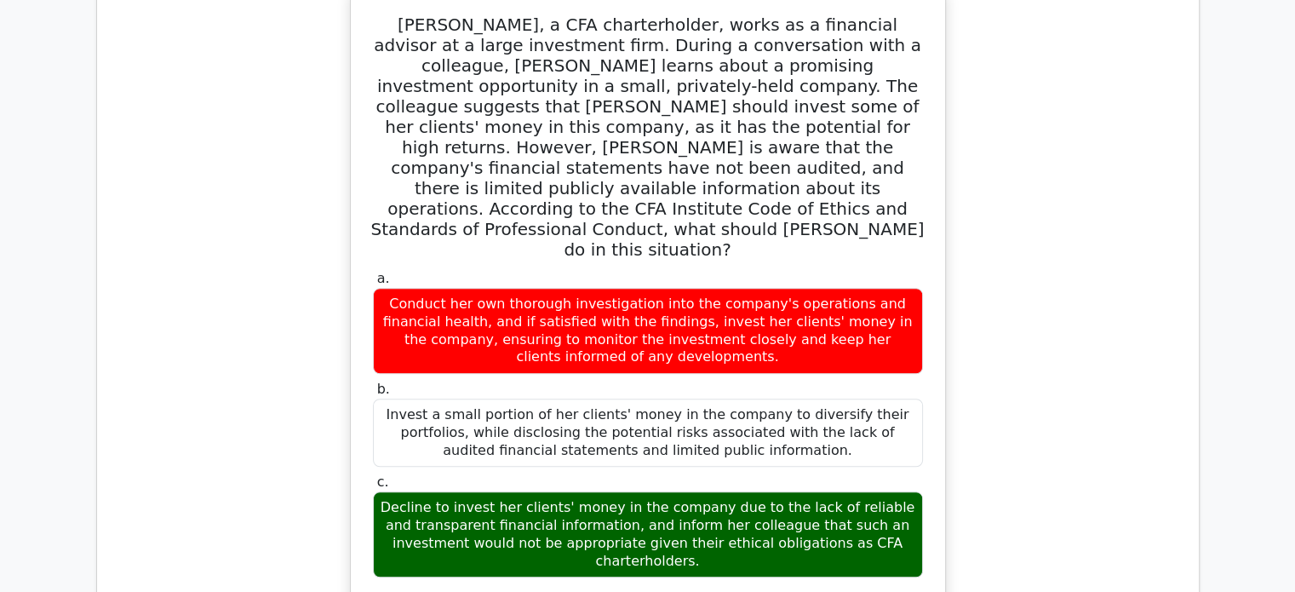
scroll to position [1448, 0]
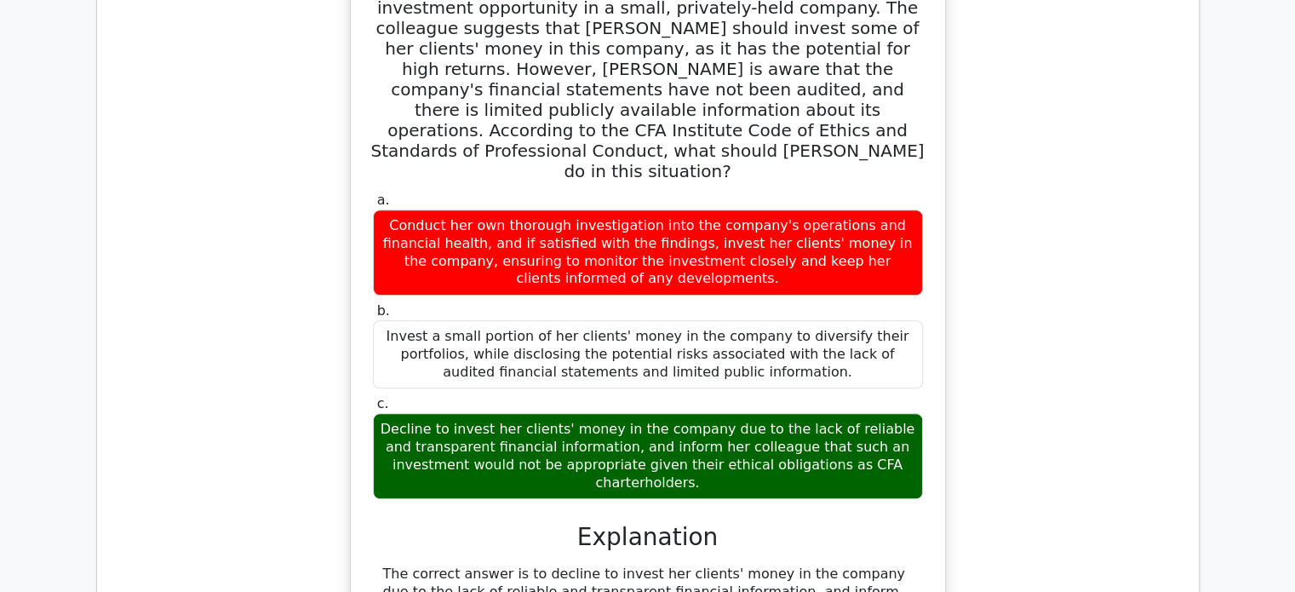
drag, startPoint x: 739, startPoint y: 406, endPoint x: 853, endPoint y: 426, distance: 115.0
click at [853, 426] on div "Decline to invest her clients' money in the company due to the lack of reliable…" at bounding box center [648, 456] width 550 height 86
click at [886, 429] on div "Decline to invest her clients' money in the company due to the lack of reliable…" at bounding box center [648, 456] width 550 height 86
drag, startPoint x: 640, startPoint y: 296, endPoint x: 790, endPoint y: 336, distance: 155.1
click at [790, 336] on div "Invest a small portion of her clients' money in the company to diversify their …" at bounding box center [648, 354] width 550 height 68
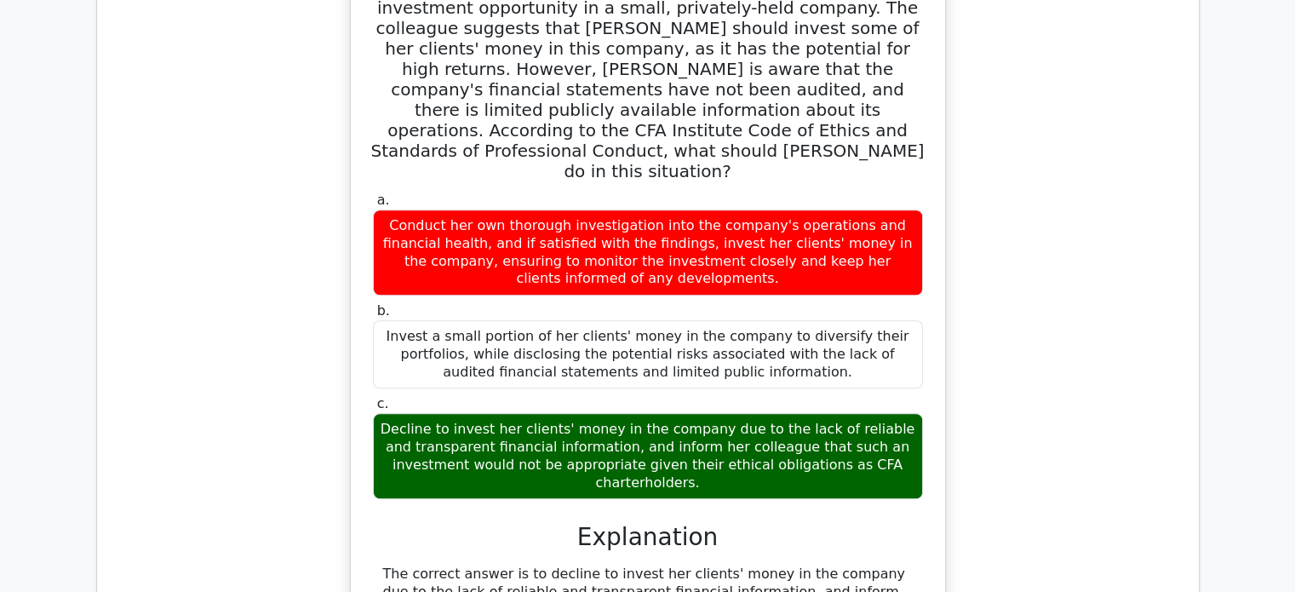
click at [836, 337] on div "Invest a small portion of her clients' money in the company to diversify their …" at bounding box center [648, 354] width 550 height 68
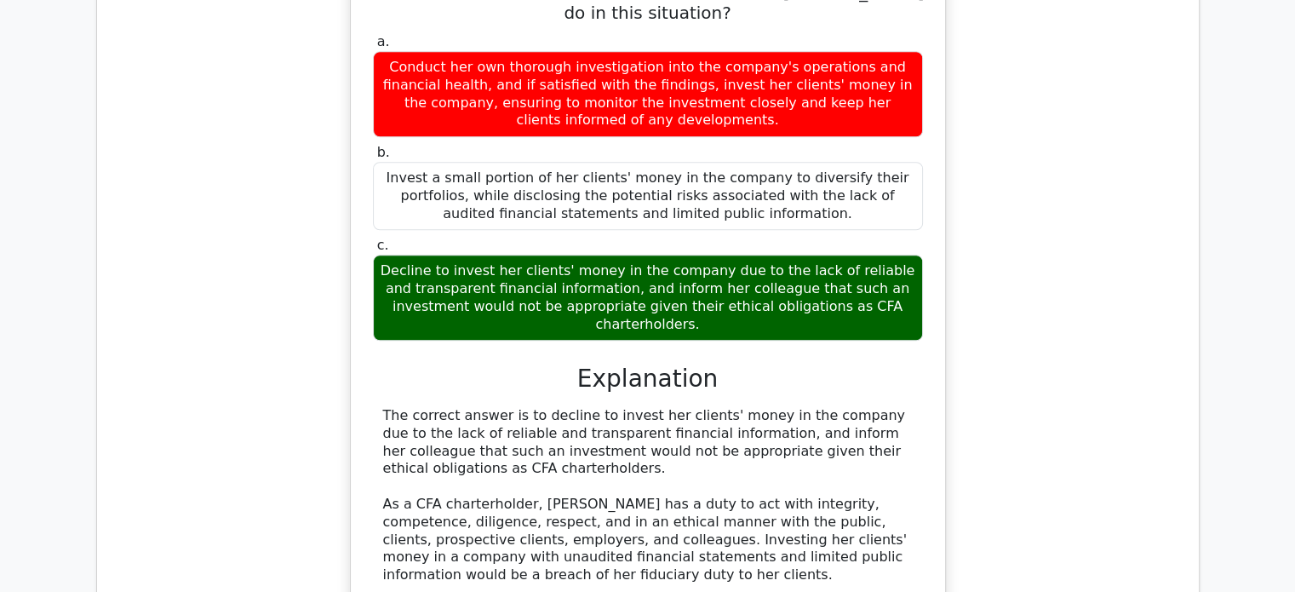
scroll to position [1618, 0]
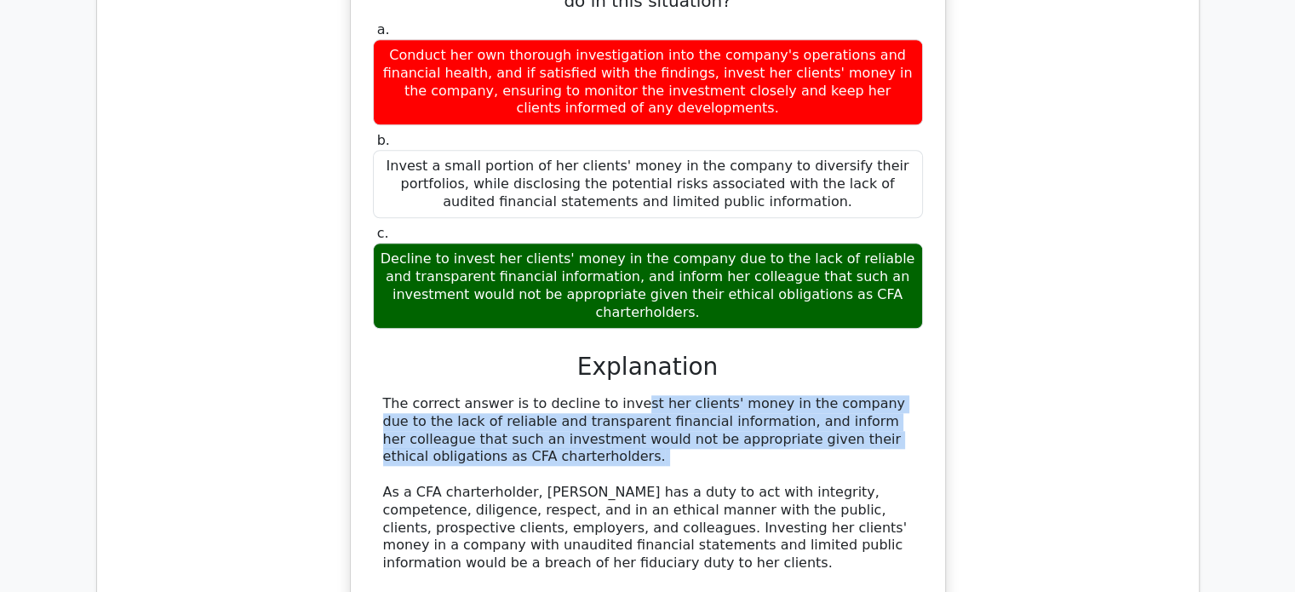
drag, startPoint x: 520, startPoint y: 336, endPoint x: 784, endPoint y: 415, distance: 276.5
click at [784, 415] on div "The correct answer is to decline to invest her clients' money in the company du…" at bounding box center [648, 572] width 530 height 354
click at [863, 401] on div "The correct answer is to decline to invest her clients' money in the company du…" at bounding box center [648, 572] width 530 height 354
click at [863, 400] on div "The correct answer is to decline to invest her clients' money in the company du…" at bounding box center [648, 572] width 530 height 354
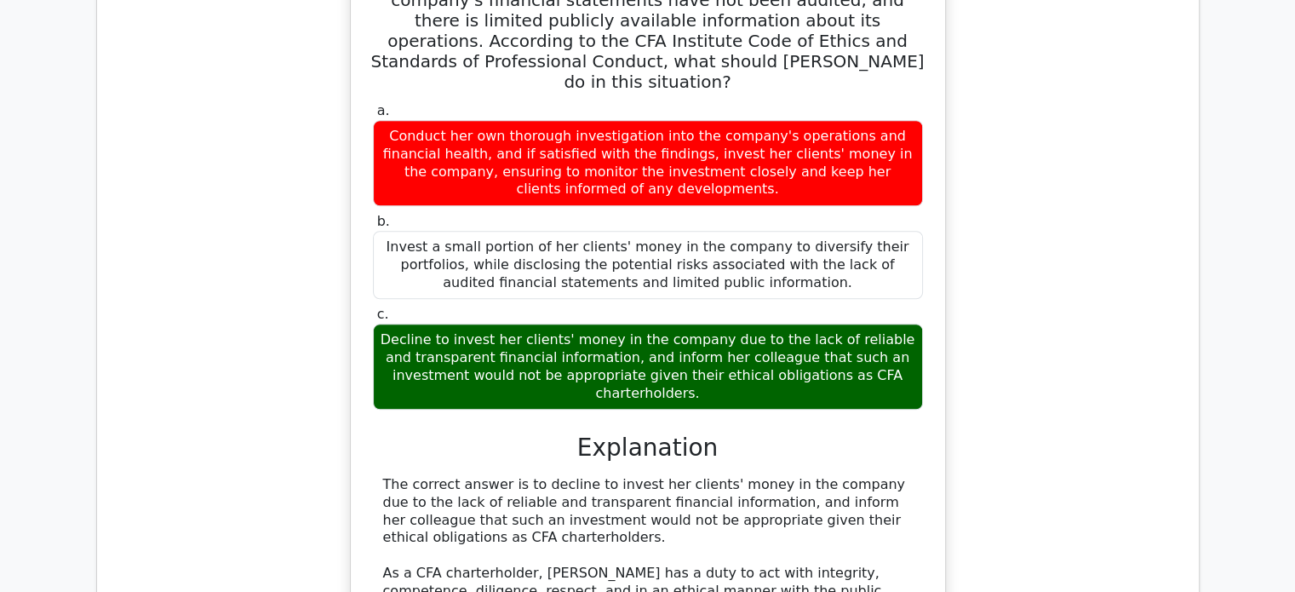
scroll to position [1533, 0]
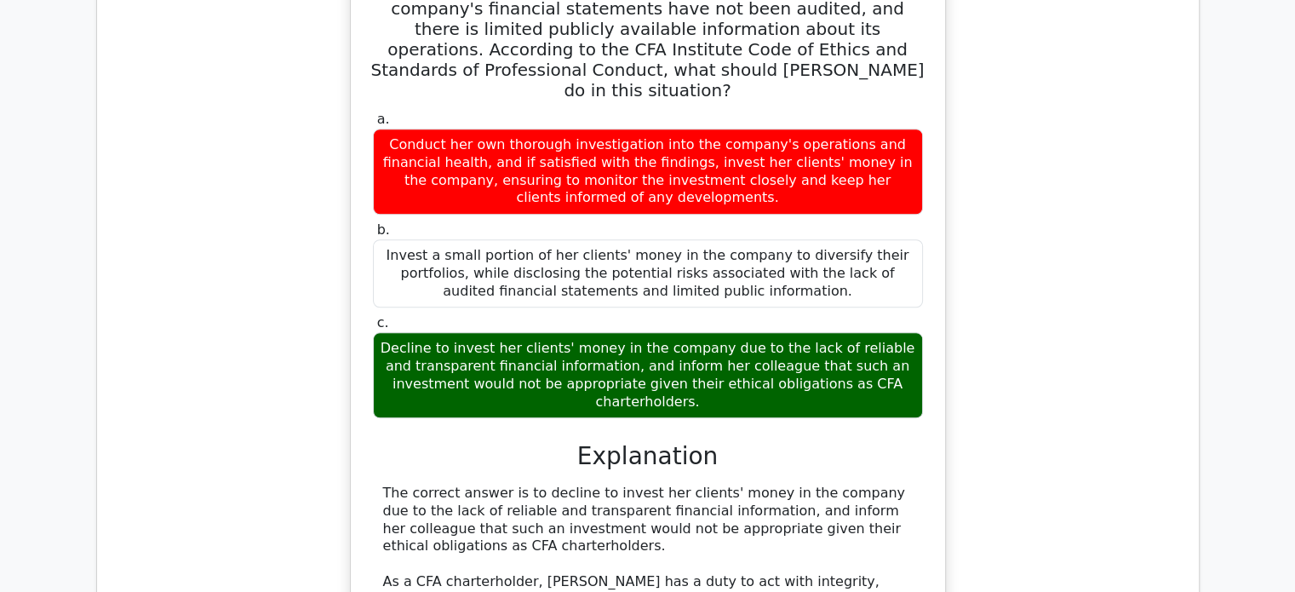
click at [968, 361] on div "Samantha, a CFA charterholder, works as a financial advisor at a large investme…" at bounding box center [648, 378] width 1075 height 1102
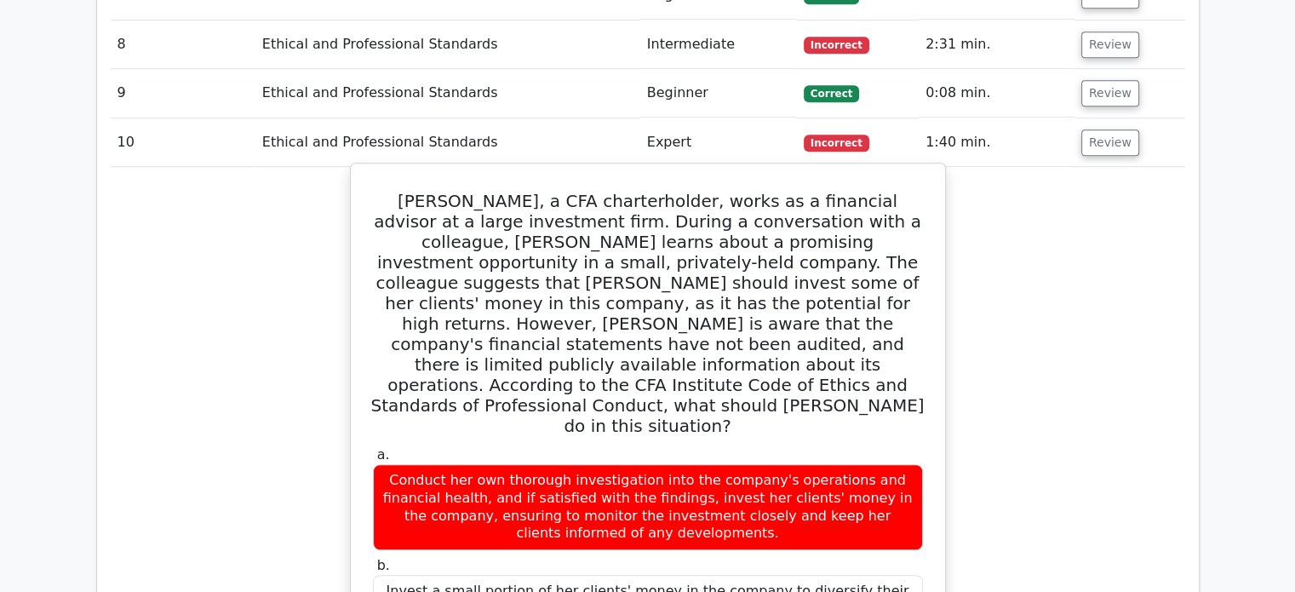
scroll to position [1107, 0]
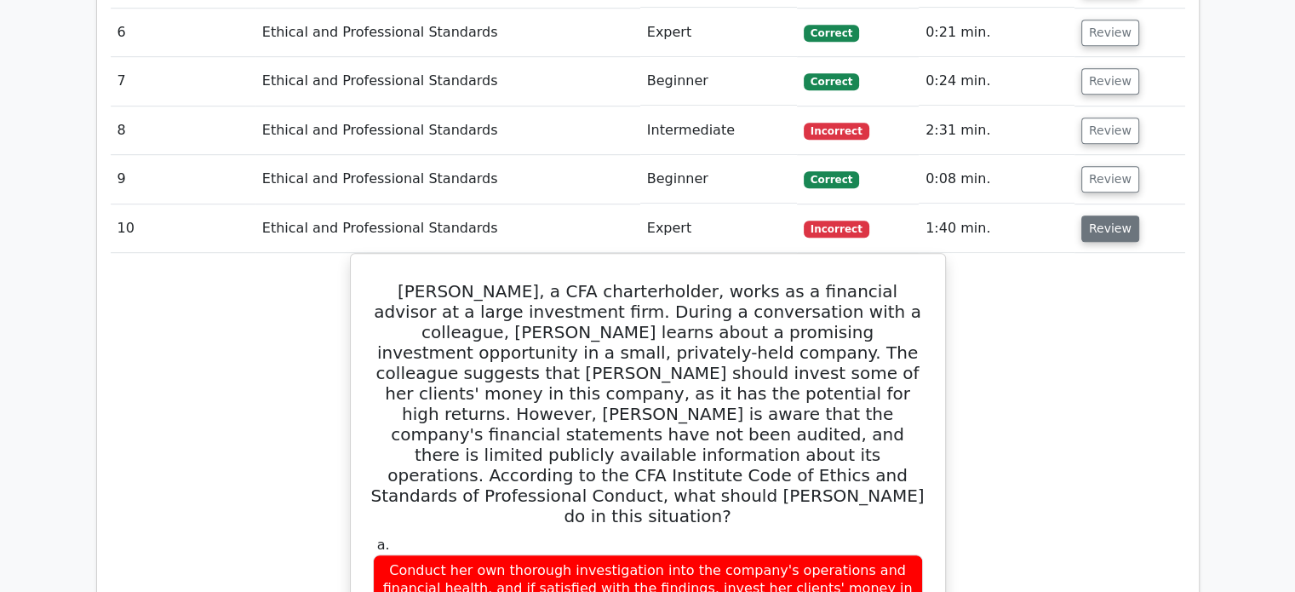
click at [1101, 234] on button "Review" at bounding box center [1111, 228] width 58 height 26
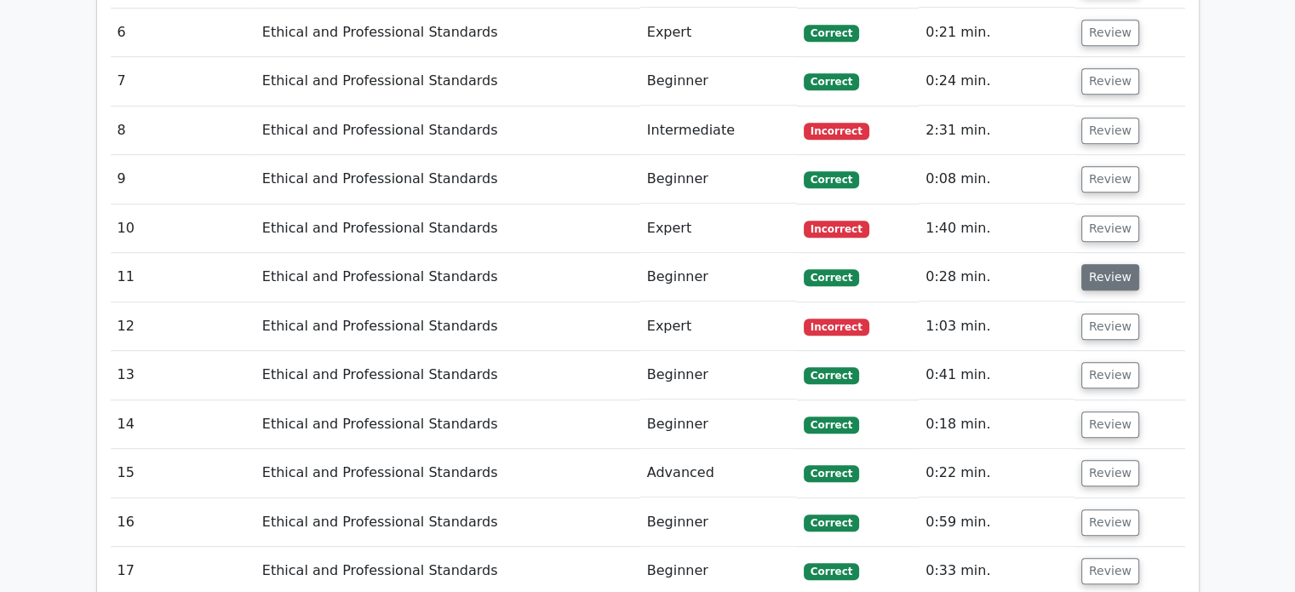
click at [1107, 269] on button "Review" at bounding box center [1111, 277] width 58 height 26
click at [1107, 277] on button "Review" at bounding box center [1111, 277] width 58 height 26
click at [1088, 273] on button "Review" at bounding box center [1111, 277] width 58 height 26
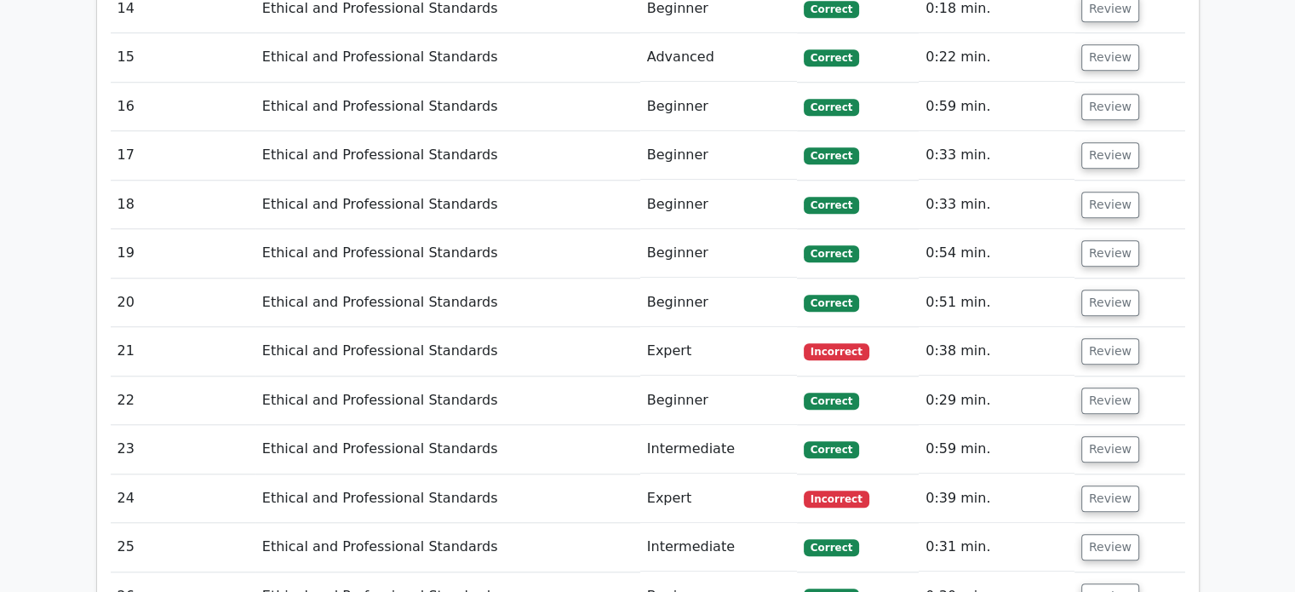
scroll to position [1533, 0]
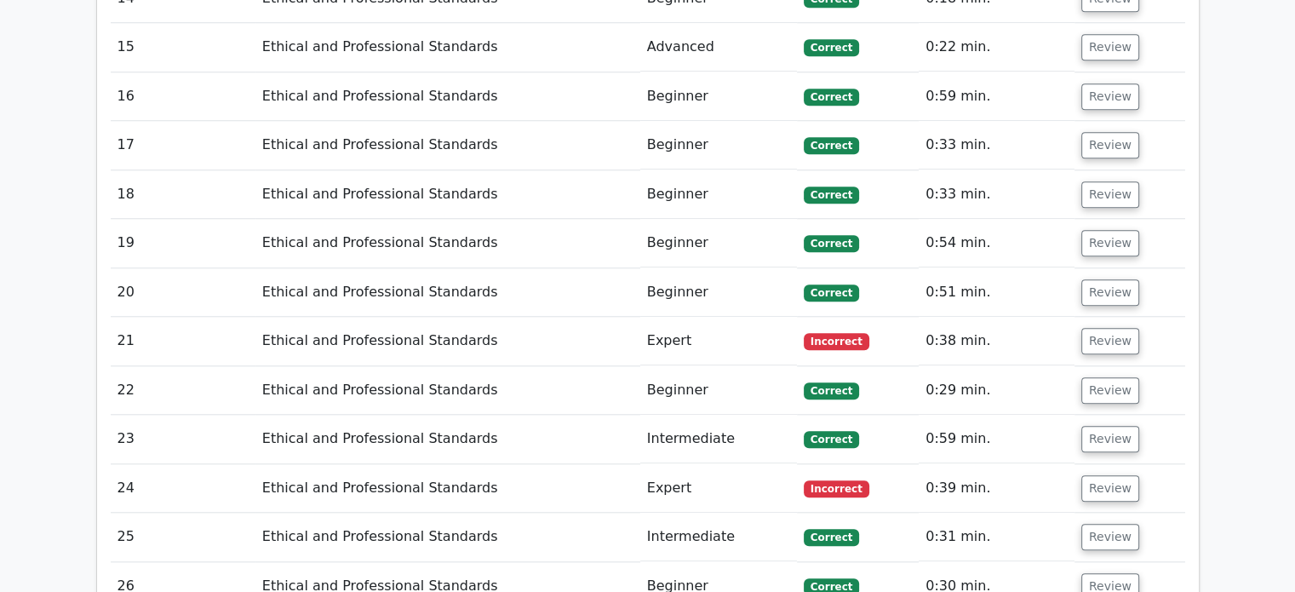
click at [1130, 185] on td "Review" at bounding box center [1130, 194] width 111 height 49
click at [1116, 190] on button "Review" at bounding box center [1111, 194] width 58 height 26
click at [1082, 340] on button "Review" at bounding box center [1111, 341] width 58 height 26
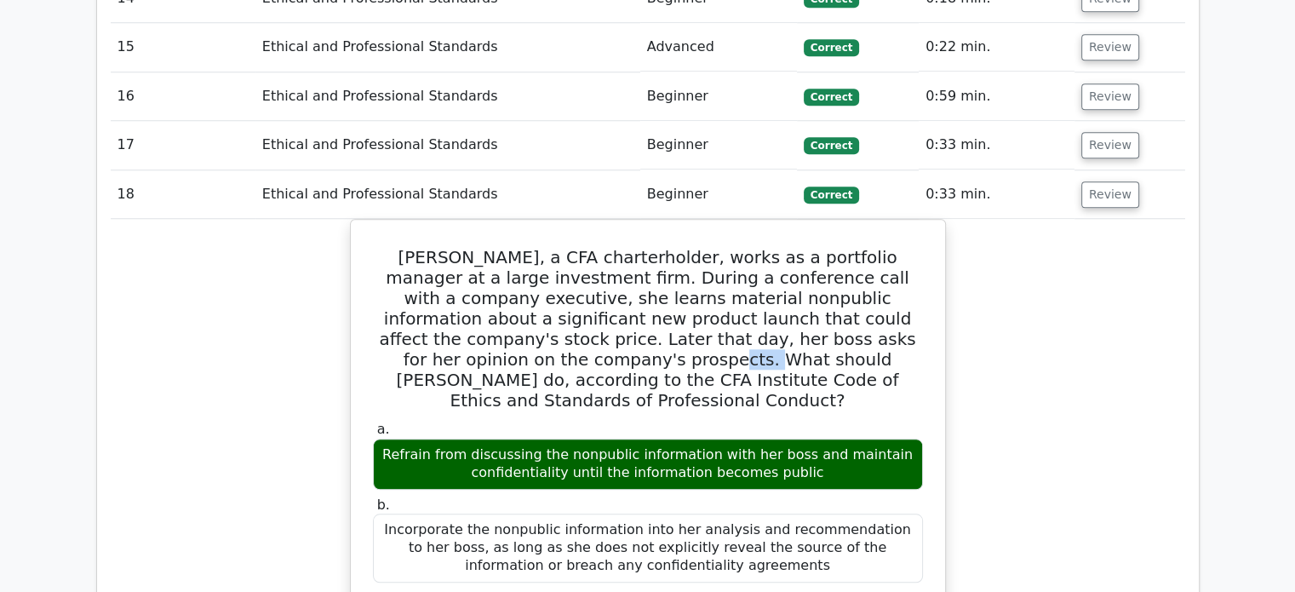
click at [1114, 195] on button "Review" at bounding box center [1111, 194] width 58 height 26
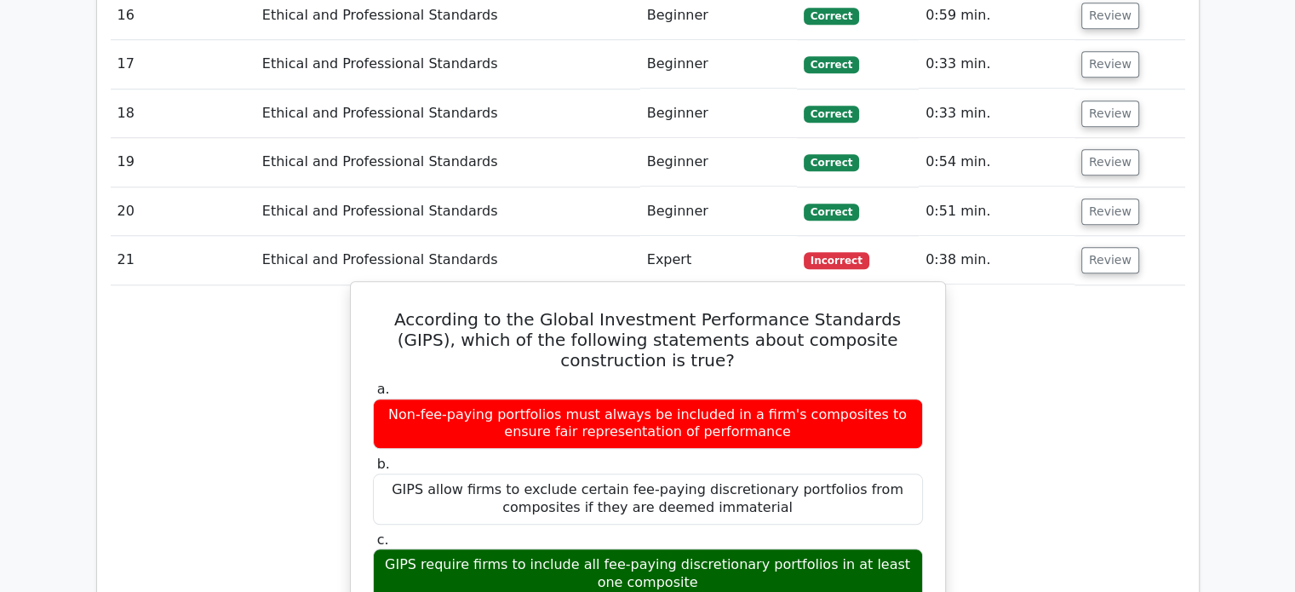
scroll to position [1618, 0]
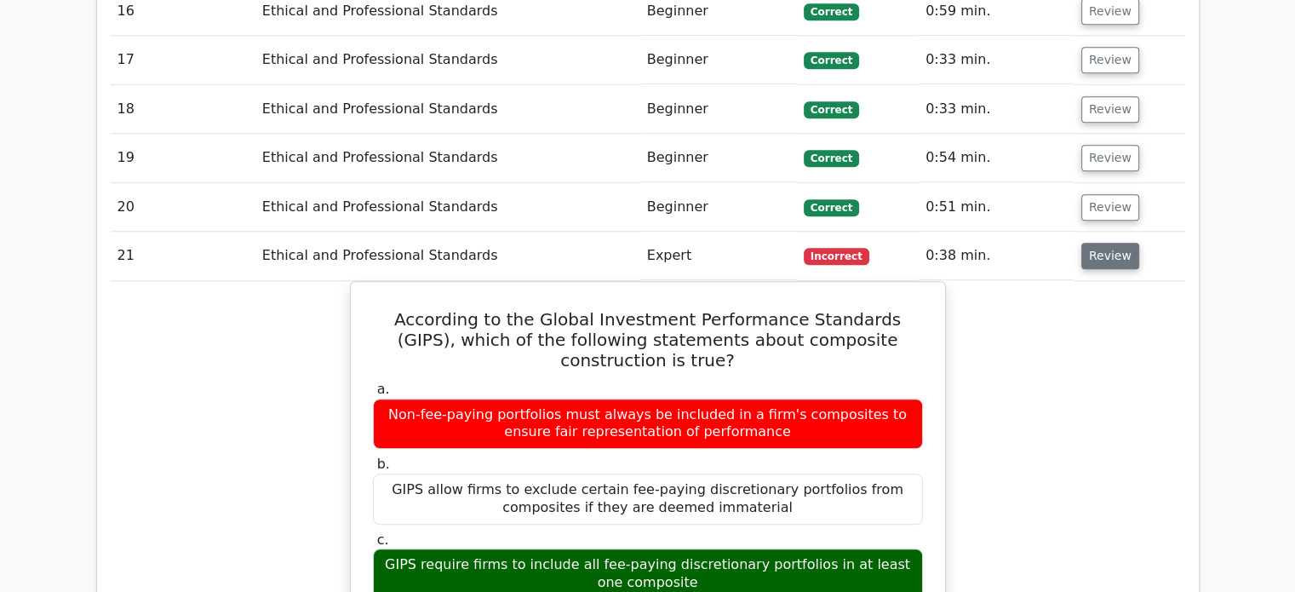
click at [1101, 258] on button "Review" at bounding box center [1111, 256] width 58 height 26
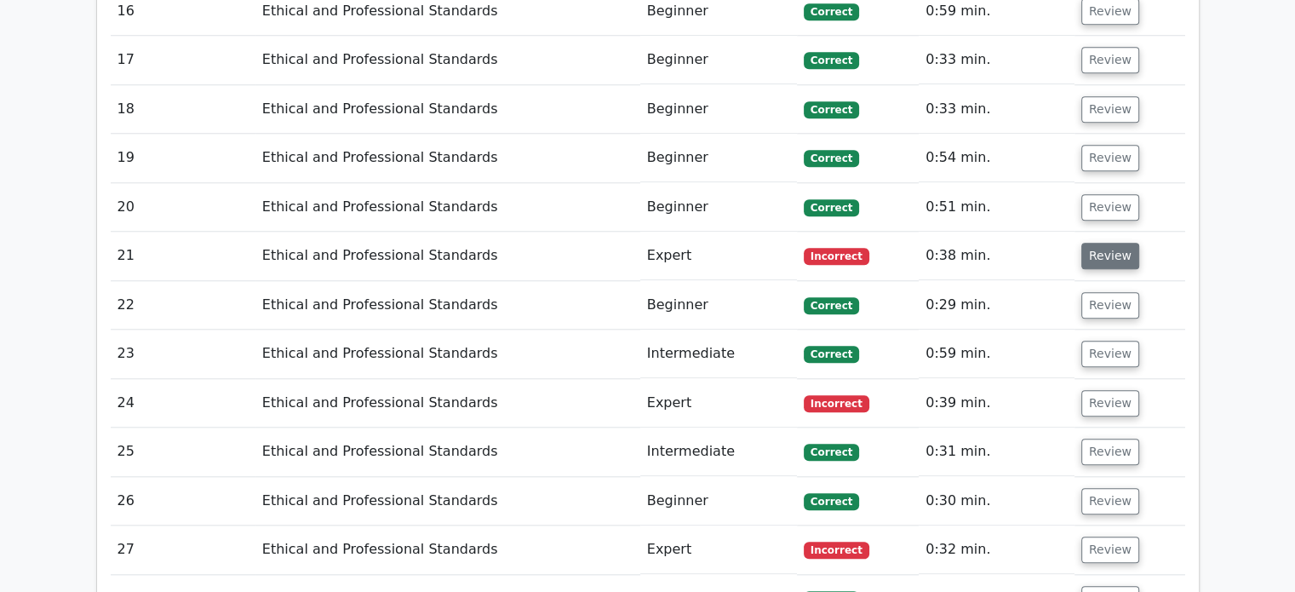
click at [1099, 258] on button "Review" at bounding box center [1111, 256] width 58 height 26
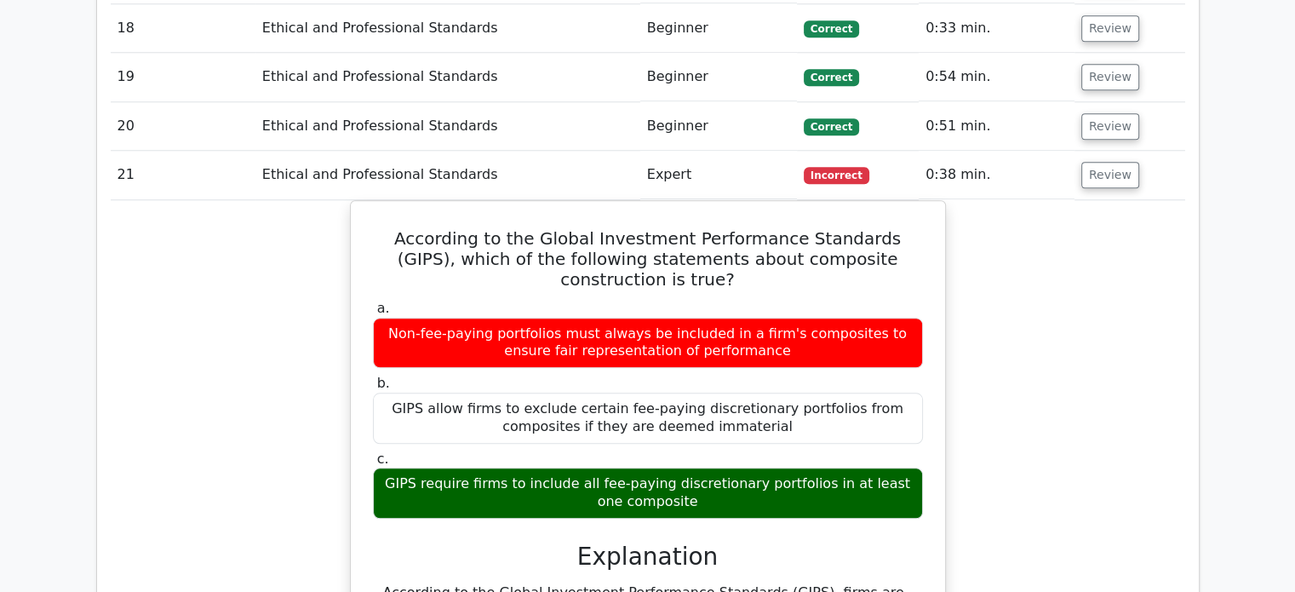
scroll to position [1703, 0]
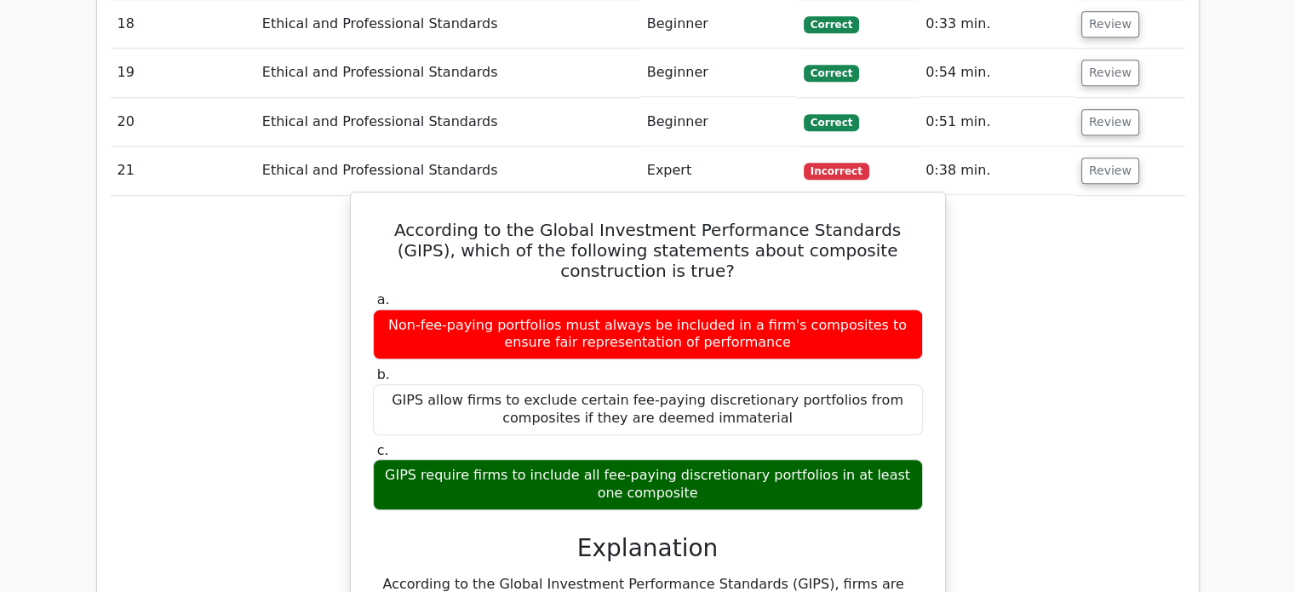
drag, startPoint x: 562, startPoint y: 467, endPoint x: 686, endPoint y: 479, distance: 125.0
click at [686, 479] on div "GIPS require firms to include all fee-paying discretionary portfolios in at lea…" at bounding box center [648, 484] width 550 height 51
click at [686, 482] on div "GIPS require firms to include all fee-paying discretionary portfolios in at lea…" at bounding box center [648, 484] width 550 height 51
drag, startPoint x: 845, startPoint y: 466, endPoint x: 895, endPoint y: 470, distance: 50.4
click at [893, 470] on div "GIPS require firms to include all fee-paying discretionary portfolios in at lea…" at bounding box center [648, 484] width 550 height 51
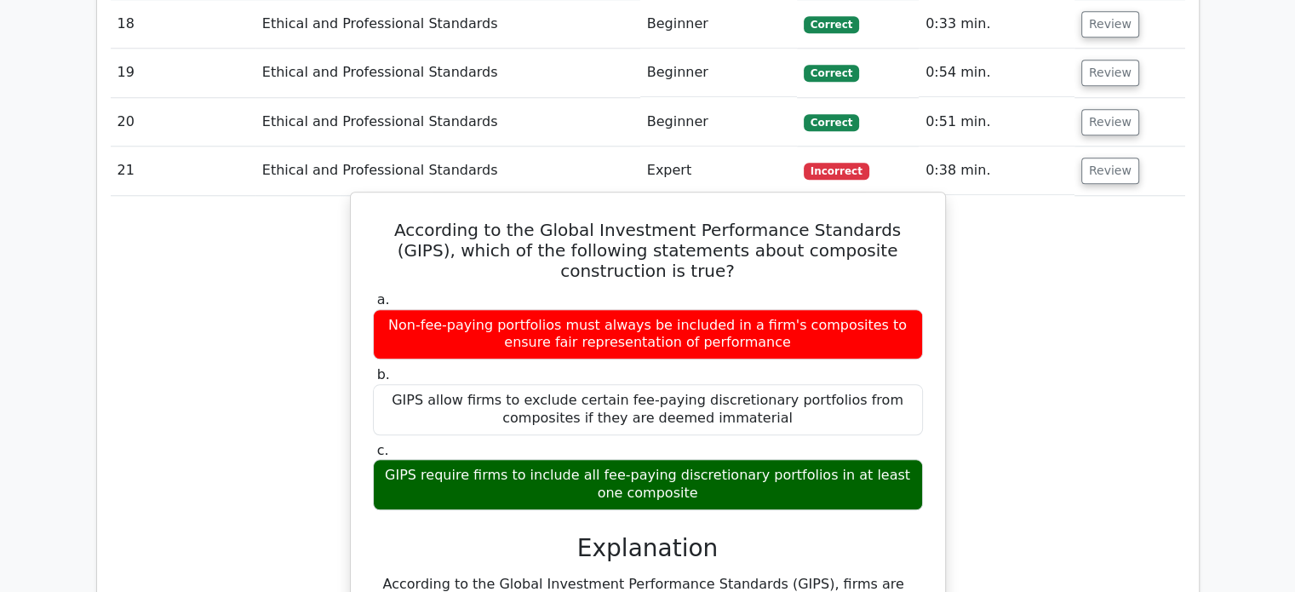
click at [890, 479] on div "GIPS require firms to include all fee-paying discretionary portfolios in at lea…" at bounding box center [648, 484] width 550 height 51
drag, startPoint x: 623, startPoint y: 310, endPoint x: 756, endPoint y: 337, distance: 136.5
click at [756, 337] on div "Non-fee-paying portfolios must always be included in a firm's composites to ens…" at bounding box center [648, 334] width 550 height 51
click at [790, 343] on div "Non-fee-paying portfolios must always be included in a firm's composites to ens…" at bounding box center [648, 334] width 550 height 51
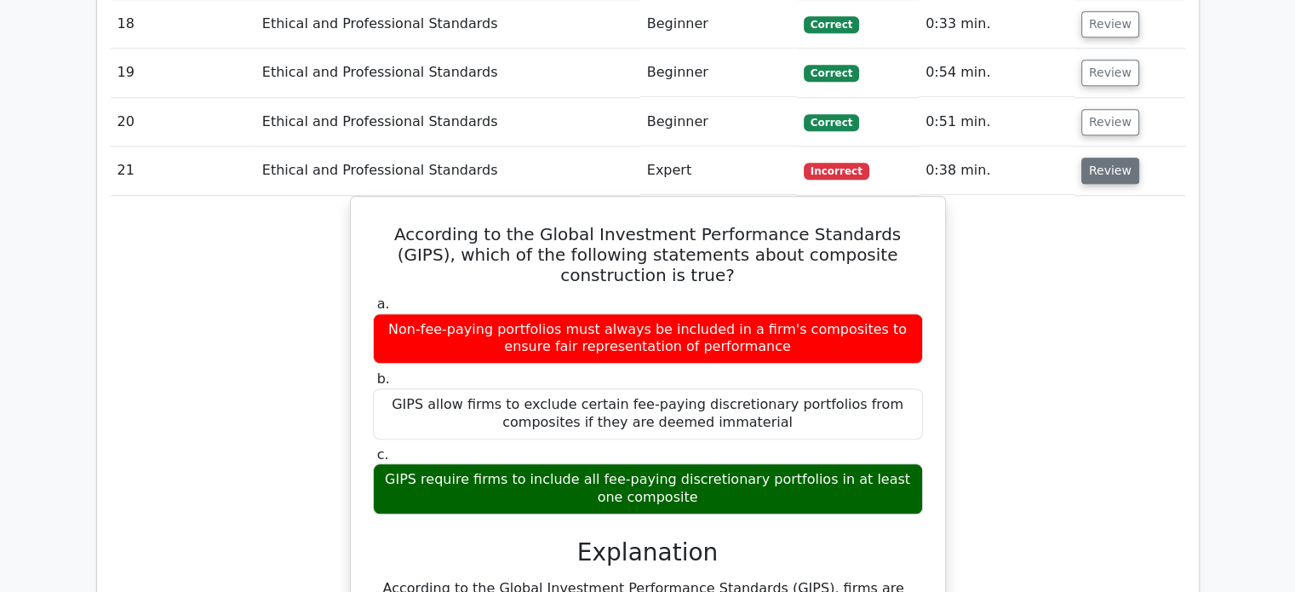
click at [1095, 172] on button "Review" at bounding box center [1111, 171] width 58 height 26
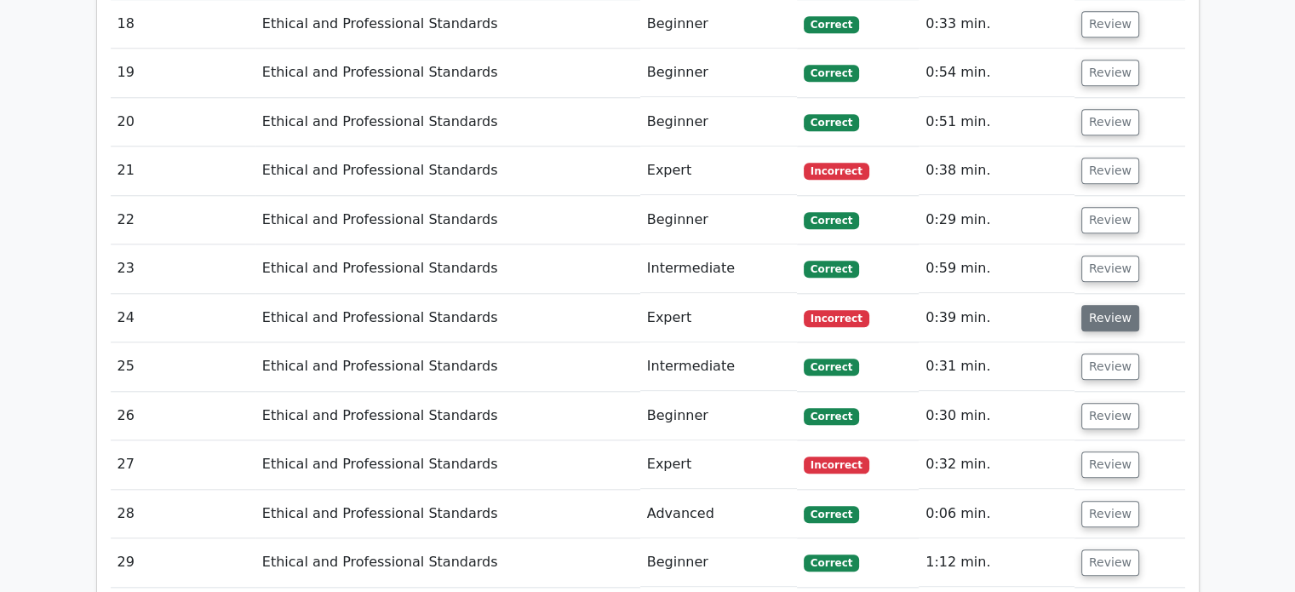
click at [1103, 306] on button "Review" at bounding box center [1111, 318] width 58 height 26
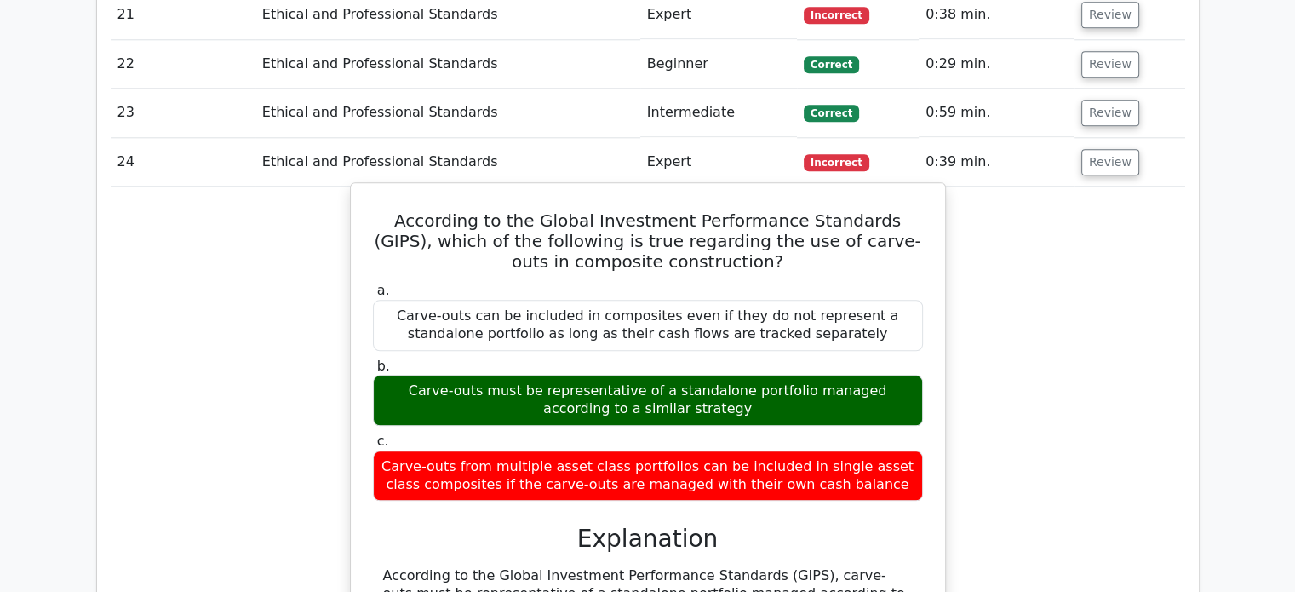
scroll to position [1874, 0]
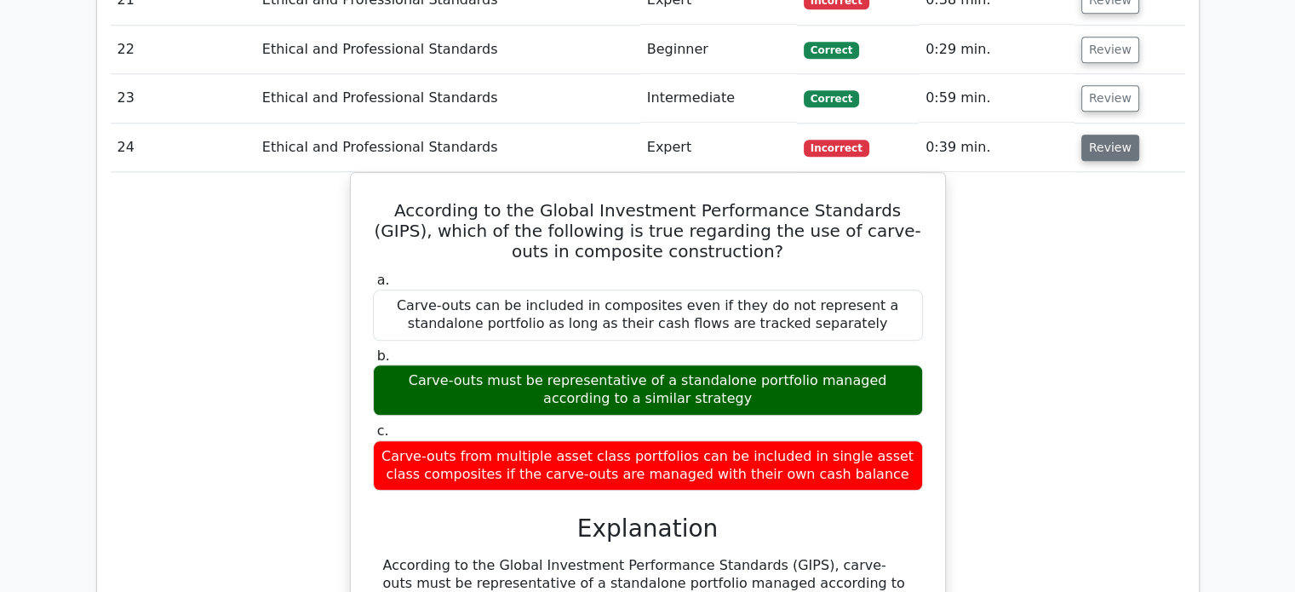
click at [1105, 135] on button "Review" at bounding box center [1111, 148] width 58 height 26
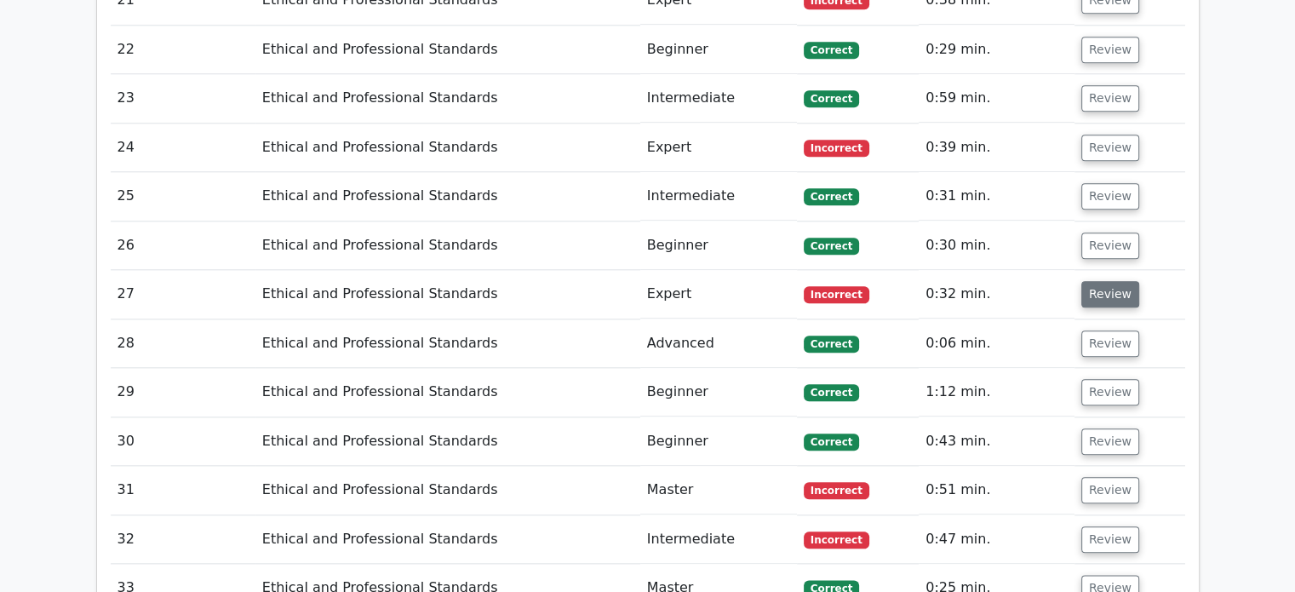
click at [1101, 285] on button "Review" at bounding box center [1111, 294] width 58 height 26
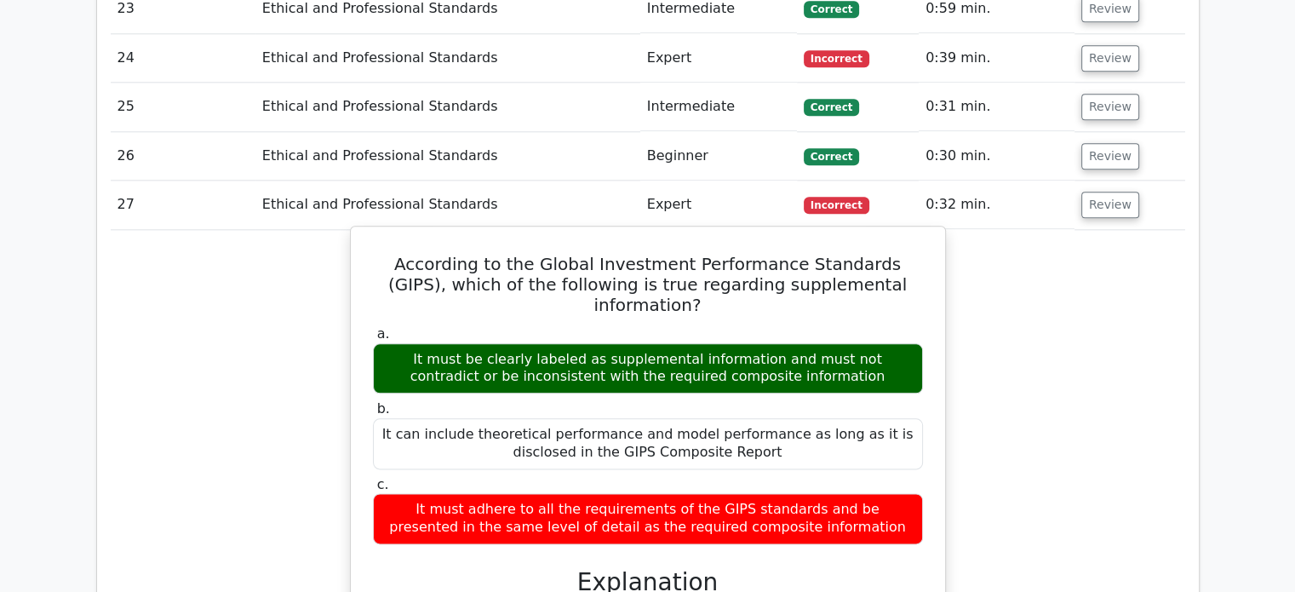
scroll to position [2044, 0]
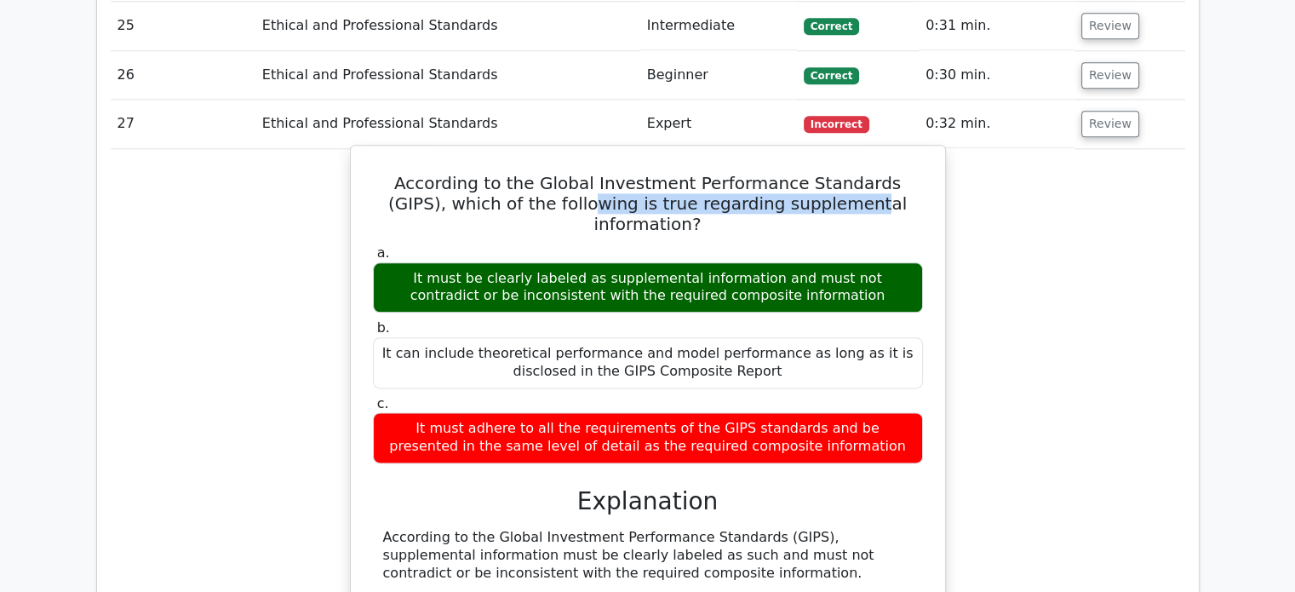
drag, startPoint x: 675, startPoint y: 190, endPoint x: 798, endPoint y: 192, distance: 123.5
click at [792, 192] on h5 "According to the Global Investment Performance Standards (GIPS), which of the f…" at bounding box center [648, 203] width 554 height 61
click at [830, 203] on h5 "According to the Global Investment Performance Standards (GIPS), which of the f…" at bounding box center [648, 203] width 554 height 61
drag, startPoint x: 607, startPoint y: 254, endPoint x: 830, endPoint y: 271, distance: 223.8
click at [830, 271] on div "It must be clearly labeled as supplemental information and must not contradict …" at bounding box center [648, 287] width 550 height 51
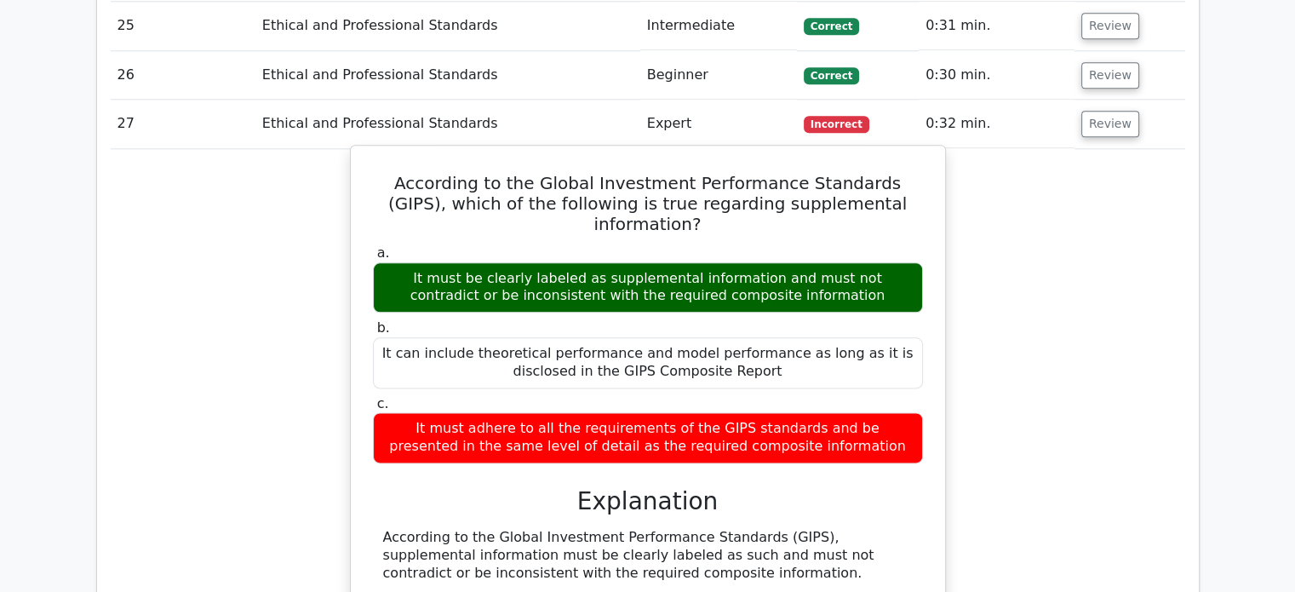
click at [844, 273] on div "It must be clearly labeled as supplemental information and must not contradict …" at bounding box center [648, 287] width 550 height 51
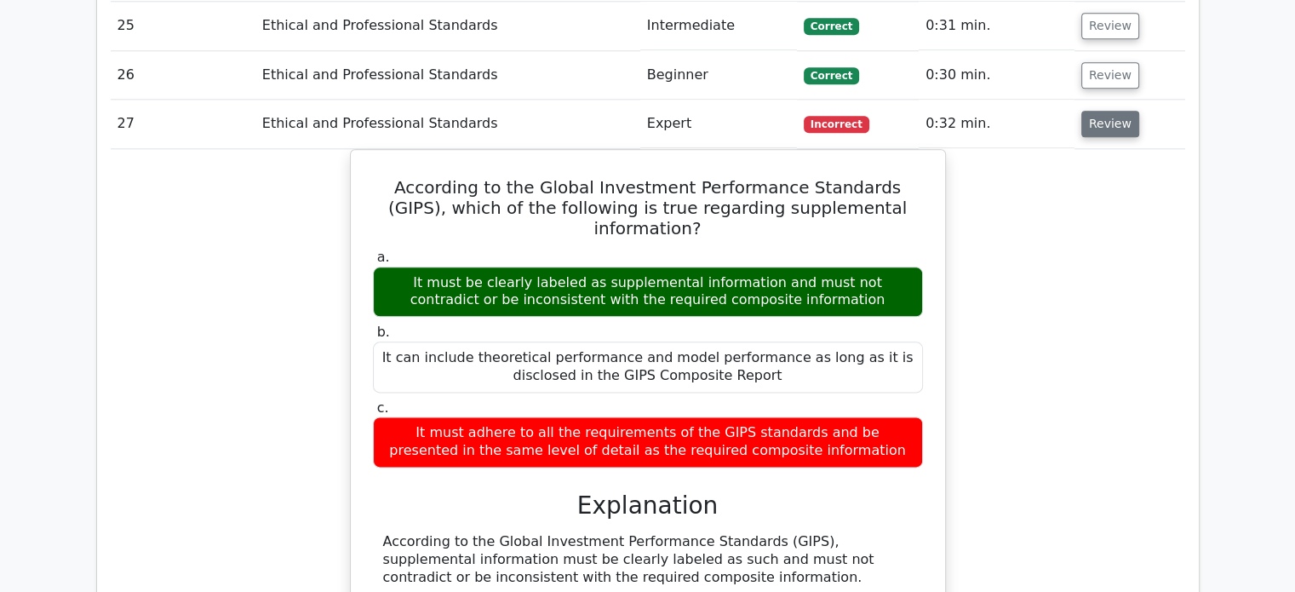
click at [1100, 118] on button "Review" at bounding box center [1111, 124] width 58 height 26
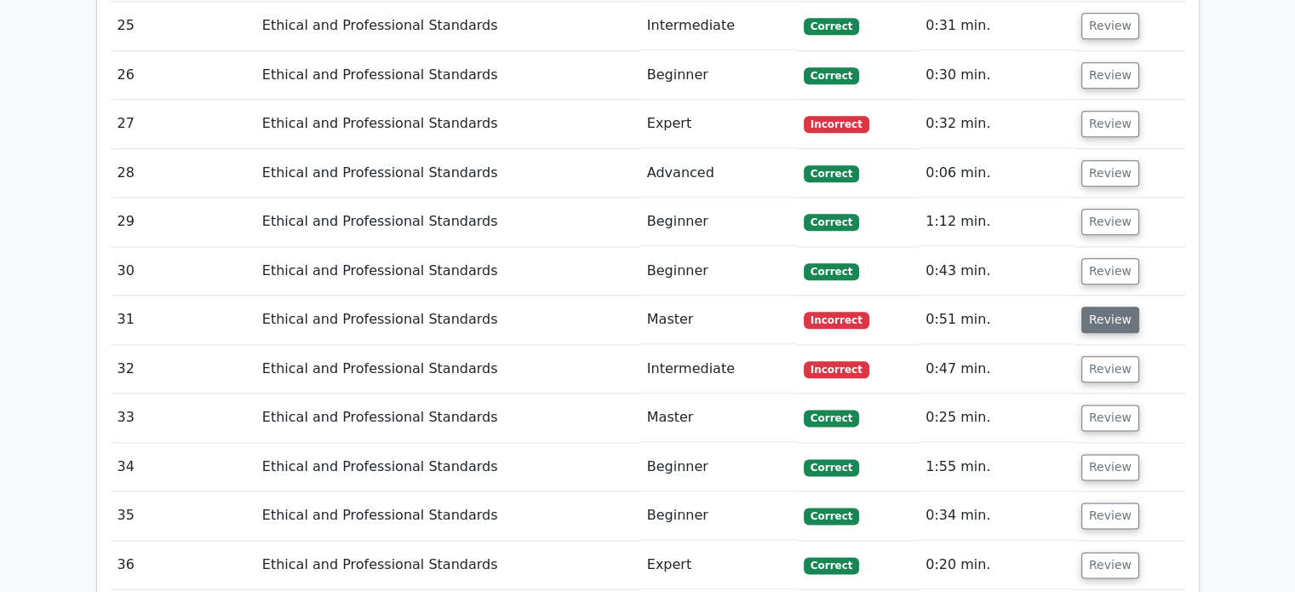
click at [1088, 308] on button "Review" at bounding box center [1111, 320] width 58 height 26
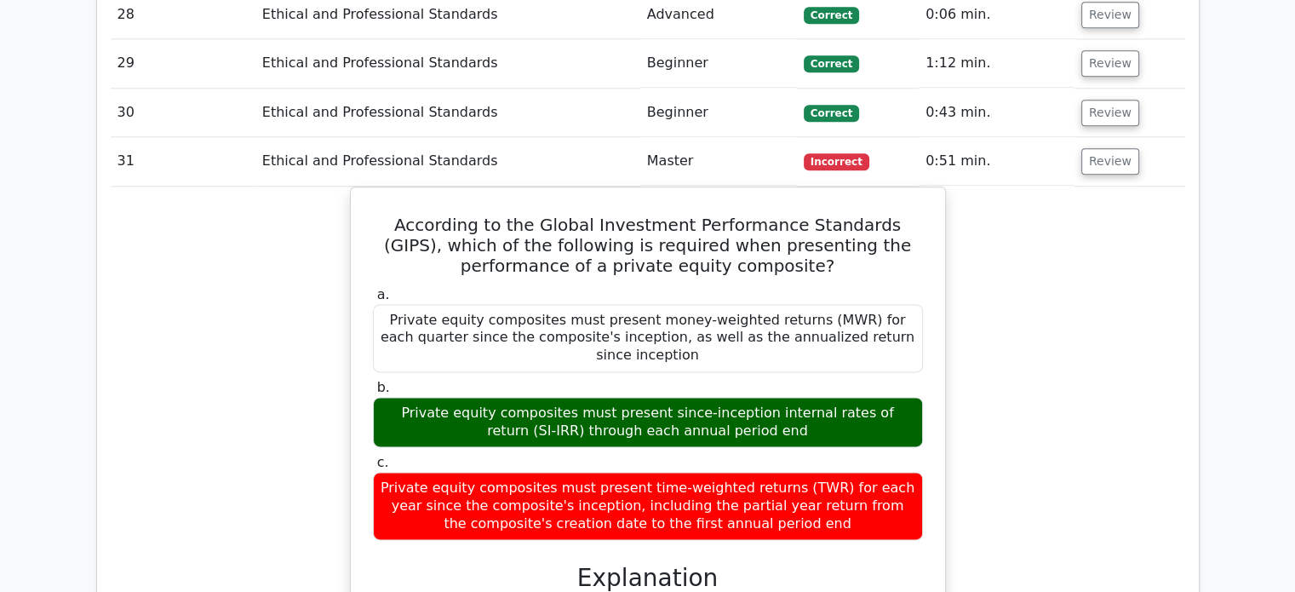
scroll to position [2214, 0]
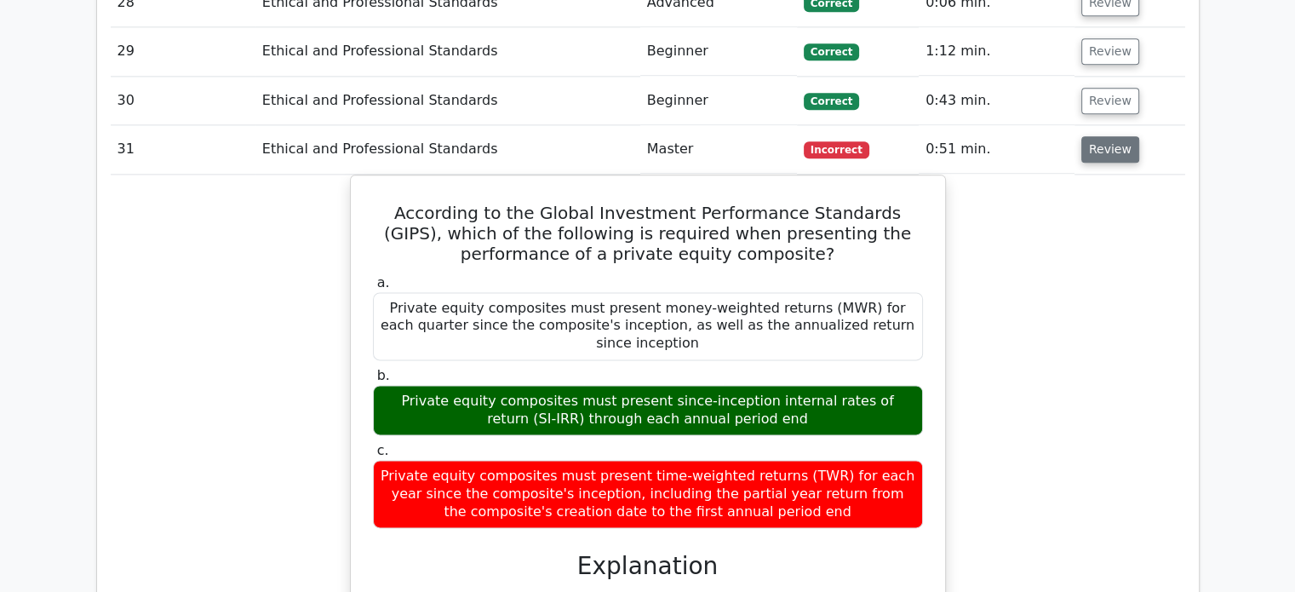
click at [1082, 149] on button "Review" at bounding box center [1111, 149] width 58 height 26
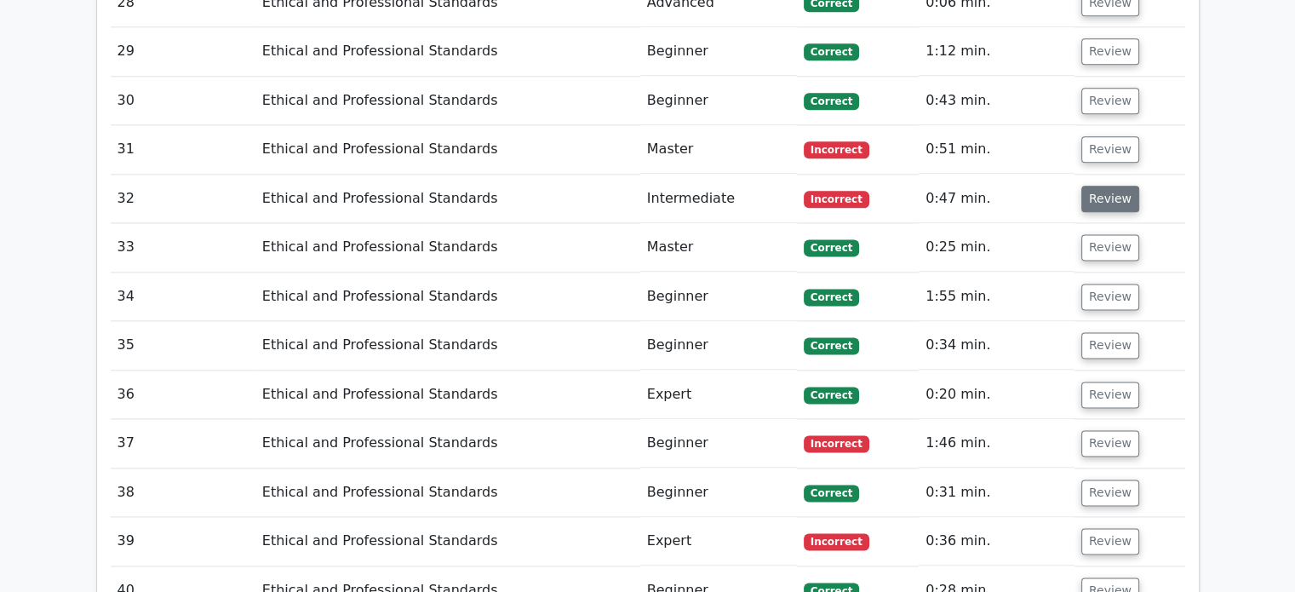
click at [1098, 190] on button "Review" at bounding box center [1111, 199] width 58 height 26
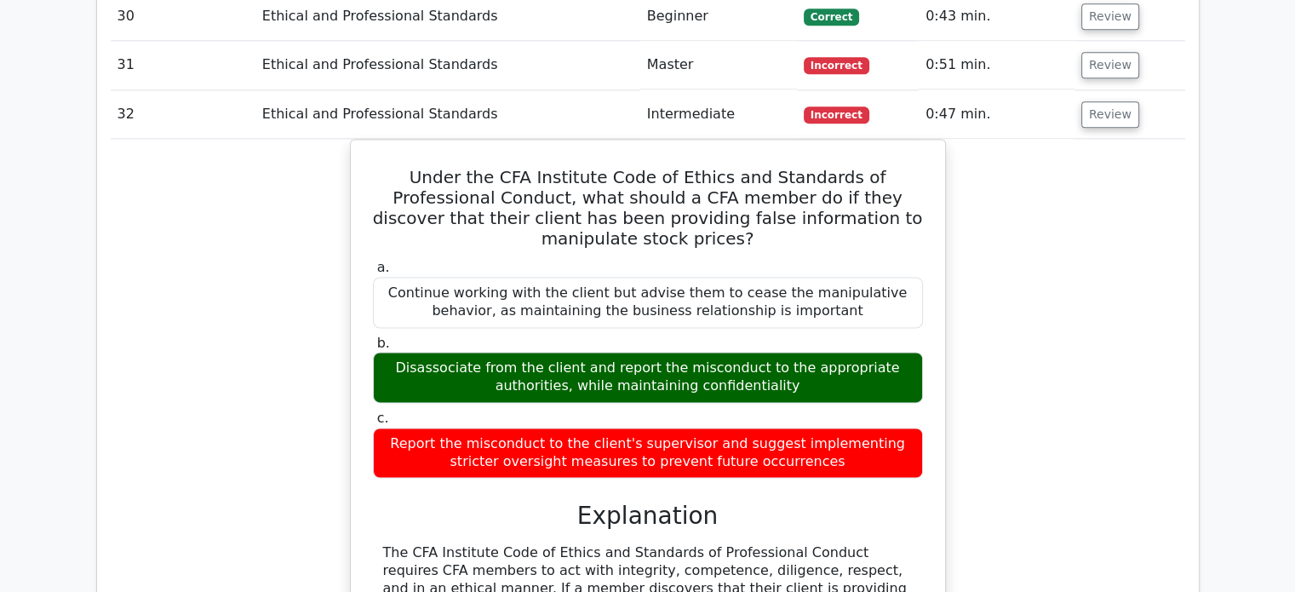
scroll to position [2300, 0]
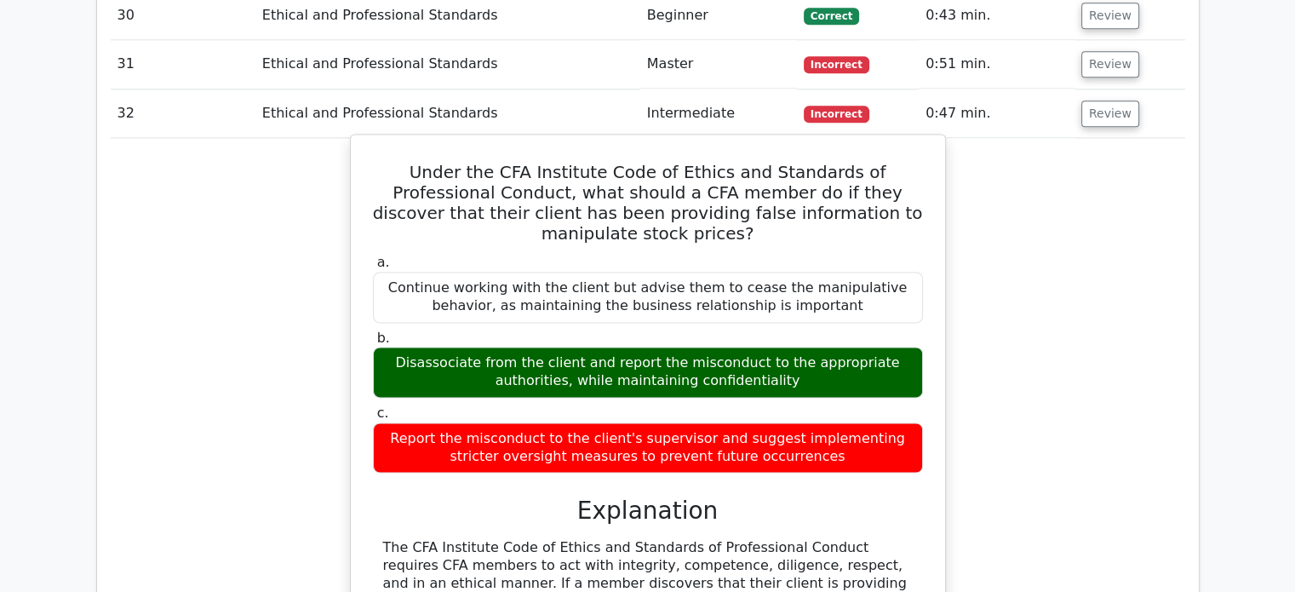
drag, startPoint x: 770, startPoint y: 173, endPoint x: 876, endPoint y: 208, distance: 112.0
click at [871, 208] on h5 "Under the CFA Institute Code of Ethics and Standards of Professional Conduct, w…" at bounding box center [648, 203] width 554 height 82
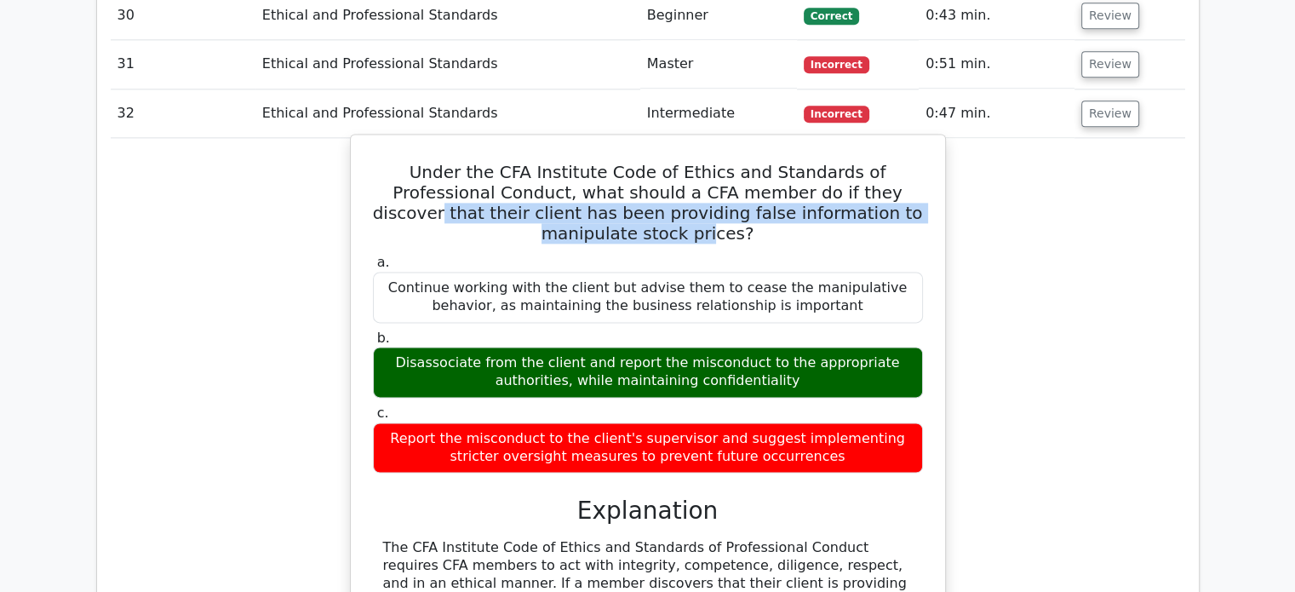
drag, startPoint x: 824, startPoint y: 187, endPoint x: 887, endPoint y: 206, distance: 66.0
click at [887, 206] on h5 "Under the CFA Institute Code of Ethics and Standards of Professional Conduct, w…" at bounding box center [648, 203] width 554 height 82
click at [893, 213] on h5 "Under the CFA Institute Code of Ethics and Standards of Professional Conduct, w…" at bounding box center [648, 203] width 554 height 82
click at [744, 211] on h5 "Under the CFA Institute Code of Ethics and Standards of Professional Conduct, w…" at bounding box center [648, 203] width 554 height 82
drag, startPoint x: 596, startPoint y: 330, endPoint x: 777, endPoint y: 350, distance: 181.7
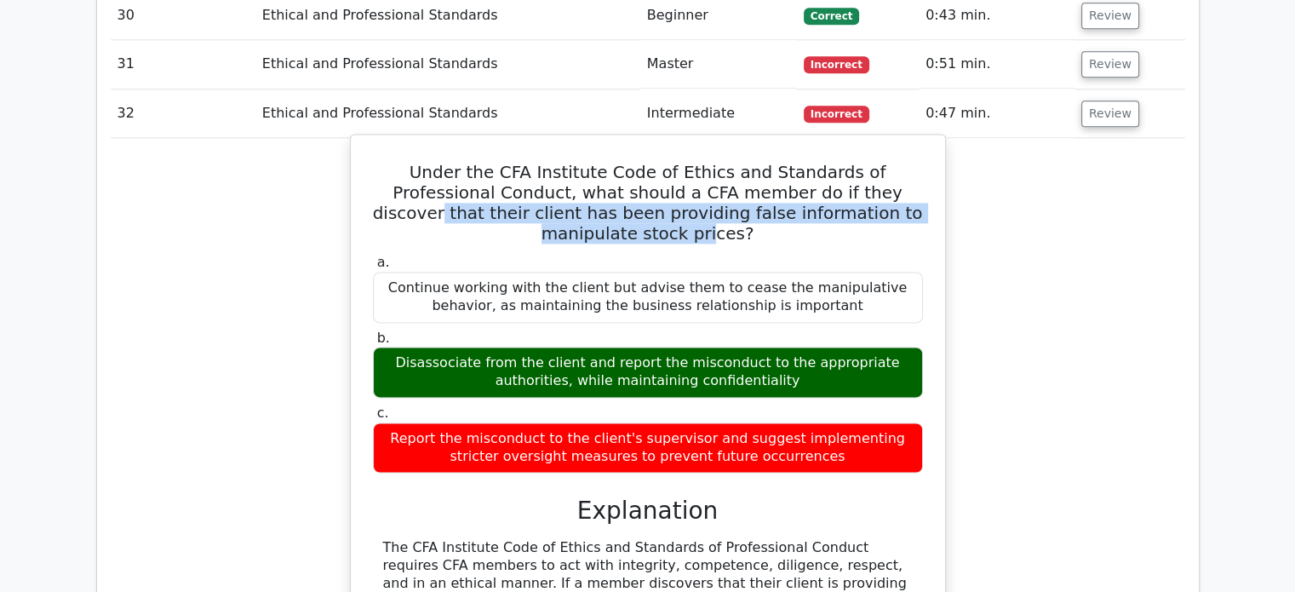
click at [777, 350] on div "Disassociate from the client and report the misconduct to the appropriate autho…" at bounding box center [648, 372] width 550 height 51
click at [797, 347] on div "Disassociate from the client and report the misconduct to the appropriate autho…" at bounding box center [648, 372] width 550 height 51
drag, startPoint x: 818, startPoint y: 184, endPoint x: 903, endPoint y: 213, distance: 89.2
click at [903, 213] on h5 "Under the CFA Institute Code of Ethics and Standards of Professional Conduct, w…" at bounding box center [648, 203] width 554 height 82
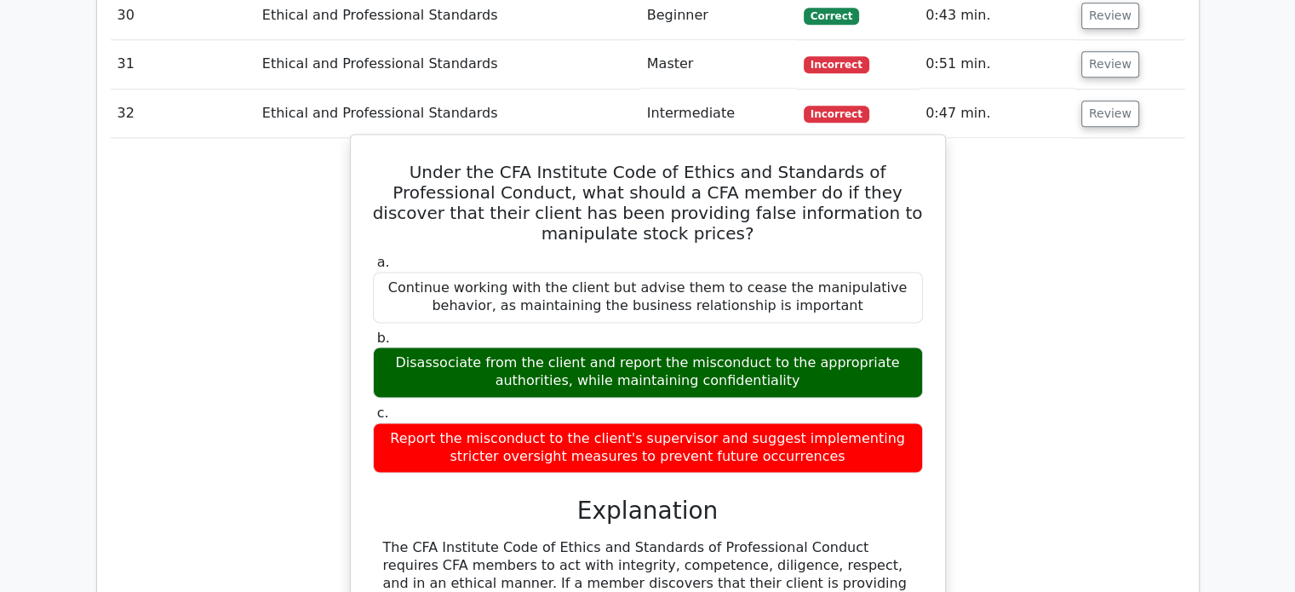
click at [924, 215] on div "Under the CFA Institute Code of Ethics and Standards of Professional Conduct, w…" at bounding box center [648, 521] width 581 height 761
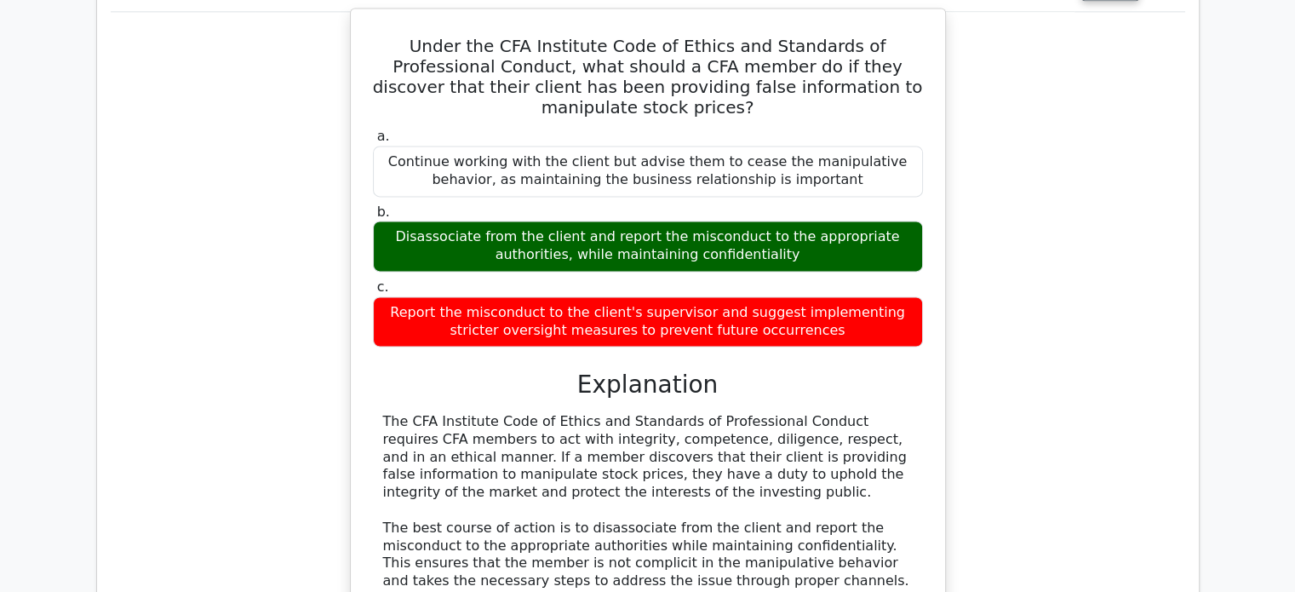
scroll to position [2470, 0]
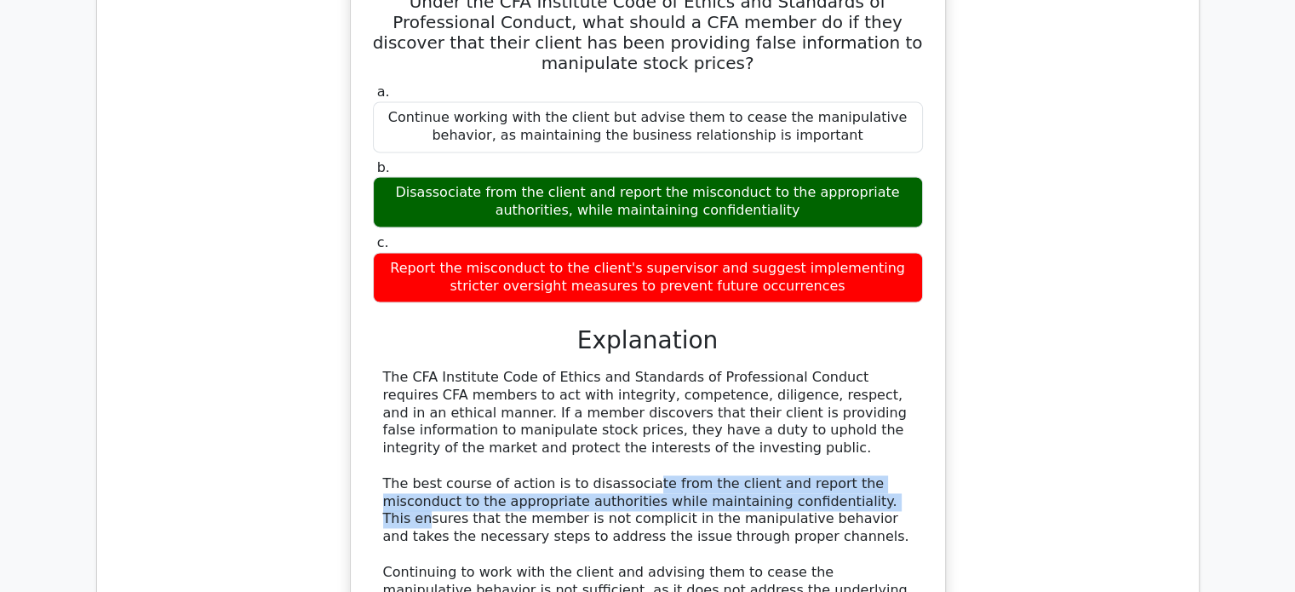
drag, startPoint x: 626, startPoint y: 455, endPoint x: 794, endPoint y: 474, distance: 168.8
click at [793, 474] on div "The CFA Institute Code of Ethics and Standards of Professional Conduct requires…" at bounding box center [648, 519] width 530 height 301
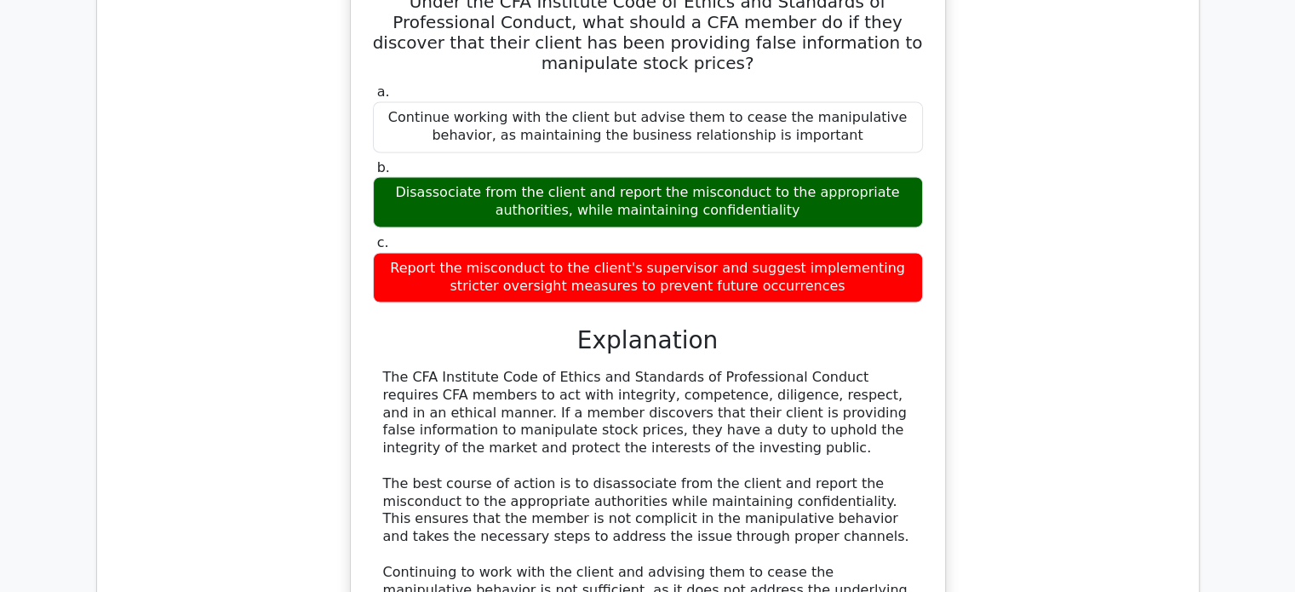
click at [852, 476] on div "The CFA Institute Code of Ethics and Standards of Professional Conduct requires…" at bounding box center [648, 519] width 530 height 301
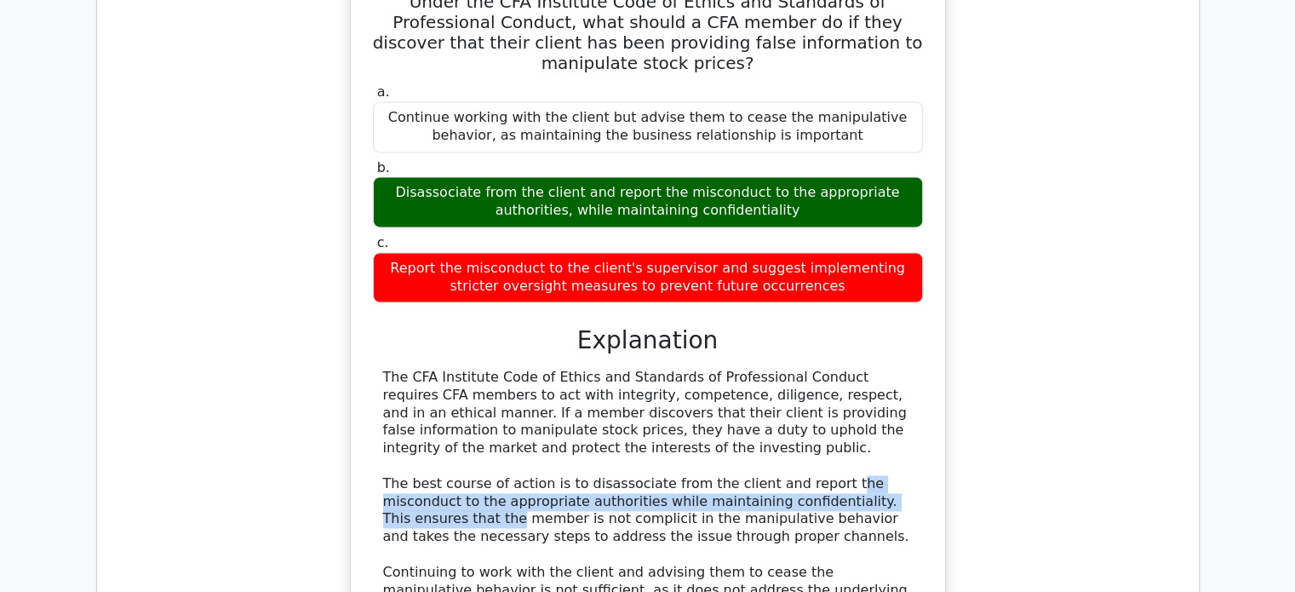
drag, startPoint x: 809, startPoint y: 445, endPoint x: 901, endPoint y: 476, distance: 97.0
click at [899, 476] on div "The CFA Institute Code of Ethics and Standards of Professional Conduct requires…" at bounding box center [648, 519] width 530 height 301
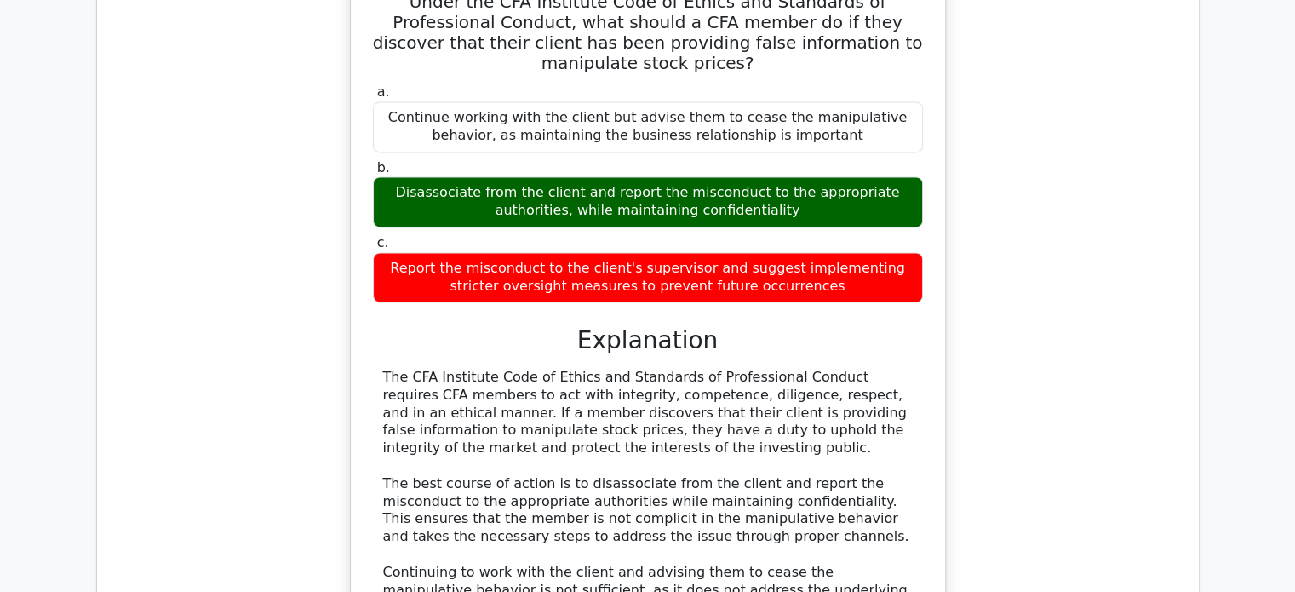
click at [899, 486] on div "The CFA Institute Code of Ethics and Standards of Professional Conduct requires…" at bounding box center [648, 519] width 530 height 301
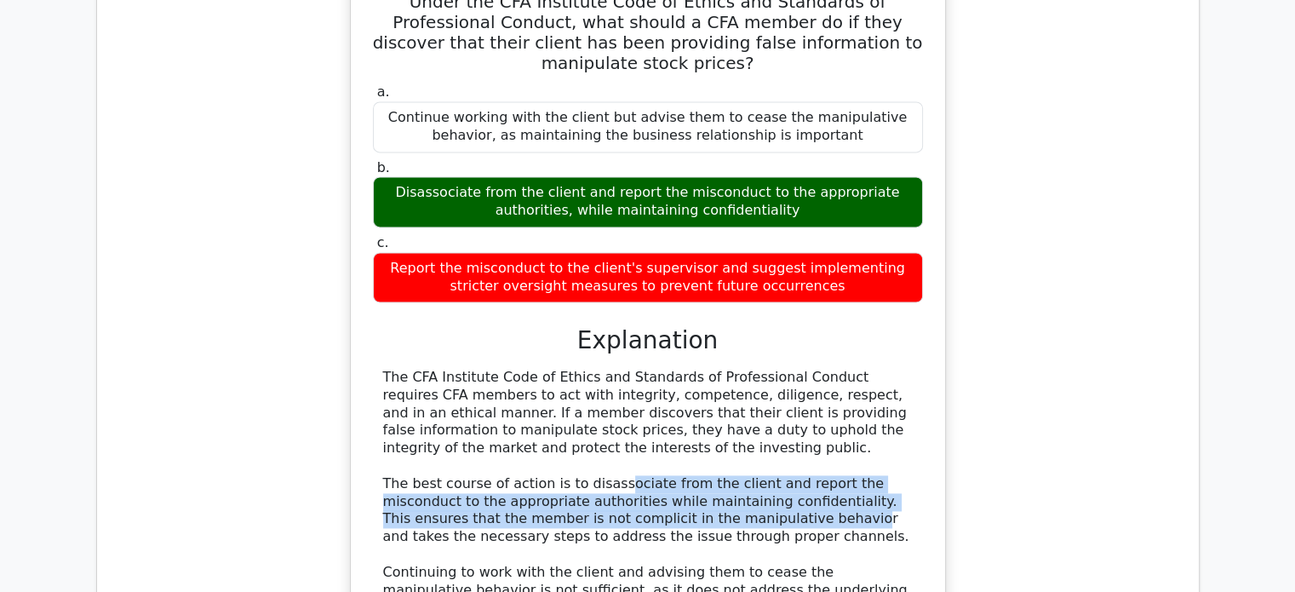
drag, startPoint x: 601, startPoint y: 461, endPoint x: 715, endPoint y: 493, distance: 118.6
click at [702, 491] on div "The CFA Institute Code of Ethics and Standards of Professional Conduct requires…" at bounding box center [648, 519] width 530 height 301
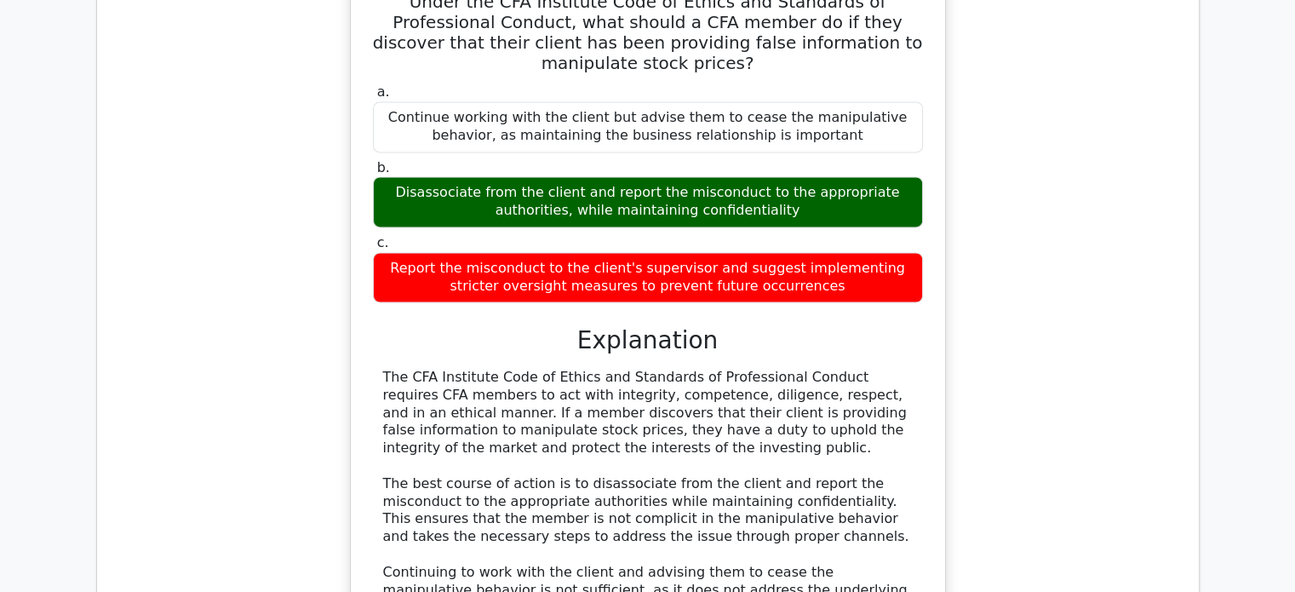
click at [752, 495] on div "The CFA Institute Code of Ethics and Standards of Professional Conduct requires…" at bounding box center [648, 519] width 530 height 301
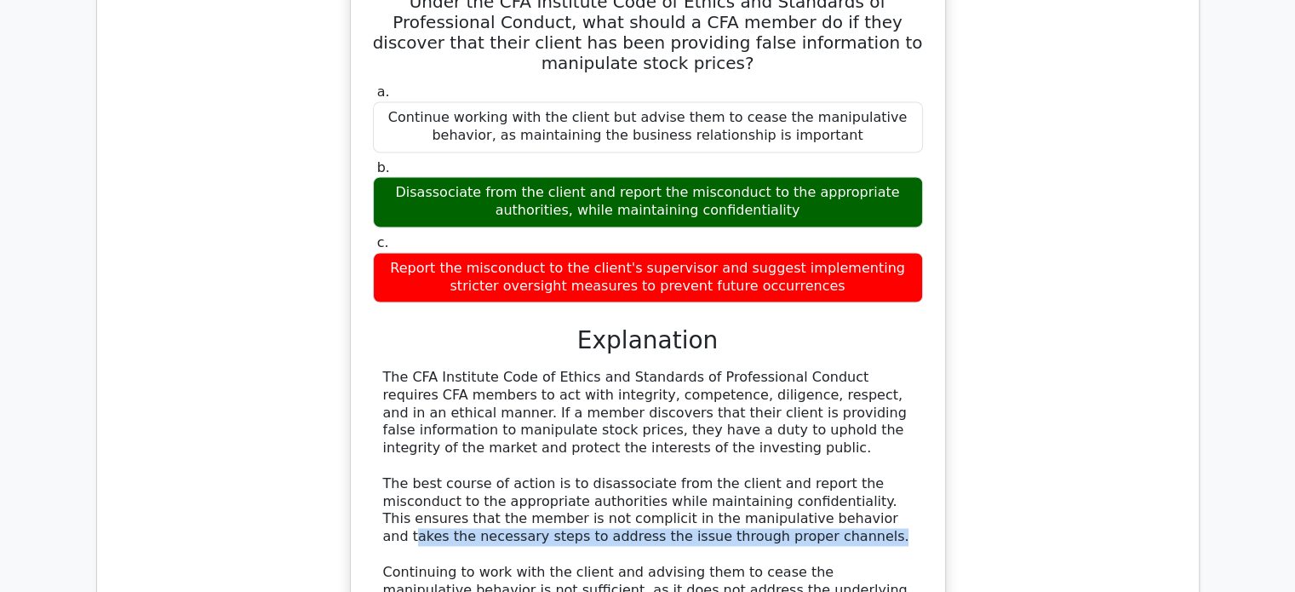
drag, startPoint x: 787, startPoint y: 490, endPoint x: 827, endPoint y: 498, distance: 40.9
click at [809, 503] on div "The CFA Institute Code of Ethics and Standards of Professional Conduct requires…" at bounding box center [648, 519] width 530 height 301
click at [850, 495] on div "The CFA Institute Code of Ethics and Standards of Professional Conduct requires…" at bounding box center [648, 519] width 530 height 301
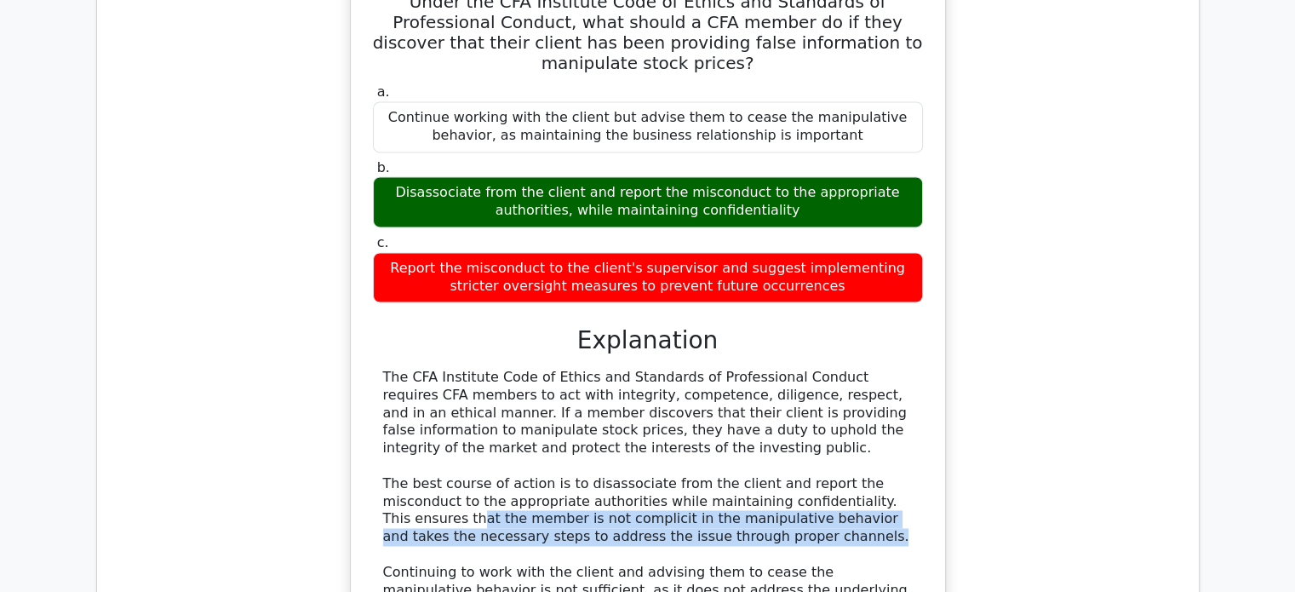
drag, startPoint x: 838, startPoint y: 474, endPoint x: 917, endPoint y: 508, distance: 86.2
click at [917, 508] on div "The CFA Institute Code of Ethics and Standards of Professional Conduct requires…" at bounding box center [648, 519] width 550 height 301
click at [882, 497] on div "The CFA Institute Code of Ethics and Standards of Professional Conduct requires…" at bounding box center [648, 519] width 530 height 301
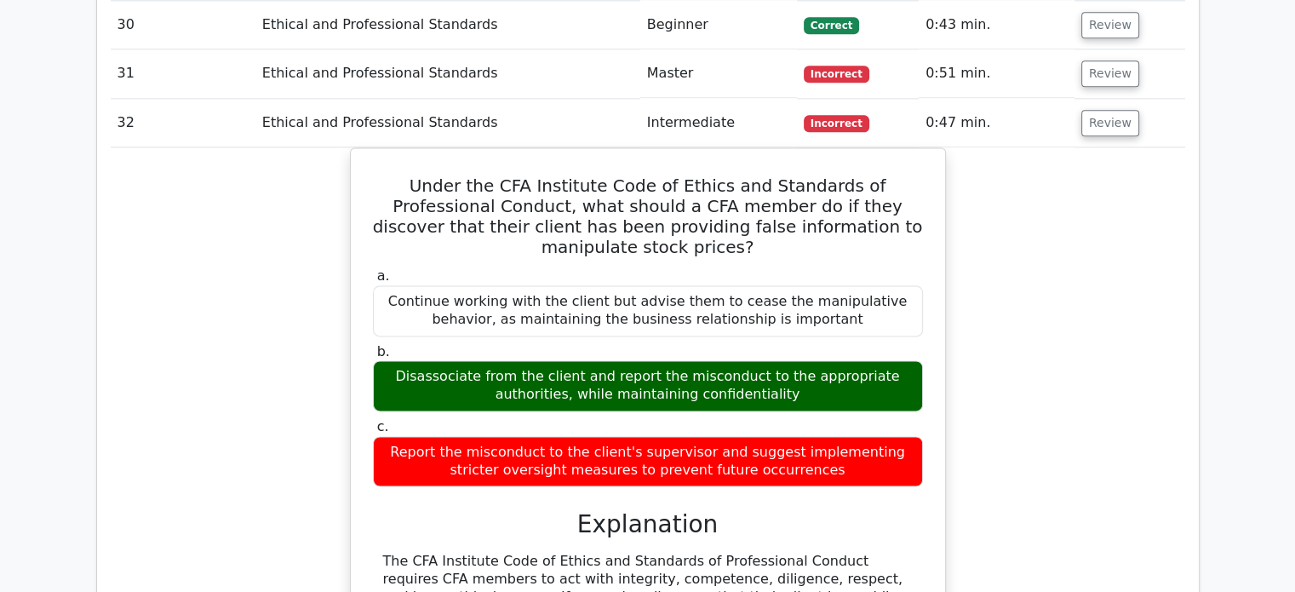
scroll to position [2214, 0]
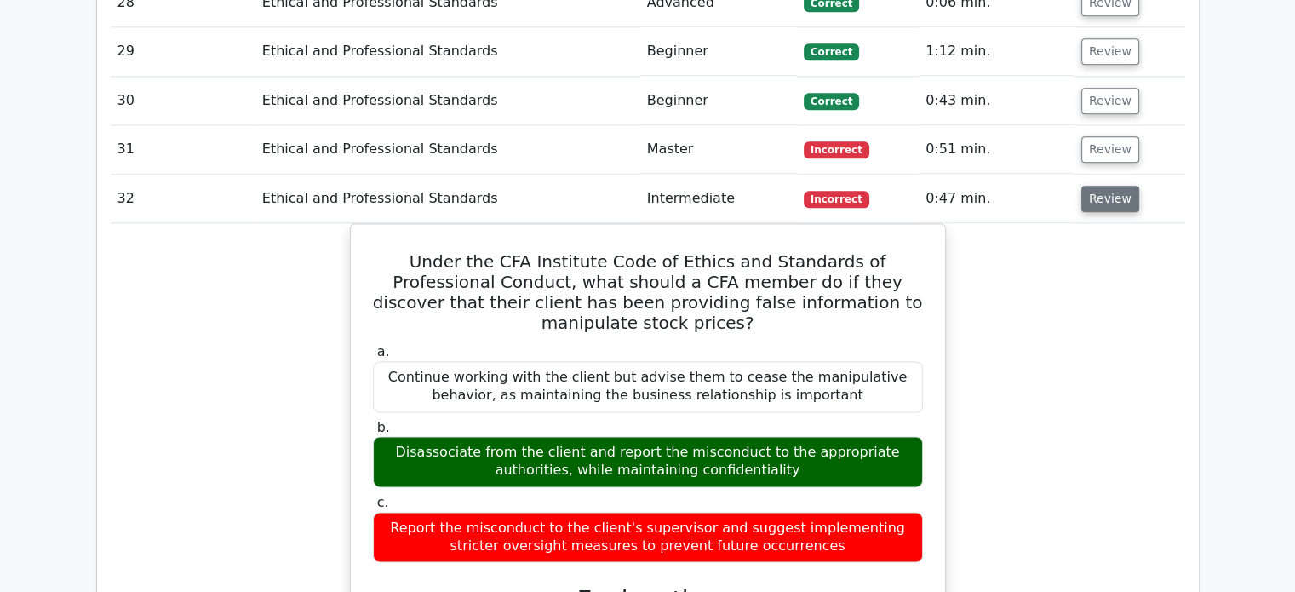
click at [1115, 188] on button "Review" at bounding box center [1111, 199] width 58 height 26
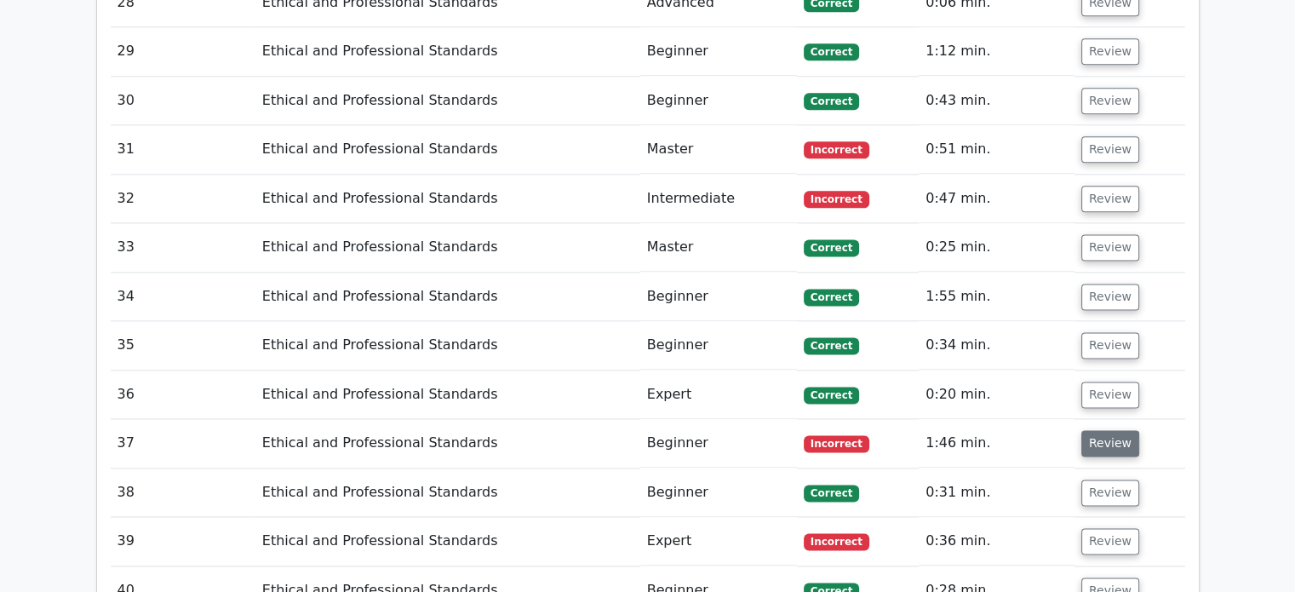
click at [1114, 440] on button "Review" at bounding box center [1111, 443] width 58 height 26
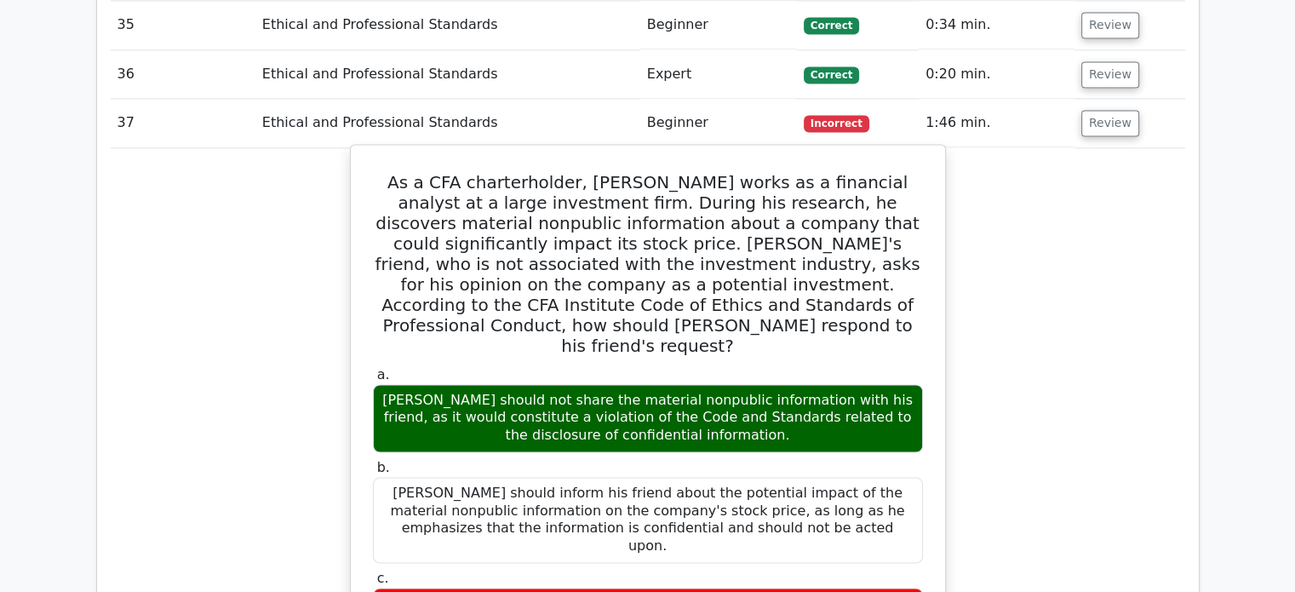
scroll to position [2555, 0]
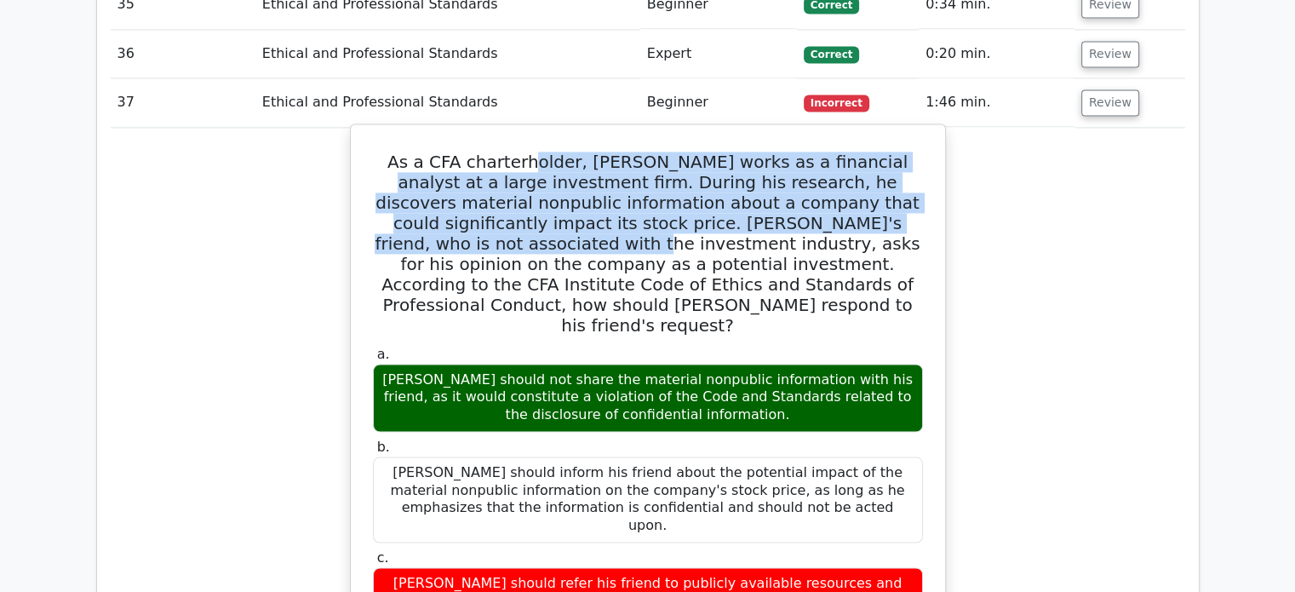
drag, startPoint x: 514, startPoint y: 151, endPoint x: 894, endPoint y: 204, distance: 383.6
click at [894, 204] on h5 "As a CFA charterholder, Michael works as a financial analyst at a large investm…" at bounding box center [648, 244] width 554 height 184
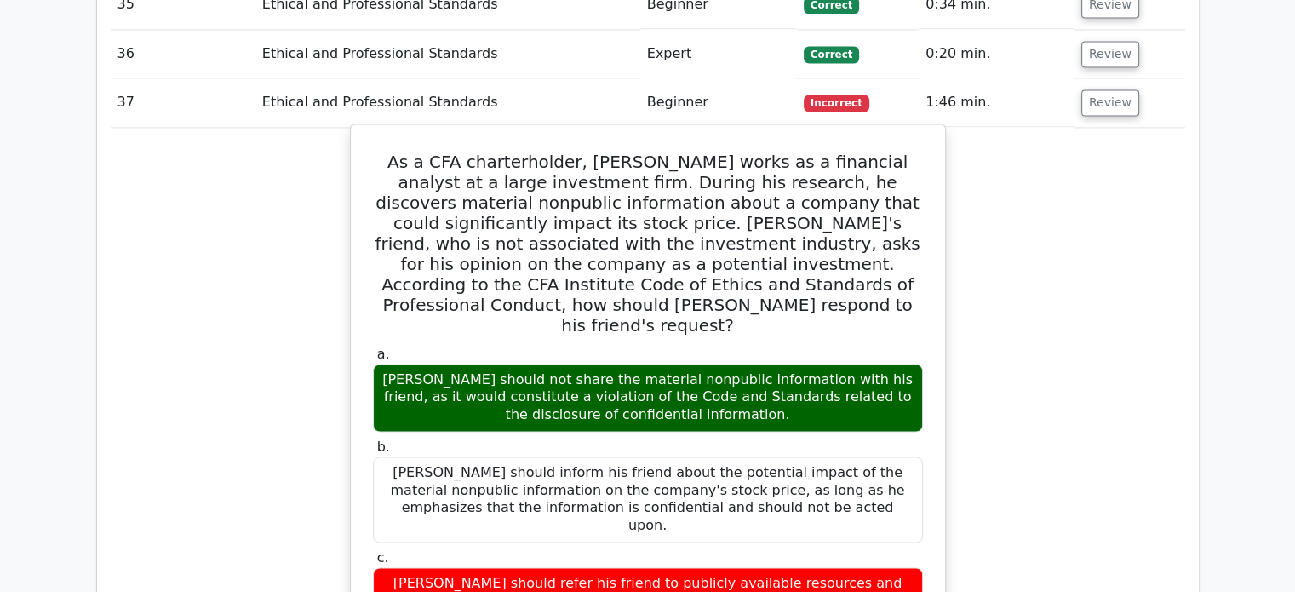
click at [898, 208] on h5 "As a CFA charterholder, Michael works as a financial analyst at a large investm…" at bounding box center [648, 244] width 554 height 184
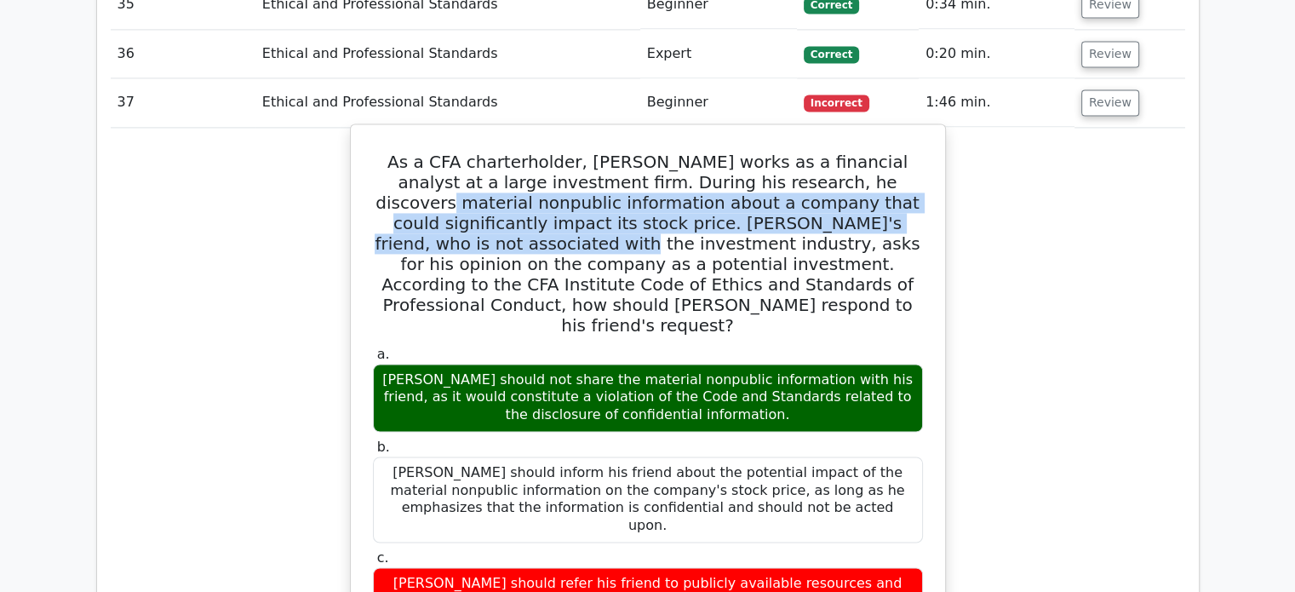
drag, startPoint x: 818, startPoint y: 176, endPoint x: 876, endPoint y: 206, distance: 64.4
click at [876, 206] on h5 "As a CFA charterholder, Michael works as a financial analyst at a large investm…" at bounding box center [648, 244] width 554 height 184
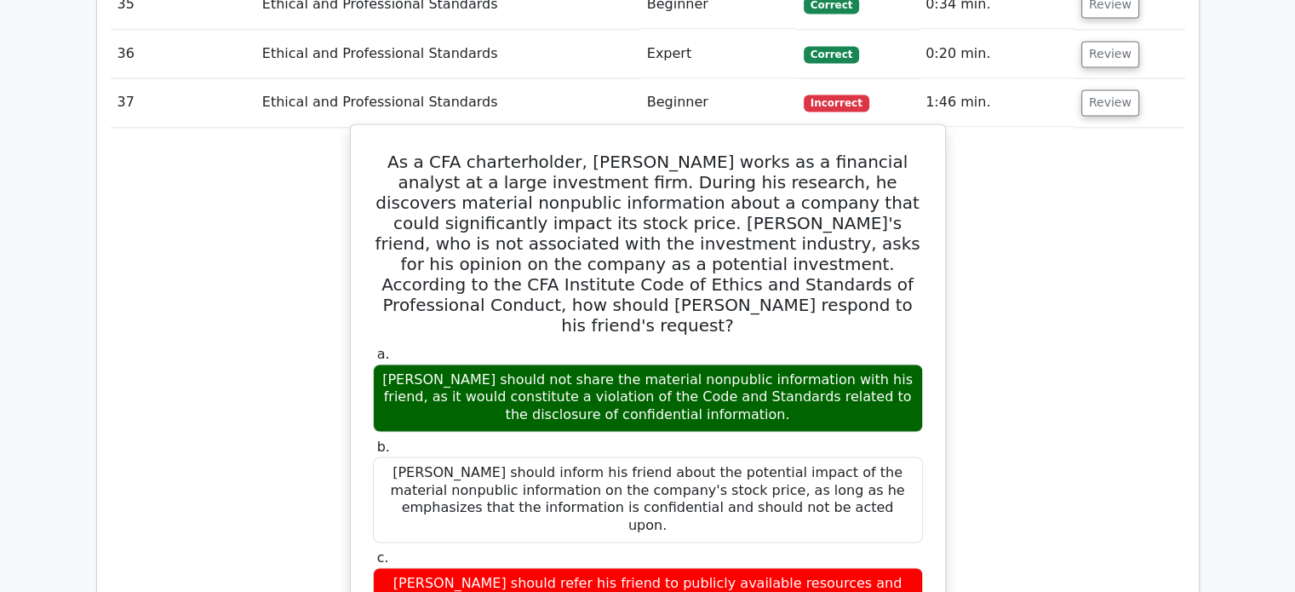
click at [883, 209] on h5 "As a CFA charterholder, Michael works as a financial analyst at a large investm…" at bounding box center [648, 244] width 554 height 184
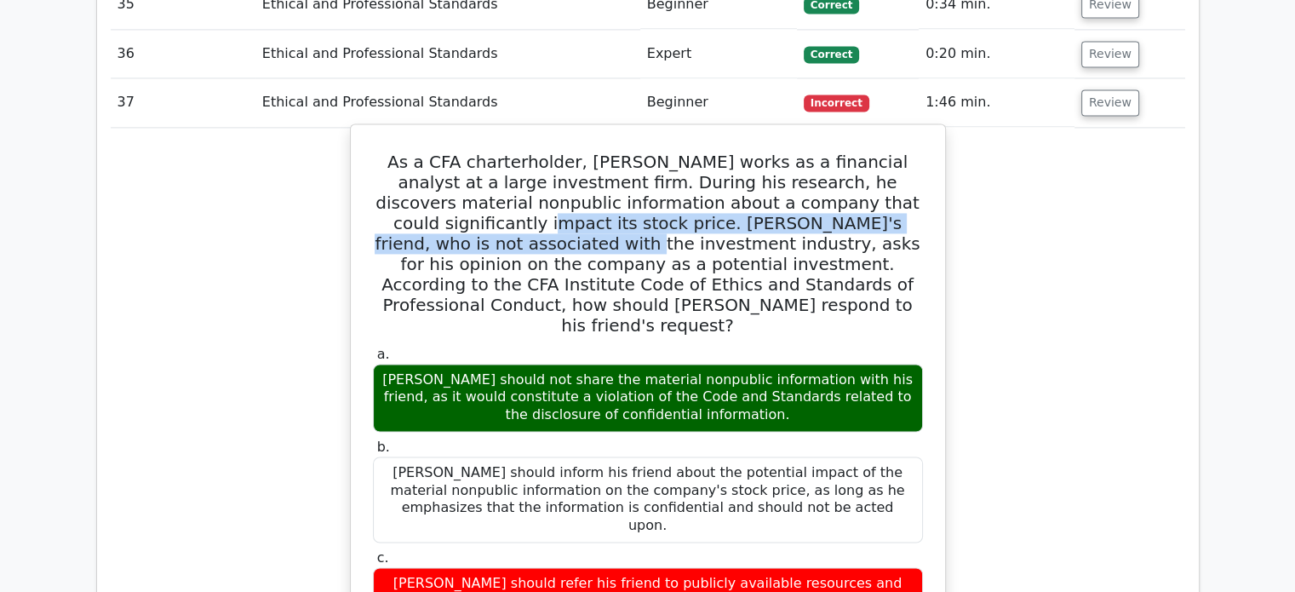
drag, startPoint x: 852, startPoint y: 192, endPoint x: 886, endPoint y: 213, distance: 40.2
click at [886, 213] on h5 "As a CFA charterholder, Michael works as a financial analyst at a large investm…" at bounding box center [648, 244] width 554 height 184
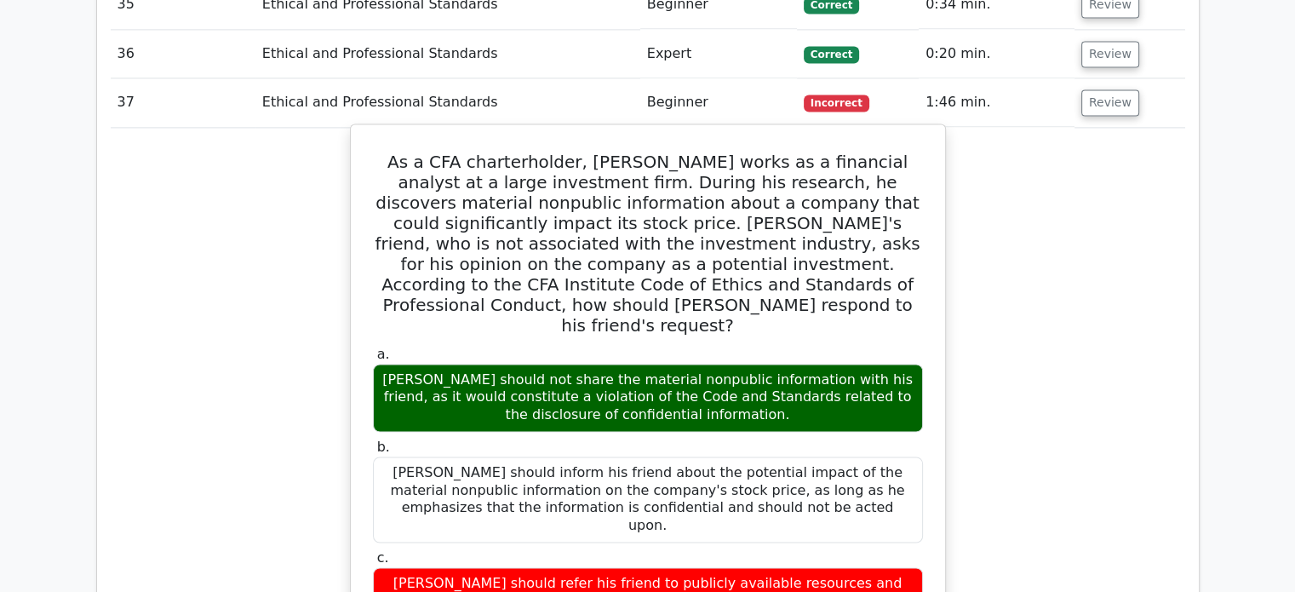
click at [898, 222] on h5 "As a CFA charterholder, Michael works as a financial analyst at a large investm…" at bounding box center [648, 244] width 554 height 184
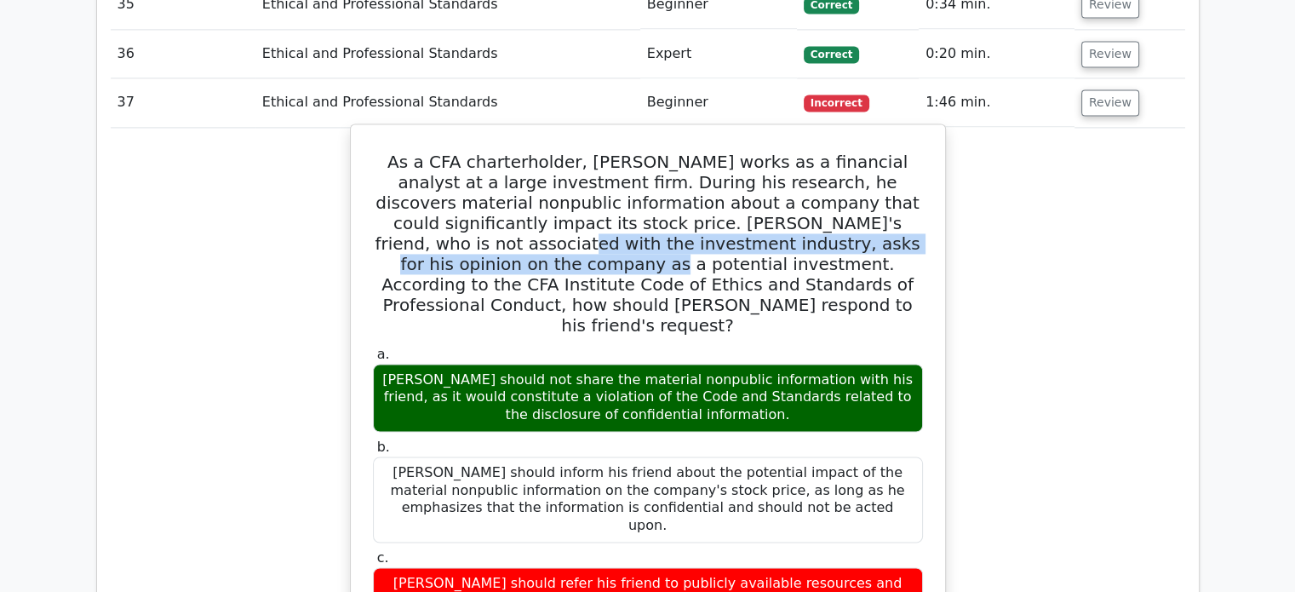
drag, startPoint x: 813, startPoint y: 218, endPoint x: 896, endPoint y: 234, distance: 85.0
click at [896, 234] on h5 "As a CFA charterholder, Michael works as a financial analyst at a large investm…" at bounding box center [648, 244] width 554 height 184
click at [897, 241] on h5 "As a CFA charterholder, Michael works as a financial analyst at a large investm…" at bounding box center [648, 244] width 554 height 184
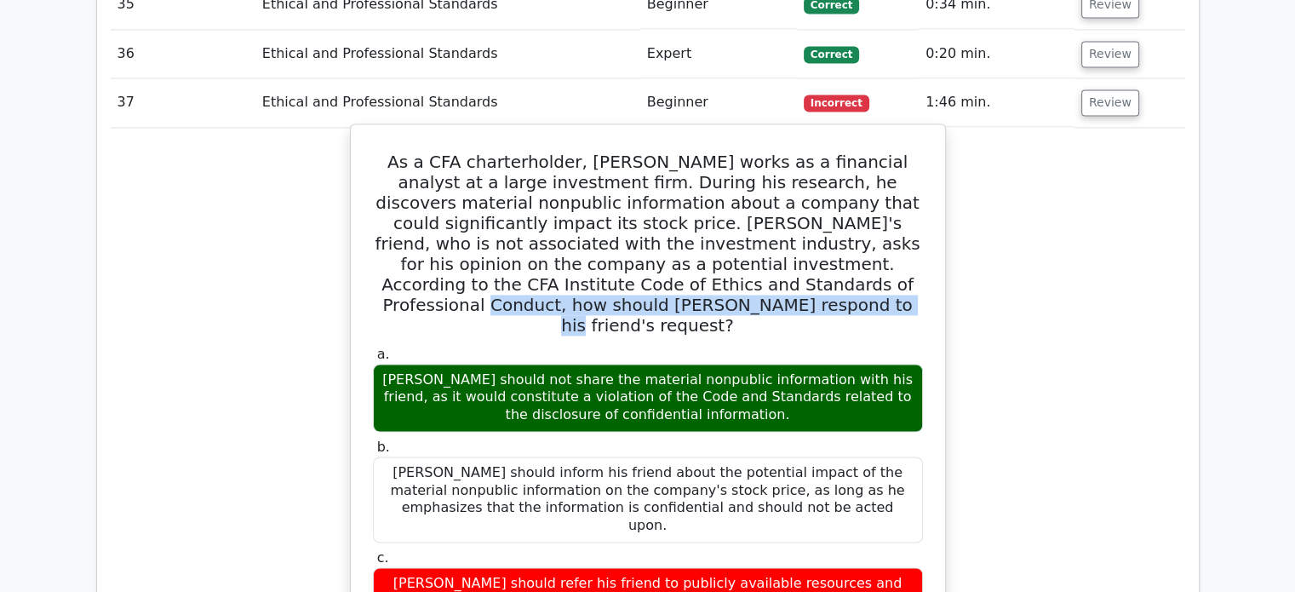
drag, startPoint x: 800, startPoint y: 293, endPoint x: 833, endPoint y: 297, distance: 33.5
click at [807, 294] on h5 "As a CFA charterholder, Michael works as a financial analyst at a large investm…" at bounding box center [648, 244] width 554 height 184
click at [849, 297] on h5 "As a CFA charterholder, Michael works as a financial analyst at a large investm…" at bounding box center [648, 244] width 554 height 184
drag, startPoint x: 568, startPoint y: 347, endPoint x: 716, endPoint y: 376, distance: 150.8
click at [716, 376] on div "Michael should not share the material nonpublic information with his friend, as…" at bounding box center [648, 398] width 550 height 68
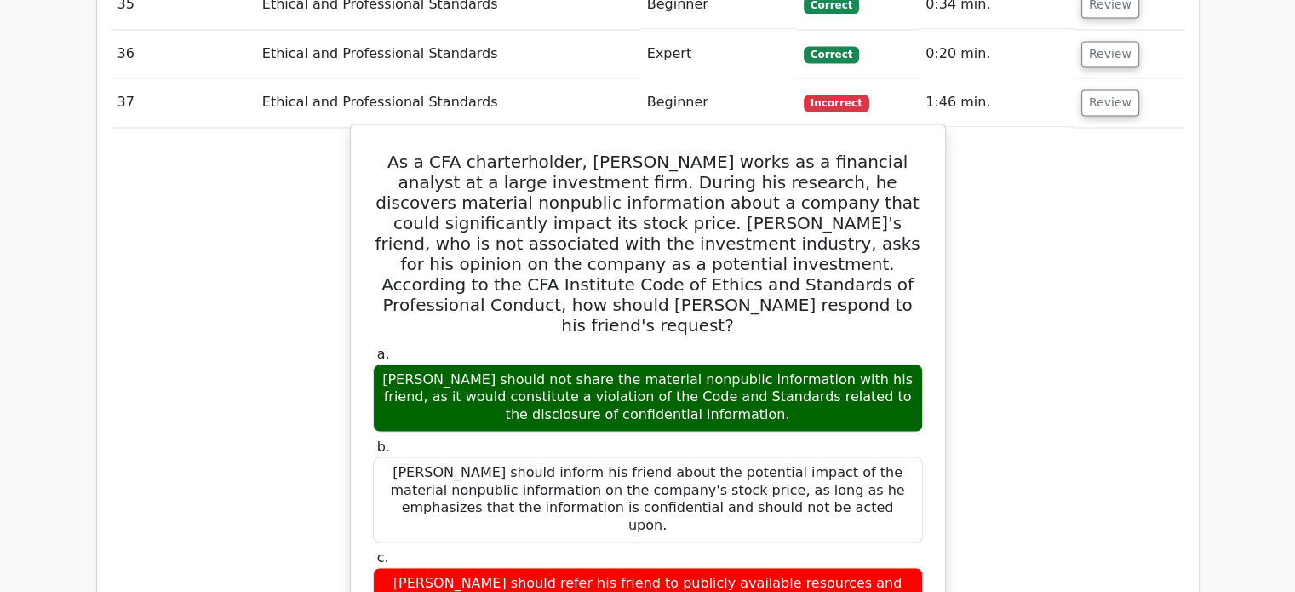
click at [777, 376] on div "Michael should not share the material nonpublic information with his friend, as…" at bounding box center [648, 398] width 550 height 68
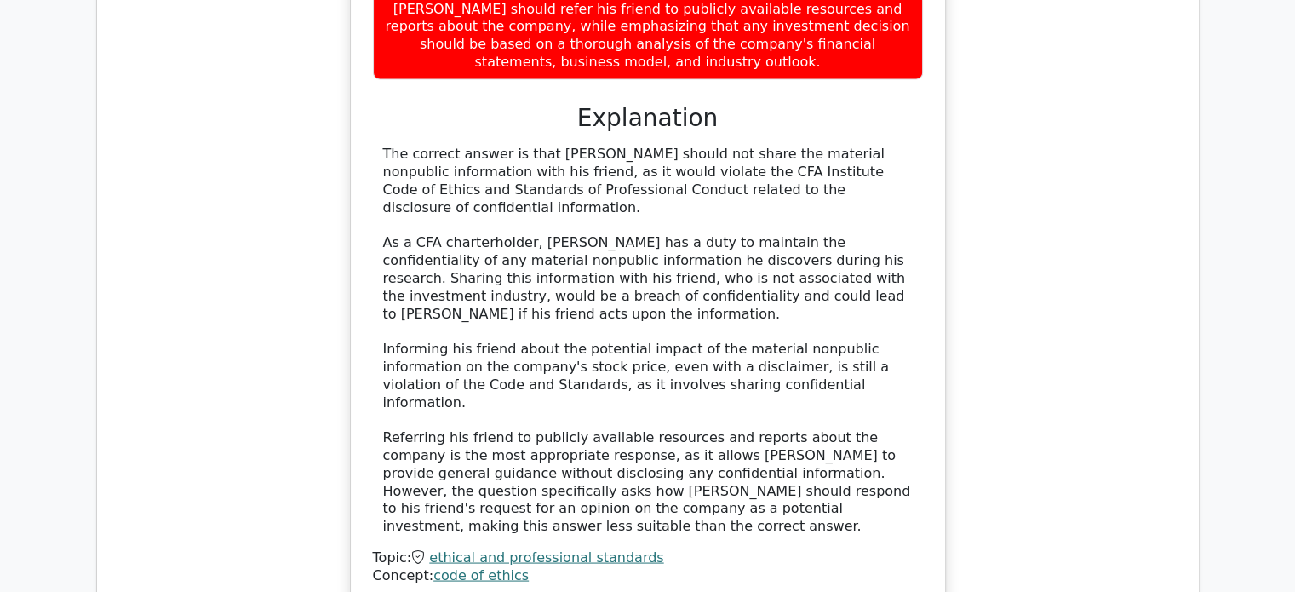
scroll to position [3151, 0]
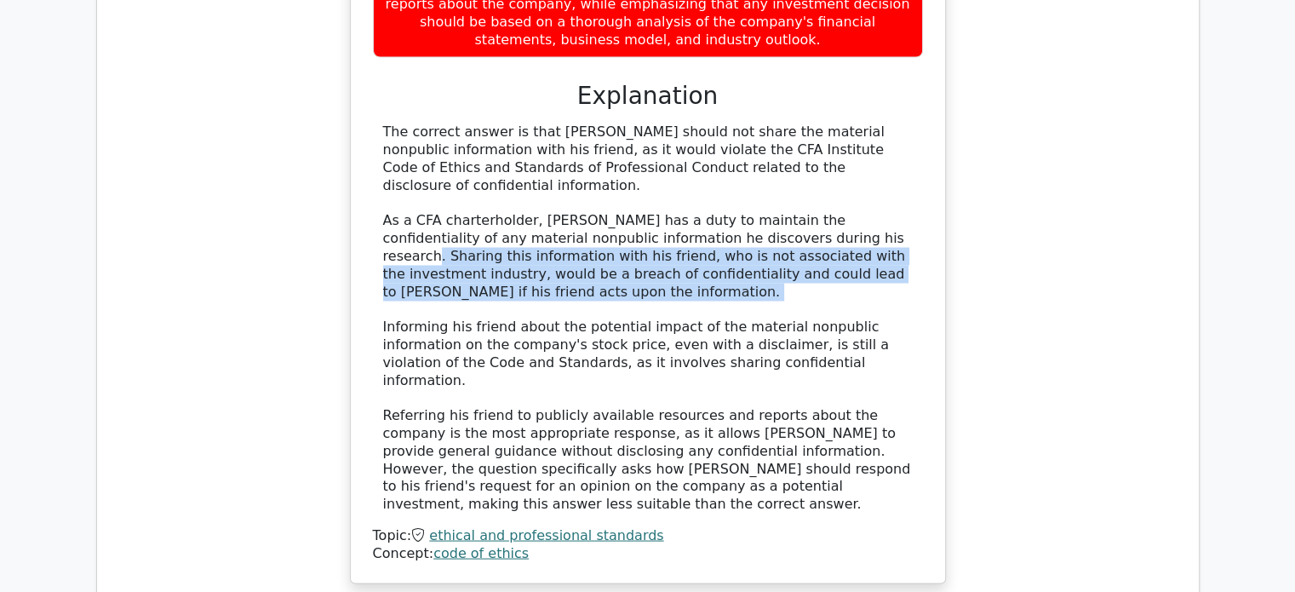
drag, startPoint x: 827, startPoint y: 226, endPoint x: 852, endPoint y: 246, distance: 32.1
click at [852, 246] on div "The correct answer is that Michael should not share the material nonpublic info…" at bounding box center [648, 318] width 530 height 390
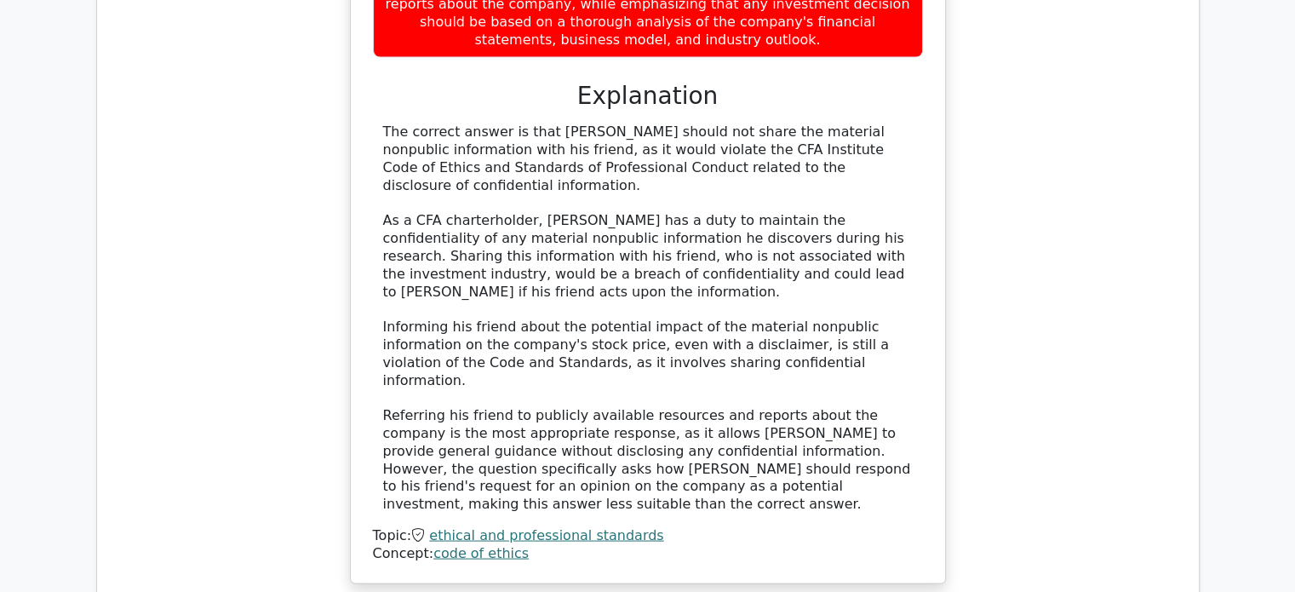
click at [884, 266] on div "The correct answer is that Michael should not share the material nonpublic info…" at bounding box center [648, 318] width 530 height 390
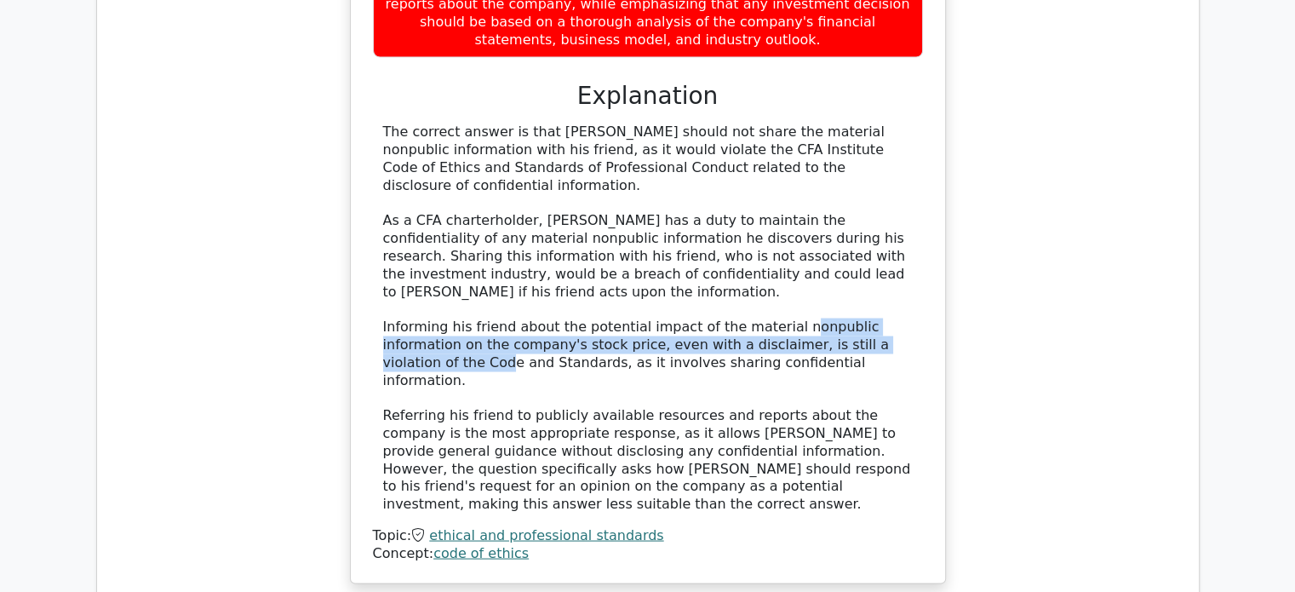
drag, startPoint x: 769, startPoint y: 259, endPoint x: 873, endPoint y: 280, distance: 106.1
click at [873, 280] on div "The correct answer is that Michael should not share the material nonpublic info…" at bounding box center [648, 318] width 530 height 390
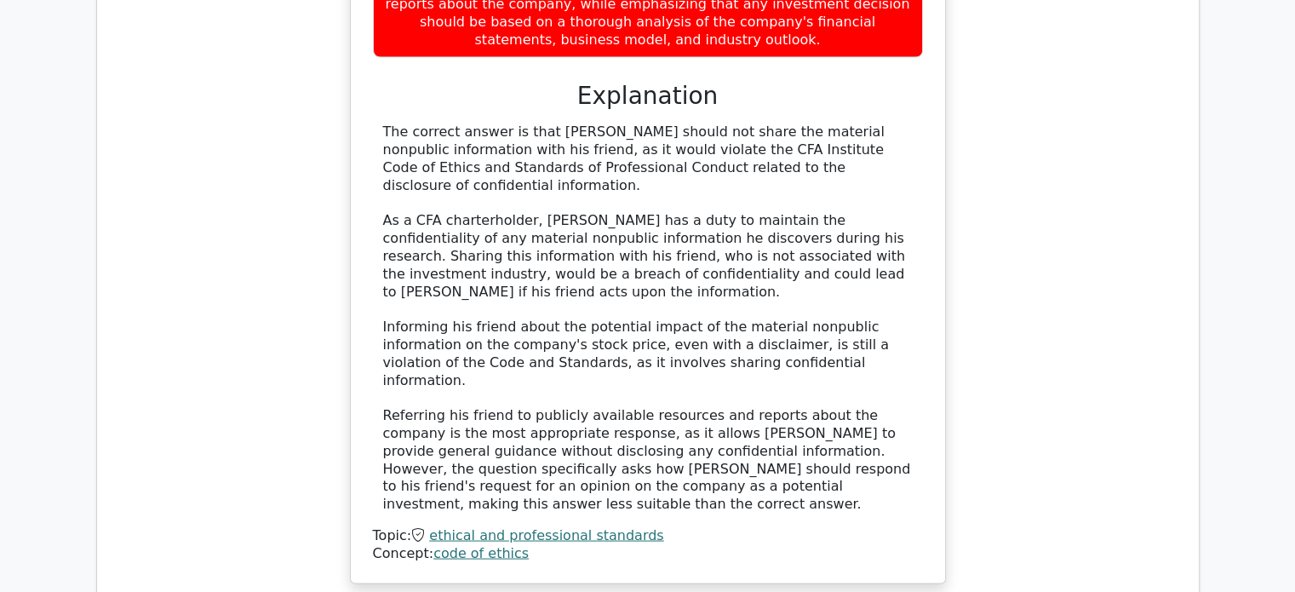
click at [893, 287] on div "The correct answer is that Michael should not share the material nonpublic info…" at bounding box center [648, 318] width 530 height 390
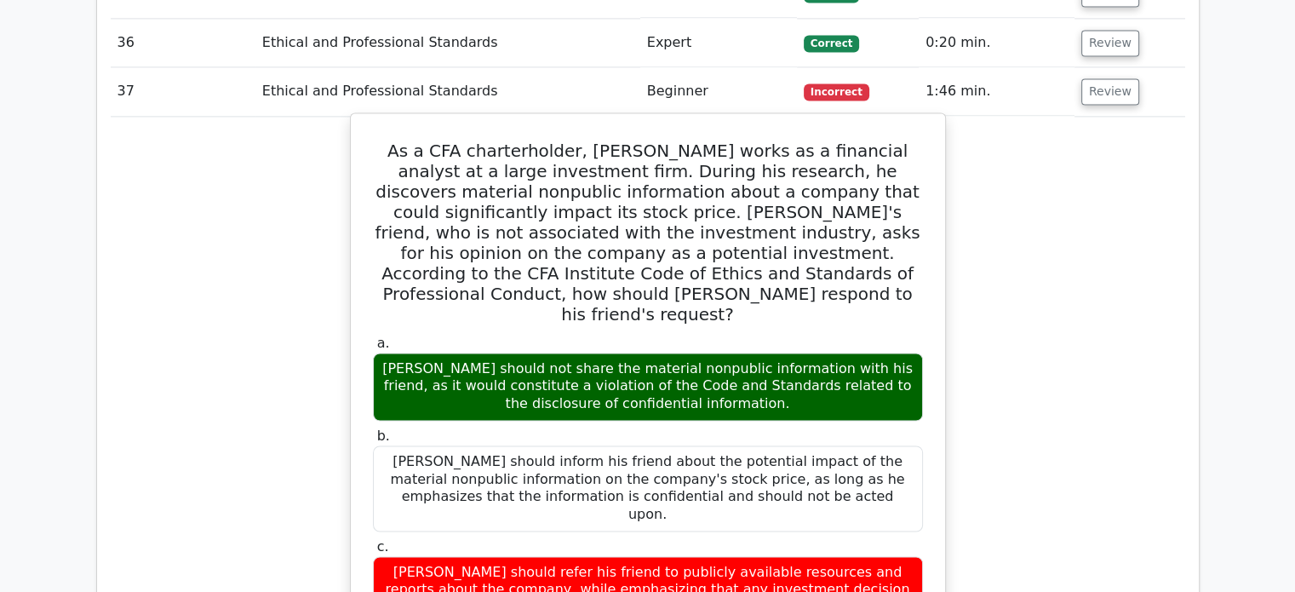
scroll to position [2555, 0]
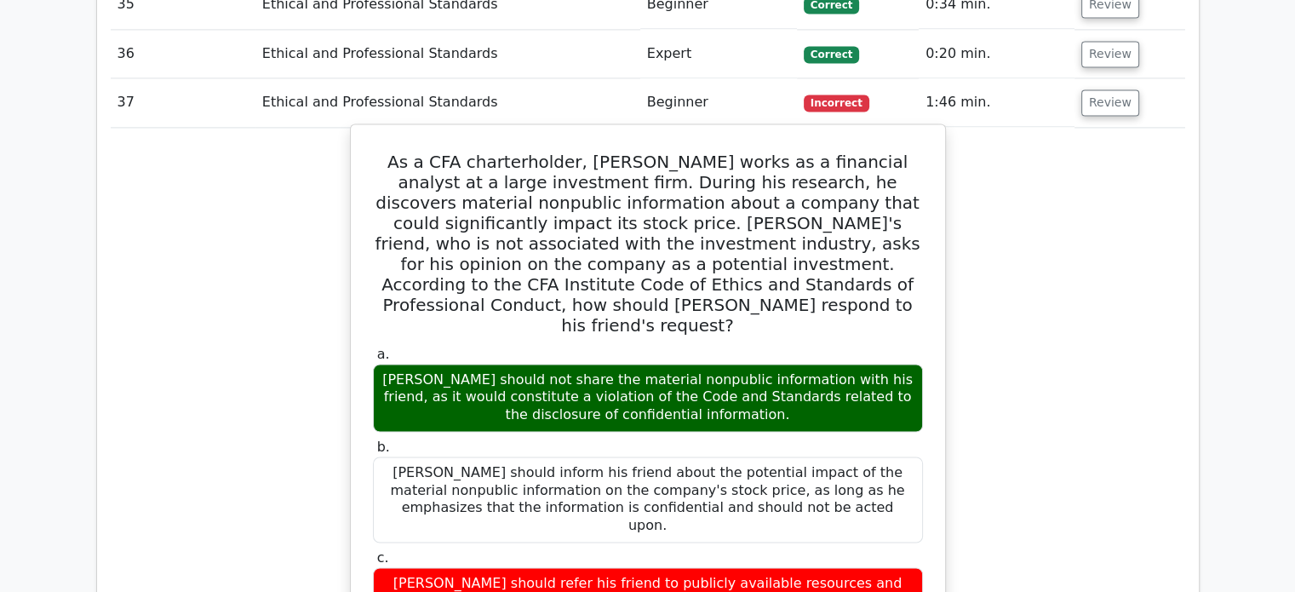
click at [732, 457] on div "Michael should inform his friend about the potential impact of the material non…" at bounding box center [648, 500] width 550 height 86
click at [766, 549] on label "c. Michael should refer his friend to publicly available resources and reports …" at bounding box center [648, 601] width 550 height 104
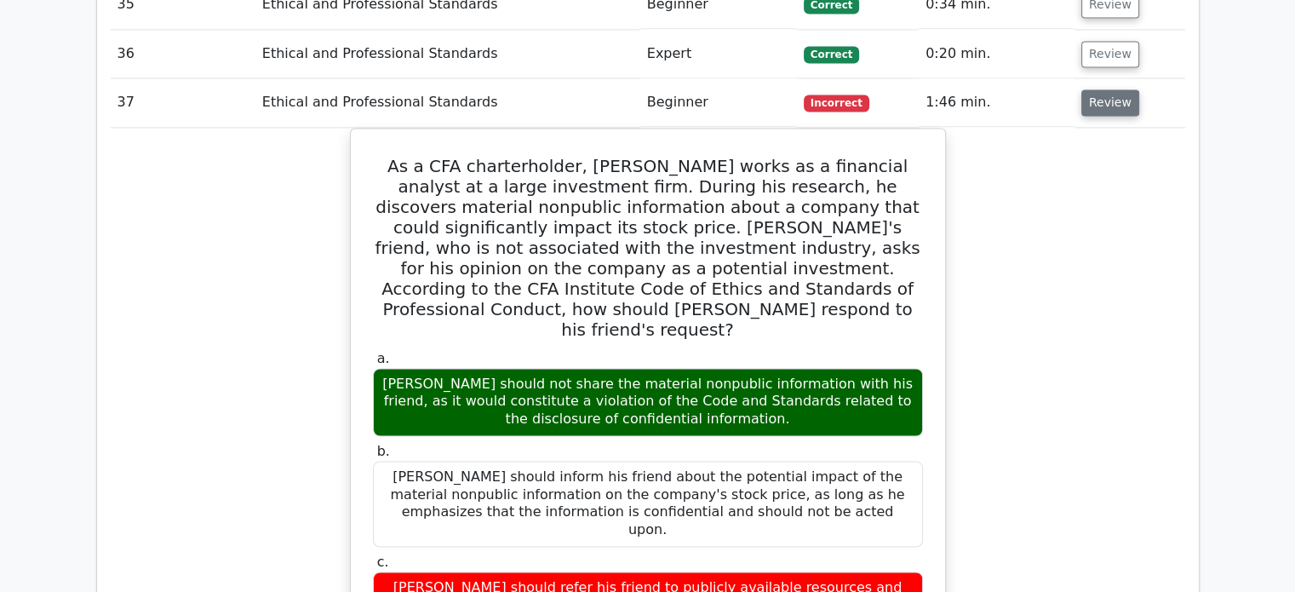
click at [1114, 89] on button "Review" at bounding box center [1111, 102] width 58 height 26
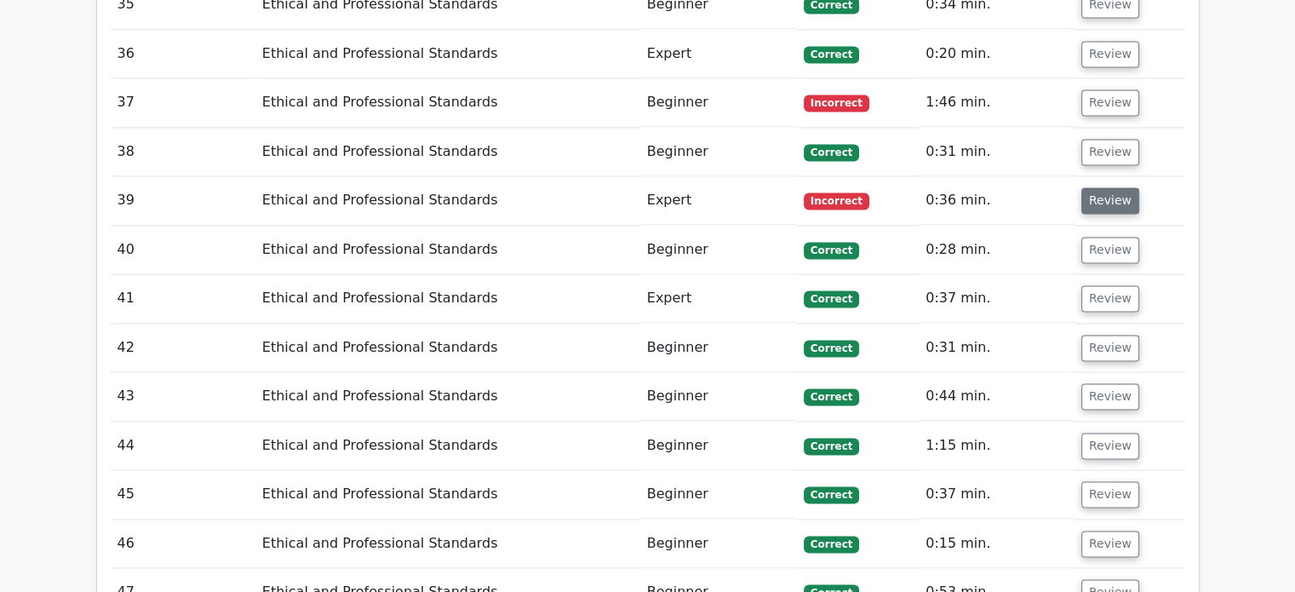
click at [1103, 190] on button "Review" at bounding box center [1111, 200] width 58 height 26
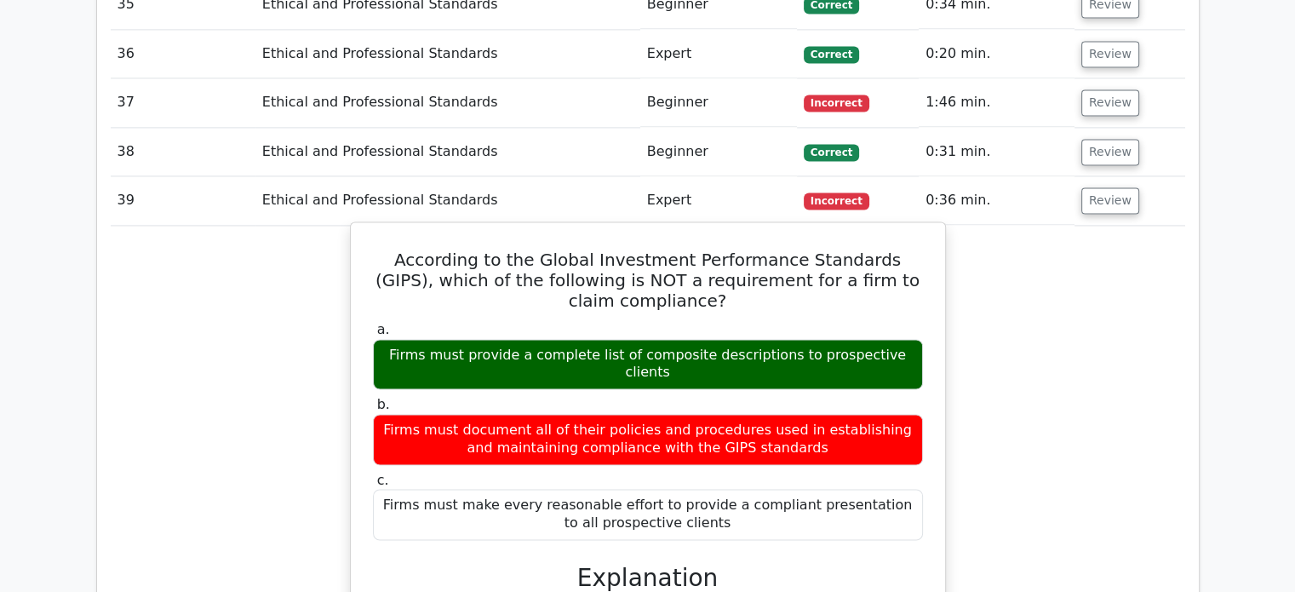
drag, startPoint x: 563, startPoint y: 401, endPoint x: 823, endPoint y: 419, distance: 260.4
click at [823, 419] on div "Firms must document all of their policies and procedures used in establishing a…" at bounding box center [648, 439] width 550 height 51
click at [849, 418] on div "Firms must document all of their policies and procedures used in establishing a…" at bounding box center [648, 439] width 550 height 51
drag, startPoint x: 766, startPoint y: 355, endPoint x: 895, endPoint y: 355, distance: 129.5
click at [895, 355] on div "Firms must provide a complete list of composite descriptions to prospective cli…" at bounding box center [648, 364] width 550 height 51
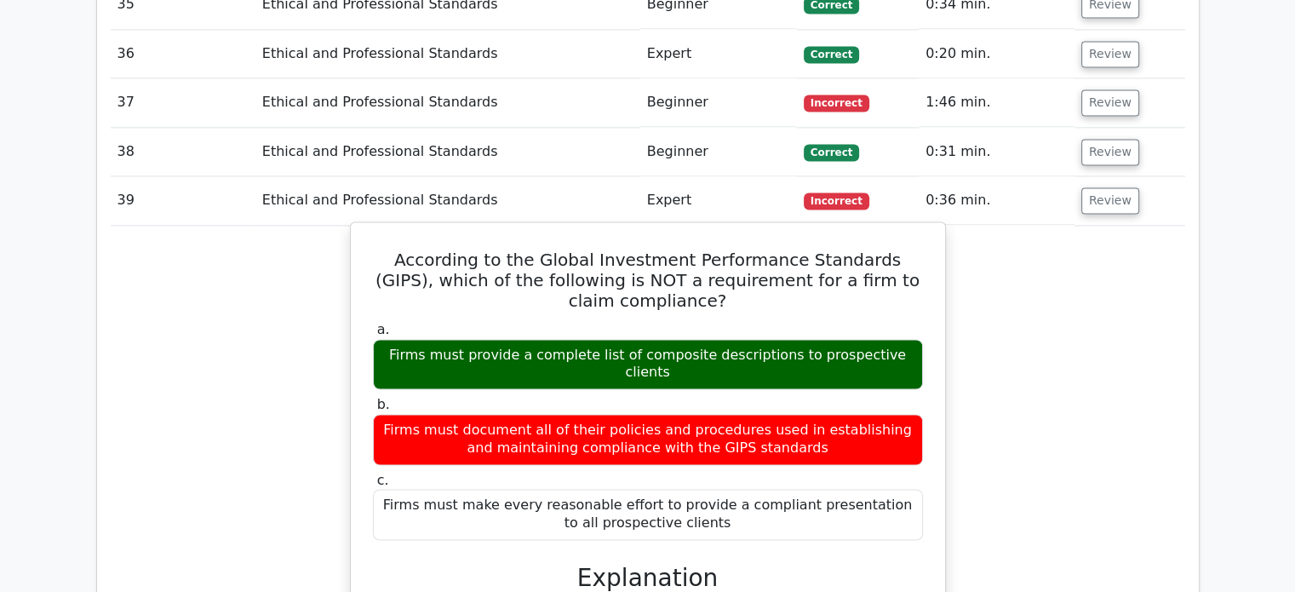
click at [888, 396] on label "b. Firms must document all of their policies and procedures used in establishin…" at bounding box center [648, 430] width 550 height 68
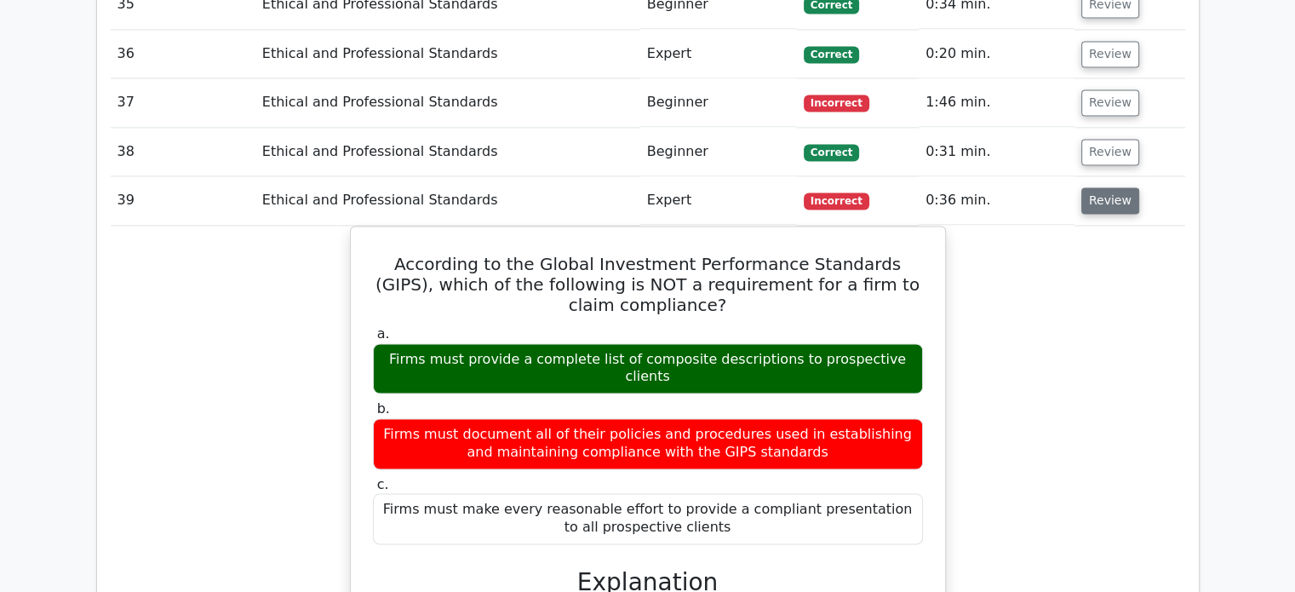
click at [1111, 187] on button "Review" at bounding box center [1111, 200] width 58 height 26
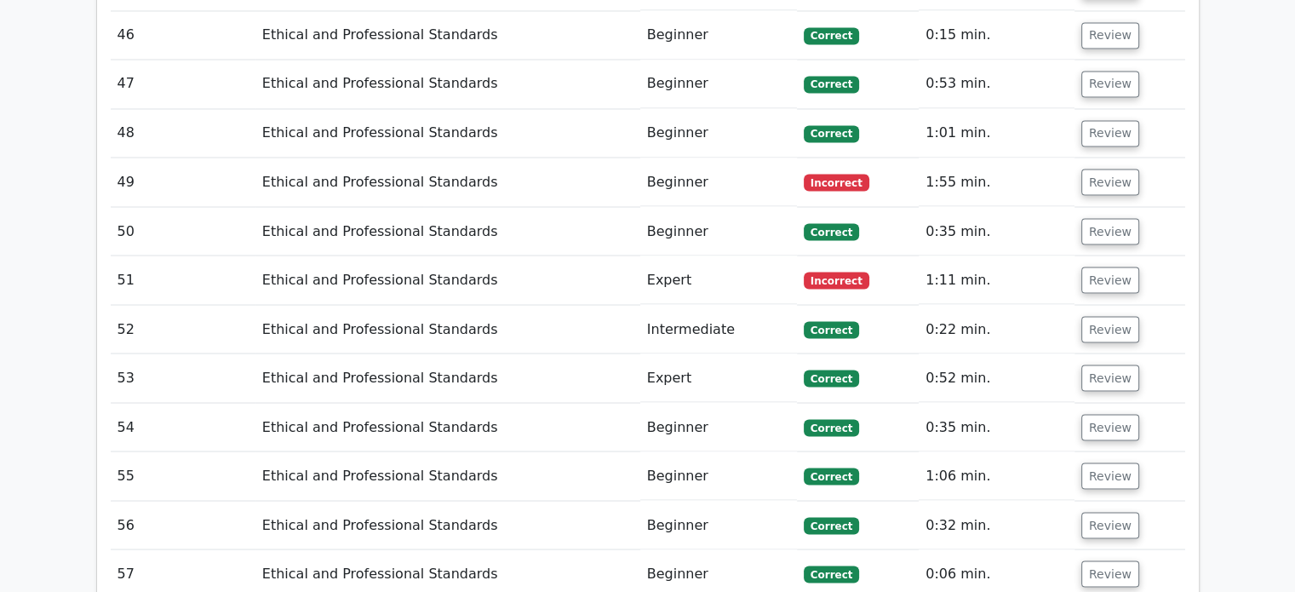
scroll to position [3066, 0]
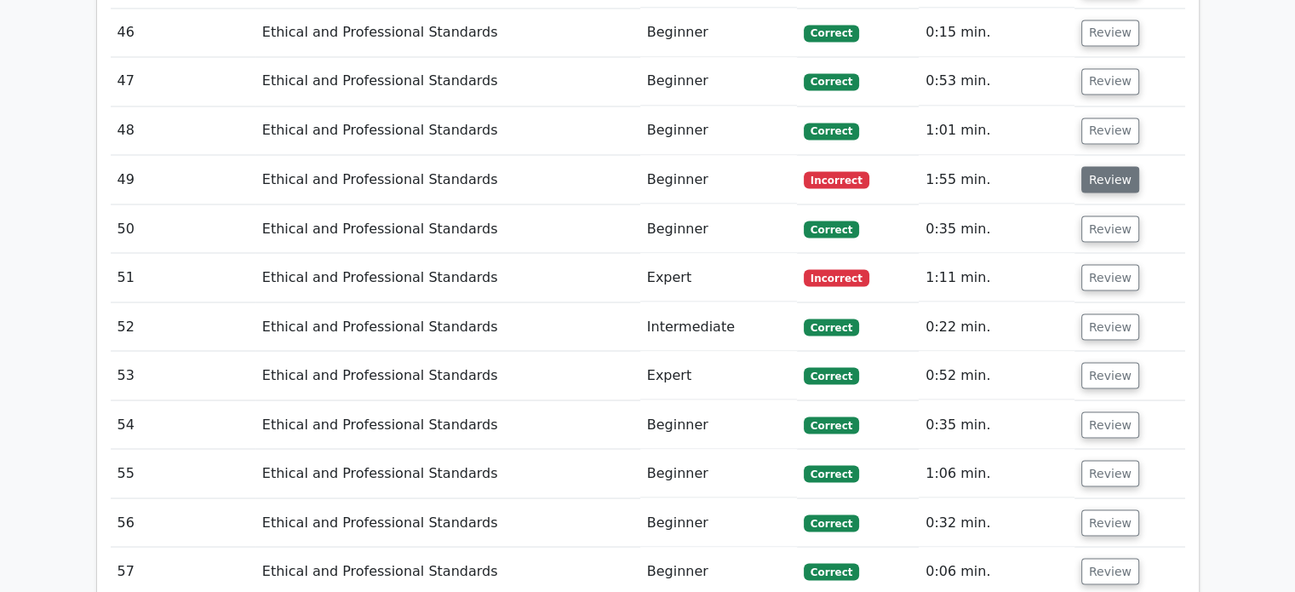
click at [1112, 175] on button "Review" at bounding box center [1111, 179] width 58 height 26
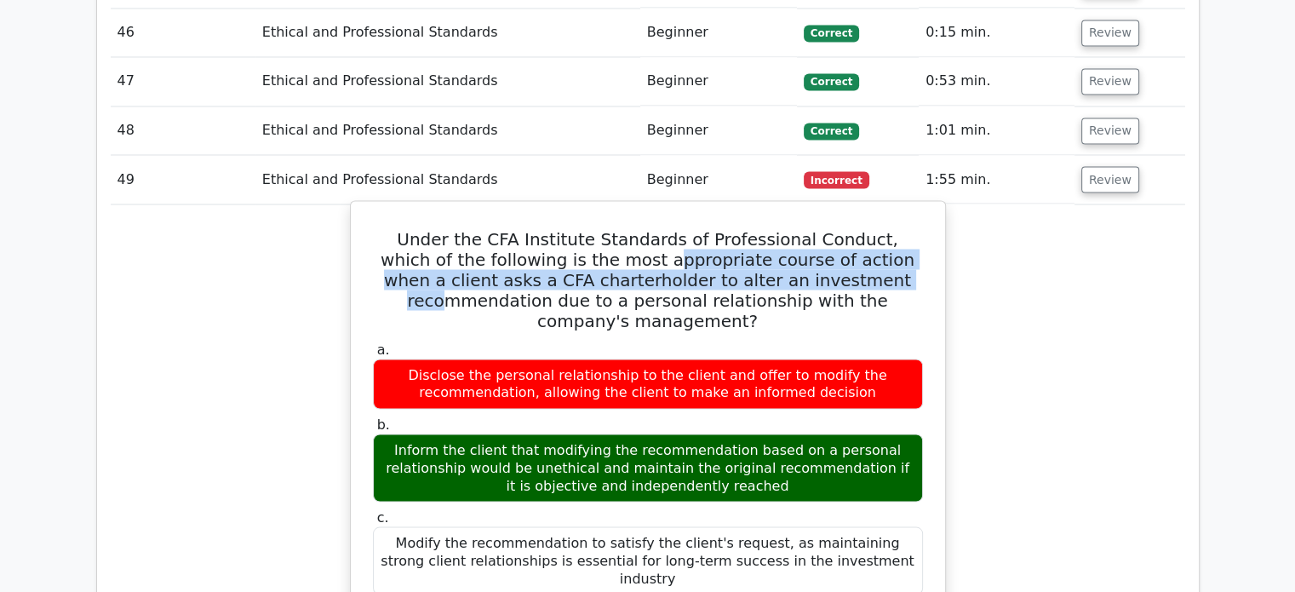
drag, startPoint x: 598, startPoint y: 239, endPoint x: 787, endPoint y: 259, distance: 190.1
click at [784, 259] on h5 "Under the CFA Institute Standards of Professional Conduct, which of the followi…" at bounding box center [648, 279] width 554 height 102
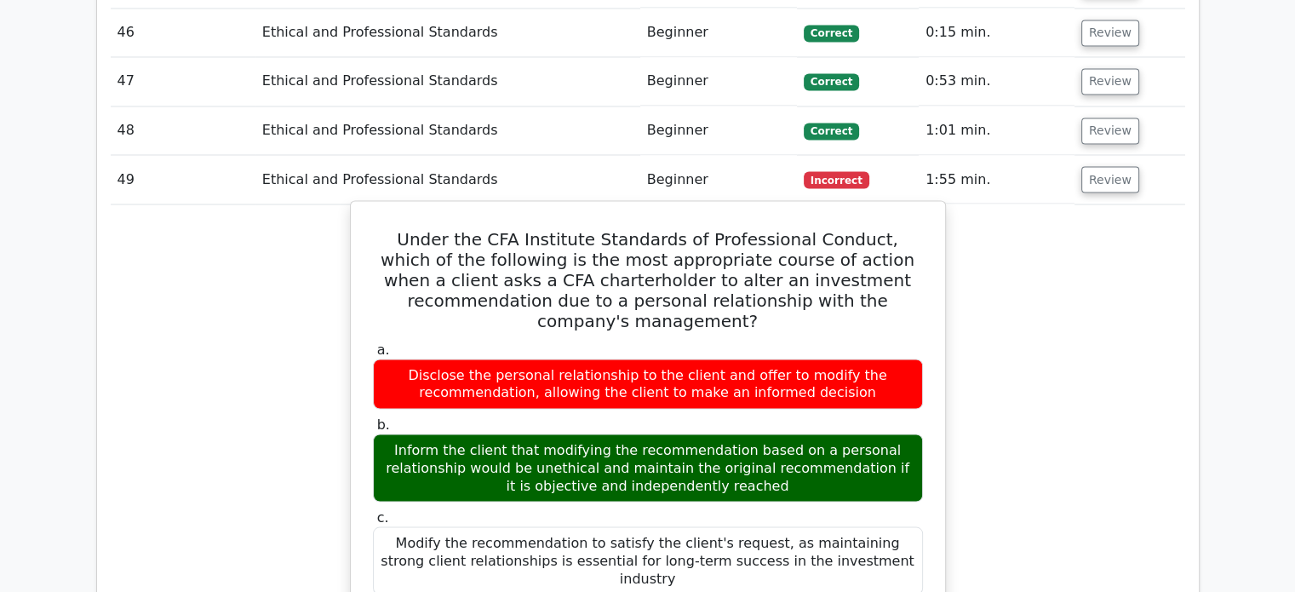
click at [853, 262] on h5 "Under the CFA Institute Standards of Professional Conduct, which of the followi…" at bounding box center [648, 279] width 554 height 102
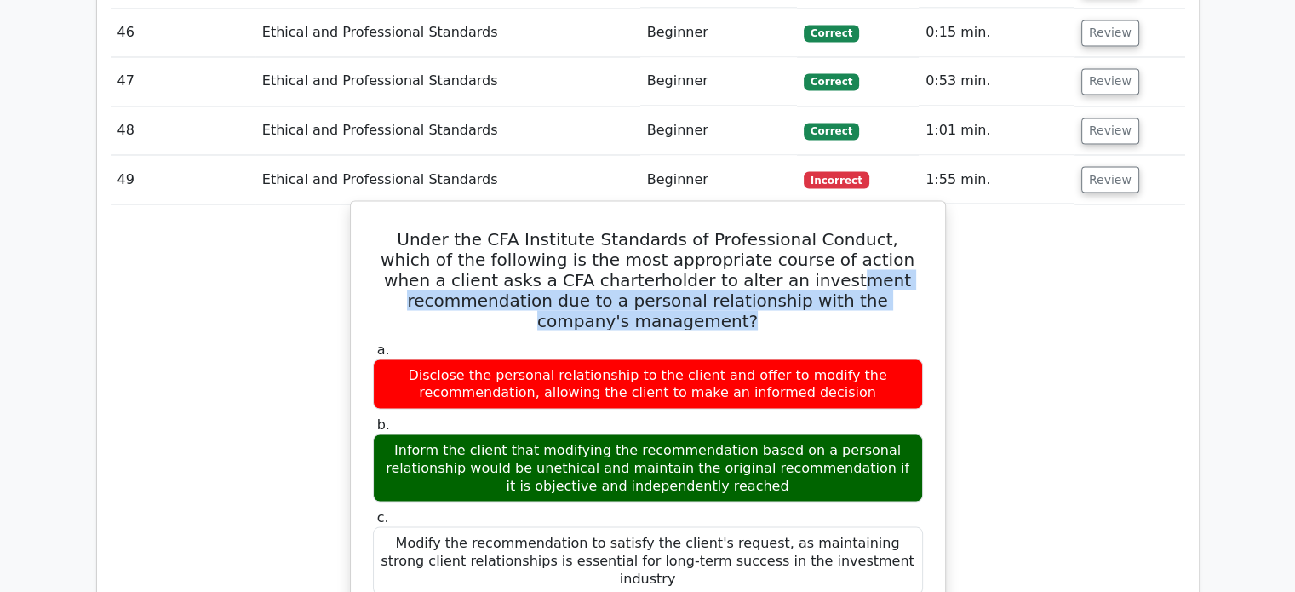
drag, startPoint x: 709, startPoint y: 267, endPoint x: 898, endPoint y: 284, distance: 189.0
click at [898, 284] on h5 "Under the CFA Institute Standards of Professional Conduct, which of the followi…" at bounding box center [648, 279] width 554 height 102
click at [899, 287] on h5 "Under the CFA Institute Standards of Professional Conduct, which of the followi…" at bounding box center [648, 279] width 554 height 102
drag, startPoint x: 618, startPoint y: 415, endPoint x: 744, endPoint y: 443, distance: 129.1
click at [744, 443] on div "Inform the client that modifying the recommendation based on a personal relatio…" at bounding box center [648, 468] width 550 height 68
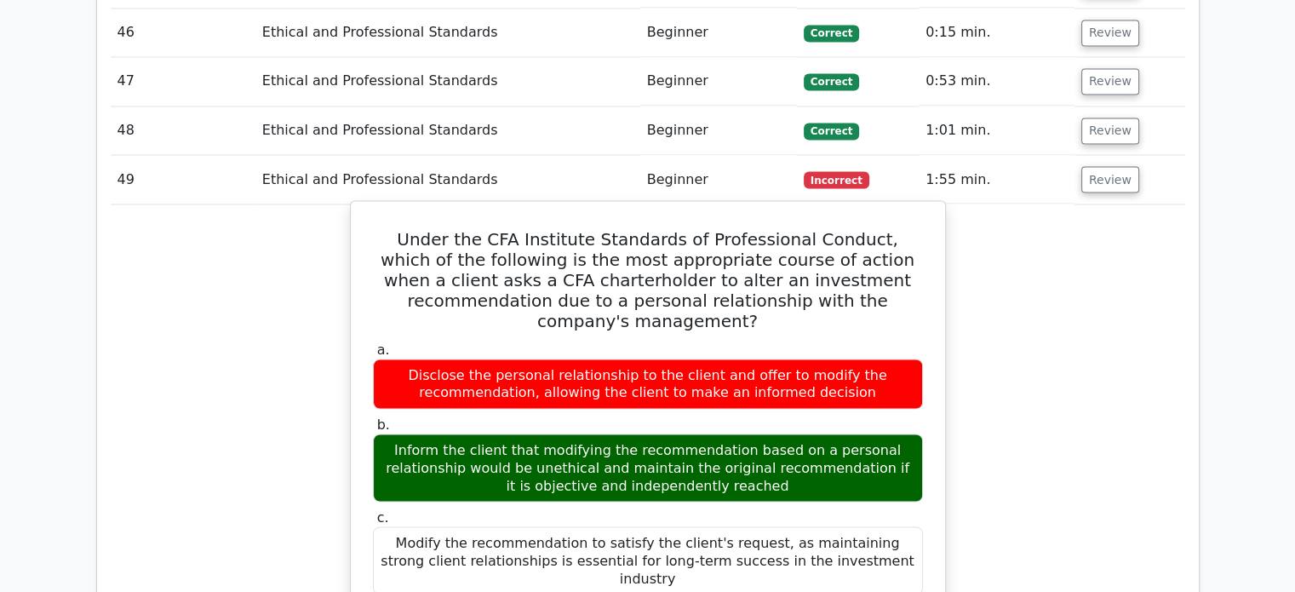
click at [805, 448] on div "Inform the client that modifying the recommendation based on a personal relatio…" at bounding box center [648, 468] width 550 height 68
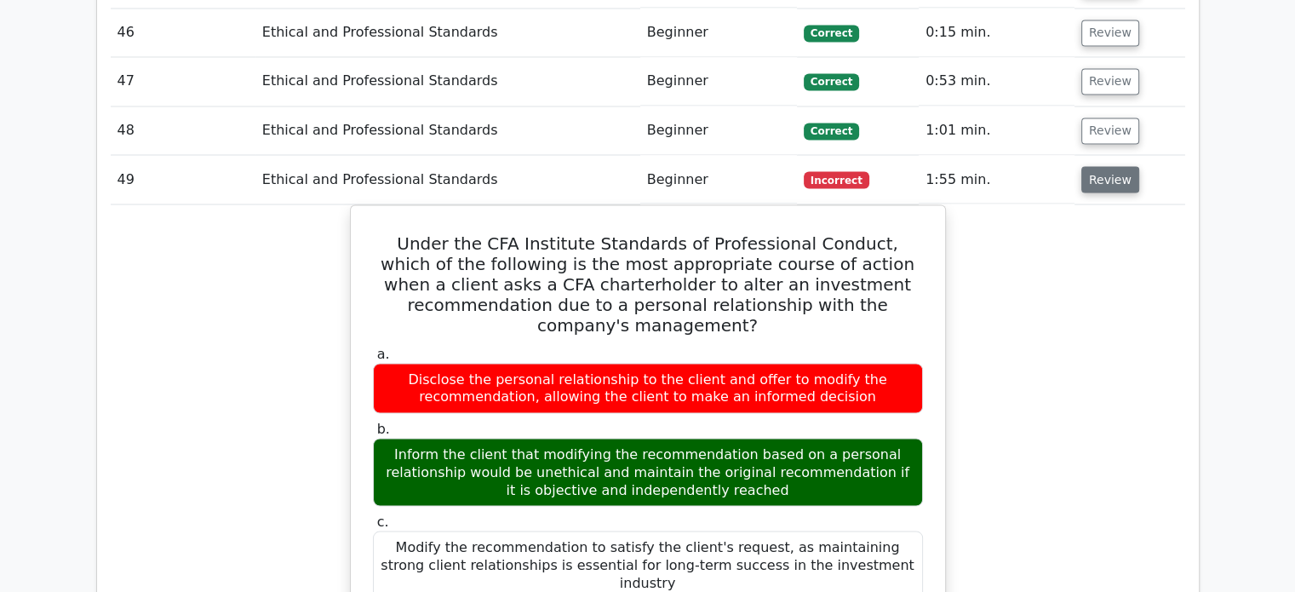
click at [1101, 176] on button "Review" at bounding box center [1111, 179] width 58 height 26
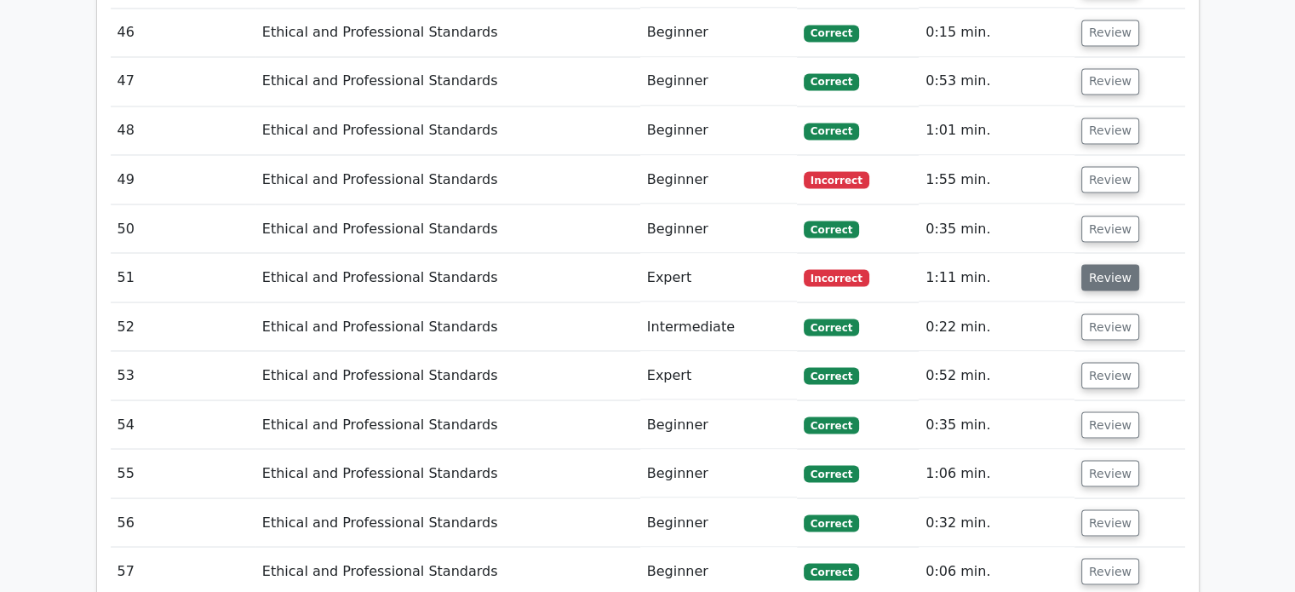
click at [1094, 273] on button "Review" at bounding box center [1111, 277] width 58 height 26
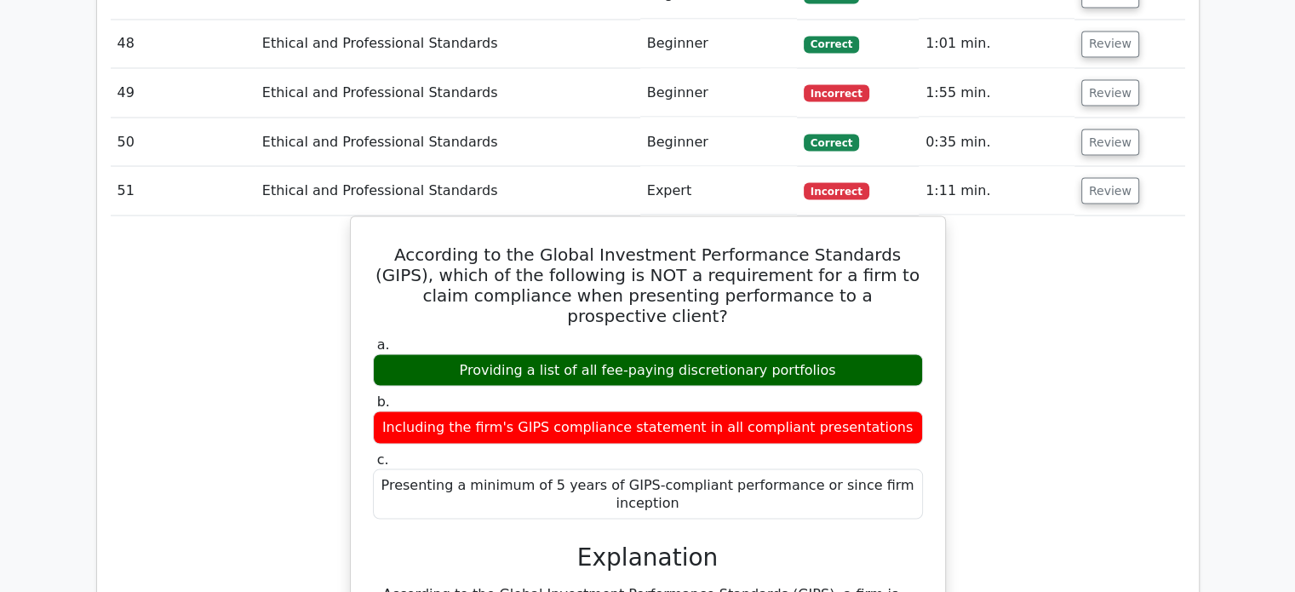
scroll to position [3151, 0]
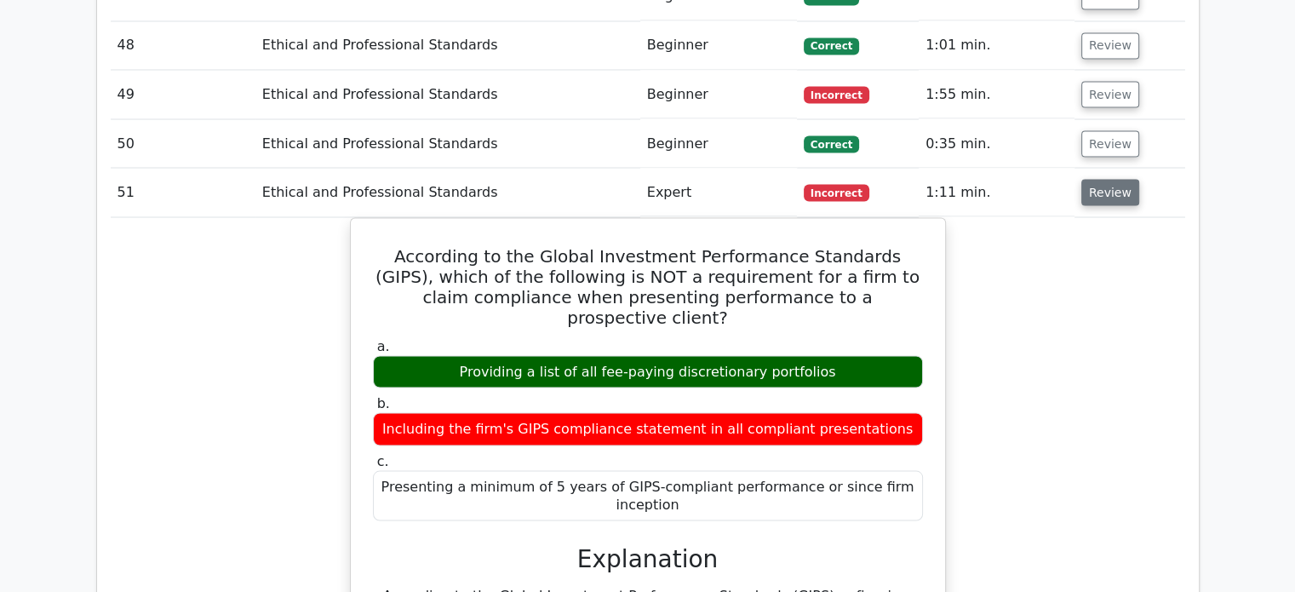
click at [1091, 187] on button "Review" at bounding box center [1111, 192] width 58 height 26
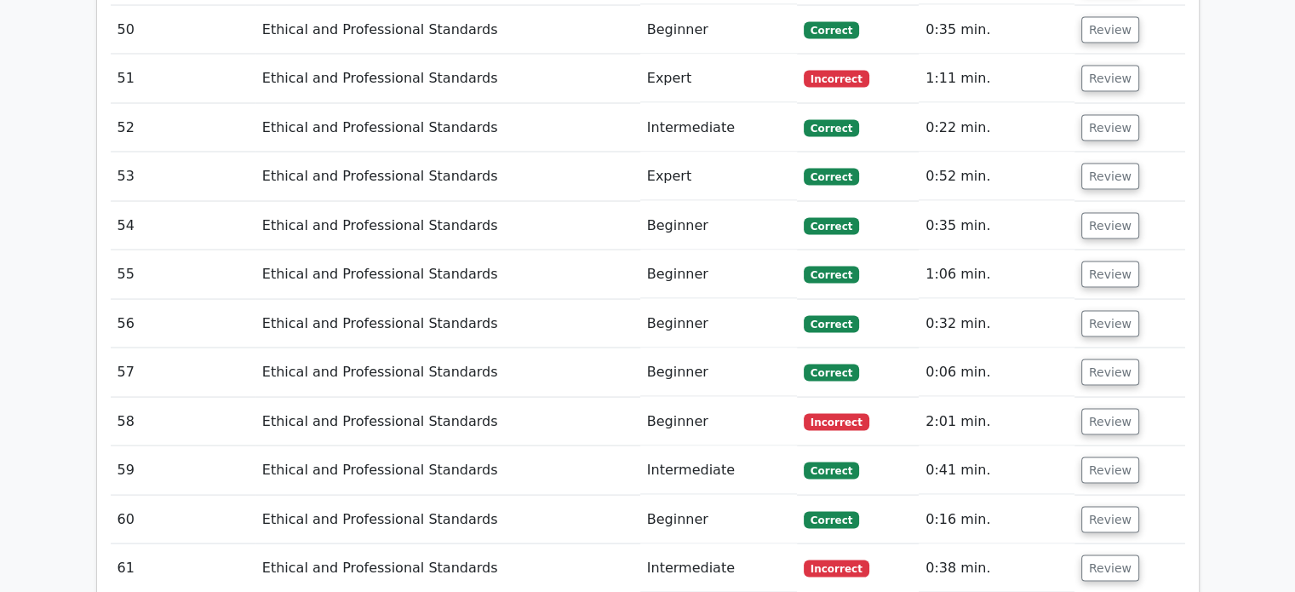
scroll to position [3322, 0]
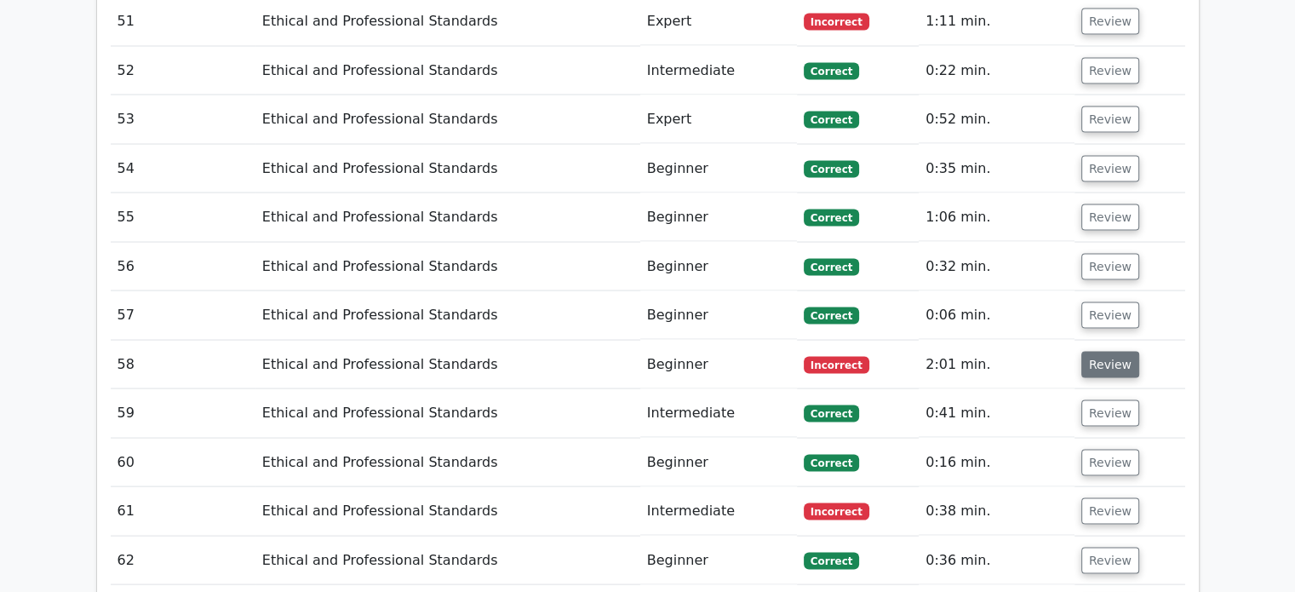
click at [1103, 352] on button "Review" at bounding box center [1111, 365] width 58 height 26
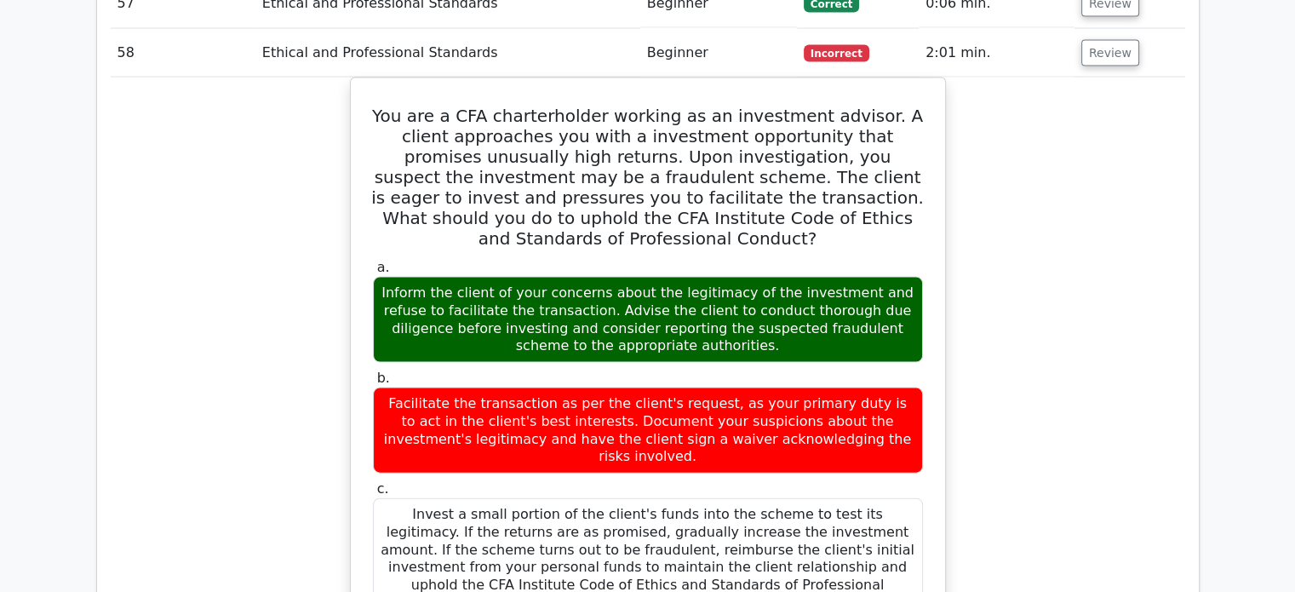
scroll to position [3662, 0]
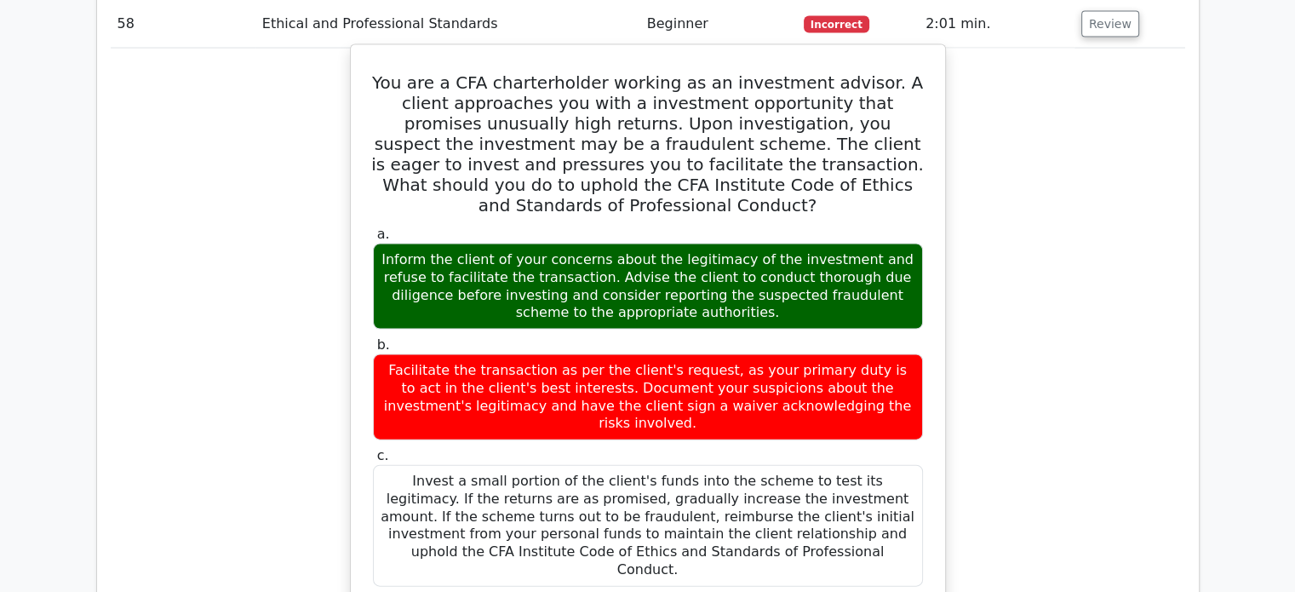
drag, startPoint x: 843, startPoint y: 98, endPoint x: 911, endPoint y: 104, distance: 68.4
click at [911, 104] on h5 "You are a CFA charterholder working as an investment advisor. A client approach…" at bounding box center [648, 143] width 554 height 143
drag, startPoint x: 807, startPoint y: 100, endPoint x: 922, endPoint y: 118, distance: 115.5
click at [922, 118] on h5 "You are a CFA charterholder working as an investment advisor. A client approach…" at bounding box center [648, 143] width 554 height 143
click at [906, 139] on h5 "You are a CFA charterholder working as an investment advisor. A client approach…" at bounding box center [648, 143] width 554 height 143
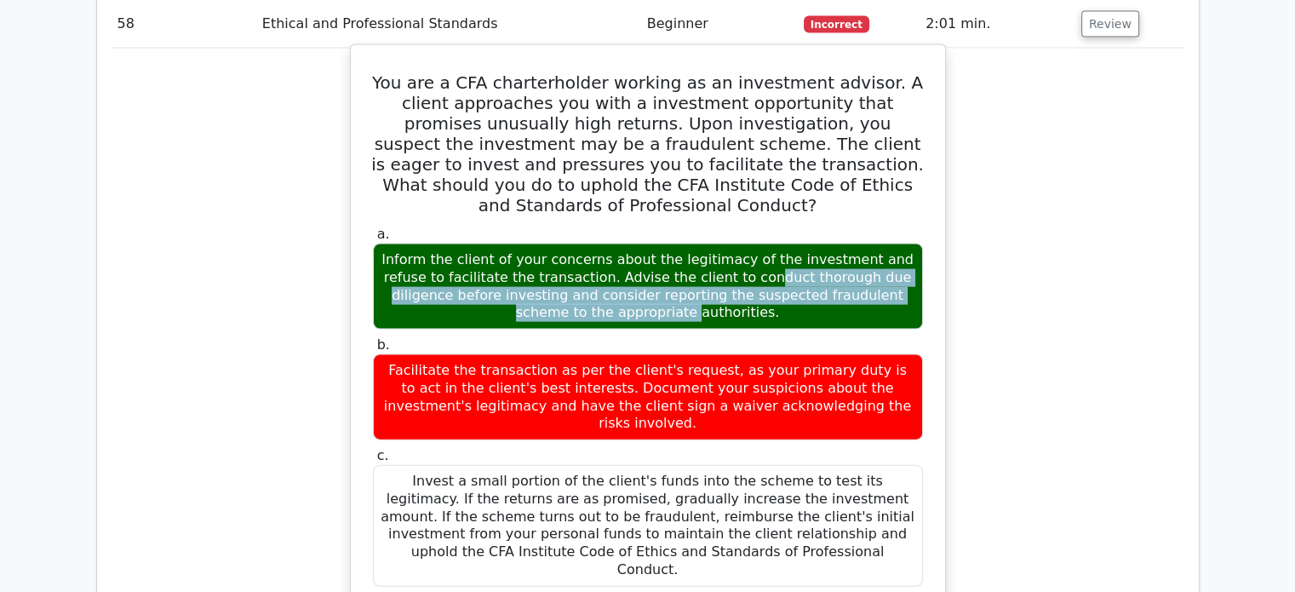
drag, startPoint x: 587, startPoint y: 224, endPoint x: 784, endPoint y: 250, distance: 198.4
click at [784, 250] on div "Inform the client of your concerns about the legitimacy of the investment and r…" at bounding box center [648, 287] width 550 height 86
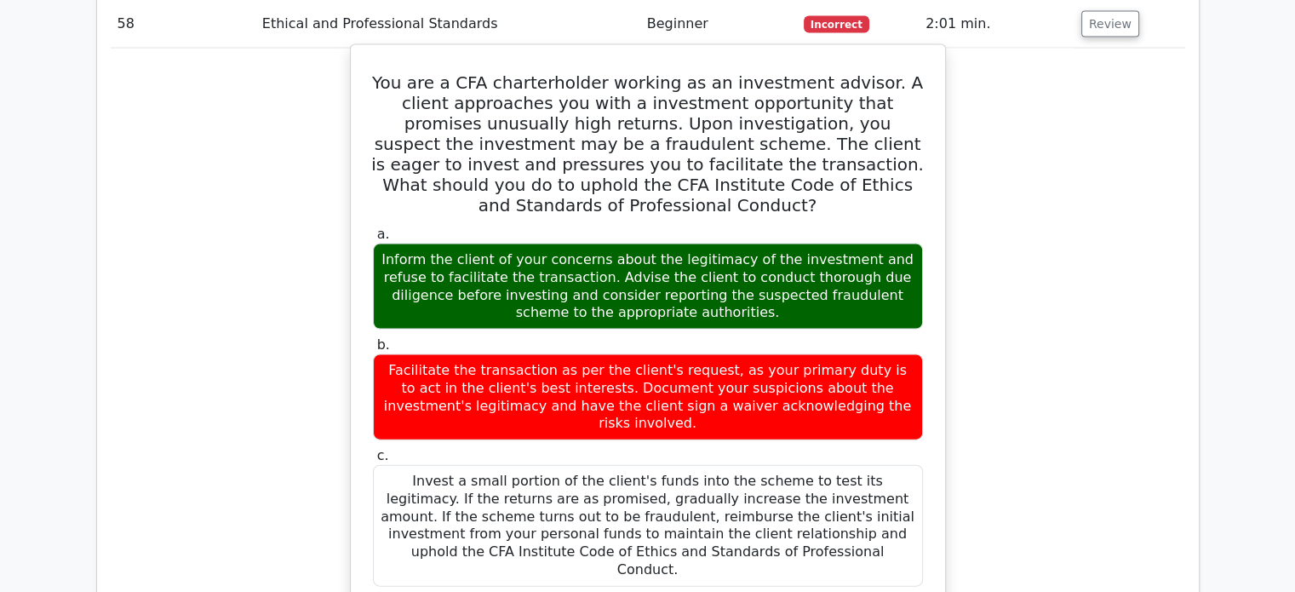
click at [829, 244] on div "Inform the client of your concerns about the legitimacy of the investment and r…" at bounding box center [648, 287] width 550 height 86
drag, startPoint x: 583, startPoint y: 240, endPoint x: 814, endPoint y: 252, distance: 232.0
click at [814, 252] on div "Inform the client of your concerns about the legitimacy of the investment and r…" at bounding box center [648, 287] width 550 height 86
click at [821, 258] on div "Inform the client of your concerns about the legitimacy of the investment and r…" at bounding box center [648, 287] width 550 height 86
drag, startPoint x: 702, startPoint y: 261, endPoint x: 769, endPoint y: 285, distance: 71.4
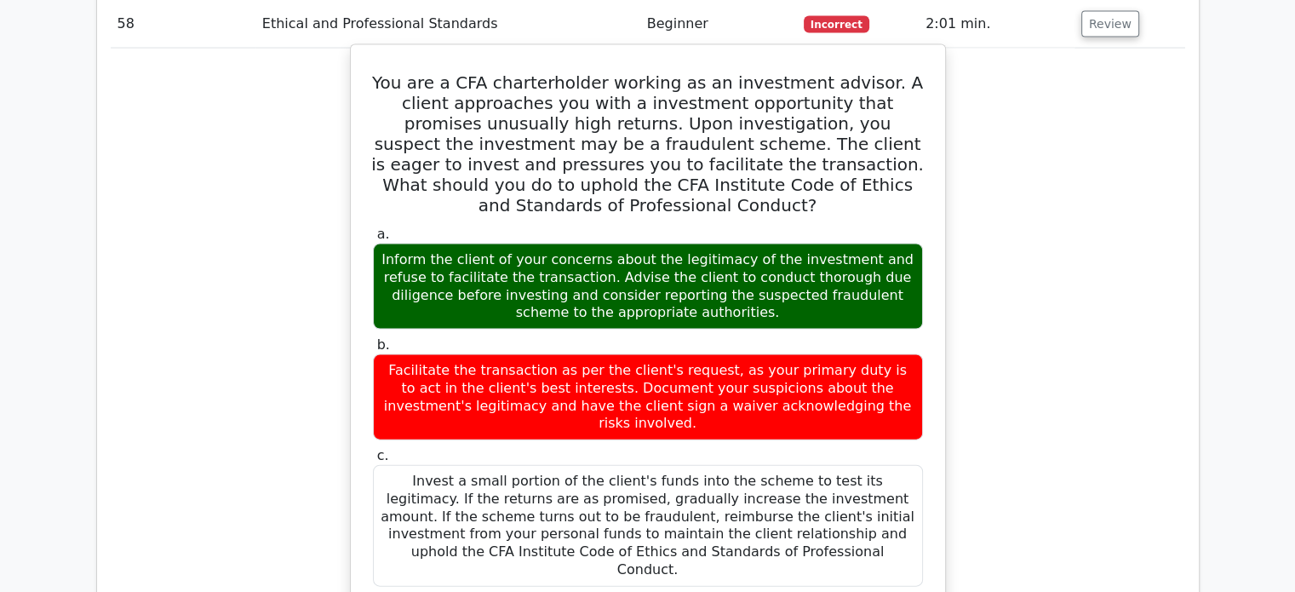
click at [761, 284] on div "Inform the client of your concerns about the legitimacy of the investment and r…" at bounding box center [648, 287] width 550 height 86
click at [802, 275] on div "Inform the client of your concerns about the legitimacy of the investment and r…" at bounding box center [648, 287] width 550 height 86
drag, startPoint x: 696, startPoint y: 335, endPoint x: 756, endPoint y: 355, distance: 63.8
click at [756, 355] on div "Facilitate the transaction as per the client's request, as your primary duty is…" at bounding box center [648, 397] width 550 height 86
click at [824, 360] on div "Facilitate the transaction as per the client's request, as your primary duty is…" at bounding box center [648, 397] width 550 height 86
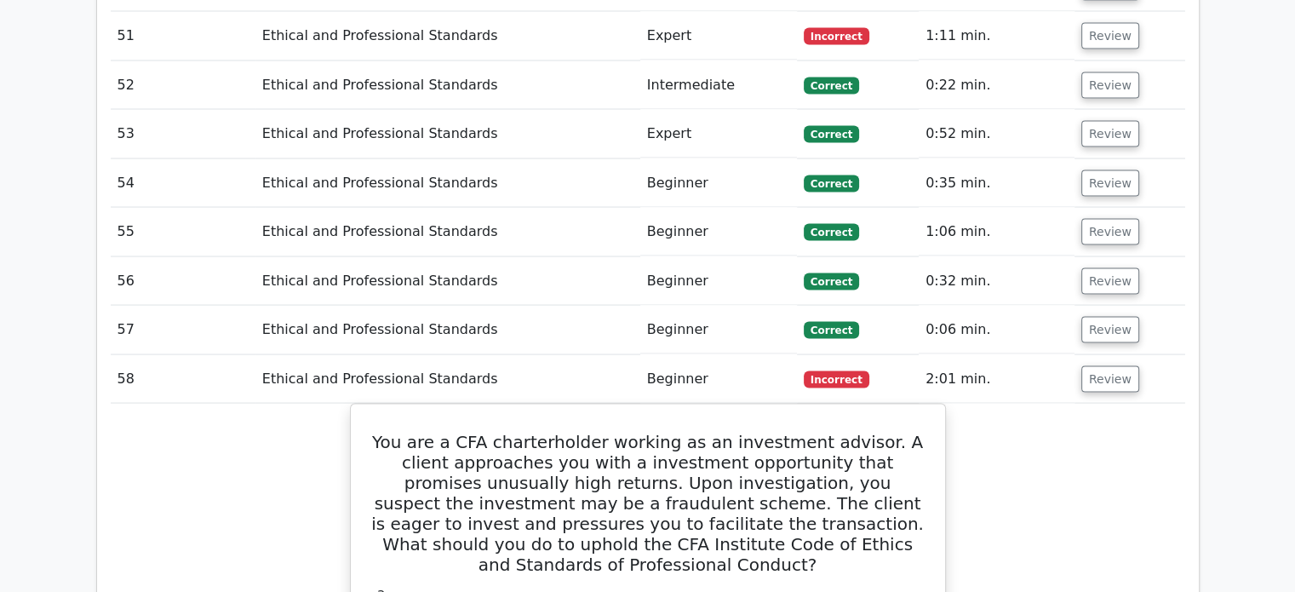
scroll to position [3515, 0]
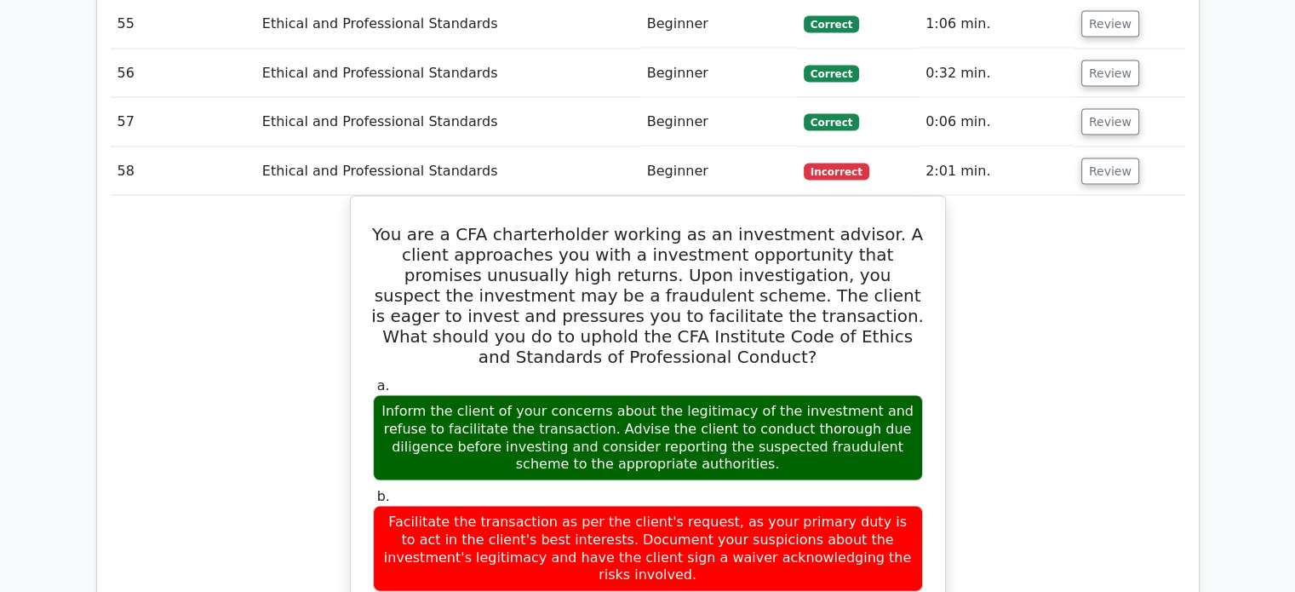
click at [1100, 172] on td "Review" at bounding box center [1130, 171] width 111 height 49
click at [1100, 161] on button "Review" at bounding box center [1111, 171] width 58 height 26
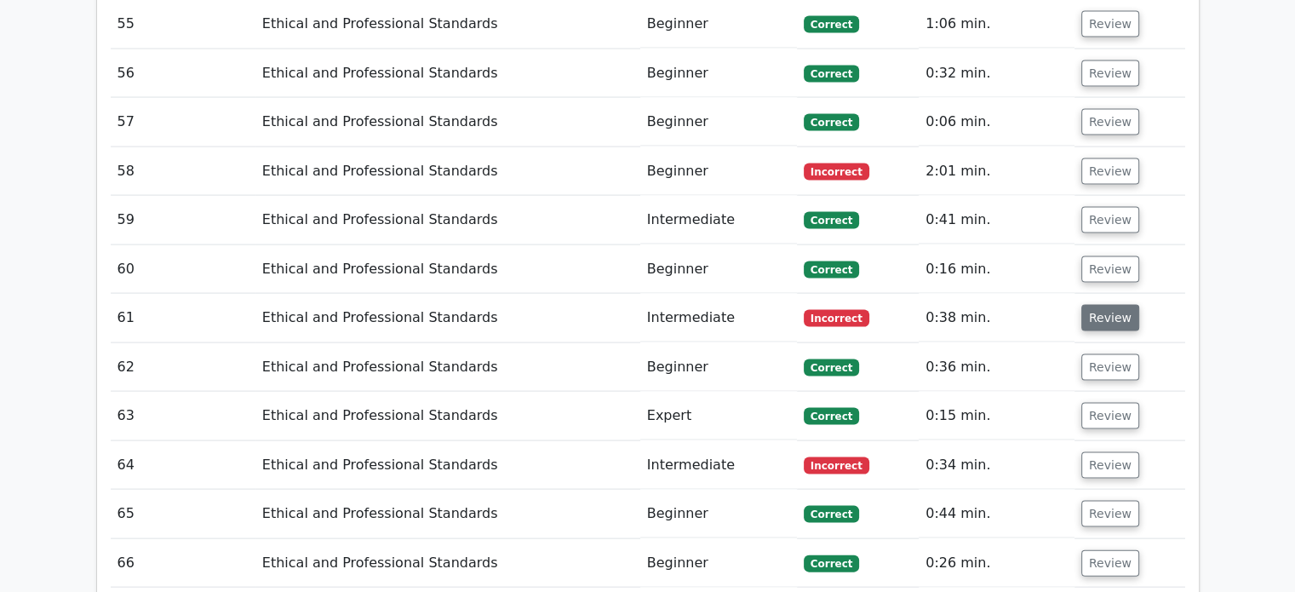
click at [1104, 294] on td "Review" at bounding box center [1130, 318] width 111 height 49
click at [1095, 305] on button "Review" at bounding box center [1111, 318] width 58 height 26
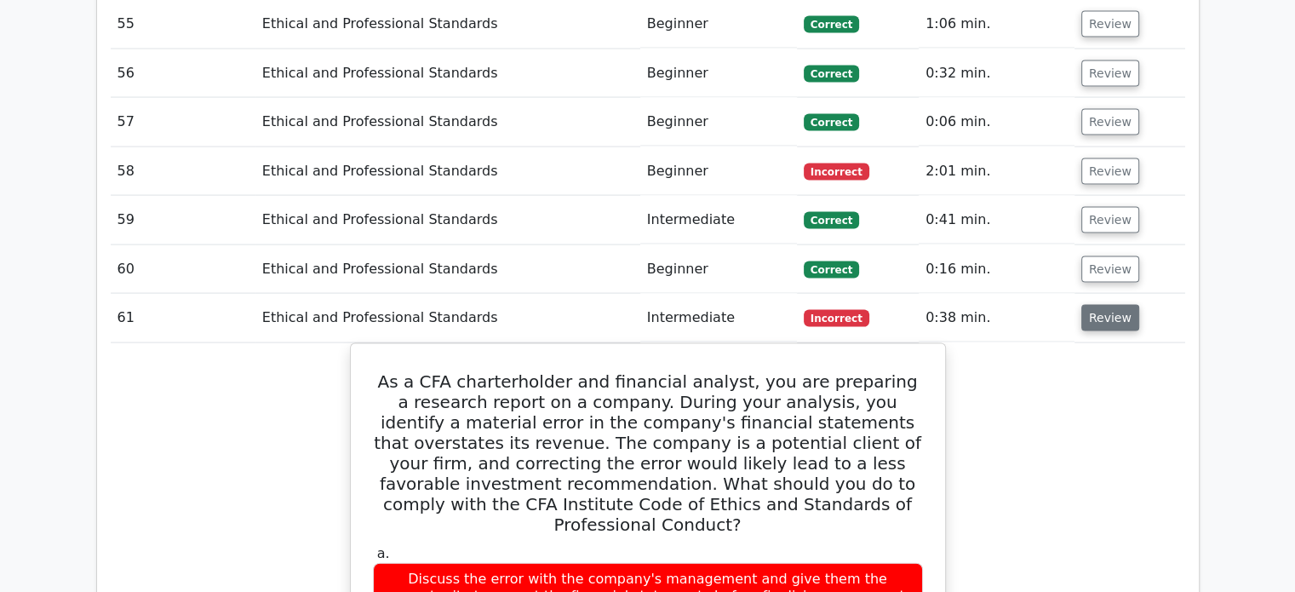
click at [1091, 305] on button "Review" at bounding box center [1111, 318] width 58 height 26
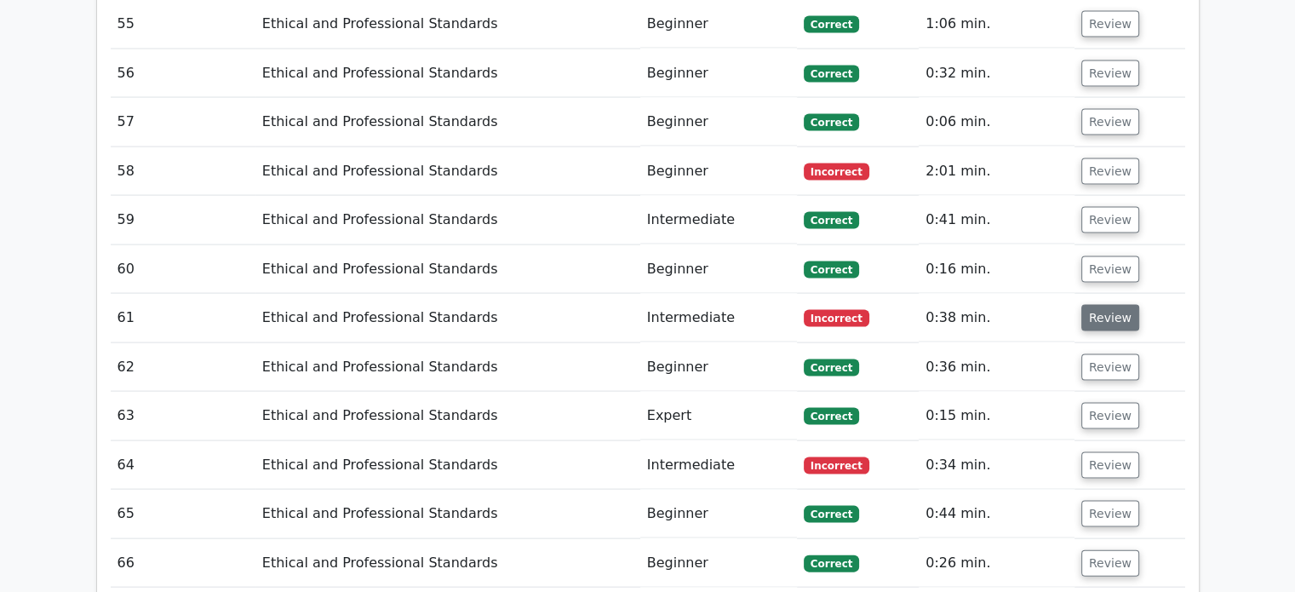
click at [1091, 305] on button "Review" at bounding box center [1111, 318] width 58 height 26
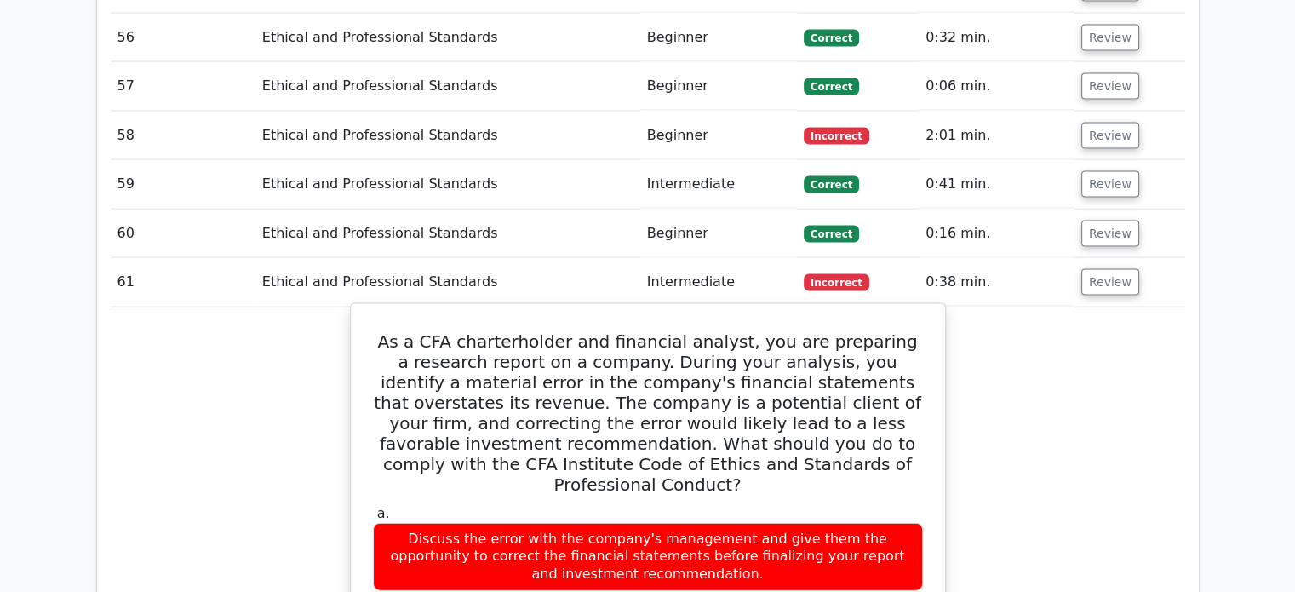
scroll to position [3685, 0]
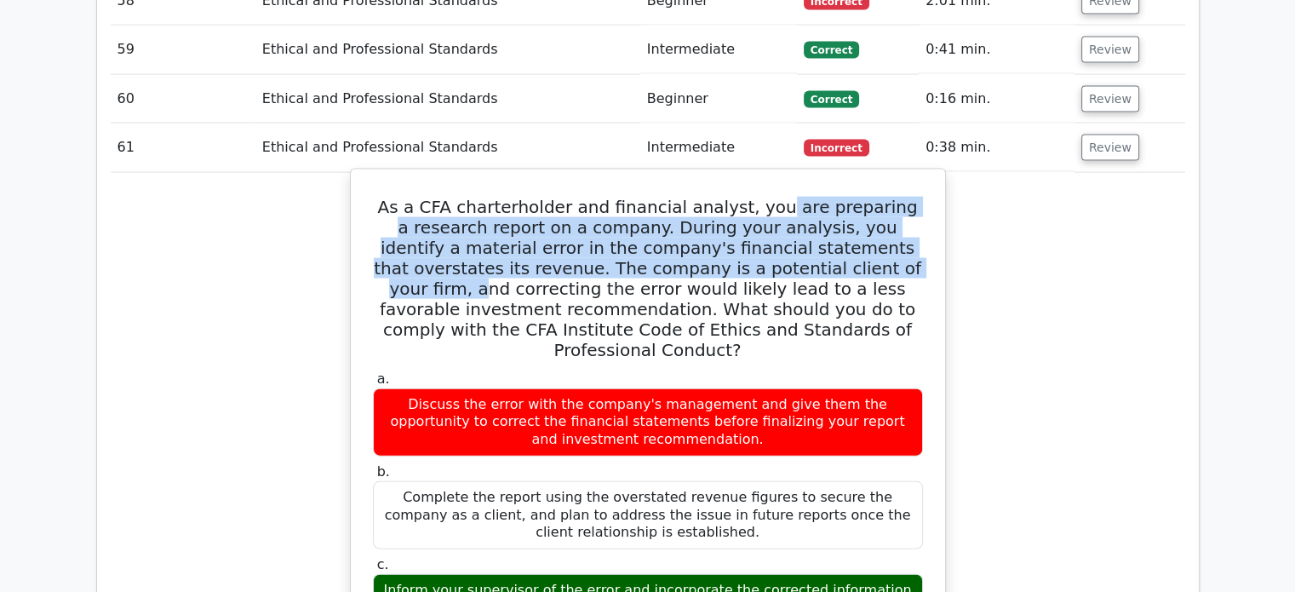
drag, startPoint x: 774, startPoint y: 199, endPoint x: 815, endPoint y: 251, distance: 66.1
click at [815, 251] on h5 "As a CFA charterholder and financial analyst, you are preparing a research repo…" at bounding box center [648, 279] width 554 height 164
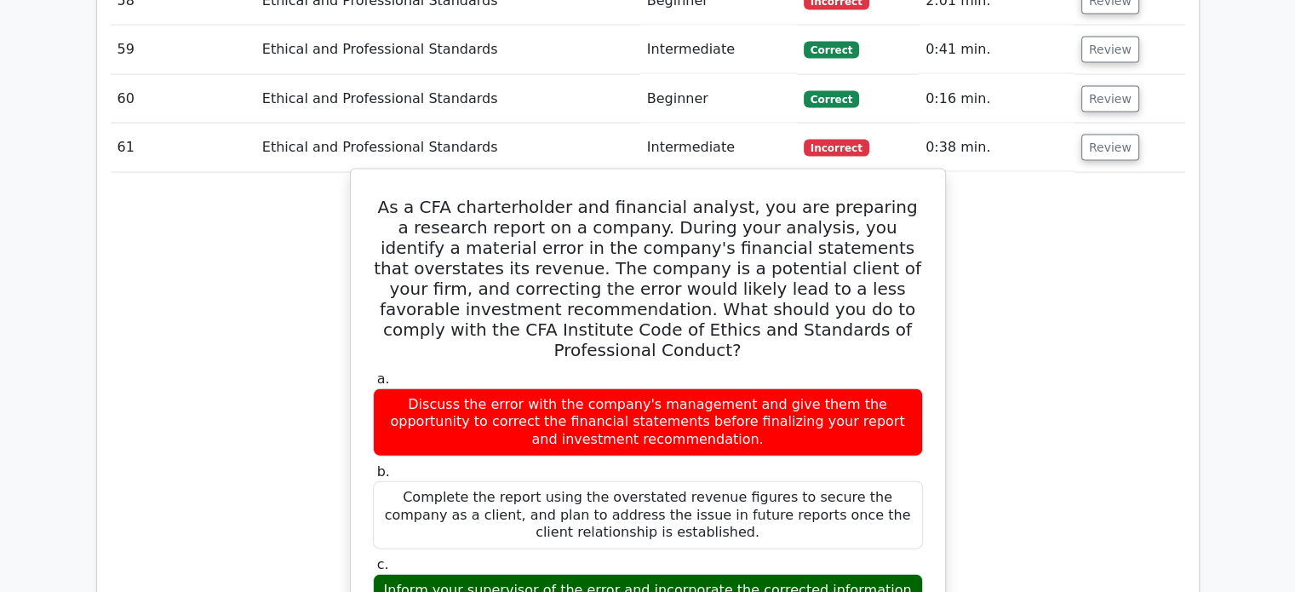
click at [842, 256] on h5 "As a CFA charterholder and financial analyst, you are preparing a research repo…" at bounding box center [648, 279] width 554 height 164
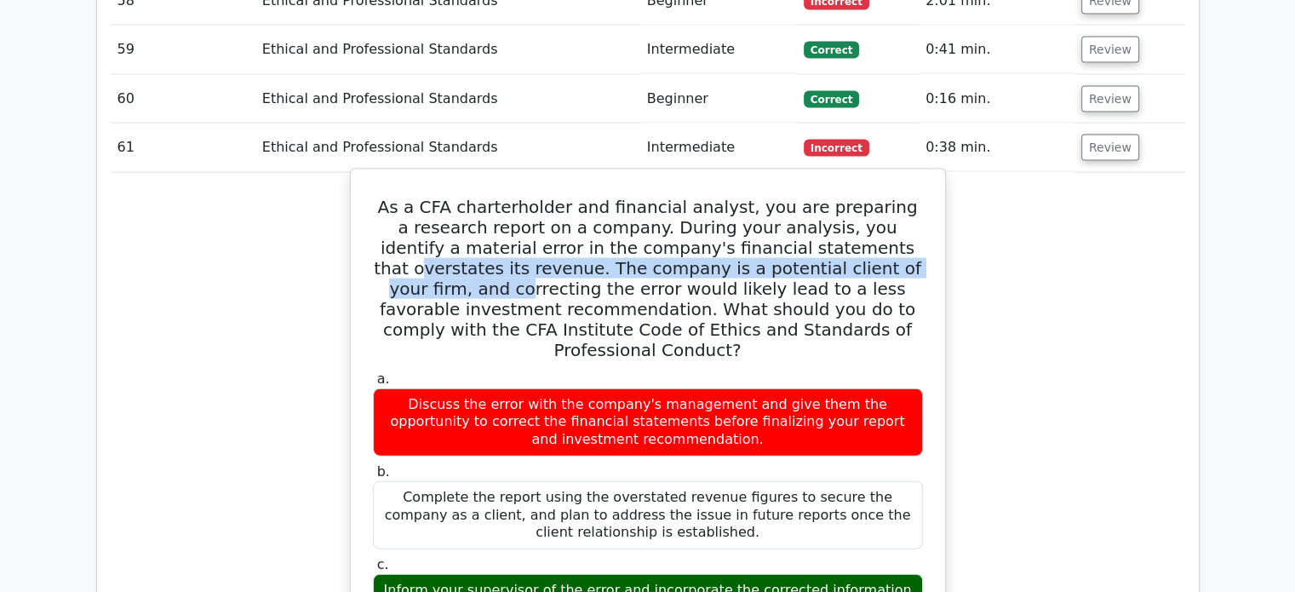
drag, startPoint x: 824, startPoint y: 224, endPoint x: 859, endPoint y: 254, distance: 46.6
click at [859, 254] on h5 "As a CFA charterholder and financial analyst, you are preparing a research repo…" at bounding box center [648, 279] width 554 height 164
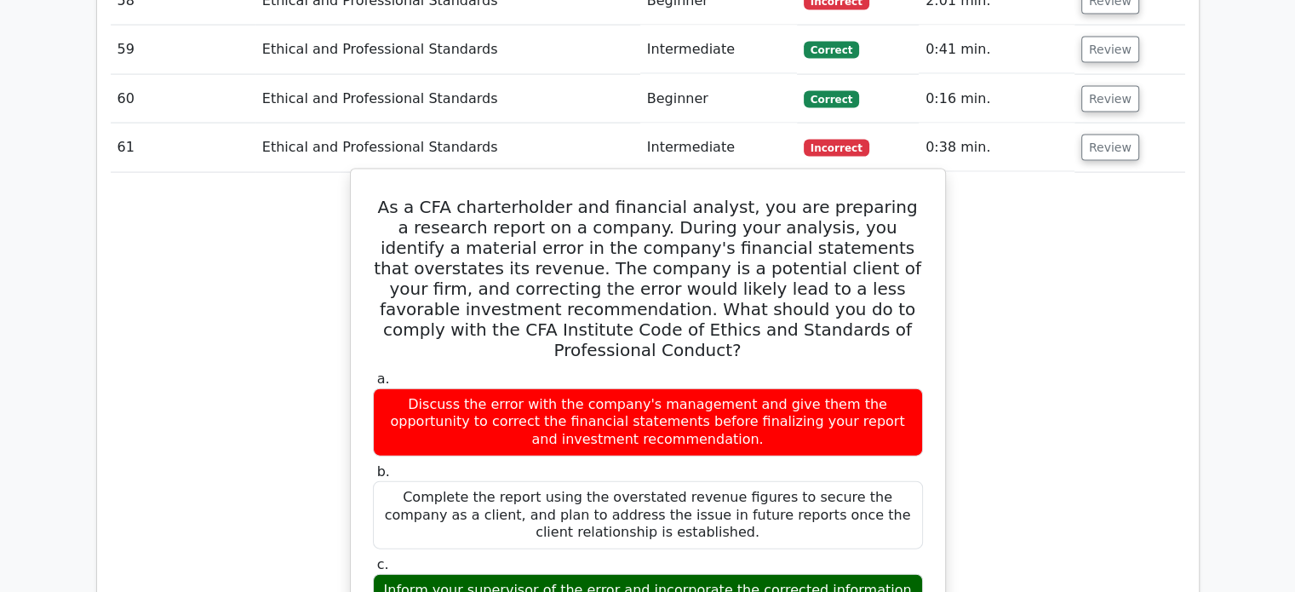
click at [869, 258] on h5 "As a CFA charterholder and financial analyst, you are preparing a research repo…" at bounding box center [648, 279] width 554 height 164
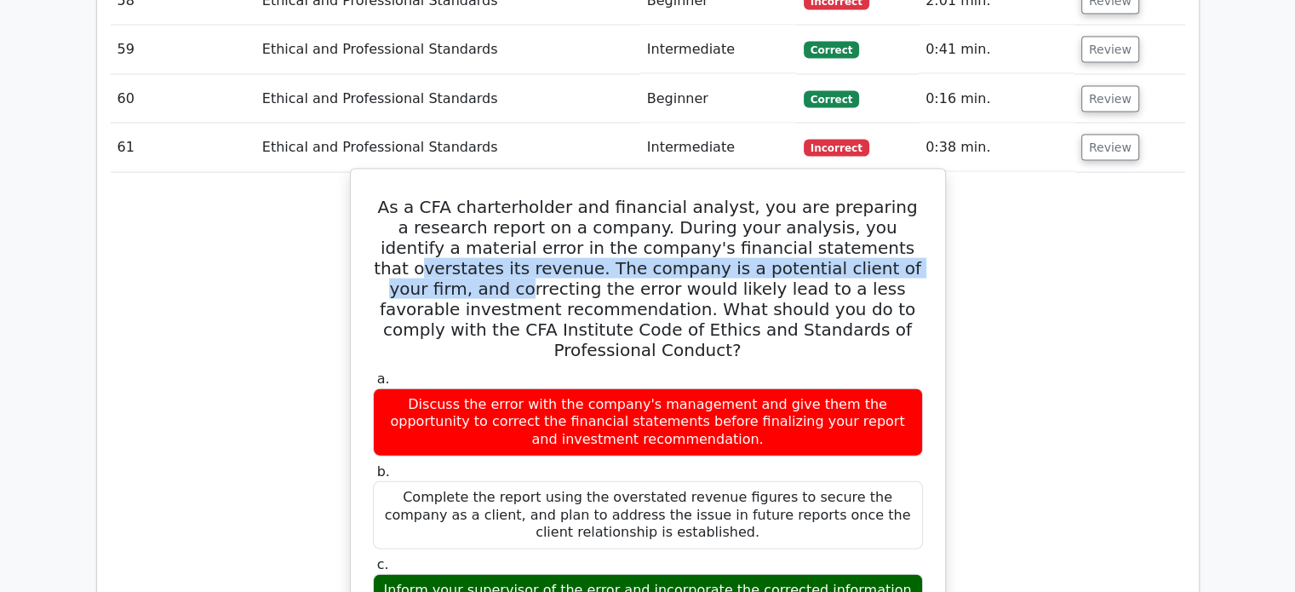
drag, startPoint x: 824, startPoint y: 238, endPoint x: 855, endPoint y: 258, distance: 36.4
click at [855, 258] on h5 "As a CFA charterholder and financial analyst, you are preparing a research repo…" at bounding box center [648, 279] width 554 height 164
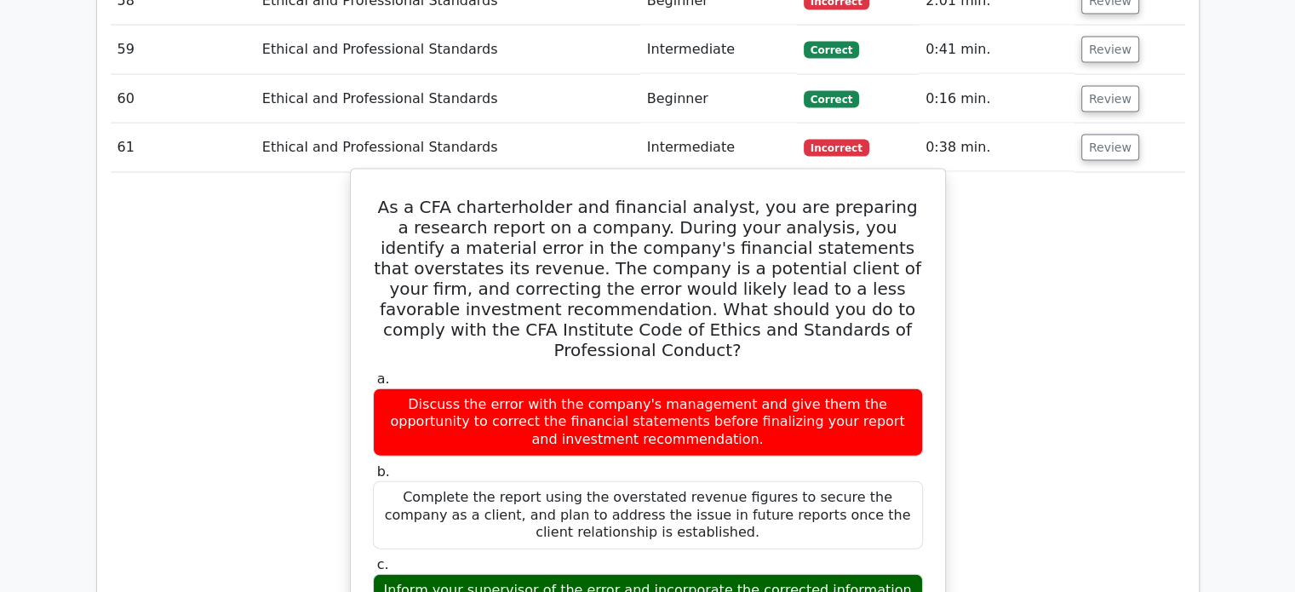
click at [865, 267] on h5 "As a CFA charterholder and financial analyst, you are preparing a research repo…" at bounding box center [648, 279] width 554 height 164
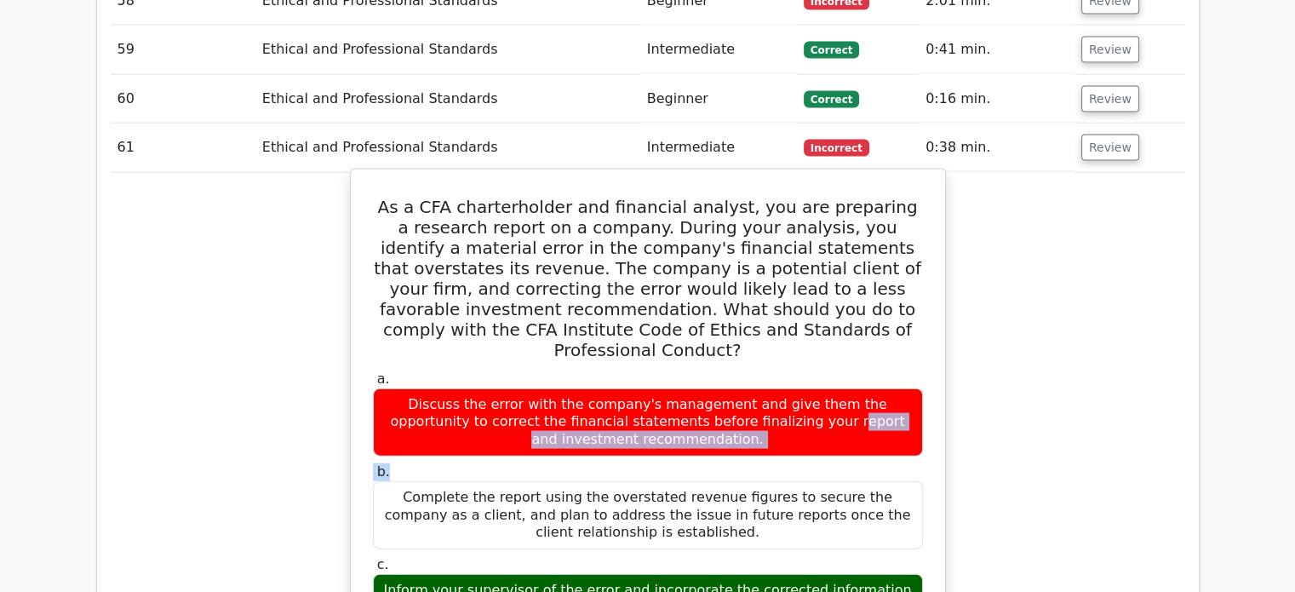
drag, startPoint x: 726, startPoint y: 415, endPoint x: 772, endPoint y: 423, distance: 46.8
click at [771, 423] on div "a. Discuss the error with the company's management and give them the opportunit…" at bounding box center [648, 506] width 571 height 279
click at [825, 415] on div "Discuss the error with the company's management and give them the opportunity t…" at bounding box center [648, 422] width 550 height 68
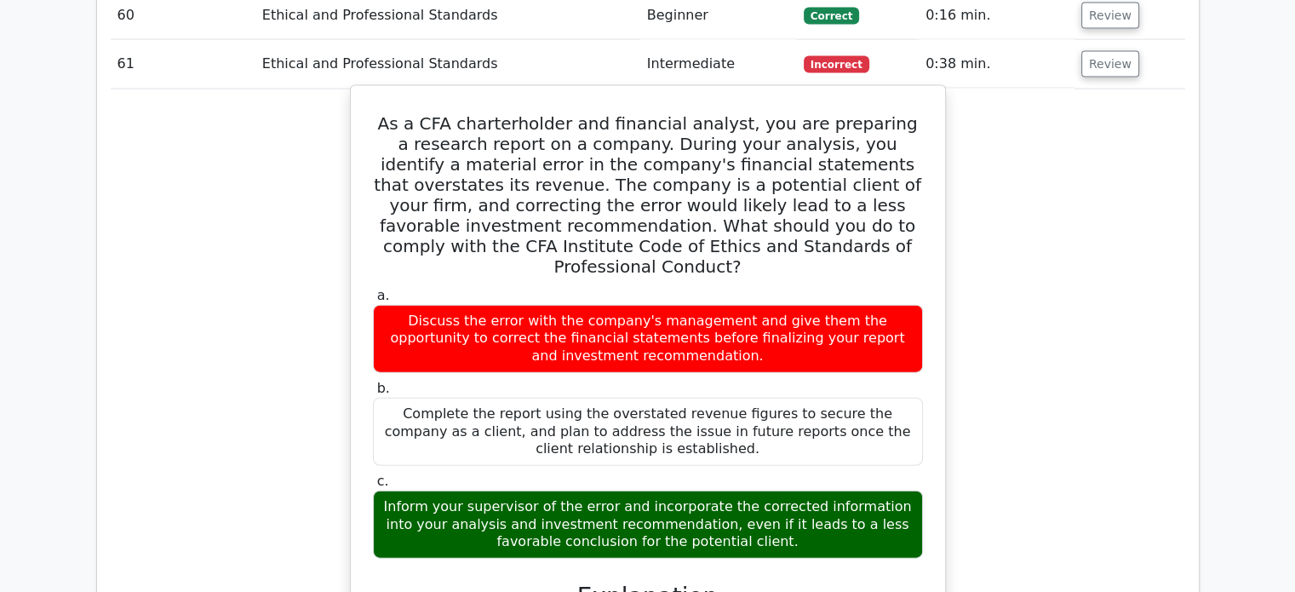
scroll to position [3770, 0]
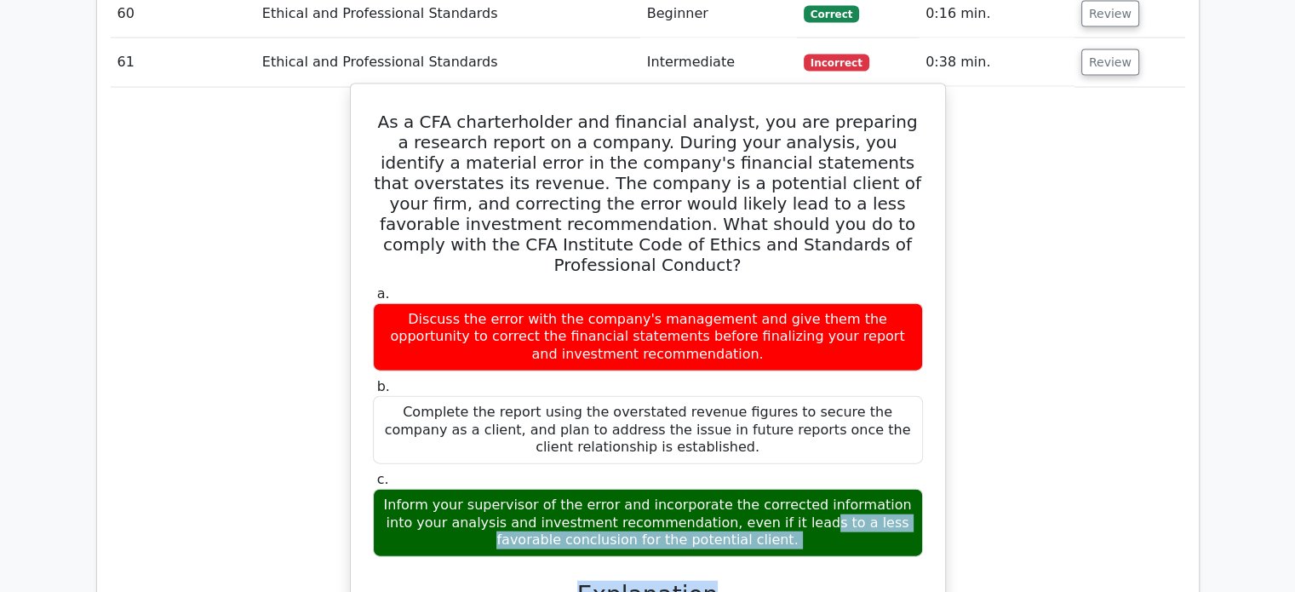
drag, startPoint x: 637, startPoint y: 479, endPoint x: 834, endPoint y: 516, distance: 200.1
click at [838, 514] on div "Inform your supervisor of the error and incorporate the corrected information i…" at bounding box center [648, 523] width 550 height 68
click at [835, 497] on div "Inform your supervisor of the error and incorporate the corrected information i…" at bounding box center [648, 523] width 550 height 68
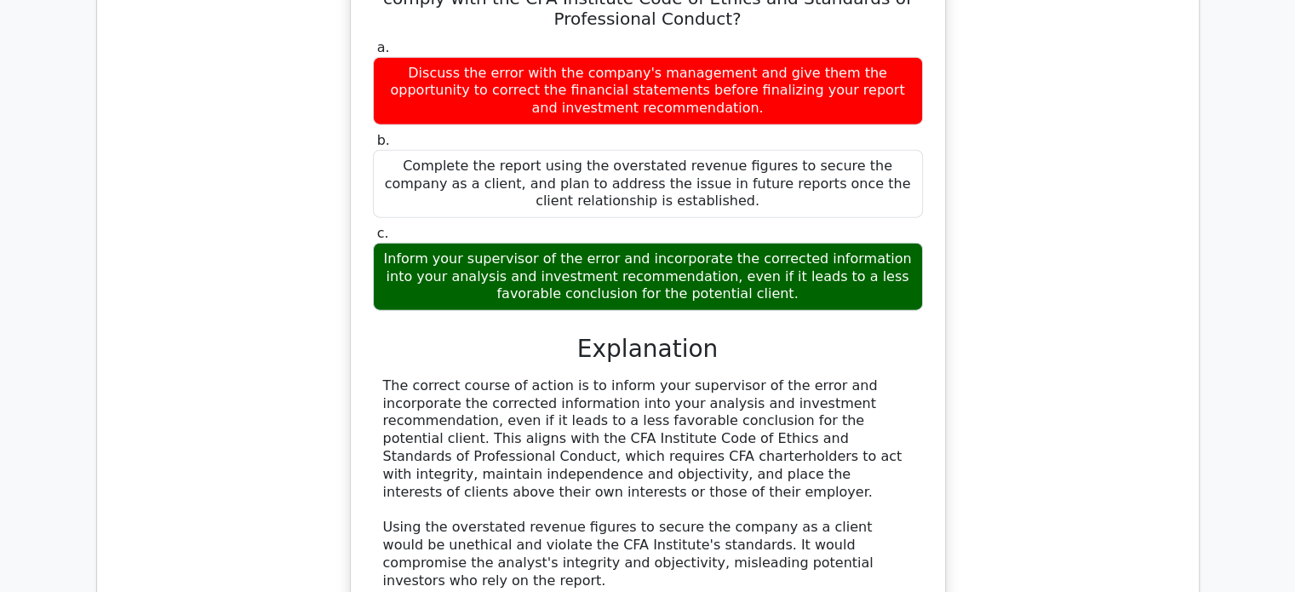
scroll to position [4026, 0]
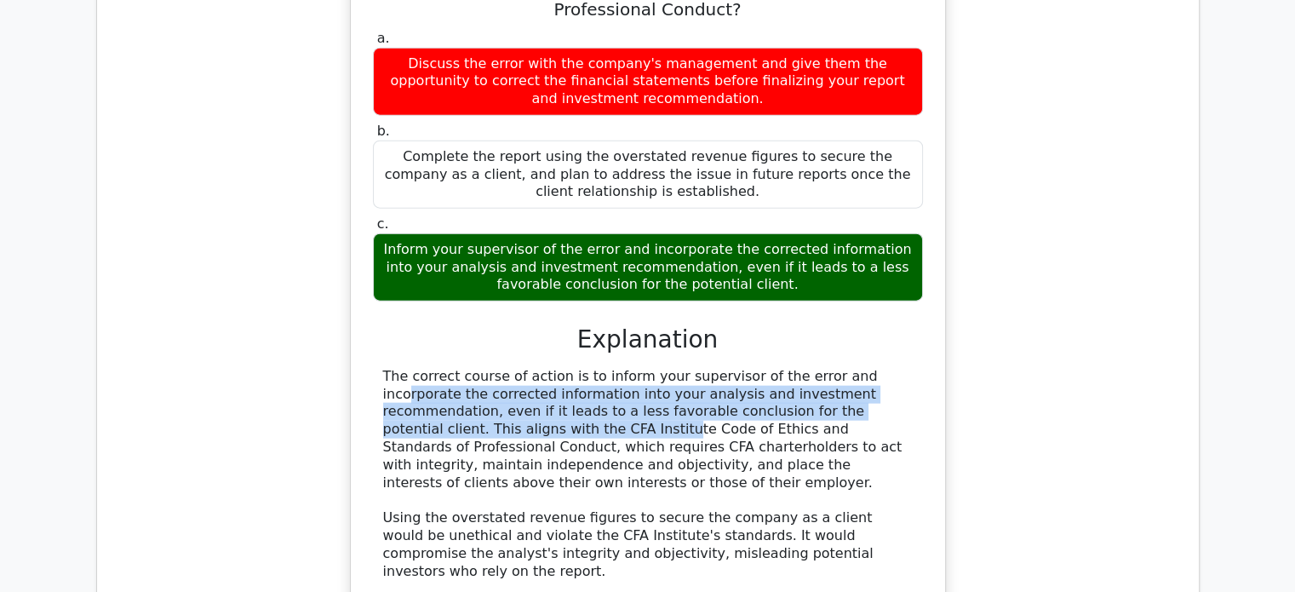
drag, startPoint x: 744, startPoint y: 331, endPoint x: 824, endPoint y: 374, distance: 90.7
click at [824, 373] on div "The correct course of action is to inform your supervisor of the error and inco…" at bounding box center [648, 545] width 530 height 354
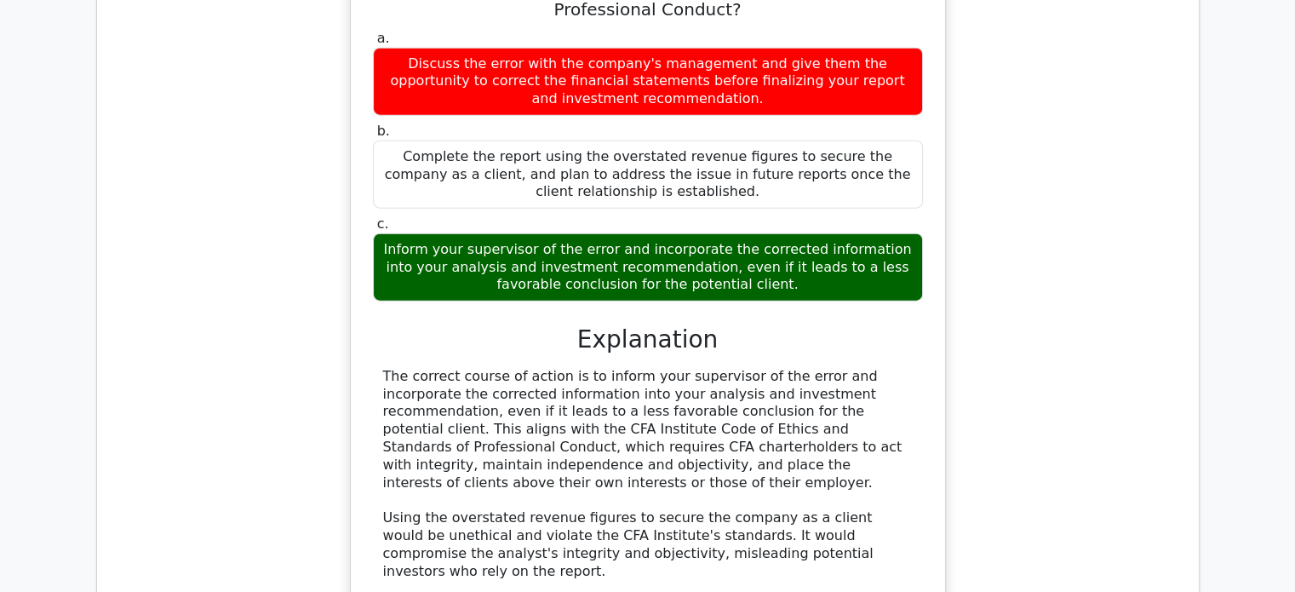
click at [872, 382] on div "The correct course of action is to inform your supervisor of the error and inco…" at bounding box center [648, 545] width 530 height 354
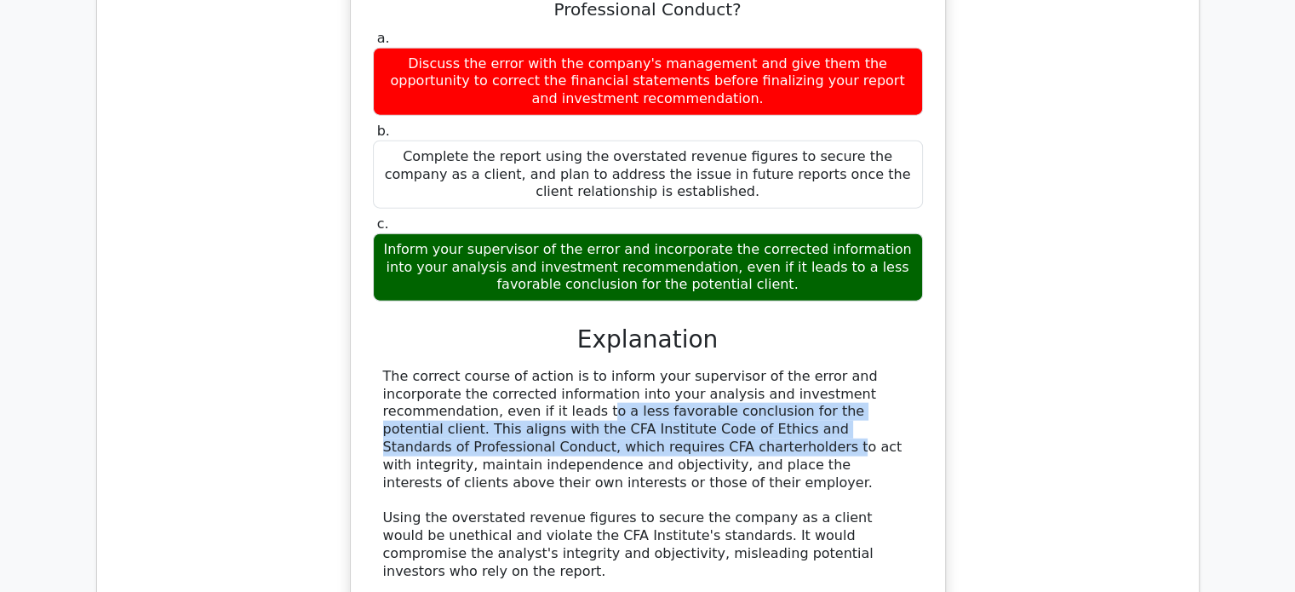
drag, startPoint x: 863, startPoint y: 361, endPoint x: 884, endPoint y: 391, distance: 36.6
click at [883, 389] on div "The correct course of action is to inform your supervisor of the error and inco…" at bounding box center [648, 545] width 530 height 354
click at [888, 394] on div "The correct course of action is to inform your supervisor of the error and inco…" at bounding box center [648, 545] width 530 height 354
click at [813, 395] on div "The correct course of action is to inform your supervisor of the error and inco…" at bounding box center [648, 545] width 530 height 354
click at [784, 393] on div "The correct course of action is to inform your supervisor of the error and inco…" at bounding box center [648, 545] width 530 height 354
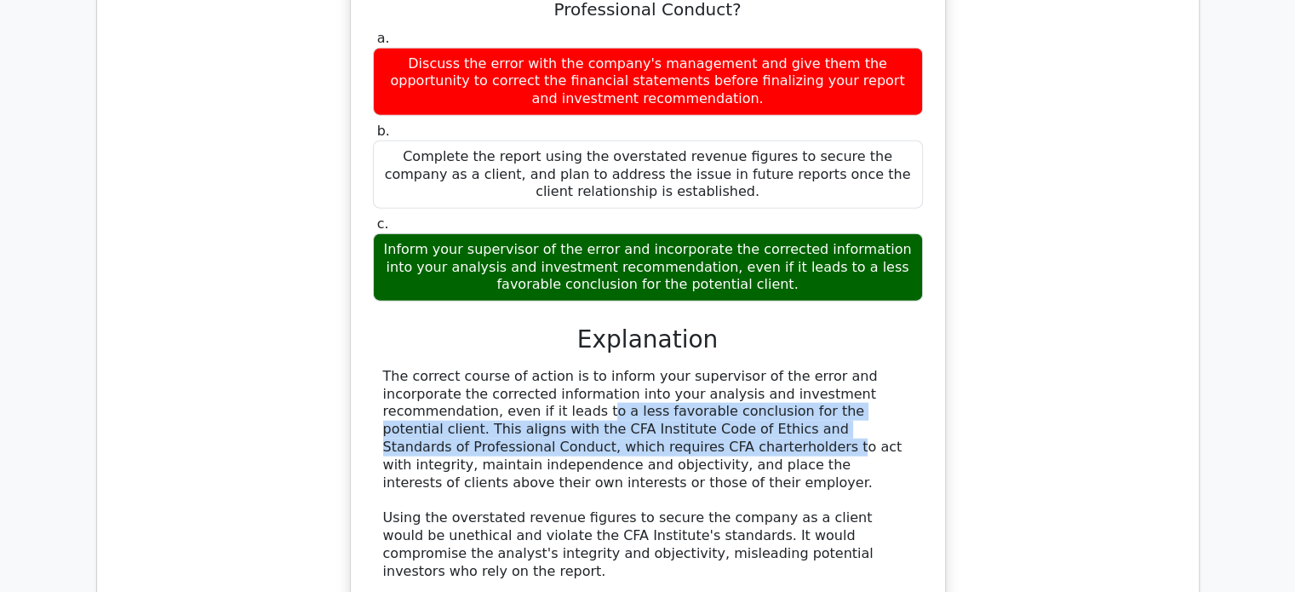
click at [772, 419] on div "The correct course of action is to inform your supervisor of the error and inco…" at bounding box center [648, 545] width 530 height 354
drag, startPoint x: 747, startPoint y: 402, endPoint x: 852, endPoint y: 434, distance: 109.6
click at [852, 434] on div "The correct course of action is to inform your supervisor of the error and inco…" at bounding box center [648, 545] width 530 height 354
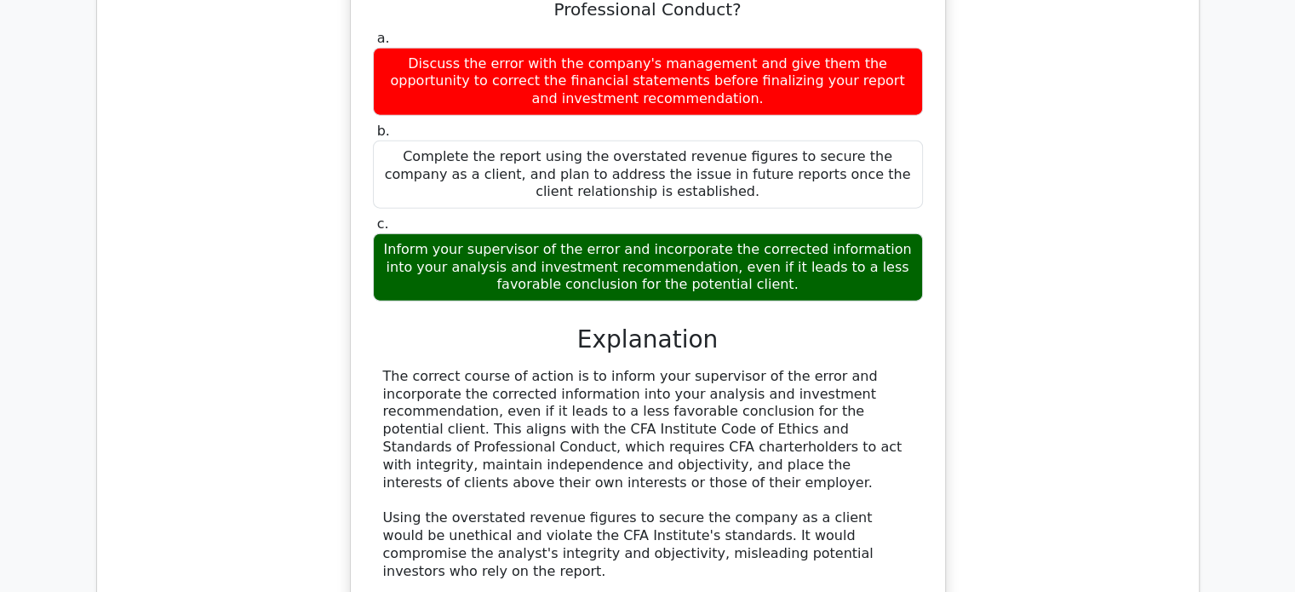
click at [881, 460] on div "The correct course of action is to inform your supervisor of the error and inco…" at bounding box center [648, 545] width 530 height 354
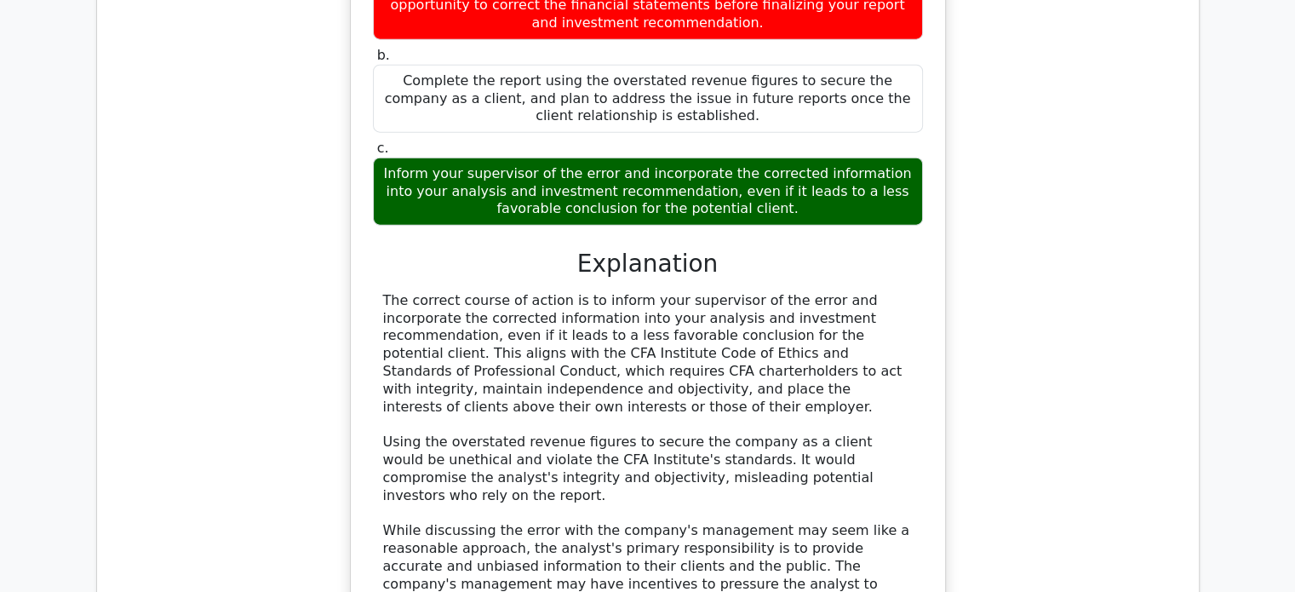
scroll to position [4111, 0]
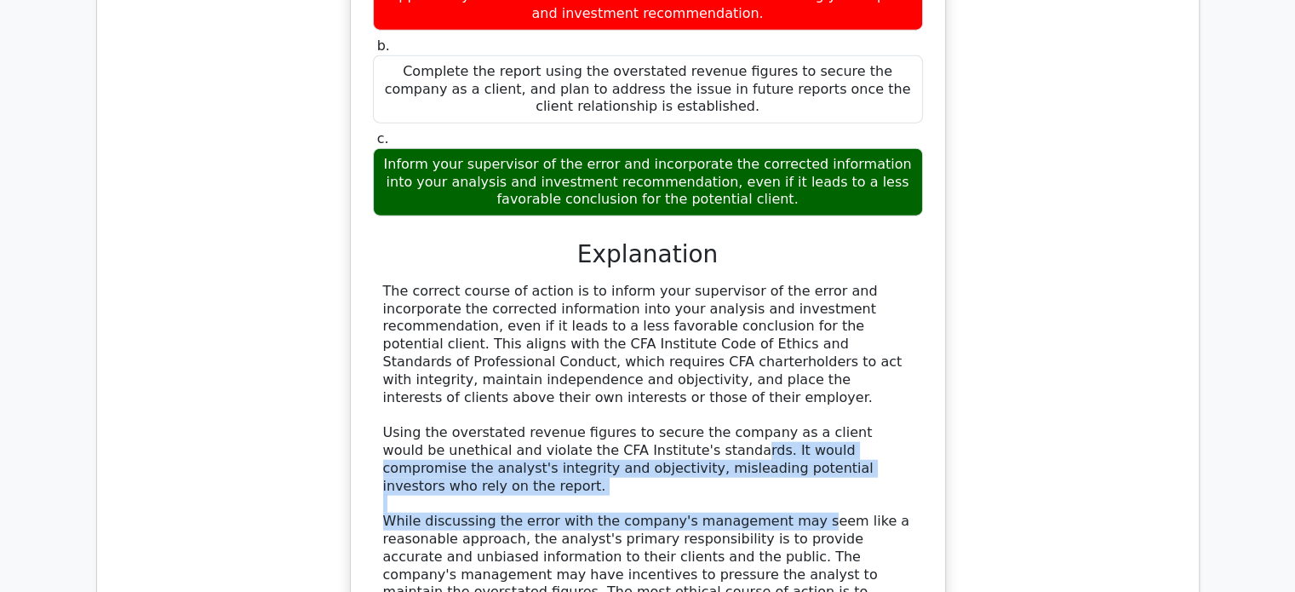
drag, startPoint x: 660, startPoint y: 398, endPoint x: 782, endPoint y: 441, distance: 129.3
click at [782, 441] on div "The correct course of action is to inform your supervisor of the error and inco…" at bounding box center [648, 460] width 530 height 354
click at [885, 438] on div "The correct course of action is to inform your supervisor of the error and inco…" at bounding box center [648, 460] width 530 height 354
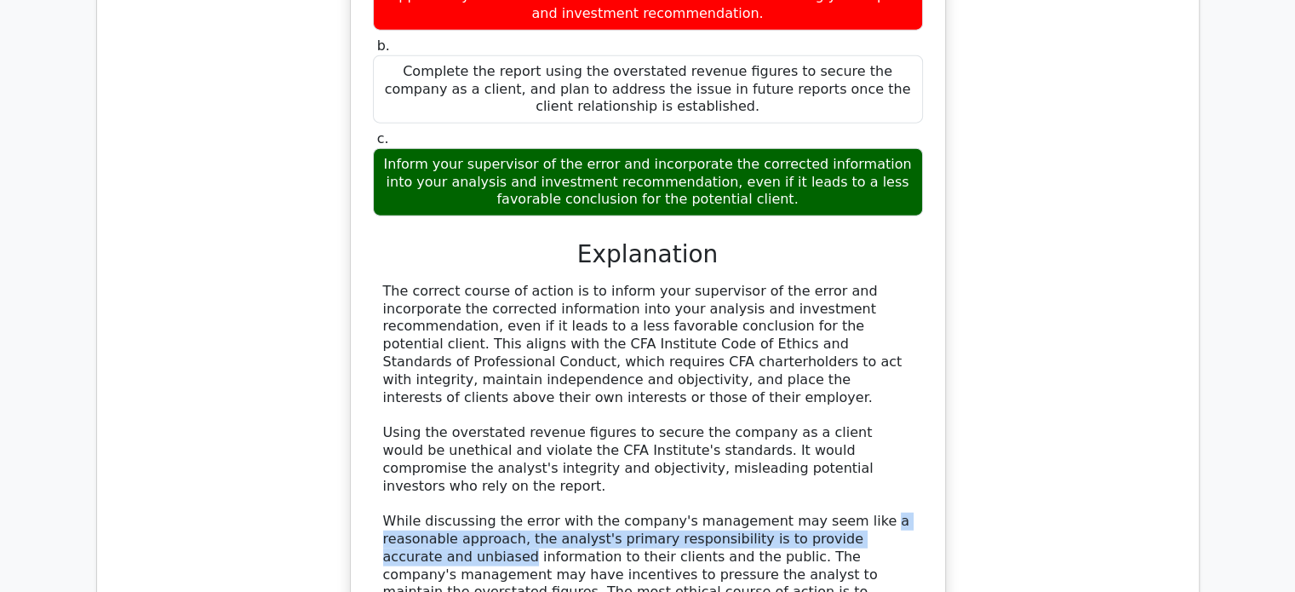
drag, startPoint x: 838, startPoint y: 454, endPoint x: 879, endPoint y: 464, distance: 42.1
click at [869, 459] on div "The correct course of action is to inform your supervisor of the error and inco…" at bounding box center [648, 460] width 530 height 354
click at [882, 466] on div "The correct course of action is to inform your supervisor of the error and inco…" at bounding box center [648, 460] width 530 height 354
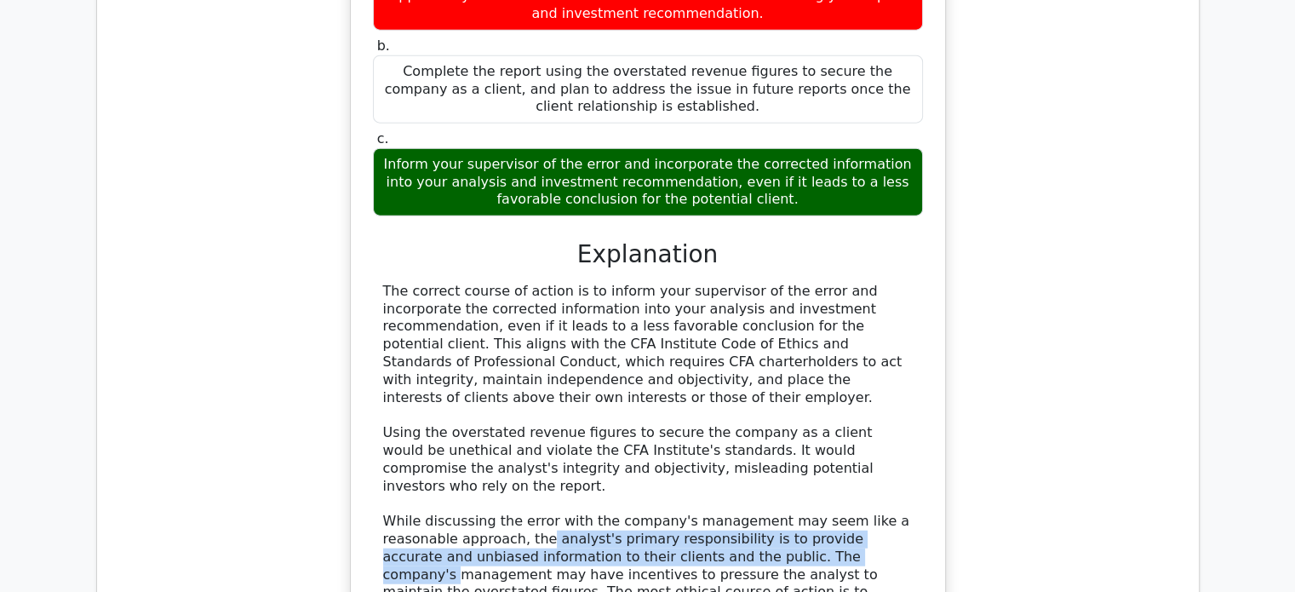
drag, startPoint x: 473, startPoint y: 462, endPoint x: 736, endPoint y: 481, distance: 263.8
click at [733, 479] on div "The correct course of action is to inform your supervisor of the error and inco…" at bounding box center [648, 460] width 530 height 354
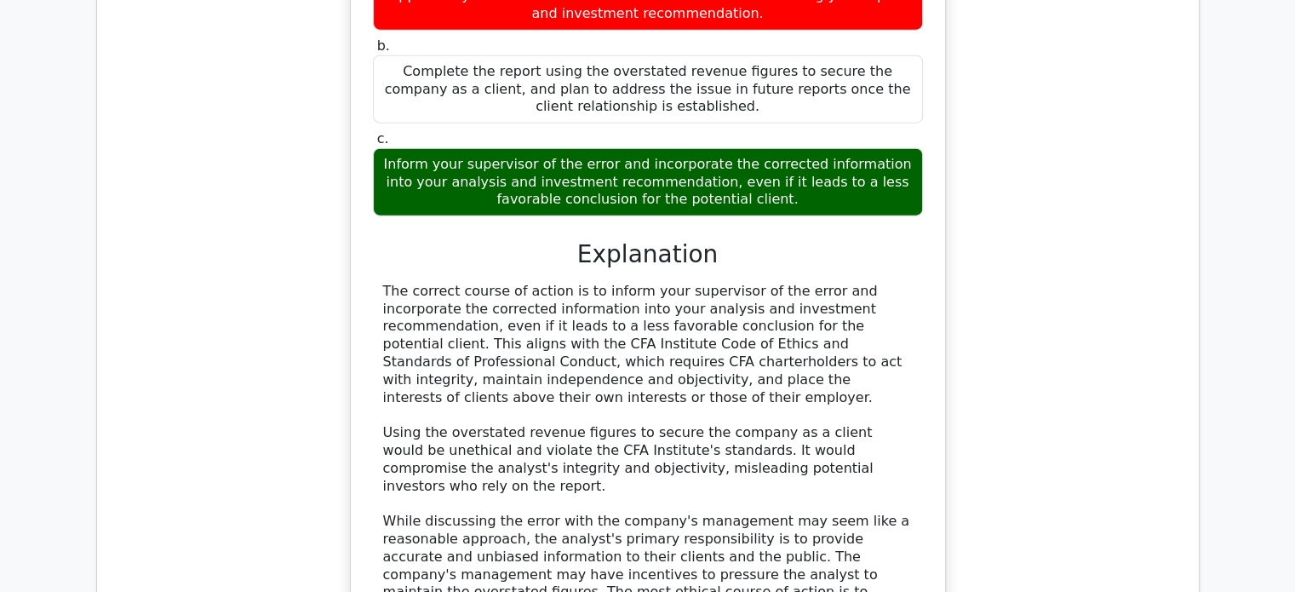
click at [755, 478] on div "The correct course of action is to inform your supervisor of the error and inco…" at bounding box center [648, 460] width 530 height 354
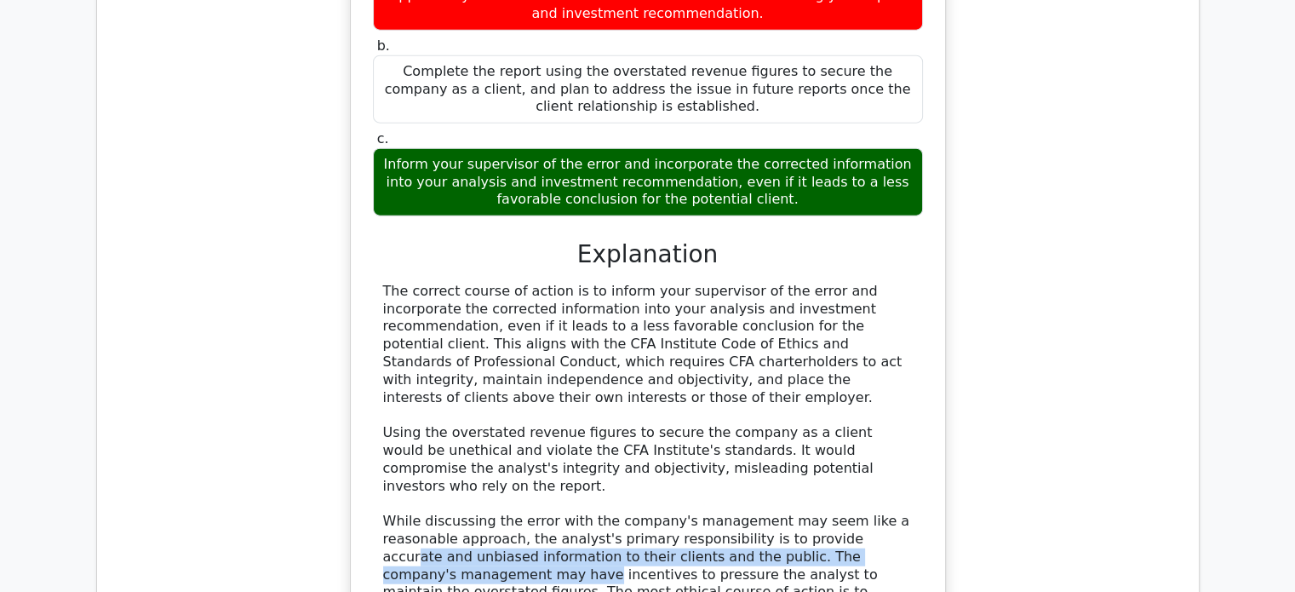
drag, startPoint x: 770, startPoint y: 468, endPoint x: 889, endPoint y: 490, distance: 121.1
click at [889, 490] on div "The correct course of action is to inform your supervisor of the error and inco…" at bounding box center [648, 460] width 530 height 354
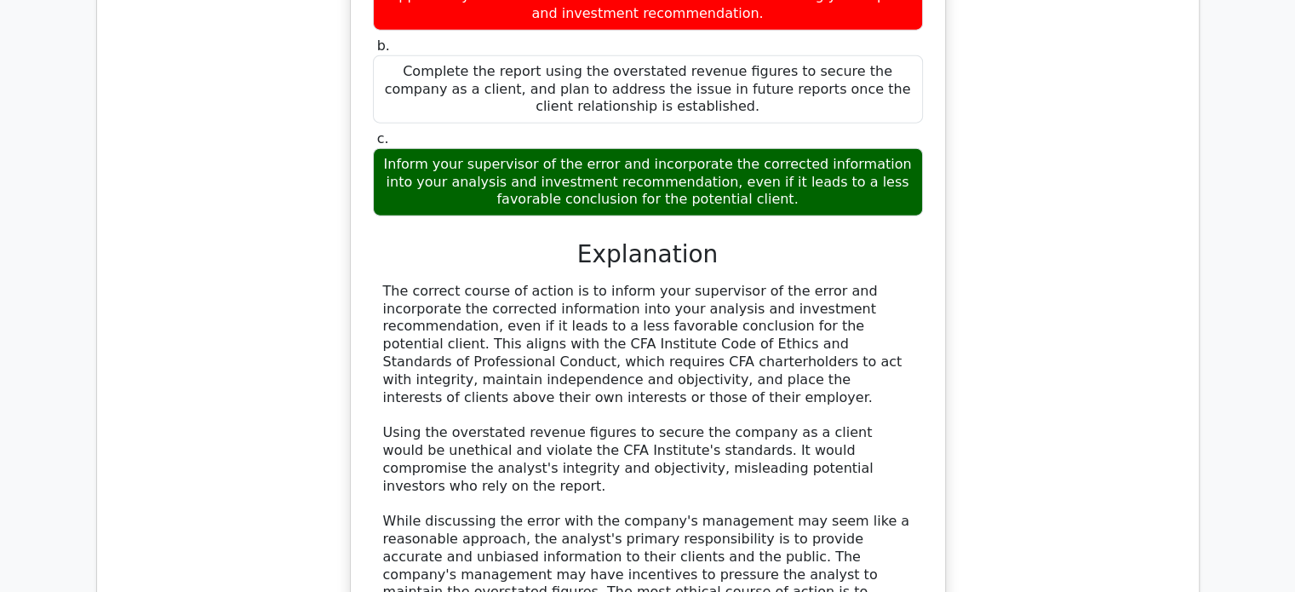
click at [818, 504] on div "The correct course of action is to inform your supervisor of the error and inco…" at bounding box center [648, 460] width 530 height 354
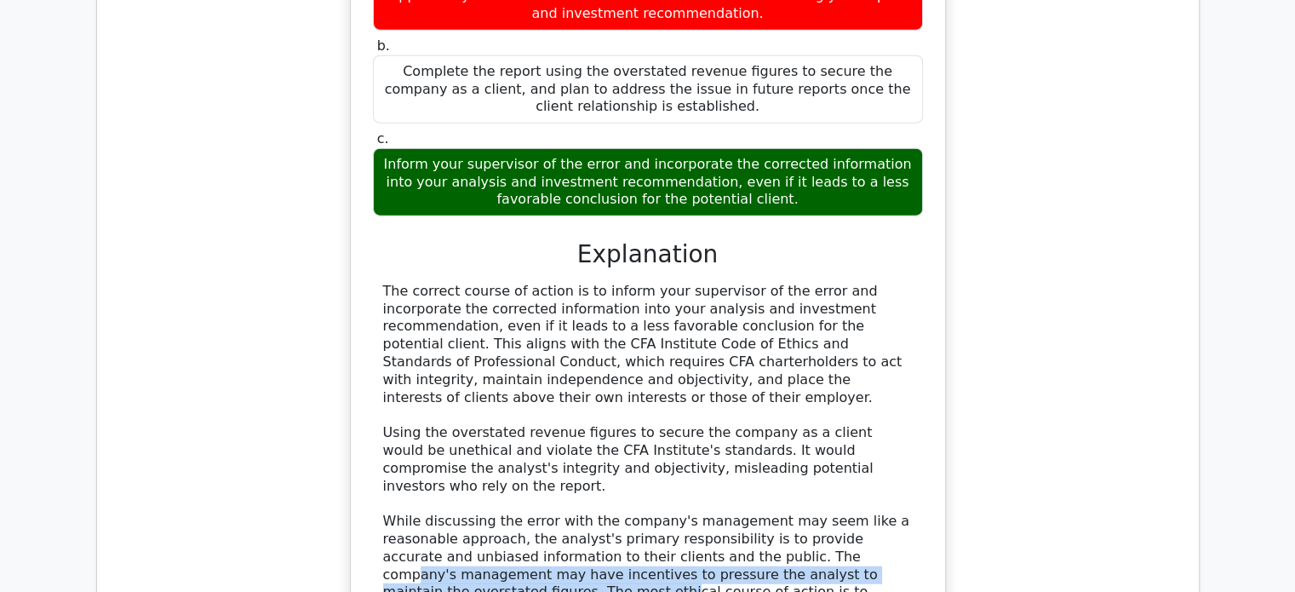
drag, startPoint x: 697, startPoint y: 481, endPoint x: 852, endPoint y: 517, distance: 159.1
click at [876, 508] on div "The correct course of action is to inform your supervisor of the error and inco…" at bounding box center [648, 460] width 530 height 354
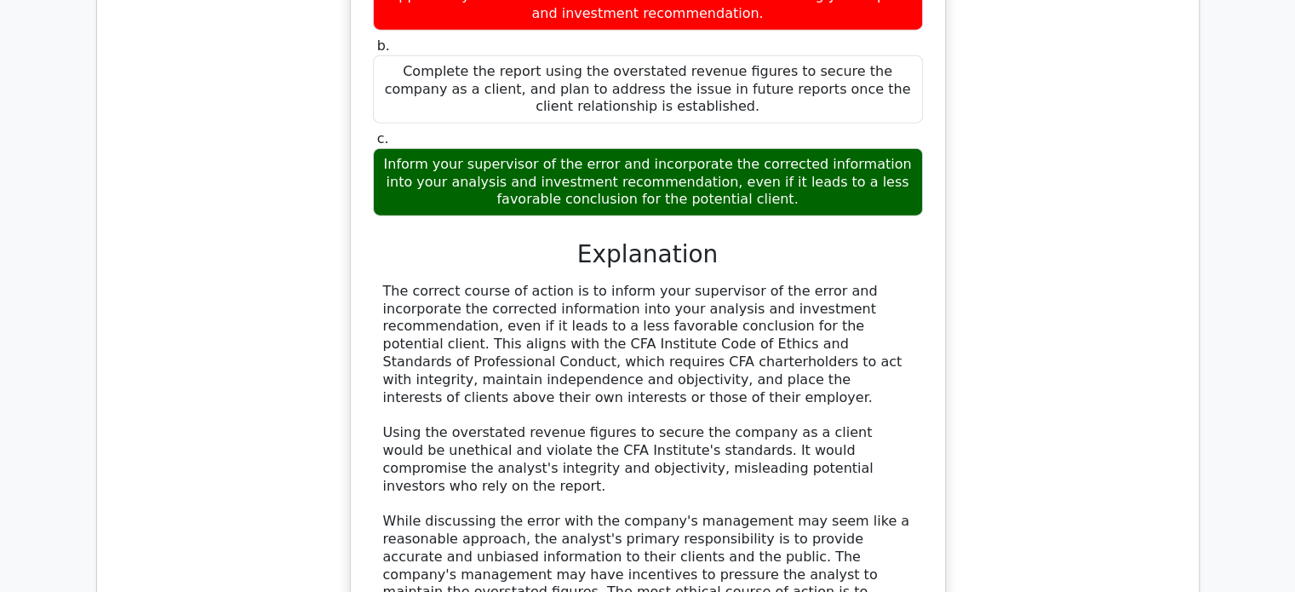
click at [852, 517] on div "The correct course of action is to inform your supervisor of the error and inco…" at bounding box center [648, 460] width 530 height 354
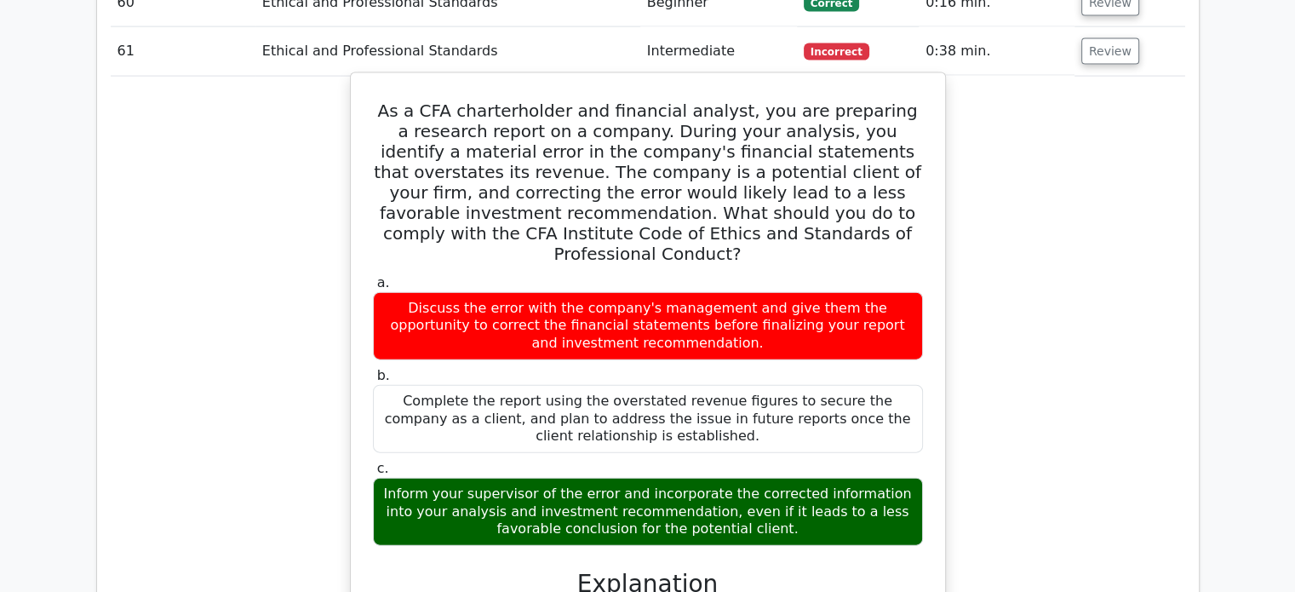
scroll to position [3770, 0]
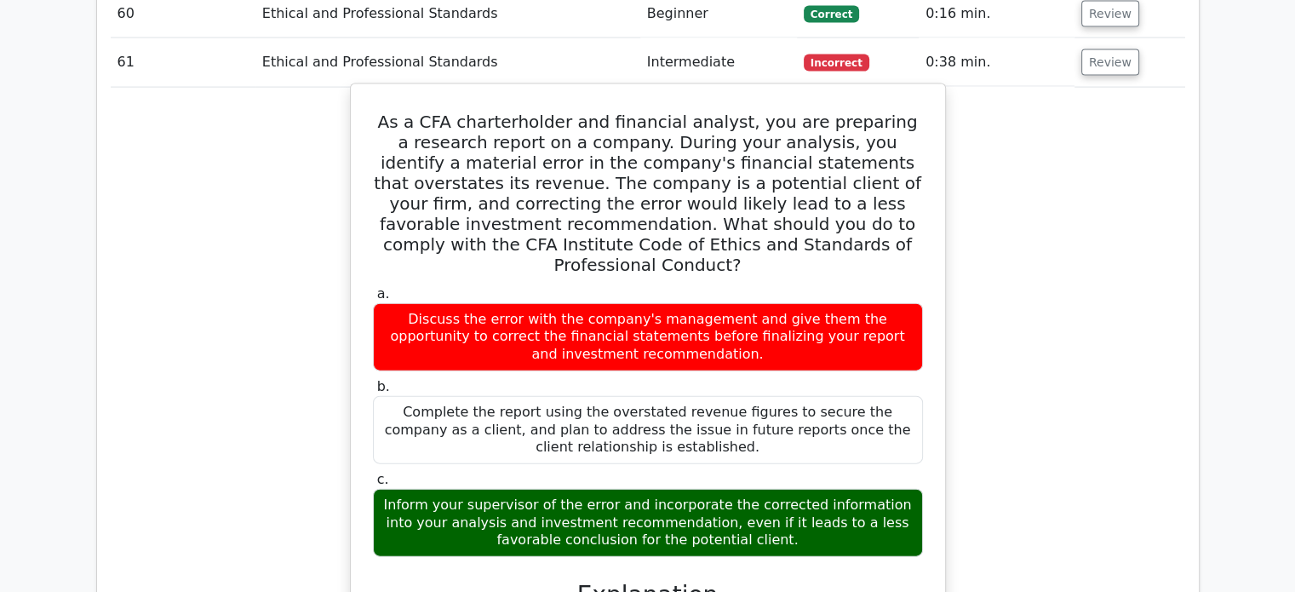
drag, startPoint x: 590, startPoint y: 463, endPoint x: 760, endPoint y: 513, distance: 176.5
click at [760, 513] on div "Inform your supervisor of the error and incorporate the corrected information i…" at bounding box center [648, 523] width 550 height 68
click at [816, 508] on div "Inform your supervisor of the error and incorporate the corrected information i…" at bounding box center [648, 523] width 550 height 68
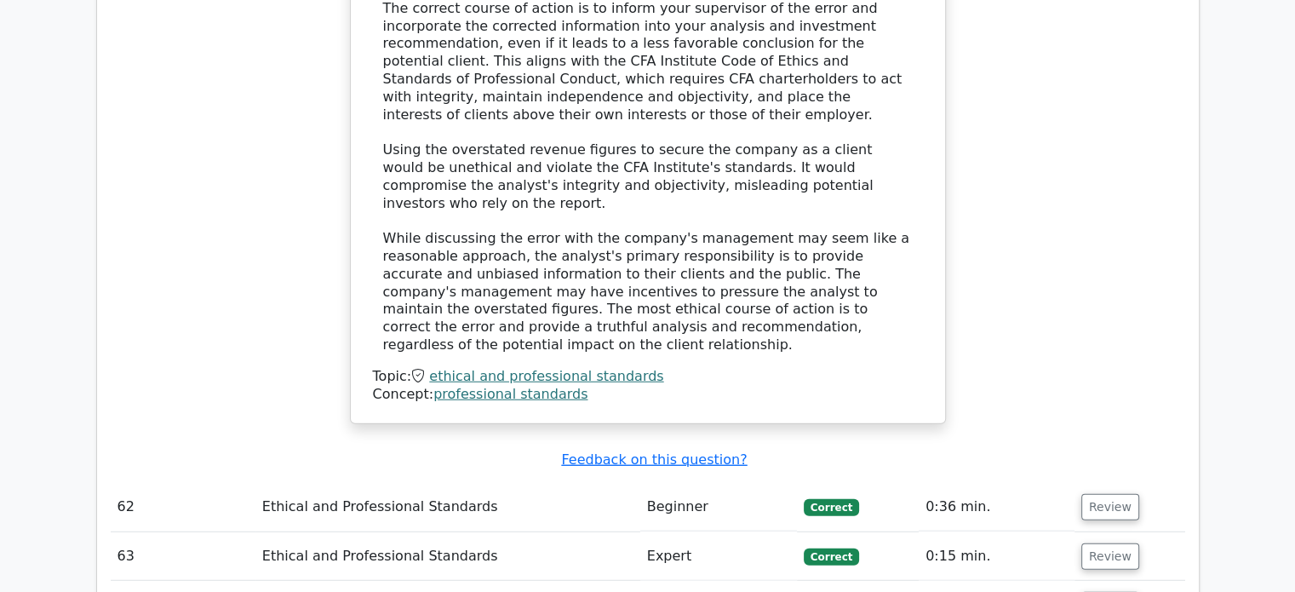
scroll to position [4622, 0]
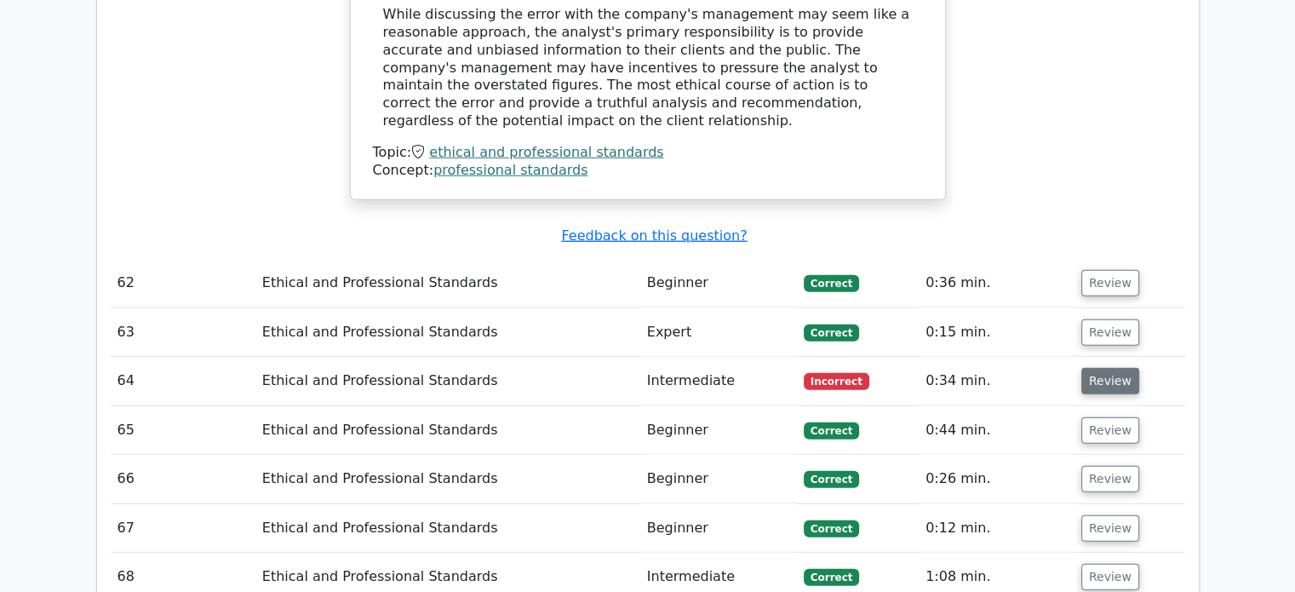
click at [1116, 368] on button "Review" at bounding box center [1111, 381] width 58 height 26
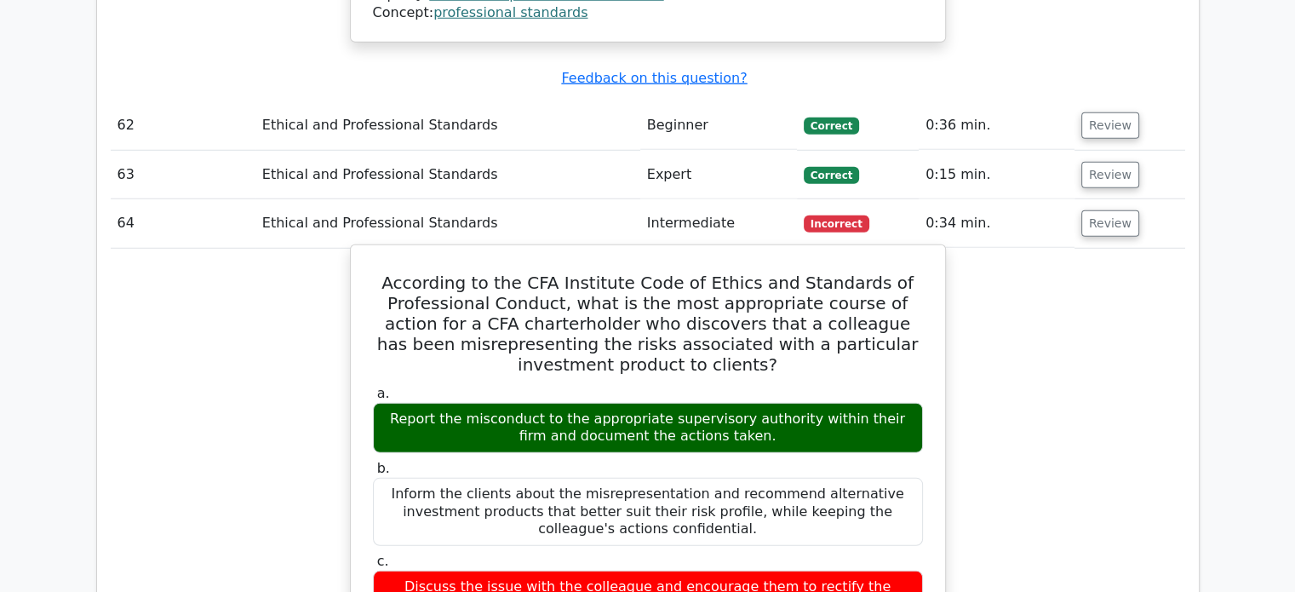
scroll to position [4792, 0]
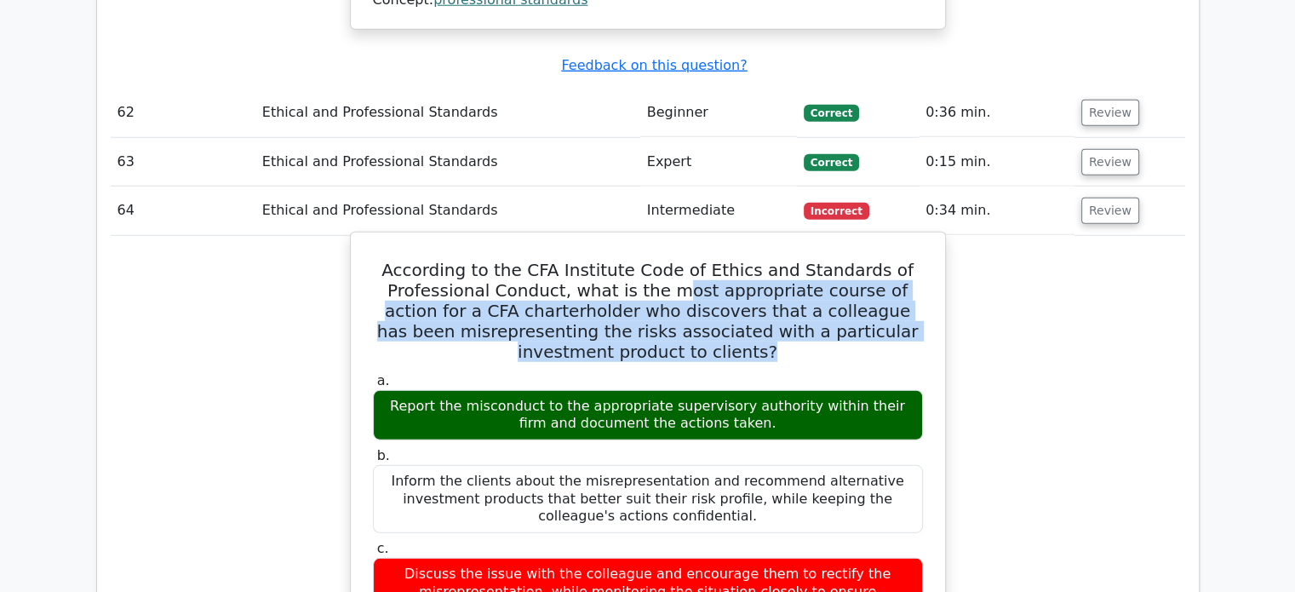
drag, startPoint x: 644, startPoint y: 198, endPoint x: 891, endPoint y: 252, distance: 252.9
click at [891, 260] on h5 "According to the CFA Institute Code of Ethics and Standards of Professional Con…" at bounding box center [648, 311] width 554 height 102
click at [886, 260] on h5 "According to the CFA Institute Code of Ethics and Standards of Professional Con…" at bounding box center [648, 311] width 554 height 102
click at [726, 265] on h5 "According to the CFA Institute Code of Ethics and Standards of Professional Con…" at bounding box center [648, 311] width 554 height 102
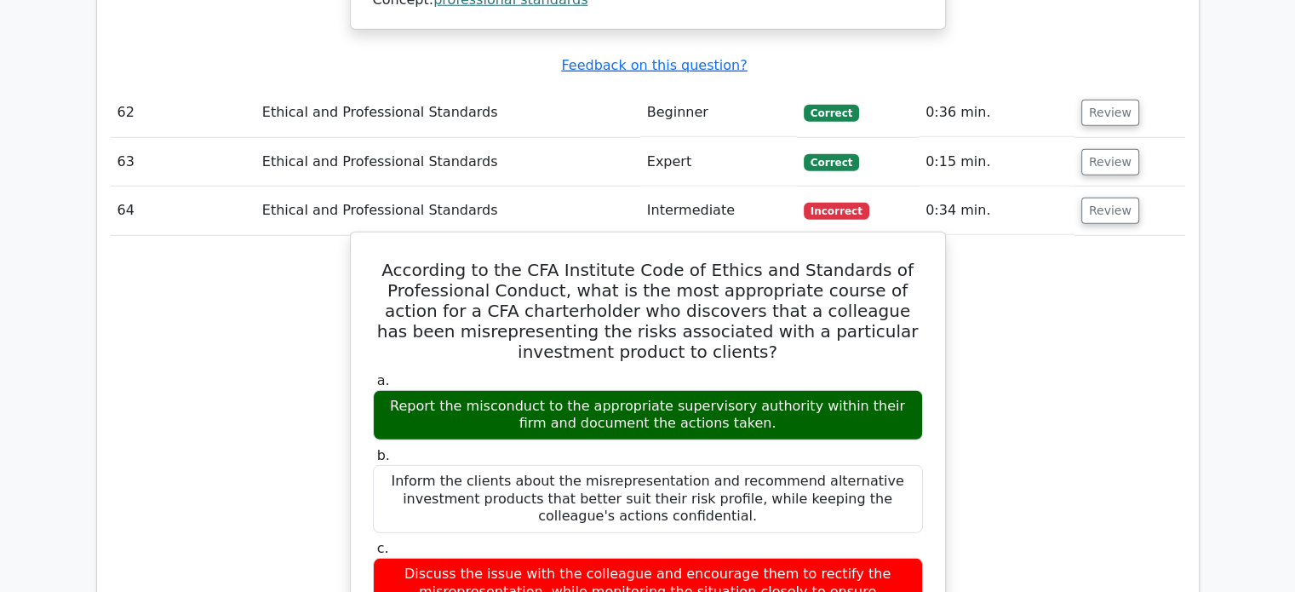
drag, startPoint x: 666, startPoint y: 306, endPoint x: 738, endPoint y: 333, distance: 77.4
click at [738, 390] on div "Report the misconduct to the appropriate supervisory authority within their fir…" at bounding box center [648, 415] width 550 height 51
click at [741, 390] on div "Report the misconduct to the appropriate supervisory authority within their fir…" at bounding box center [648, 415] width 550 height 51
click at [744, 260] on h5 "According to the CFA Institute Code of Ethics and Standards of Professional Con…" at bounding box center [648, 311] width 554 height 102
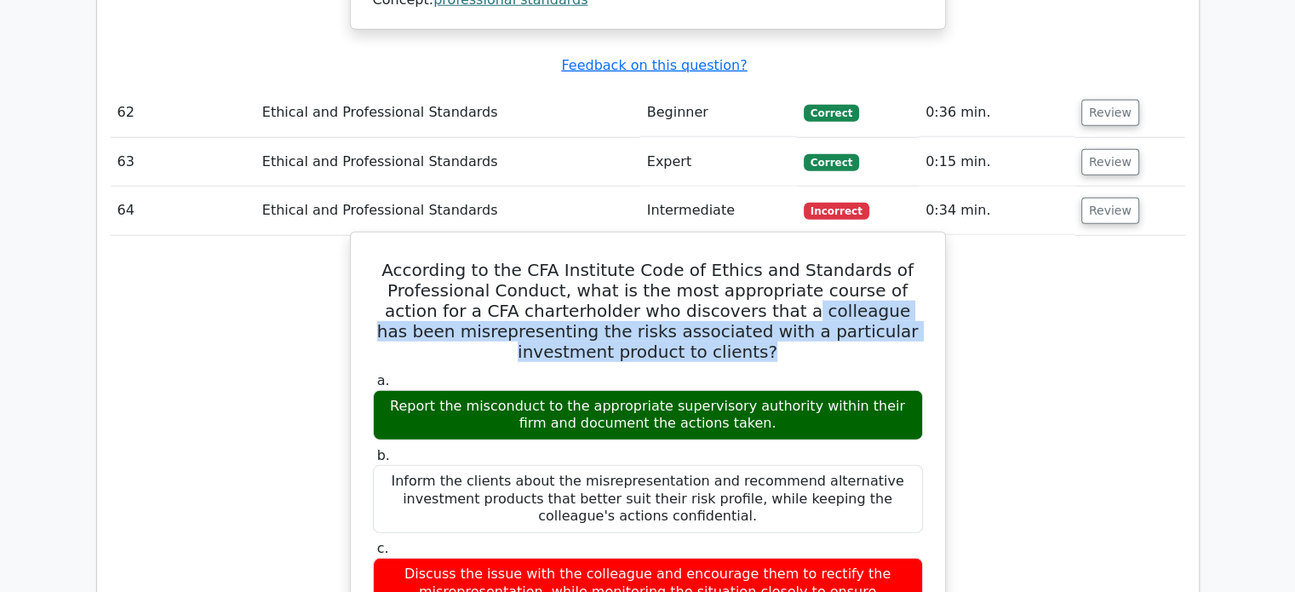
drag, startPoint x: 742, startPoint y: 251, endPoint x: 762, endPoint y: 267, distance: 26.1
click at [762, 267] on h5 "According to the CFA Institute Code of Ethics and Standards of Professional Con…" at bounding box center [648, 311] width 554 height 102
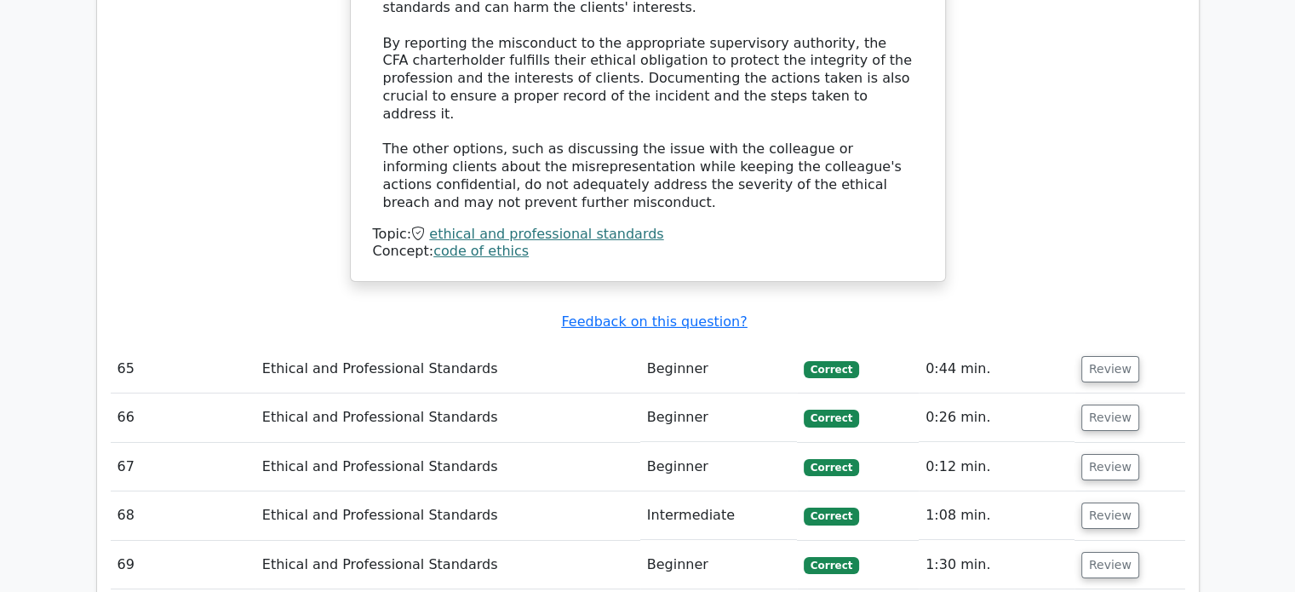
scroll to position [5729, 0]
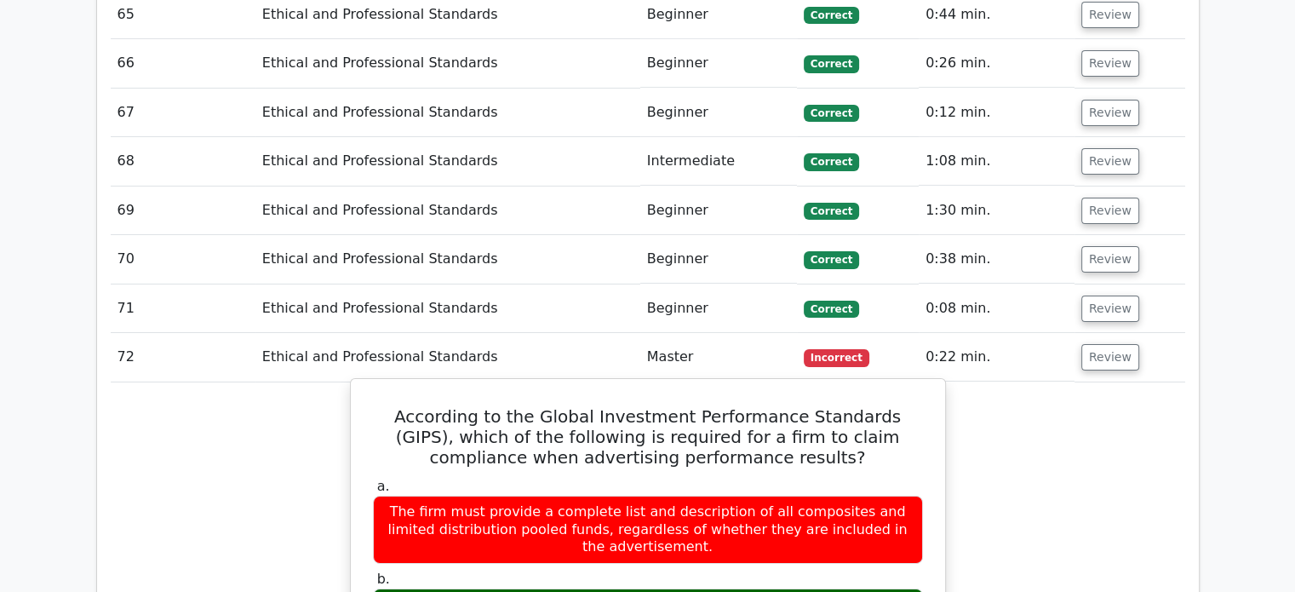
scroll to position [6070, 0]
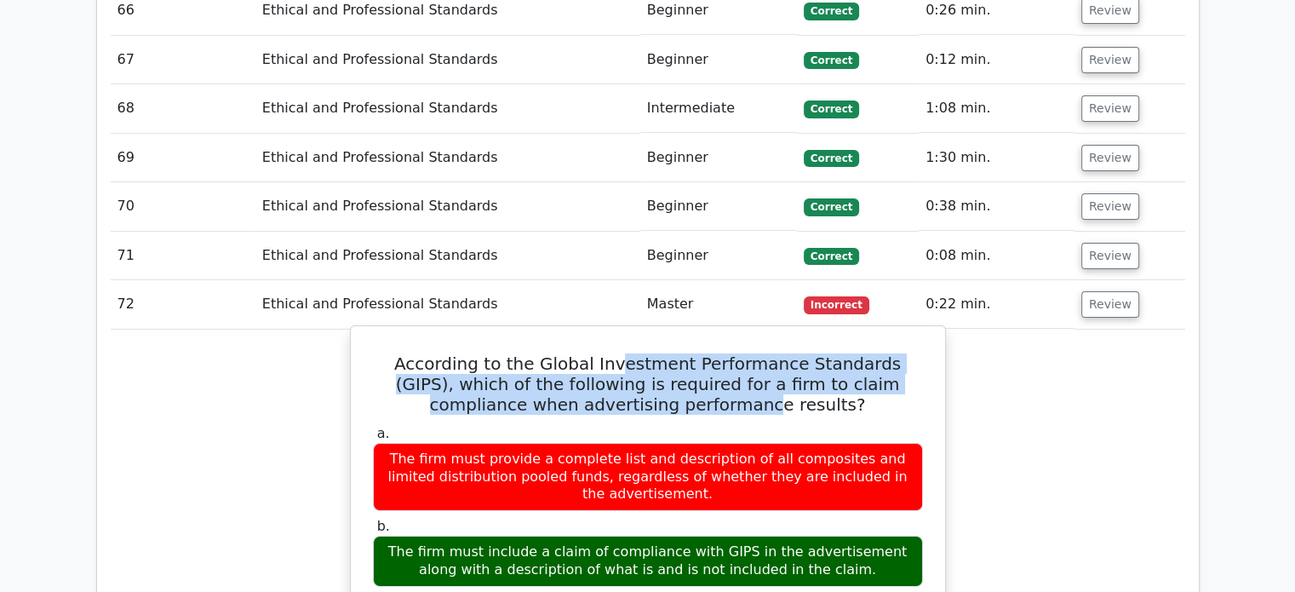
drag, startPoint x: 599, startPoint y: 240, endPoint x: 703, endPoint y: 278, distance: 110.5
click at [703, 353] on h5 "According to the Global Investment Performance Standards (GIPS), which of the f…" at bounding box center [648, 383] width 554 height 61
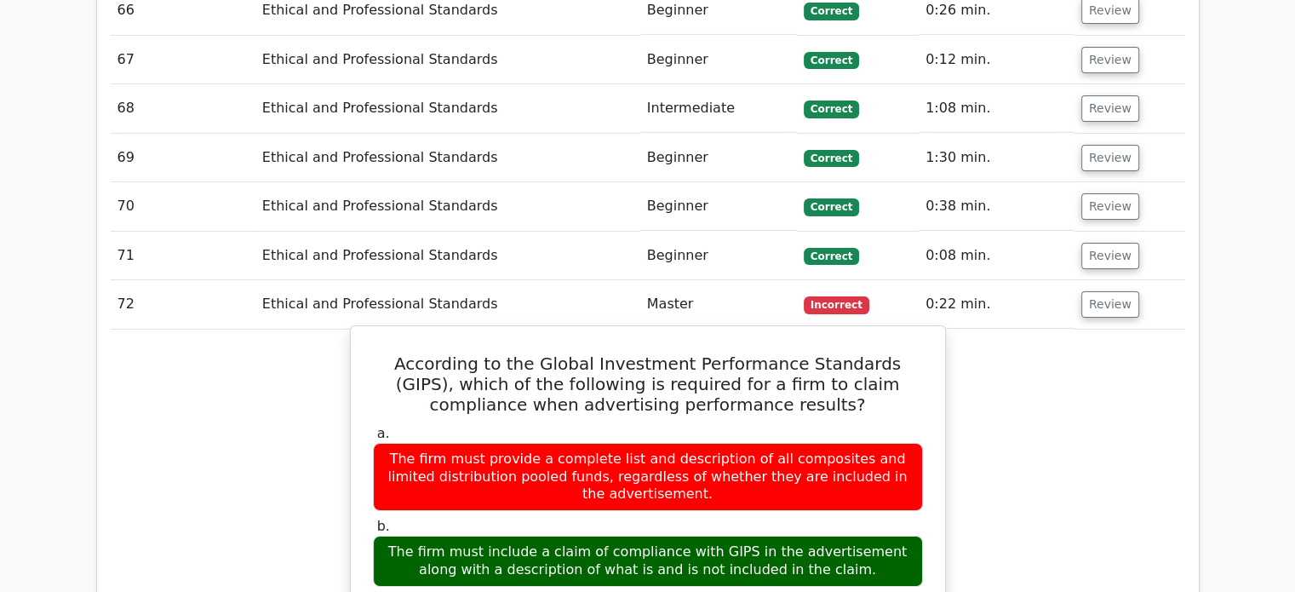
click at [807, 353] on h5 "According to the Global Investment Performance Standards (GIPS), which of the f…" at bounding box center [648, 383] width 554 height 61
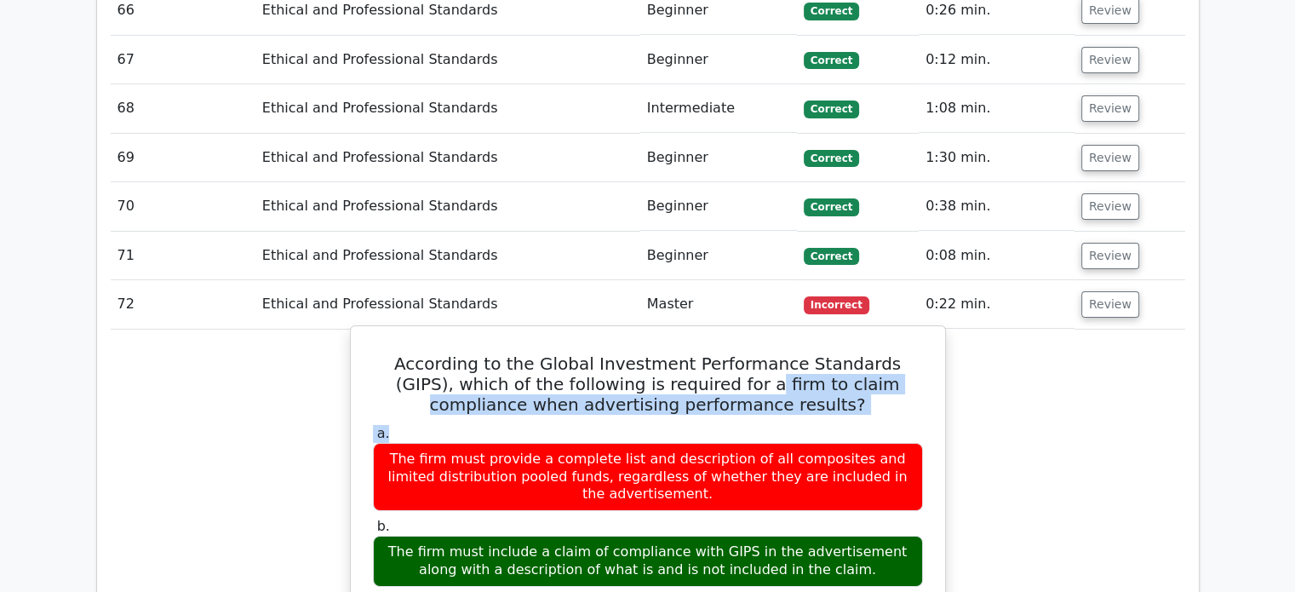
drag, startPoint x: 743, startPoint y: 289, endPoint x: 797, endPoint y: 288, distance: 54.5
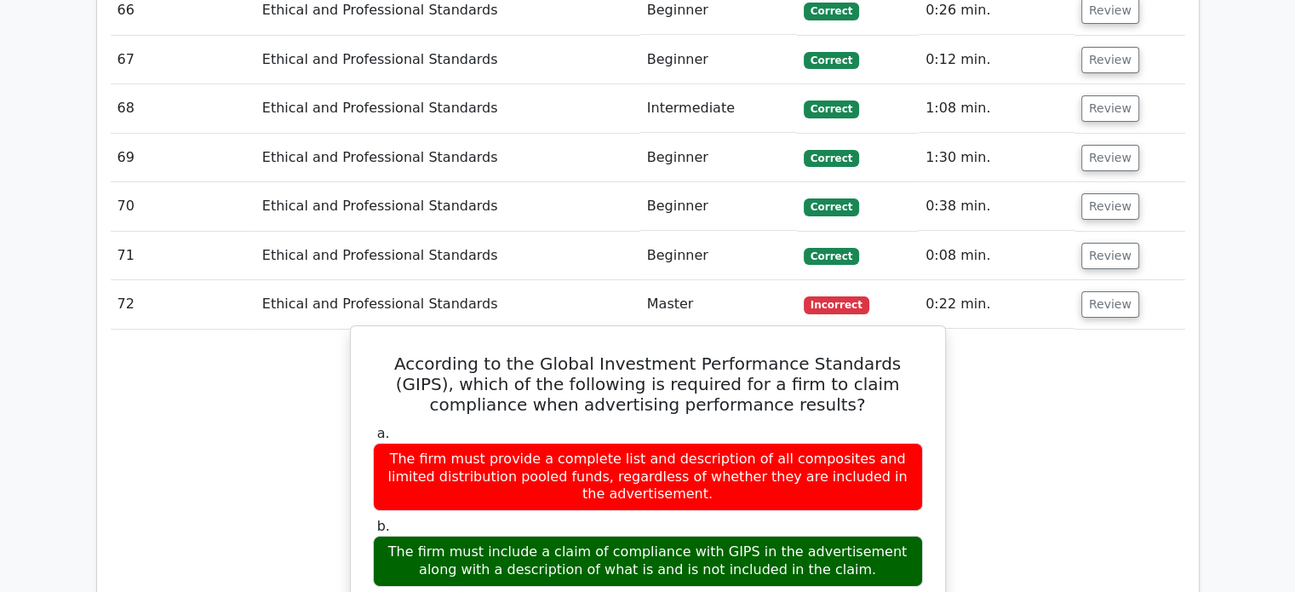
drag, startPoint x: 829, startPoint y: 447, endPoint x: 843, endPoint y: 448, distance: 14.5
click at [843, 536] on div "The firm must include a claim of compliance with GIPS in the advertisement alon…" at bounding box center [648, 561] width 550 height 51
click at [865, 536] on div "The firm must include a claim of compliance with GIPS in the advertisement alon…" at bounding box center [648, 561] width 550 height 51
click at [867, 536] on div "The firm must include a claim of compliance with GIPS in the advertisement alon…" at bounding box center [648, 561] width 550 height 51
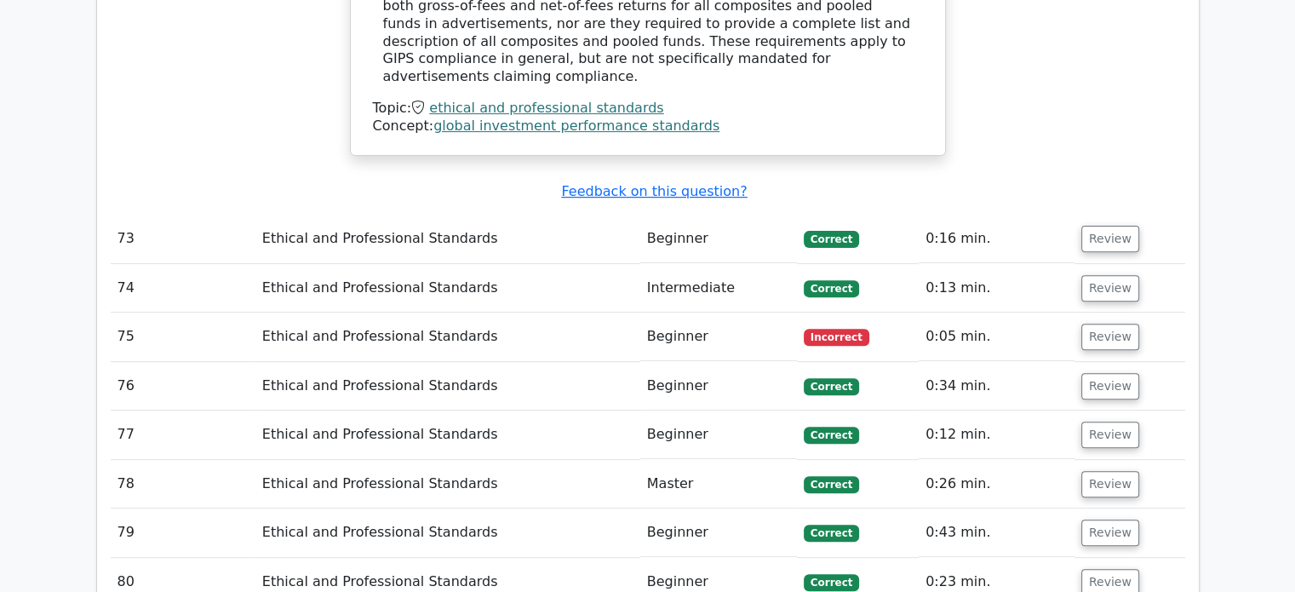
scroll to position [7092, 0]
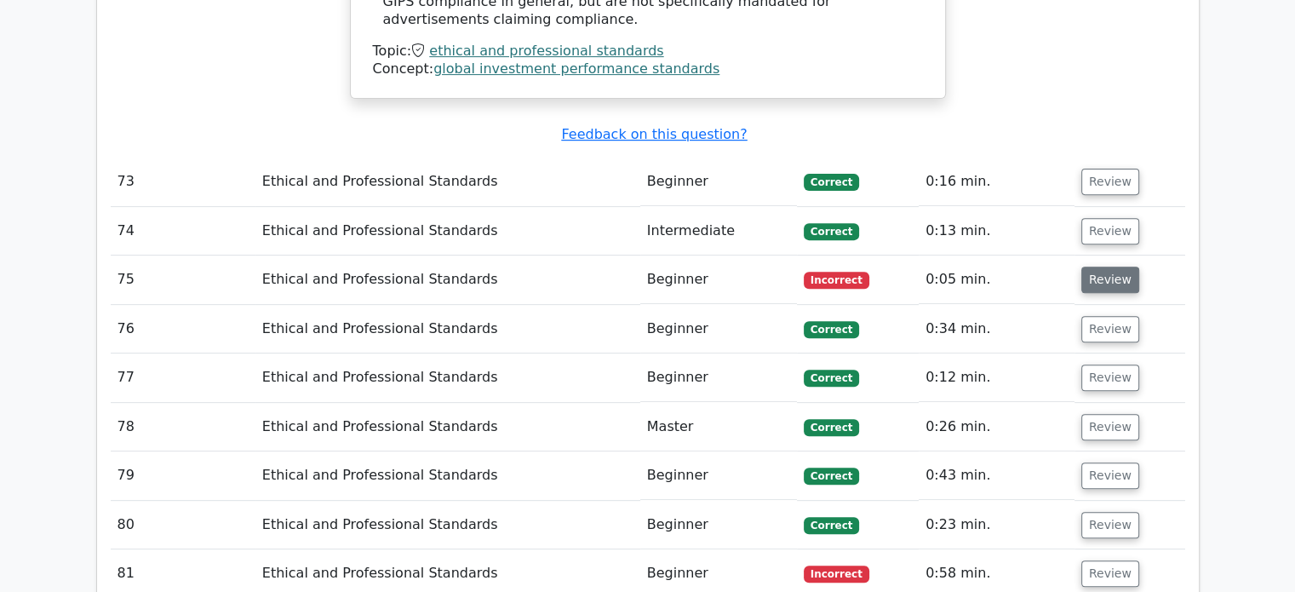
click at [1109, 267] on button "Review" at bounding box center [1111, 280] width 58 height 26
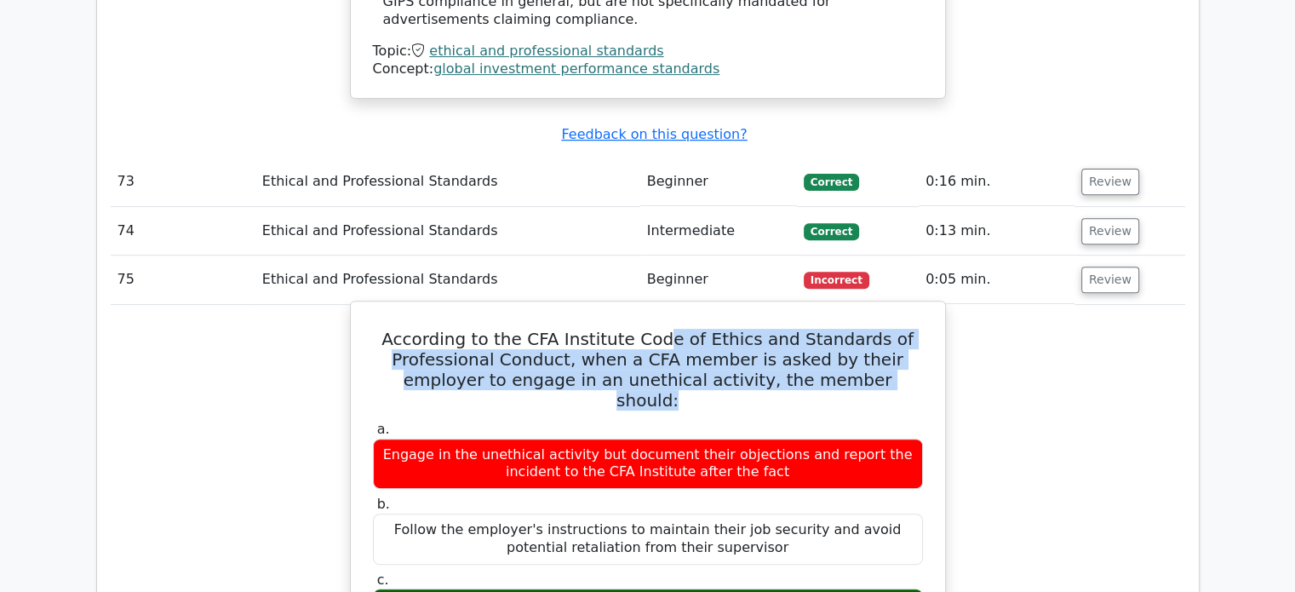
drag, startPoint x: 675, startPoint y: 140, endPoint x: 869, endPoint y: 200, distance: 202.6
click at [869, 329] on h5 "According to the CFA Institute Code of Ethics and Standards of Professional Con…" at bounding box center [648, 370] width 554 height 82
drag, startPoint x: 637, startPoint y: 243, endPoint x: 757, endPoint y: 265, distance: 122.1
click at [753, 439] on div "Engage in the unethical activity but document their objections and report the i…" at bounding box center [648, 464] width 550 height 51
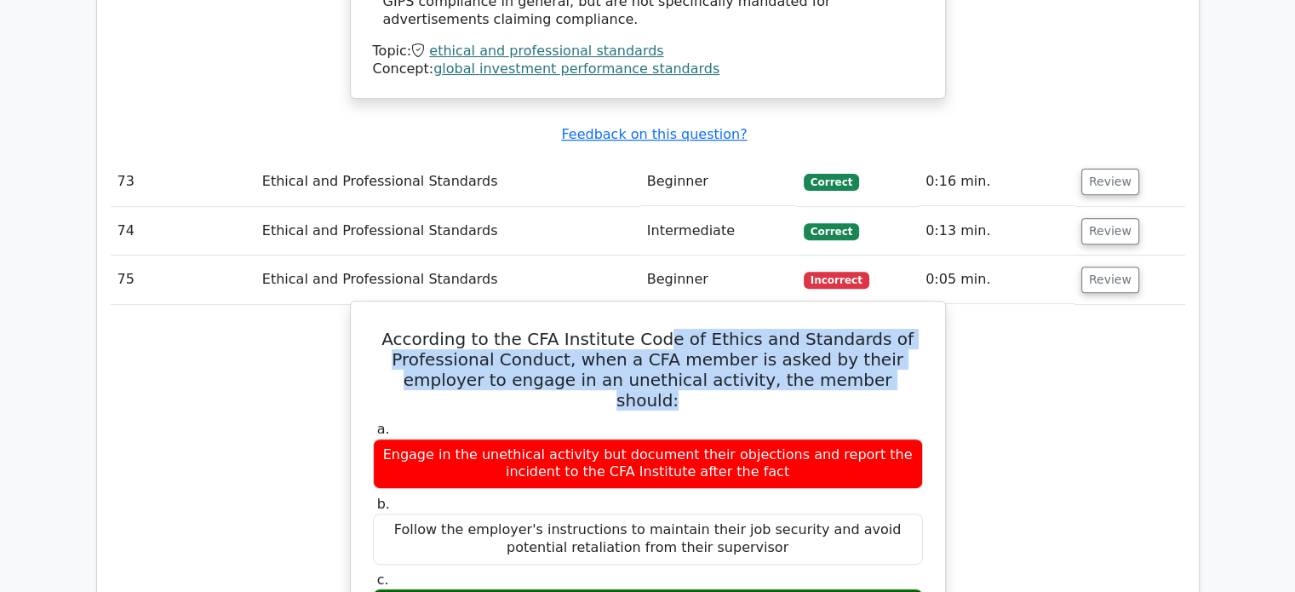
click at [772, 439] on div "Engage in the unethical activity but document their objections and report the i…" at bounding box center [648, 464] width 550 height 51
drag, startPoint x: 660, startPoint y: 394, endPoint x: 772, endPoint y: 416, distance: 113.6
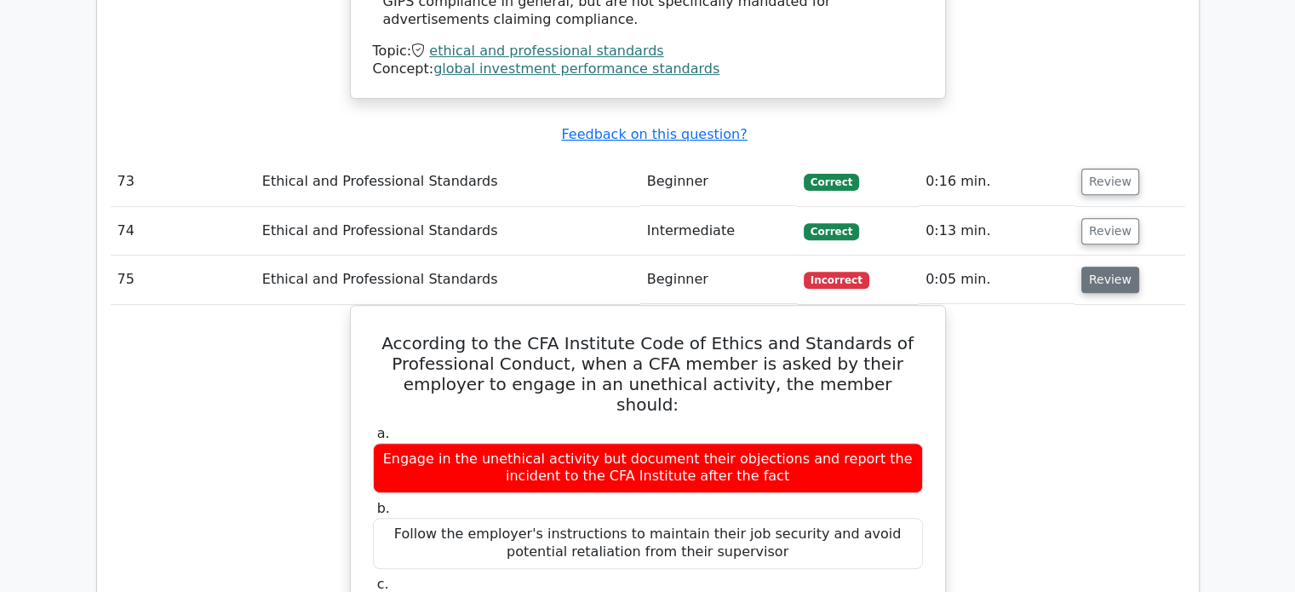
click at [1094, 267] on button "Review" at bounding box center [1111, 280] width 58 height 26
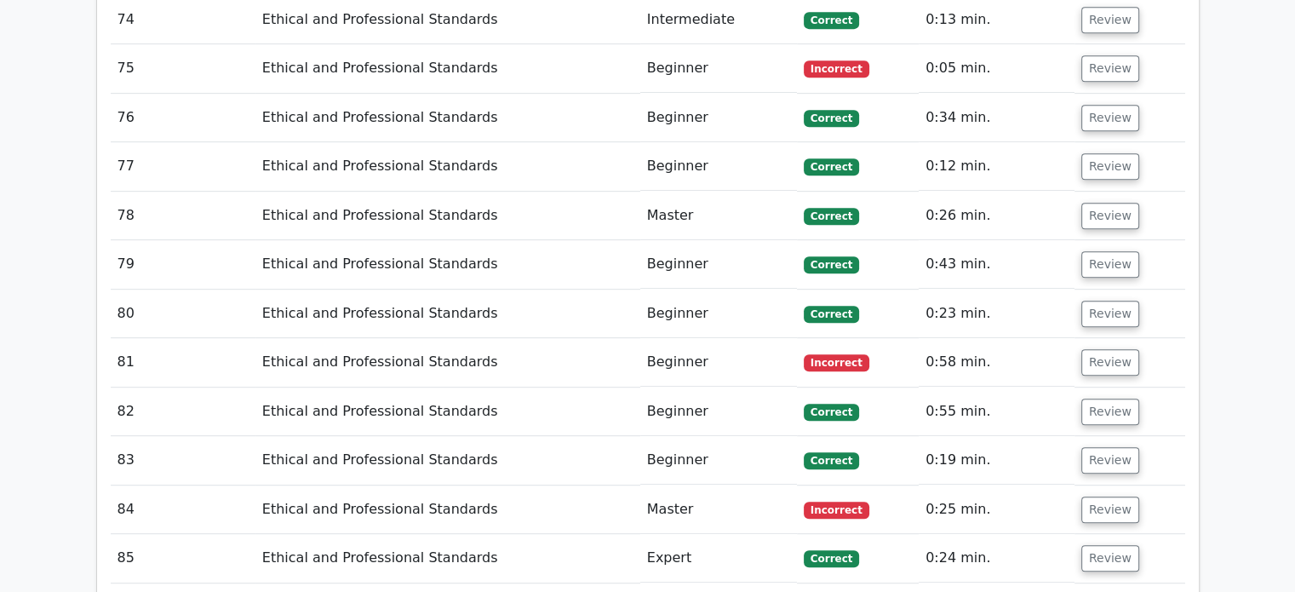
scroll to position [7262, 0]
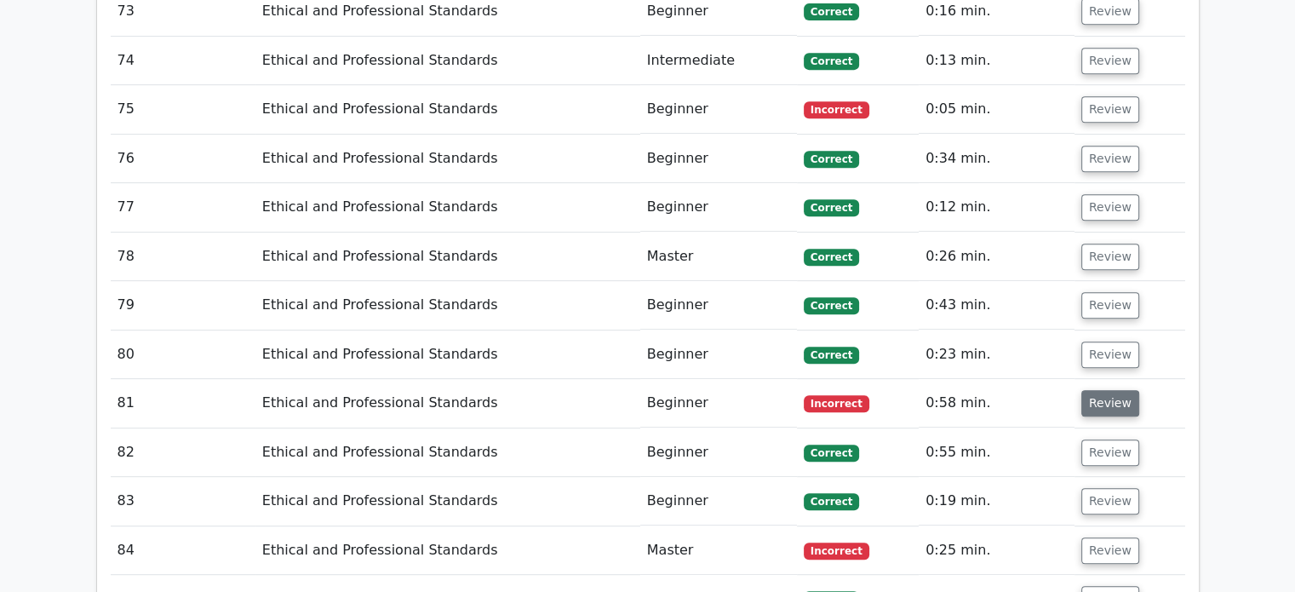
click at [1090, 390] on button "Review" at bounding box center [1111, 403] width 58 height 26
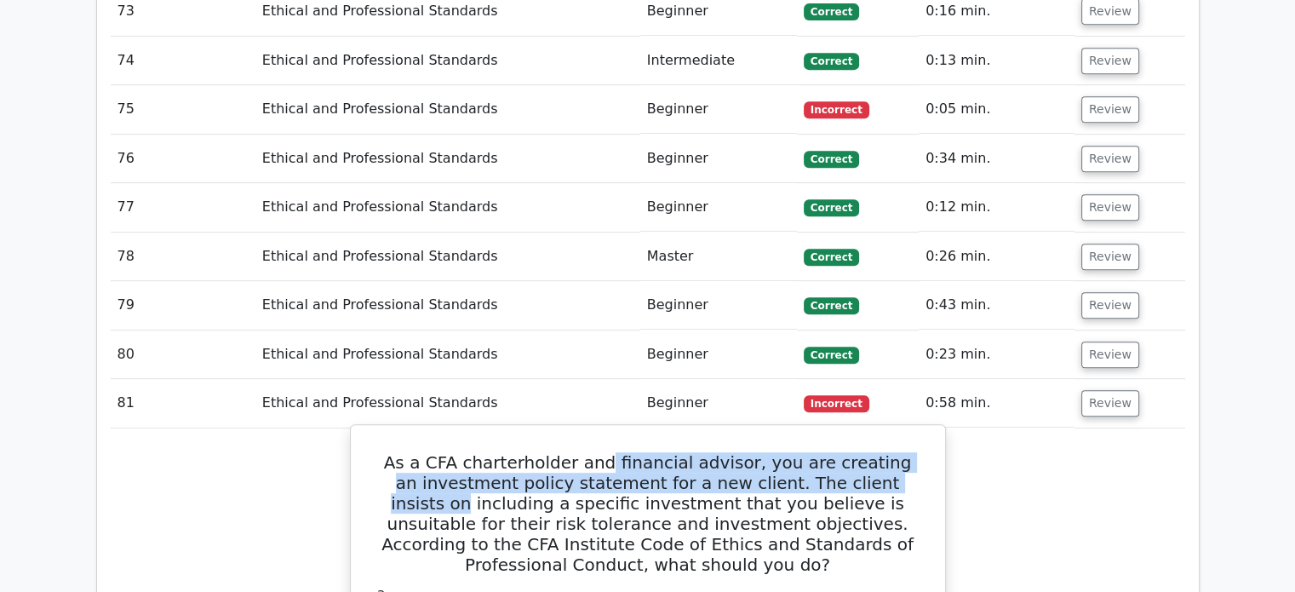
drag, startPoint x: 610, startPoint y: 279, endPoint x: 903, endPoint y: 302, distance: 293.9
click at [903, 452] on h5 "As a CFA charterholder and financial advisor, you are creating an investment po…" at bounding box center [648, 513] width 554 height 123
click at [910, 452] on h5 "As a CFA charterholder and financial advisor, you are creating an investment po…" at bounding box center [648, 513] width 554 height 123
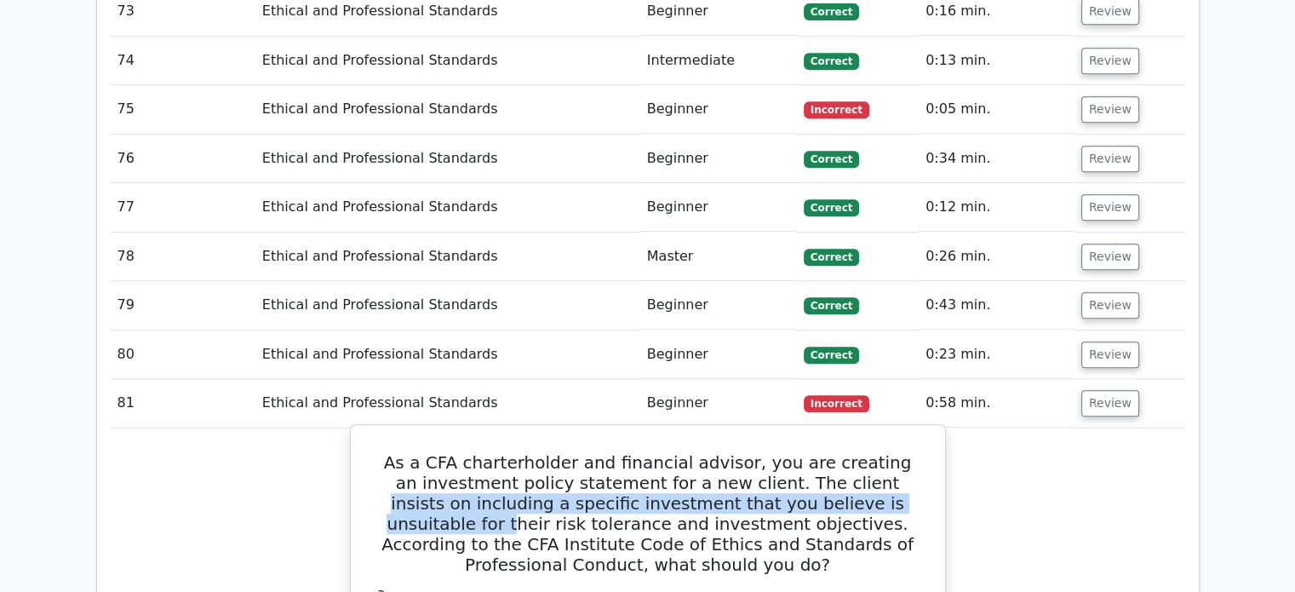
drag, startPoint x: 824, startPoint y: 290, endPoint x: 885, endPoint y: 308, distance: 63.1
click at [885, 452] on h5 "As a CFA charterholder and financial advisor, you are creating an investment po…" at bounding box center [648, 513] width 554 height 123
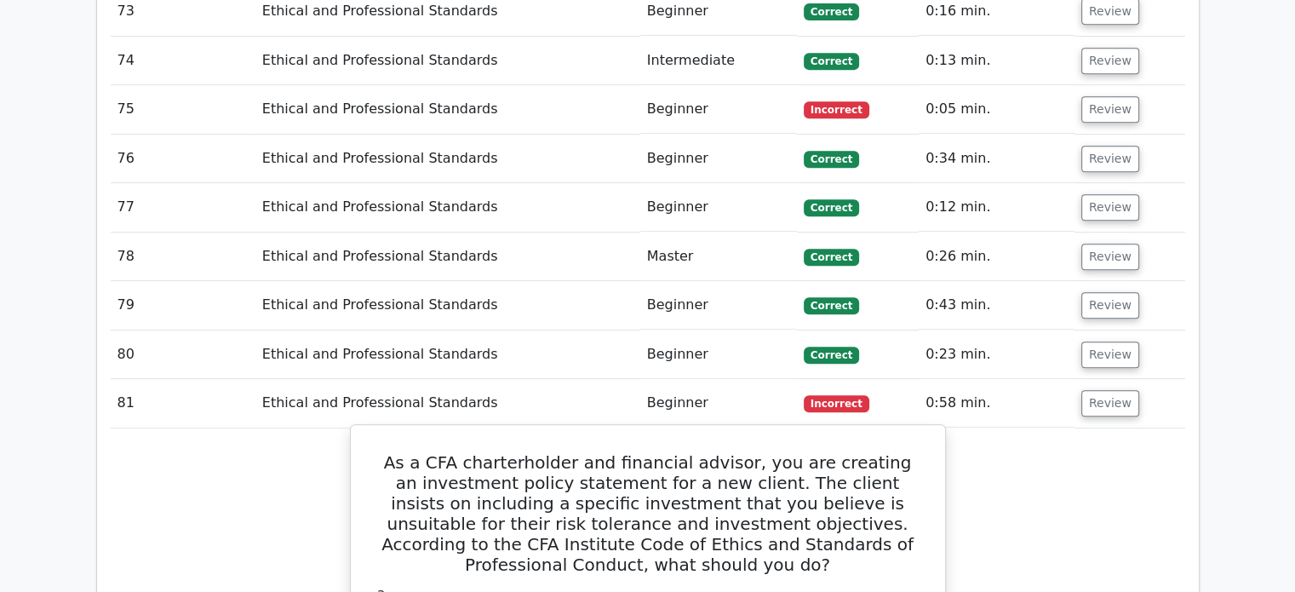
click at [903, 452] on h5 "As a CFA charterholder and financial advisor, you are creating an investment po…" at bounding box center [648, 513] width 554 height 123
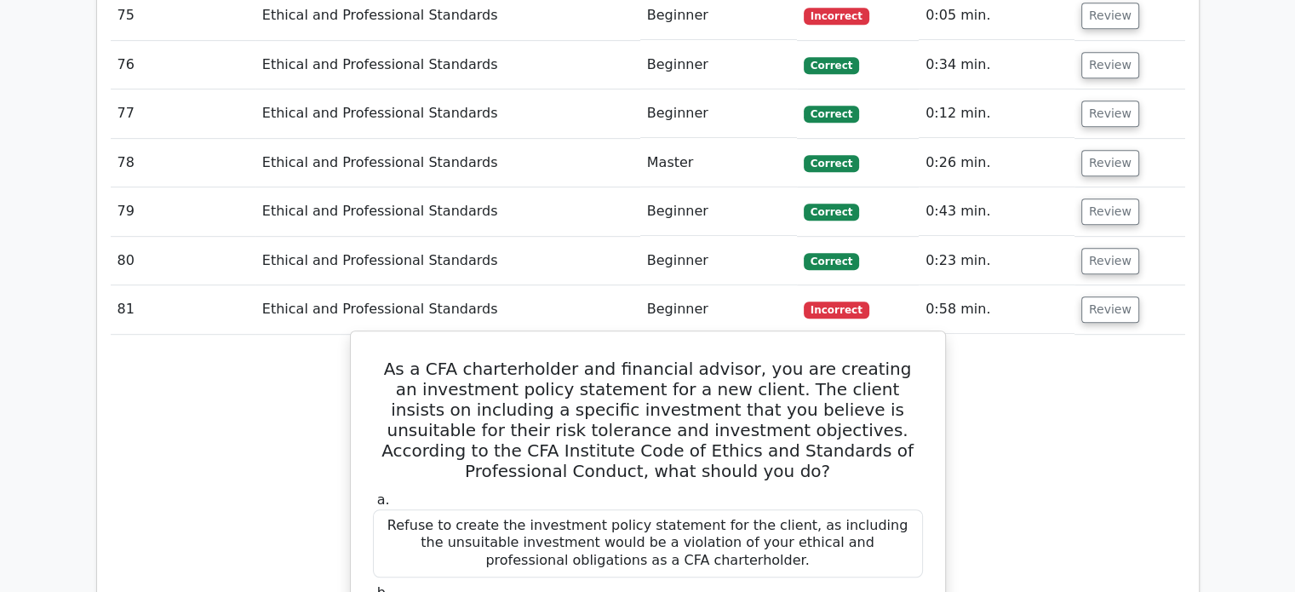
scroll to position [7433, 0]
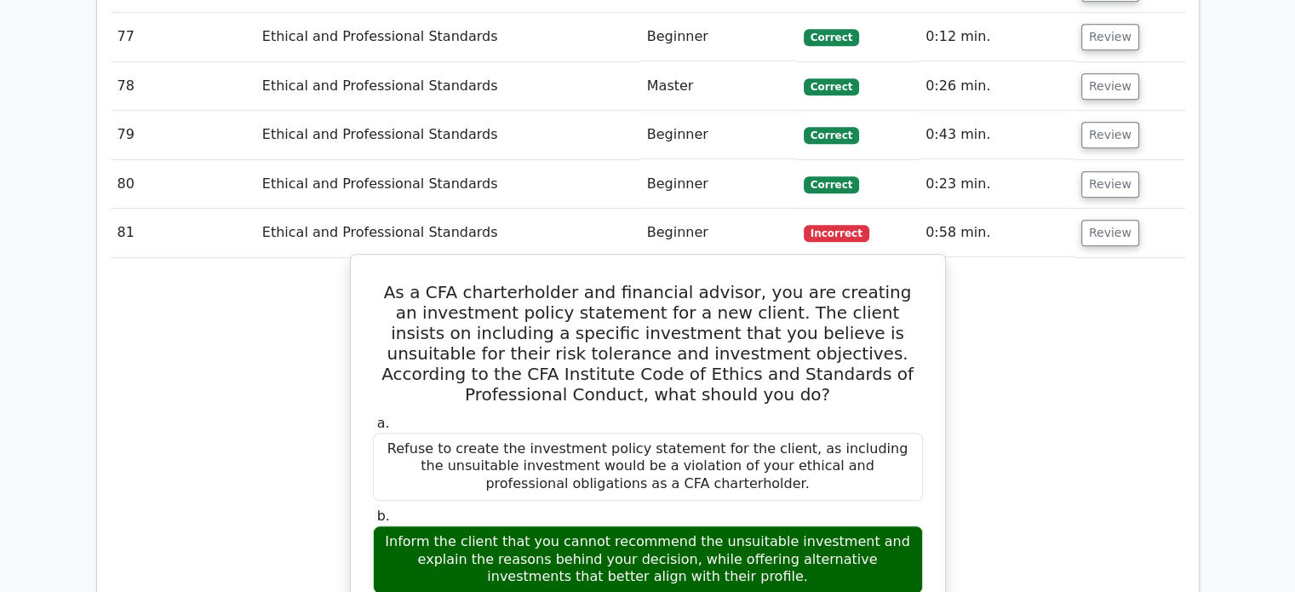
drag, startPoint x: 491, startPoint y: 350, endPoint x: 726, endPoint y: 388, distance: 238.9
click at [726, 525] on div "Inform the client that you cannot recommend the unsuitable investment and expla…" at bounding box center [648, 559] width 550 height 68
click at [801, 525] on div "Inform the client that you cannot recommend the unsuitable investment and expla…" at bounding box center [648, 559] width 550 height 68
drag, startPoint x: 667, startPoint y: 347, endPoint x: 733, endPoint y: 393, distance: 80.3
click at [733, 525] on div "Inform the client that you cannot recommend the unsuitable investment and expla…" at bounding box center [648, 559] width 550 height 68
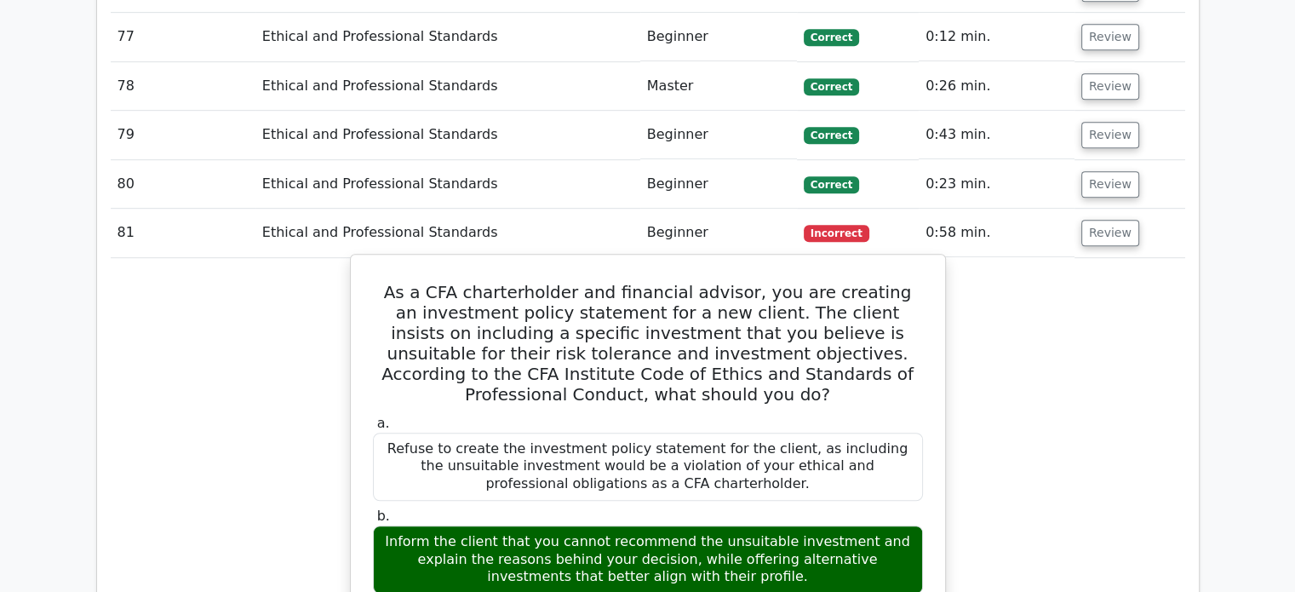
click at [794, 525] on div "Inform the client that you cannot recommend the unsuitable investment and expla…" at bounding box center [648, 559] width 550 height 68
click at [802, 525] on div "Inform the client that you cannot recommend the unsuitable investment and expla…" at bounding box center [648, 559] width 550 height 68
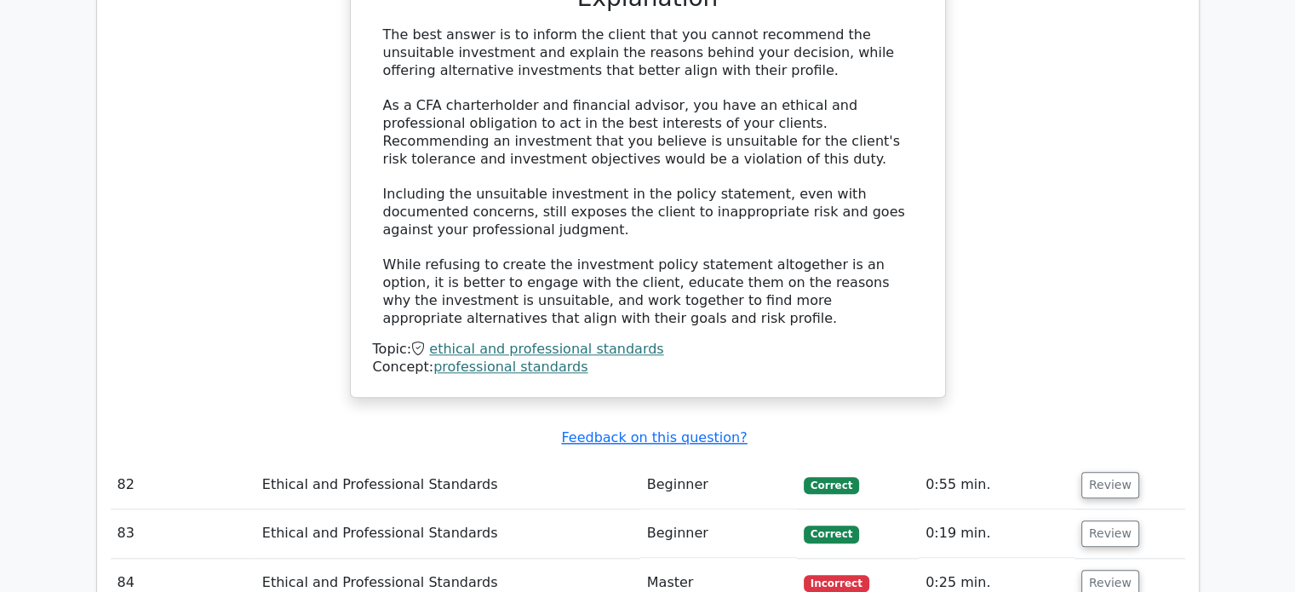
scroll to position [8199, 0]
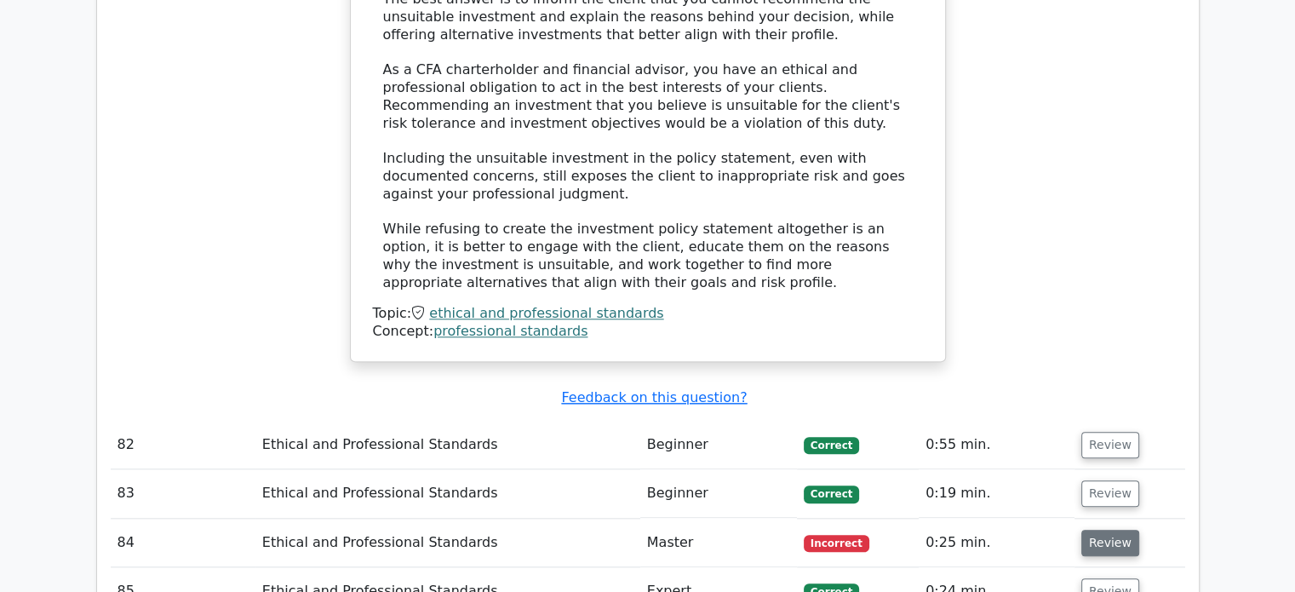
click at [1114, 530] on button "Review" at bounding box center [1111, 543] width 58 height 26
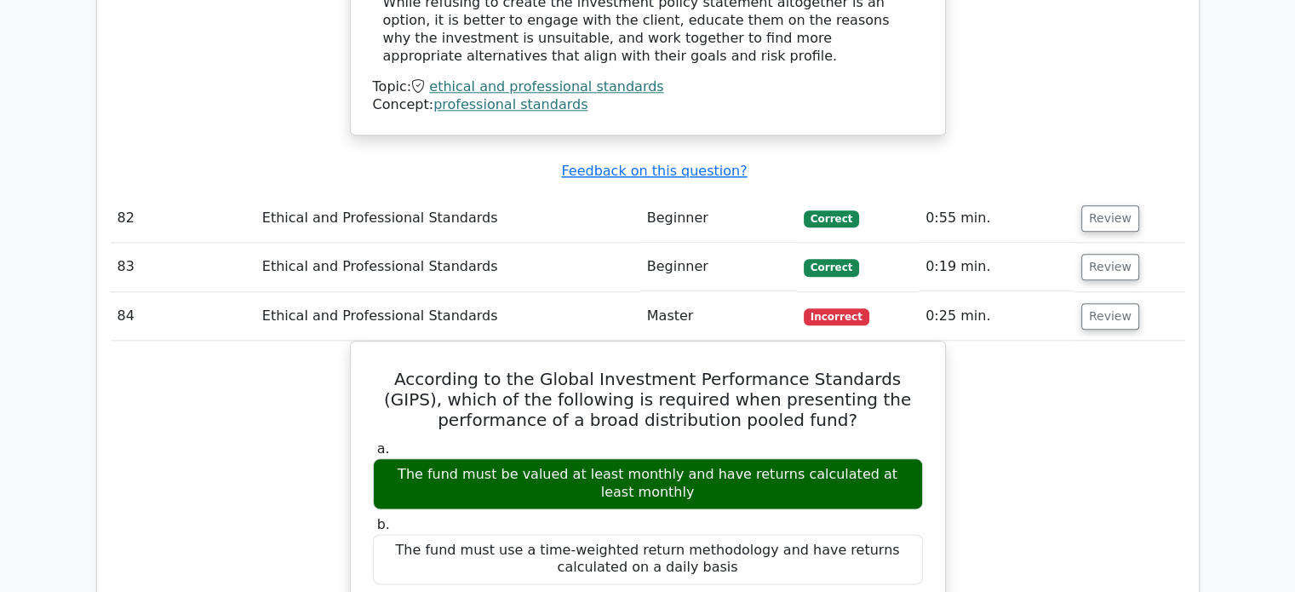
scroll to position [8455, 0]
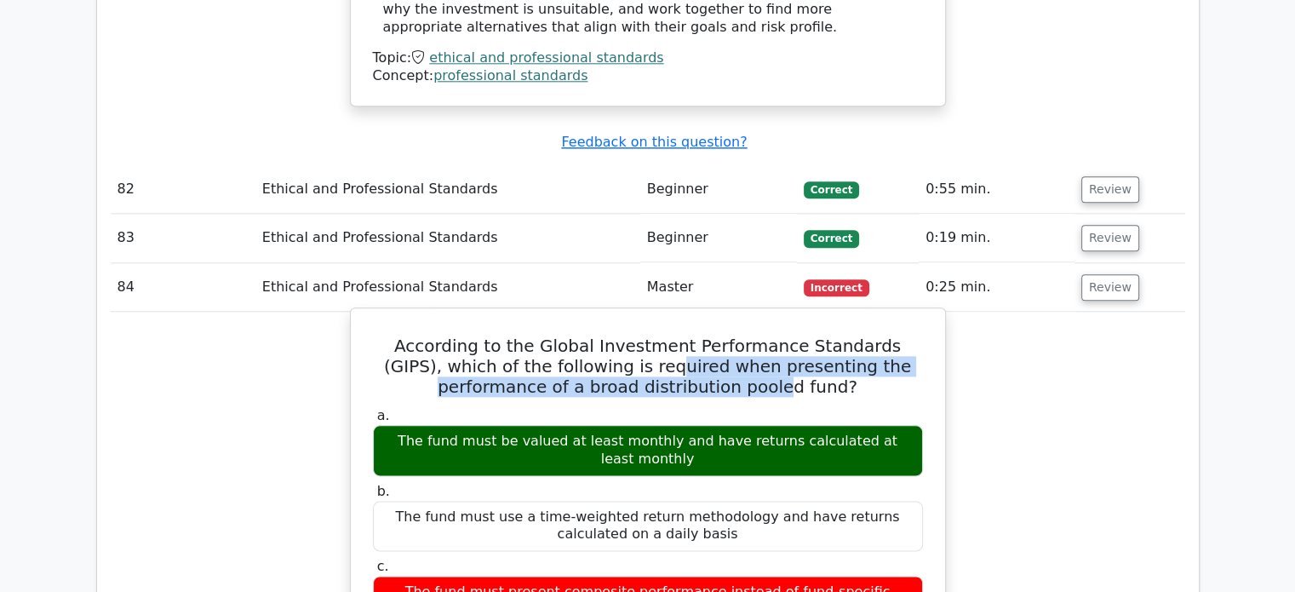
drag, startPoint x: 667, startPoint y: 185, endPoint x: 790, endPoint y: 200, distance: 123.6
click at [719, 336] on h5 "According to the Global Investment Performance Standards (GIPS), which of the f…" at bounding box center [648, 366] width 554 height 61
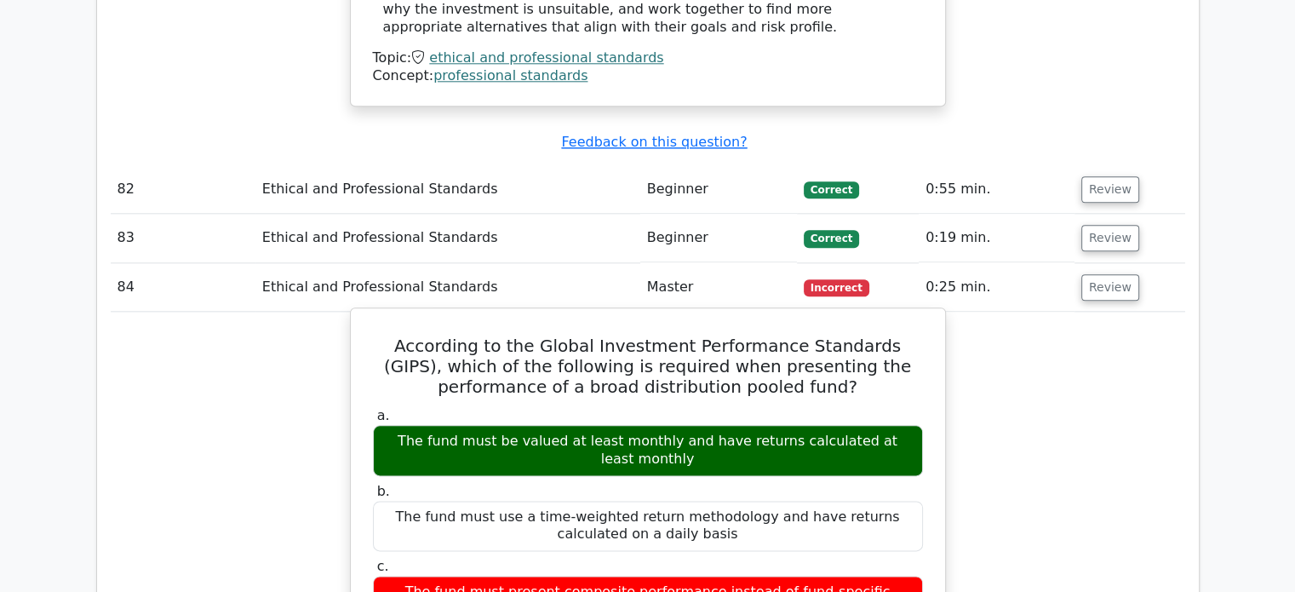
click at [829, 336] on h5 "According to the Global Investment Performance Standards (GIPS), which of the f…" at bounding box center [648, 366] width 554 height 61
drag, startPoint x: 571, startPoint y: 252, endPoint x: 693, endPoint y: 247, distance: 122.7
click at [644, 425] on div "The fund must be valued at least monthly and have returns calculated at least m…" at bounding box center [648, 450] width 550 height 51
click at [726, 425] on div "The fund must be valued at least monthly and have returns calculated at least m…" at bounding box center [648, 450] width 550 height 51
drag, startPoint x: 753, startPoint y: 245, endPoint x: 845, endPoint y: 251, distance: 92.2
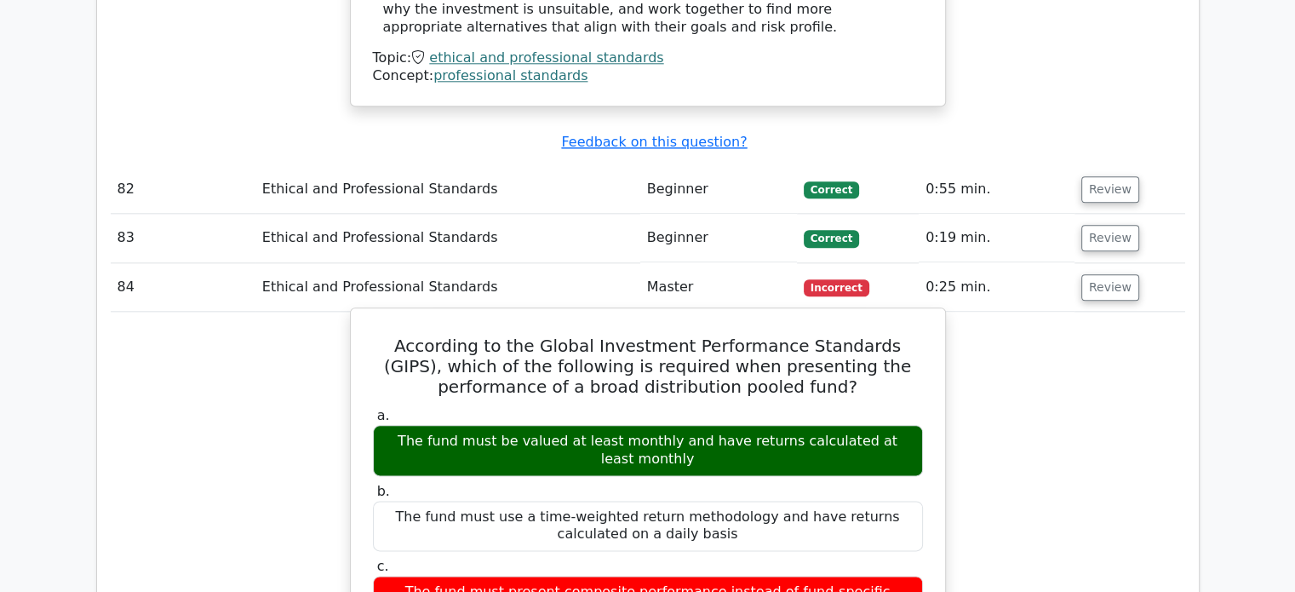
click at [844, 425] on div "The fund must be valued at least monthly and have returns calculated at least m…" at bounding box center [648, 450] width 550 height 51
click at [863, 425] on div "The fund must be valued at least monthly and have returns calculated at least m…" at bounding box center [648, 450] width 550 height 51
drag, startPoint x: 848, startPoint y: 245, endPoint x: 926, endPoint y: 259, distance: 78.7
click at [926, 407] on div "a. The fund must be valued at least monthly and have returns calculated at leas…" at bounding box center [648, 441] width 571 height 68
click at [906, 501] on div "The fund must use a time-weighted return methodology and have returns calculate…" at bounding box center [648, 526] width 550 height 51
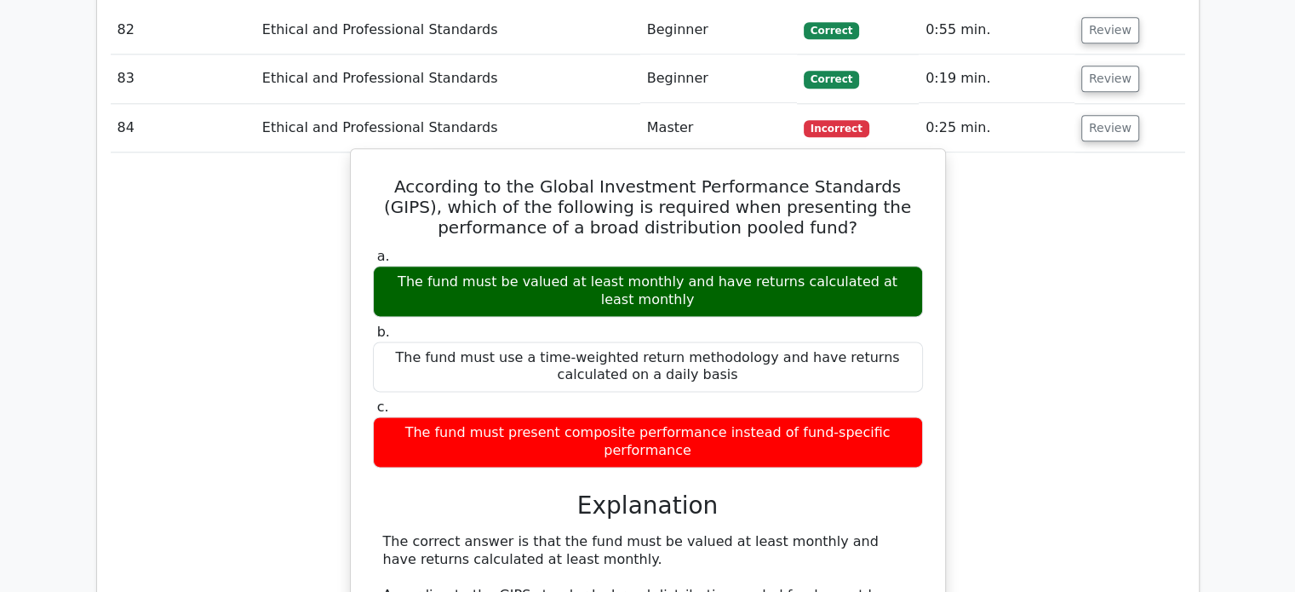
scroll to position [8710, 0]
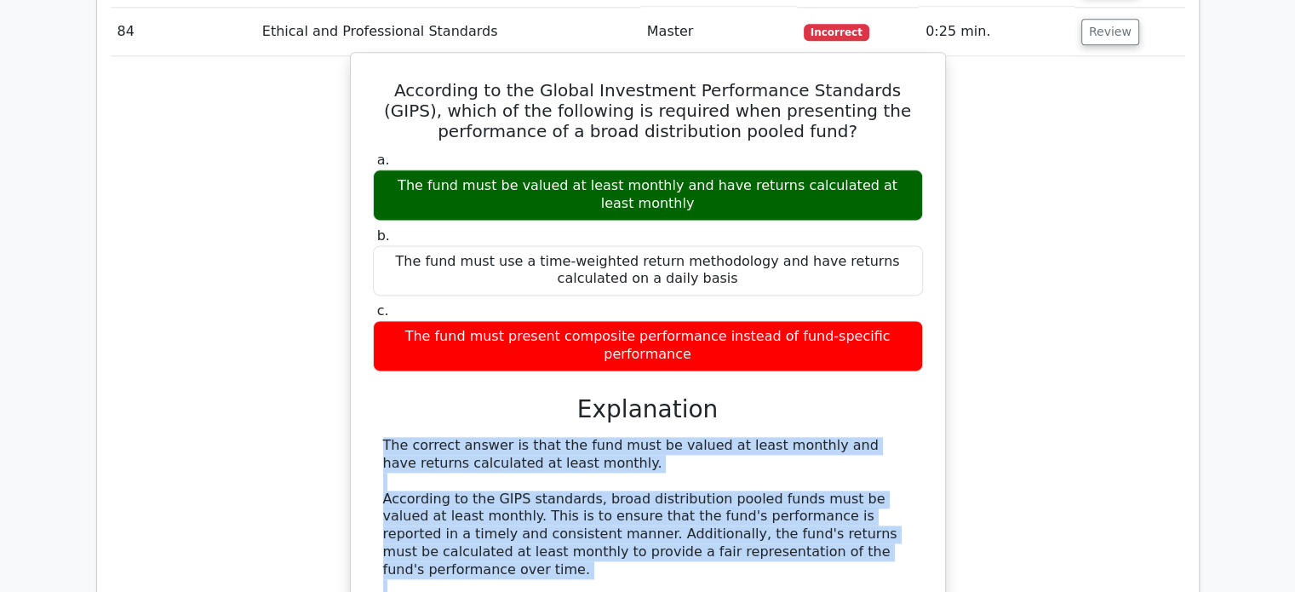
drag, startPoint x: 847, startPoint y: 347, endPoint x: 876, endPoint y: 355, distance: 30.2
click at [876, 437] on div "The correct answer is that the fund must be valued at least monthly and have re…" at bounding box center [648, 561] width 530 height 248
click at [888, 437] on div "The correct answer is that the fund must be valued at least monthly and have re…" at bounding box center [648, 561] width 530 height 248
click at [897, 437] on div "The correct answer is that the fund must be valued at least monthly and have re…" at bounding box center [648, 561] width 530 height 248
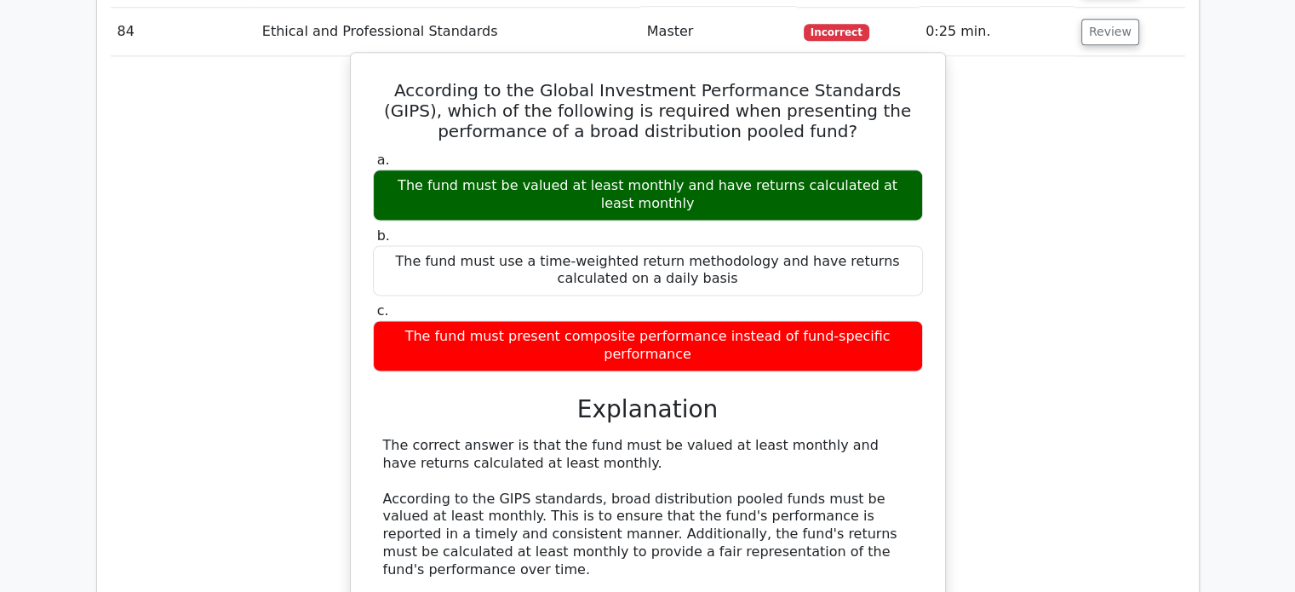
drag, startPoint x: 508, startPoint y: 364, endPoint x: 628, endPoint y: 371, distance: 119.5
click at [626, 437] on div "The correct answer is that the fund must be valued at least monthly and have re…" at bounding box center [648, 561] width 530 height 248
click at [663, 437] on div "The correct answer is that the fund must be valued at least monthly and have re…" at bounding box center [648, 561] width 530 height 248
drag, startPoint x: 678, startPoint y: 360, endPoint x: 767, endPoint y: 360, distance: 88.6
click at [767, 437] on div "The correct answer is that the fund must be valued at least monthly and have re…" at bounding box center [648, 561] width 530 height 248
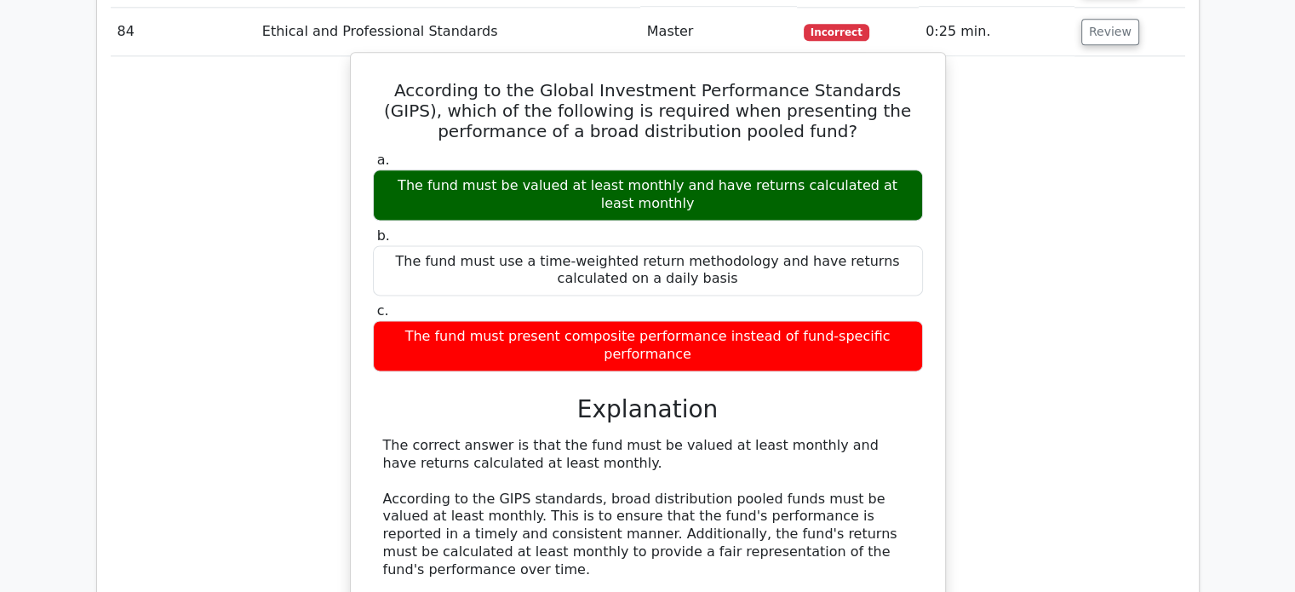
drag, startPoint x: 842, startPoint y: 360, endPoint x: 909, endPoint y: 364, distance: 66.5
click at [909, 437] on div "The correct answer is that the fund must be valued at least monthly and have re…" at bounding box center [648, 561] width 530 height 248
click at [890, 437] on div "The correct answer is that the fund must be valued at least monthly and have re…" at bounding box center [648, 561] width 530 height 248
drag, startPoint x: 802, startPoint y: 363, endPoint x: 583, endPoint y: 381, distance: 219.6
click at [569, 437] on div "The correct answer is that the fund must be valued at least monthly and have re…" at bounding box center [648, 561] width 530 height 248
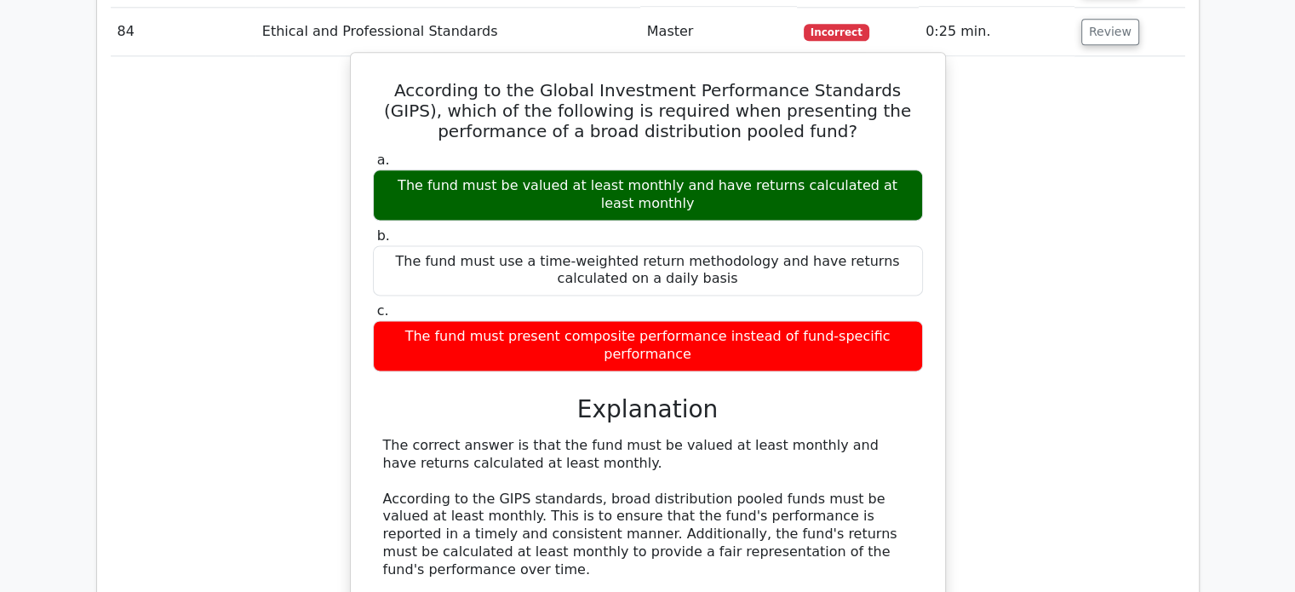
click at [596, 437] on div "The correct answer is that the fund must be valued at least monthly and have re…" at bounding box center [648, 561] width 530 height 248
drag, startPoint x: 726, startPoint y: 381, endPoint x: 827, endPoint y: 394, distance: 102.3
click at [827, 437] on div "The correct answer is that the fund must be valued at least monthly and have re…" at bounding box center [648, 561] width 530 height 248
click at [837, 437] on div "The correct answer is that the fund must be valued at least monthly and have re…" at bounding box center [648, 561] width 530 height 248
drag, startPoint x: 673, startPoint y: 404, endPoint x: 739, endPoint y: 401, distance: 66.5
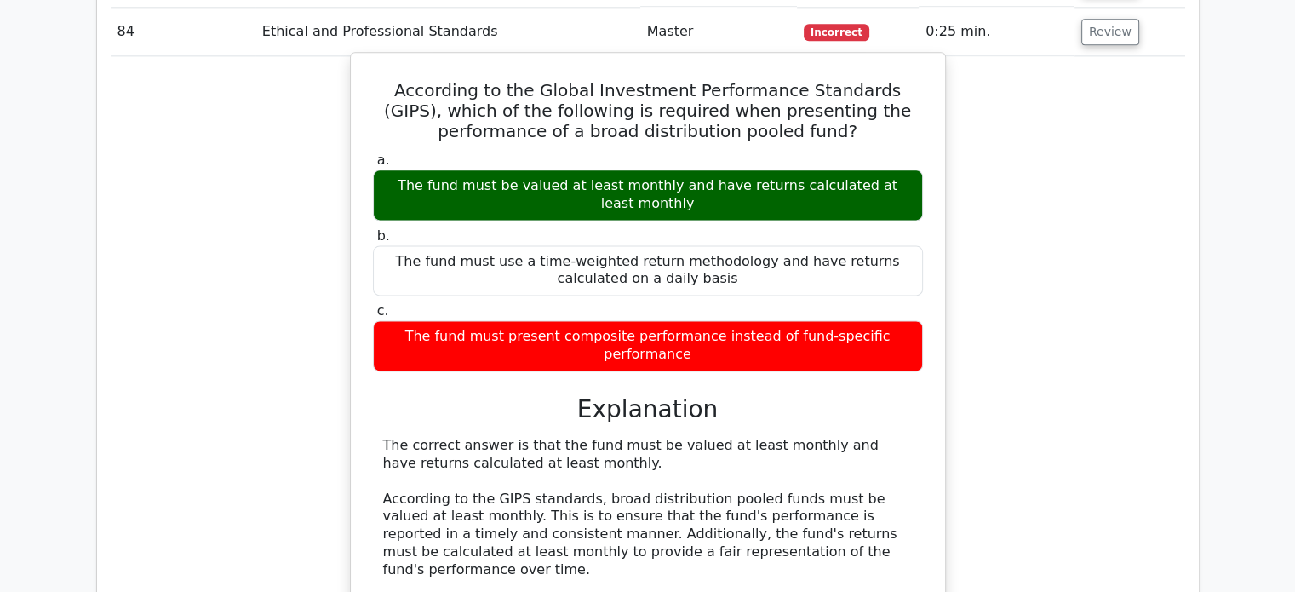
click at [739, 437] on div "The correct answer is that the fund must be valued at least monthly and have re…" at bounding box center [648, 561] width 530 height 248
drag, startPoint x: 782, startPoint y: 405, endPoint x: 850, endPoint y: 411, distance: 68.4
click at [849, 437] on div "The correct answer is that the fund must be valued at least monthly and have re…" at bounding box center [648, 561] width 530 height 248
click at [862, 437] on div "The correct answer is that the fund must be valued at least monthly and have re…" at bounding box center [648, 561] width 530 height 248
click at [701, 437] on div "The correct answer is that the fund must be valued at least monthly and have re…" at bounding box center [648, 561] width 530 height 248
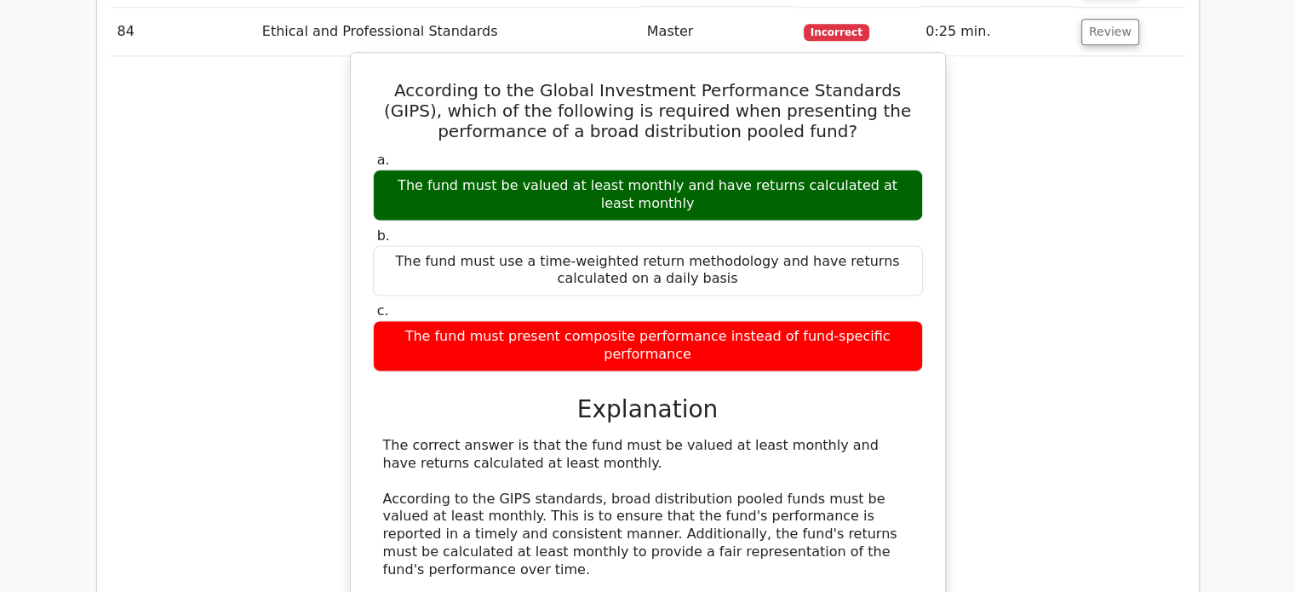
drag, startPoint x: 689, startPoint y: 399, endPoint x: 855, endPoint y: 426, distance: 168.2
click at [855, 437] on div "The correct answer is that the fund must be valued at least monthly and have re…" at bounding box center [648, 561] width 530 height 248
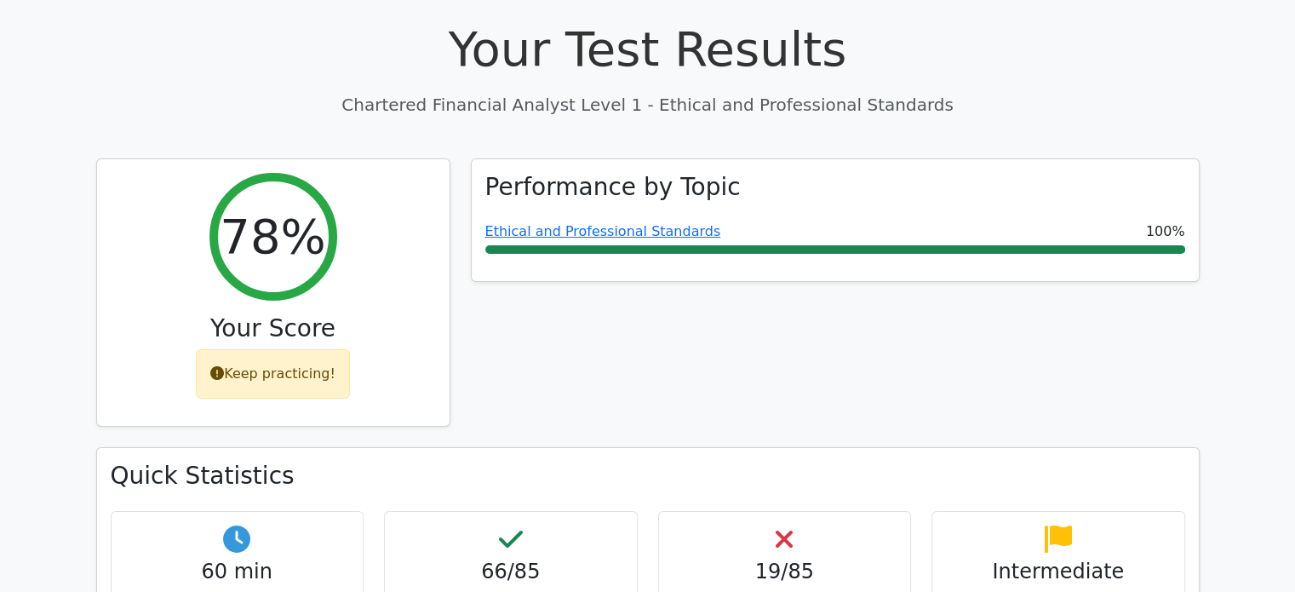
scroll to position [0, 0]
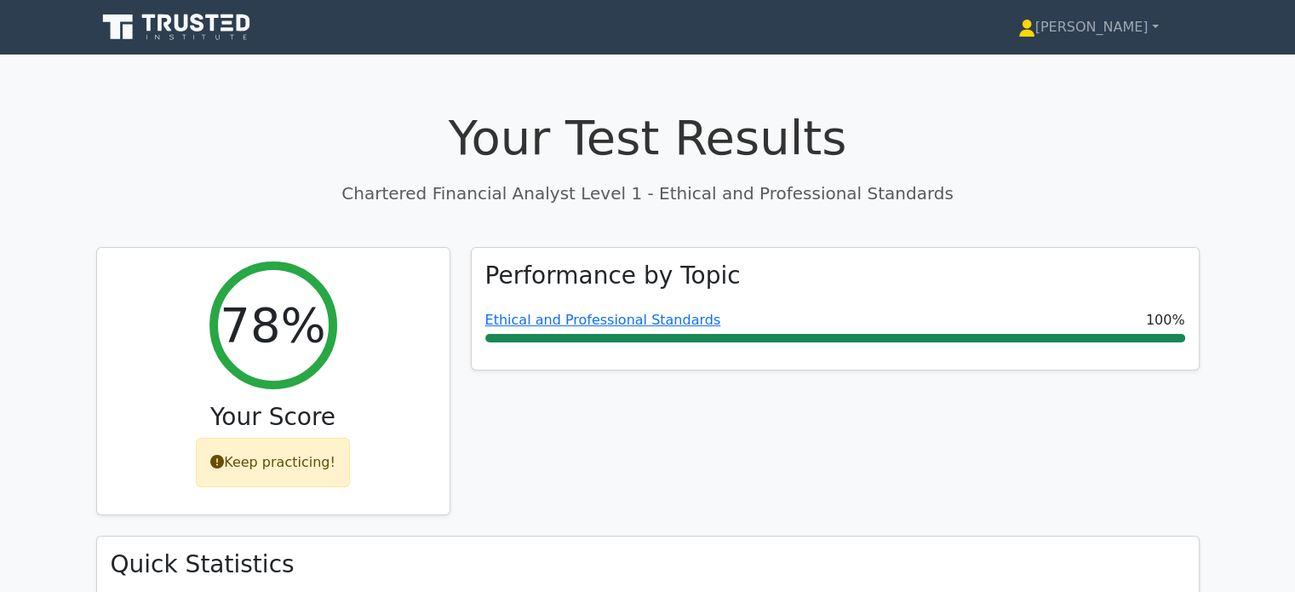
click at [157, 19] on icon at bounding box center [178, 27] width 164 height 32
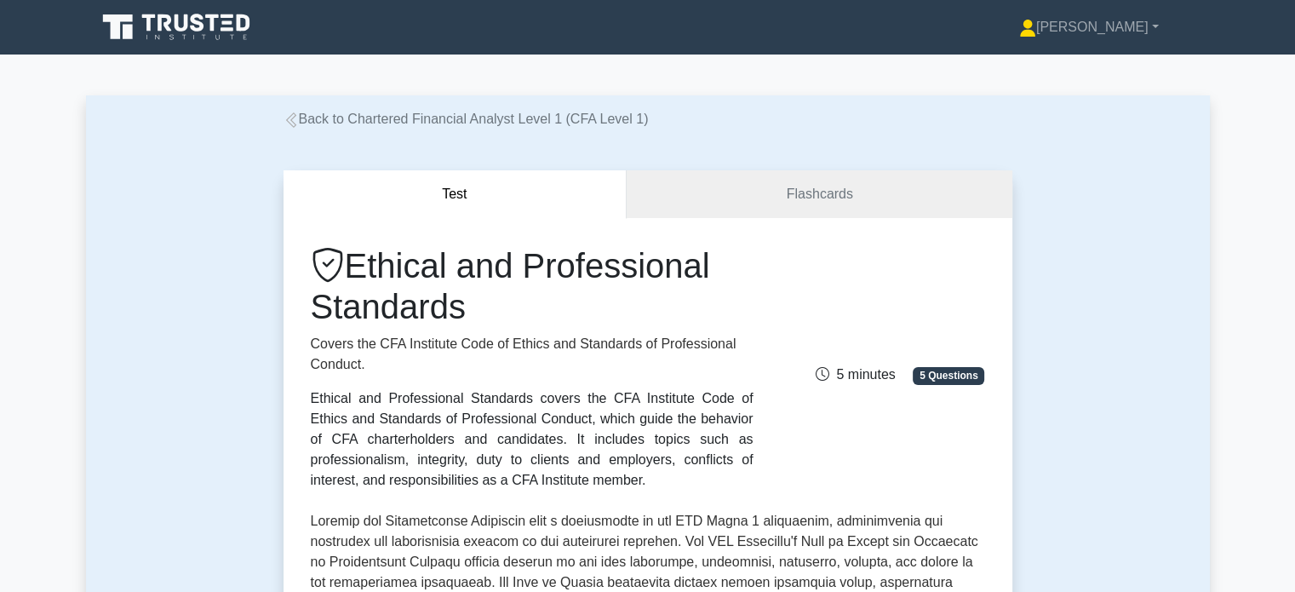
click at [296, 120] on icon at bounding box center [291, 119] width 15 height 15
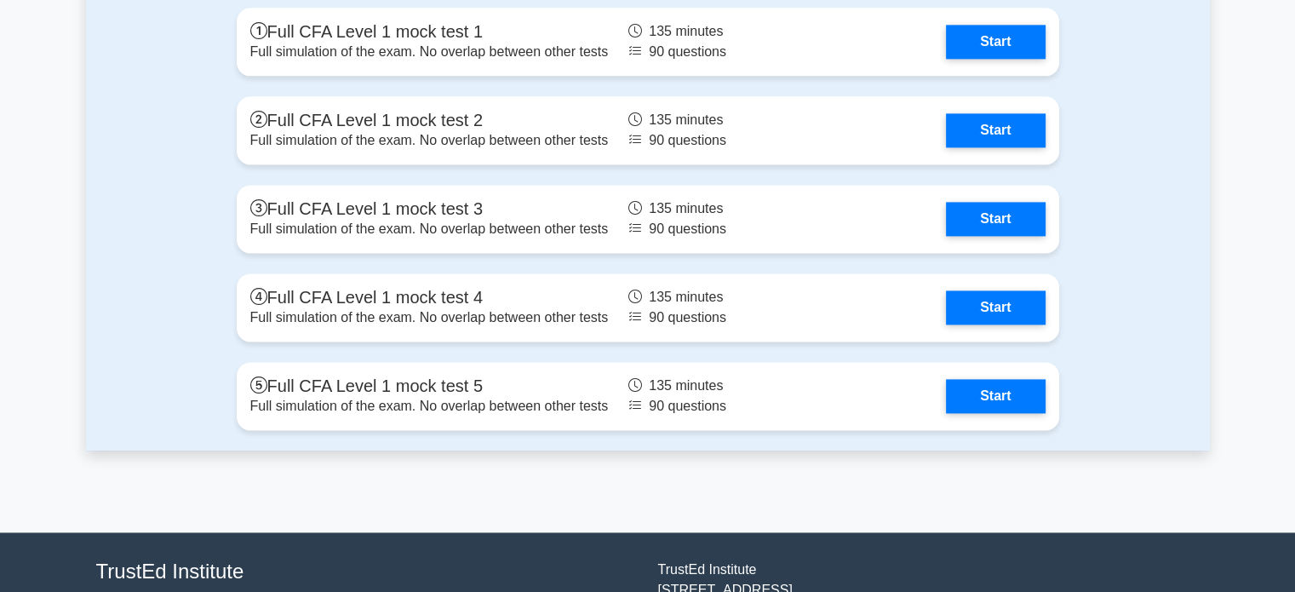
scroll to position [2264, 0]
